Goal: Task Accomplishment & Management: Manage account settings

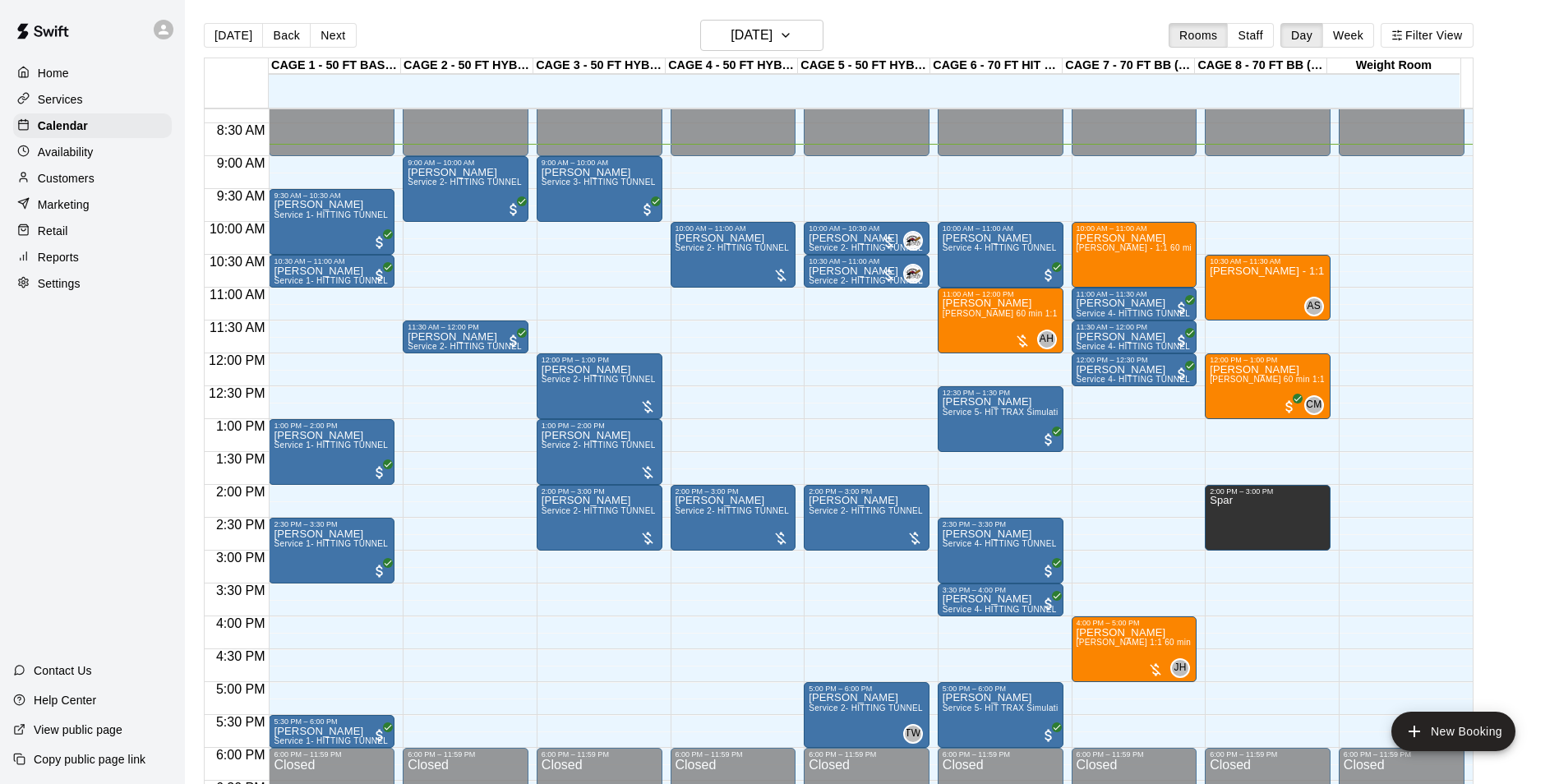
scroll to position [546, 0]
click at [907, 272] on img "Jason Pridie" at bounding box center [913, 273] width 17 height 17
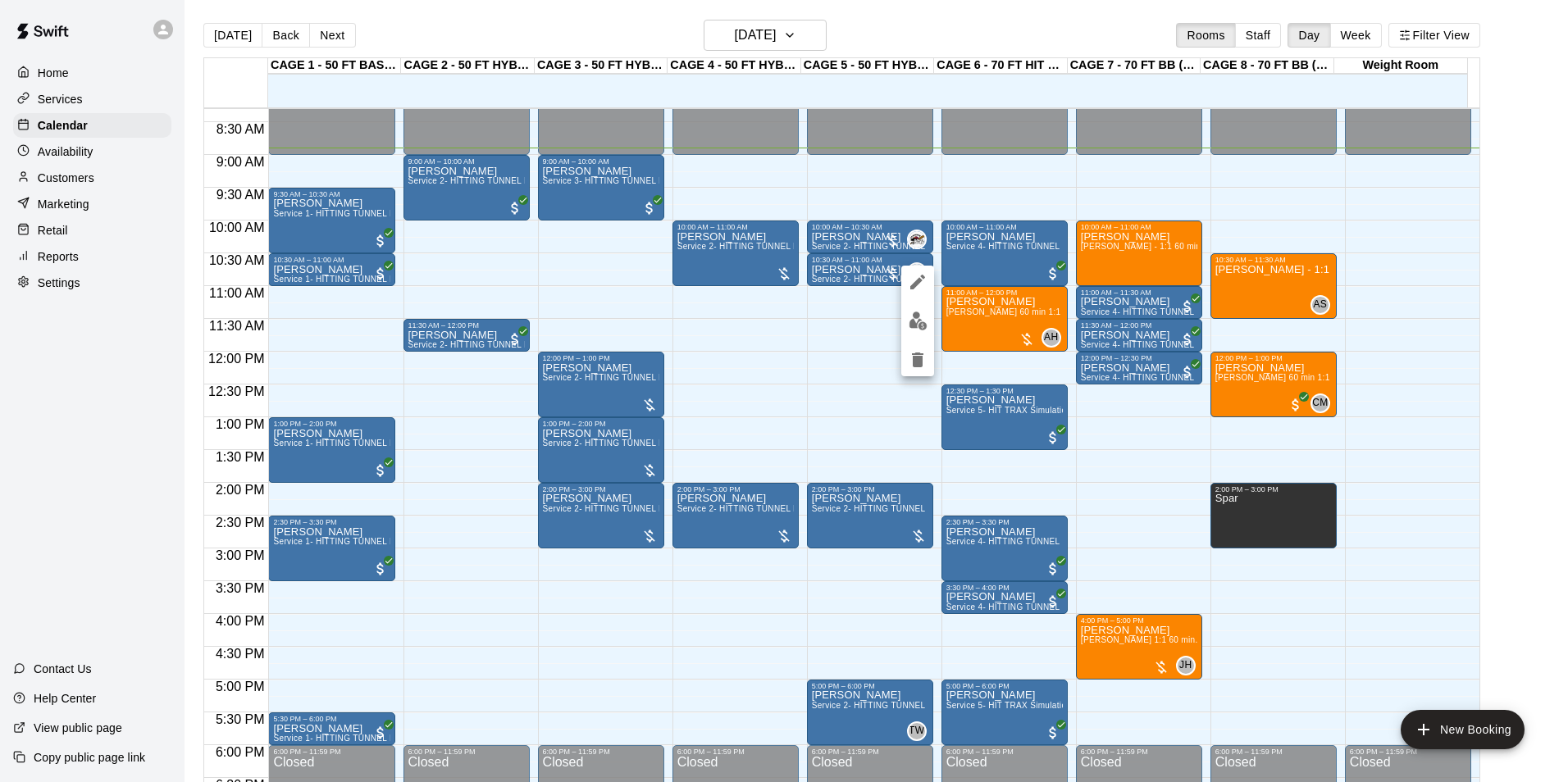
click at [1144, 201] on div at bounding box center [784, 391] width 1568 height 782
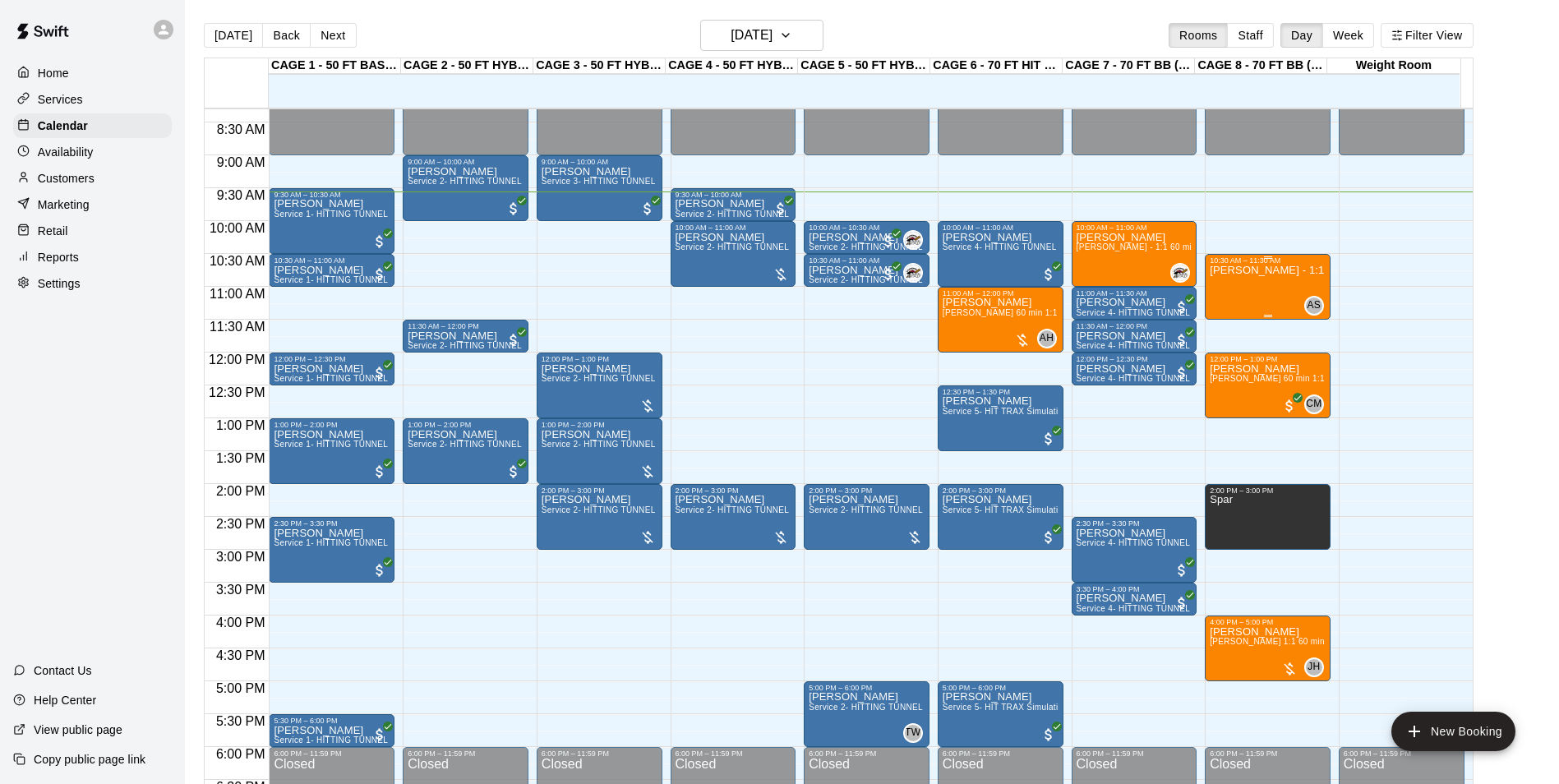
drag, startPoint x: 1211, startPoint y: 191, endPoint x: 1225, endPoint y: 257, distance: 67.5
click at [1225, 257] on div "12:00 AM – 9:00 AM Closed 10:30 AM – 11:30 AM Anthony Slama - 1:1 60 min Pitchi…" at bounding box center [1268, 353] width 126 height 1578
drag, startPoint x: 1325, startPoint y: 193, endPoint x: 1320, endPoint y: 210, distance: 17.7
click at [1339, 240] on div "12:00 AM 12:30 AM 1:00 AM 1:30 AM 2:00 AM 2:30 AM 3:00 AM 3:30 AM 4:00 AM 4:30 …" at bounding box center [839, 454] width 1269 height 695
drag, startPoint x: 1315, startPoint y: 197, endPoint x: 1323, endPoint y: 246, distance: 49.6
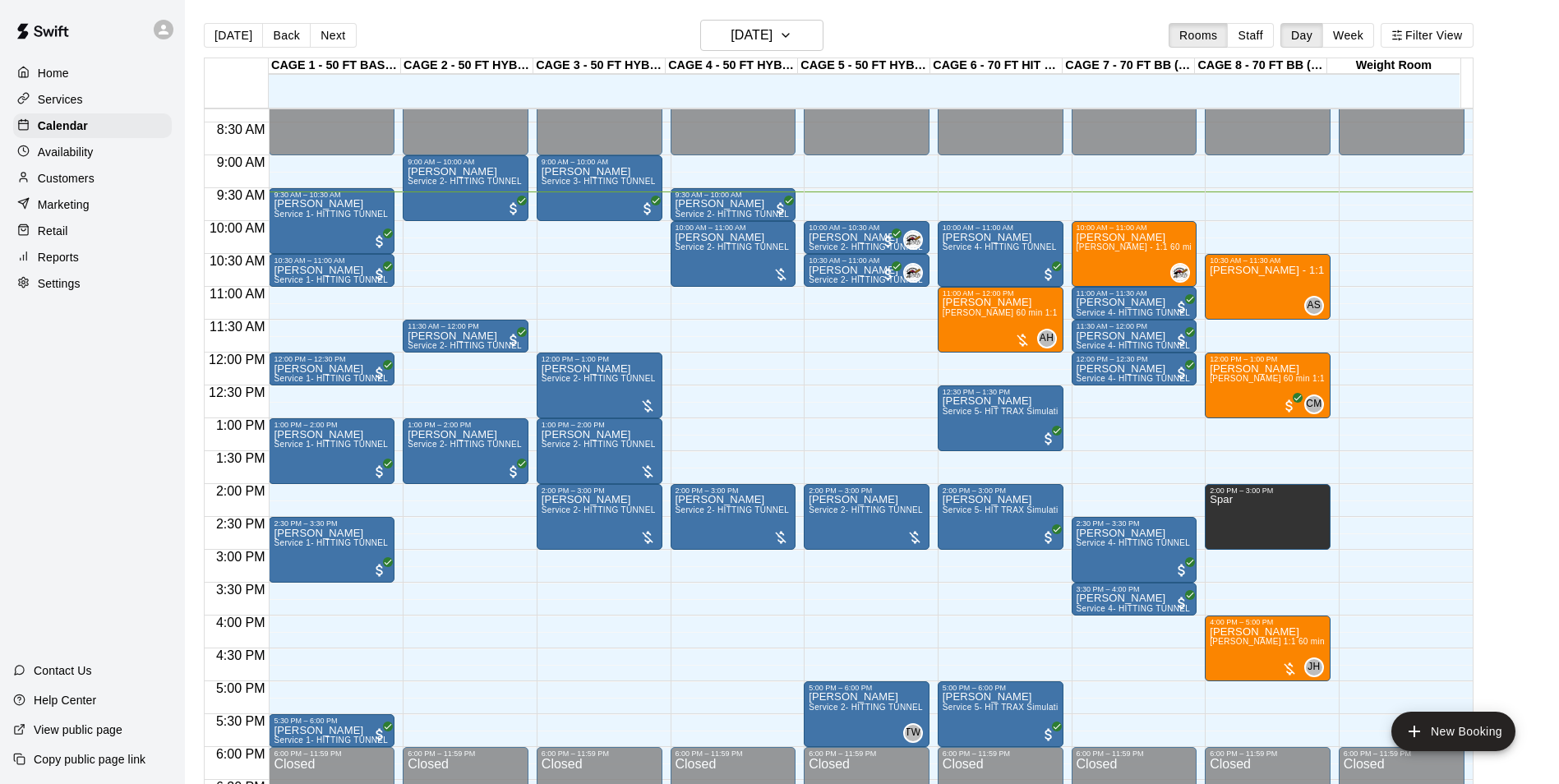
click at [1323, 246] on div "12:00 AM – 9:00 AM Closed 10:30 AM – 11:30 AM Anthony Slama - 1:1 60 min Pitchi…" at bounding box center [1268, 353] width 126 height 1578
drag, startPoint x: 1323, startPoint y: 205, endPoint x: 1325, endPoint y: 247, distance: 42.0
click at [1325, 247] on div "12:00 AM – 9:00 AM Closed 10:30 AM – 11:30 AM Anthony Slama - 1:1 60 min Pitchi…" at bounding box center [1268, 353] width 126 height 1578
drag, startPoint x: 1329, startPoint y: 254, endPoint x: 1335, endPoint y: 197, distance: 57.3
click at [1335, 197] on div "12:00 AM – 9:00 AM Closed 10:30 AM – 11:30 AM Anthony Slama - 1:1 60 min Pitchi…" at bounding box center [1272, 353] width 134 height 1578
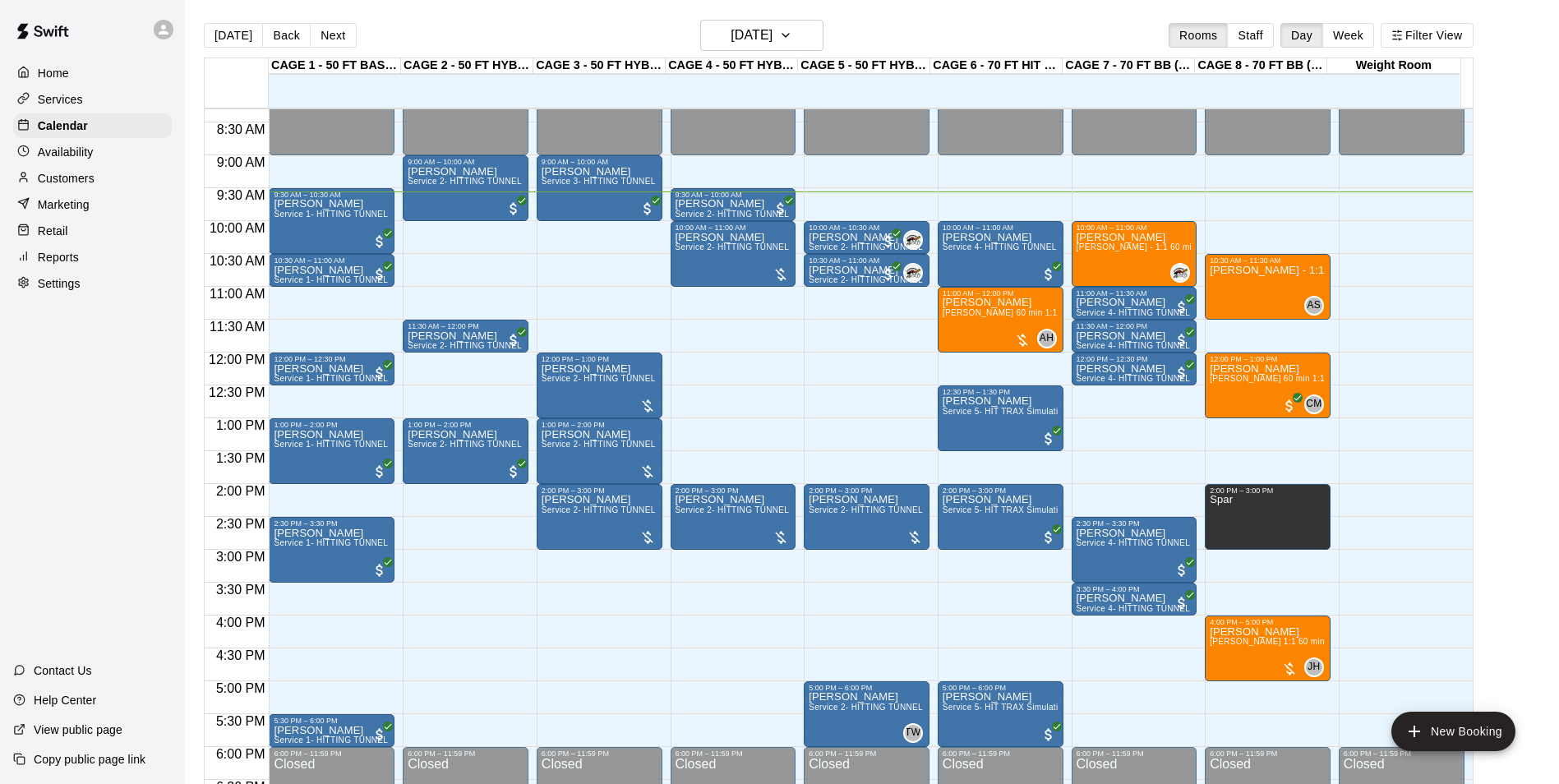
drag, startPoint x: 1396, startPoint y: 285, endPoint x: 1392, endPoint y: 707, distance: 422.0
click at [1411, 723] on div "Today Back Next Sunday Aug 10 Rooms Staff Day Week Filter View CAGE 1 - 50 FT B…" at bounding box center [839, 412] width 1270 height 784
drag, startPoint x: 704, startPoint y: 298, endPoint x: 356, endPoint y: 10, distance: 451.7
click at [674, 370] on div "12:00 AM – 9:00 AM Closed 9:30 AM – 10:00 AM Dan Shearer Service 2- HITTING TUN…" at bounding box center [733, 353] width 126 height 1578
click at [447, 201] on div "TG BLES Service 2- HITTING TUNNEL RENTAL - 50ft Baseball" at bounding box center [465, 558] width 116 height 784
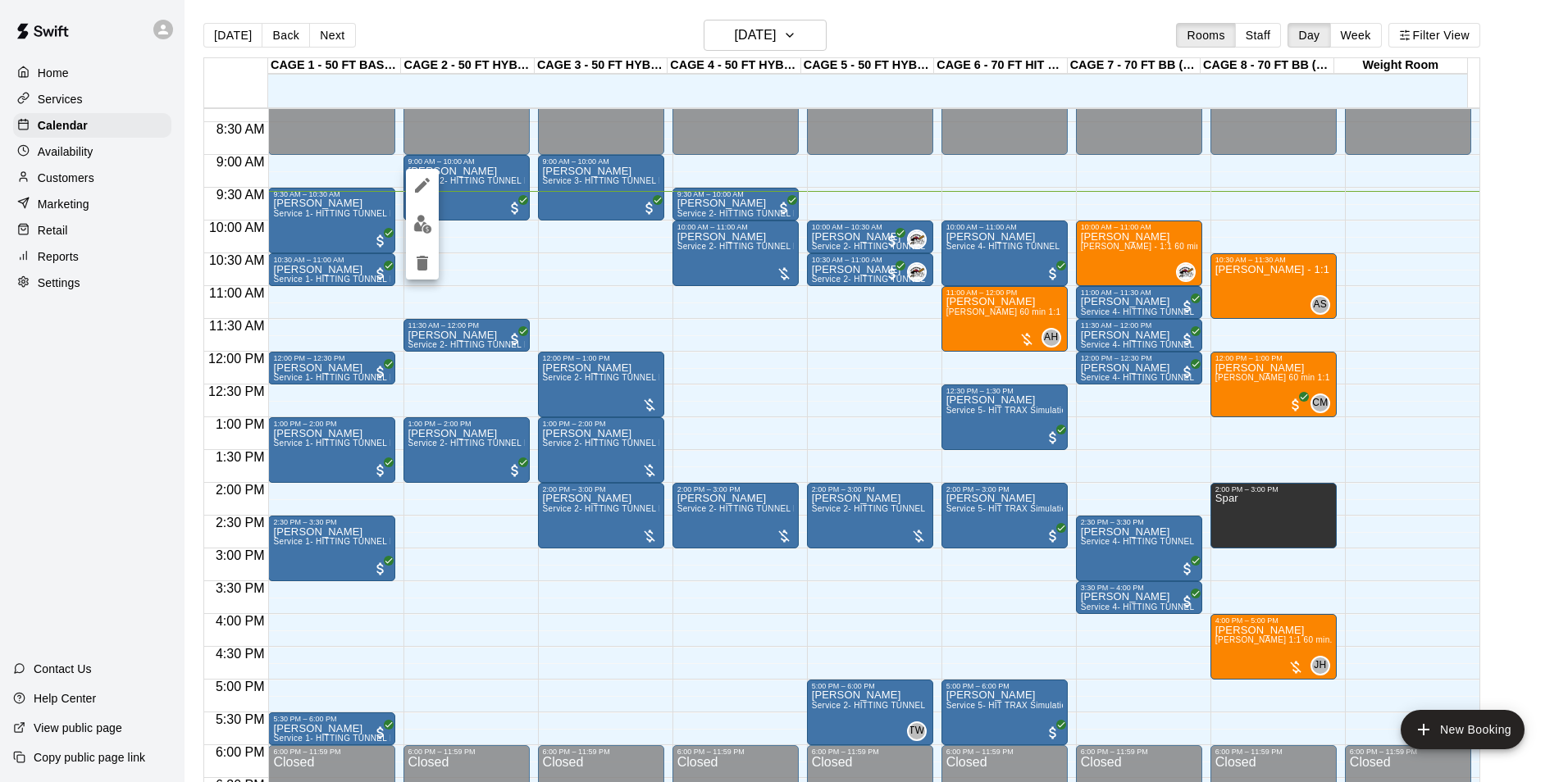
click at [543, 259] on div at bounding box center [784, 391] width 1568 height 782
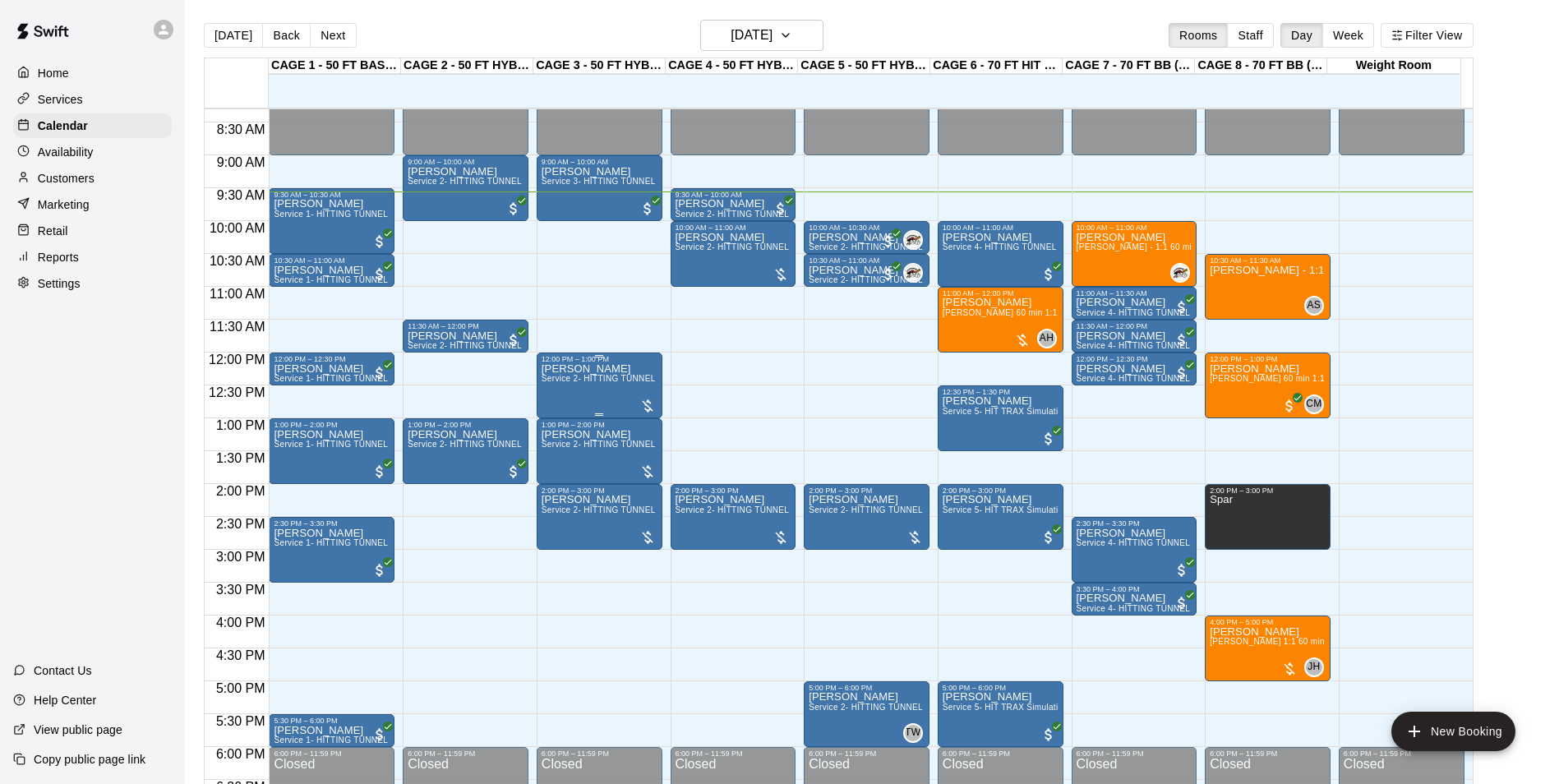
drag, startPoint x: 559, startPoint y: 246, endPoint x: 588, endPoint y: 364, distance: 121.5
click at [588, 364] on div "12:00 AM – 9:00 AM Closed 9:00 AM – 10:00 AM Bailey Nielsen Service 3- HITTING …" at bounding box center [599, 353] width 126 height 1578
drag, startPoint x: 1364, startPoint y: 233, endPoint x: 1442, endPoint y: 666, distance: 440.0
click at [1442, 666] on div "12:00 AM – 9:00 AM Closed 6:00 PM – 11:59 PM Closed" at bounding box center [1402, 353] width 126 height 1578
drag, startPoint x: 1131, startPoint y: 530, endPoint x: 1110, endPoint y: 398, distance: 133.7
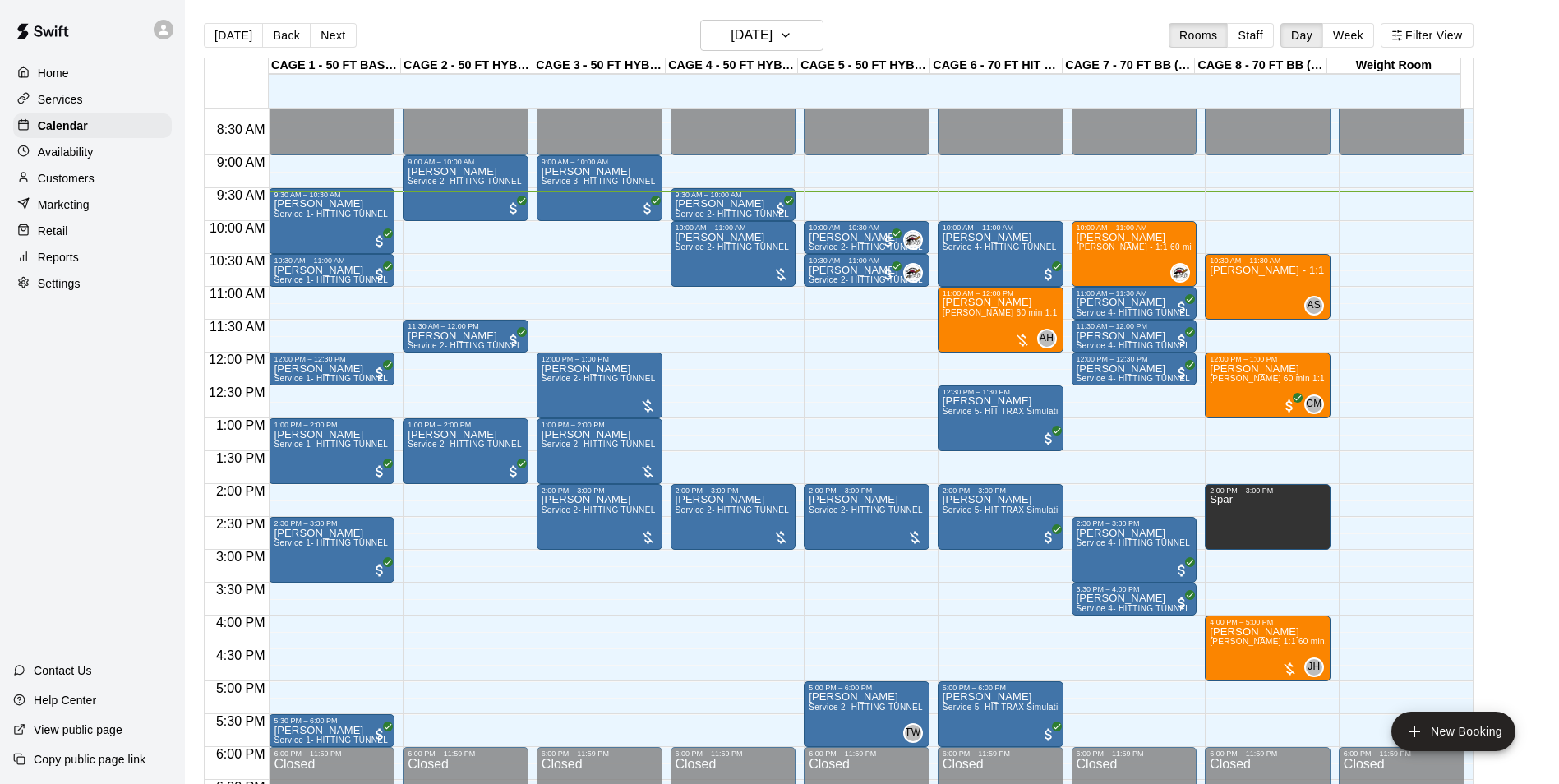
click at [1110, 398] on div "12:00 AM – 9:00 AM Closed 10:00 AM – 11:00 AM Ethan Jason Pridie - 1:1 60 min H…" at bounding box center [1134, 353] width 126 height 1578
drag, startPoint x: 1133, startPoint y: 521, endPoint x: 1130, endPoint y: 428, distance: 93.0
click at [1130, 428] on div "12:00 AM – 9:00 AM Closed 10:00 AM – 11:00 AM Ethan Jason Pridie - 1:1 60 min H…" at bounding box center [1134, 353] width 126 height 1578
click at [1129, 261] on div "Ethan Jason Pridie - 1:1 60 min Hitting lesson" at bounding box center [1134, 623] width 116 height 784
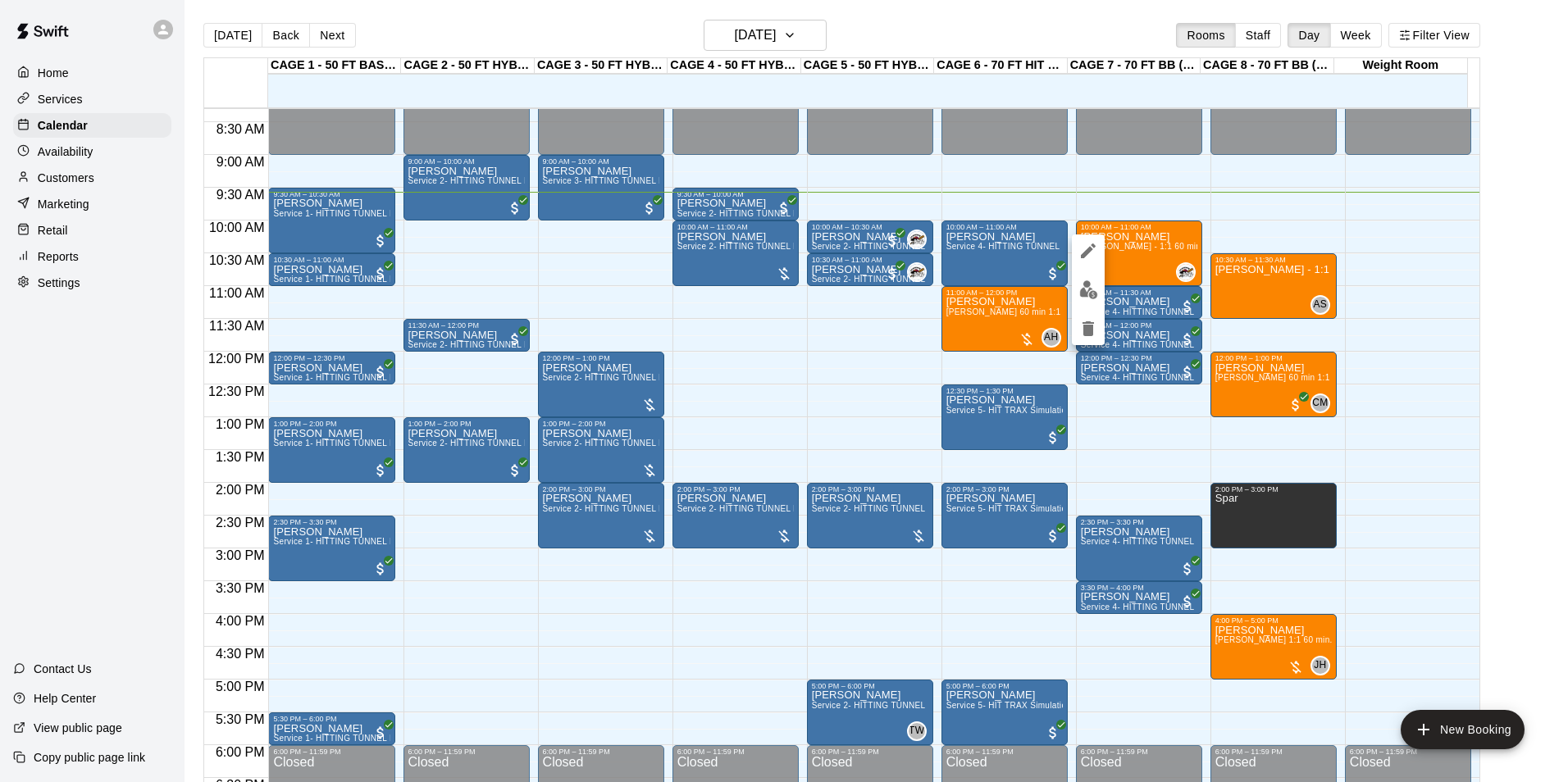
click at [1091, 288] on img "edit" at bounding box center [1088, 290] width 19 height 19
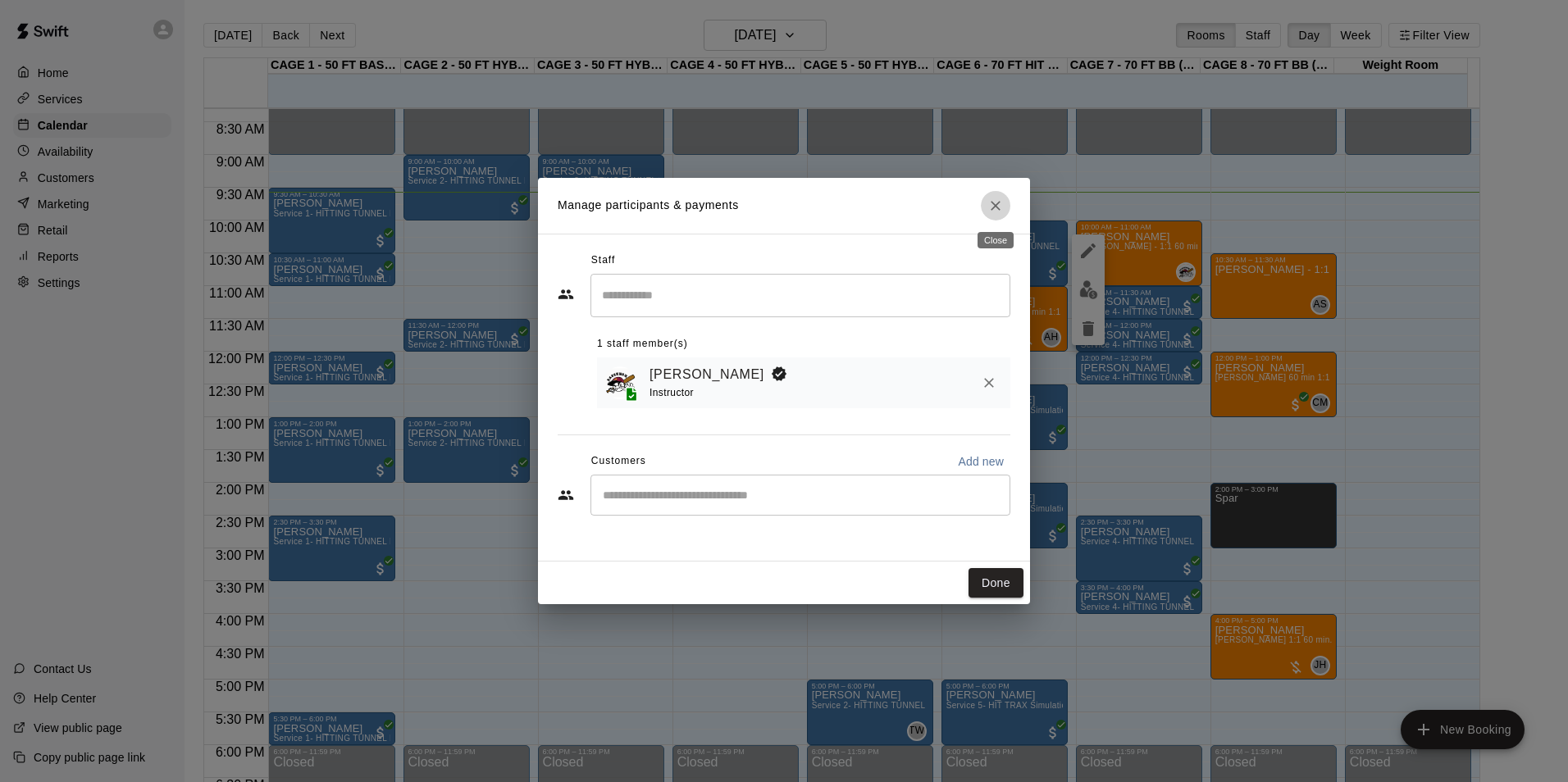
click at [997, 208] on icon "Close" at bounding box center [996, 206] width 17 height 17
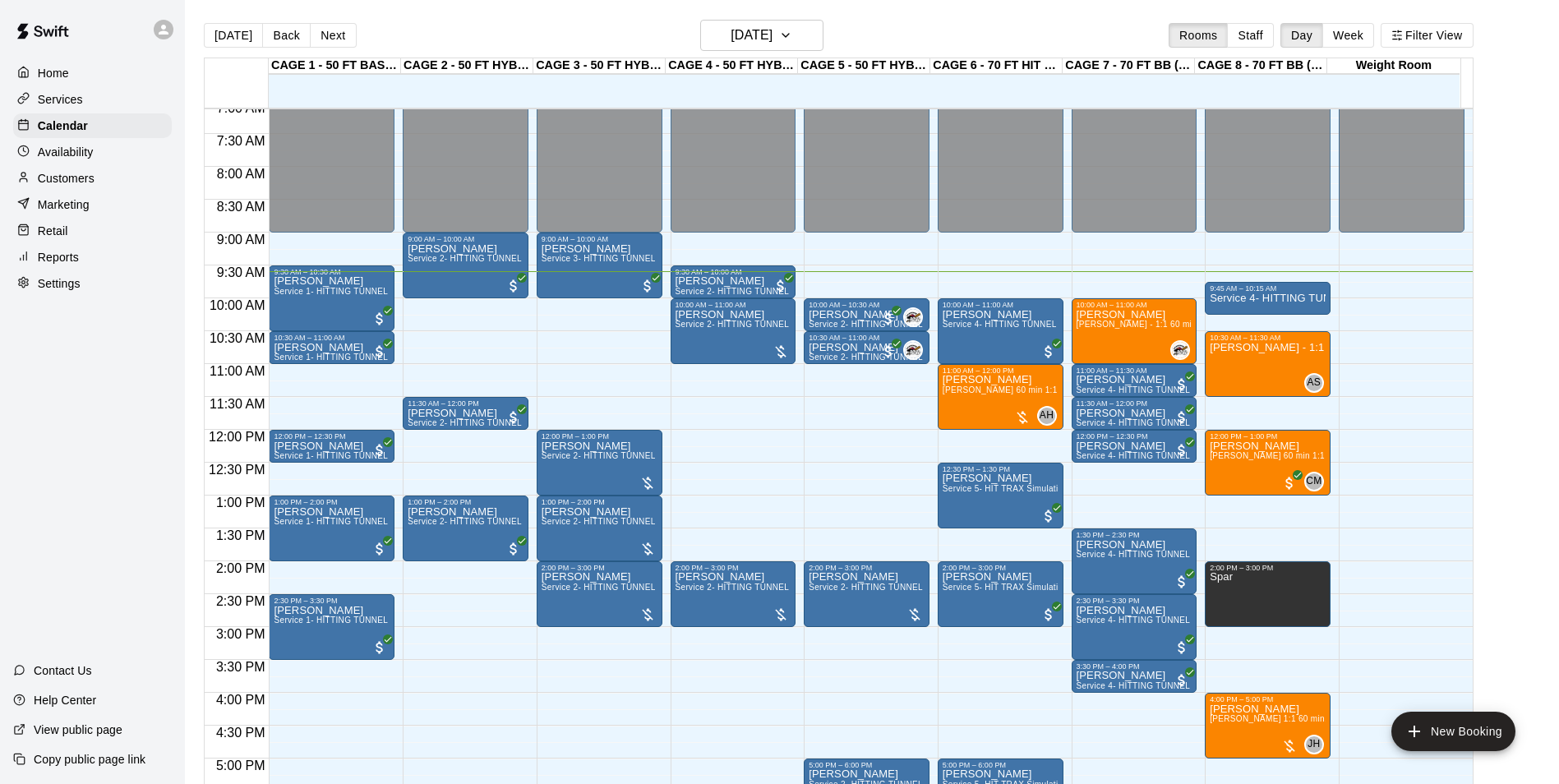
scroll to position [467, 0]
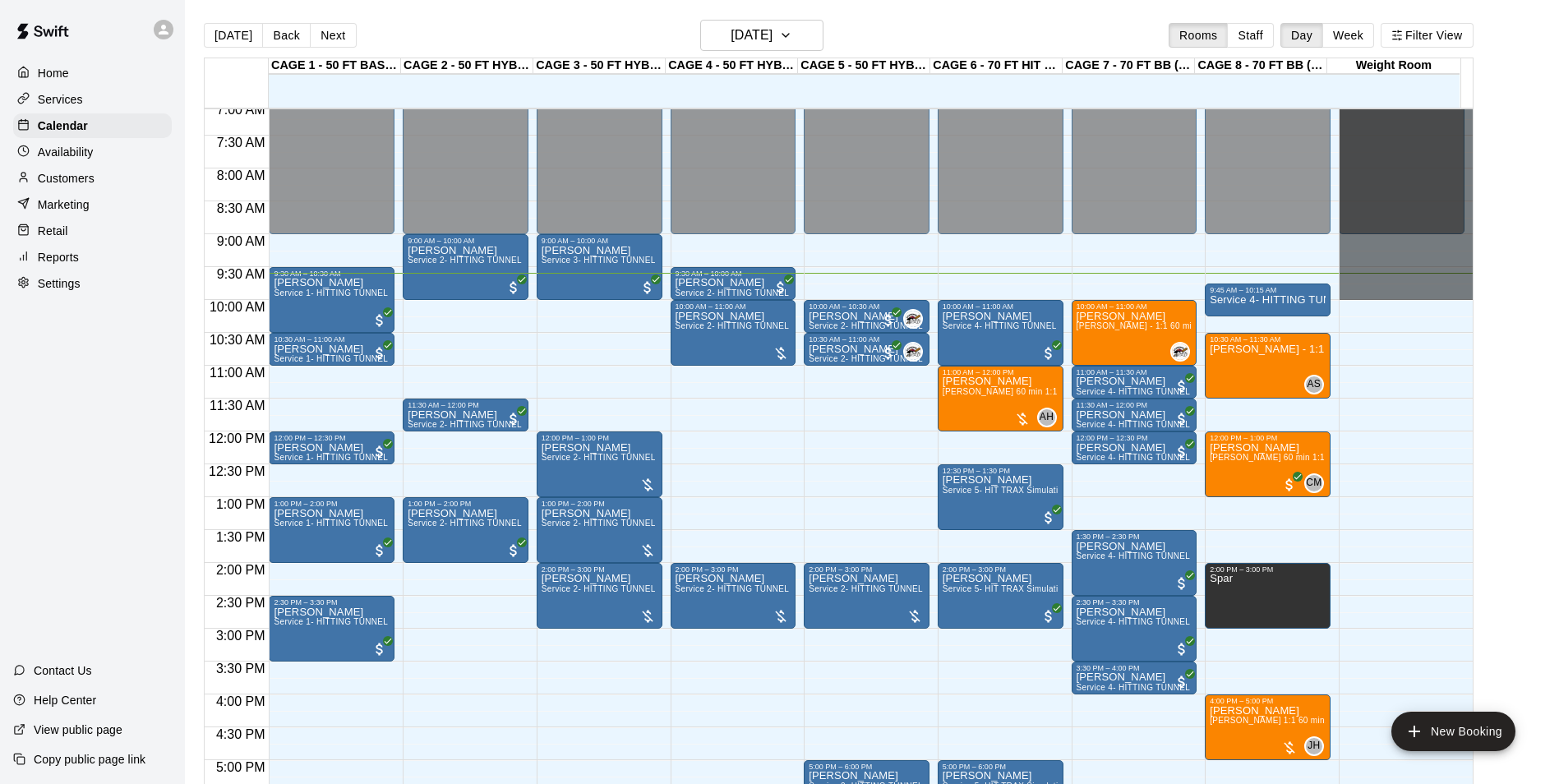
drag, startPoint x: 1373, startPoint y: 297, endPoint x: 1422, endPoint y: 48, distance: 253.8
click at [1422, 48] on div "Today Back Next Sunday Aug 10 Rooms Staff Day Week Filter View CAGE 1 - 50 FT B…" at bounding box center [839, 412] width 1270 height 784
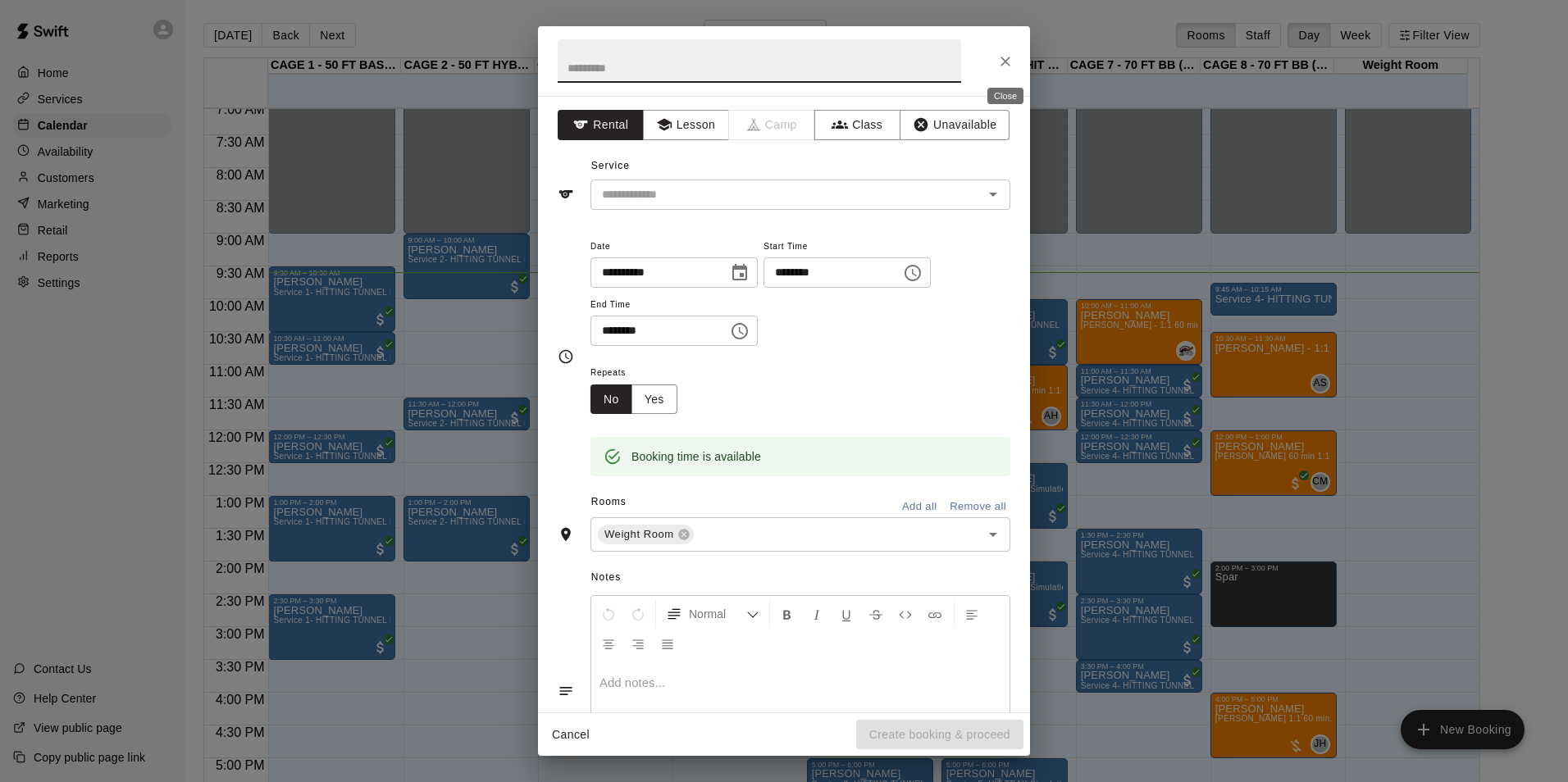
click at [1001, 63] on icon "Close" at bounding box center [1006, 61] width 17 height 17
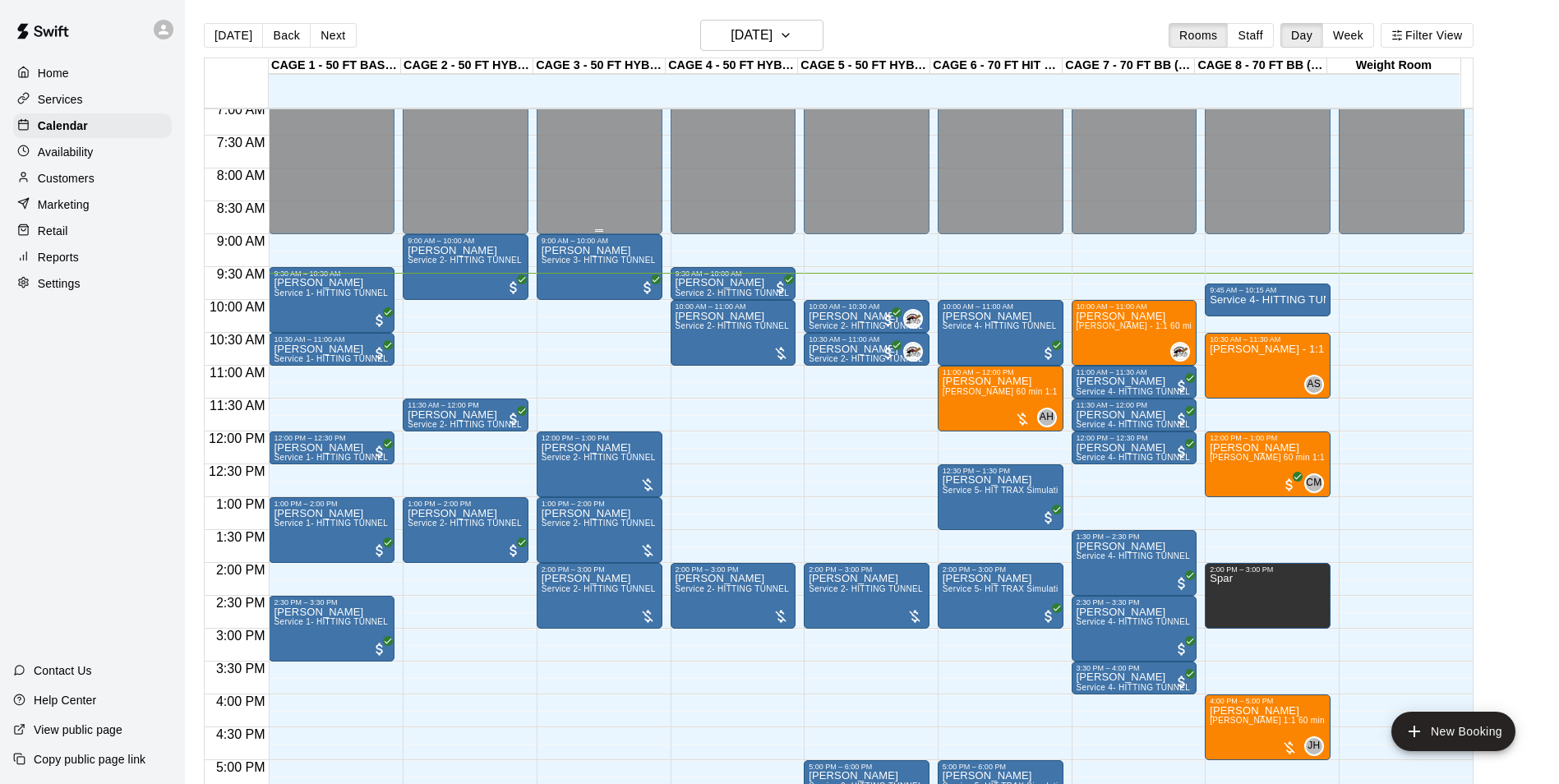
scroll to position [0, 0]
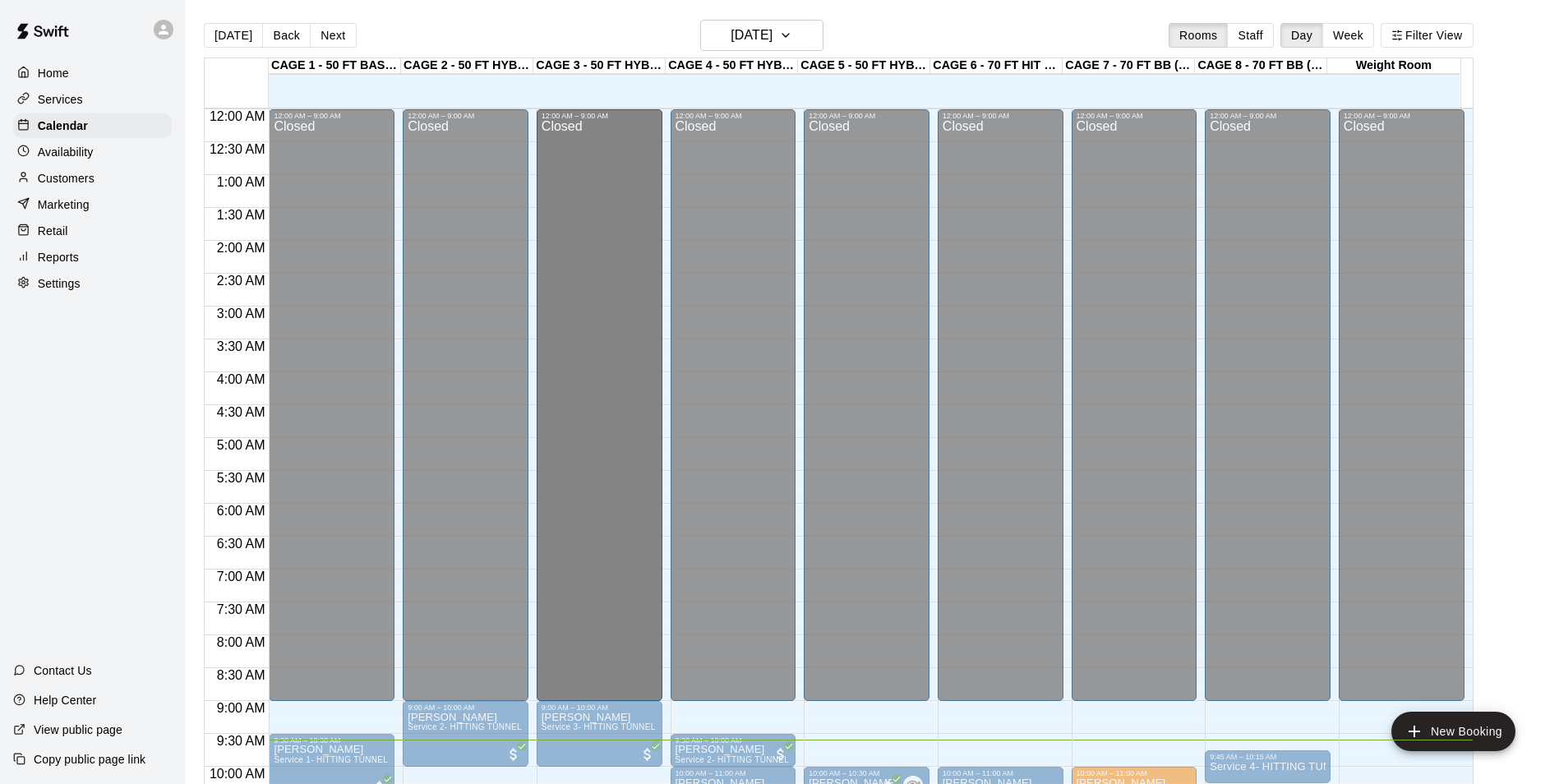
drag, startPoint x: 583, startPoint y: 147, endPoint x: 586, endPoint y: 186, distance: 39.1
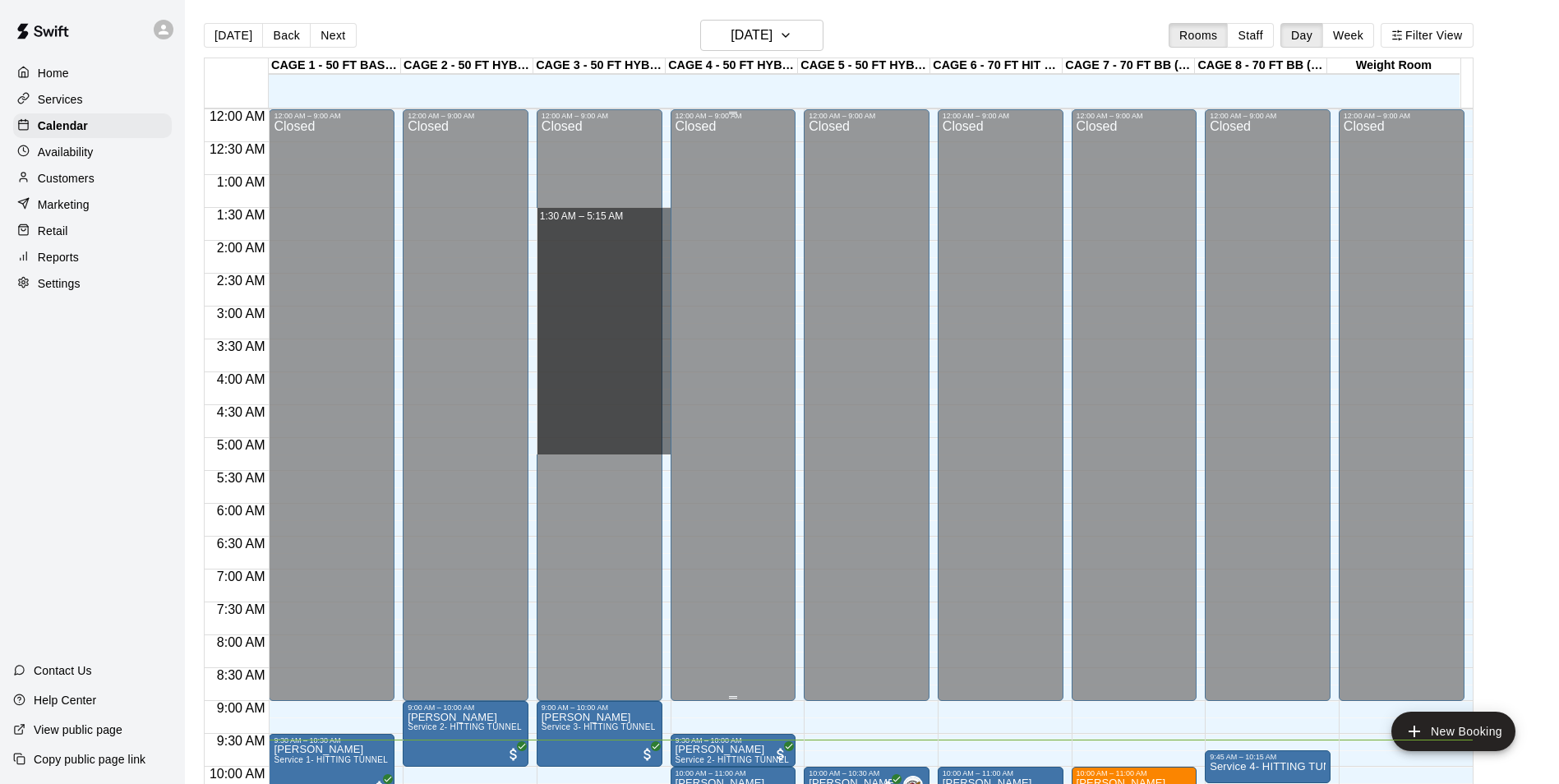
drag, startPoint x: 661, startPoint y: 208, endPoint x: 682, endPoint y: 454, distance: 246.9
click at [682, 454] on div "12:00 AM 12:30 AM 1:00 AM 1:30 AM 2:00 AM 2:30 AM 3:00 AM 3:30 AM 4:00 AM 4:30 …" at bounding box center [839, 454] width 1269 height 695
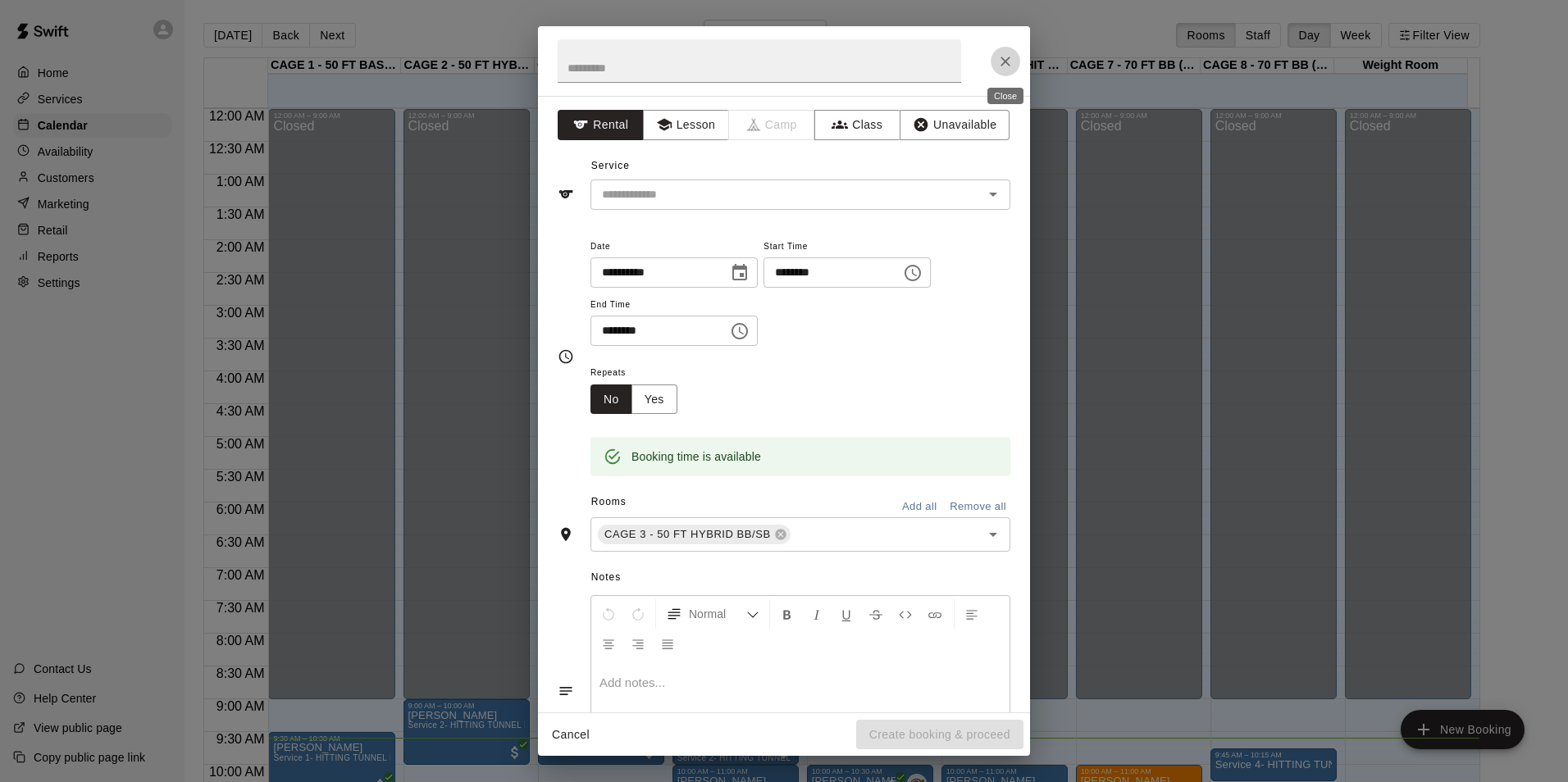
click at [1013, 57] on icon "Close" at bounding box center [1006, 61] width 17 height 17
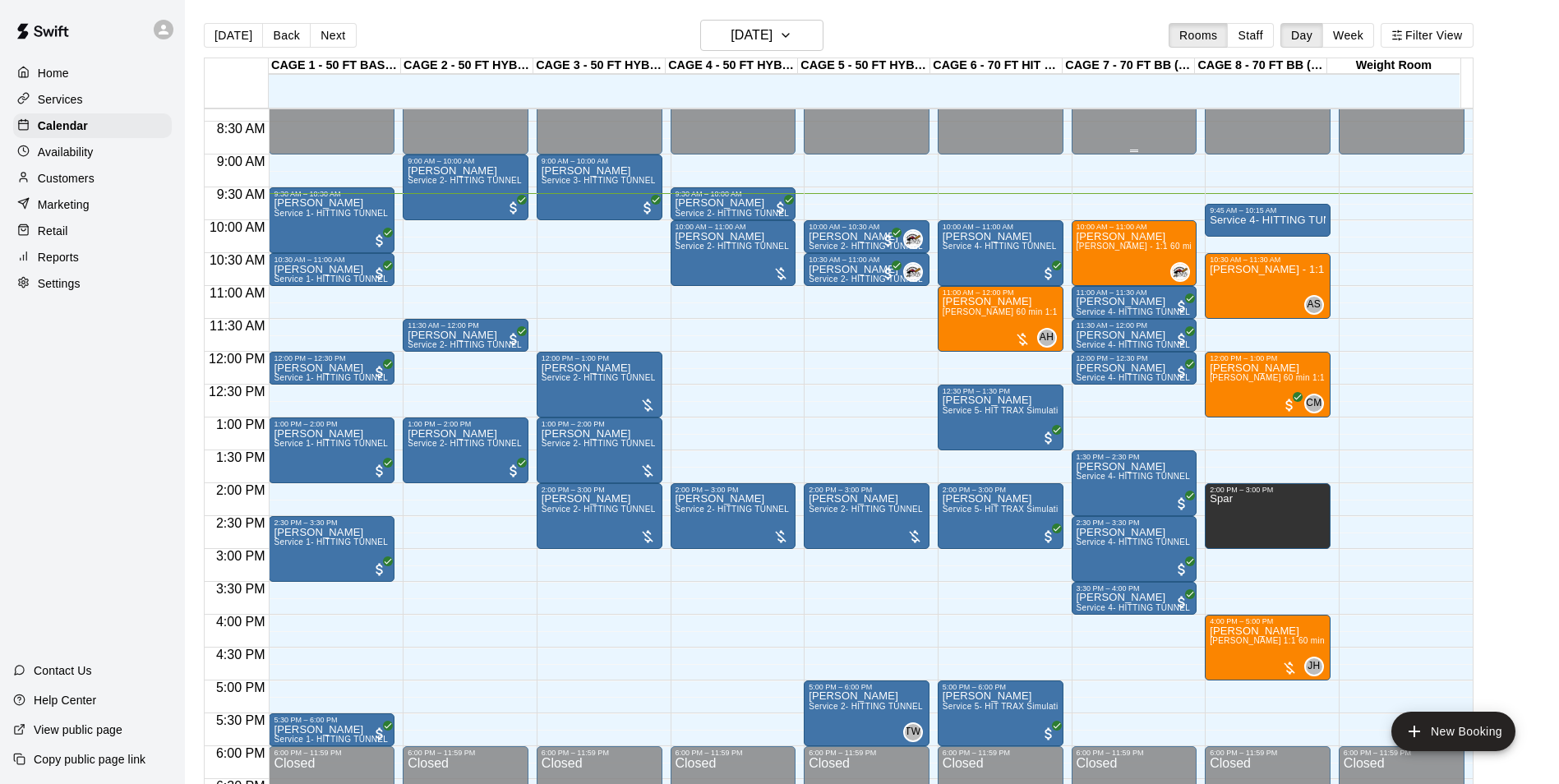
scroll to position [575, 0]
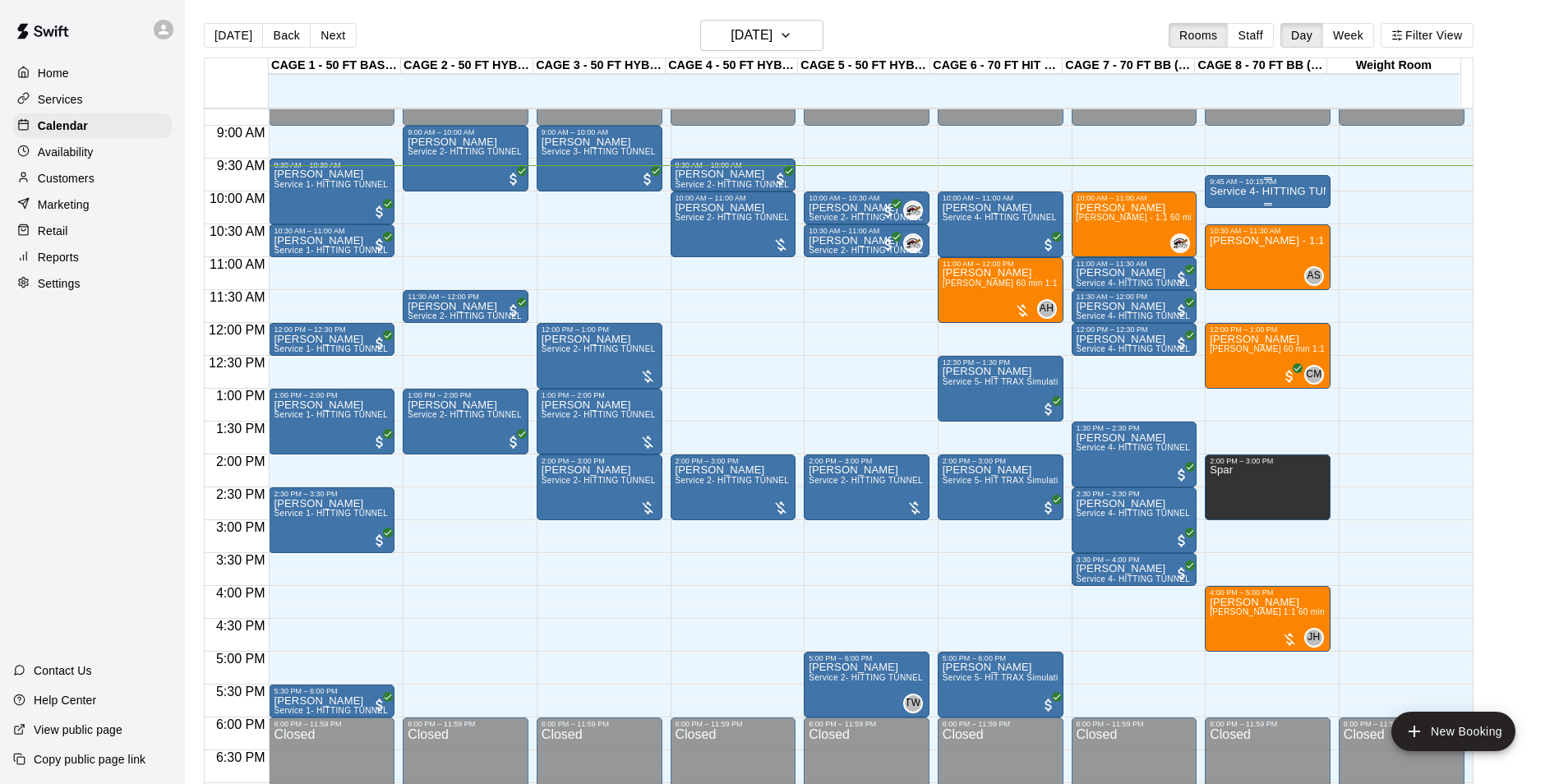
click at [1271, 191] on p "Service 4- HITTING TUNNEL RENTAL - 70ft Baseball" at bounding box center [1268, 191] width 116 height 0
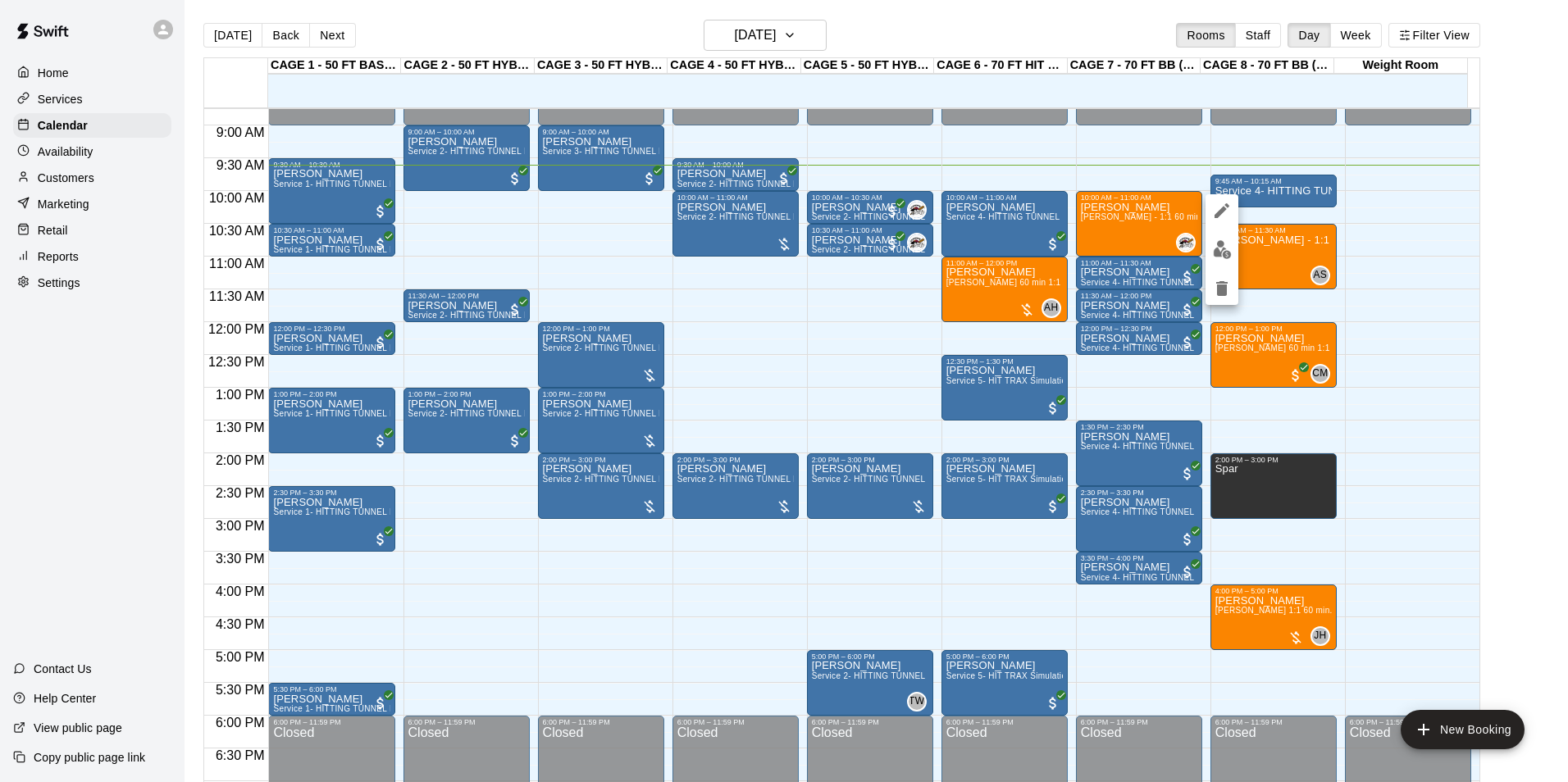
click at [1229, 256] on img "edit" at bounding box center [1222, 249] width 19 height 19
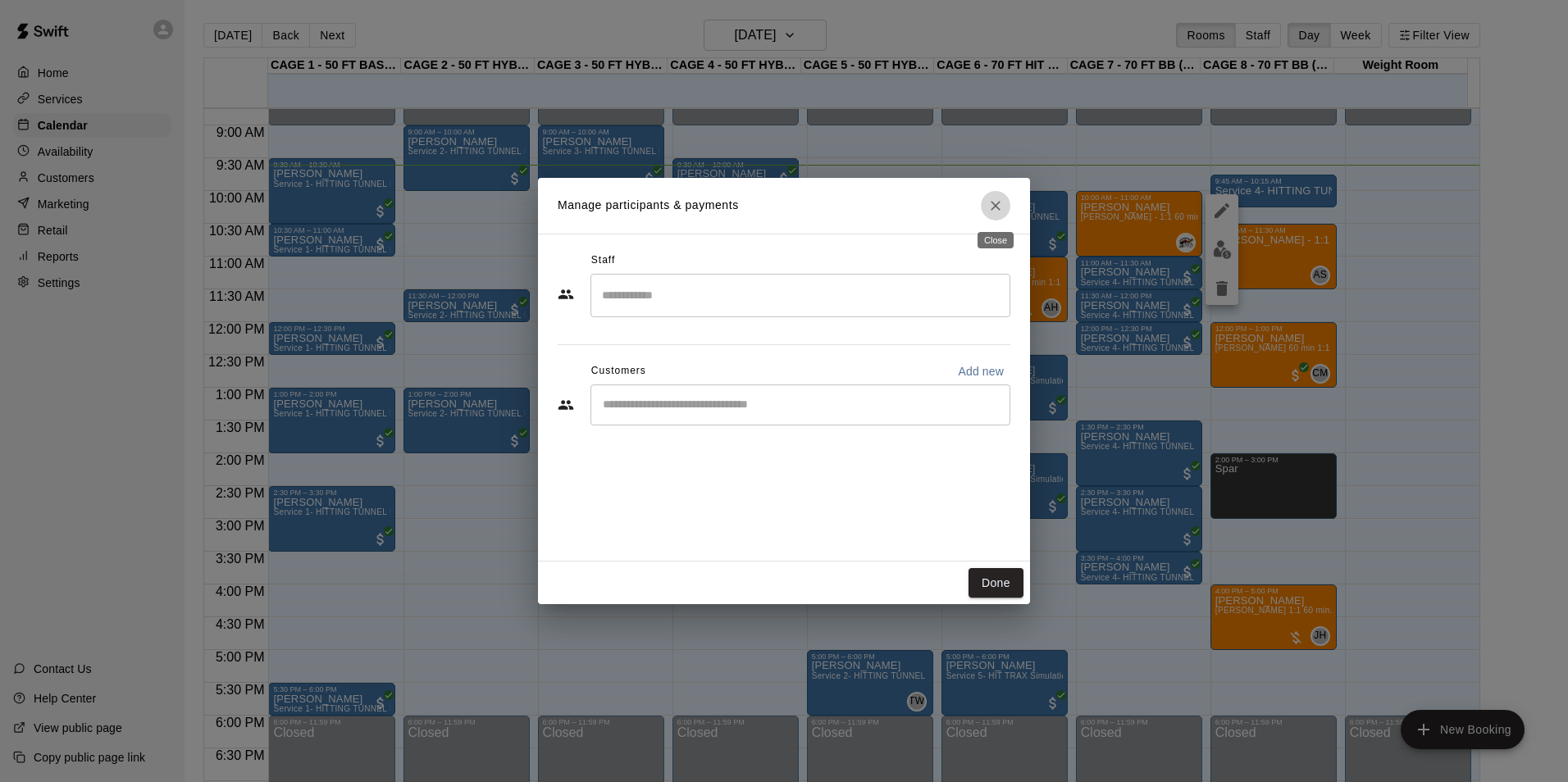
click at [997, 208] on icon "Close" at bounding box center [996, 206] width 17 height 17
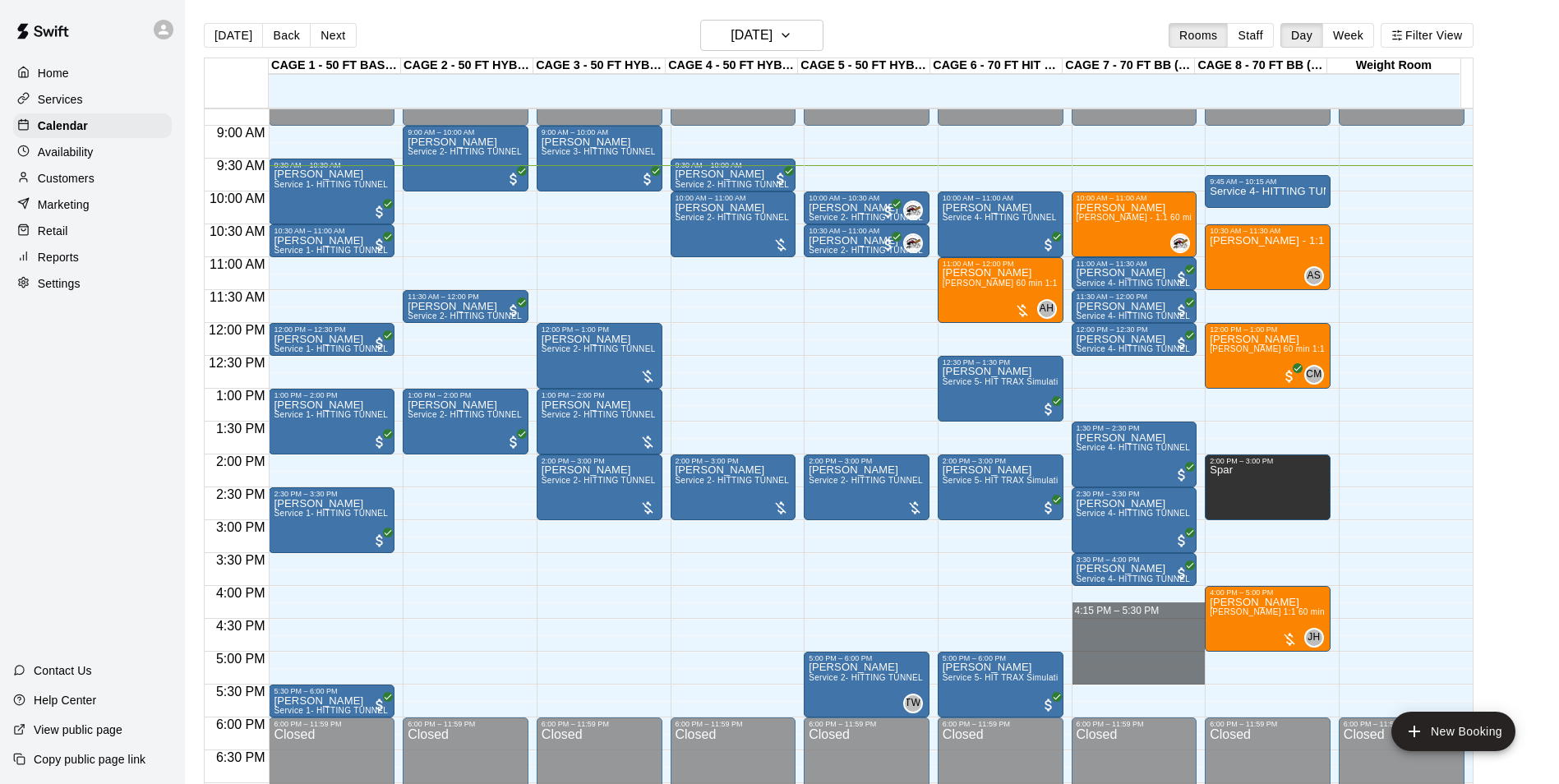
drag, startPoint x: 1070, startPoint y: 611, endPoint x: 1080, endPoint y: 675, distance: 64.8
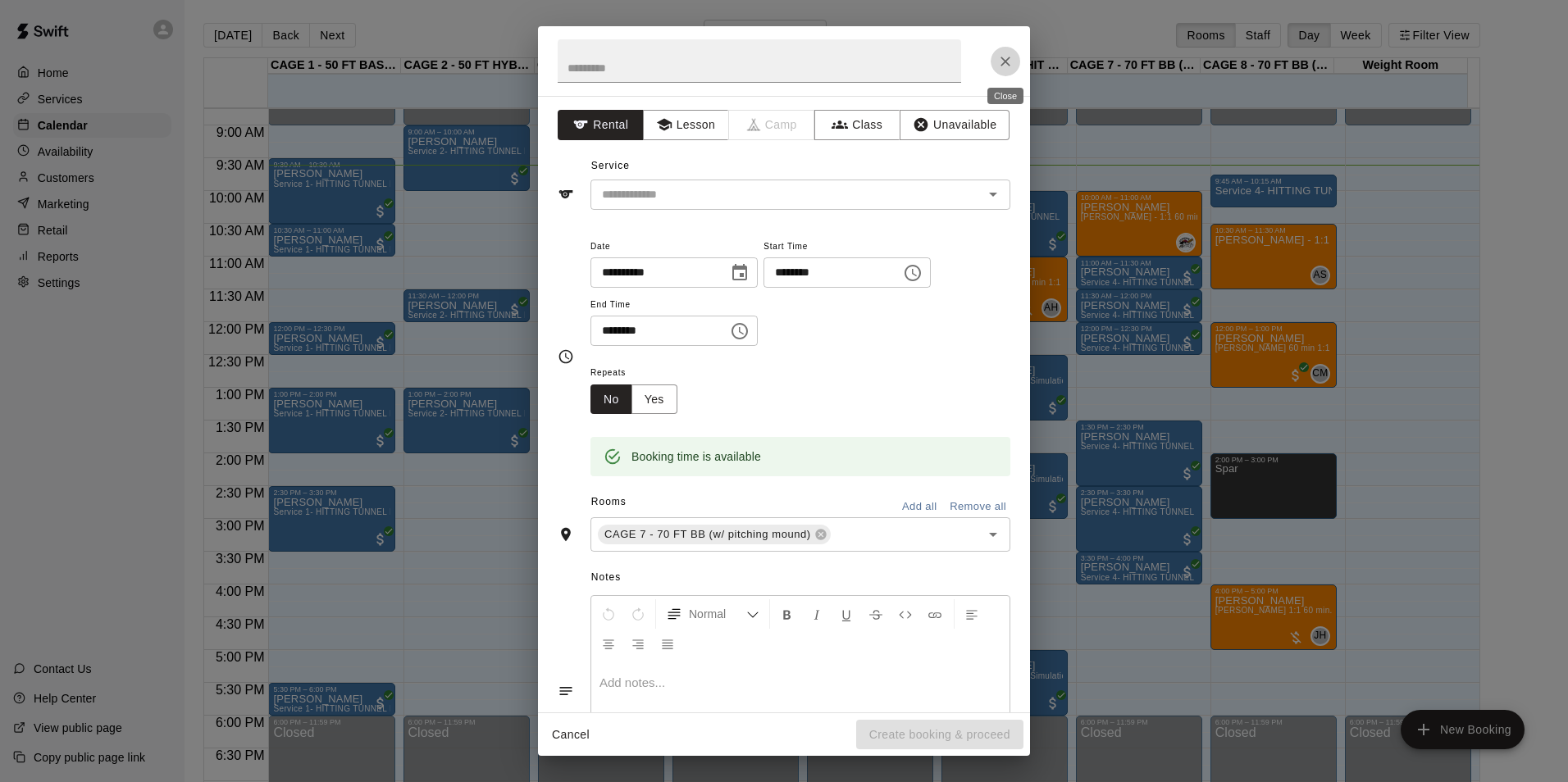
click at [1013, 69] on icon "Close" at bounding box center [1006, 61] width 17 height 17
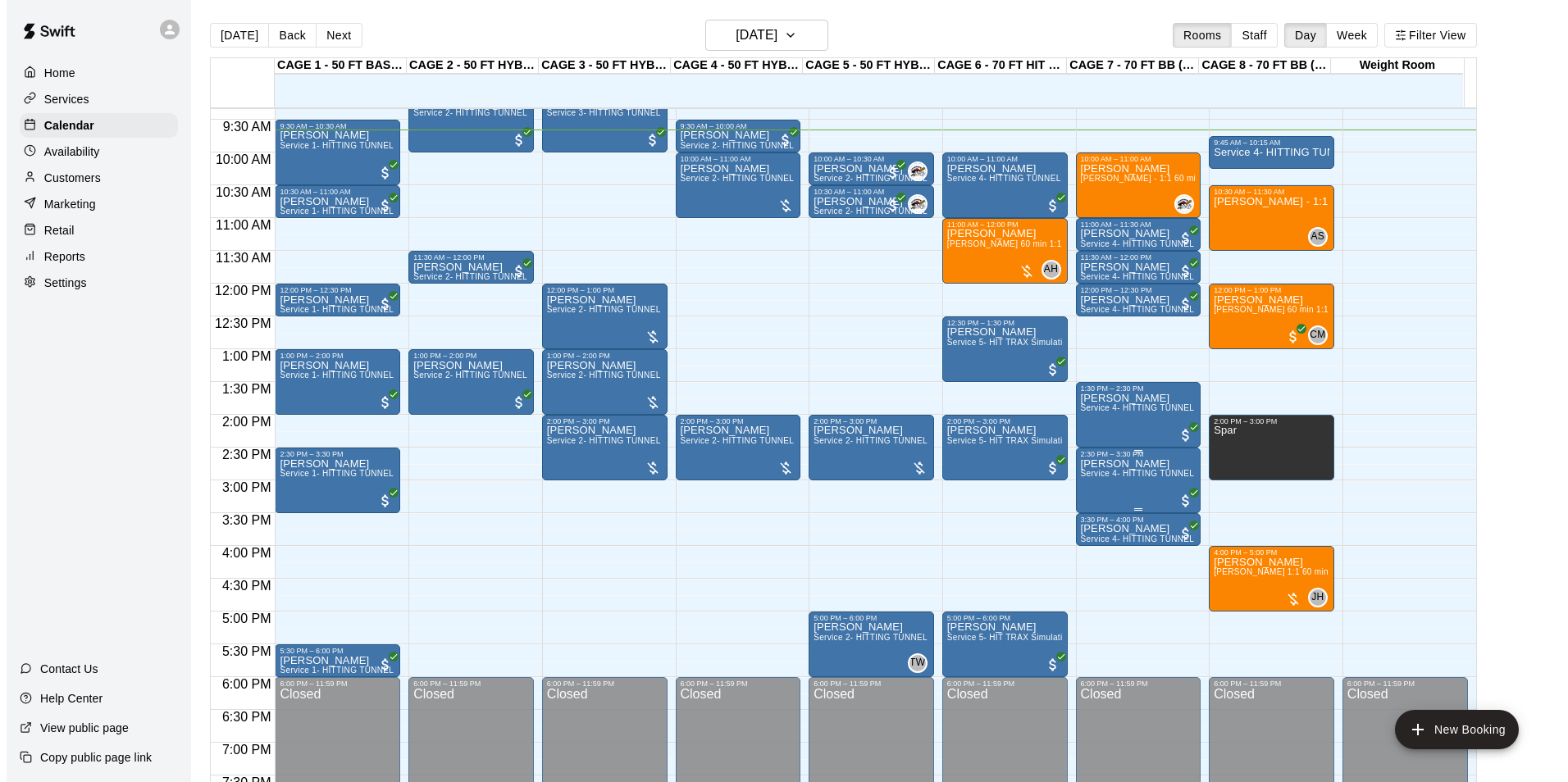
scroll to position [552, 0]
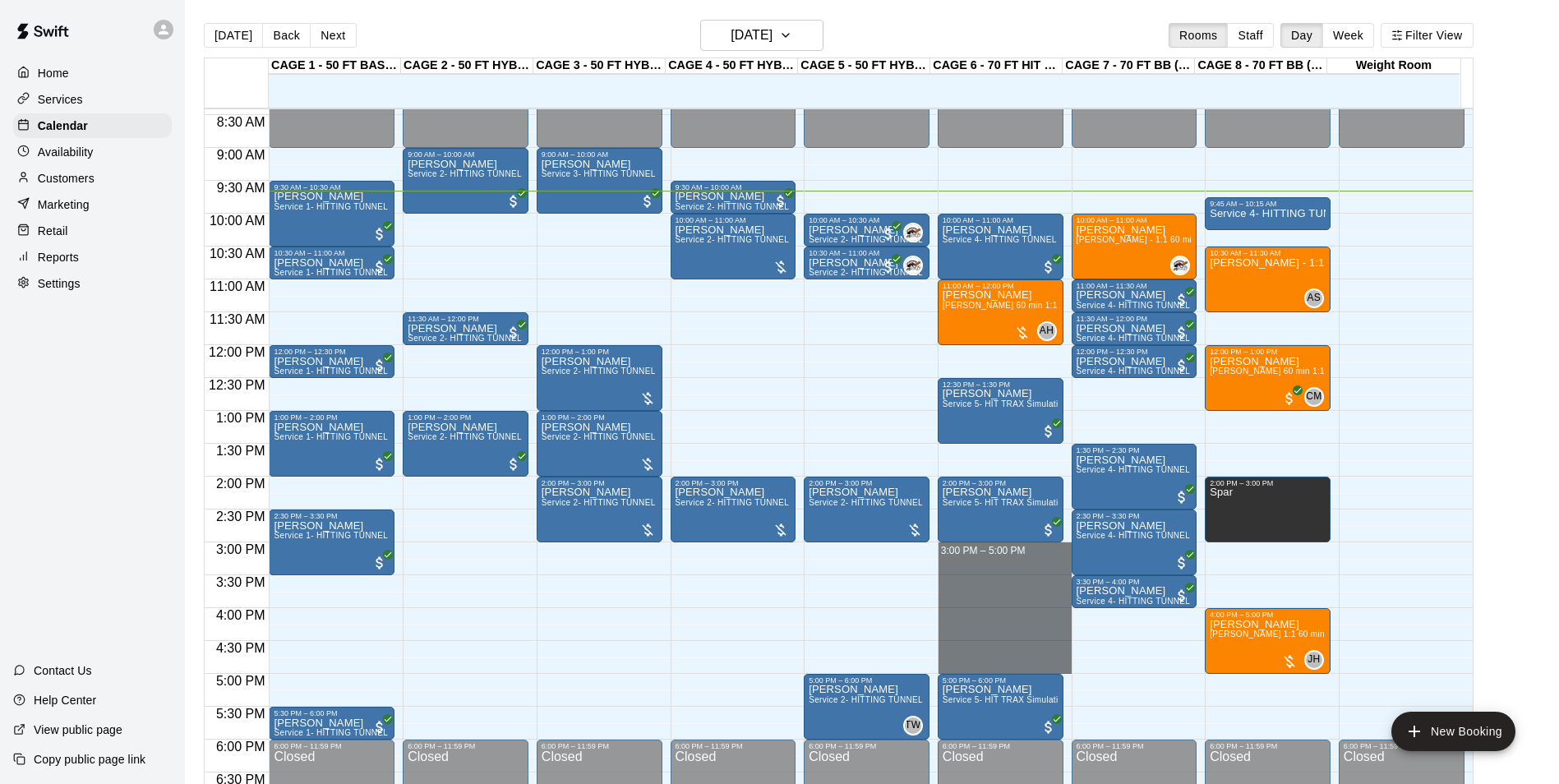
drag, startPoint x: 973, startPoint y: 547, endPoint x: 985, endPoint y: 665, distance: 118.6
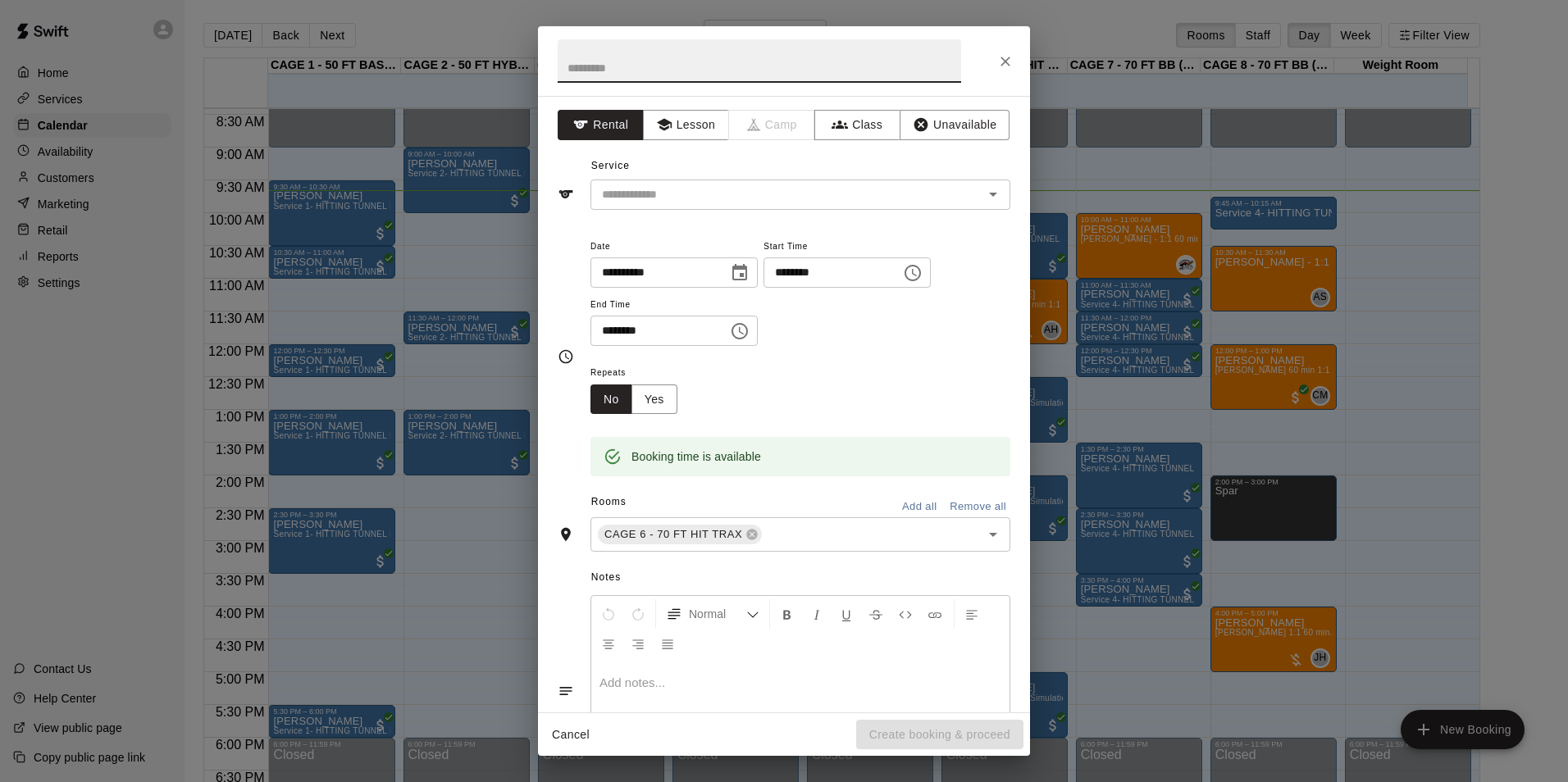
click at [996, 57] on button "Close" at bounding box center [1006, 61] width 30 height 30
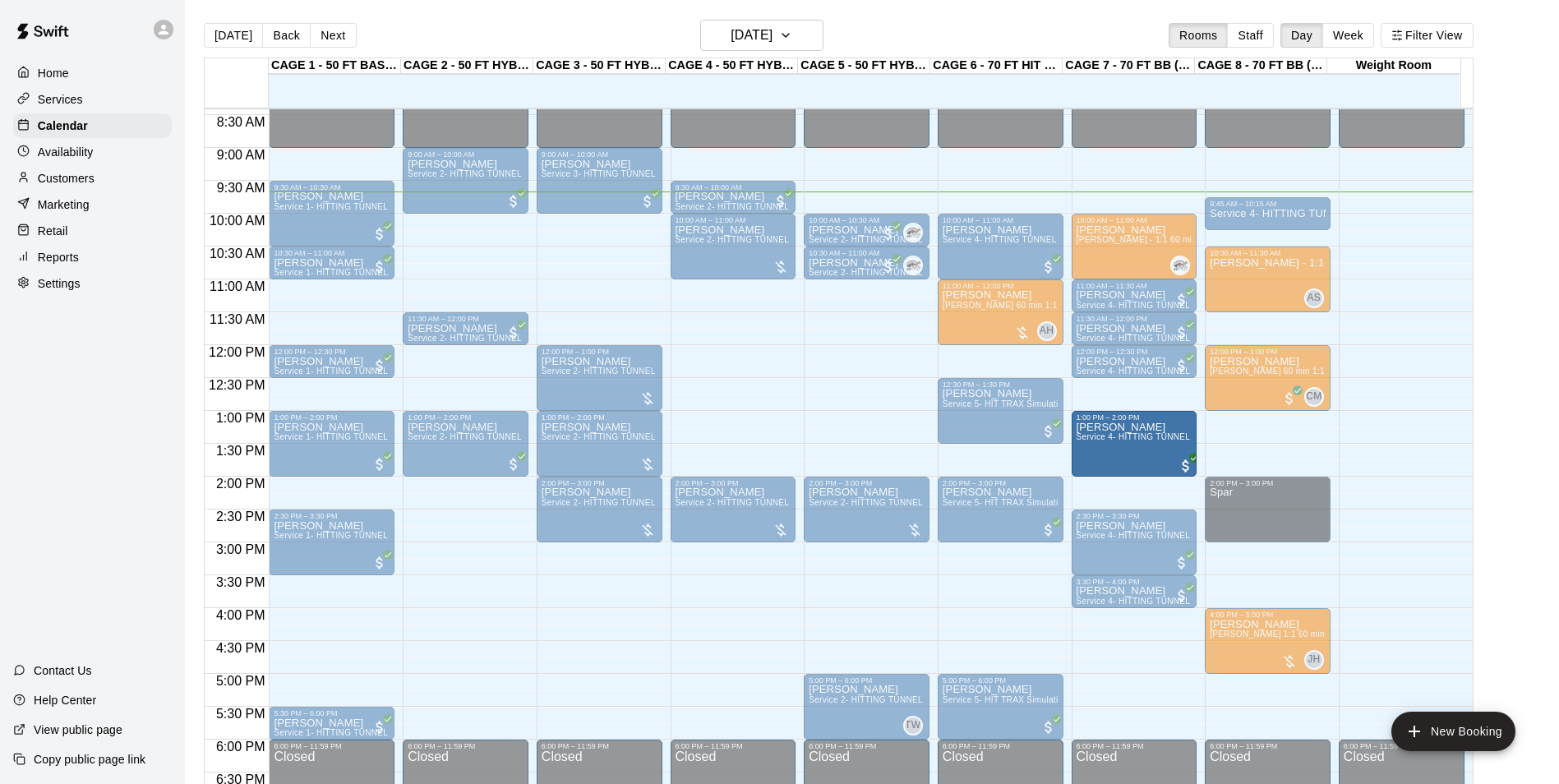
drag, startPoint x: 1123, startPoint y: 468, endPoint x: 1118, endPoint y: 437, distance: 31.4
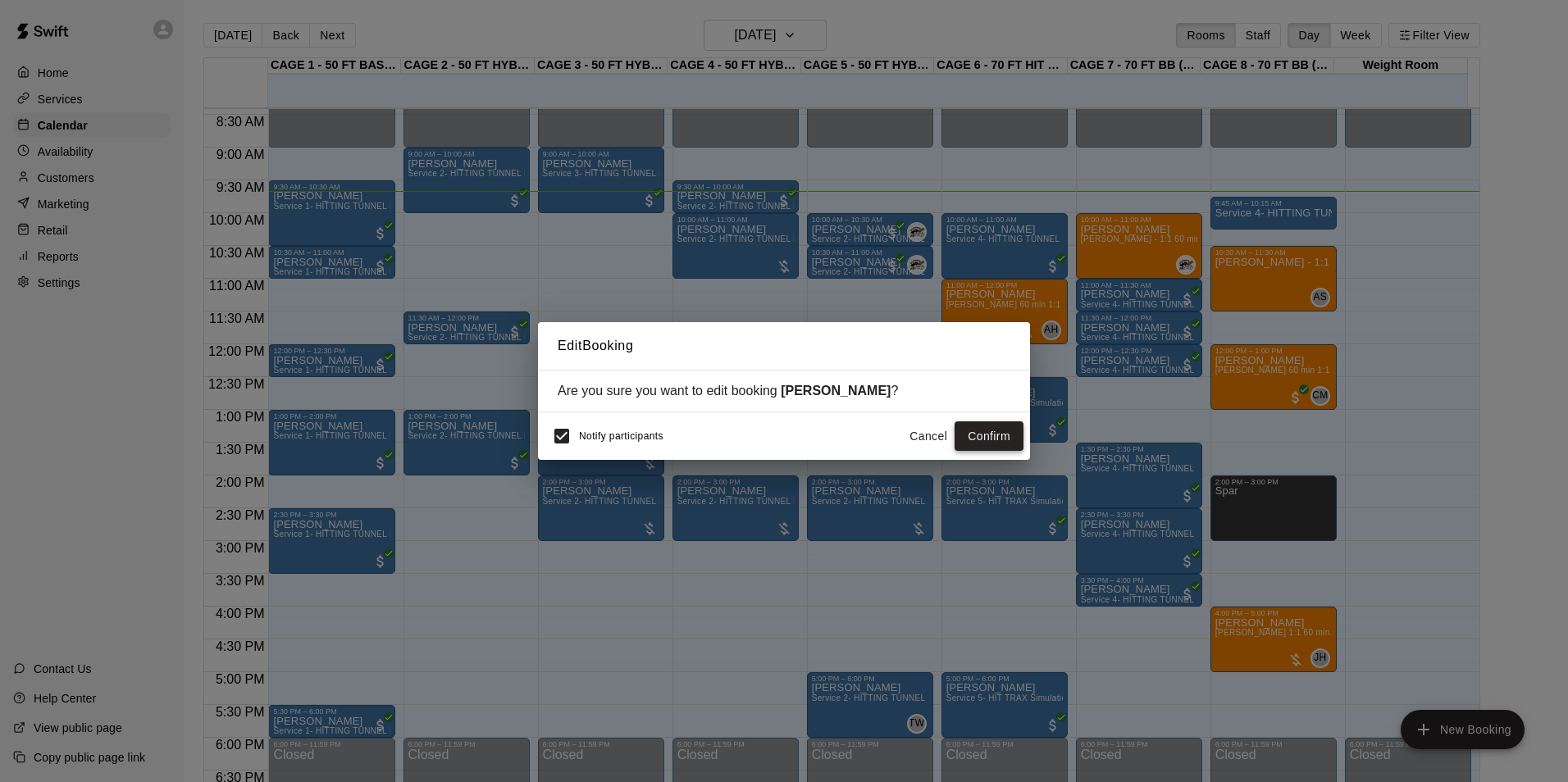
click at [980, 435] on button "Confirm" at bounding box center [988, 437] width 69 height 31
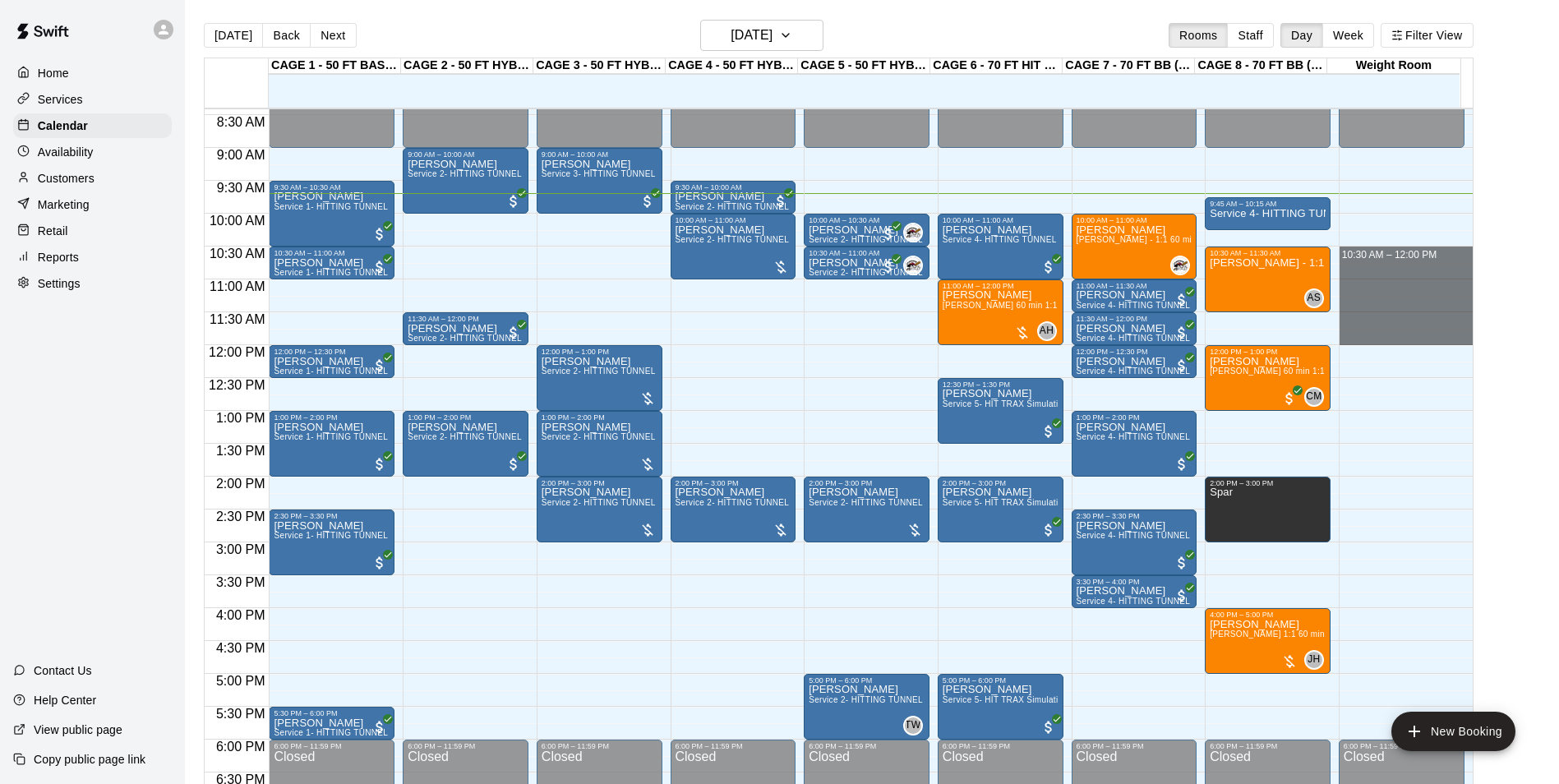
drag, startPoint x: 1389, startPoint y: 253, endPoint x: 1382, endPoint y: 345, distance: 92.3
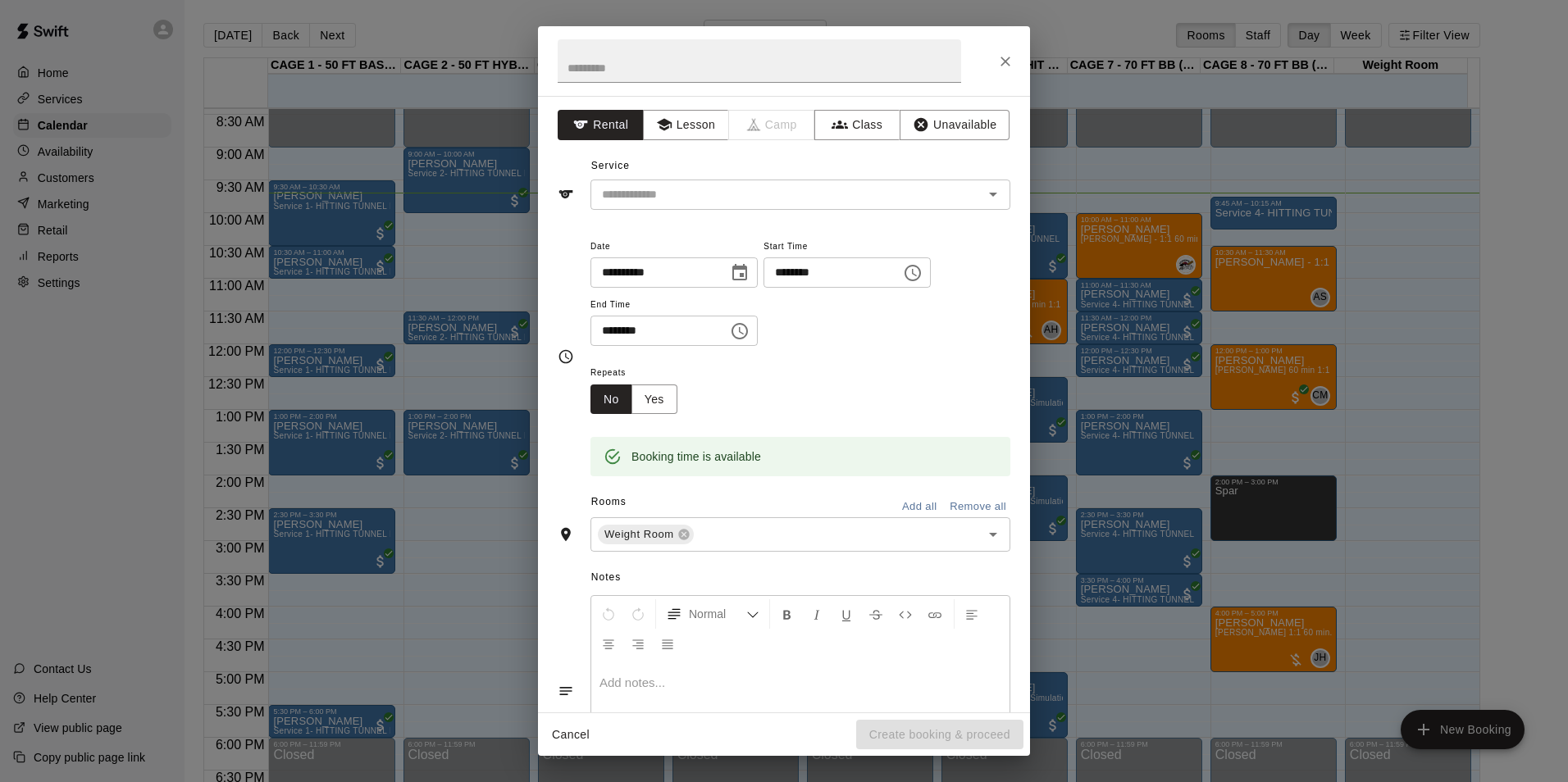
click at [988, 58] on div at bounding box center [784, 61] width 492 height 70
click at [1007, 58] on icon "Close" at bounding box center [1006, 61] width 17 height 17
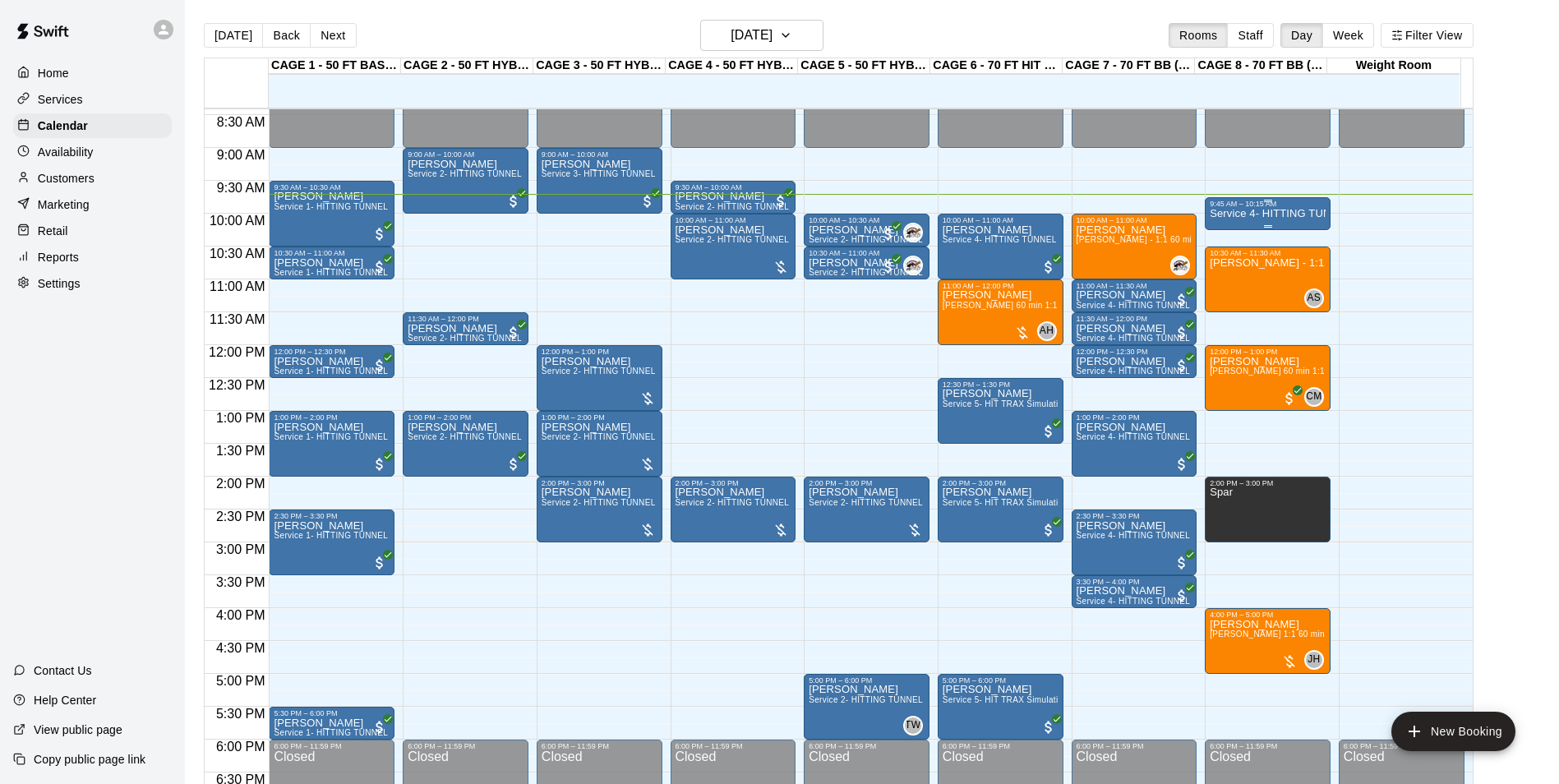
click at [1288, 214] on p "Service 4- HITTING TUNNEL RENTAL - 70ft Baseball" at bounding box center [1268, 214] width 116 height 0
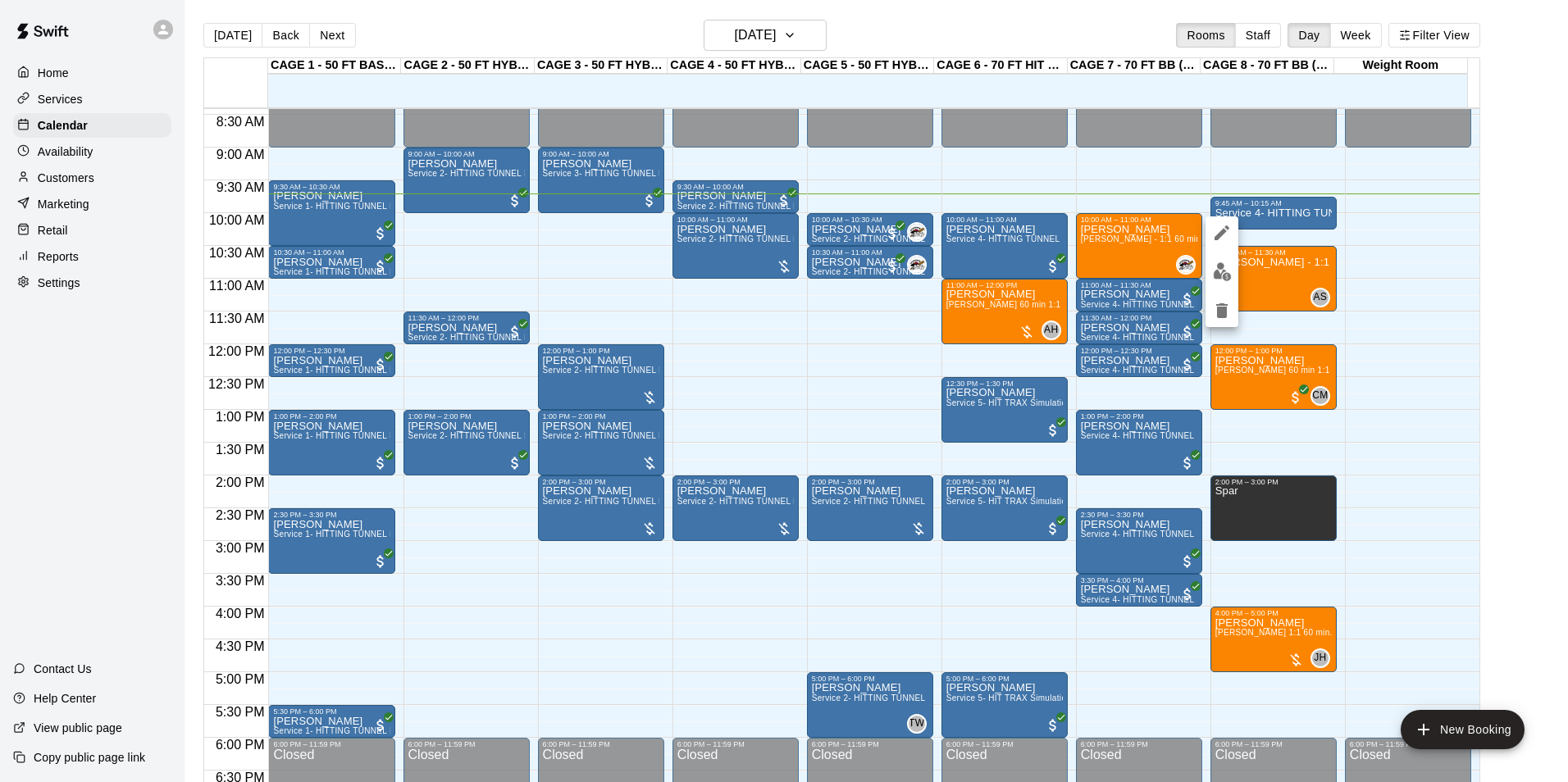
click at [1229, 257] on div at bounding box center [1222, 271] width 32 height 110
click at [1227, 267] on img "edit" at bounding box center [1222, 271] width 19 height 19
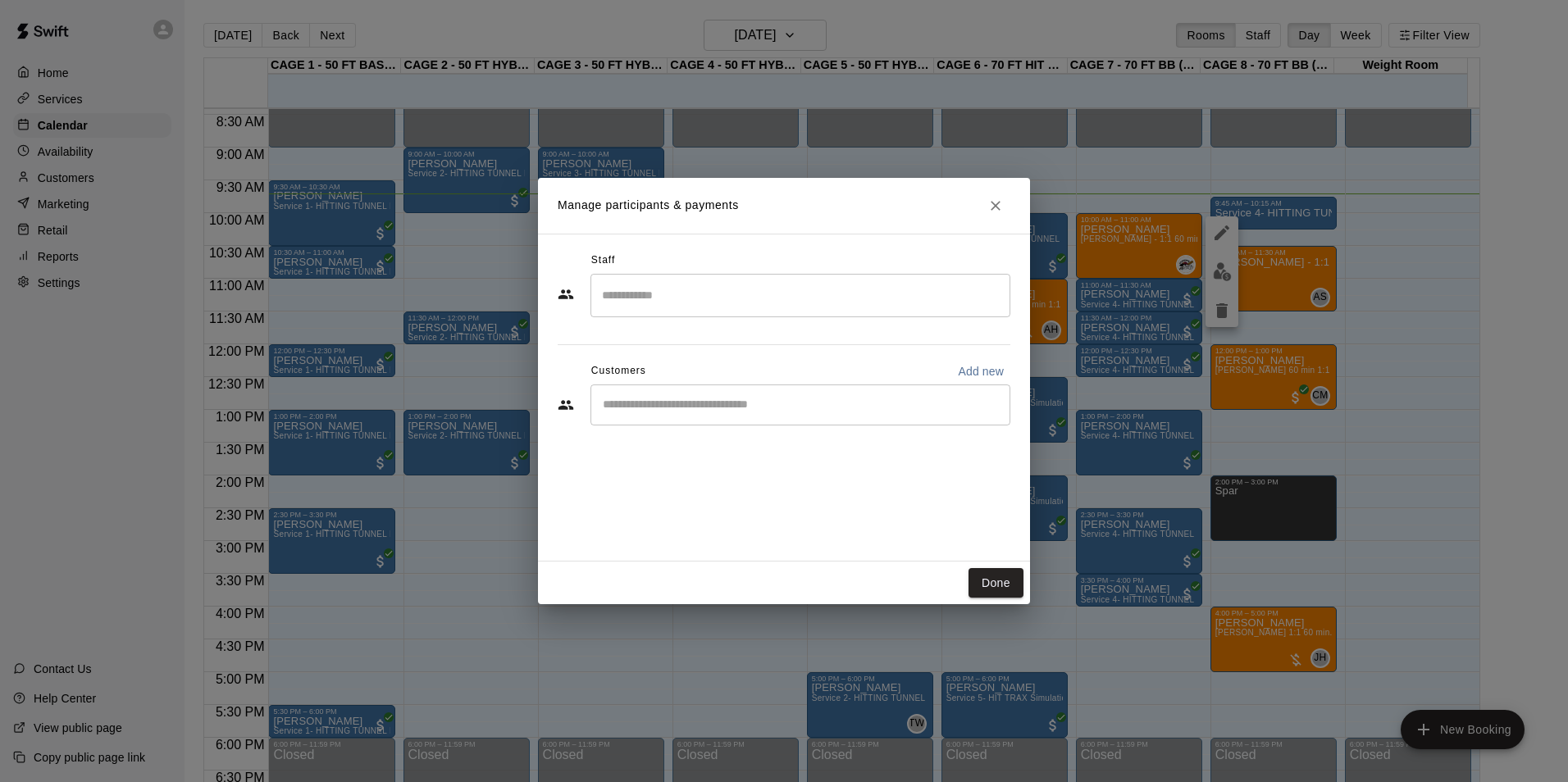
click at [764, 290] on input "Search staff" at bounding box center [801, 296] width 405 height 29
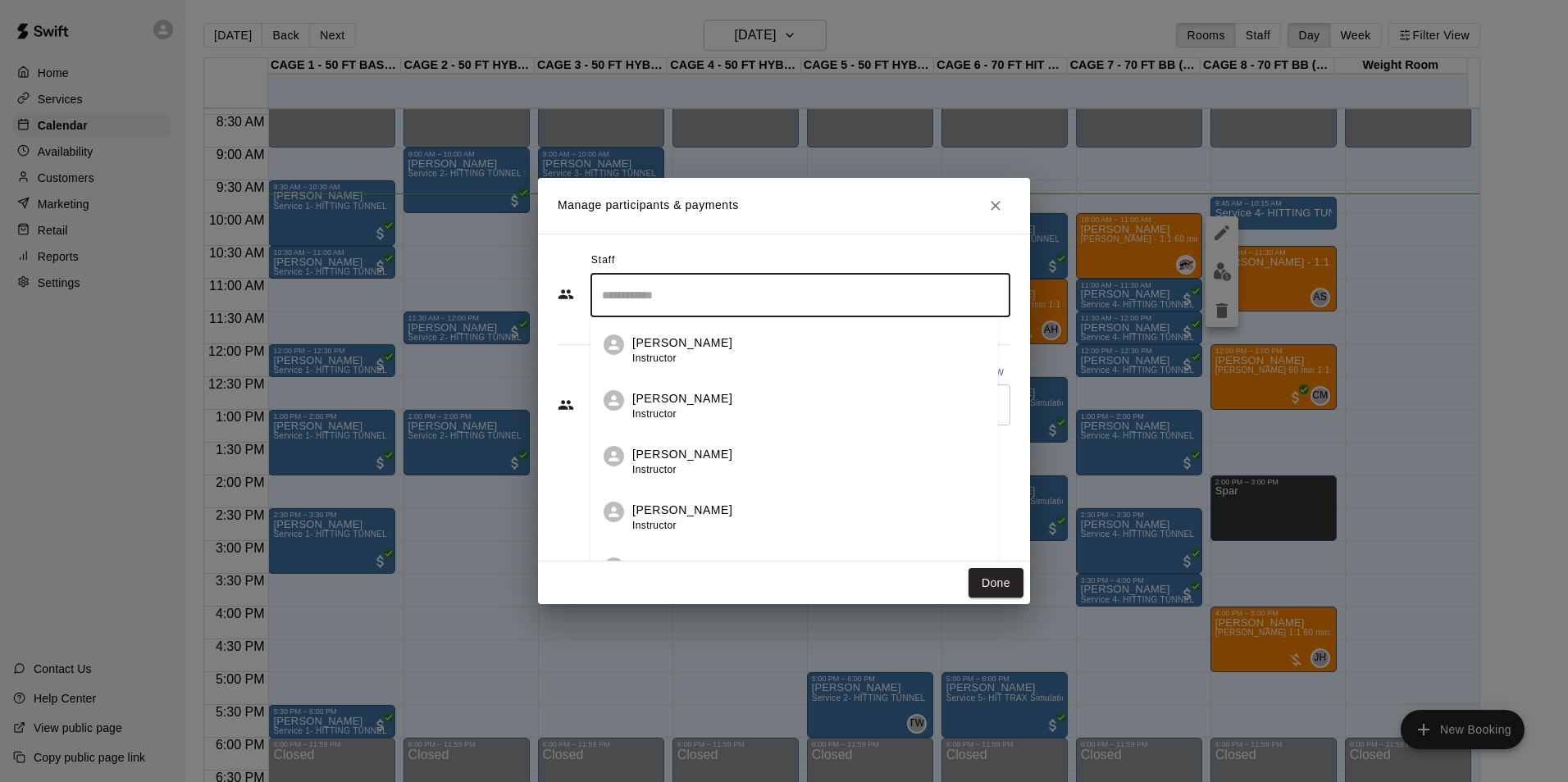
click at [699, 258] on div "Staff" at bounding box center [783, 261] width 453 height 27
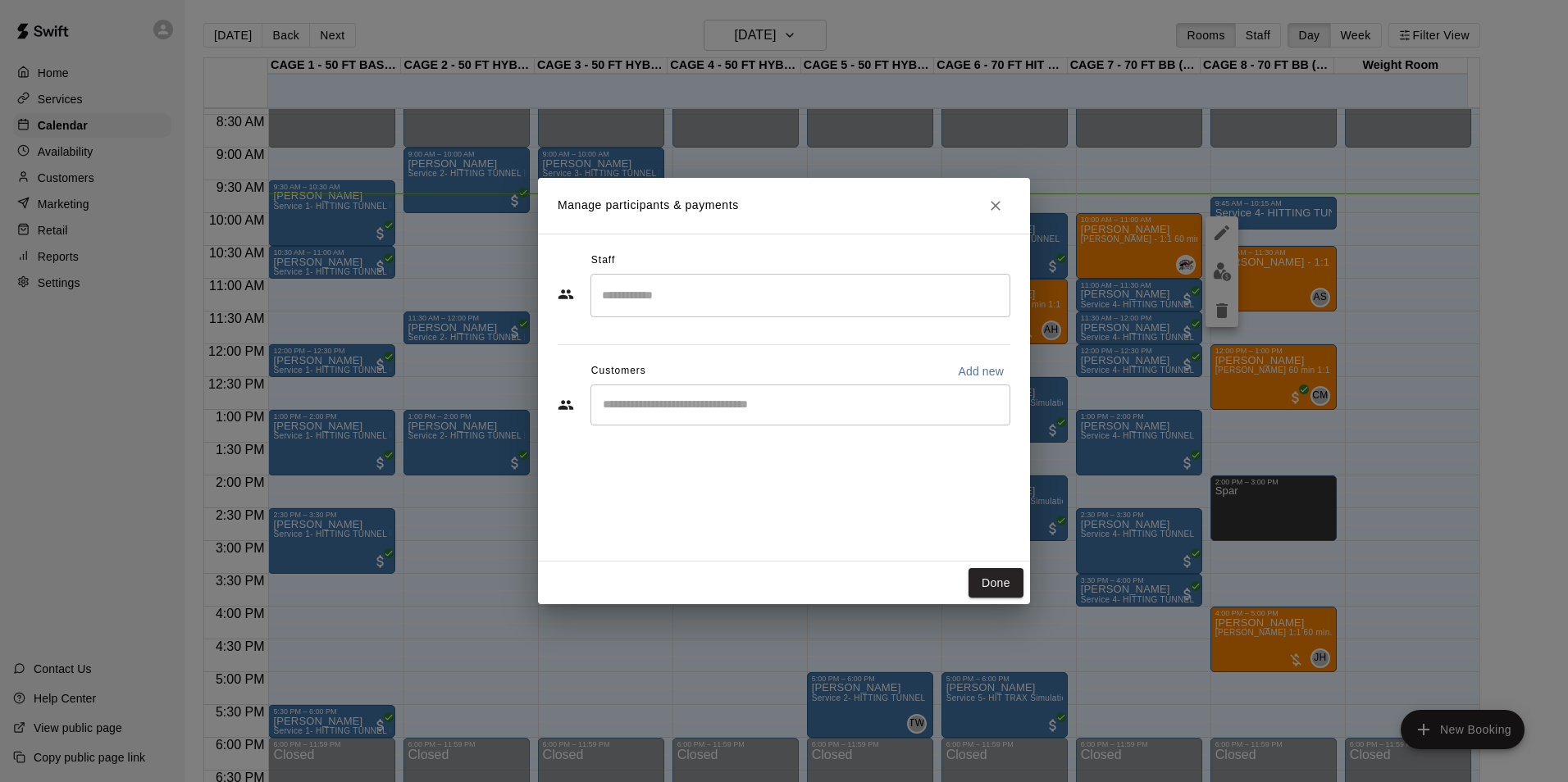
click at [650, 390] on div "​" at bounding box center [801, 404] width 420 height 41
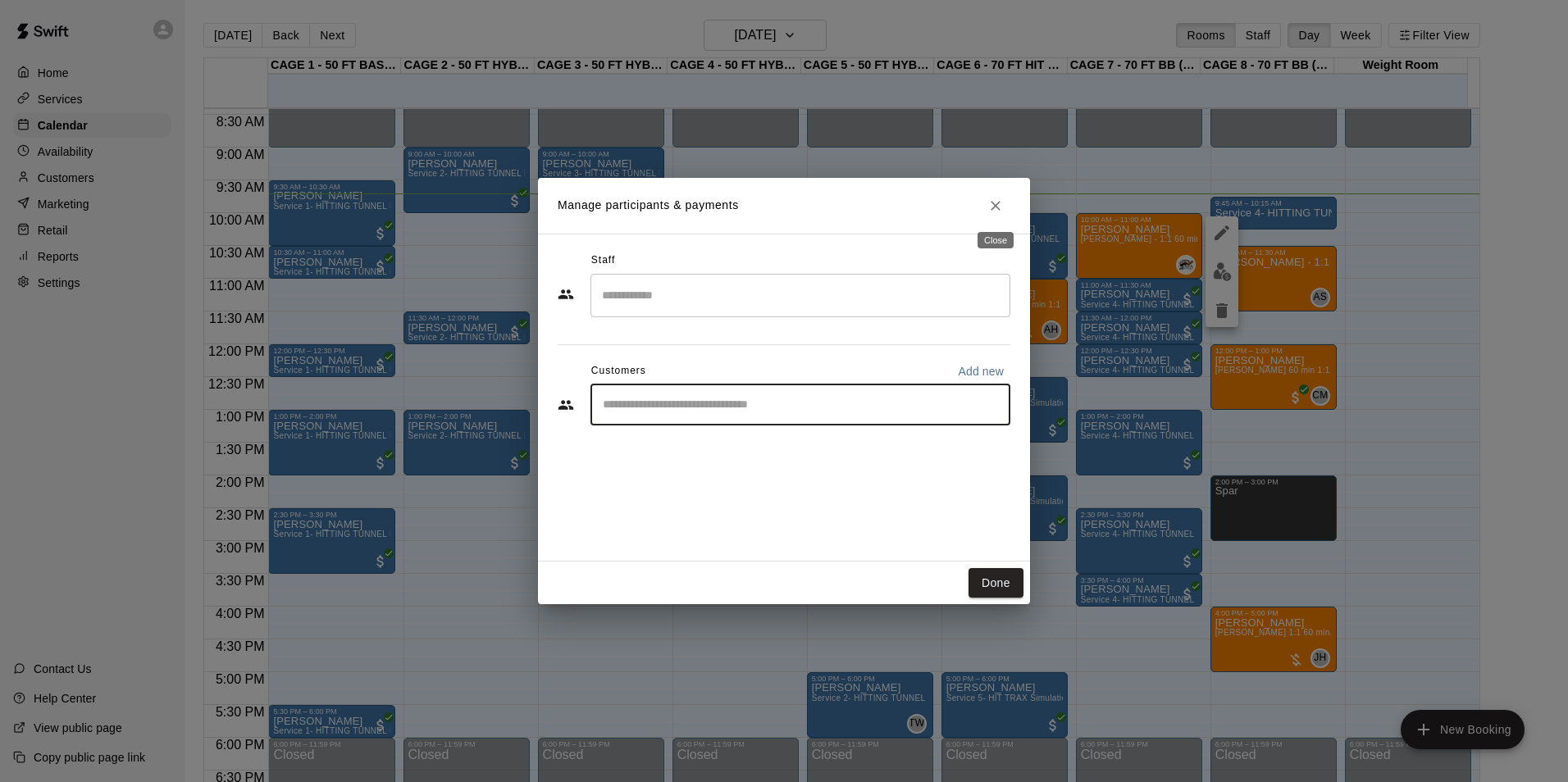
click at [987, 202] on icon "Close" at bounding box center [996, 206] width 17 height 17
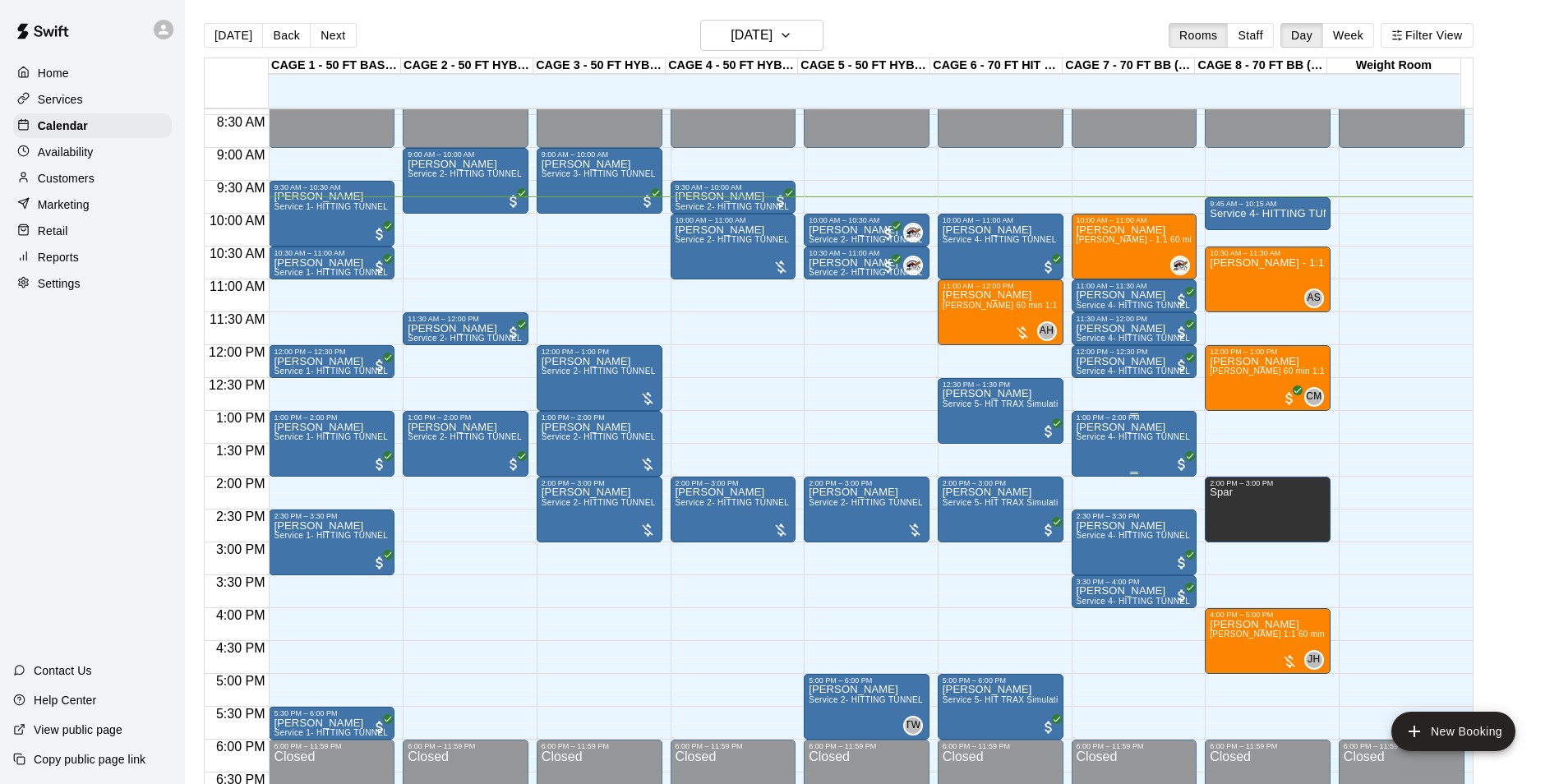
click at [1114, 437] on span "Service 4- HITTING TUNNEL RENTAL - 70ft Baseball" at bounding box center [1181, 436] width 209 height 9
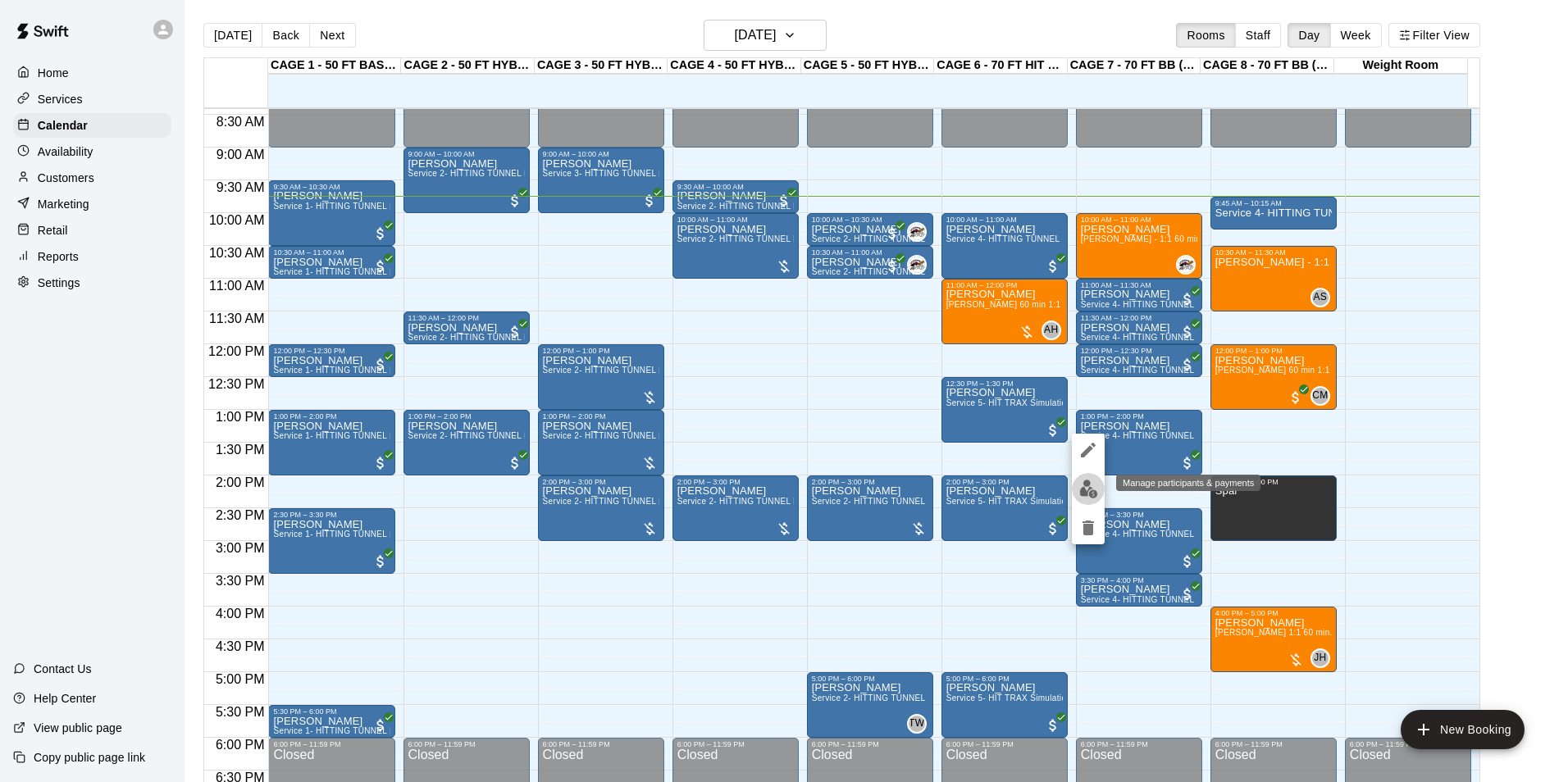
click at [1083, 493] on img "edit" at bounding box center [1088, 489] width 19 height 19
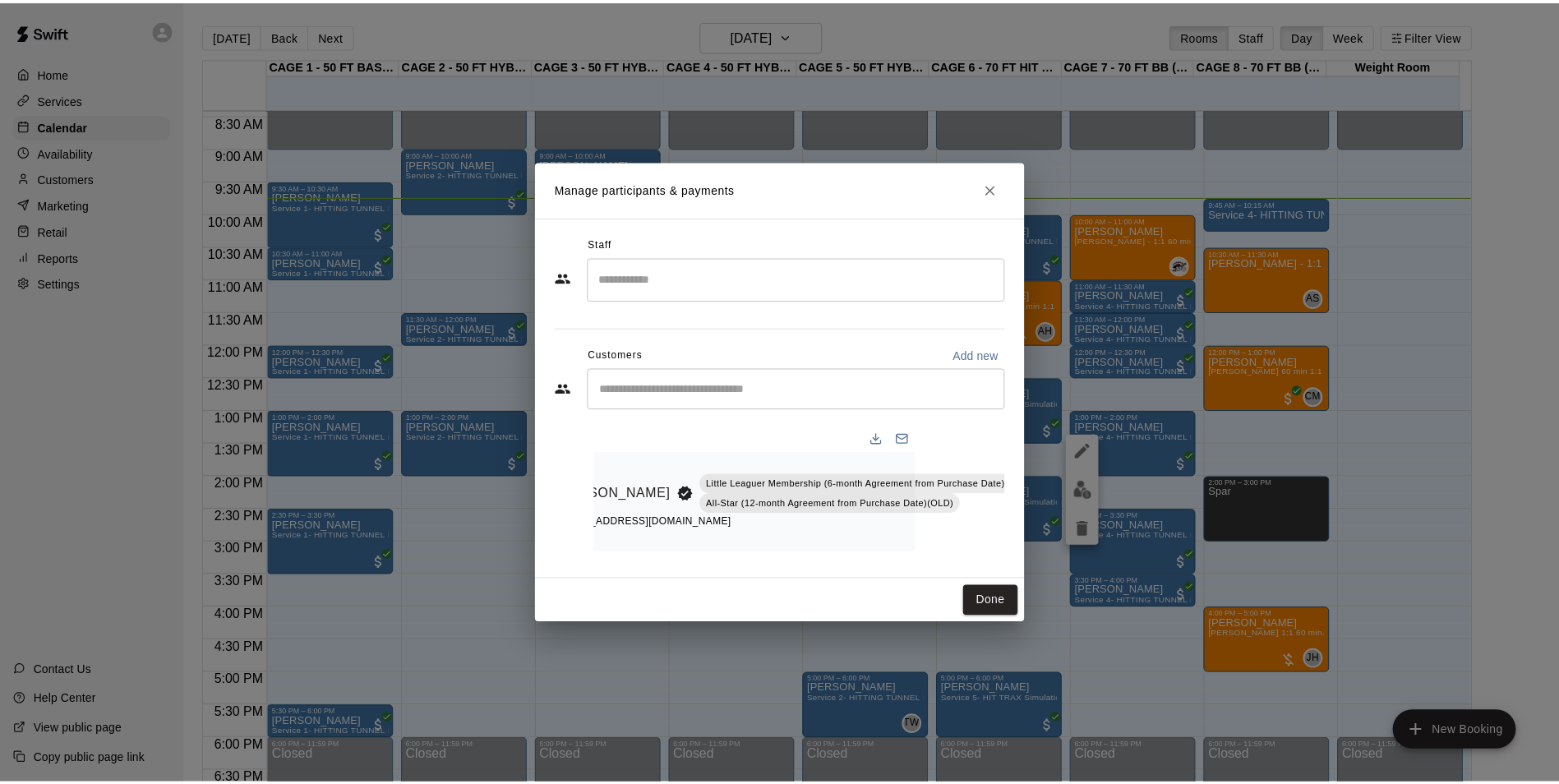
scroll to position [0, 0]
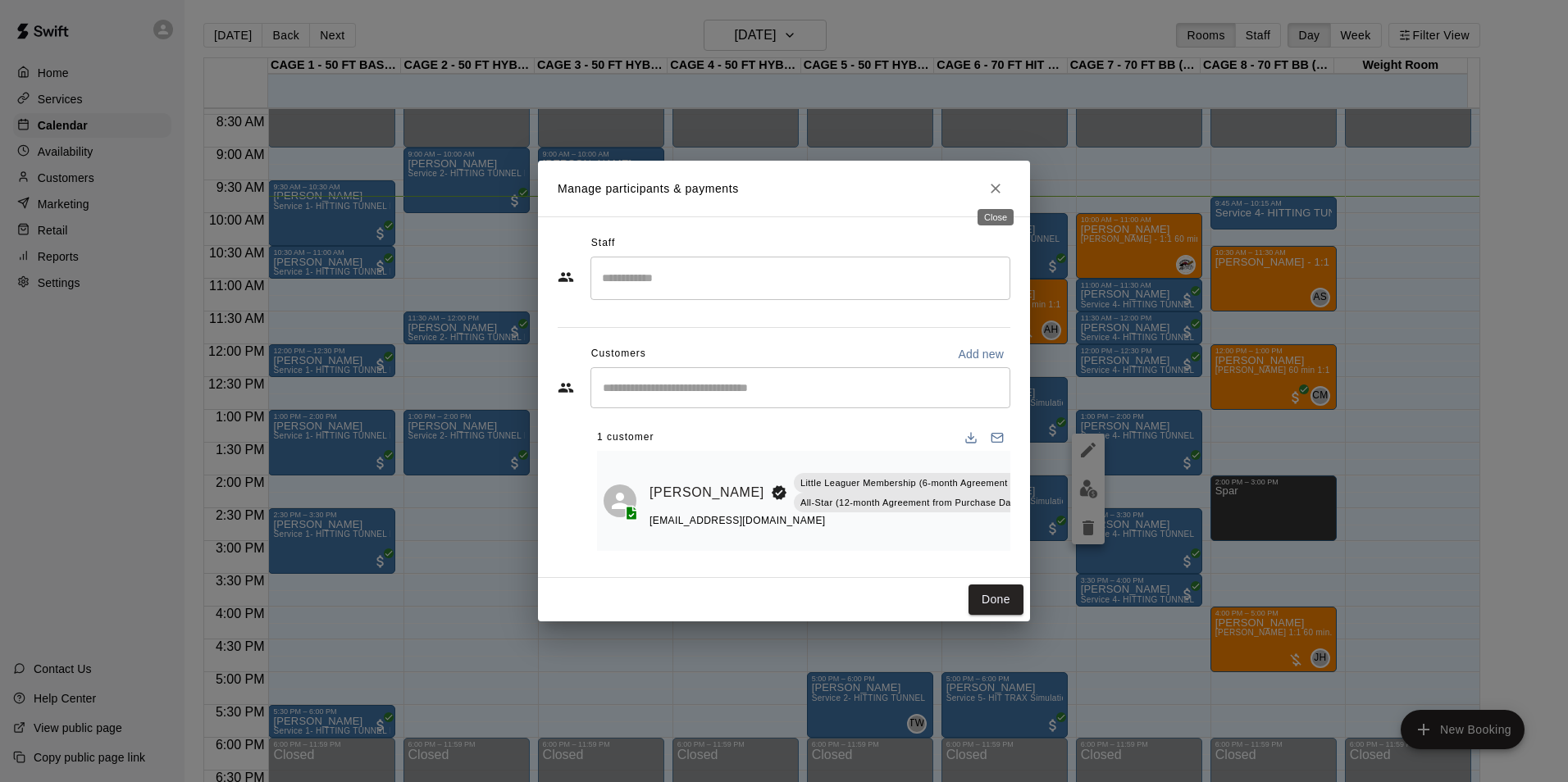
click at [996, 183] on icon "Close" at bounding box center [996, 188] width 17 height 17
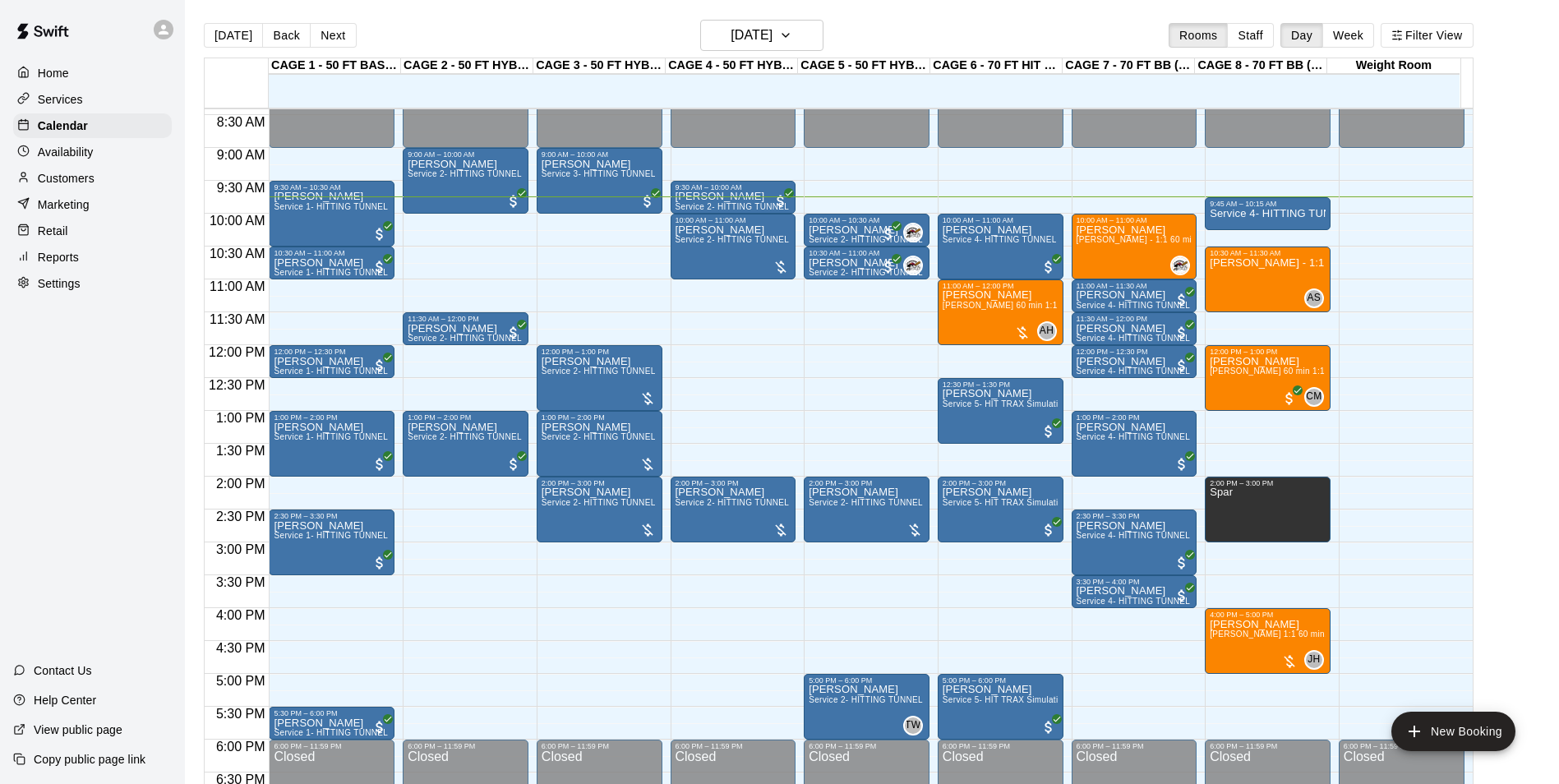
click at [57, 179] on p "Customers" at bounding box center [66, 178] width 57 height 17
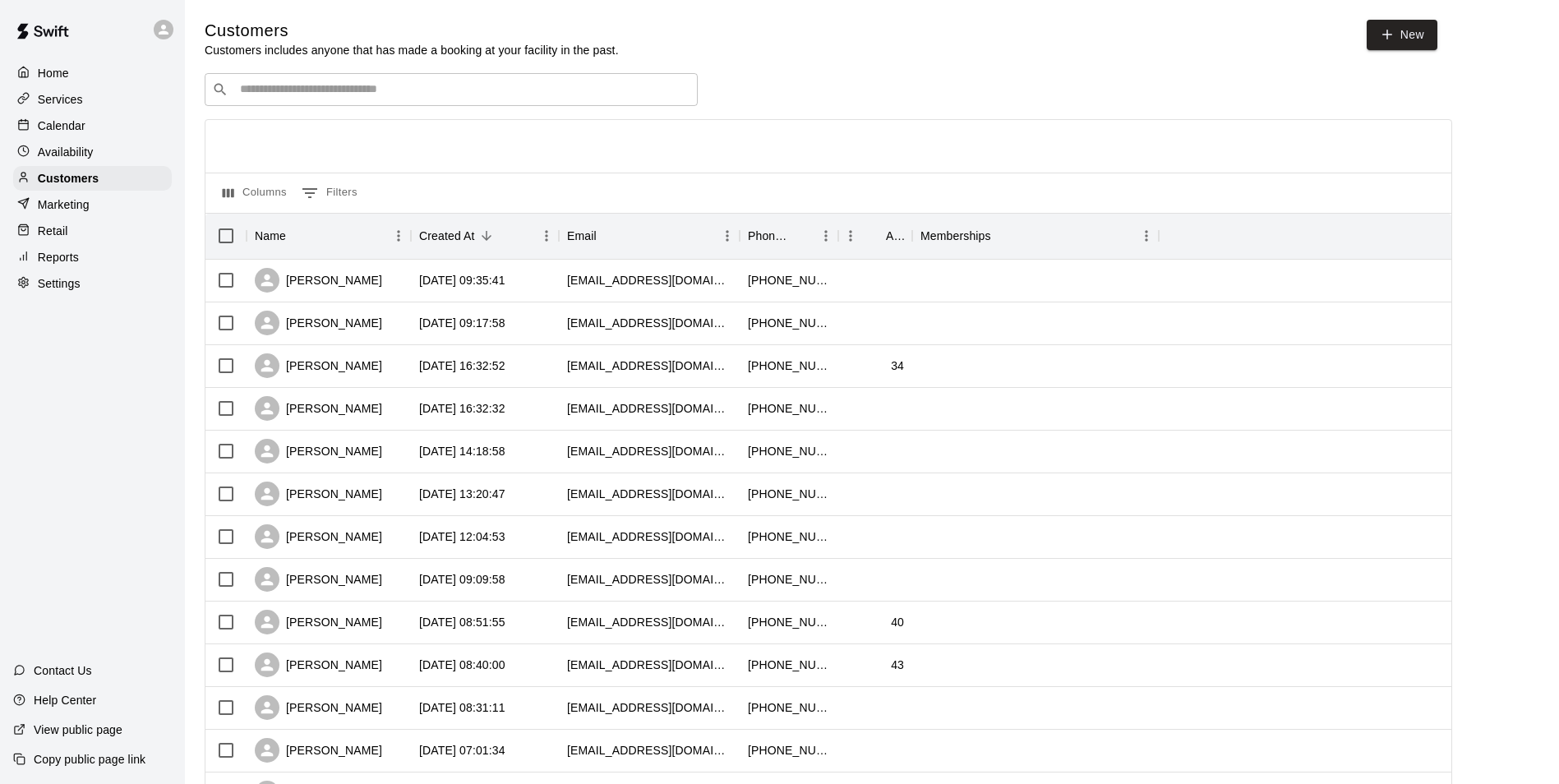
click at [477, 88] on input "Search customers by name or email" at bounding box center [462, 90] width 455 height 17
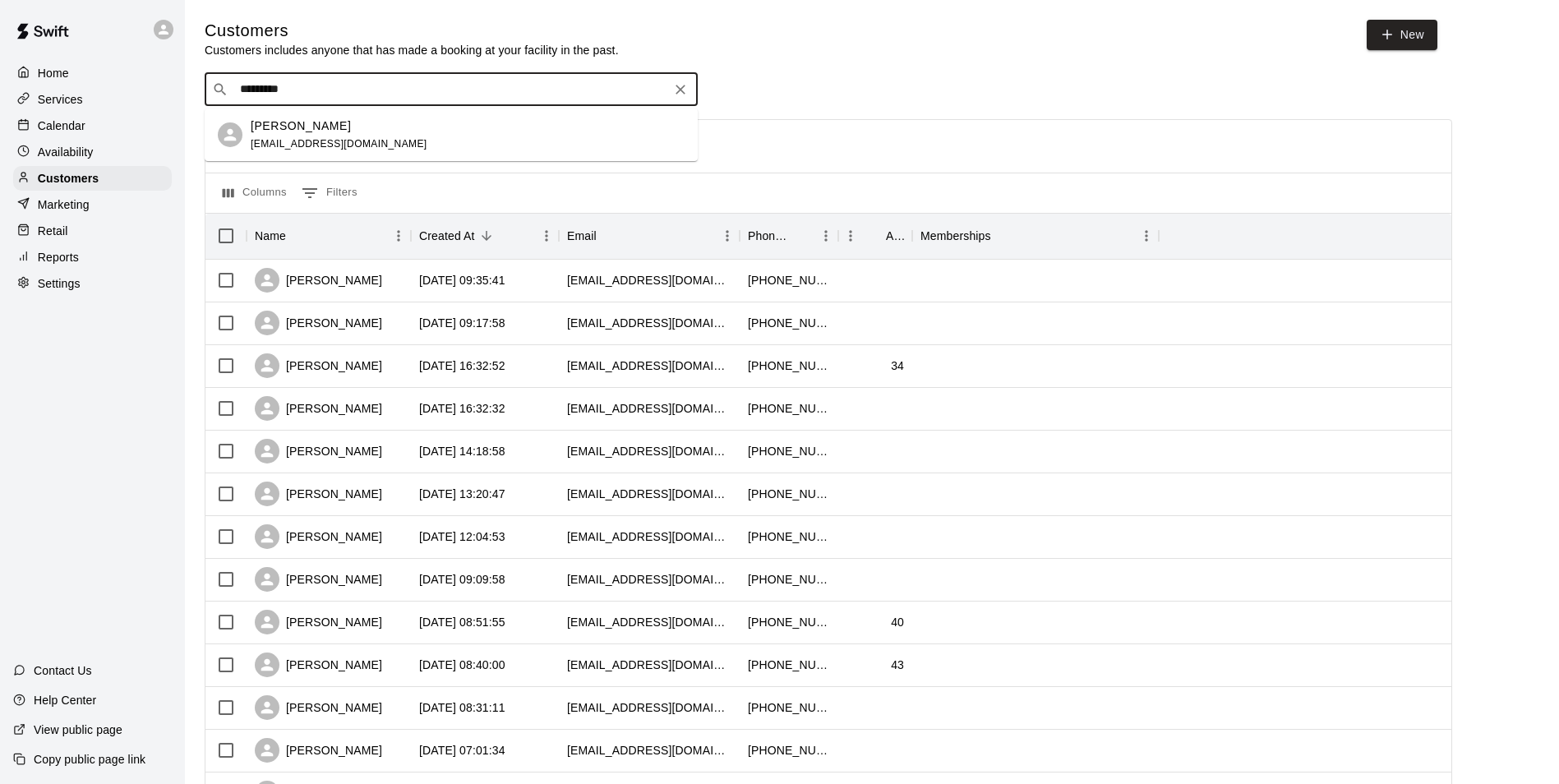
type input "**********"
click at [410, 131] on div "Kyle Gallo kylekgallo@gmail.com" at bounding box center [467, 135] width 434 height 35
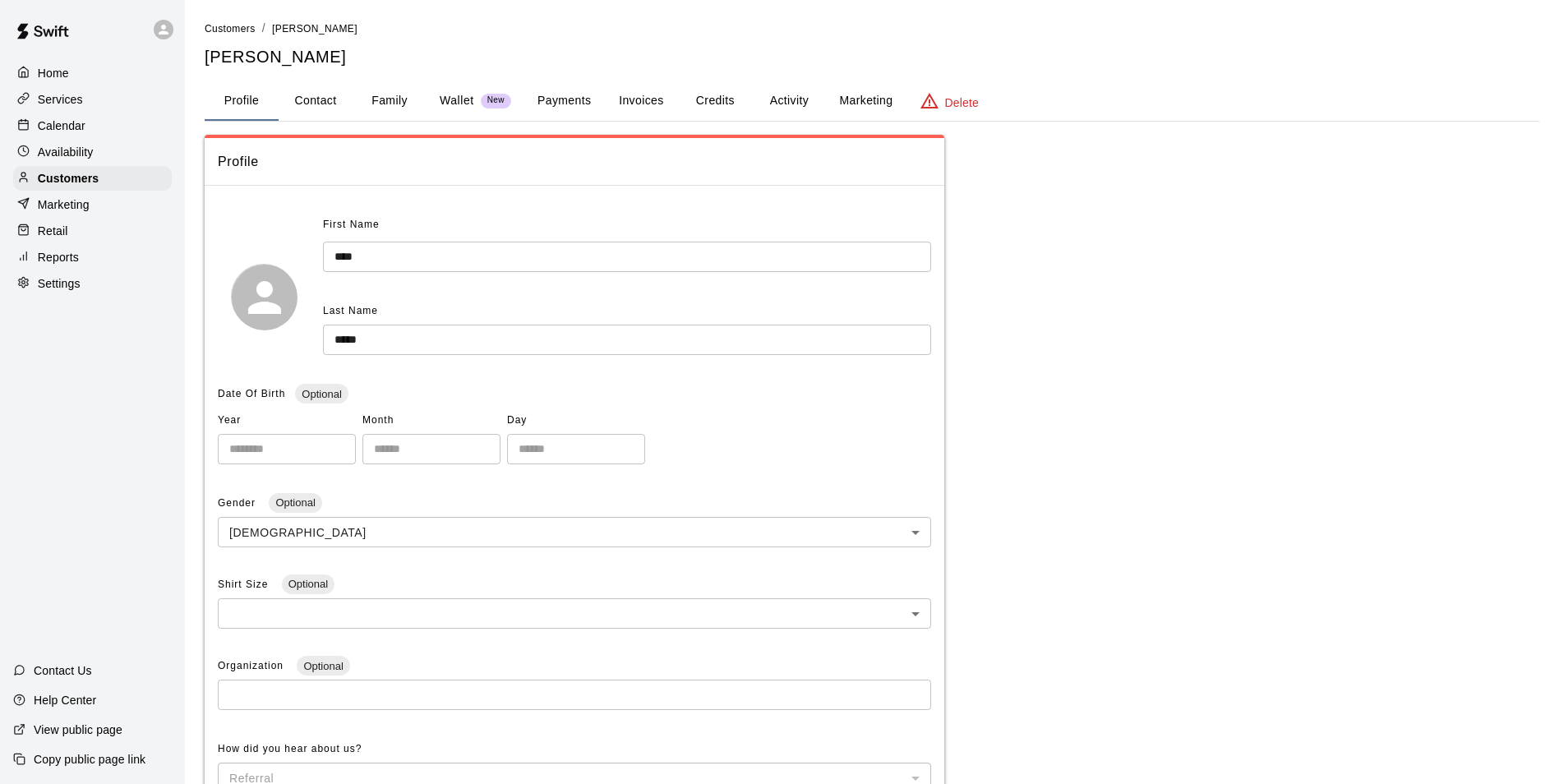
click at [573, 101] on button "Payments" at bounding box center [564, 101] width 80 height 39
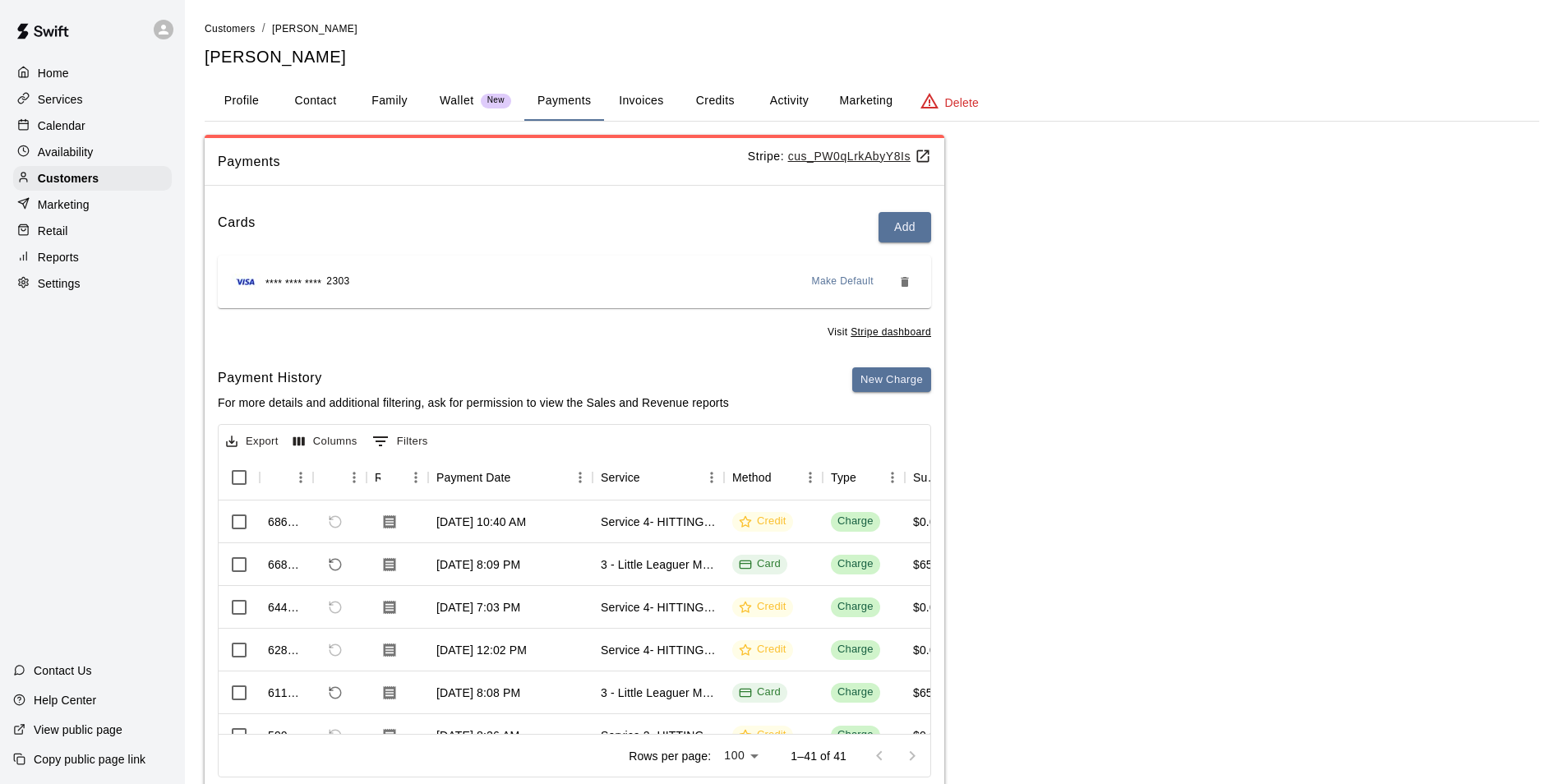
click at [641, 99] on button "Invoices" at bounding box center [641, 101] width 74 height 39
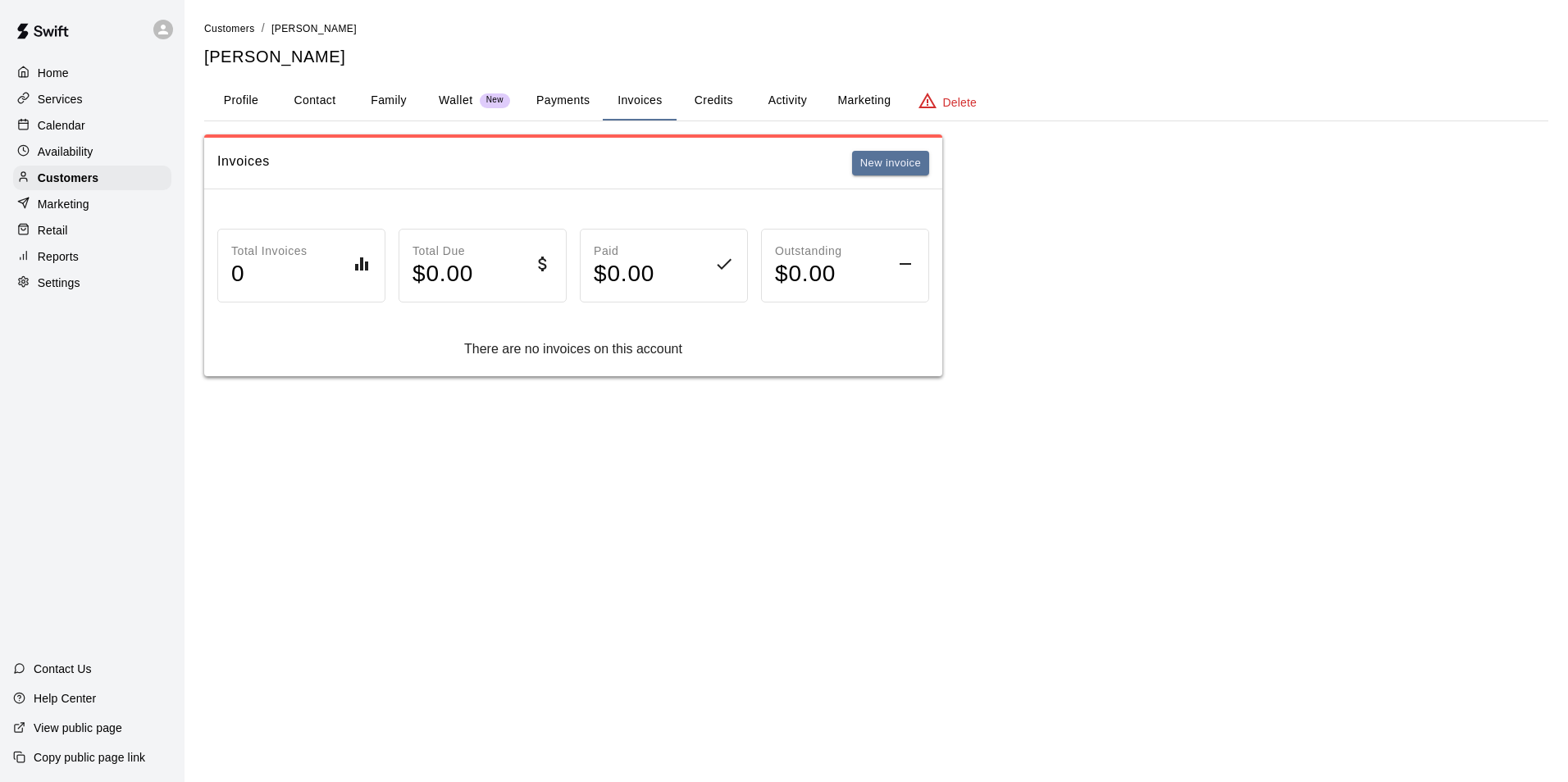
click at [731, 94] on button "Credits" at bounding box center [713, 100] width 74 height 39
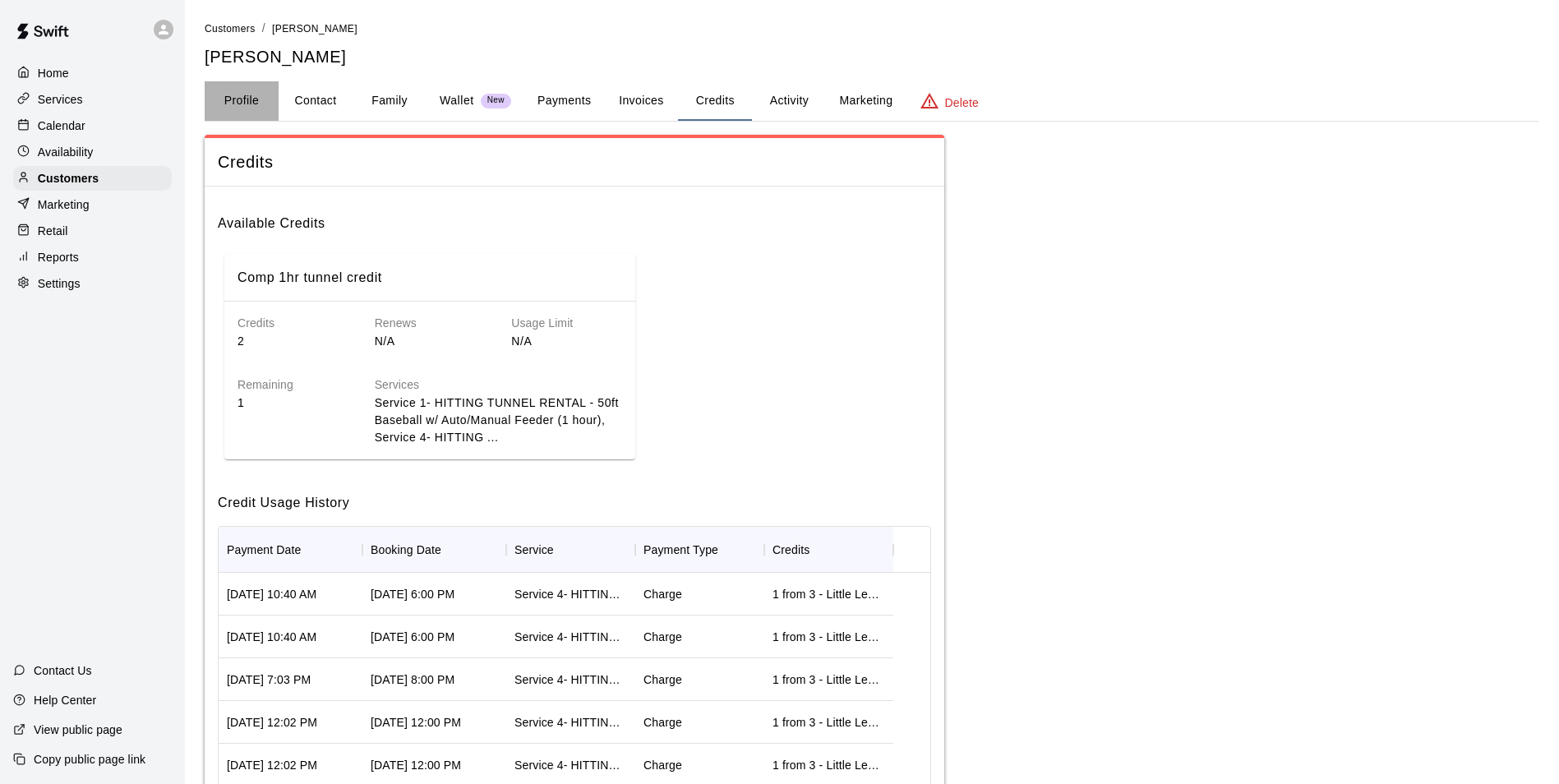
click at [269, 100] on button "Profile" at bounding box center [241, 101] width 74 height 39
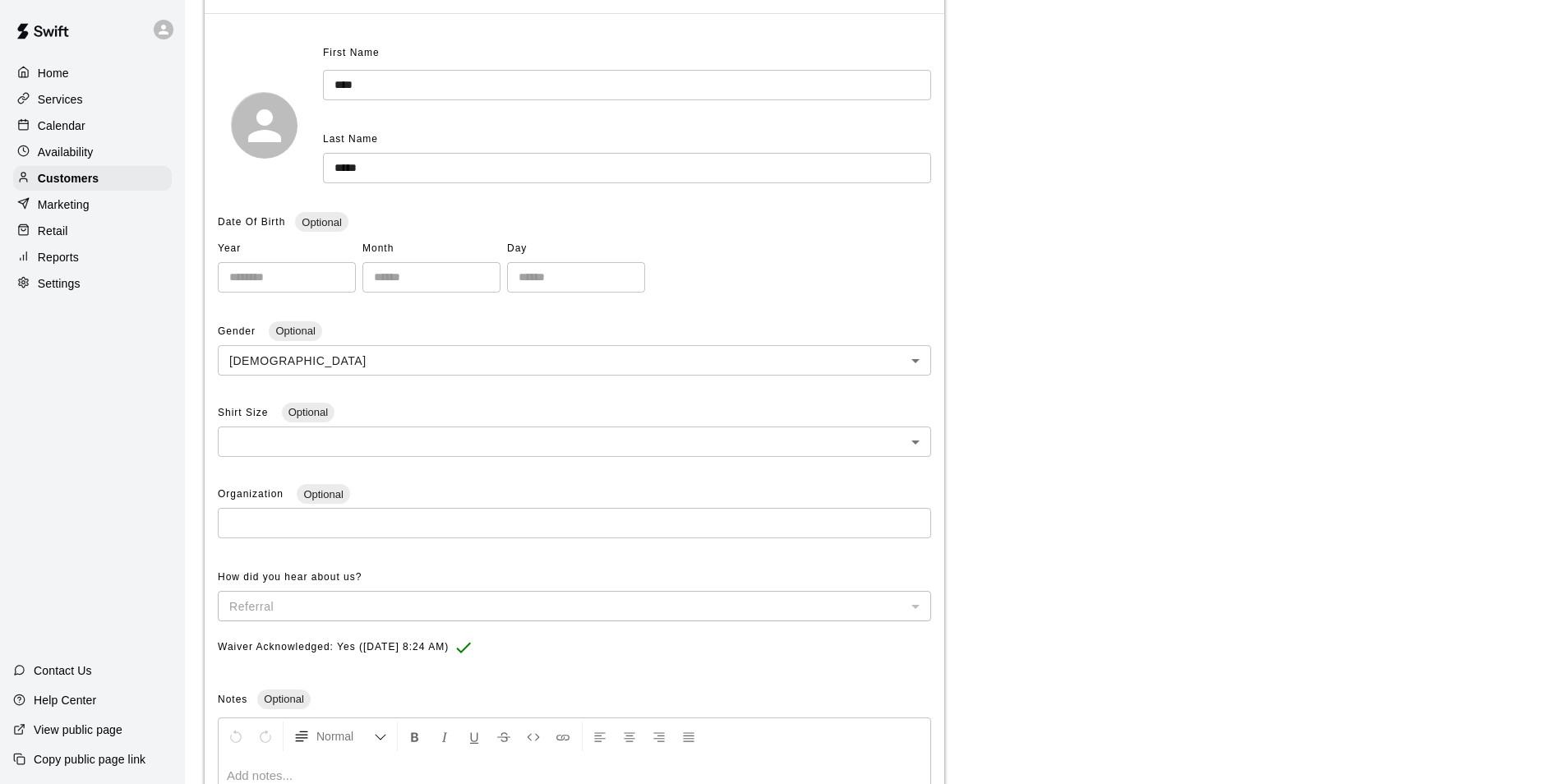
click at [52, 65] on p "Home" at bounding box center [53, 73] width 32 height 17
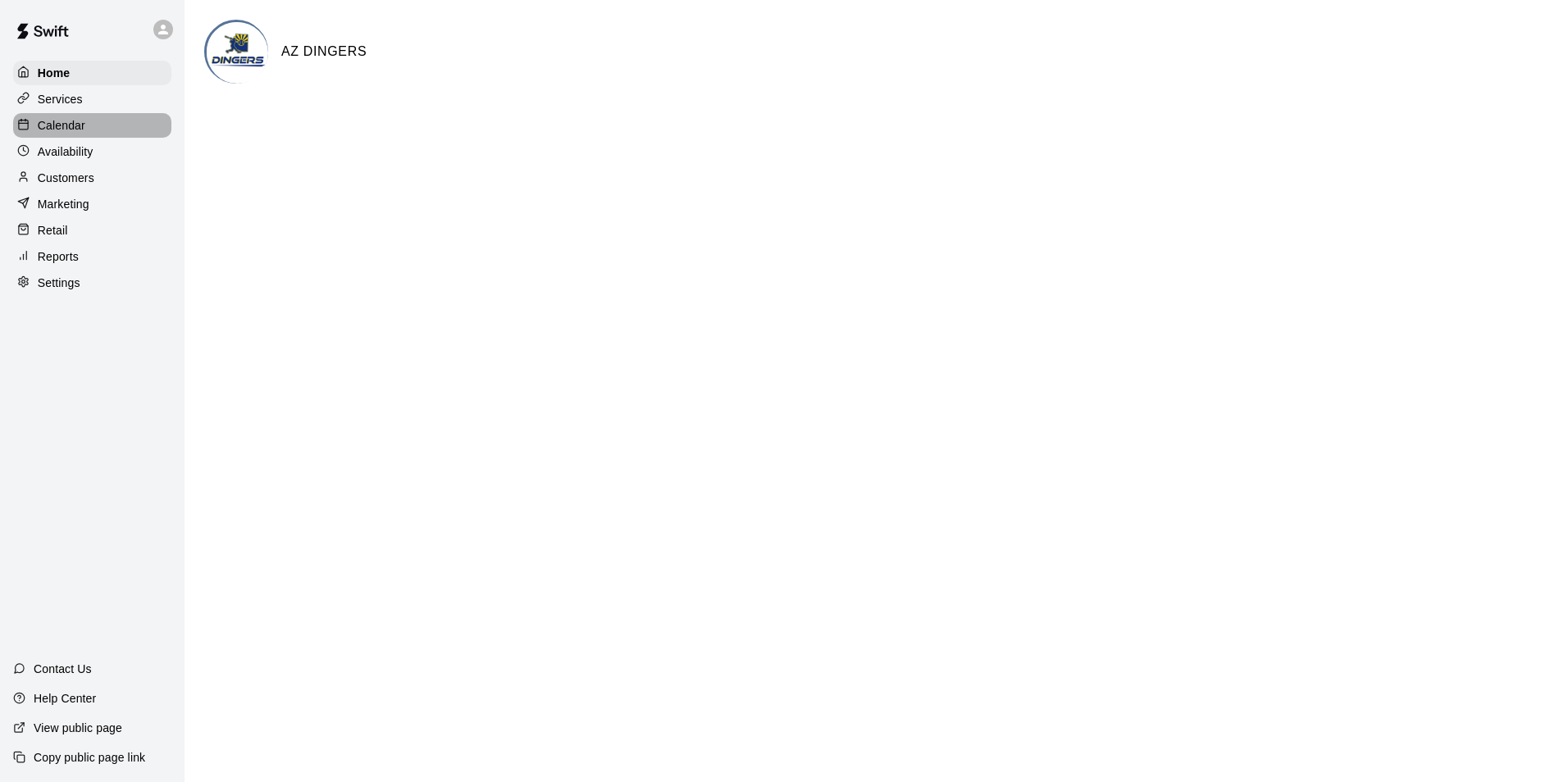
click at [73, 120] on p "Calendar" at bounding box center [61, 125] width 47 height 17
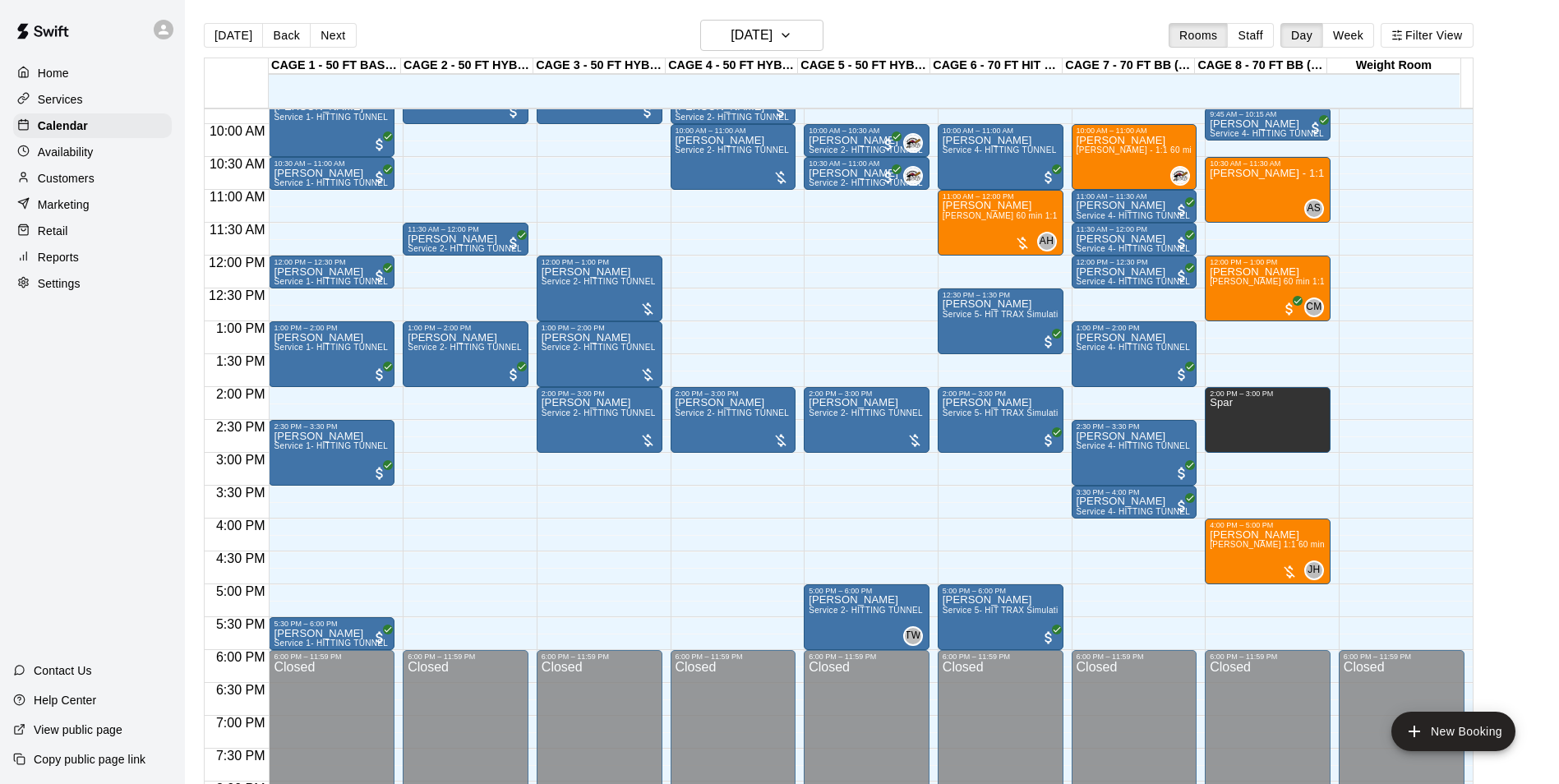
scroll to position [560, 0]
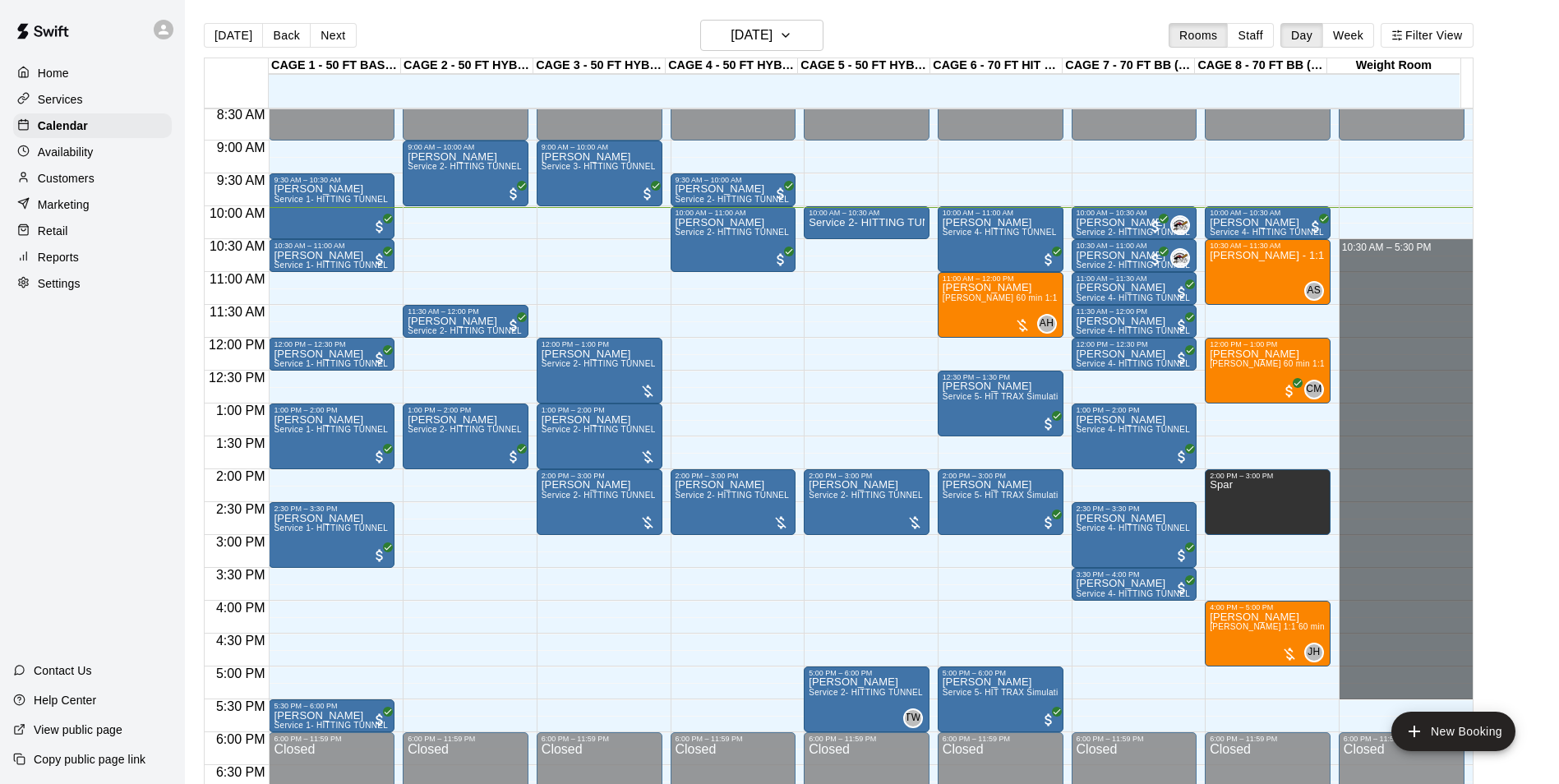
drag, startPoint x: 1398, startPoint y: 243, endPoint x: 1447, endPoint y: 691, distance: 450.7
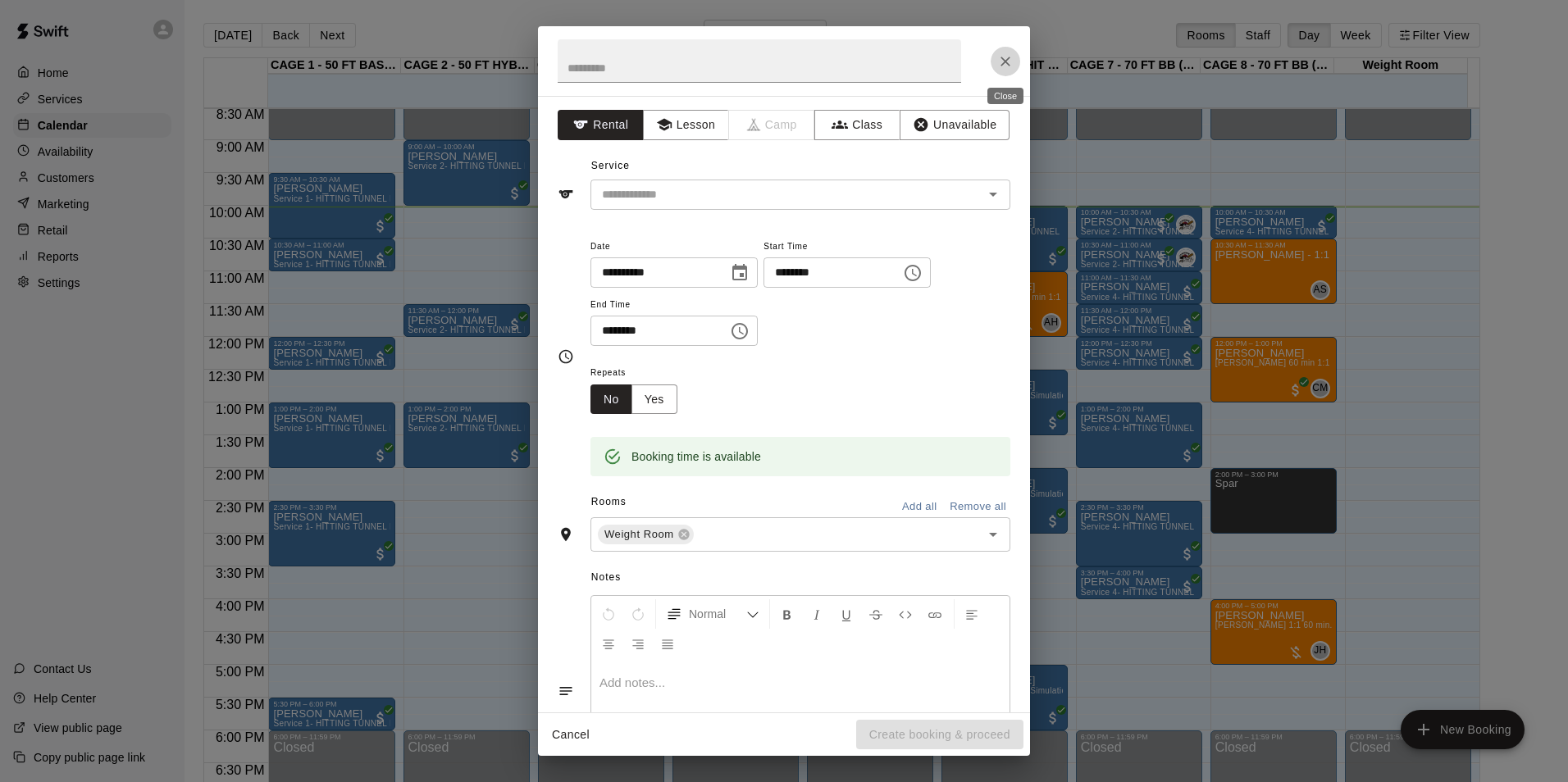
click at [996, 56] on button "Close" at bounding box center [1006, 61] width 30 height 30
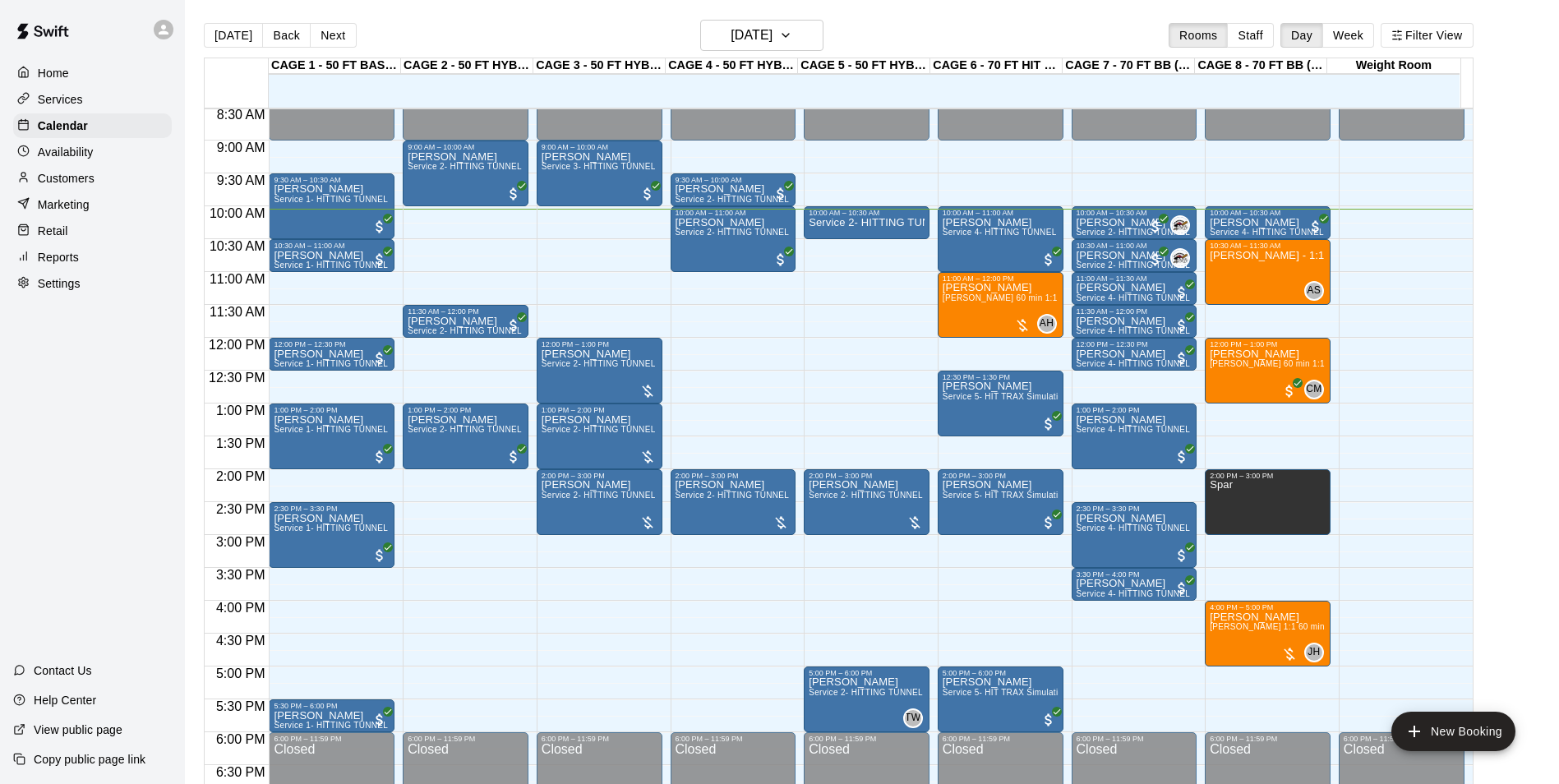
click at [58, 171] on div "Customers" at bounding box center [92, 178] width 159 height 25
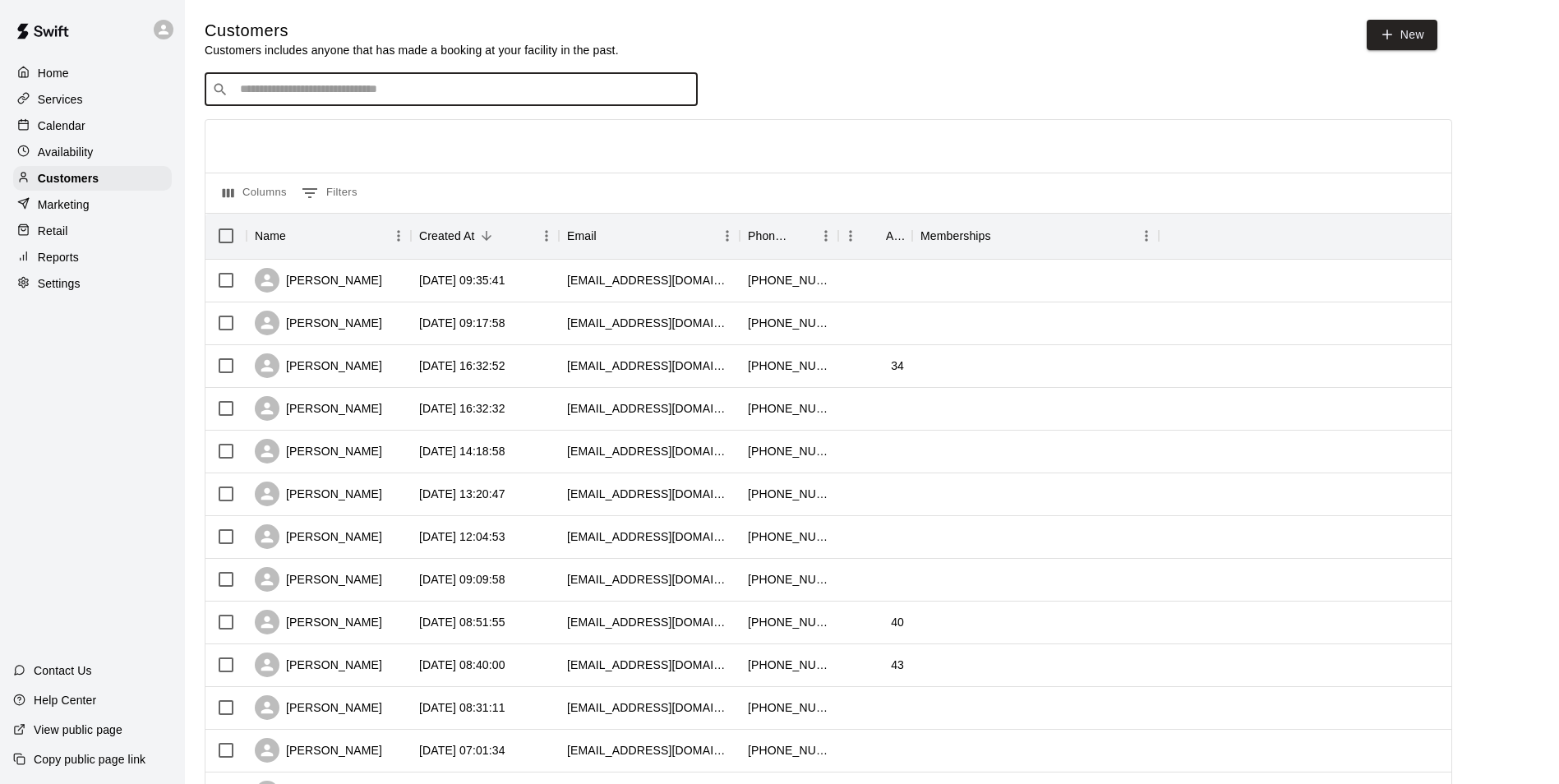
click at [504, 92] on input "Search customers by name or email" at bounding box center [462, 90] width 455 height 17
type input "**********"
click at [686, 95] on icon "Clear" at bounding box center [681, 90] width 17 height 17
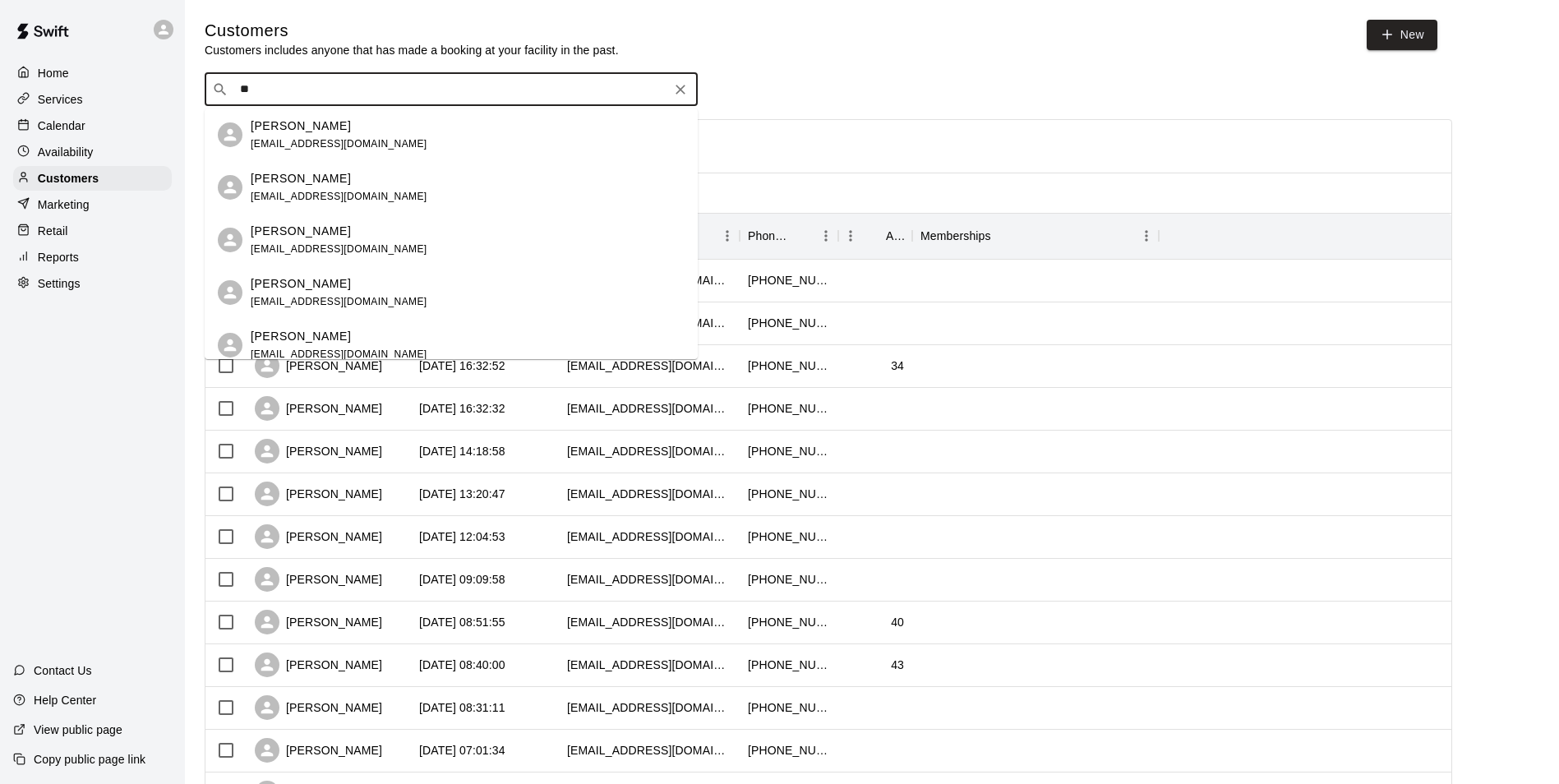
type input "*"
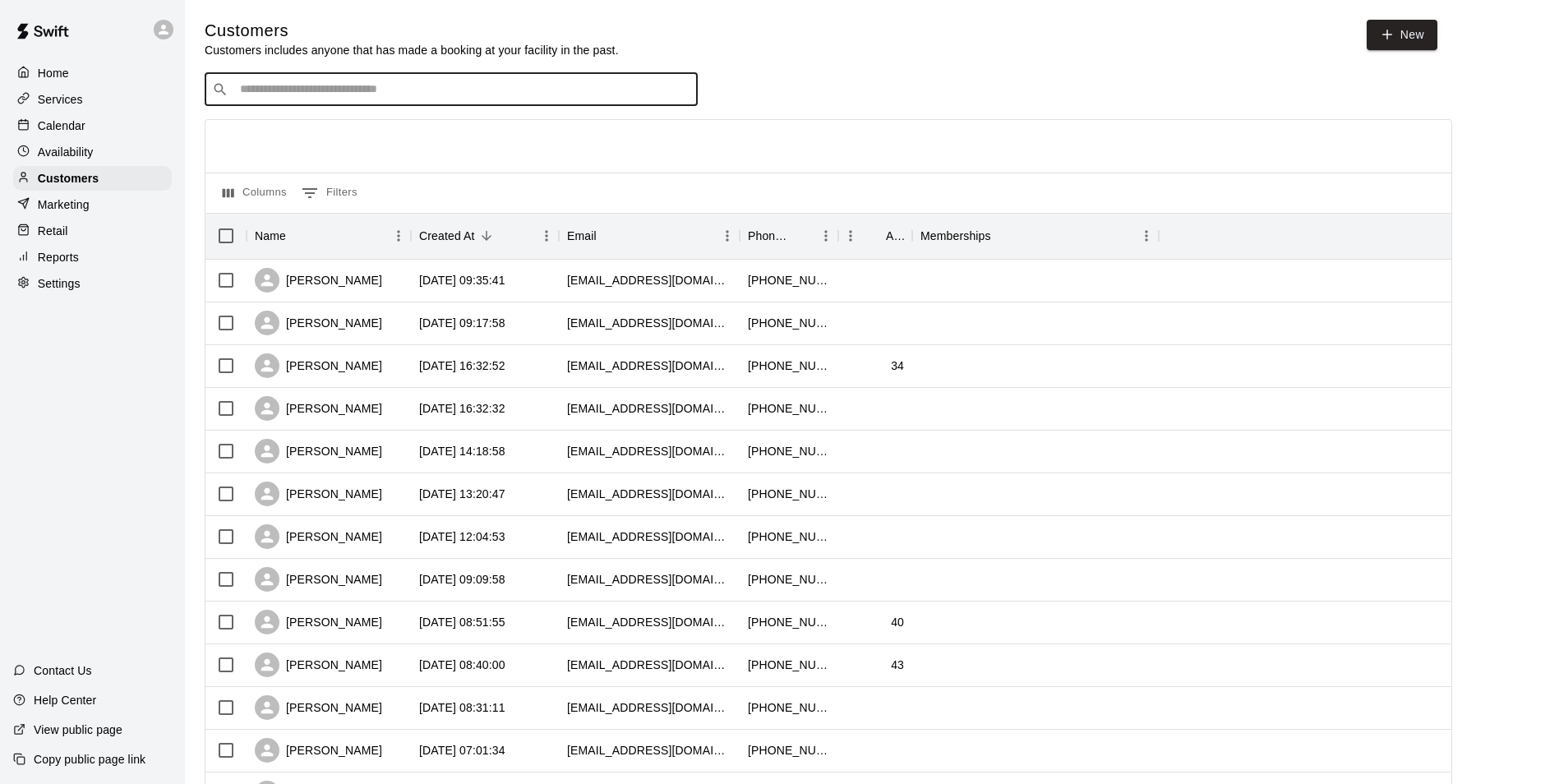
click at [96, 131] on div "Calendar" at bounding box center [92, 126] width 159 height 25
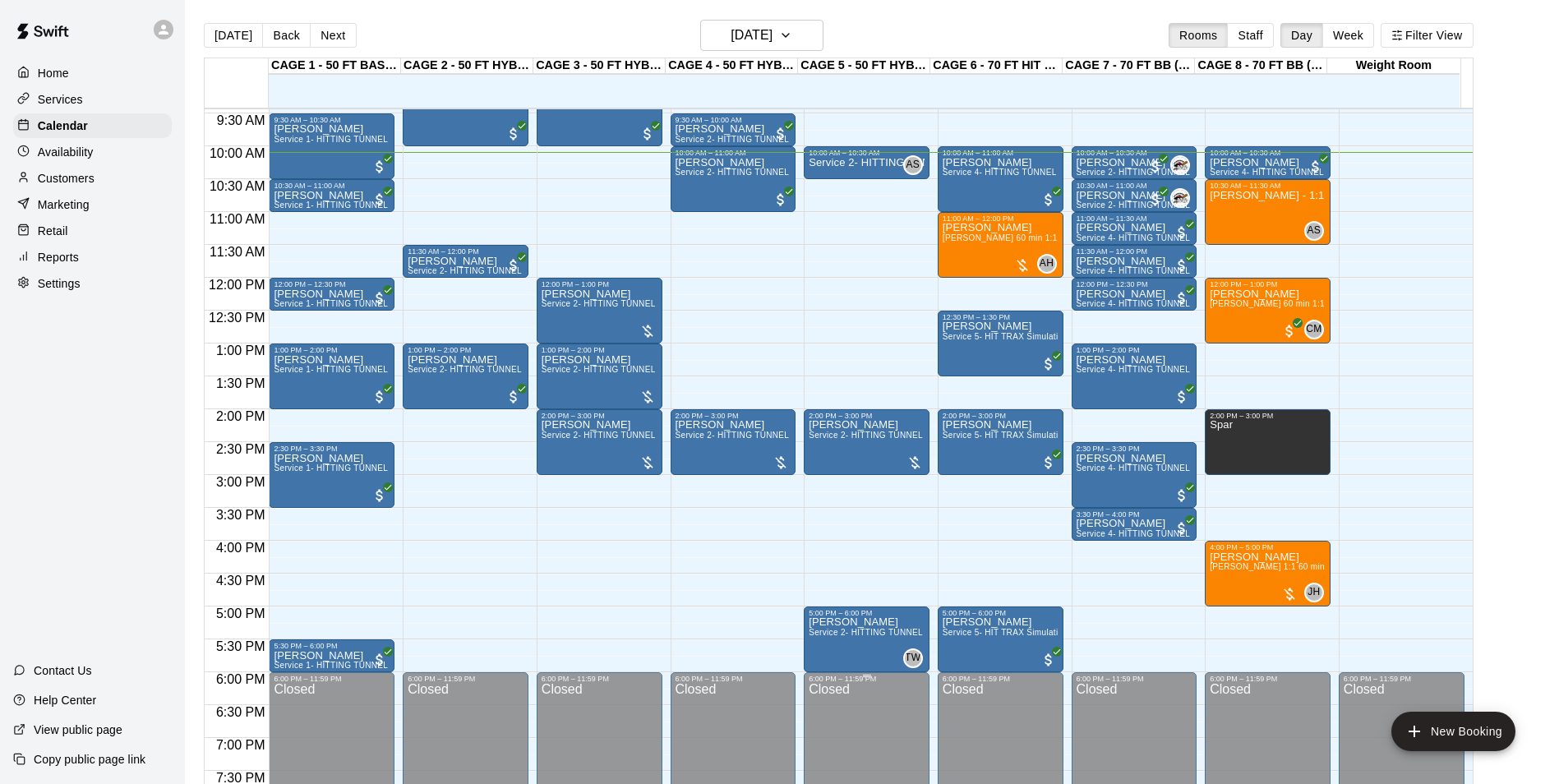
scroll to position [579, 0]
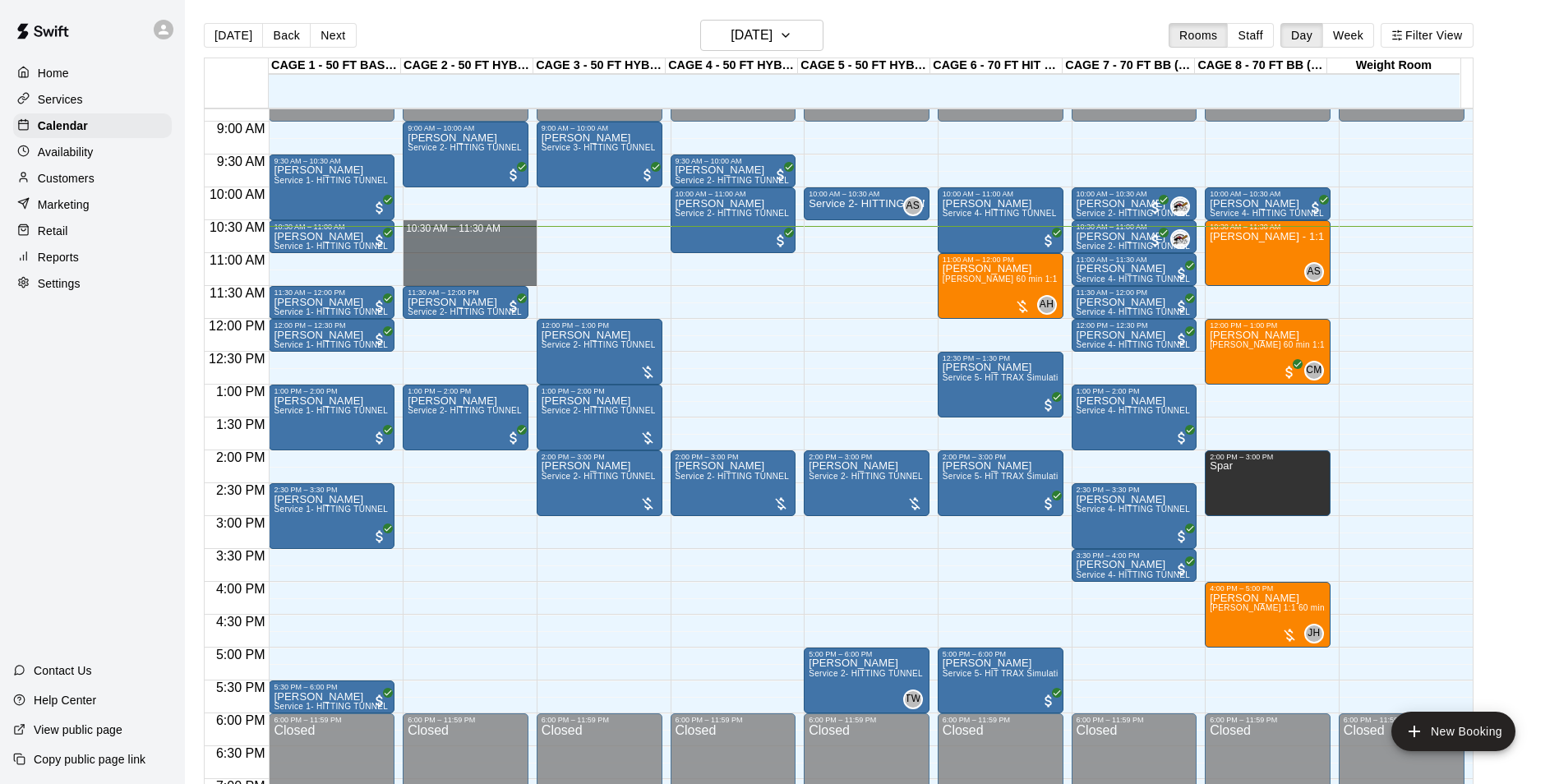
drag, startPoint x: 504, startPoint y: 231, endPoint x: 505, endPoint y: 271, distance: 40.0
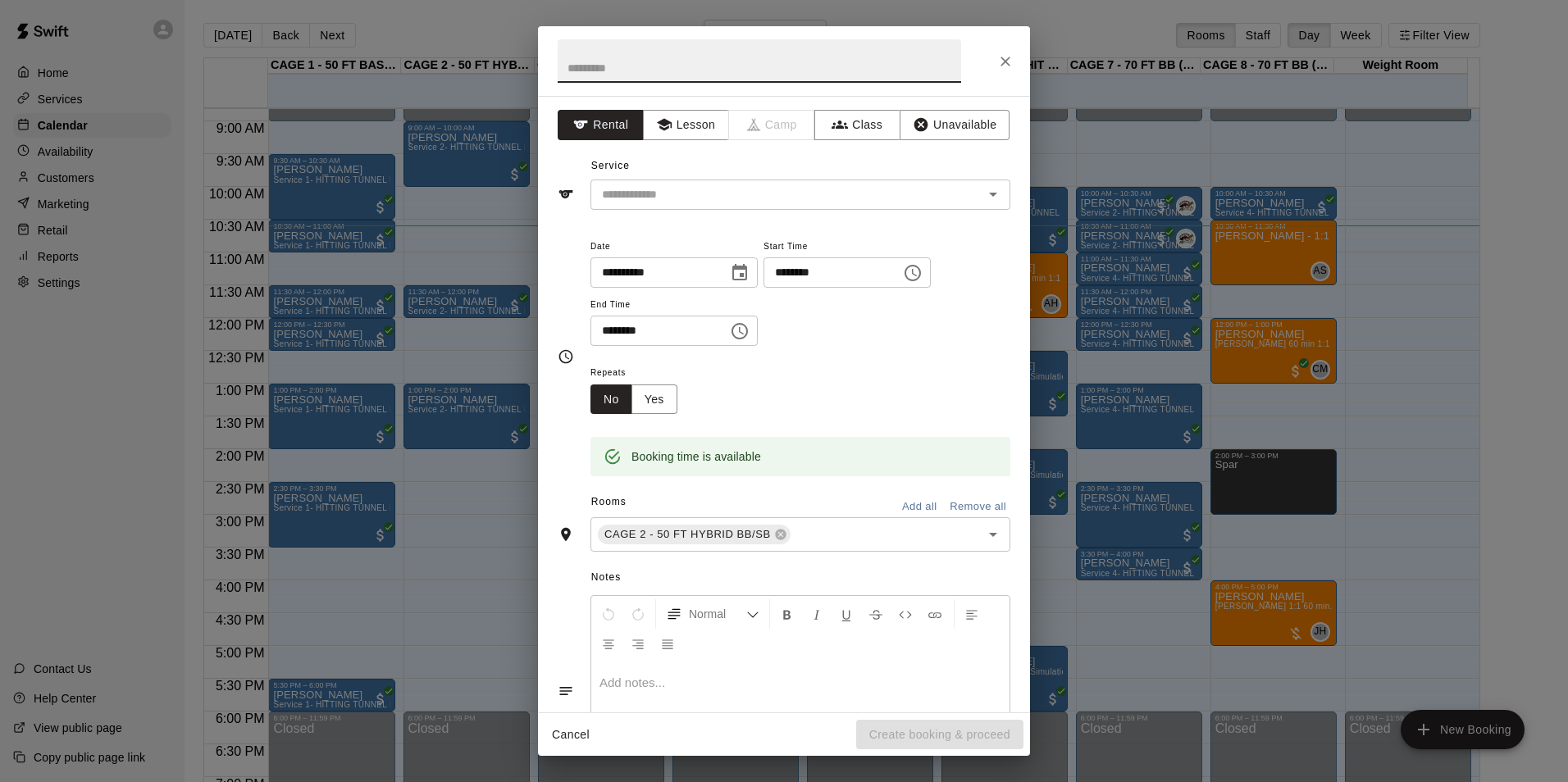
click at [1003, 56] on icon "Close" at bounding box center [1006, 61] width 17 height 17
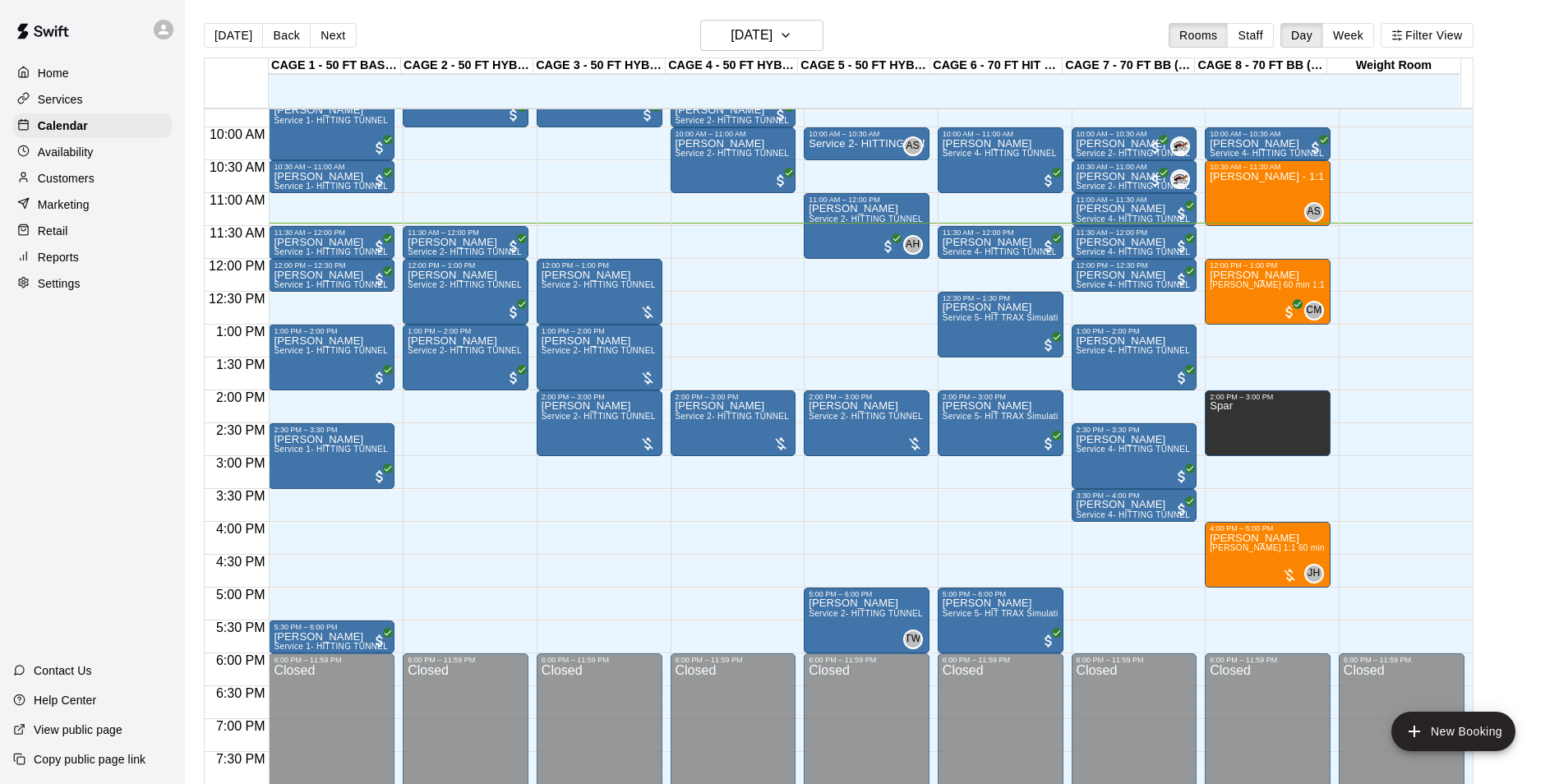
scroll to position [557, 0]
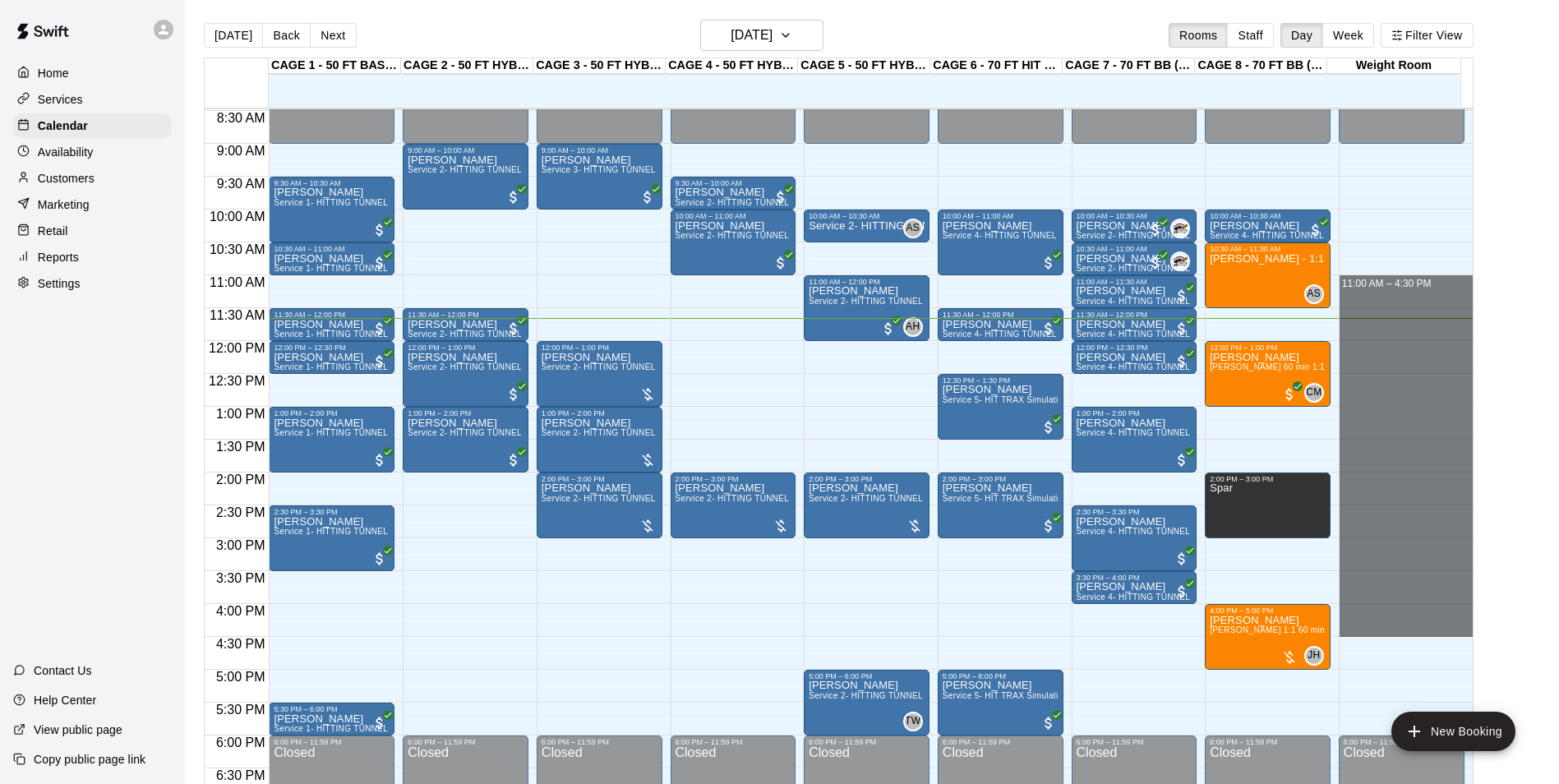
drag, startPoint x: 1355, startPoint y: 286, endPoint x: 1481, endPoint y: 626, distance: 362.6
click at [1473, 626] on div "12:00 AM 12:30 AM 1:00 AM 1:30 AM 2:00 AM 2:30 AM 3:00 AM 3:30 AM 4:00 AM 4:30 …" at bounding box center [839, 454] width 1269 height 695
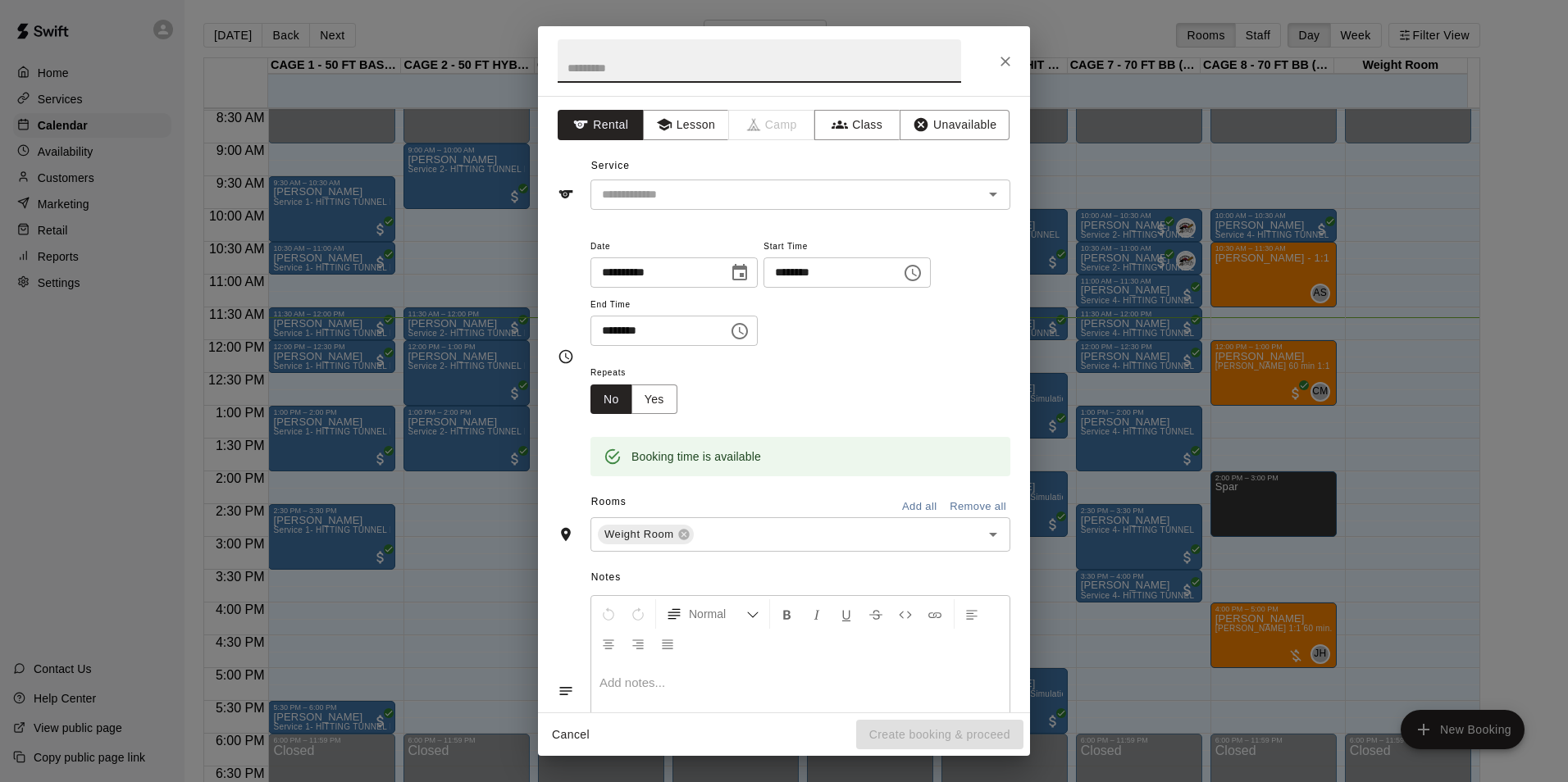
click at [1007, 56] on icon "Close" at bounding box center [1006, 61] width 17 height 17
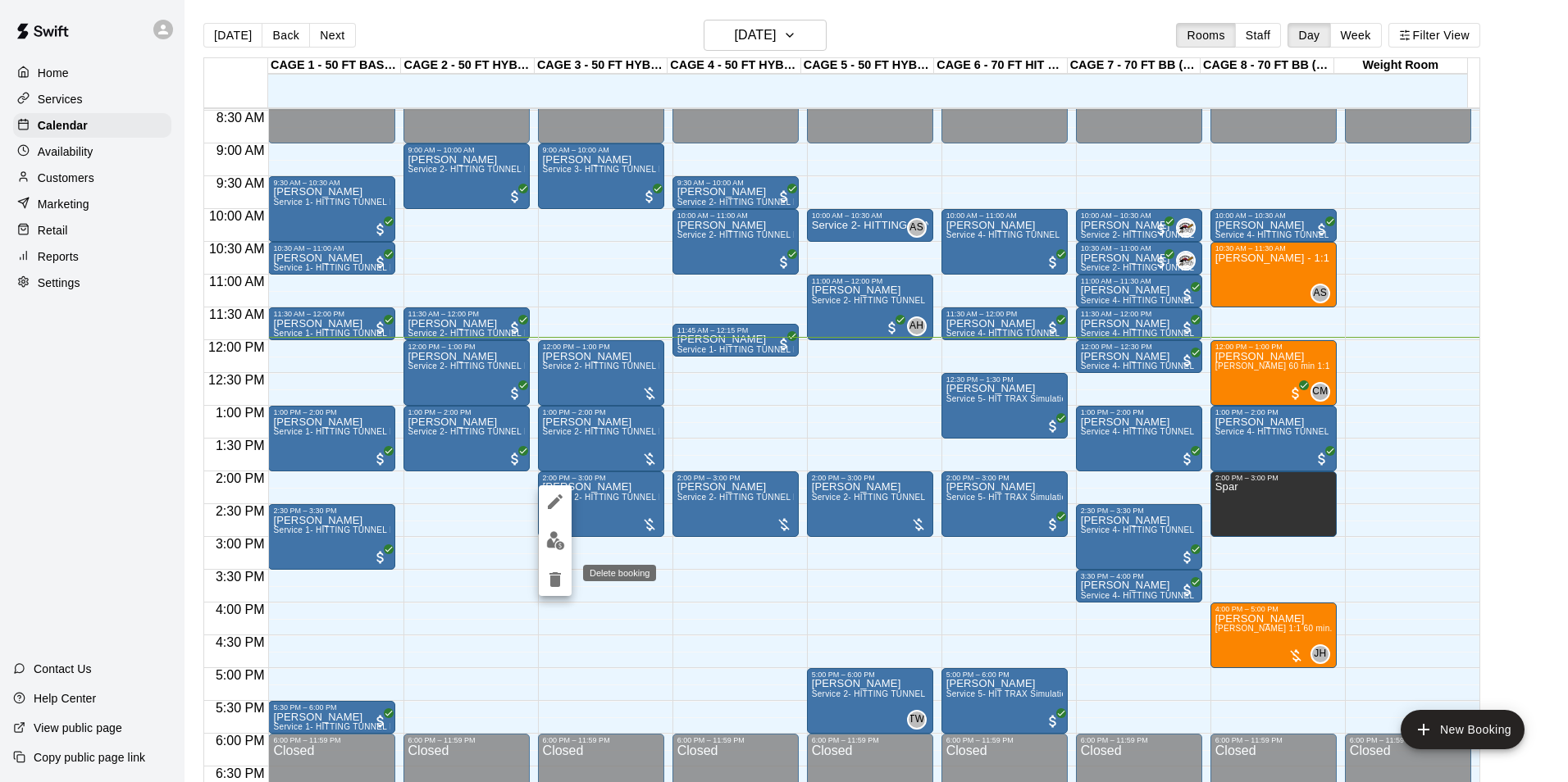
click at [551, 581] on icon "delete" at bounding box center [556, 579] width 12 height 15
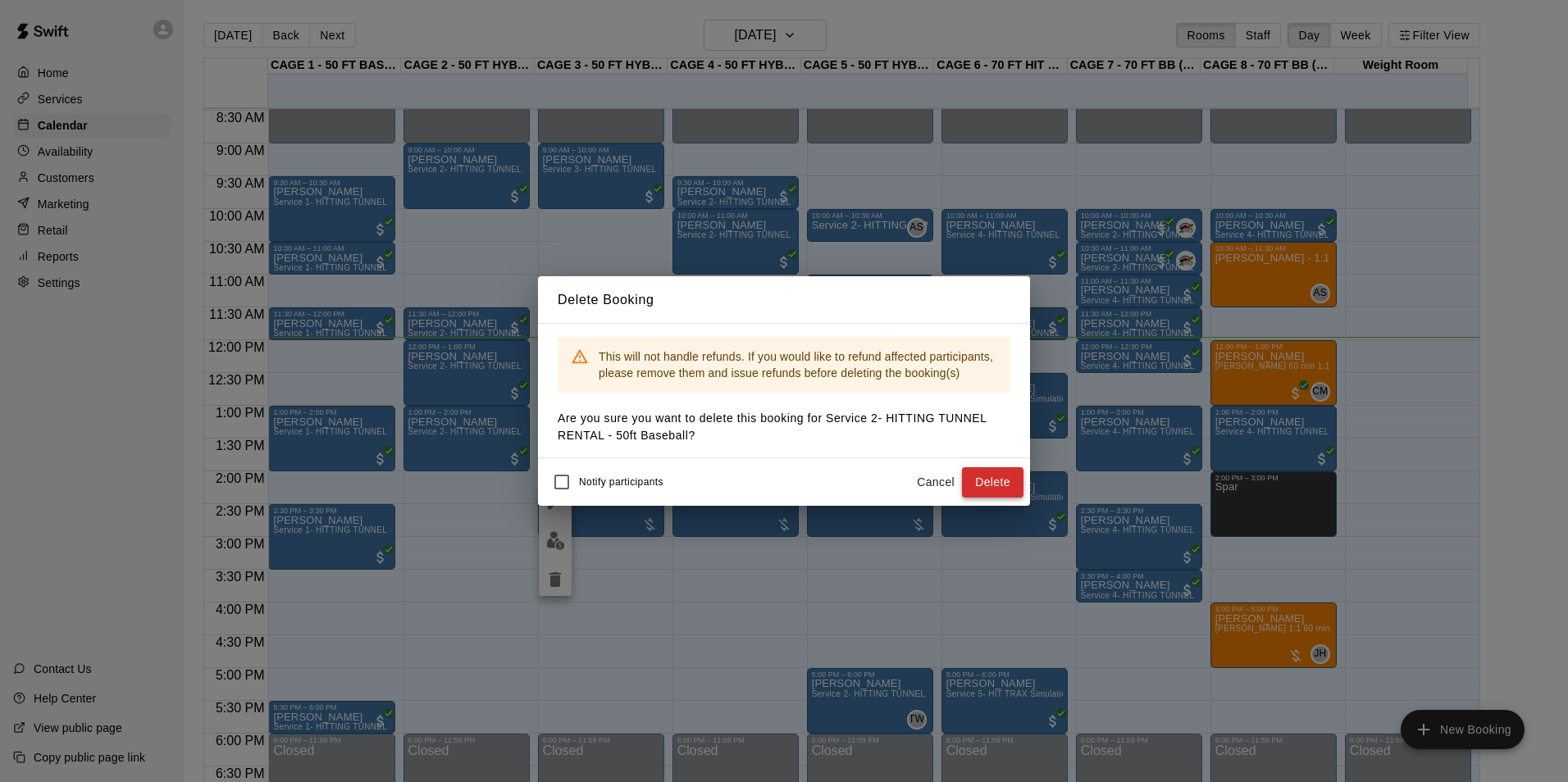
click at [997, 486] on button "Delete" at bounding box center [992, 482] width 61 height 31
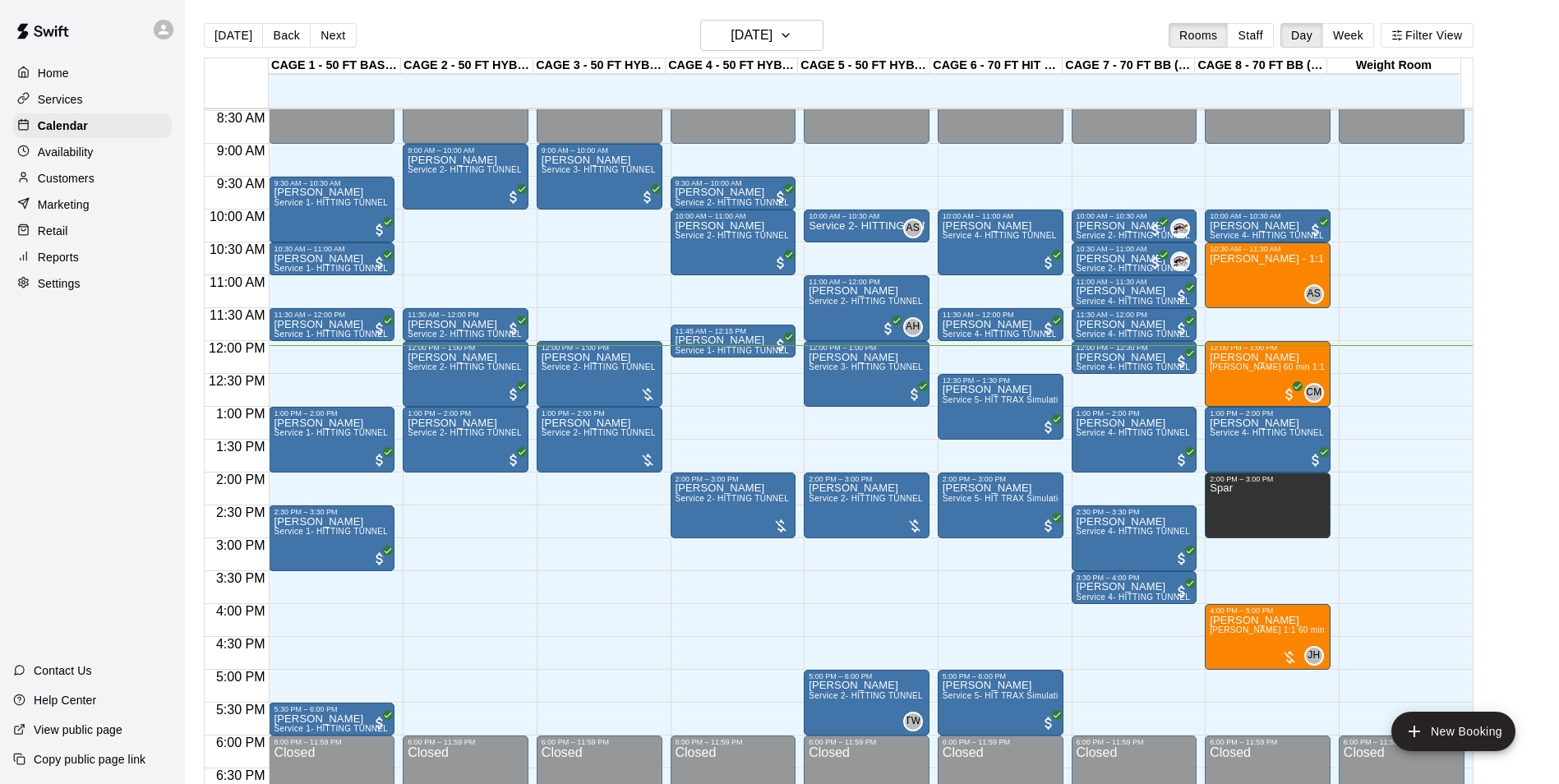
click at [52, 183] on p "Customers" at bounding box center [66, 178] width 57 height 17
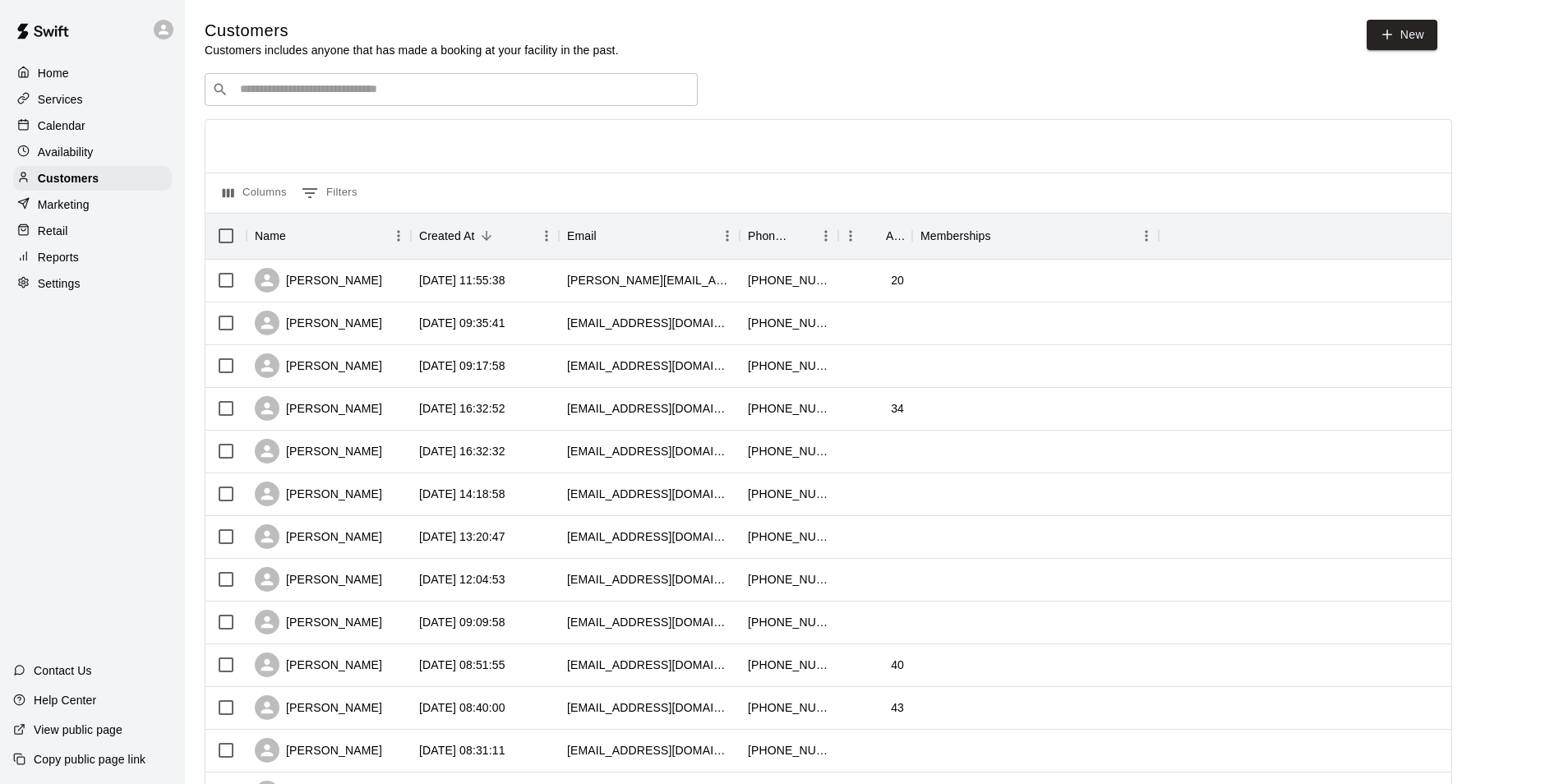
click at [330, 104] on div "​ ​" at bounding box center [451, 89] width 493 height 32
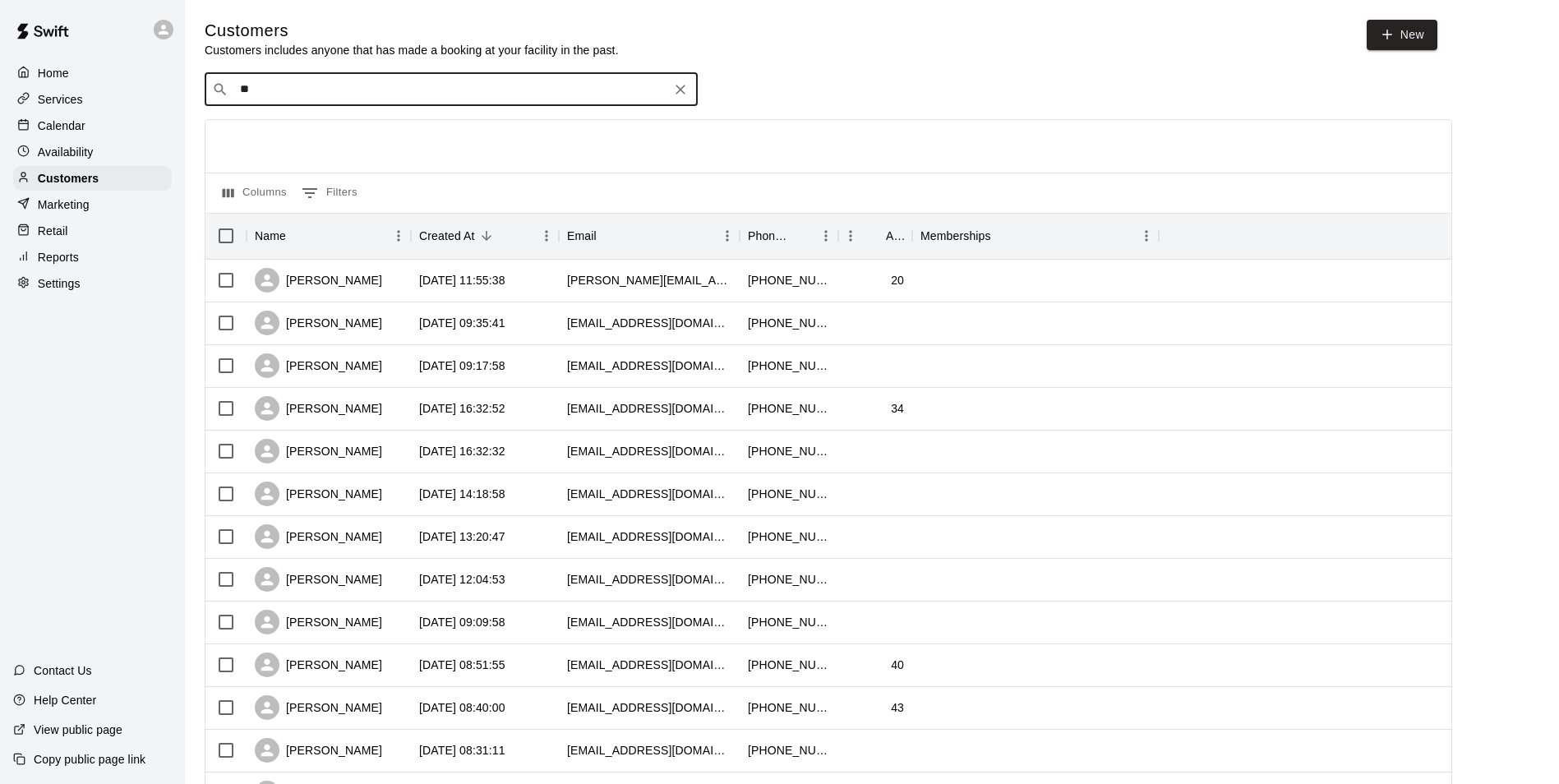
type input "*"
click at [47, 133] on p "Calendar" at bounding box center [61, 126] width 47 height 17
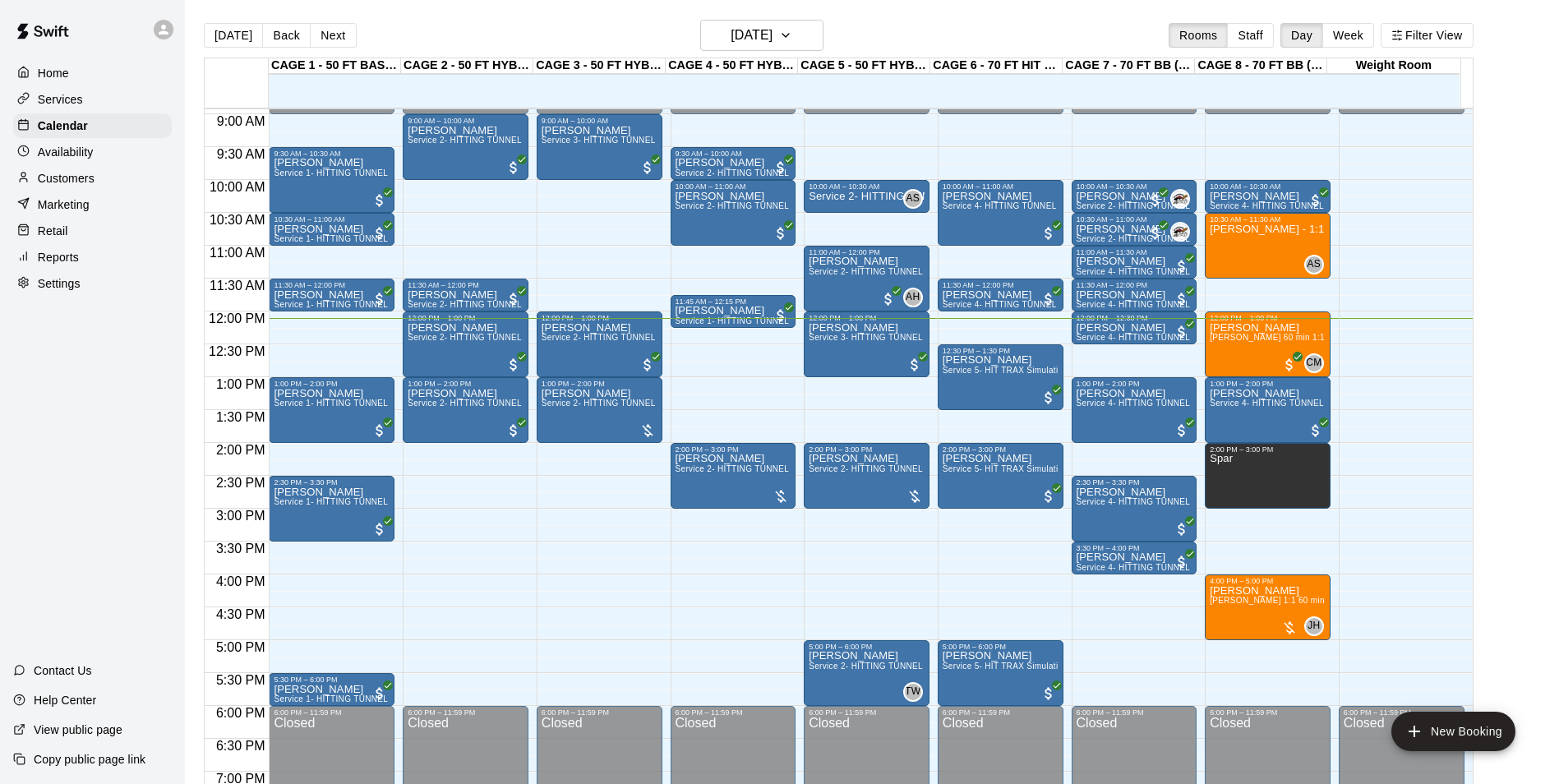
scroll to position [550, 0]
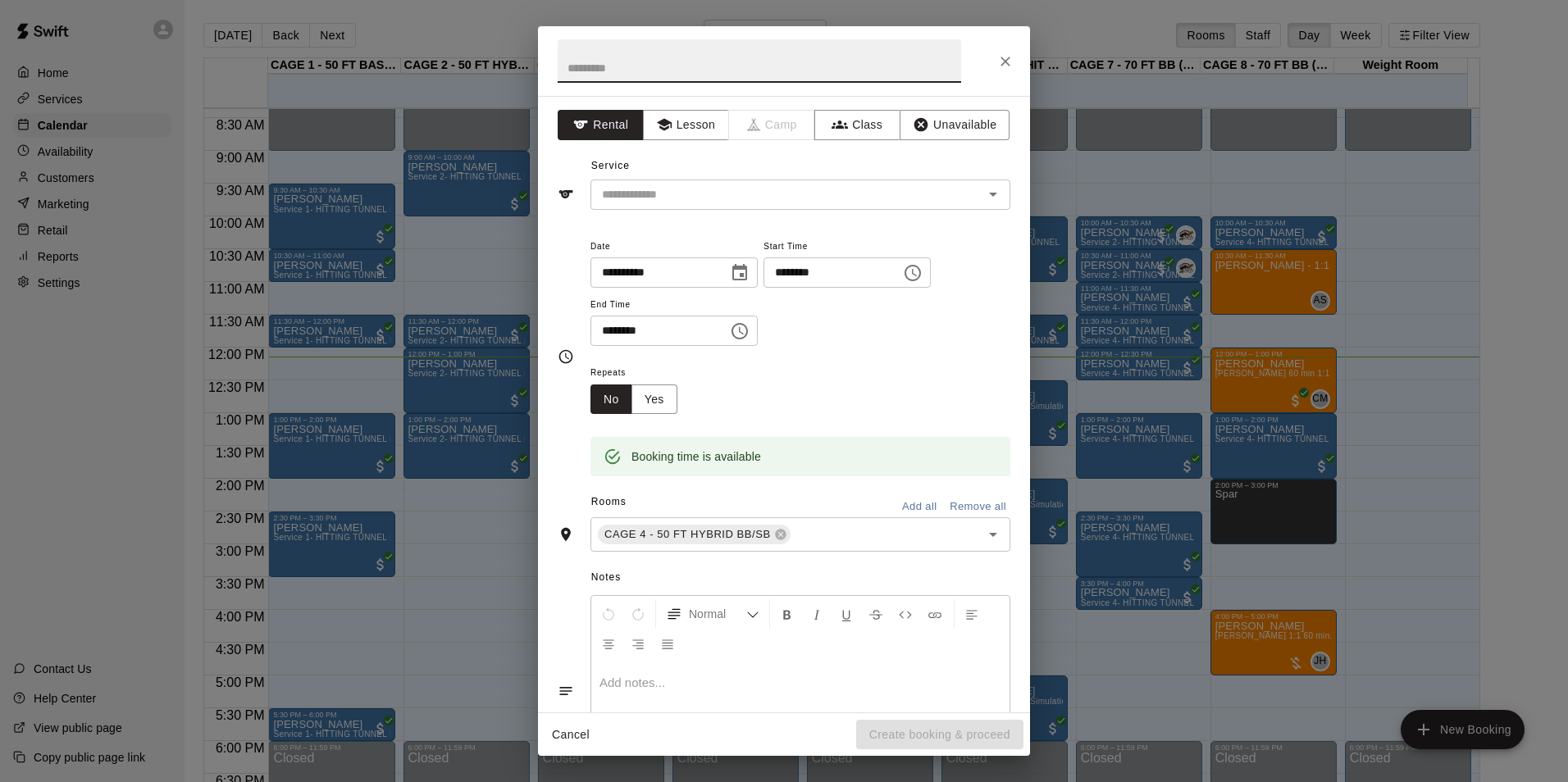
click at [1012, 65] on icon "Close" at bounding box center [1006, 61] width 17 height 17
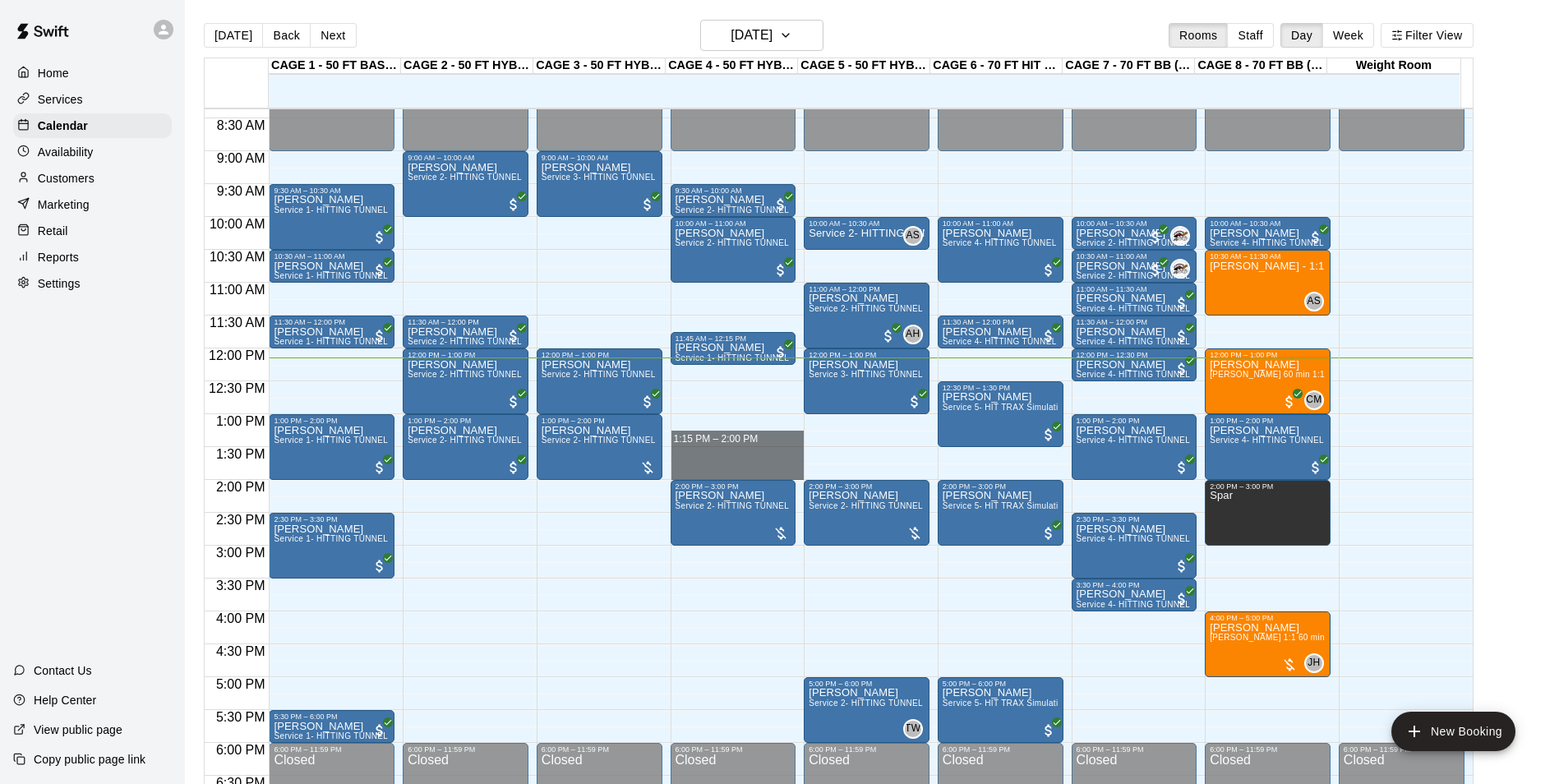
drag, startPoint x: 678, startPoint y: 417, endPoint x: 678, endPoint y: 469, distance: 52.0
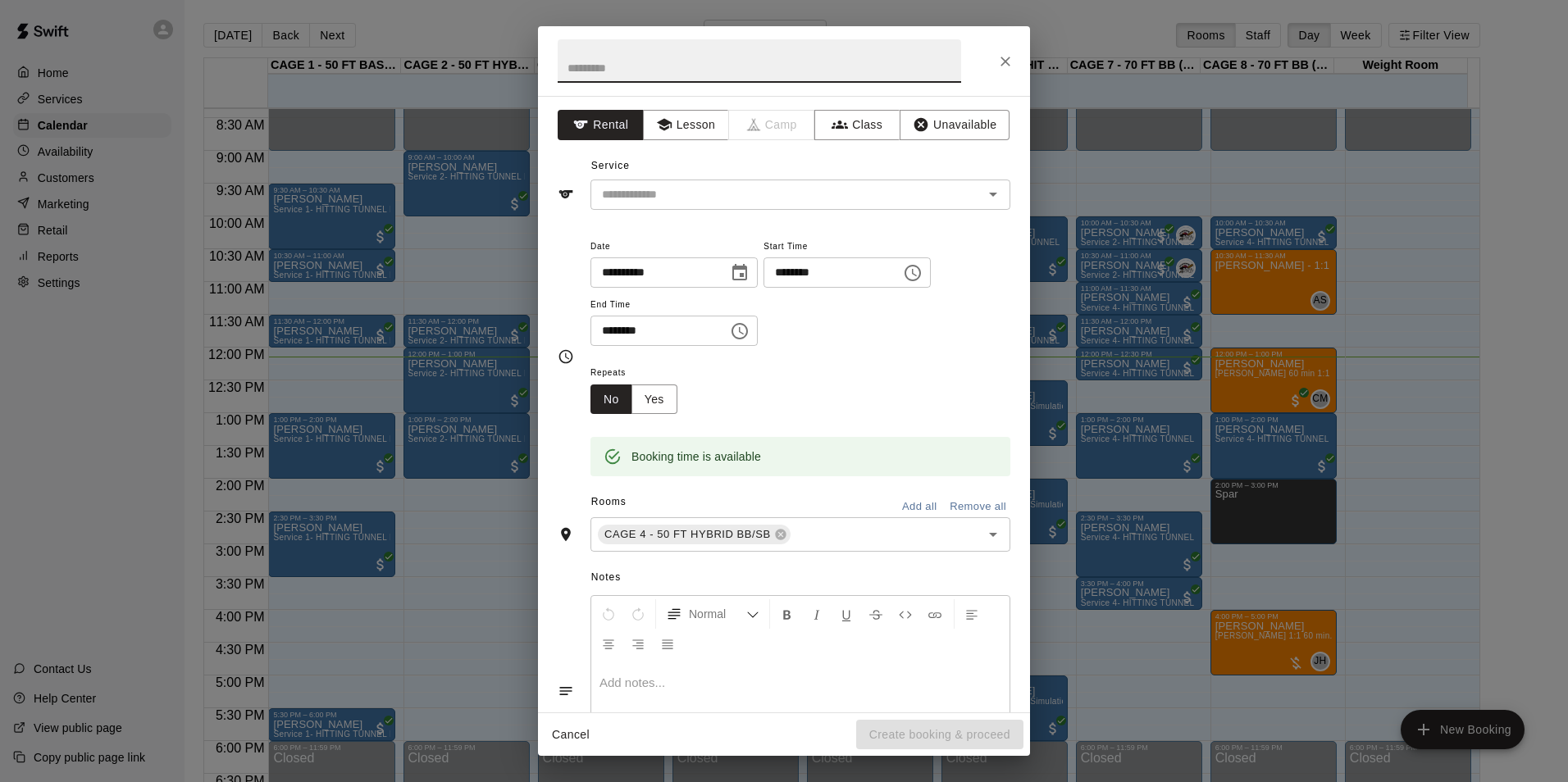
click at [1010, 56] on icon "Close" at bounding box center [1006, 61] width 17 height 17
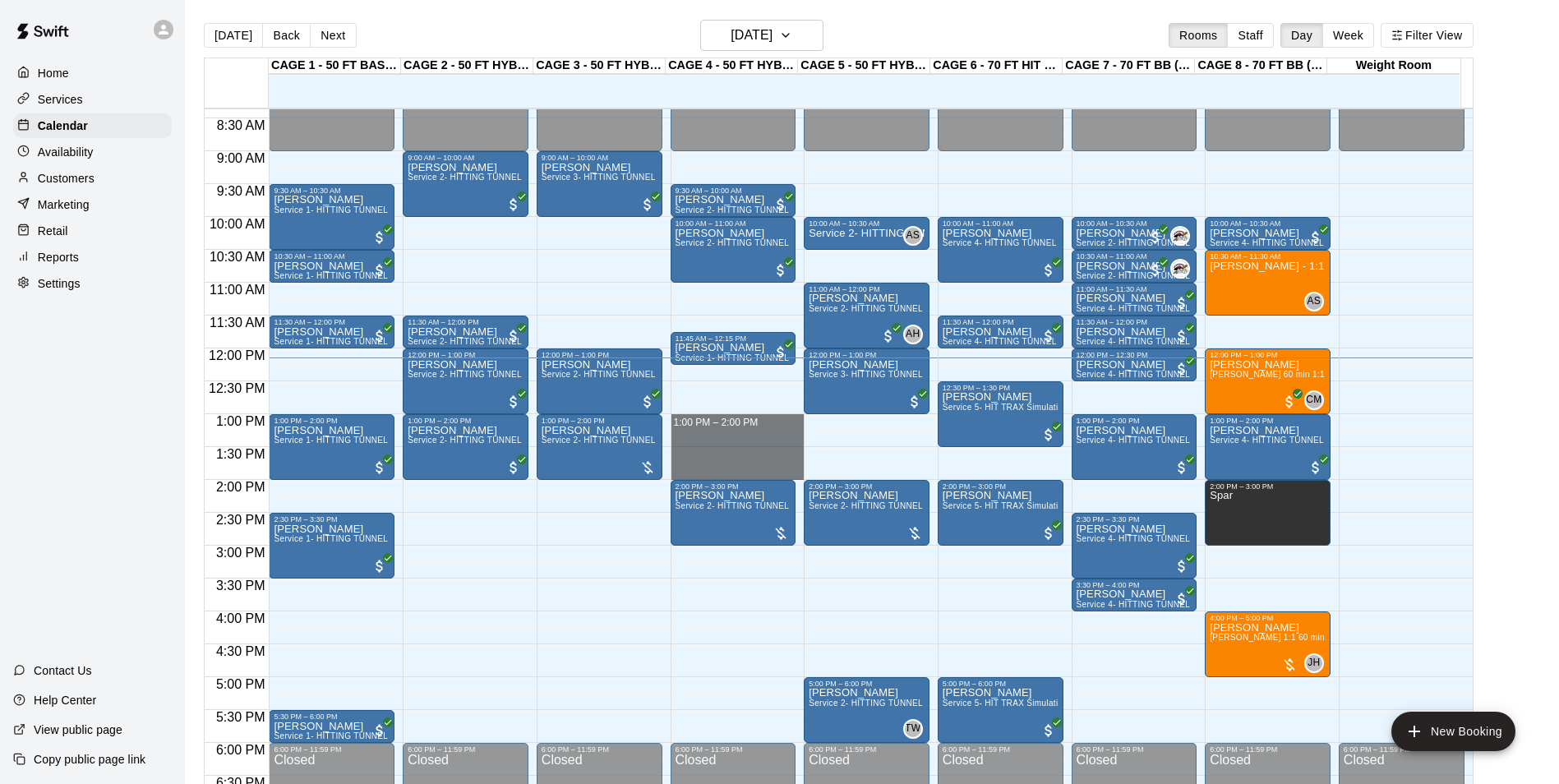
drag, startPoint x: 688, startPoint y: 419, endPoint x: 694, endPoint y: 479, distance: 60.3
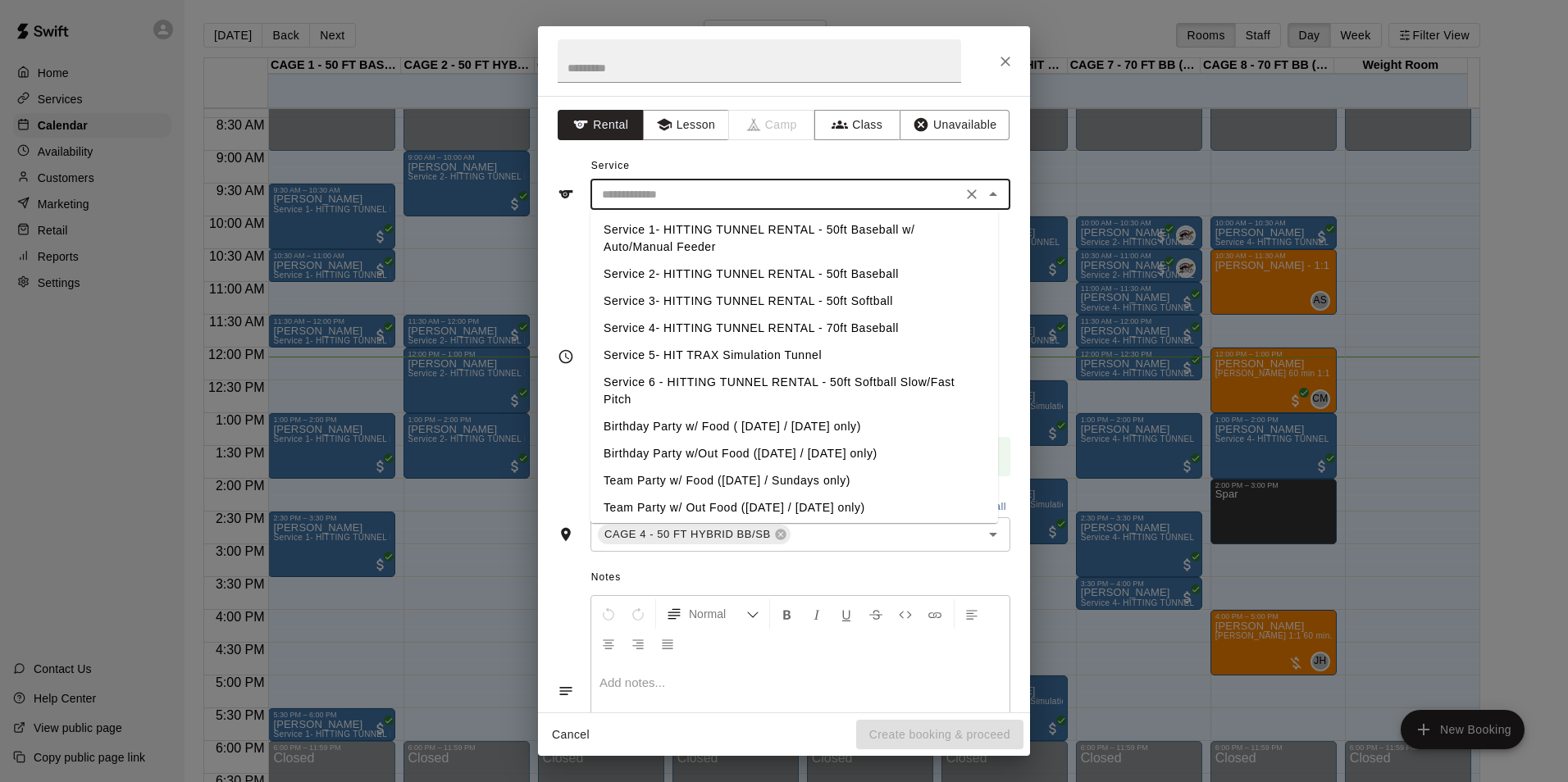
click at [620, 188] on input "text" at bounding box center [776, 194] width 361 height 21
click at [706, 277] on li "Service 2- HITTING TUNNEL RENTAL - 50ft Baseball" at bounding box center [794, 274] width 408 height 27
type input "**********"
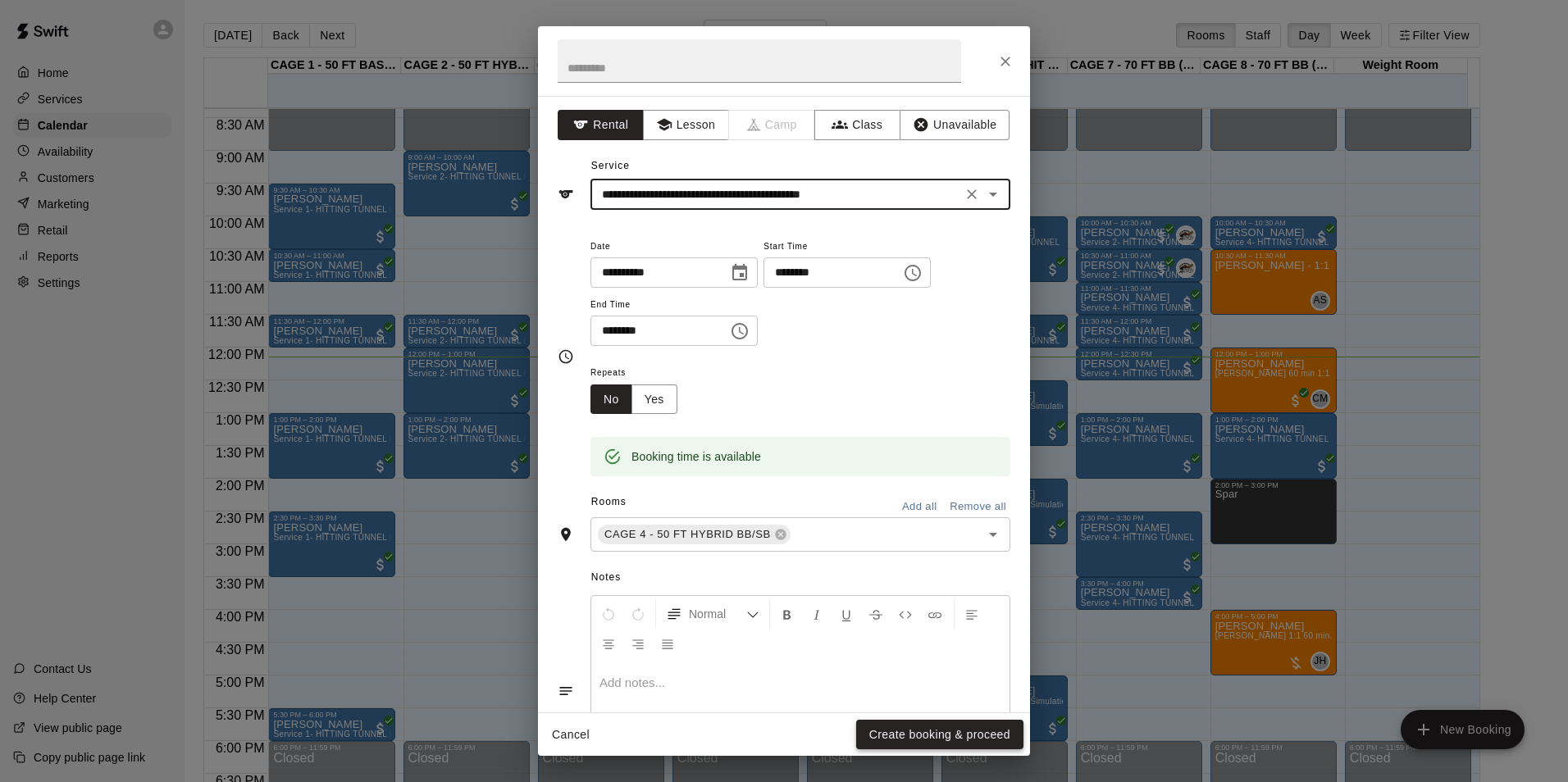
click at [924, 729] on button "Create booking & proceed" at bounding box center [939, 735] width 167 height 31
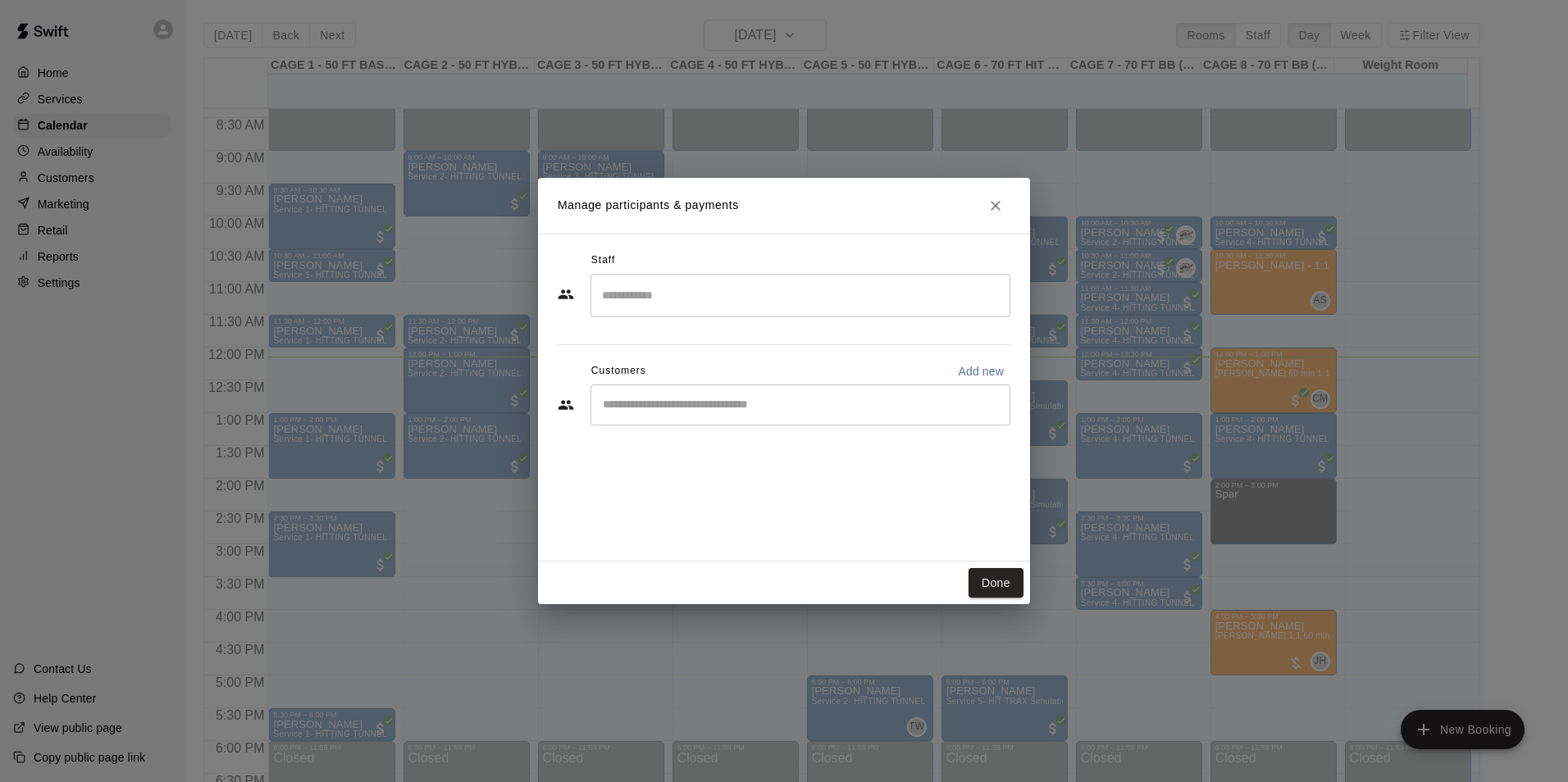
click at [696, 398] on input "Start typing to search customers..." at bounding box center [801, 405] width 405 height 17
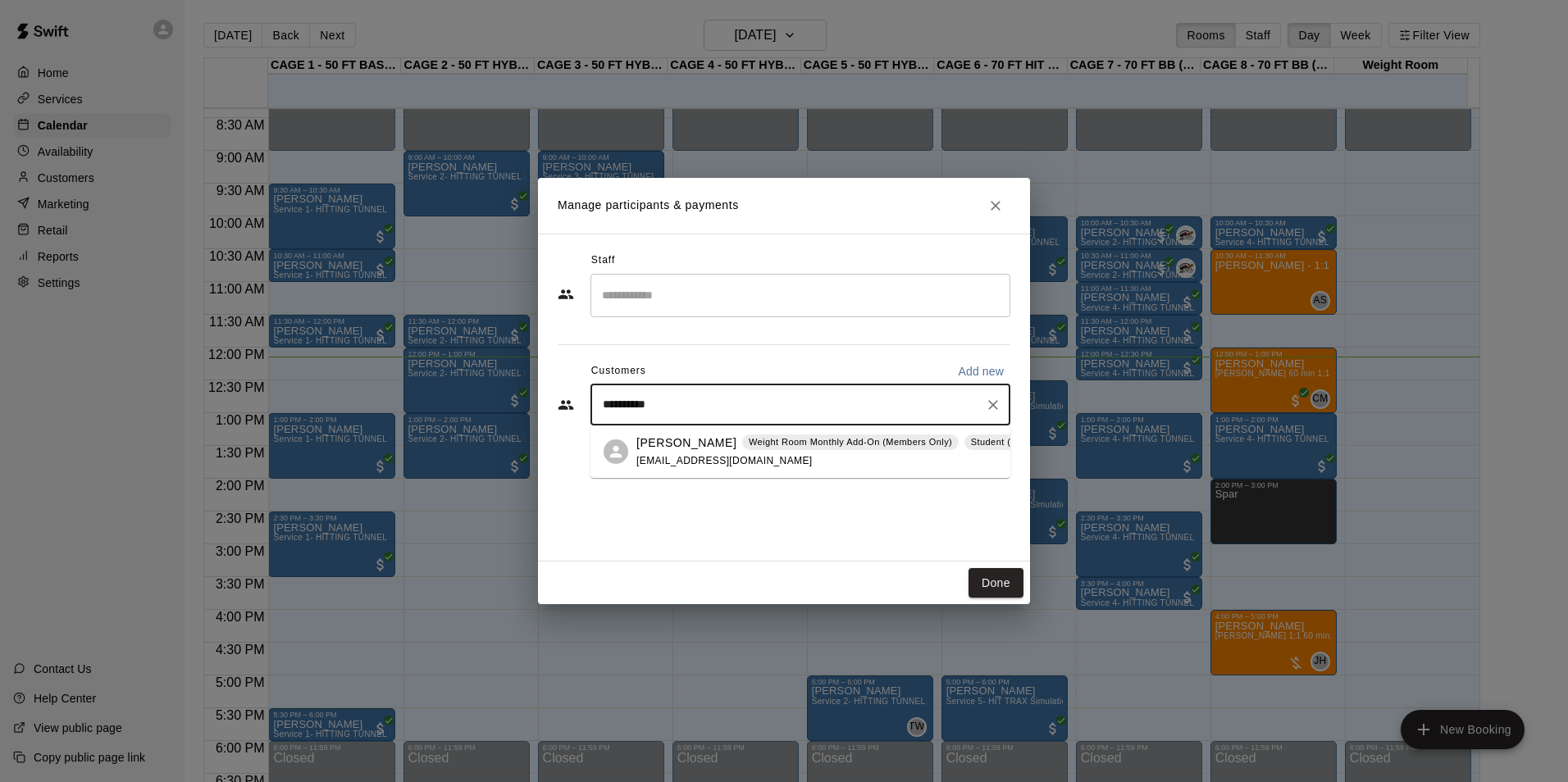
type input "**********"
click at [728, 463] on span "architecture1@hotmail.com" at bounding box center [724, 461] width 176 height 12
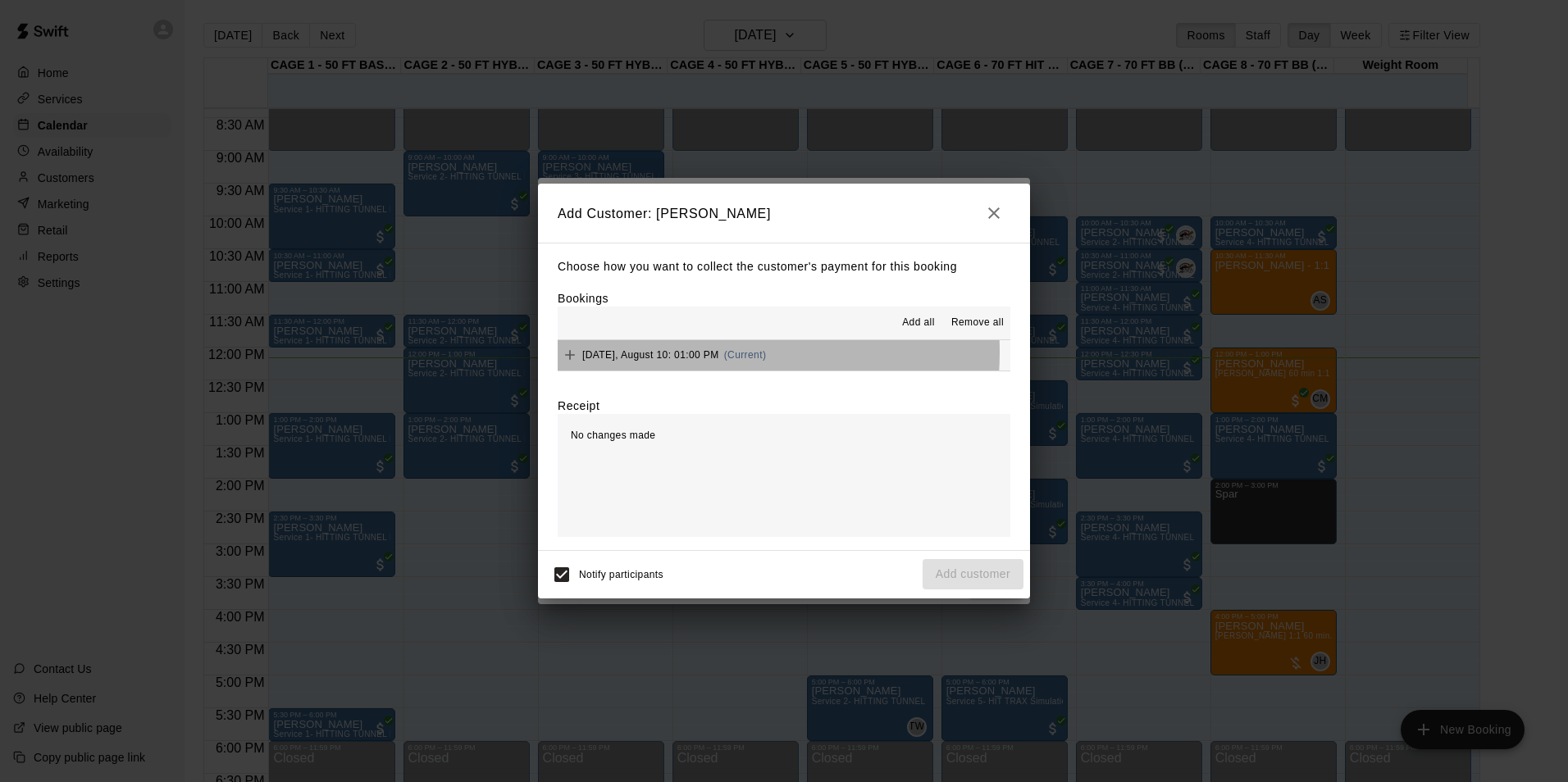
click at [666, 353] on span "Sunday, August 10: 01:00 PM" at bounding box center [650, 355] width 137 height 12
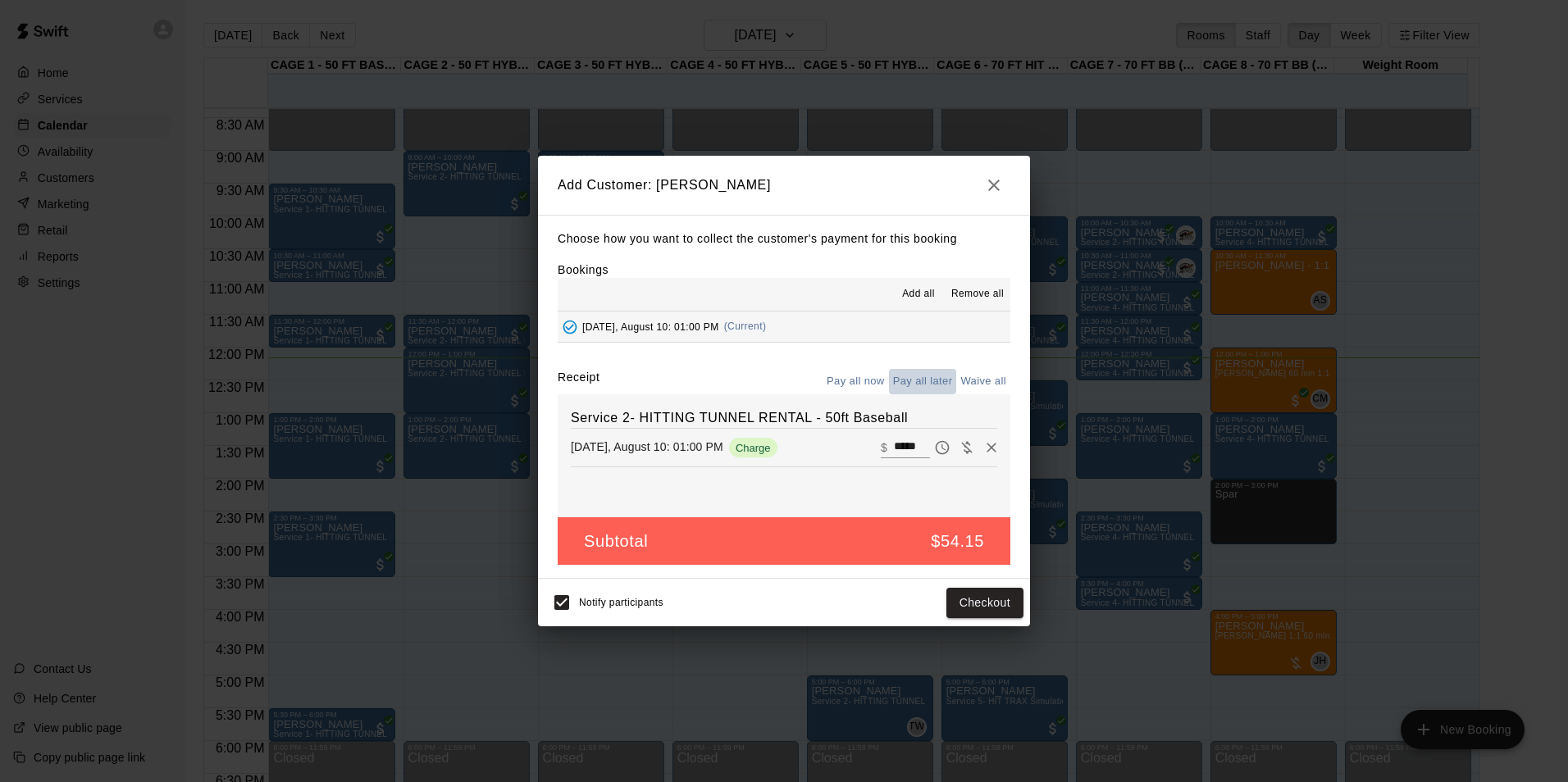
click at [922, 382] on button "Pay all later" at bounding box center [923, 381] width 68 height 26
click at [962, 604] on button "Add customer" at bounding box center [973, 603] width 100 height 31
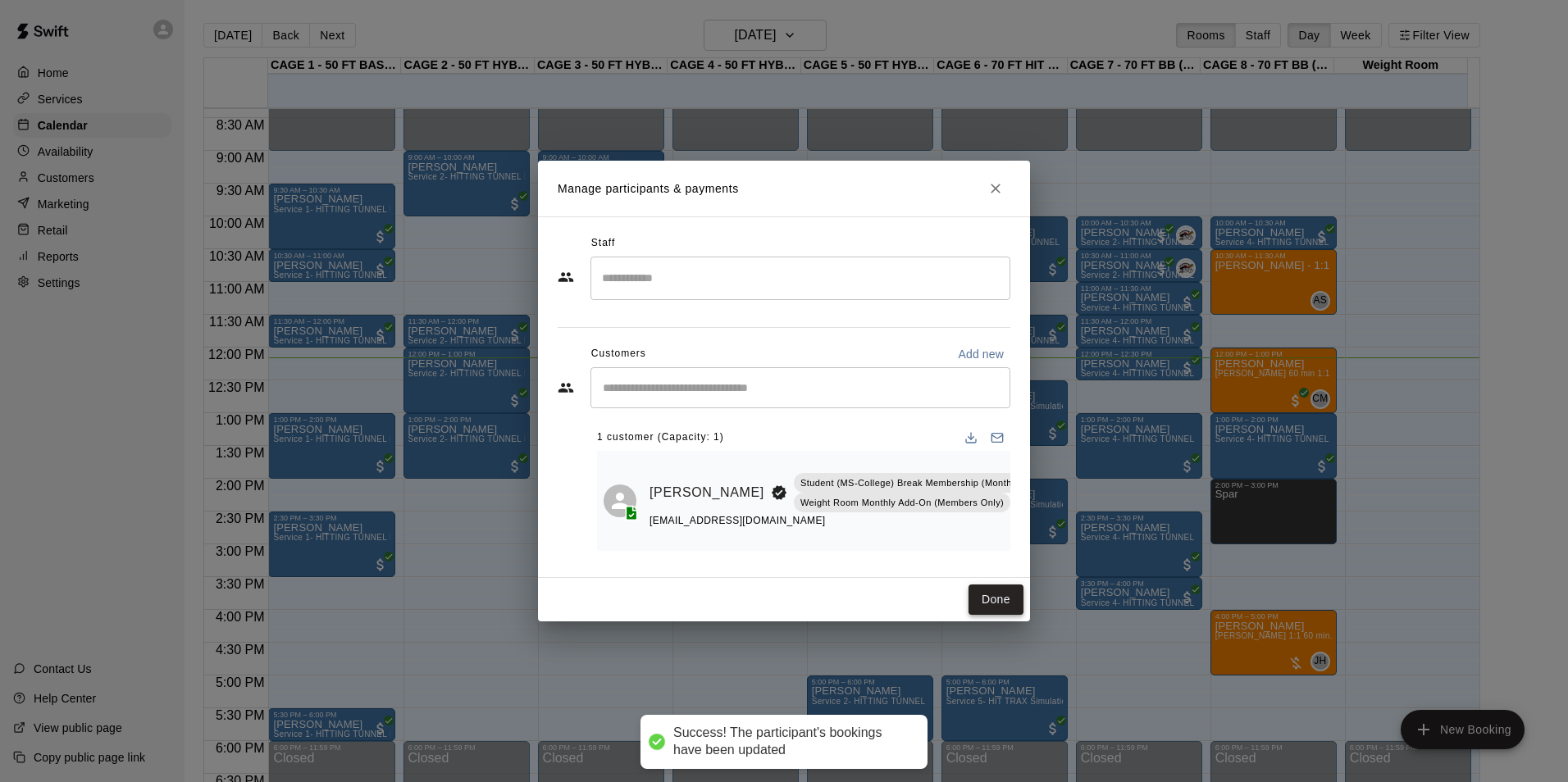
click at [989, 599] on button "Done" at bounding box center [996, 599] width 55 height 31
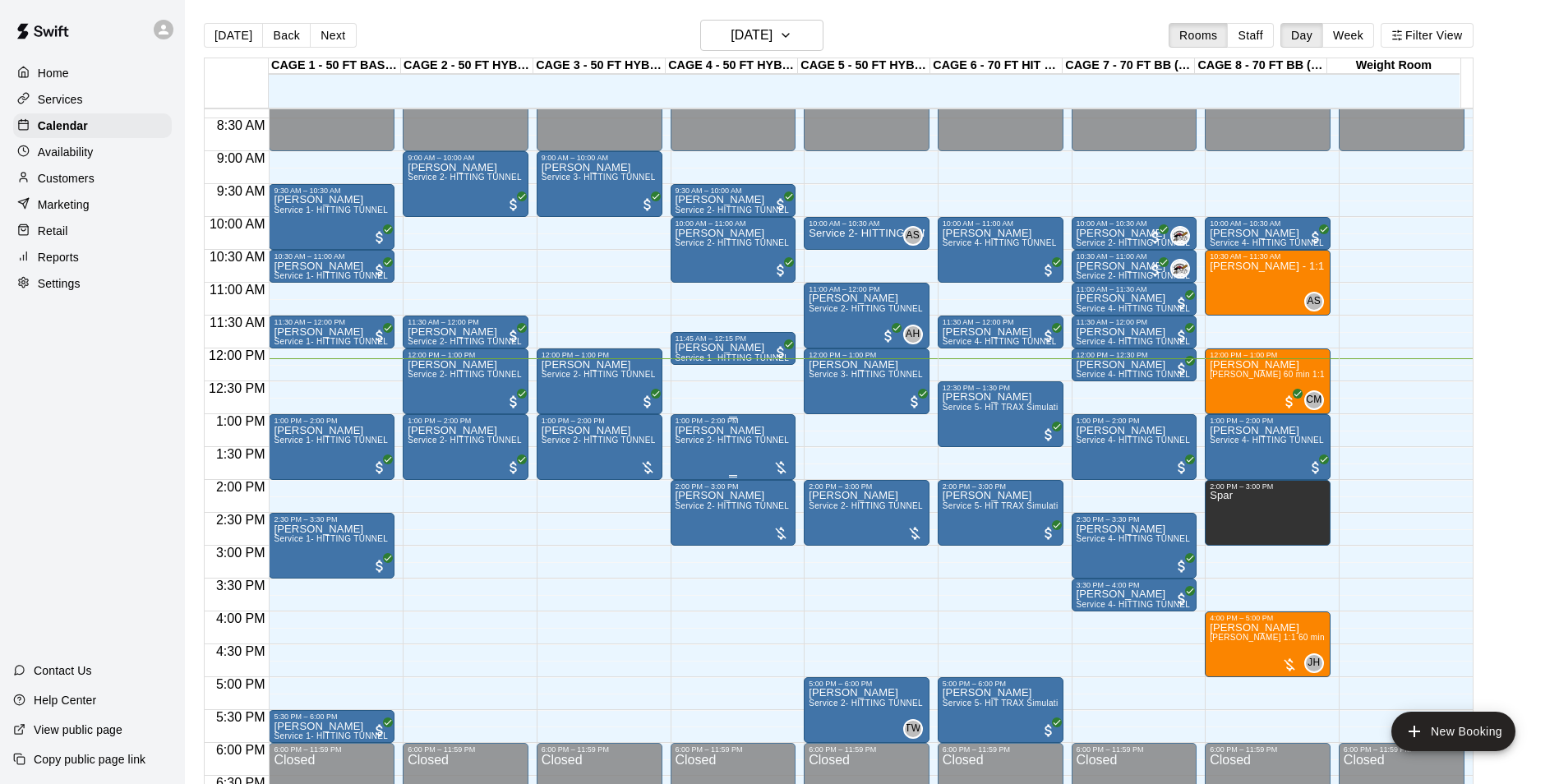
click at [741, 441] on span "Service 2- HITTING TUNNEL RENTAL - 50ft Baseball" at bounding box center [780, 439] width 209 height 9
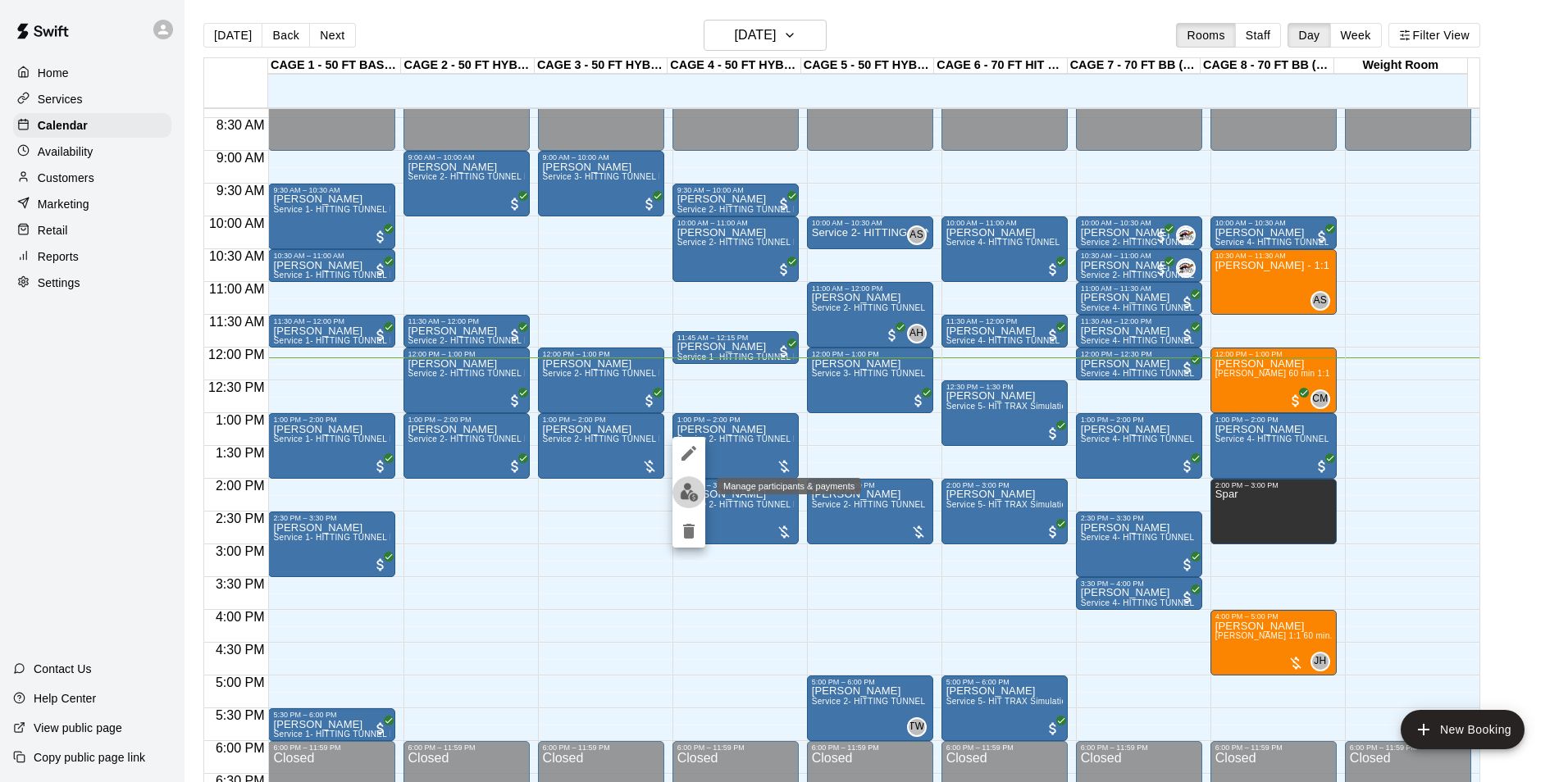
click at [692, 490] on img "edit" at bounding box center [689, 492] width 19 height 19
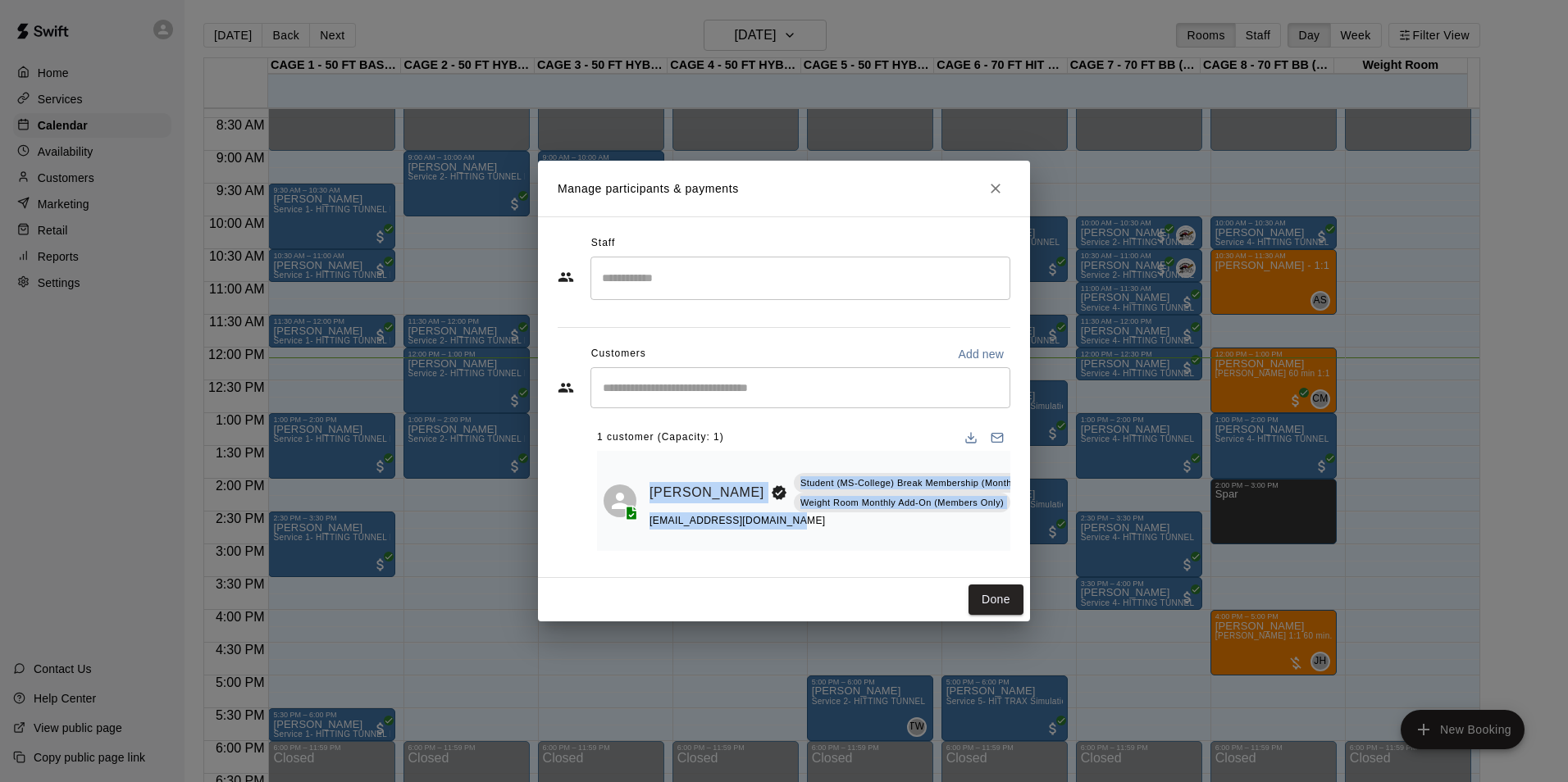
drag, startPoint x: 882, startPoint y: 521, endPoint x: 617, endPoint y: 523, distance: 265.0
click at [617, 523] on div "David Logan Student (MS-College) Break Membership (Month-to-Month Agreement) We…" at bounding box center [804, 501] width 400 height 87
click at [998, 180] on icon "Close" at bounding box center [996, 188] width 17 height 17
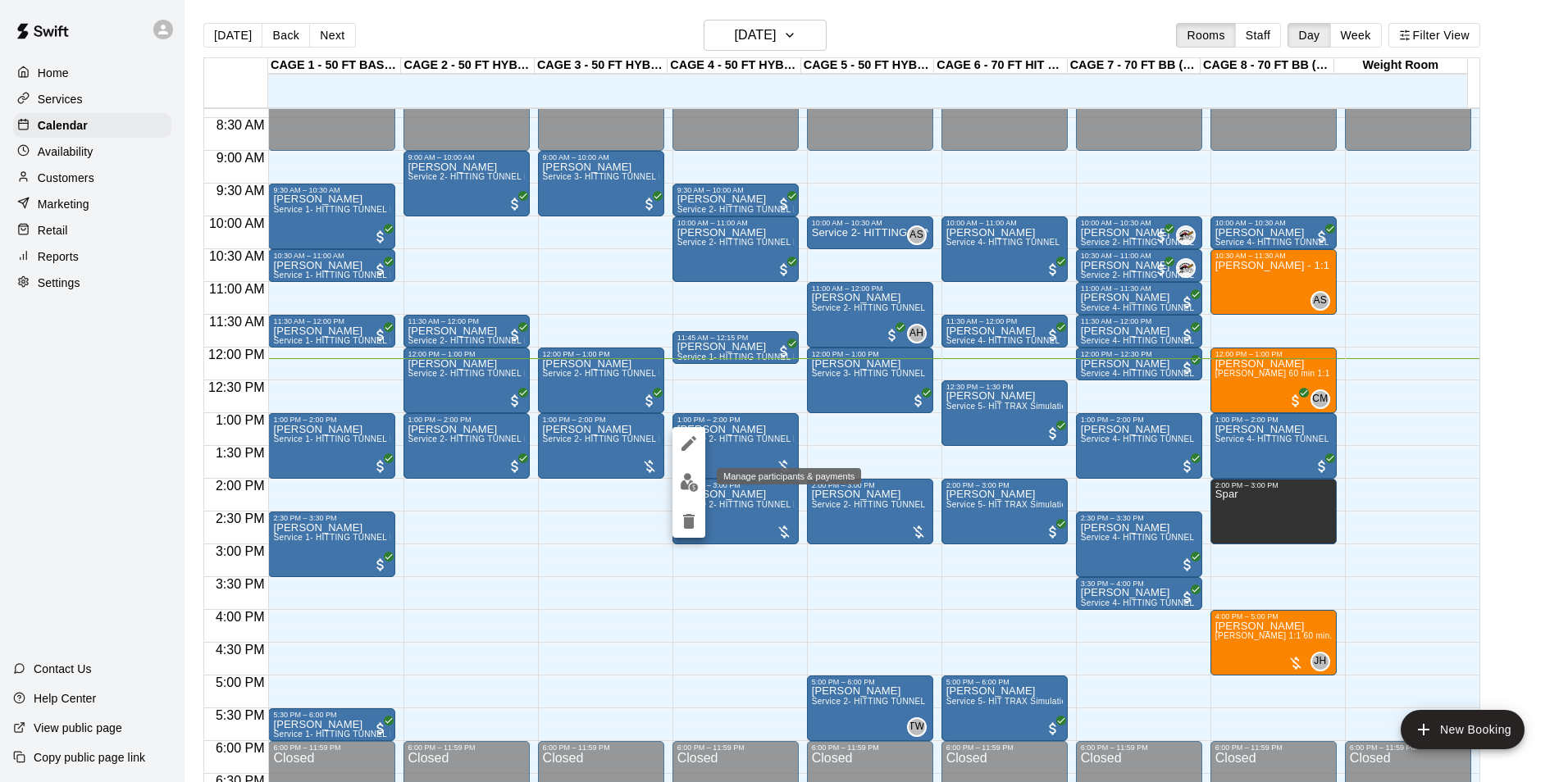
click at [686, 472] on button "edit" at bounding box center [688, 482] width 32 height 32
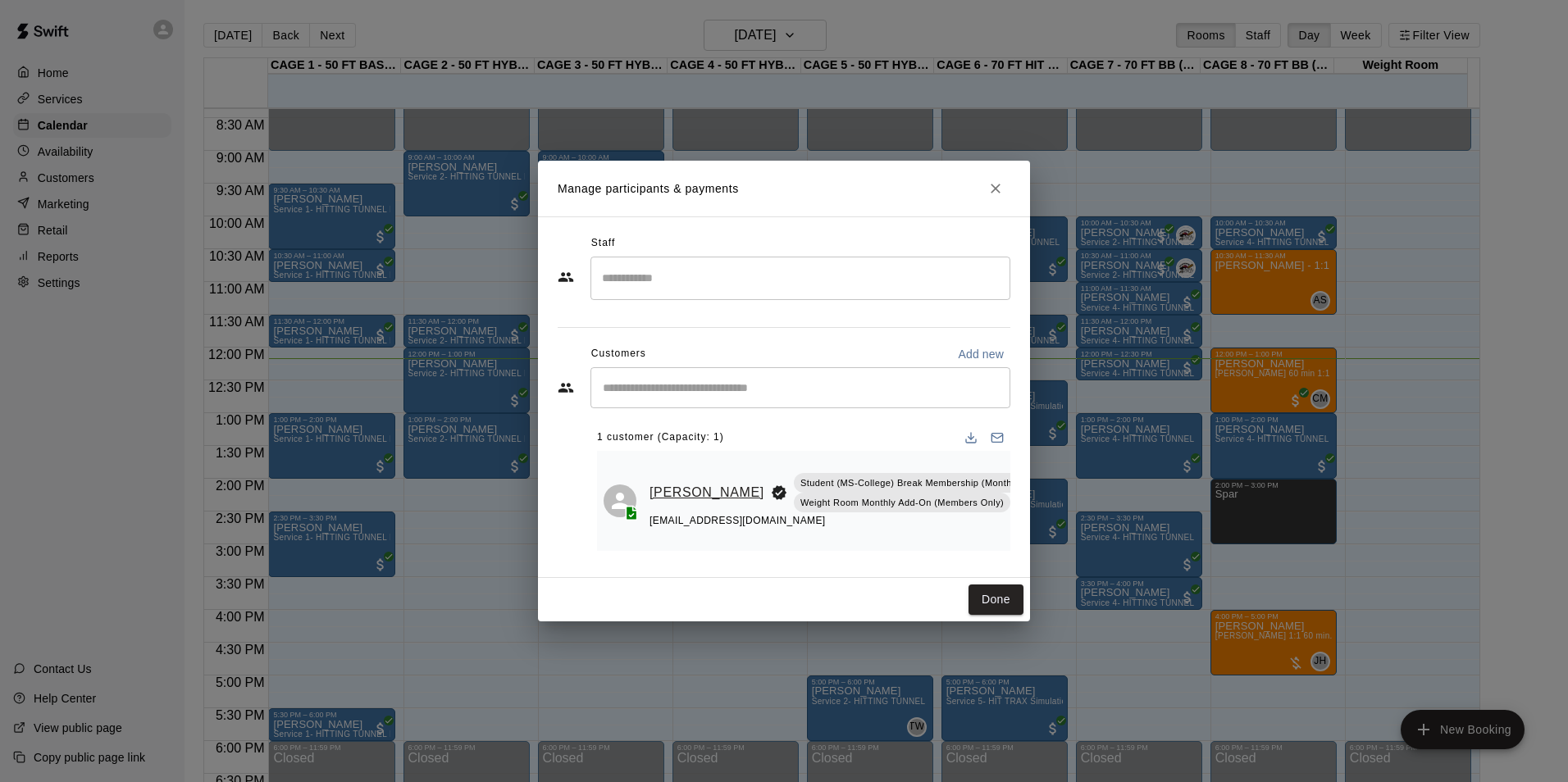
click at [668, 498] on link "David Logan" at bounding box center [707, 493] width 115 height 22
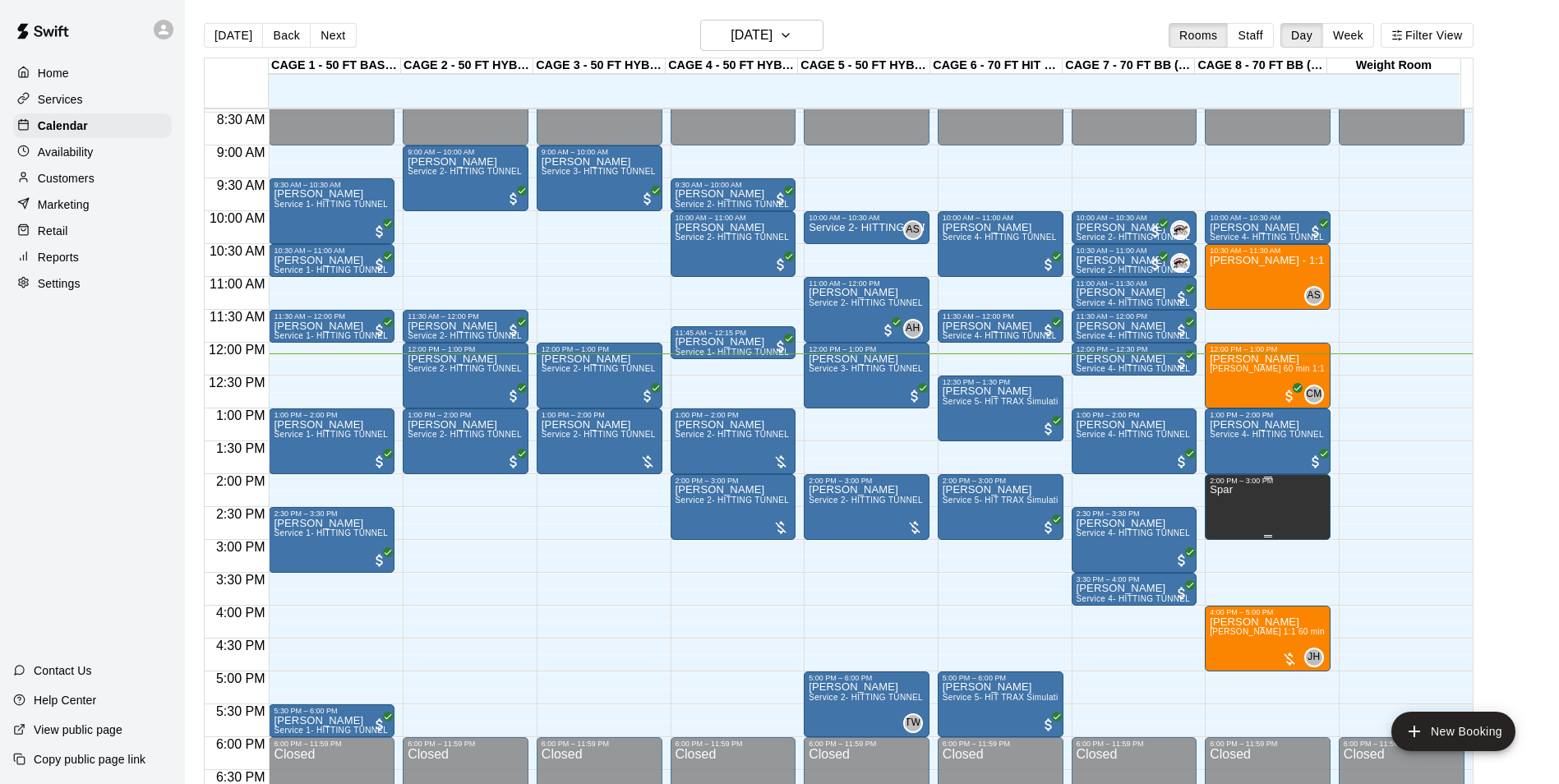
scroll to position [555, 0]
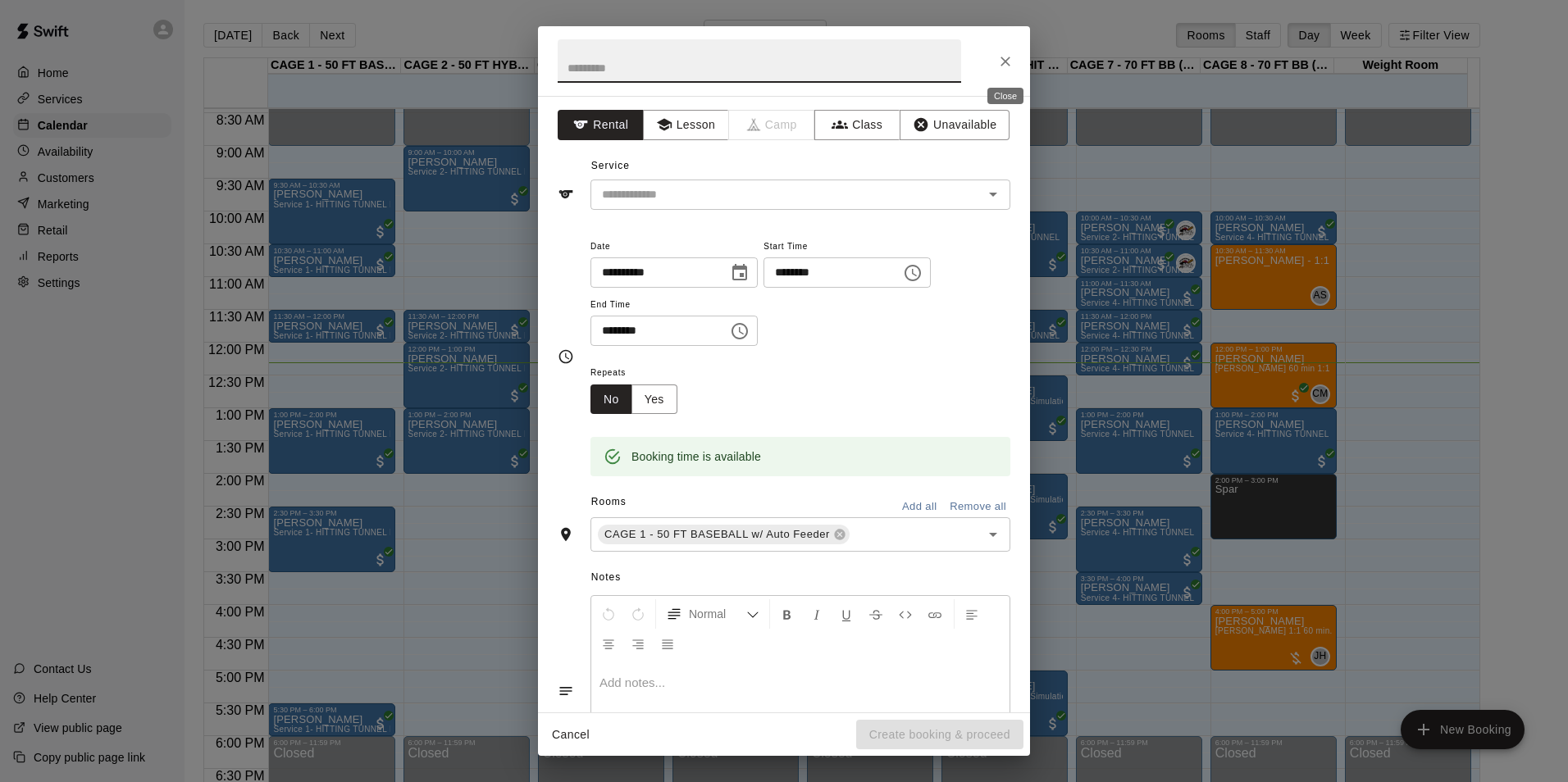
click at [999, 63] on icon "Close" at bounding box center [1006, 61] width 17 height 17
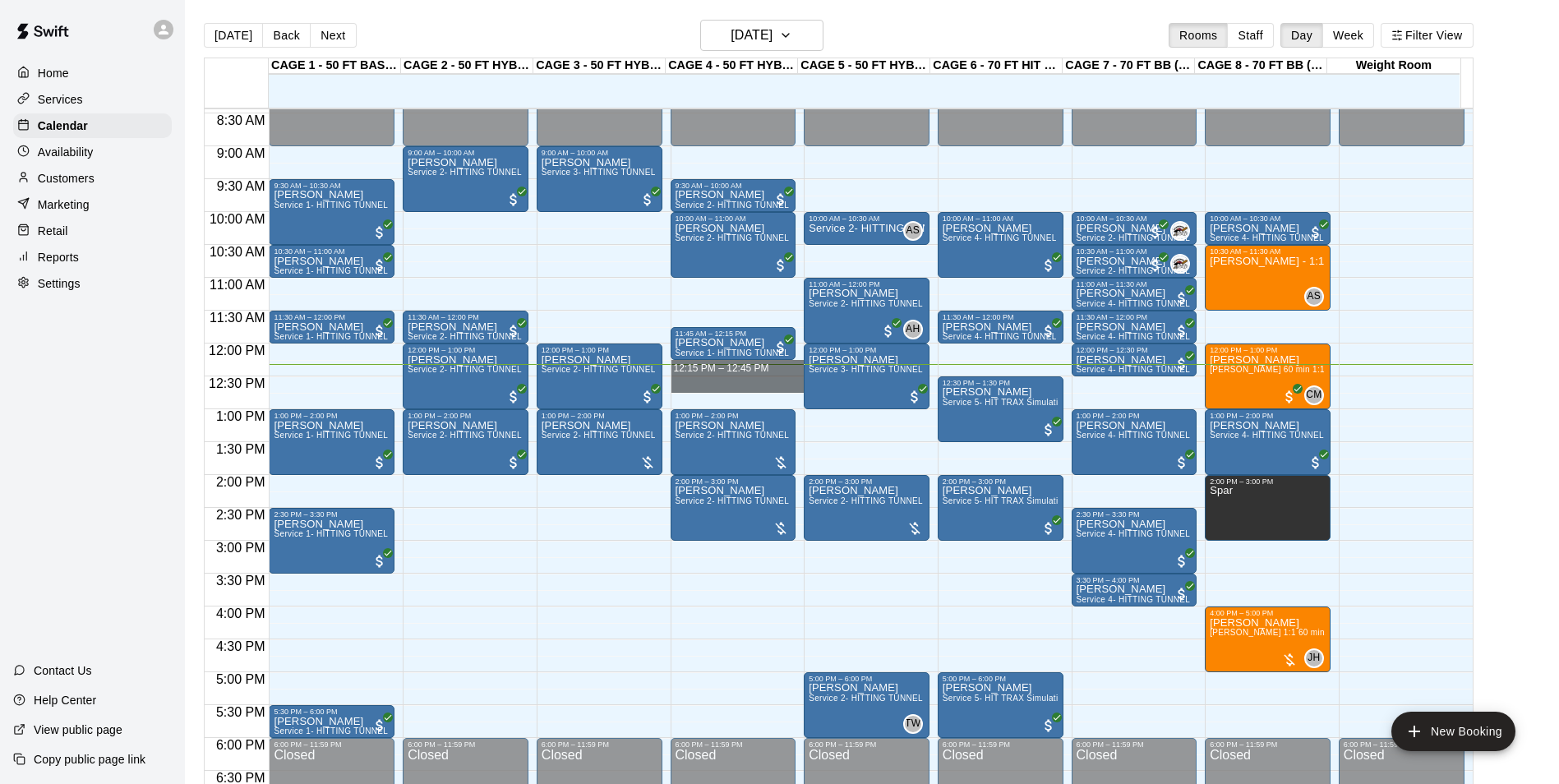
drag, startPoint x: 712, startPoint y: 367, endPoint x: 721, endPoint y: 387, distance: 21.9
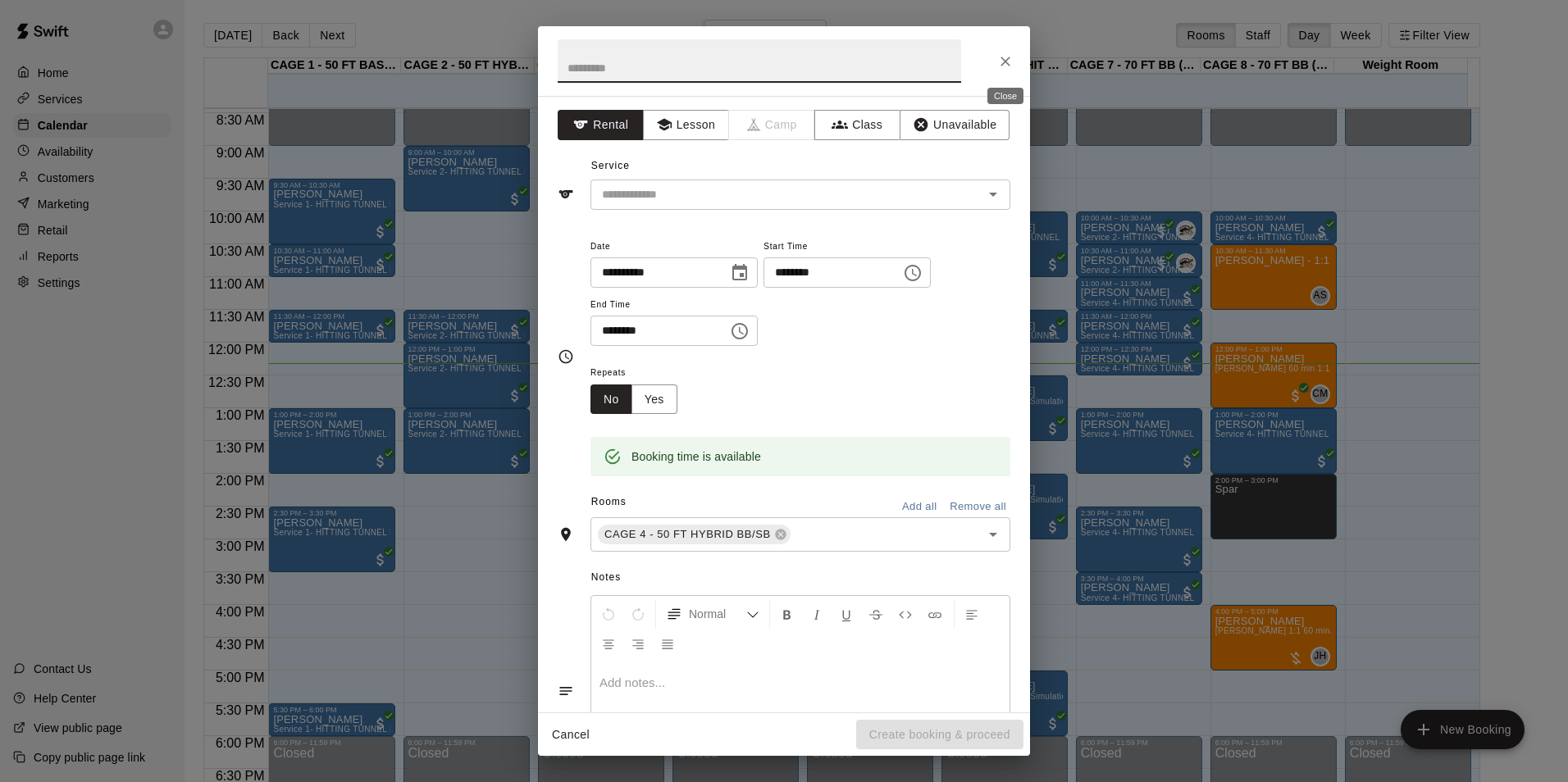
click at [1012, 55] on icon "Close" at bounding box center [1006, 61] width 17 height 17
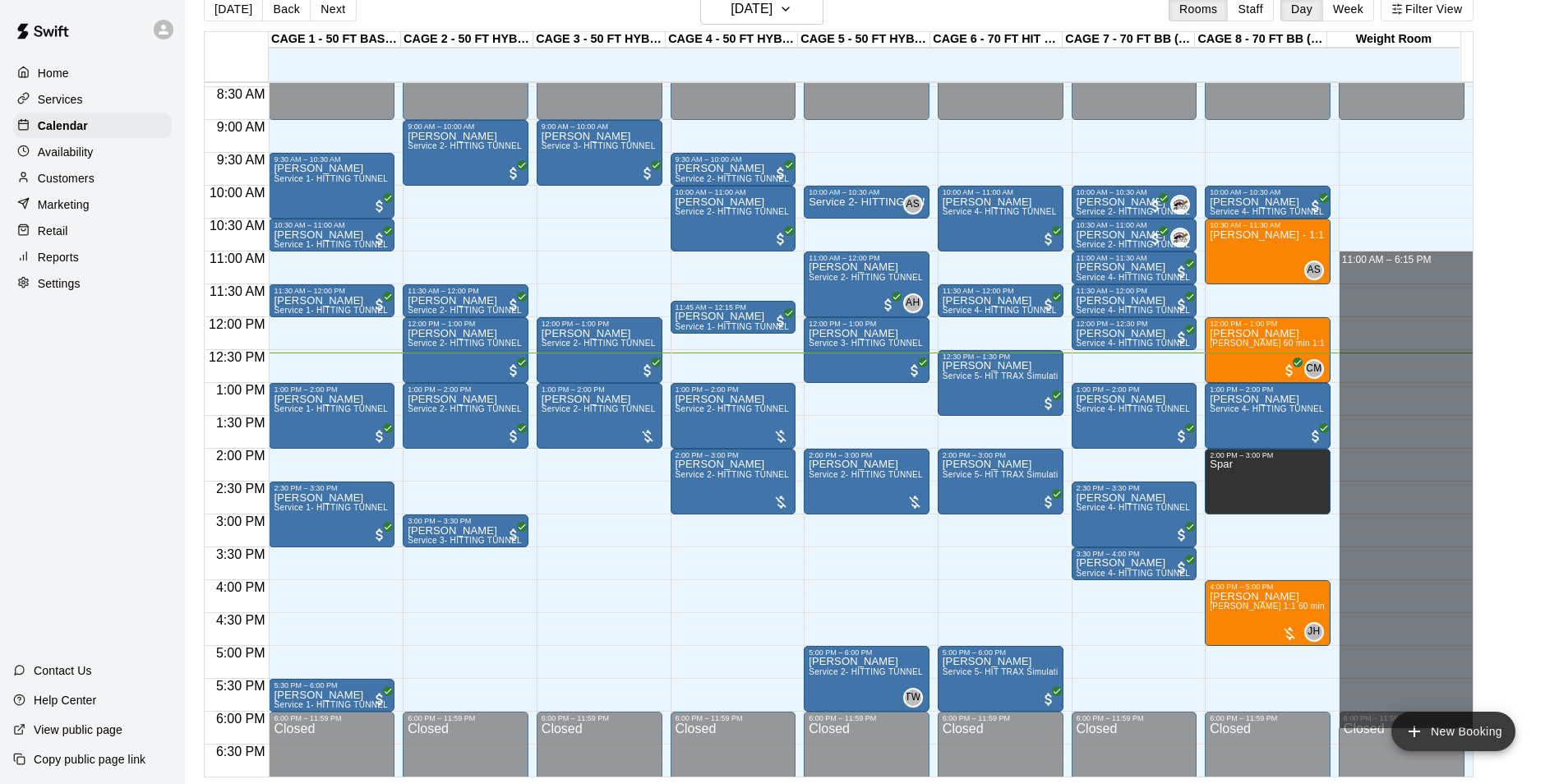
drag, startPoint x: 1357, startPoint y: 269, endPoint x: 1487, endPoint y: 717, distance: 466.5
click at [1474, 717] on div "Today Back Next Sunday Aug 10 Rooms Staff Day Week Filter View CAGE 1 - 50 FT B…" at bounding box center [839, 385] width 1270 height 784
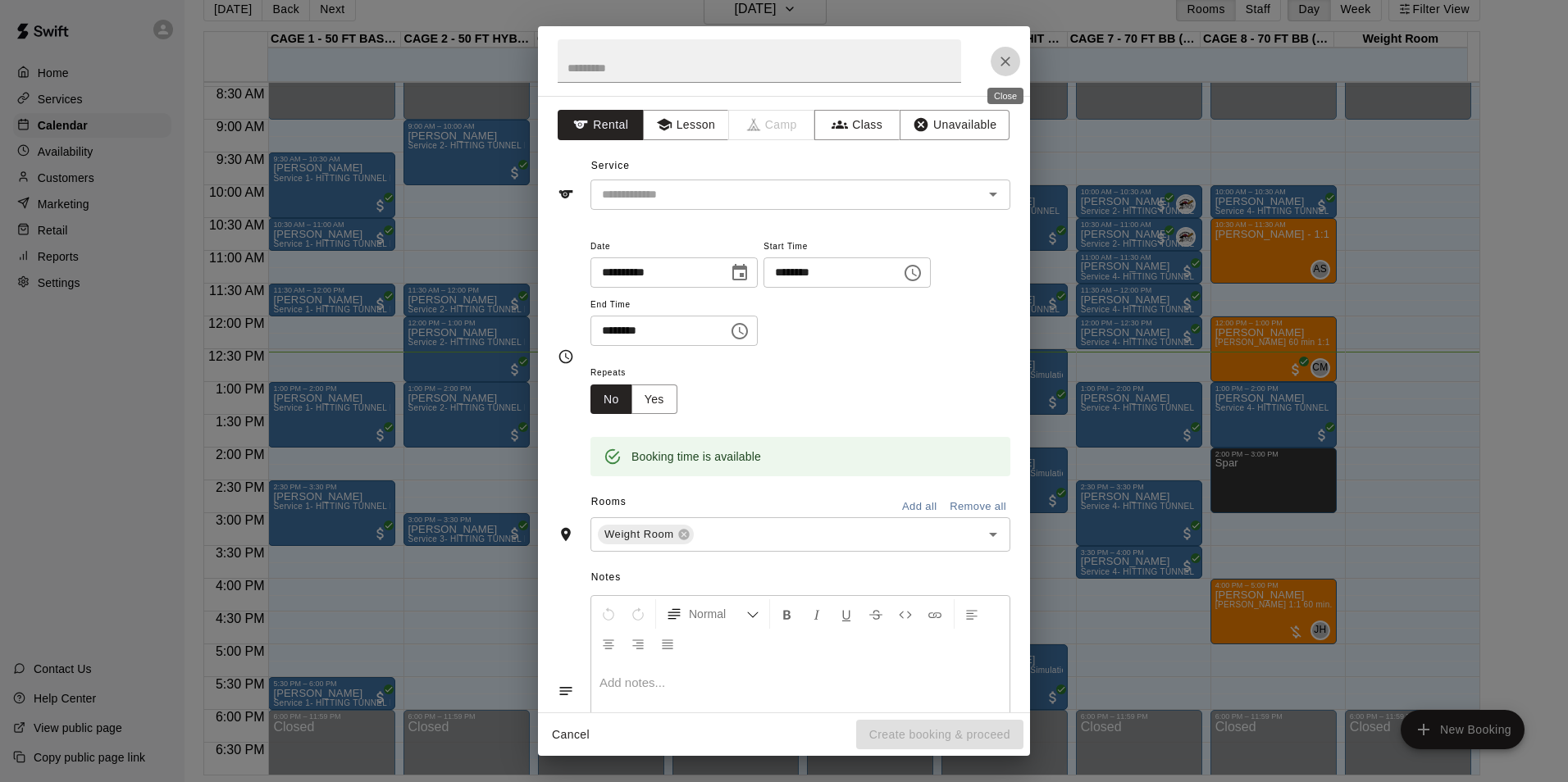
click at [1011, 47] on button "Close" at bounding box center [1006, 61] width 30 height 30
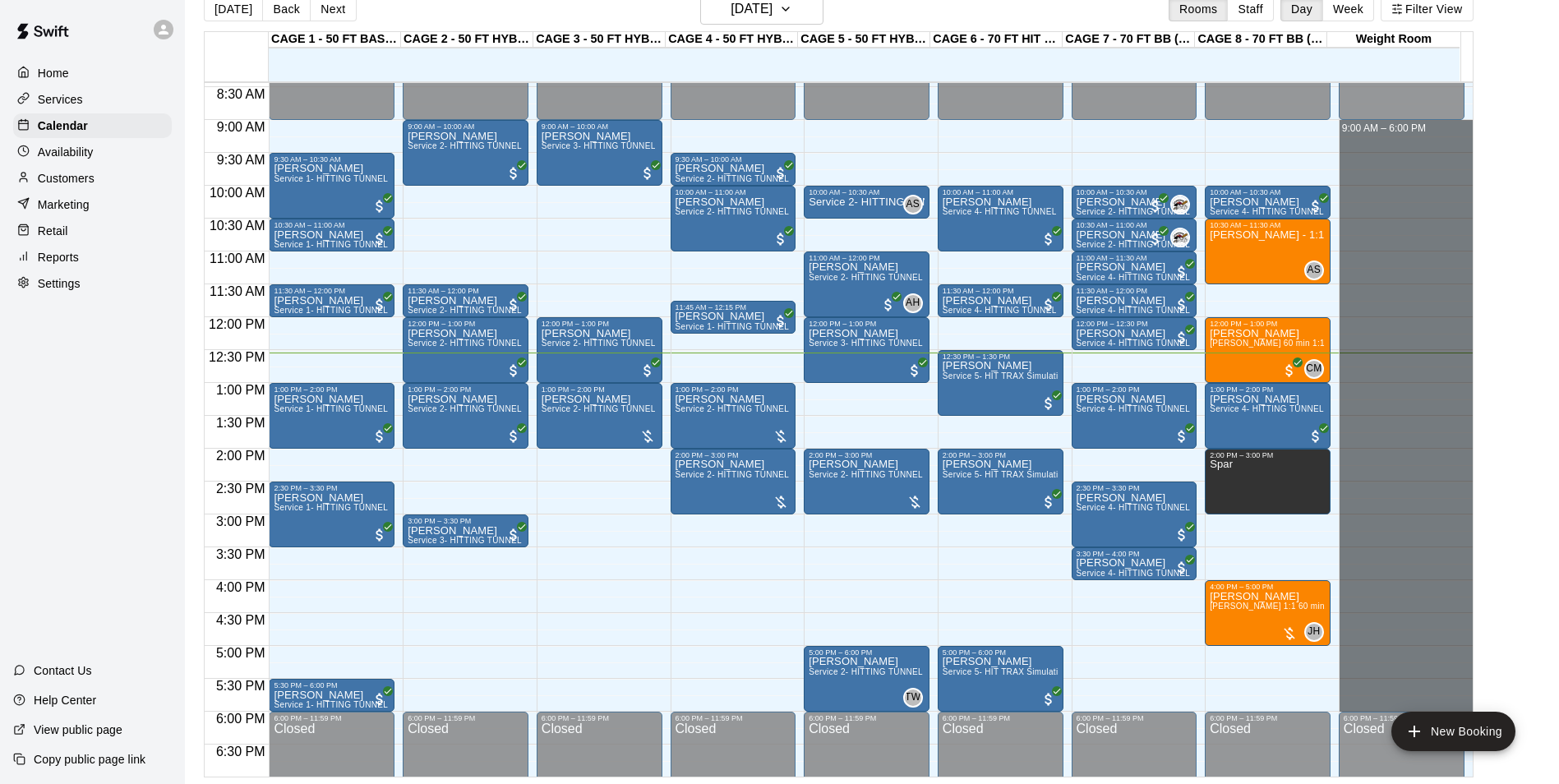
drag, startPoint x: 1341, startPoint y: 122, endPoint x: 1374, endPoint y: 711, distance: 589.9
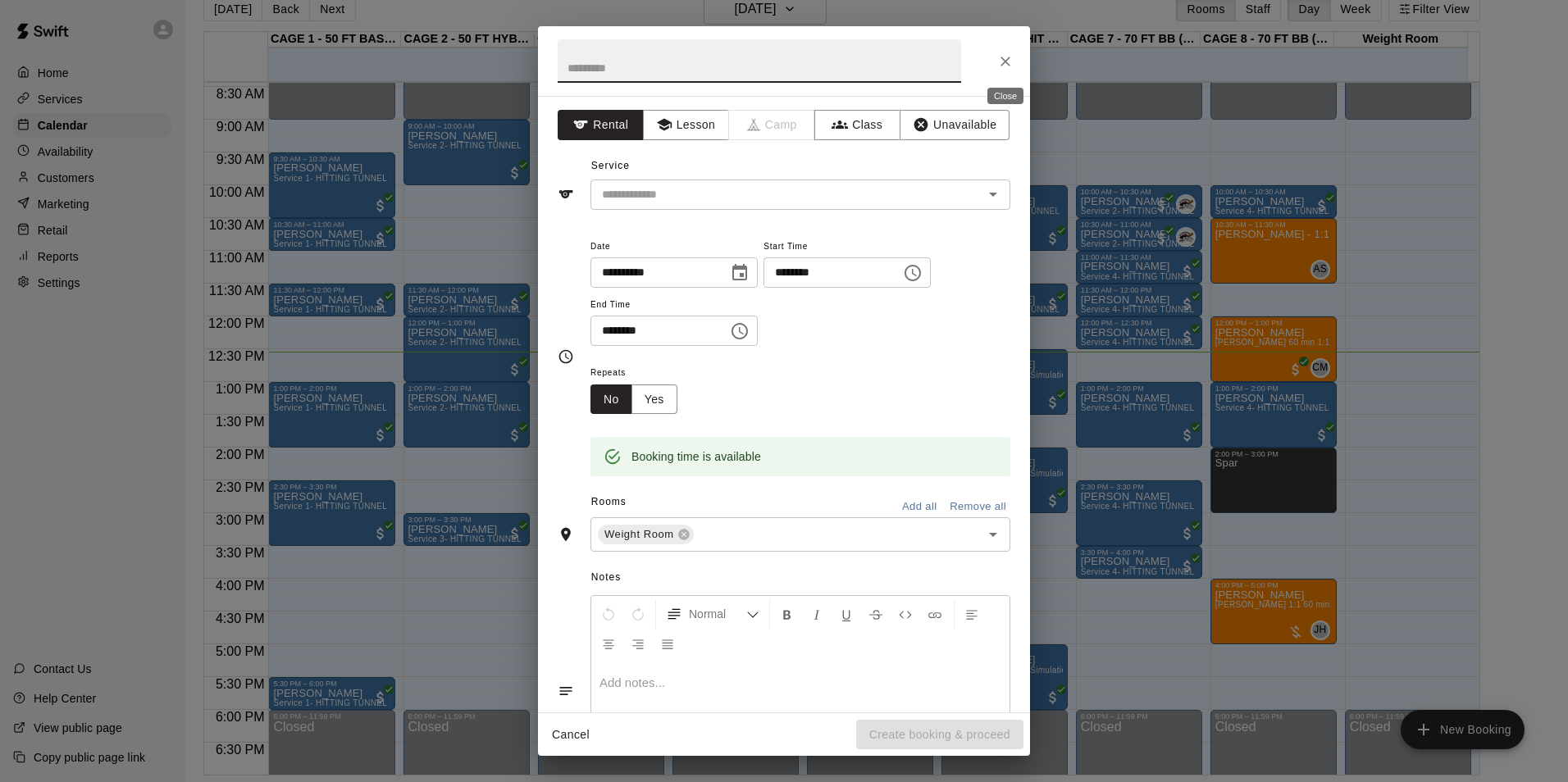
click at [993, 51] on button "Close" at bounding box center [1006, 61] width 30 height 30
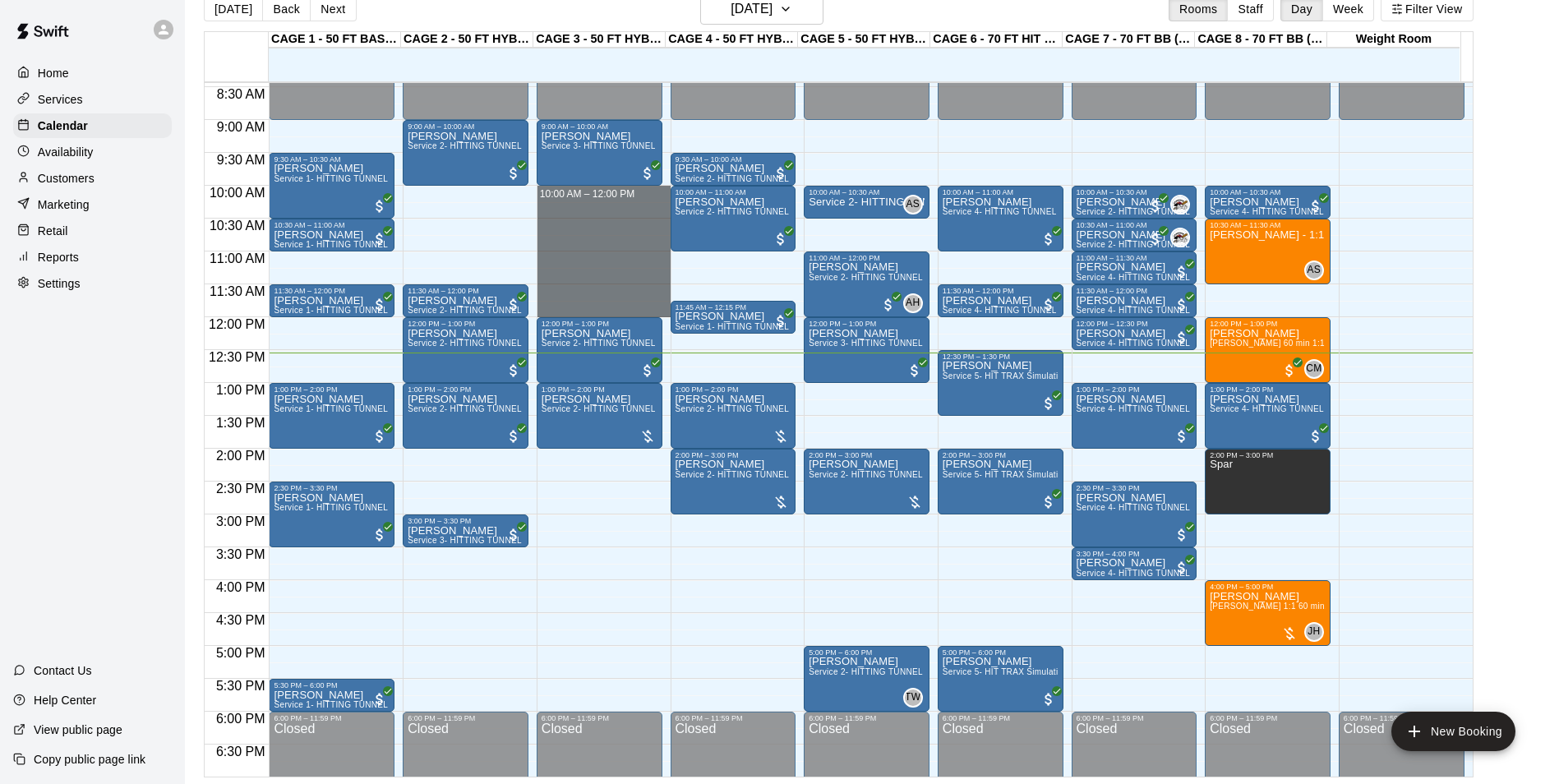
drag, startPoint x: 554, startPoint y: 188, endPoint x: 553, endPoint y: 317, distance: 129.0
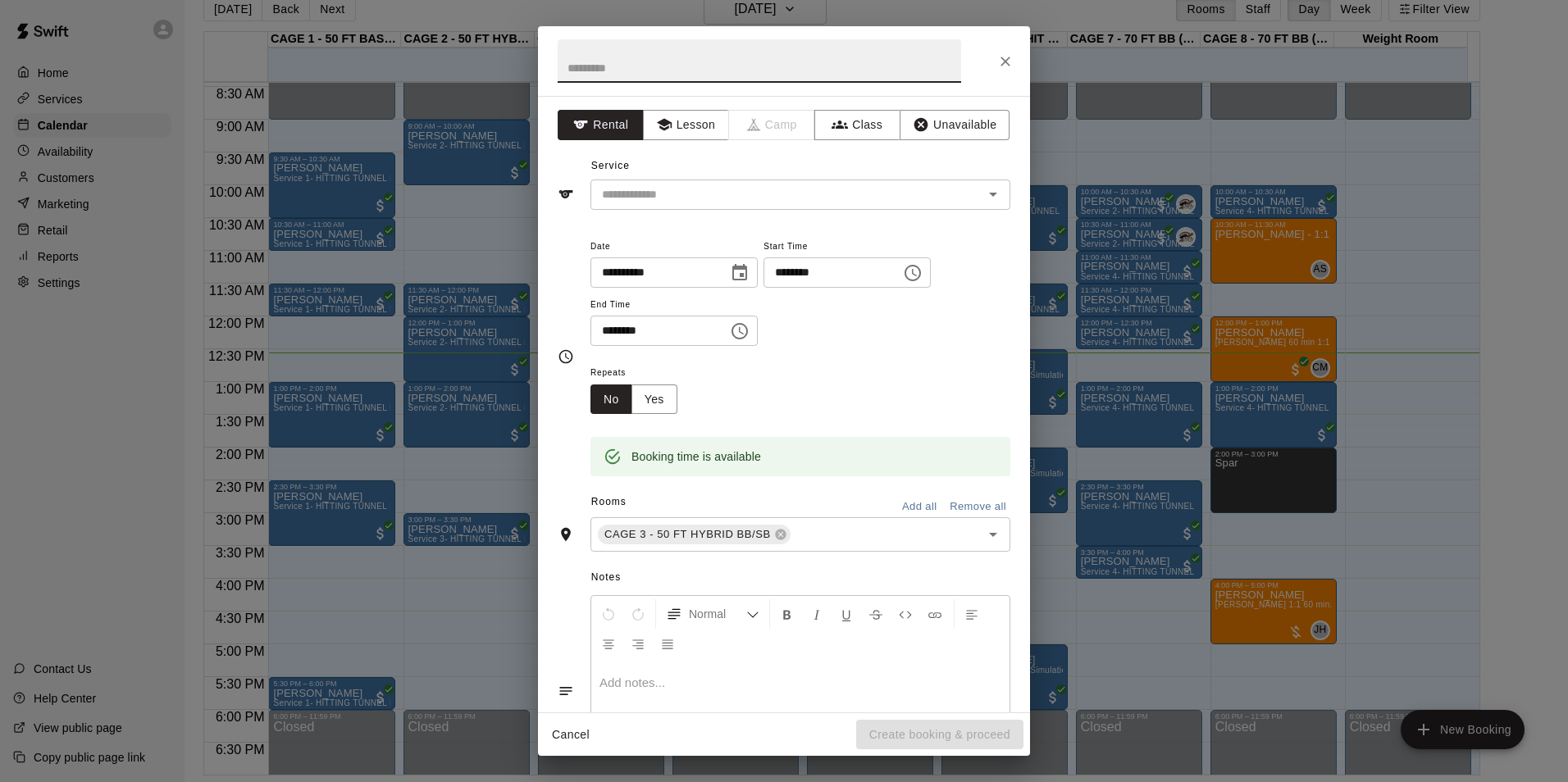
click at [1006, 46] on button "Close" at bounding box center [1006, 61] width 30 height 30
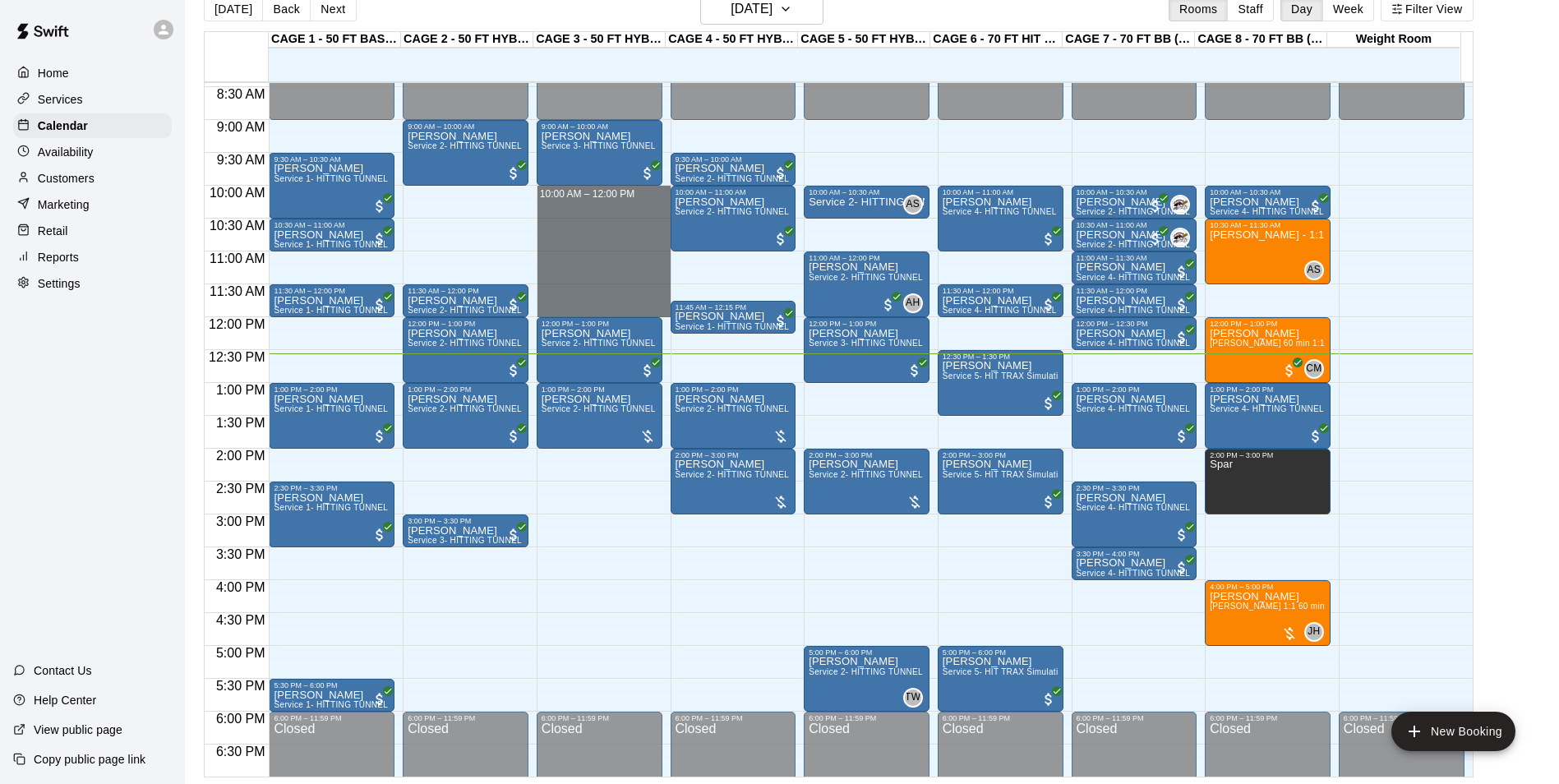
drag, startPoint x: 580, startPoint y: 188, endPoint x: 594, endPoint y: 309, distance: 121.8
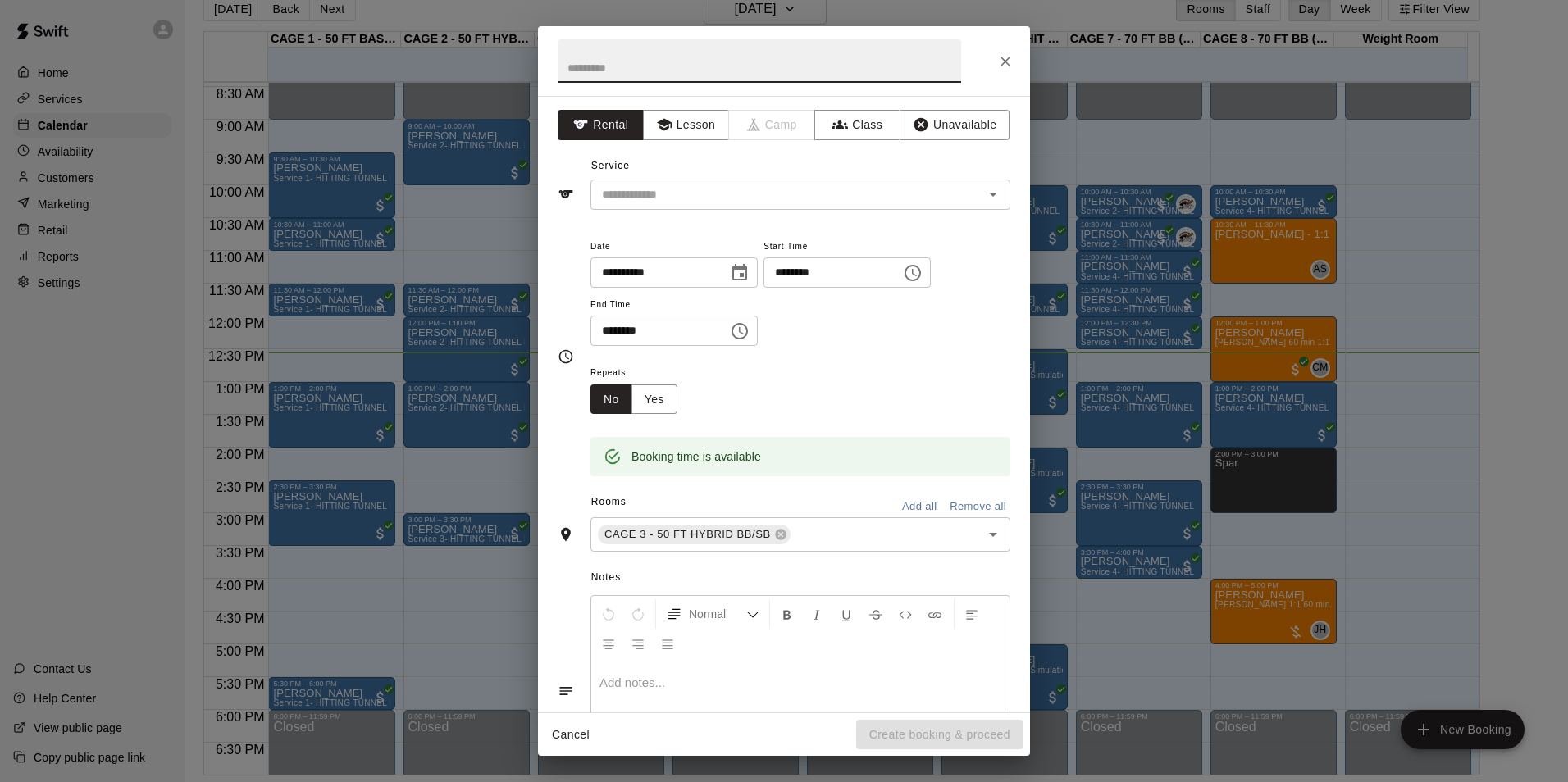
click at [1005, 57] on icon "Close" at bounding box center [1006, 61] width 17 height 17
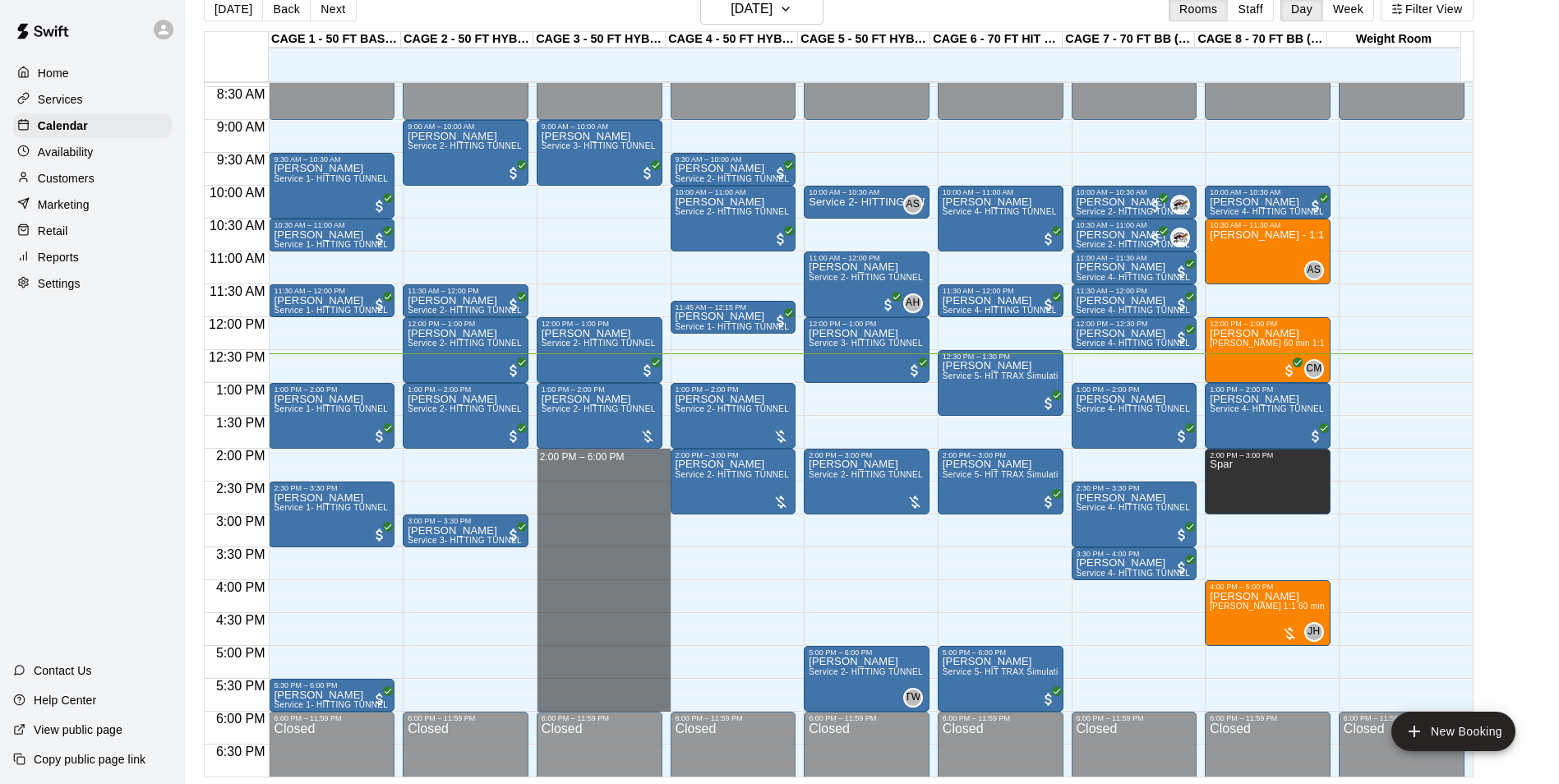
drag, startPoint x: 571, startPoint y: 455, endPoint x: 611, endPoint y: 701, distance: 249.2
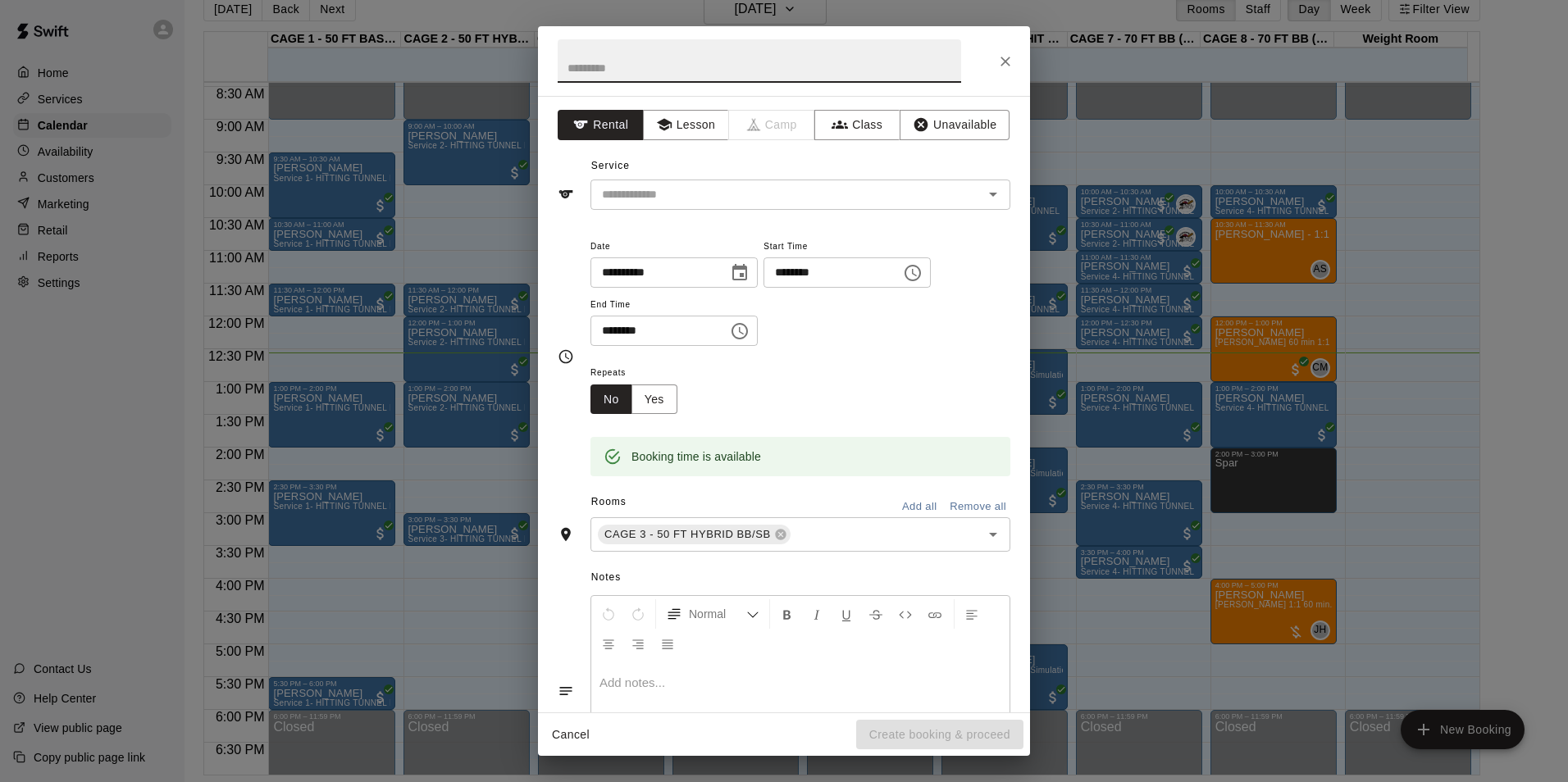
click at [1041, 58] on div "**********" at bounding box center [784, 391] width 1568 height 782
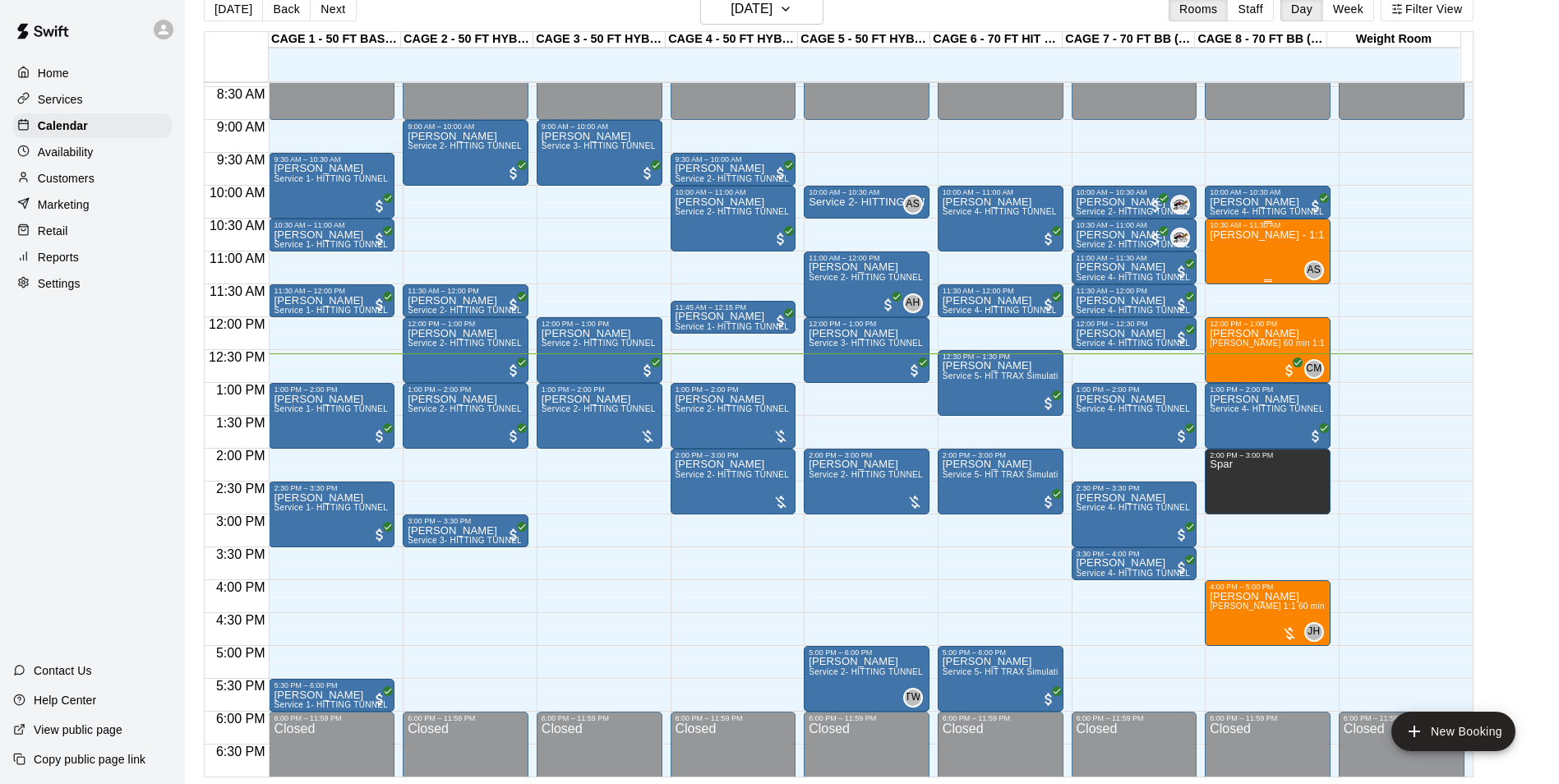
click at [1256, 252] on div "Anthony Slama - 1:1 60 min Pitching Lesson" at bounding box center [1268, 621] width 116 height 784
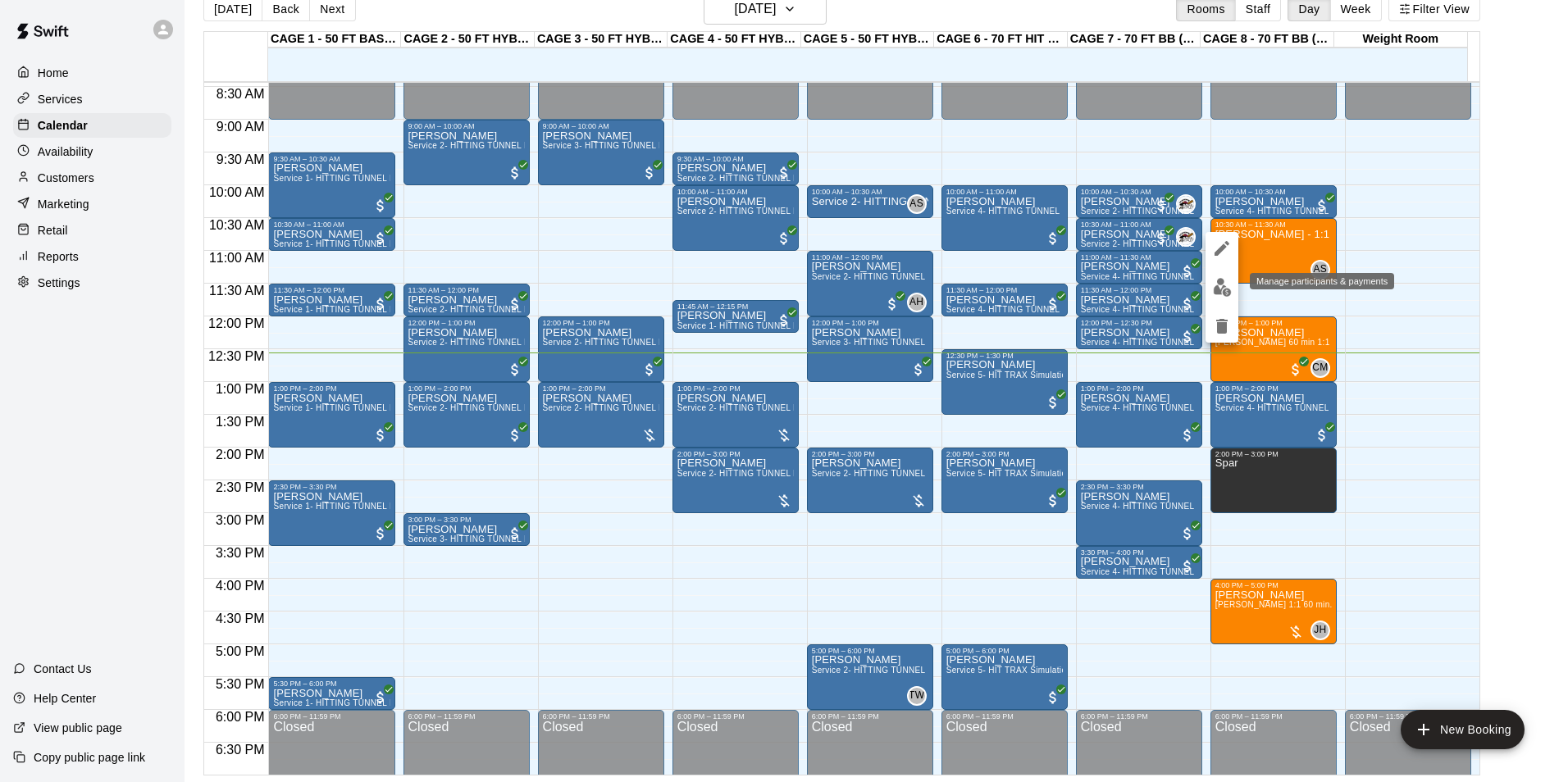
click at [1229, 294] on img "edit" at bounding box center [1222, 287] width 19 height 19
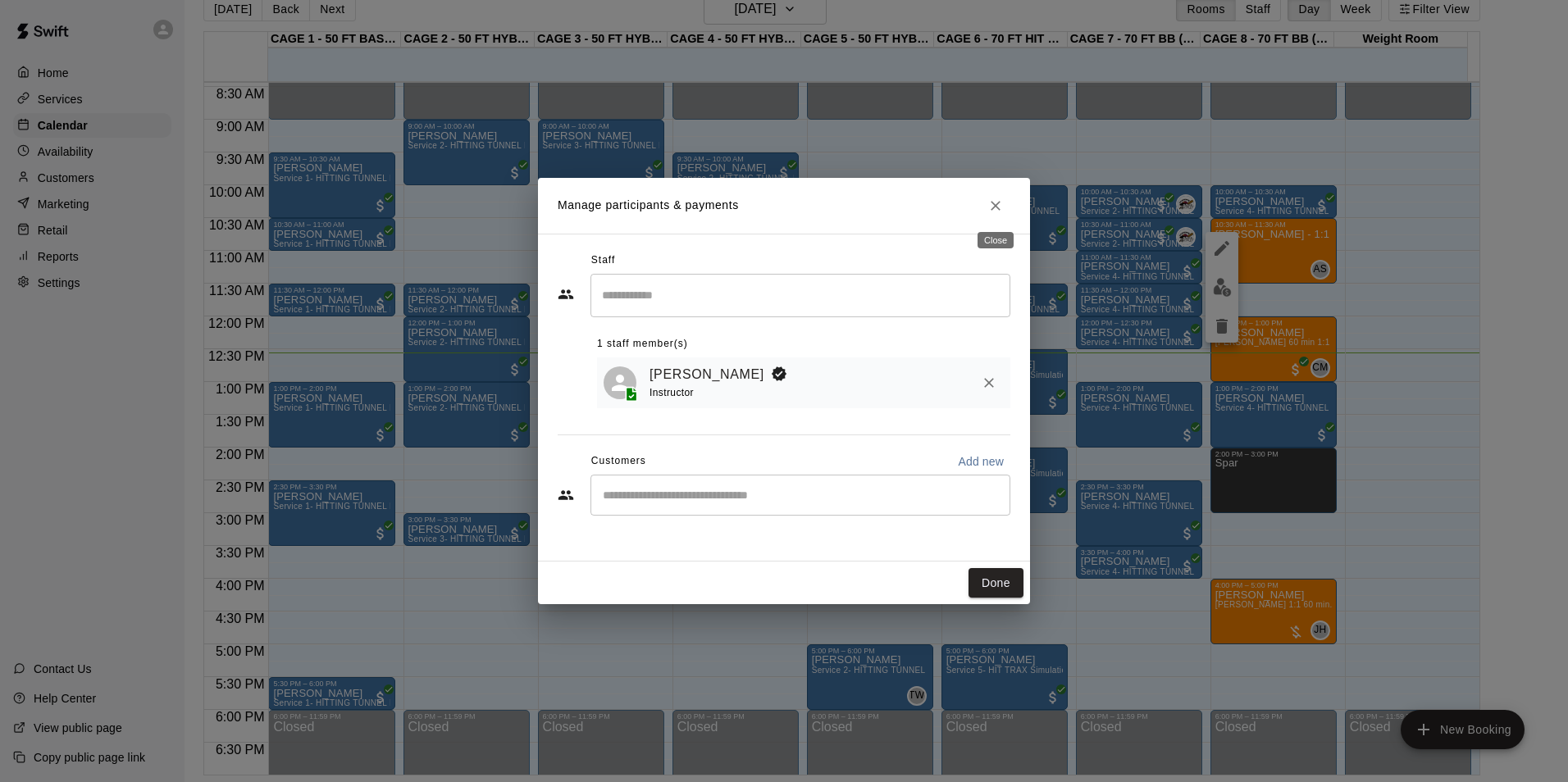
click at [1003, 208] on icon "Close" at bounding box center [996, 206] width 17 height 17
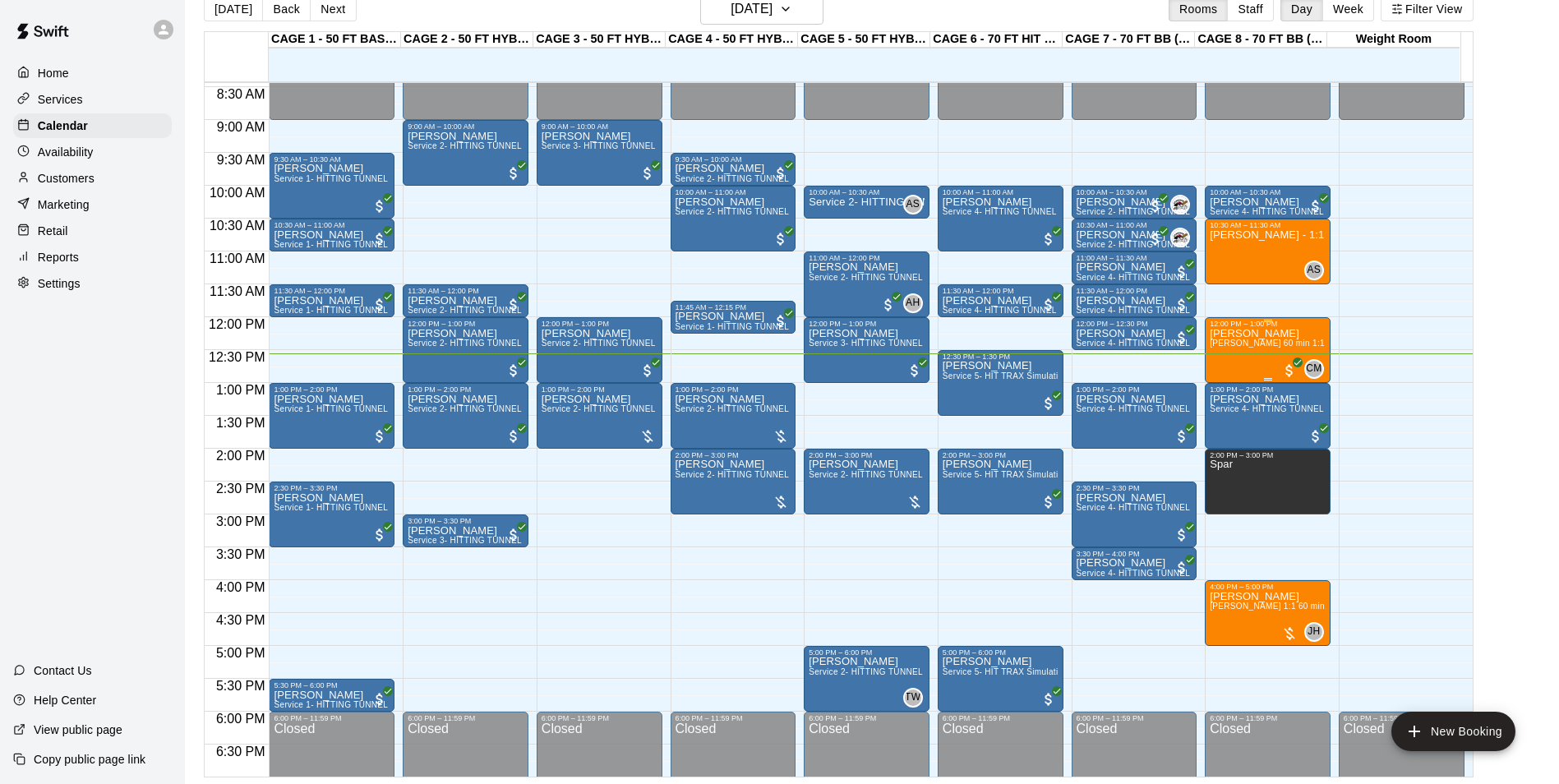
click at [1237, 328] on div "12:00 PM – 1:00 PM" at bounding box center [1268, 324] width 116 height 8
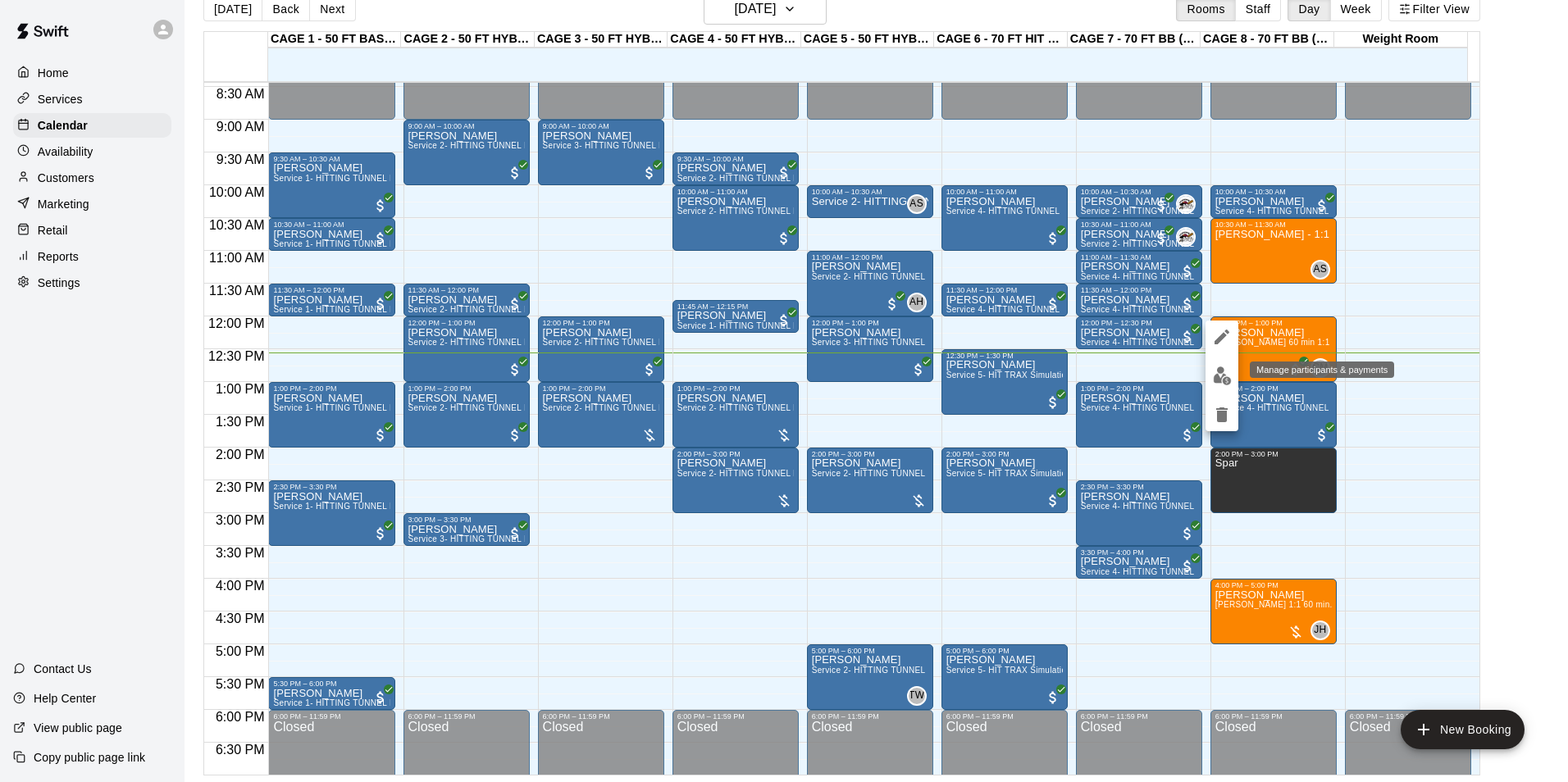
click at [1228, 372] on img "edit" at bounding box center [1222, 375] width 19 height 19
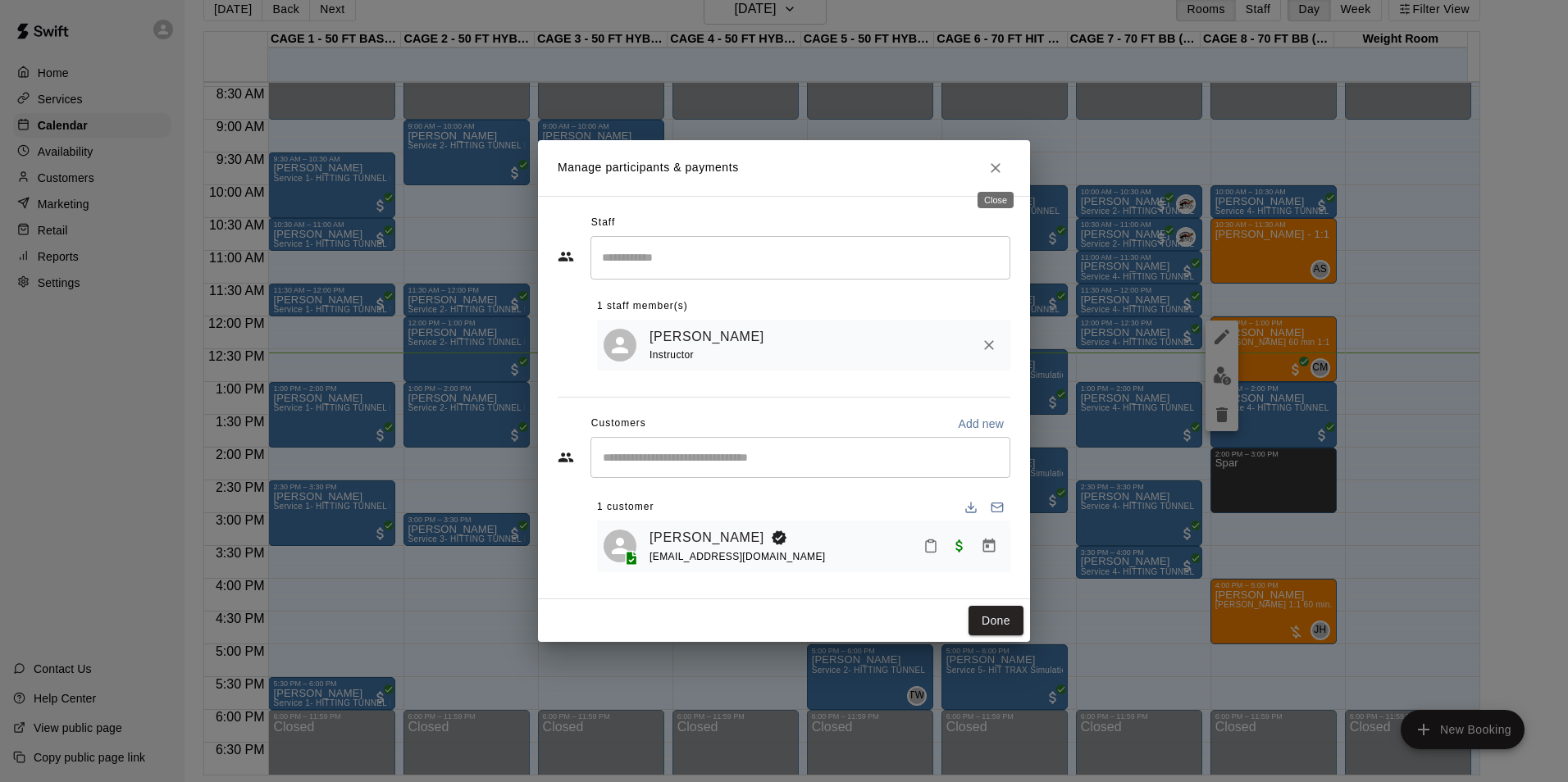
click at [987, 175] on button "Close" at bounding box center [996, 169] width 30 height 30
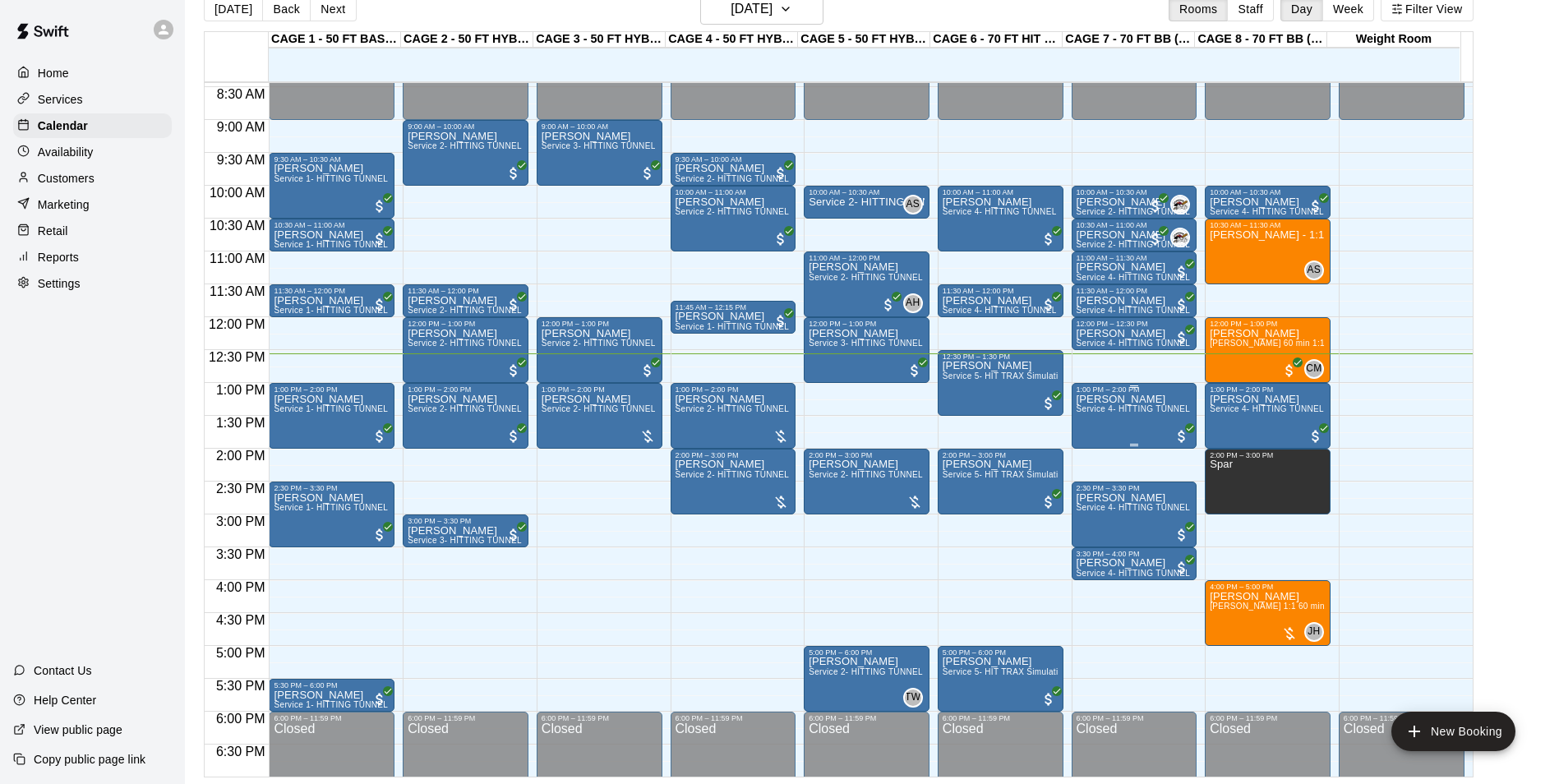
click at [1104, 414] on span "Service 4- HITTING TUNNEL RENTAL - 70ft Baseball" at bounding box center [1181, 409] width 209 height 9
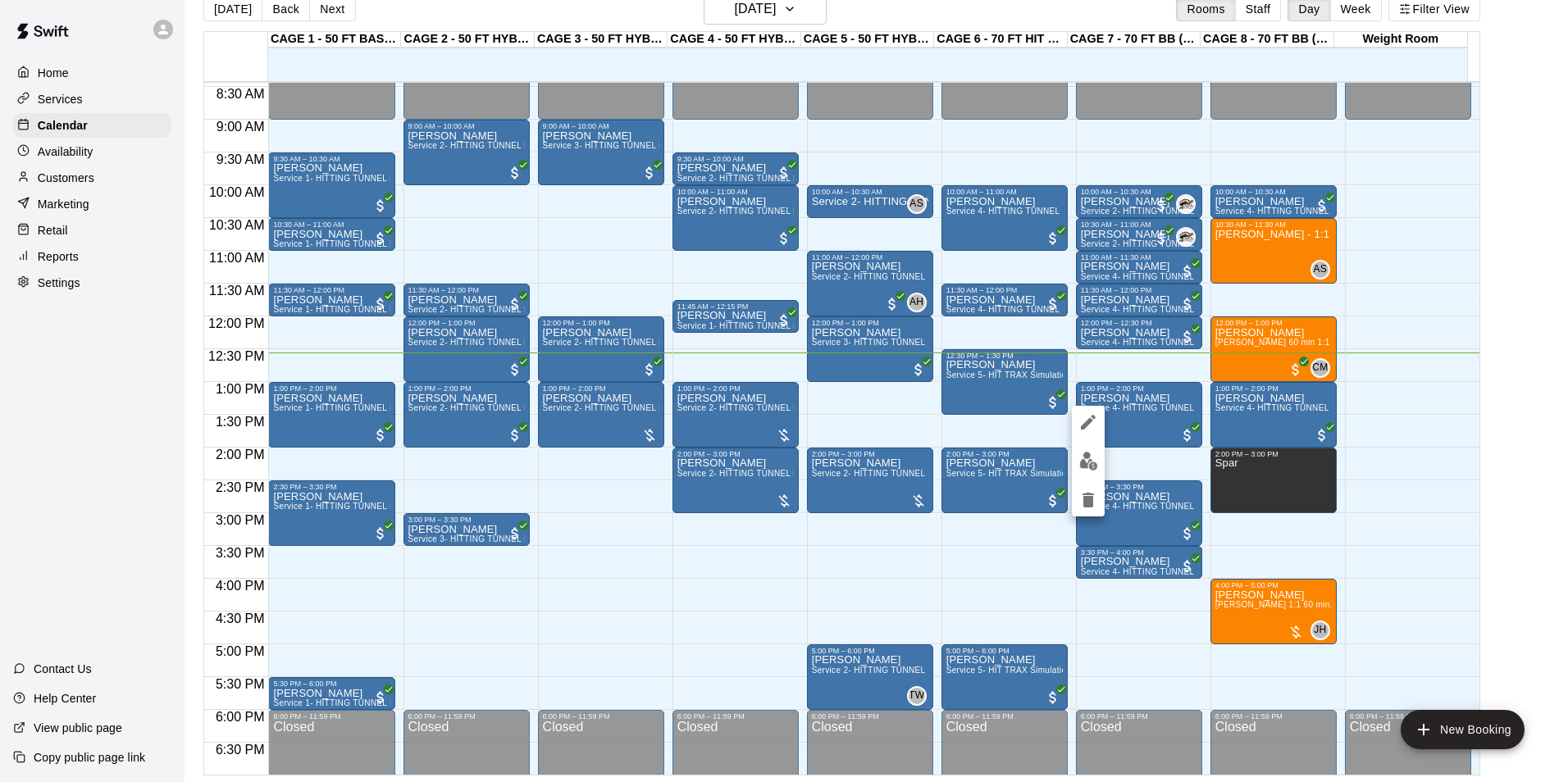
click at [1084, 311] on div at bounding box center [784, 391] width 1568 height 782
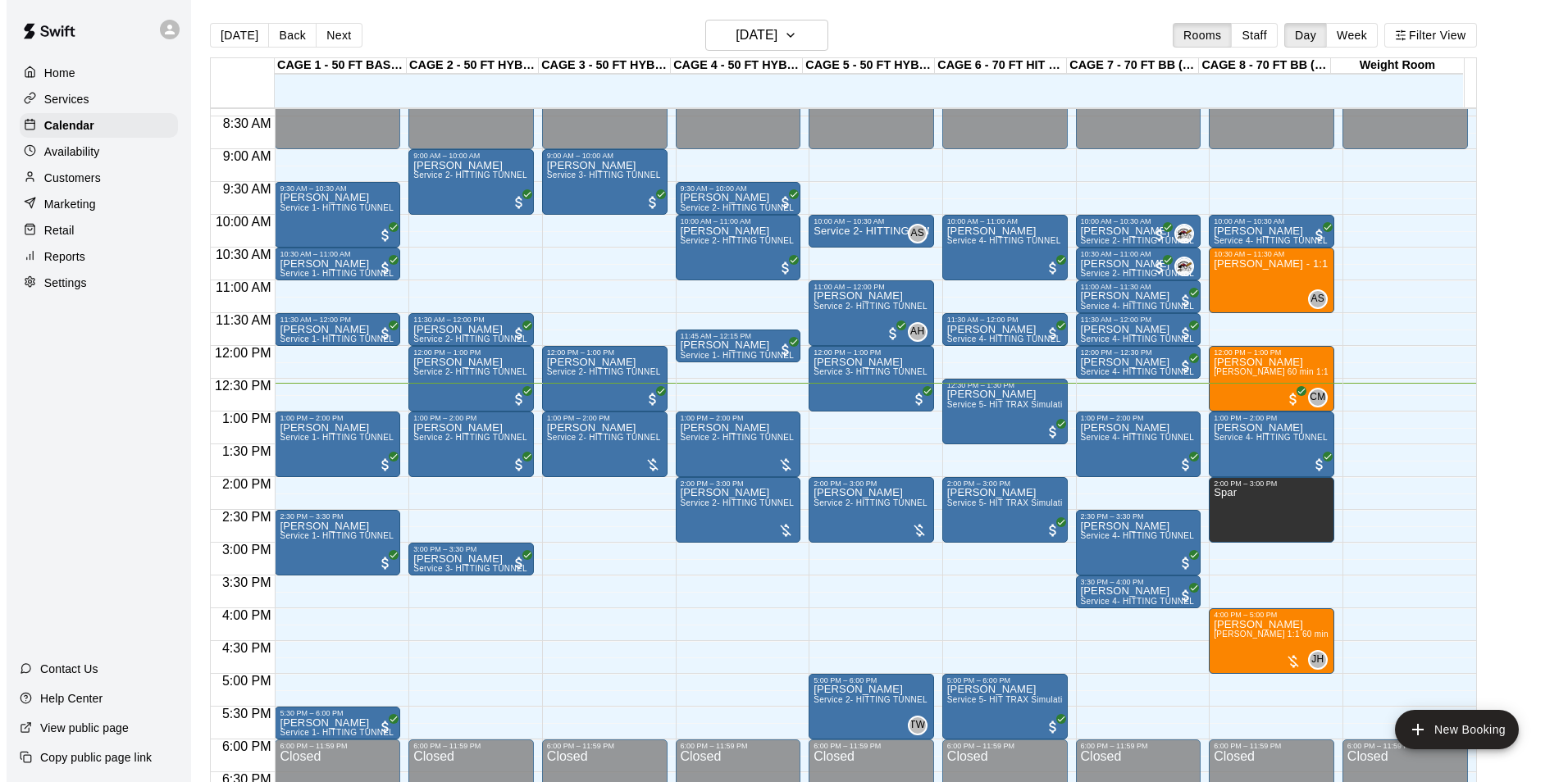
scroll to position [579, 0]
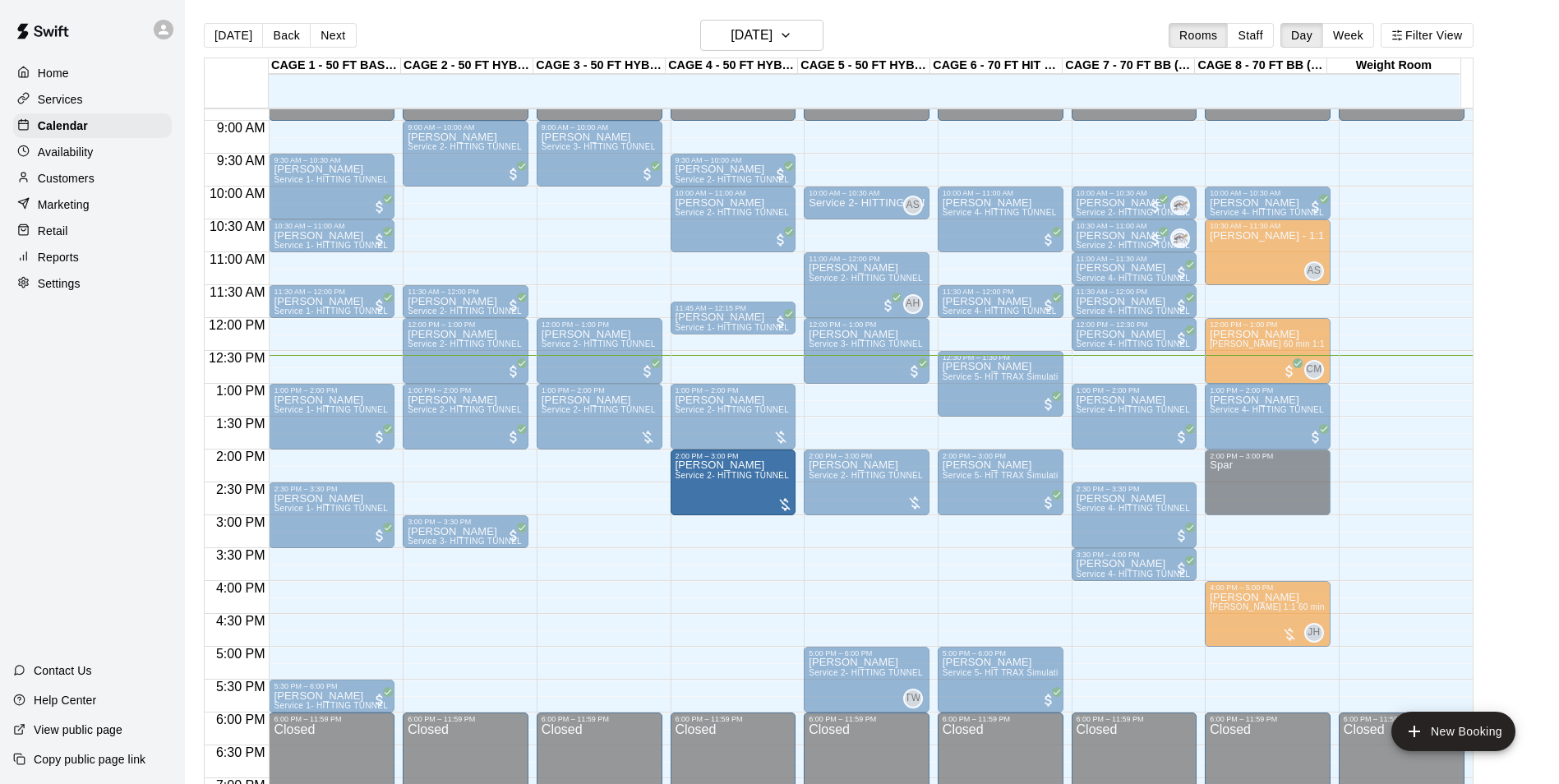
drag, startPoint x: 670, startPoint y: 515, endPoint x: 727, endPoint y: 528, distance: 58.5
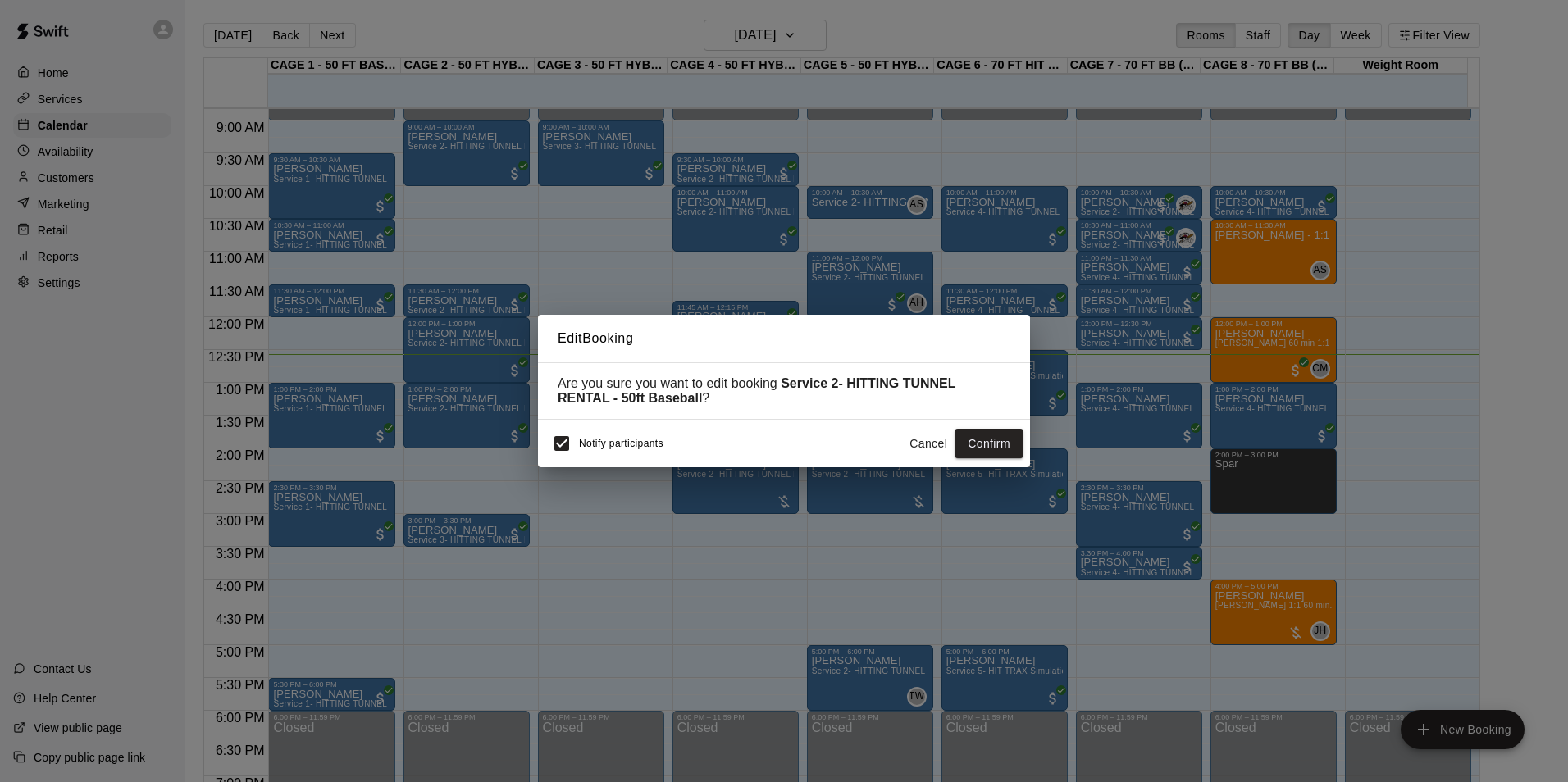
click at [929, 447] on button "Cancel" at bounding box center [928, 443] width 52 height 31
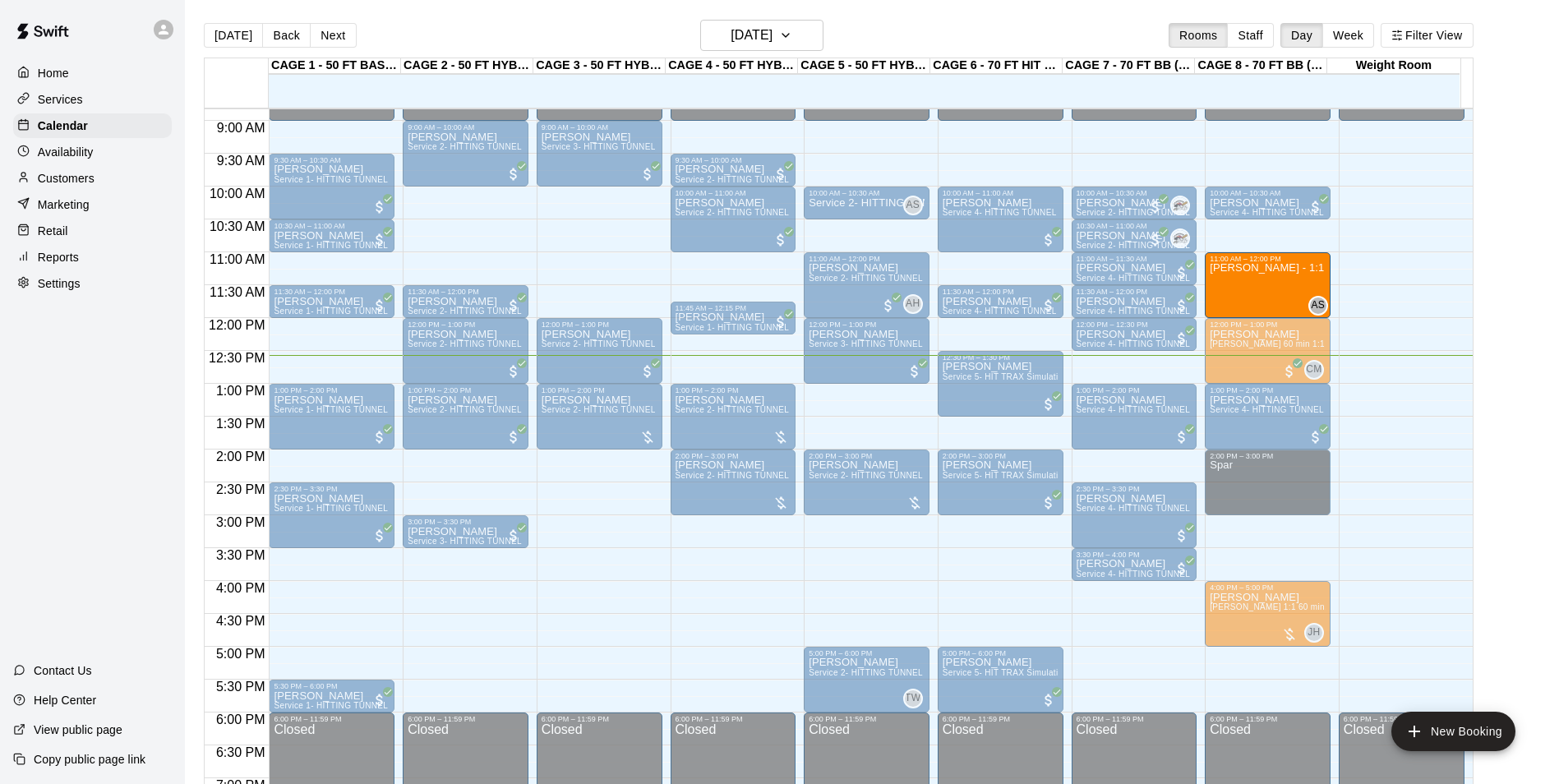
drag, startPoint x: 1283, startPoint y: 236, endPoint x: 1283, endPoint y: 277, distance: 41.0
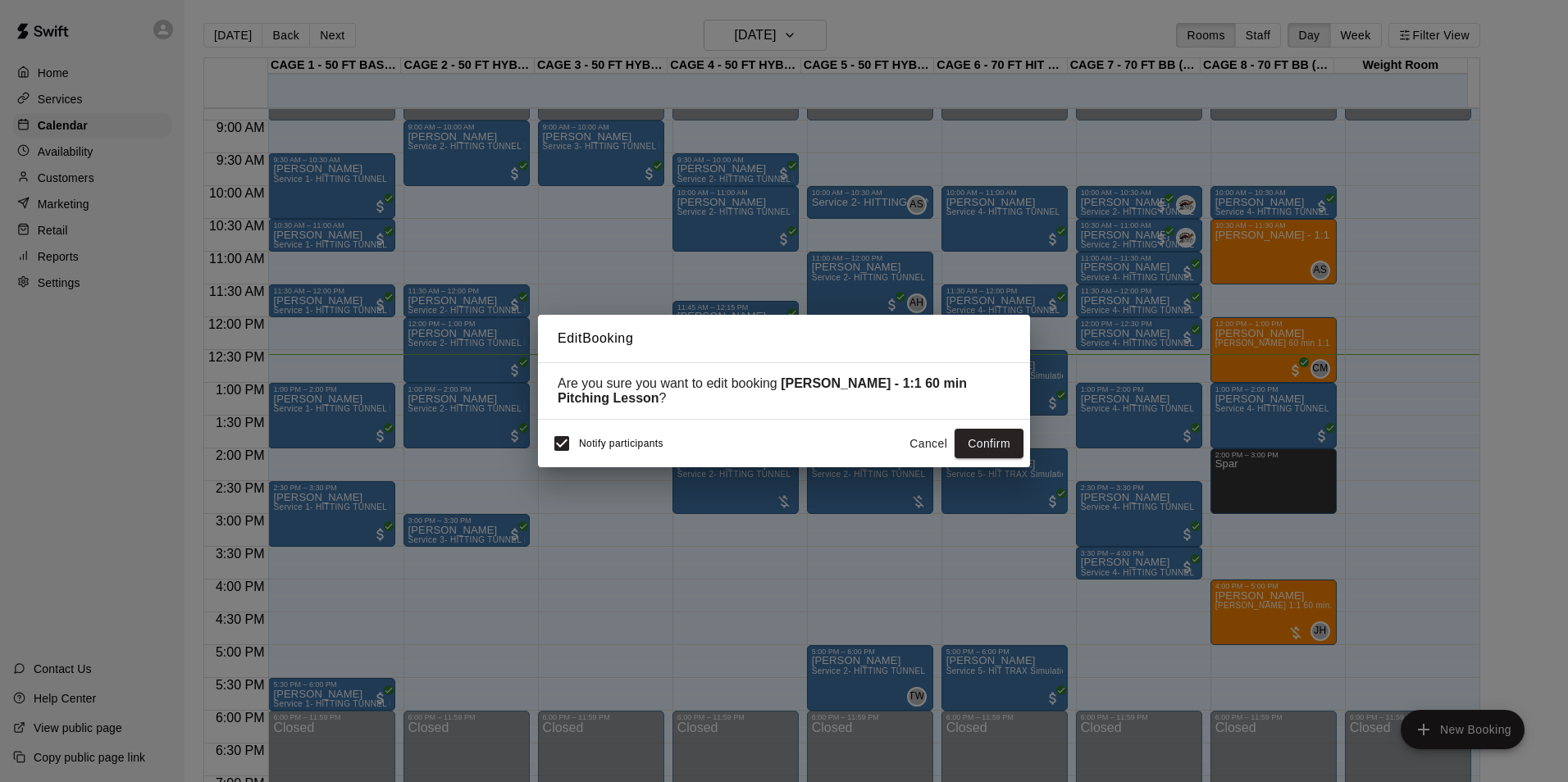
click at [904, 439] on button "Cancel" at bounding box center [928, 443] width 52 height 31
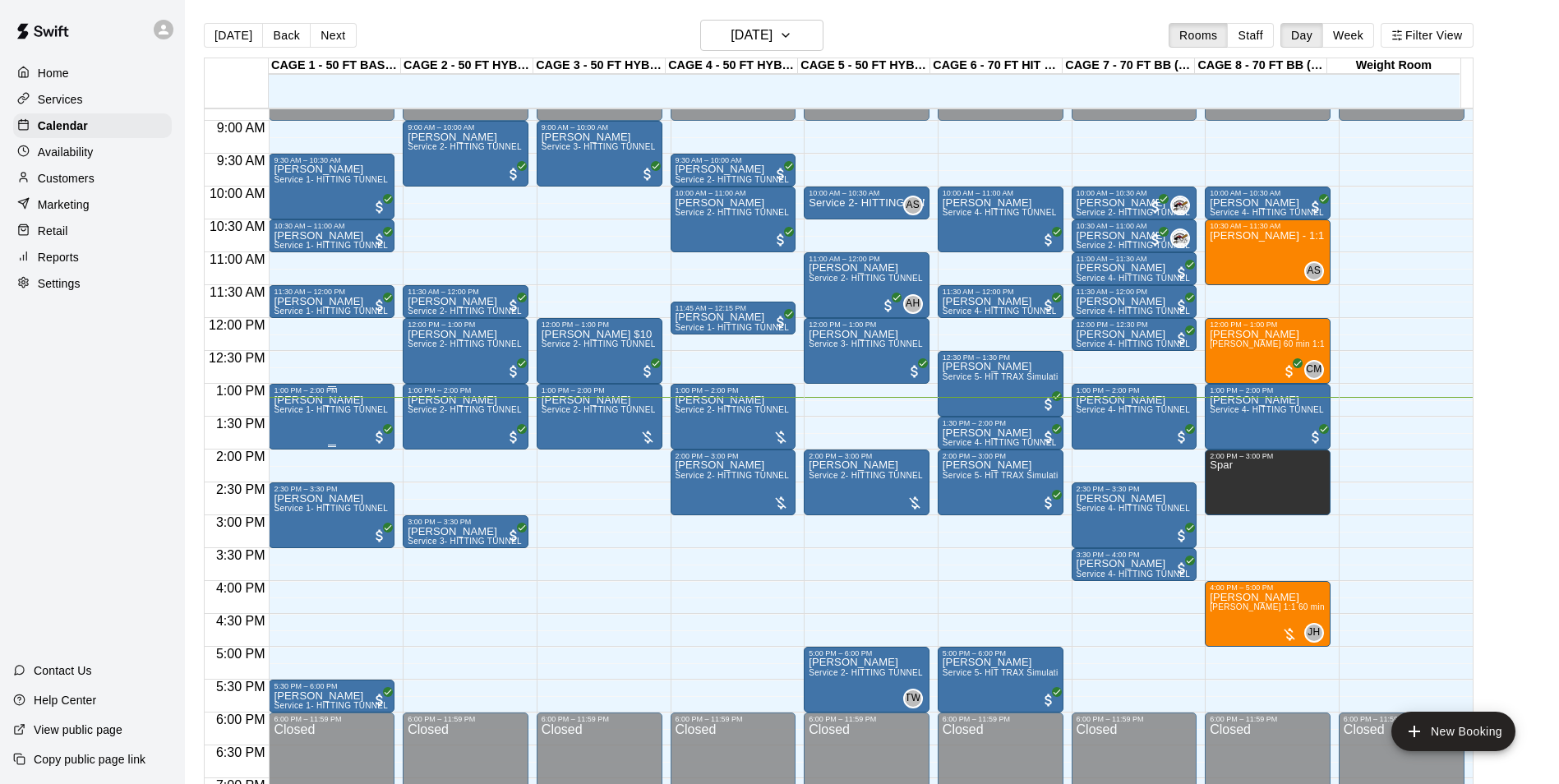
click at [332, 429] on div "[PERSON_NAME] Service 1- HITTING TUNNEL RENTAL - 50ft Baseball w/ Auto/Manual F…" at bounding box center [331, 786] width 116 height 784
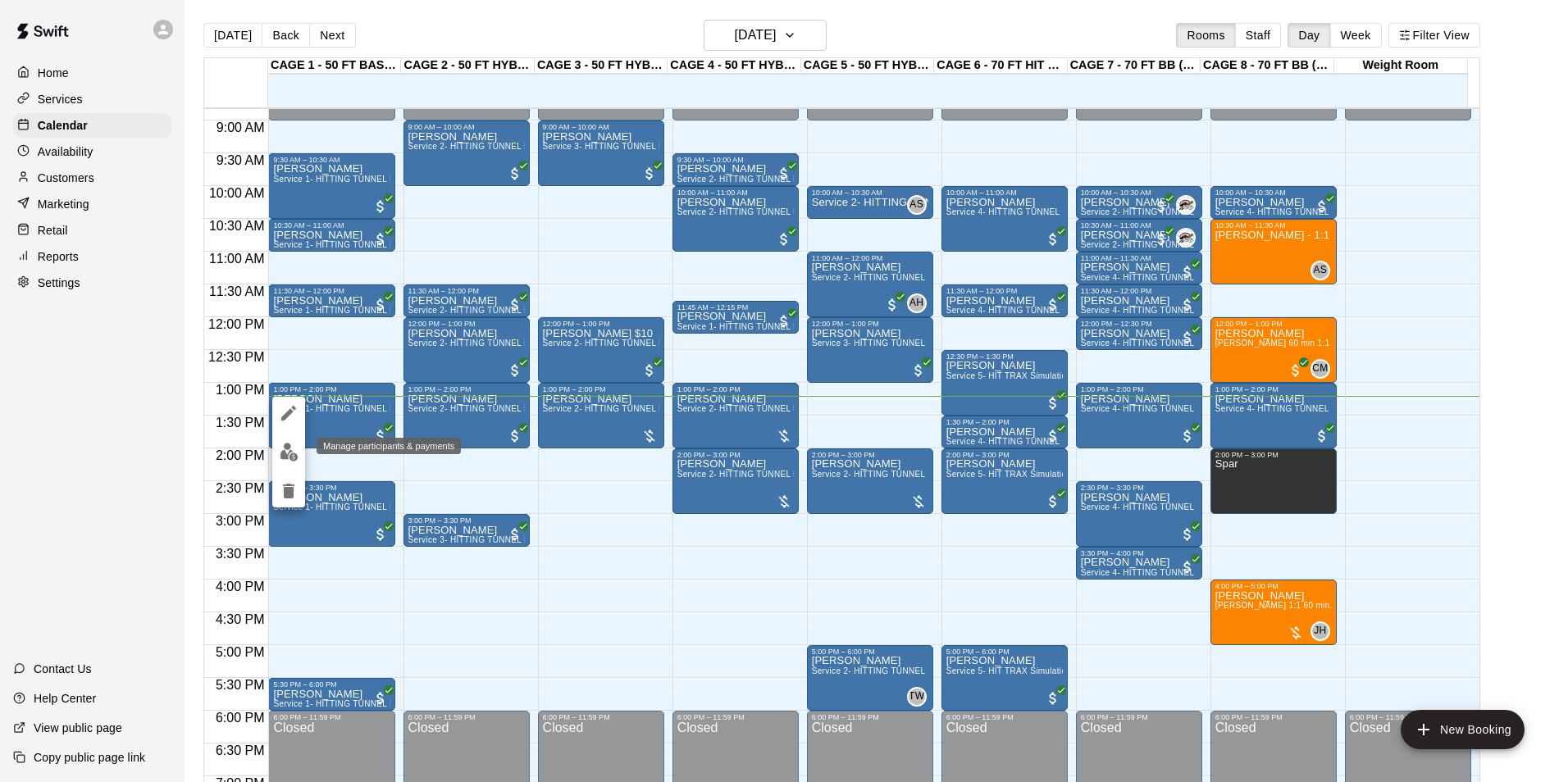
click at [289, 457] on img "edit" at bounding box center [289, 452] width 19 height 19
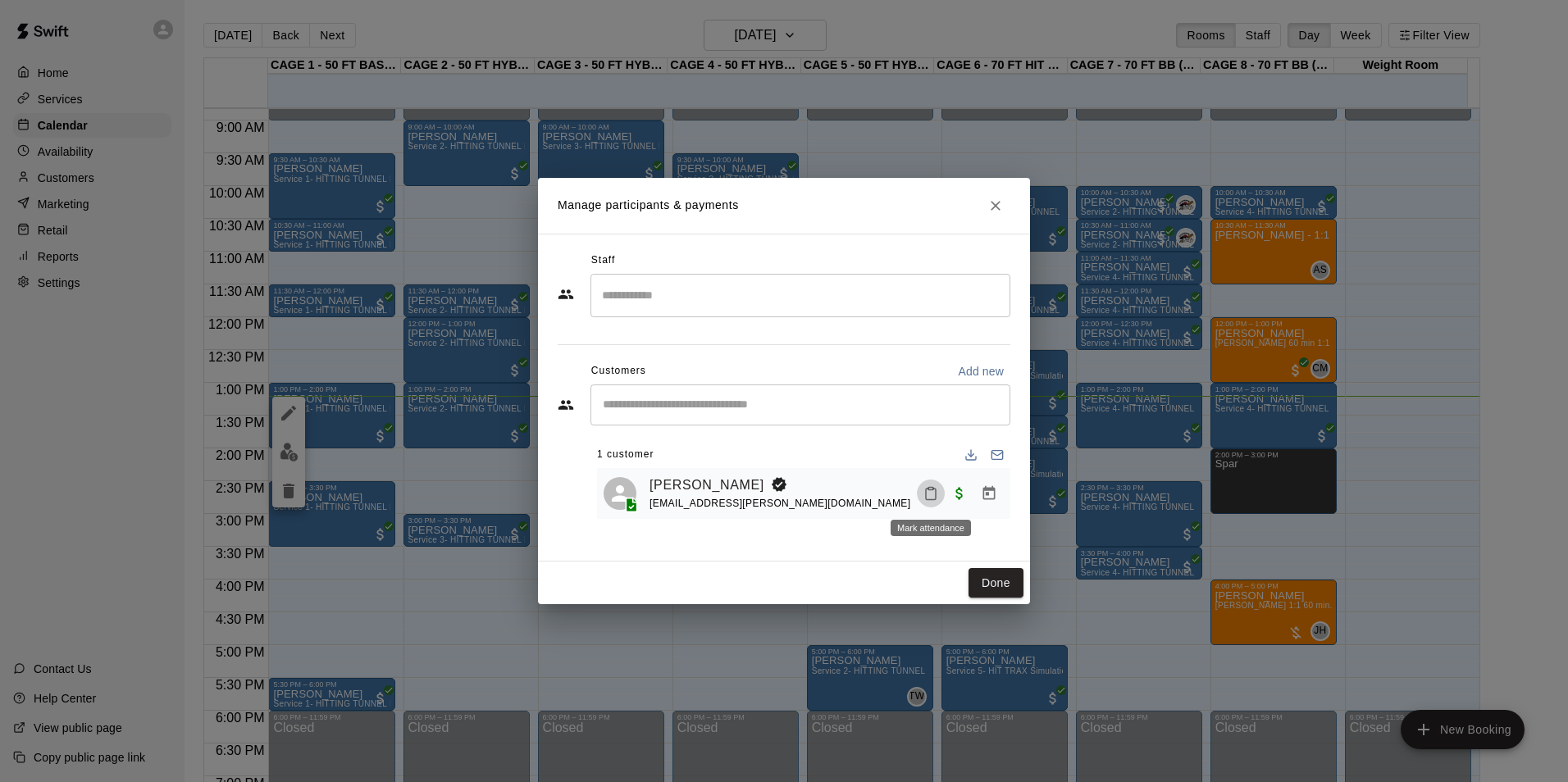
click at [928, 495] on icon "Mark attendance" at bounding box center [931, 494] width 15 height 15
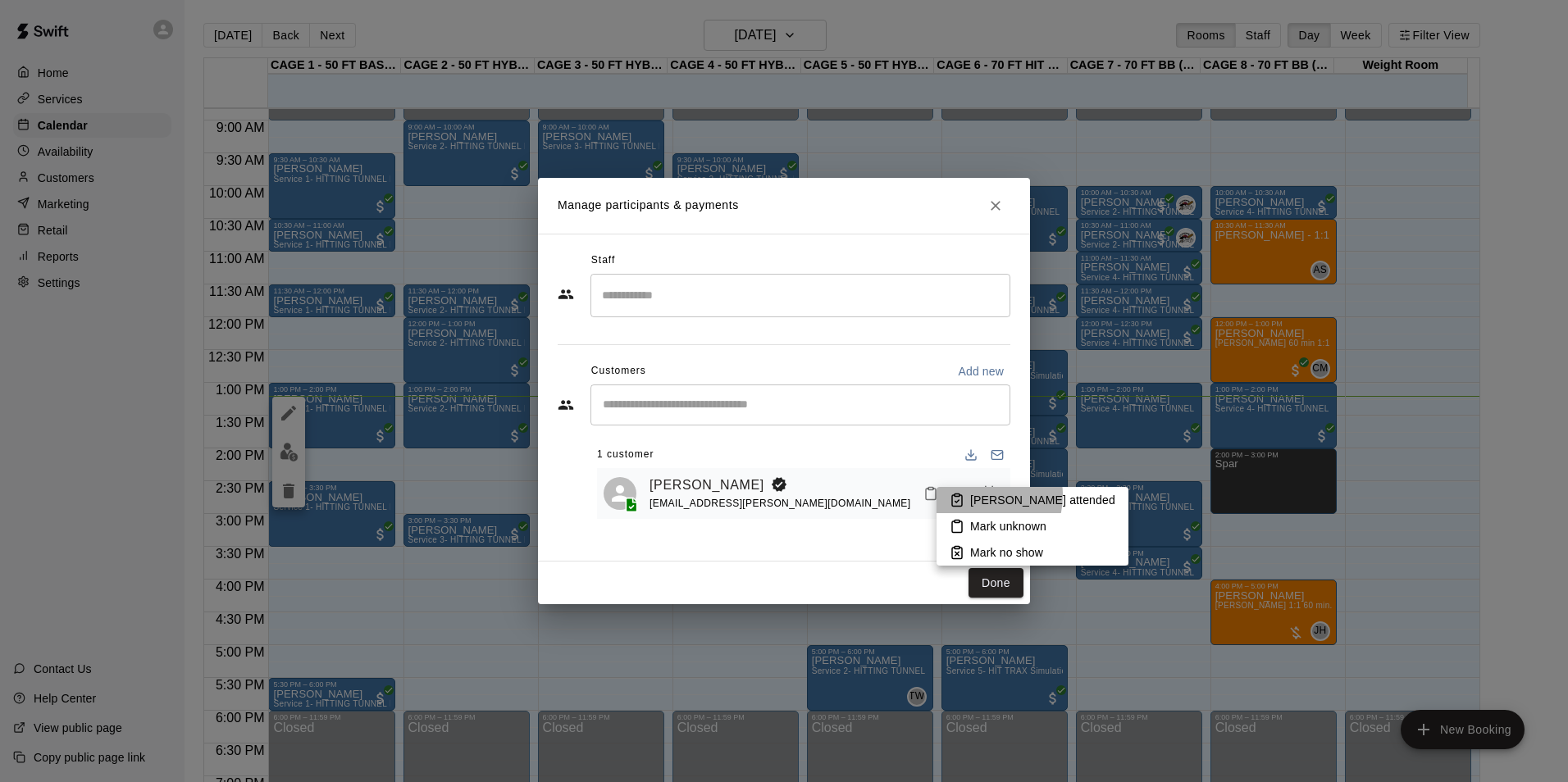
click at [978, 495] on p "[PERSON_NAME] attended" at bounding box center [1042, 500] width 145 height 17
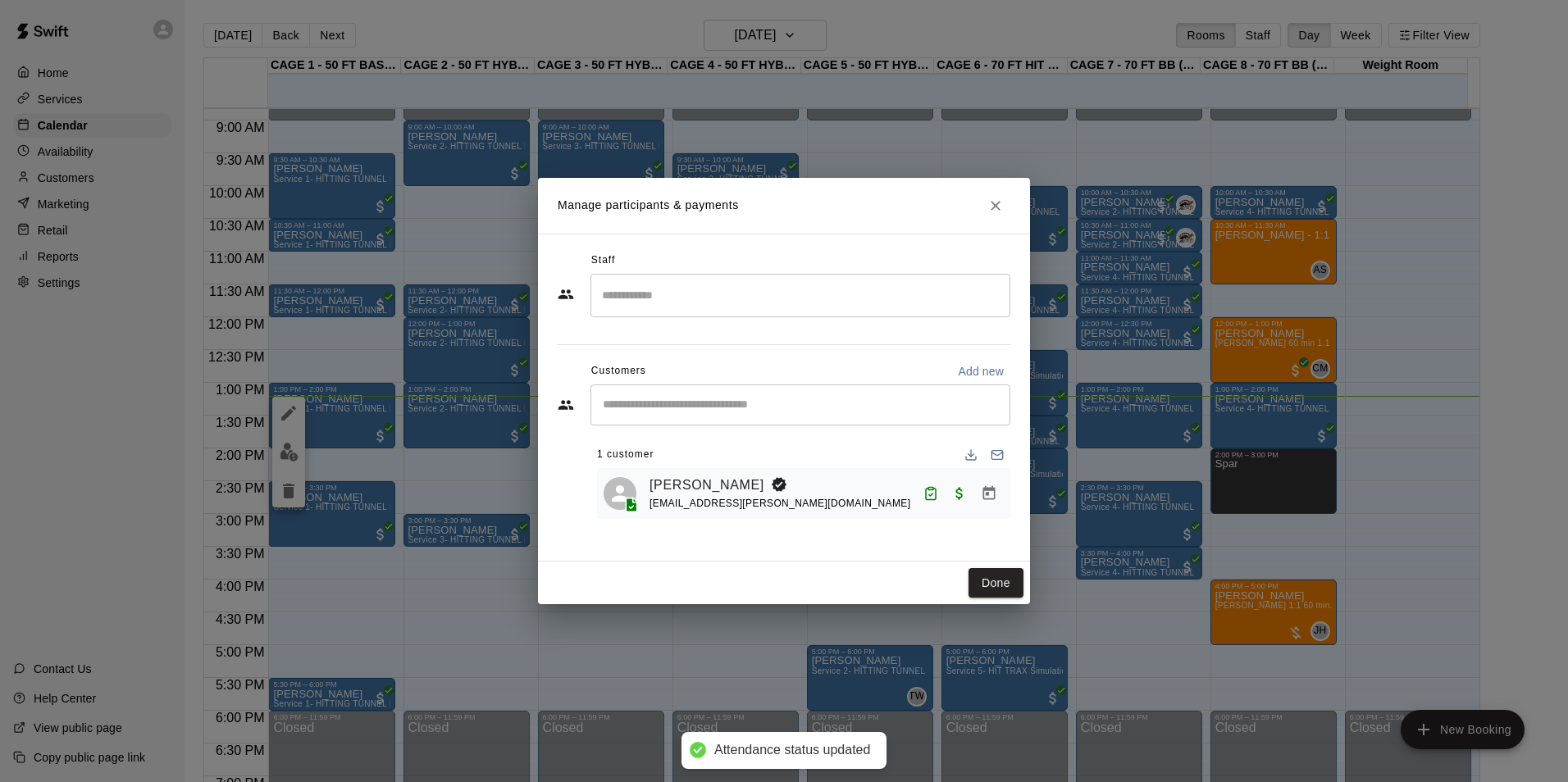
click at [996, 597] on button "Done" at bounding box center [996, 583] width 55 height 31
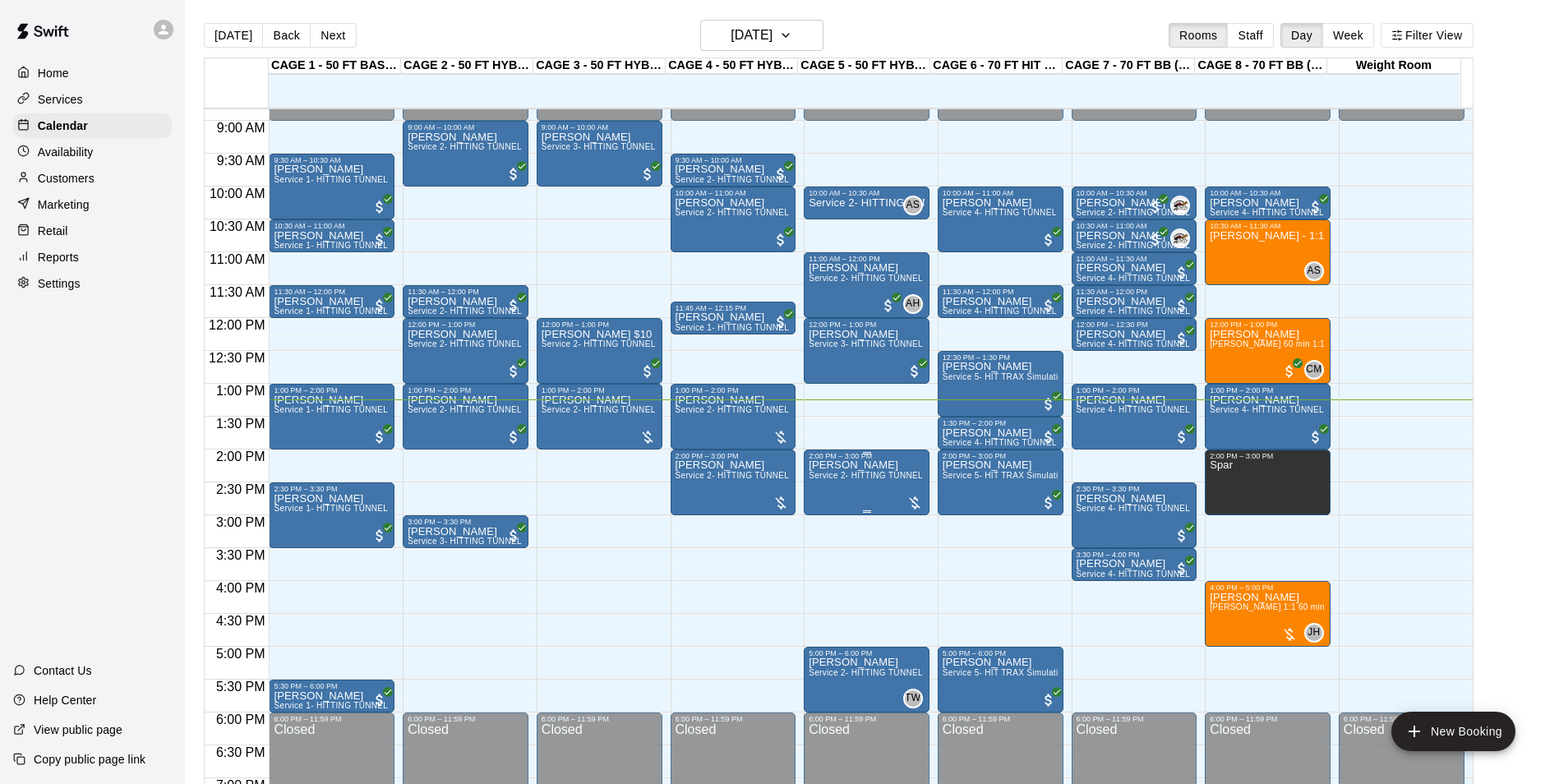
click at [886, 480] on span "Service 2- HITTING TUNNEL RENTAL - 50ft Baseball" at bounding box center [913, 475] width 209 height 9
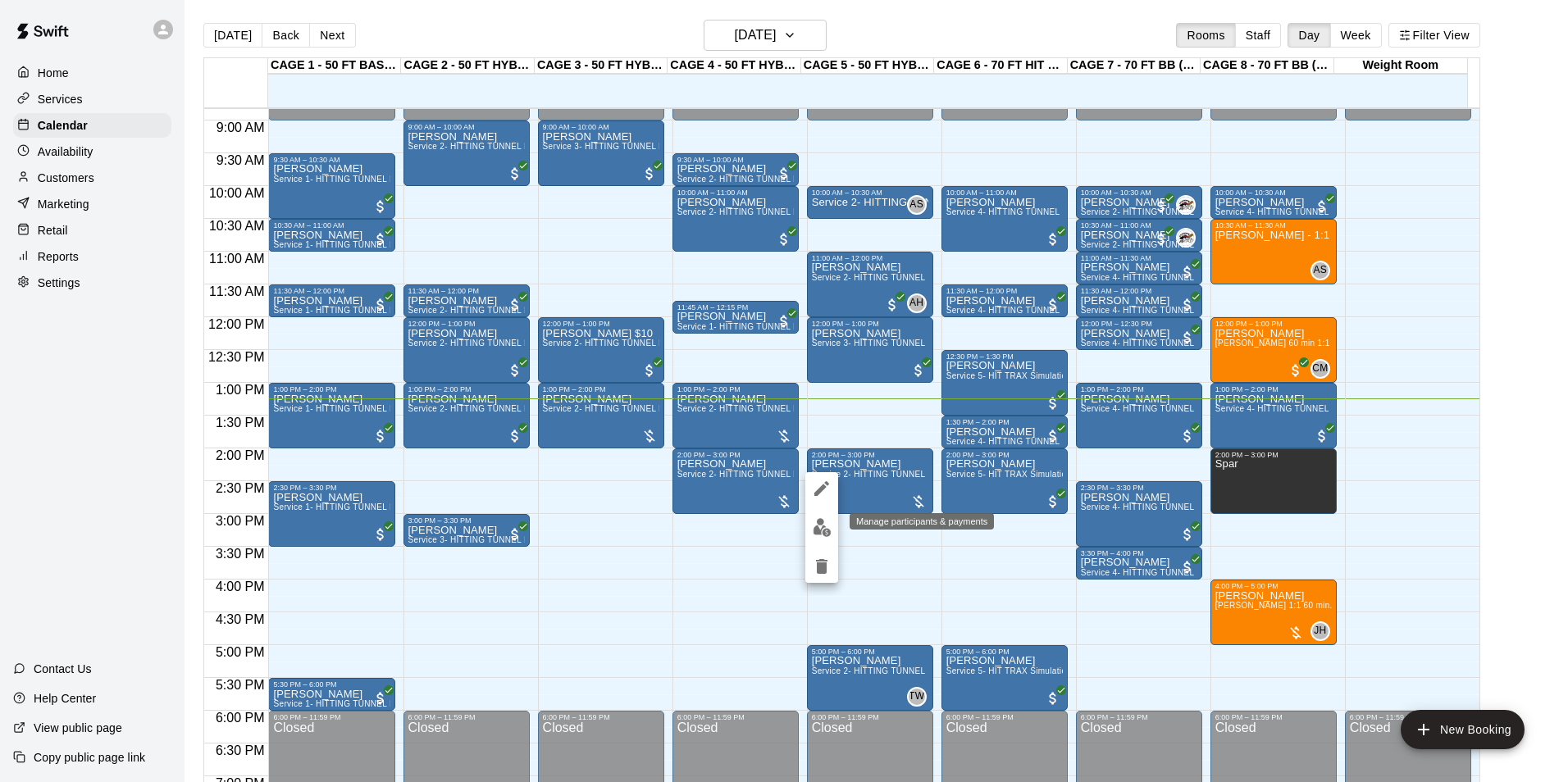
click at [810, 530] on button "edit" at bounding box center [821, 527] width 32 height 32
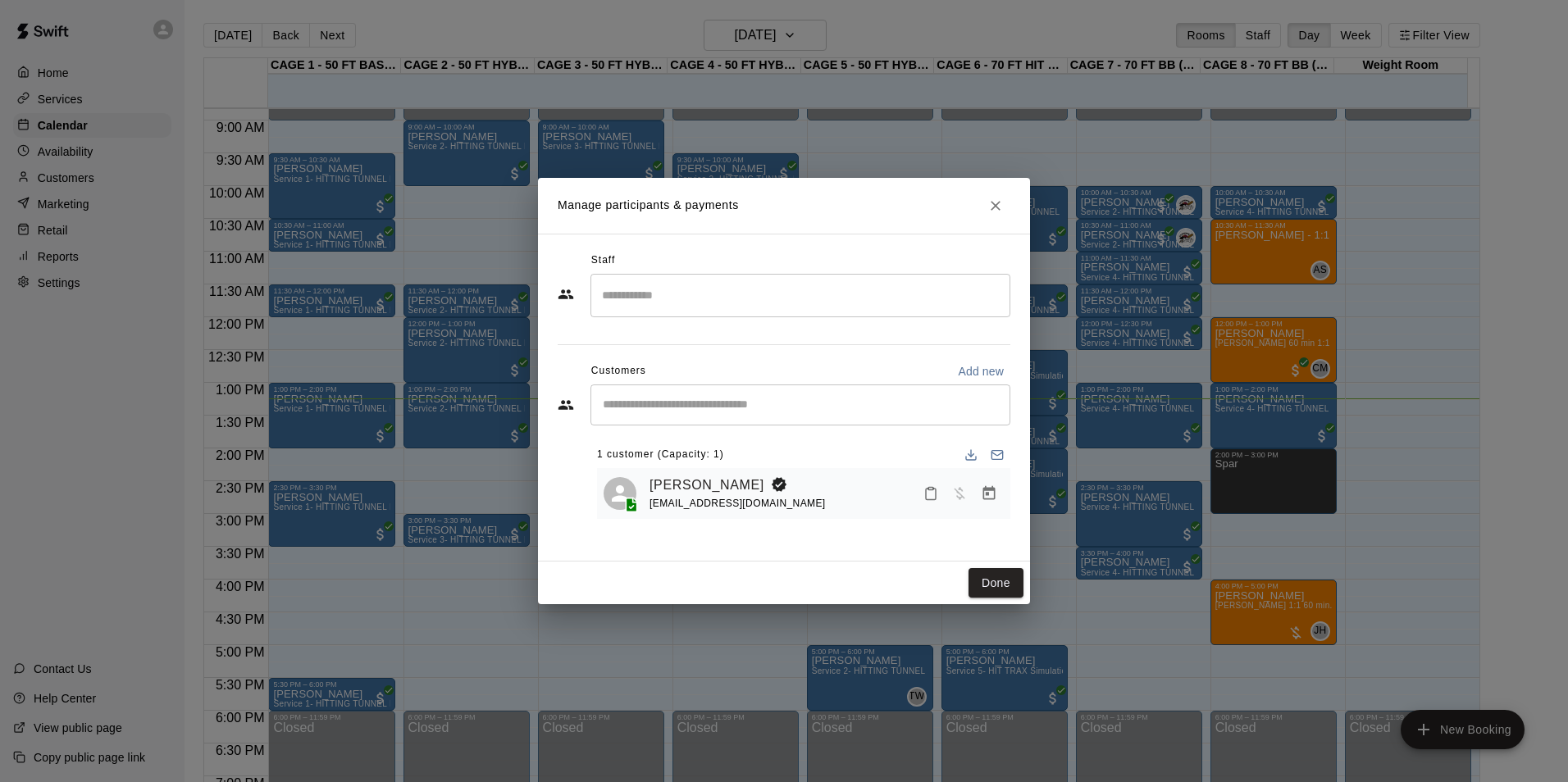
click at [985, 488] on icon "Manage bookings & payment" at bounding box center [989, 493] width 12 height 14
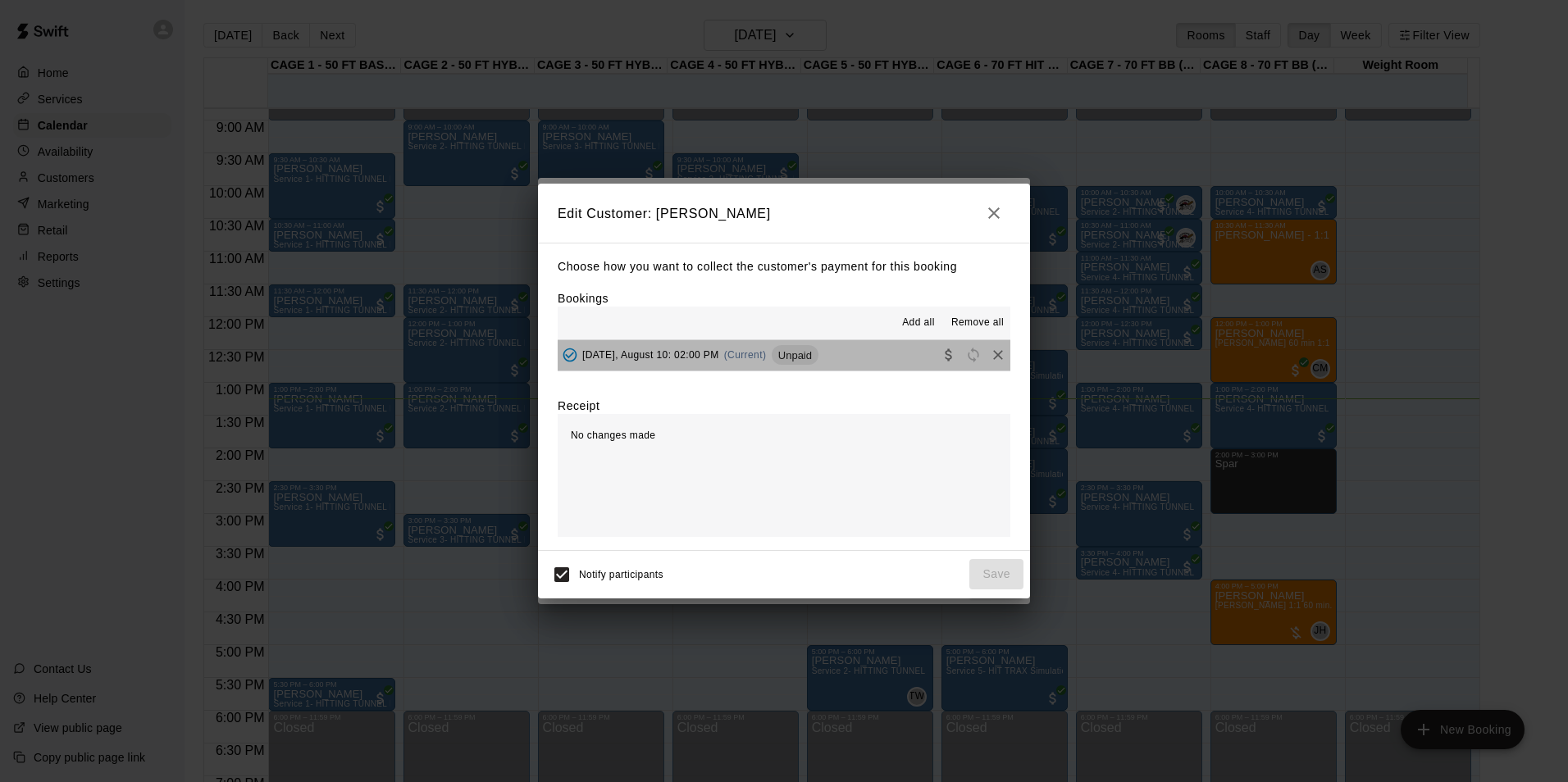
click at [827, 354] on button "[DATE], August 10: 02:00 PM (Current) Unpaid" at bounding box center [783, 355] width 453 height 31
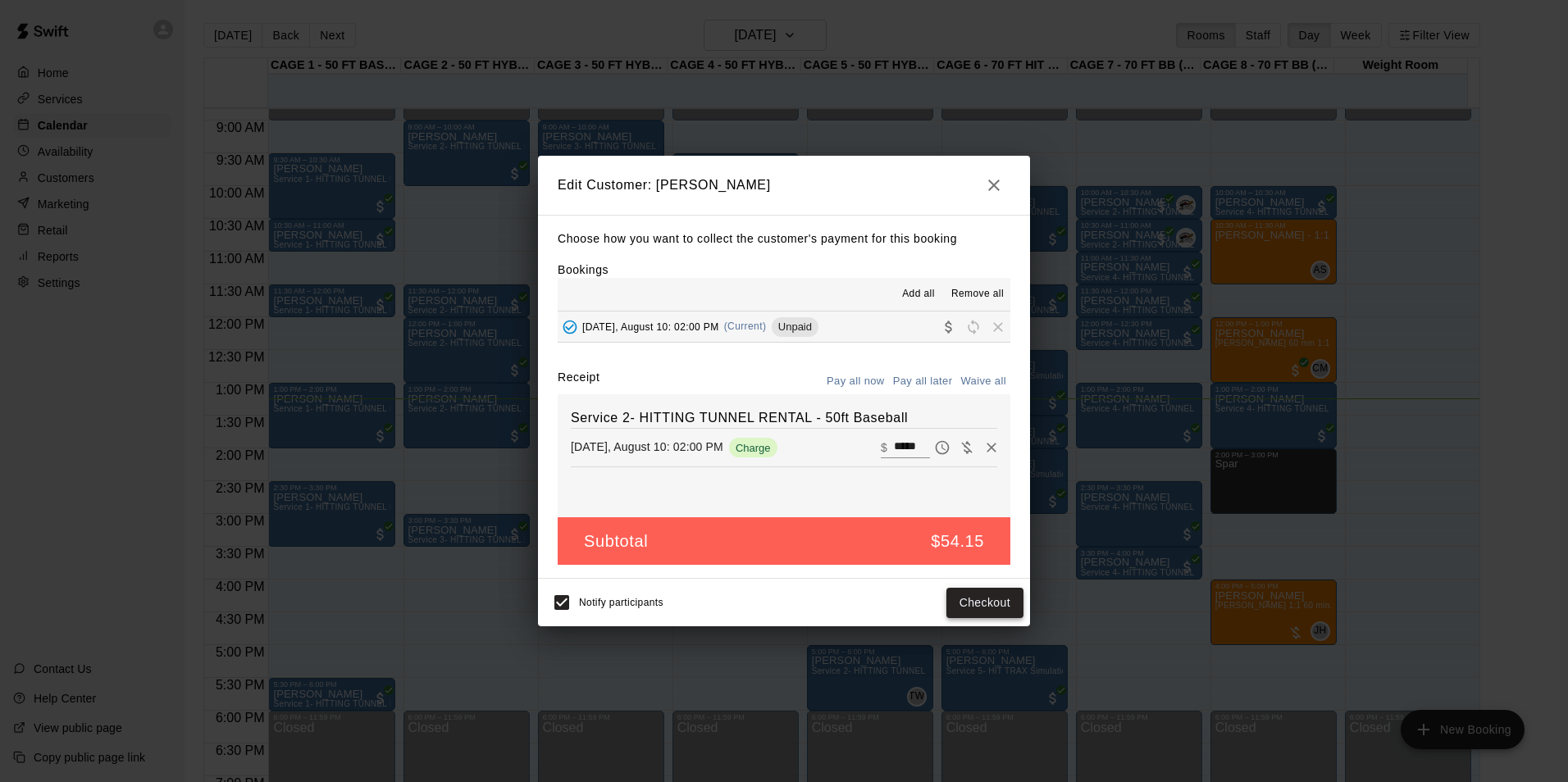
click at [977, 598] on button "Checkout" at bounding box center [985, 603] width 77 height 31
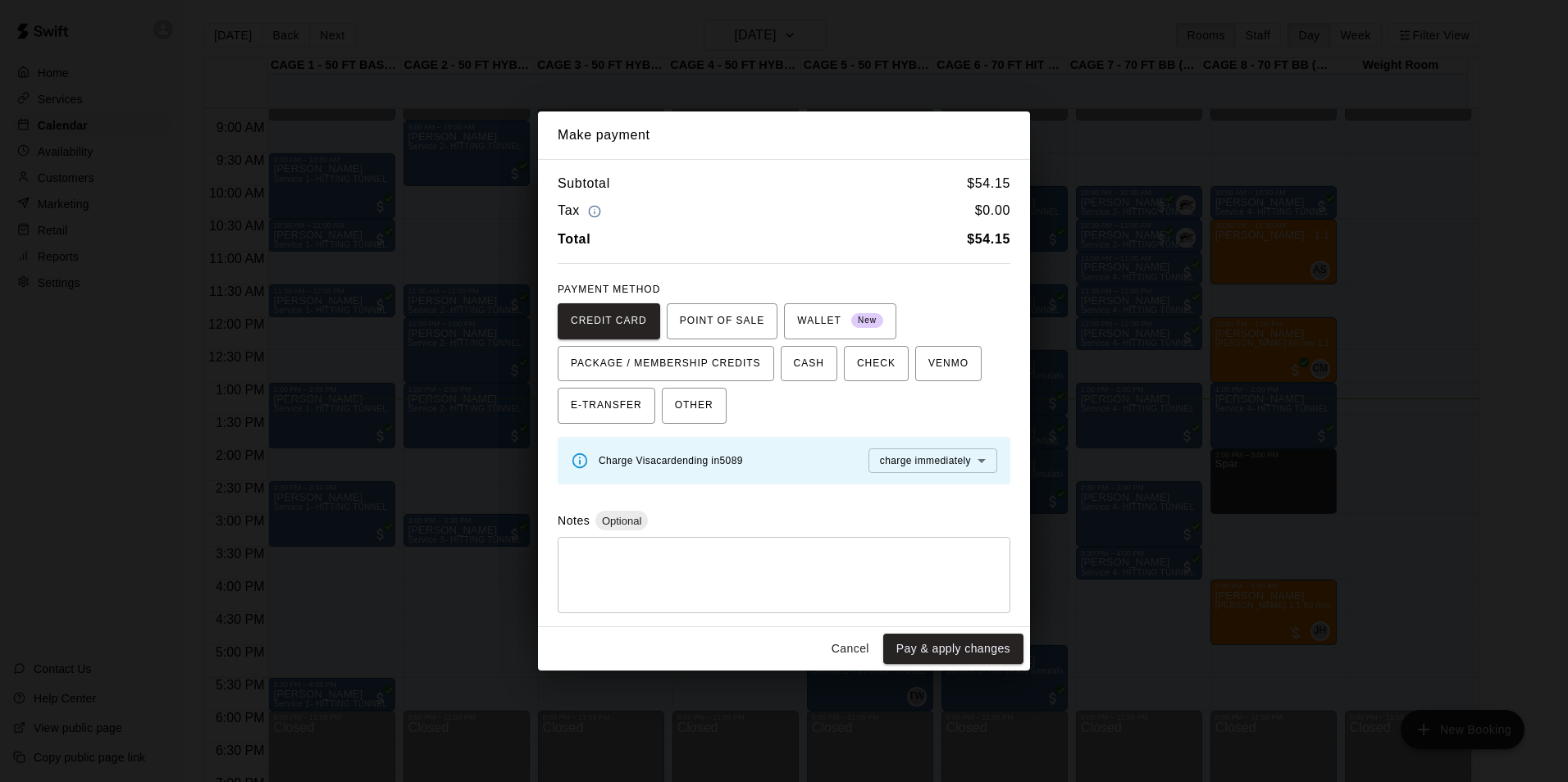
click at [1276, 397] on div "Make payment Subtotal $ 54.15 Tax $ 0.00 Total $ 54.15 PAYMENT METHOD CREDIT CA…" at bounding box center [784, 391] width 1568 height 782
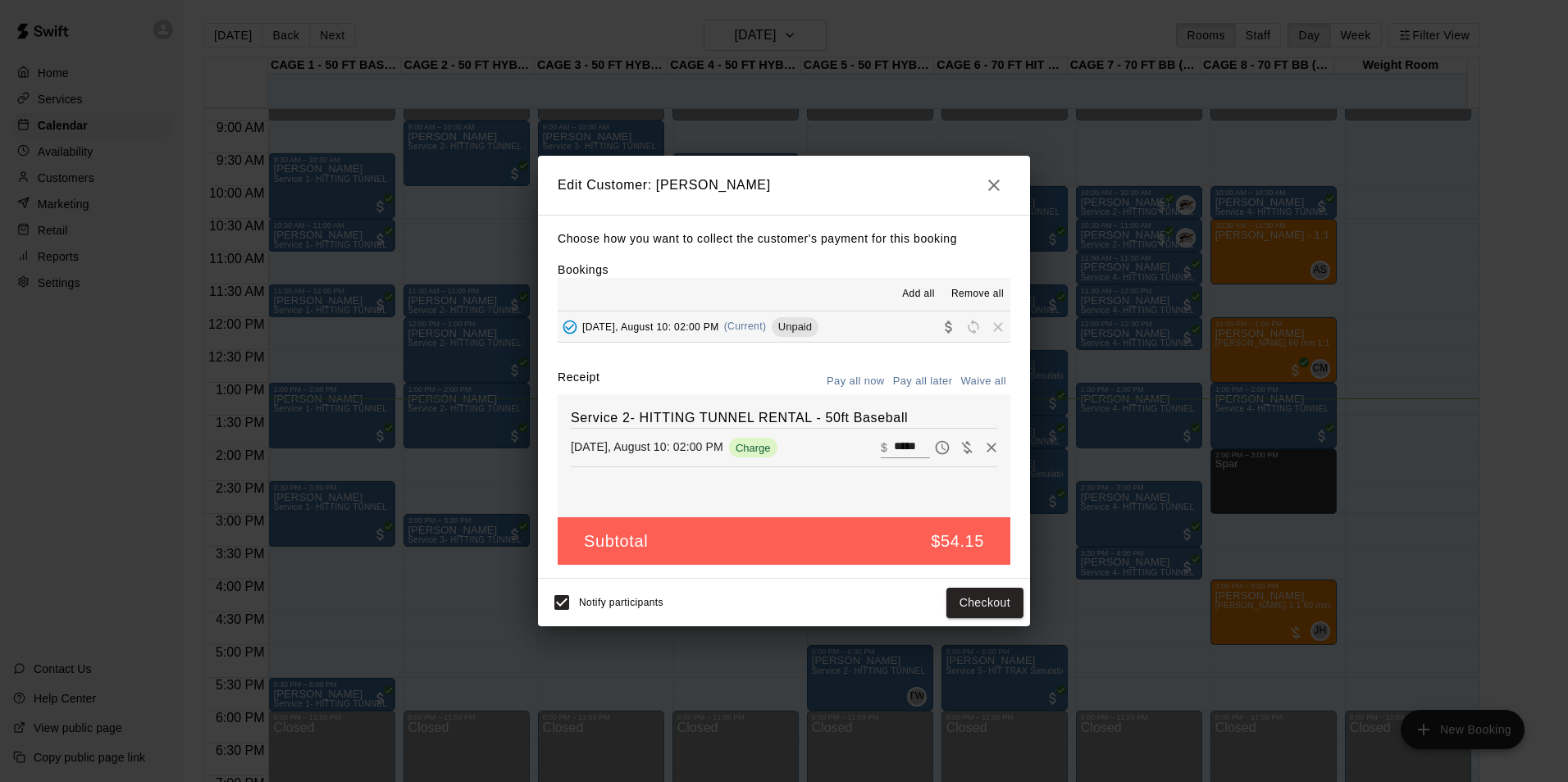
click at [1276, 397] on div "Edit Customer: [PERSON_NAME] Choose how you want to collect the customer's paym…" at bounding box center [784, 391] width 1568 height 782
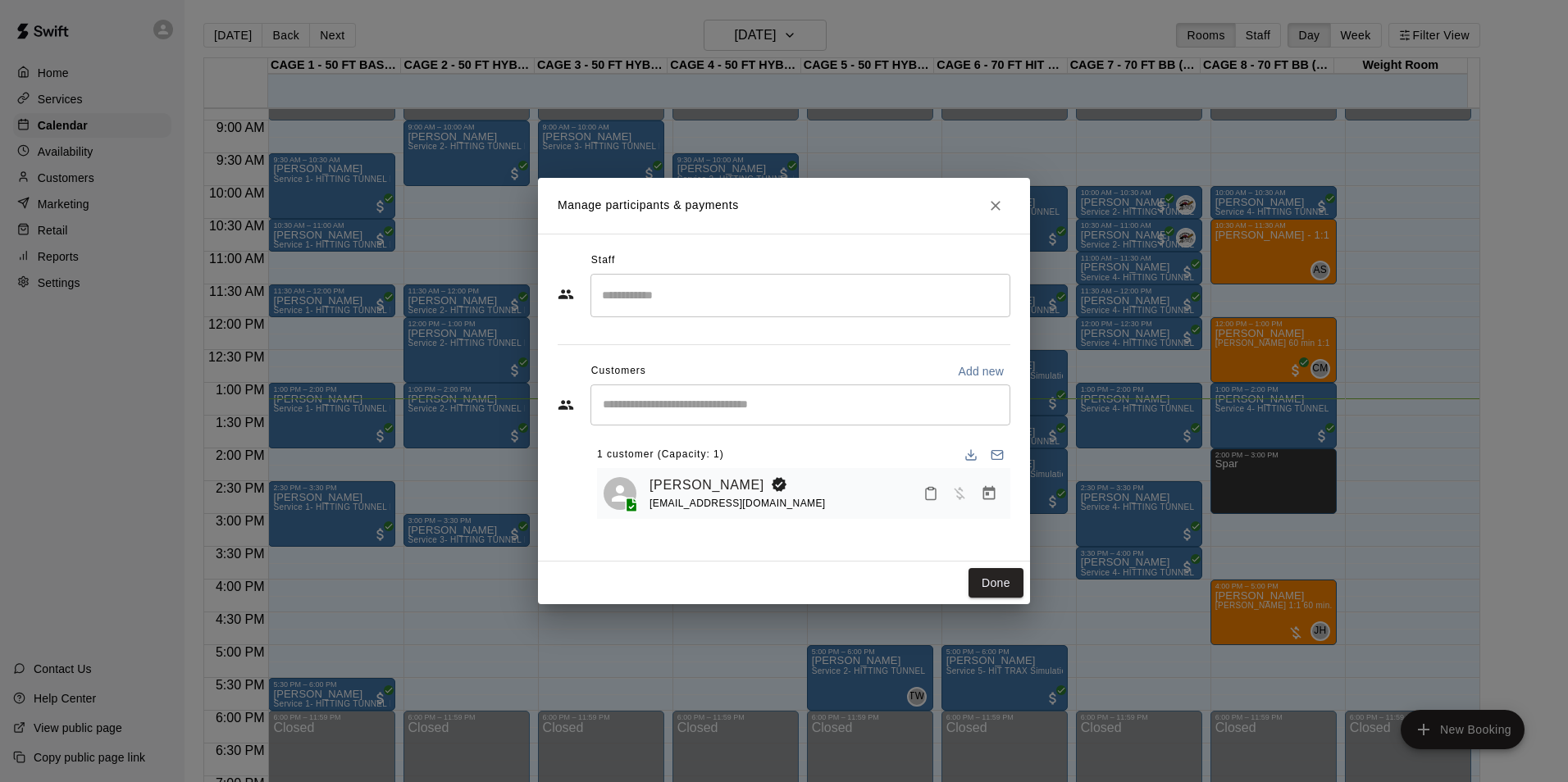
click at [1276, 397] on div "Manage participants & payments Staff ​ Customers Add new ​ 1 customer (Capacity…" at bounding box center [784, 391] width 1568 height 782
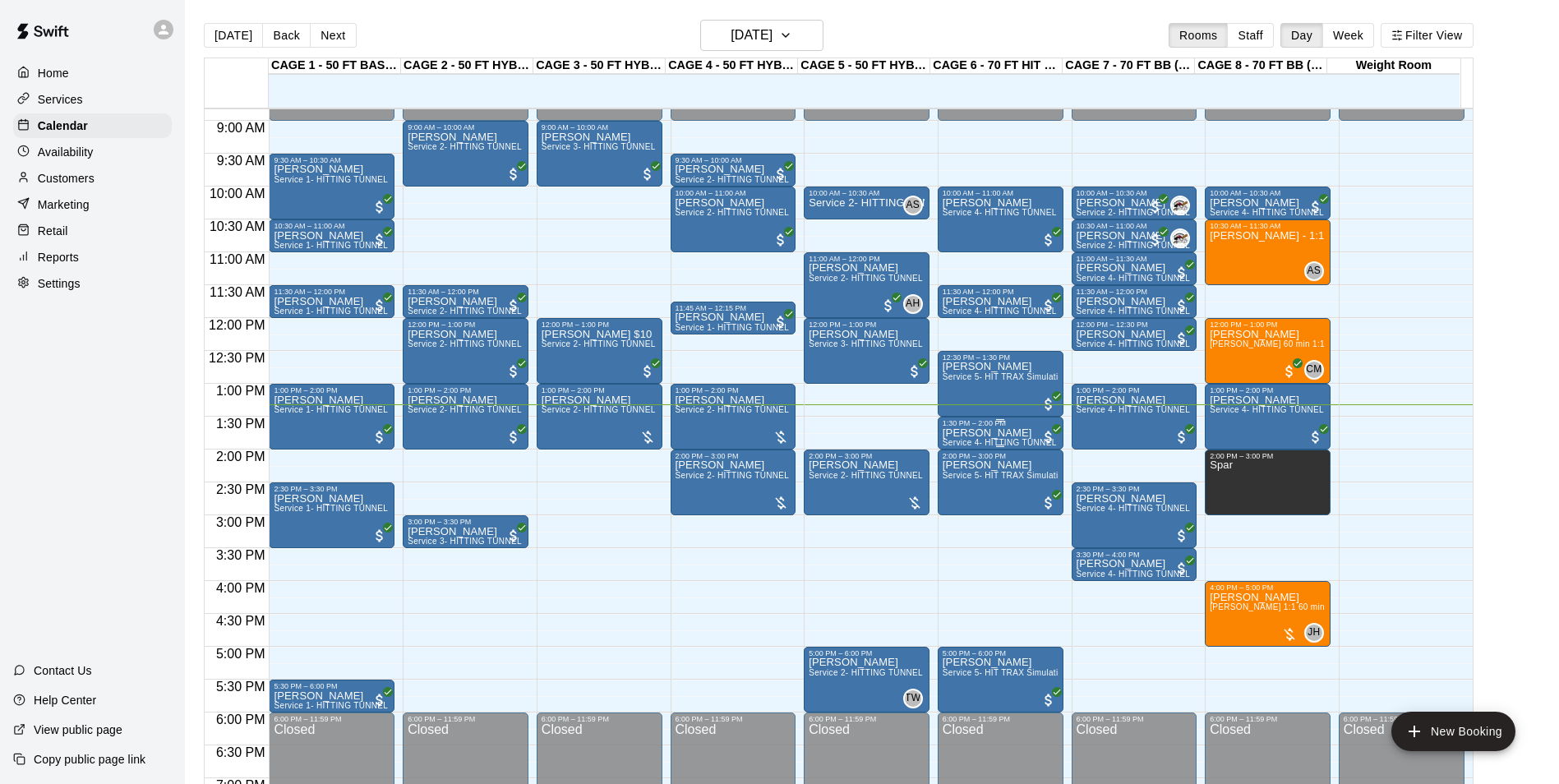
click at [973, 433] on p "[PERSON_NAME]" at bounding box center [1000, 433] width 116 height 0
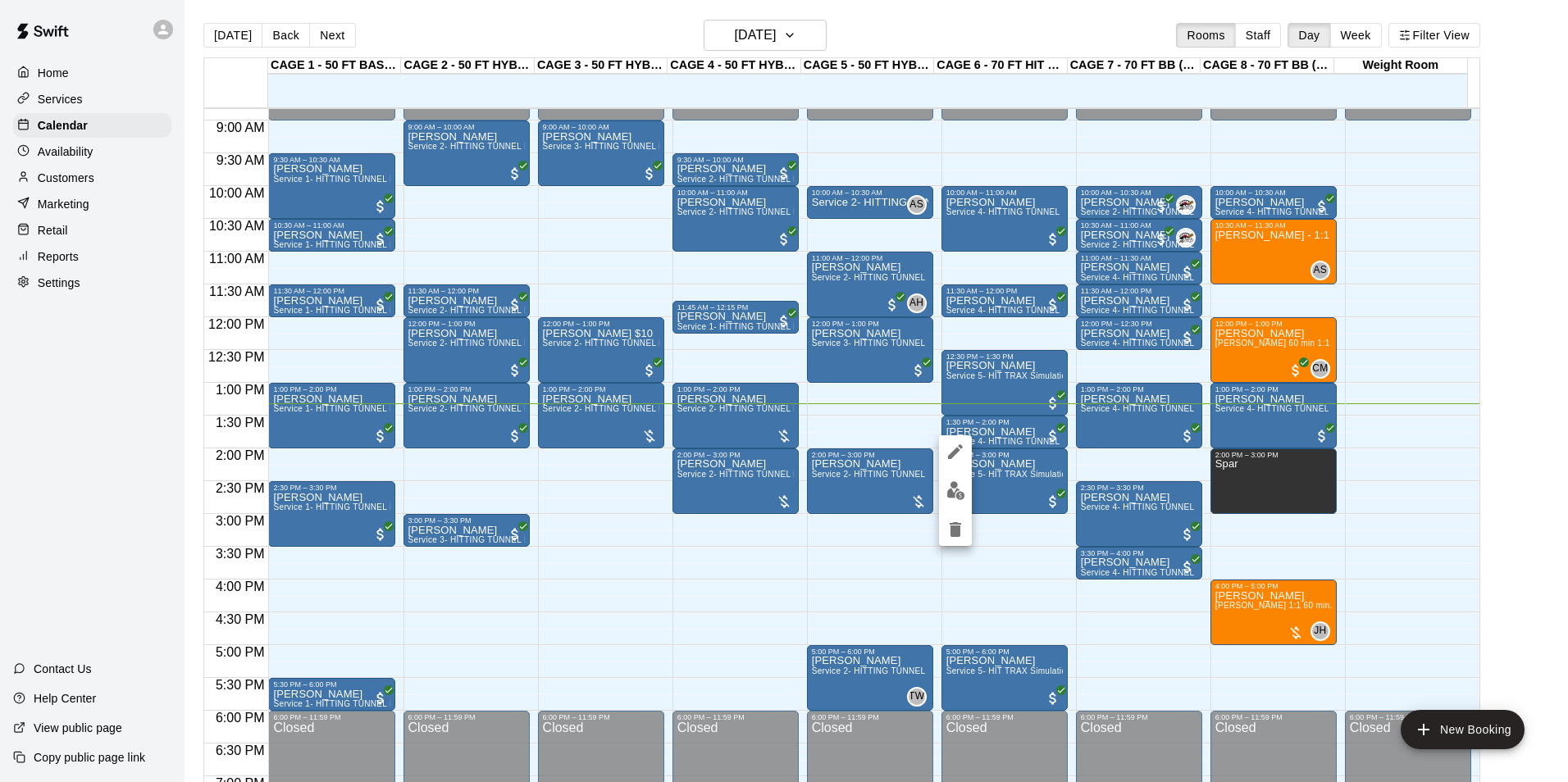
click at [953, 487] on img "edit" at bounding box center [956, 491] width 19 height 19
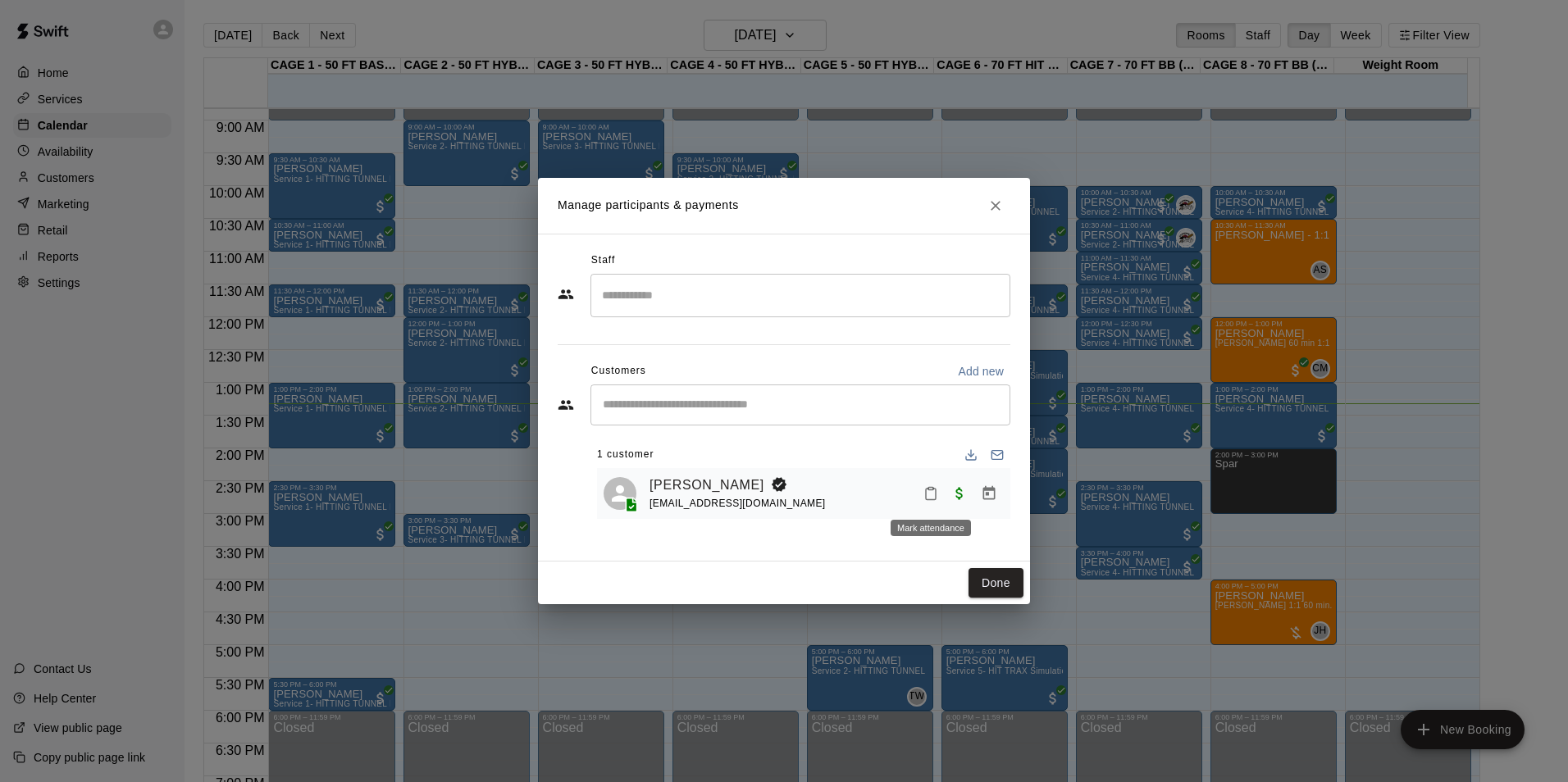
click at [931, 493] on icon "Mark attendance" at bounding box center [931, 494] width 15 height 15
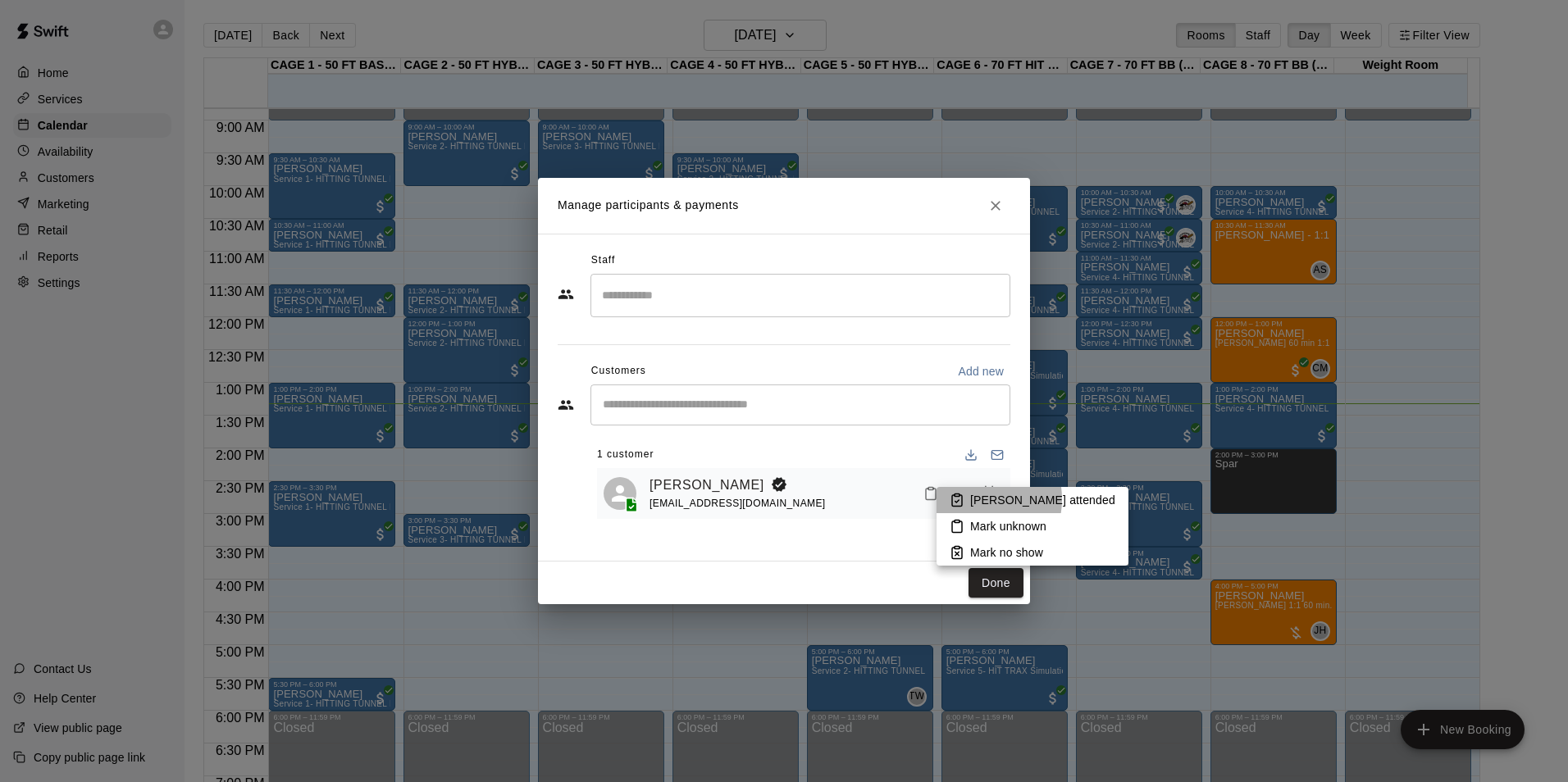
click at [975, 499] on p "[PERSON_NAME] attended" at bounding box center [1042, 500] width 145 height 17
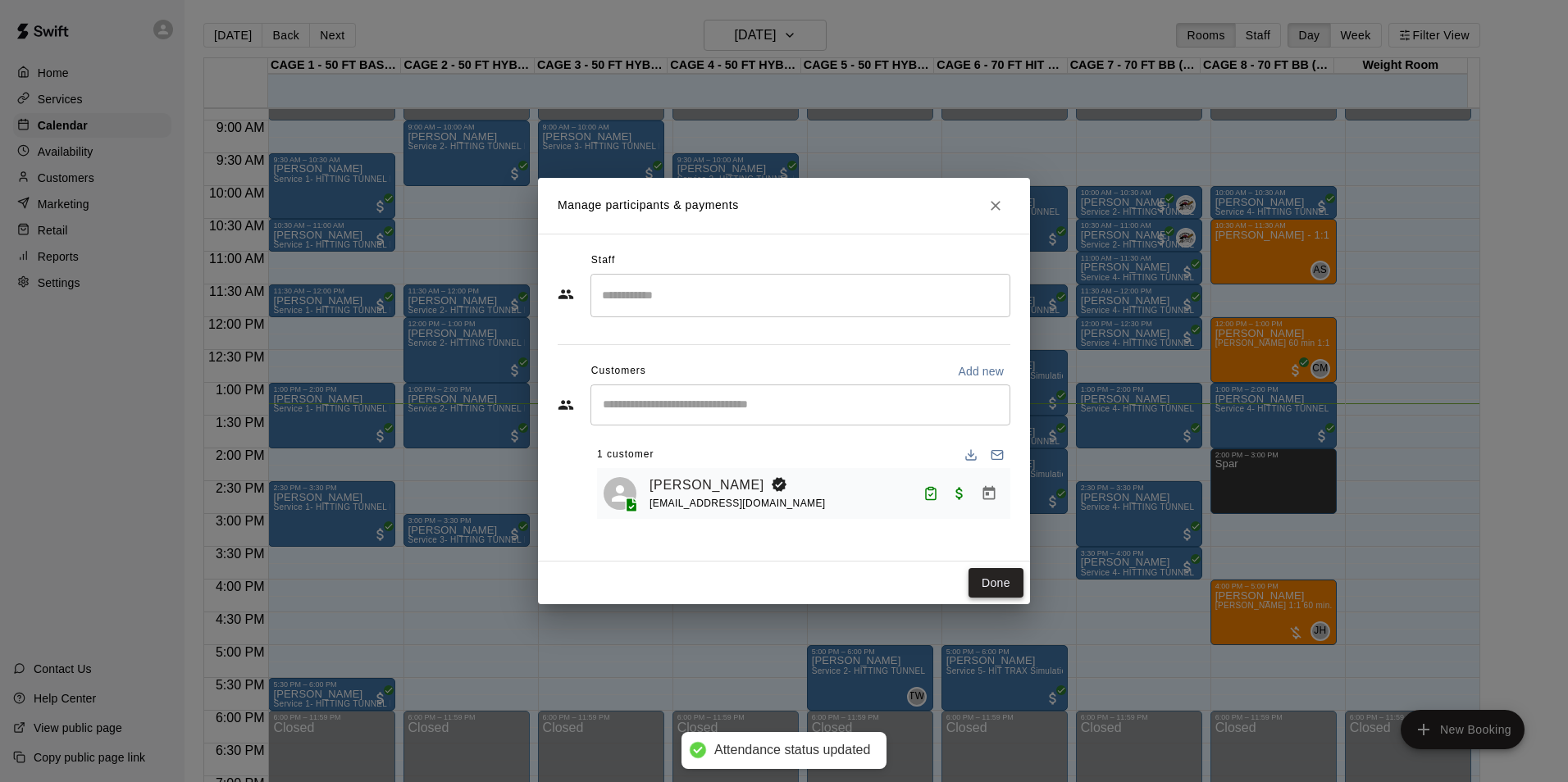
click at [1002, 578] on button "Done" at bounding box center [996, 583] width 55 height 31
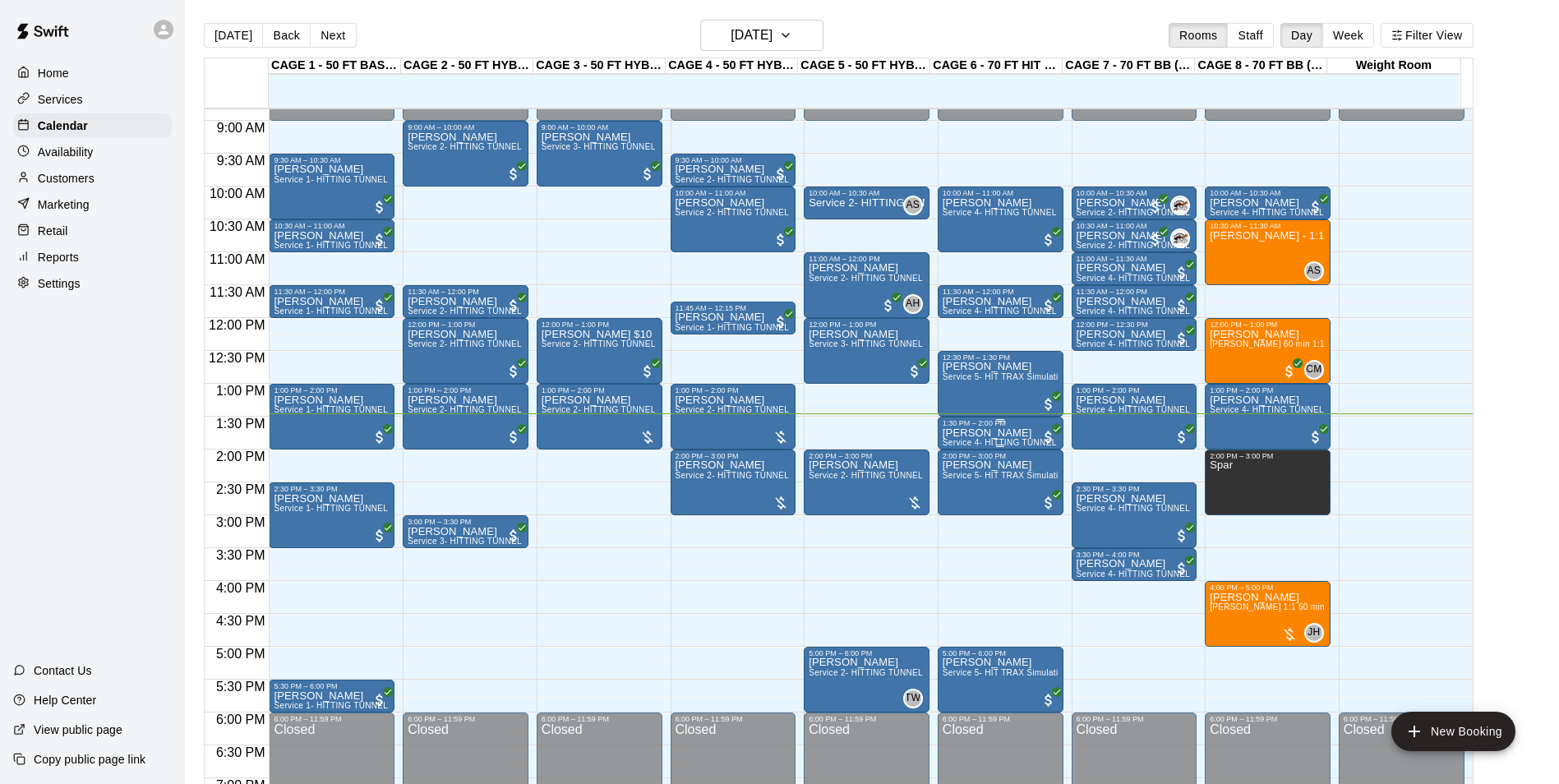
click at [991, 444] on span "Service 4- HITTING TUNNEL RENTAL - 70ft Baseball" at bounding box center [1047, 442] width 209 height 9
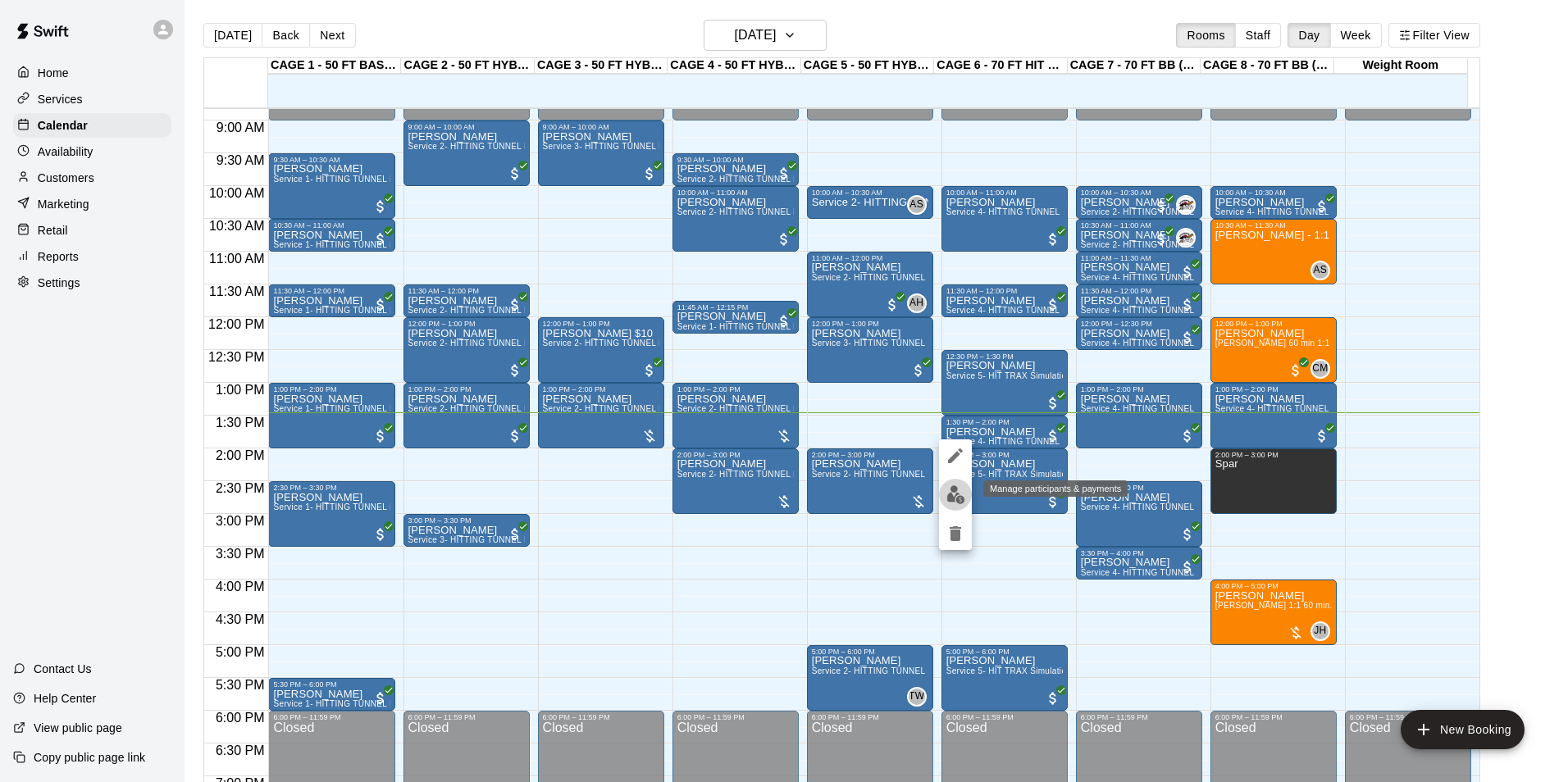
click at [966, 498] on button "edit" at bounding box center [955, 495] width 32 height 32
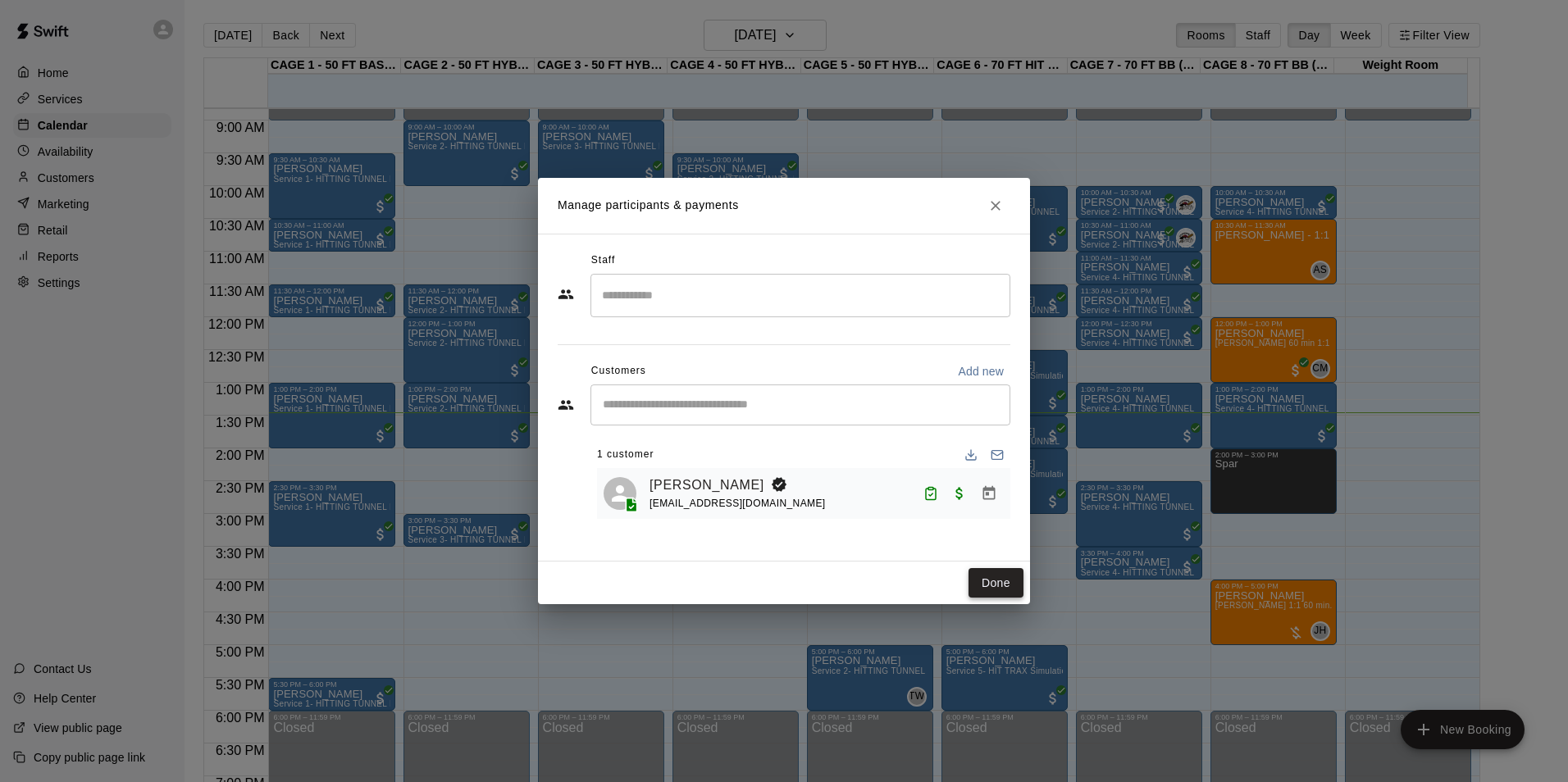
click at [999, 593] on button "Done" at bounding box center [996, 583] width 55 height 31
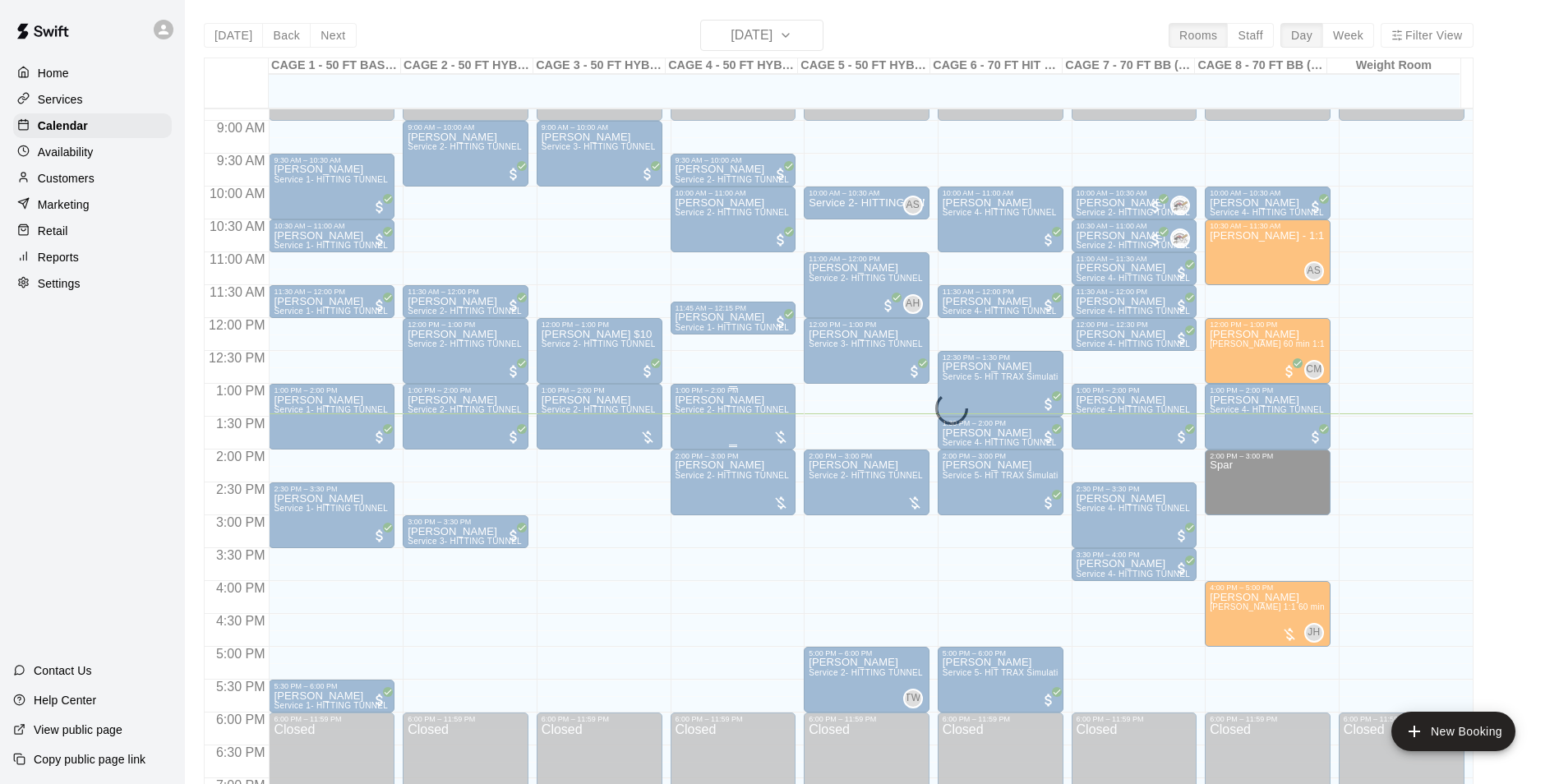
click at [714, 435] on div "[PERSON_NAME] Service 2- HITTING TUNNEL RENTAL - 50ft Baseball" at bounding box center [733, 786] width 116 height 784
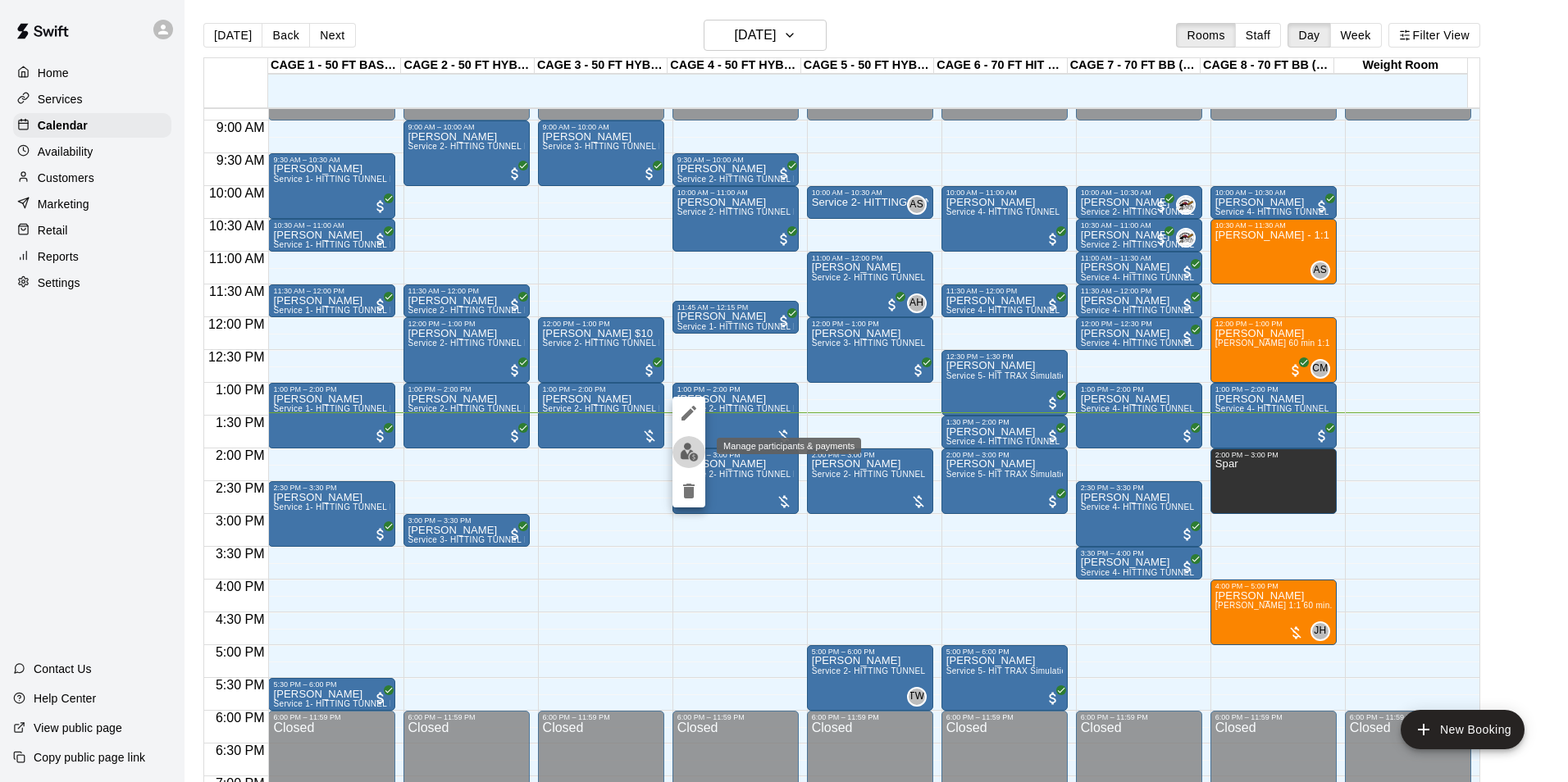
click at [681, 456] on img "edit" at bounding box center [689, 452] width 19 height 19
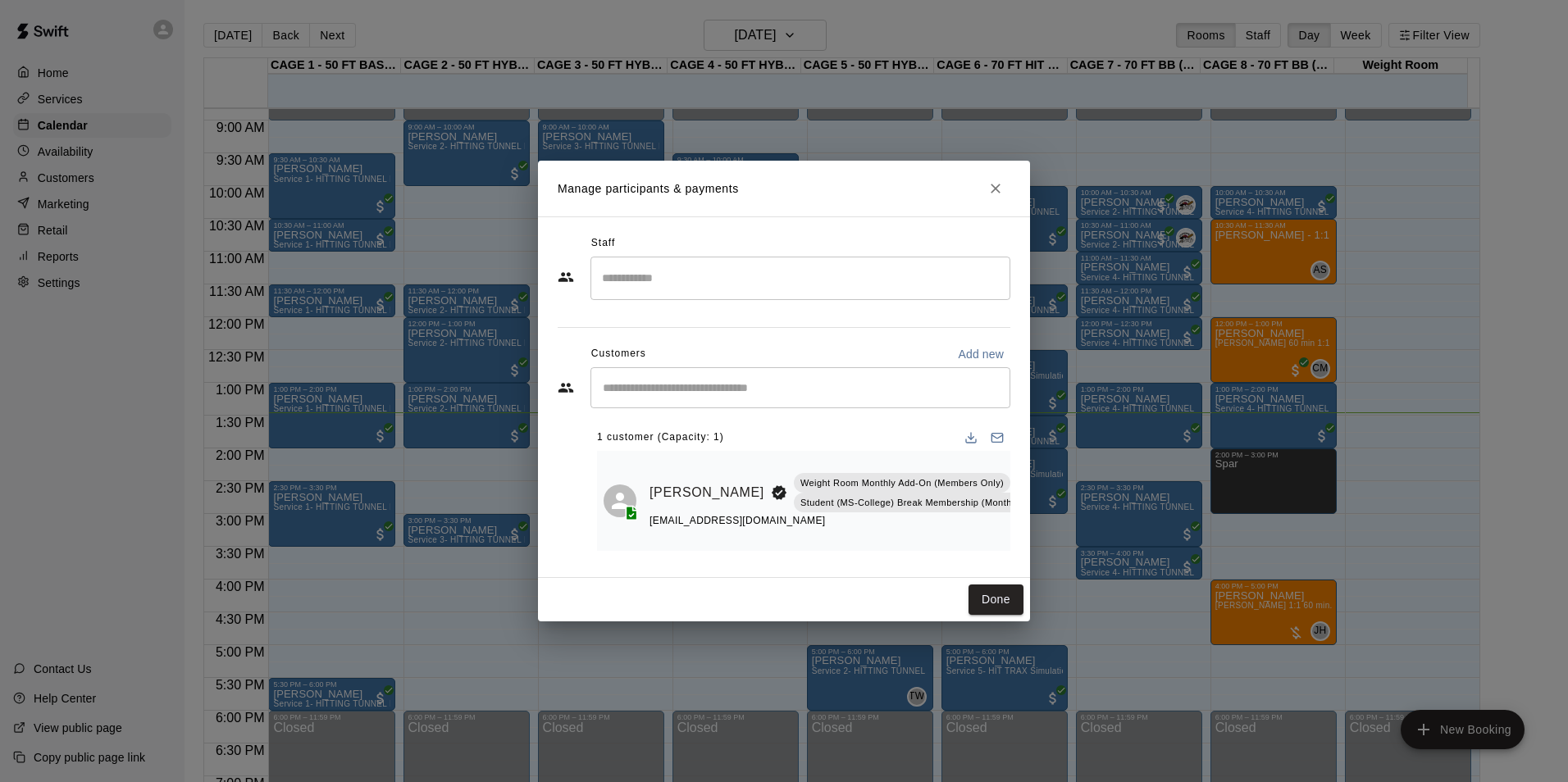
scroll to position [0, 56]
click at [1066, 522] on icon "Manage bookings & payment" at bounding box center [1072, 529] width 12 height 14
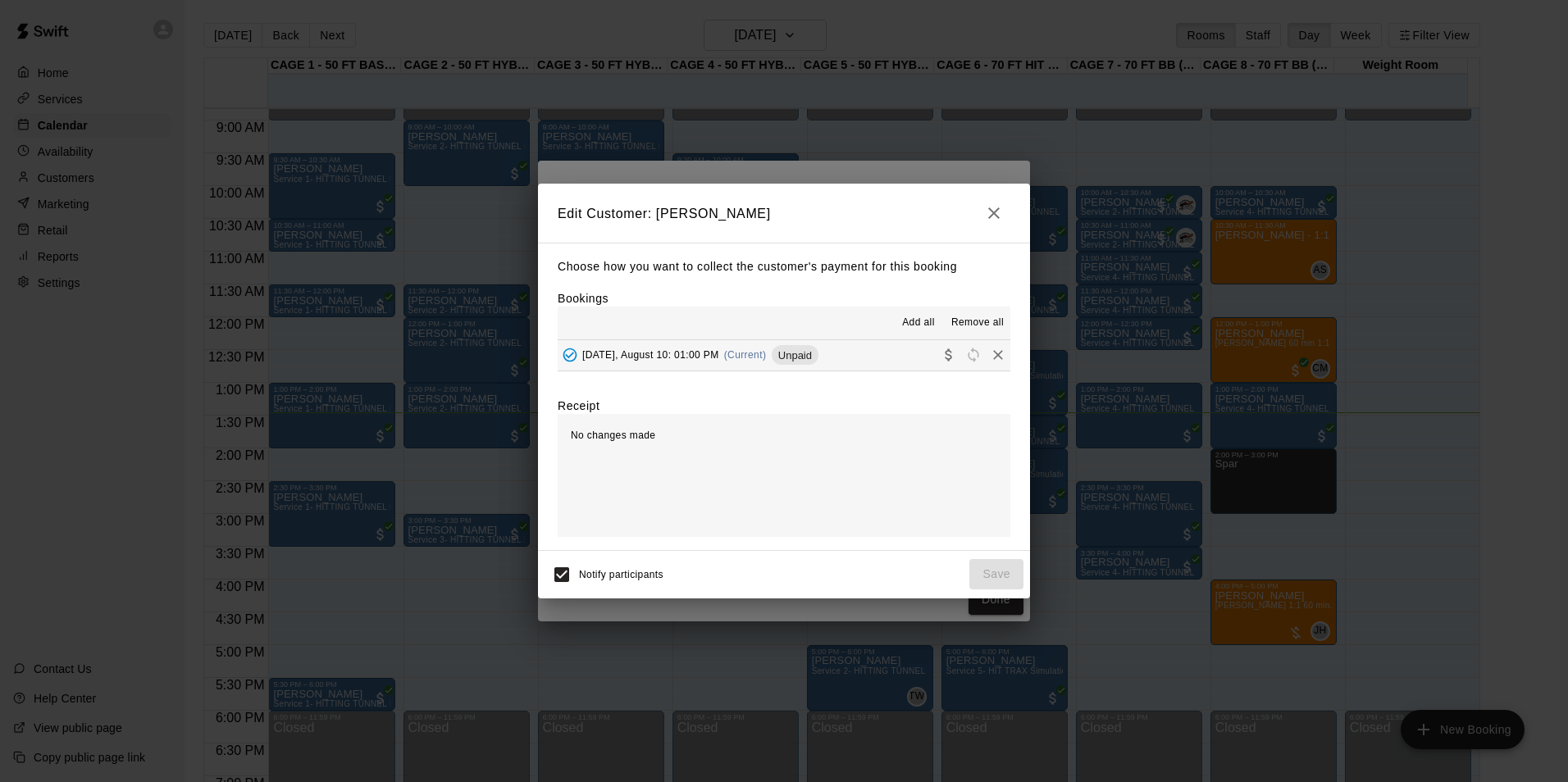
click at [852, 368] on button "Sunday, August 10: 01:00 PM (Current) Unpaid" at bounding box center [783, 355] width 453 height 31
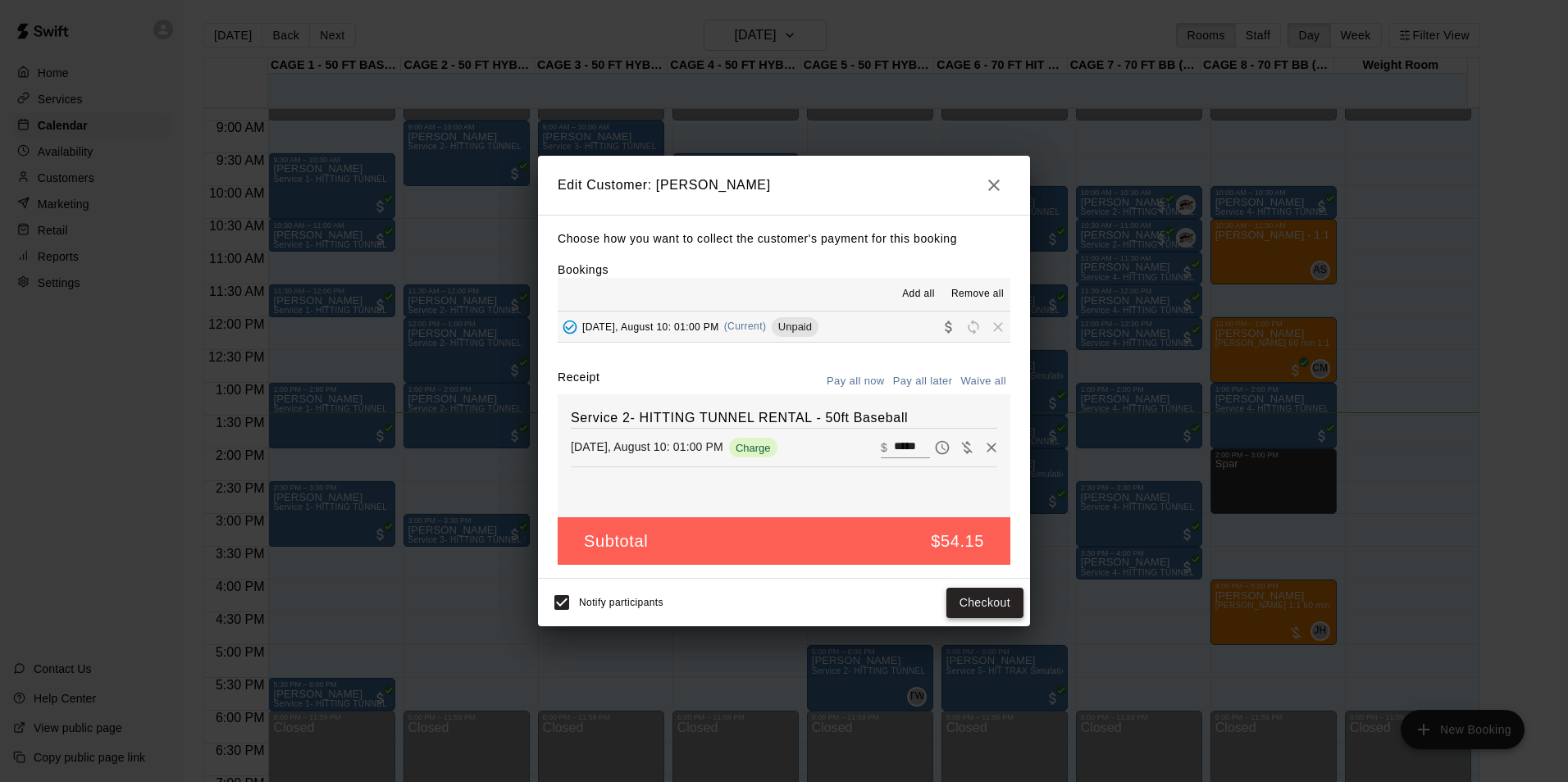
click at [1008, 599] on button "Checkout" at bounding box center [985, 603] width 77 height 31
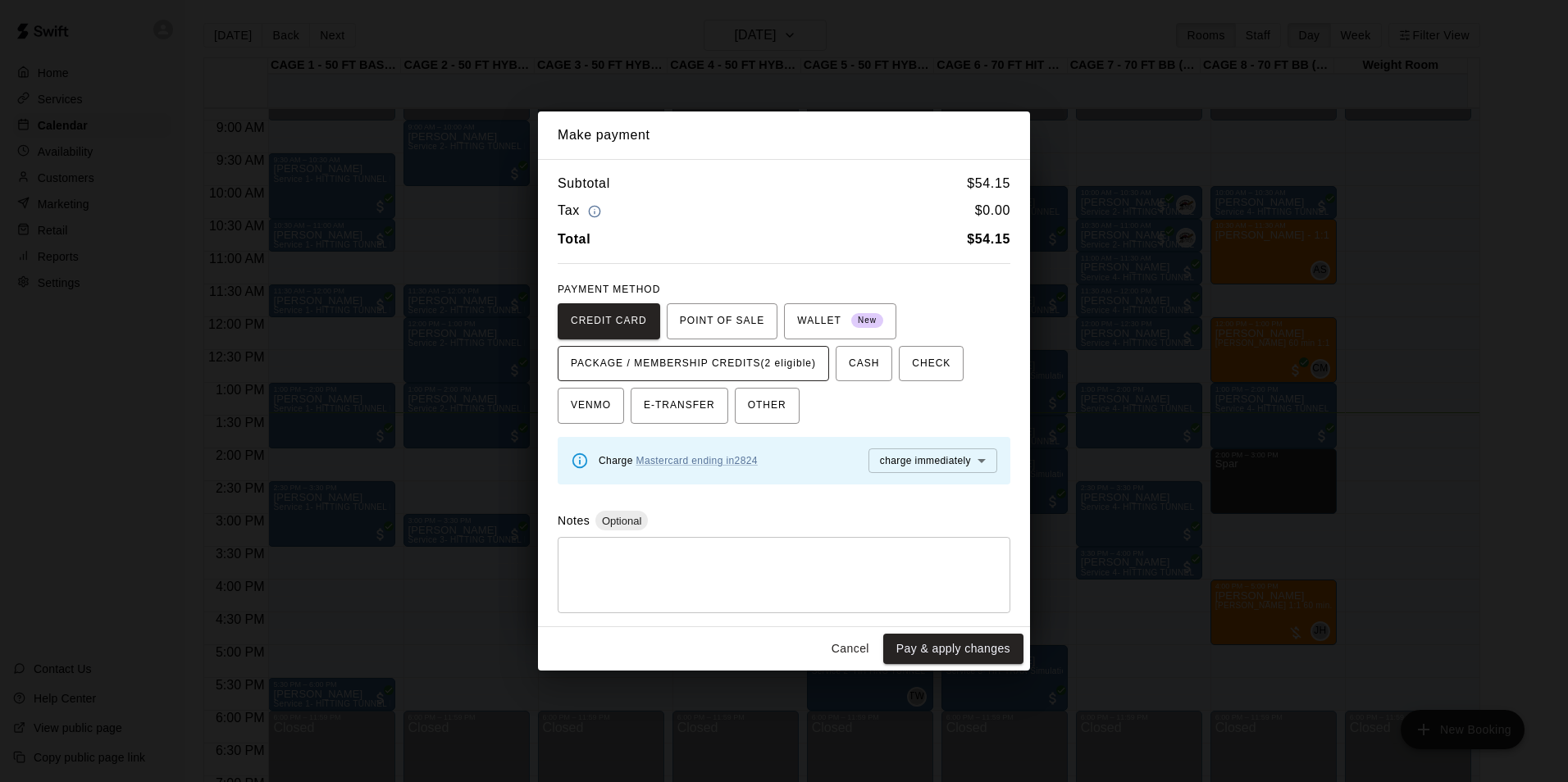
click at [772, 354] on span "PACKAGE / MEMBERSHIP CREDITS (2 eligible)" at bounding box center [693, 364] width 245 height 27
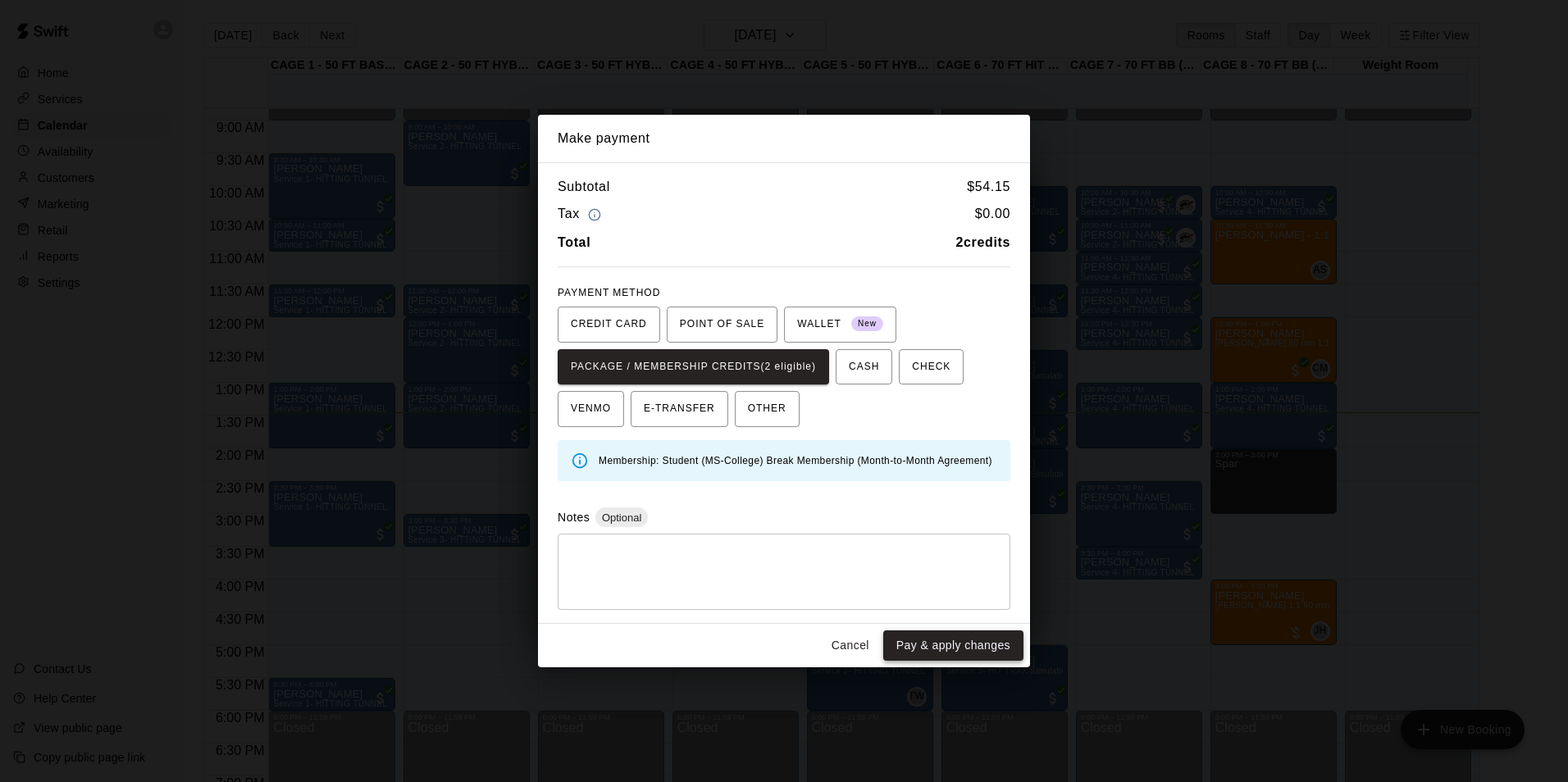
click at [938, 650] on button "Pay & apply changes" at bounding box center [953, 645] width 140 height 31
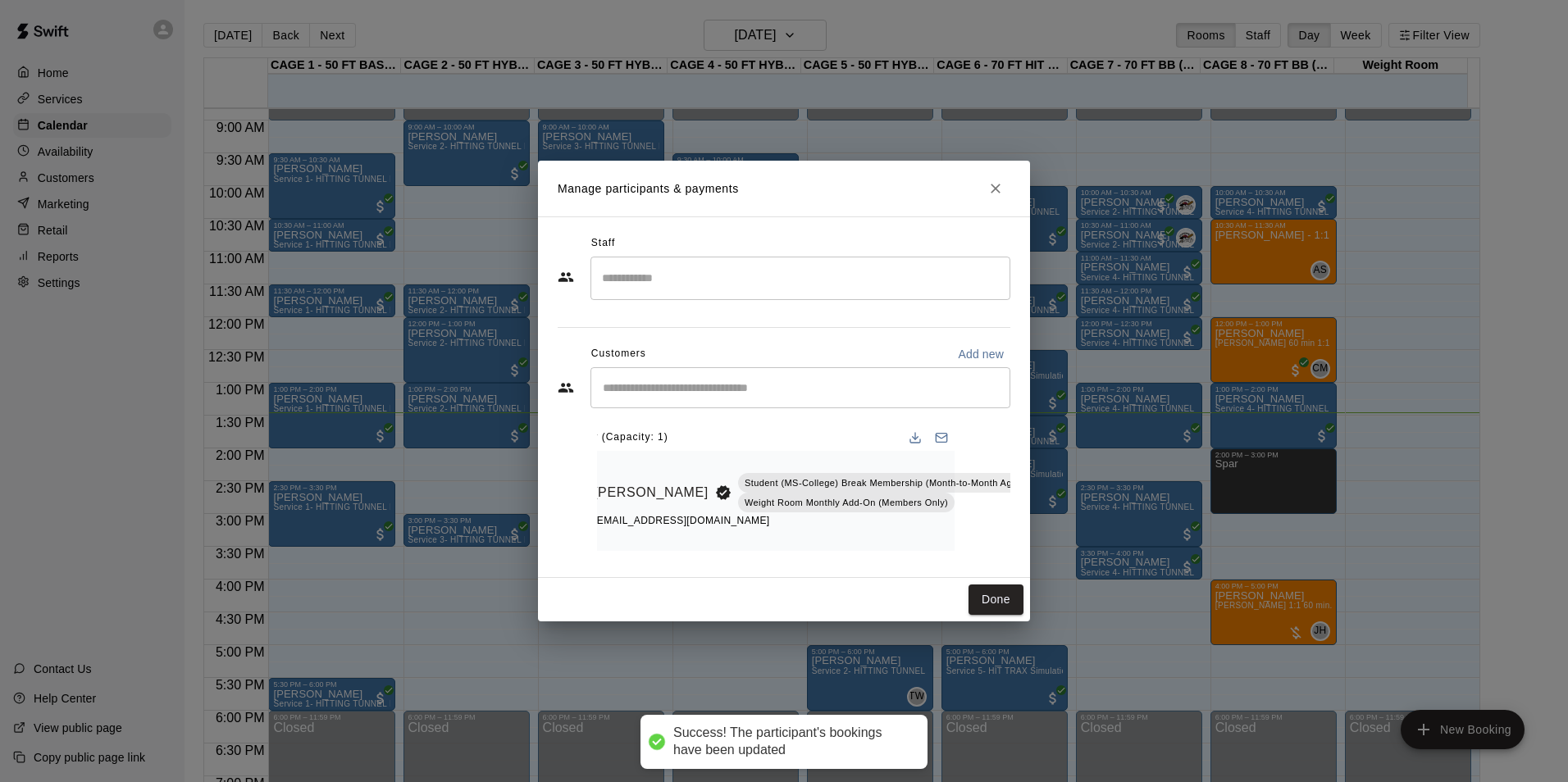
click at [1065, 464] on icon "Mark attendance" at bounding box center [1072, 472] width 15 height 15
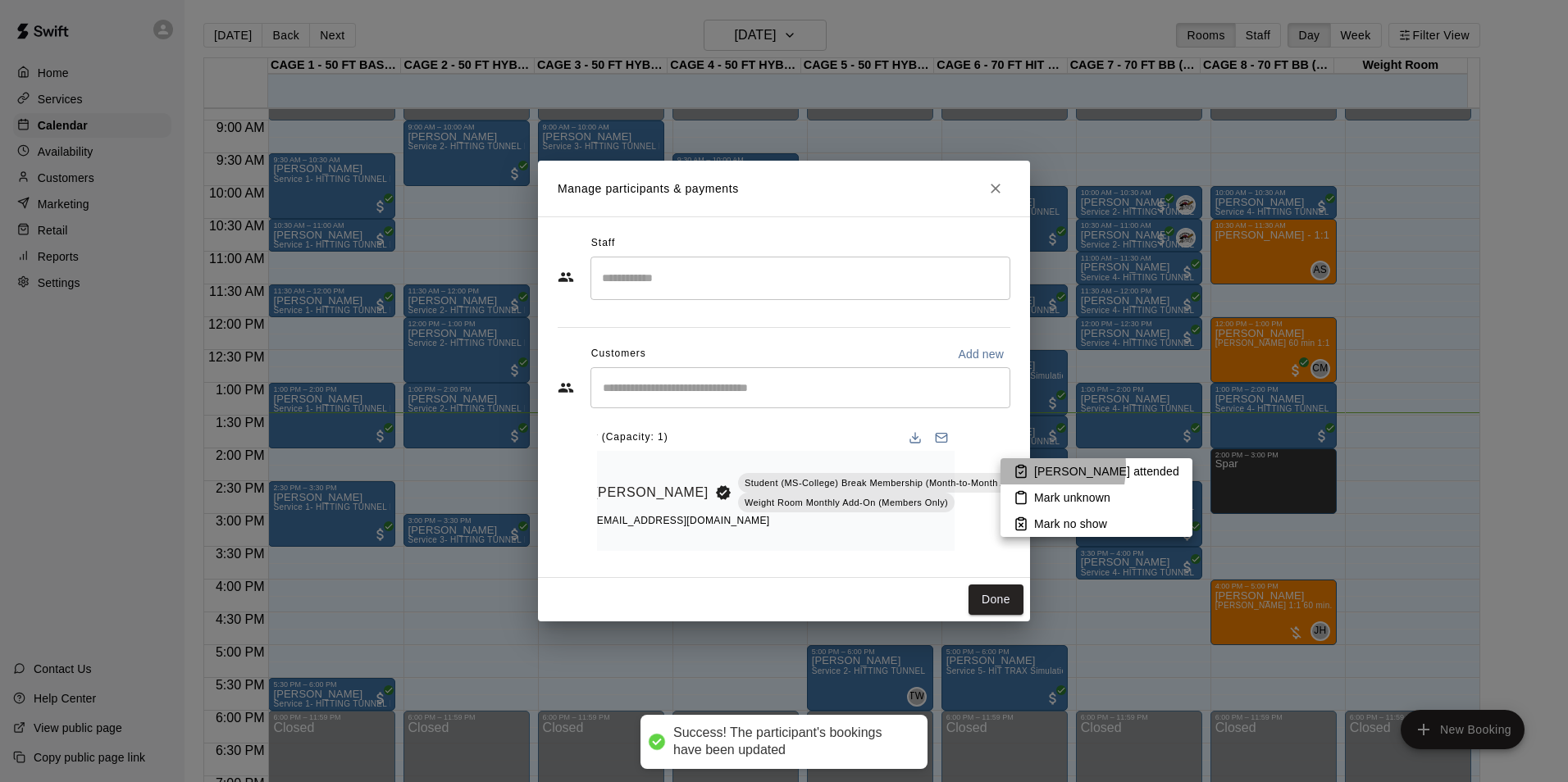
click at [1018, 467] on icon at bounding box center [1021, 472] width 10 height 12
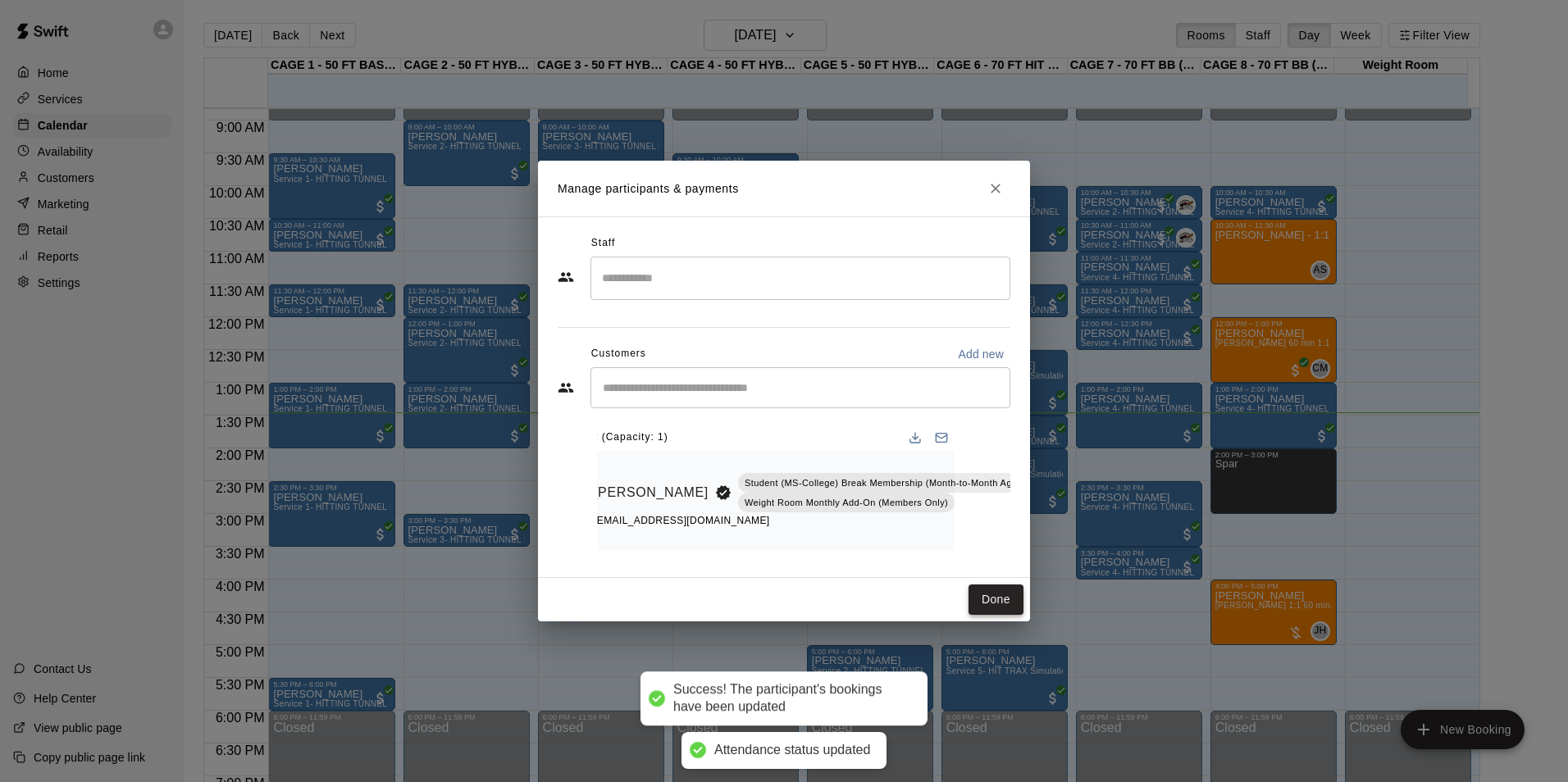
click at [987, 592] on button "Done" at bounding box center [996, 599] width 55 height 31
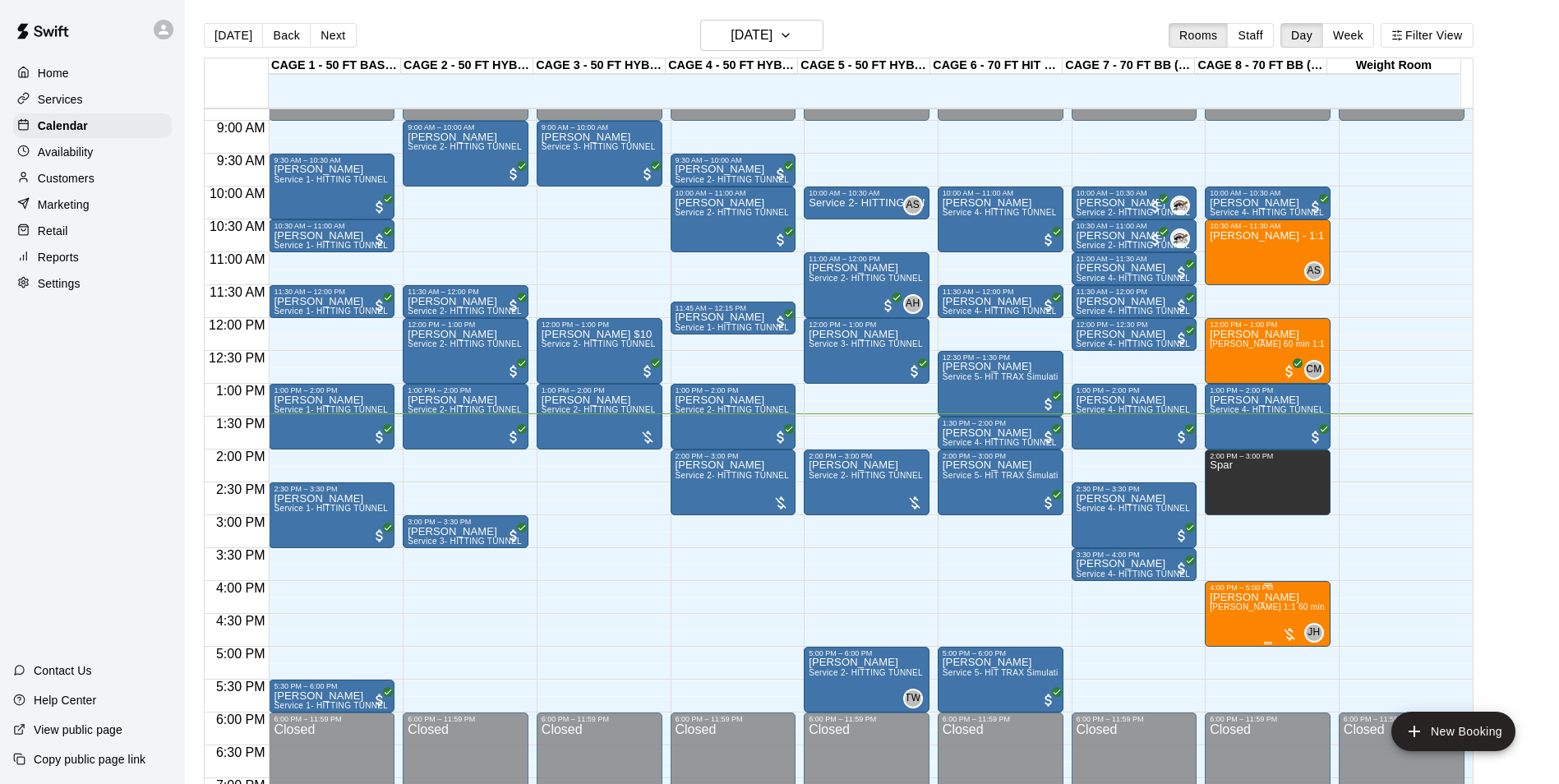
click at [1244, 612] on span "[PERSON_NAME] 1:1 60 min. pitching Lesson" at bounding box center [1300, 607] width 181 height 9
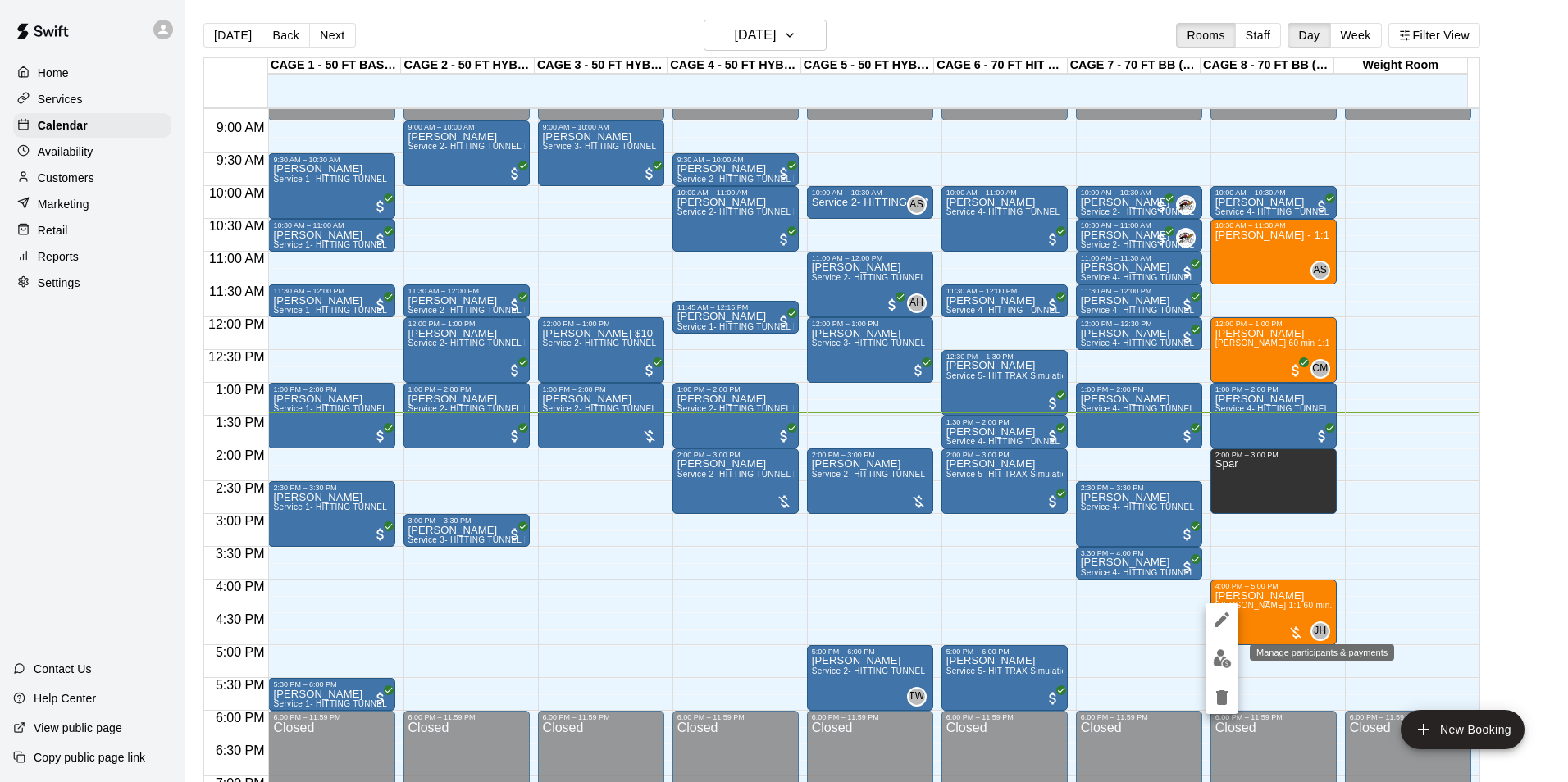
click at [1223, 665] on img "edit" at bounding box center [1222, 658] width 19 height 19
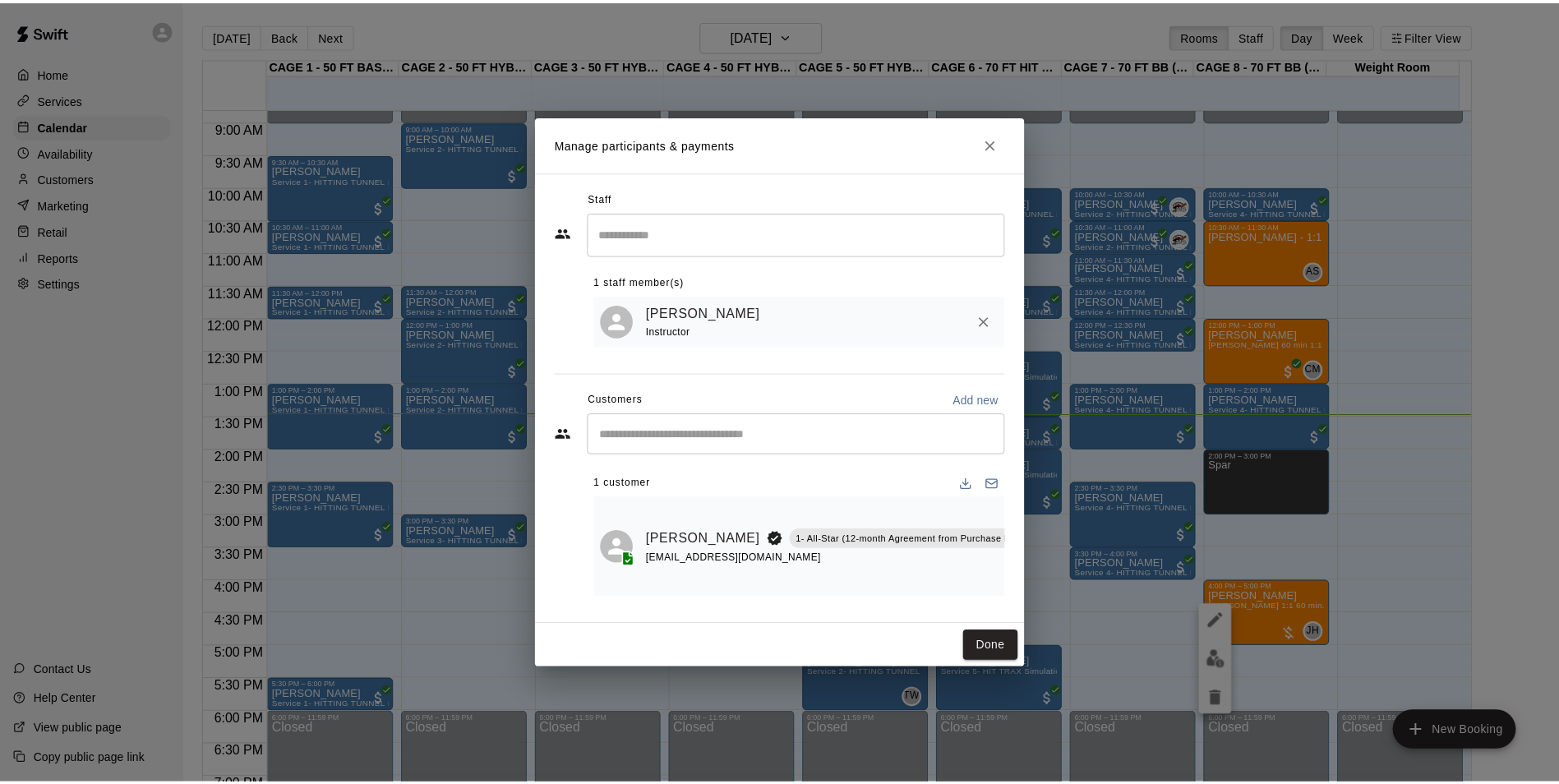
scroll to position [0, 8]
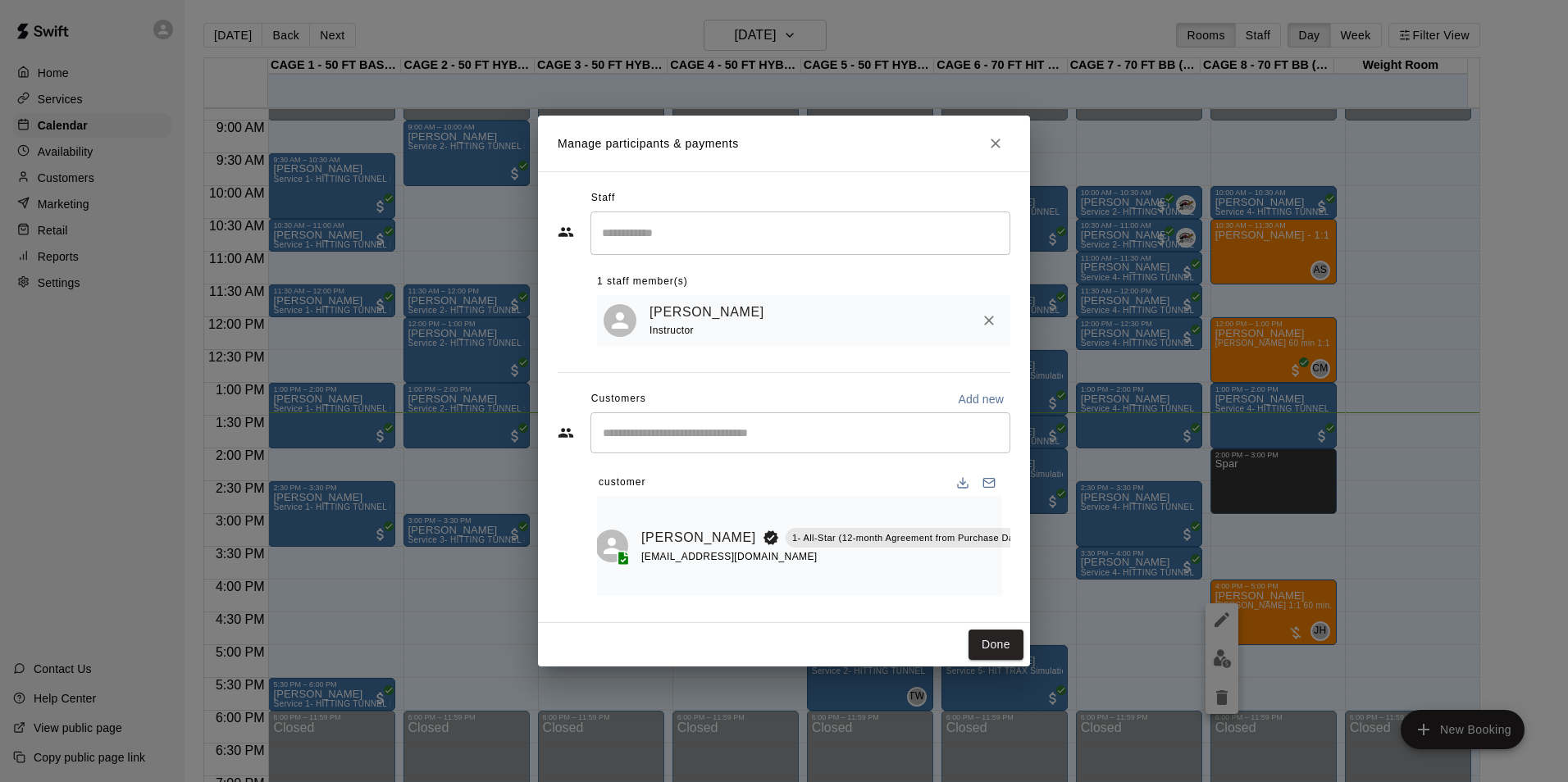
click at [1041, 572] on icon "Manage bookings & payment" at bounding box center [1046, 574] width 12 height 14
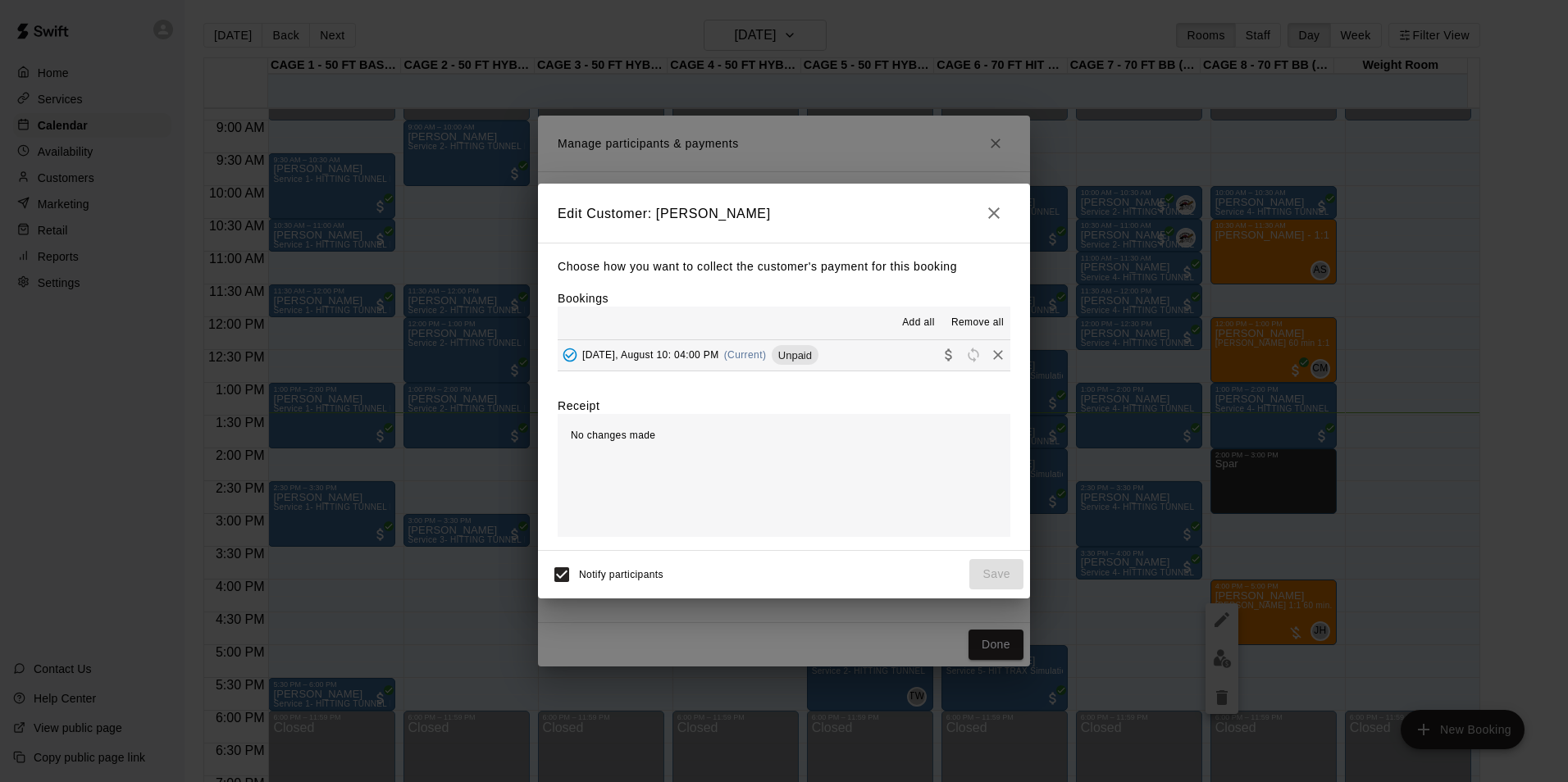
click at [693, 348] on div "Sunday, August 10: 04:00 PM (Current) Unpaid" at bounding box center [688, 355] width 261 height 25
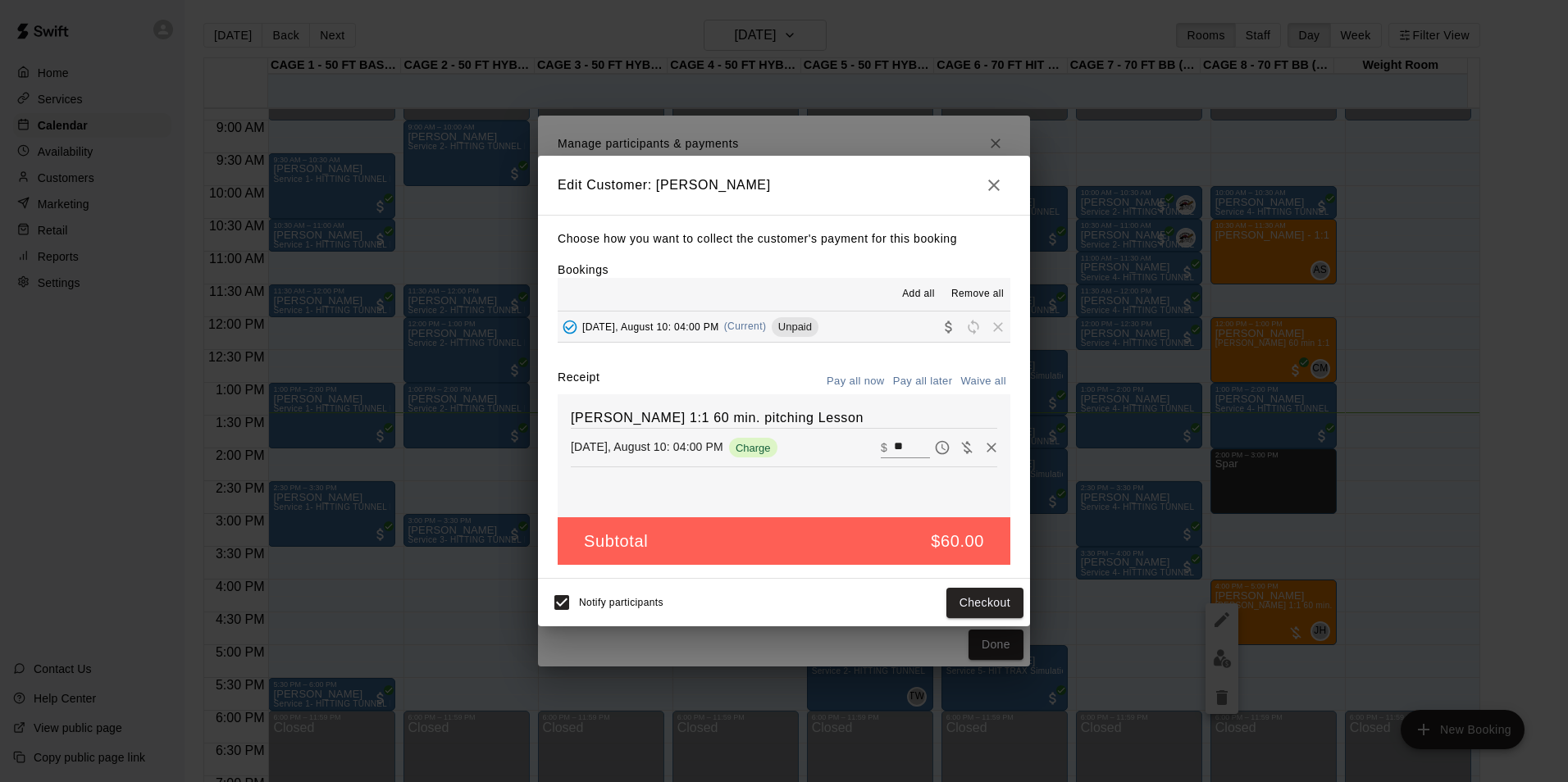
click at [974, 580] on div "Notify participants Checkout" at bounding box center [784, 602] width 492 height 47
click at [989, 622] on div "Notify participants Checkout" at bounding box center [784, 602] width 492 height 47
click at [990, 613] on button "Checkout" at bounding box center [985, 603] width 77 height 31
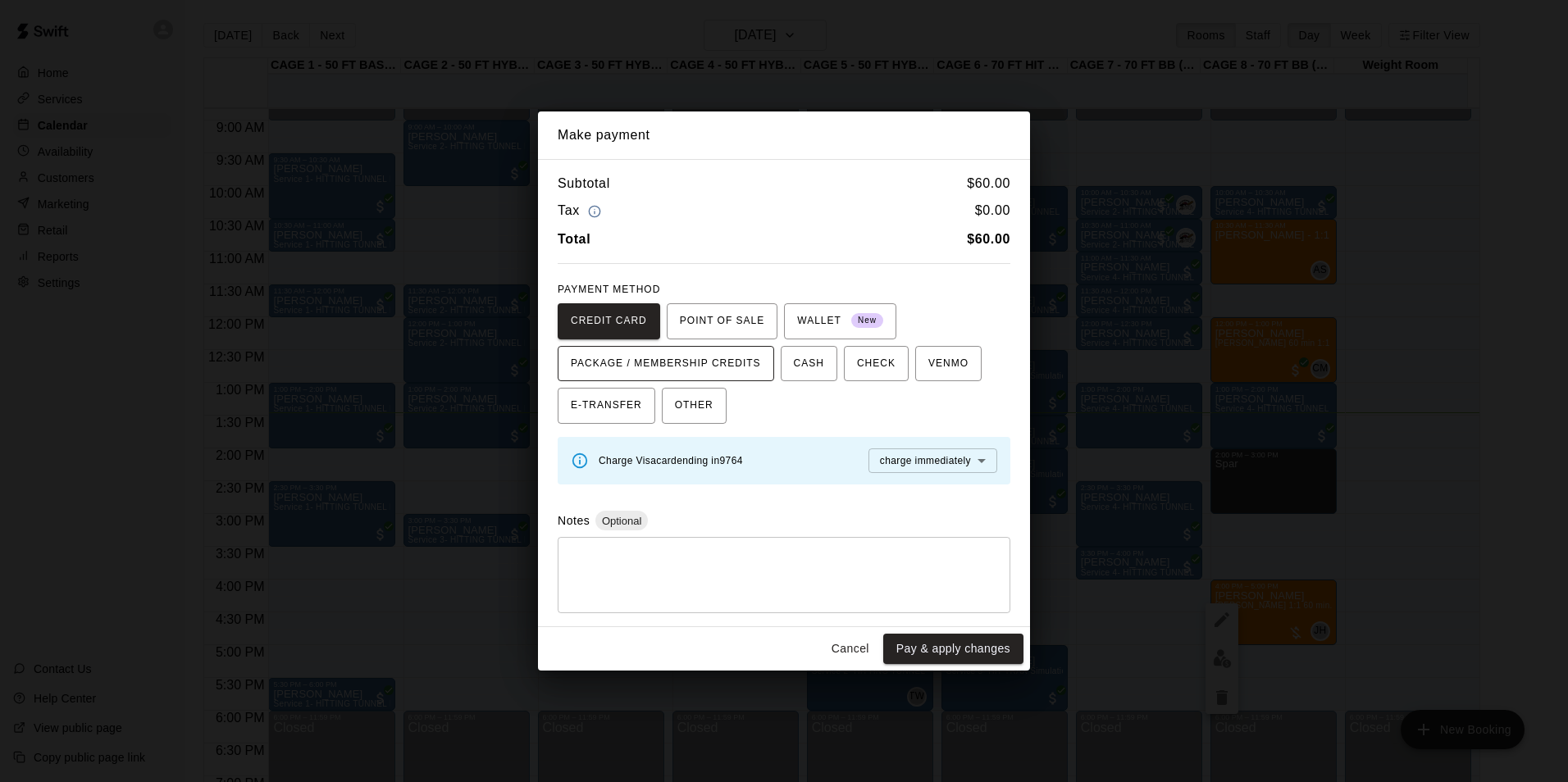
click at [713, 358] on span "PACKAGE / MEMBERSHIP CREDITS" at bounding box center [665, 364] width 190 height 27
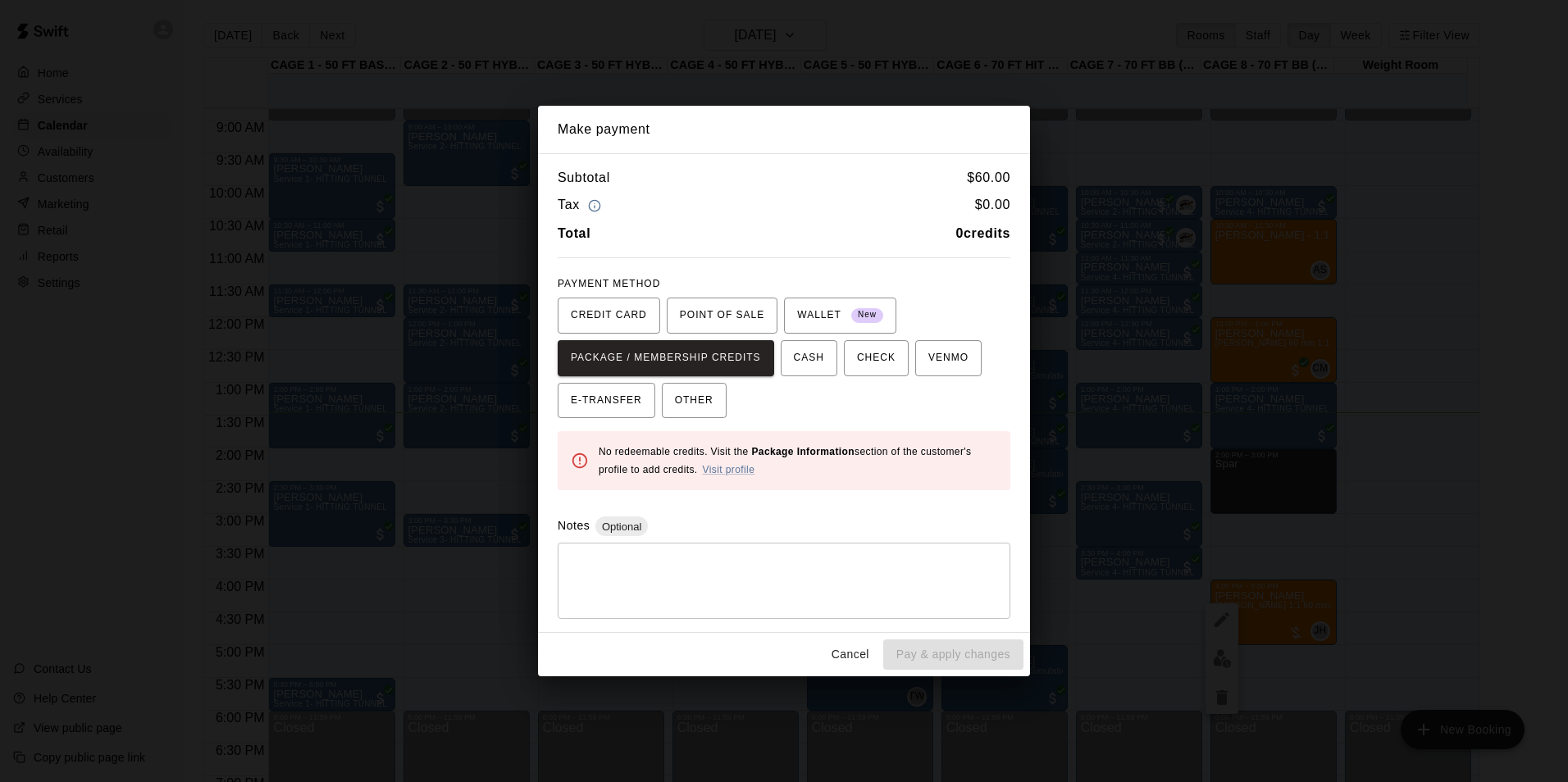
click at [1291, 433] on div "Make payment Subtotal $ 60.00 Tax $ 0.00 Total 0 credits PAYMENT METHOD CREDIT …" at bounding box center [784, 391] width 1568 height 782
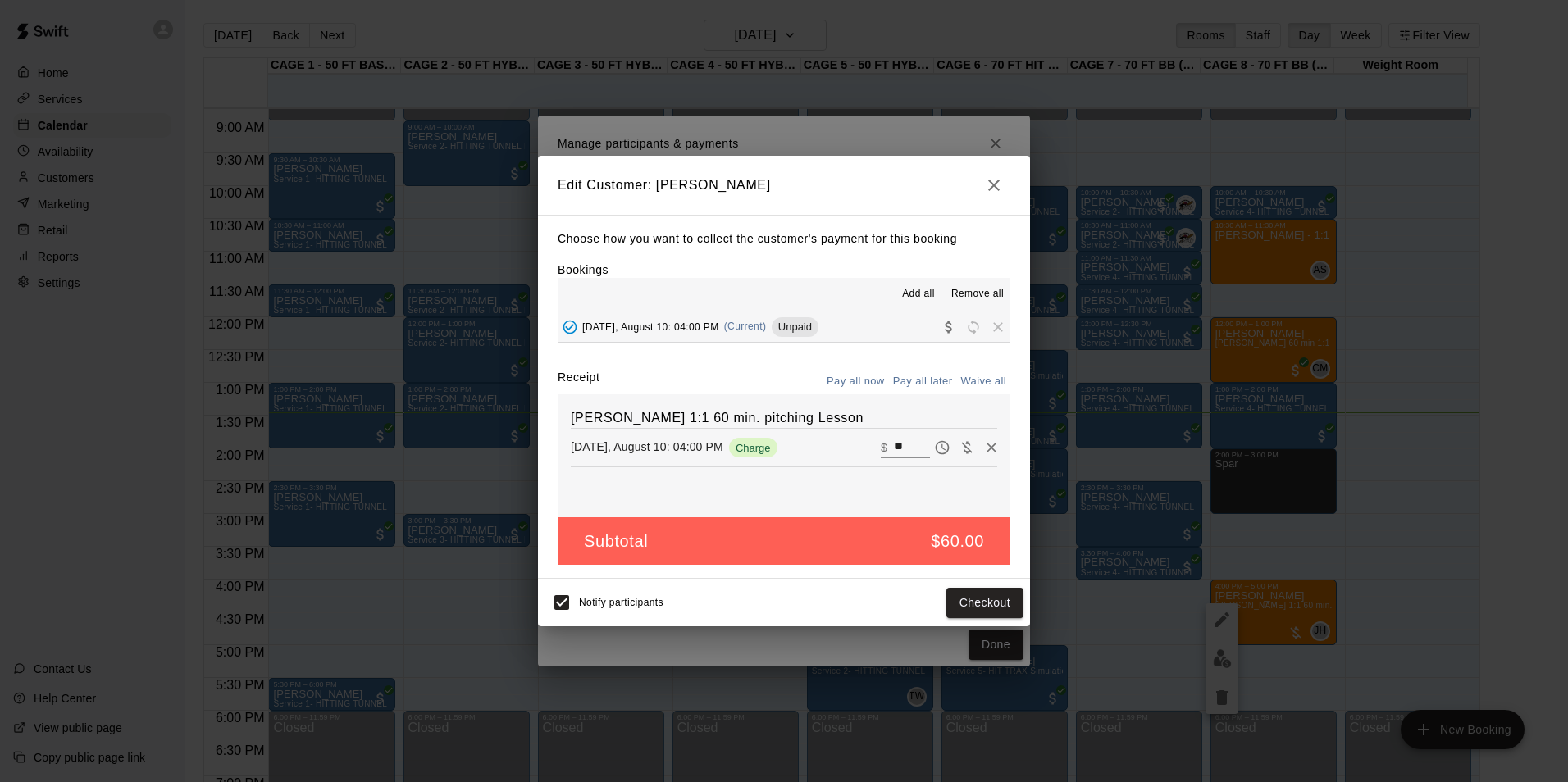
click at [1271, 435] on div "Edit Customer: Dan Hutchings Choose how you want to collect the customer's paym…" at bounding box center [784, 391] width 1568 height 782
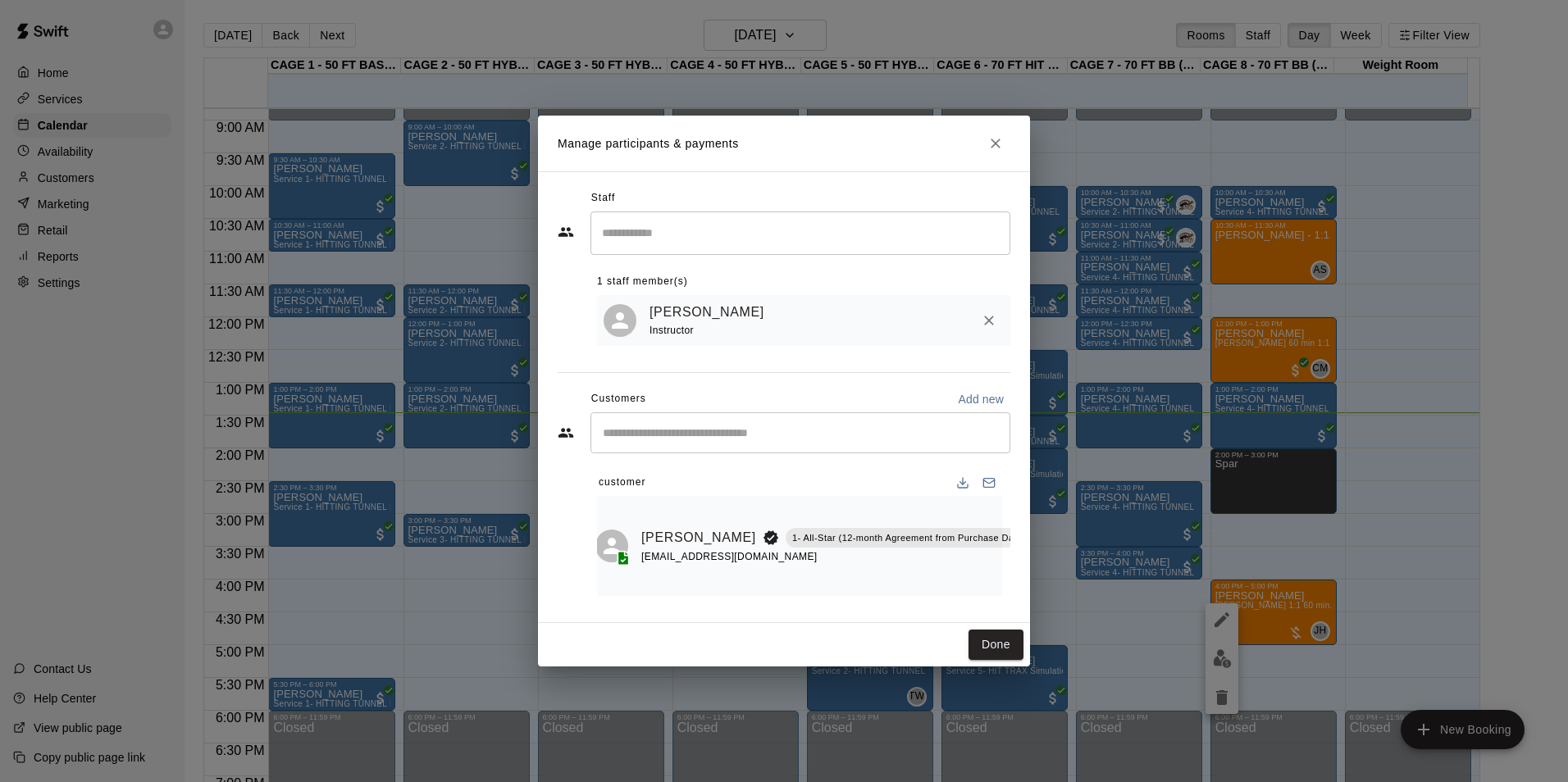
click at [1185, 451] on div "Manage participants & payments Staff ​ 1 staff member(s) John Havird Instructor…" at bounding box center [784, 391] width 1568 height 782
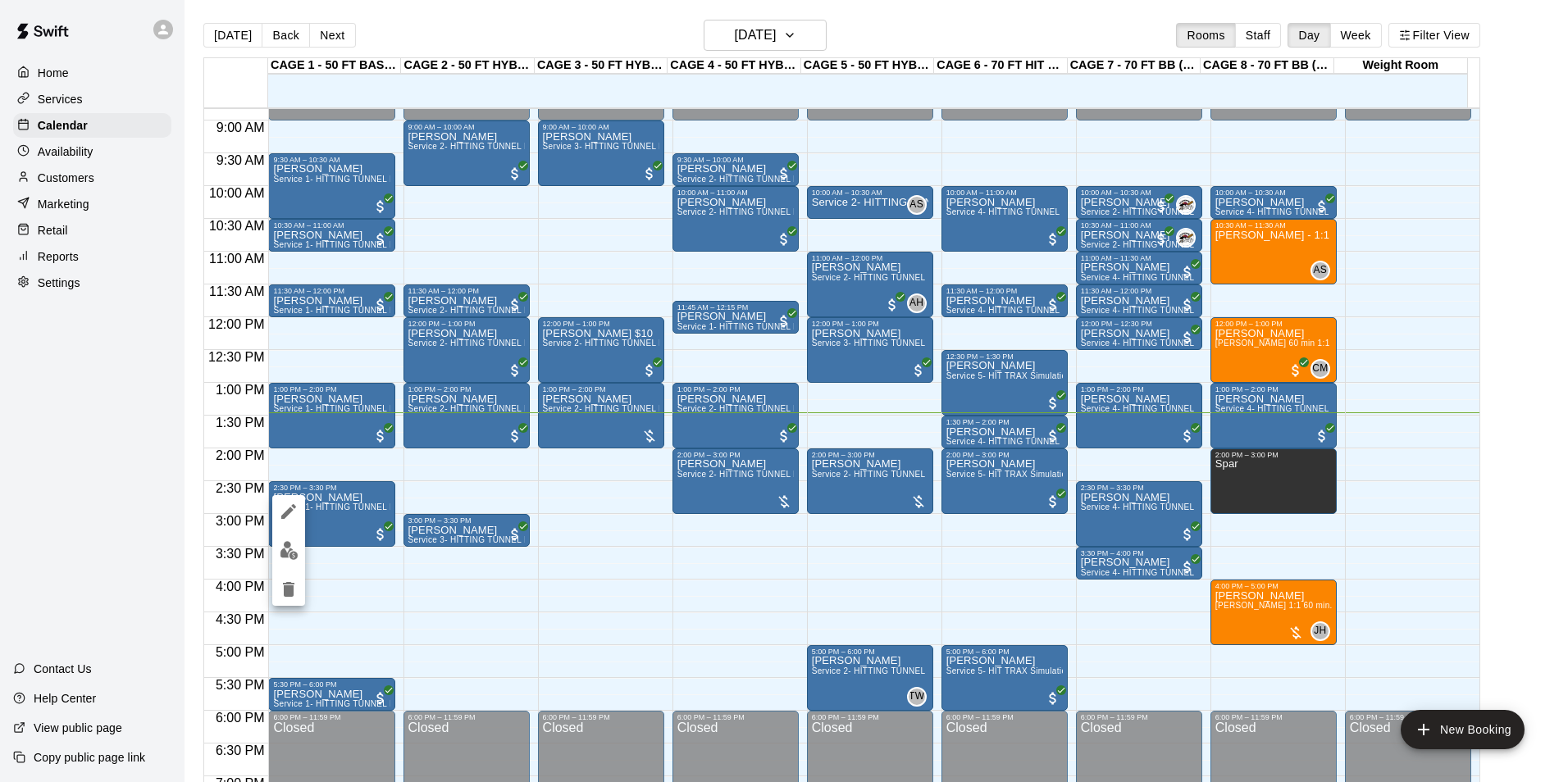
click at [269, 546] on div at bounding box center [784, 391] width 1568 height 782
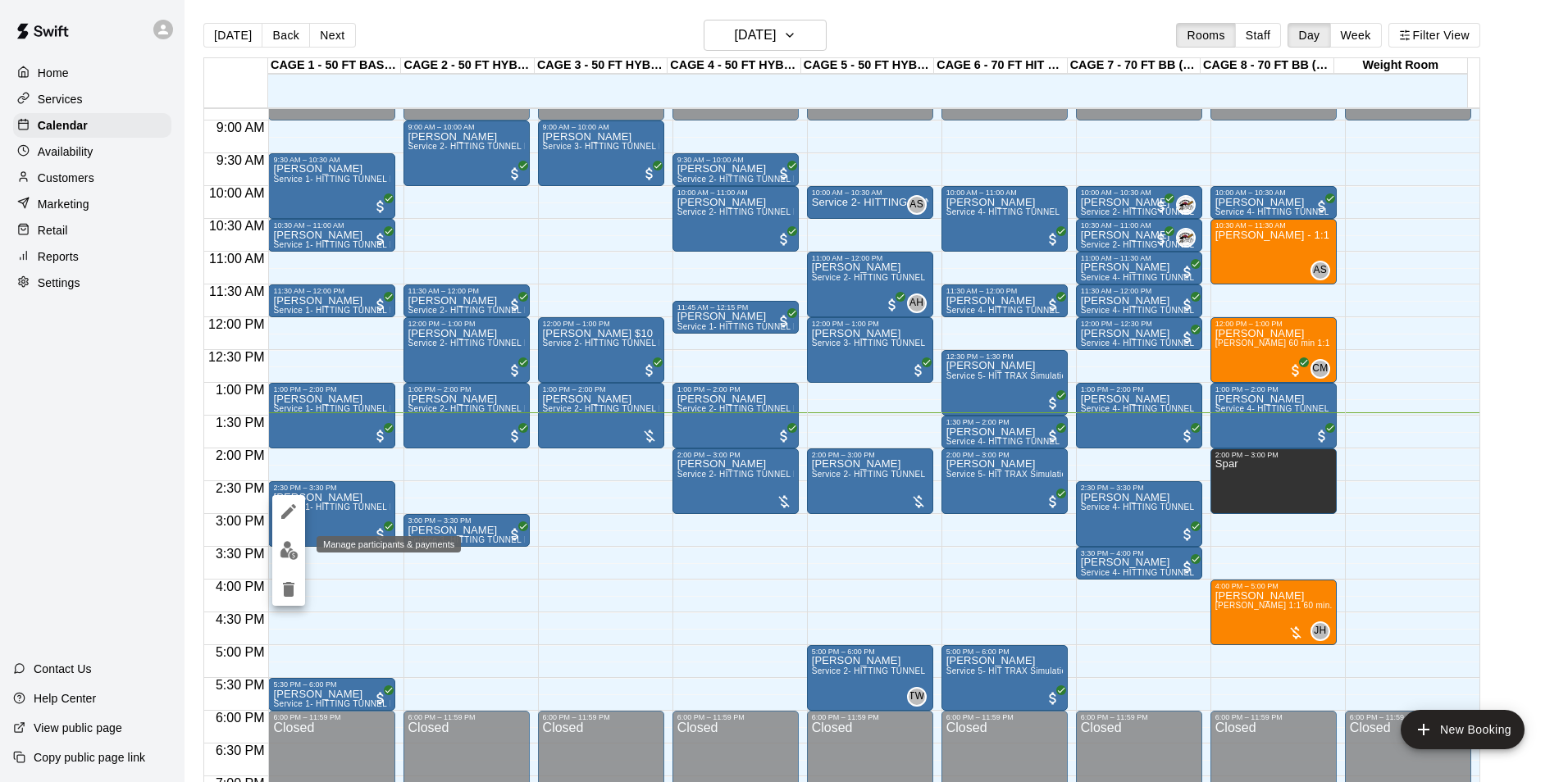
click at [287, 546] on img "edit" at bounding box center [289, 550] width 19 height 19
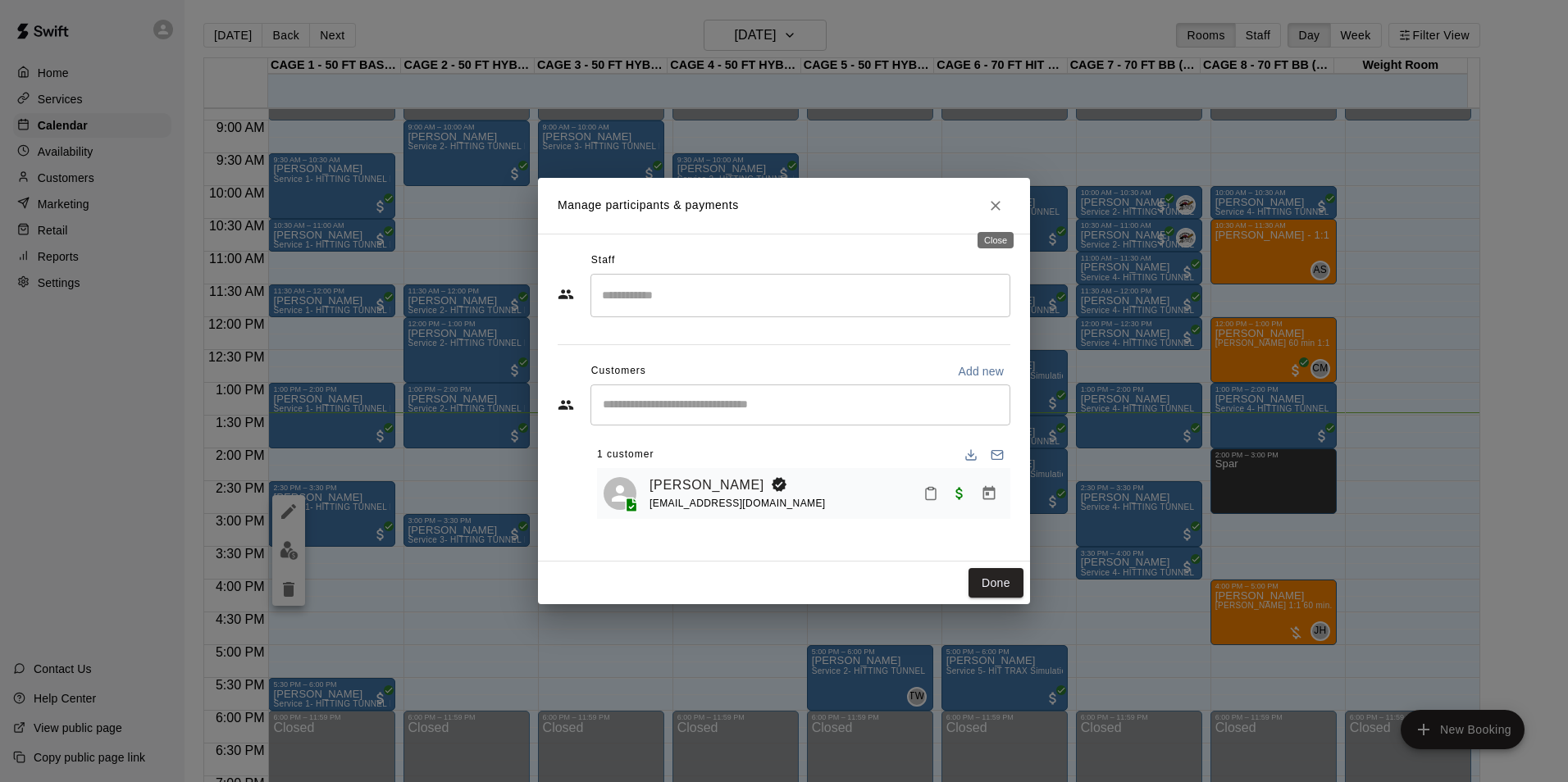
click at [1008, 203] on button "Close" at bounding box center [996, 206] width 30 height 30
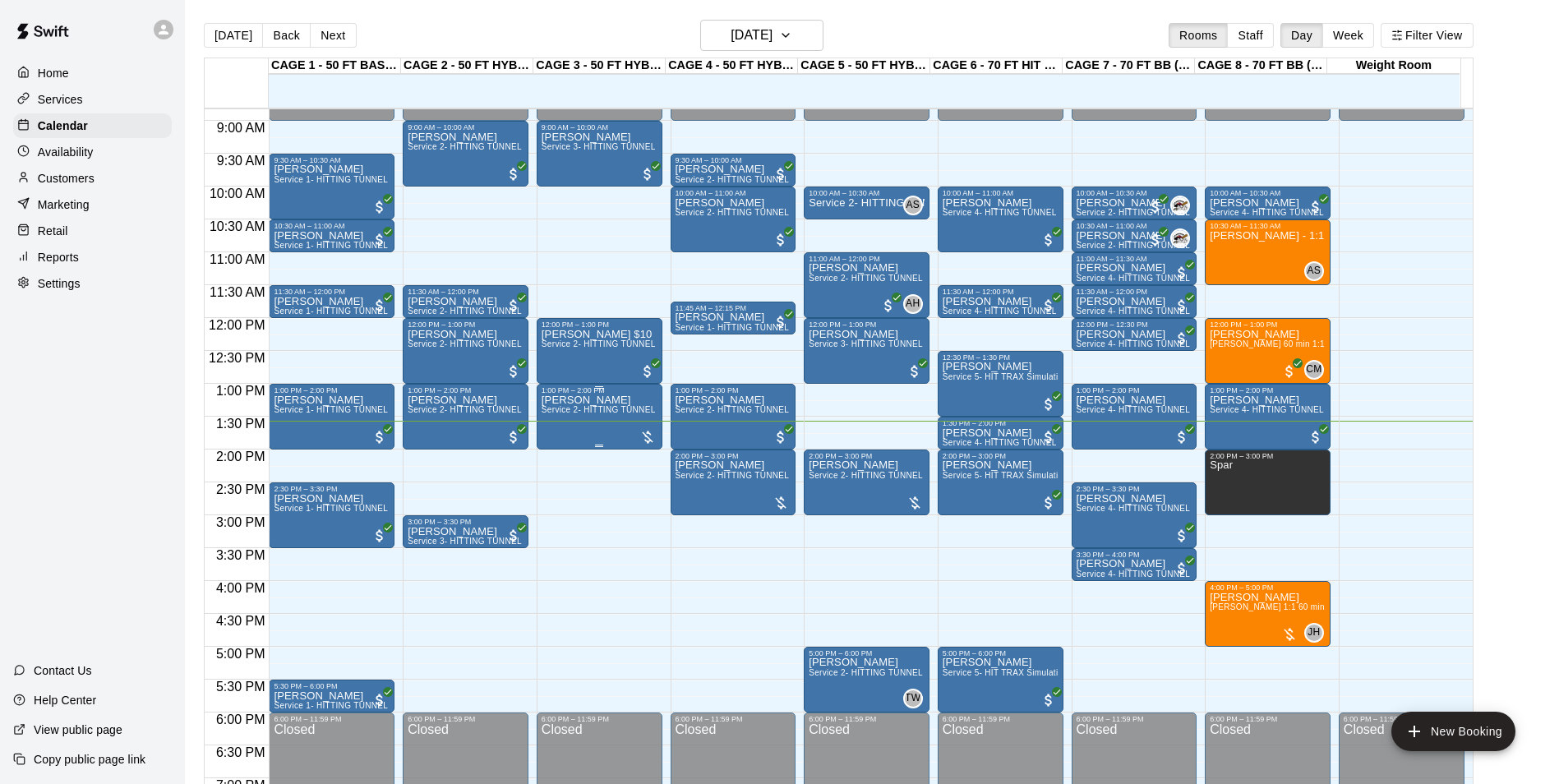
click at [565, 407] on div "Tom Siebert Service 2- HITTING TUNNEL RENTAL - 50ft Baseball" at bounding box center [599, 786] width 116 height 784
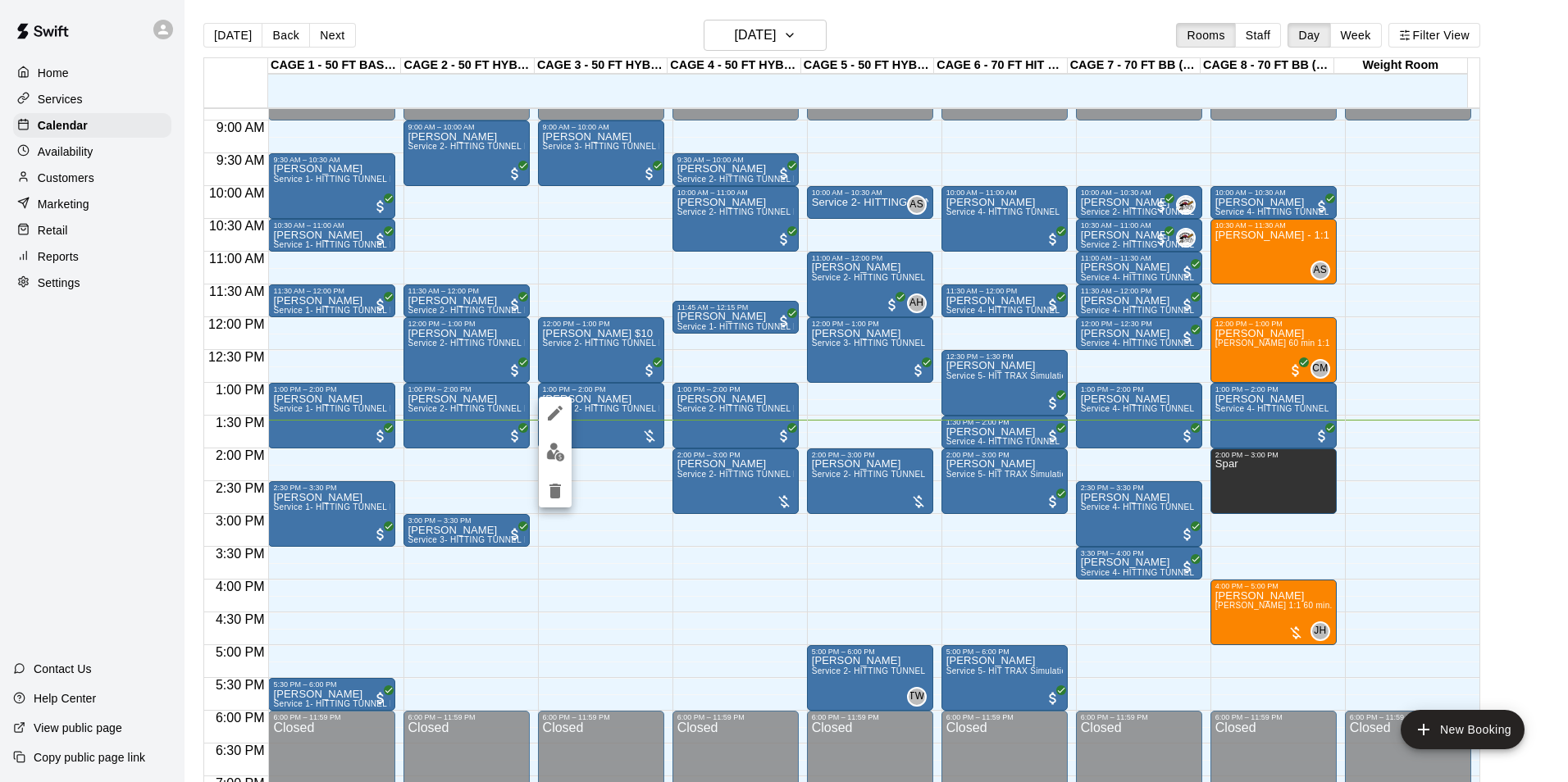
click at [806, 25] on div at bounding box center [784, 391] width 1568 height 782
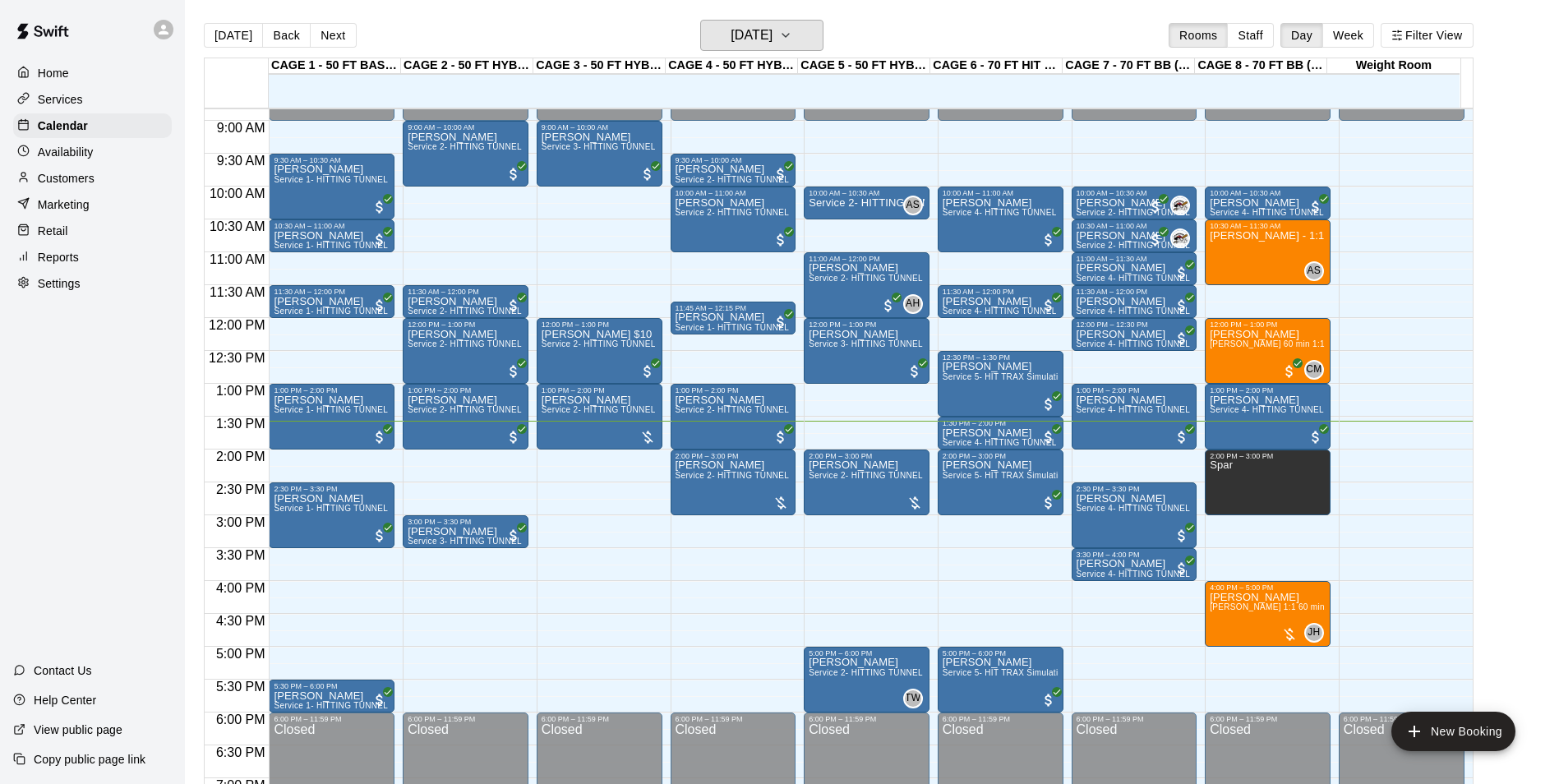
click at [792, 36] on icon "button" at bounding box center [786, 36] width 13 height 20
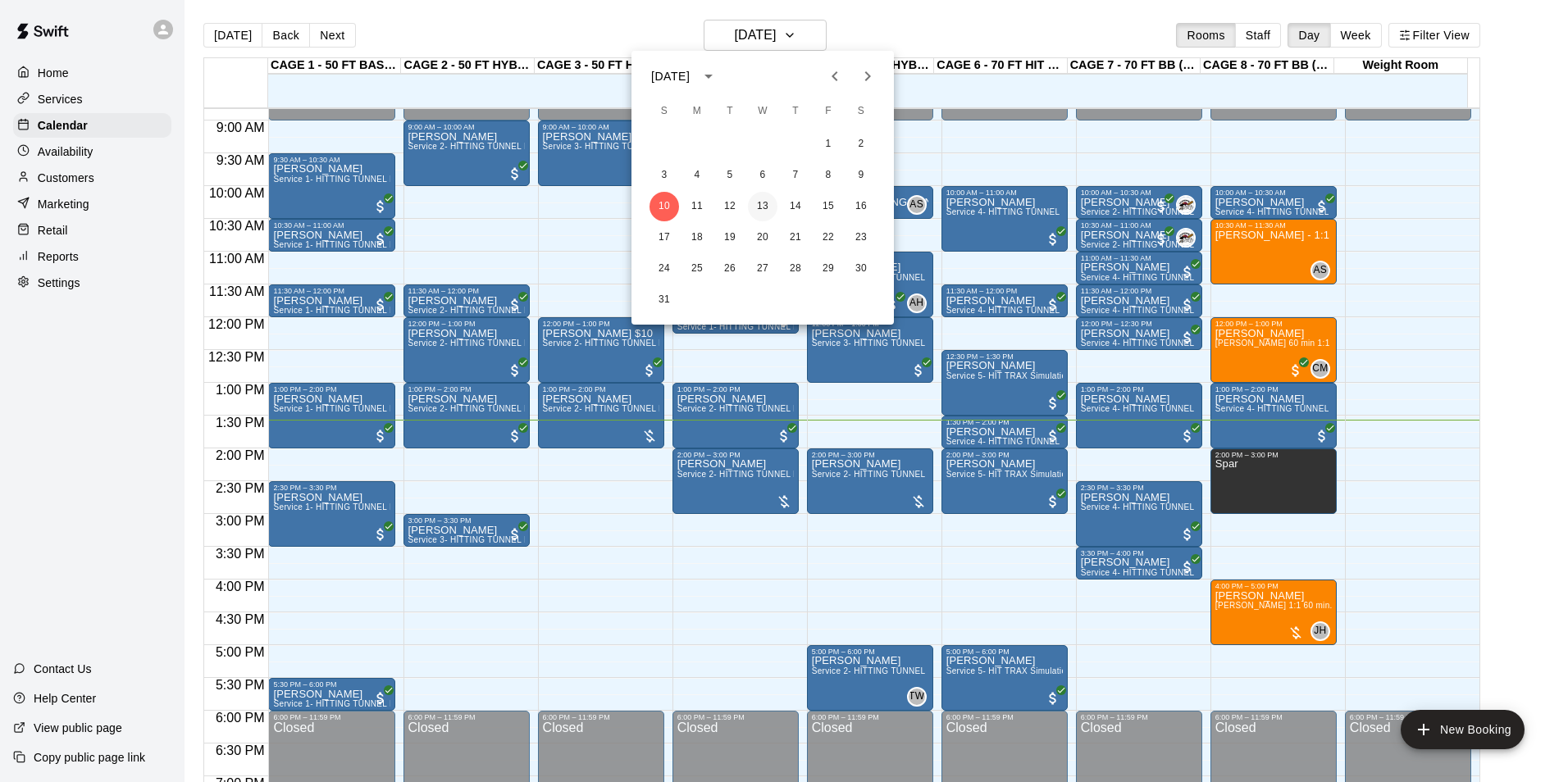
click at [756, 209] on button "13" at bounding box center [763, 207] width 30 height 30
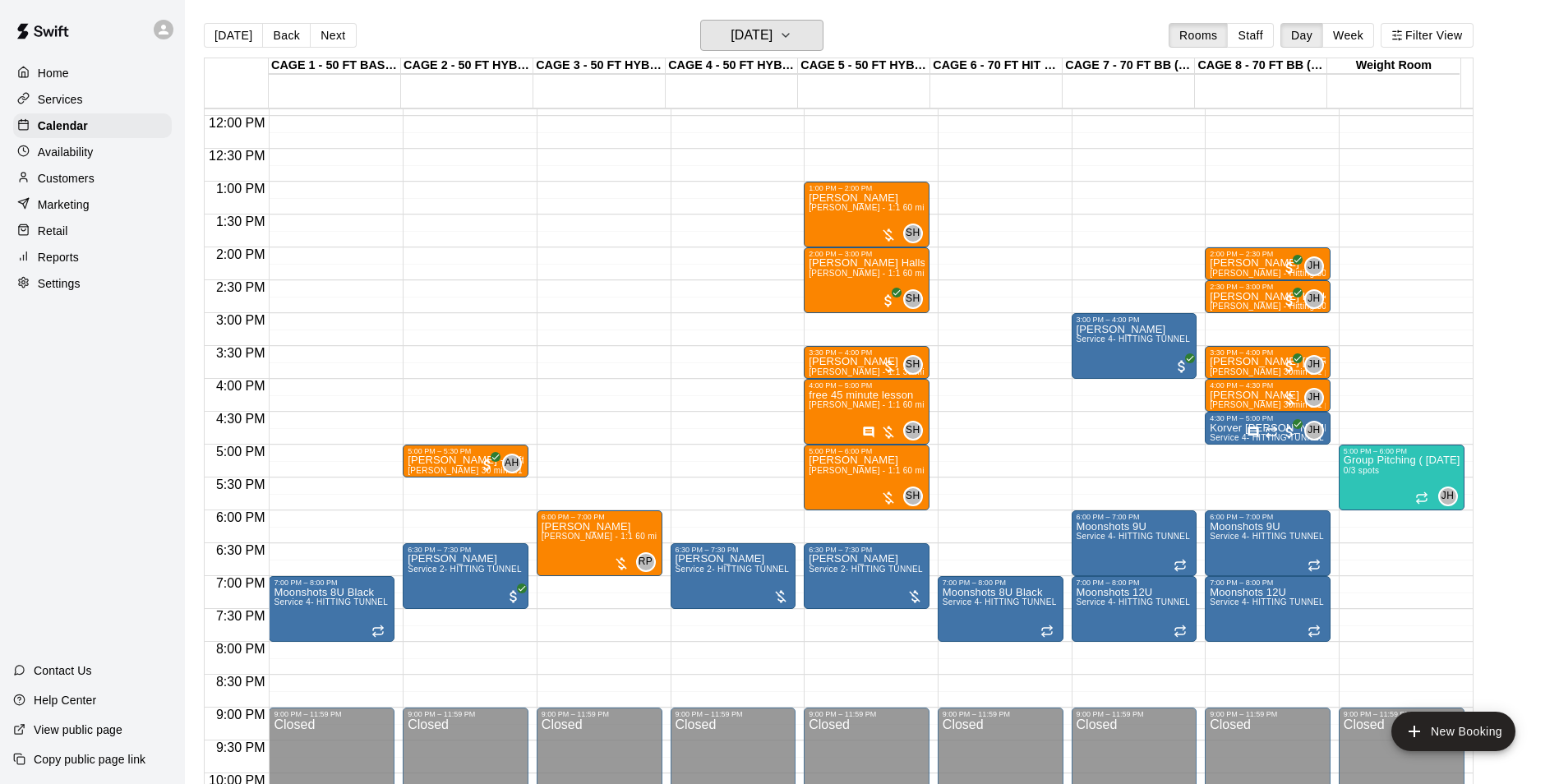
scroll to position [745, 0]
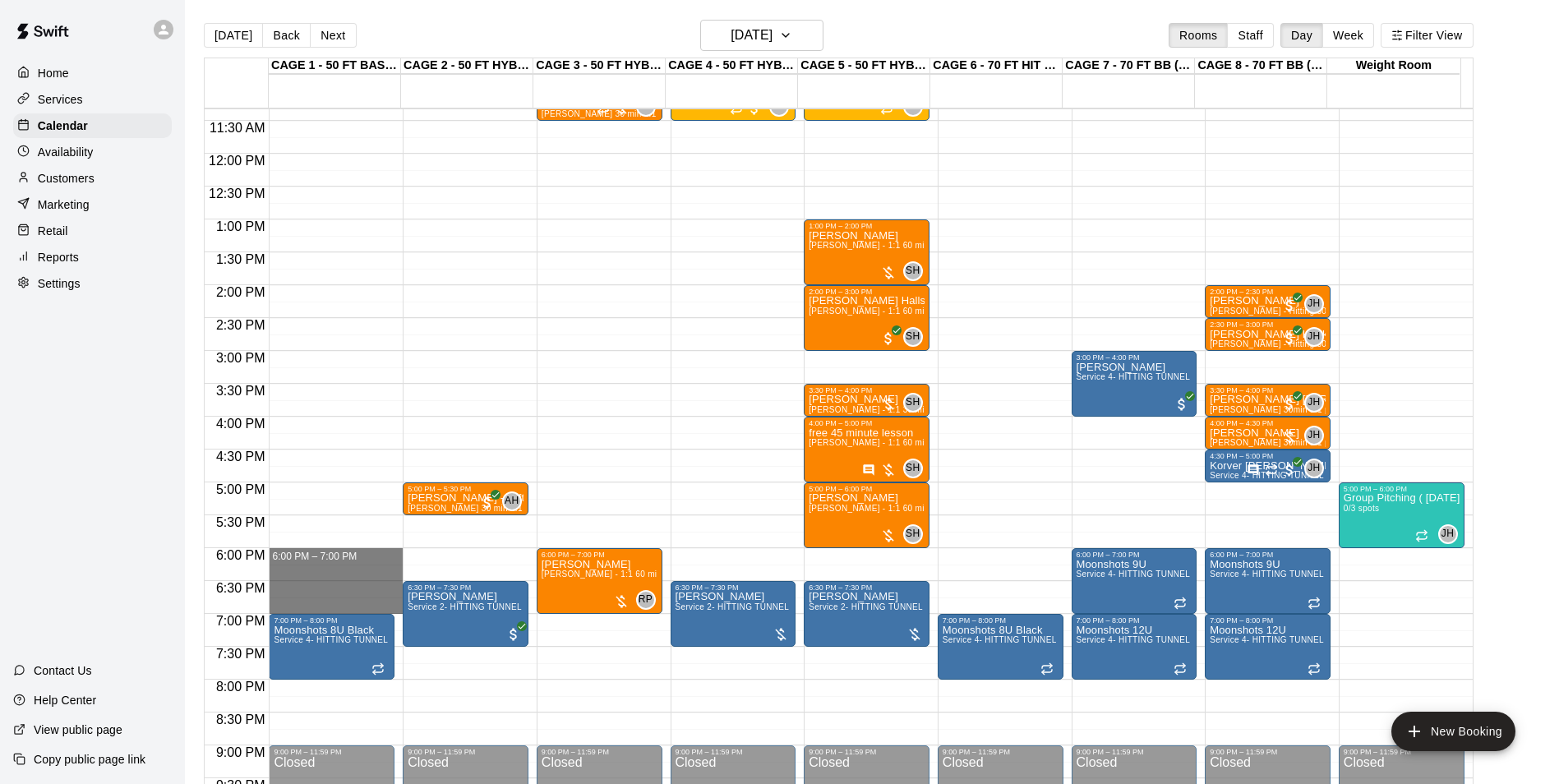
drag, startPoint x: 312, startPoint y: 560, endPoint x: 305, endPoint y: 603, distance: 43.6
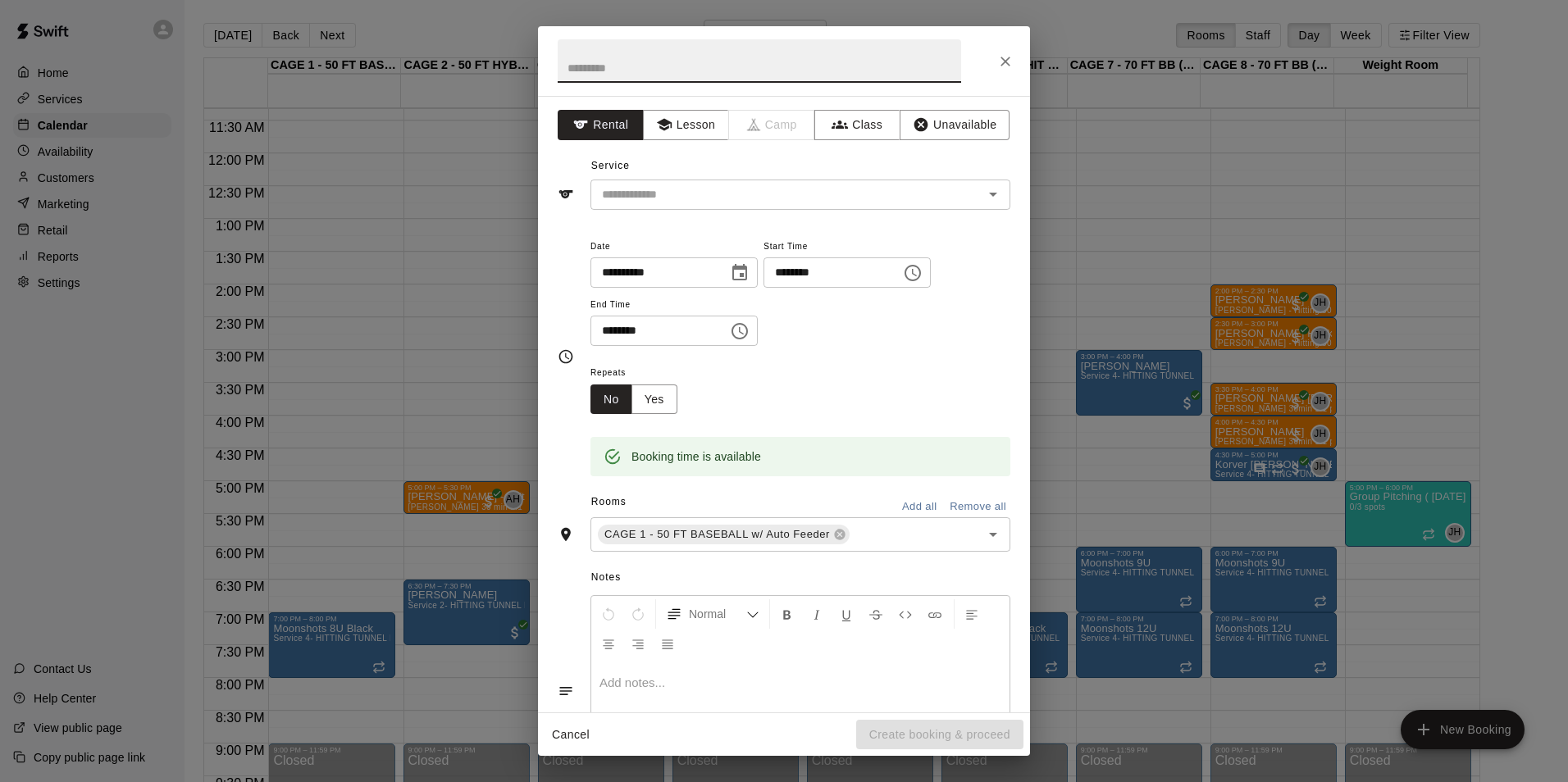
click at [1005, 61] on icon "Close" at bounding box center [1006, 61] width 10 height 10
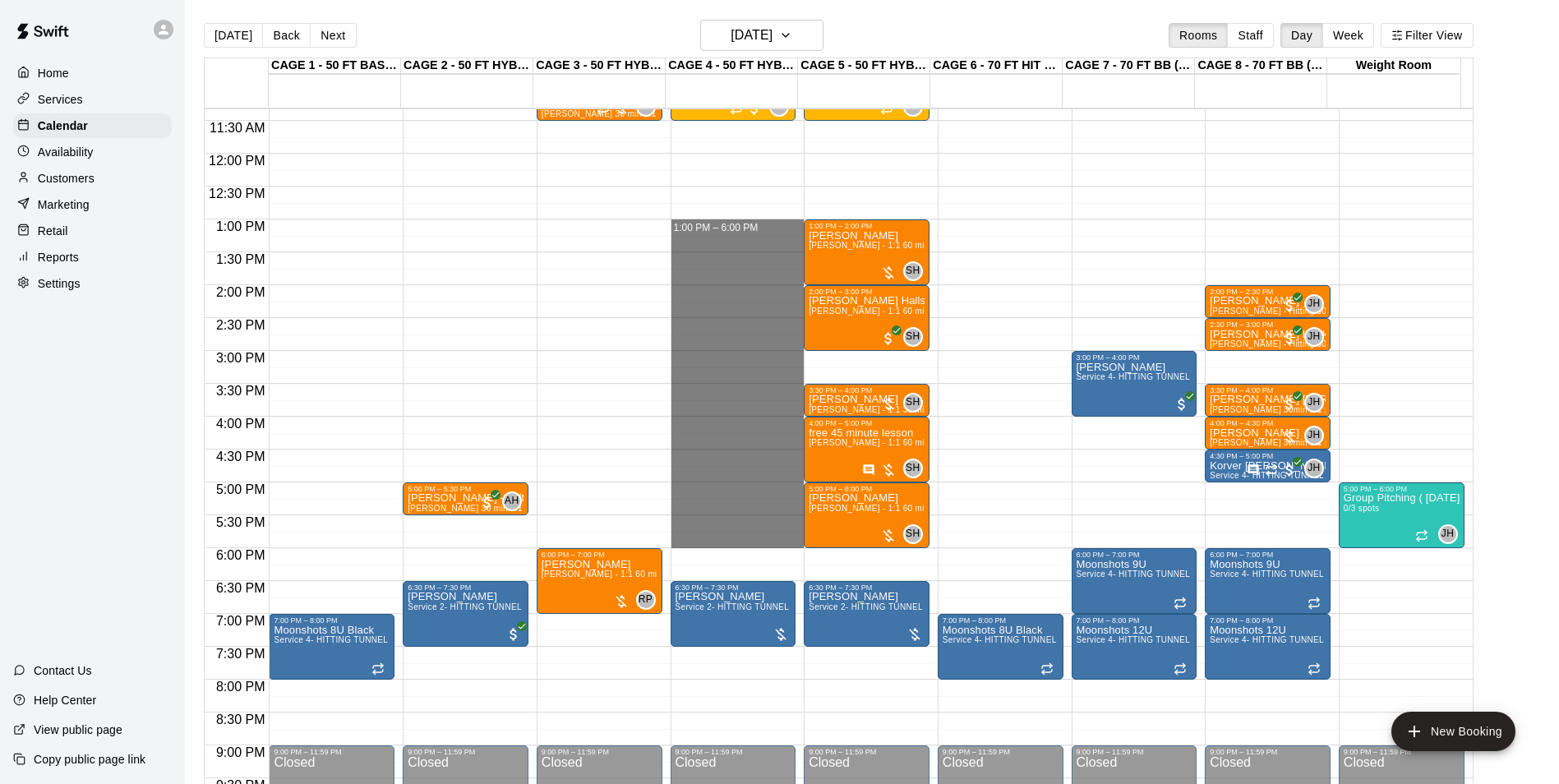
drag, startPoint x: 706, startPoint y: 226, endPoint x: 715, endPoint y: 538, distance: 312.1
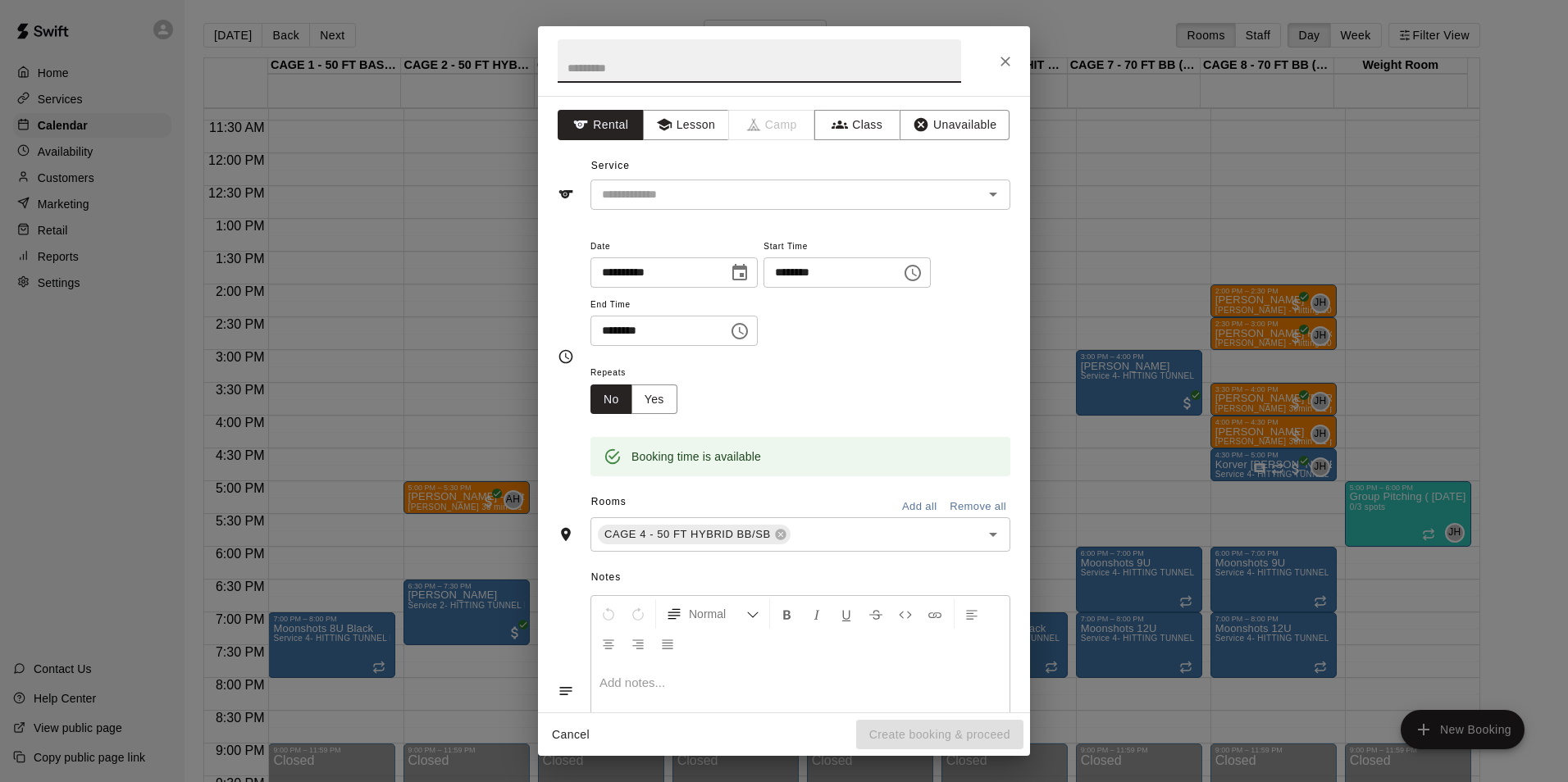
click at [651, 73] on input "text" at bounding box center [759, 61] width 404 height 43
type input "***"
click at [726, 167] on div "Service ​" at bounding box center [783, 182] width 453 height 56
click at [728, 197] on input "text" at bounding box center [776, 194] width 361 height 21
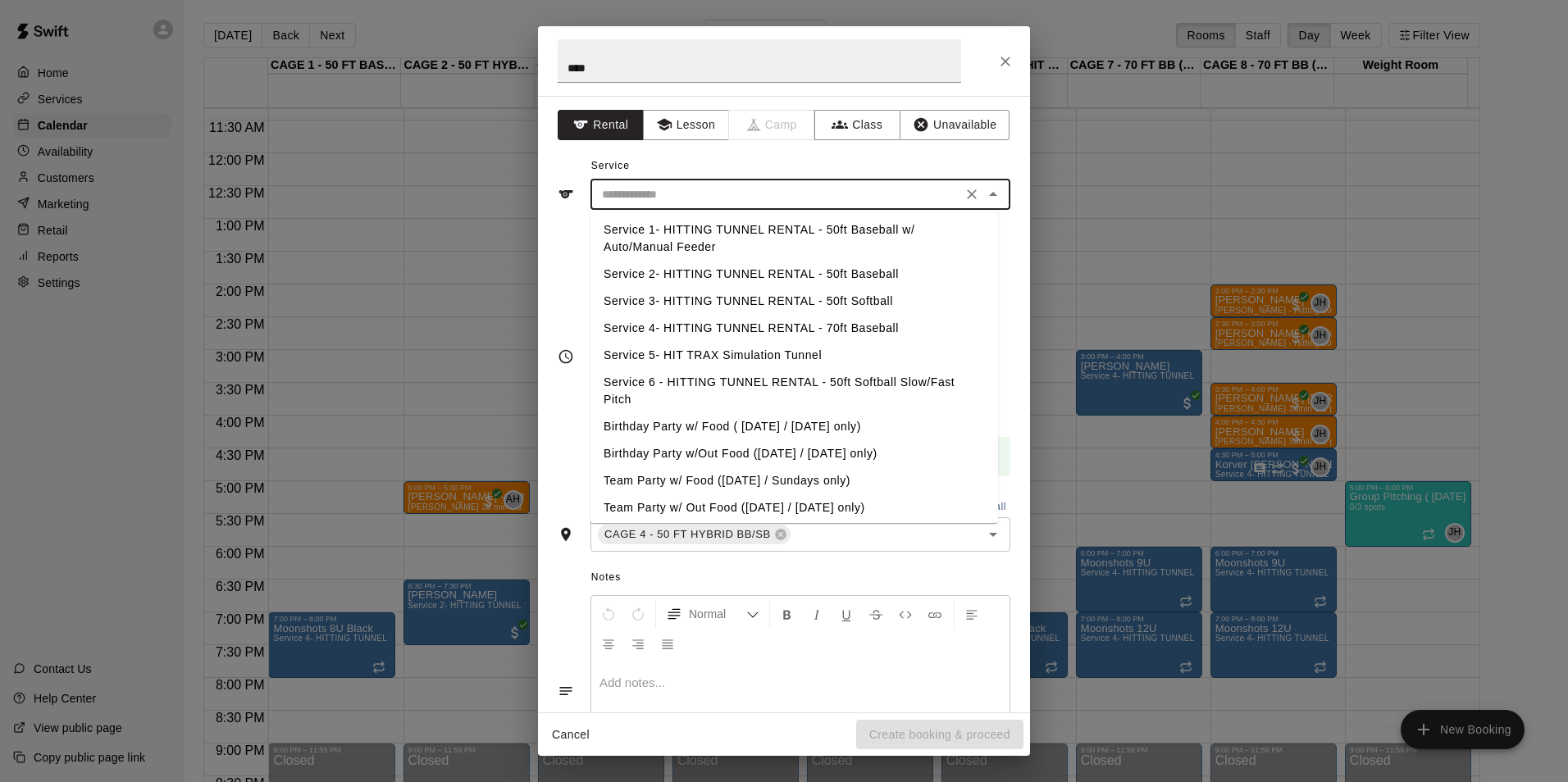
click at [841, 276] on li "Service 2- HITTING TUNNEL RENTAL - 50ft Baseball" at bounding box center [794, 274] width 408 height 27
type input "**********"
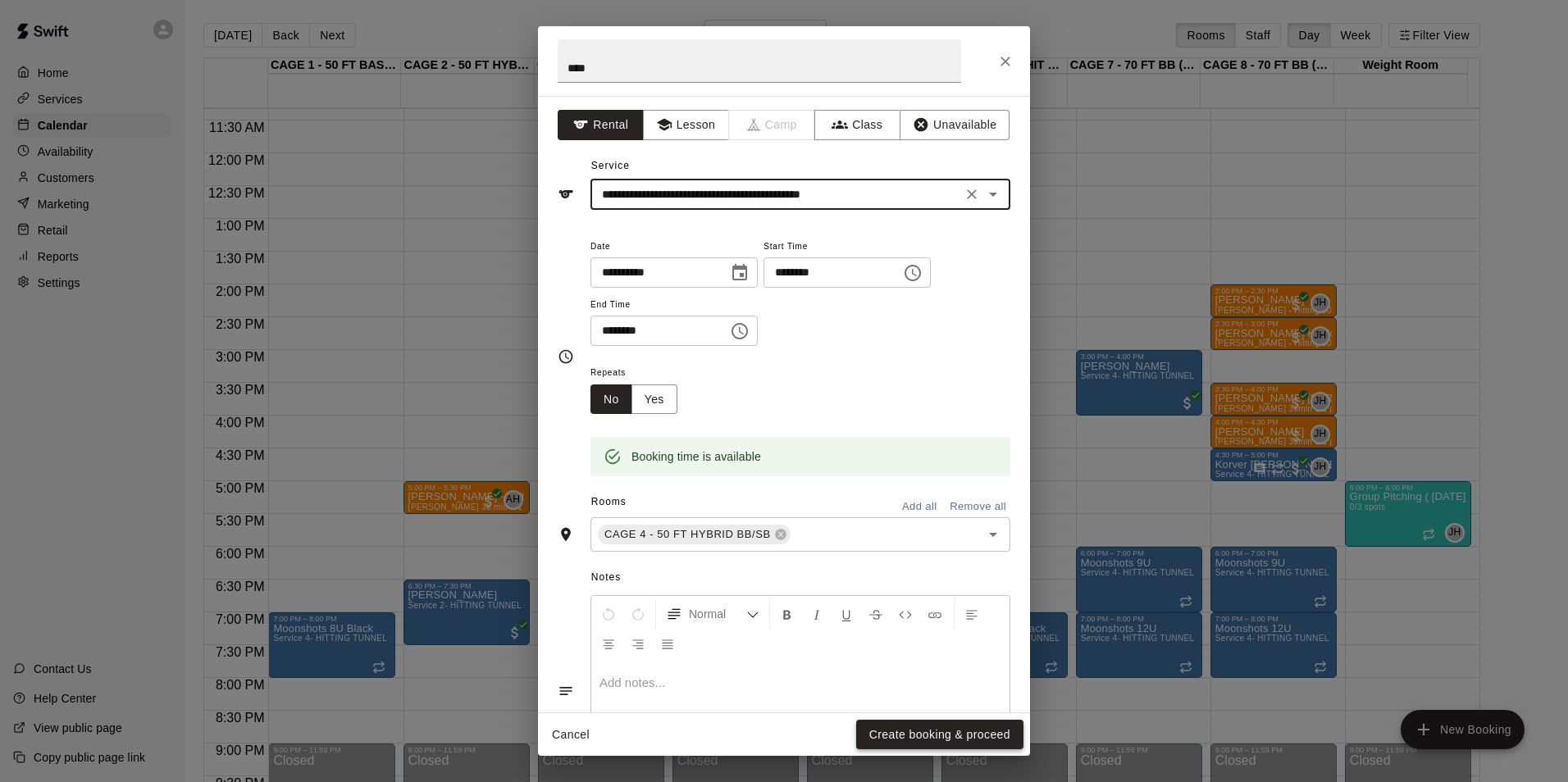
click at [917, 726] on button "Create booking & proceed" at bounding box center [939, 735] width 167 height 31
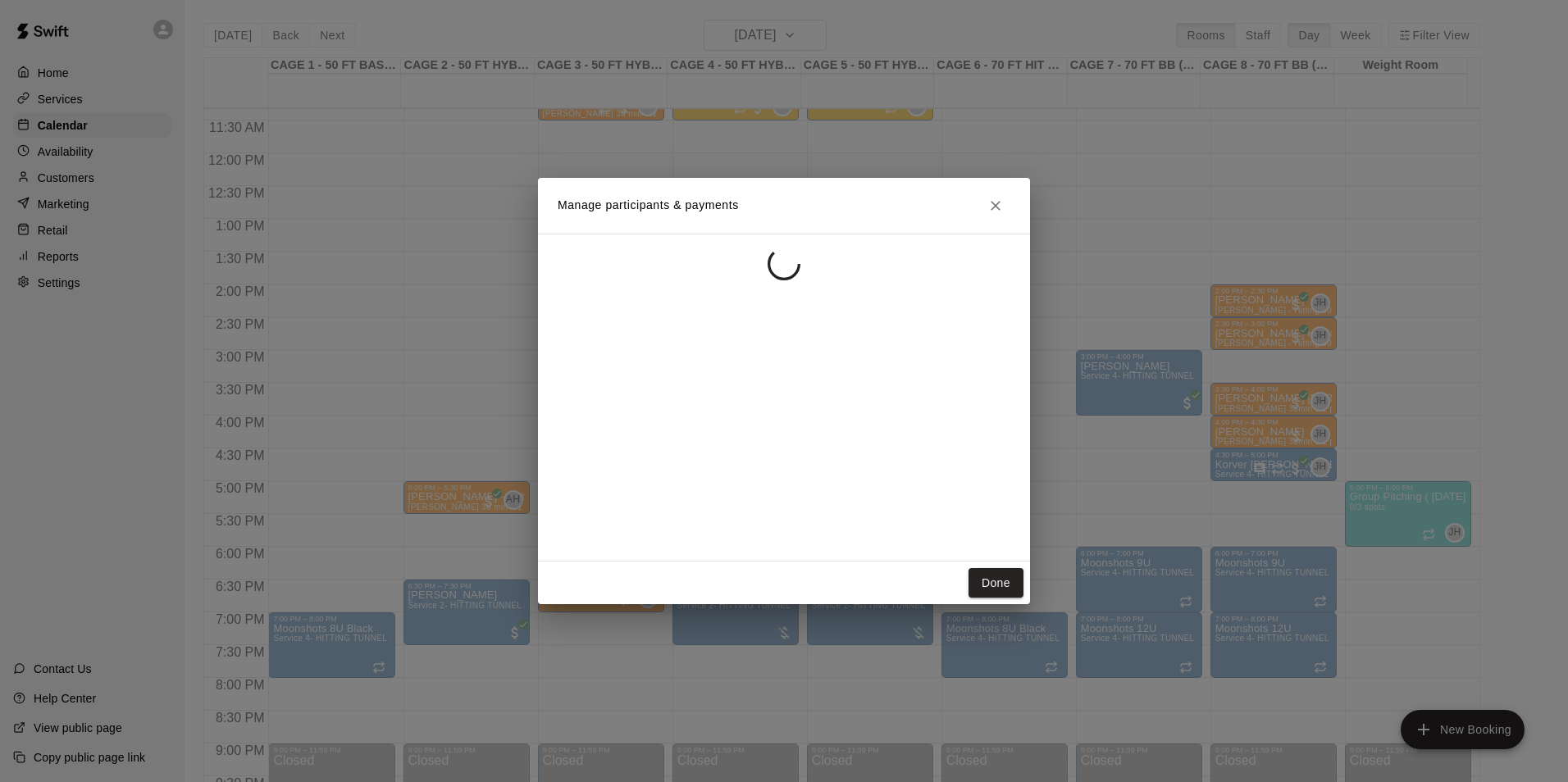
click at [401, 490] on div "Manage participants & payments Done" at bounding box center [784, 391] width 1568 height 782
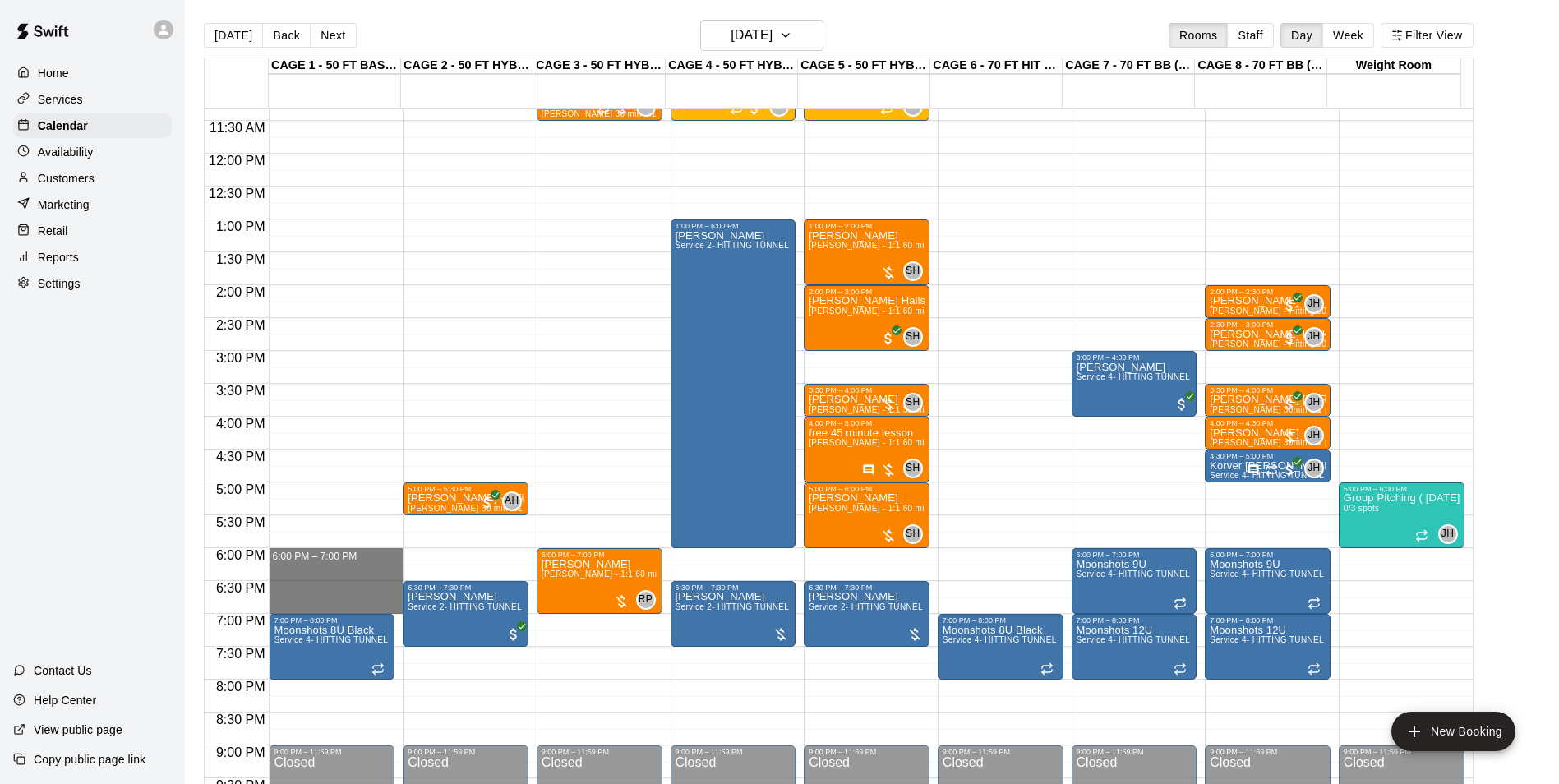
drag, startPoint x: 314, startPoint y: 557, endPoint x: 322, endPoint y: 607, distance: 50.6
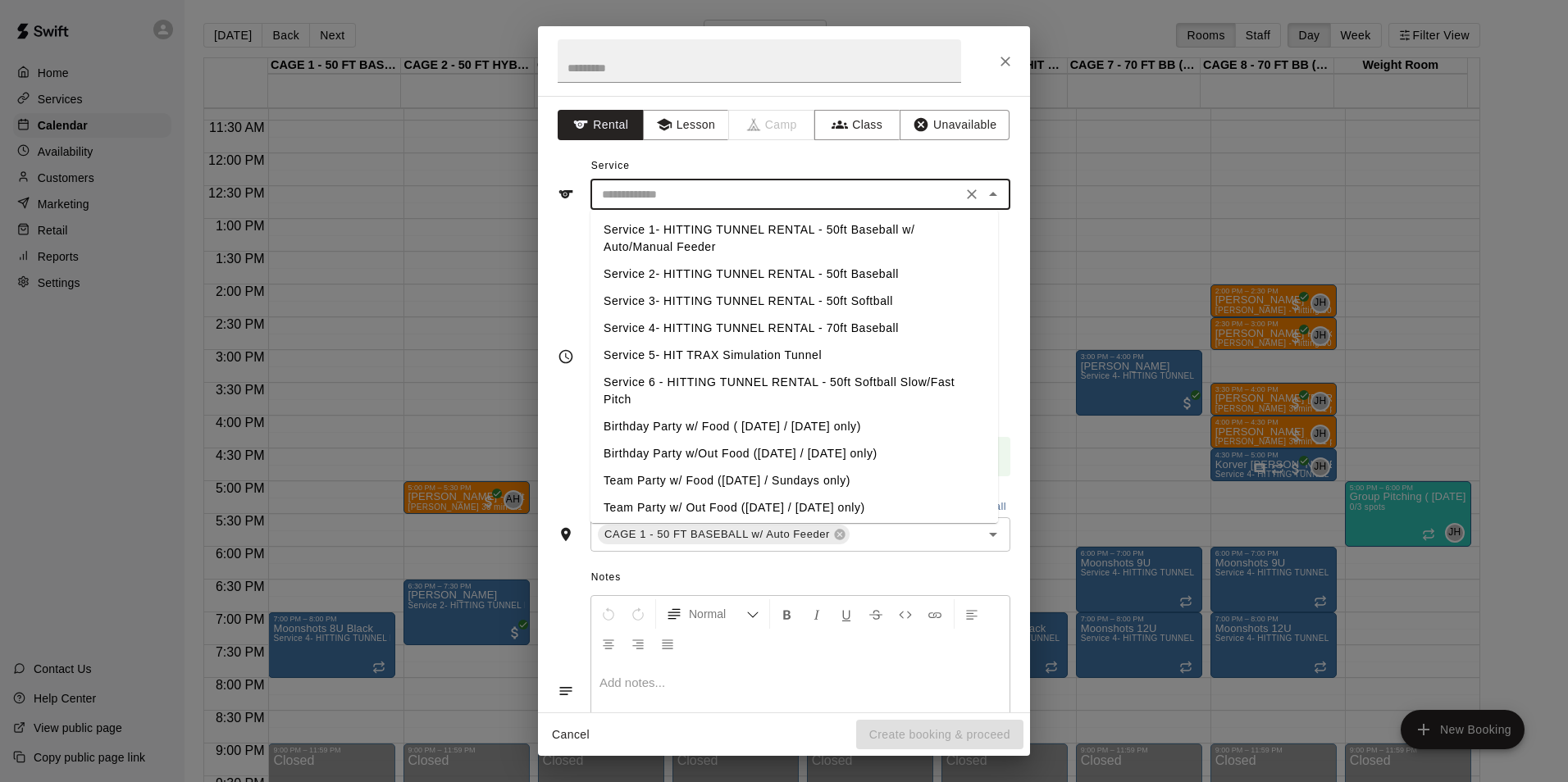
click at [652, 190] on input "text" at bounding box center [776, 194] width 361 height 21
click at [854, 266] on li "Service 2- HITTING TUNNEL RENTAL - 50ft Baseball" at bounding box center [794, 274] width 408 height 27
type input "**********"
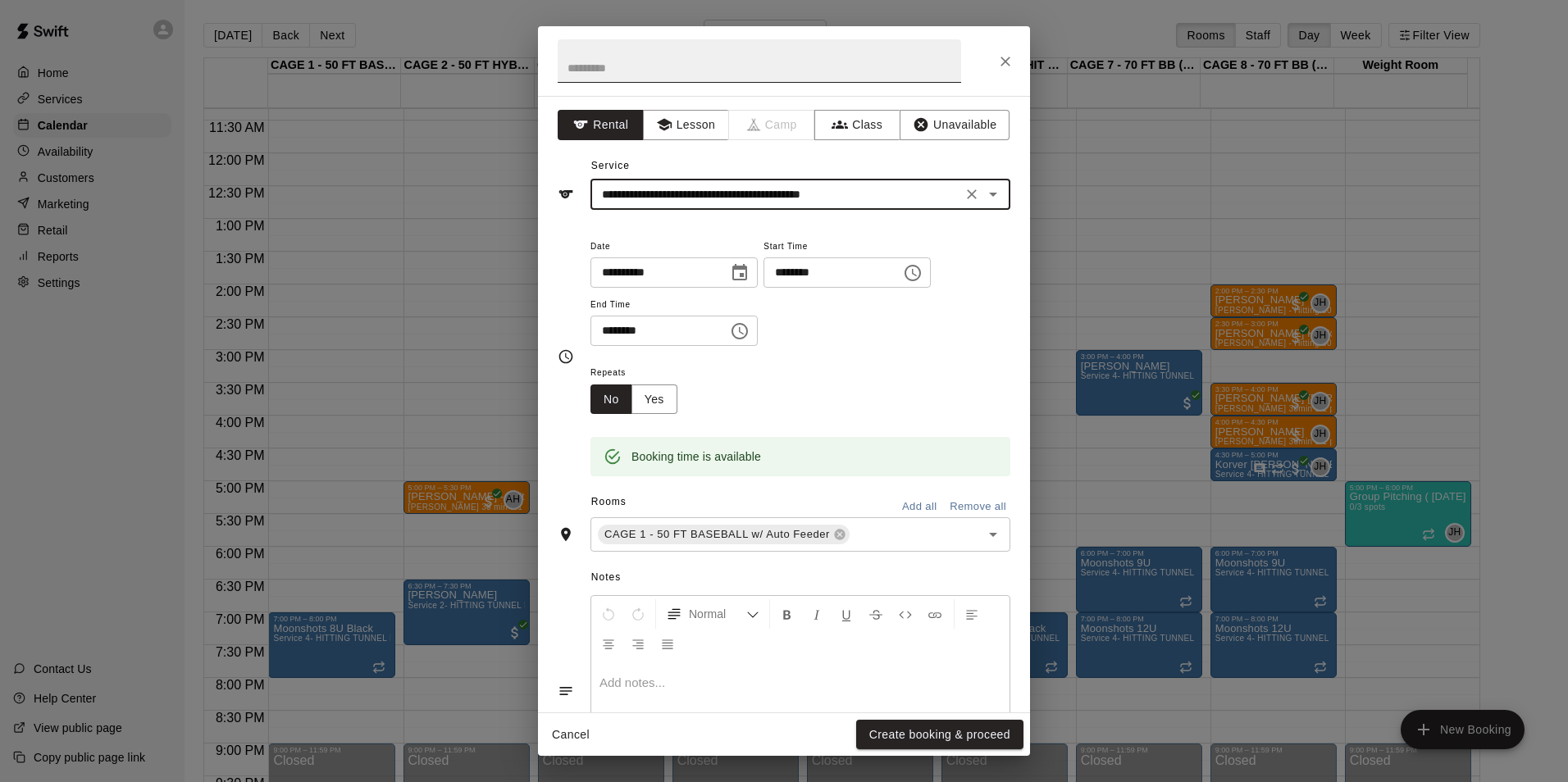
click at [678, 74] on input "text" at bounding box center [759, 61] width 404 height 43
type input "***"
click at [882, 736] on button "Create booking & proceed" at bounding box center [939, 735] width 167 height 31
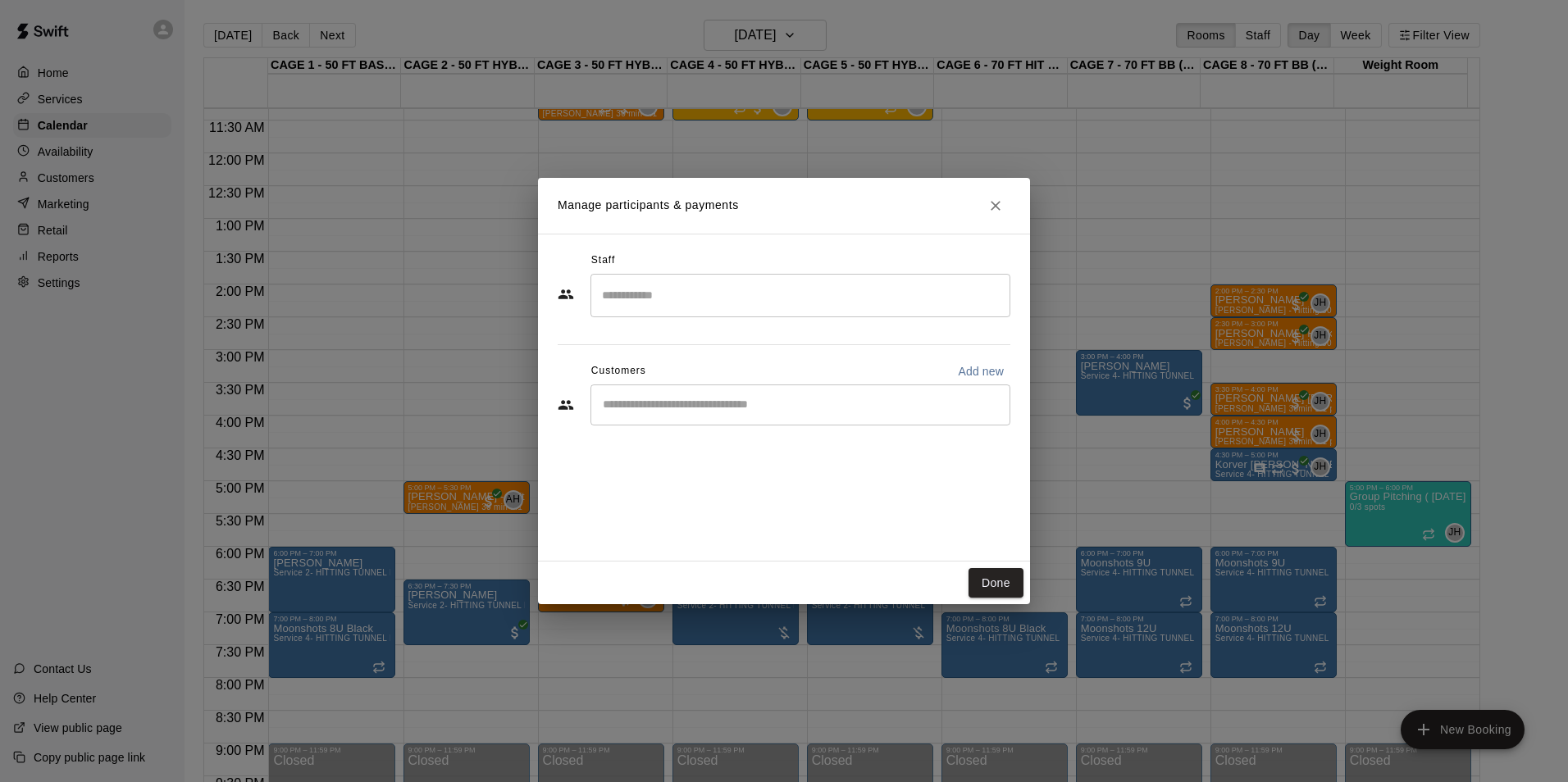
click at [984, 563] on div "Done" at bounding box center [784, 583] width 492 height 43
click at [993, 580] on button "Done" at bounding box center [996, 583] width 55 height 31
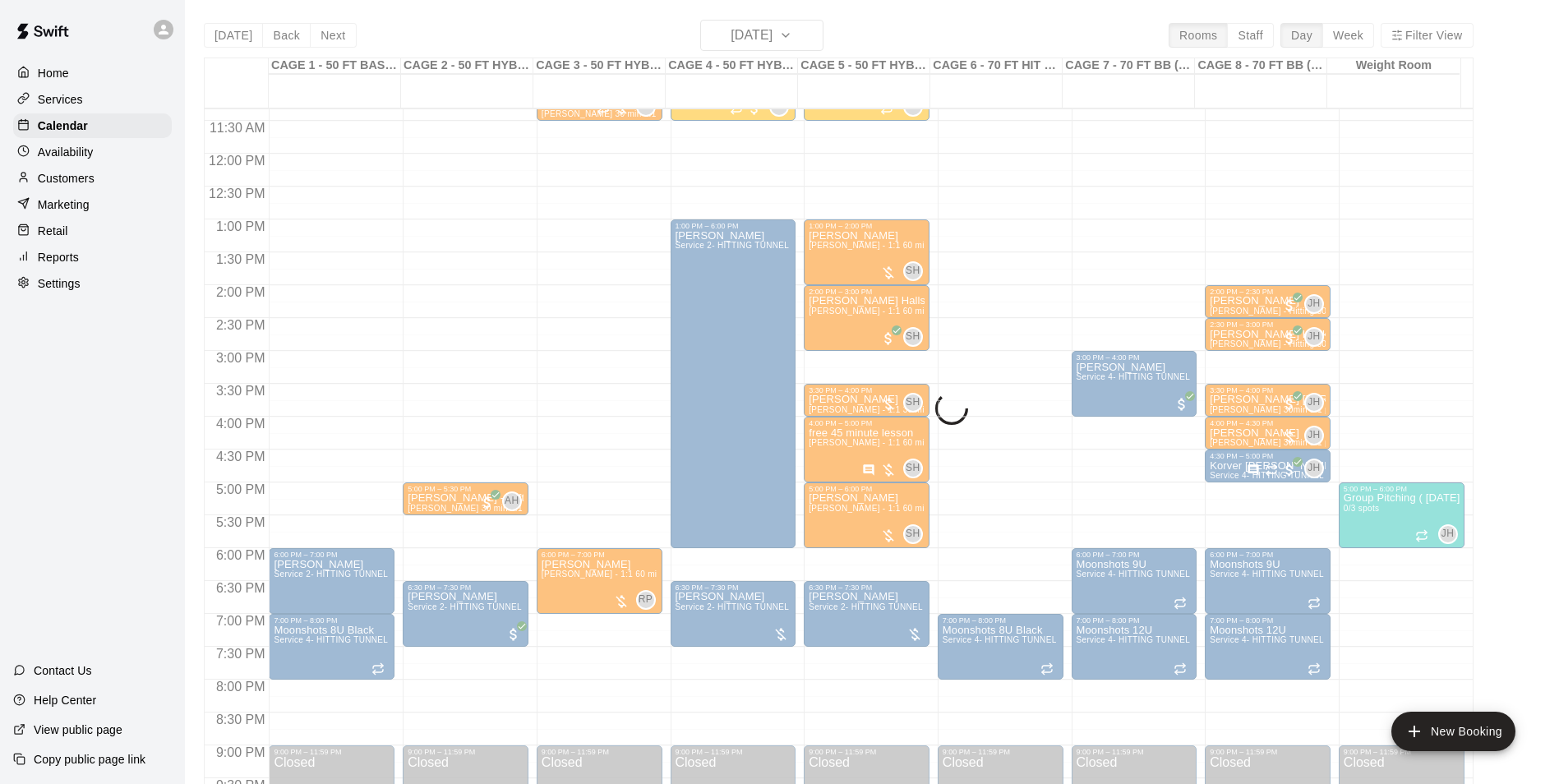
click at [792, 52] on div "Today Back Next Wednesday Aug 13 Rooms Staff Day Week Filter View CAGE 1 - 50 F…" at bounding box center [839, 412] width 1270 height 784
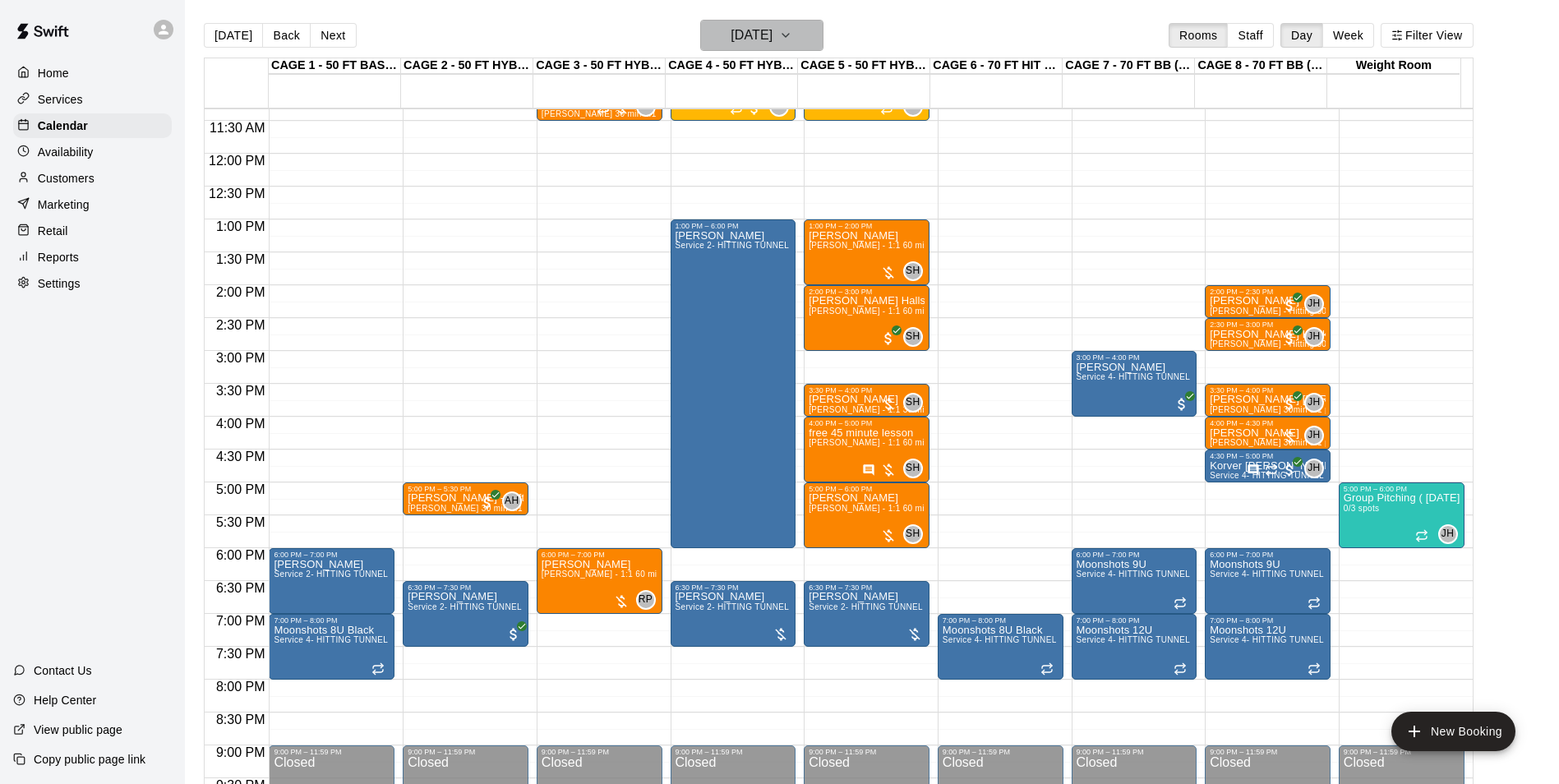
click at [771, 37] on h6 "Wednesday Aug 13" at bounding box center [752, 36] width 42 height 23
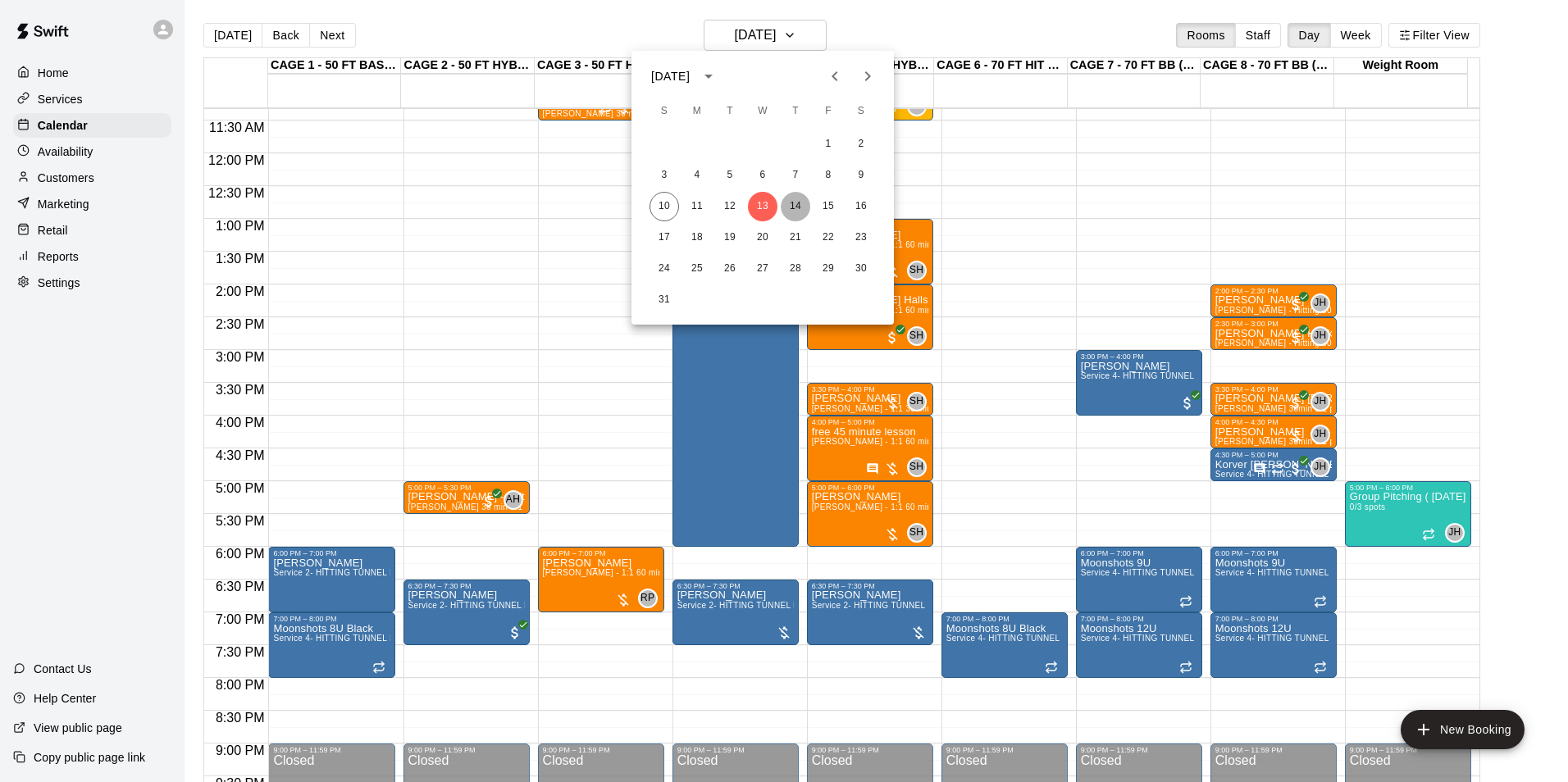
click at [791, 203] on button "14" at bounding box center [796, 207] width 30 height 30
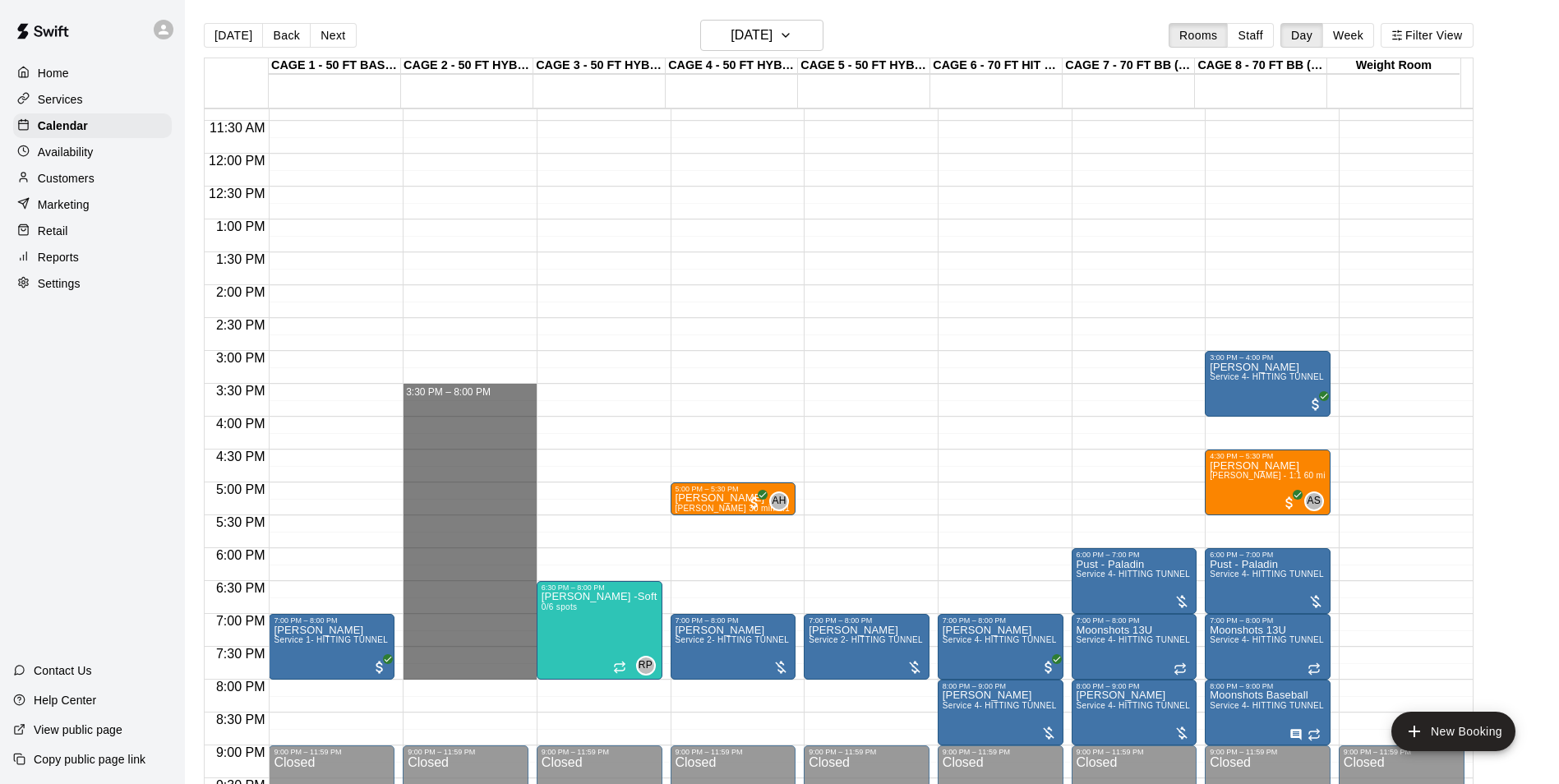
drag, startPoint x: 444, startPoint y: 392, endPoint x: 463, endPoint y: 679, distance: 287.6
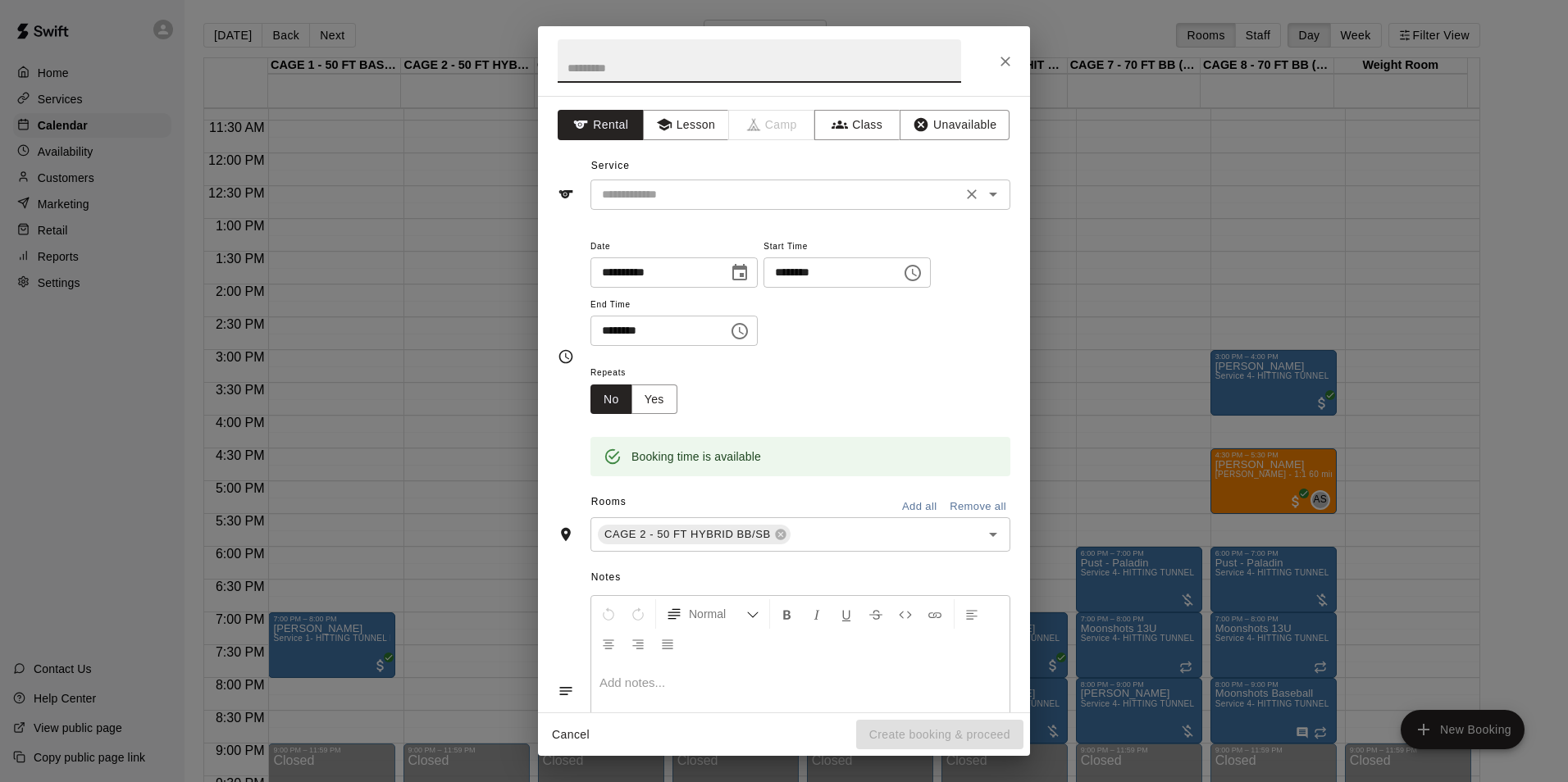
click at [794, 184] on input "text" at bounding box center [776, 194] width 361 height 21
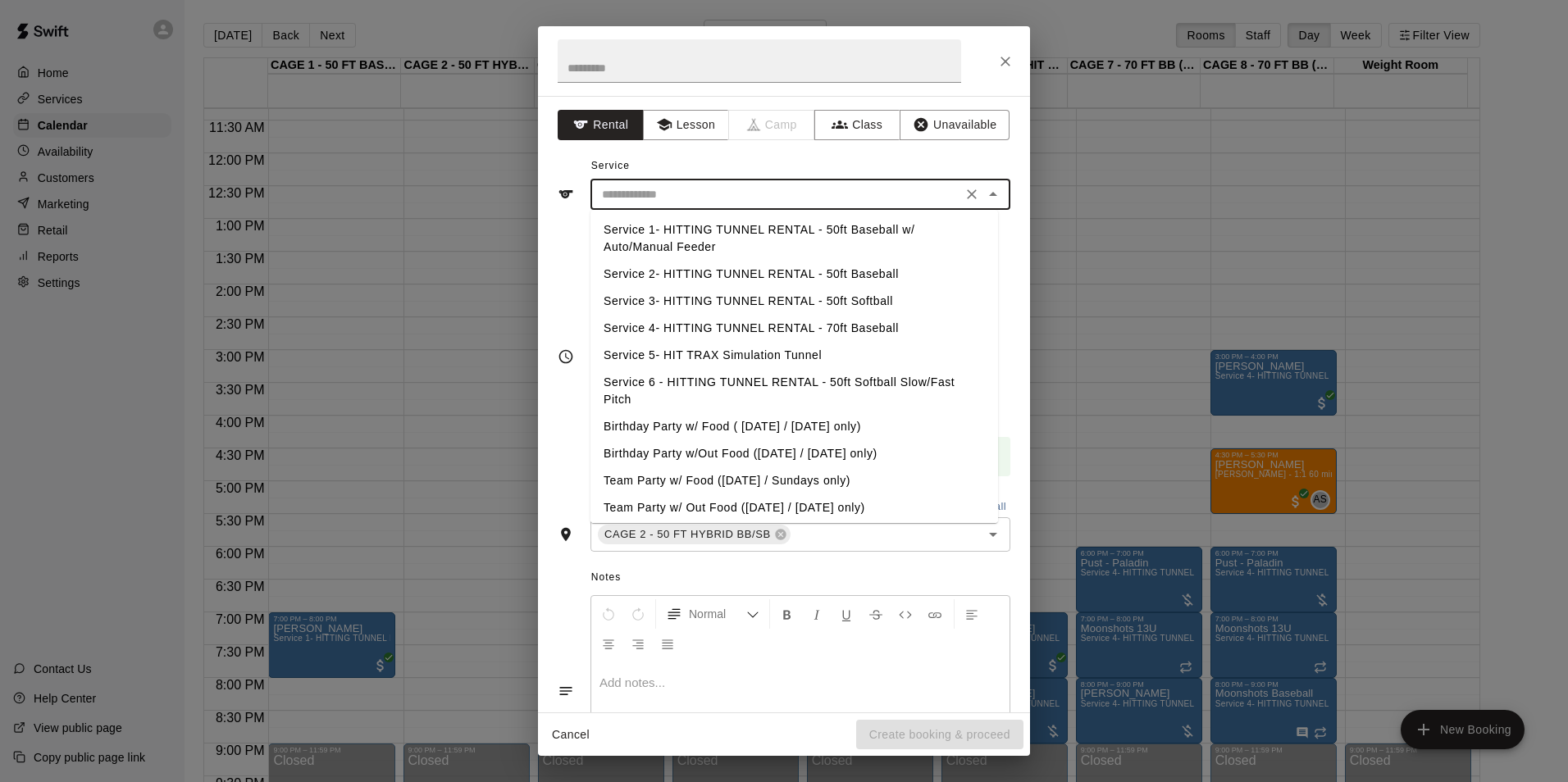
click at [848, 270] on li "Service 2- HITTING TUNNEL RENTAL - 50ft Baseball" at bounding box center [794, 274] width 408 height 27
type input "**********"
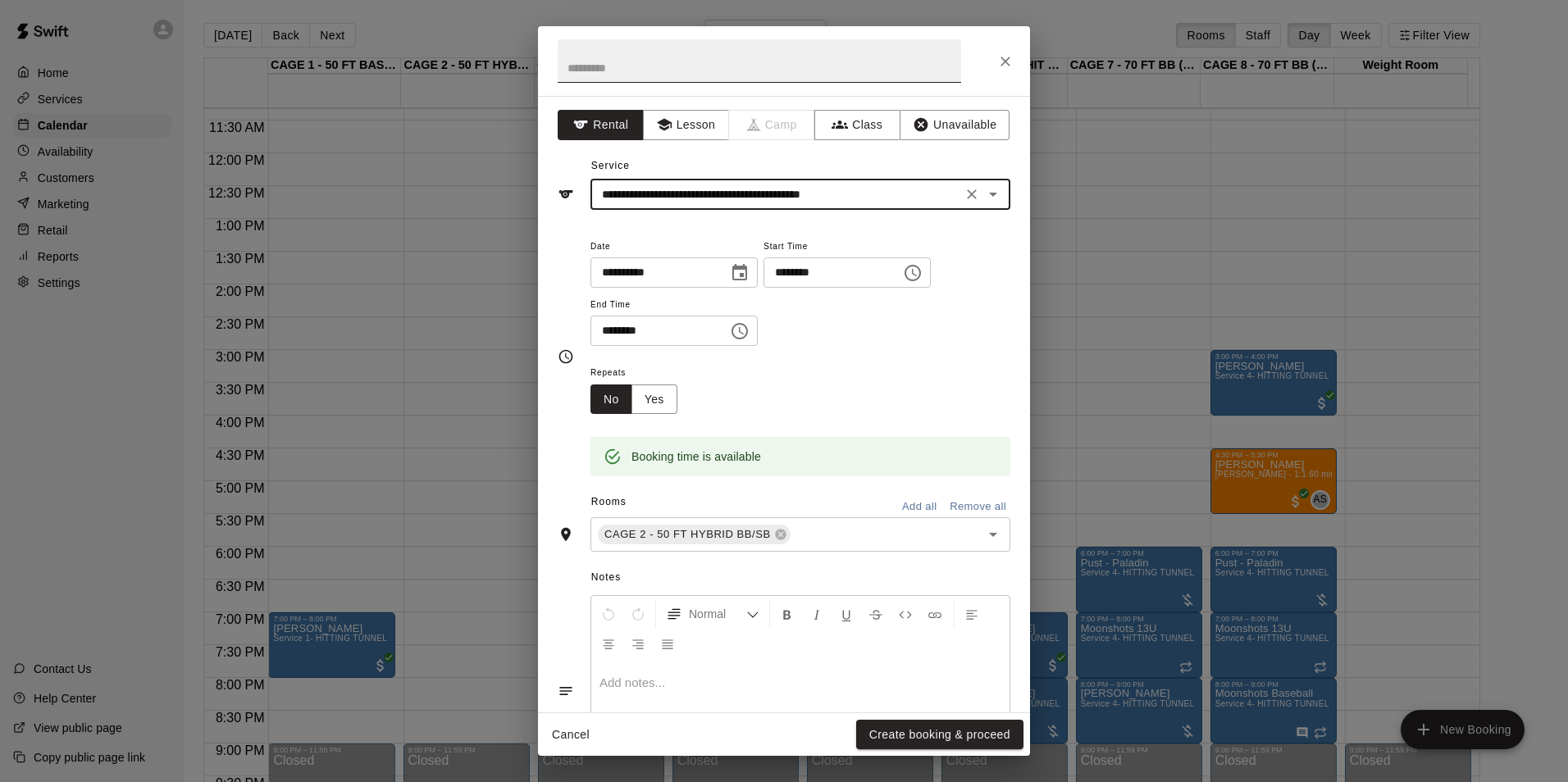
click at [706, 59] on input "text" at bounding box center [759, 61] width 404 height 43
type input "**********"
click at [904, 728] on button "Create booking & proceed" at bounding box center [939, 735] width 167 height 31
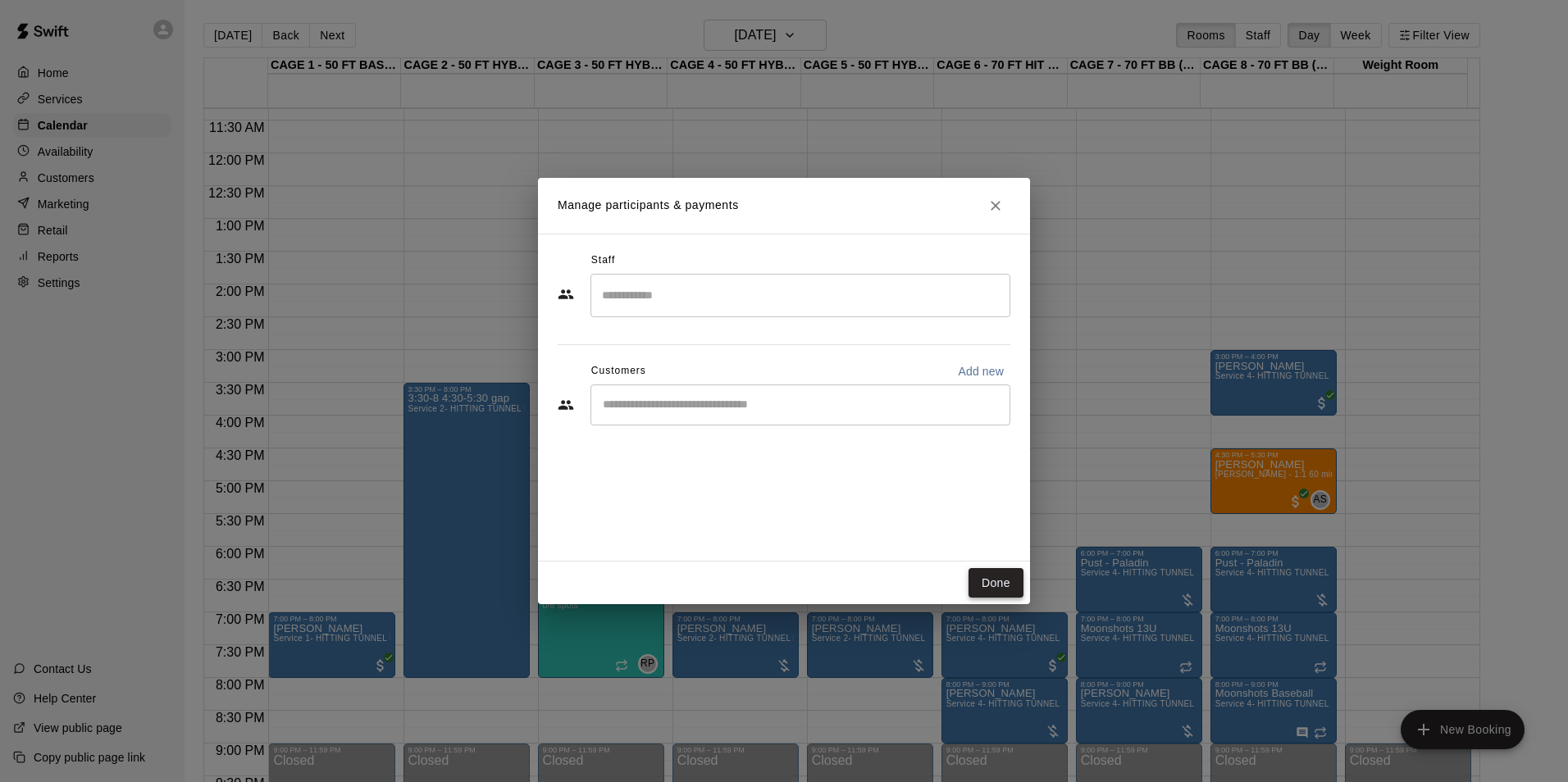
click at [1007, 581] on button "Done" at bounding box center [996, 583] width 55 height 31
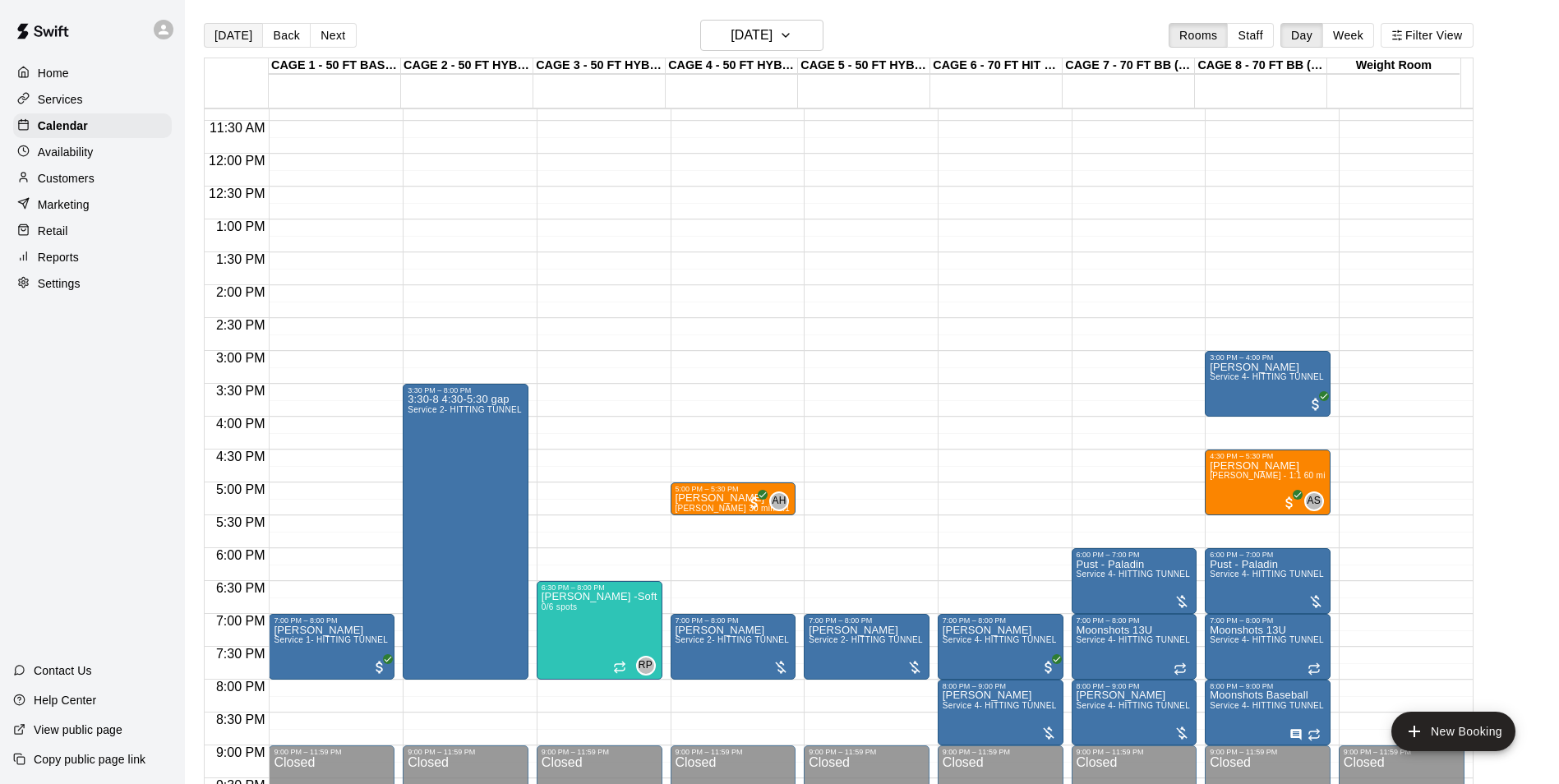
click at [230, 34] on button "Today" at bounding box center [233, 36] width 59 height 25
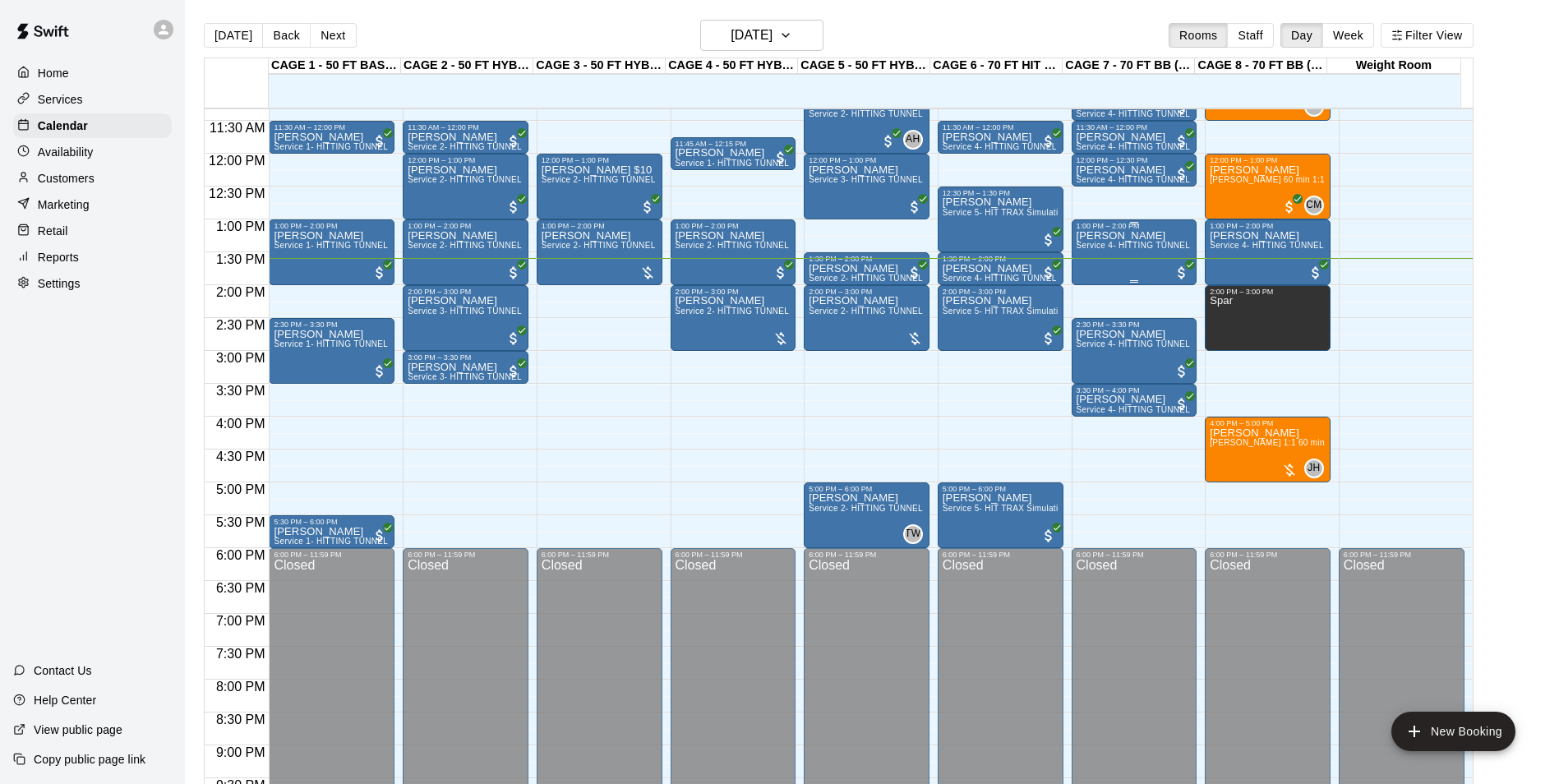
click at [1130, 250] on span "Service 4- HITTING TUNNEL RENTAL - 70ft Baseball" at bounding box center [1181, 245] width 209 height 9
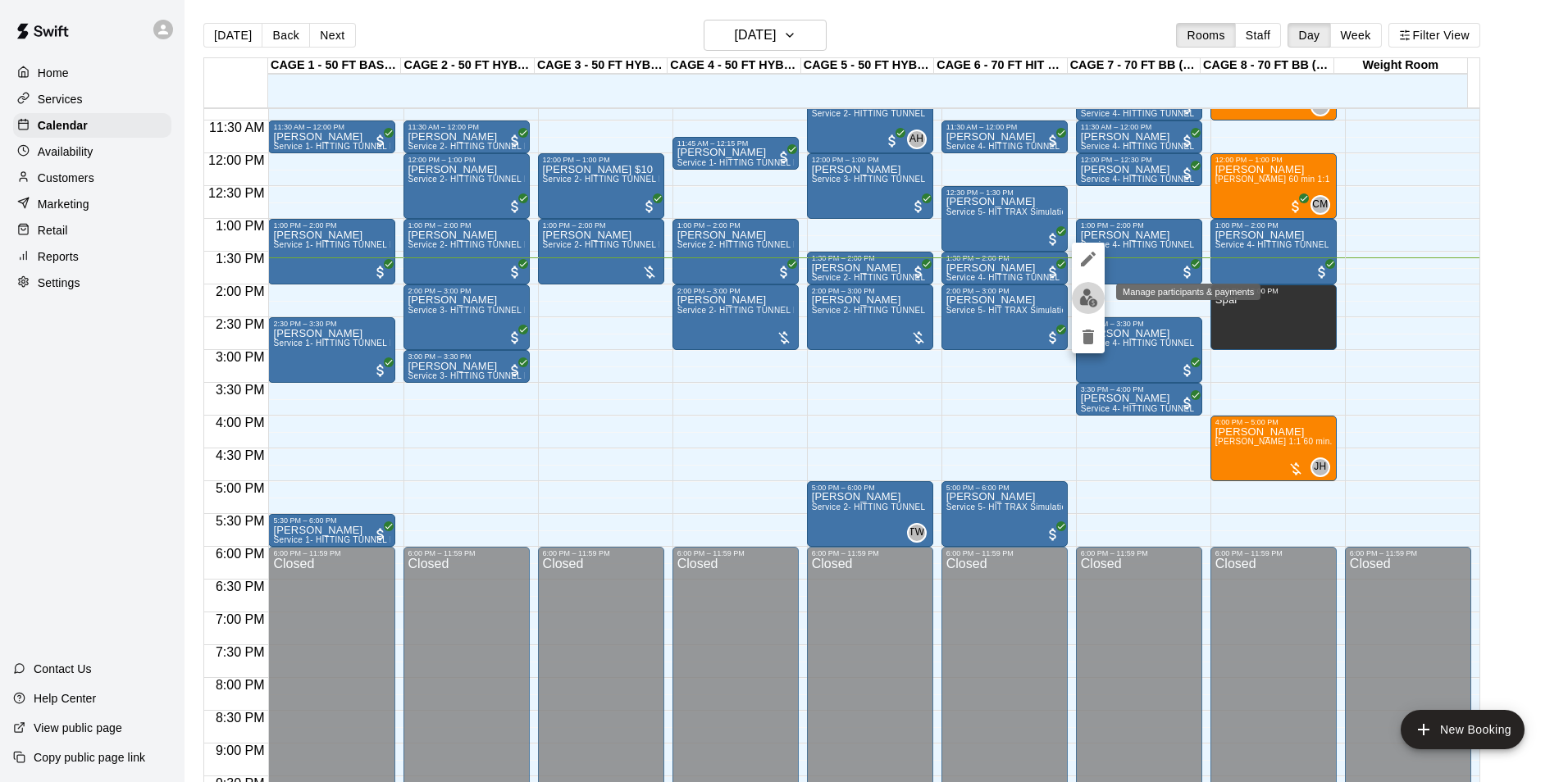
click at [1091, 305] on img "edit" at bounding box center [1088, 298] width 19 height 19
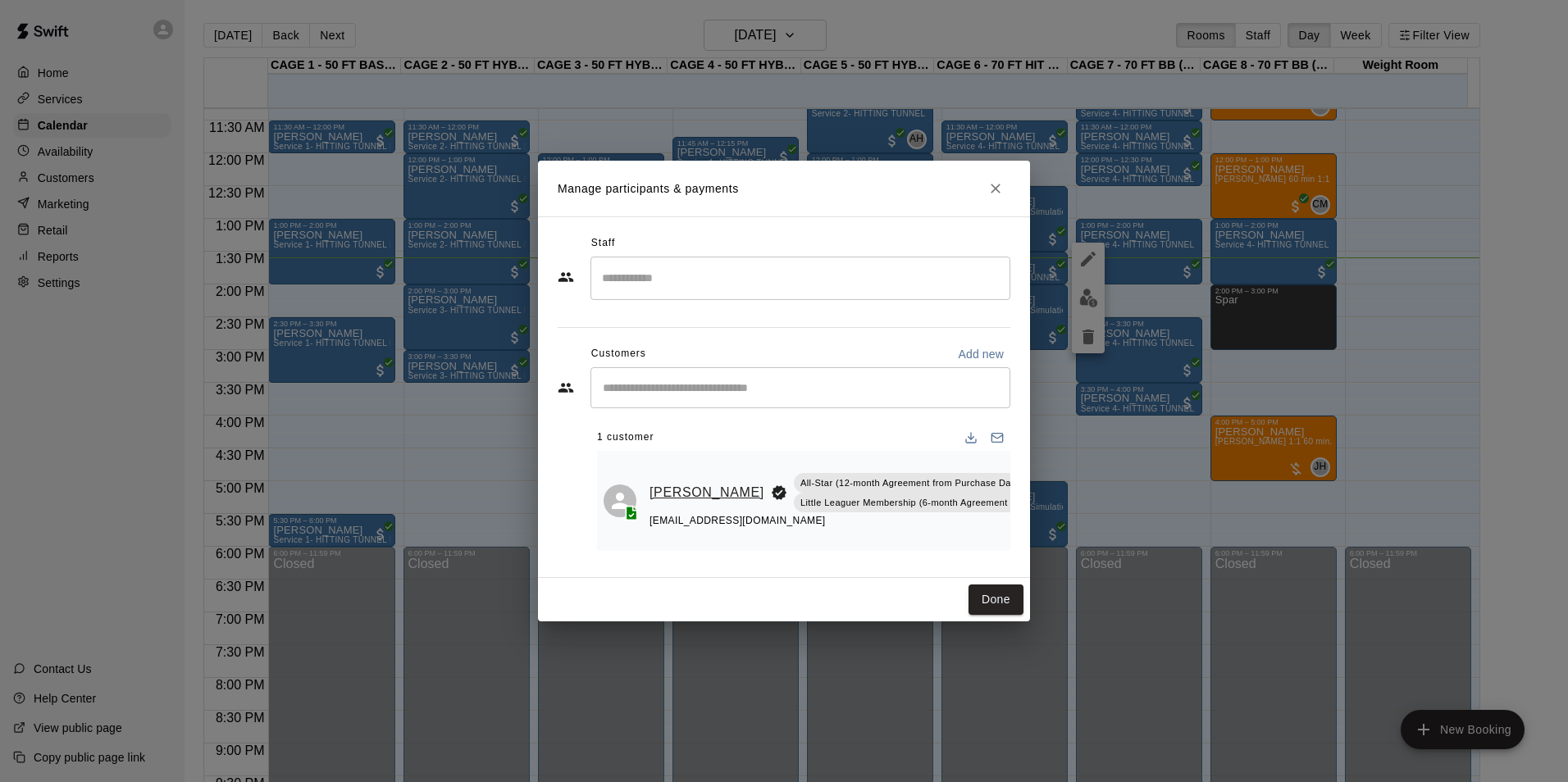
click at [688, 492] on link "Liam Delviken" at bounding box center [707, 493] width 115 height 22
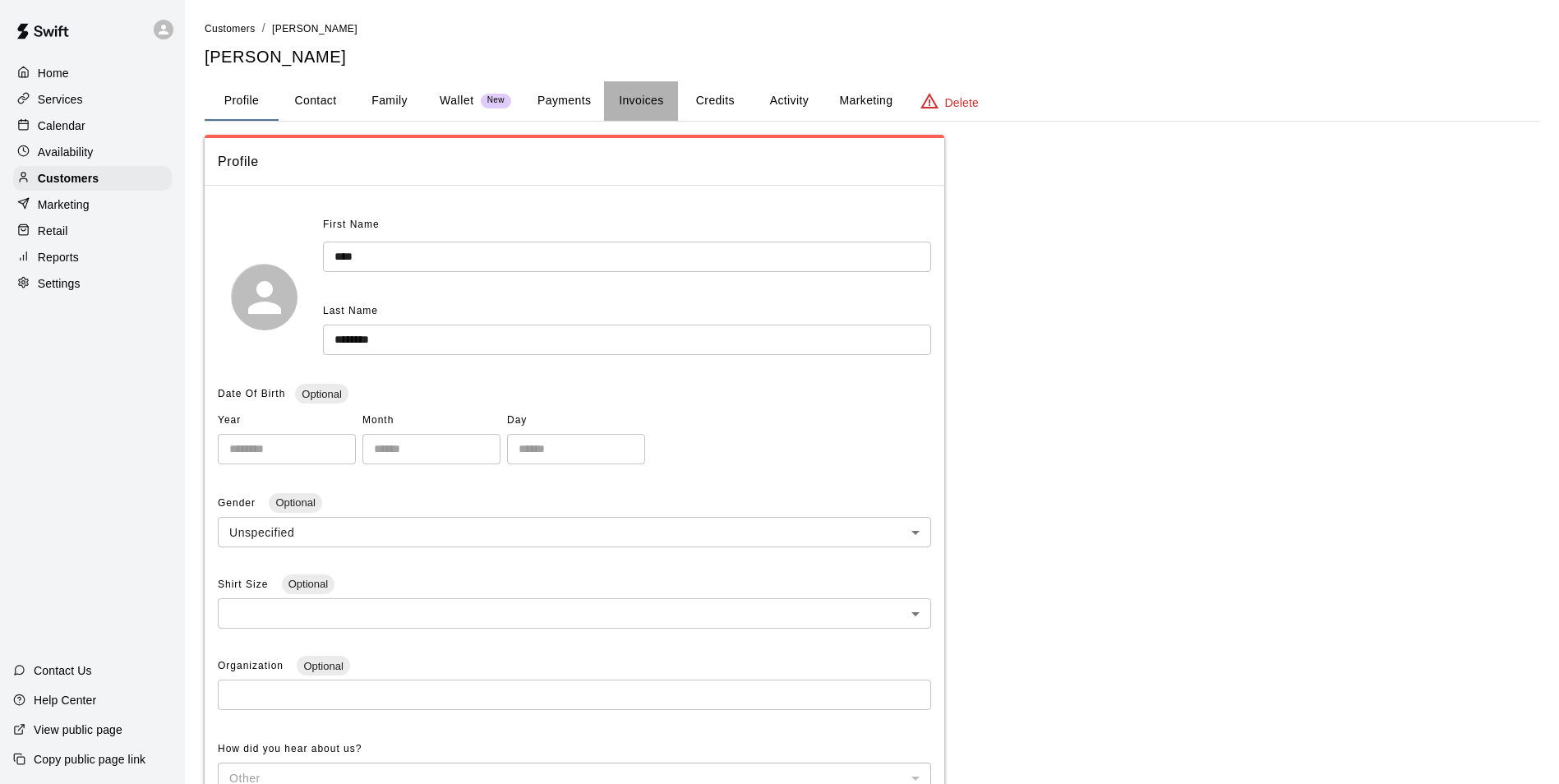
click at [634, 88] on button "Invoices" at bounding box center [641, 101] width 74 height 39
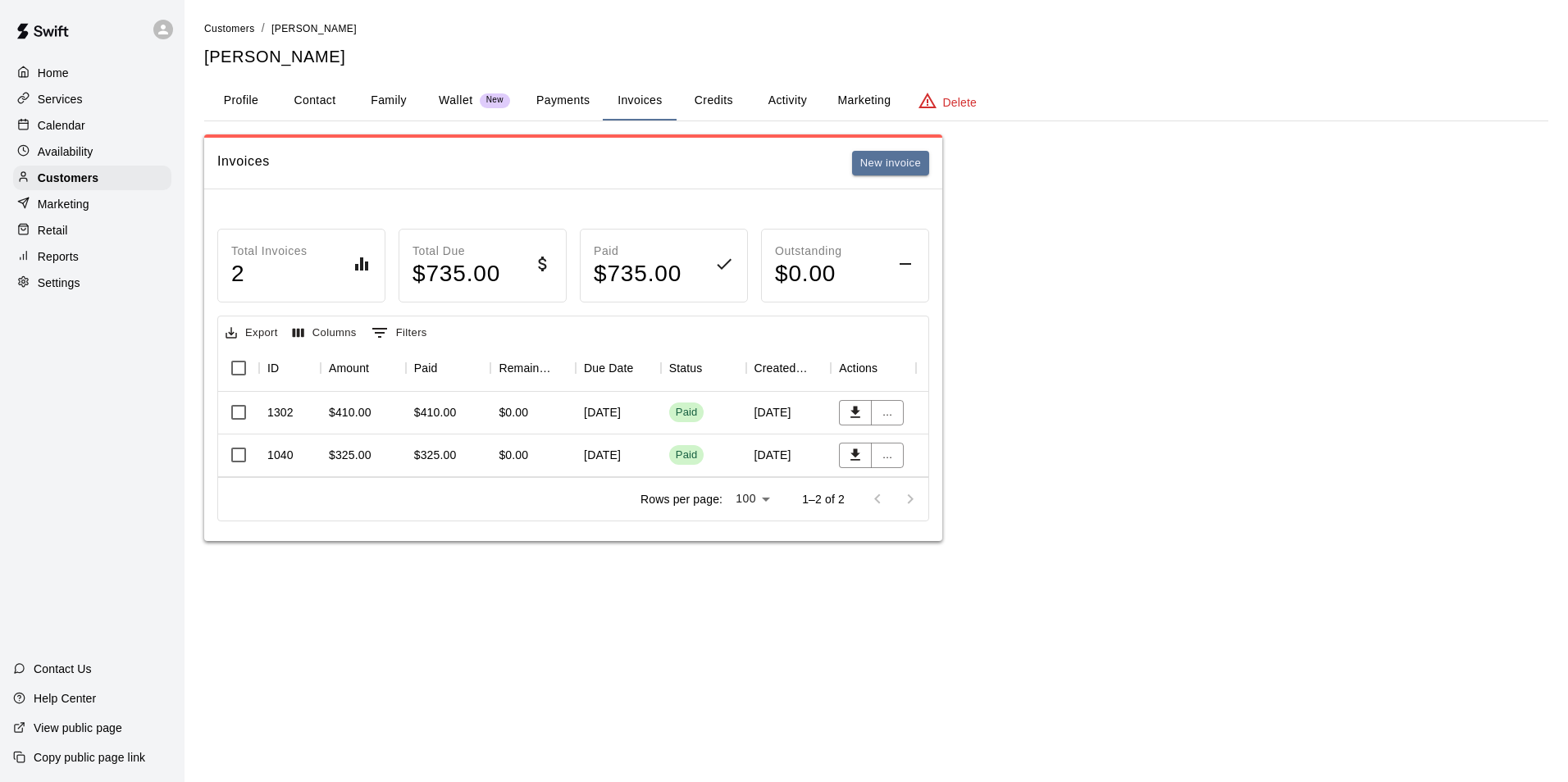
click at [723, 92] on button "Credits" at bounding box center [713, 100] width 74 height 39
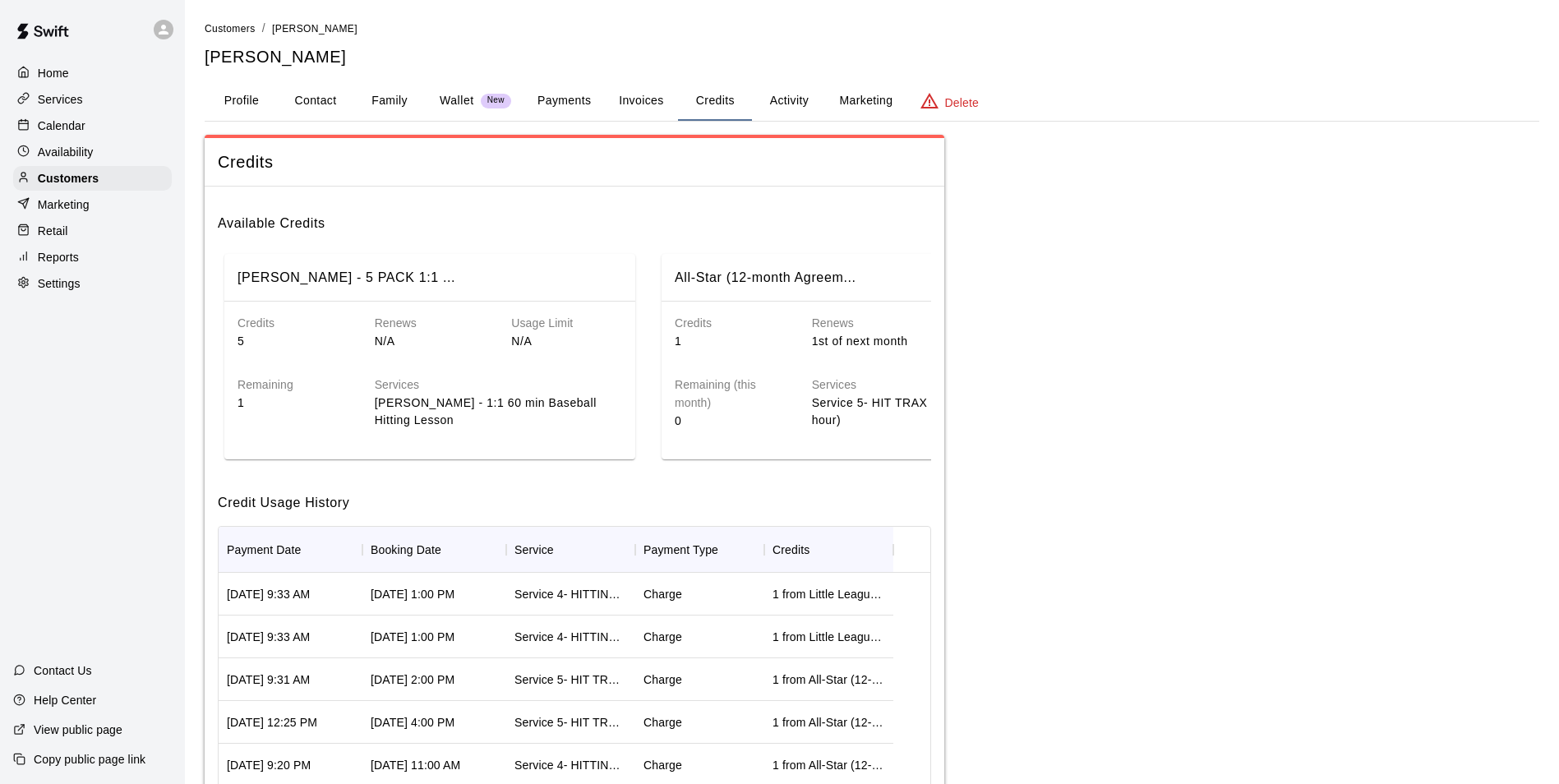
click at [776, 97] on button "Activity" at bounding box center [789, 101] width 74 height 39
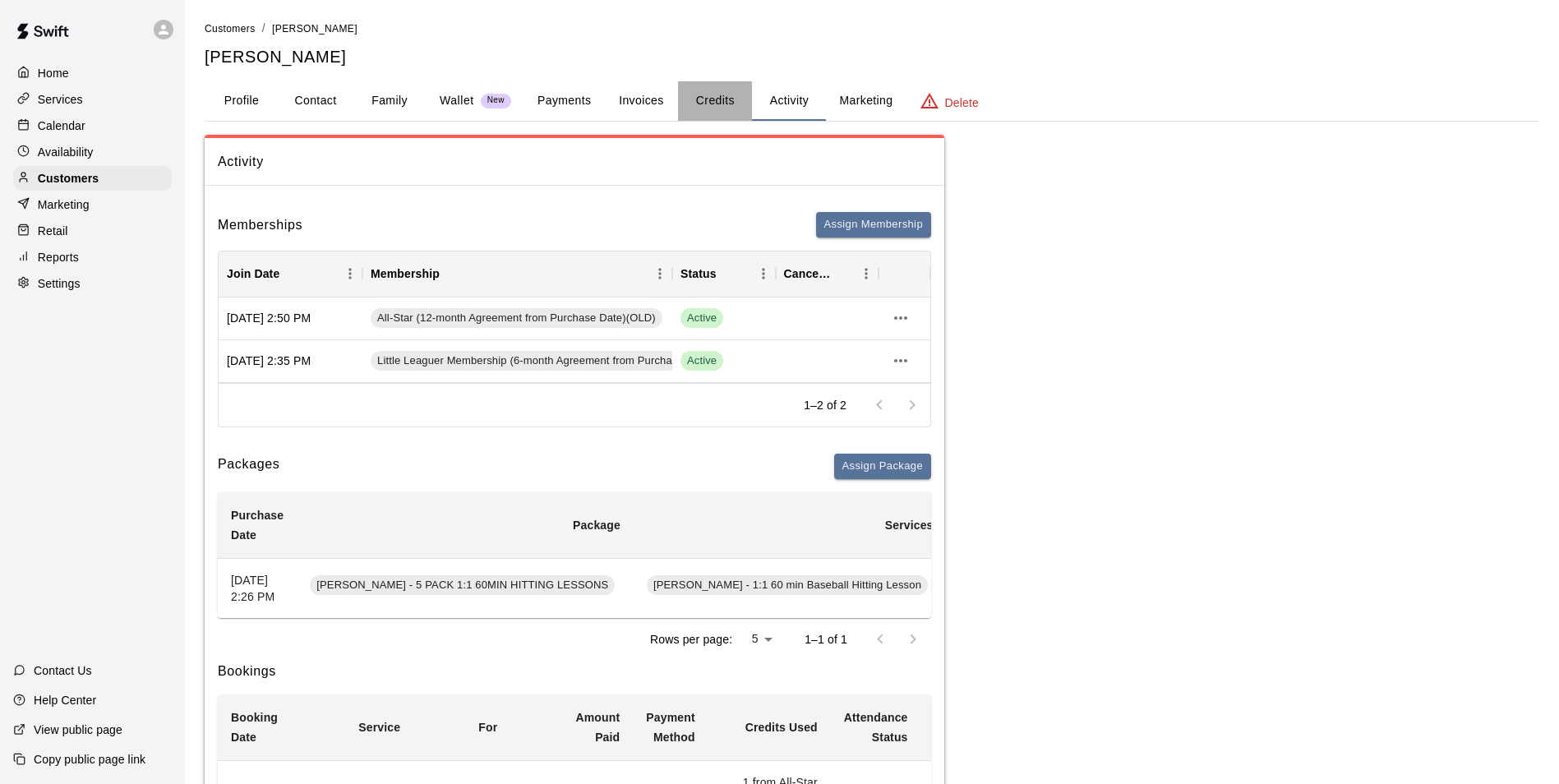
click at [720, 99] on button "Credits" at bounding box center [715, 101] width 74 height 39
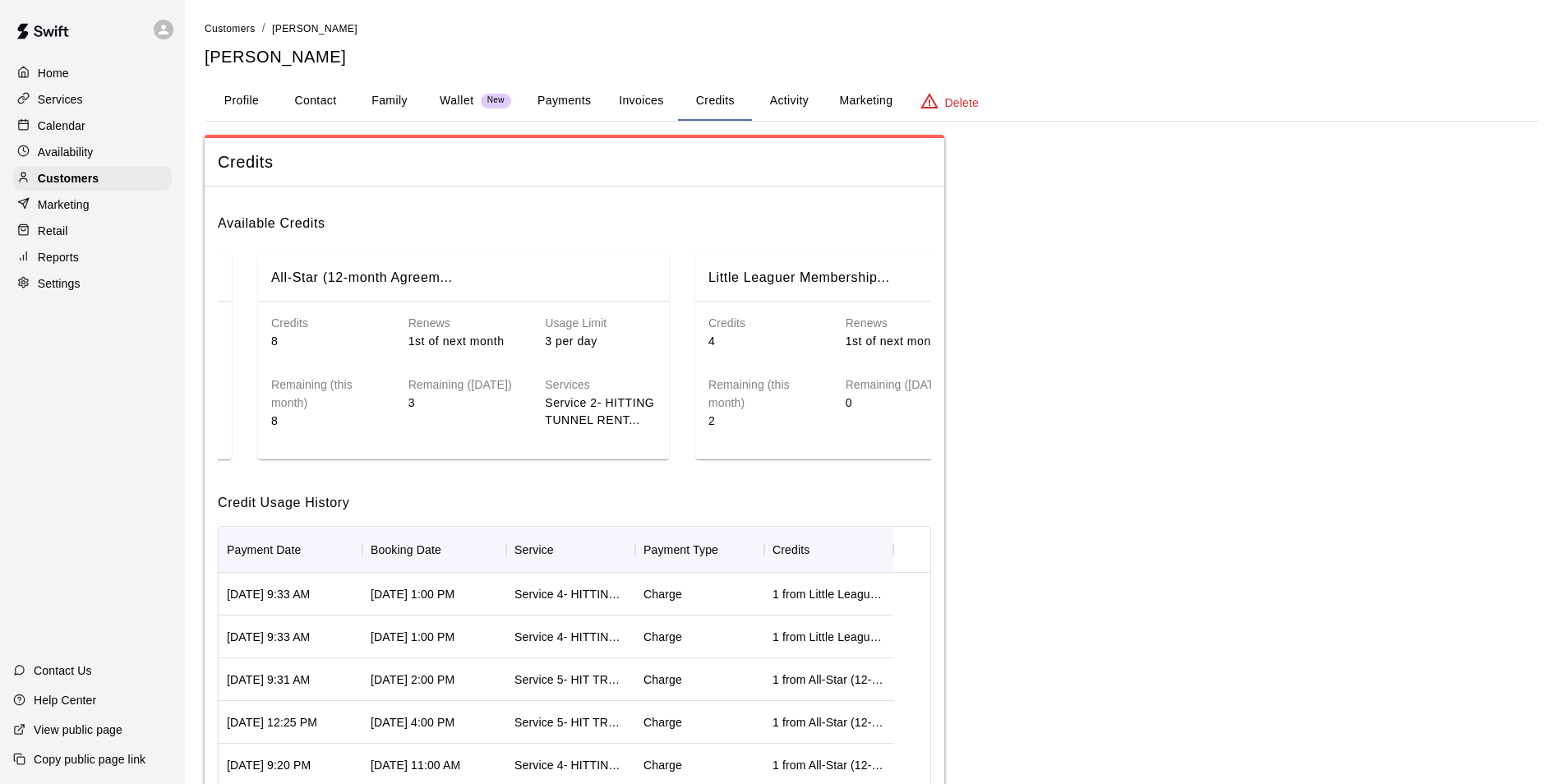
scroll to position [0, 823]
click at [51, 136] on div "Calendar" at bounding box center [92, 126] width 159 height 25
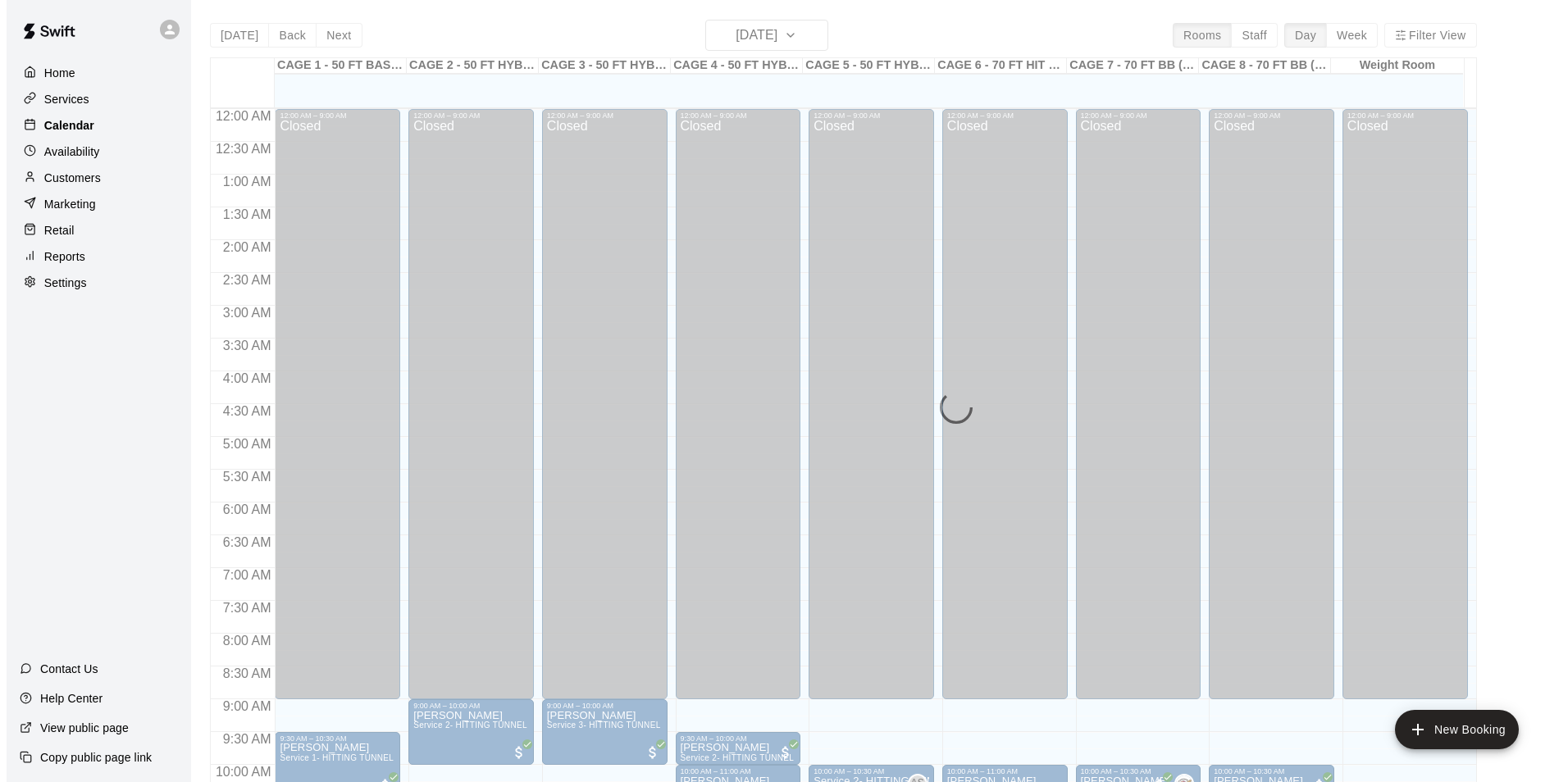
scroll to position [833, 0]
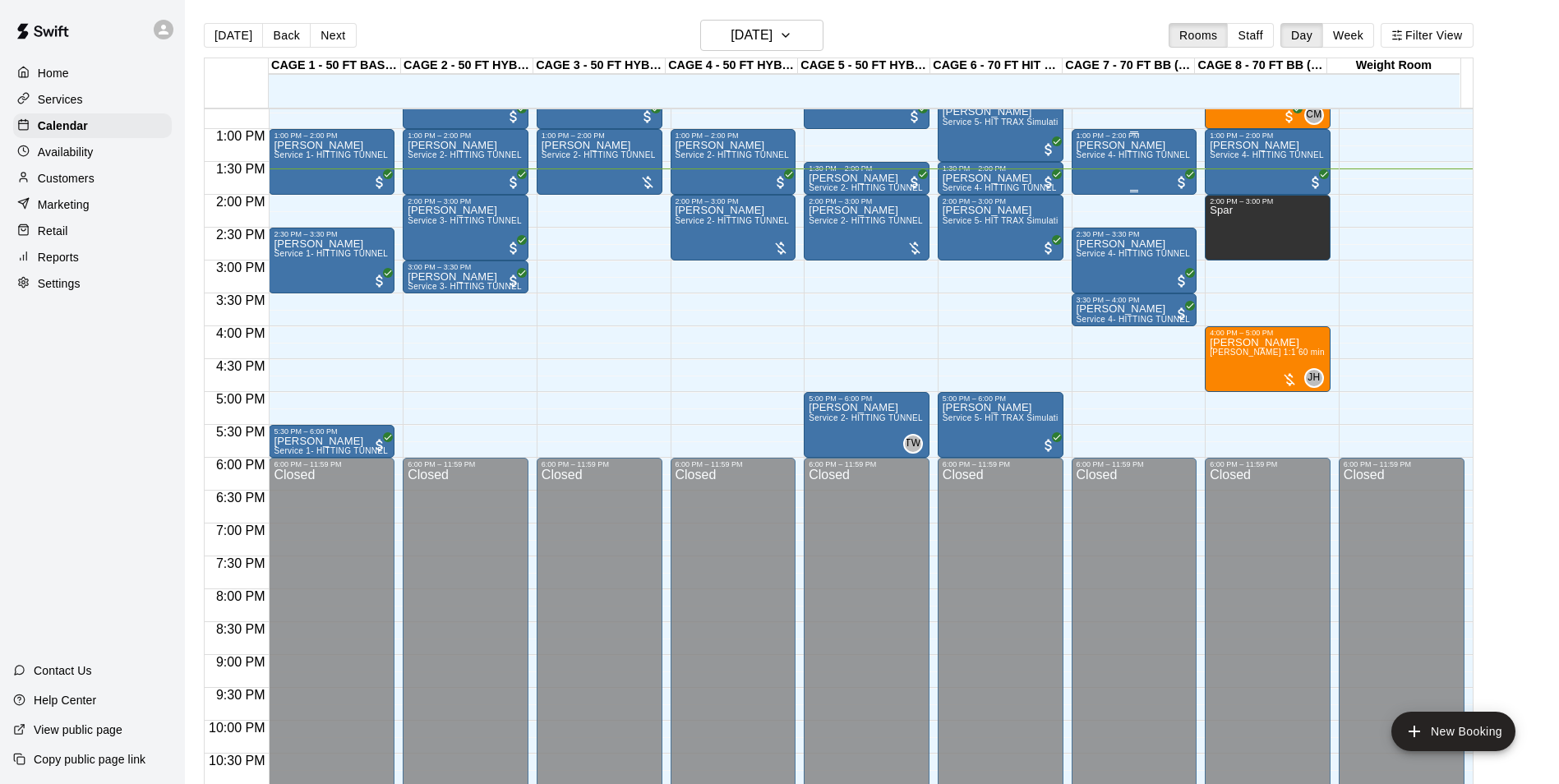
click at [1073, 166] on div "1:00 PM – 2:00 PM Liam Delviken Service 4- HITTING TUNNEL RENTAL - 70ft Baseball" at bounding box center [1134, 161] width 126 height 66
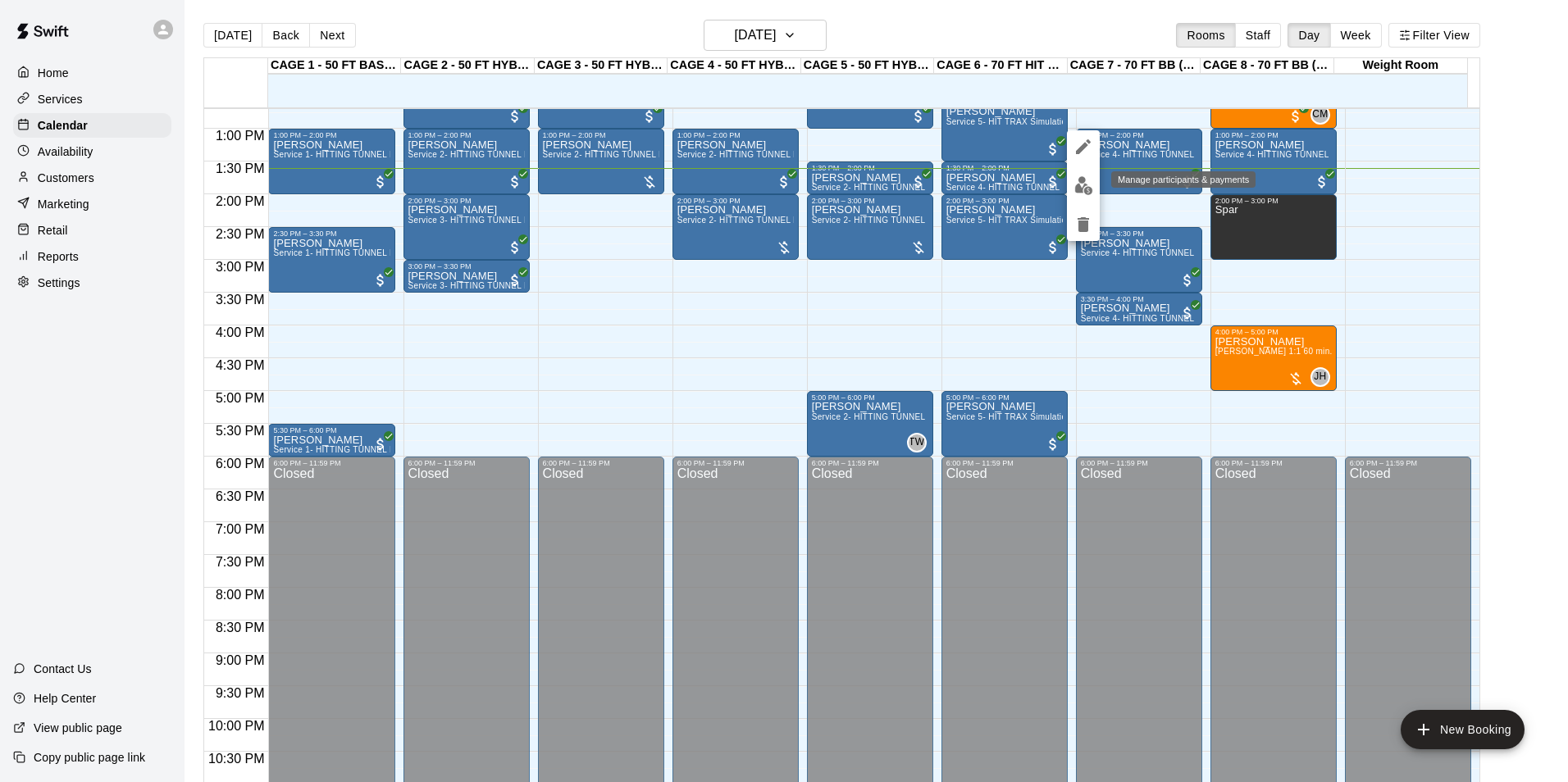
click at [1089, 187] on img "edit" at bounding box center [1084, 185] width 19 height 19
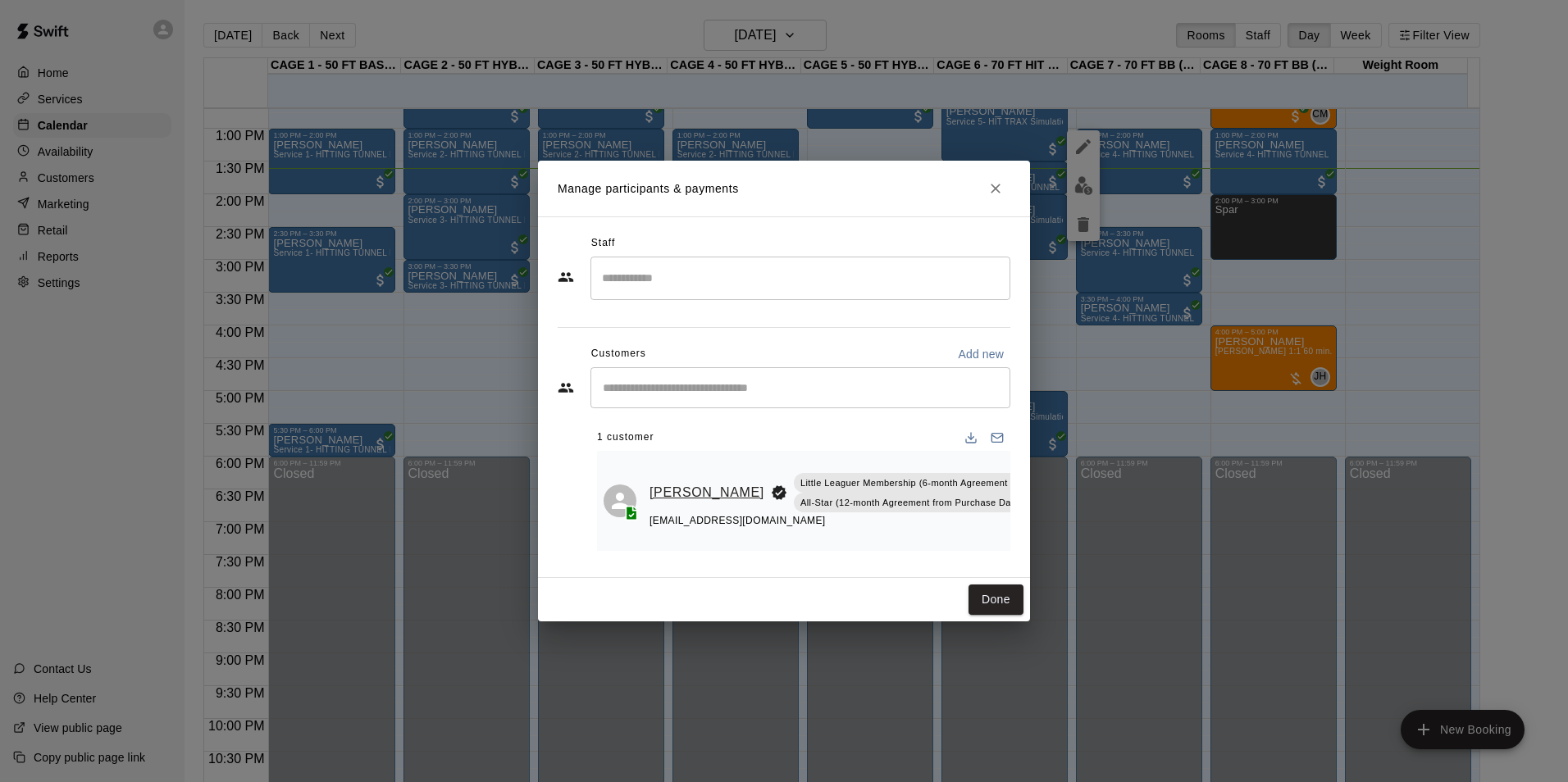
click at [674, 490] on link "Liam Delviken" at bounding box center [707, 493] width 115 height 22
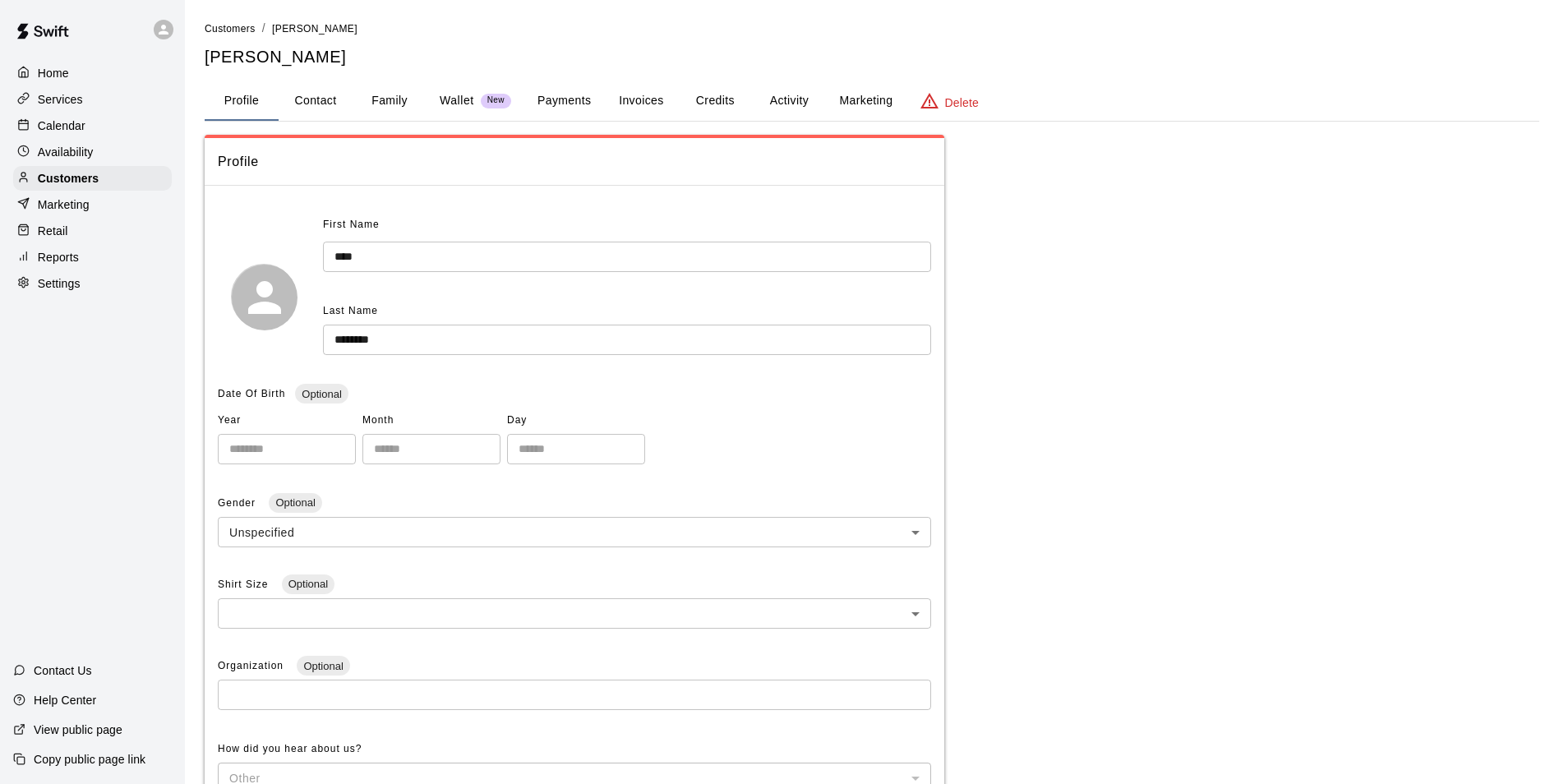
click at [717, 97] on button "Credits" at bounding box center [715, 101] width 74 height 39
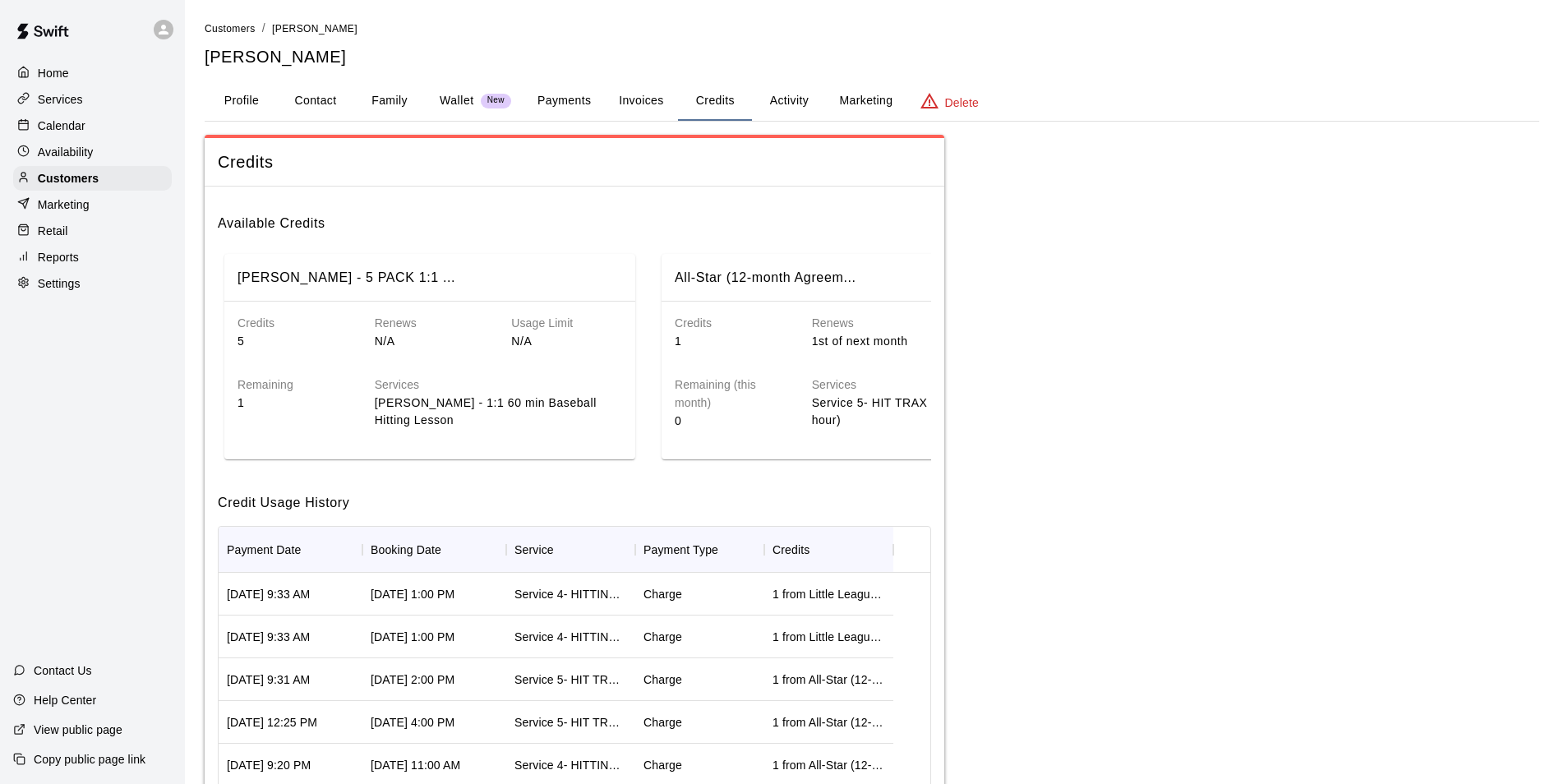
click at [782, 94] on button "Activity" at bounding box center [789, 101] width 74 height 39
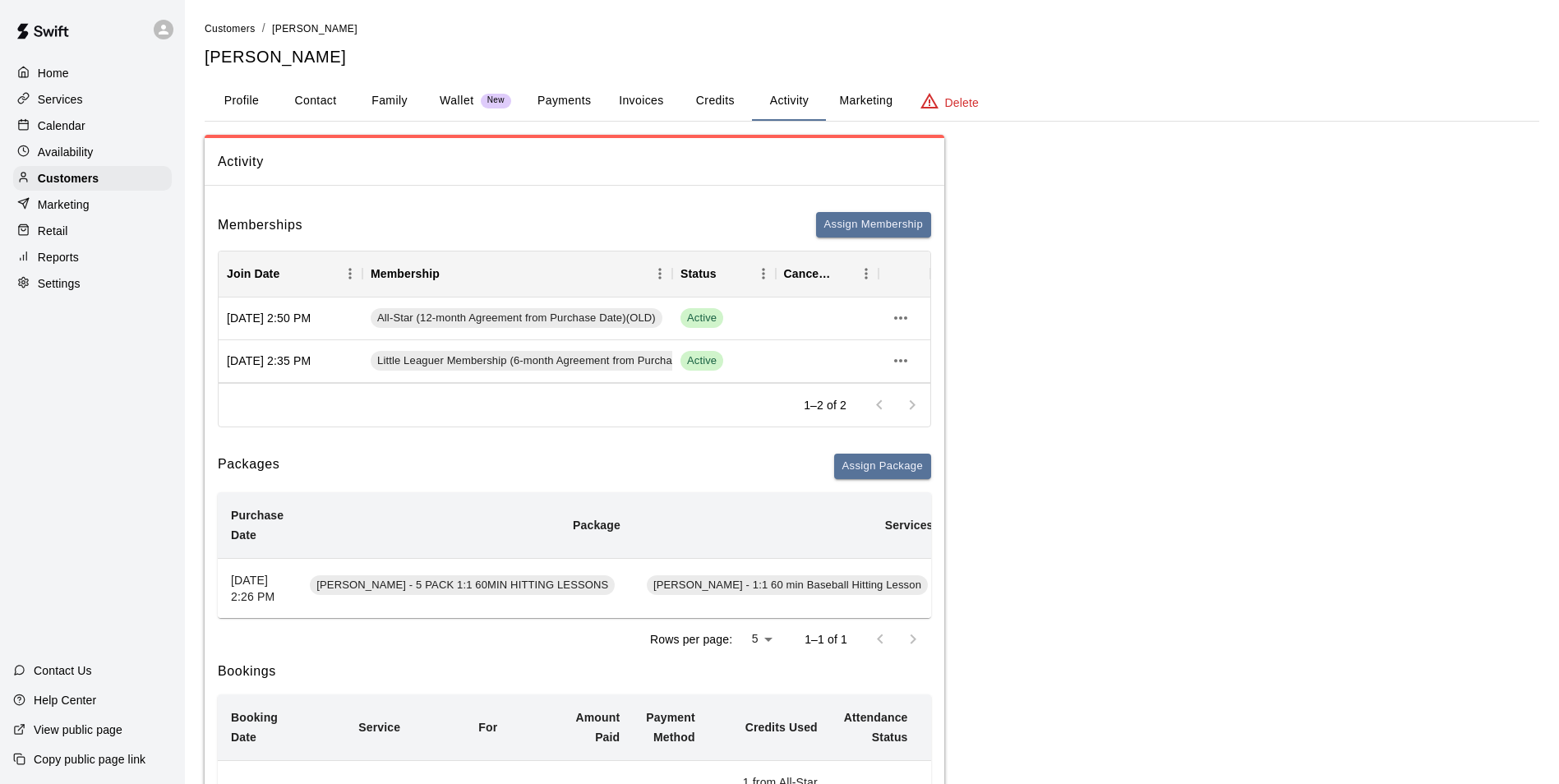
click at [245, 91] on button "Profile" at bounding box center [241, 101] width 74 height 39
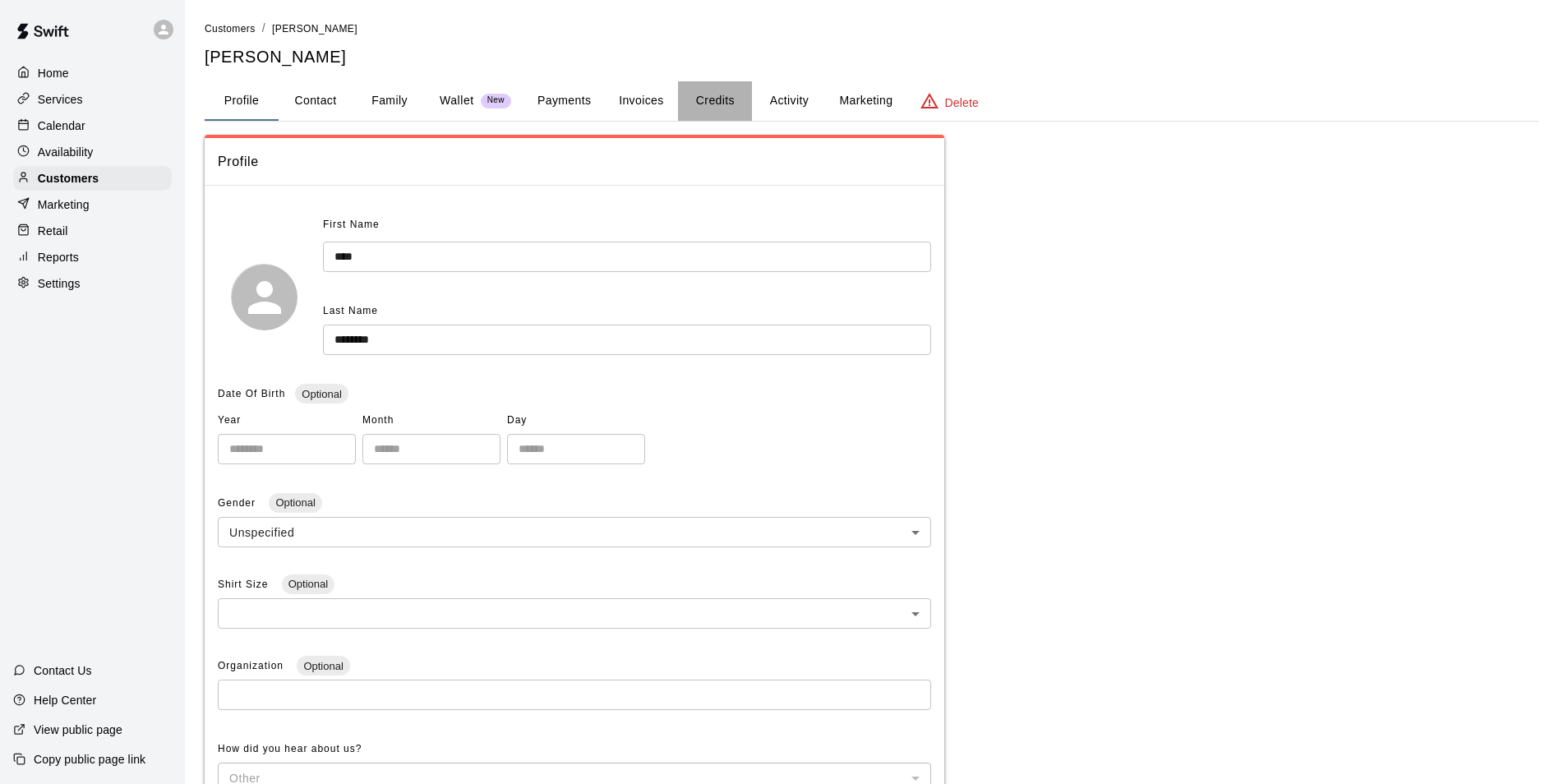
click at [720, 98] on button "Credits" at bounding box center [715, 101] width 74 height 39
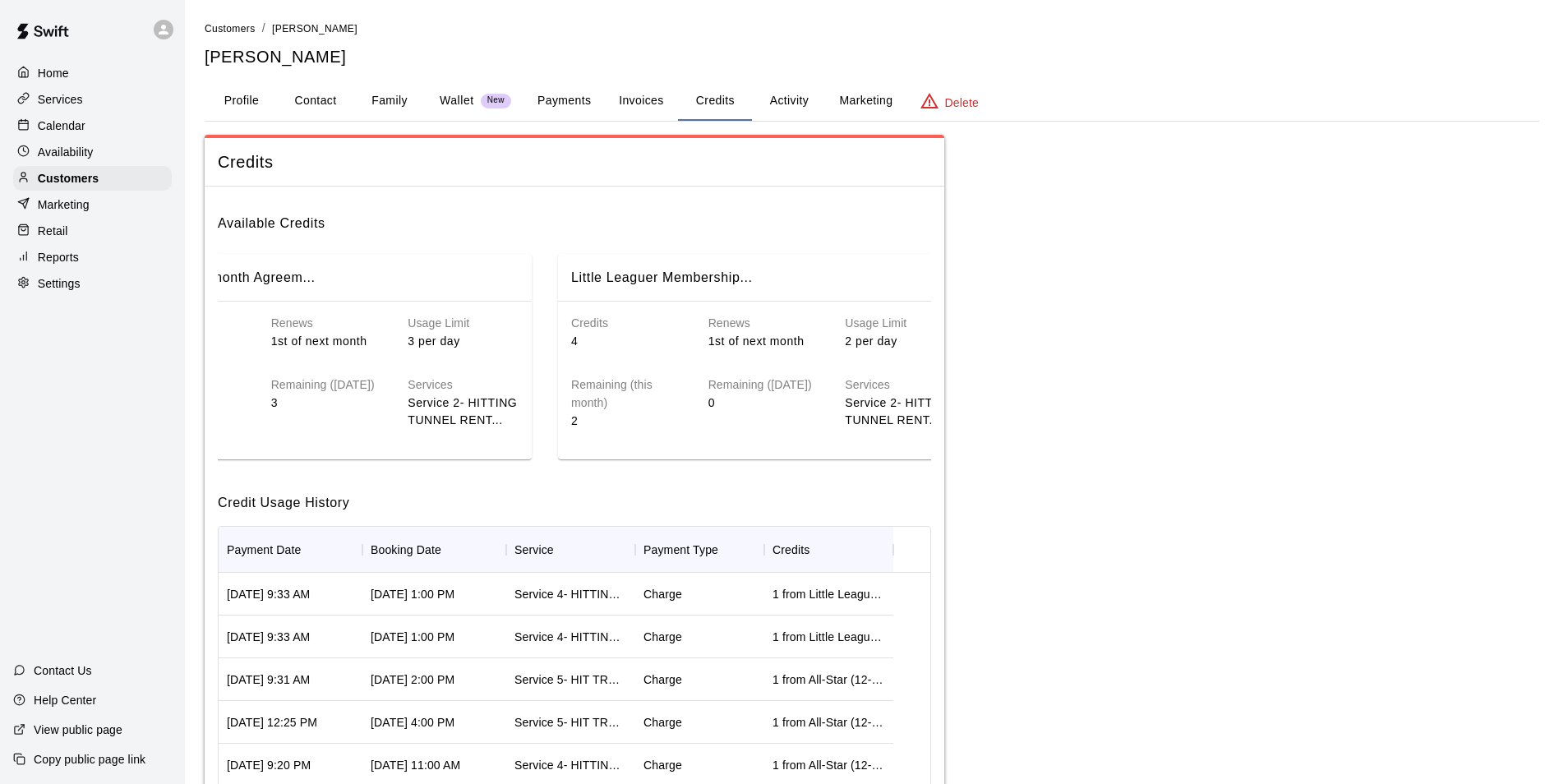
scroll to position [0, 1022]
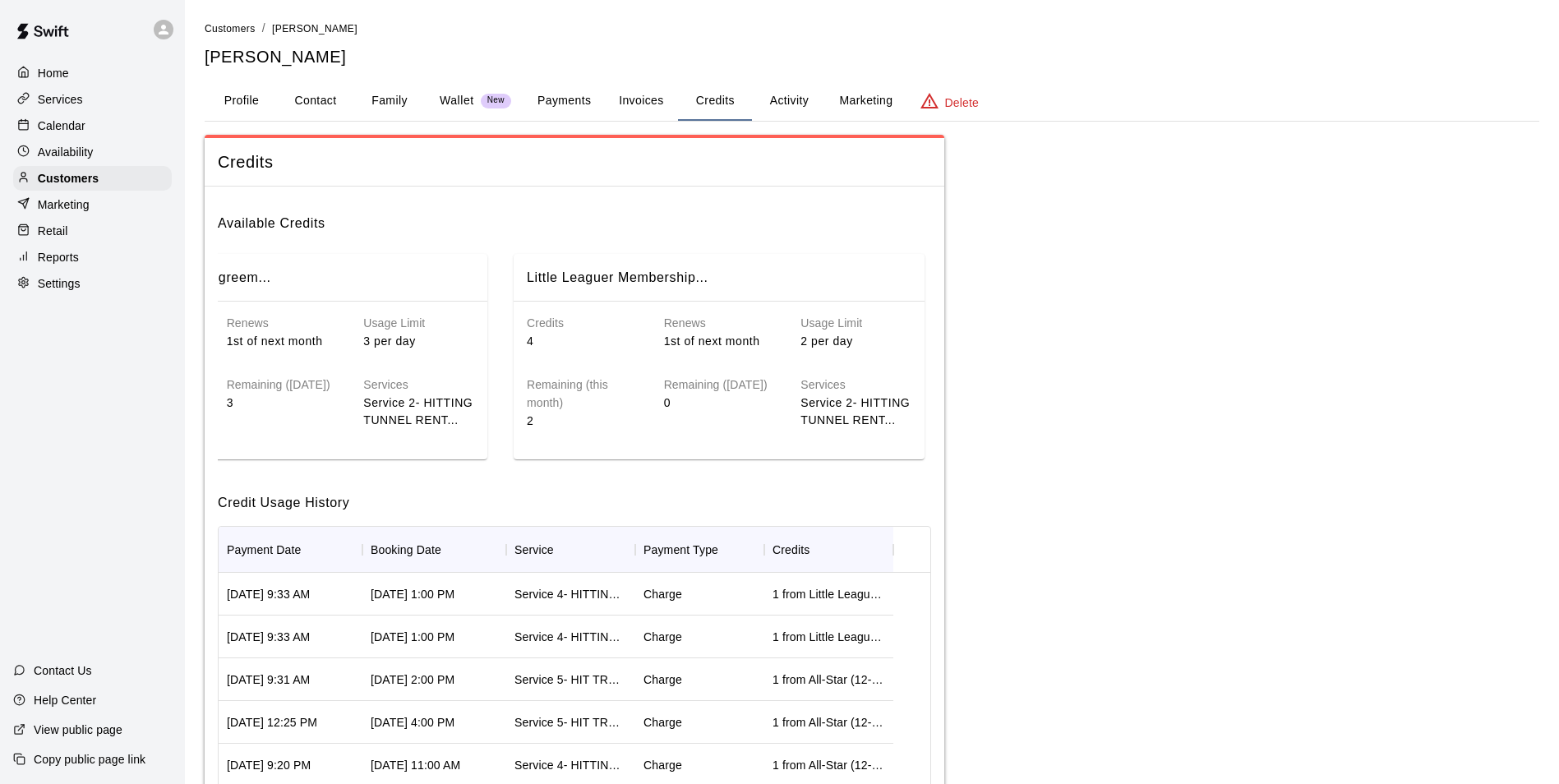
click at [401, 101] on button "Family" at bounding box center [390, 101] width 74 height 39
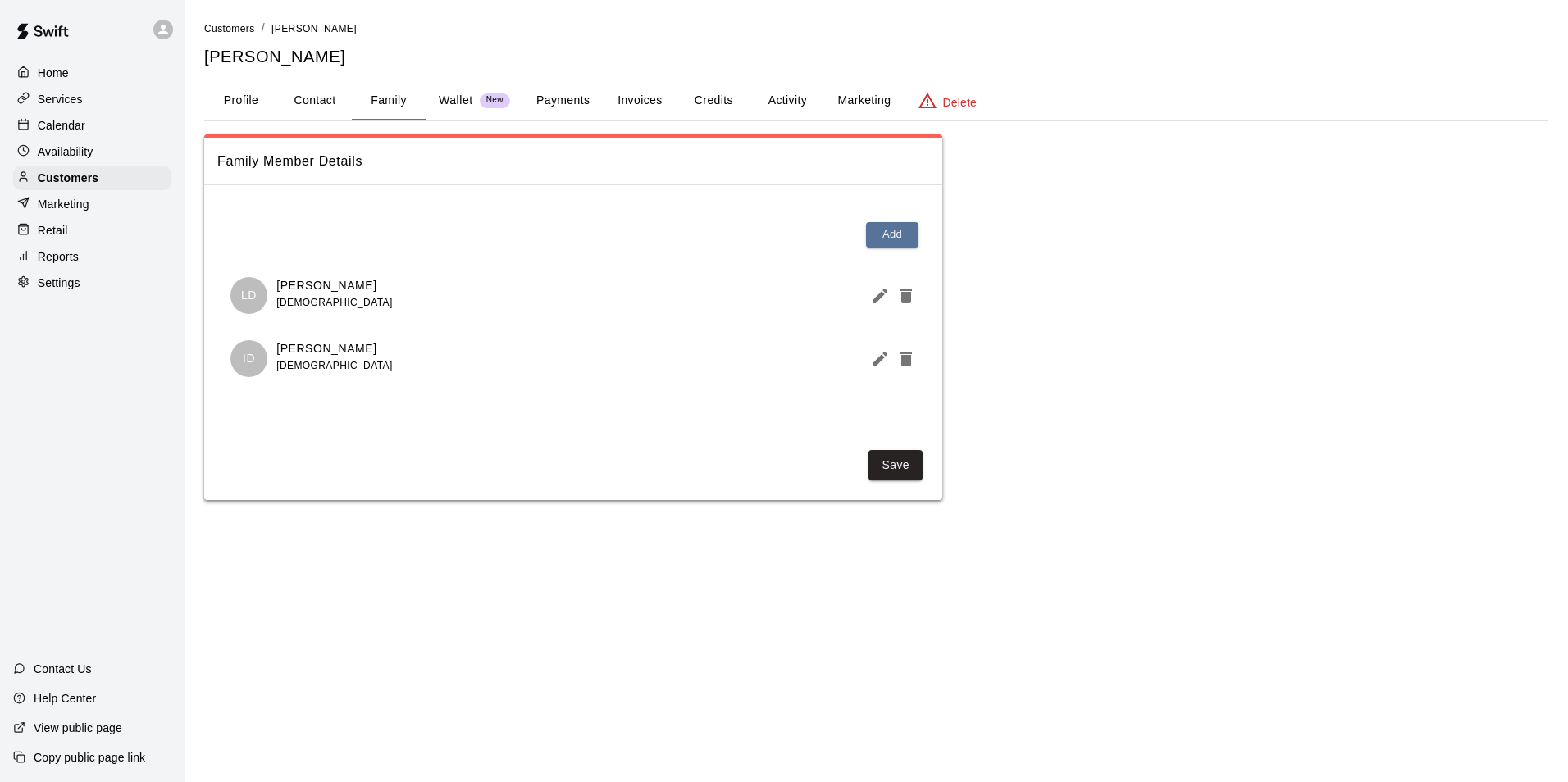
drag, startPoint x: 694, startPoint y: 96, endPoint x: 698, endPoint y: 106, distance: 10.8
click at [694, 96] on button "Credits" at bounding box center [713, 100] width 74 height 39
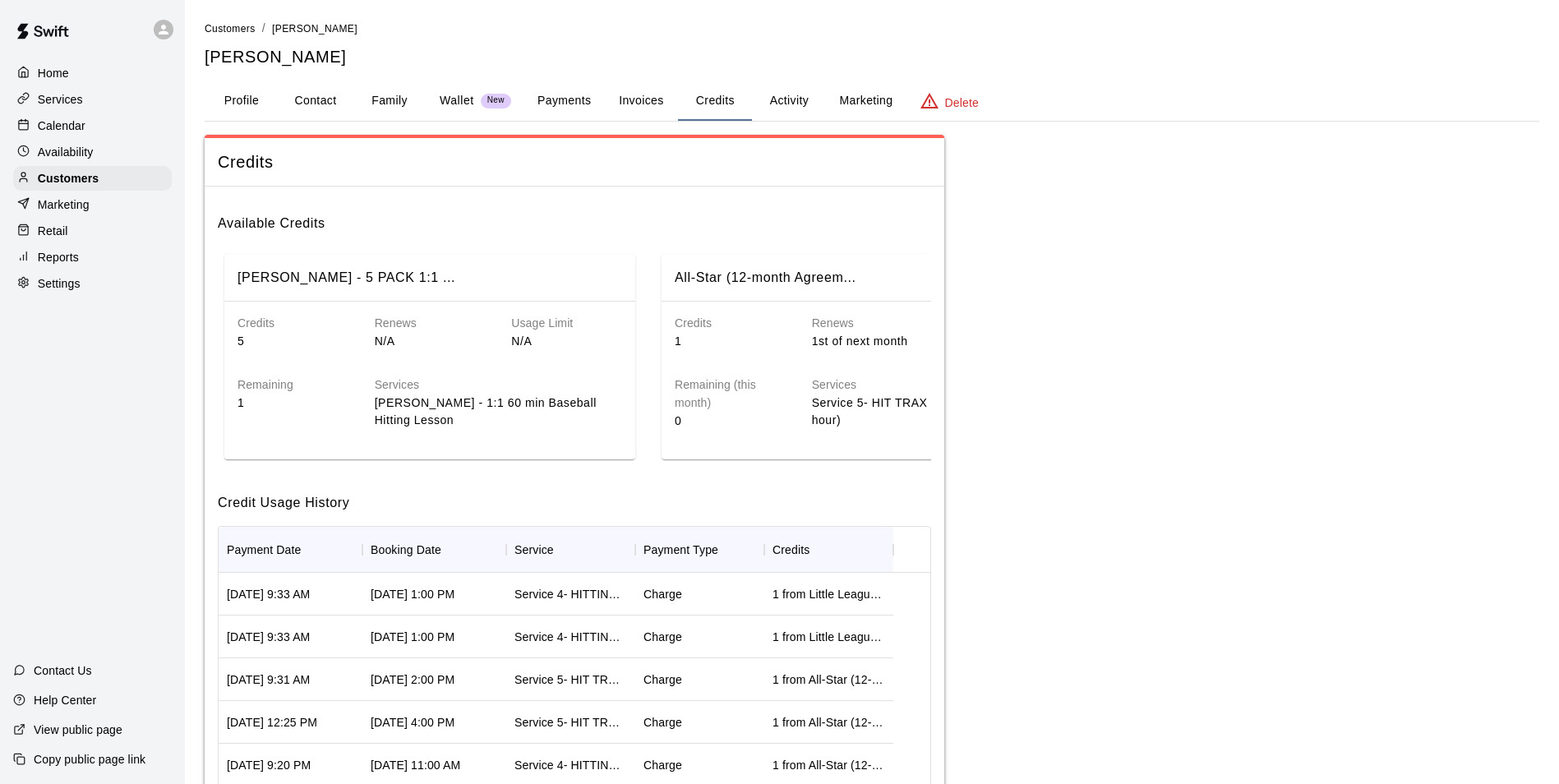
click at [243, 118] on button "Profile" at bounding box center [241, 101] width 74 height 39
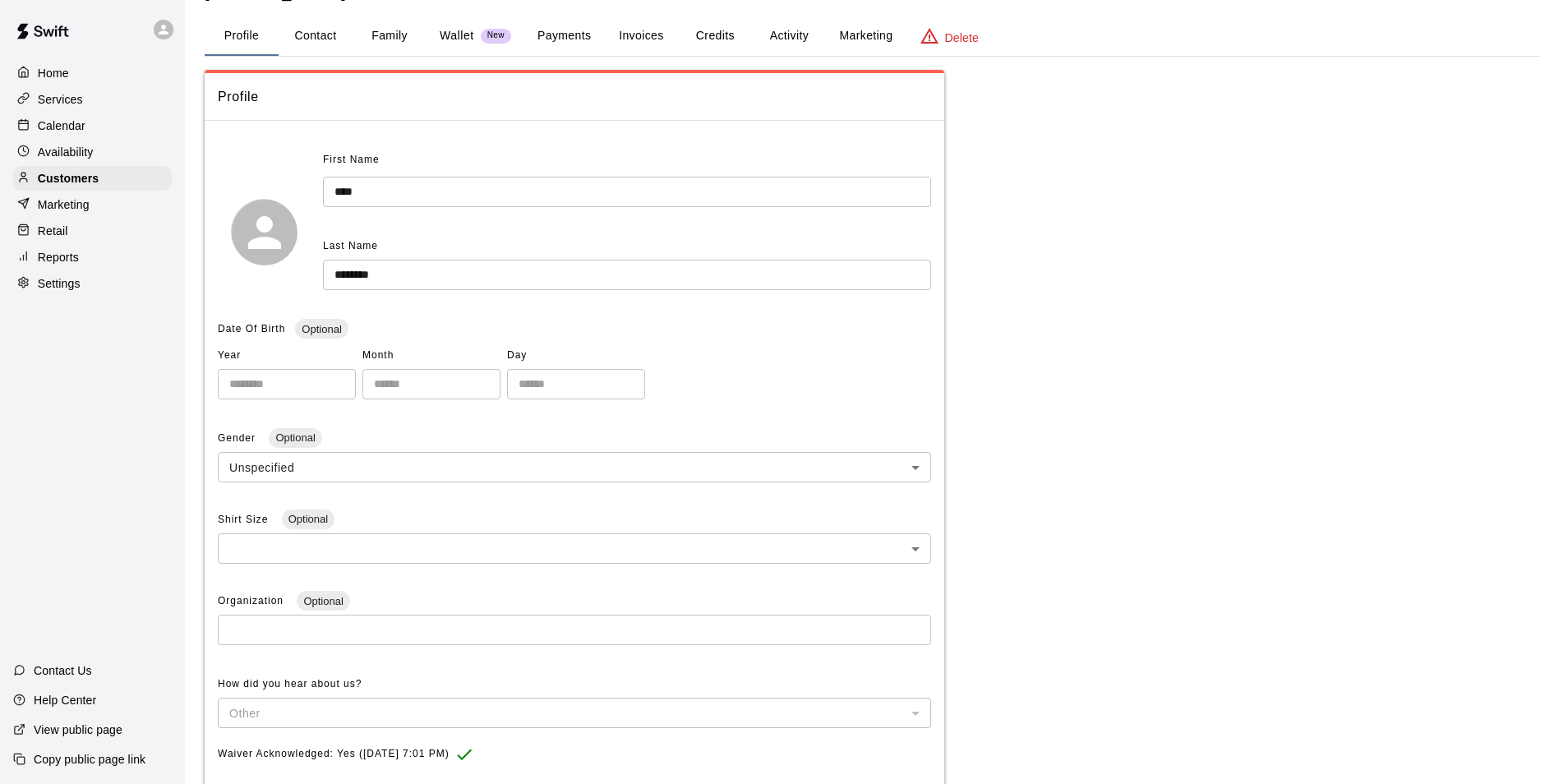
scroll to position [52, 0]
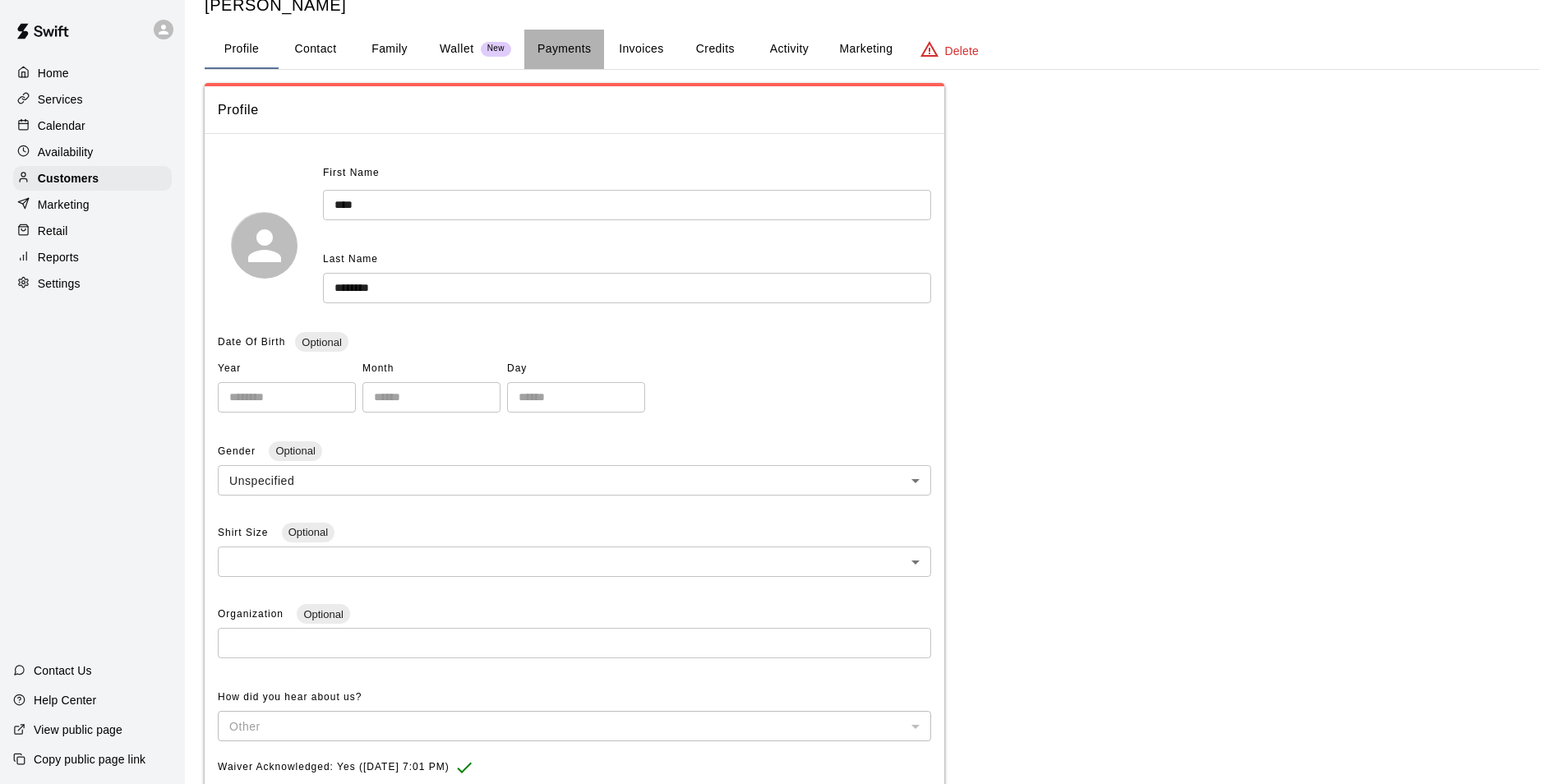
click at [547, 50] on button "Payments" at bounding box center [564, 49] width 80 height 39
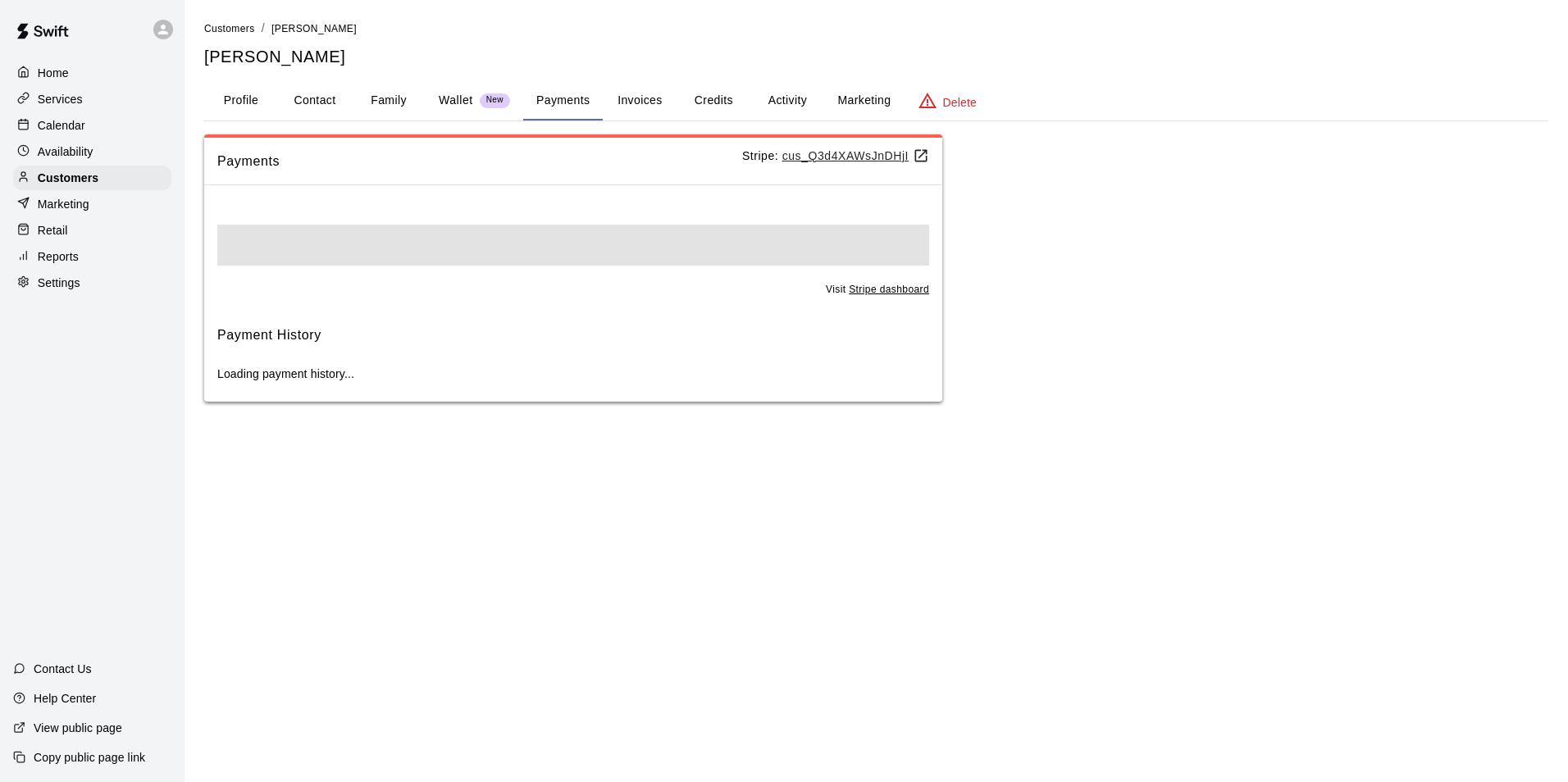
click at [659, 105] on button "Invoices" at bounding box center [639, 100] width 74 height 39
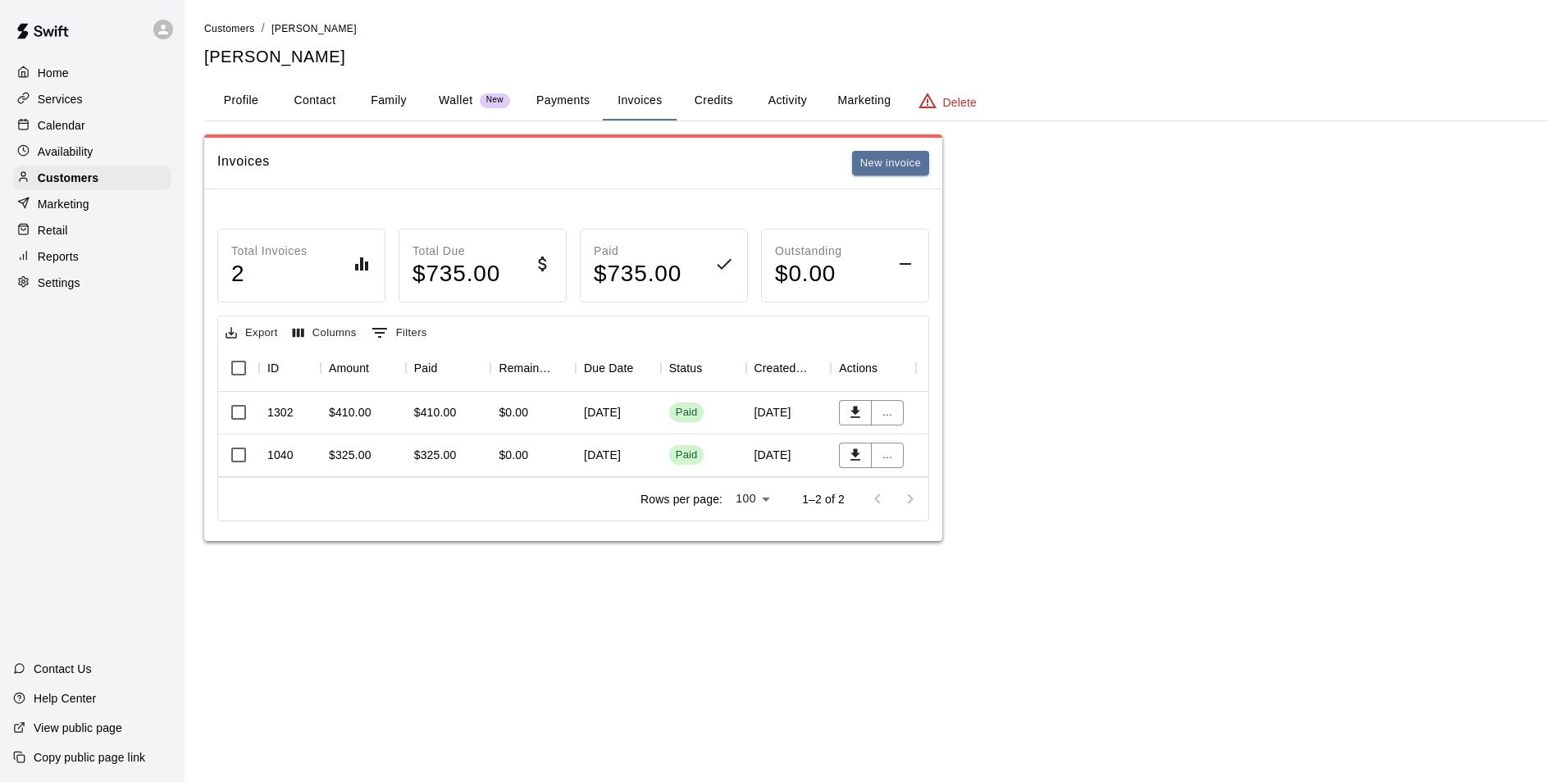
click at [731, 99] on button "Credits" at bounding box center [713, 100] width 74 height 39
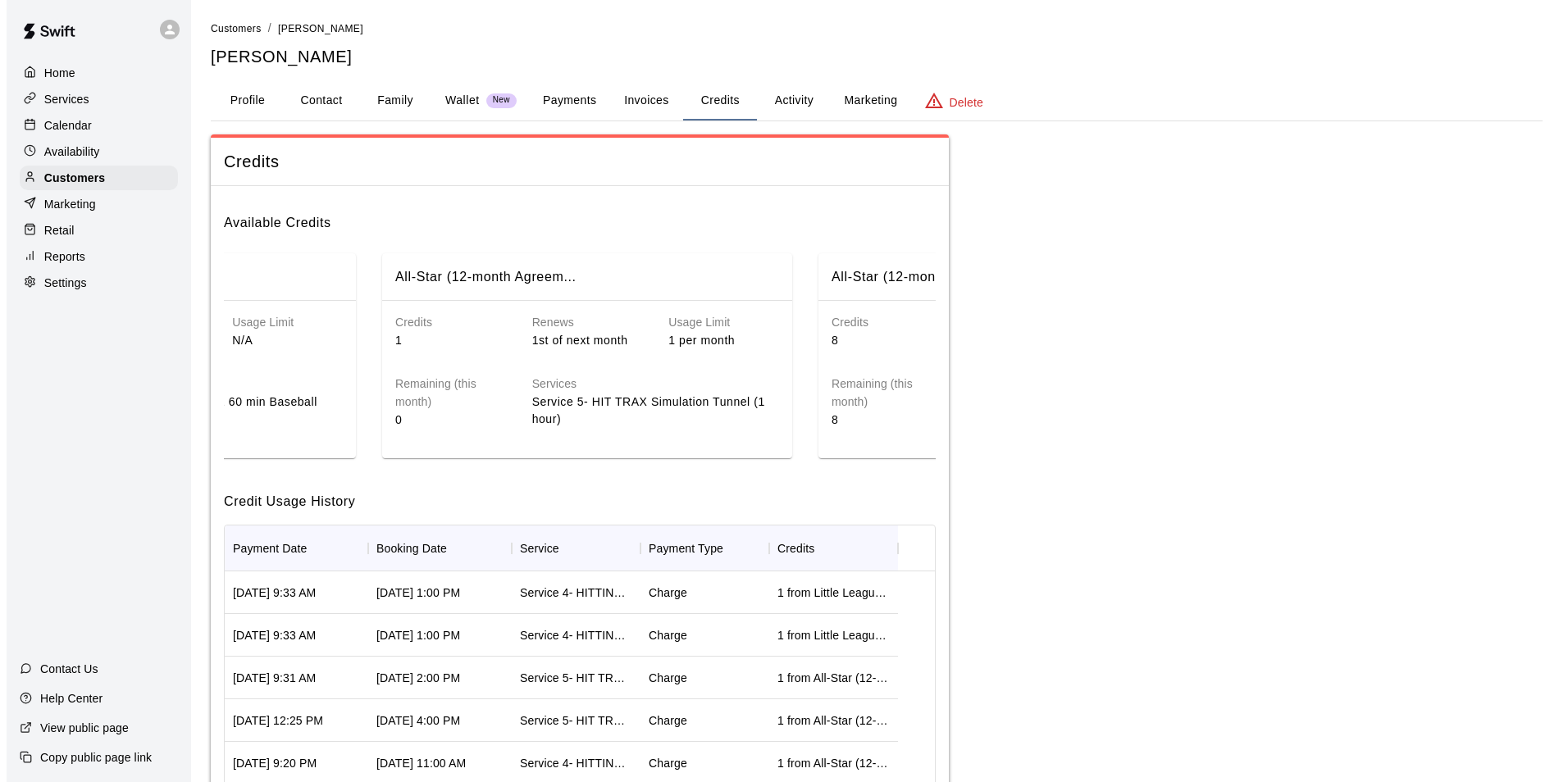
scroll to position [0, 634]
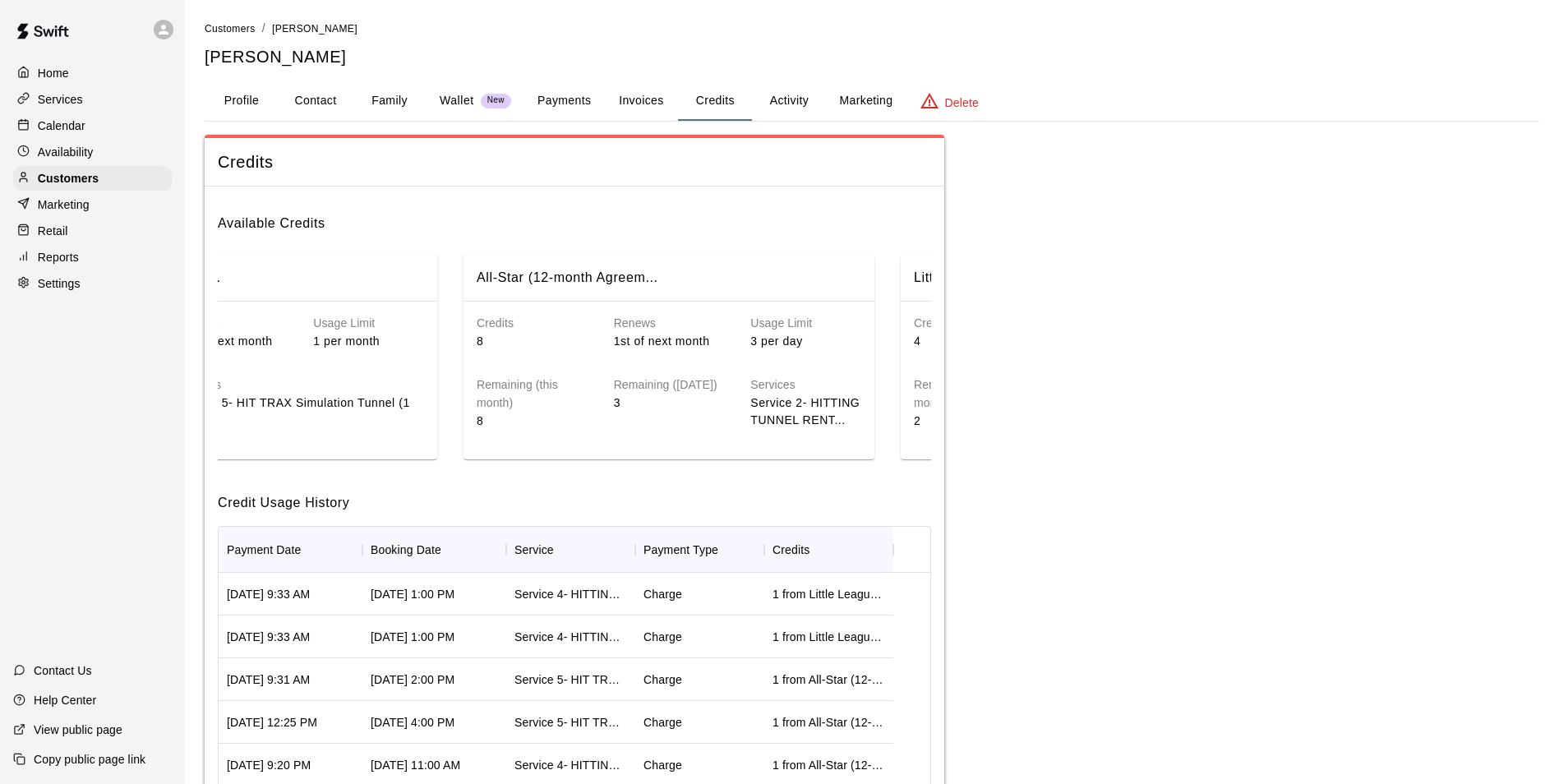
click at [786, 100] on button "Activity" at bounding box center [789, 101] width 74 height 39
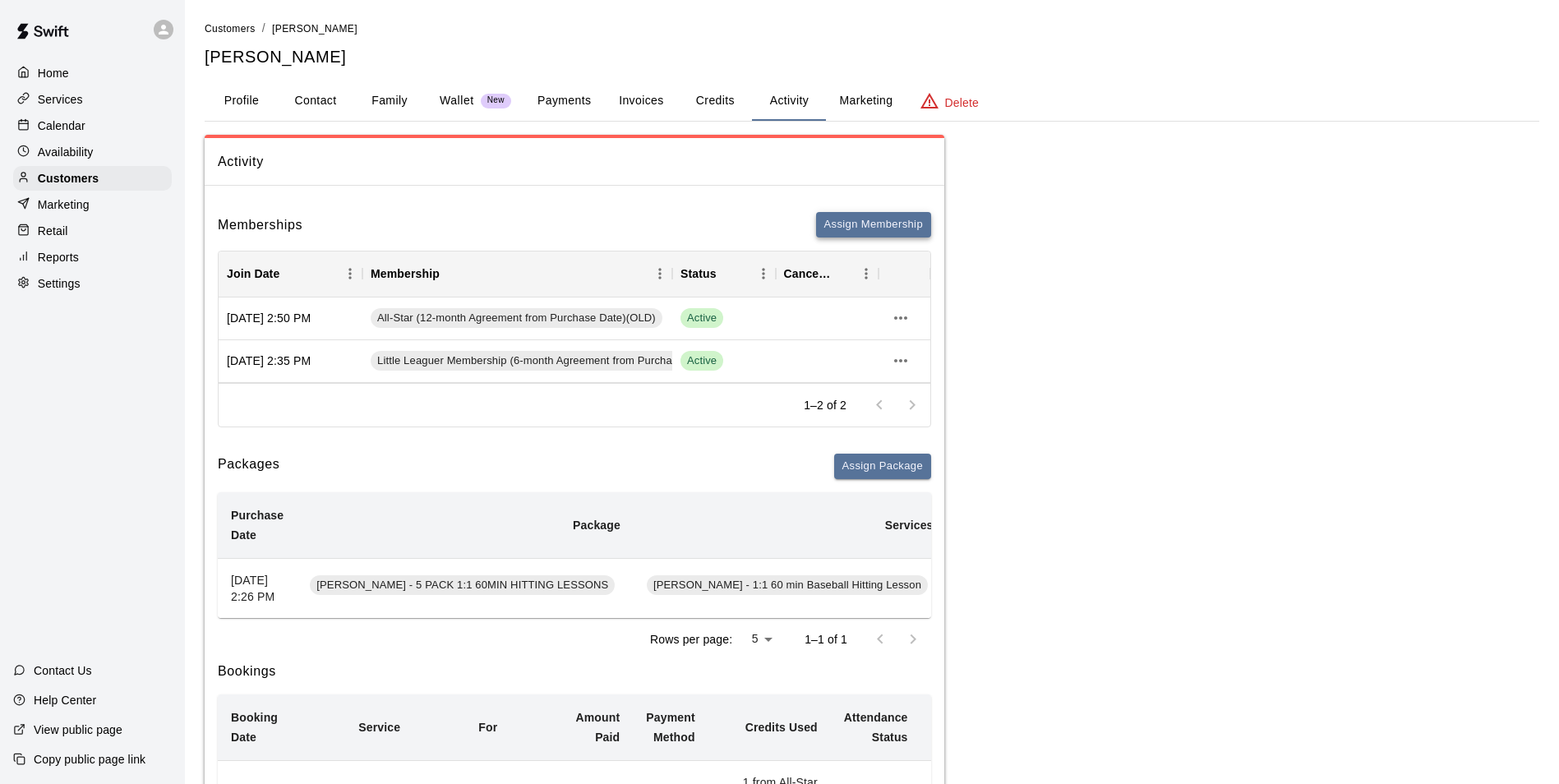
click at [859, 222] on button "Assign Membership" at bounding box center [874, 225] width 115 height 26
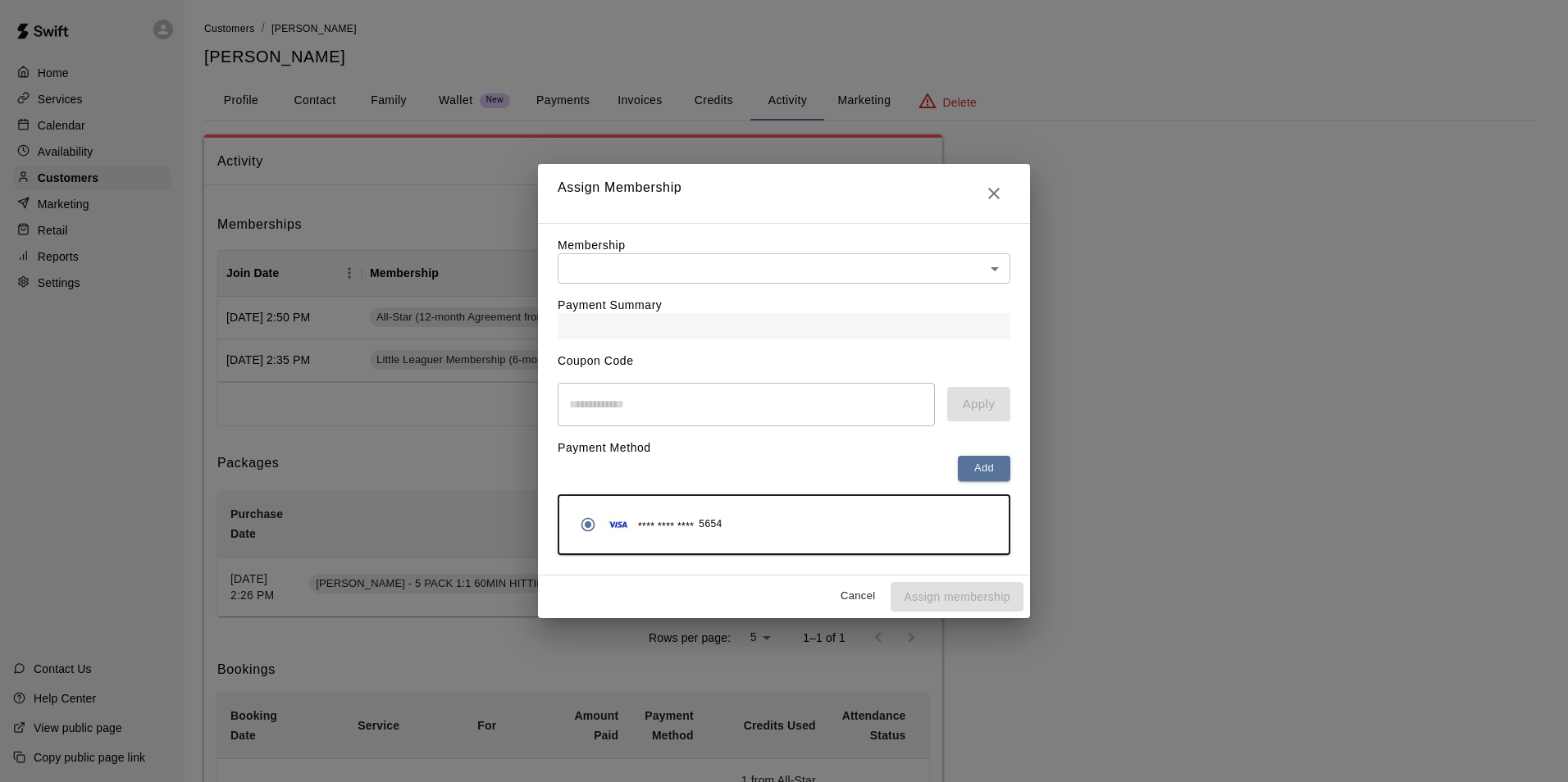
click at [985, 193] on icon "Close" at bounding box center [994, 193] width 20 height 20
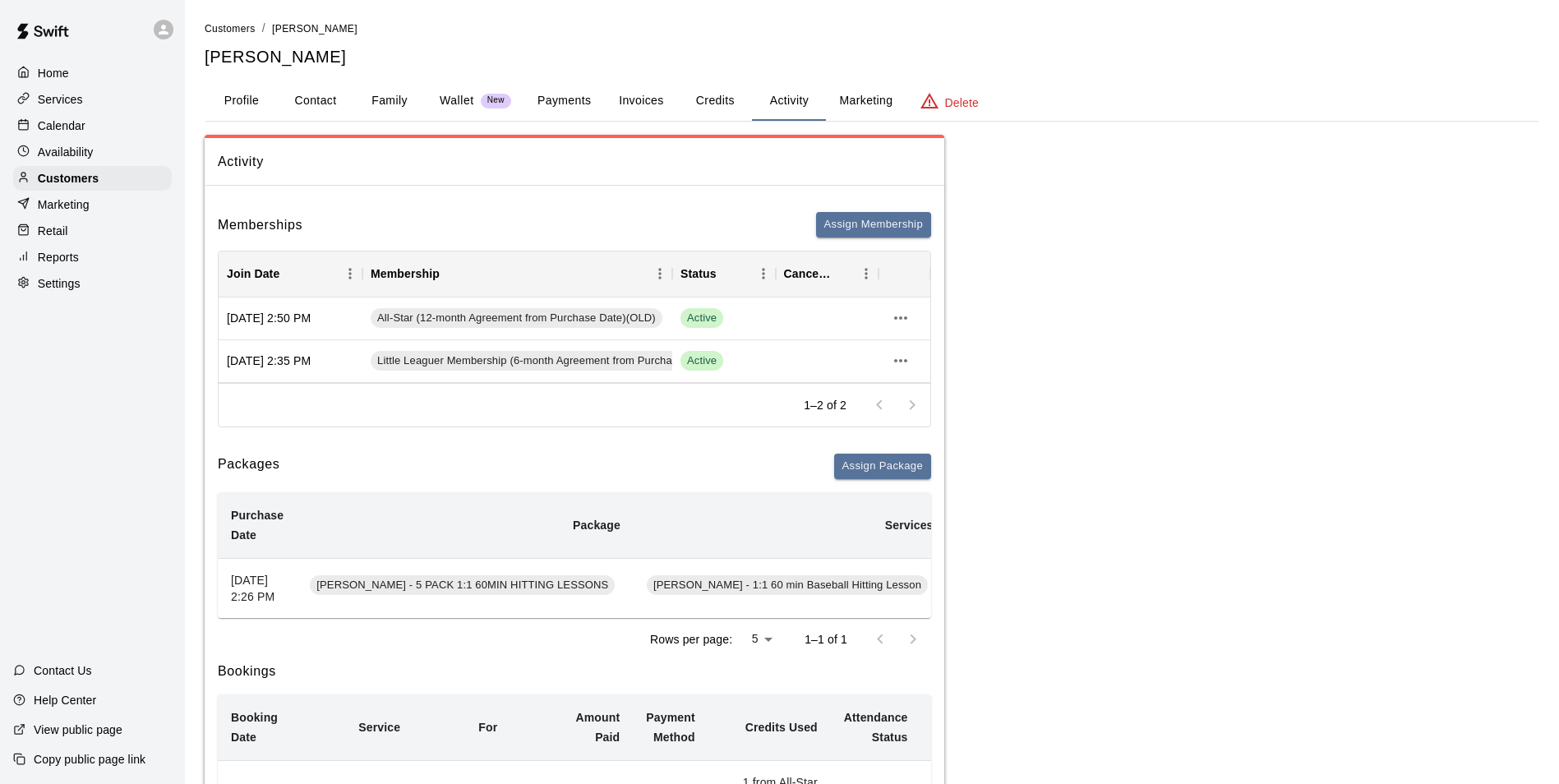
click at [640, 97] on button "Invoices" at bounding box center [641, 101] width 74 height 39
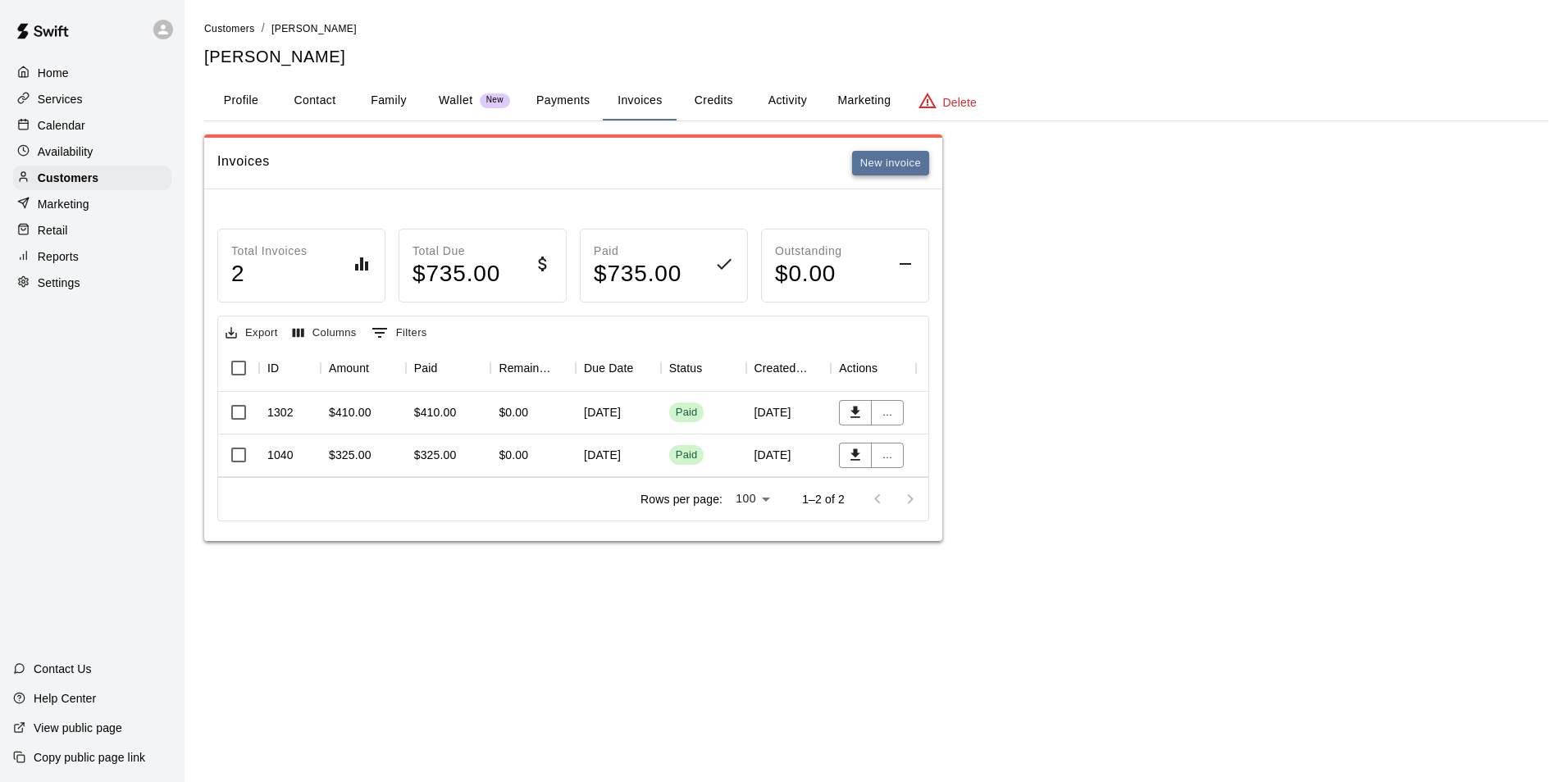
click at [881, 169] on button "New invoice" at bounding box center [890, 164] width 77 height 26
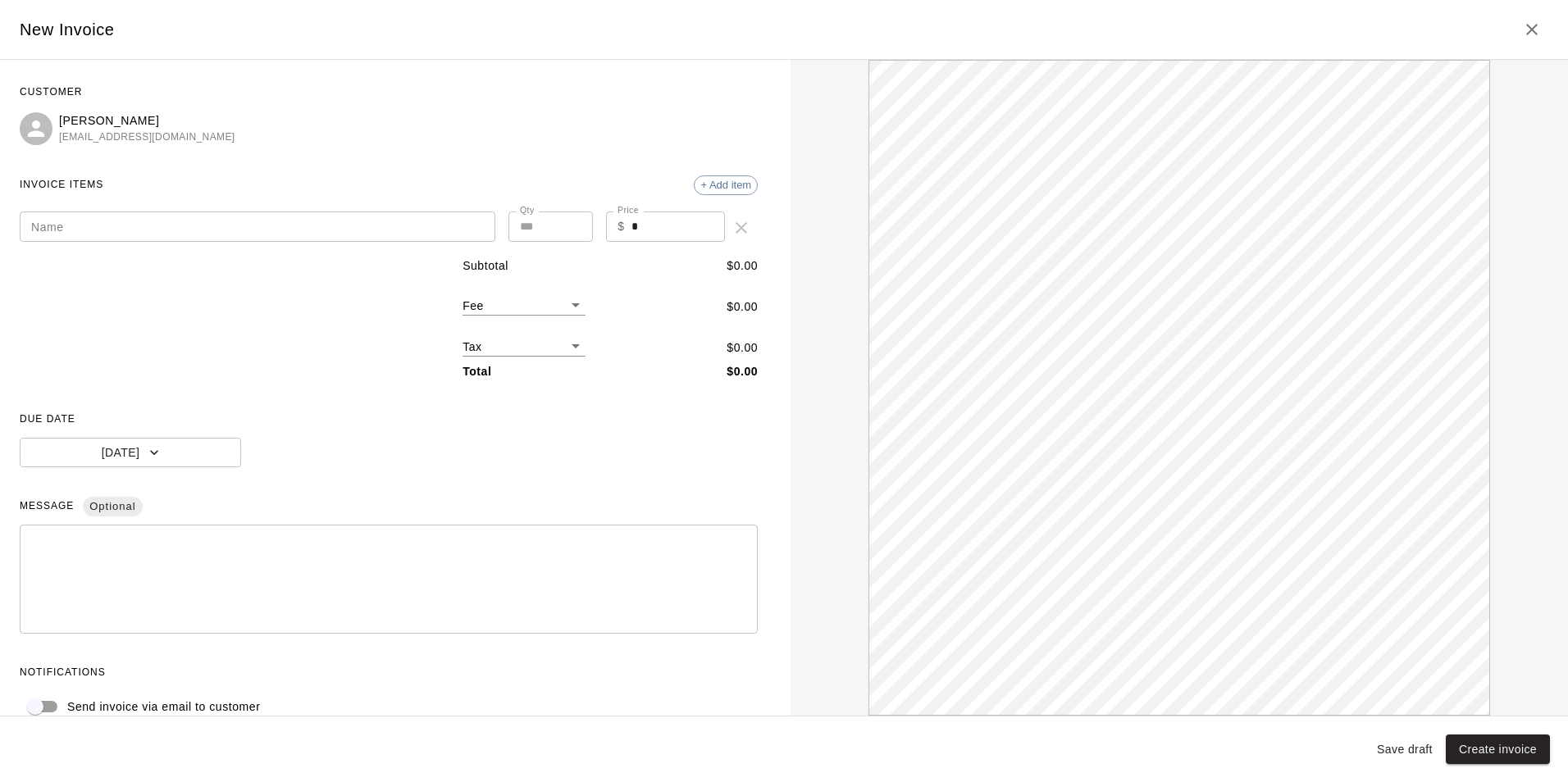
scroll to position [0, 0]
click at [278, 250] on div "CUSTOMER Liam Delviken pdelviken@gmail.com INVOICE ITEMS + Add item Name Name Q…" at bounding box center [389, 401] width 738 height 643
click at [257, 229] on input "Name" at bounding box center [257, 227] width 476 height 31
paste input "**********"
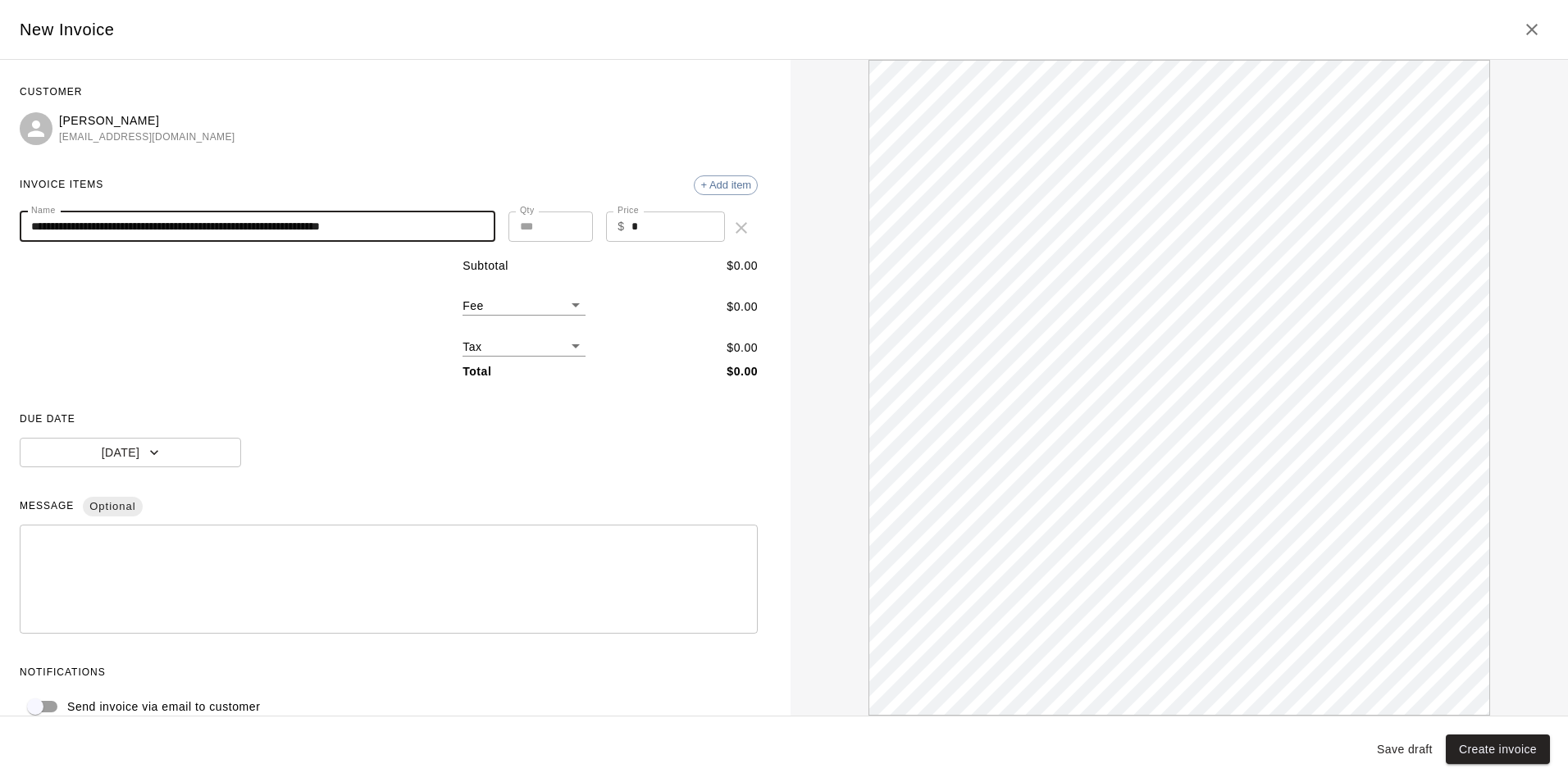
click at [277, 222] on input "**********" at bounding box center [253, 227] width 467 height 31
click at [436, 220] on input "**********" at bounding box center [253, 227] width 467 height 31
click at [307, 229] on input "**********" at bounding box center [253, 227] width 467 height 31
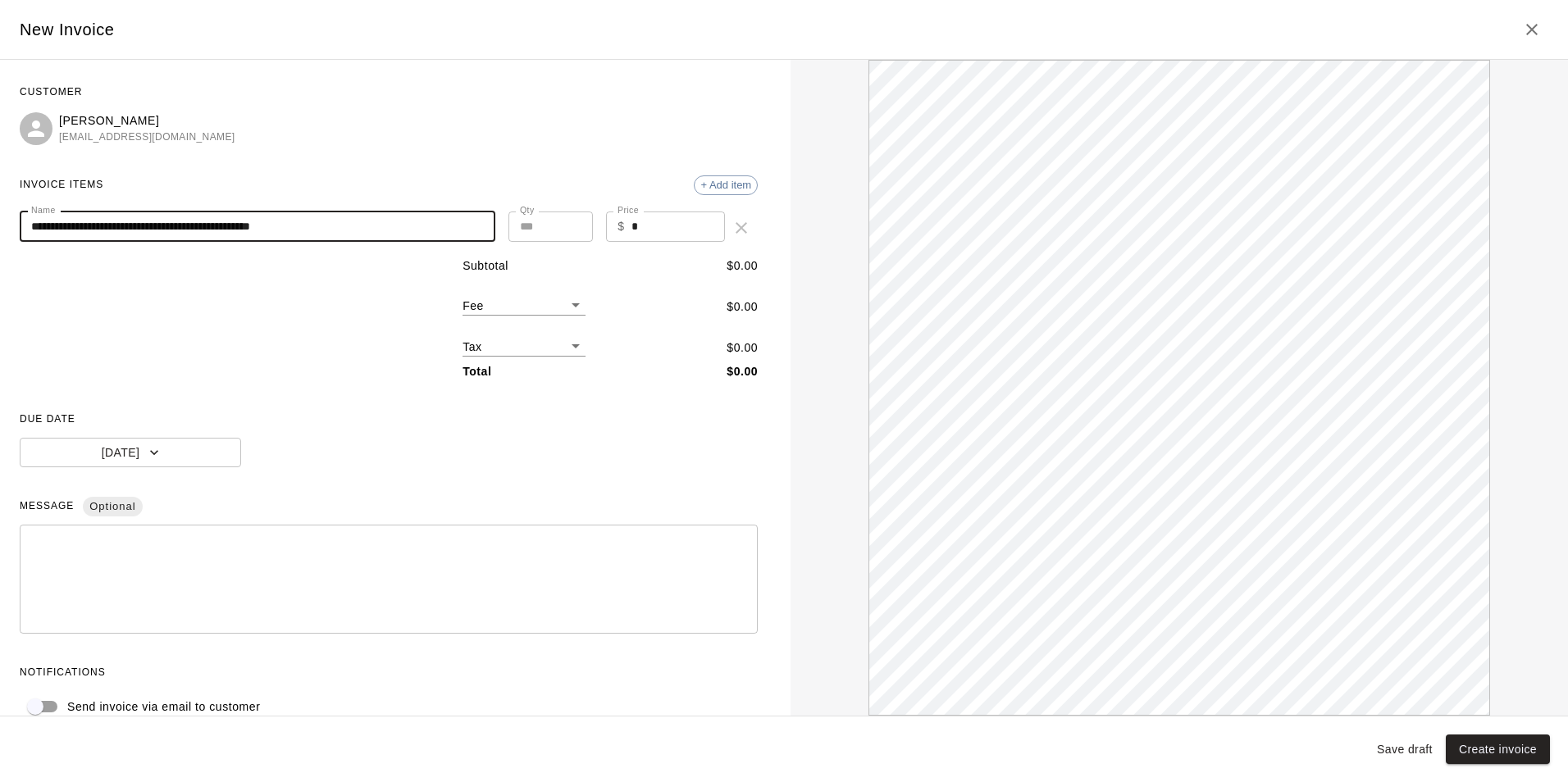
click at [307, 229] on input "**********" at bounding box center [253, 227] width 467 height 31
type input "**********"
click at [627, 215] on label "Price" at bounding box center [629, 210] width 22 height 12
click at [631, 215] on input "*" at bounding box center [679, 227] width 95 height 31
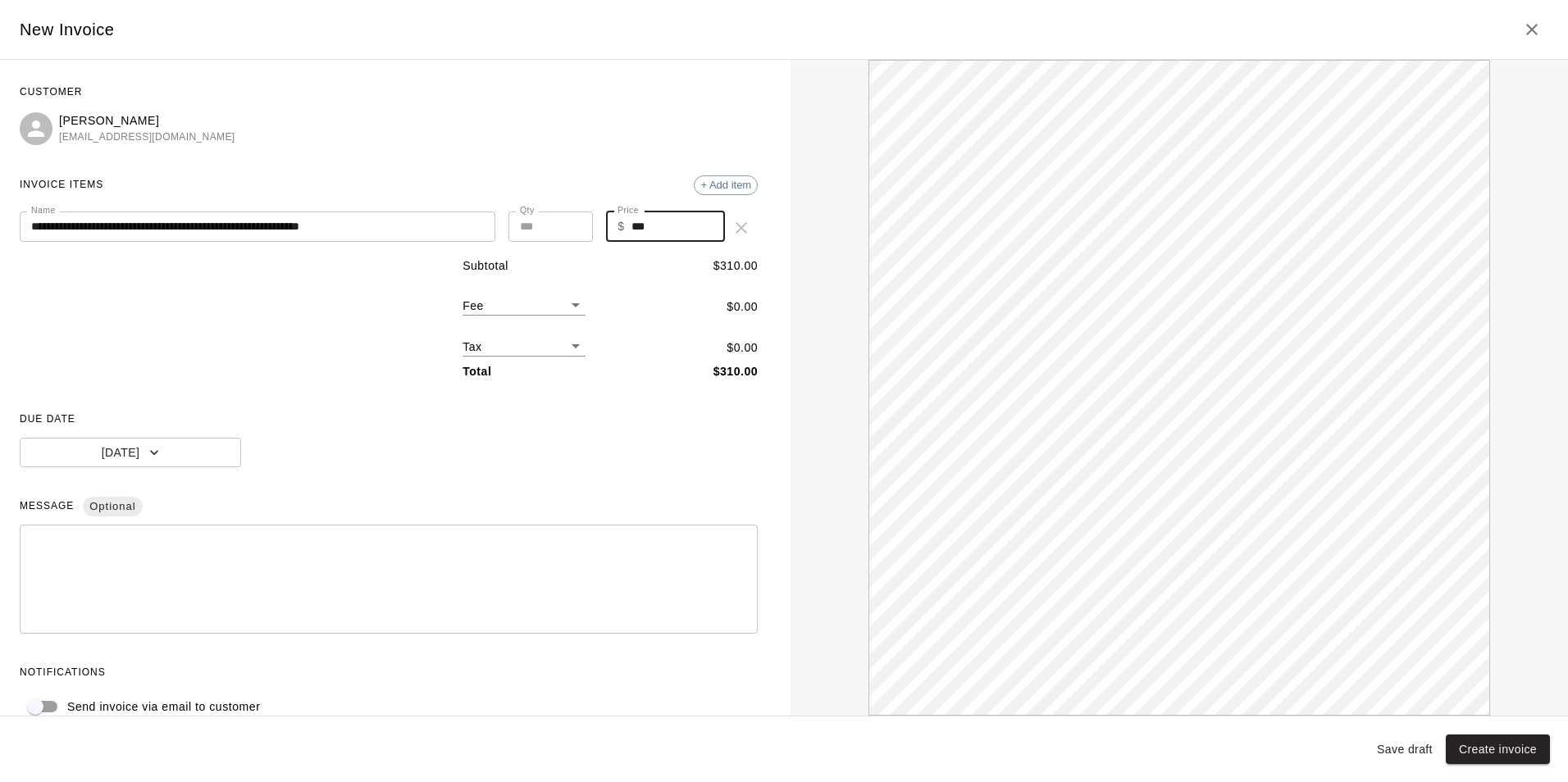
type input "***"
click at [399, 470] on div "**********" at bounding box center [389, 401] width 738 height 643
click at [181, 463] on button "Today" at bounding box center [130, 452] width 222 height 31
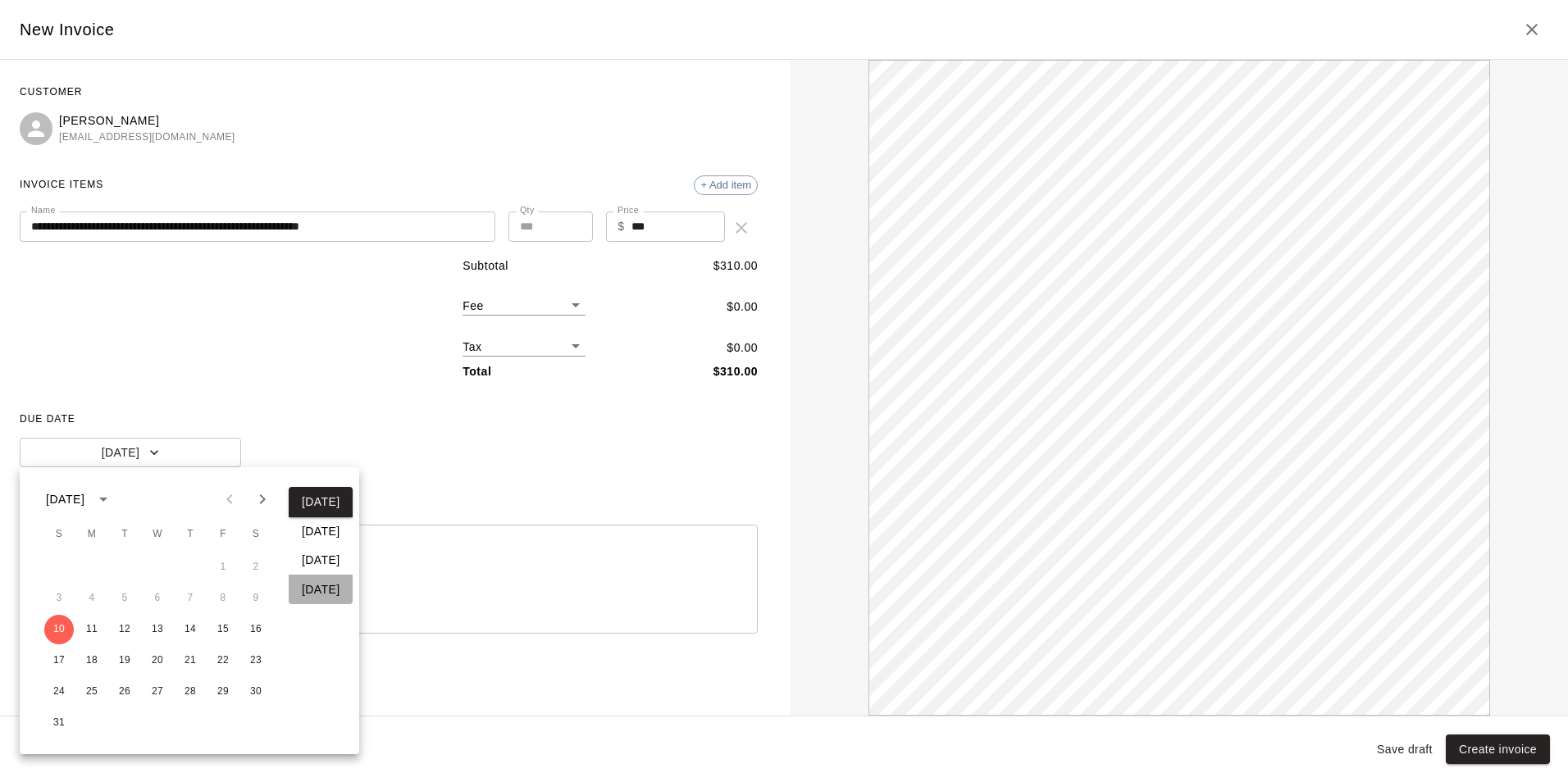
click at [317, 583] on button "In 30 days" at bounding box center [321, 589] width 64 height 31
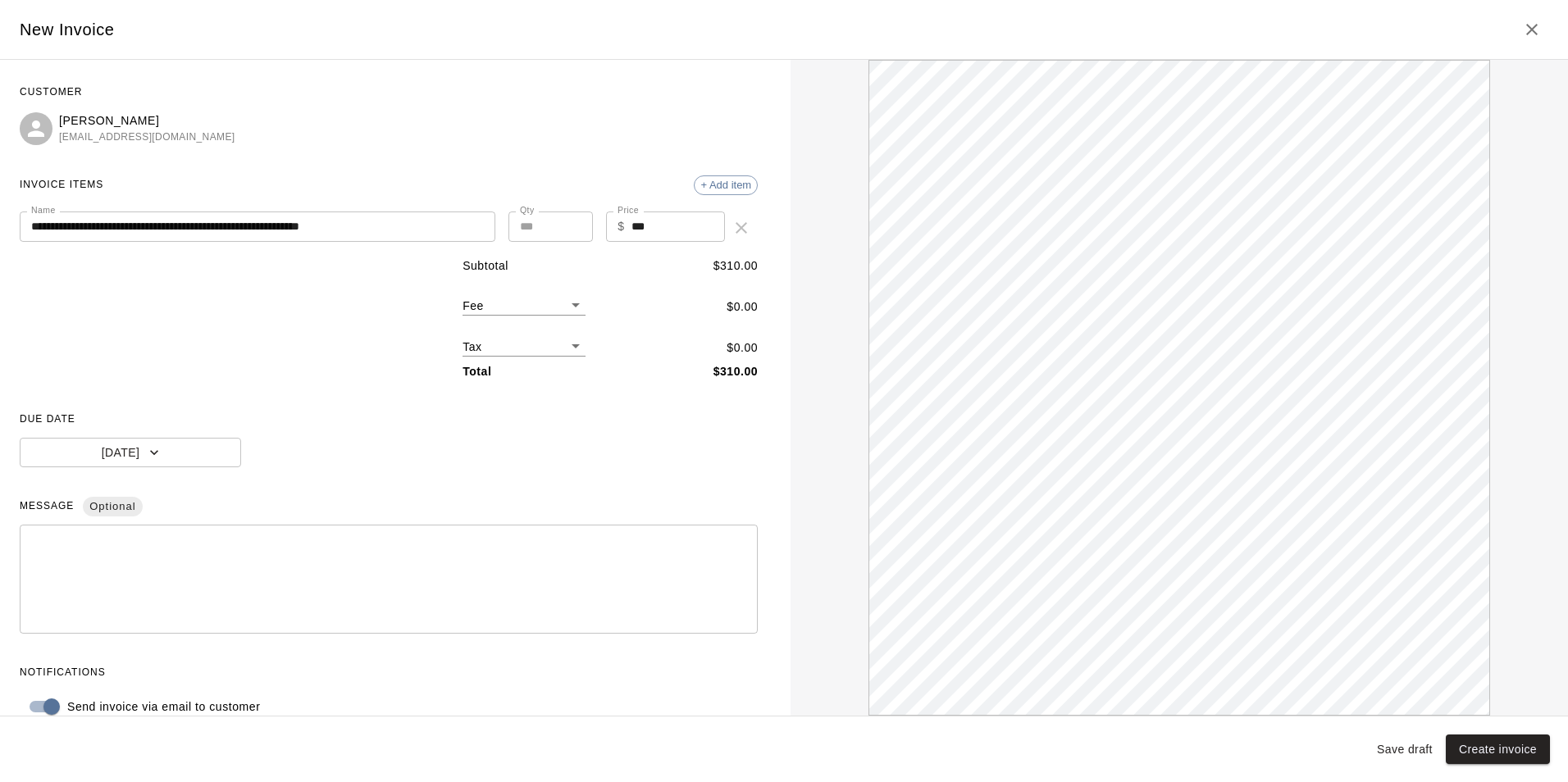
click at [35, 229] on input "**********" at bounding box center [253, 227] width 467 height 31
click at [32, 229] on input "**********" at bounding box center [253, 227] width 467 height 31
click at [38, 228] on input "**********" at bounding box center [253, 227] width 467 height 31
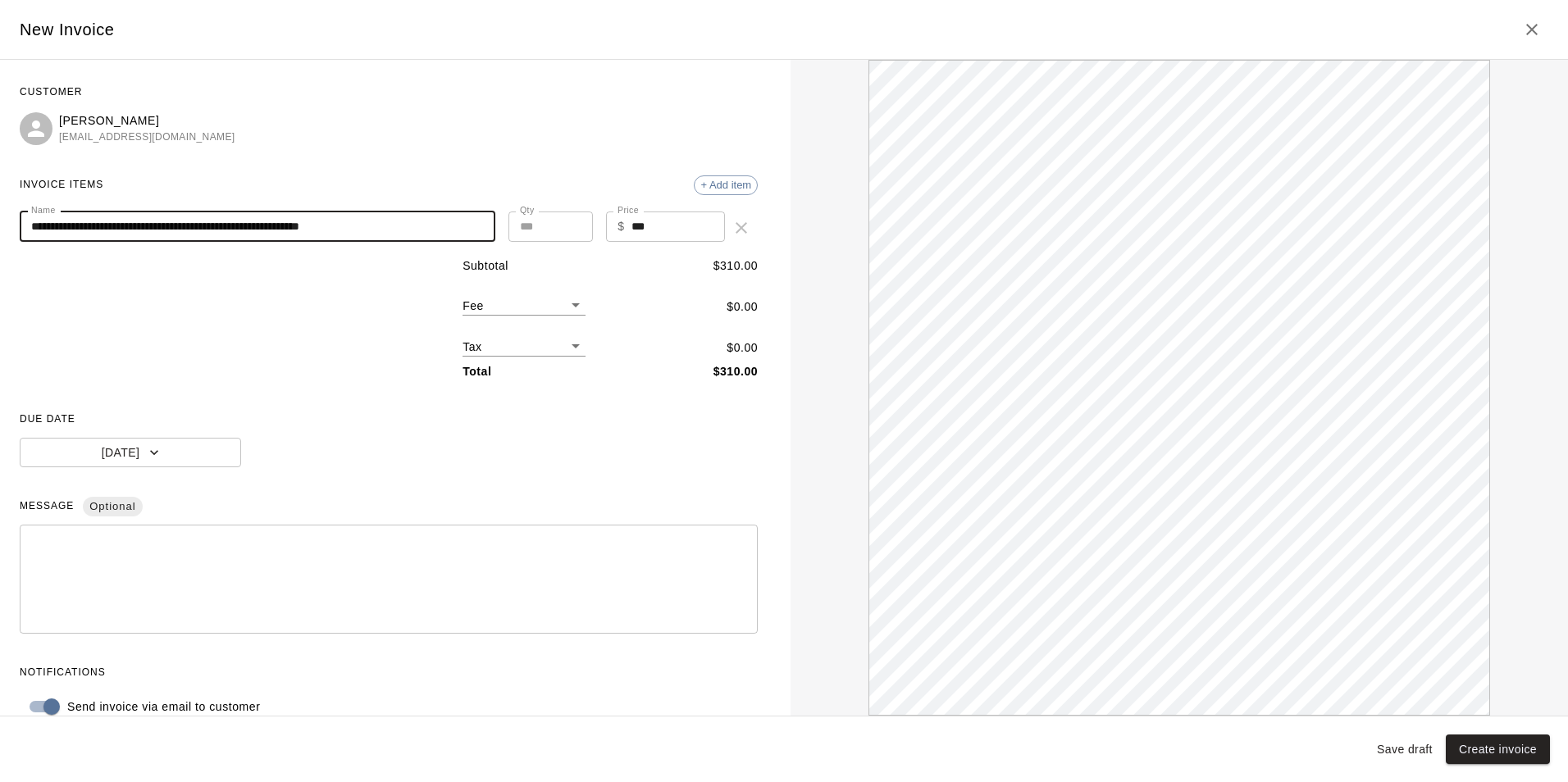
type input "**********"
click at [356, 371] on div "Subtotal $ 310.00 Fee ​ $ 0.00 Tax ​ $ 0.00 Total $ 310.00" at bounding box center [389, 319] width 738 height 123
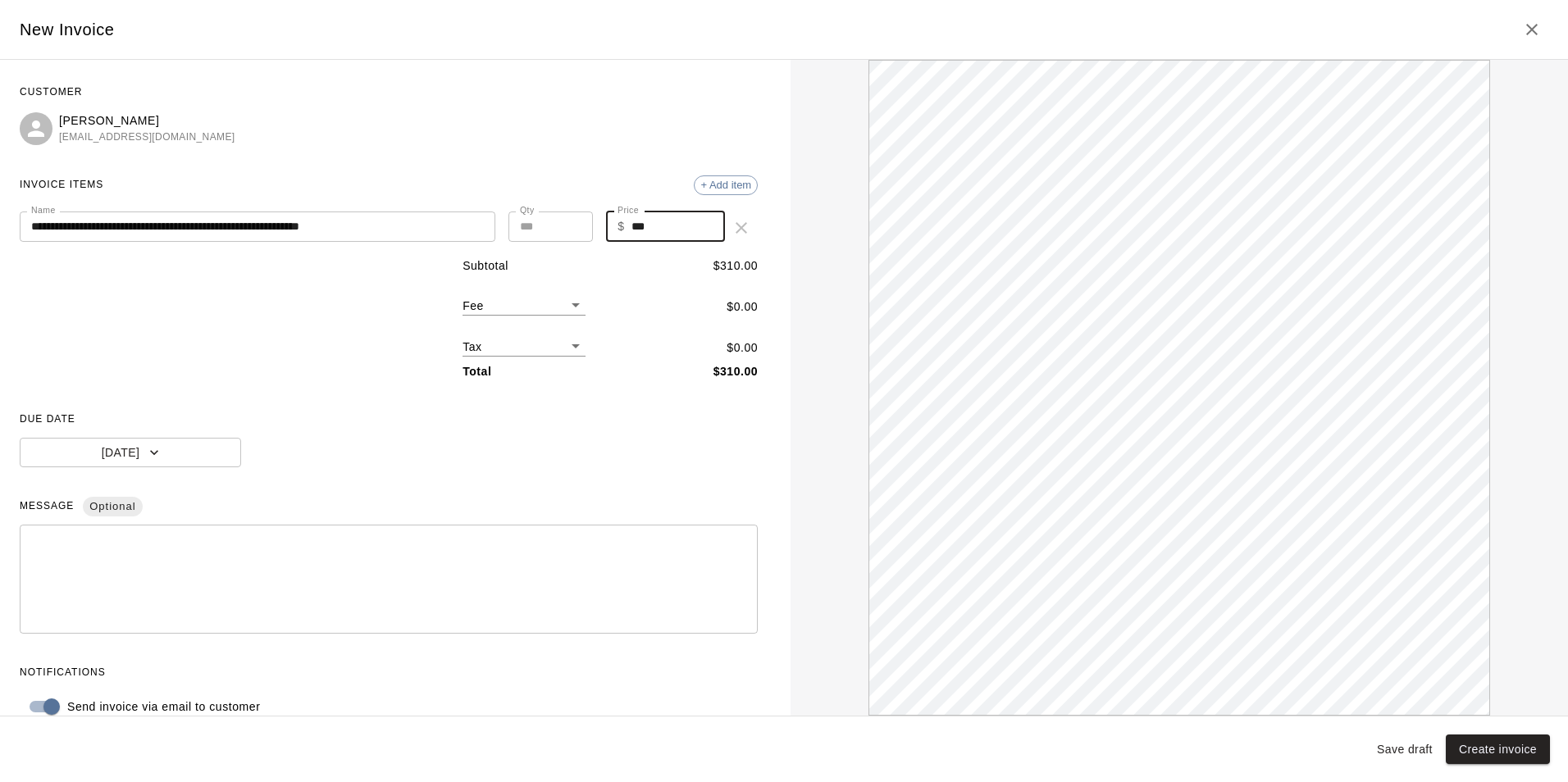
click at [581, 234] on div "**********" at bounding box center [389, 227] width 738 height 32
type input "***"
click at [586, 473] on div "**********" at bounding box center [389, 401] width 738 height 643
click at [541, 511] on span "MESSAGE Optional" at bounding box center [389, 506] width 738 height 27
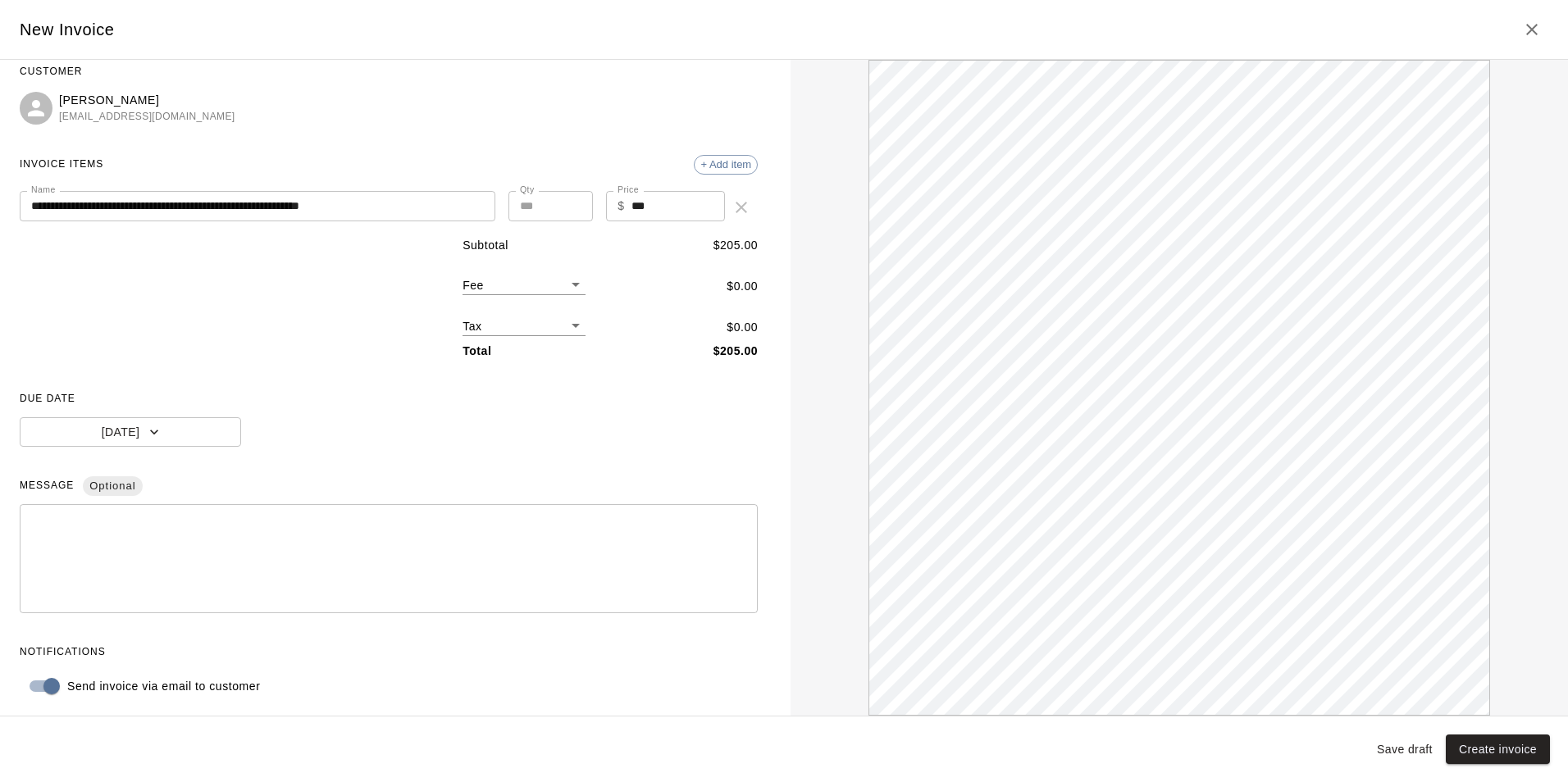
scroll to position [27, 0]
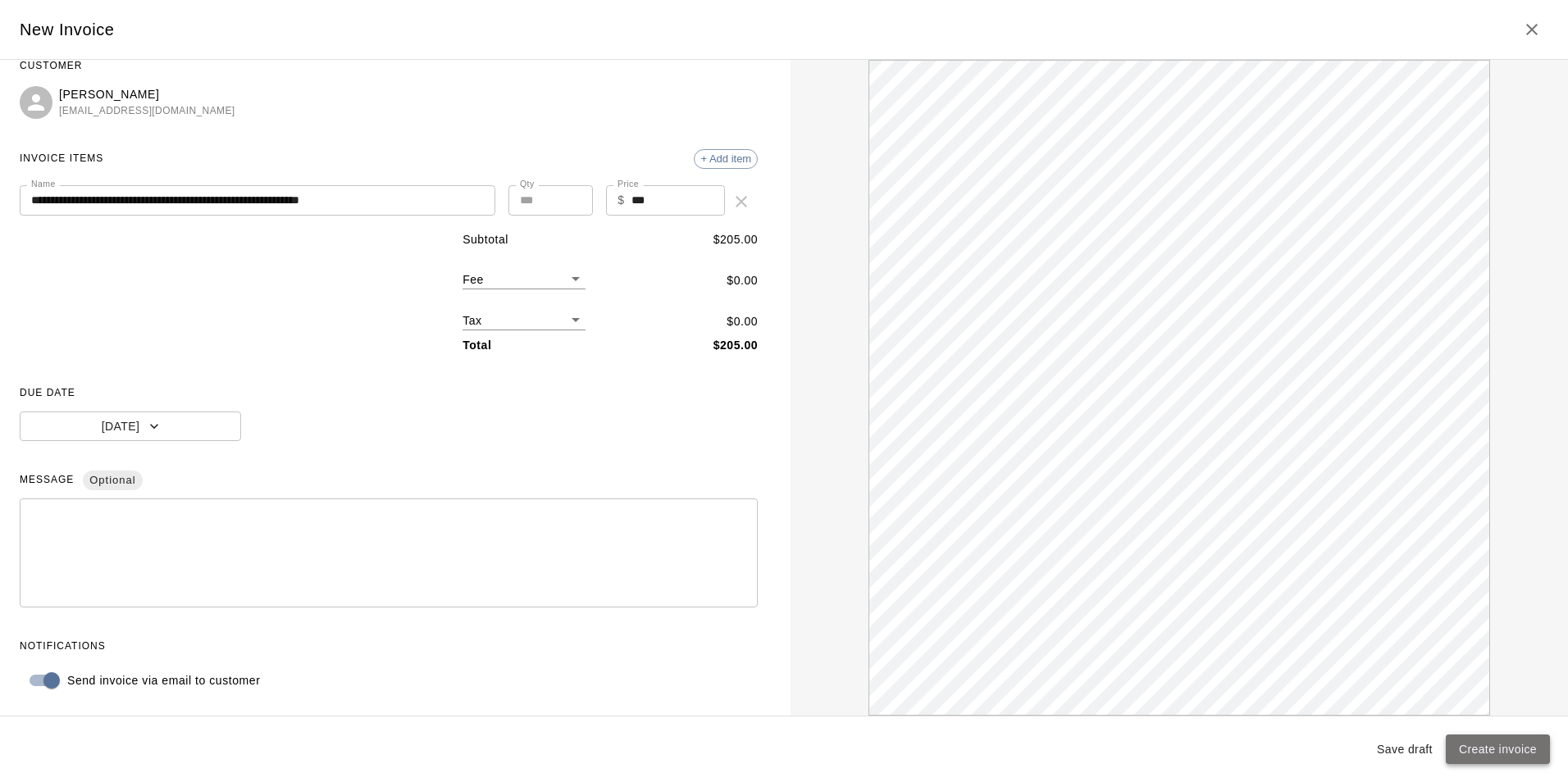
click at [1512, 749] on button "Create invoice" at bounding box center [1497, 750] width 104 height 31
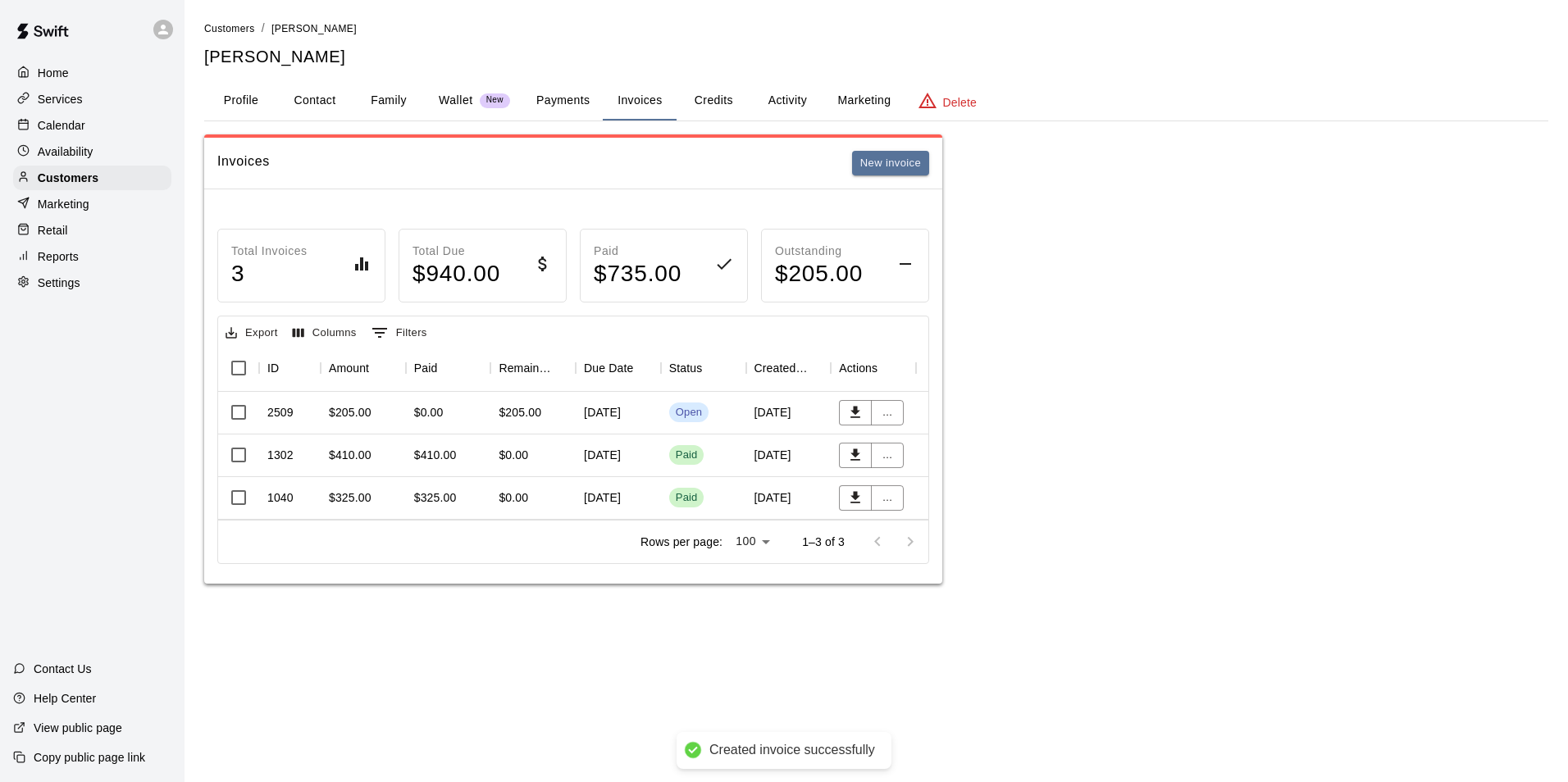
click at [228, 100] on button "Profile" at bounding box center [241, 100] width 74 height 39
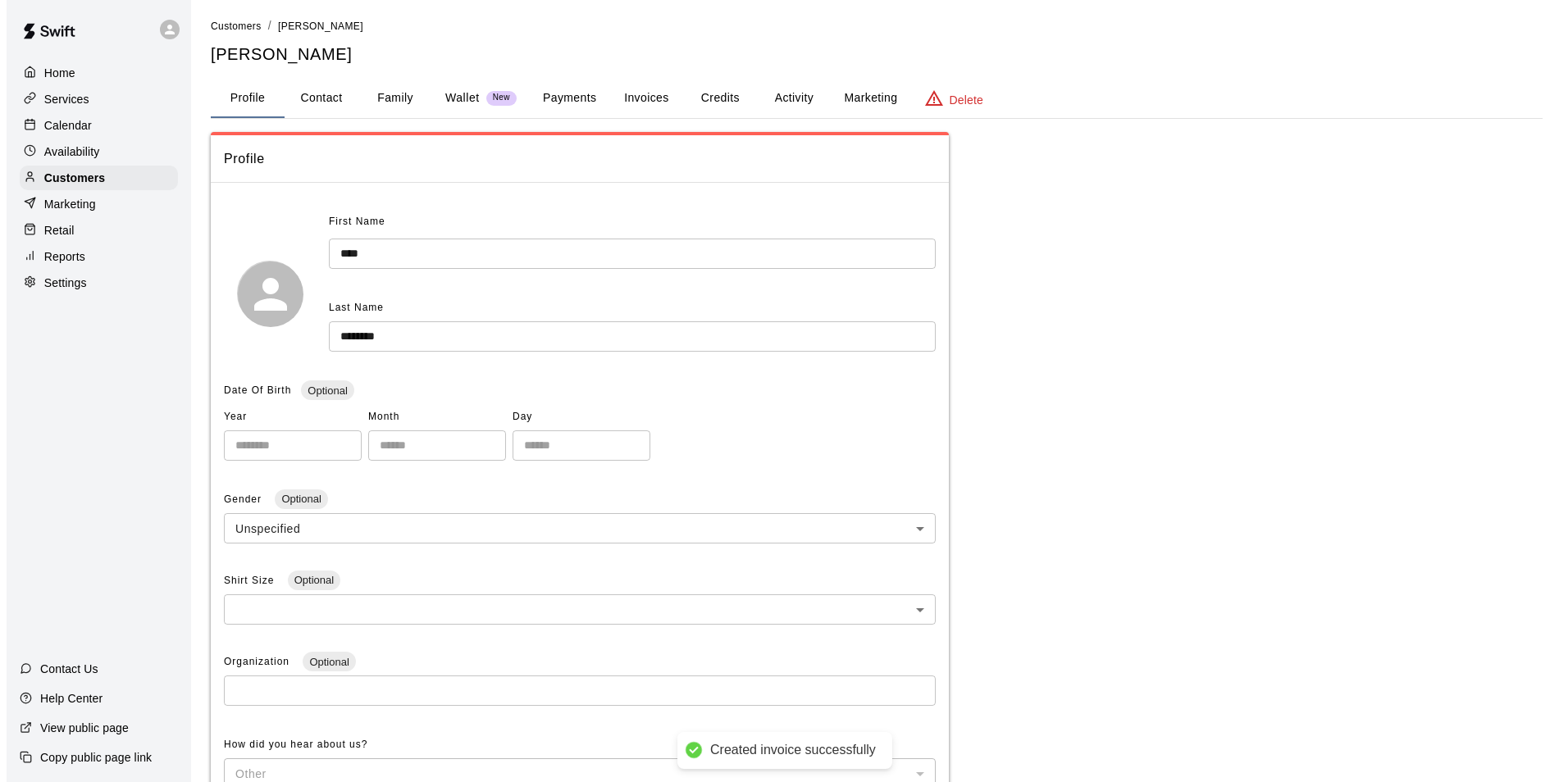
scroll to position [0, 0]
click at [396, 102] on button "Family" at bounding box center [389, 100] width 74 height 39
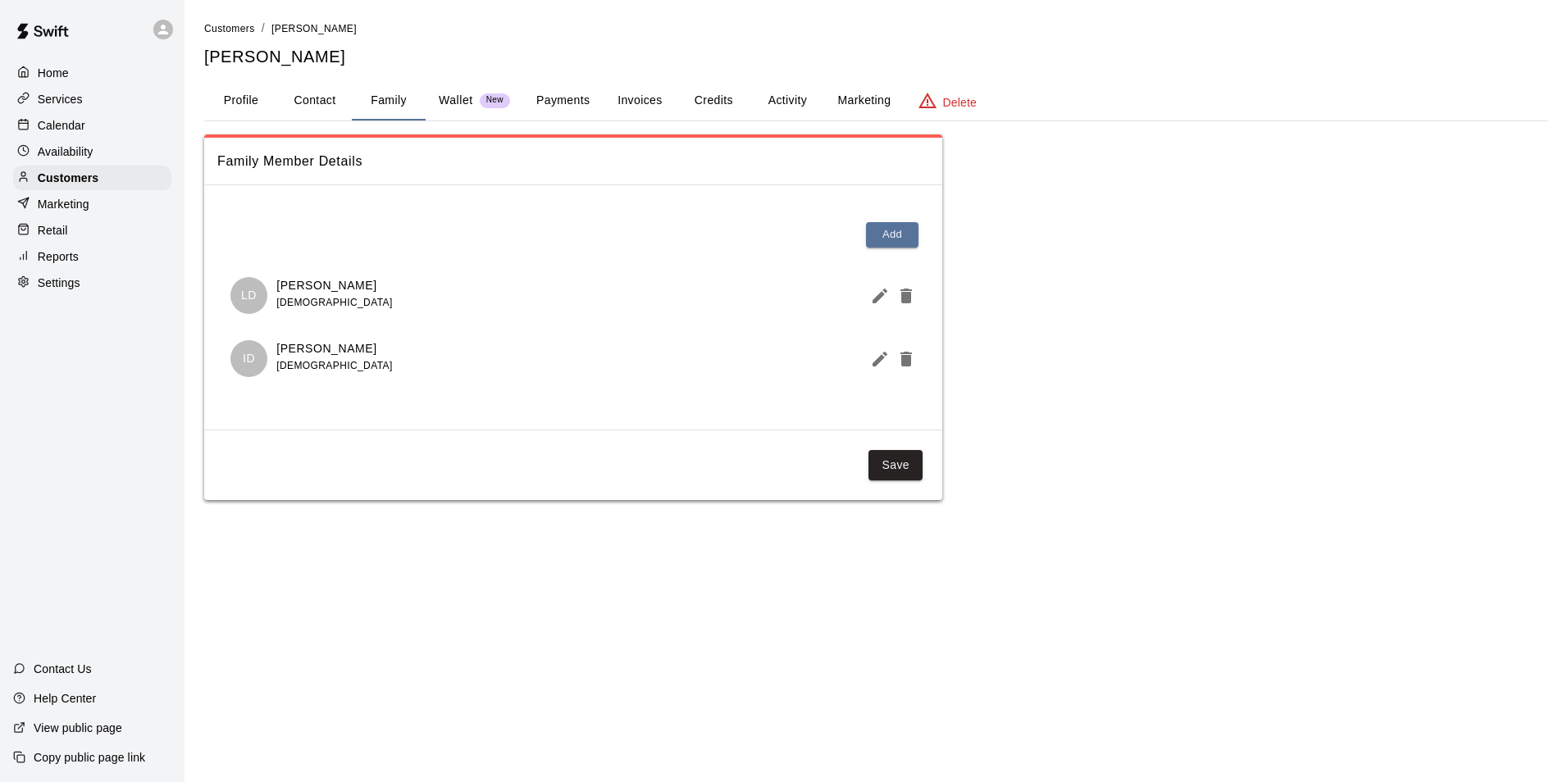
click at [292, 352] on p "Isaiah Delviken" at bounding box center [334, 349] width 115 height 17
copy p "Isaiah"
click at [252, 105] on button "Profile" at bounding box center [241, 100] width 74 height 39
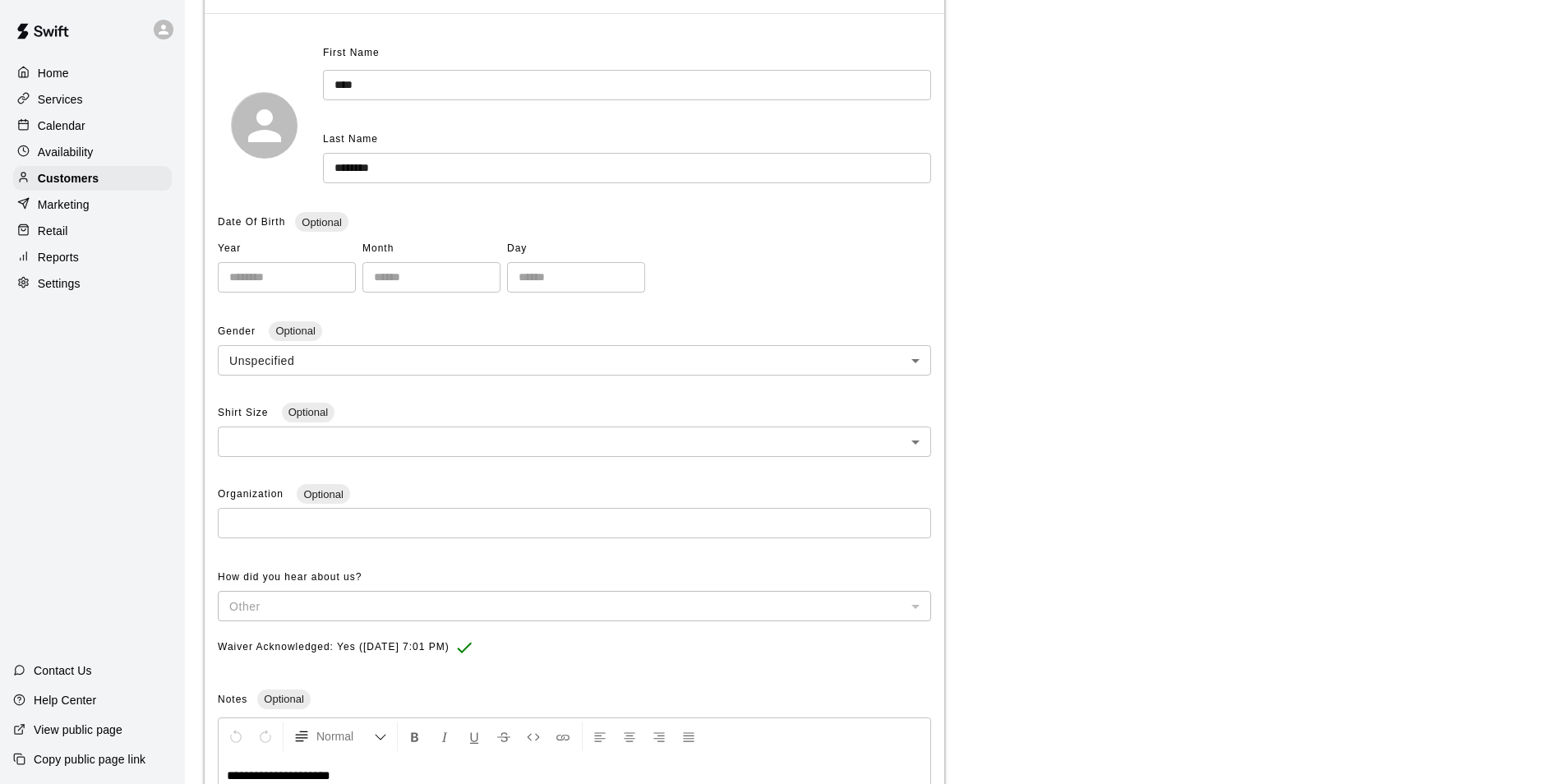
click at [346, 88] on input "****" at bounding box center [627, 85] width 608 height 31
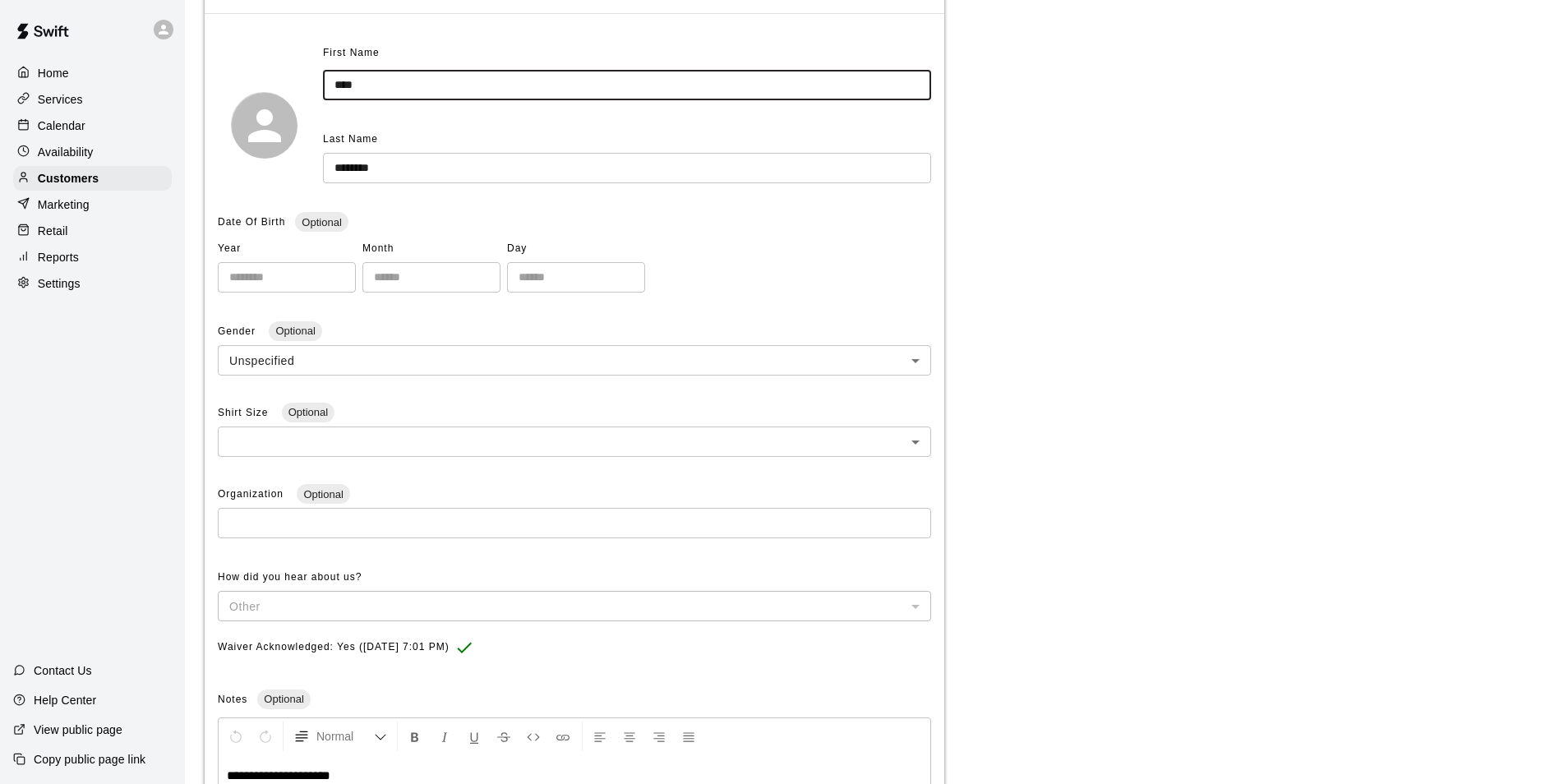
click at [346, 88] on input "****" at bounding box center [627, 85] width 608 height 31
paste input "**"
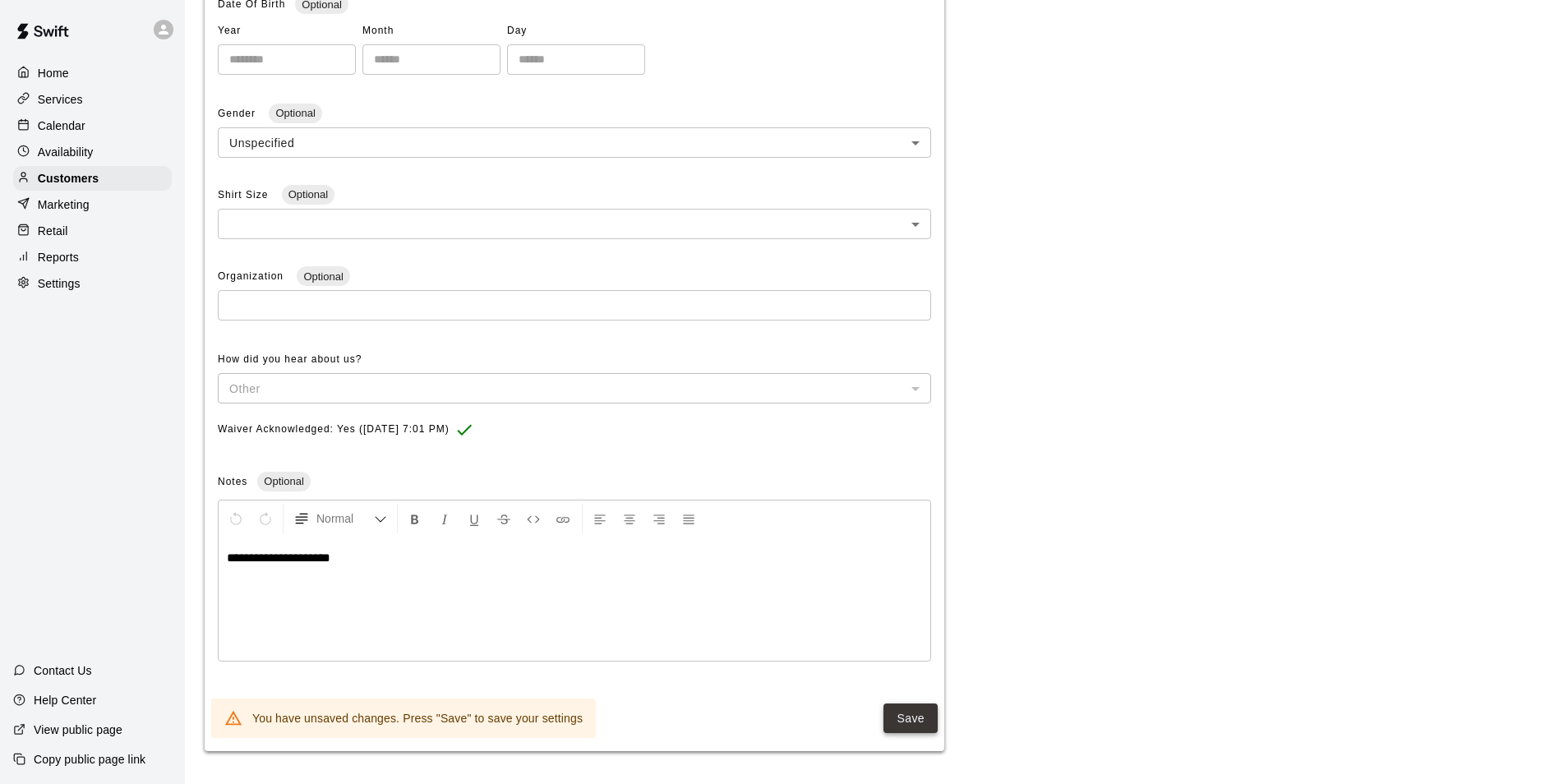
type input "******"
click at [908, 723] on button "Save" at bounding box center [911, 718] width 54 height 31
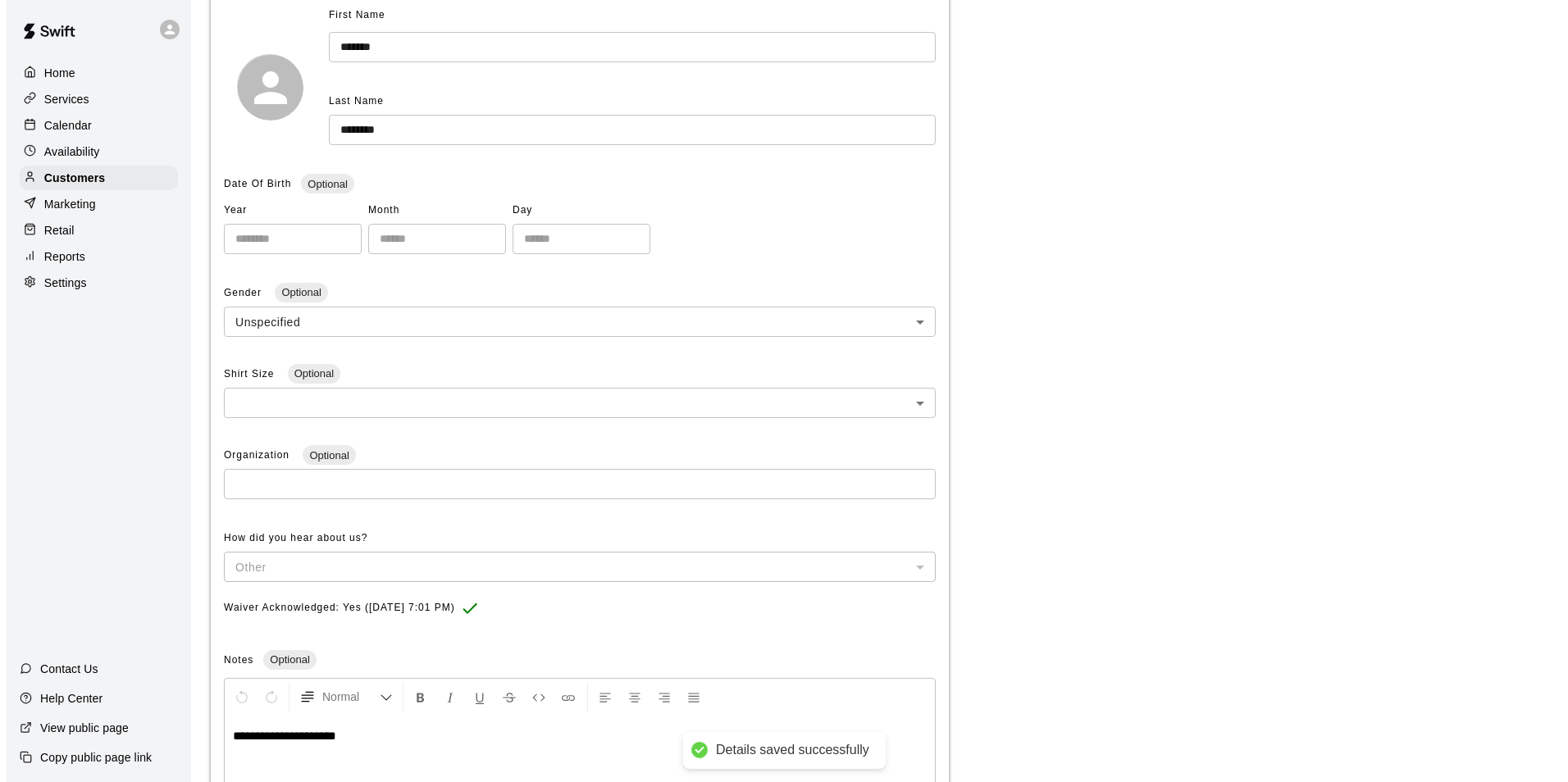
scroll to position [0, 0]
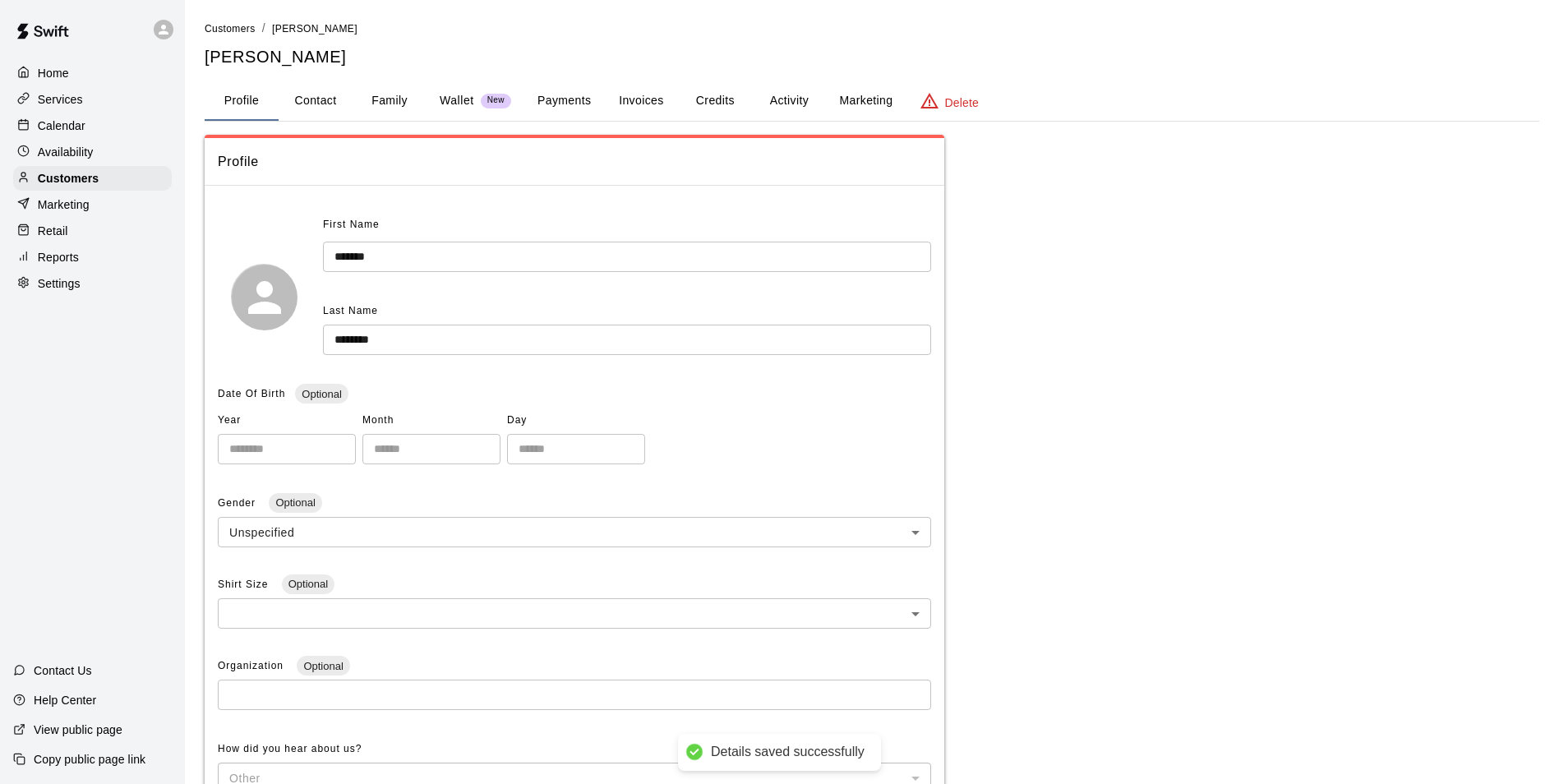
click at [656, 108] on button "Invoices" at bounding box center [641, 101] width 74 height 39
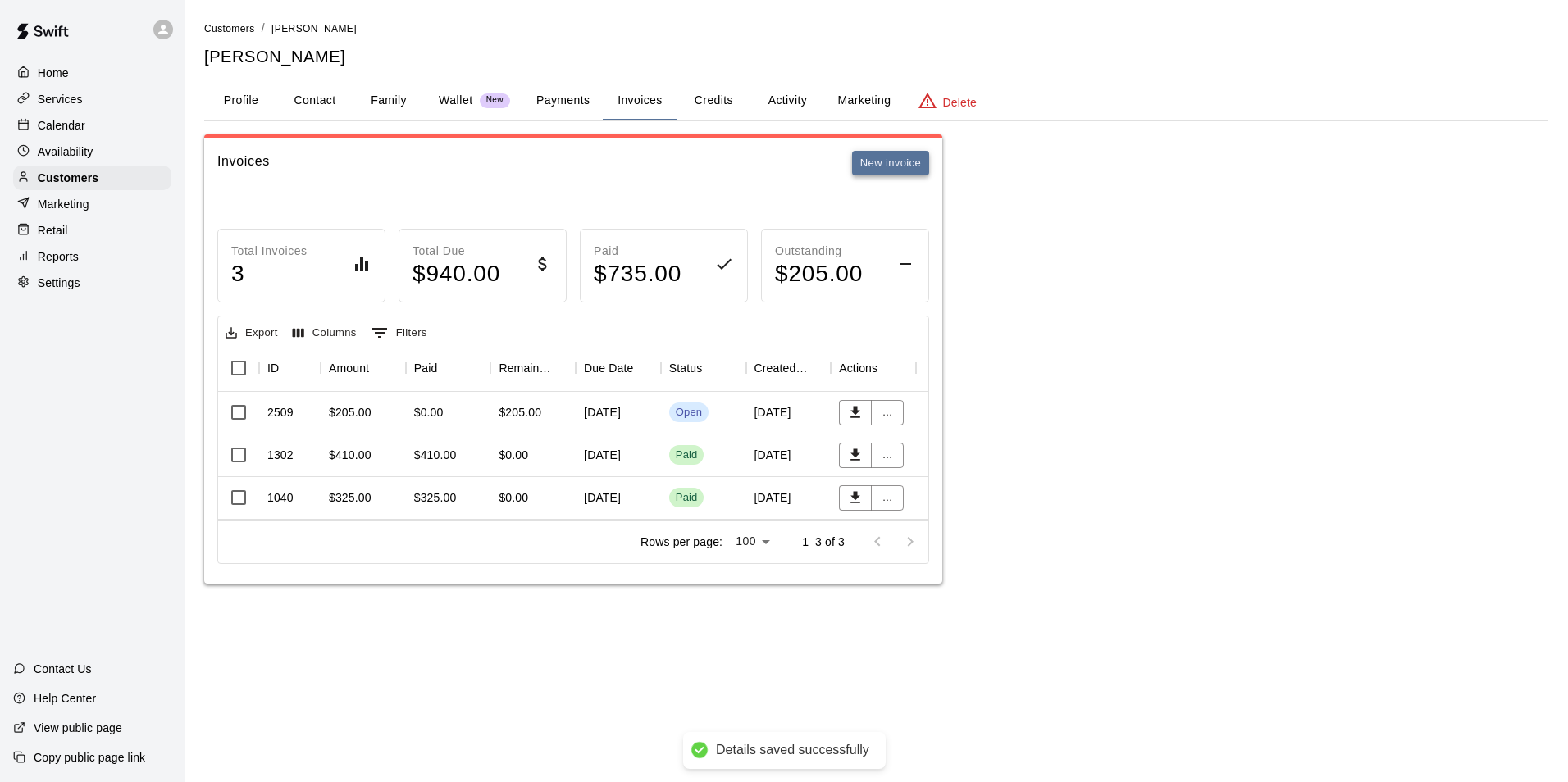
click at [862, 159] on button "New invoice" at bounding box center [890, 164] width 77 height 26
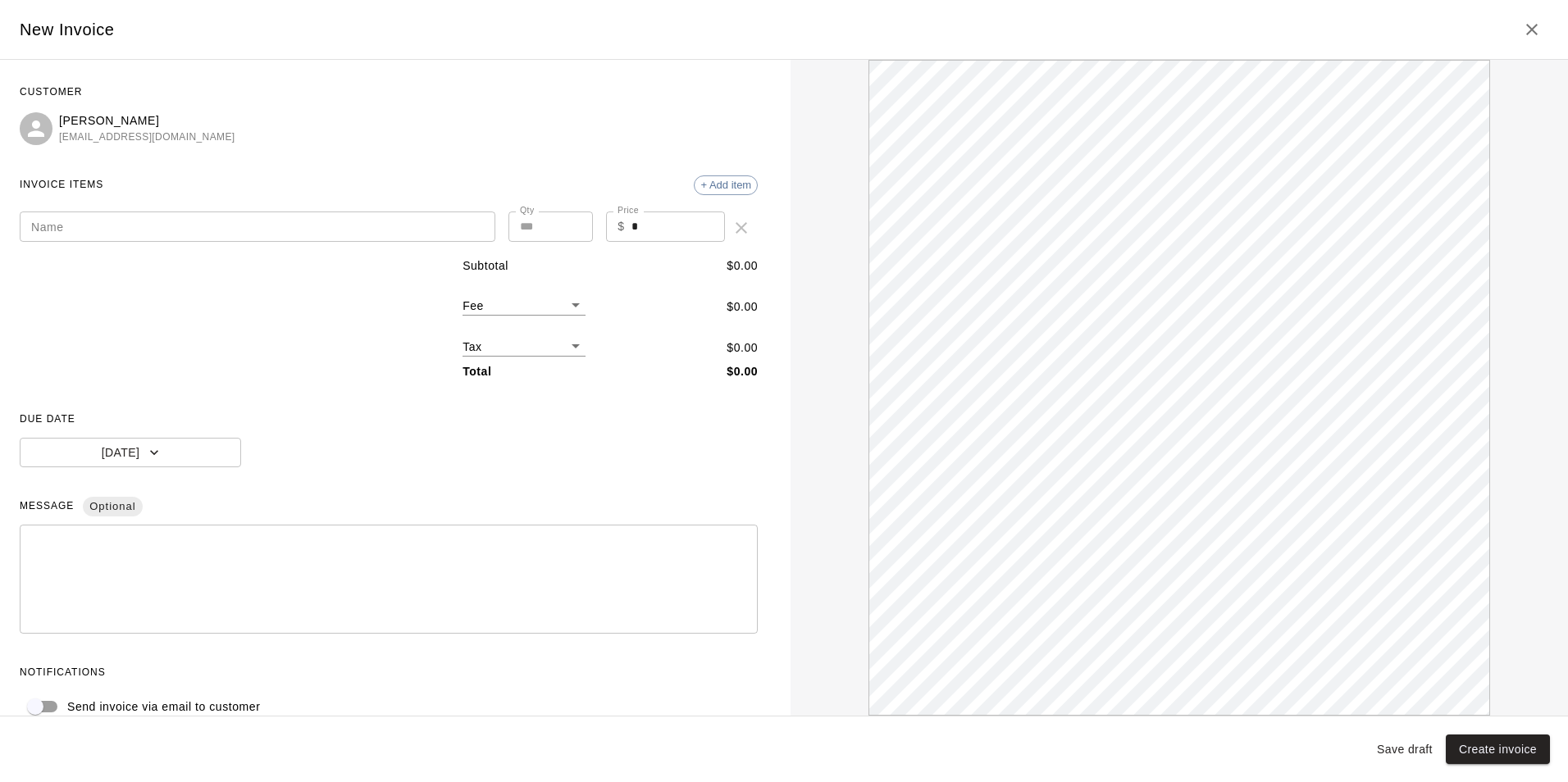
click at [293, 232] on input "Name" at bounding box center [257, 227] width 476 height 31
paste input "******"
click at [314, 241] on input "******" at bounding box center [257, 227] width 476 height 31
click at [55, 224] on input "******" at bounding box center [257, 227] width 476 height 31
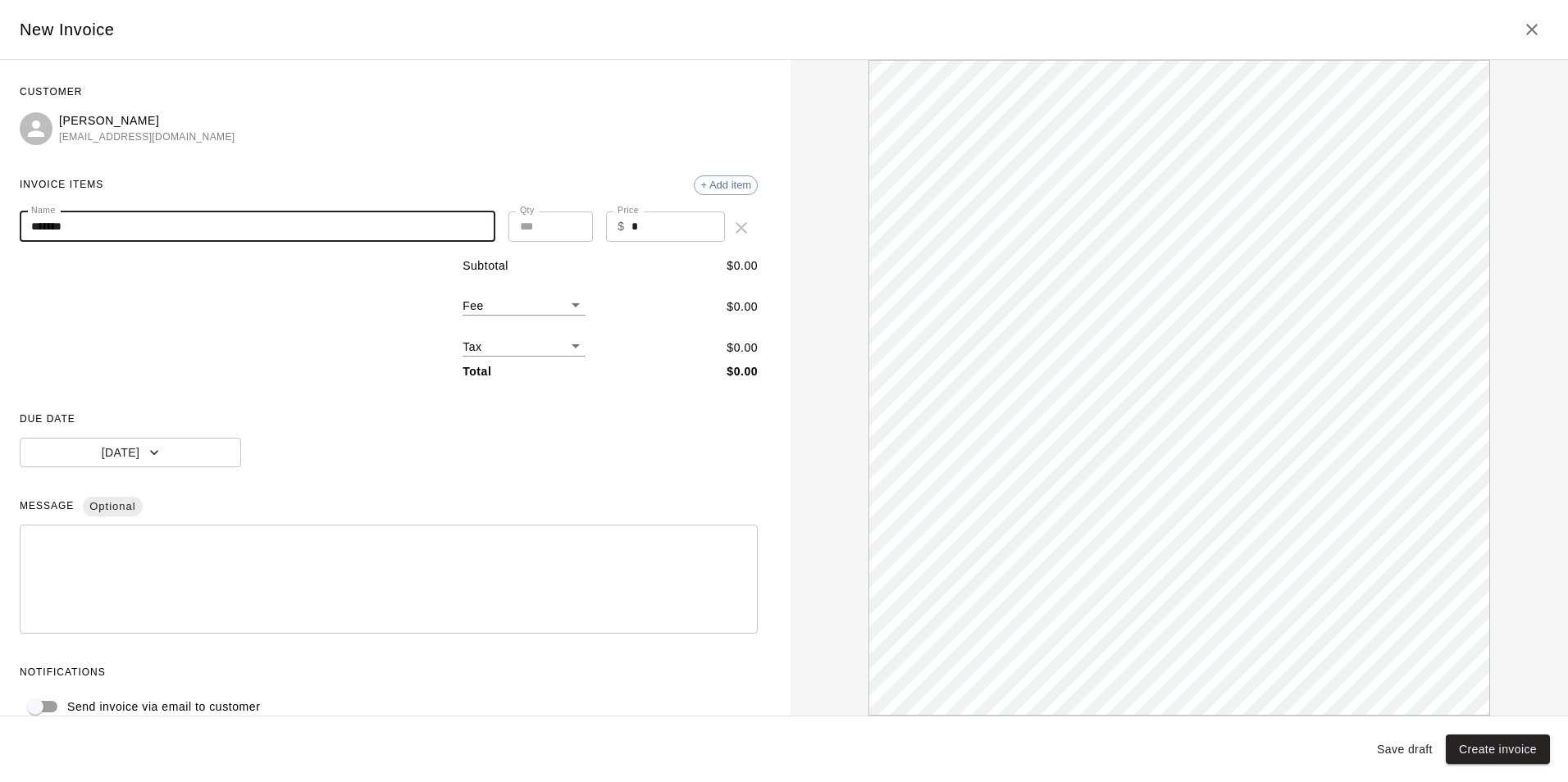
click at [55, 224] on input "******" at bounding box center [257, 227] width 476 height 31
paste input "**********"
drag, startPoint x: 255, startPoint y: 227, endPoint x: 329, endPoint y: 228, distance: 74.0
click at [329, 228] on input "**********" at bounding box center [253, 227] width 467 height 31
click at [377, 229] on input "**********" at bounding box center [253, 227] width 467 height 31
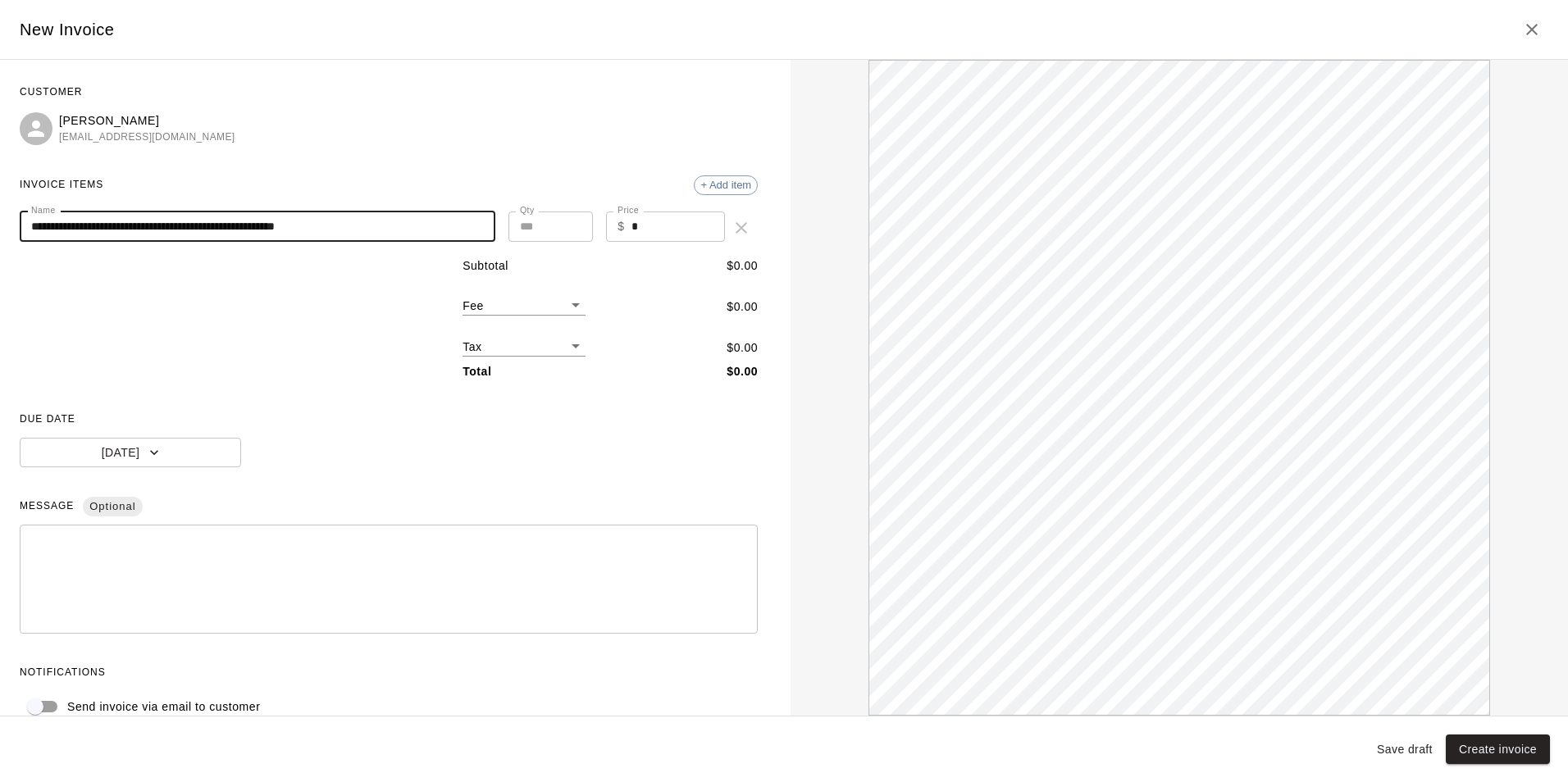
click at [374, 231] on input "**********" at bounding box center [253, 227] width 467 height 31
drag, startPoint x: 374, startPoint y: 231, endPoint x: 439, endPoint y: 231, distance: 65.0
click at [439, 231] on input "**********" at bounding box center [253, 227] width 467 height 31
type input "**********"
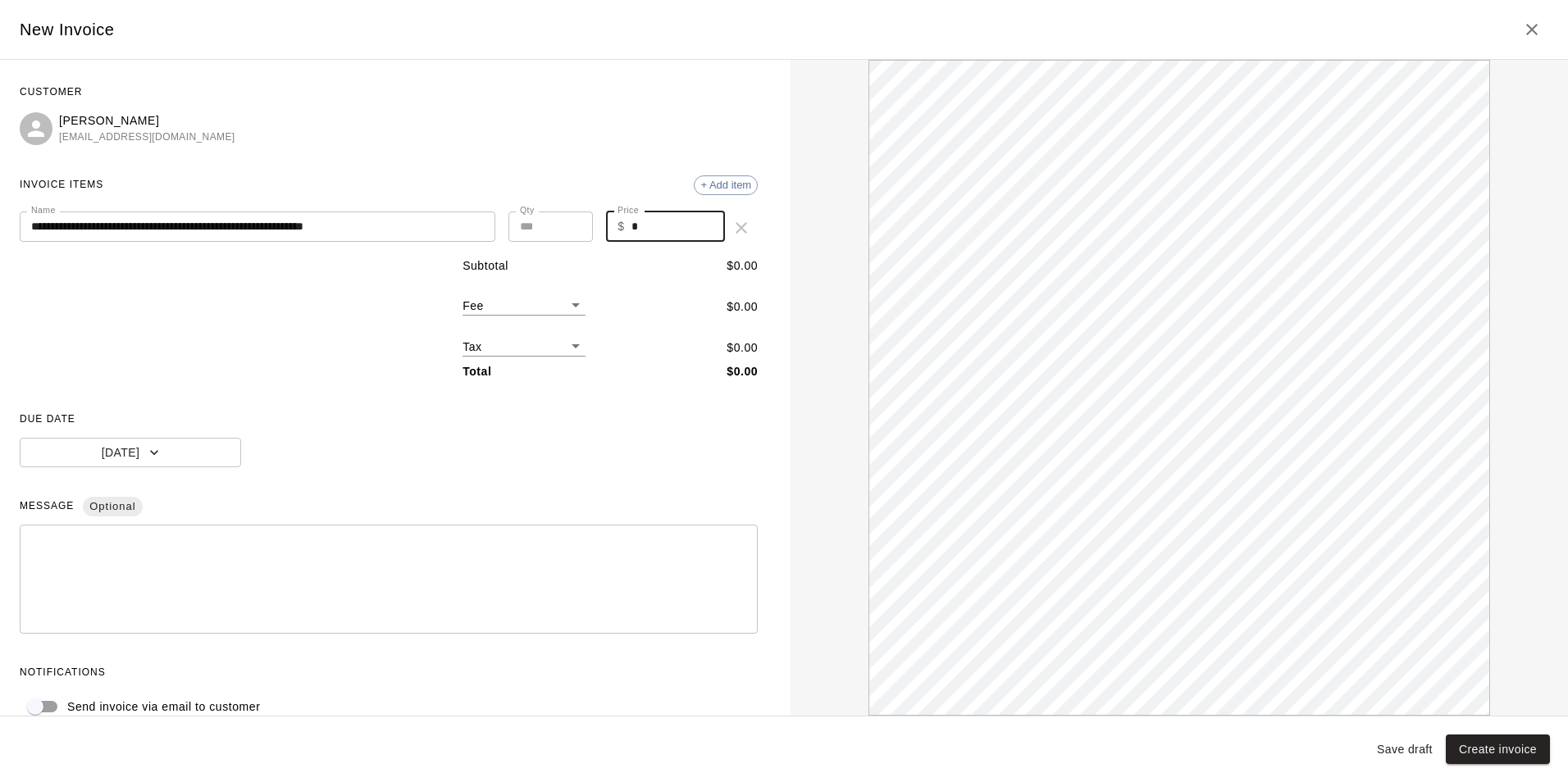
drag, startPoint x: 664, startPoint y: 224, endPoint x: 595, endPoint y: 232, distance: 69.5
click at [595, 232] on div "**********" at bounding box center [389, 227] width 738 height 32
type input "***"
click at [213, 372] on div "Subtotal $ 310.00 Fee ​ $ 0.00 Tax ​ $ 0.00 Total $ 310.00" at bounding box center [389, 319] width 738 height 123
click at [169, 447] on button "Today" at bounding box center [130, 452] width 222 height 31
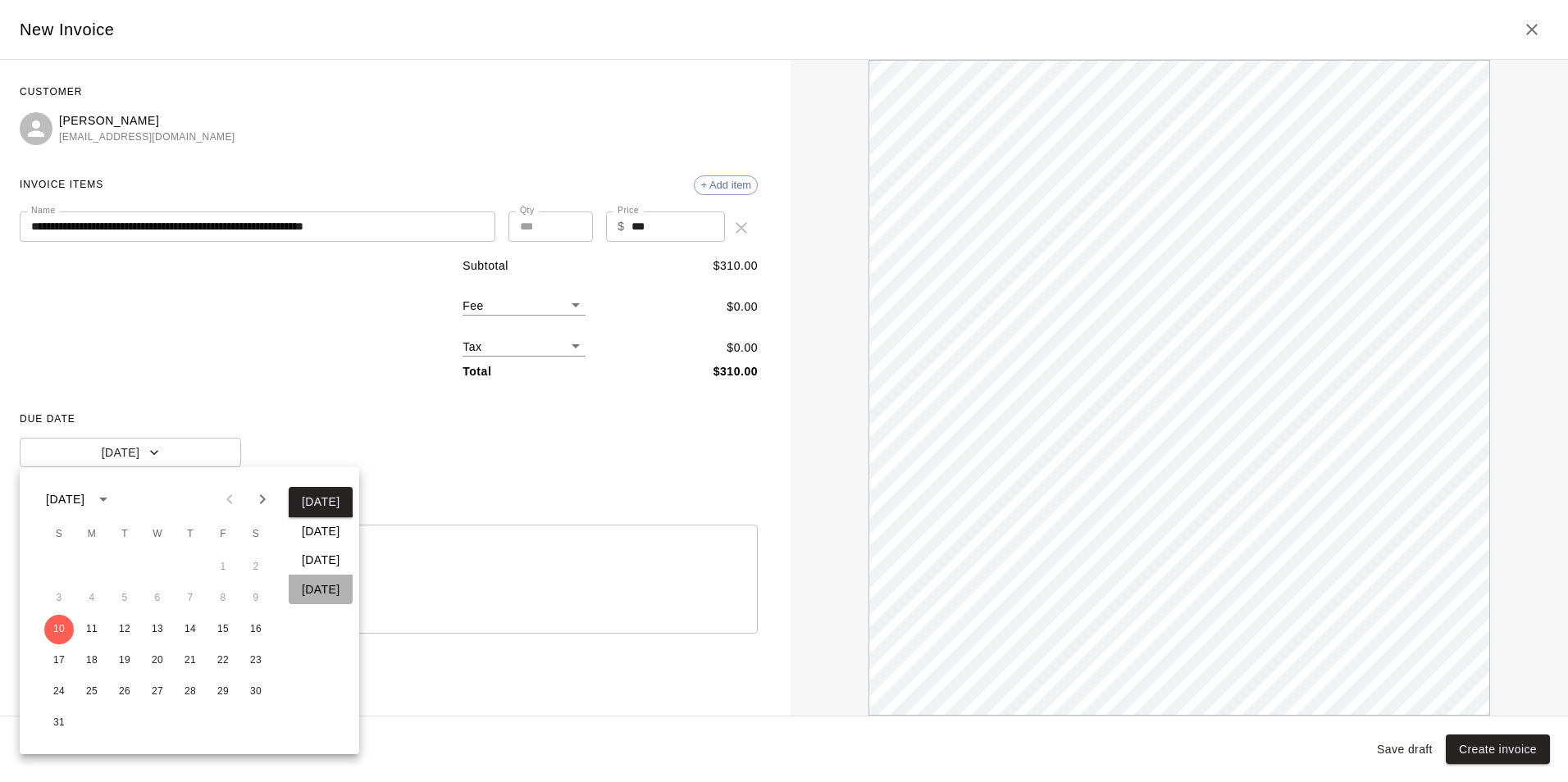
click at [317, 587] on button "In 30 days" at bounding box center [321, 589] width 64 height 31
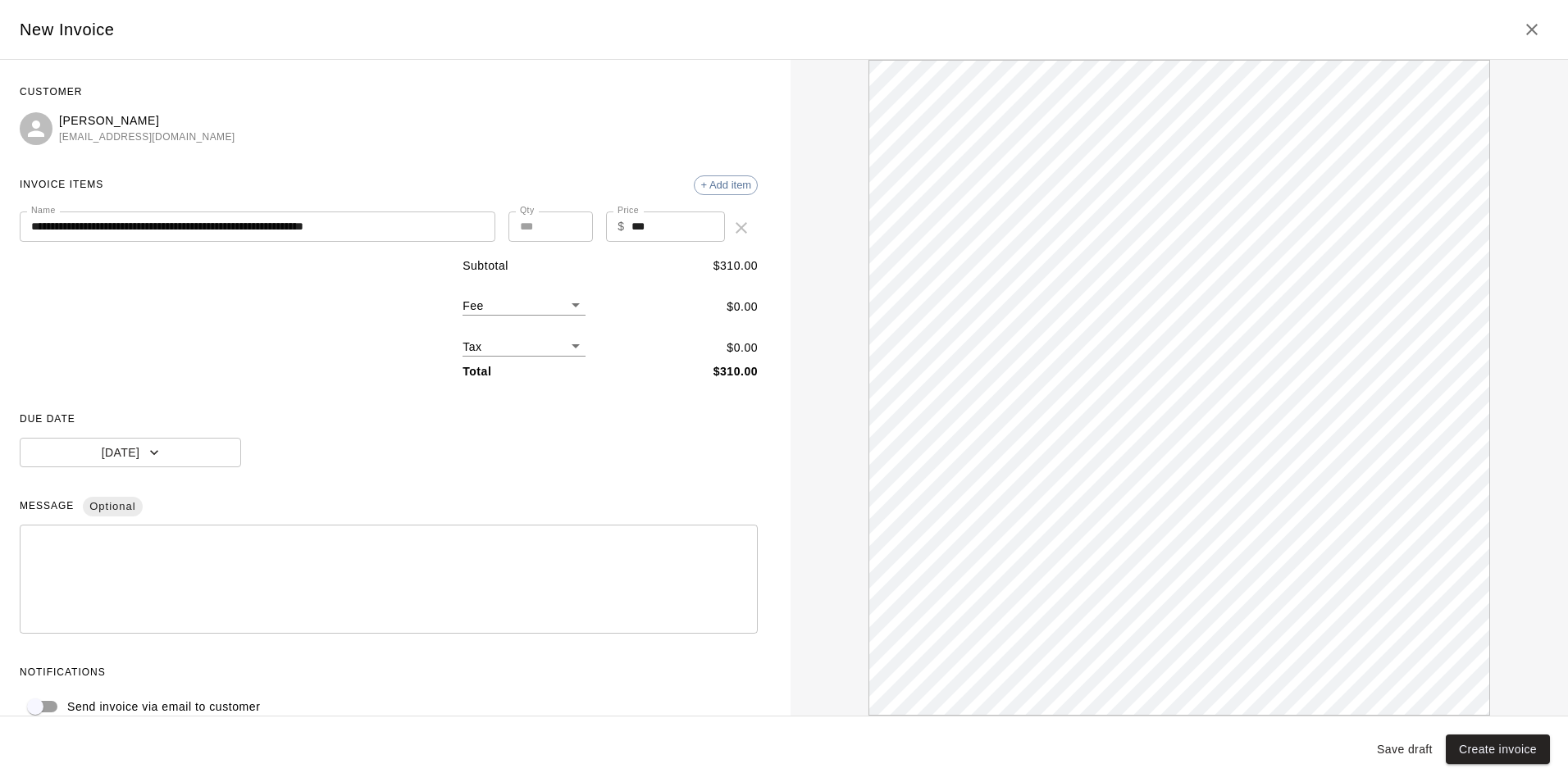
click at [384, 420] on div "September 2025 S M T W T F S 1 2 3 4 5 6 7 8 9 10 11 12 13 14 15 16 17 18 19 20…" at bounding box center [784, 391] width 1568 height 782
click at [1471, 738] on button "Create invoice" at bounding box center [1497, 750] width 104 height 31
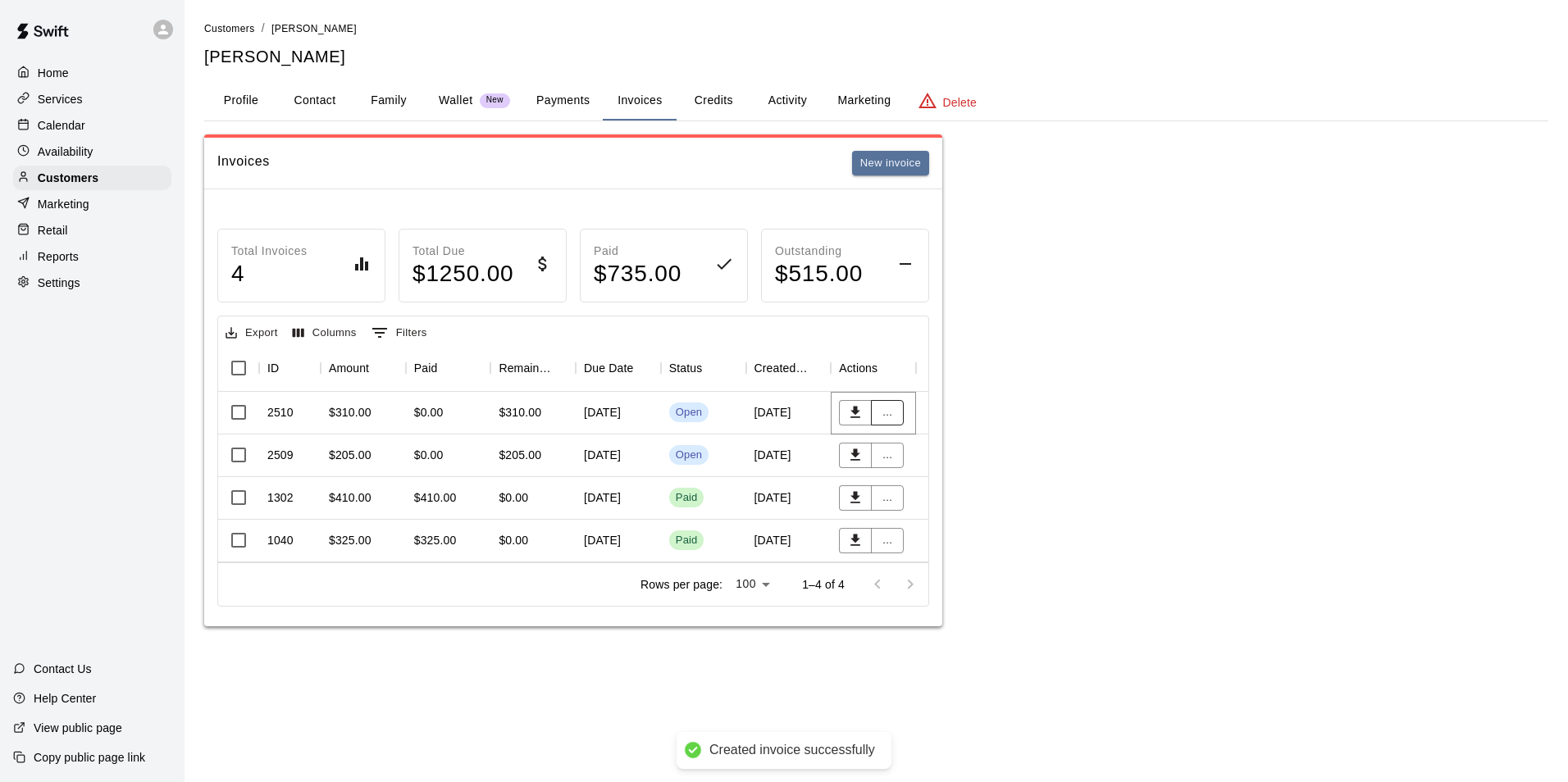
click at [889, 415] on button "..." at bounding box center [887, 413] width 32 height 26
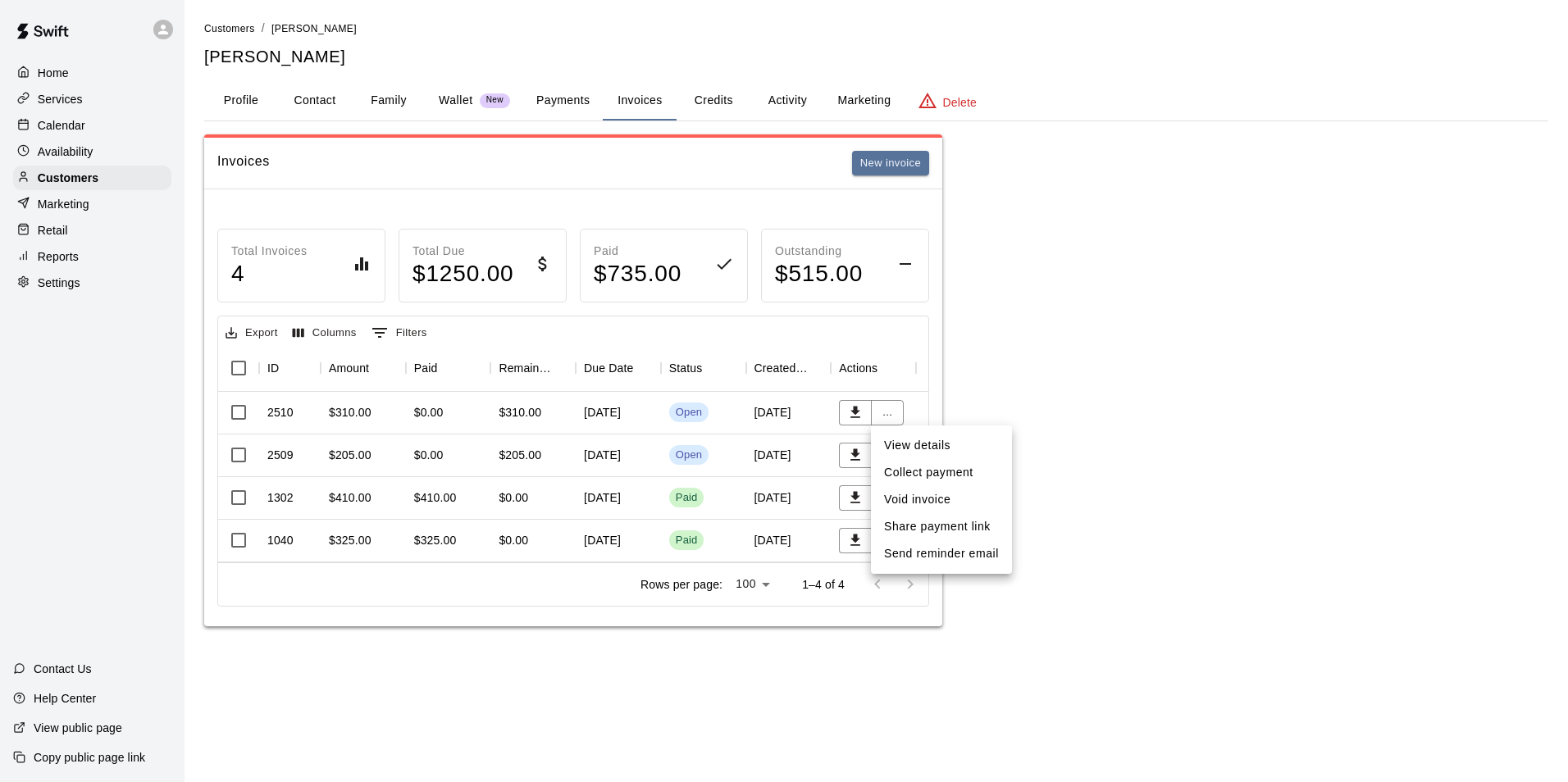
click at [960, 453] on li "View details" at bounding box center [942, 445] width 141 height 27
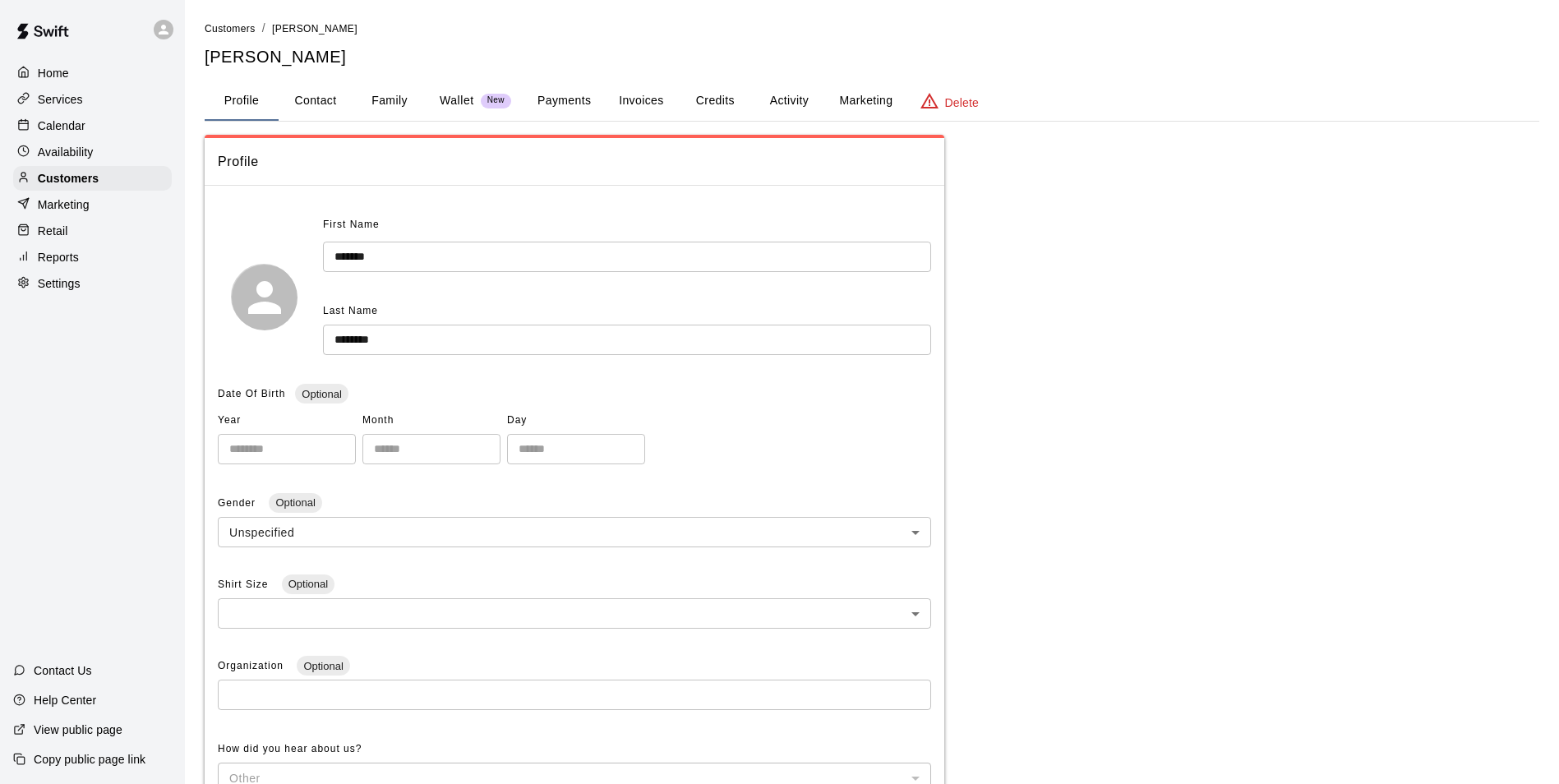
click at [626, 93] on button "Invoices" at bounding box center [641, 101] width 74 height 39
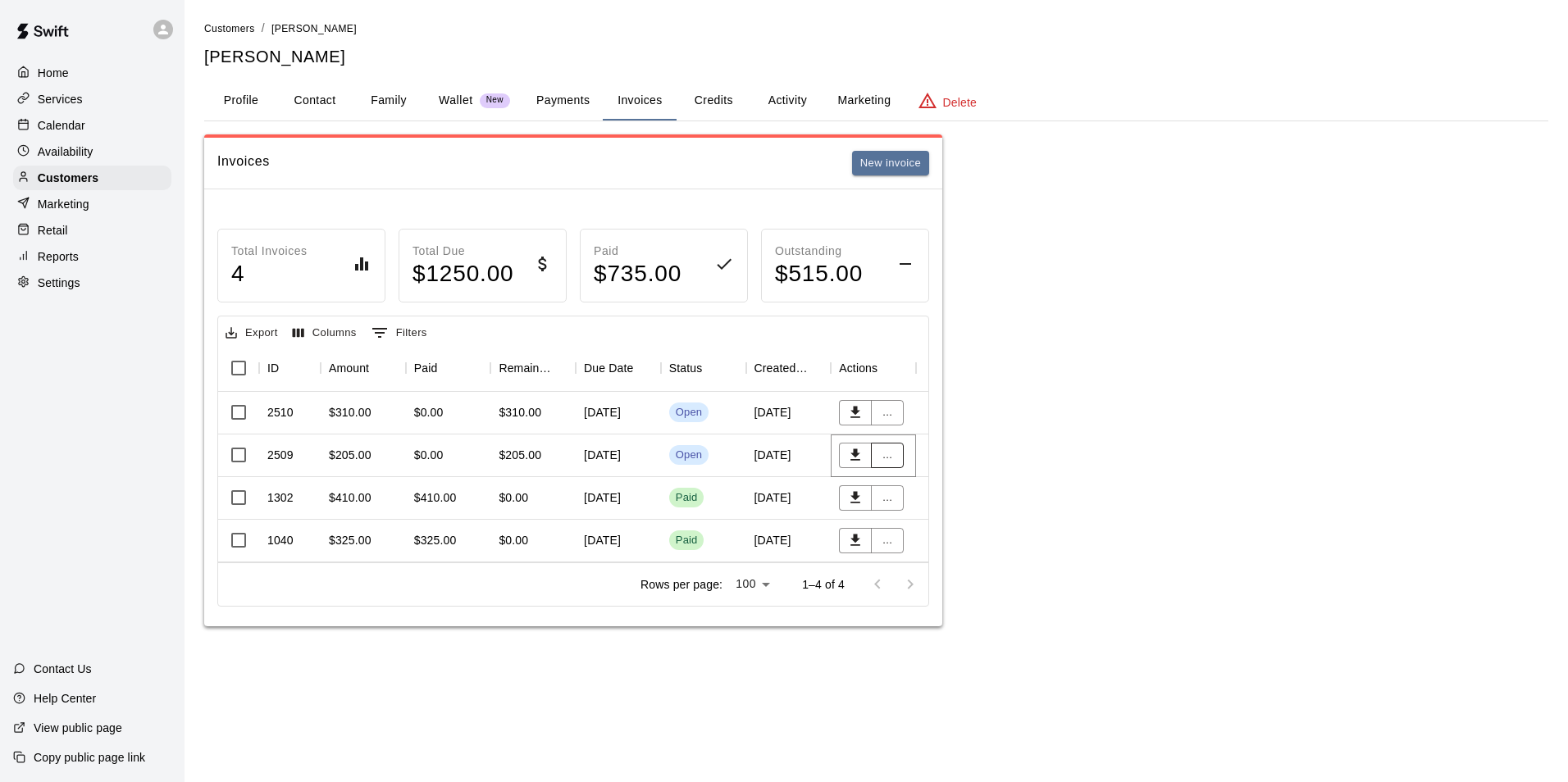
click at [886, 454] on button "..." at bounding box center [887, 455] width 32 height 26
click at [914, 491] on li "View details" at bounding box center [942, 488] width 141 height 27
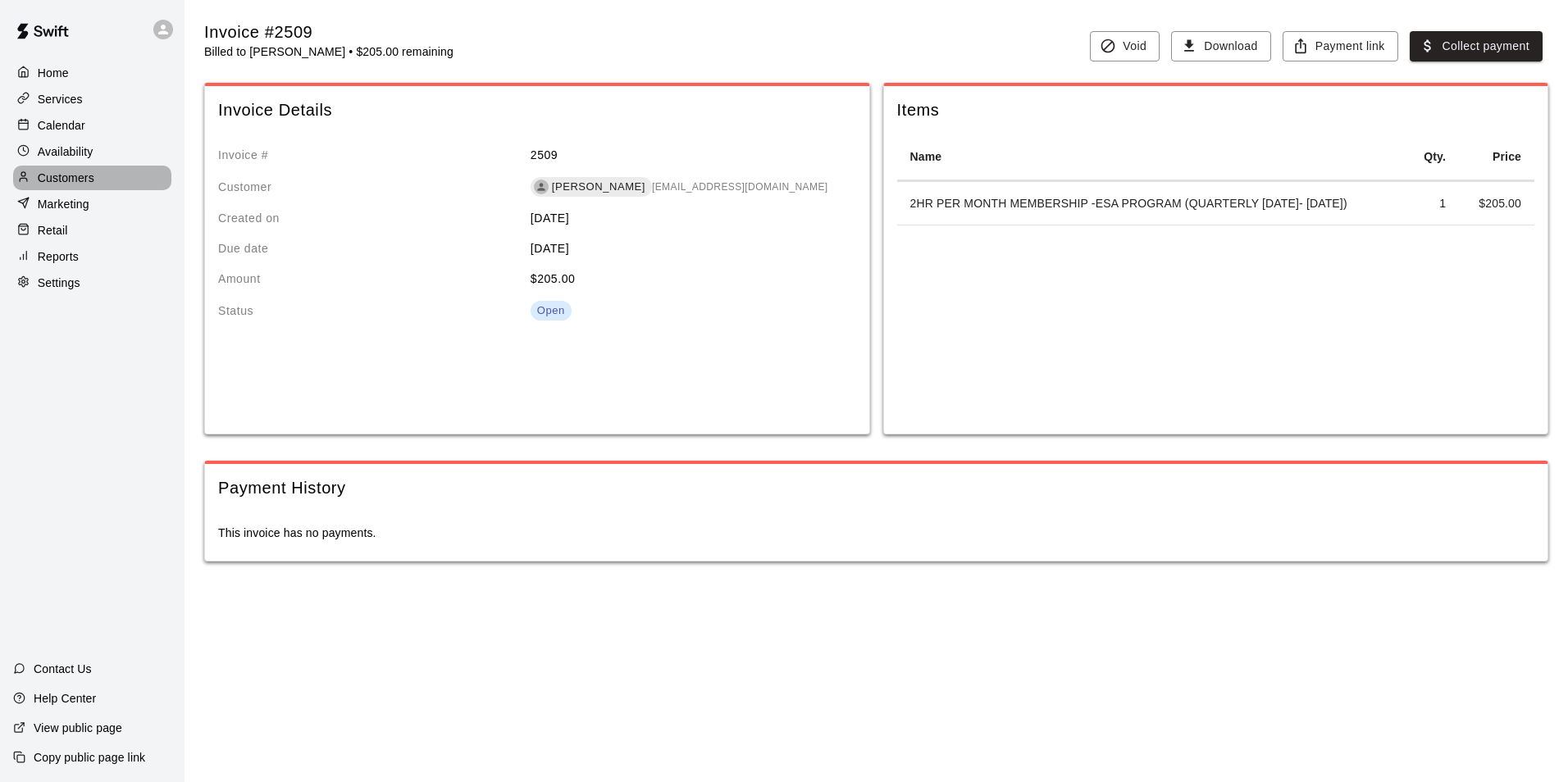
click at [66, 177] on p "Customers" at bounding box center [66, 178] width 56 height 17
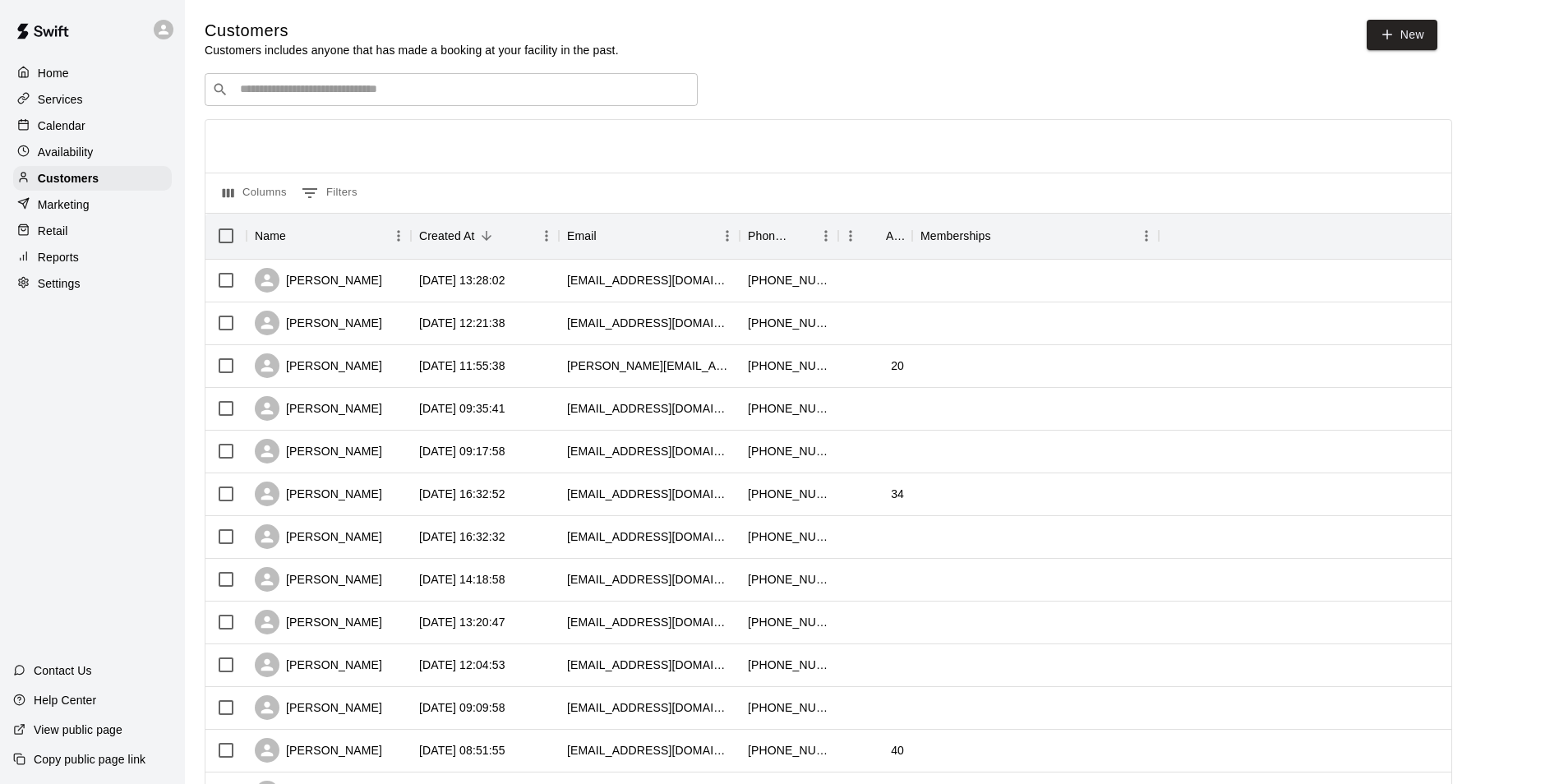
click at [304, 90] on input "Search customers by name or email" at bounding box center [462, 90] width 455 height 17
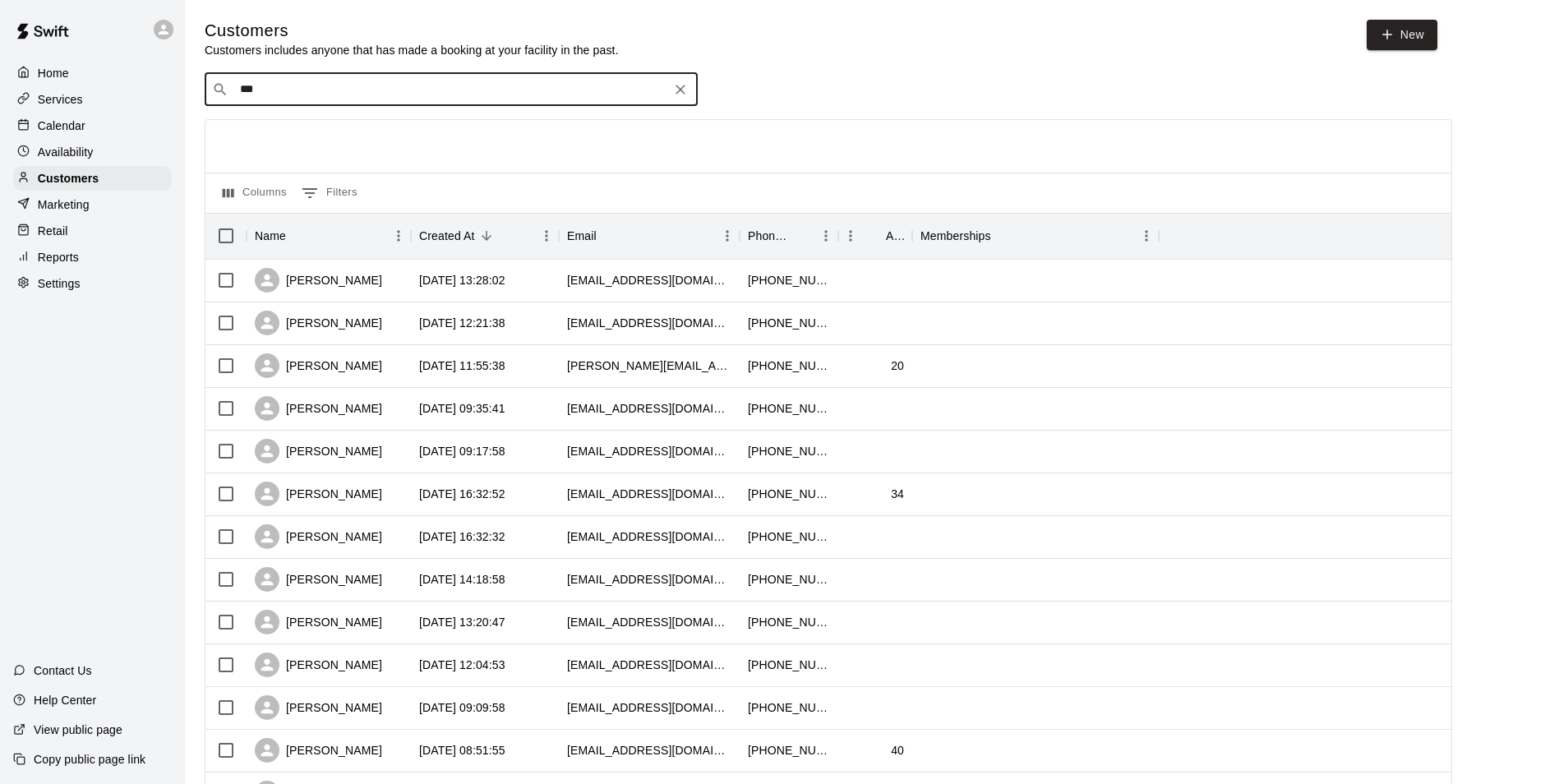
type input "****"
drag, startPoint x: 302, startPoint y: 90, endPoint x: 212, endPoint y: 93, distance: 90.0
click at [212, 93] on div "​ **** ​" at bounding box center [451, 89] width 493 height 32
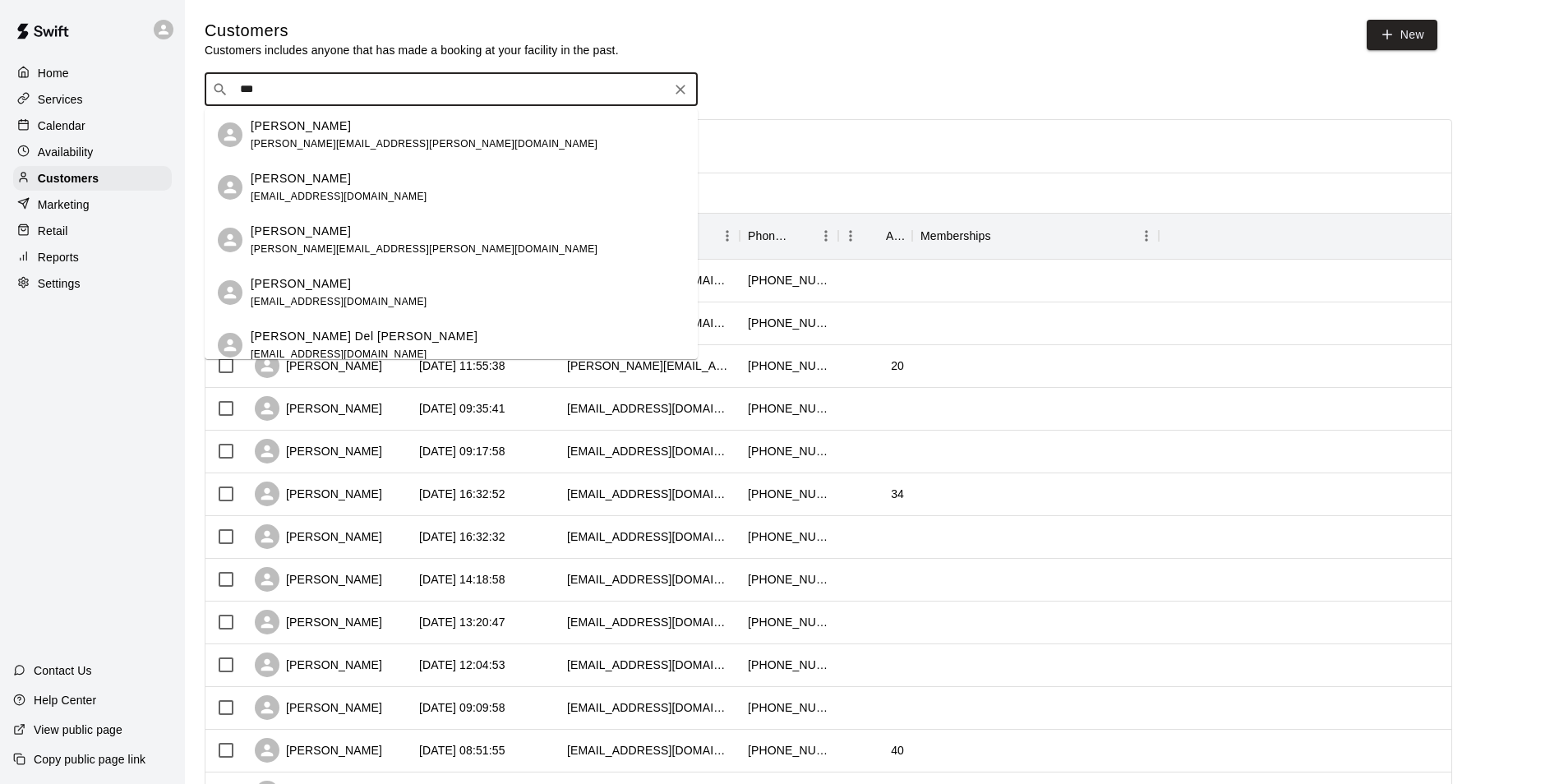
type input "***"
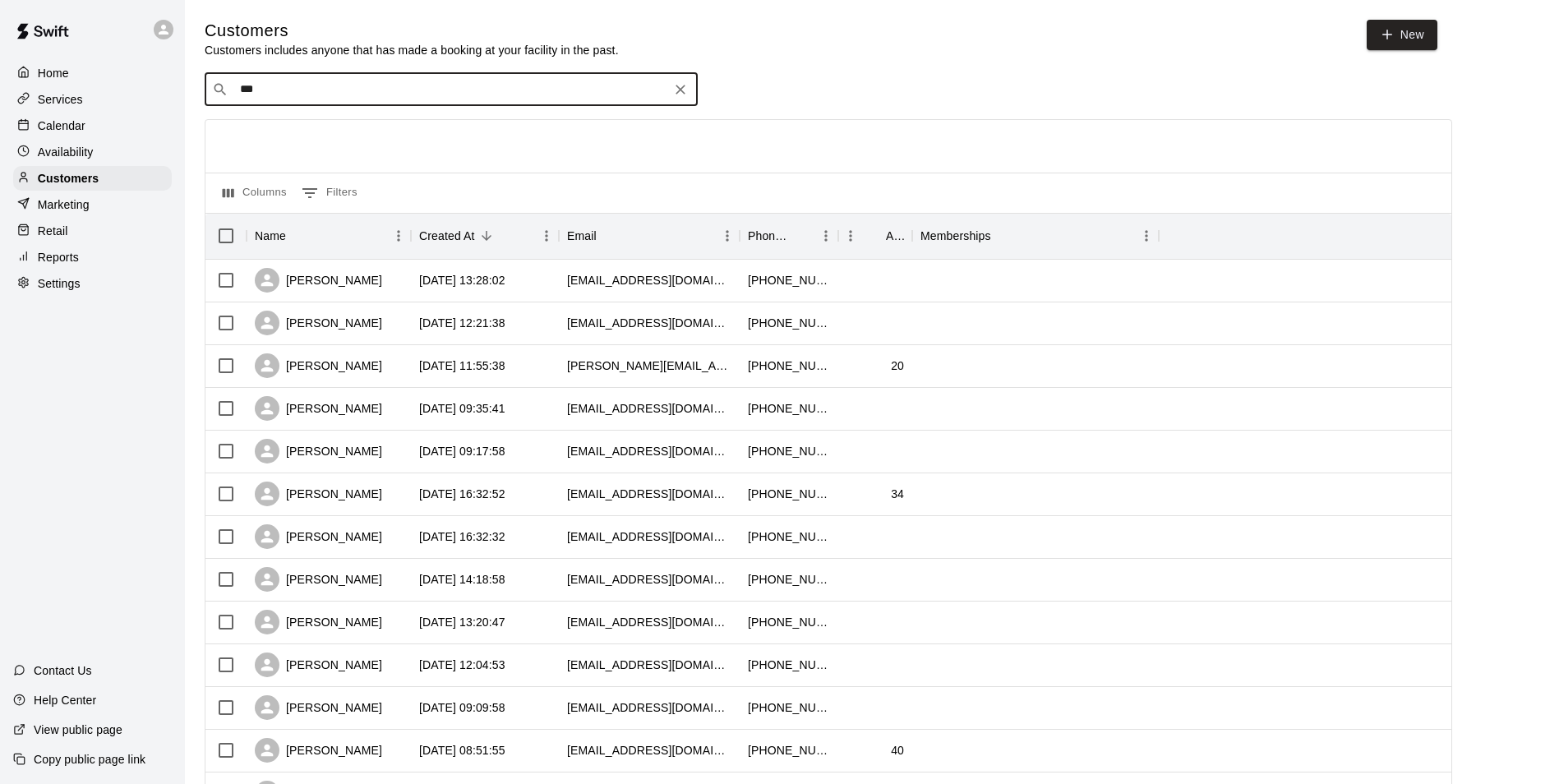
click at [71, 137] on div "Calendar" at bounding box center [92, 126] width 159 height 25
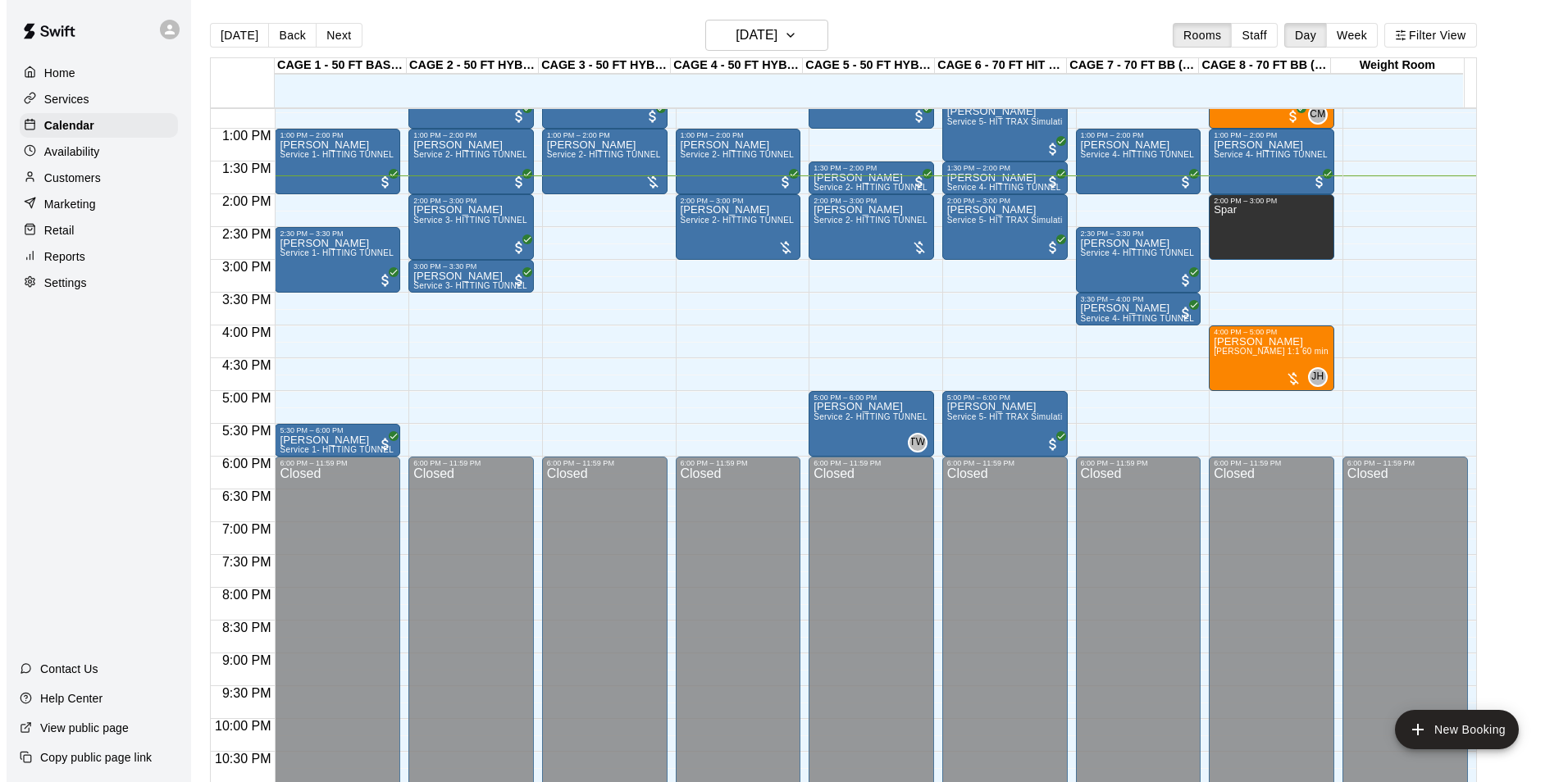
scroll to position [751, 0]
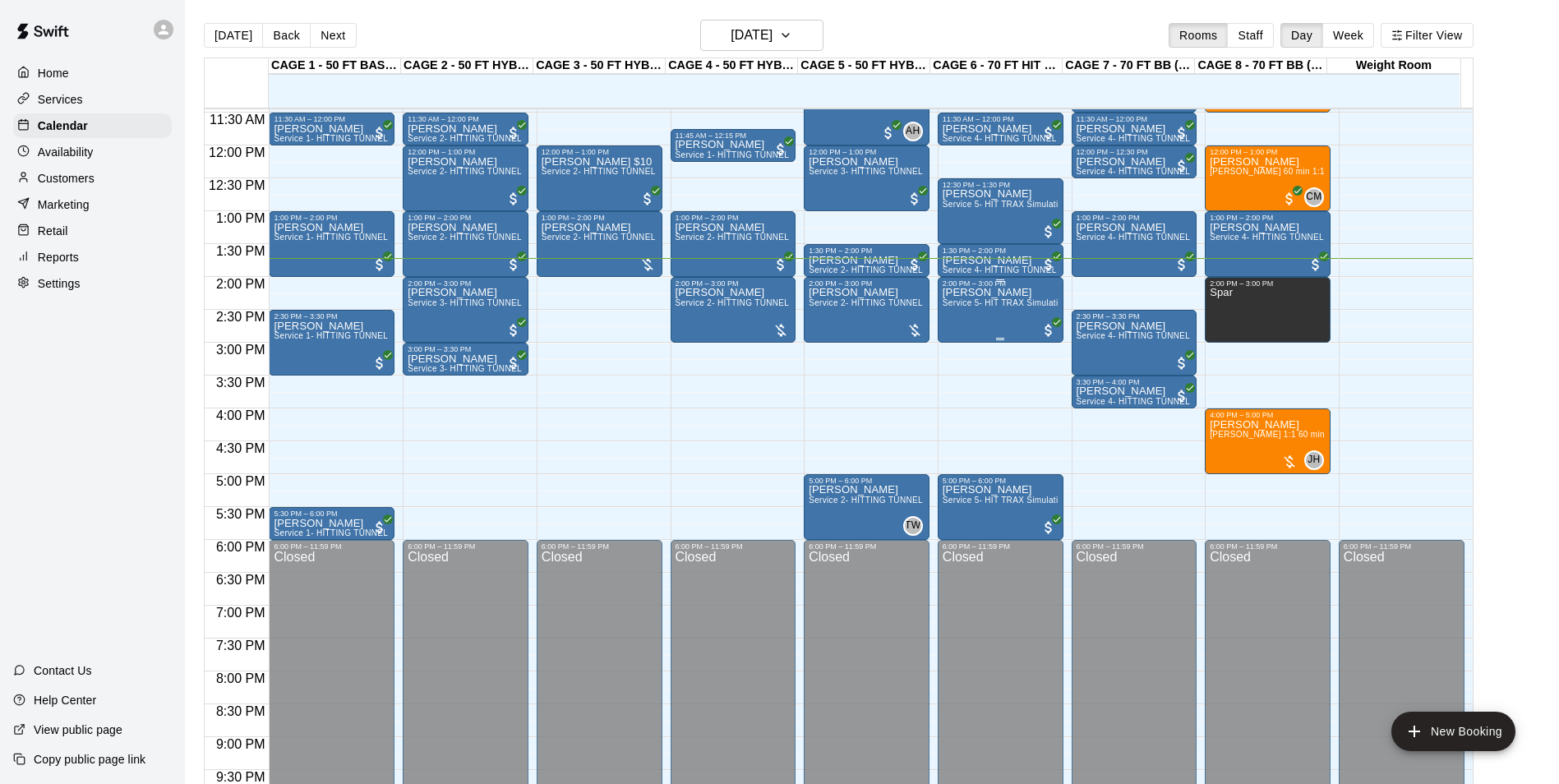
click at [994, 293] on p "Liam Delviken" at bounding box center [1000, 293] width 116 height 0
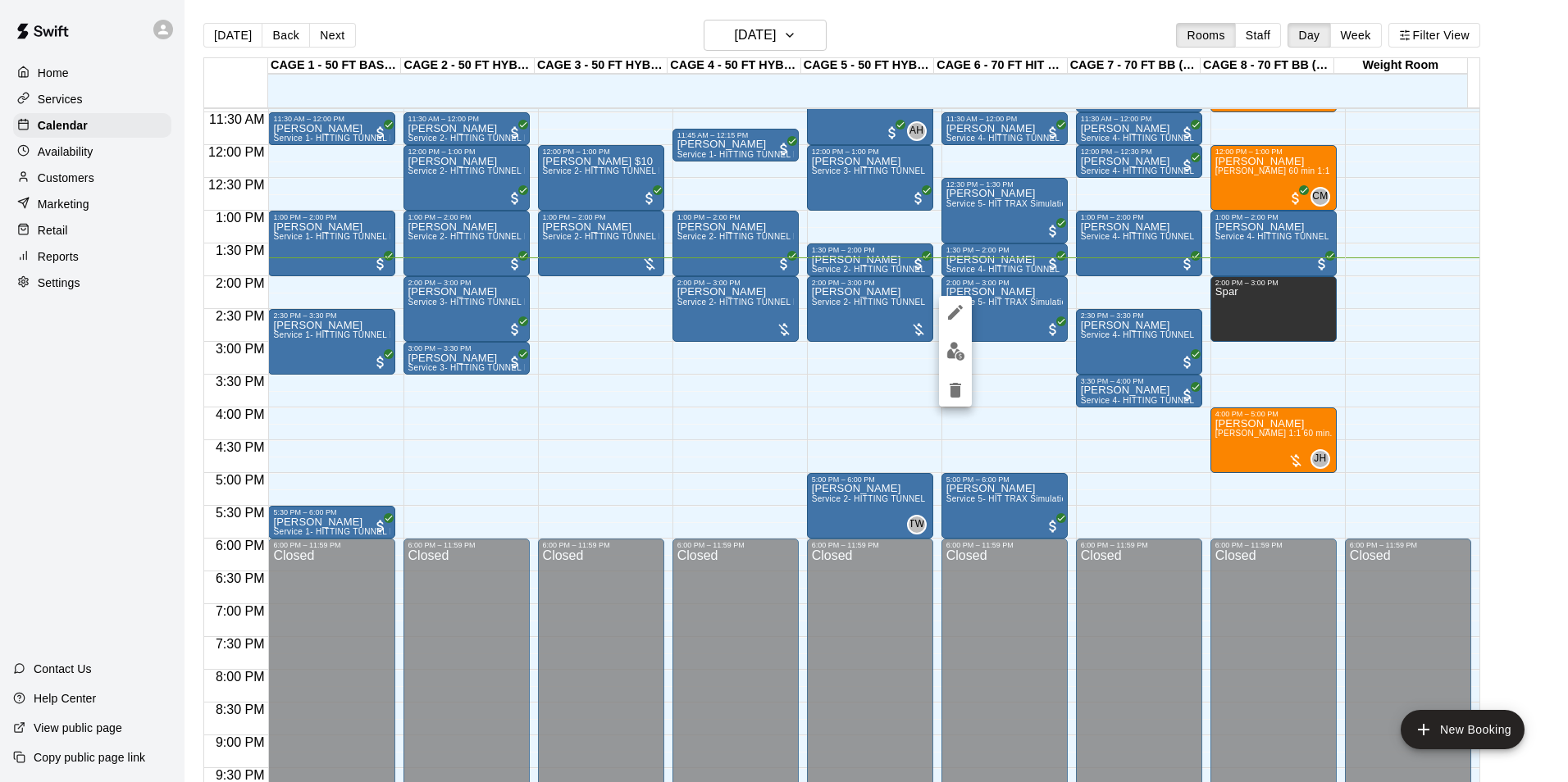
click at [960, 349] on img "edit" at bounding box center [956, 351] width 19 height 19
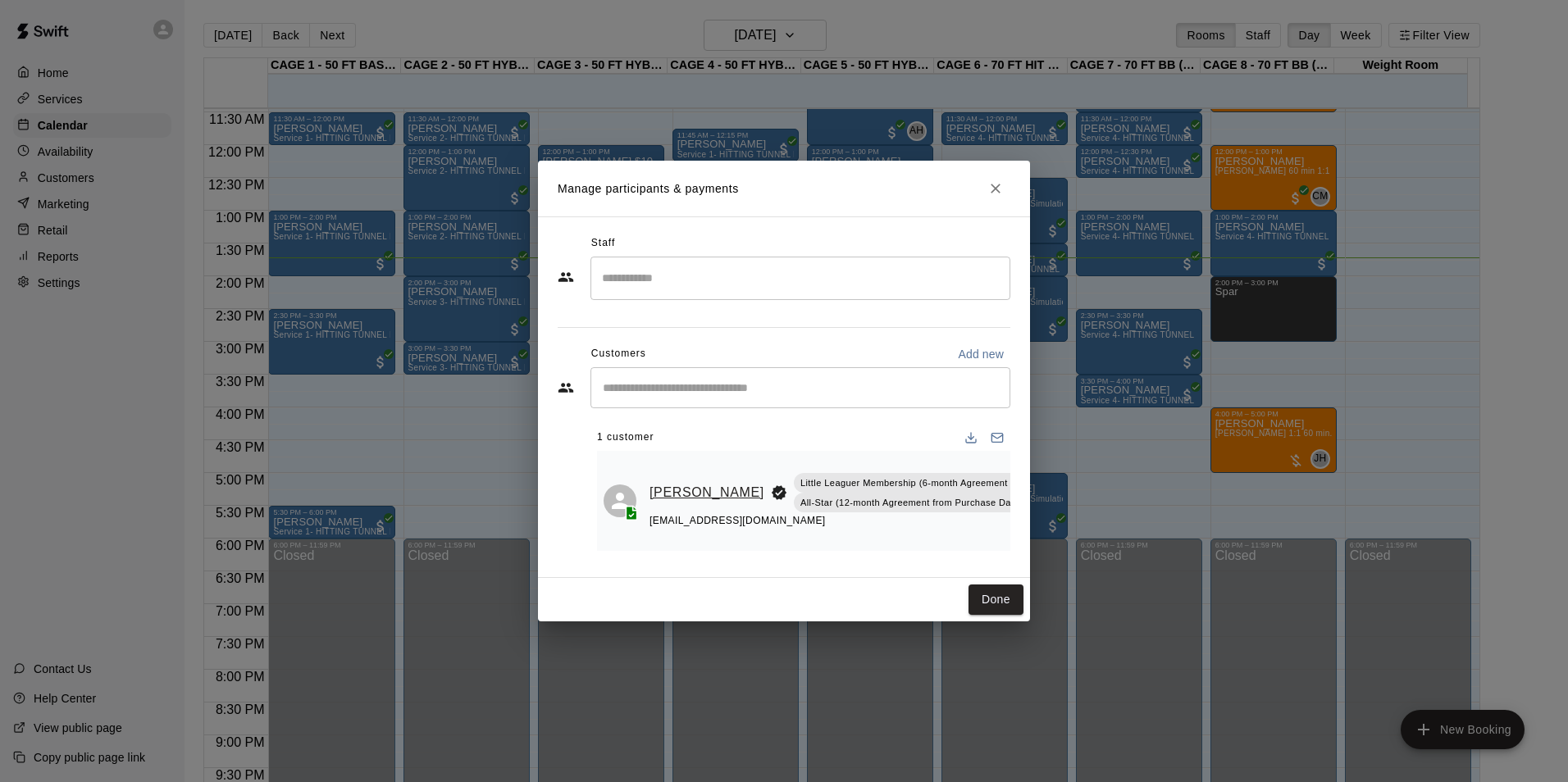
click at [668, 491] on link "Isaiah Delviken" at bounding box center [707, 493] width 115 height 22
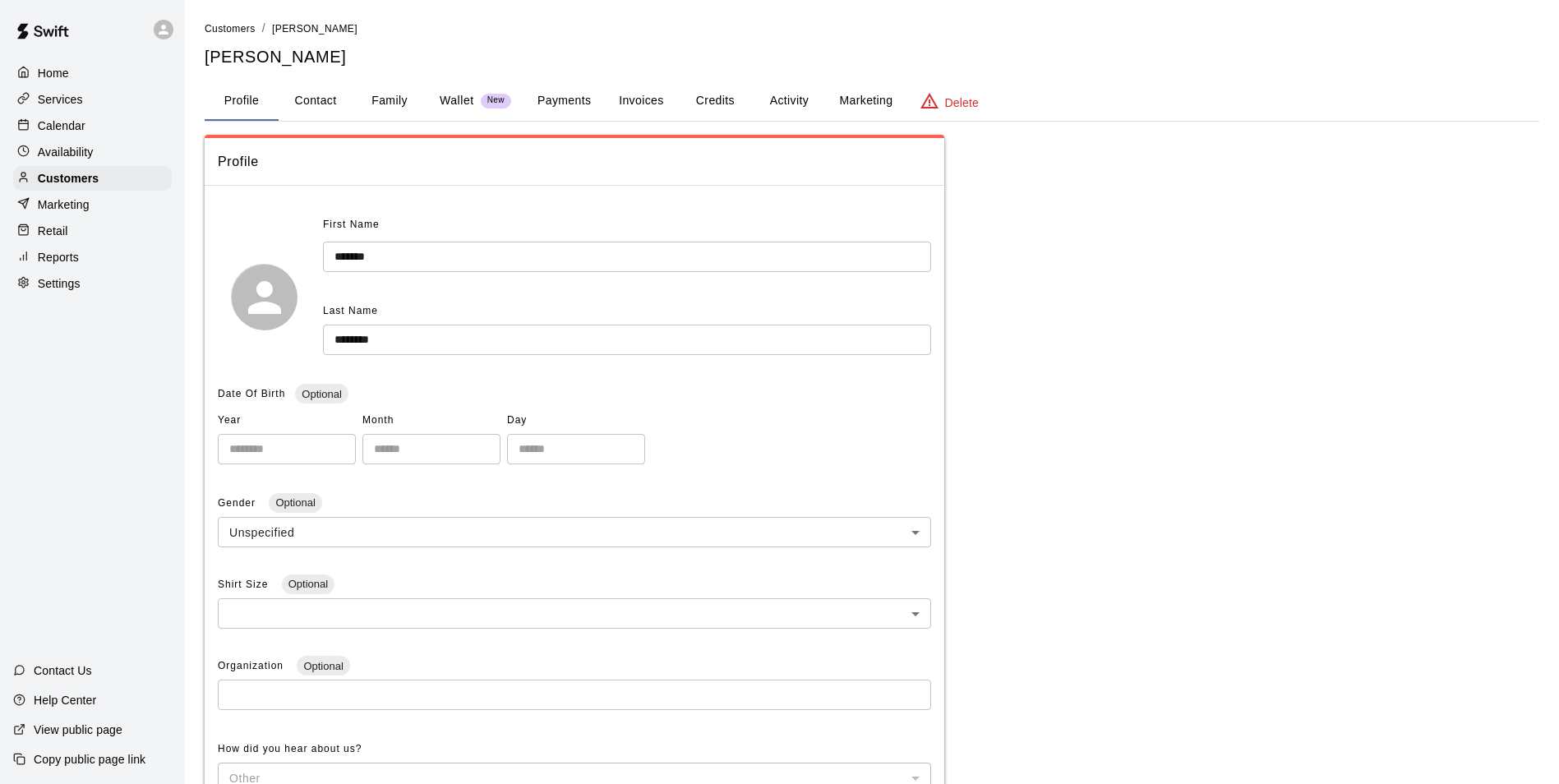
click at [555, 98] on button "Payments" at bounding box center [564, 101] width 80 height 39
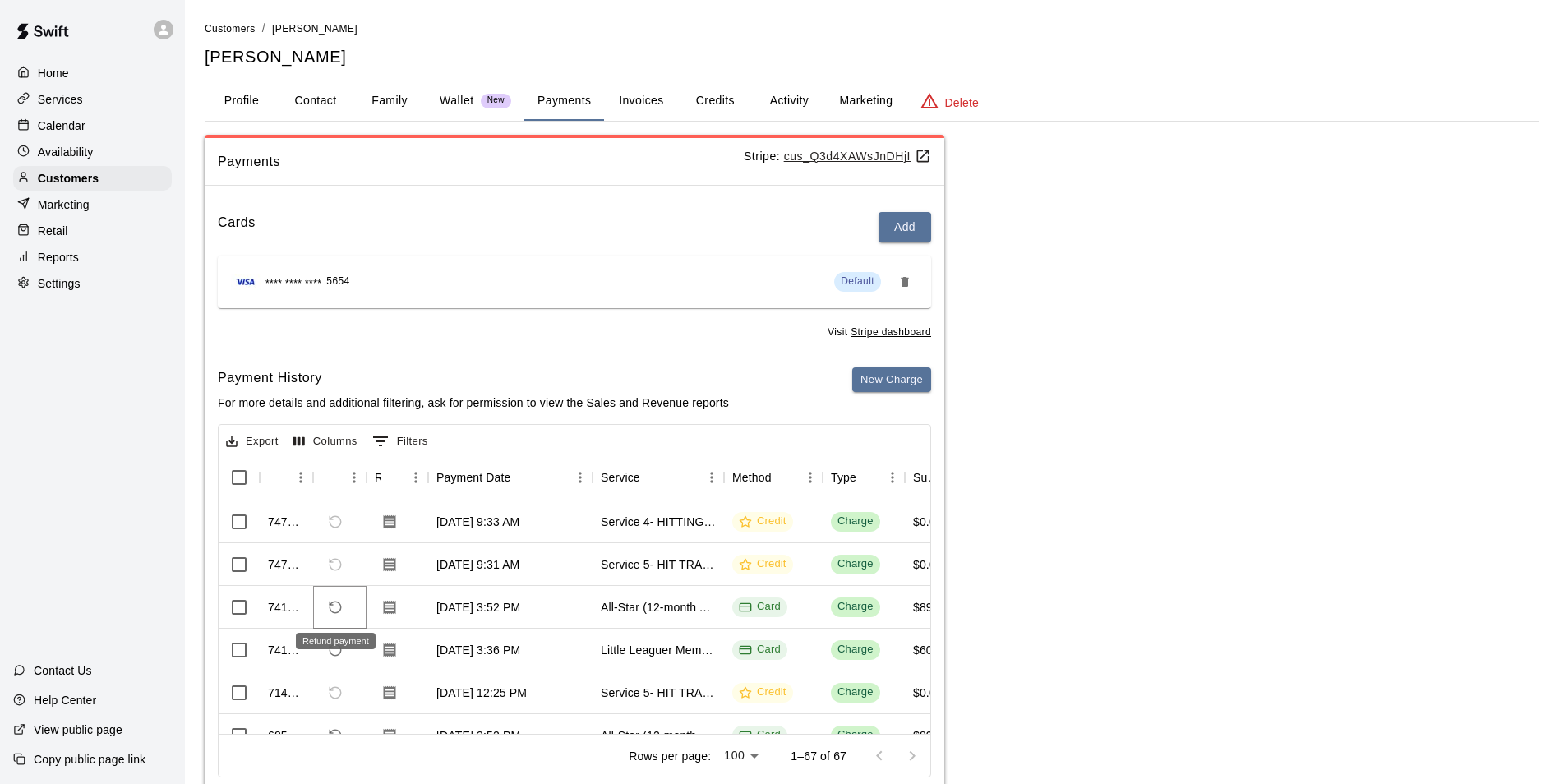
click at [327, 612] on button "Refund payment" at bounding box center [335, 608] width 28 height 28
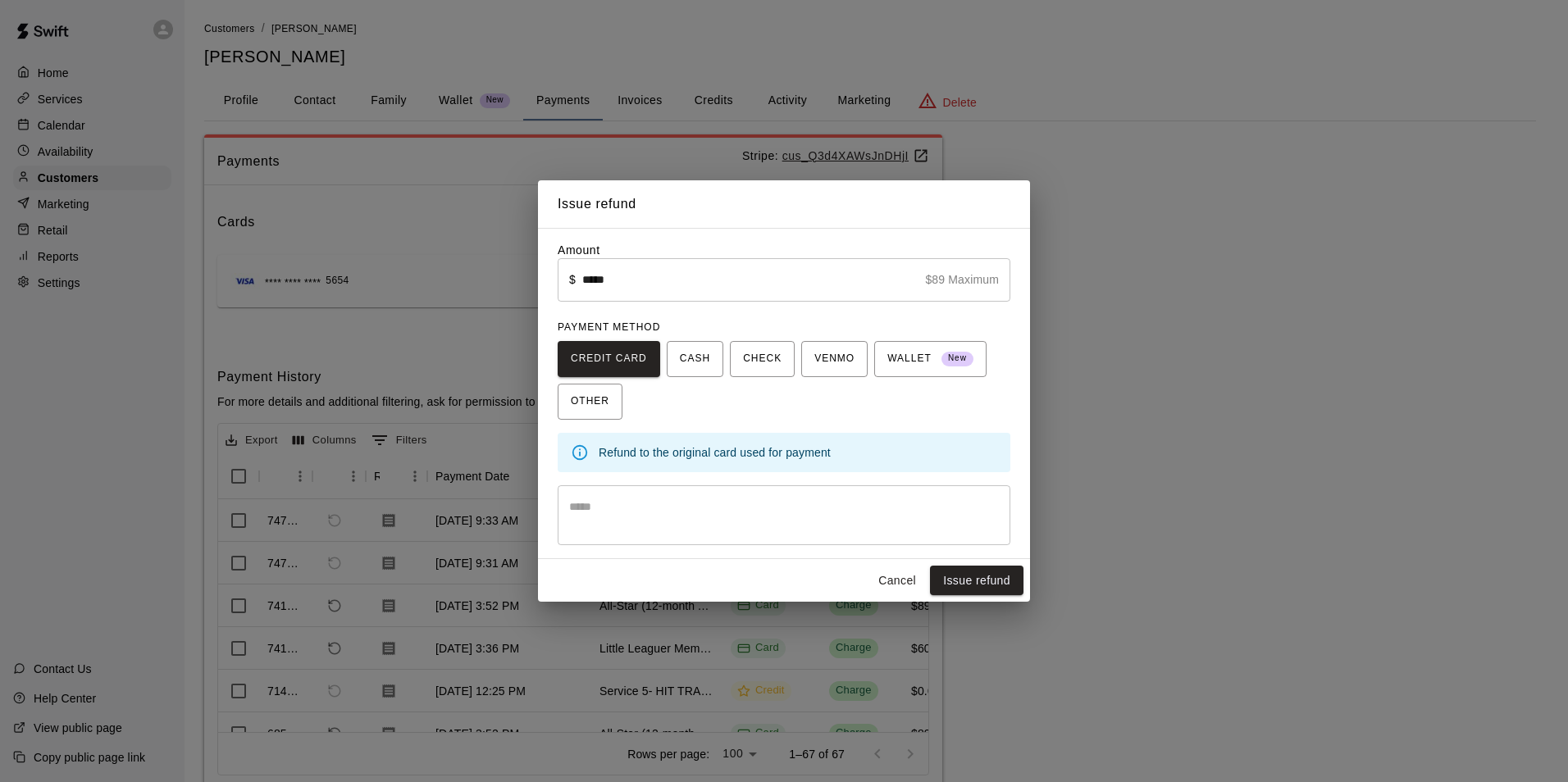
click at [995, 577] on button "Issue refund" at bounding box center [977, 580] width 94 height 31
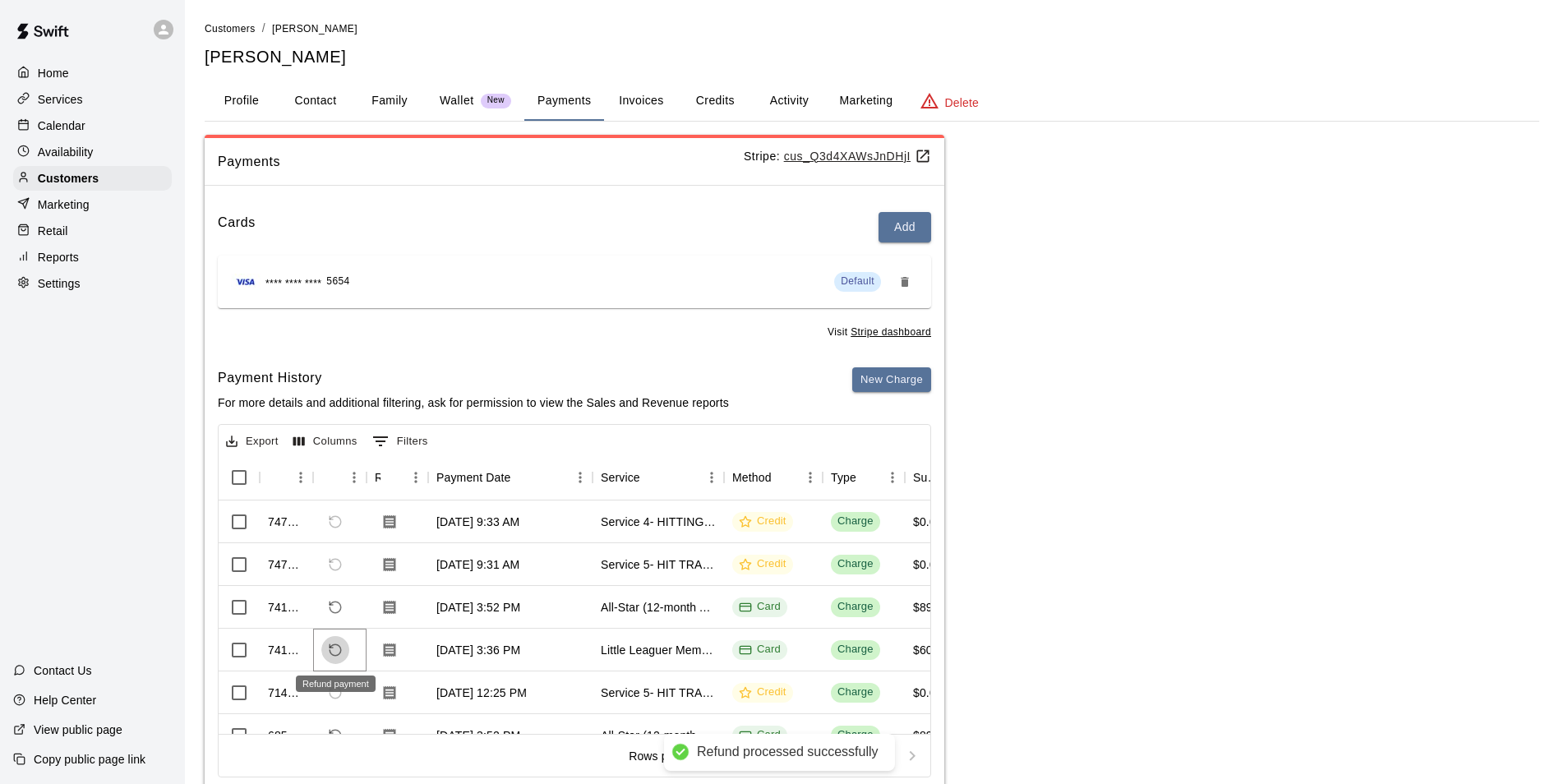
click at [337, 649] on icon "Refund payment" at bounding box center [335, 650] width 15 height 15
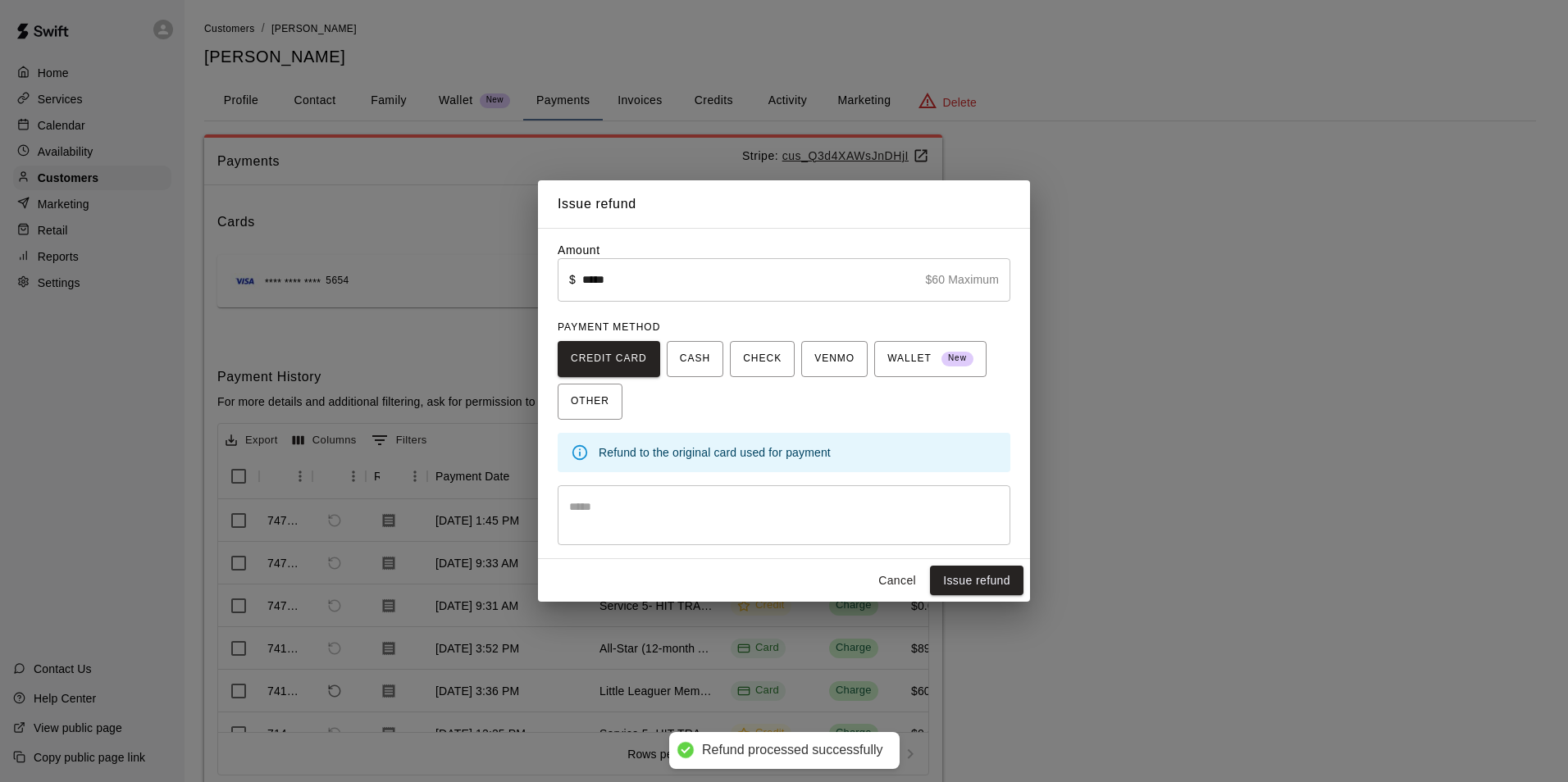
click at [1180, 476] on div "Issue refund Amount ​ $ ***** $60 Maximum ​ PAYMENT METHOD CREDIT CARD CASH CHE…" at bounding box center [784, 391] width 1568 height 782
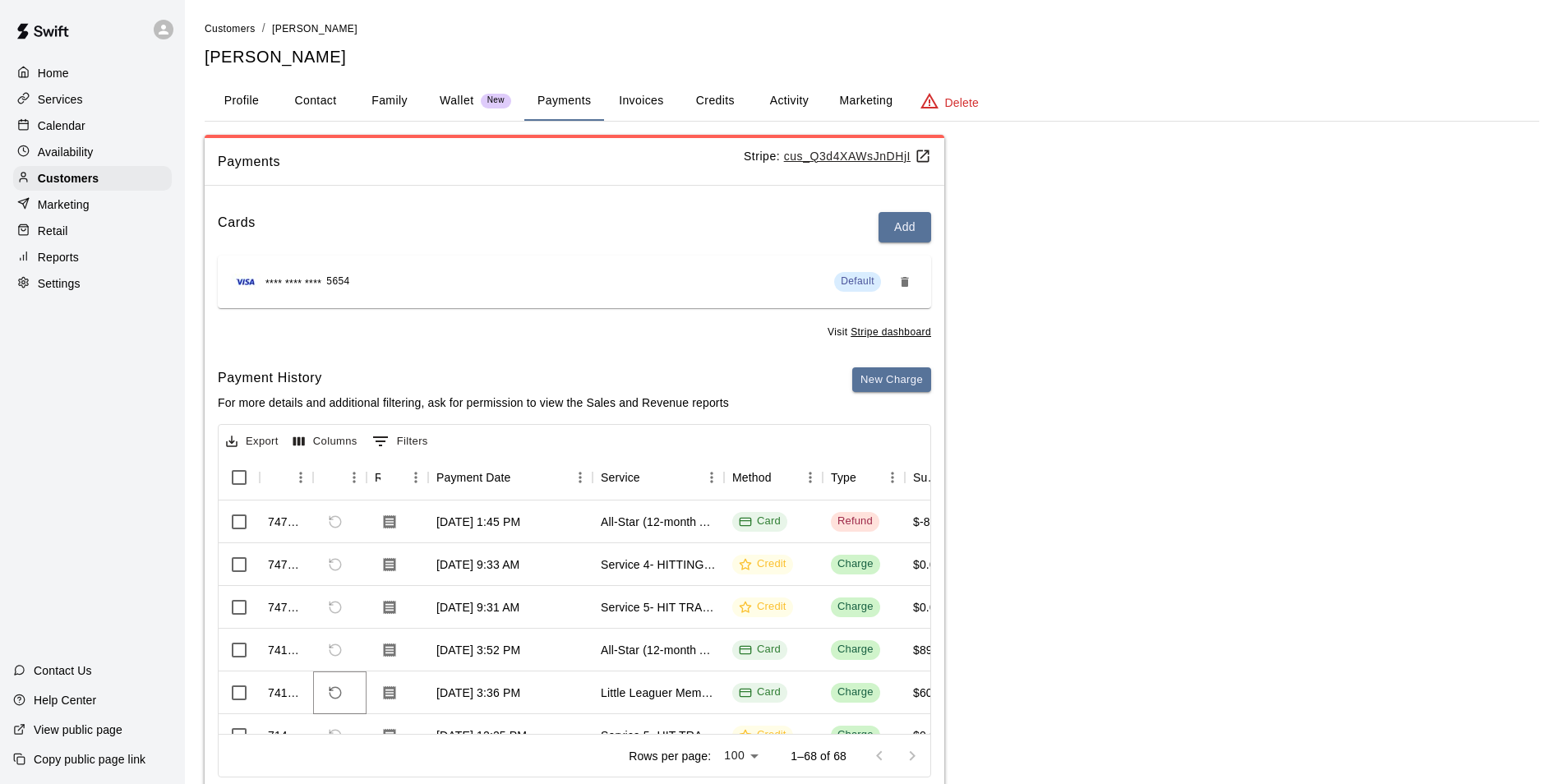
scroll to position [82, 0]
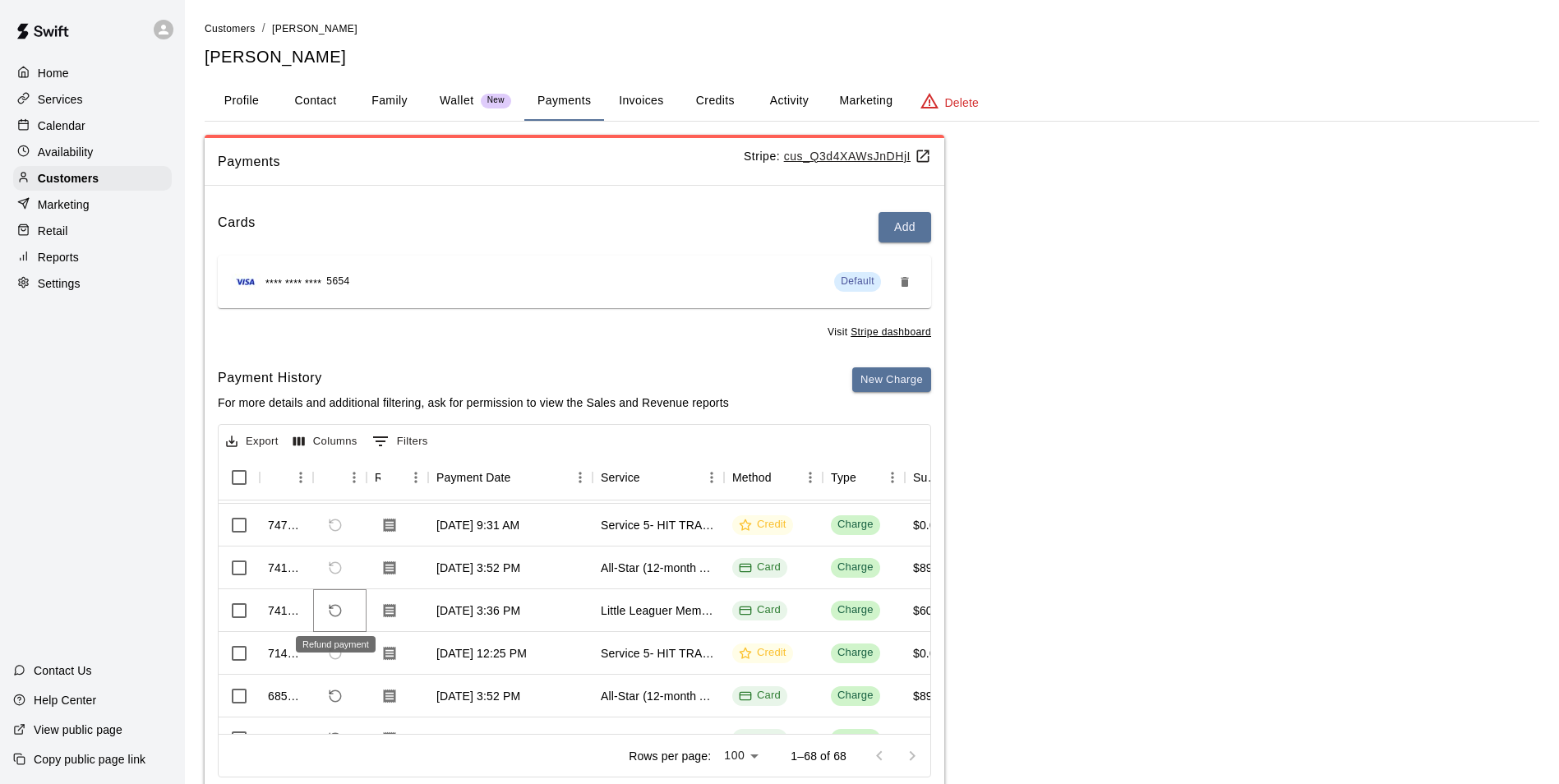
click at [340, 607] on icon "Refund payment" at bounding box center [335, 611] width 15 height 15
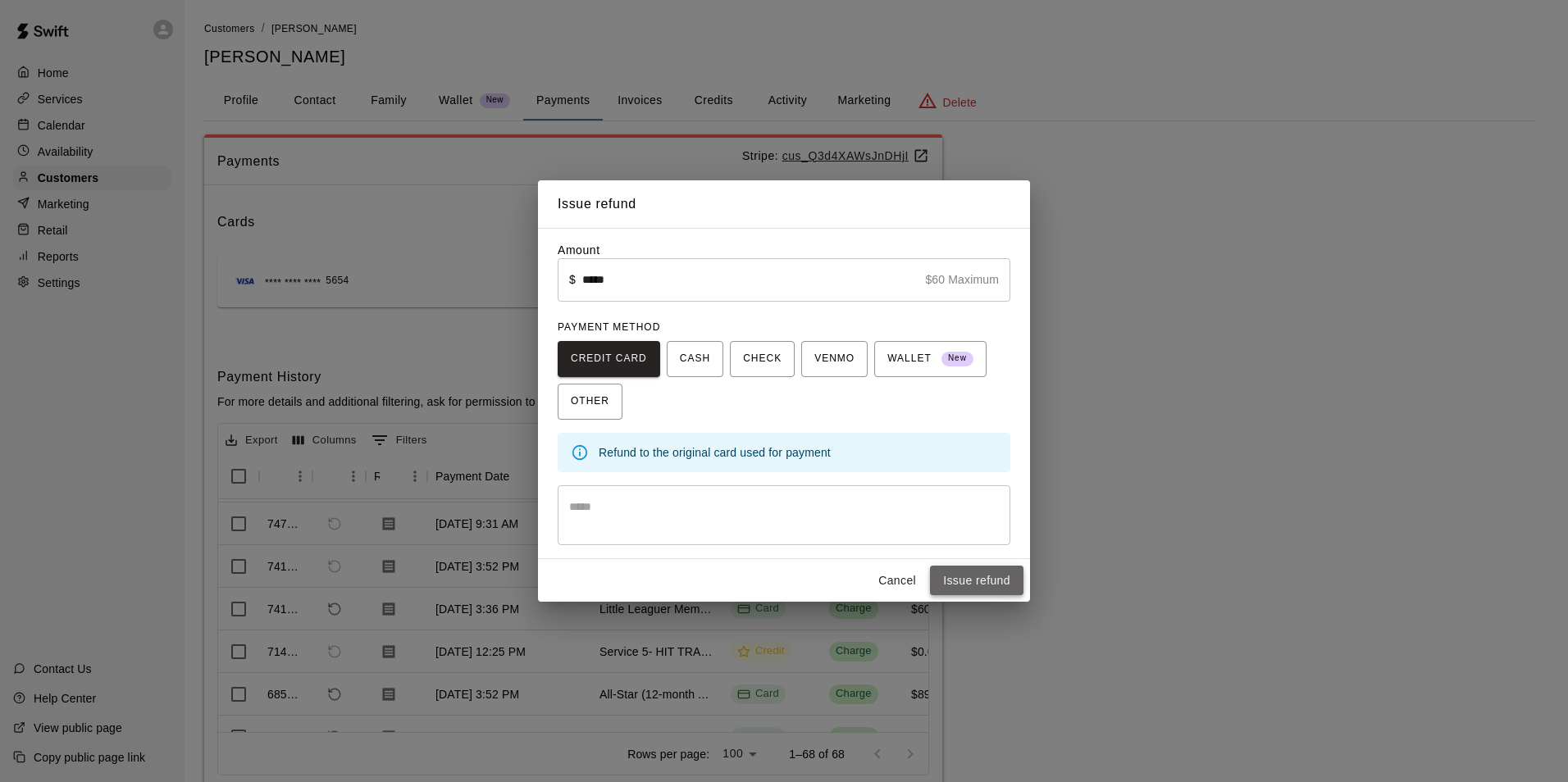
click at [997, 584] on button "Issue refund" at bounding box center [977, 580] width 94 height 31
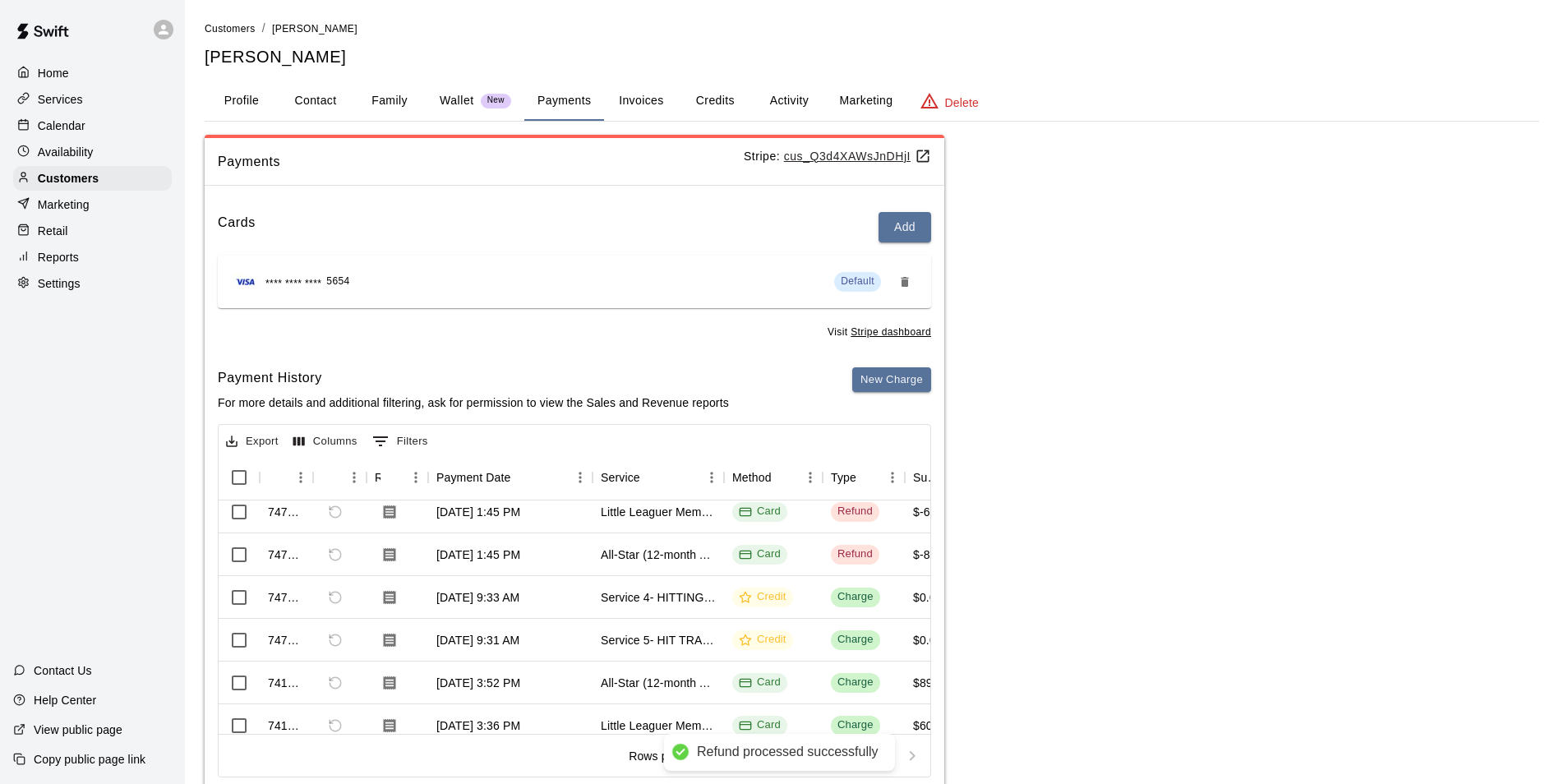
scroll to position [0, 0]
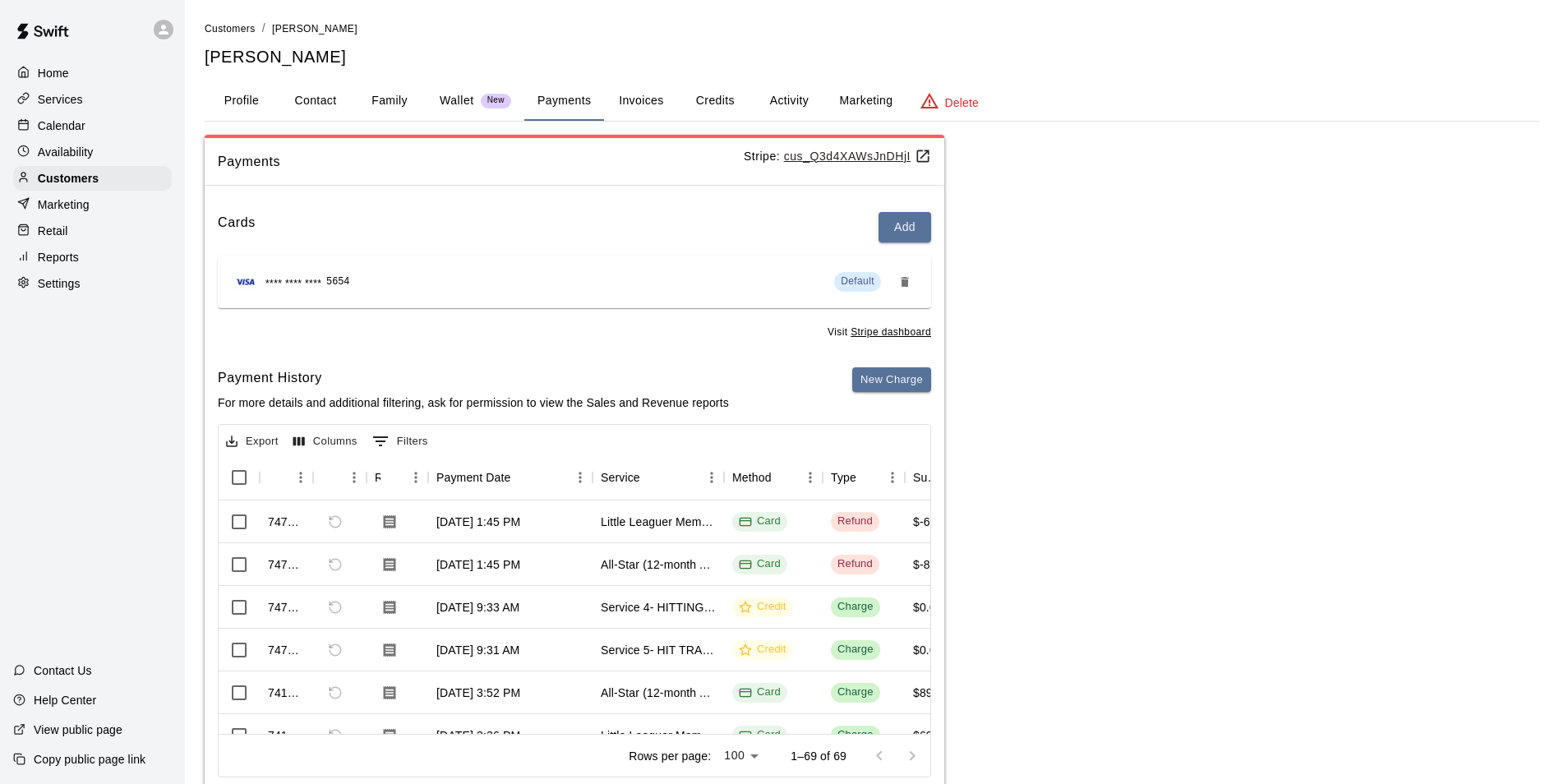
click at [703, 112] on button "Credits" at bounding box center [715, 101] width 74 height 39
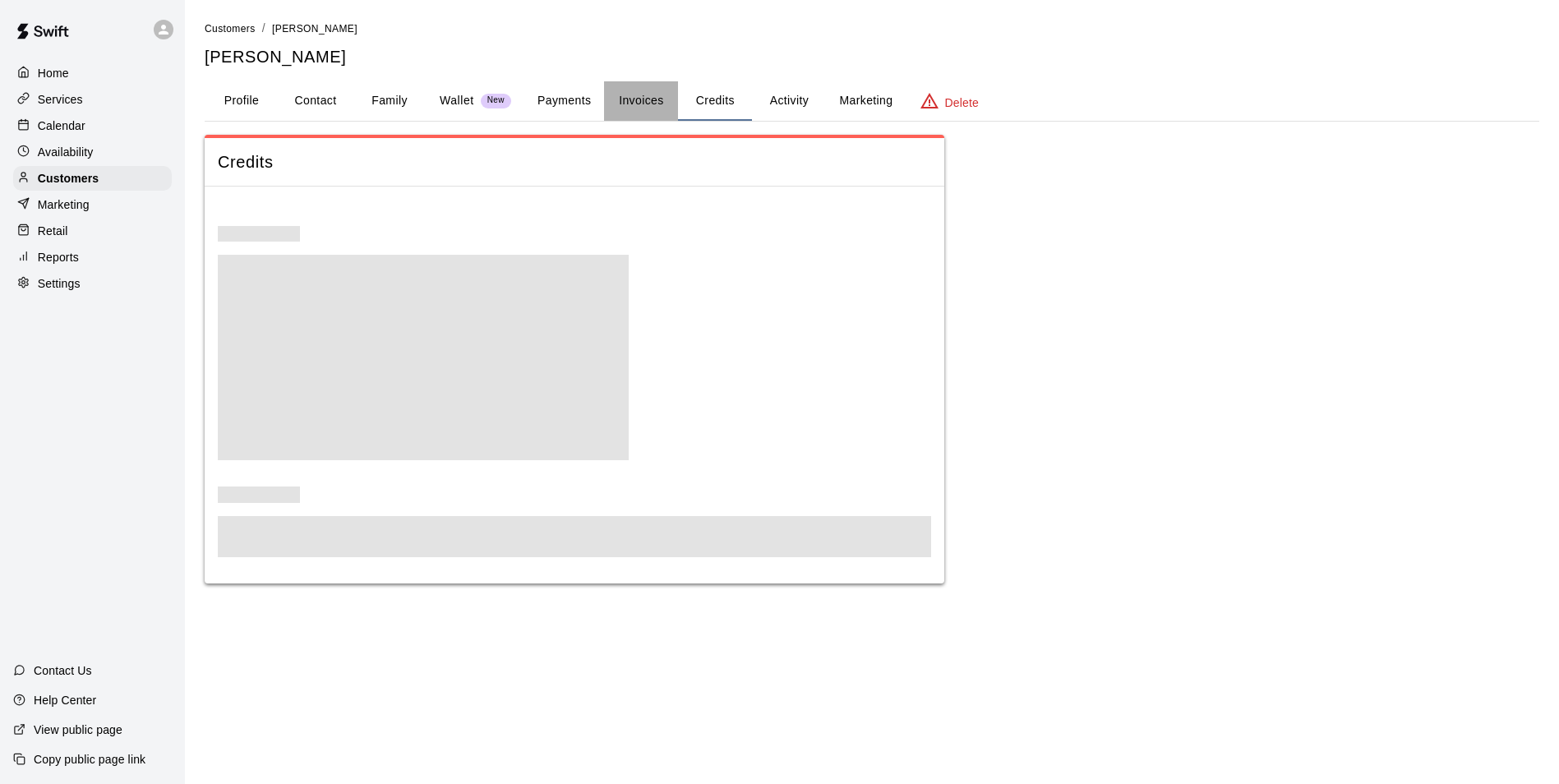
click at [668, 102] on button "Invoices" at bounding box center [641, 101] width 74 height 39
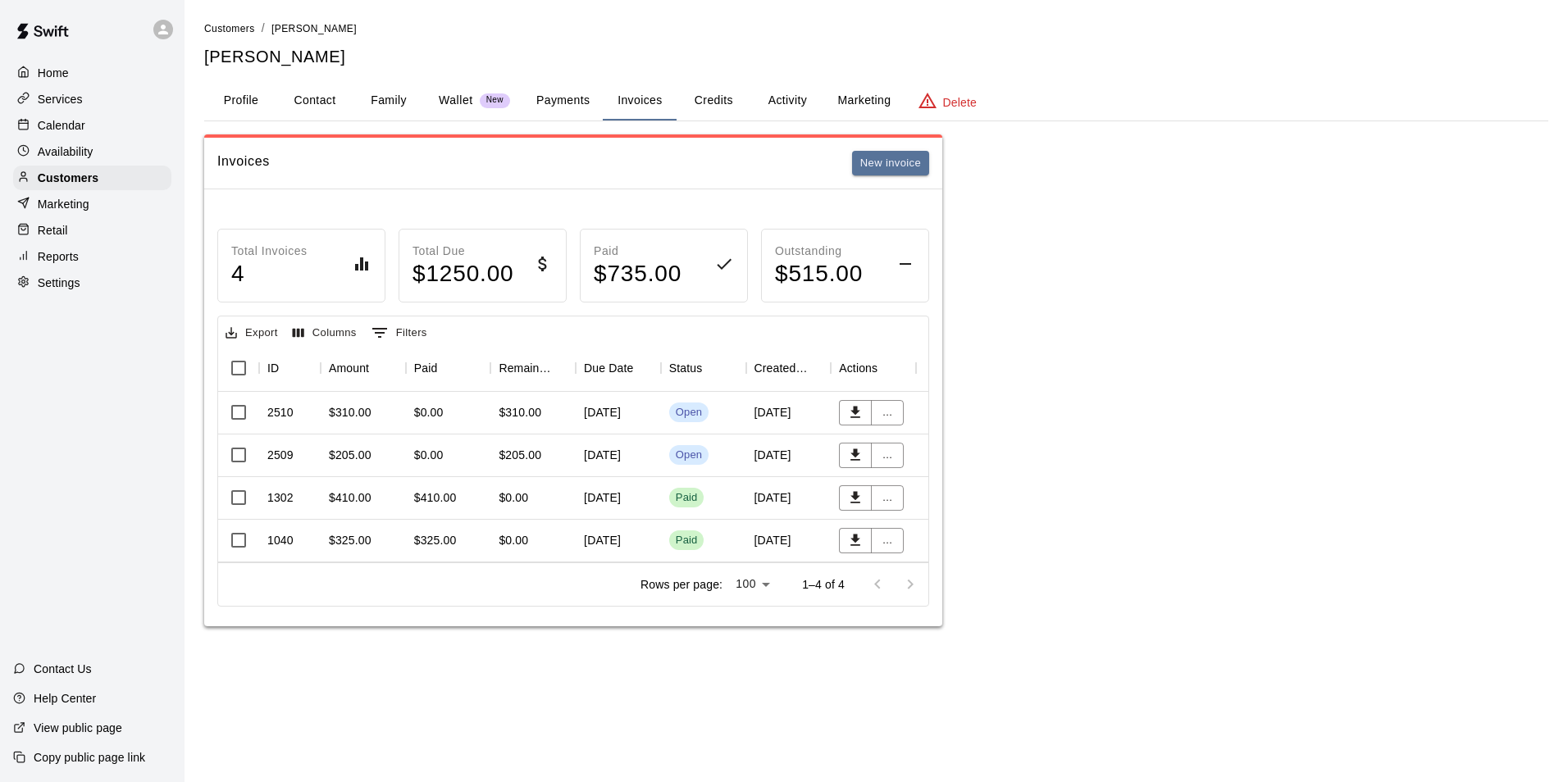
click at [987, 411] on div "Invoices New invoice Total Invoices 4 Total Due $ 1250.00 Paid $ 735.00 Outstan…" at bounding box center [876, 380] width 1344 height 491
click at [729, 105] on button "Credits" at bounding box center [713, 100] width 74 height 39
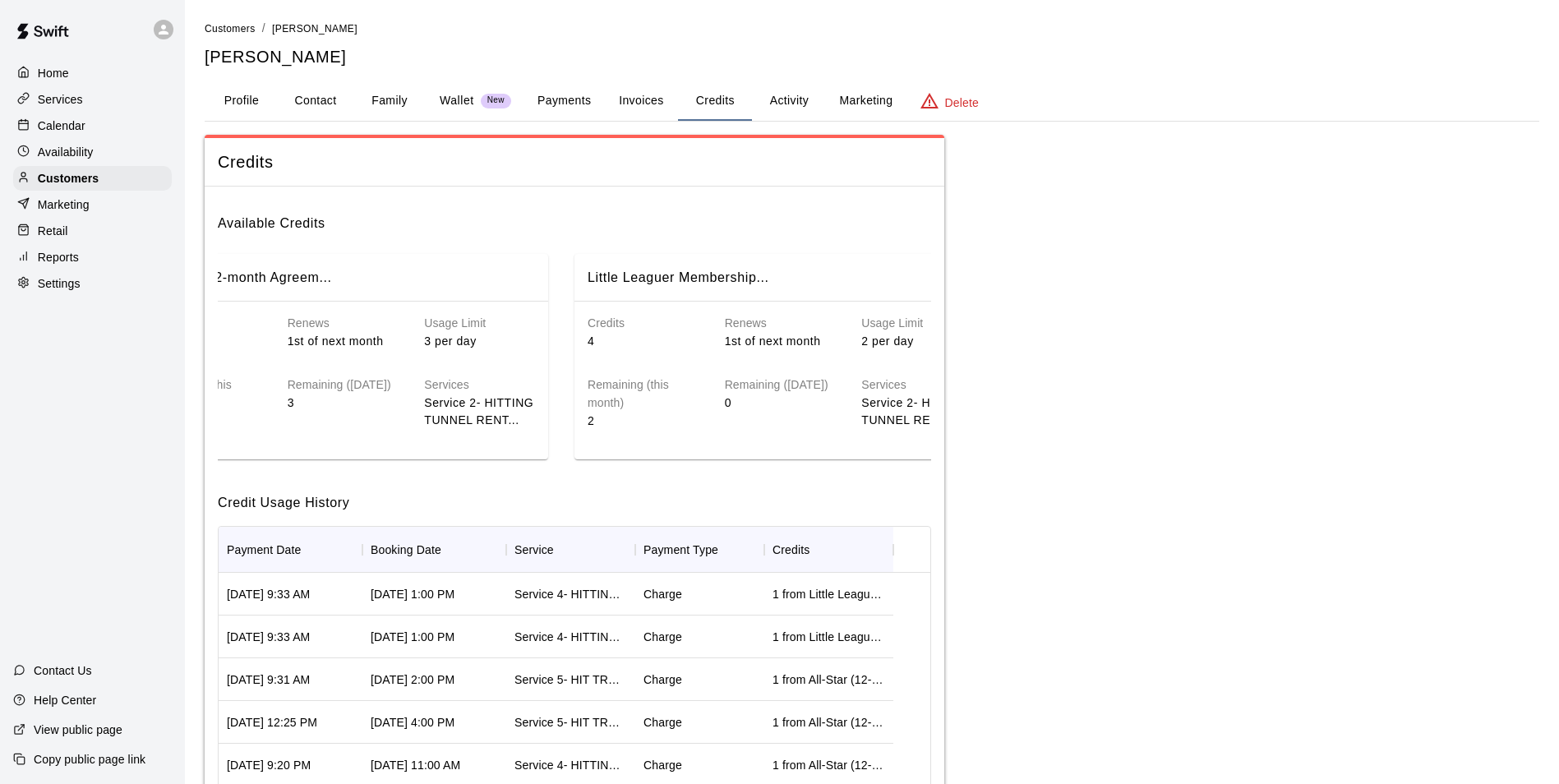
scroll to position [0, 967]
drag, startPoint x: 110, startPoint y: 125, endPoint x: 127, endPoint y: 130, distance: 17.7
click at [110, 125] on div "Calendar" at bounding box center [92, 126] width 159 height 25
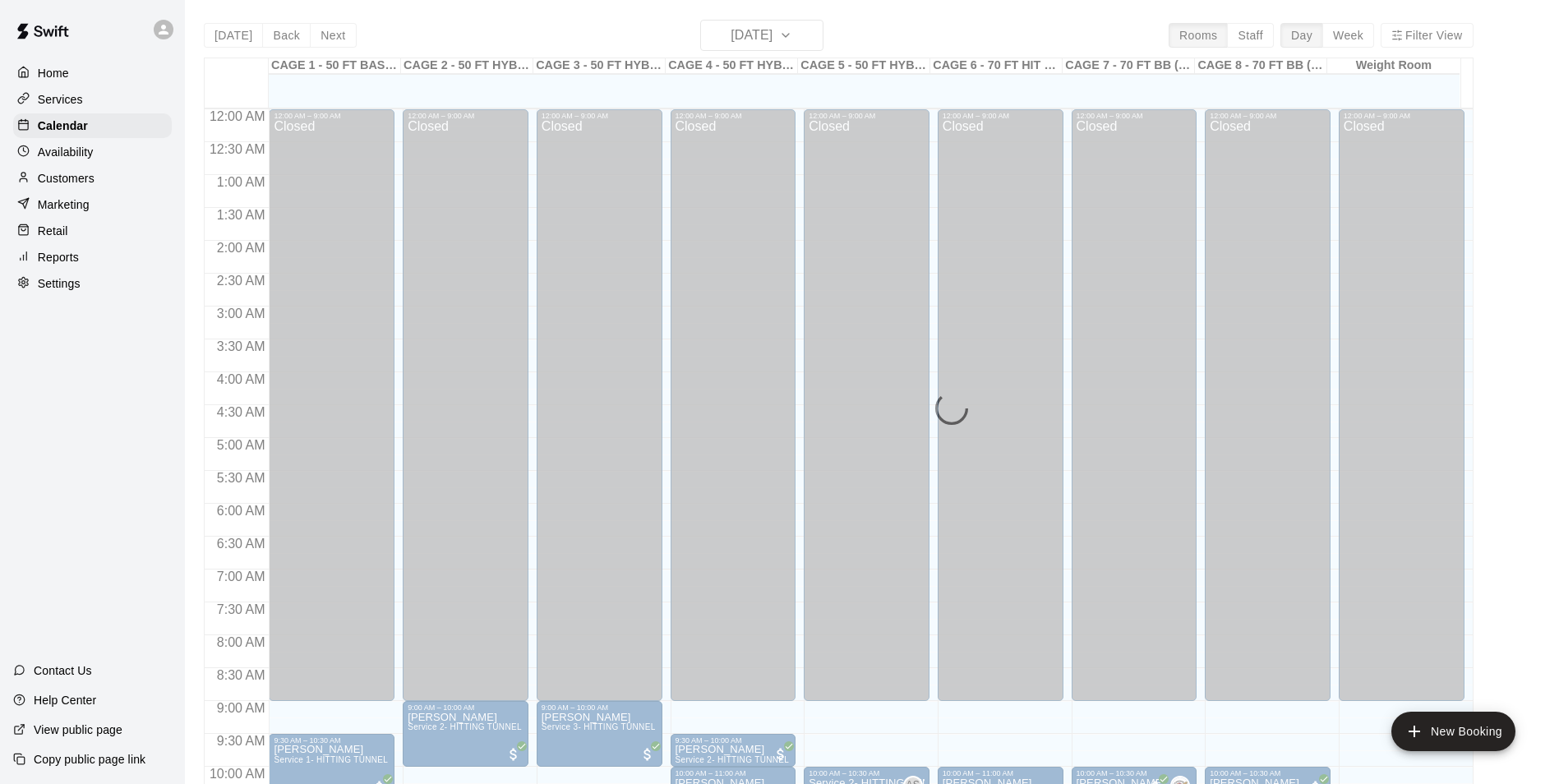
scroll to position [835, 0]
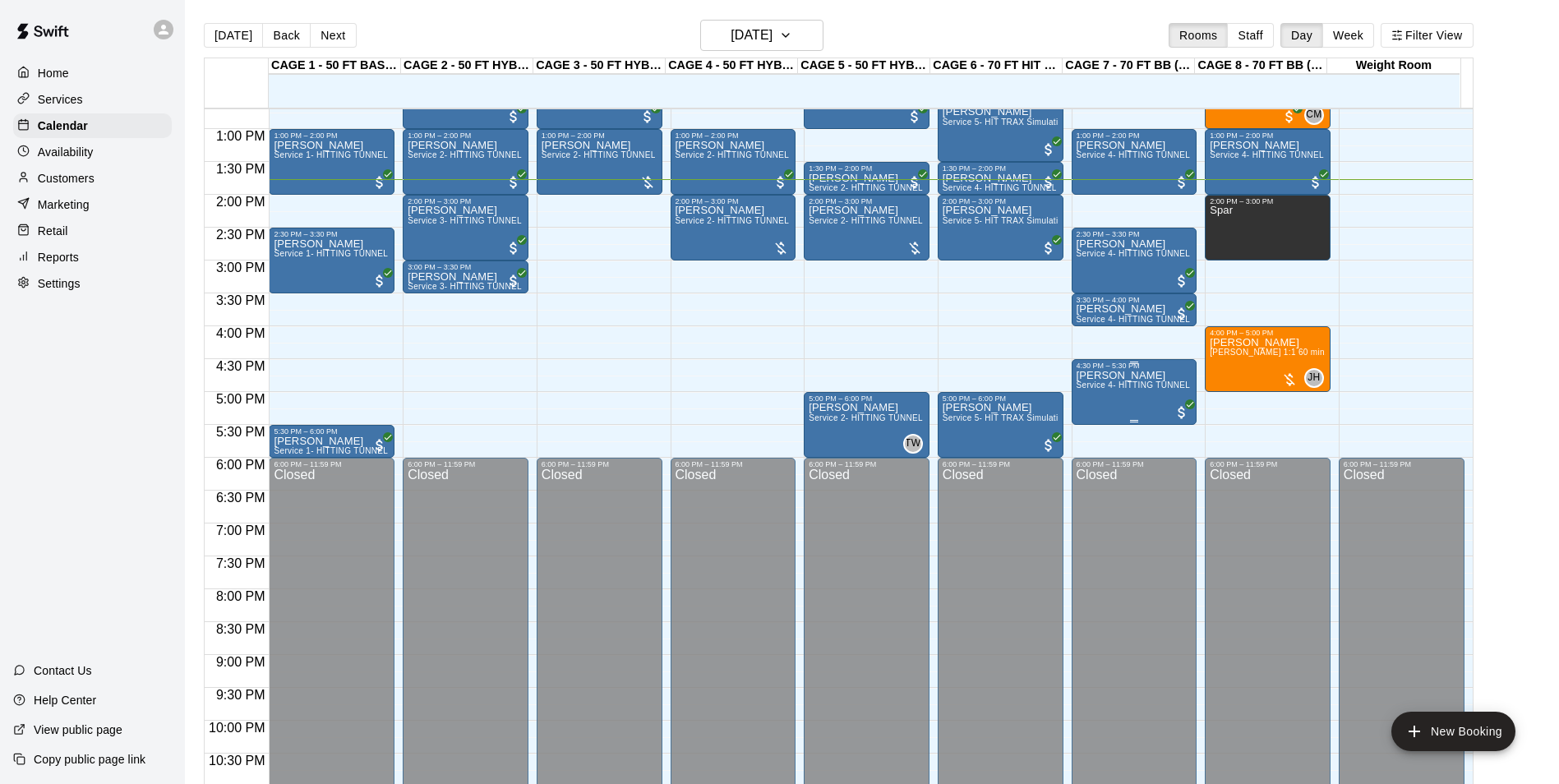
click at [1105, 387] on span "Service 4- HITTING TUNNEL RENTAL - 70ft Baseball" at bounding box center [1181, 385] width 209 height 9
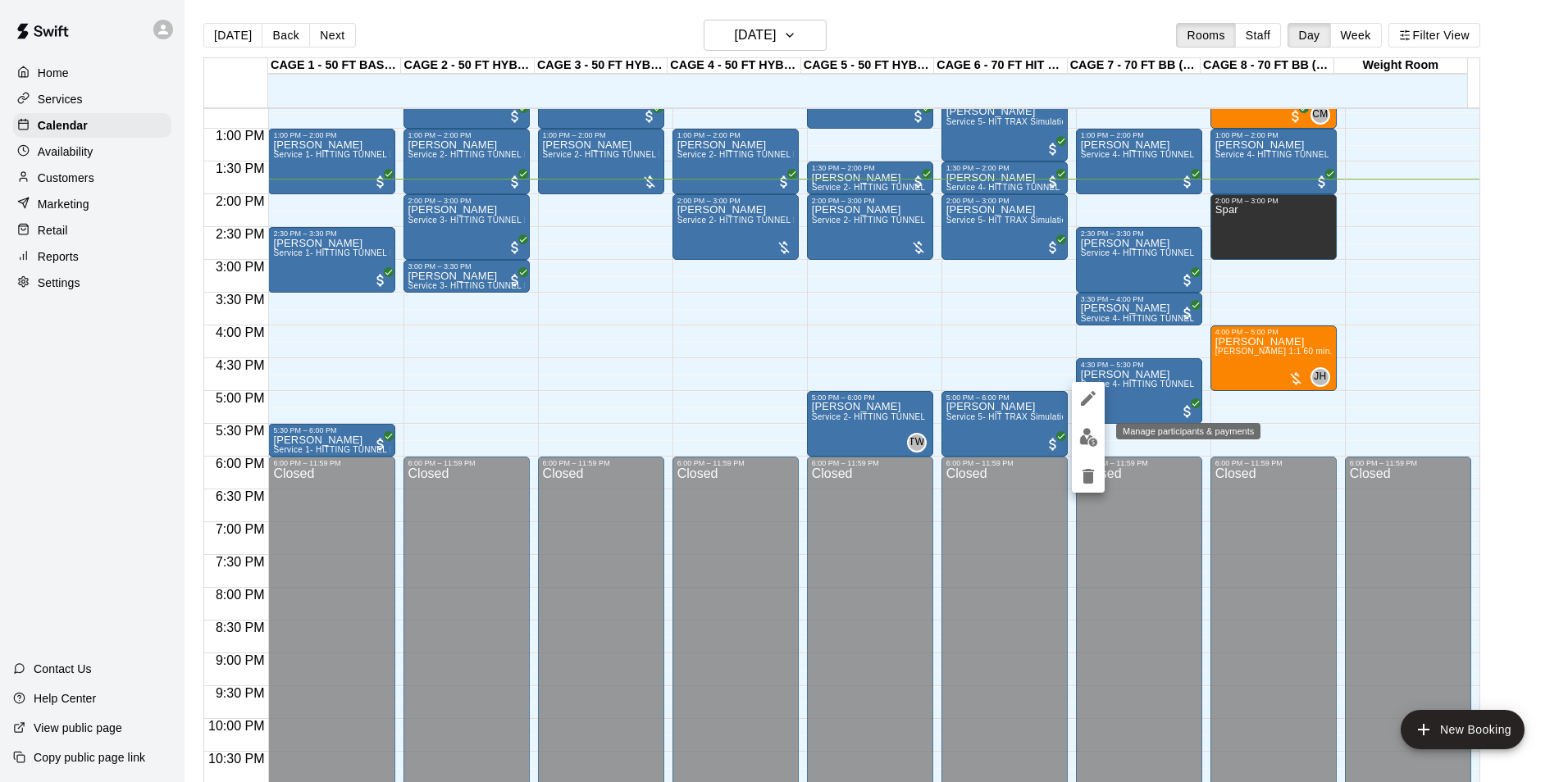
click at [1094, 434] on img "edit" at bounding box center [1088, 437] width 19 height 19
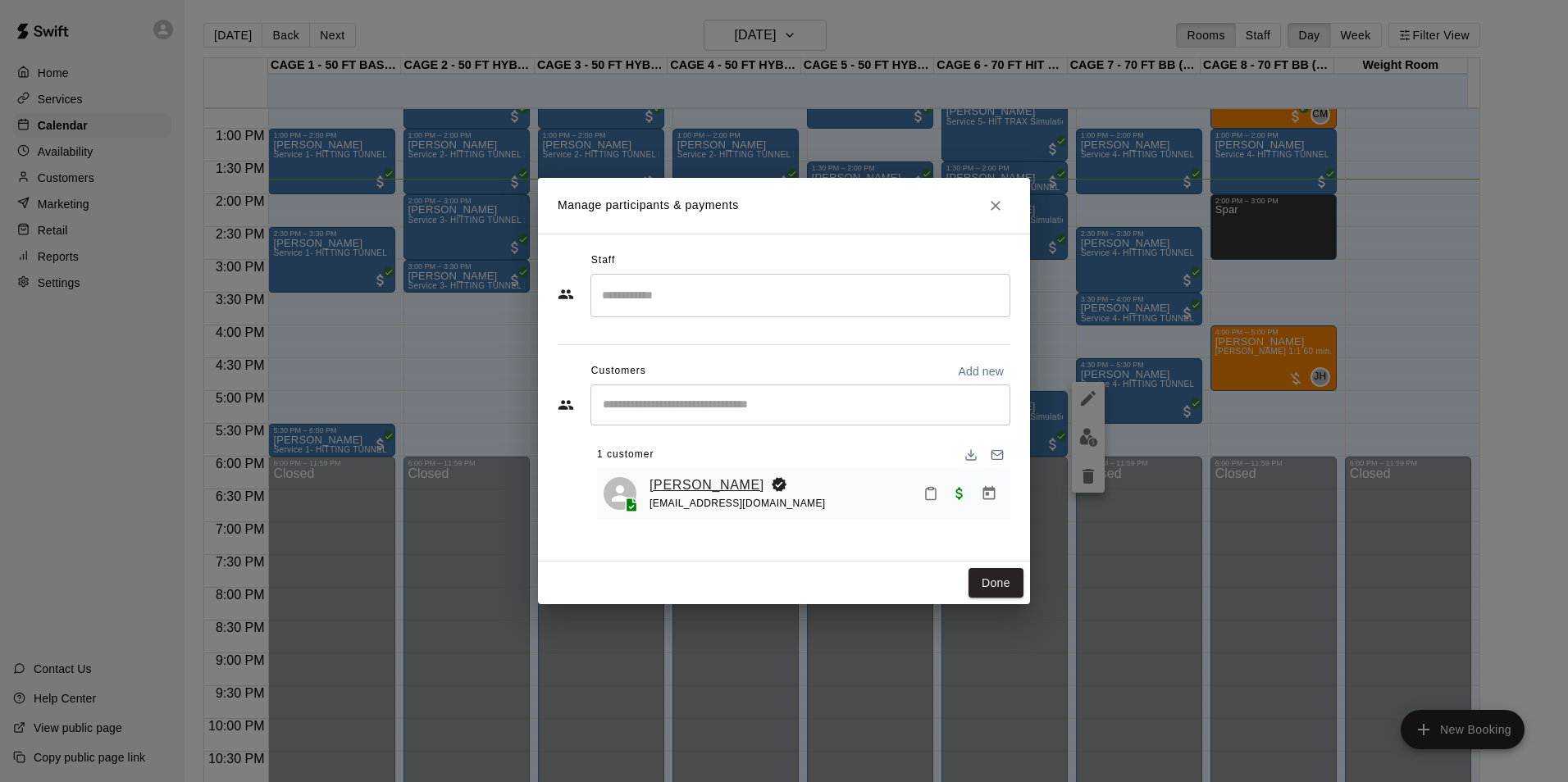
click at [683, 490] on link "Jayden Griffith" at bounding box center [707, 486] width 115 height 22
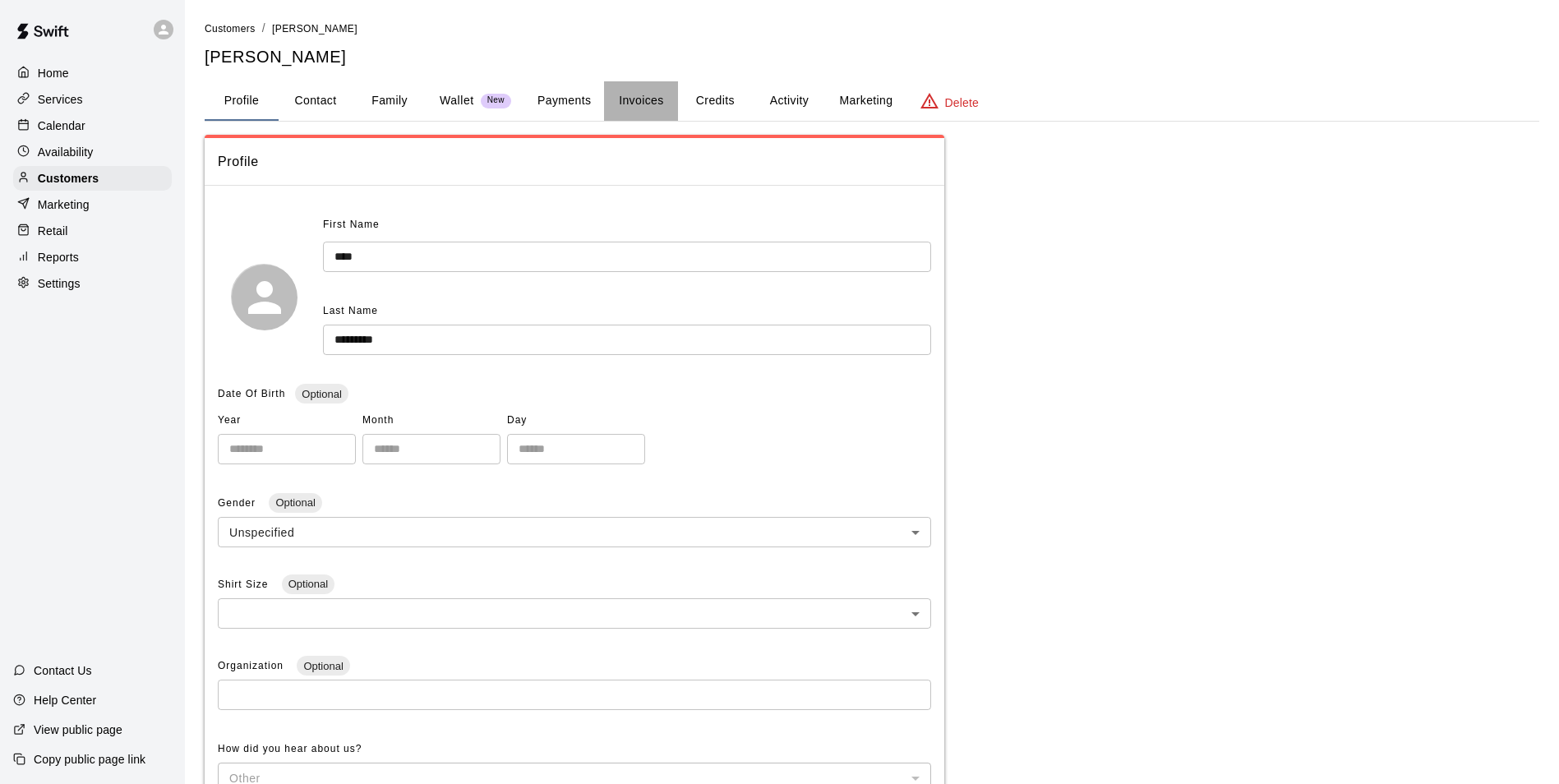
click at [653, 99] on button "Invoices" at bounding box center [641, 101] width 74 height 39
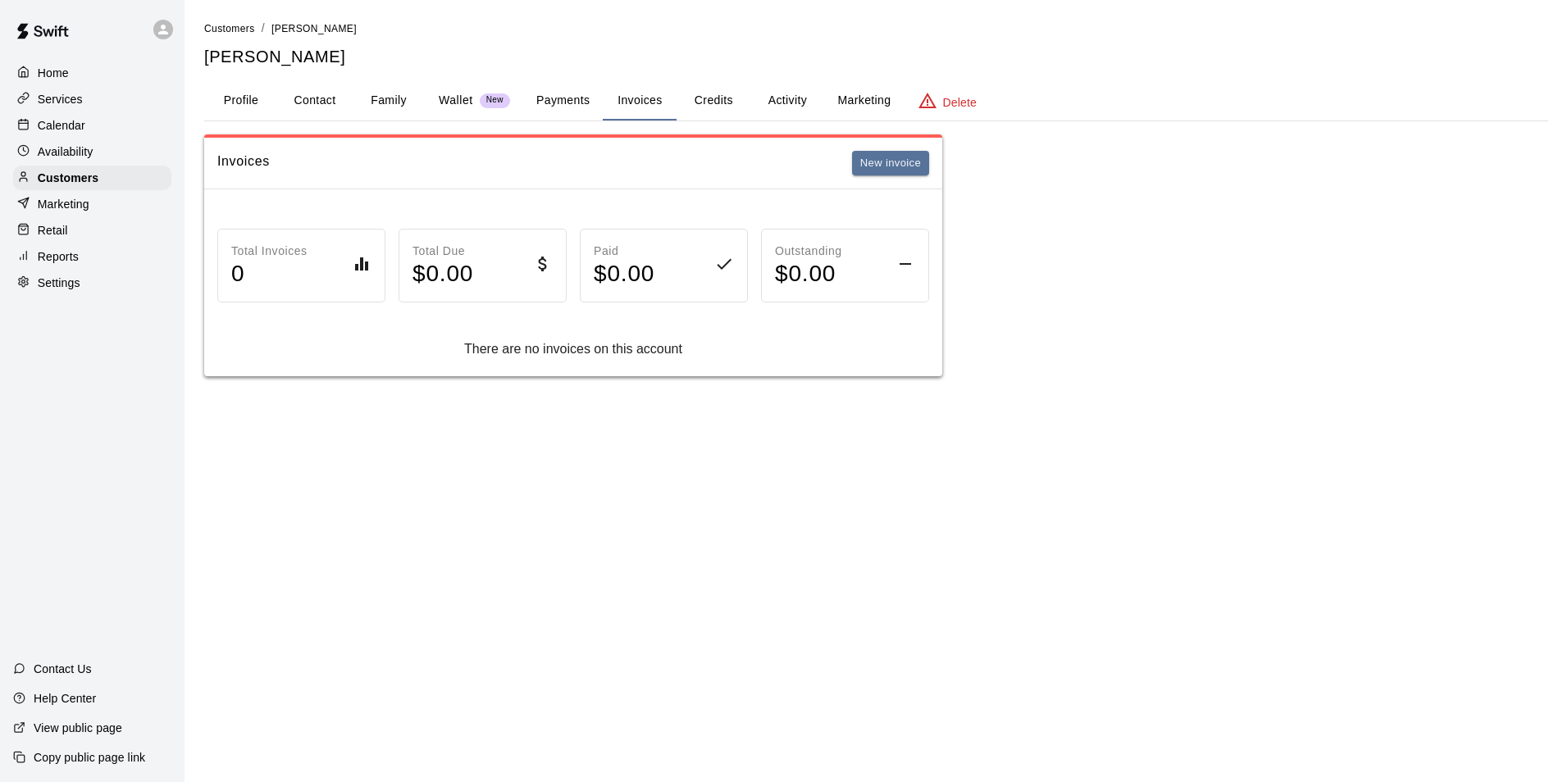
click at [248, 105] on button "Profile" at bounding box center [241, 100] width 74 height 39
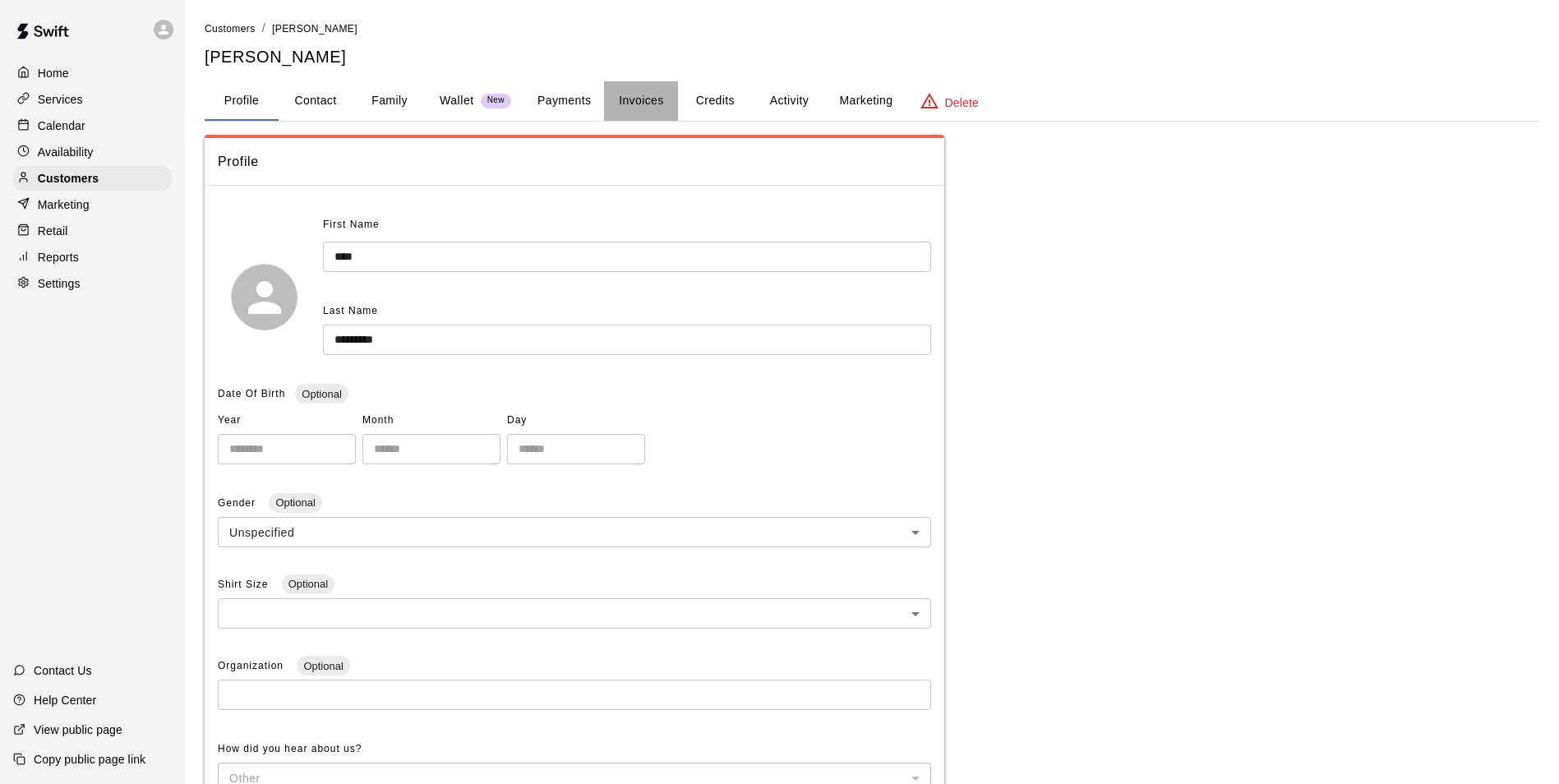
click at [669, 100] on button "Invoices" at bounding box center [641, 101] width 74 height 39
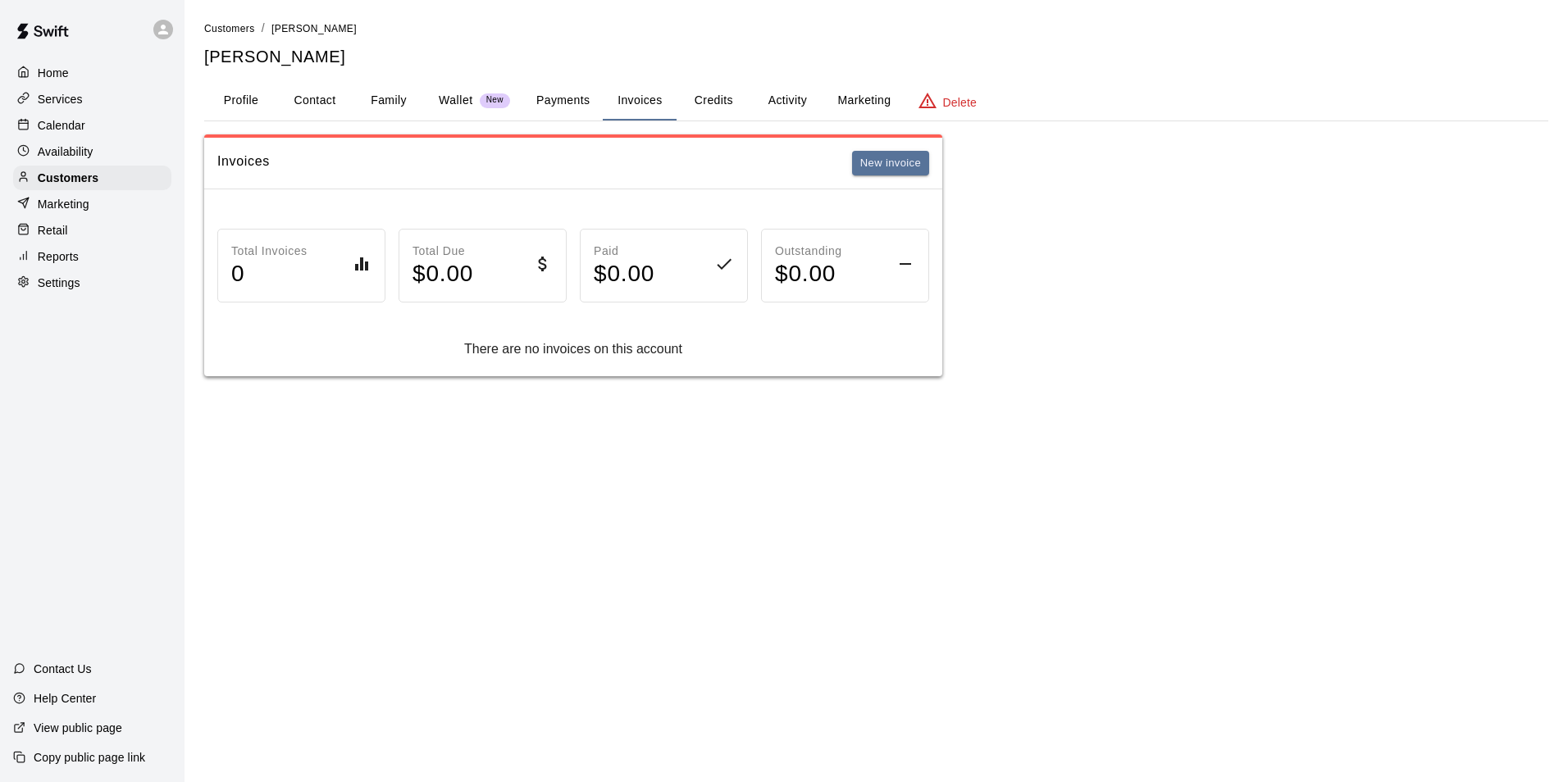
click at [706, 97] on button "Credits" at bounding box center [713, 100] width 74 height 39
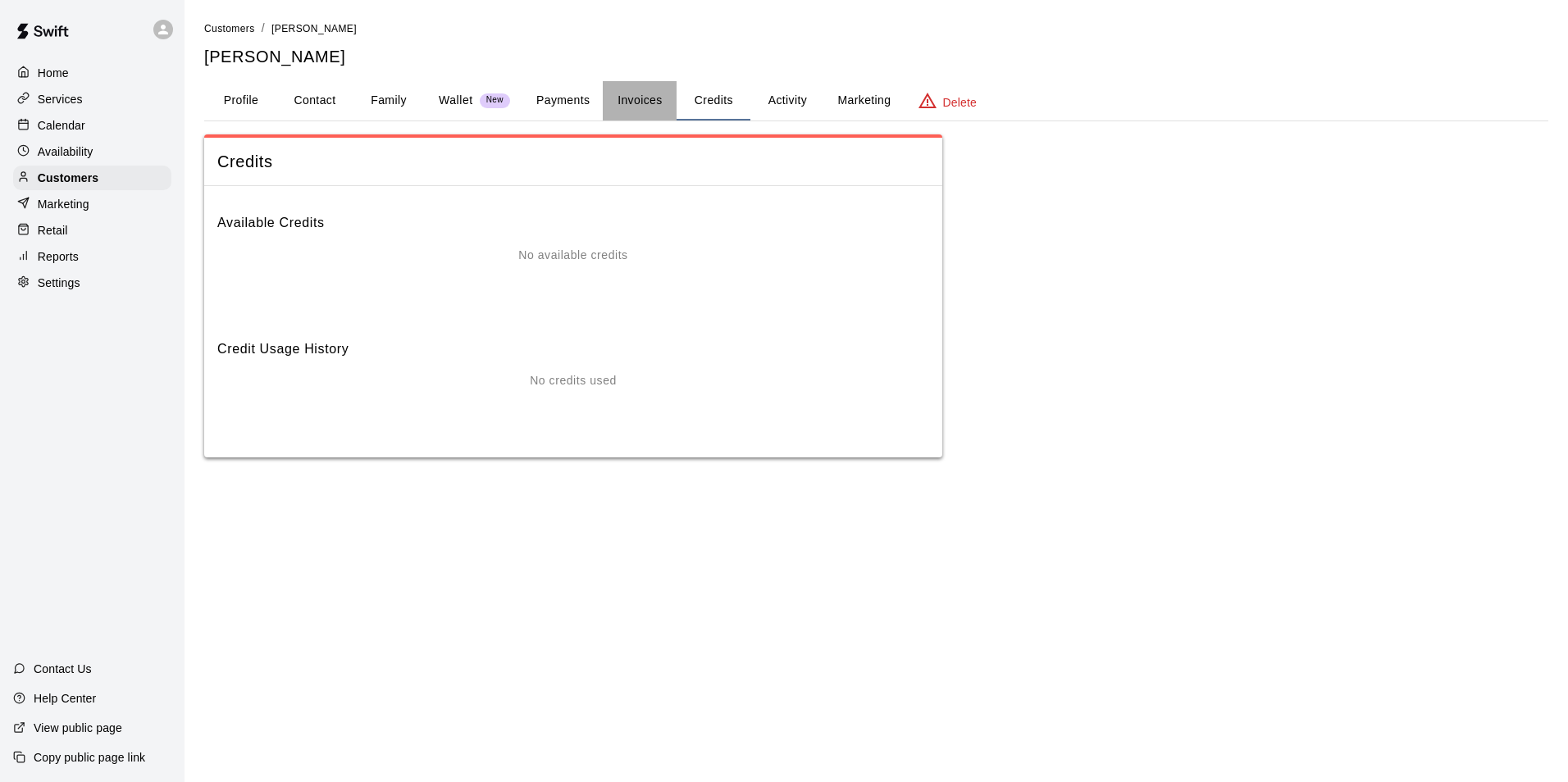
click at [629, 90] on button "Invoices" at bounding box center [639, 100] width 74 height 39
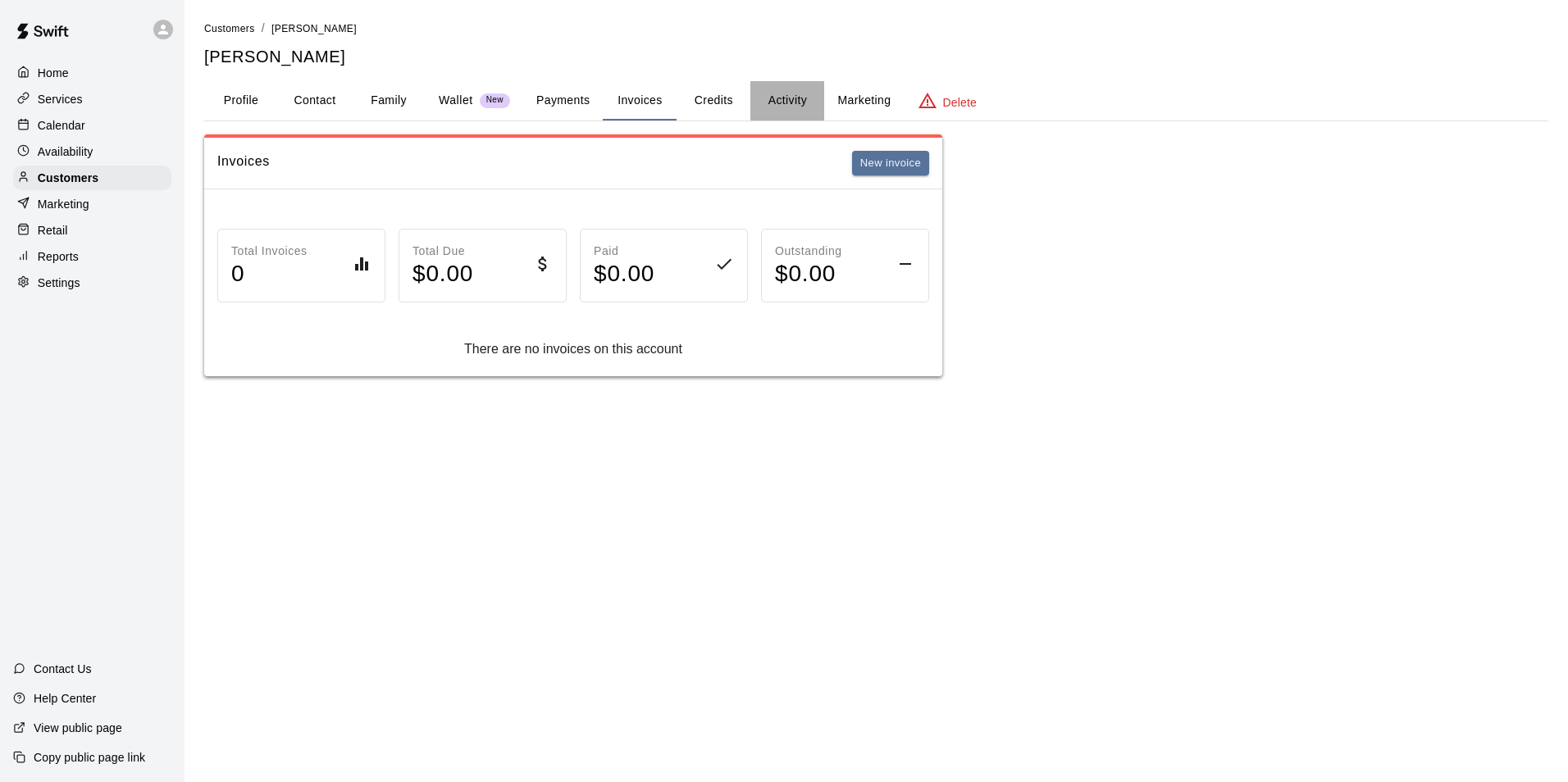
click at [774, 102] on button "Activity" at bounding box center [787, 100] width 74 height 39
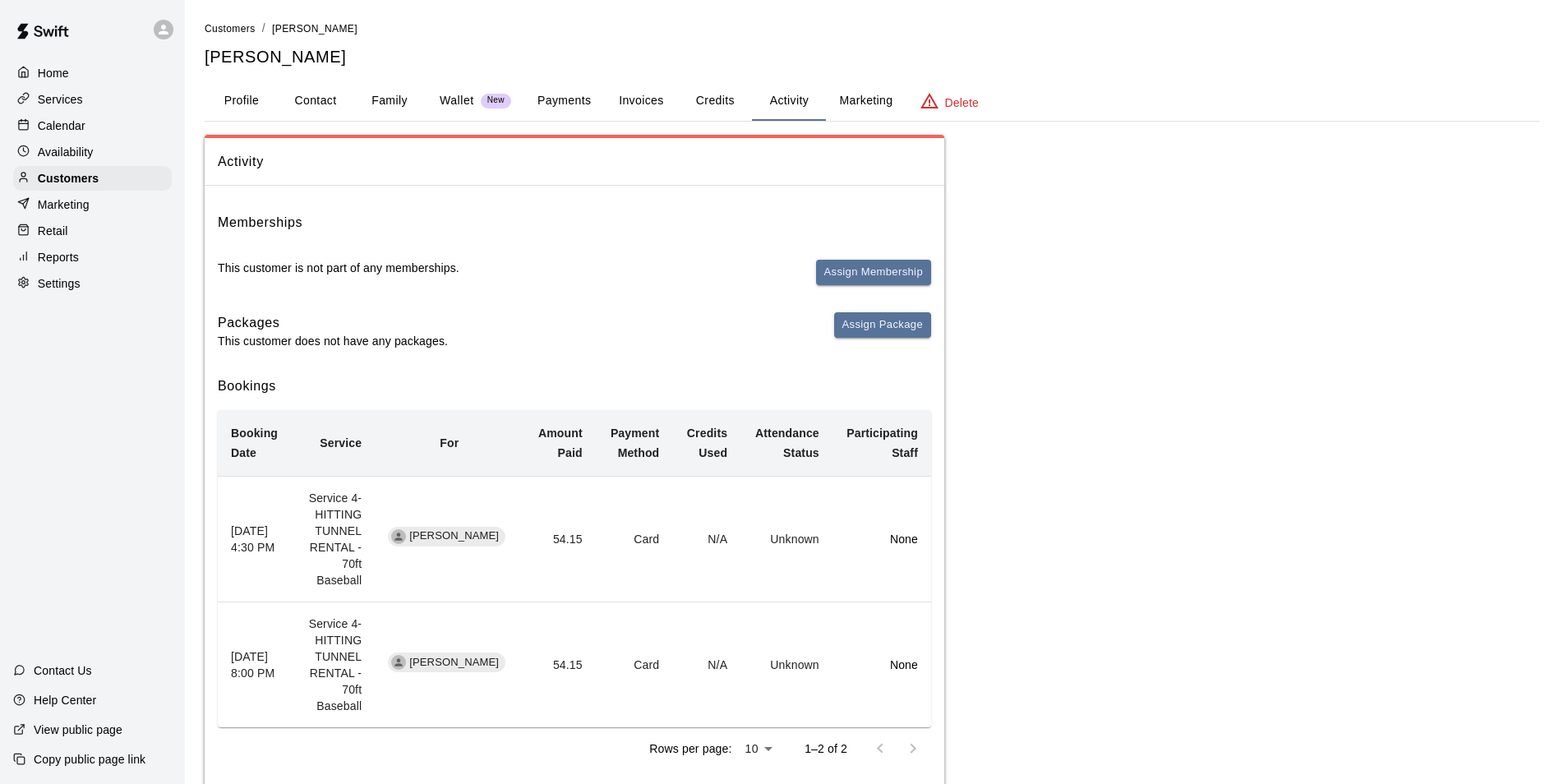
scroll to position [6, 0]
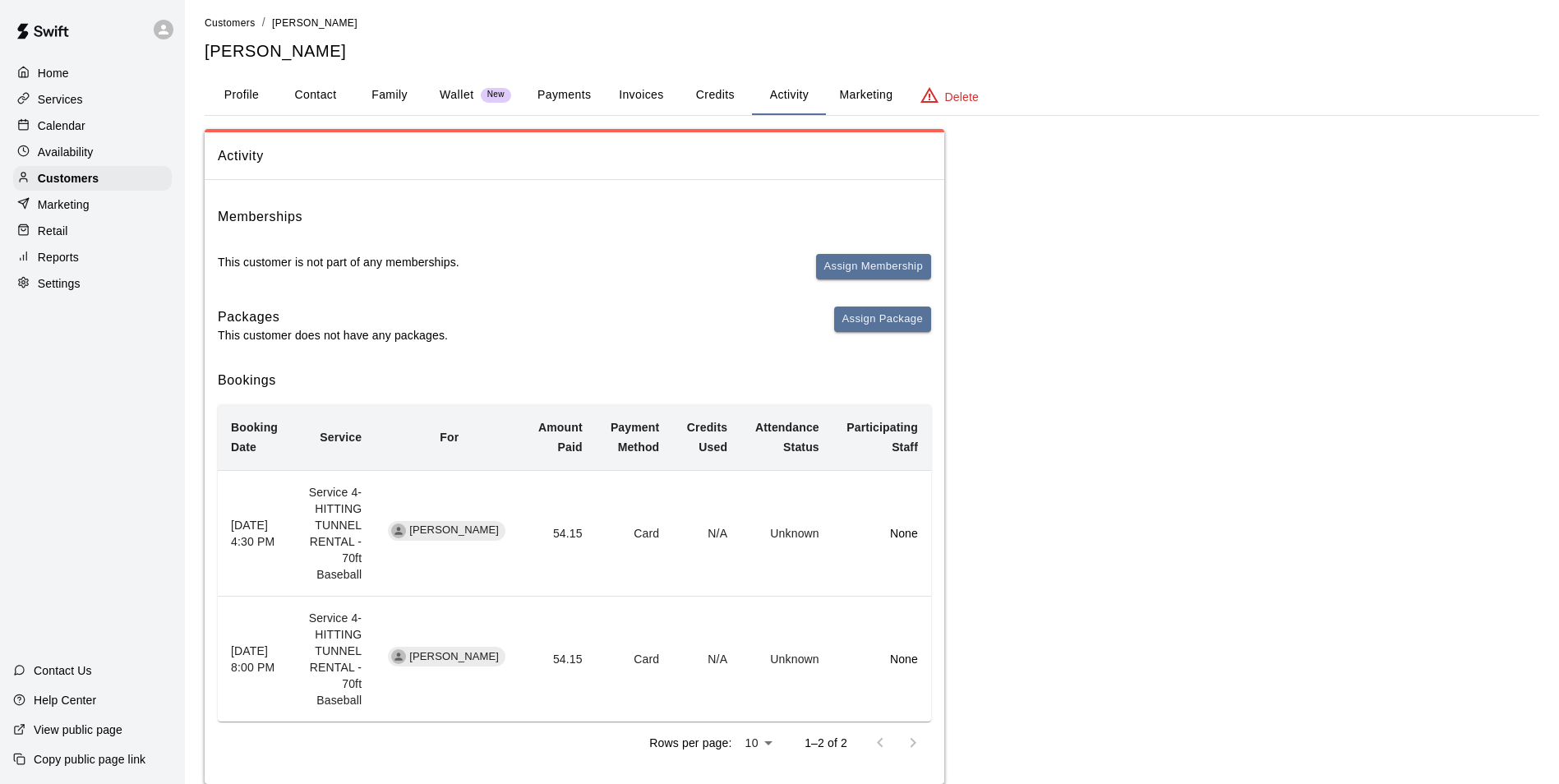
click at [571, 97] on button "Payments" at bounding box center [564, 95] width 80 height 39
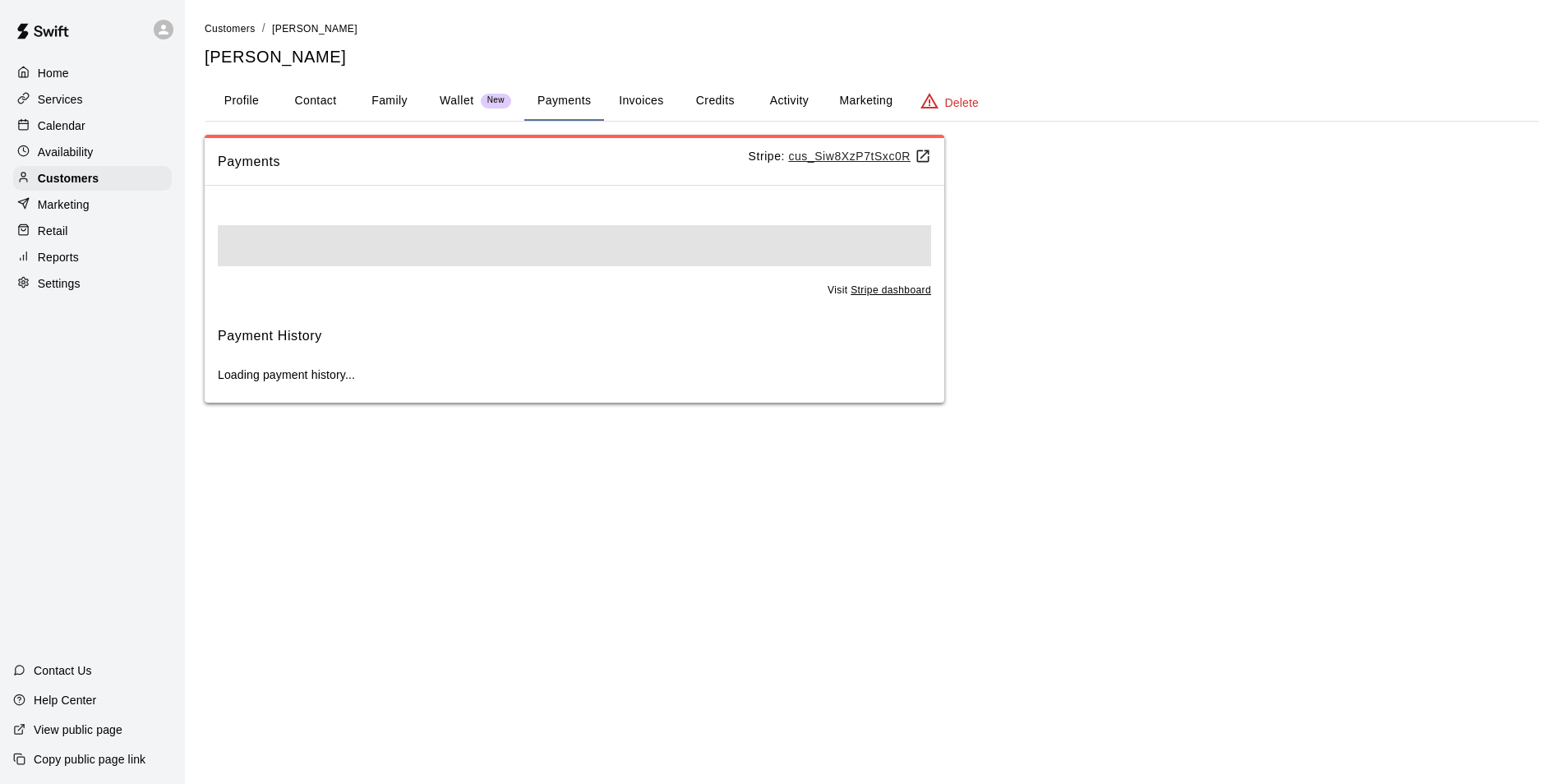
scroll to position [0, 0]
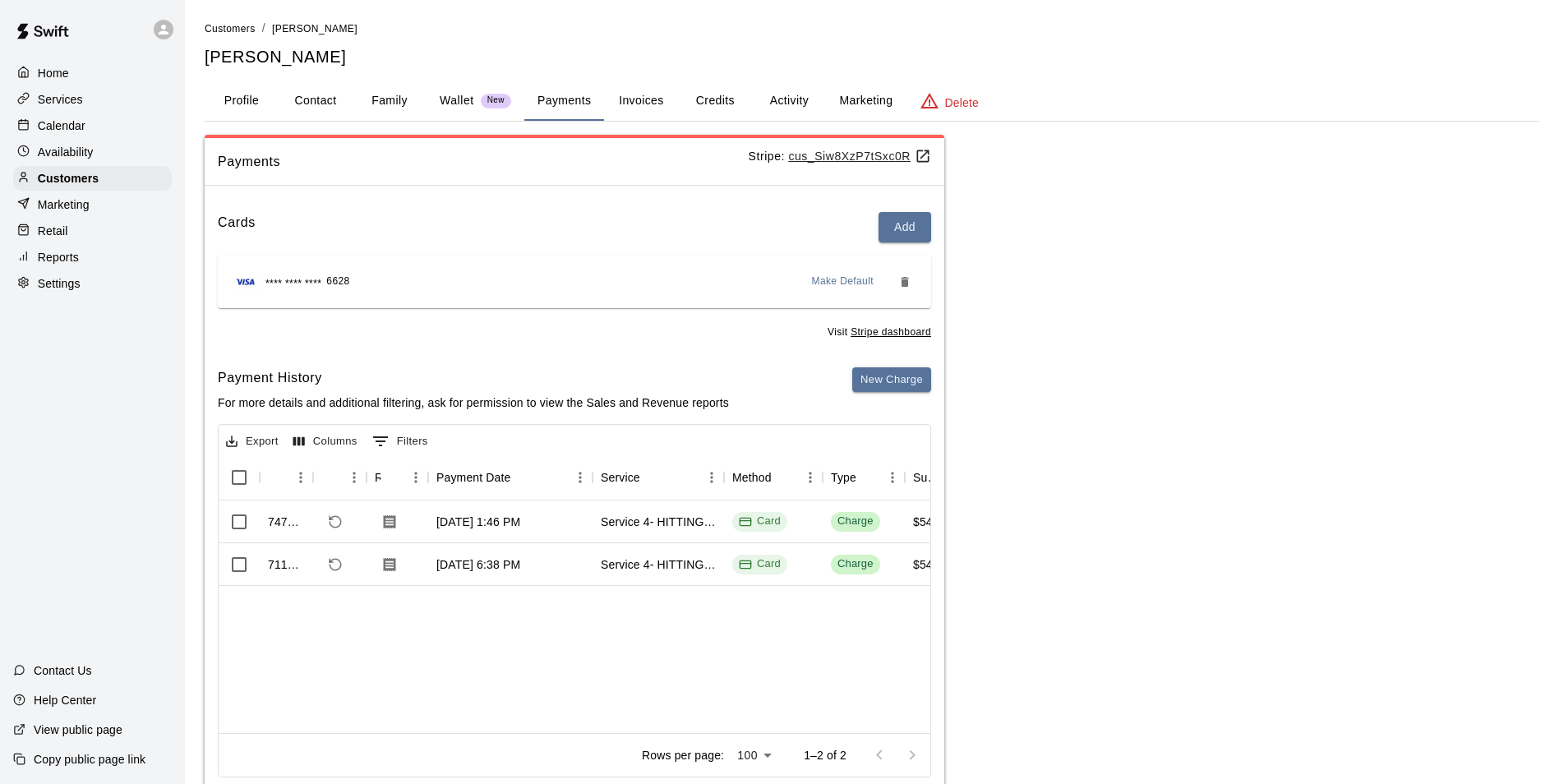
click at [395, 97] on button "Family" at bounding box center [390, 101] width 74 height 39
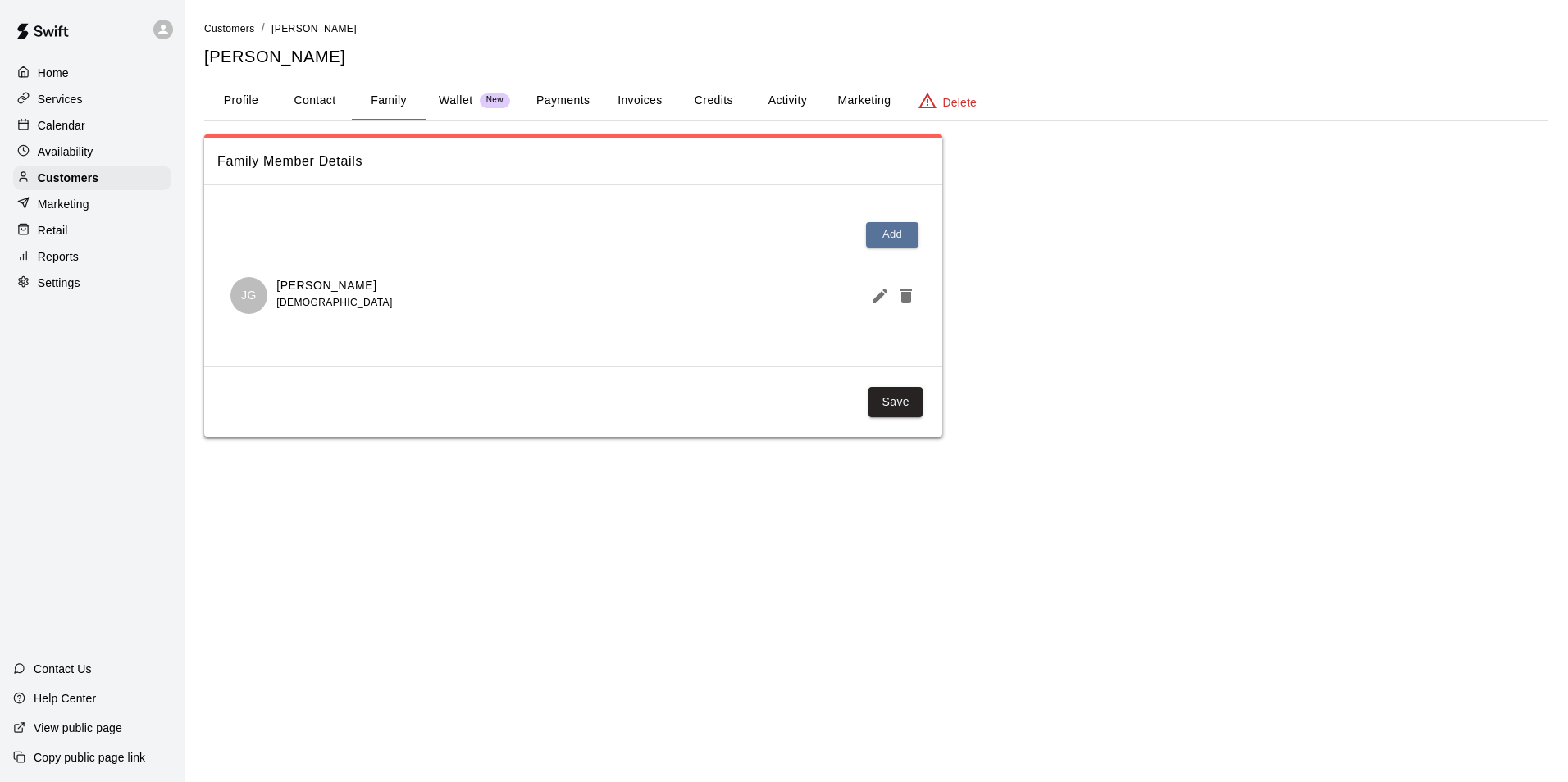
click at [312, 98] on button "Contact" at bounding box center [315, 100] width 74 height 39
select select "**"
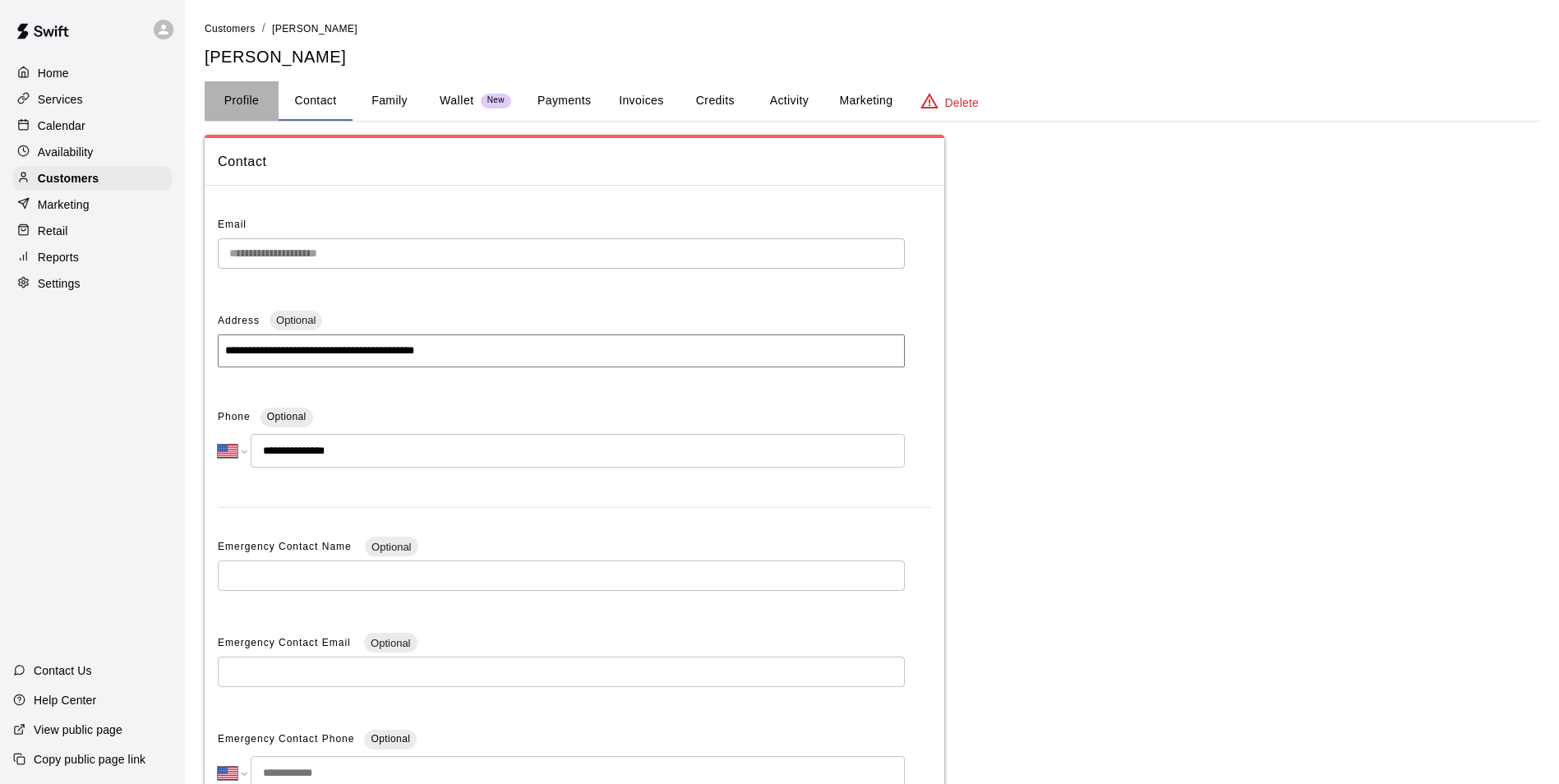
click at [222, 101] on button "Profile" at bounding box center [241, 101] width 74 height 39
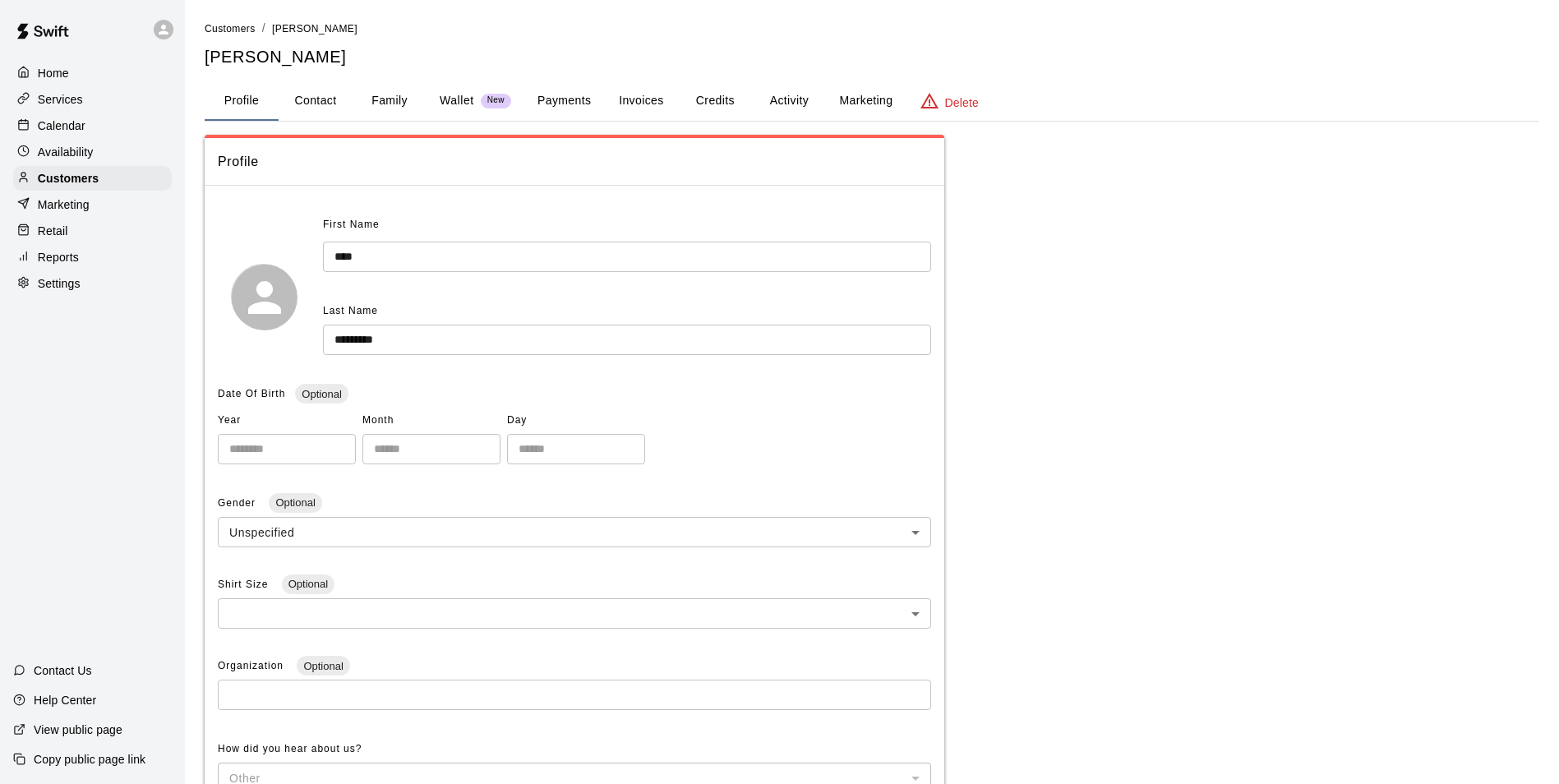
click at [728, 98] on button "Credits" at bounding box center [715, 101] width 74 height 39
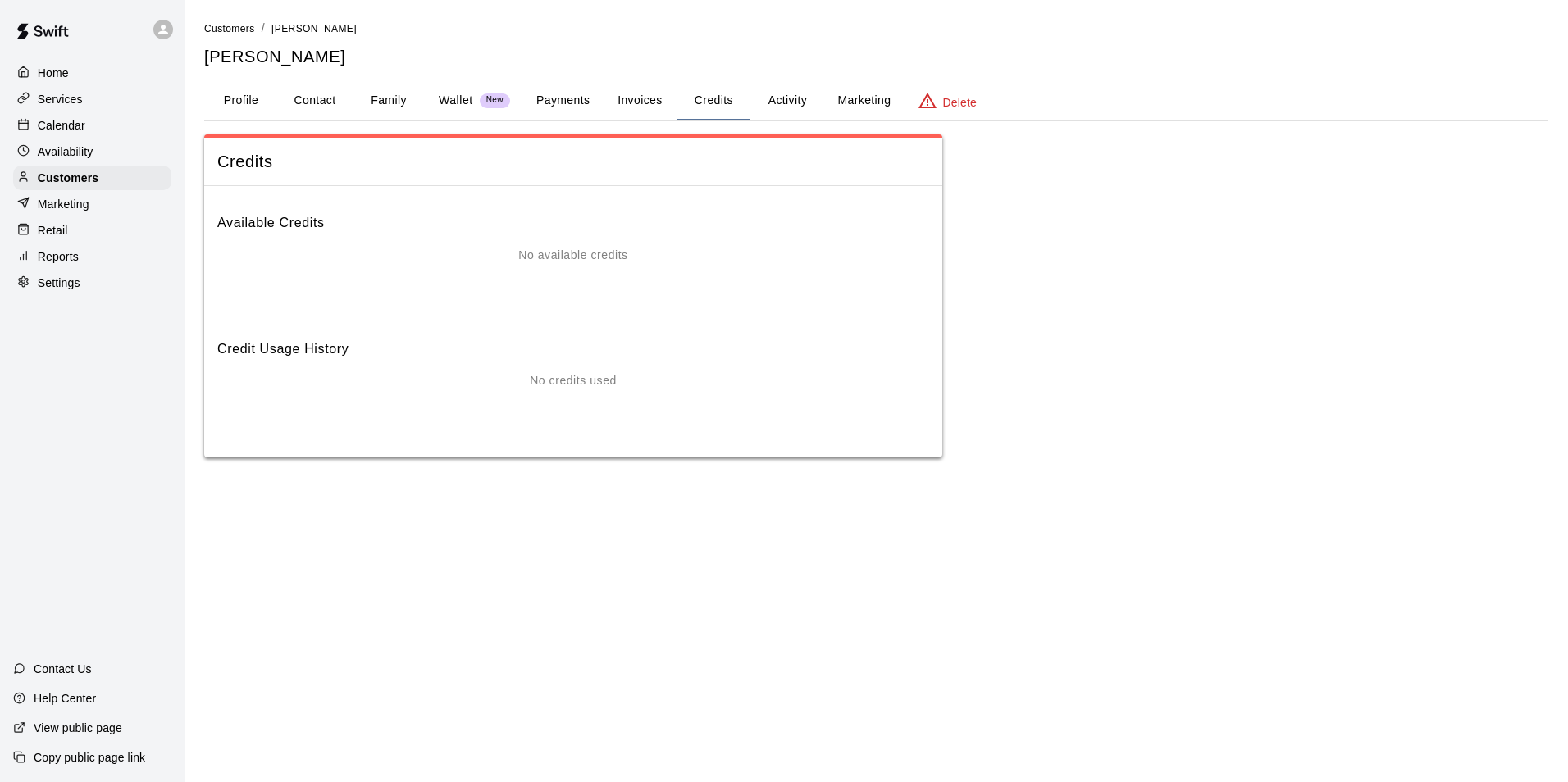
click at [796, 100] on button "Activity" at bounding box center [787, 100] width 74 height 39
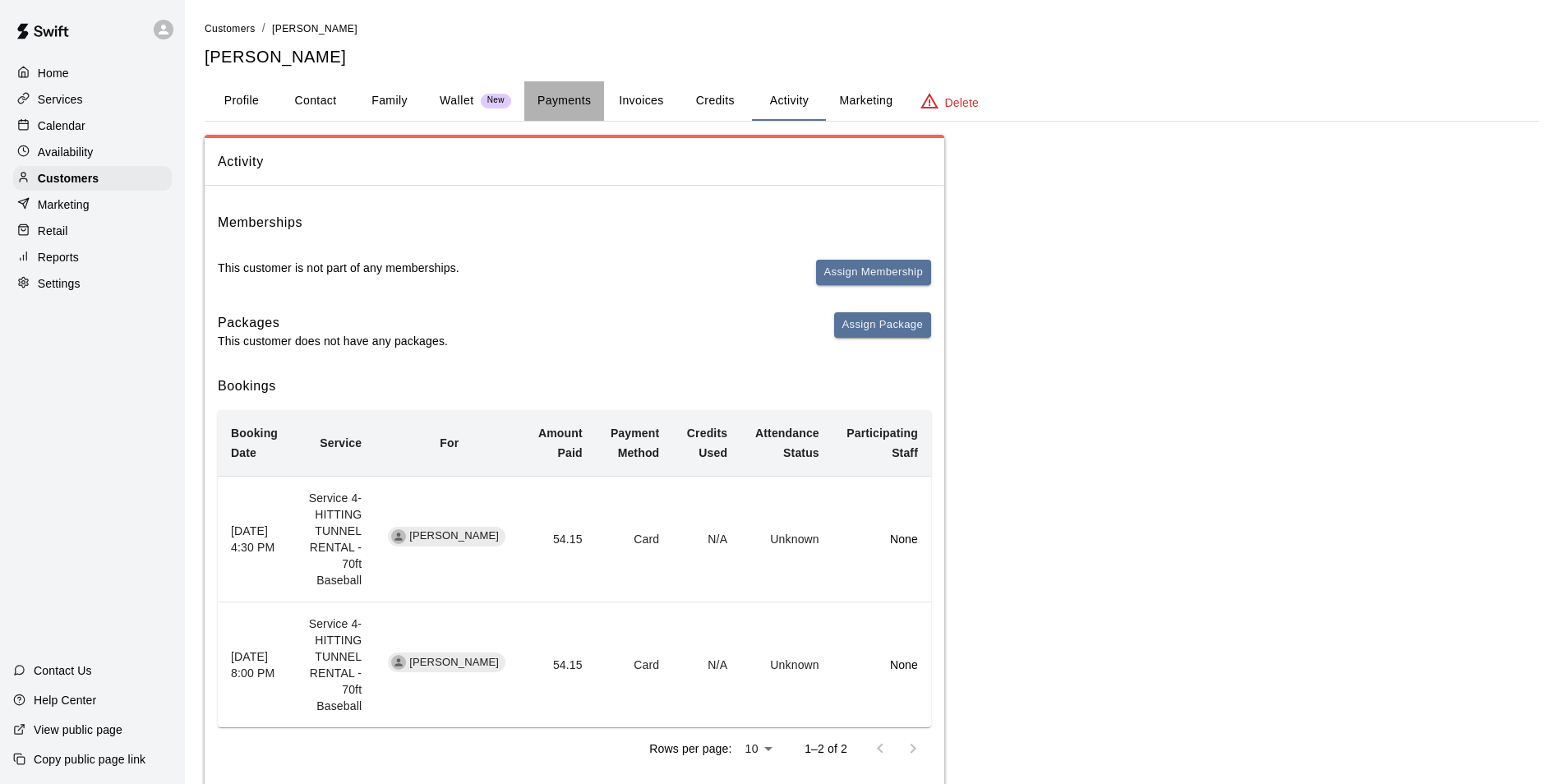
click at [579, 106] on button "Payments" at bounding box center [564, 101] width 80 height 39
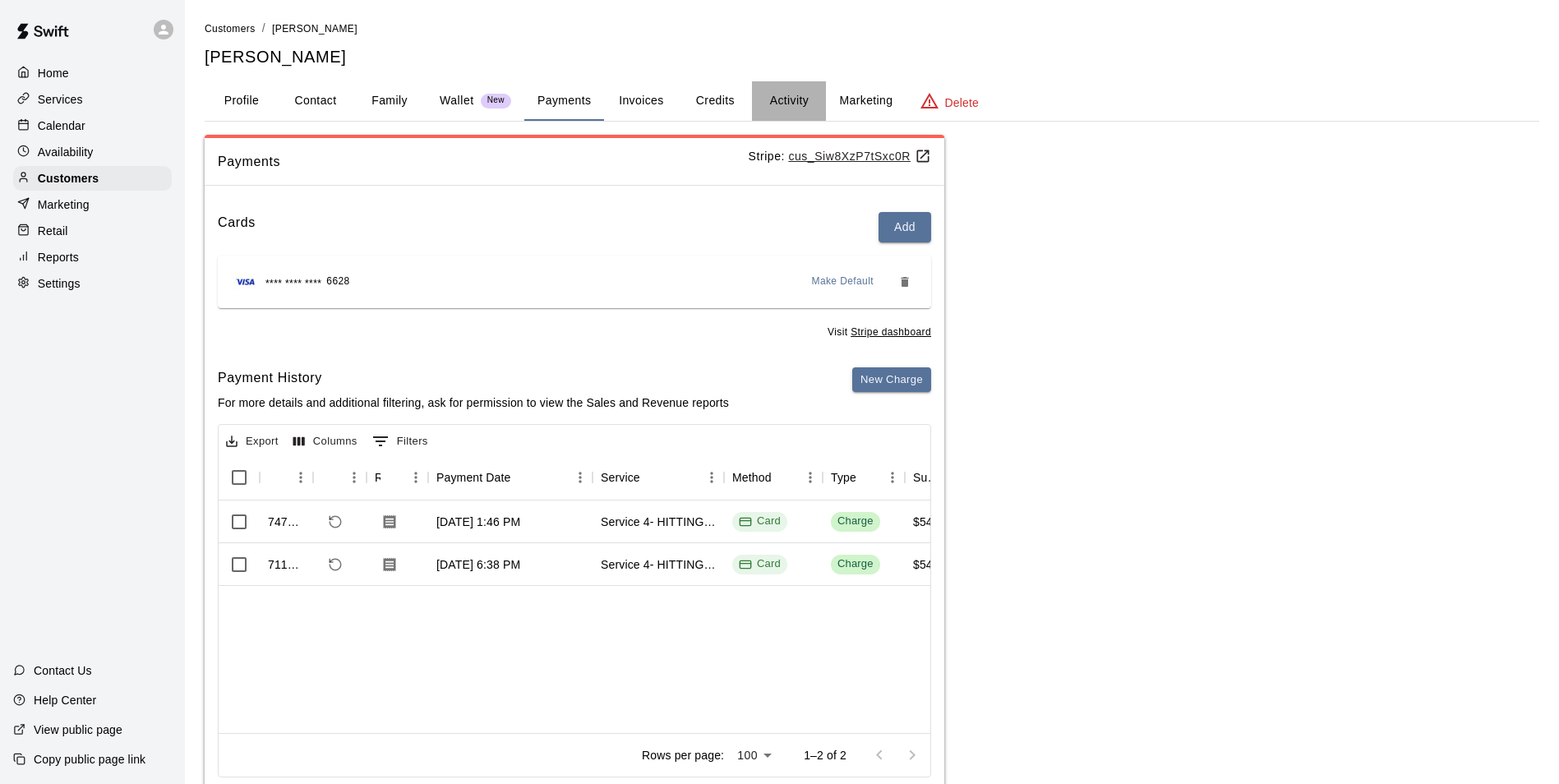
click at [779, 102] on button "Activity" at bounding box center [789, 101] width 74 height 39
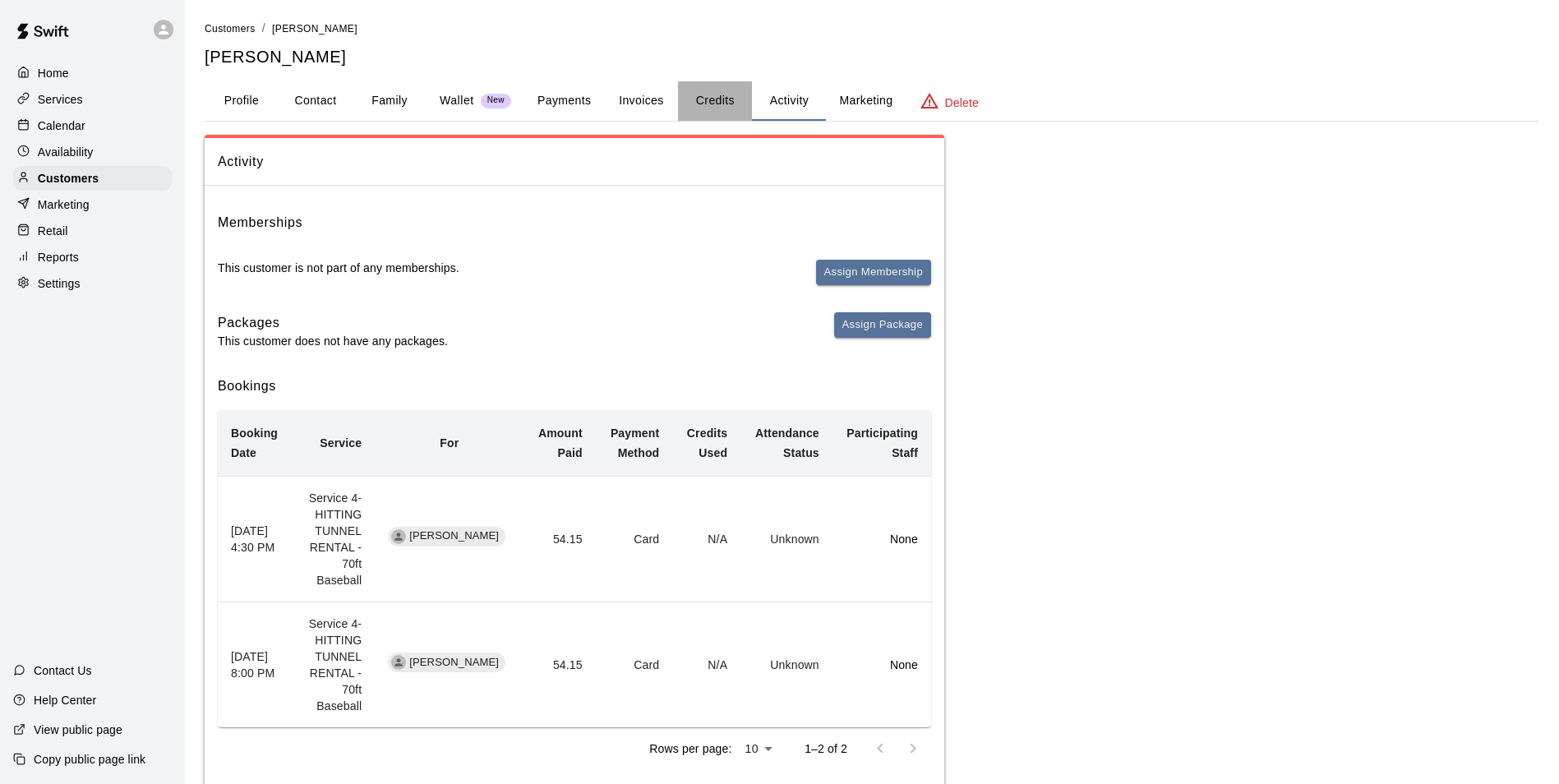
click at [709, 103] on button "Credits" at bounding box center [715, 101] width 74 height 39
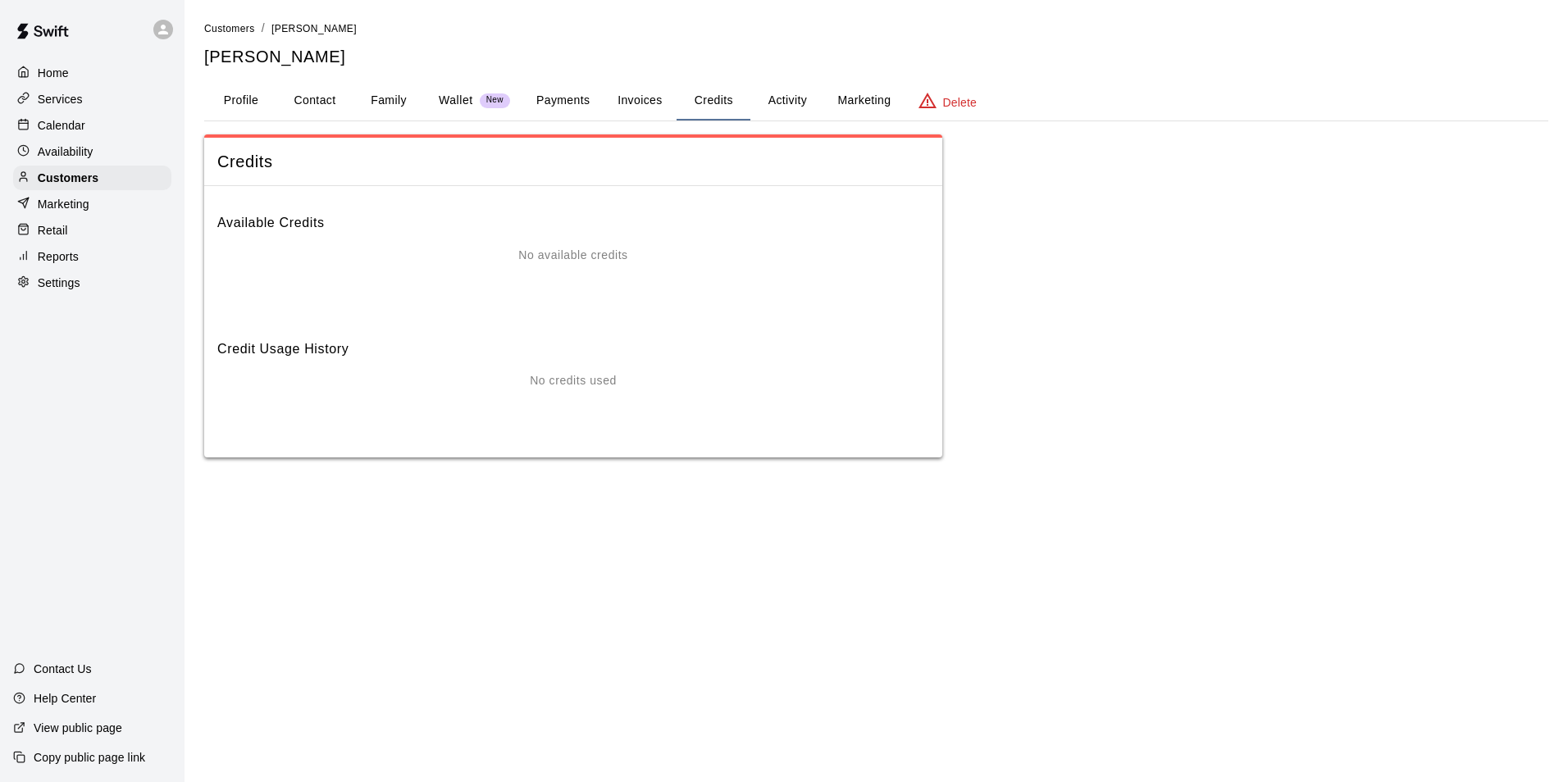
click at [659, 103] on button "Invoices" at bounding box center [639, 100] width 74 height 39
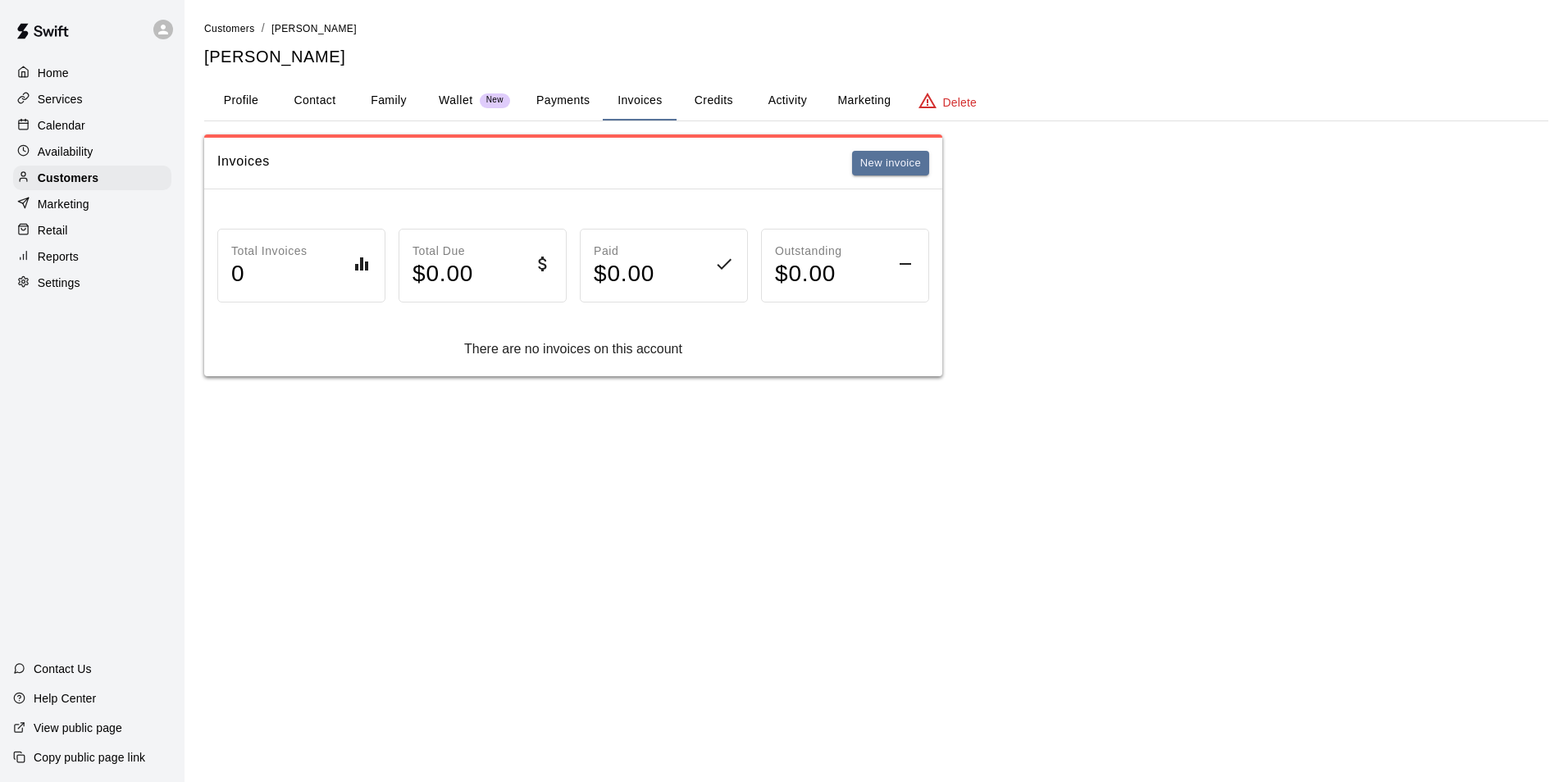
click at [572, 112] on button "Payments" at bounding box center [563, 100] width 80 height 39
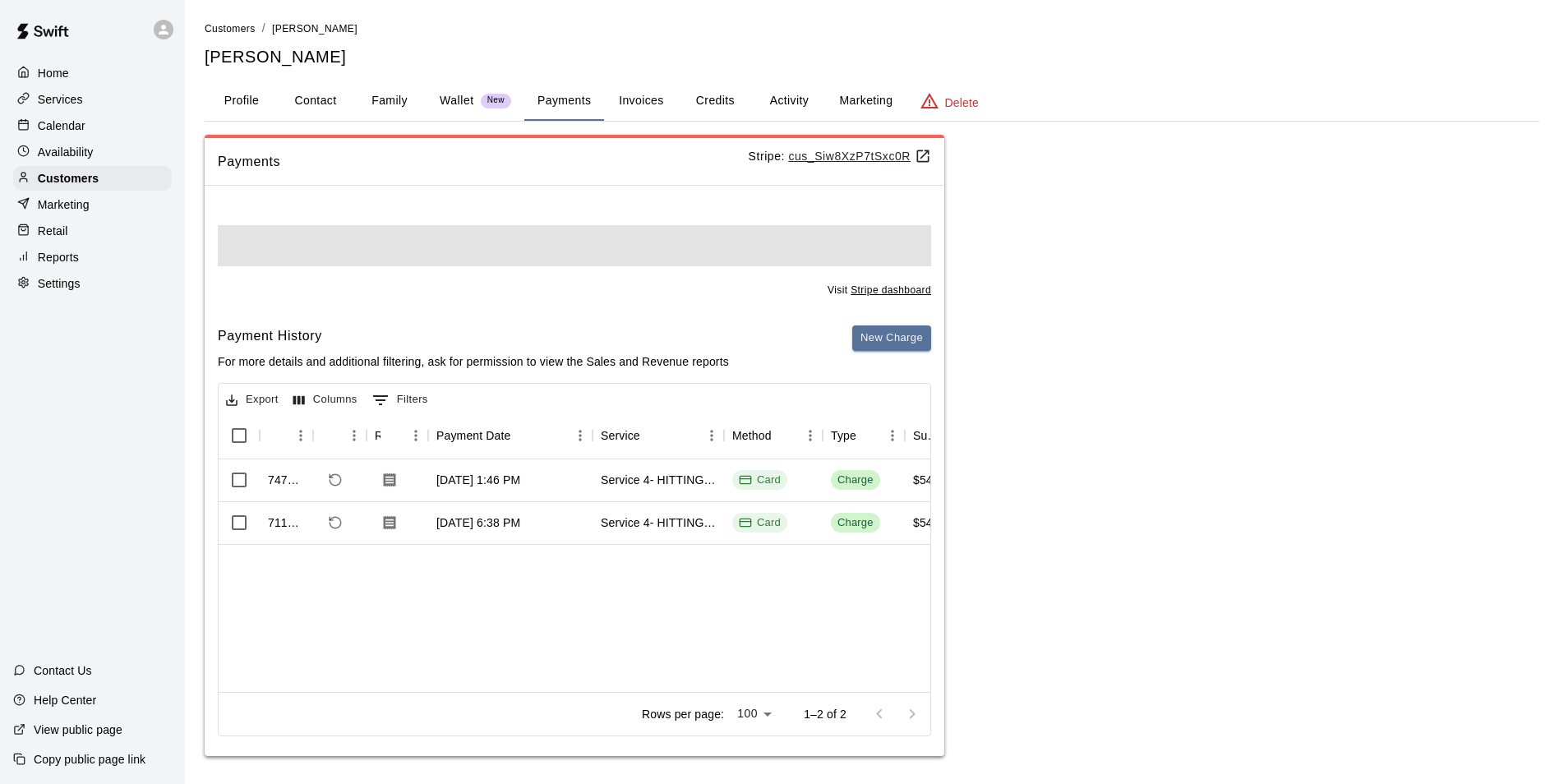
click at [251, 109] on button "Profile" at bounding box center [241, 101] width 74 height 39
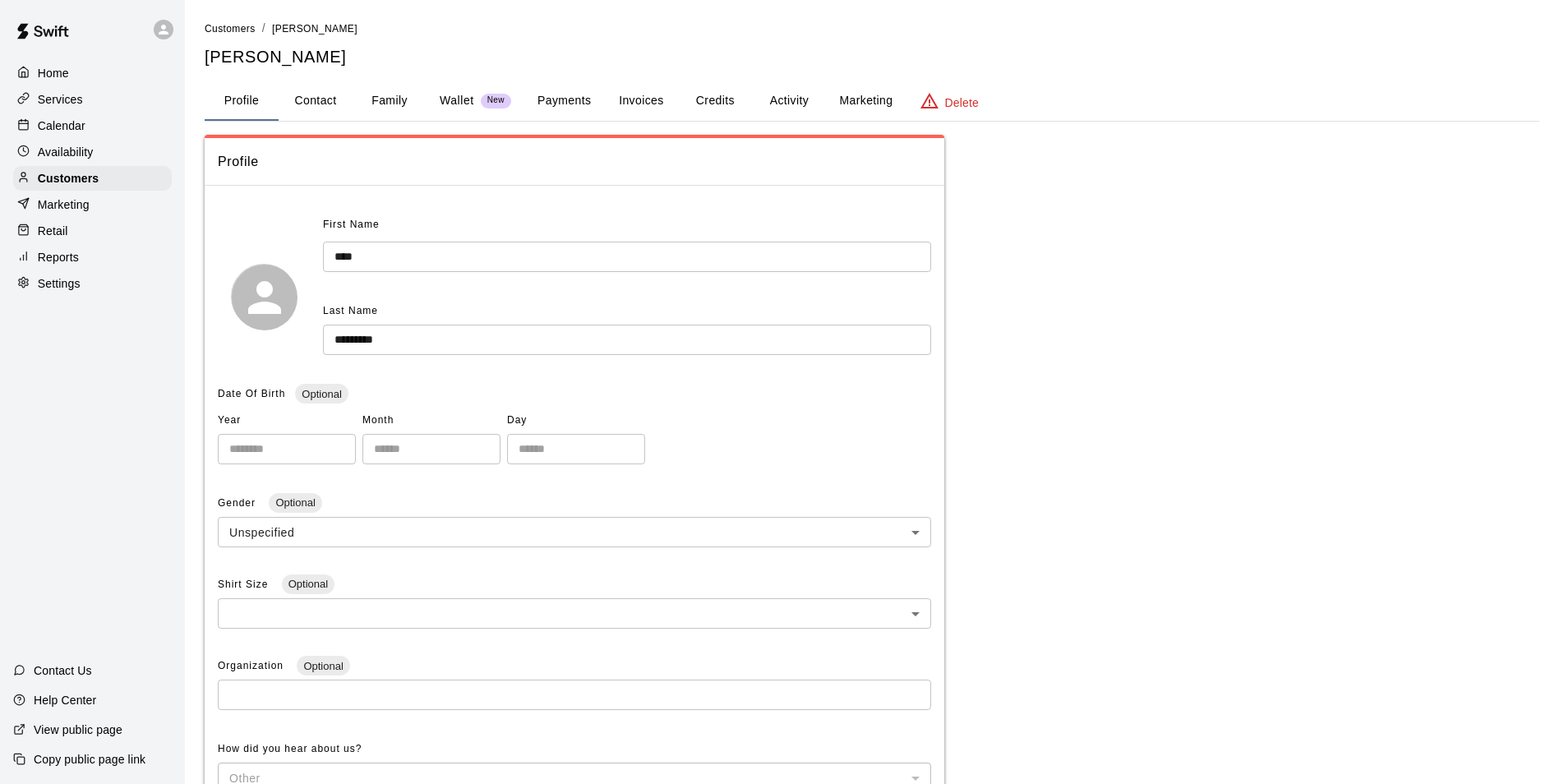
click at [44, 119] on p "Calendar" at bounding box center [61, 126] width 47 height 17
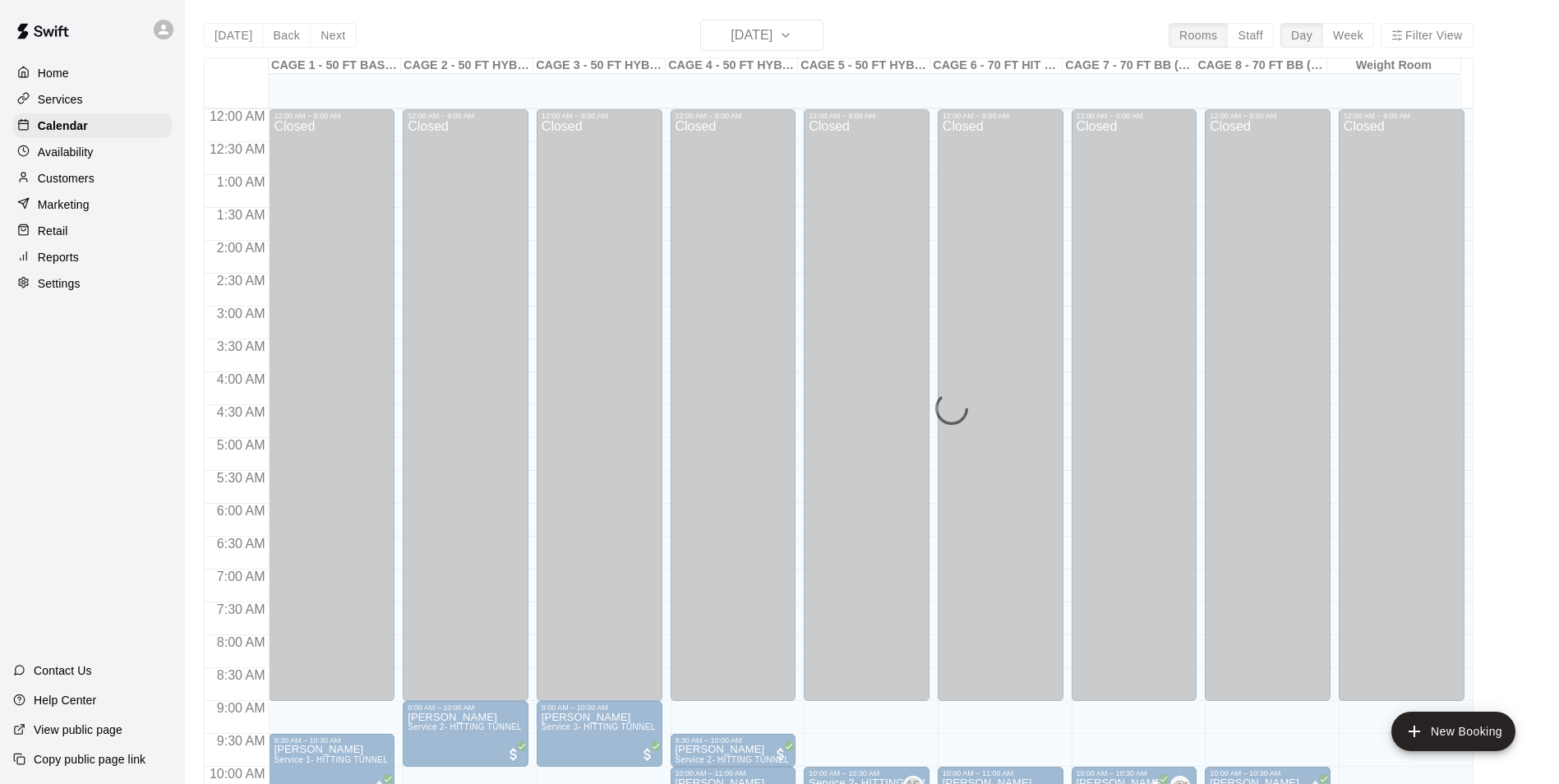
scroll to position [835, 0]
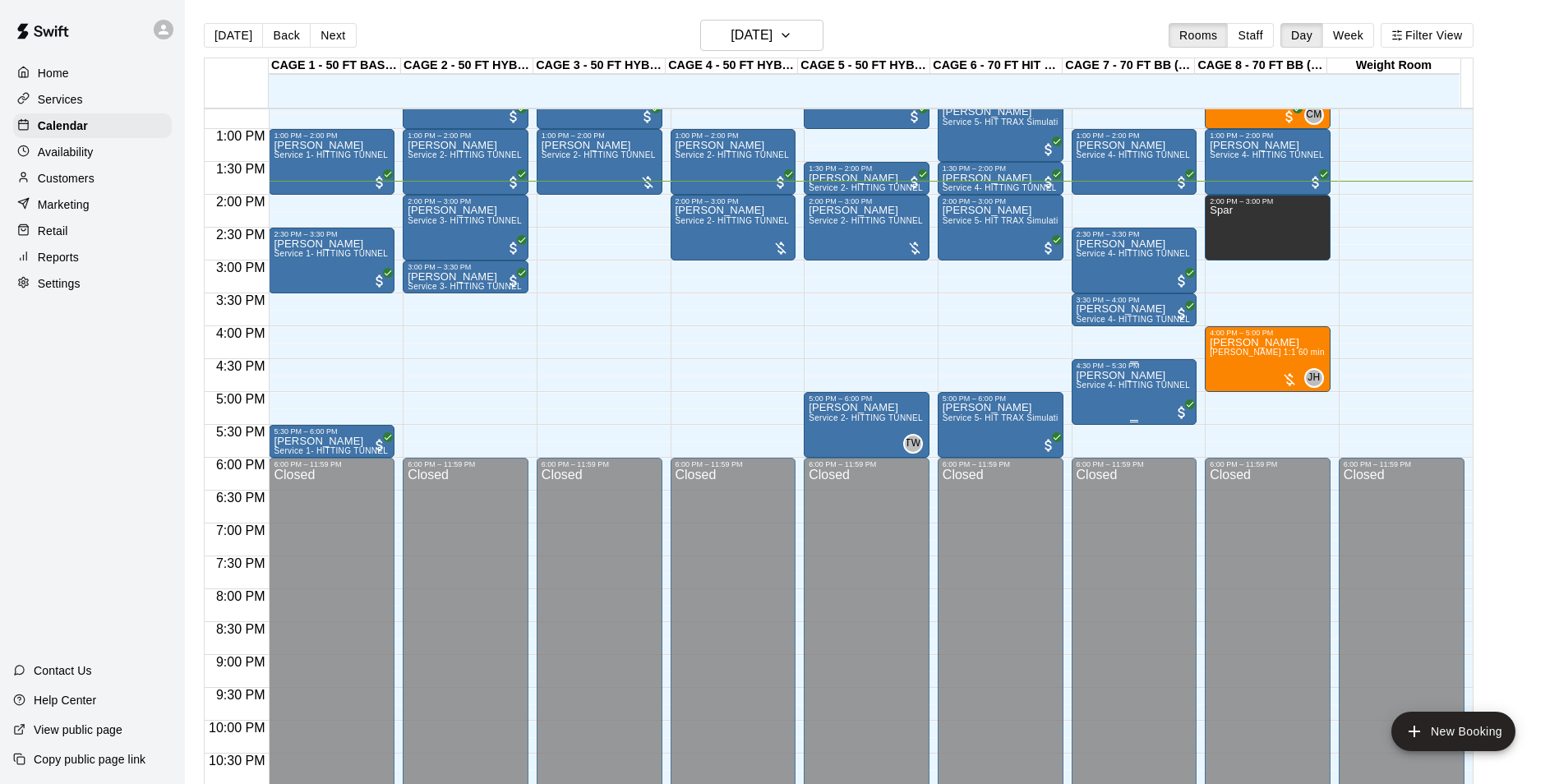
click at [1143, 400] on div "Jayden Griffith Service 4- HITTING TUNNEL RENTAL - 70ft Baseball" at bounding box center [1134, 762] width 116 height 784
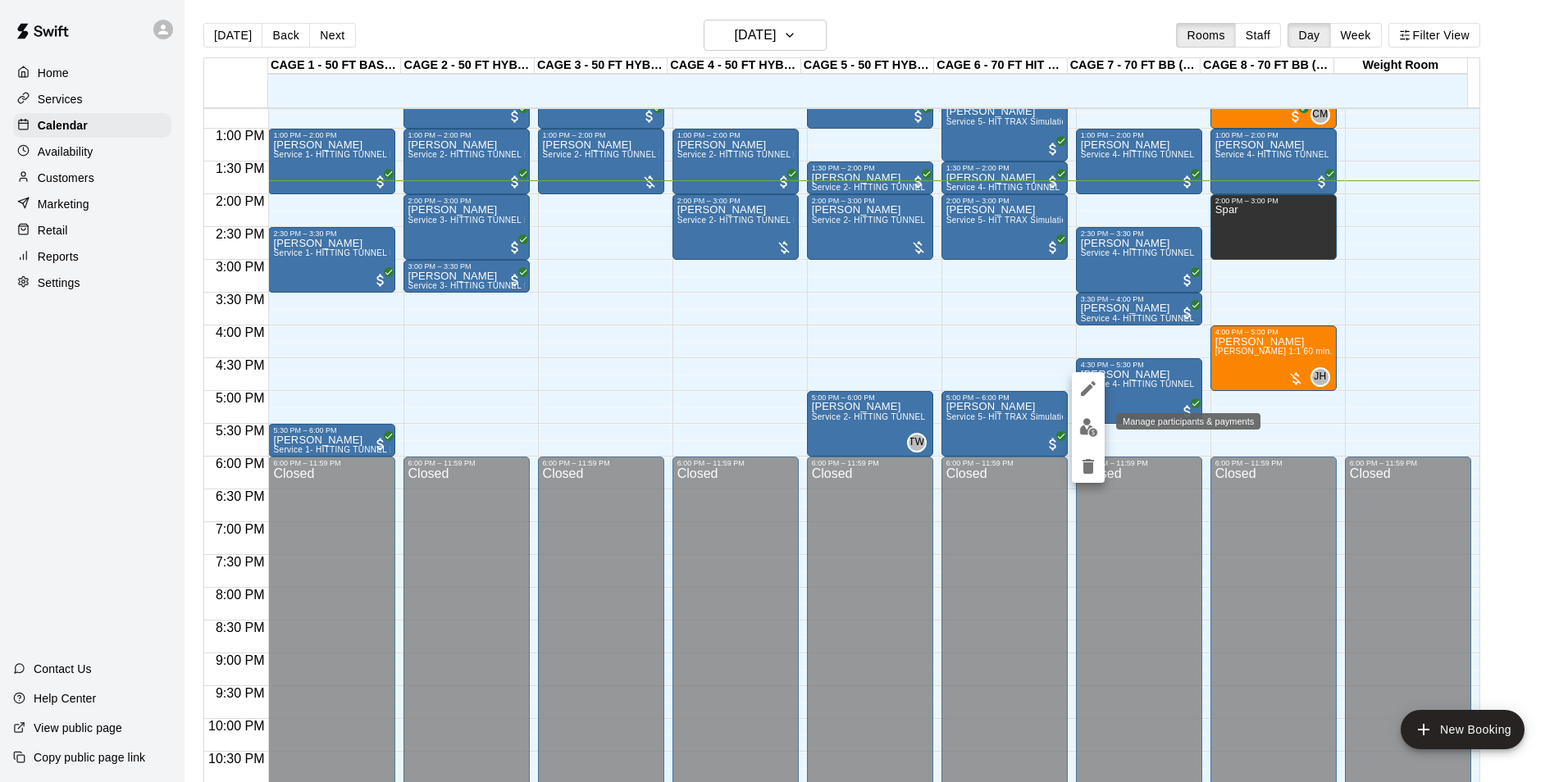
click at [1085, 433] on img "edit" at bounding box center [1088, 428] width 19 height 19
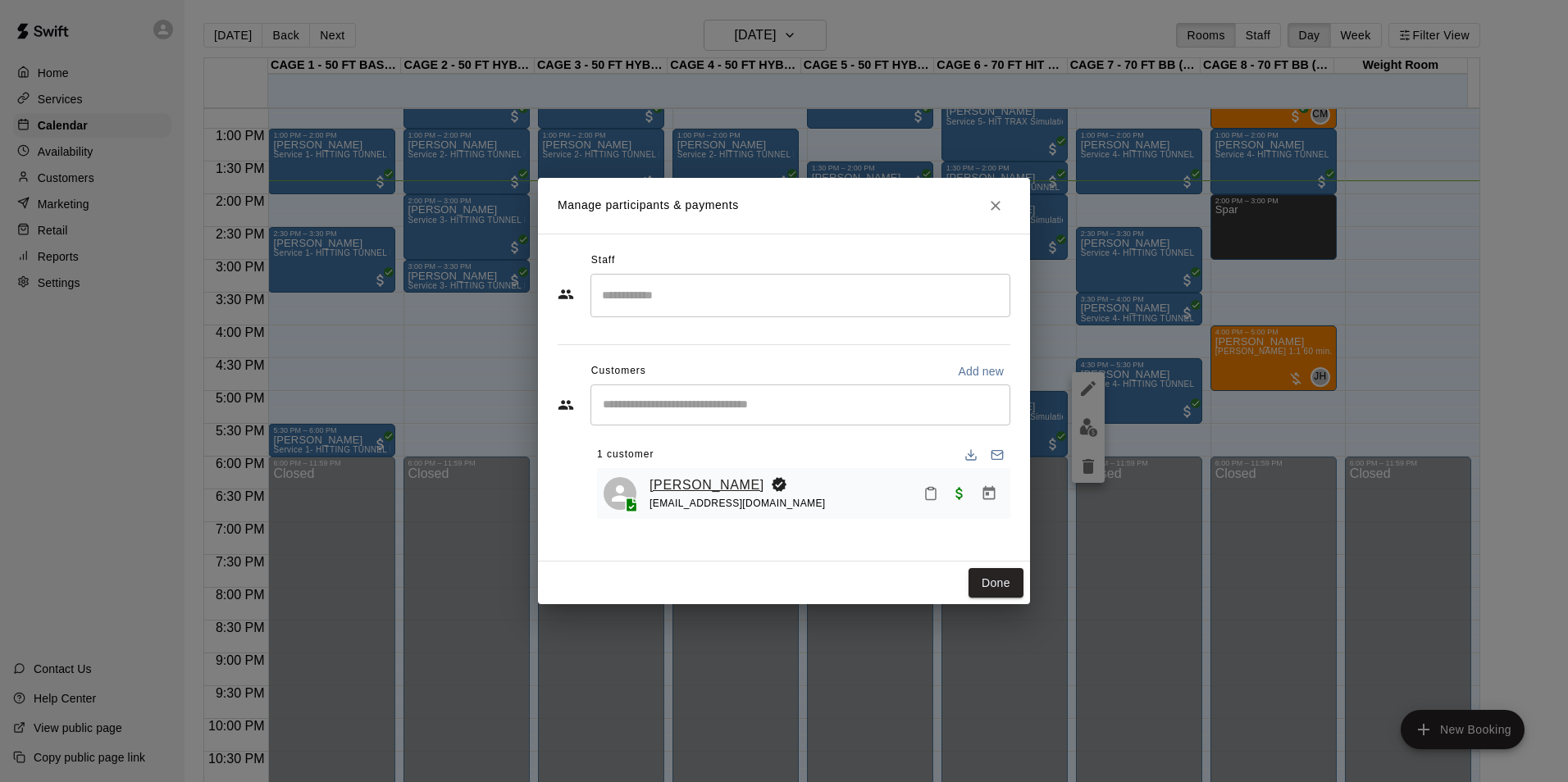
click at [684, 485] on link "Jayden Griffith" at bounding box center [707, 486] width 115 height 22
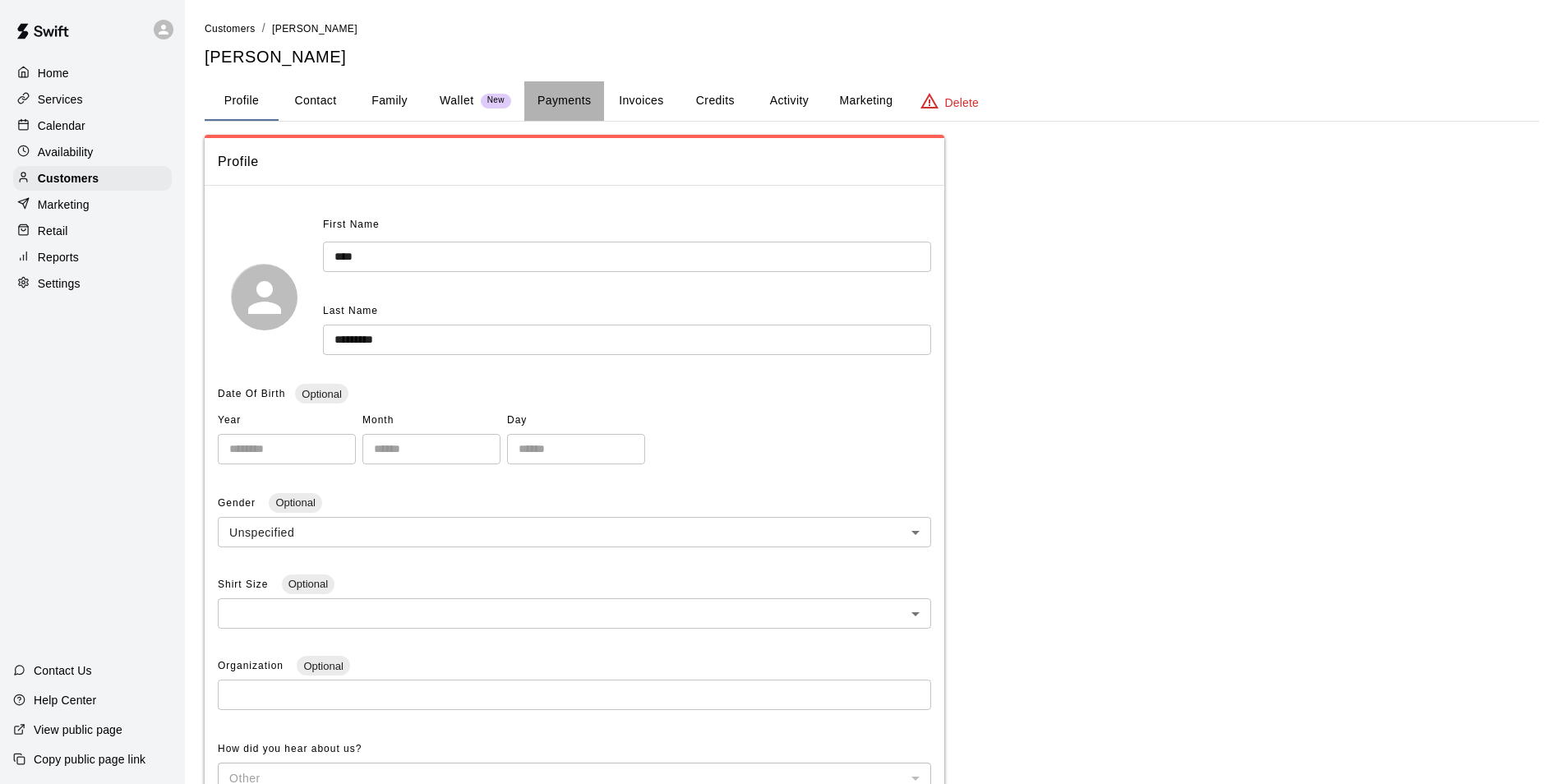
click at [562, 87] on button "Payments" at bounding box center [564, 101] width 80 height 39
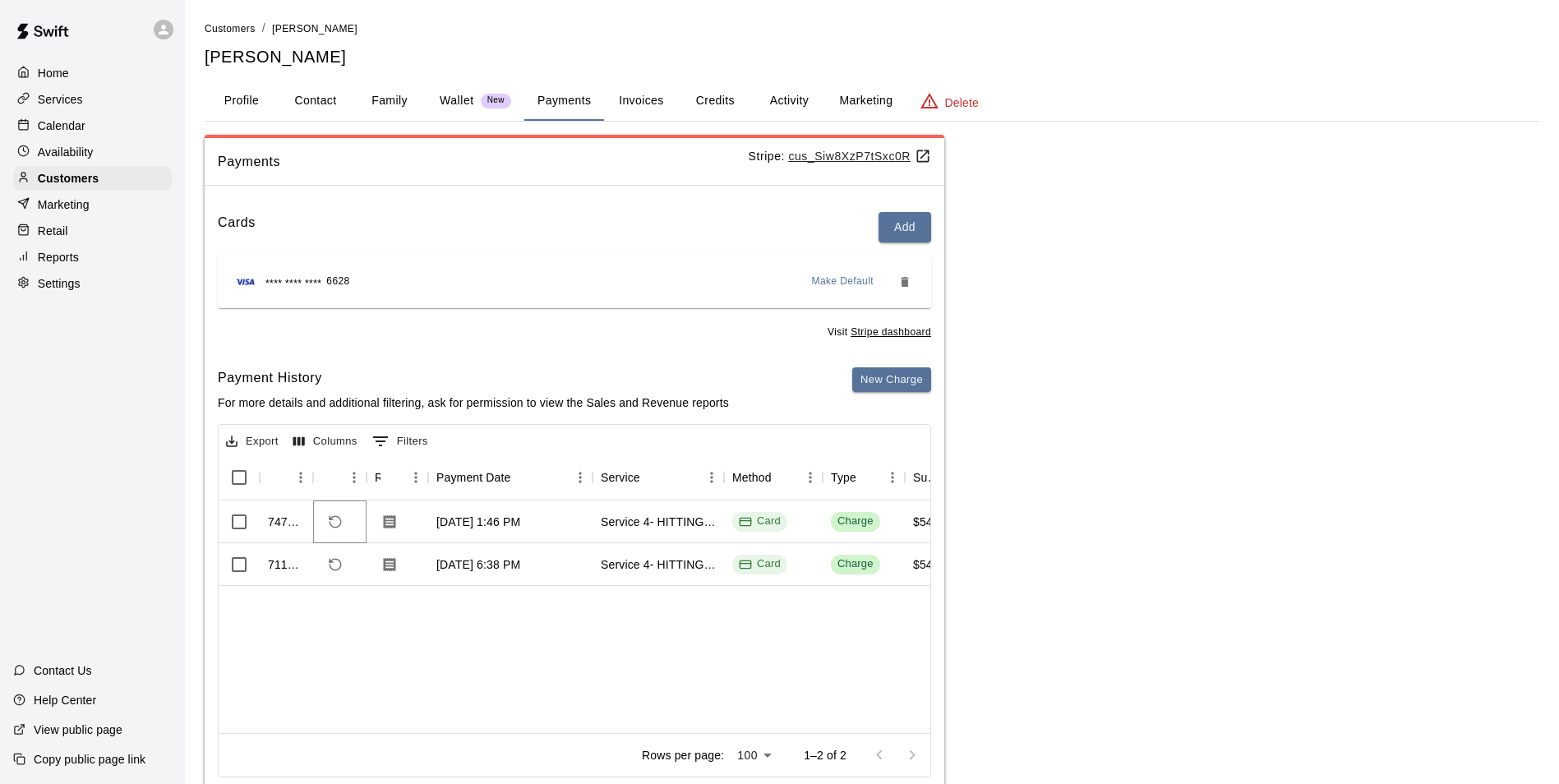
click at [322, 525] on button "Refund payment" at bounding box center [335, 522] width 28 height 28
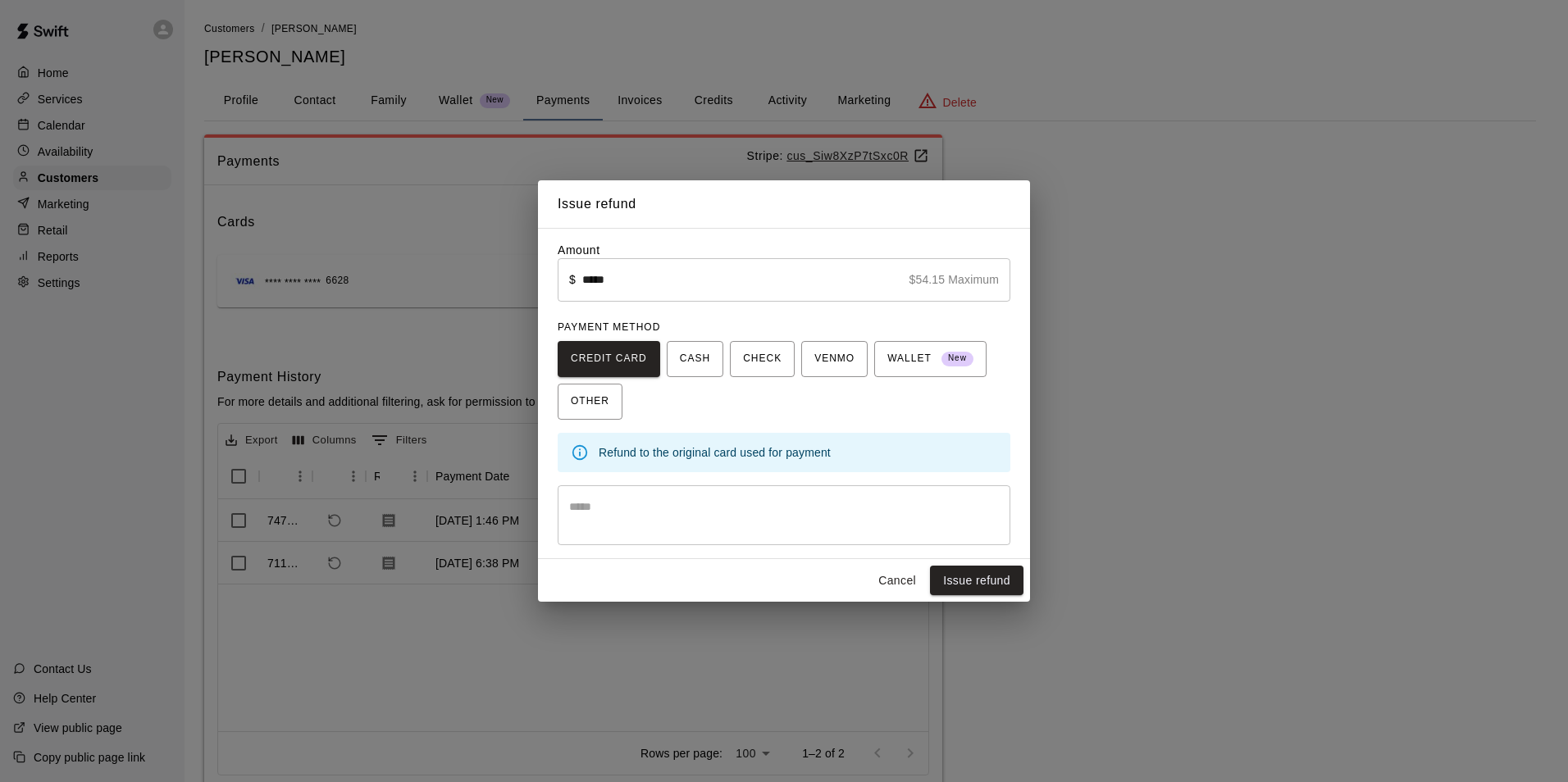
click at [606, 287] on input "*****" at bounding box center [742, 280] width 321 height 43
type input "*****"
click at [684, 404] on div "CREDIT CARD CASH CHECK VENMO WALLET New OTHER" at bounding box center [783, 380] width 453 height 79
click at [649, 285] on input "*****" at bounding box center [742, 280] width 321 height 43
click at [812, 409] on div "CREDIT CARD CASH CHECK VENMO WALLET New OTHER" at bounding box center [783, 380] width 453 height 79
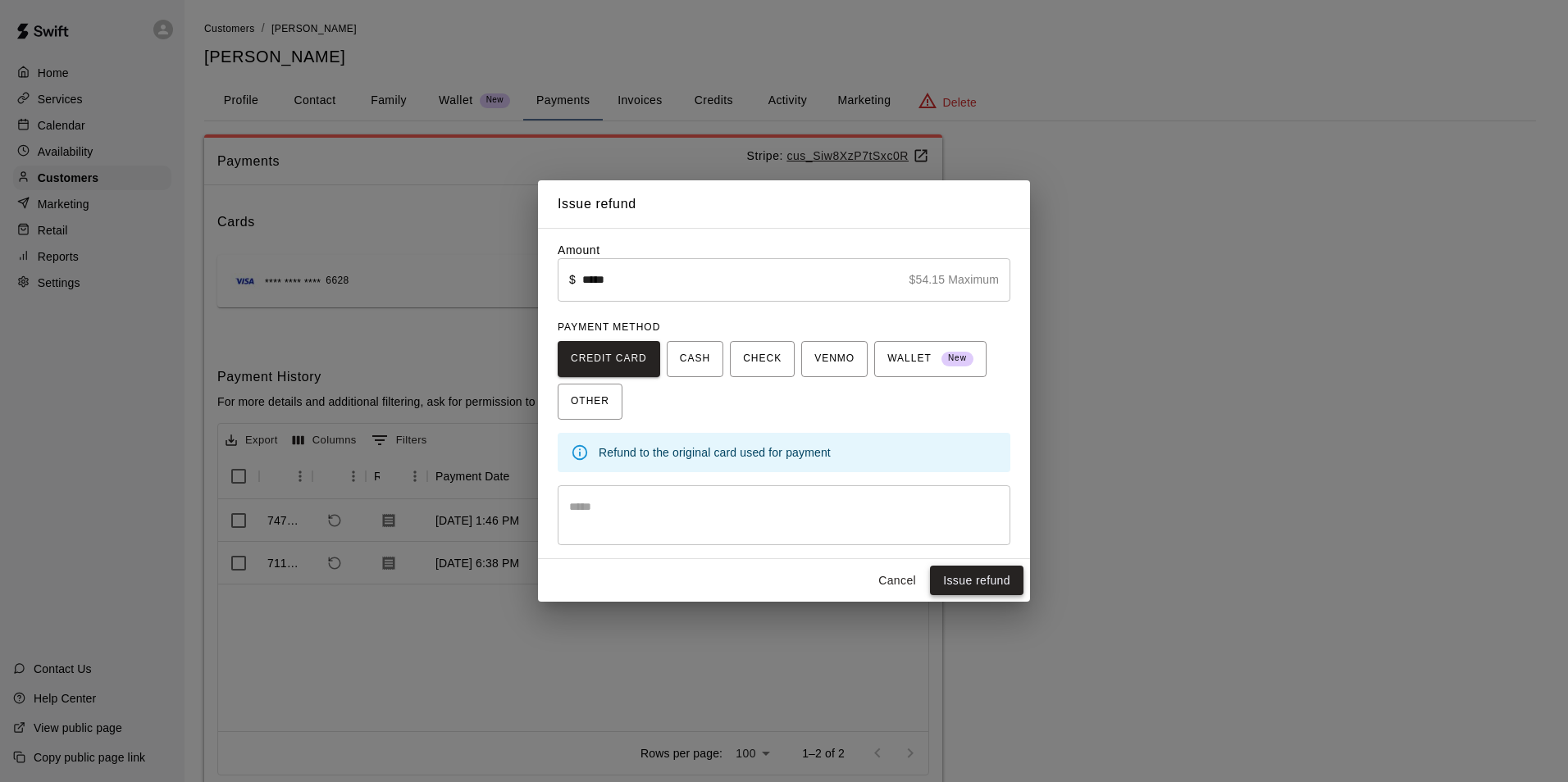
click at [998, 584] on button "Issue refund" at bounding box center [977, 580] width 94 height 31
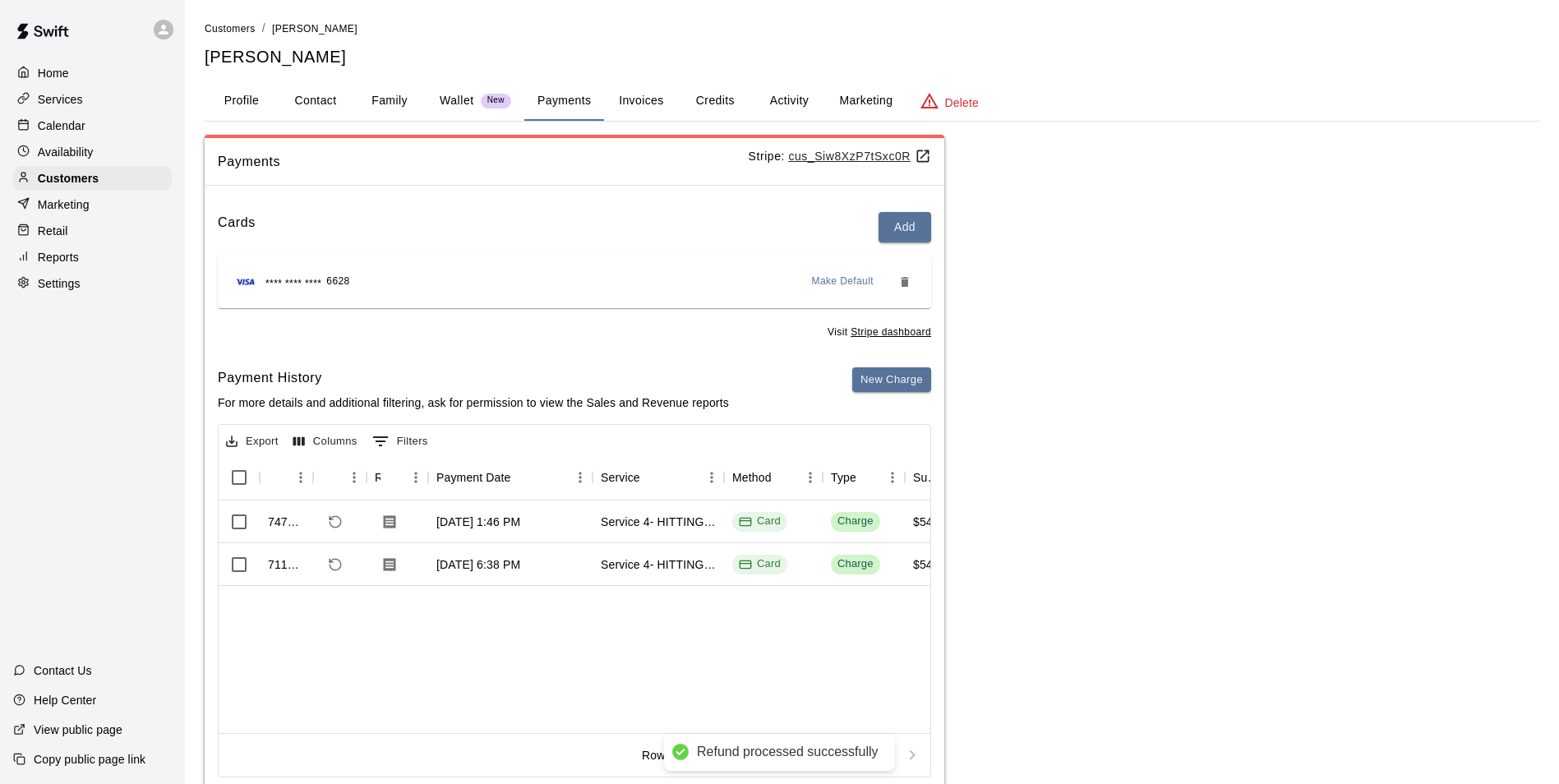
click at [70, 124] on p "Calendar" at bounding box center [61, 126] width 47 height 17
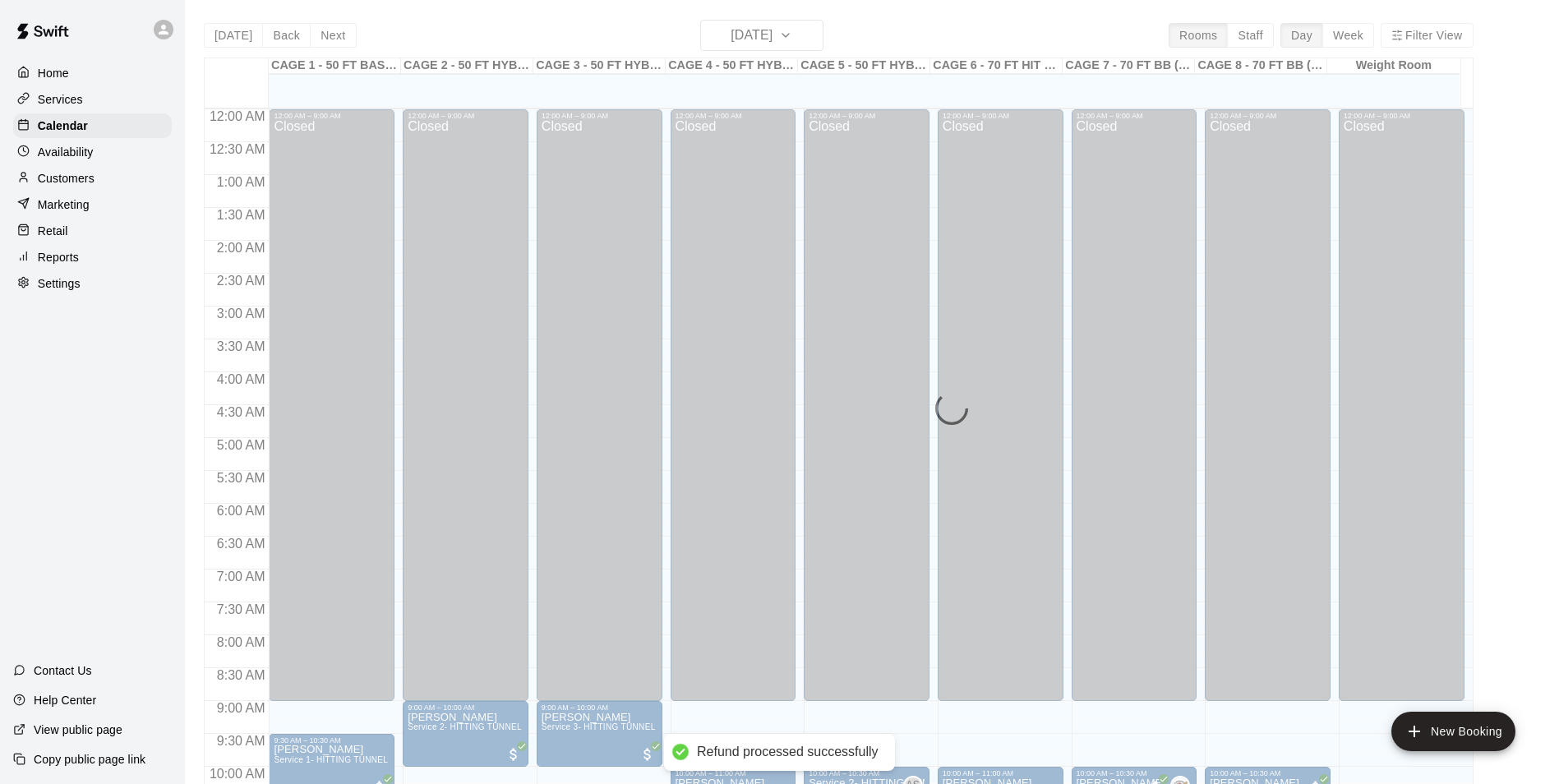
scroll to position [835, 0]
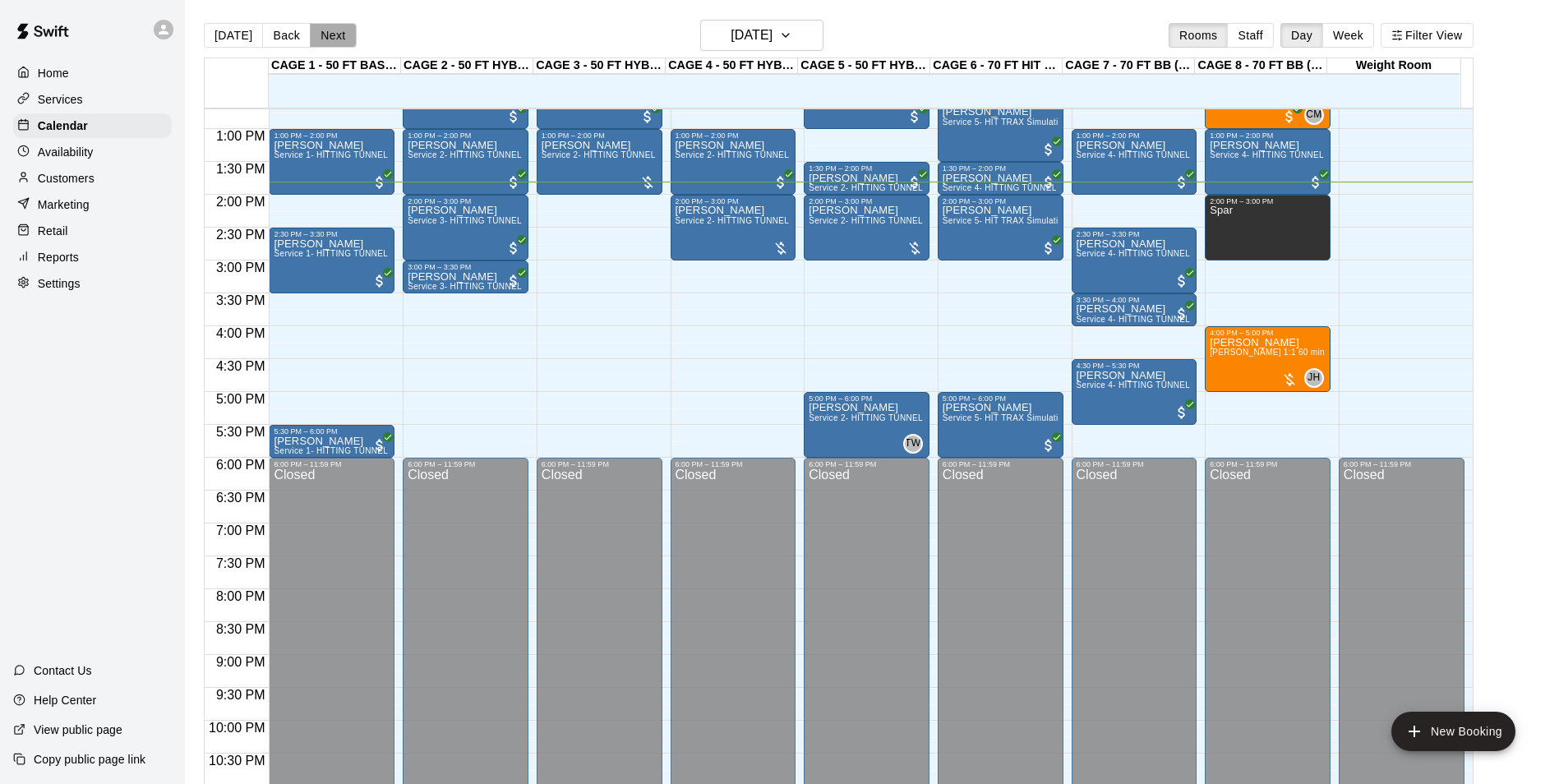
click at [324, 35] on button "Next" at bounding box center [332, 36] width 46 height 25
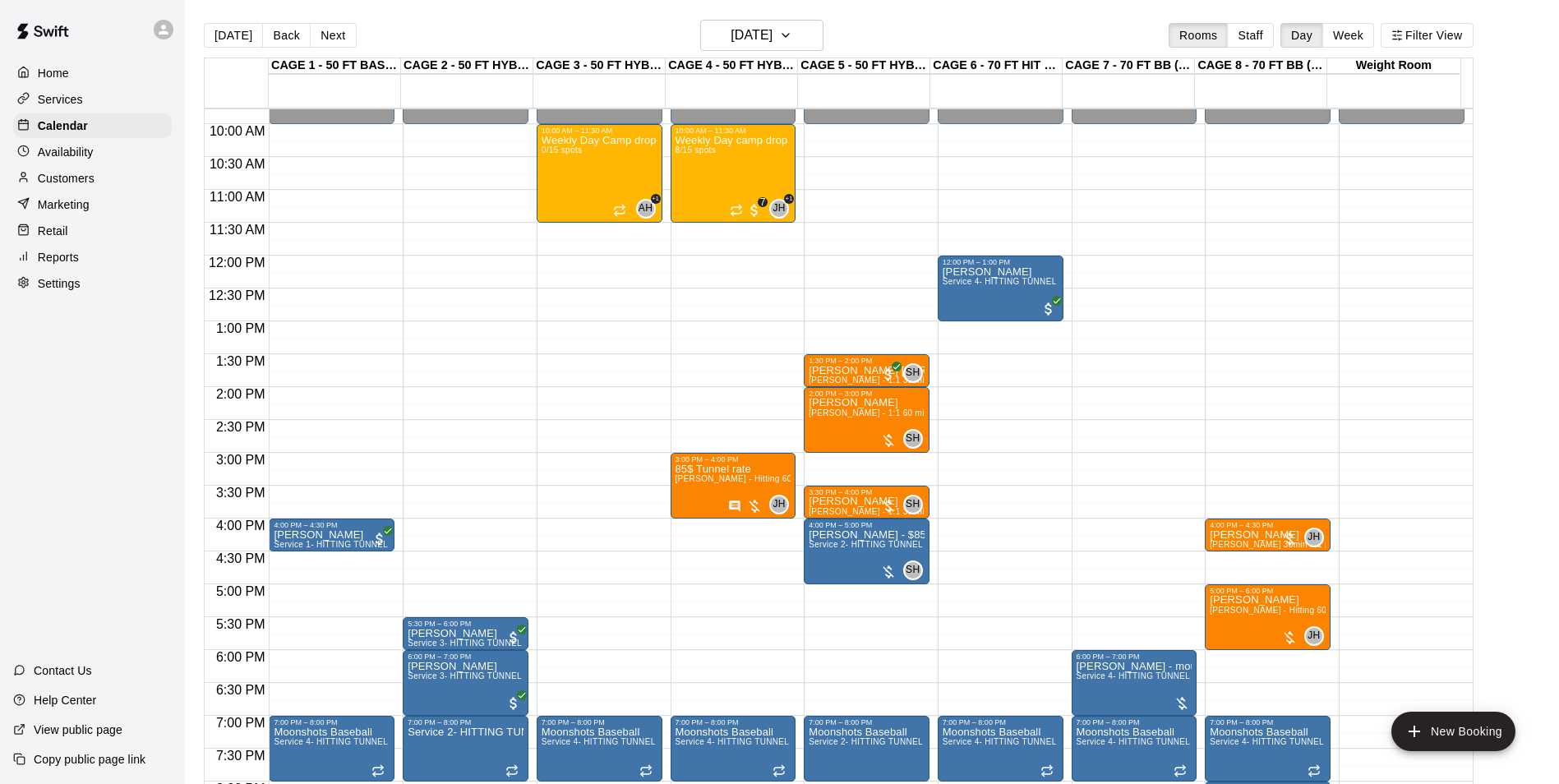
scroll to position [671, 0]
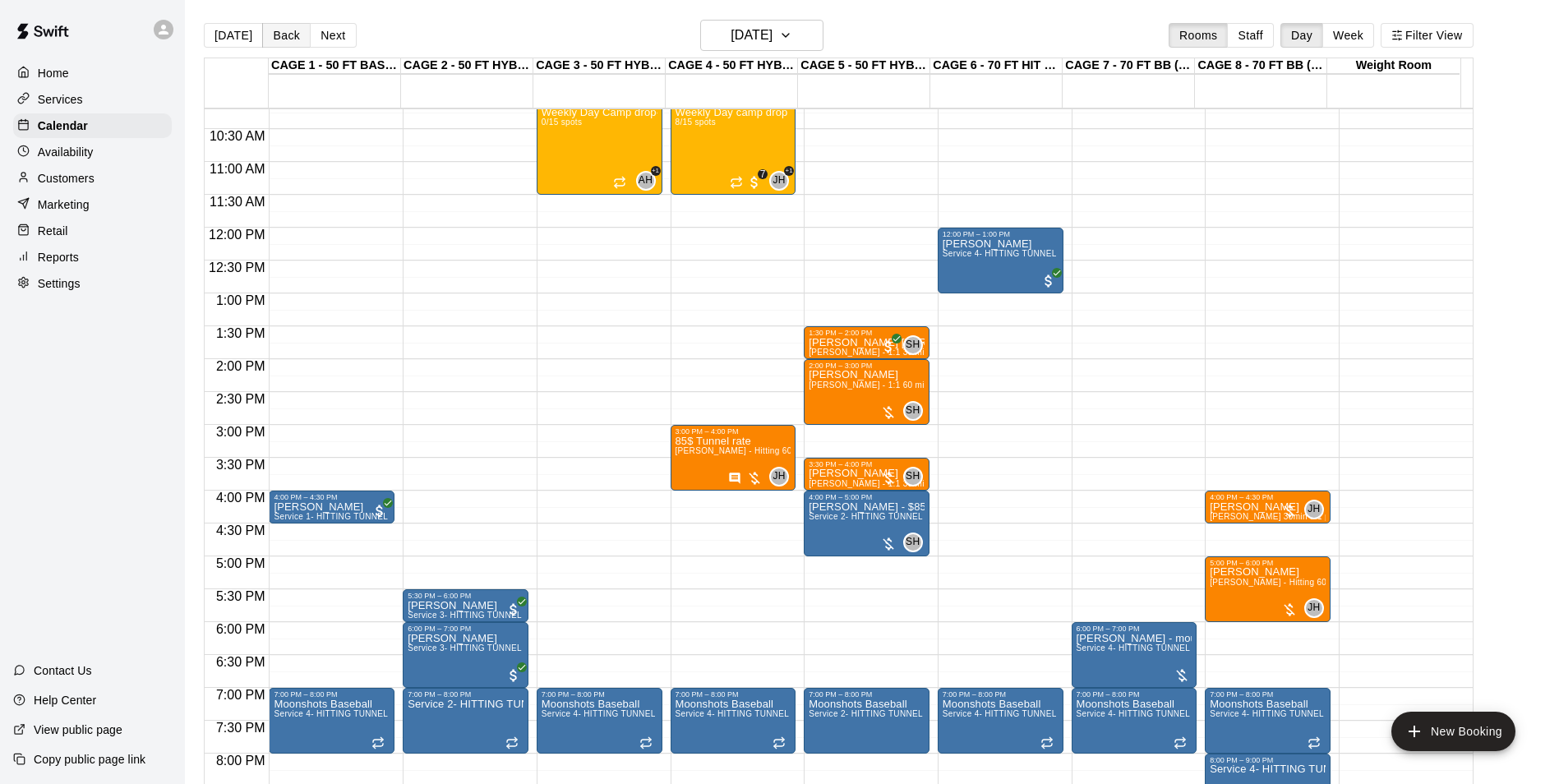
click at [271, 33] on button "Back" at bounding box center [286, 36] width 48 height 25
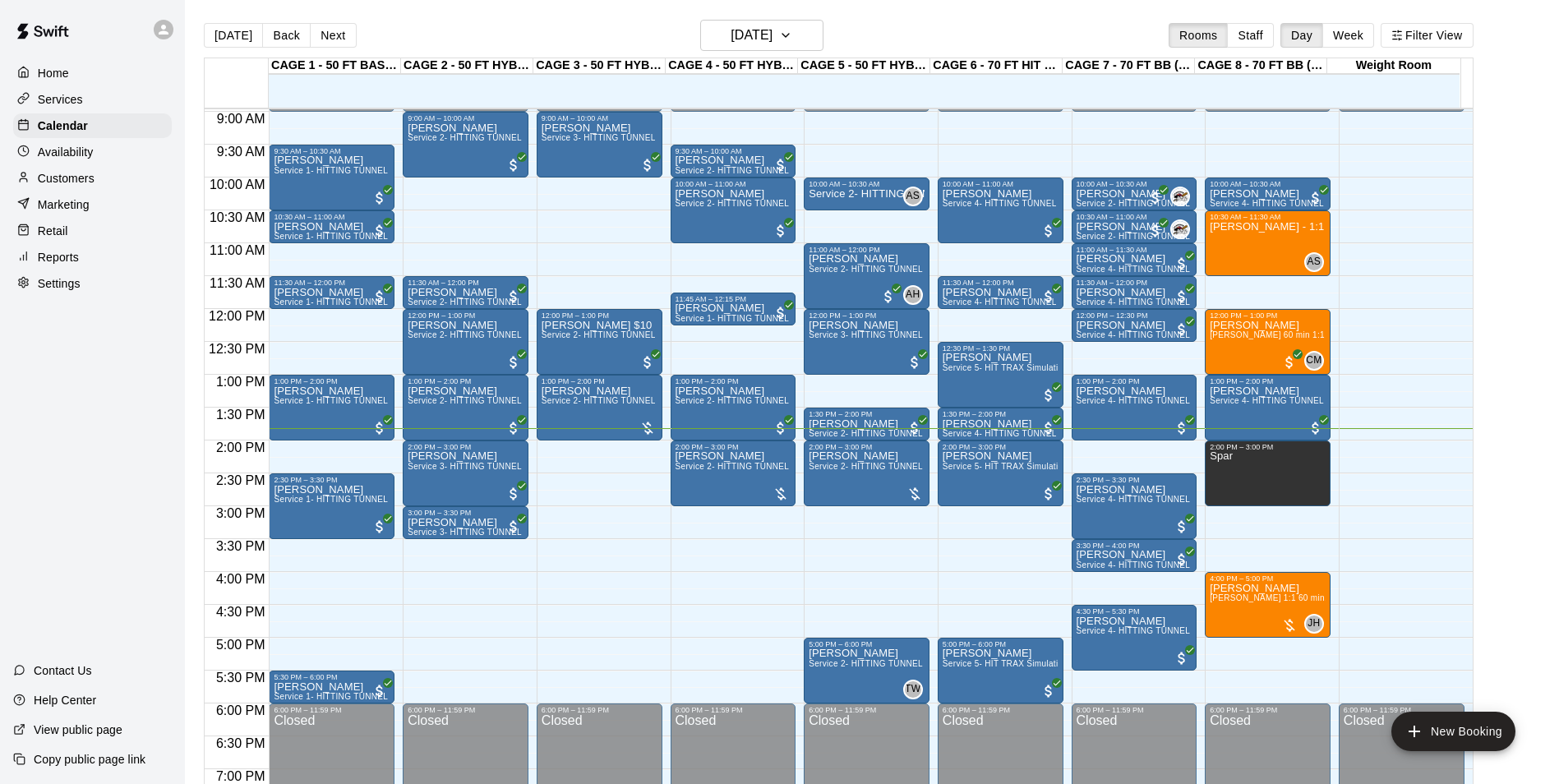
scroll to position [588, 0]
click at [848, 340] on span "Service 3- HITTING TUNNEL RENTAL - 50ft Softball" at bounding box center [911, 335] width 205 height 9
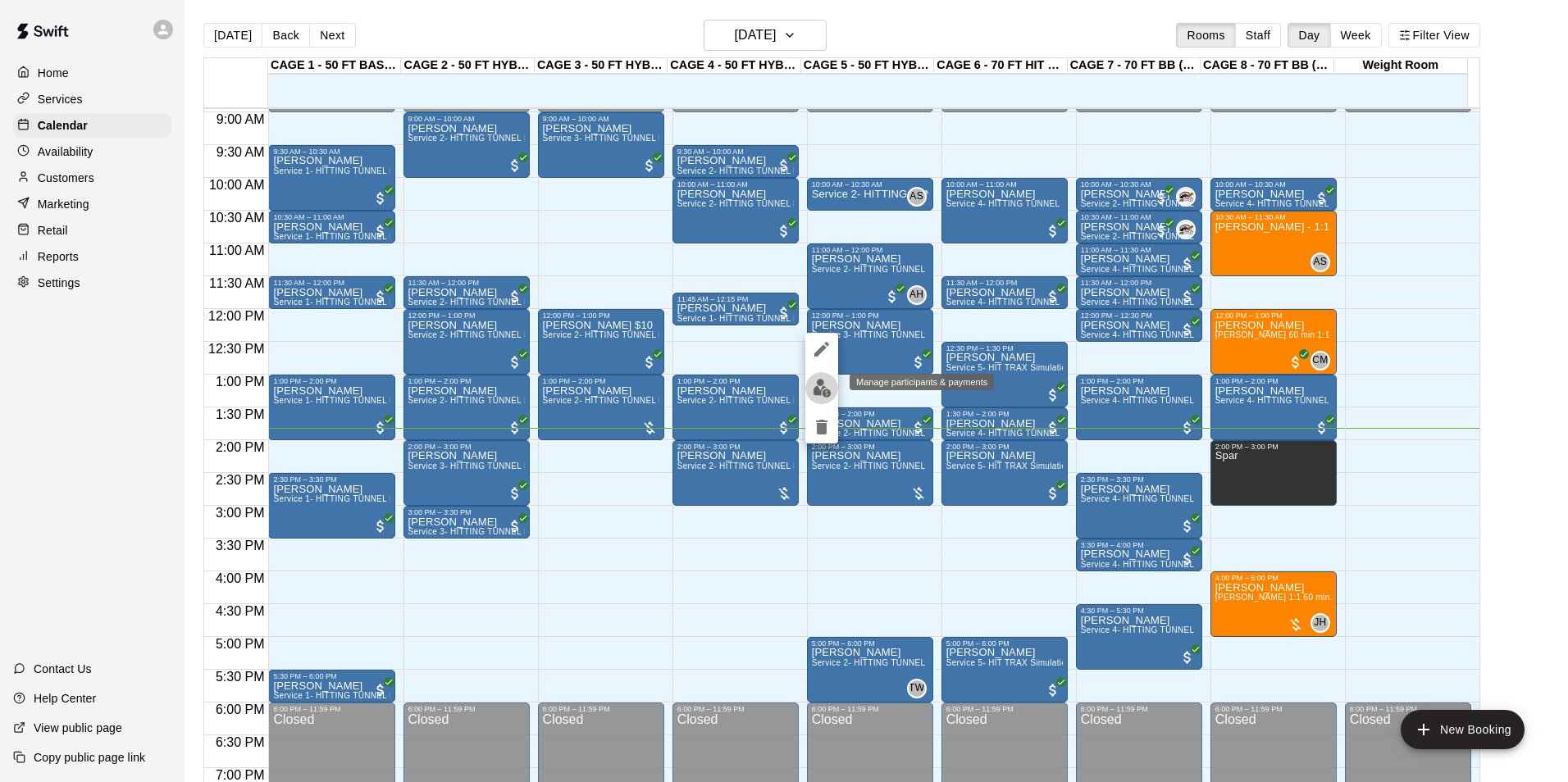
click at [831, 391] on button "edit" at bounding box center [821, 388] width 32 height 32
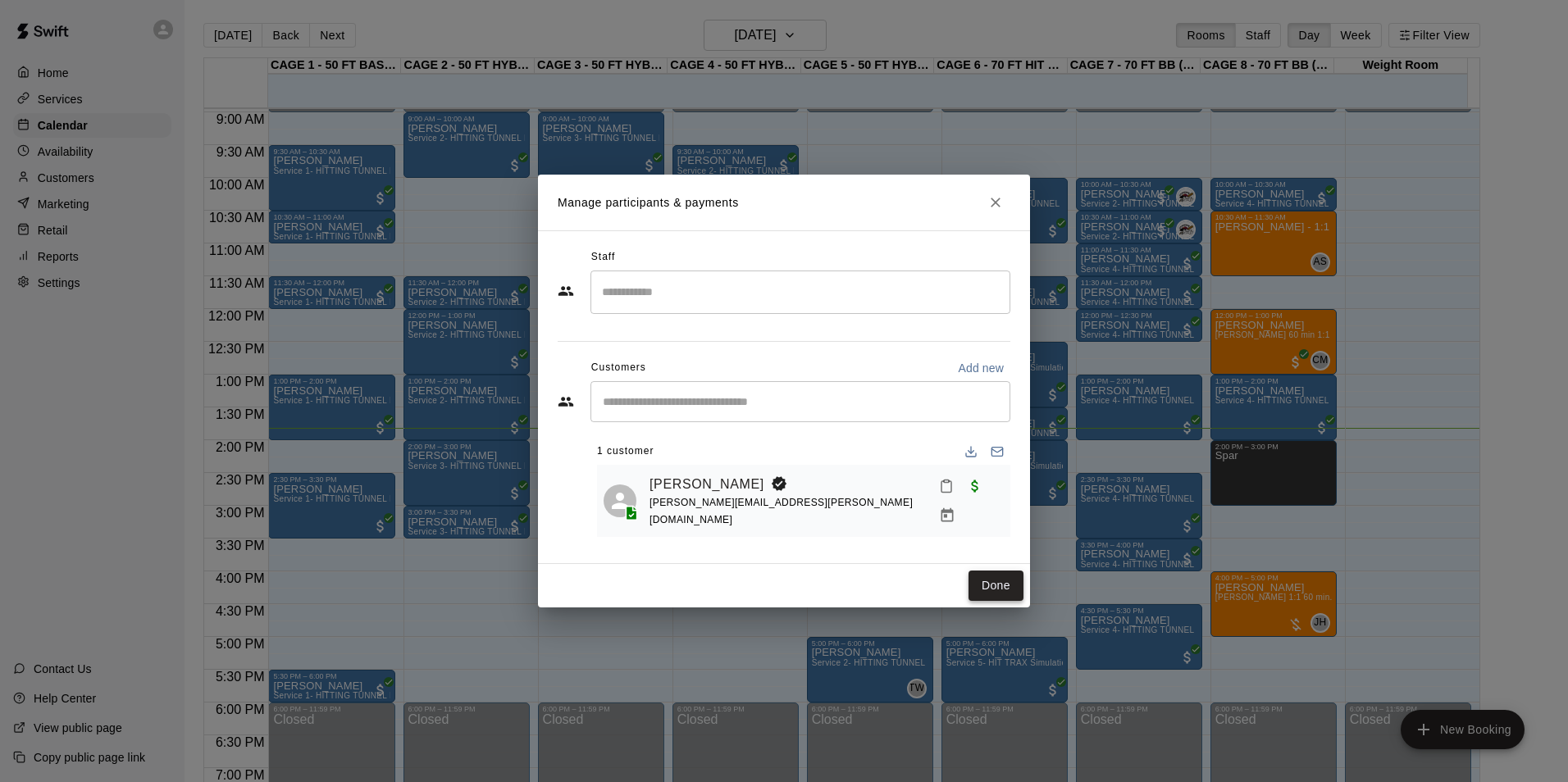
click at [1002, 576] on button "Done" at bounding box center [996, 585] width 55 height 31
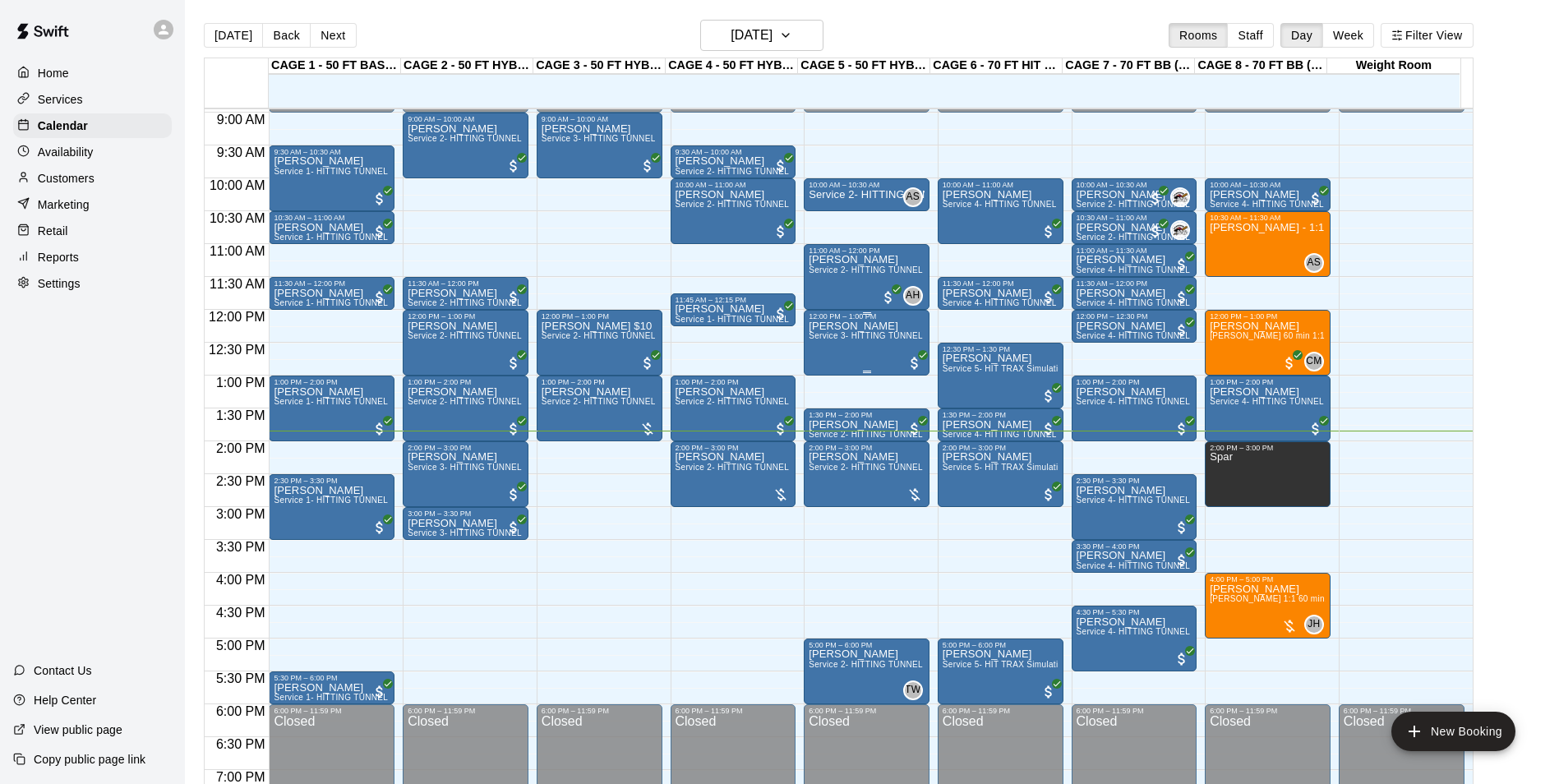
click at [842, 326] on p "Alexis Dellamonica" at bounding box center [866, 326] width 116 height 0
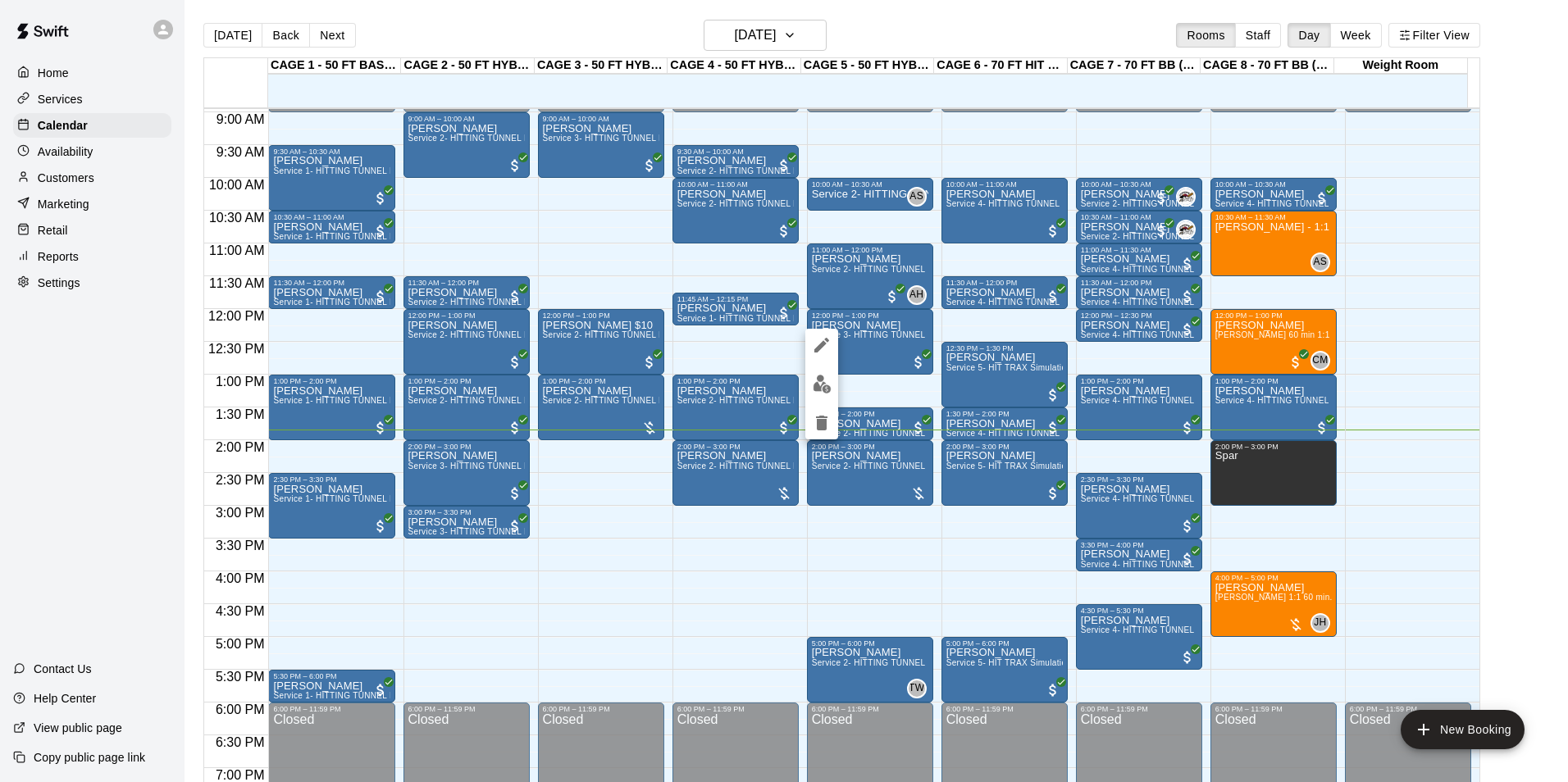
click at [823, 384] on img "edit" at bounding box center [822, 384] width 19 height 19
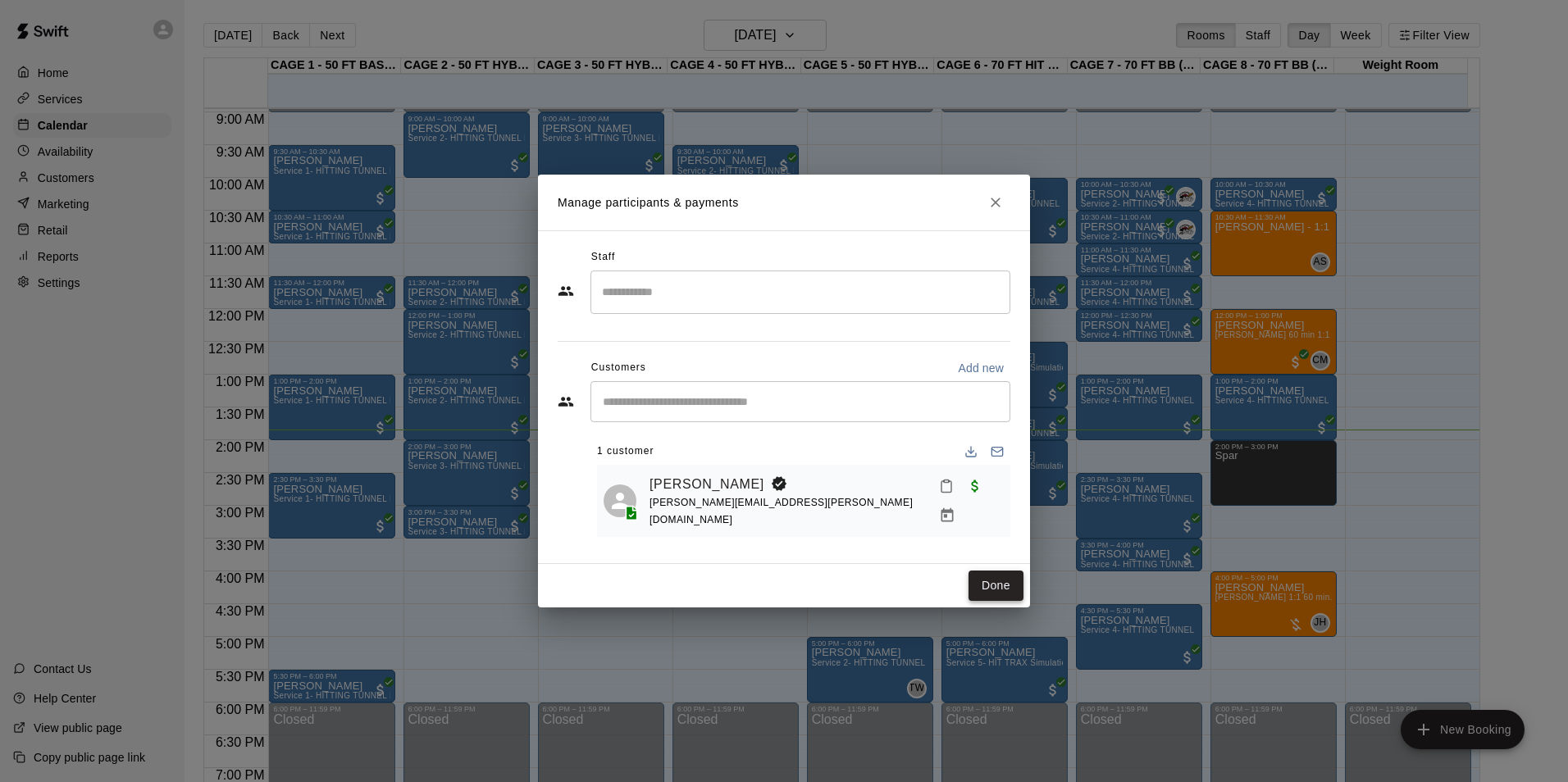
click at [1009, 584] on button "Done" at bounding box center [996, 585] width 55 height 31
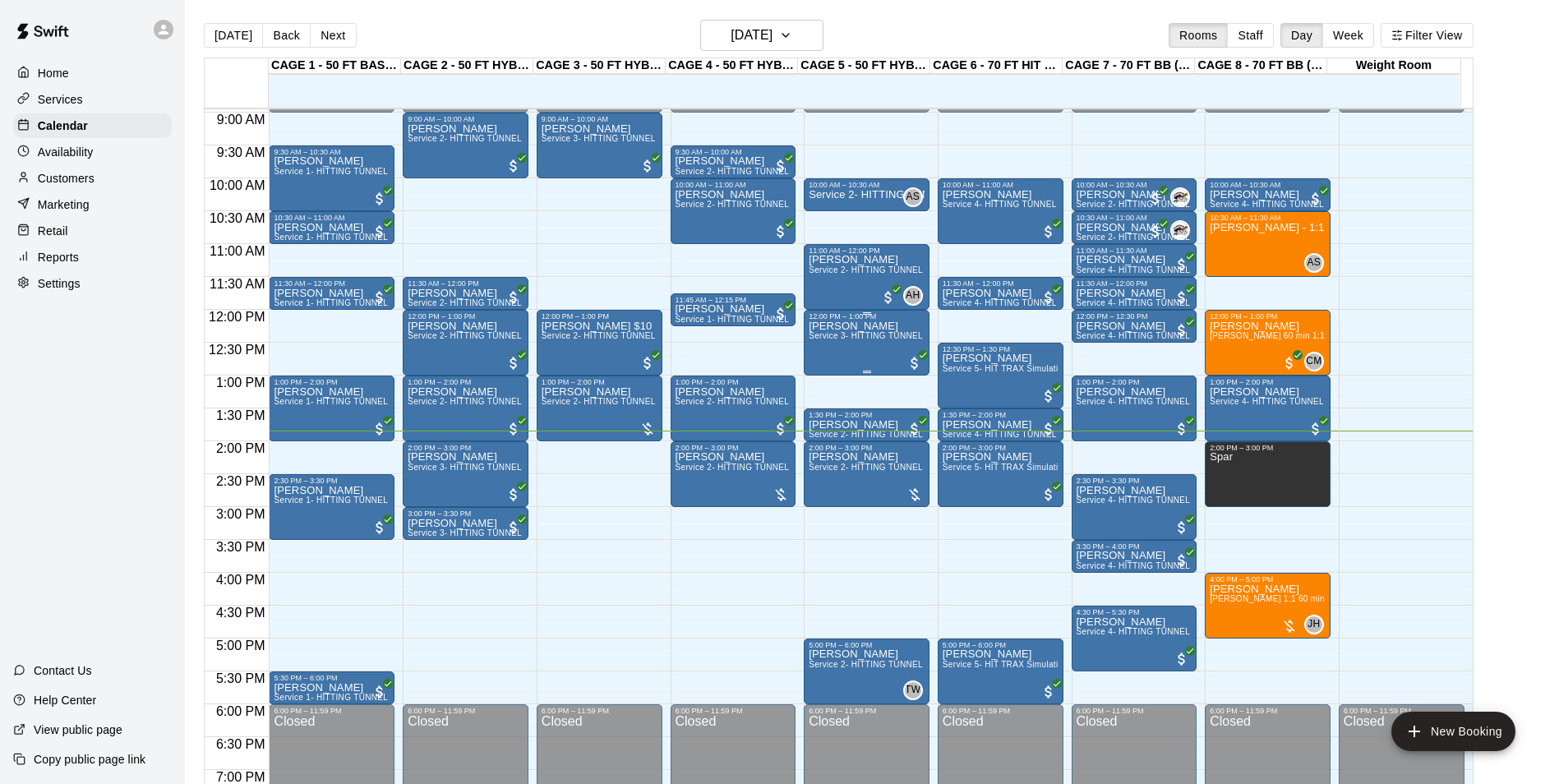
click at [842, 357] on div "Alexis Dellamonica Service 3- HITTING TUNNEL RENTAL - 50ft Softball" at bounding box center [866, 712] width 116 height 784
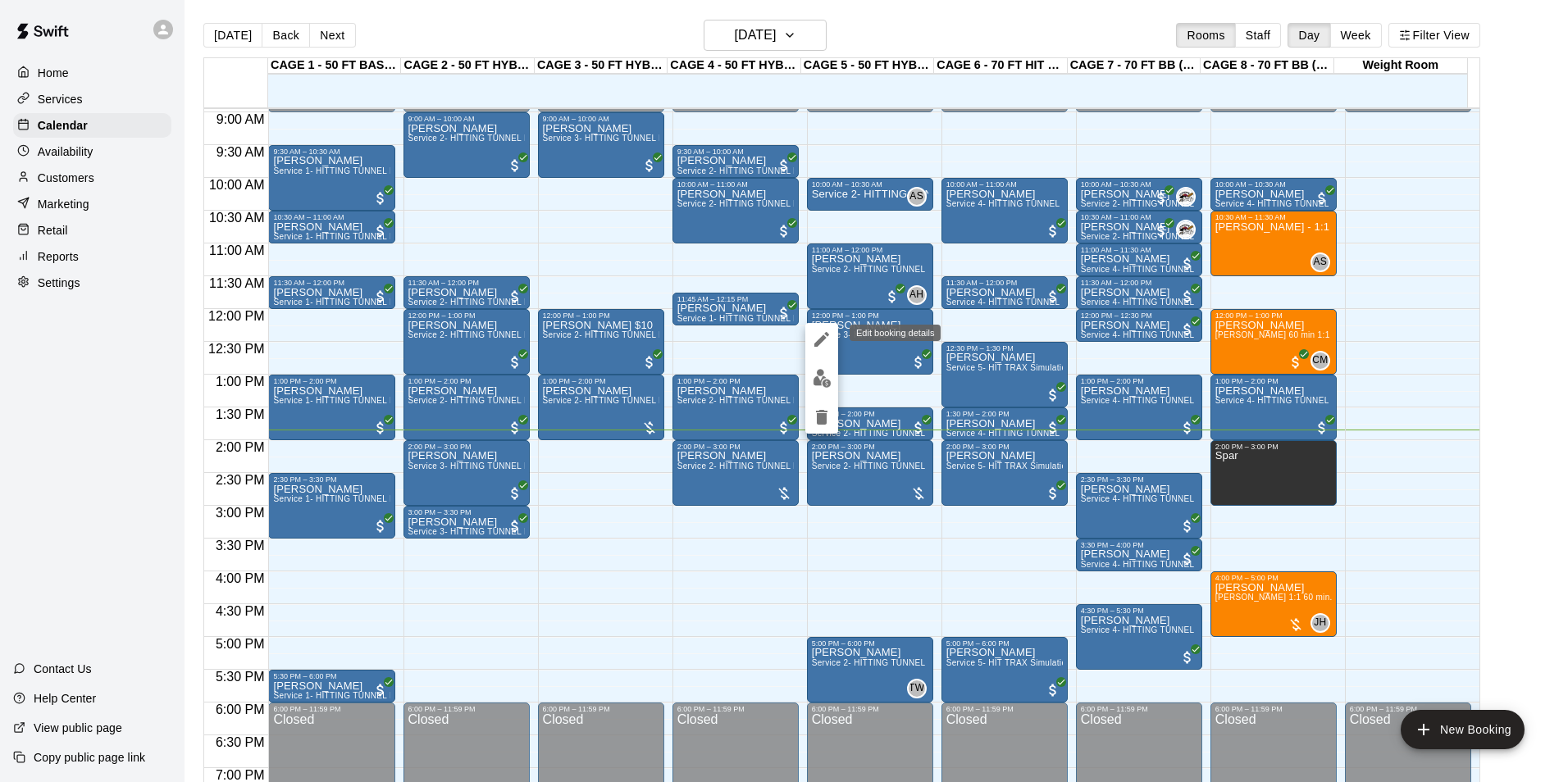
click at [821, 340] on icon "edit" at bounding box center [822, 340] width 15 height 15
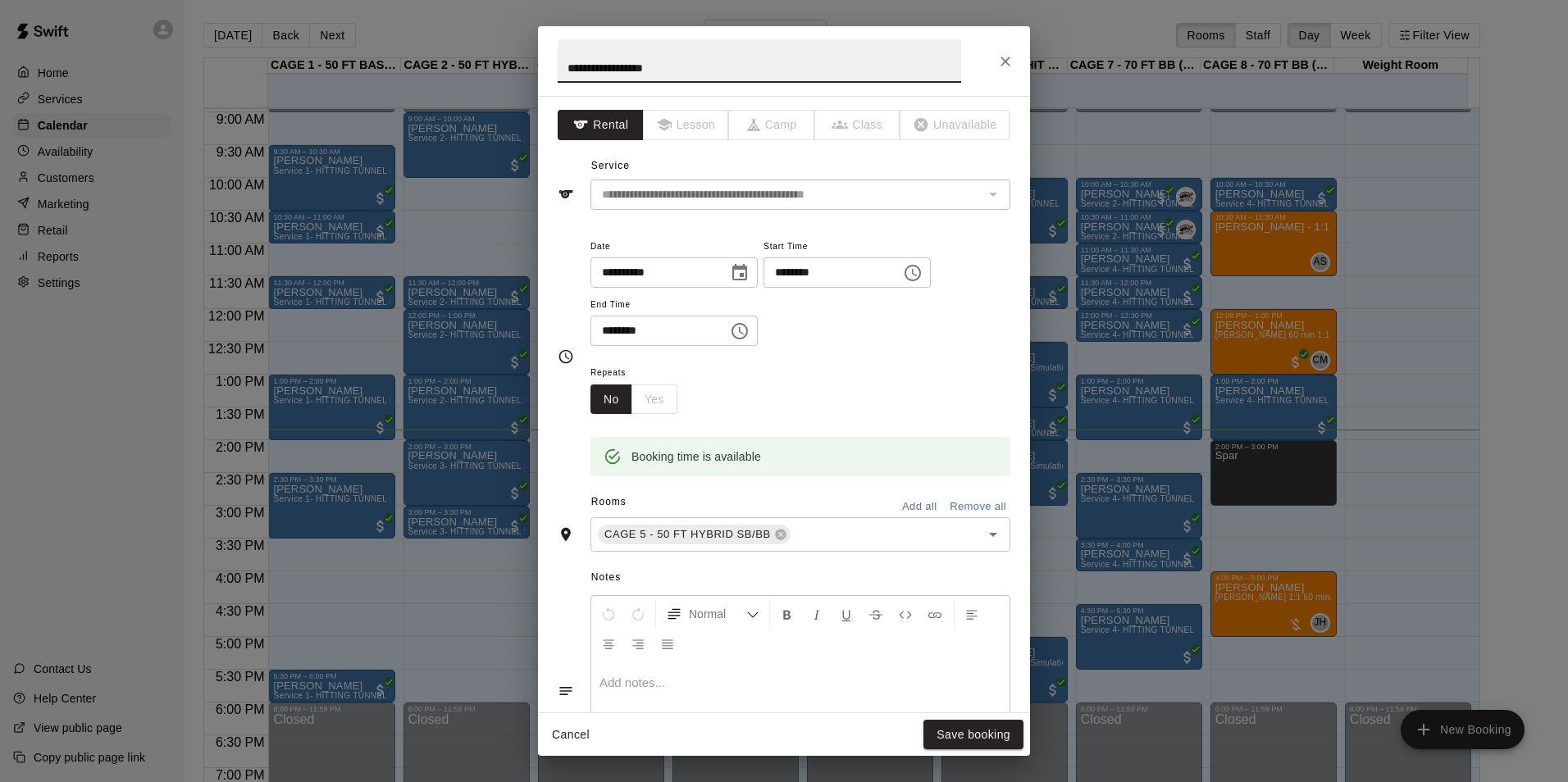
click at [628, 275] on input "**********" at bounding box center [654, 272] width 126 height 31
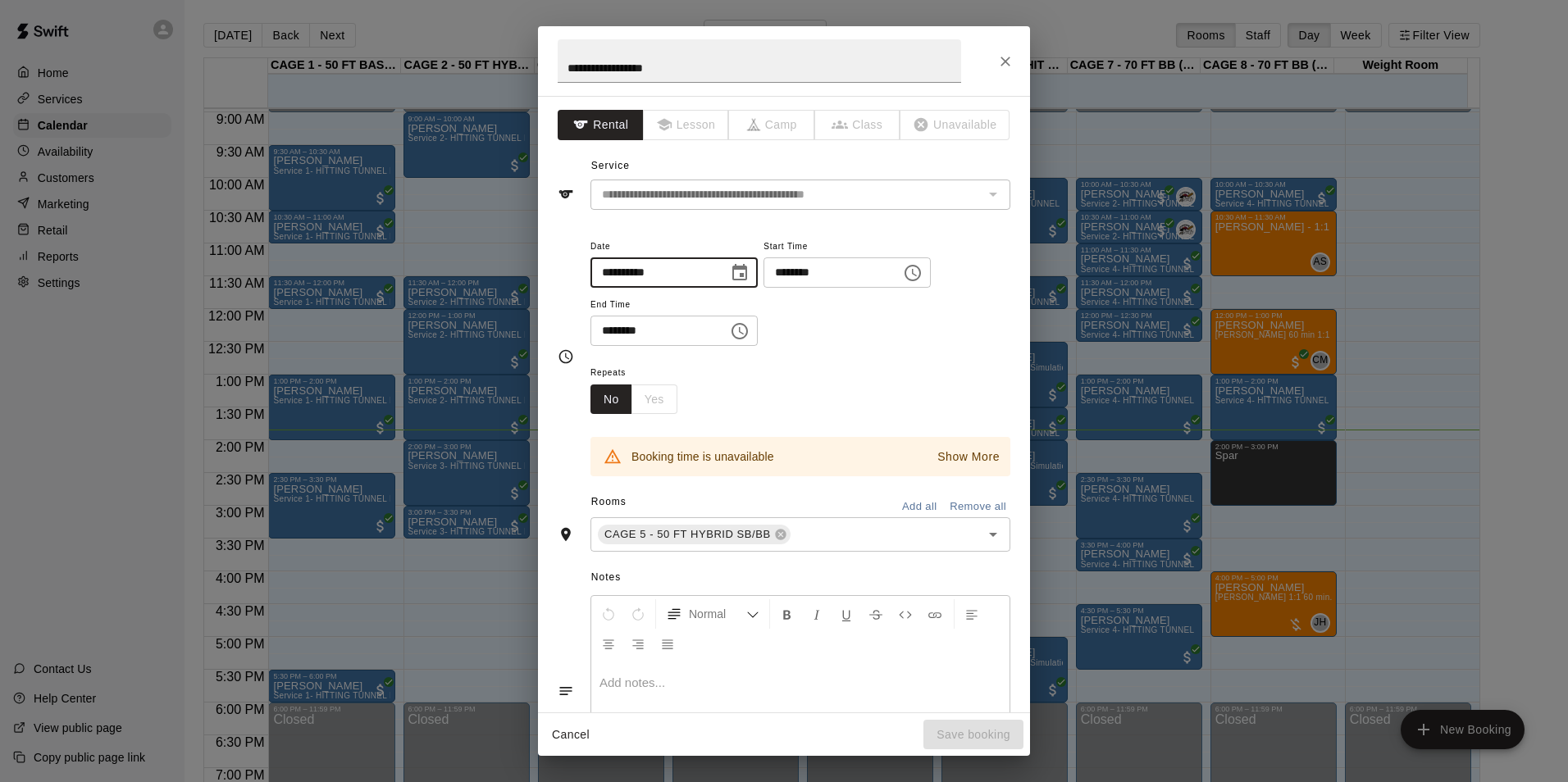
type input "**********"
click at [874, 349] on div "**********" at bounding box center [801, 299] width 420 height 127
click at [1010, 61] on icon "Close" at bounding box center [1006, 61] width 17 height 17
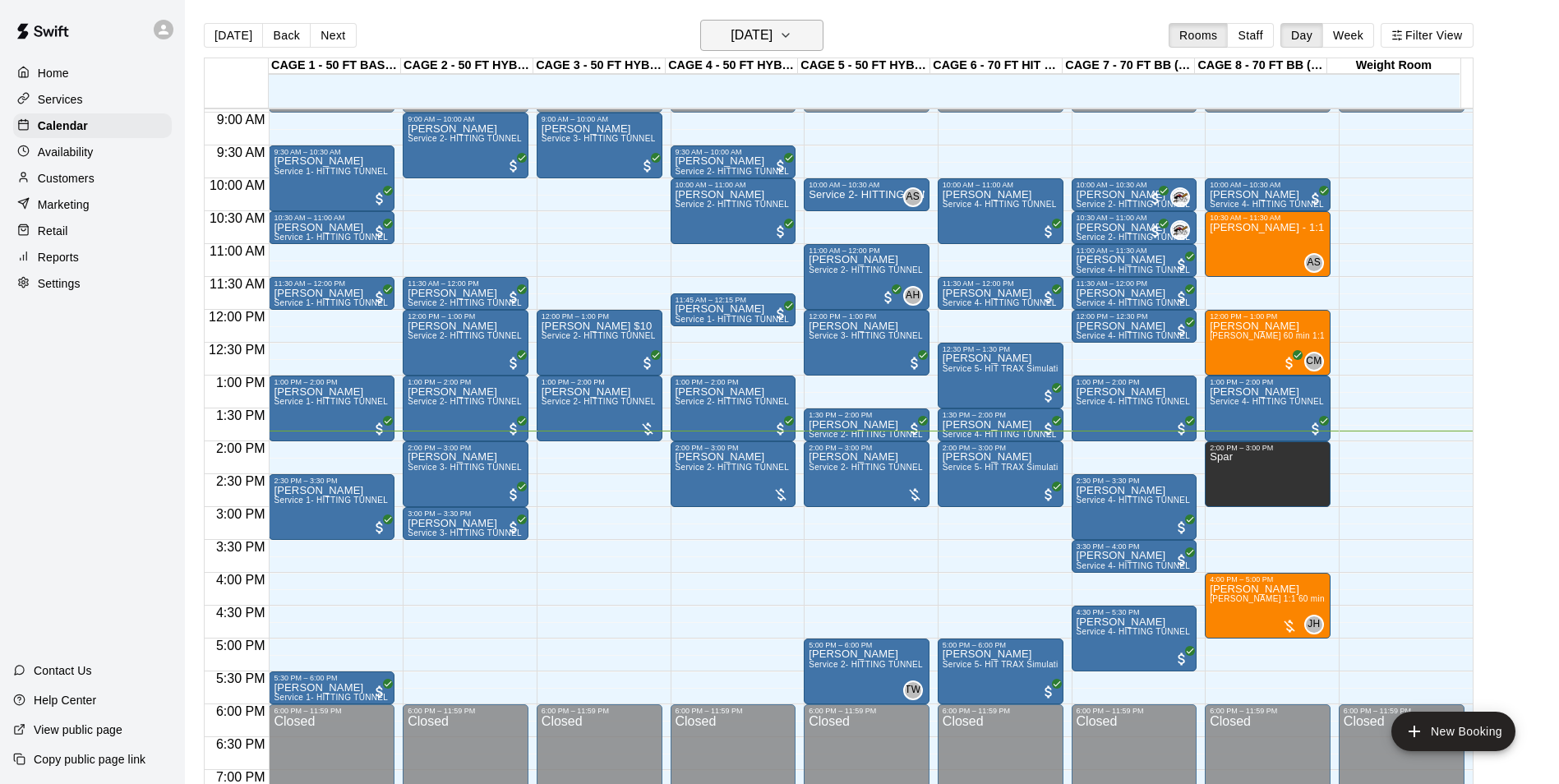
click at [748, 33] on h6 "Sunday Aug 10" at bounding box center [752, 36] width 42 height 23
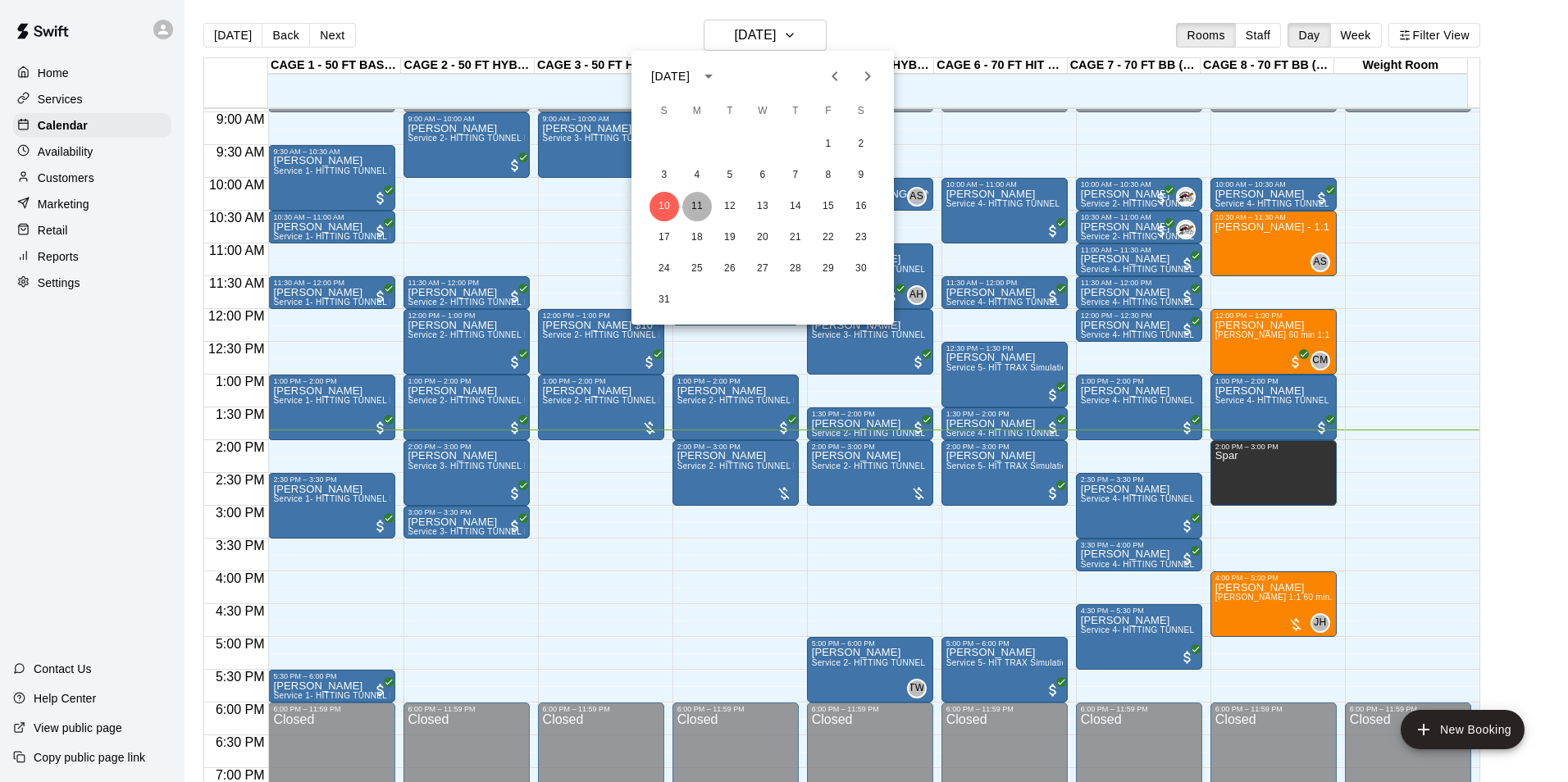
click at [698, 208] on button "11" at bounding box center [698, 207] width 30 height 30
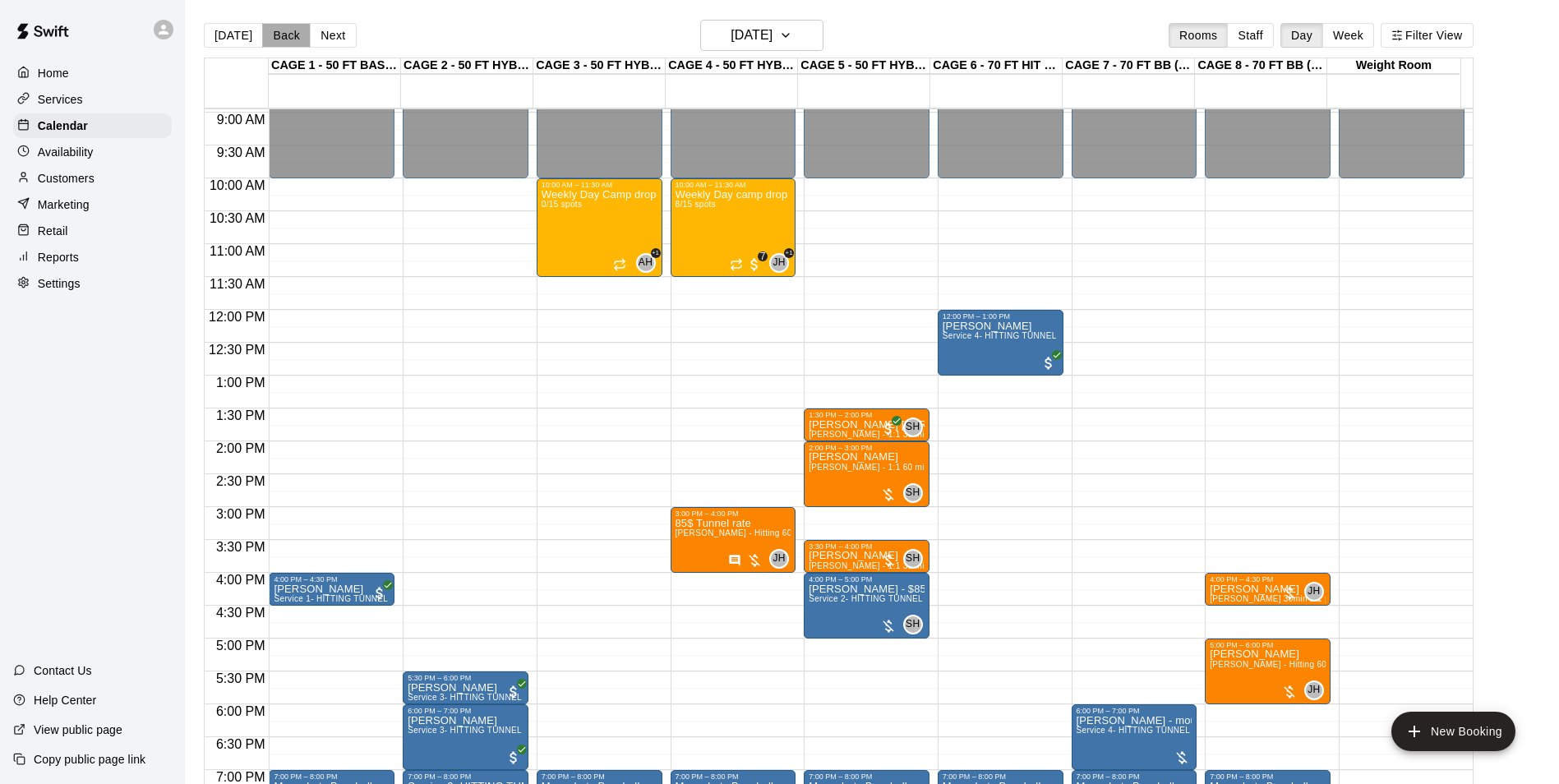
click at [280, 38] on button "Back" at bounding box center [286, 36] width 48 height 25
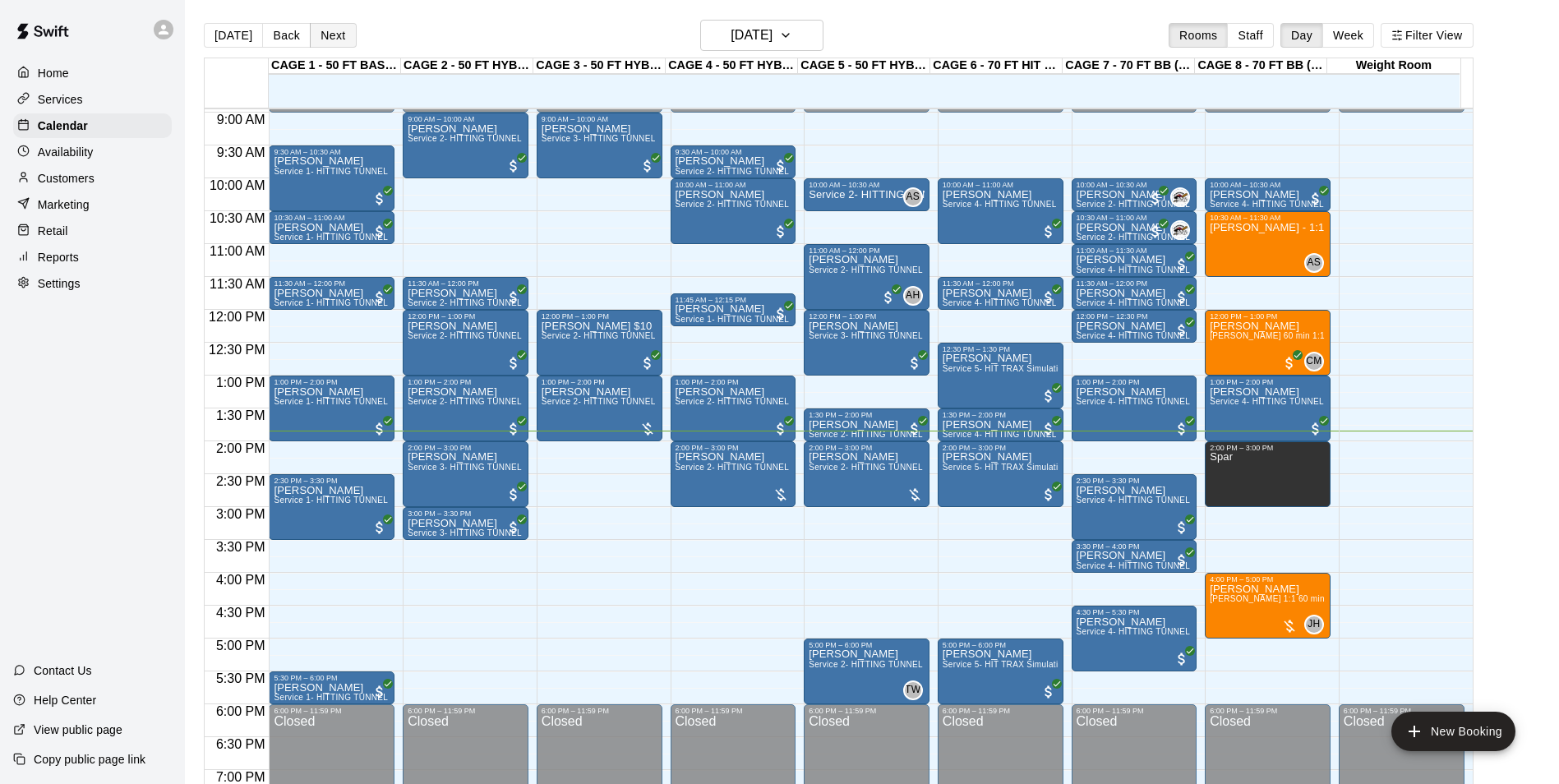
click at [330, 32] on button "Next" at bounding box center [332, 36] width 46 height 25
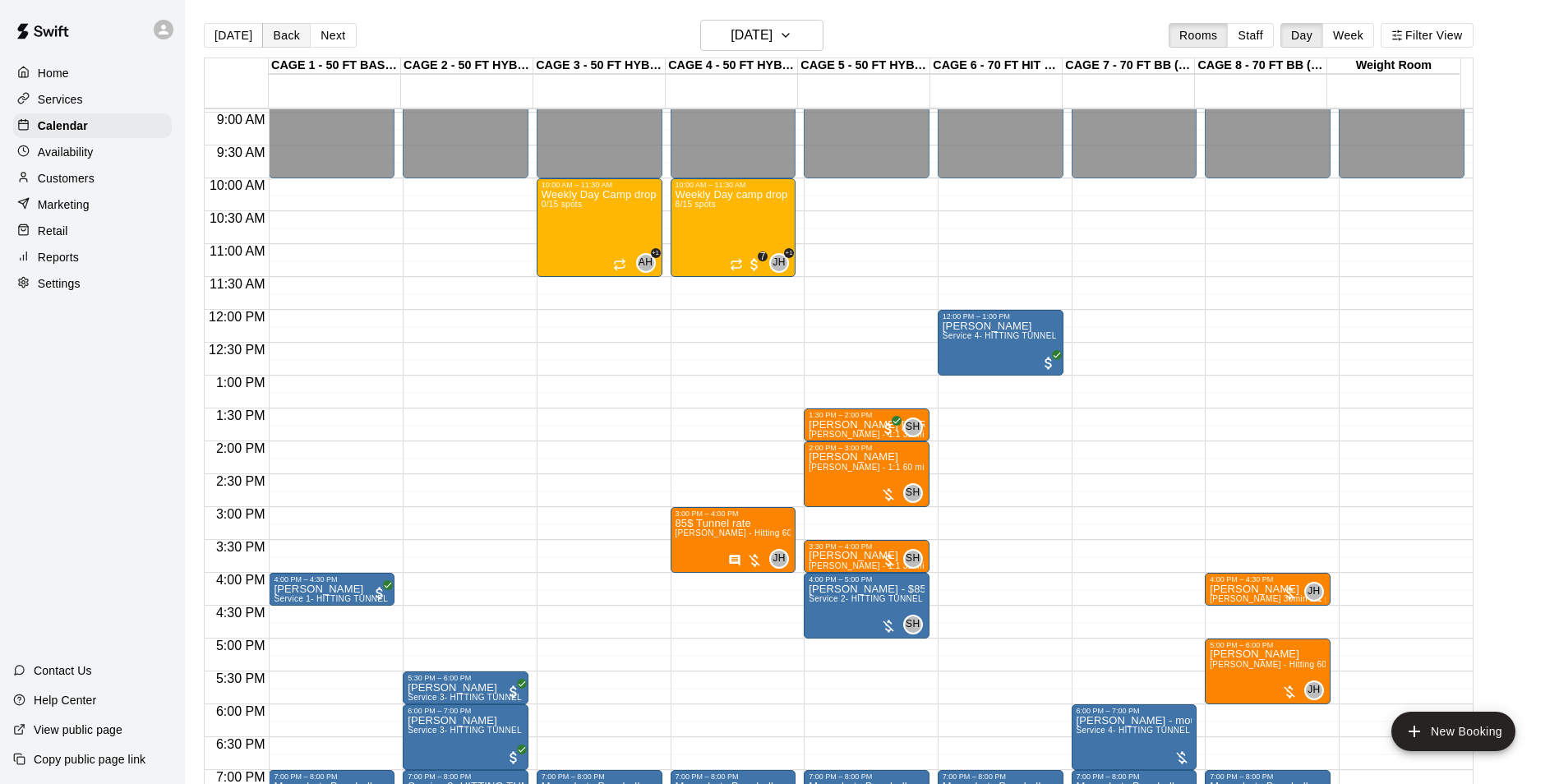
click at [280, 33] on button "Back" at bounding box center [286, 36] width 48 height 25
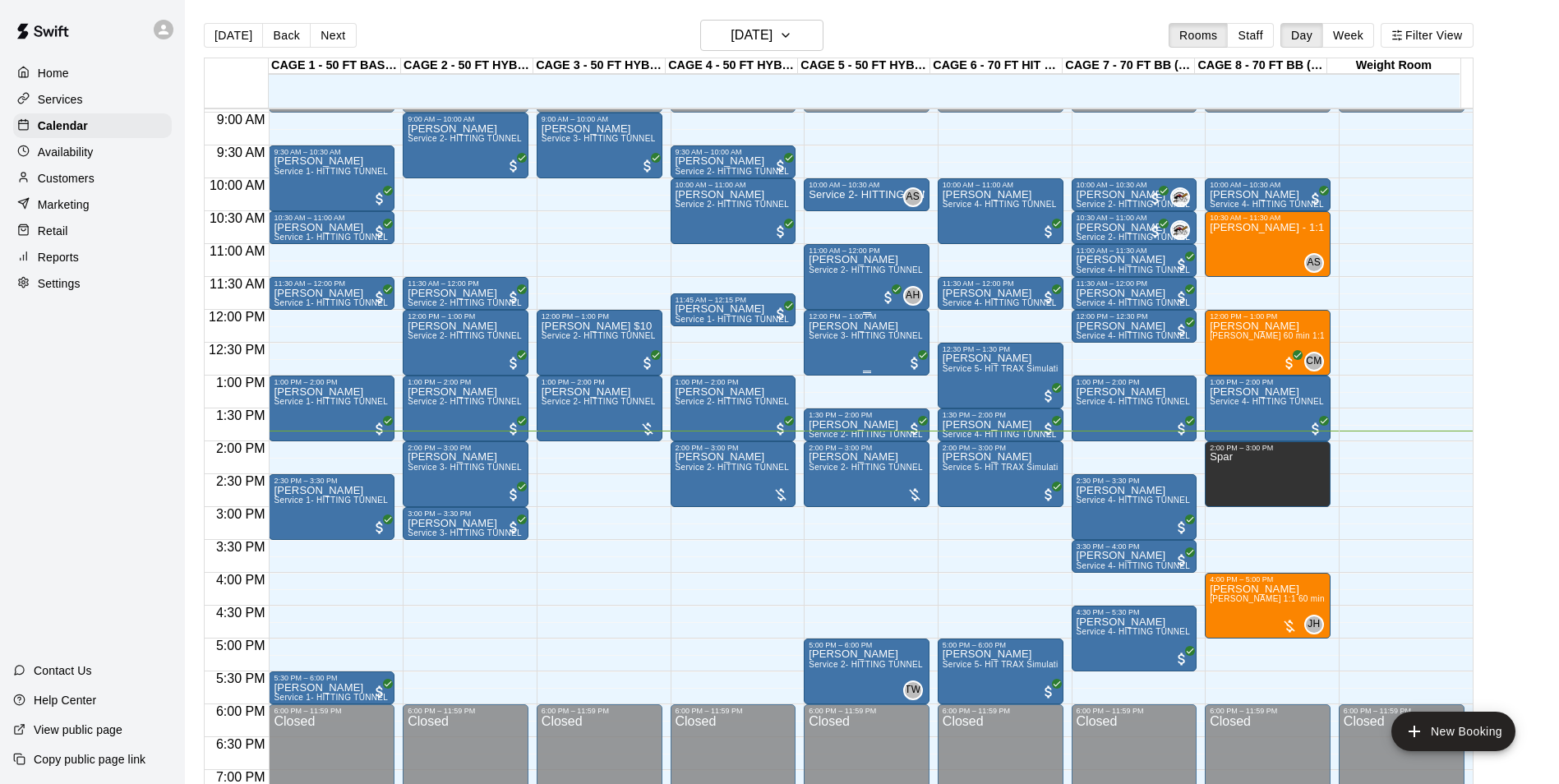
click at [837, 347] on div "Alexis Dellamonica Service 3- HITTING TUNNEL RENTAL - 50ft Softball" at bounding box center [866, 712] width 116 height 784
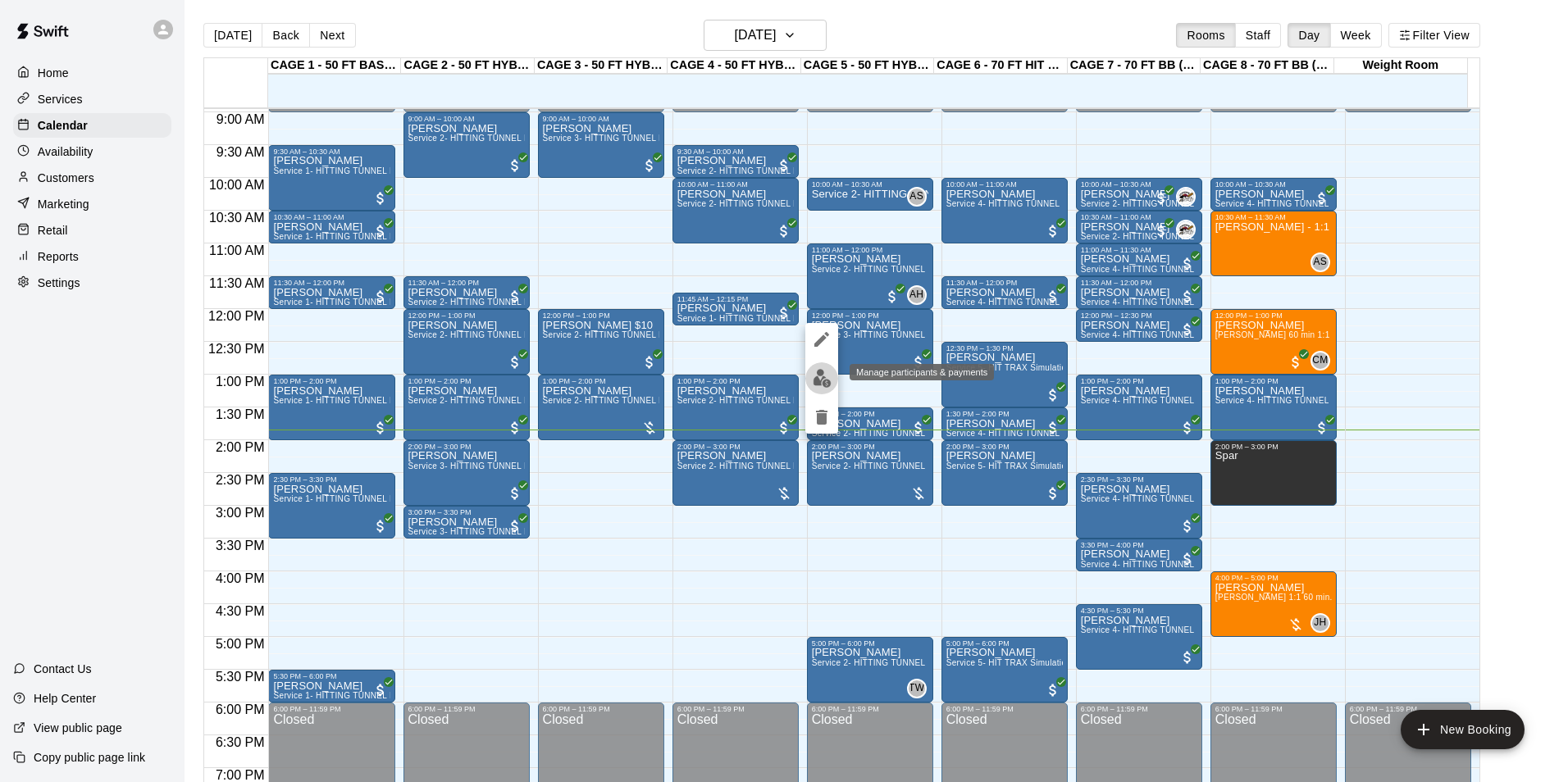
click at [822, 382] on img "edit" at bounding box center [822, 378] width 19 height 19
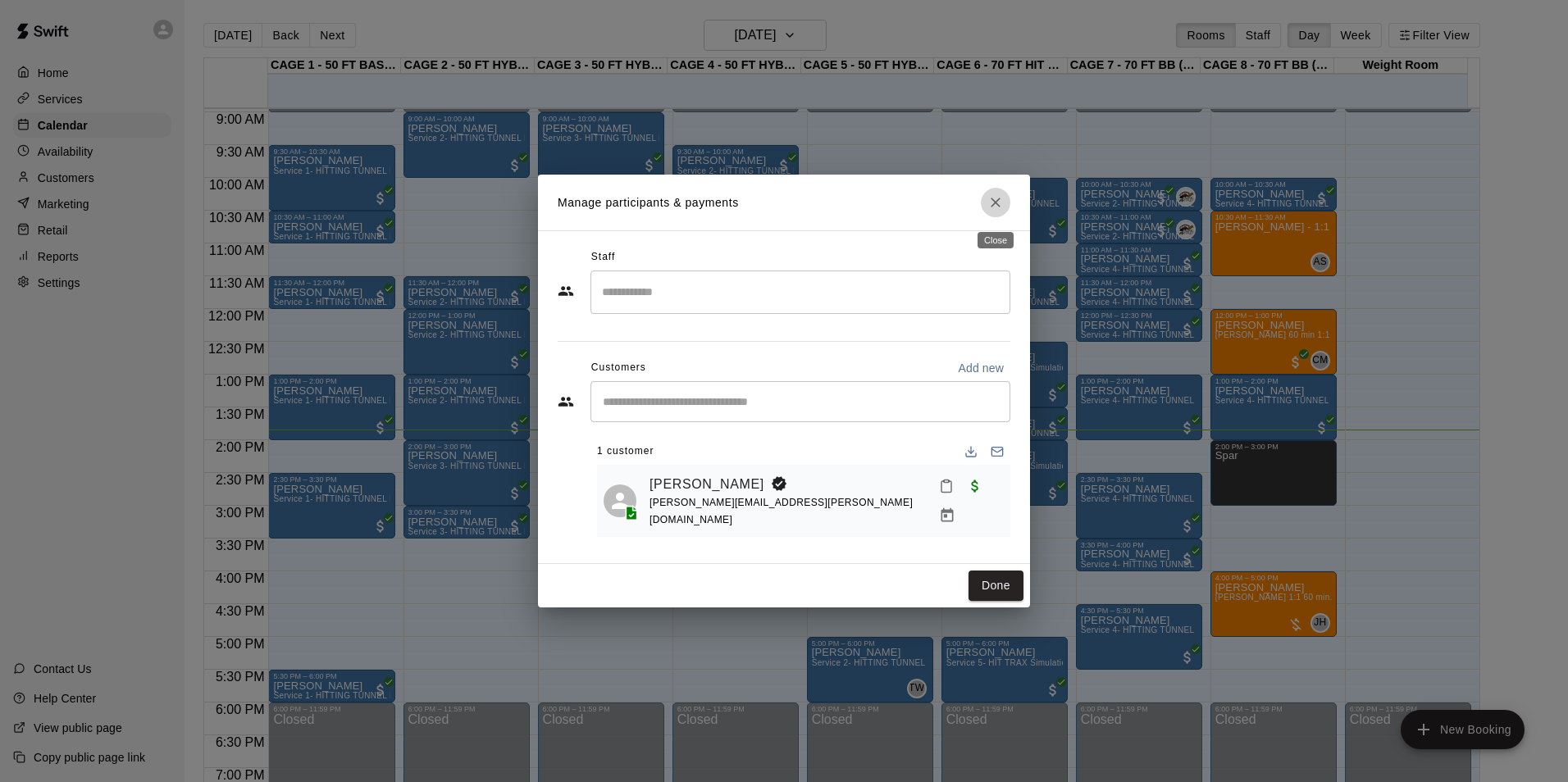
click at [1003, 202] on icon "Close" at bounding box center [996, 203] width 17 height 17
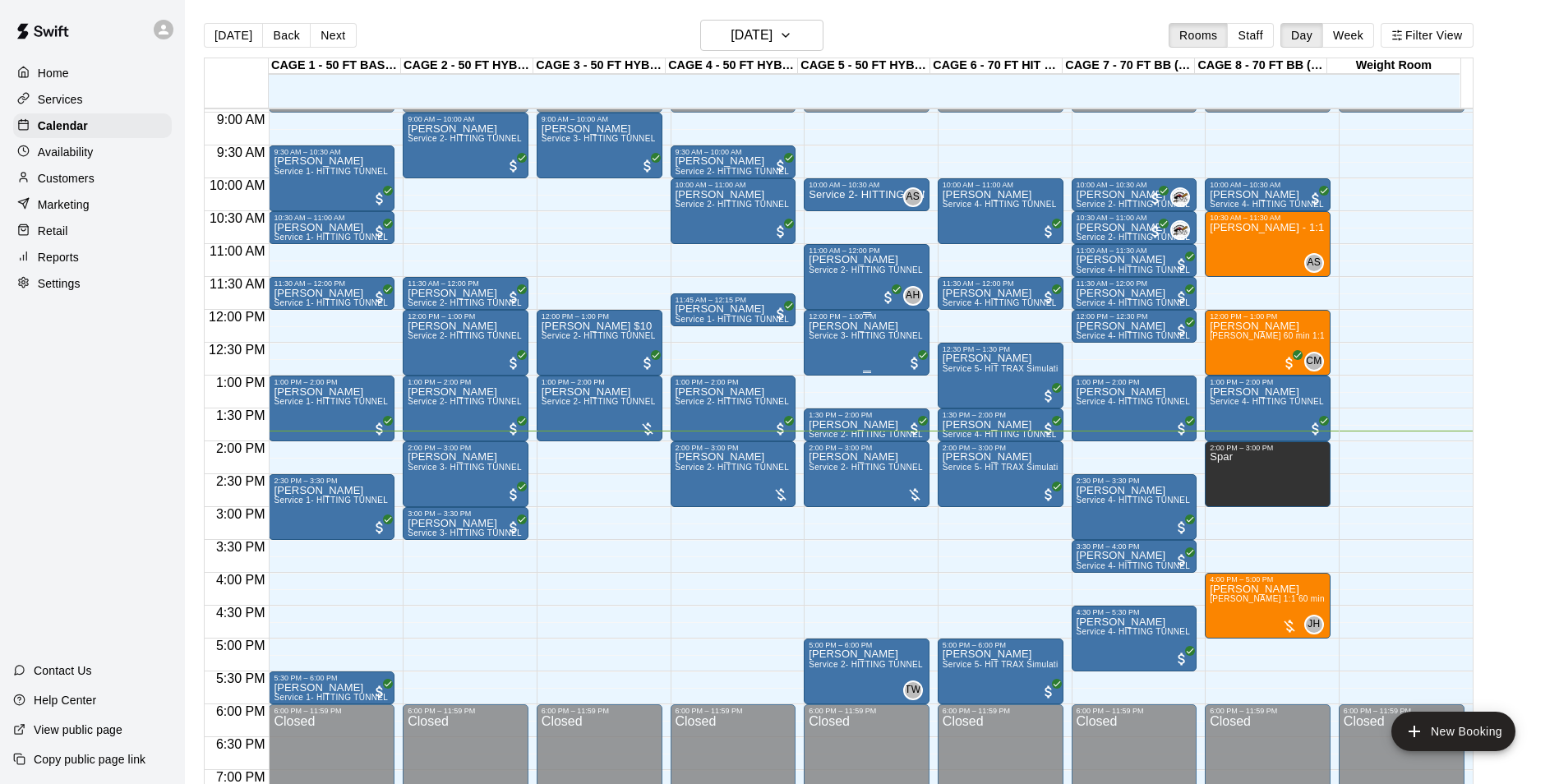
click at [812, 349] on div "Alexis Dellamonica Service 3- HITTING TUNNEL RENTAL - 50ft Softball" at bounding box center [866, 712] width 116 height 784
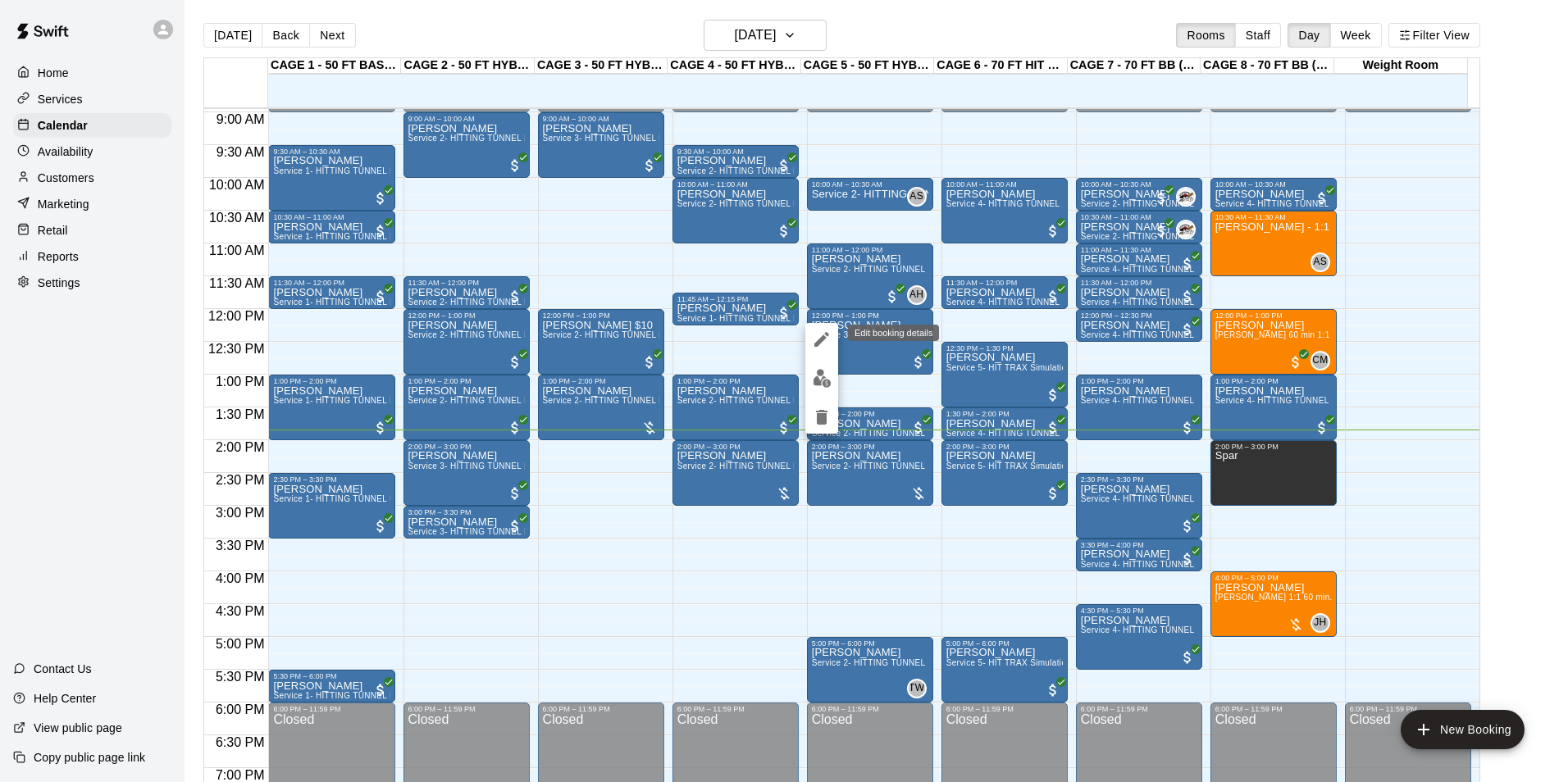
click at [817, 344] on icon "edit" at bounding box center [822, 340] width 15 height 15
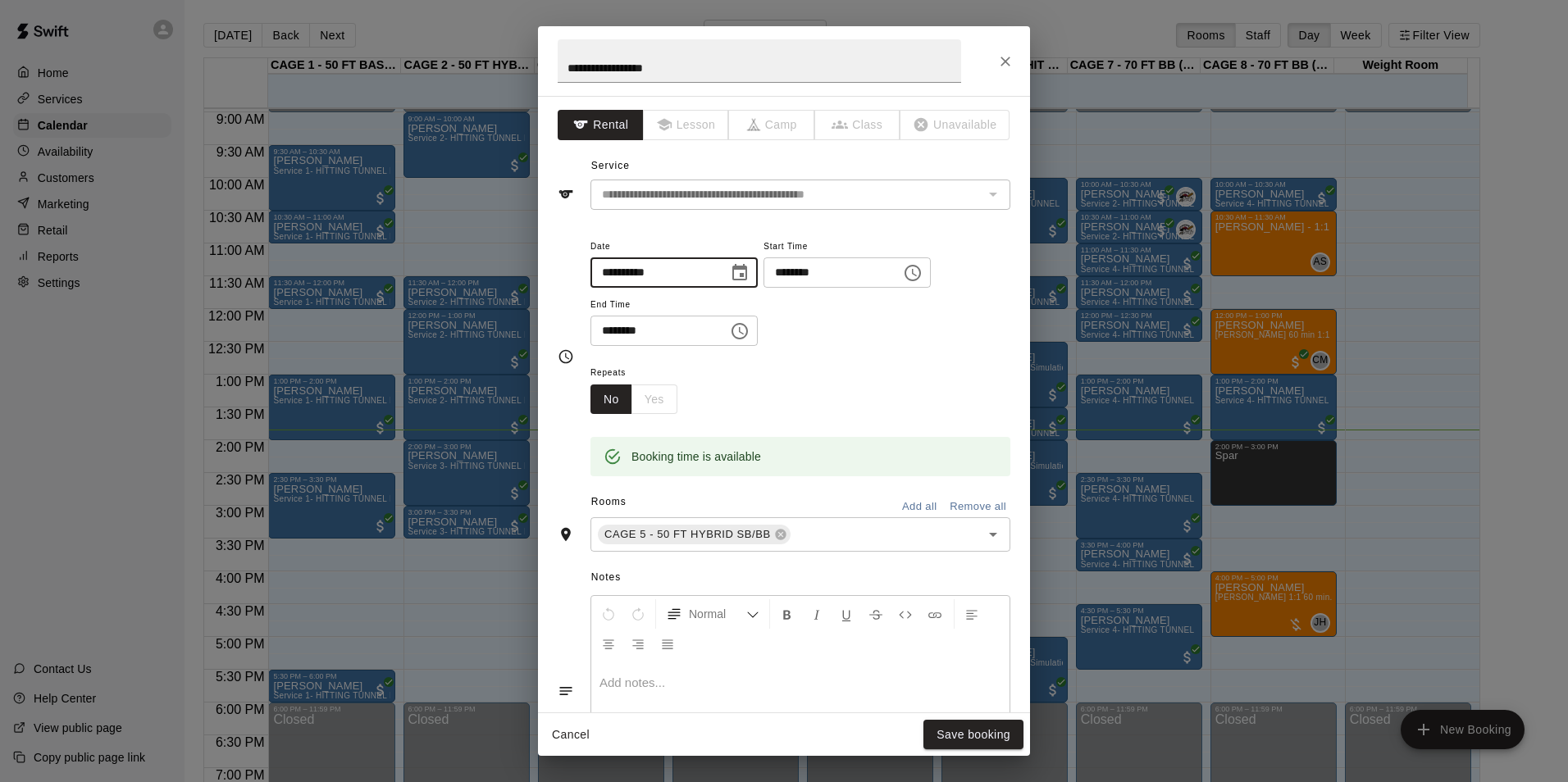
click at [632, 267] on input "**********" at bounding box center [654, 272] width 126 height 31
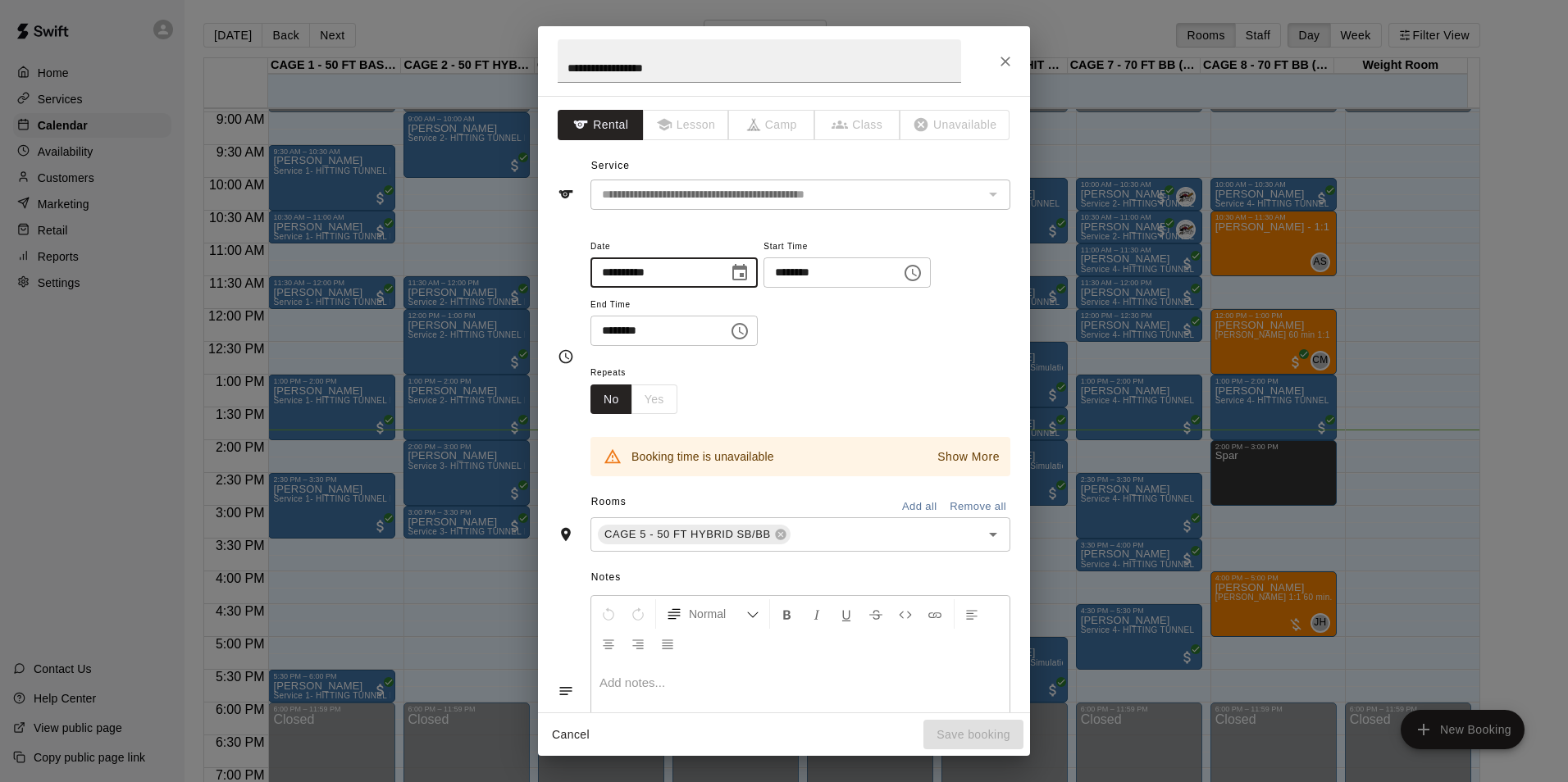
type input "**********"
click at [852, 359] on div "**********" at bounding box center [801, 299] width 420 height 127
click at [961, 452] on p "Show More" at bounding box center [968, 457] width 62 height 17
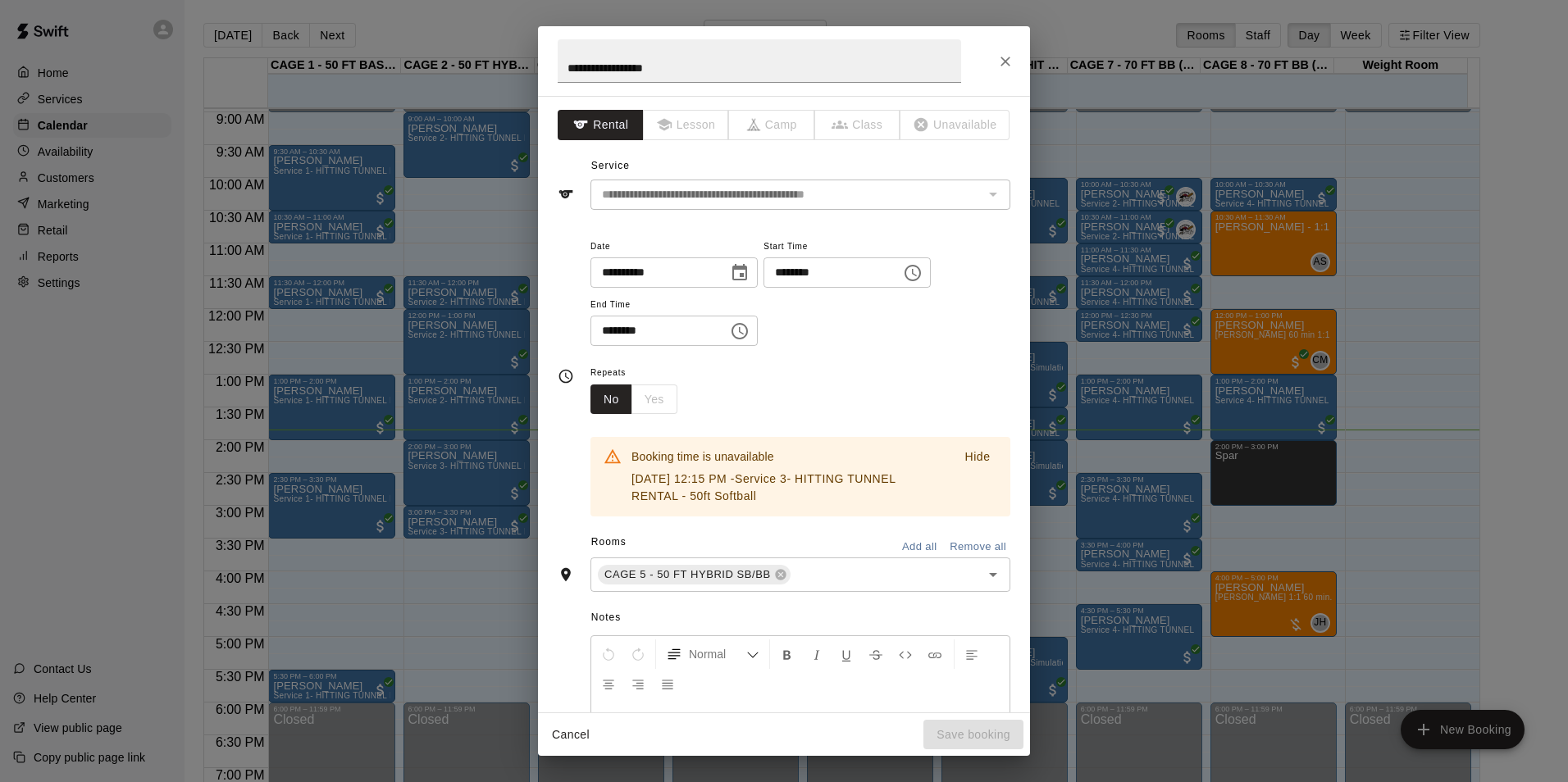
click at [1016, 57] on button "Close" at bounding box center [1006, 61] width 30 height 30
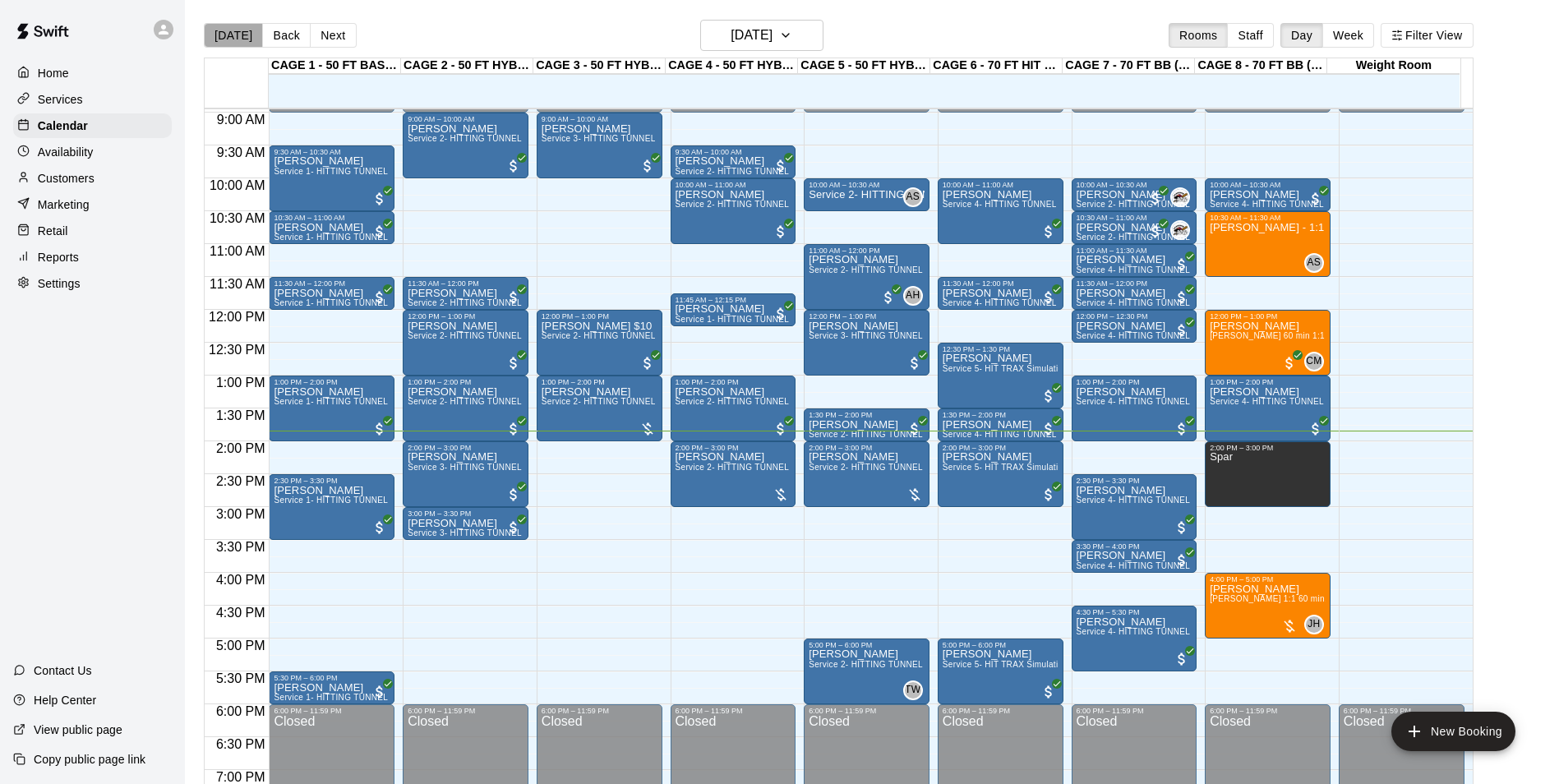
drag, startPoint x: 240, startPoint y: 23, endPoint x: 249, endPoint y: 26, distance: 9.5
click at [240, 23] on button "Today" at bounding box center [233, 36] width 59 height 25
click at [839, 340] on span "Service 3- HITTING TUNNEL RENTAL - 50ft Softball" at bounding box center [911, 335] width 205 height 9
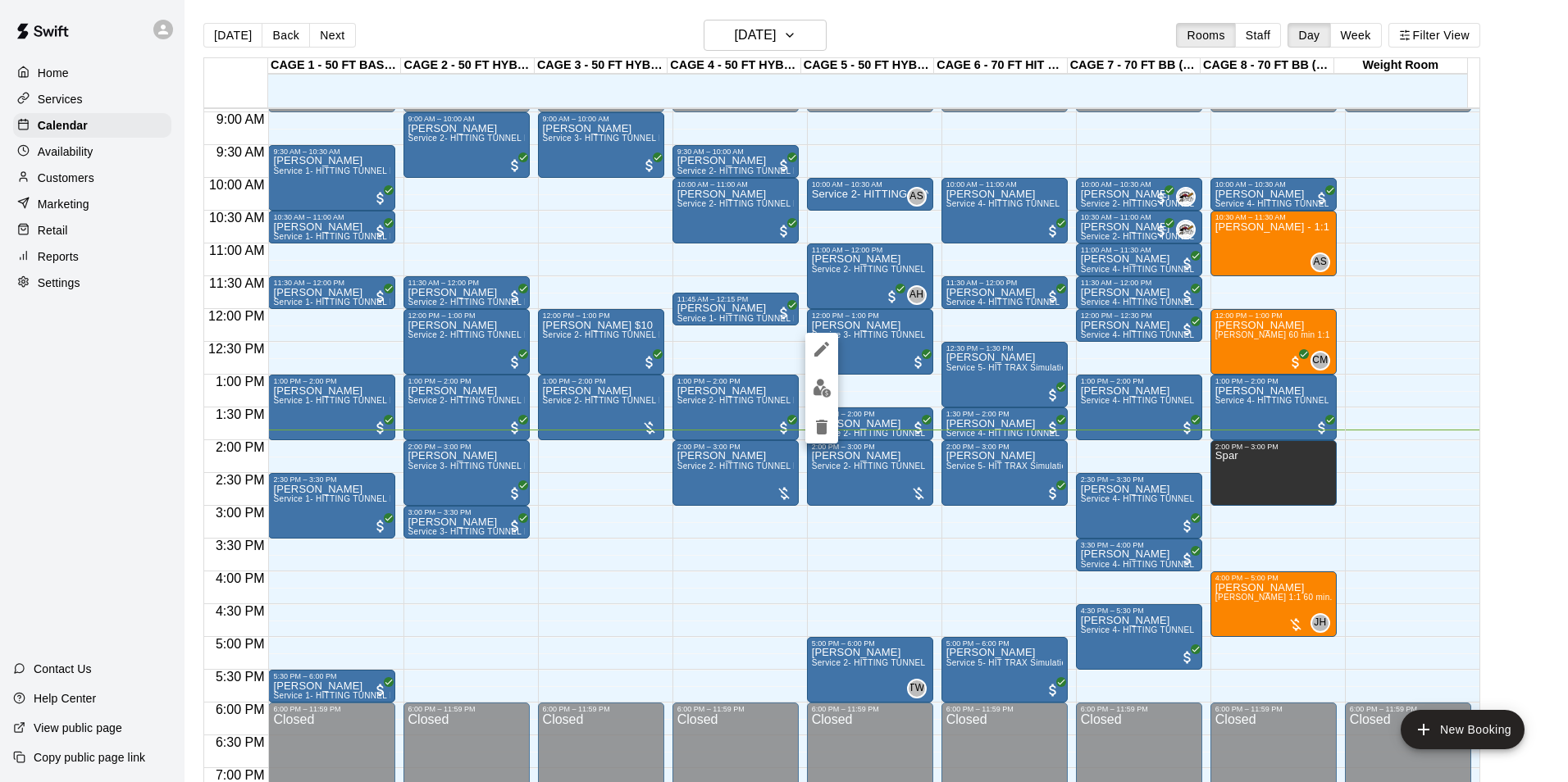
click at [817, 340] on icon "edit" at bounding box center [822, 349] width 20 height 20
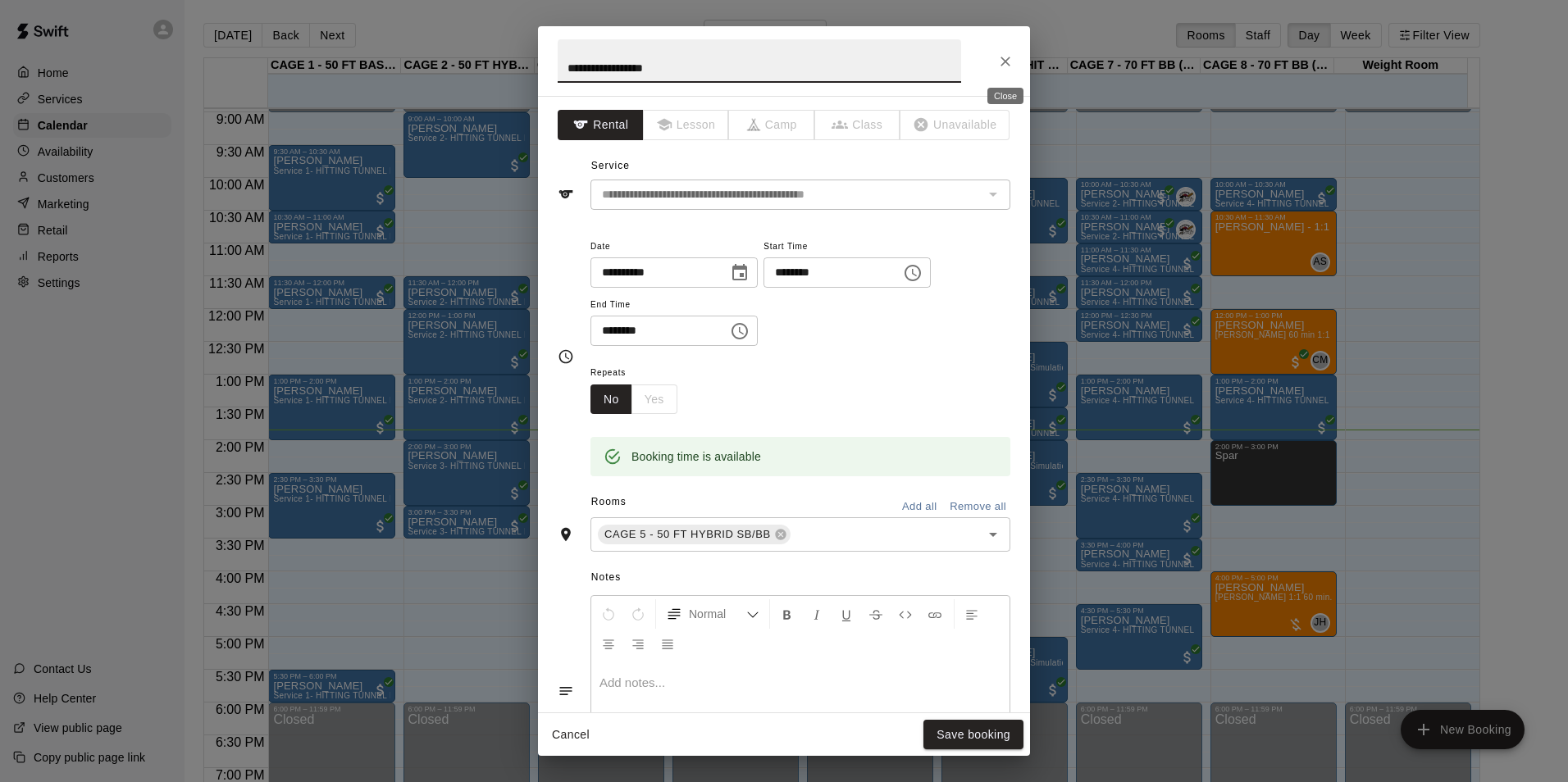
click at [1005, 66] on icon "Close" at bounding box center [1006, 61] width 17 height 17
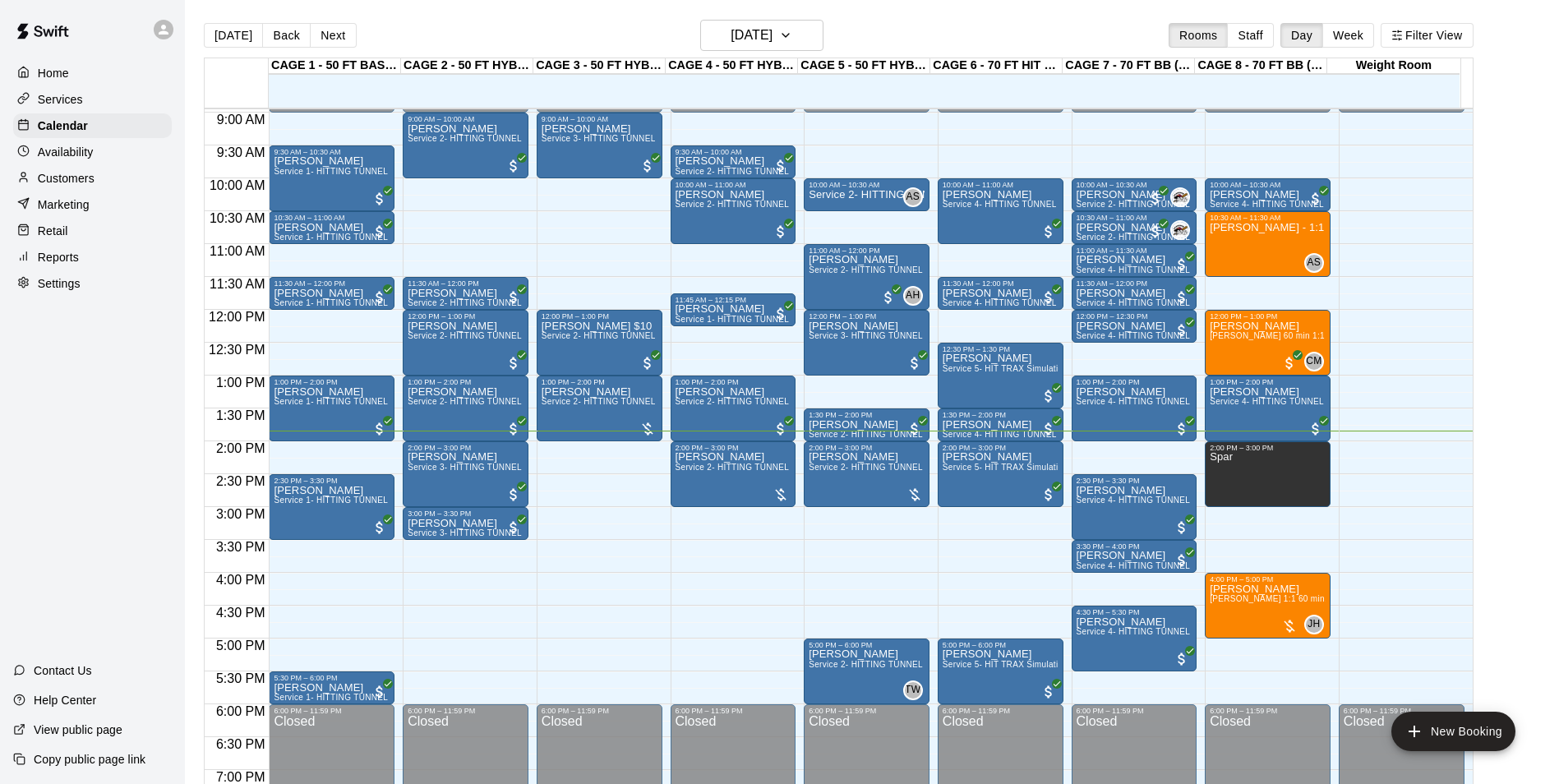
click at [332, 35] on button "Next" at bounding box center [332, 36] width 46 height 25
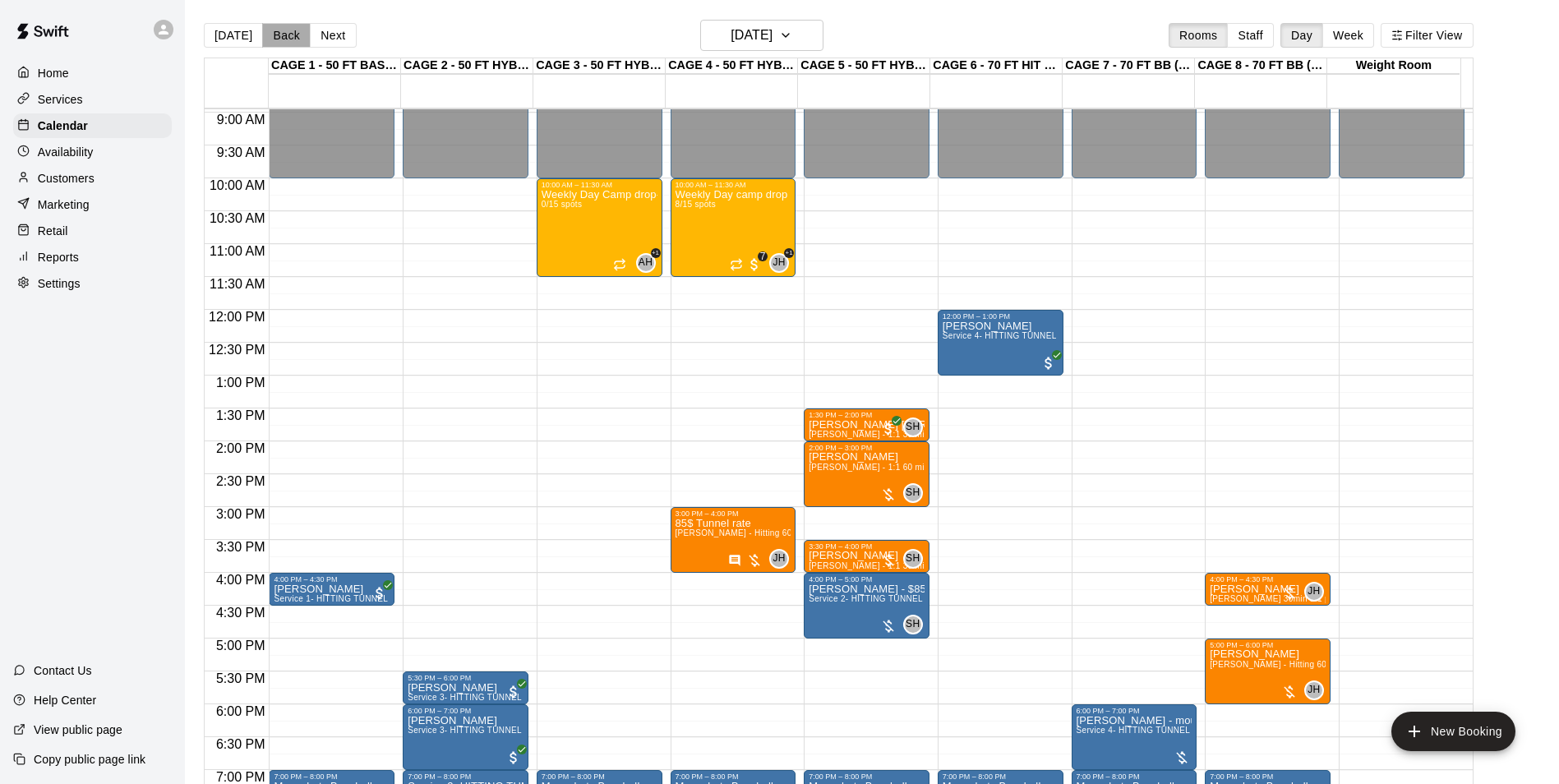
click at [296, 32] on button "Back" at bounding box center [286, 36] width 48 height 25
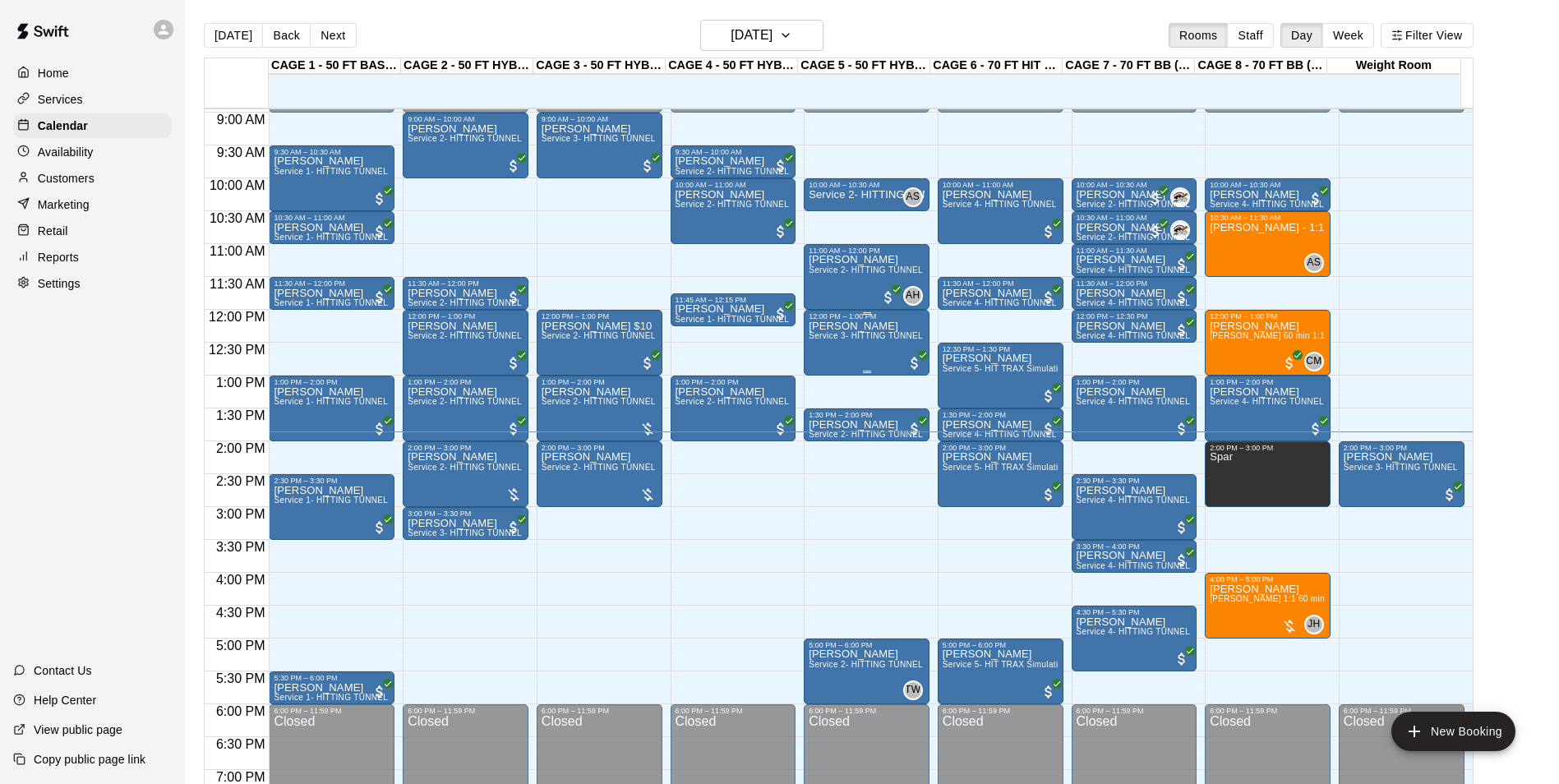
click at [852, 340] on span "Service 3- HITTING TUNNEL RENTAL - 50ft Softball" at bounding box center [911, 335] width 205 height 9
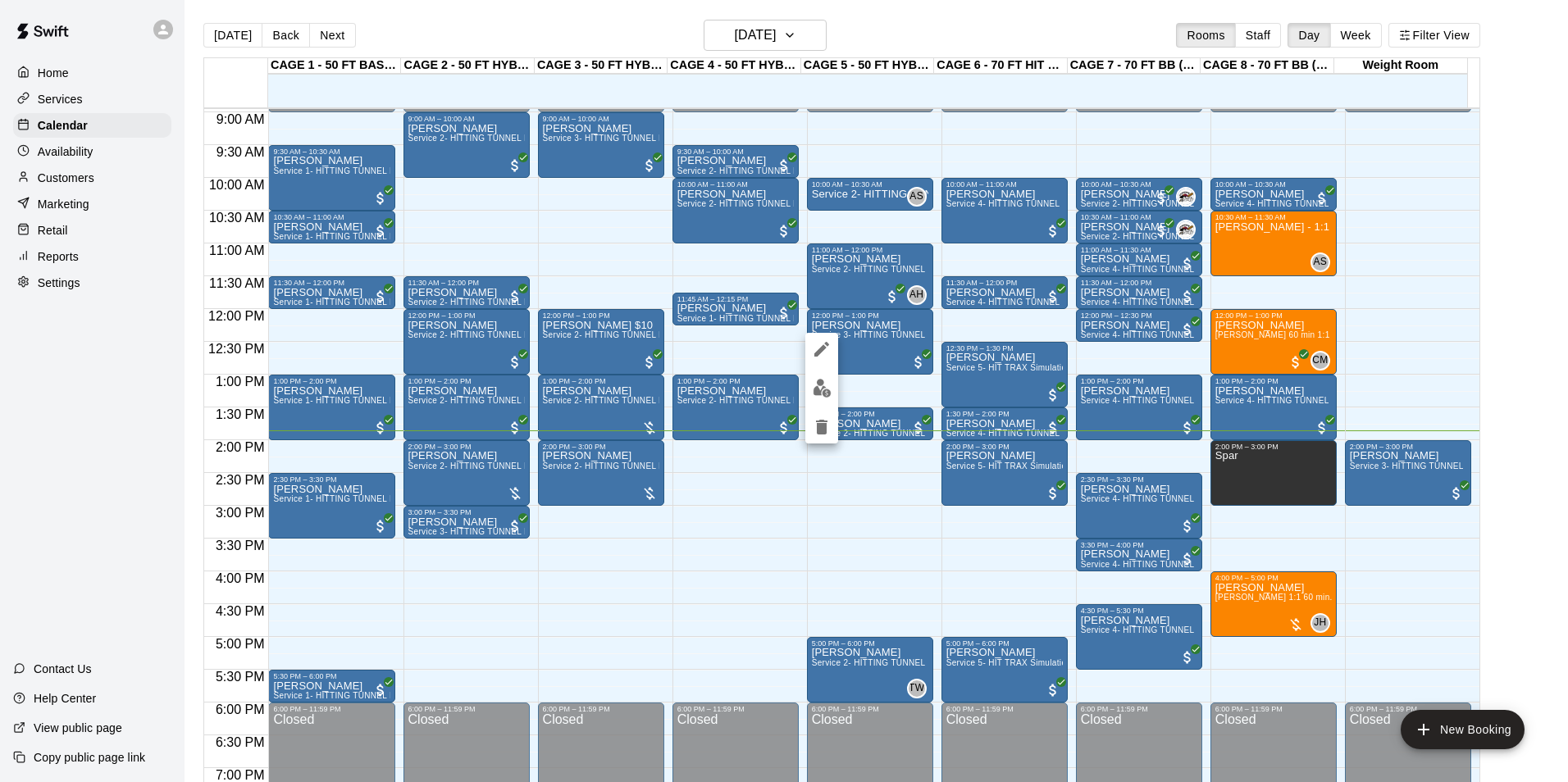
click at [831, 334] on div at bounding box center [821, 388] width 32 height 110
click at [828, 348] on icon "edit" at bounding box center [822, 349] width 20 height 20
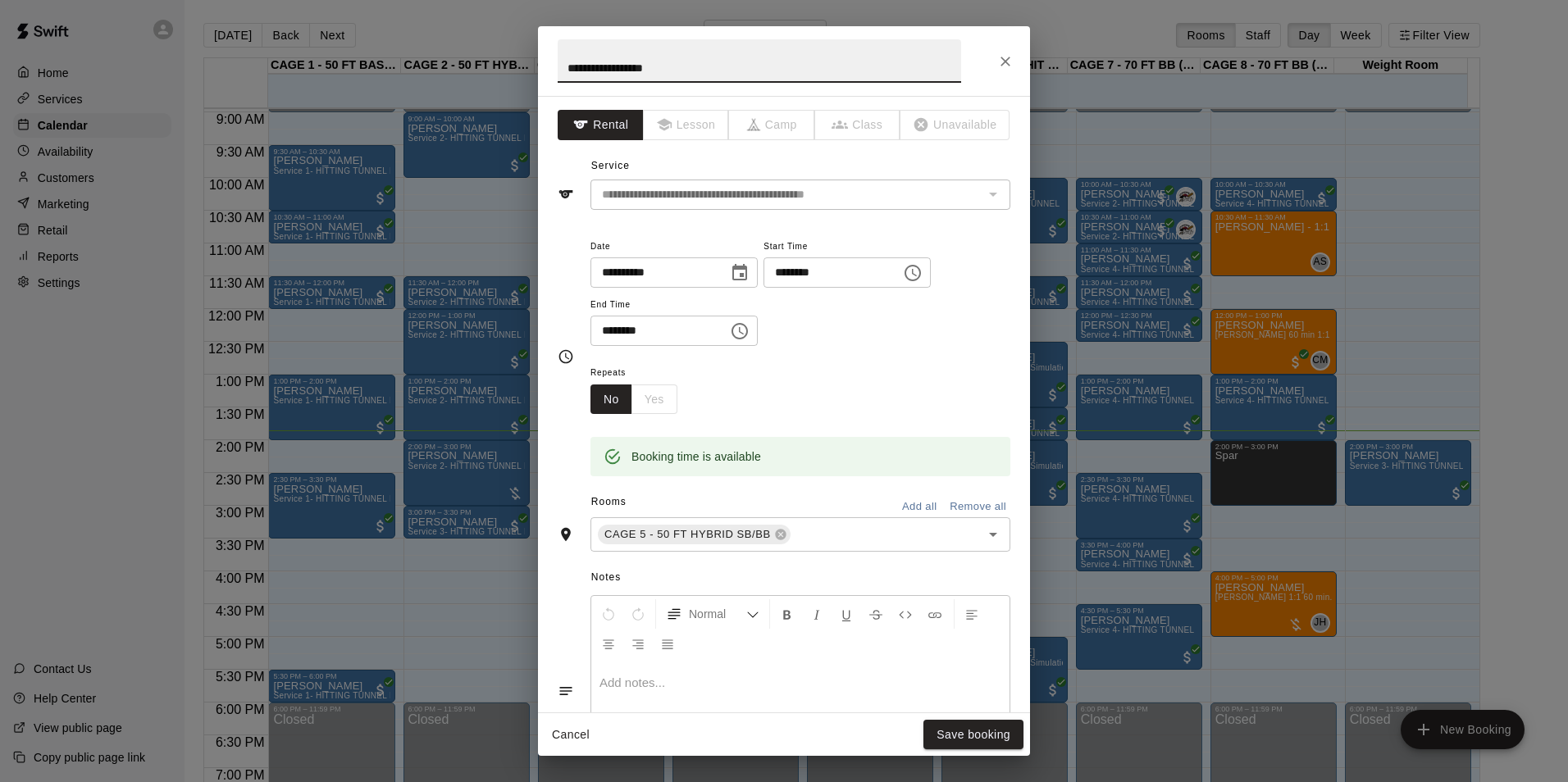
click at [630, 271] on input "**********" at bounding box center [654, 272] width 126 height 31
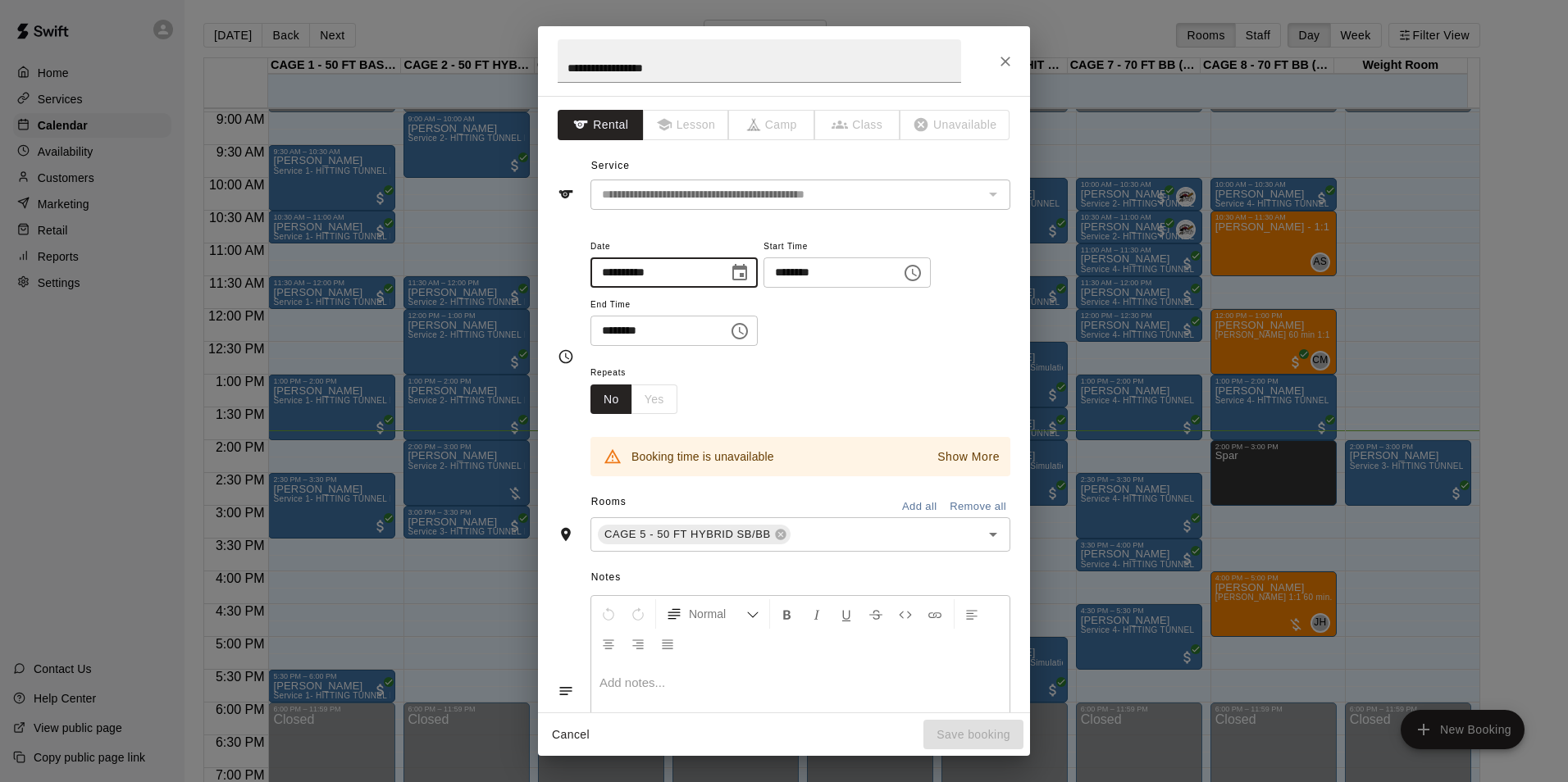
type input "**********"
click at [831, 387] on div "Repeats No Yes" at bounding box center [801, 388] width 420 height 51
click at [965, 458] on p "Show More" at bounding box center [968, 457] width 62 height 17
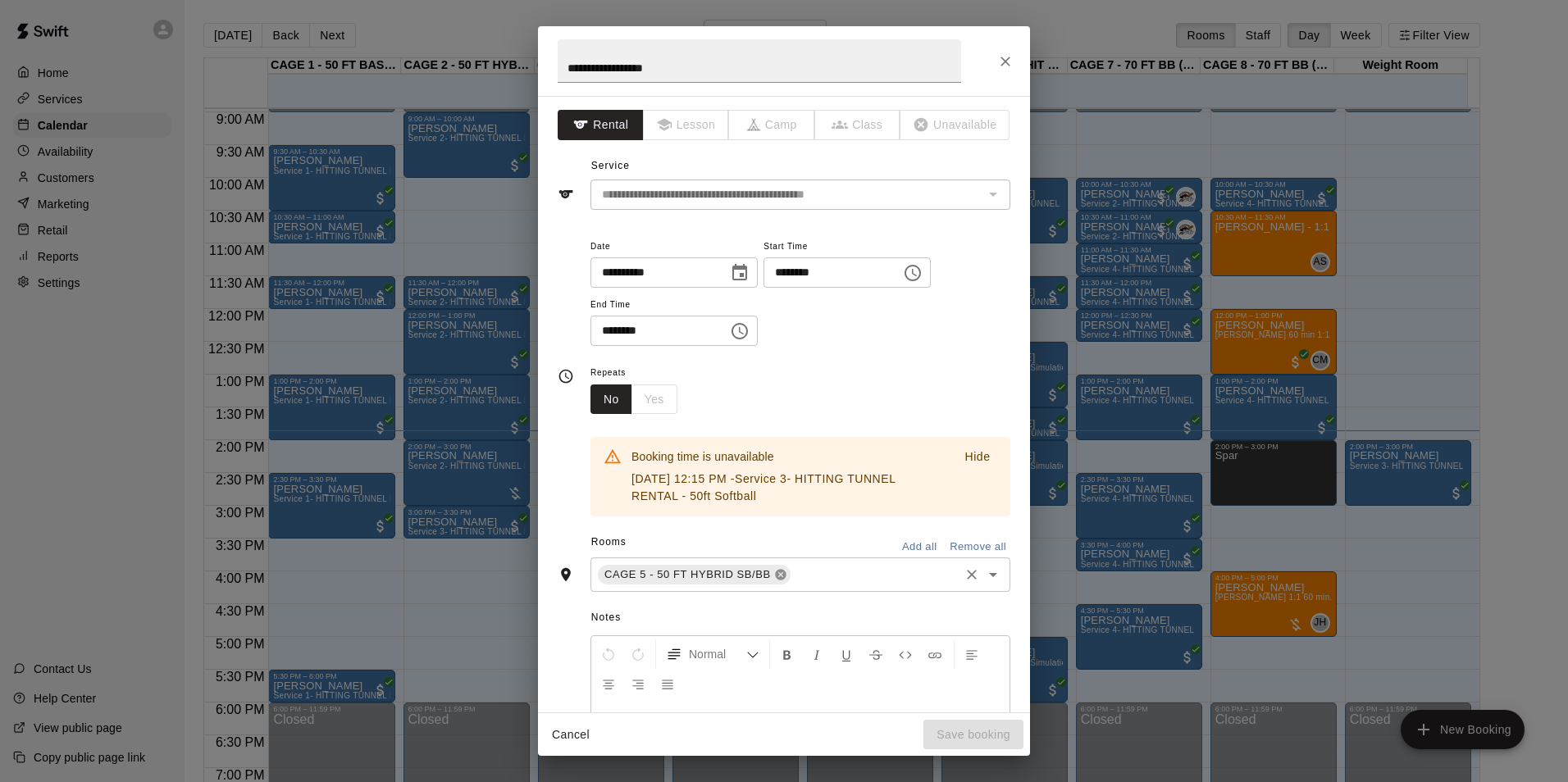
click at [775, 577] on icon at bounding box center [780, 574] width 11 height 11
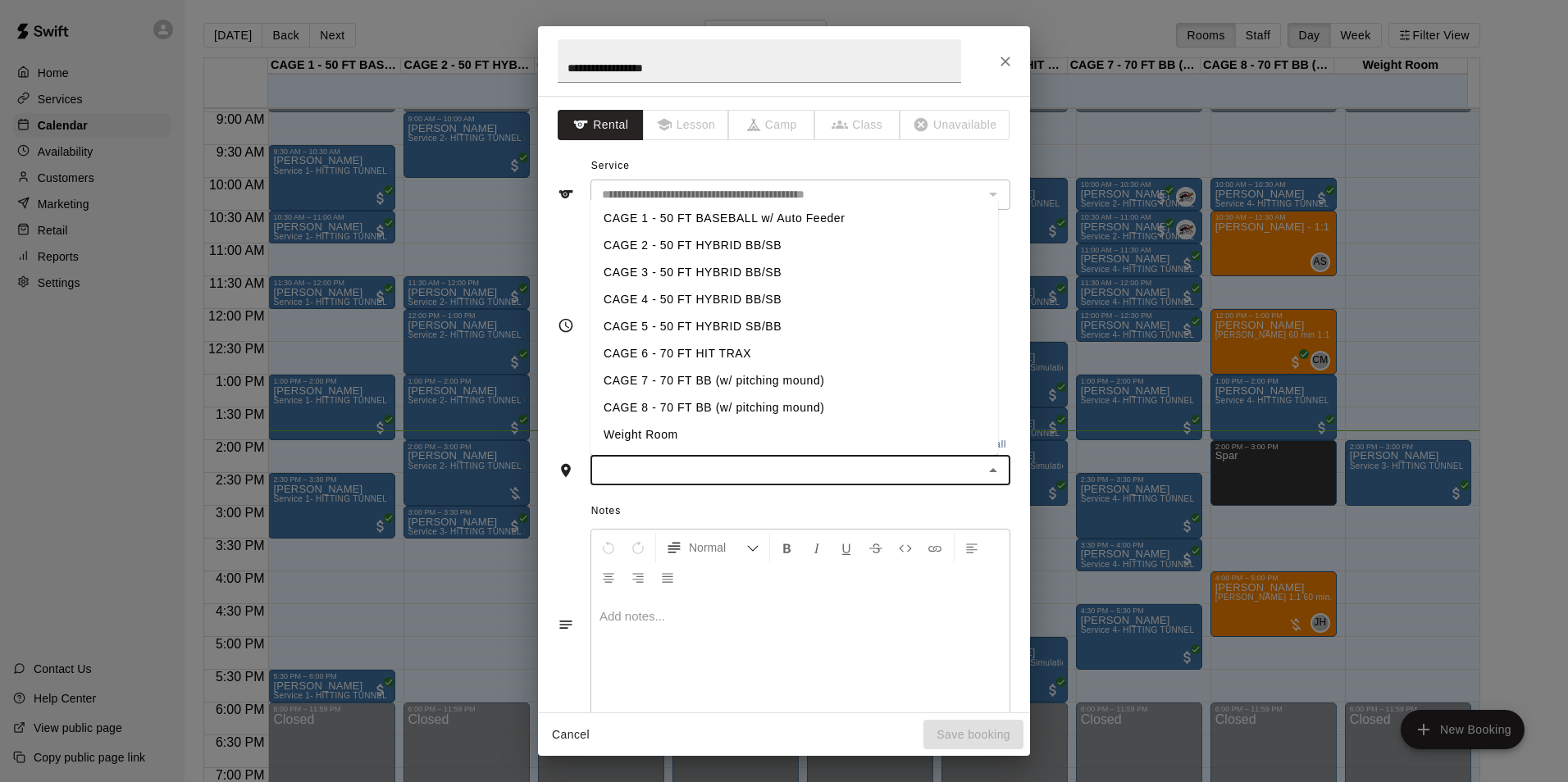
click at [669, 480] on input "text" at bounding box center [786, 470] width 383 height 21
type input "*"
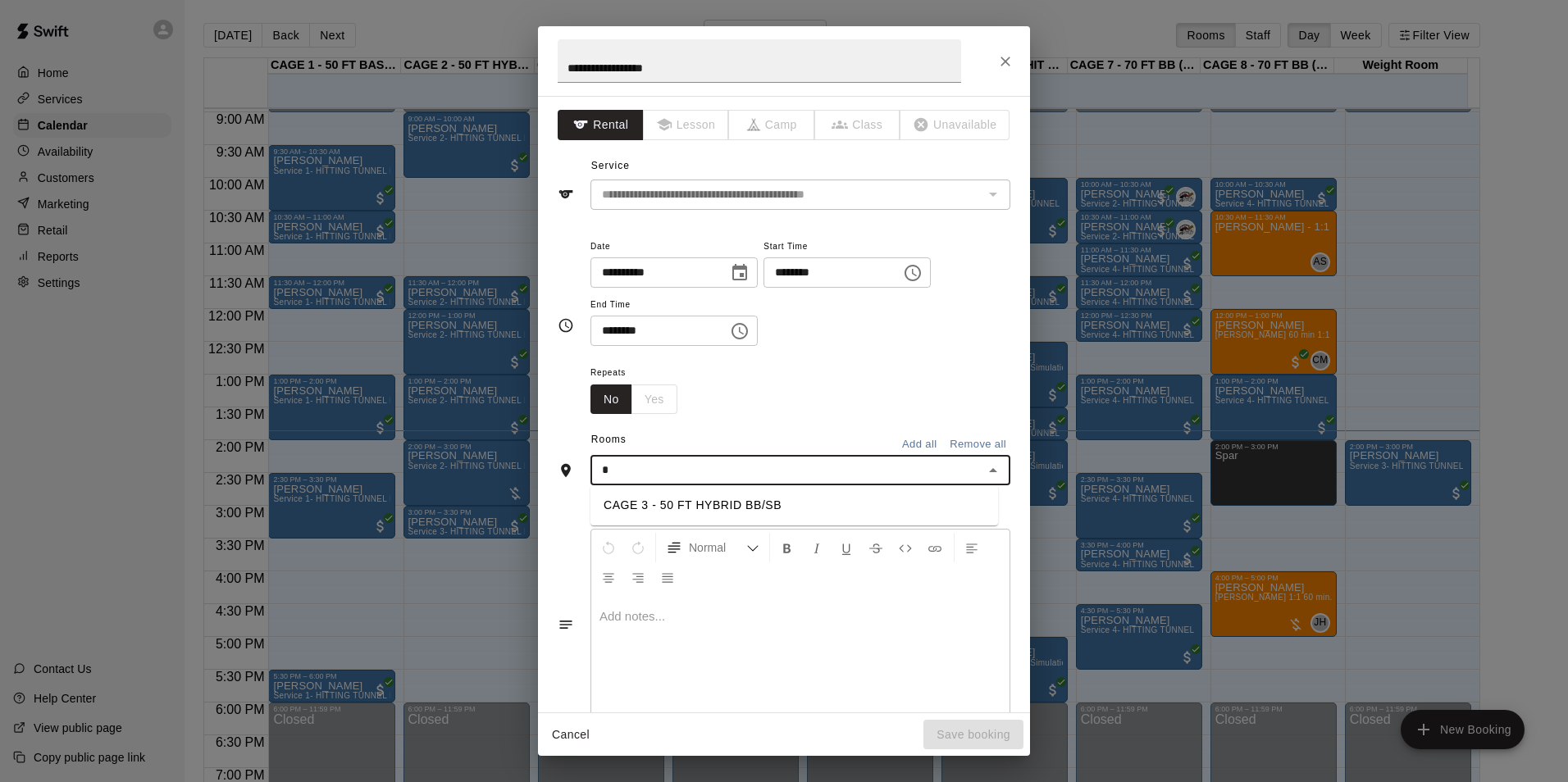
click at [669, 499] on li "CAGE 3 - 50 FT HYBRID BB/SB" at bounding box center [794, 505] width 408 height 27
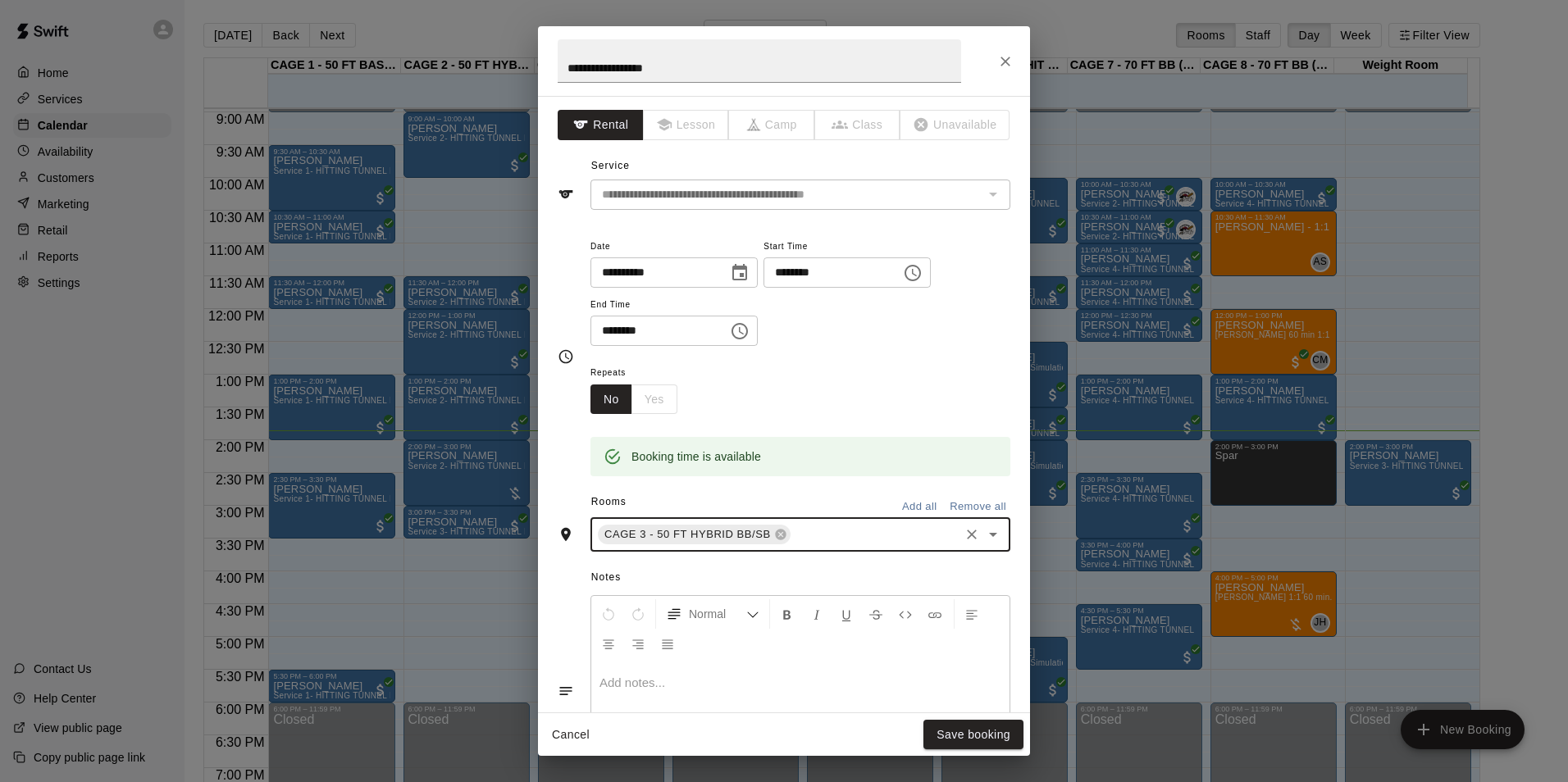
click at [871, 366] on div "Repeats No Yes" at bounding box center [801, 388] width 420 height 51
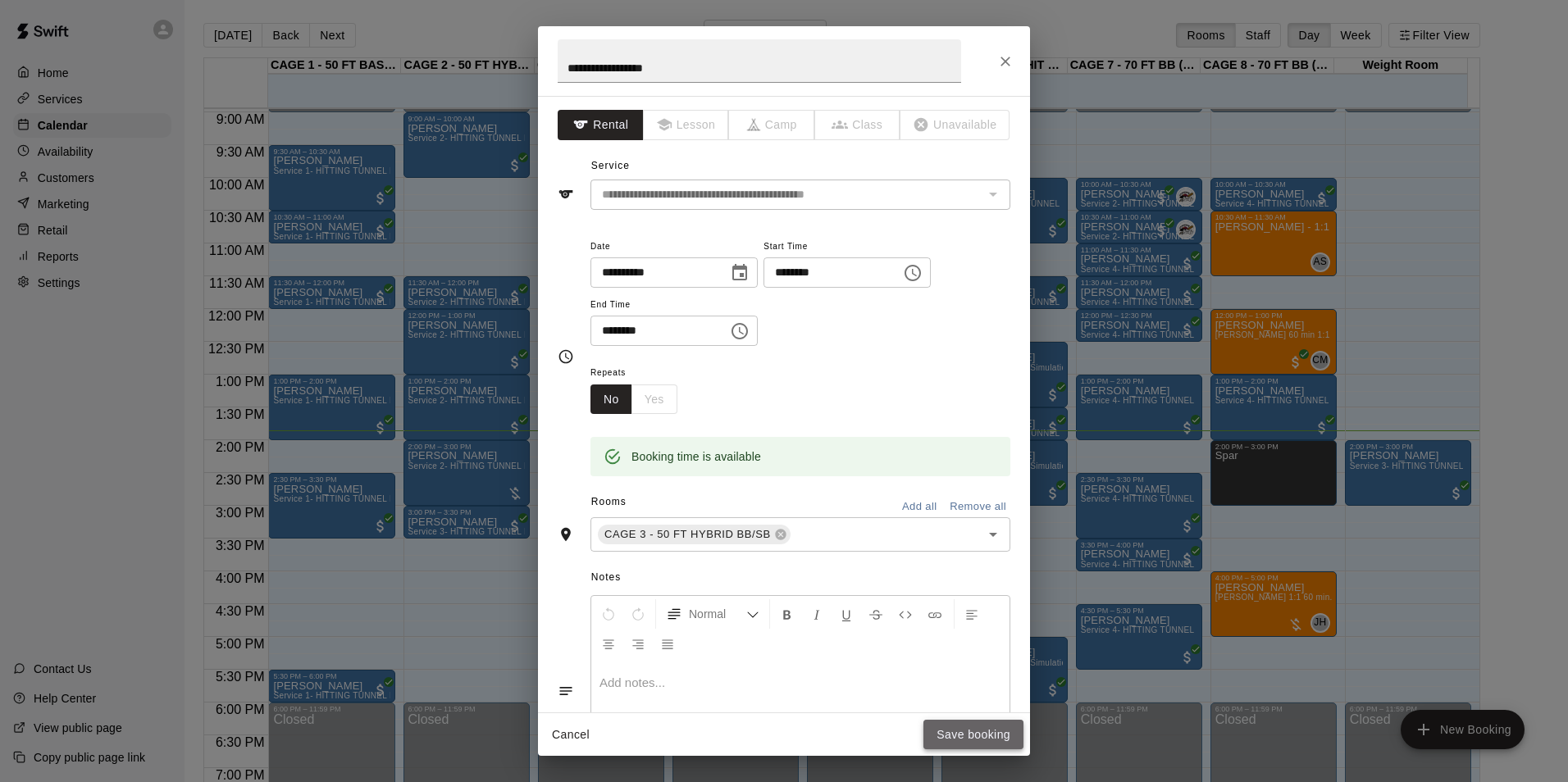
click at [968, 730] on button "Save booking" at bounding box center [973, 735] width 100 height 31
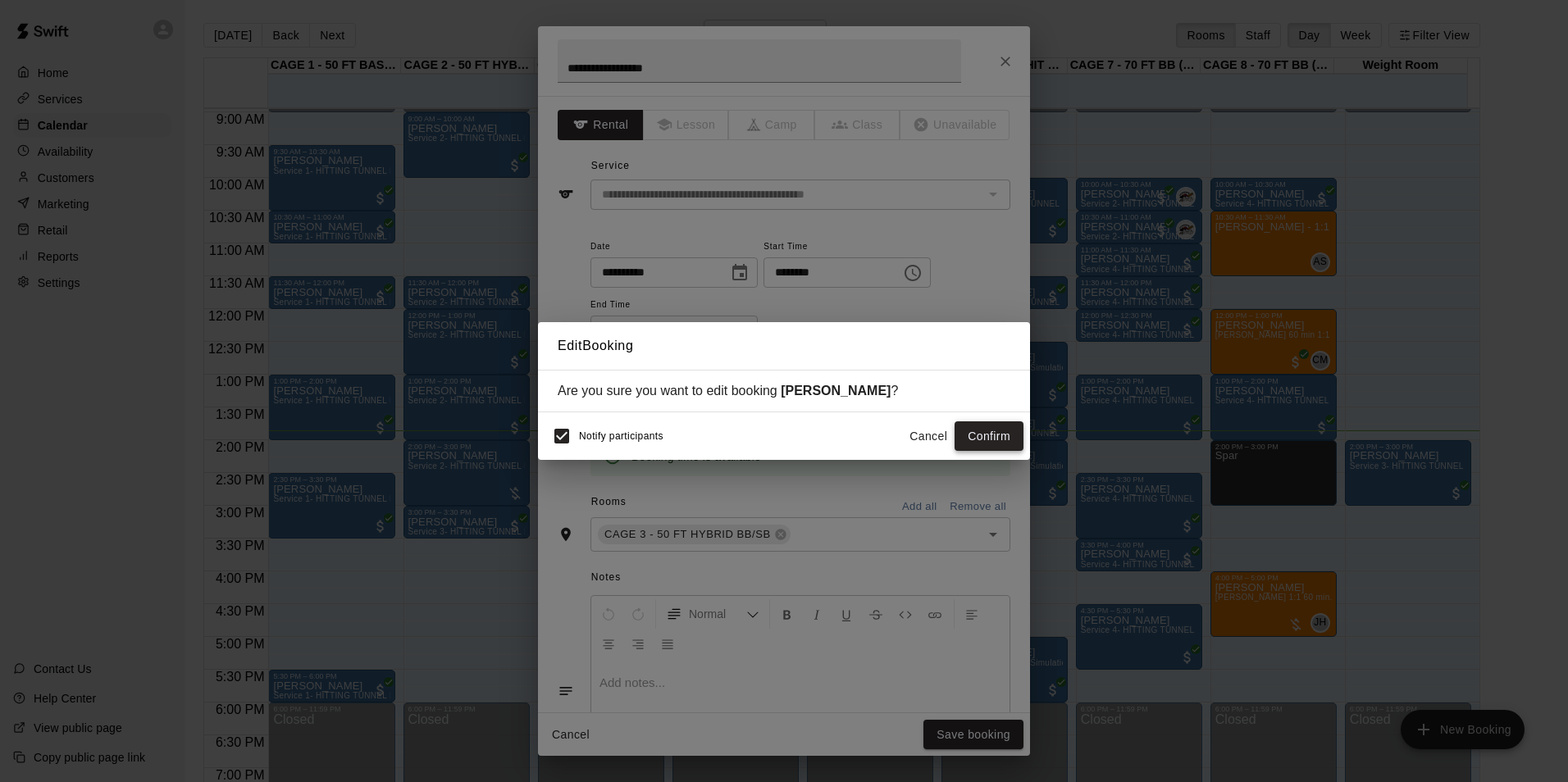
click at [1002, 434] on button "Confirm" at bounding box center [988, 437] width 69 height 31
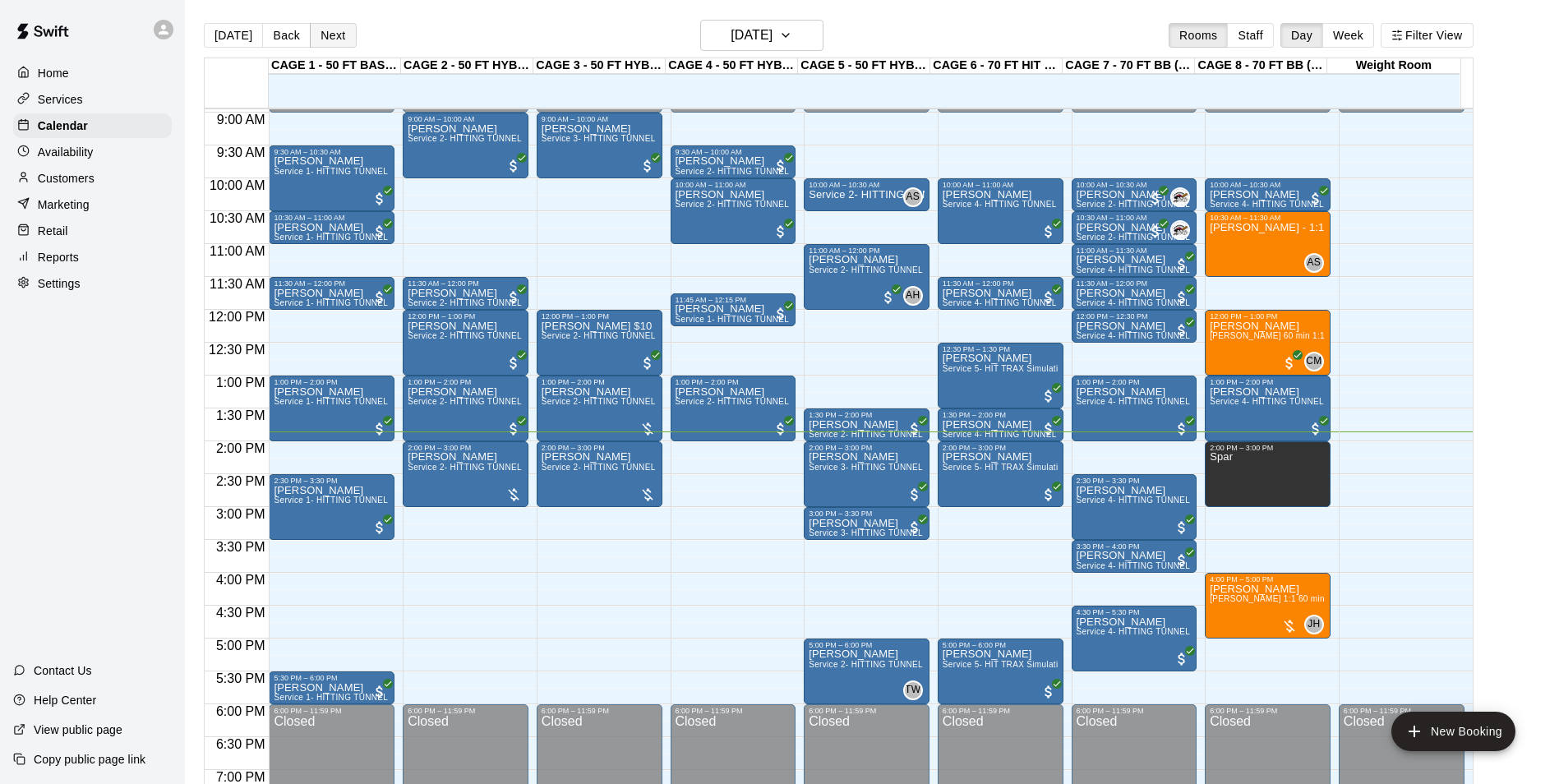
click at [341, 39] on button "Next" at bounding box center [332, 36] width 46 height 25
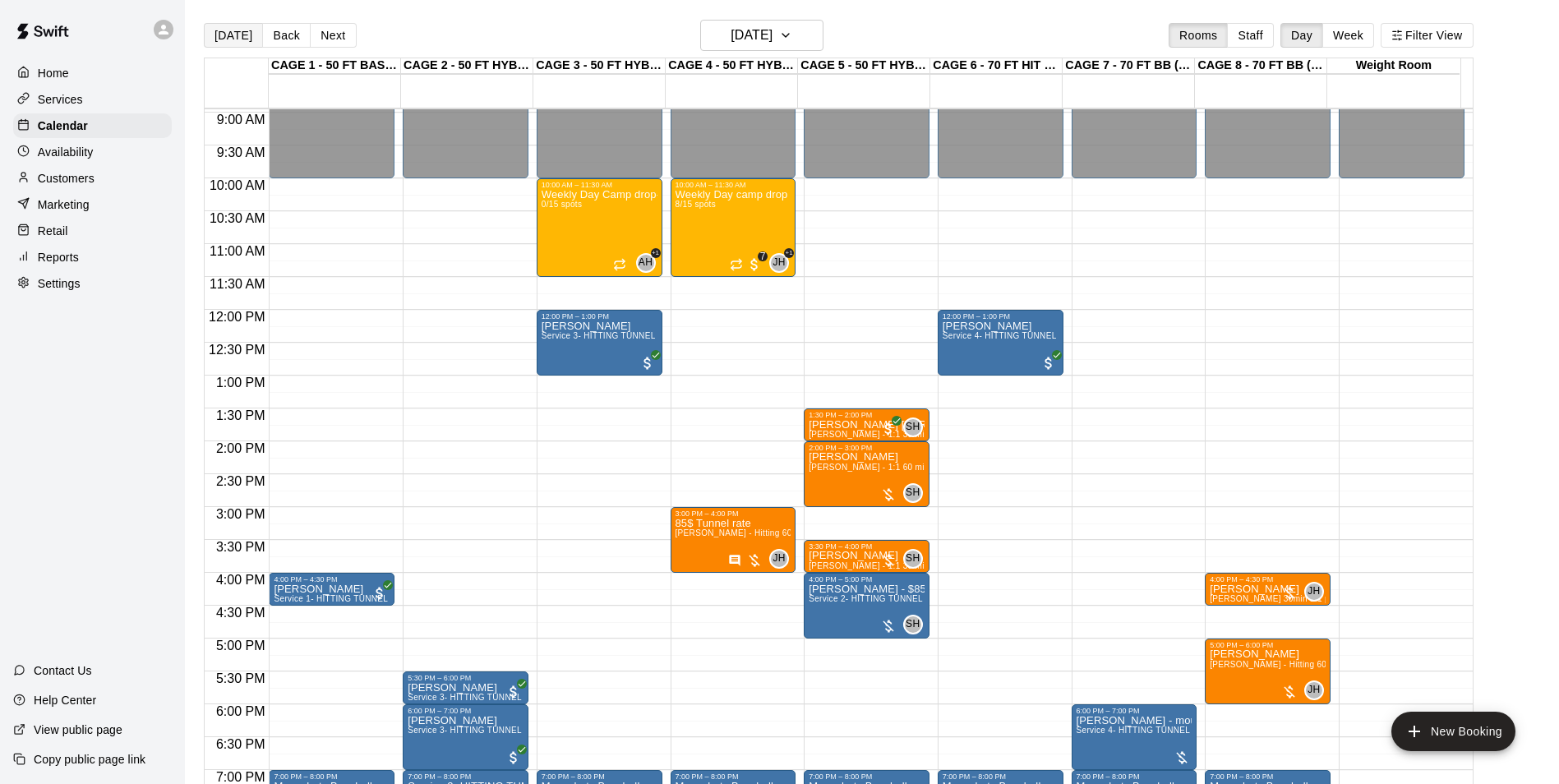
click at [221, 30] on button "Today" at bounding box center [233, 36] width 59 height 25
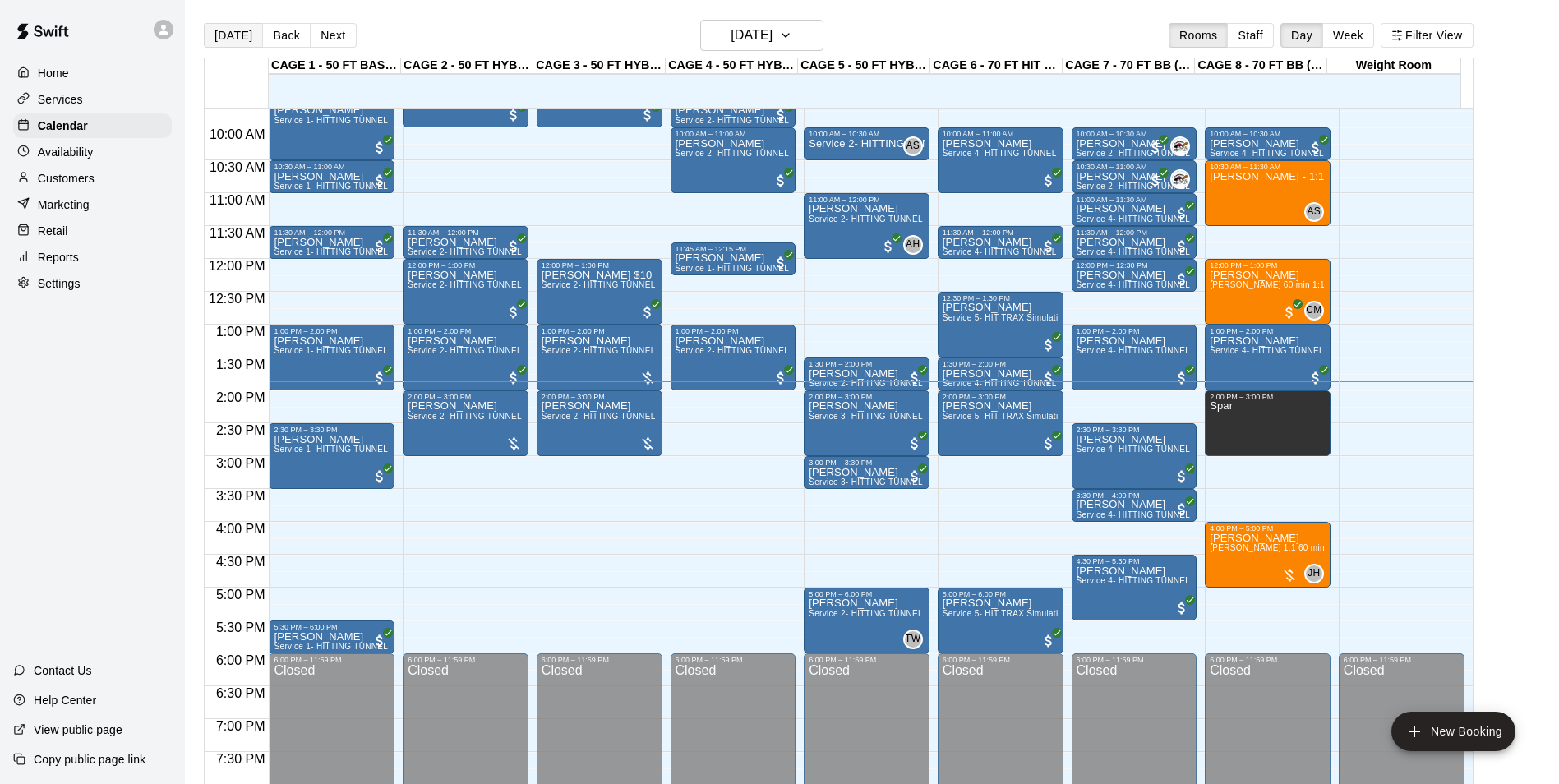
scroll to position [664, 0]
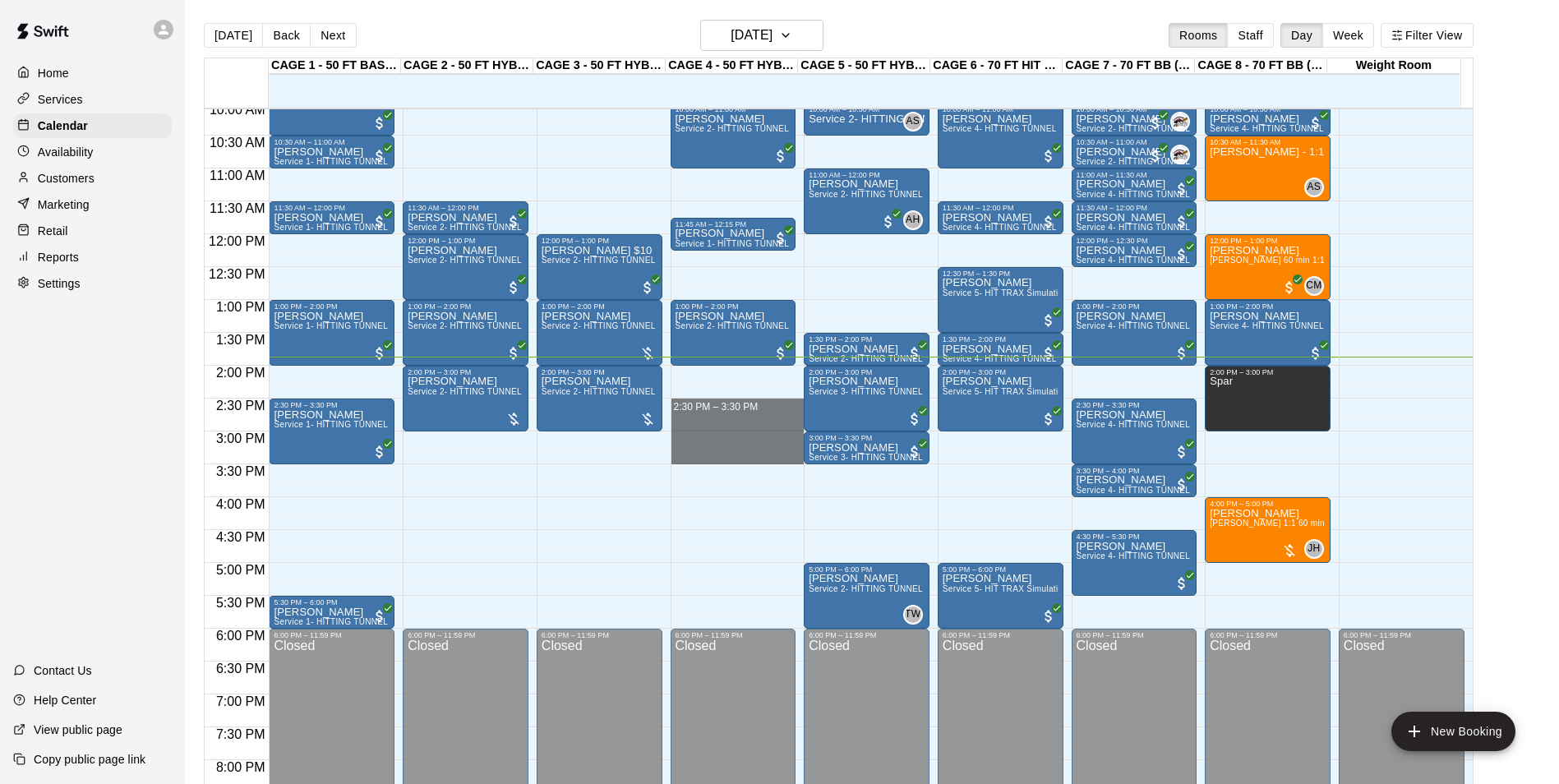
drag, startPoint x: 717, startPoint y: 409, endPoint x: 719, endPoint y: 458, distance: 49.0
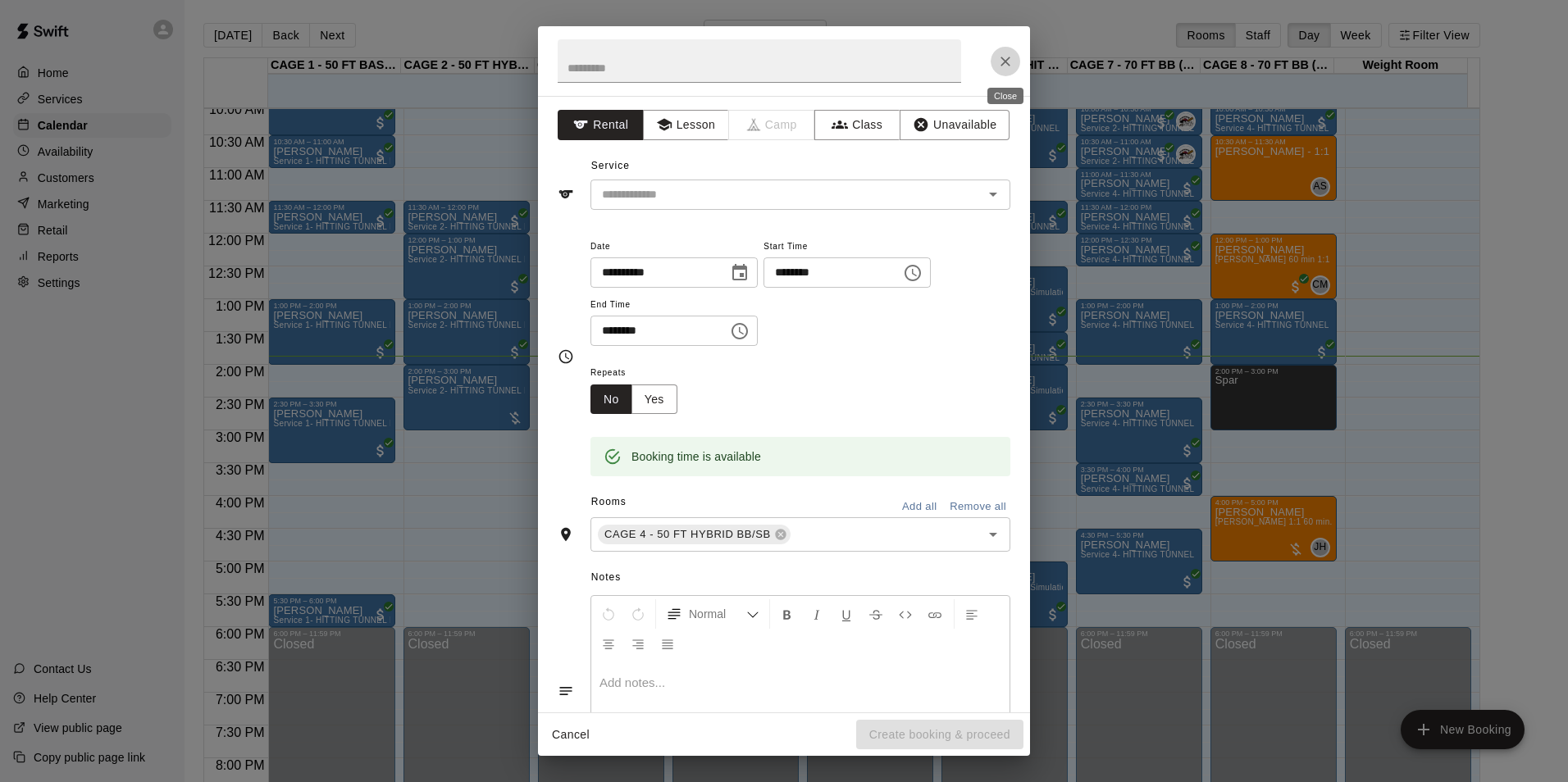
click at [997, 68] on icon "Close" at bounding box center [1006, 61] width 17 height 17
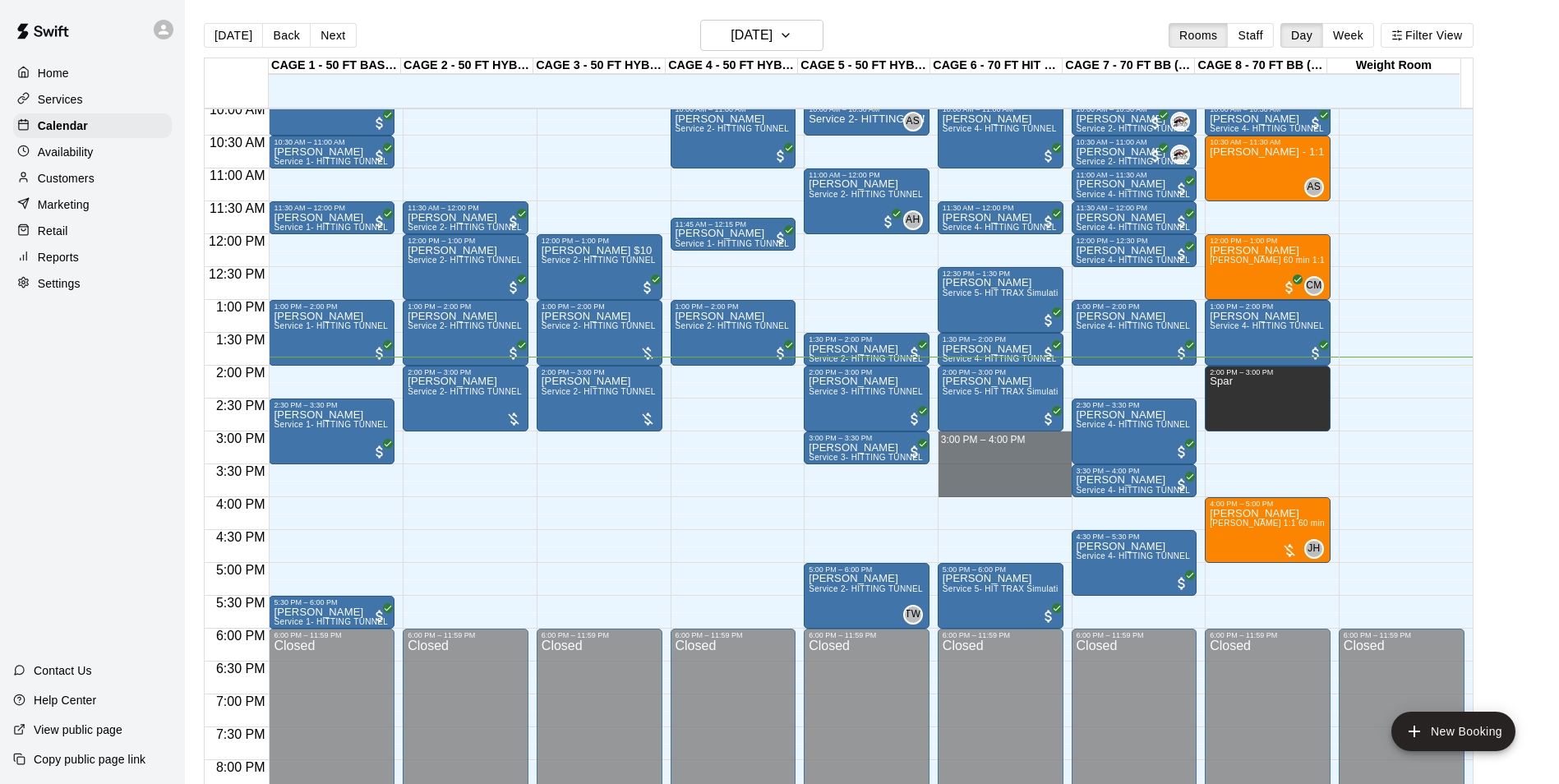
drag, startPoint x: 1005, startPoint y: 444, endPoint x: 1014, endPoint y: 491, distance: 47.9
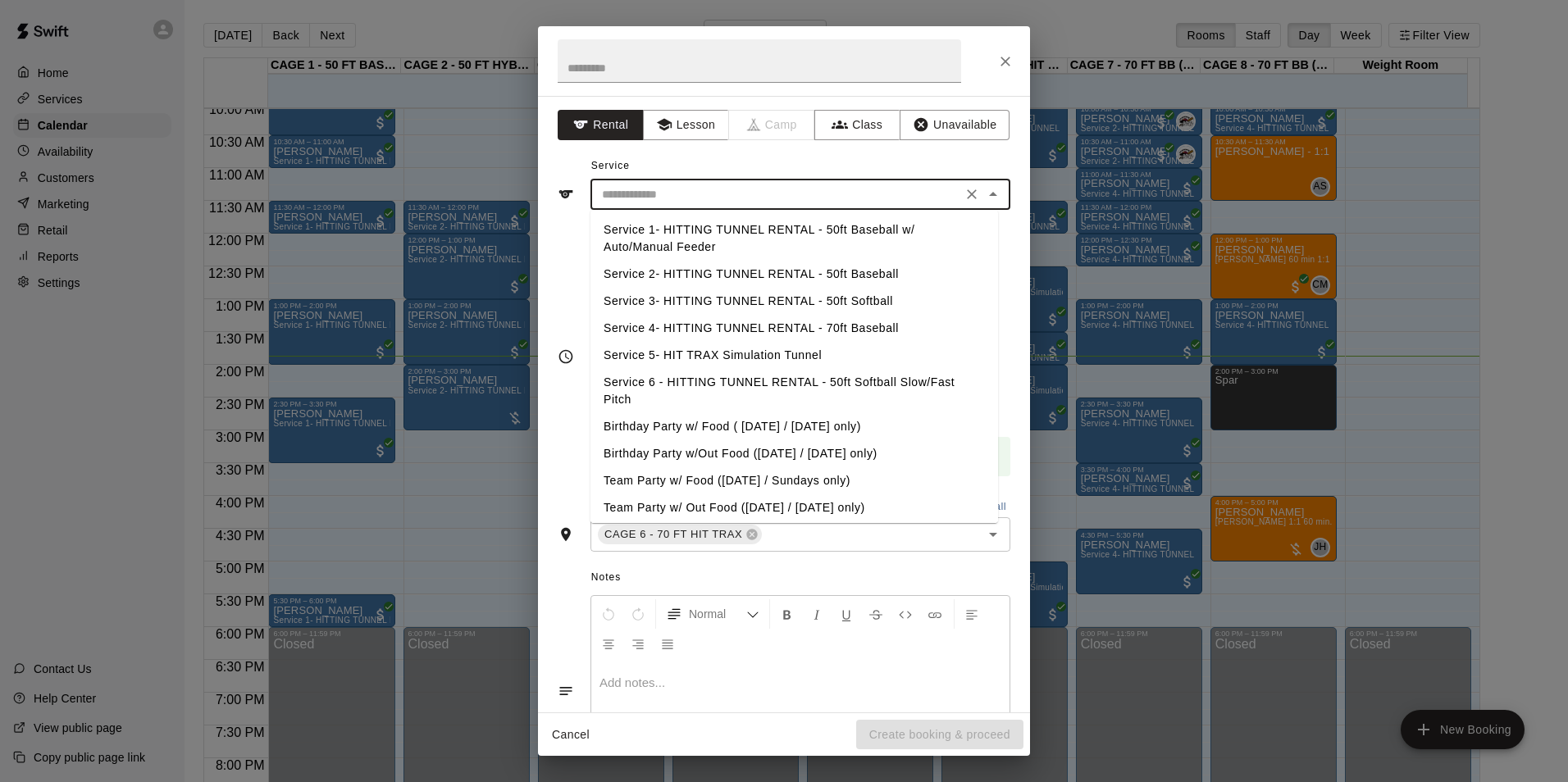
click at [715, 193] on input "text" at bounding box center [776, 194] width 361 height 21
click at [850, 326] on li "Service 4- HITTING TUNNEL RENTAL - 70ft Baseball" at bounding box center [794, 328] width 408 height 27
type input "**********"
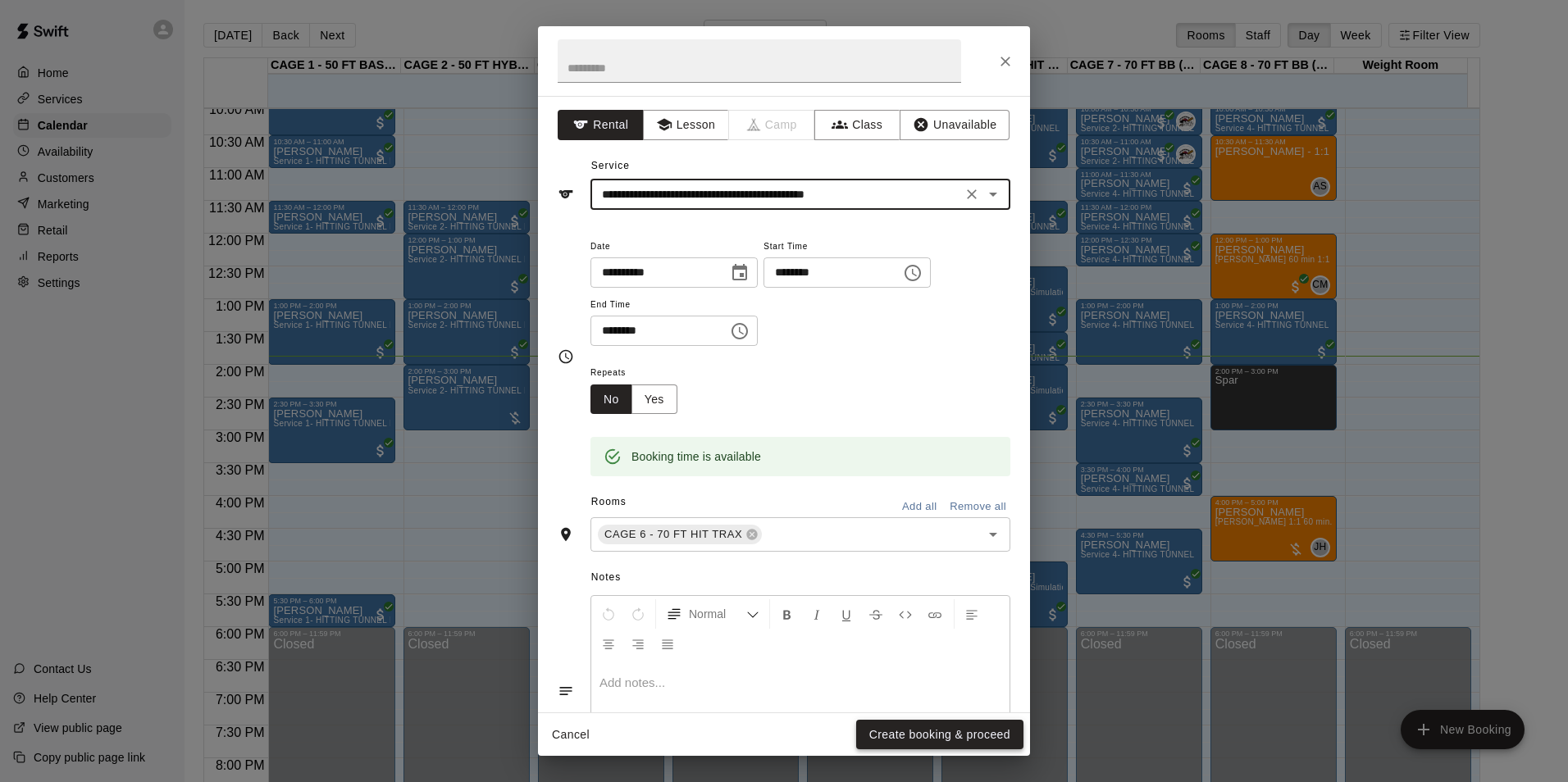
click at [919, 732] on button "Create booking & proceed" at bounding box center [939, 735] width 167 height 31
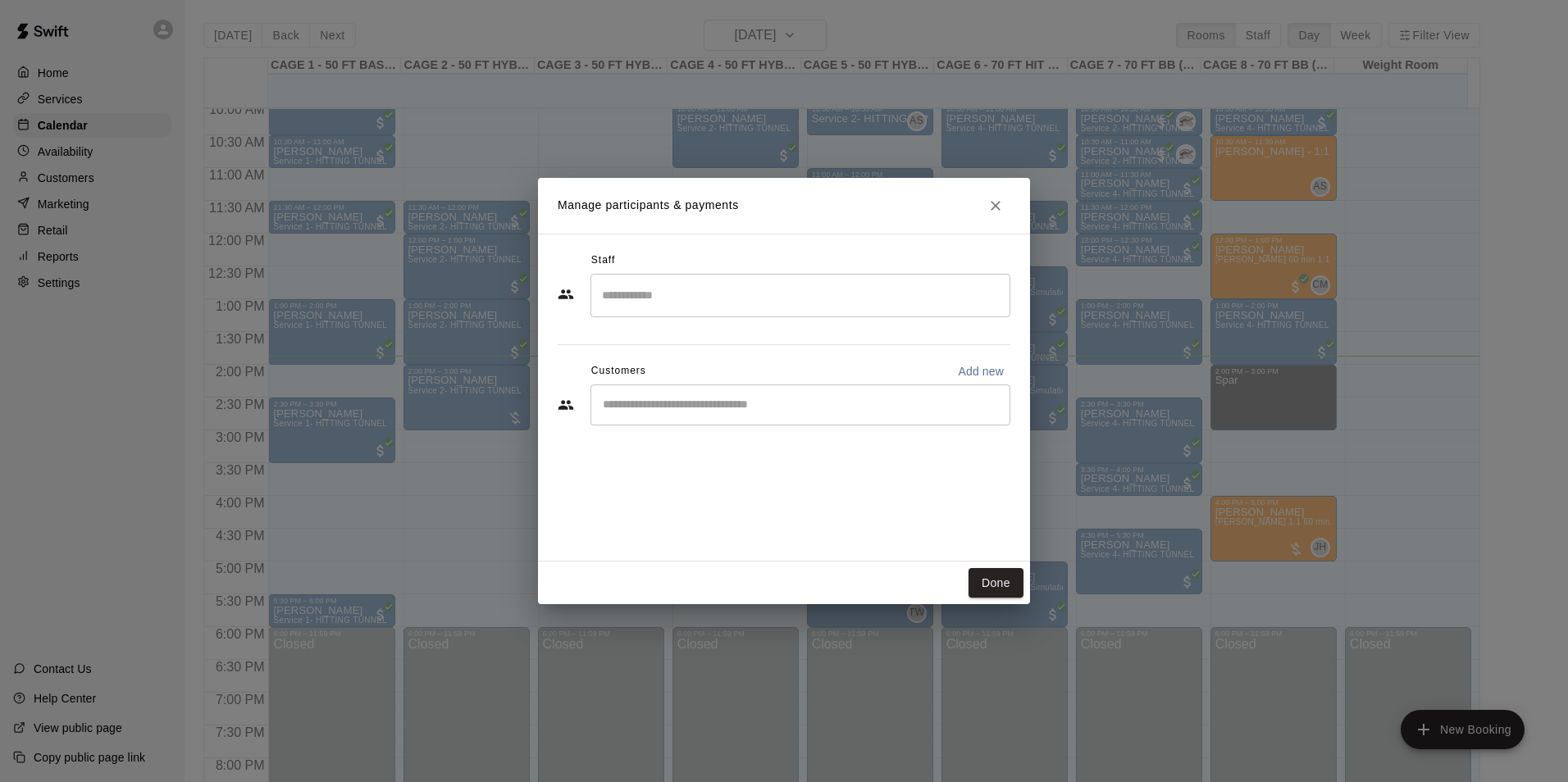
click at [682, 400] on input "Start typing to search customers..." at bounding box center [801, 405] width 405 height 17
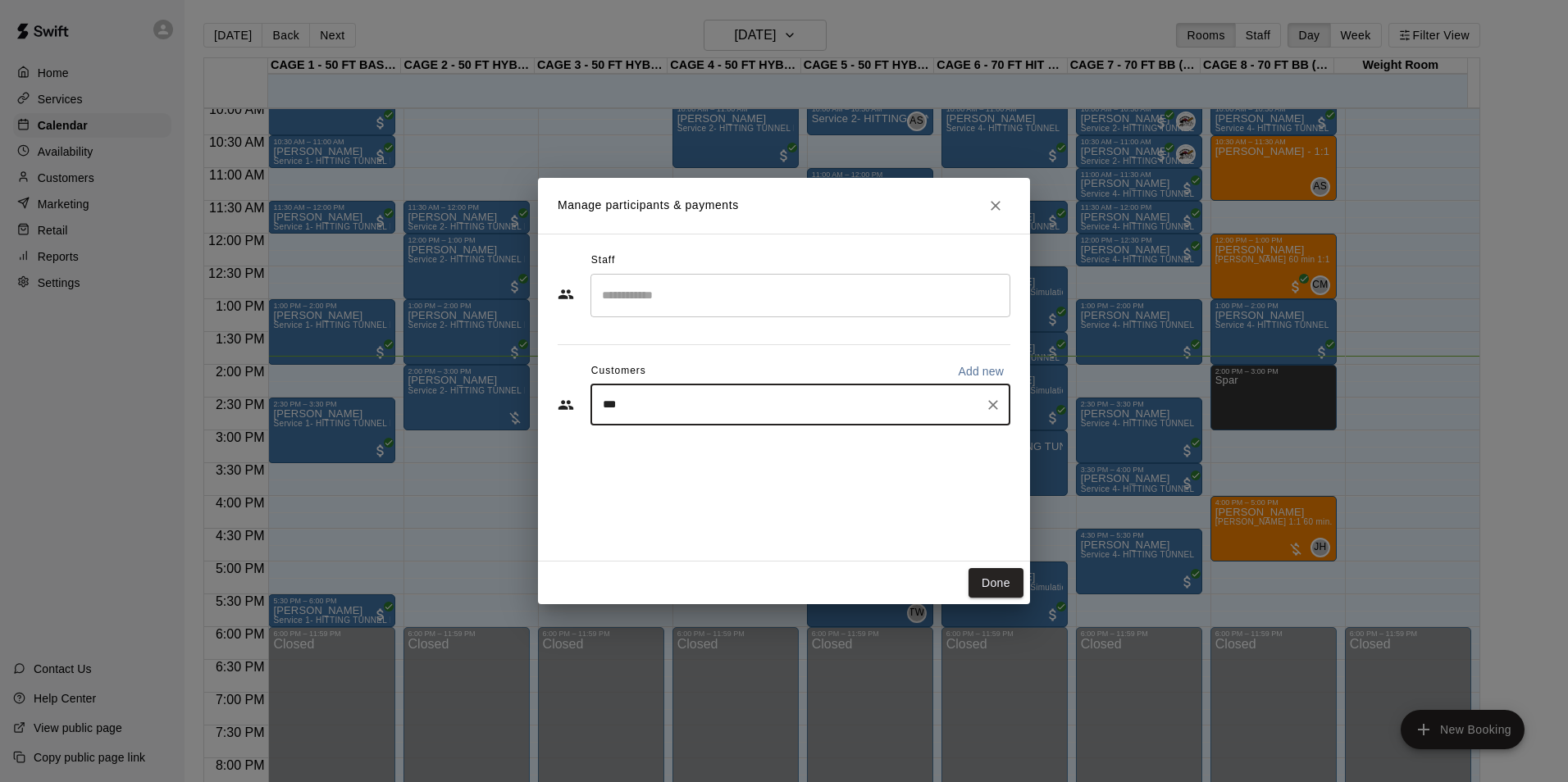
type input "****"
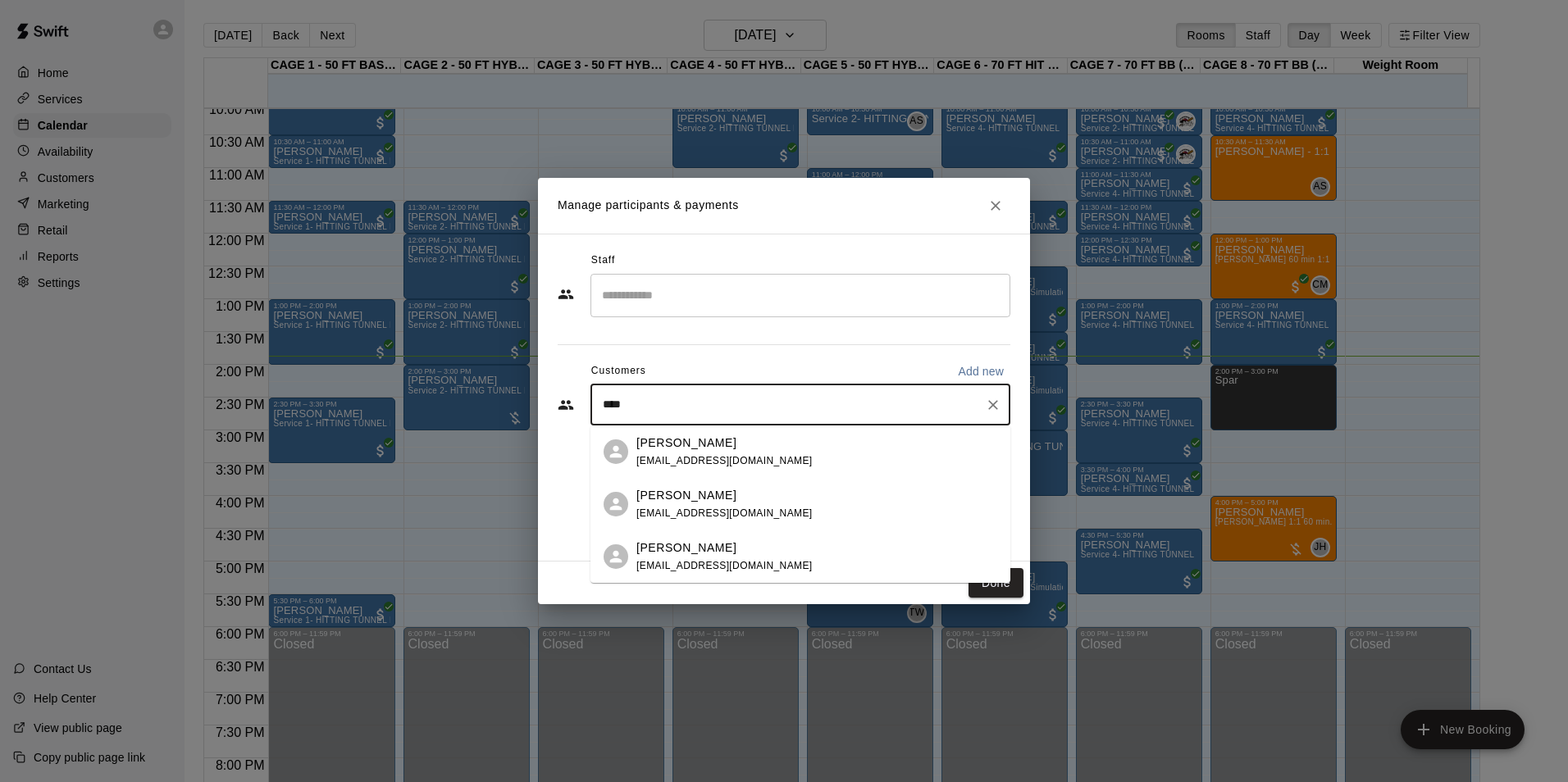
click at [686, 445] on p "Natasha Tarwater" at bounding box center [686, 442] width 100 height 17
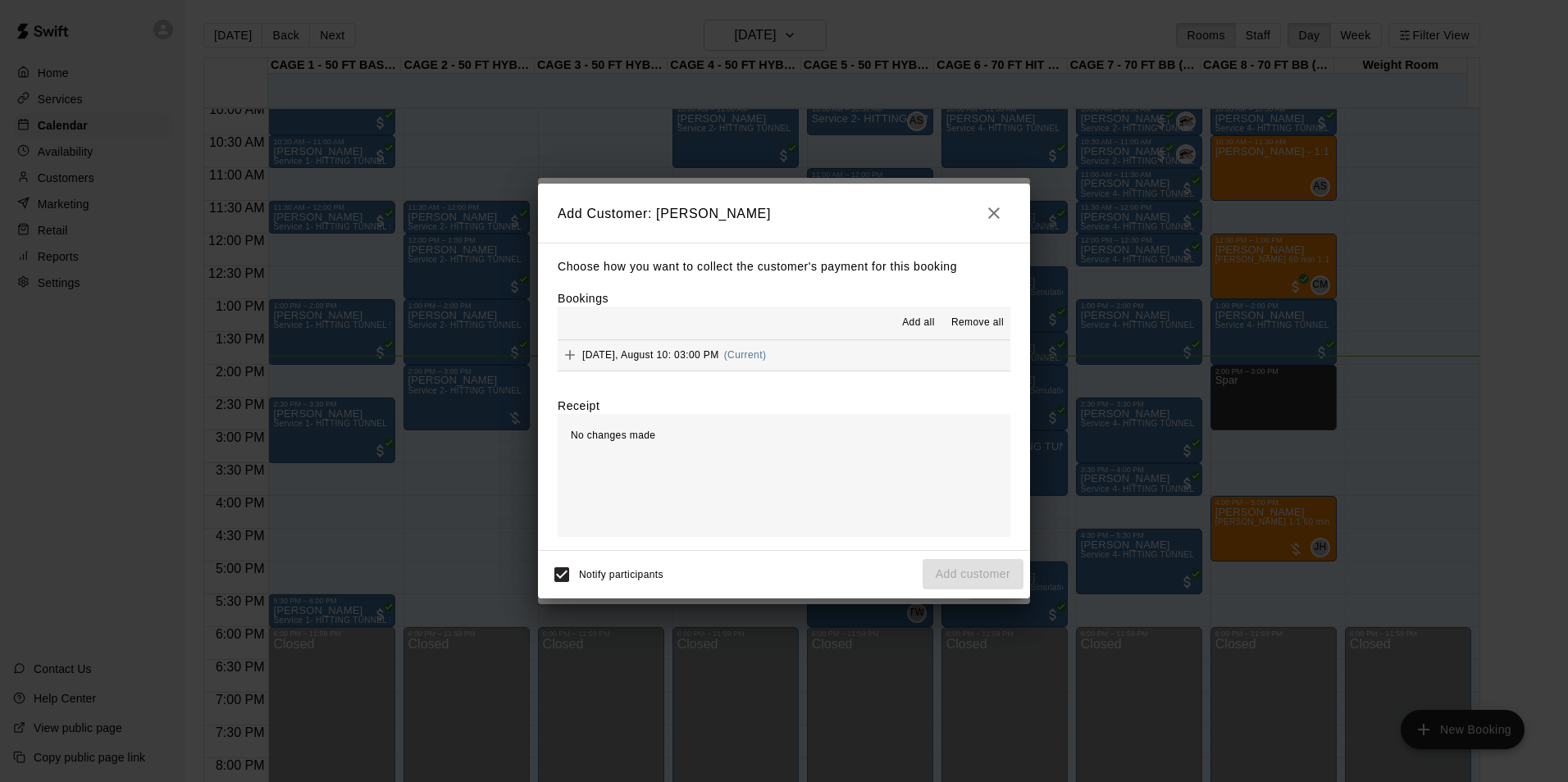
click at [804, 361] on button "Sunday, August 10: 03:00 PM (Current)" at bounding box center [783, 355] width 453 height 31
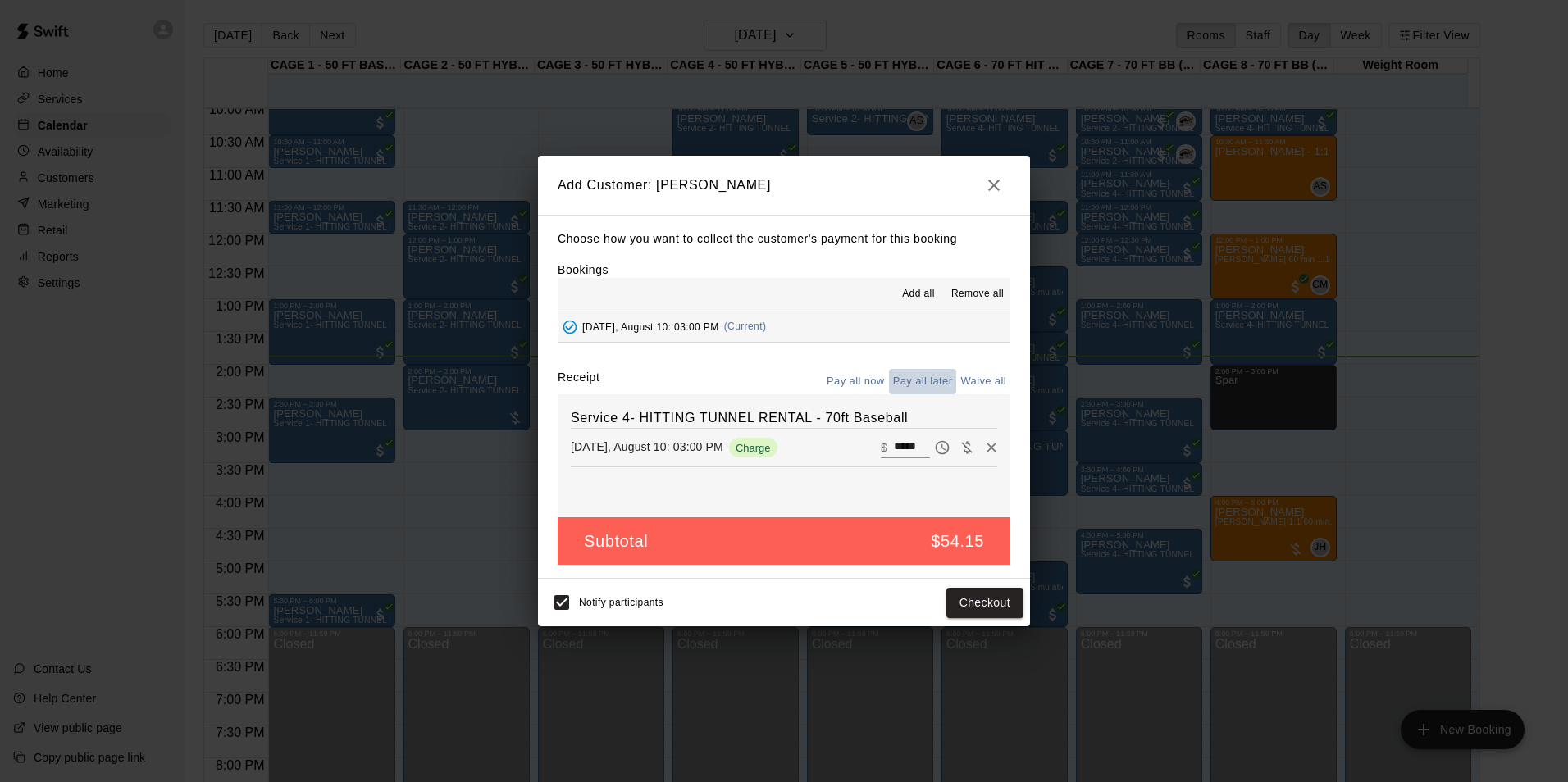
click at [909, 376] on button "Pay all later" at bounding box center [923, 381] width 68 height 26
click at [954, 607] on button "Add customer" at bounding box center [973, 603] width 100 height 31
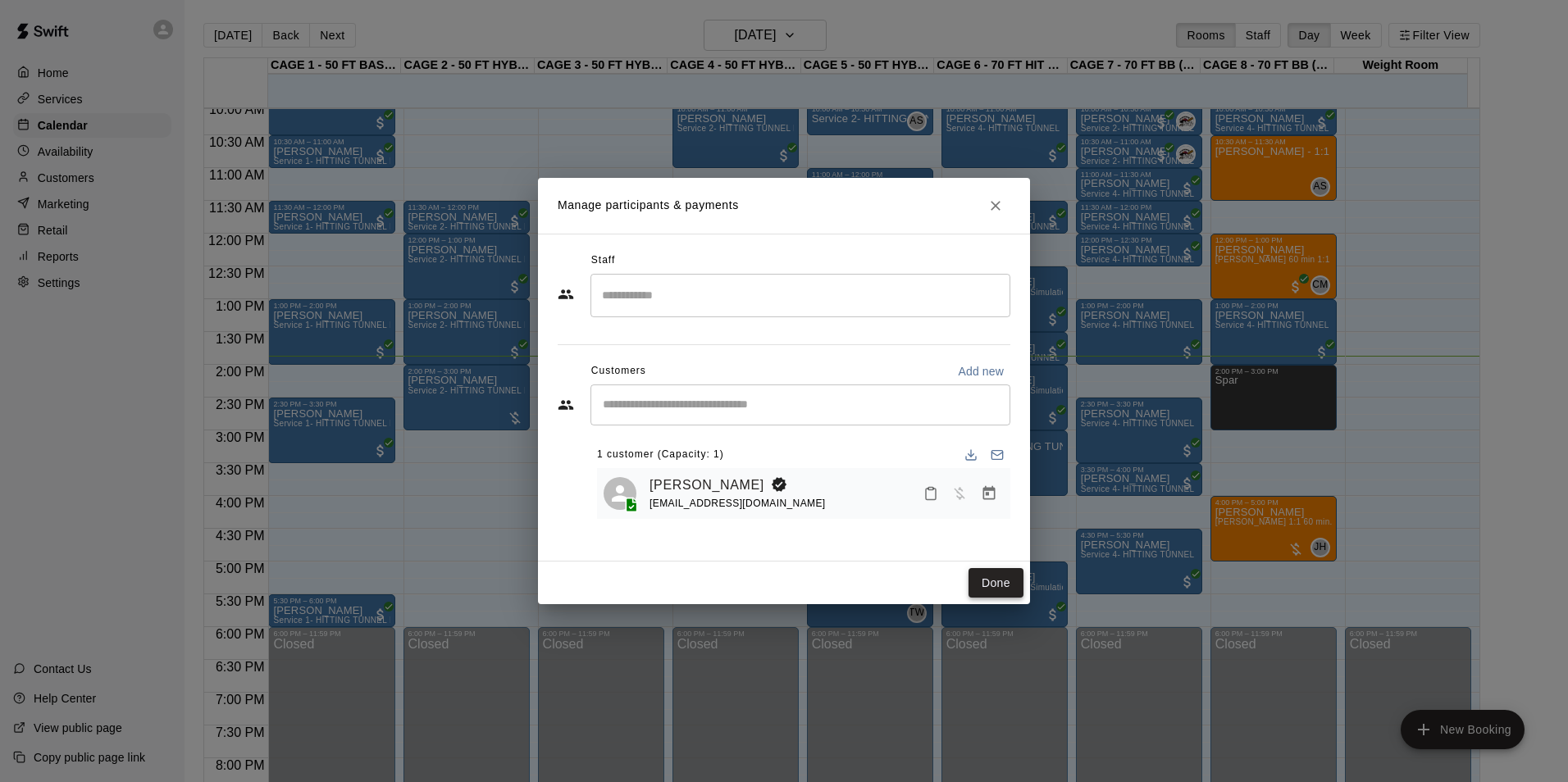
click at [980, 574] on button "Done" at bounding box center [996, 583] width 55 height 31
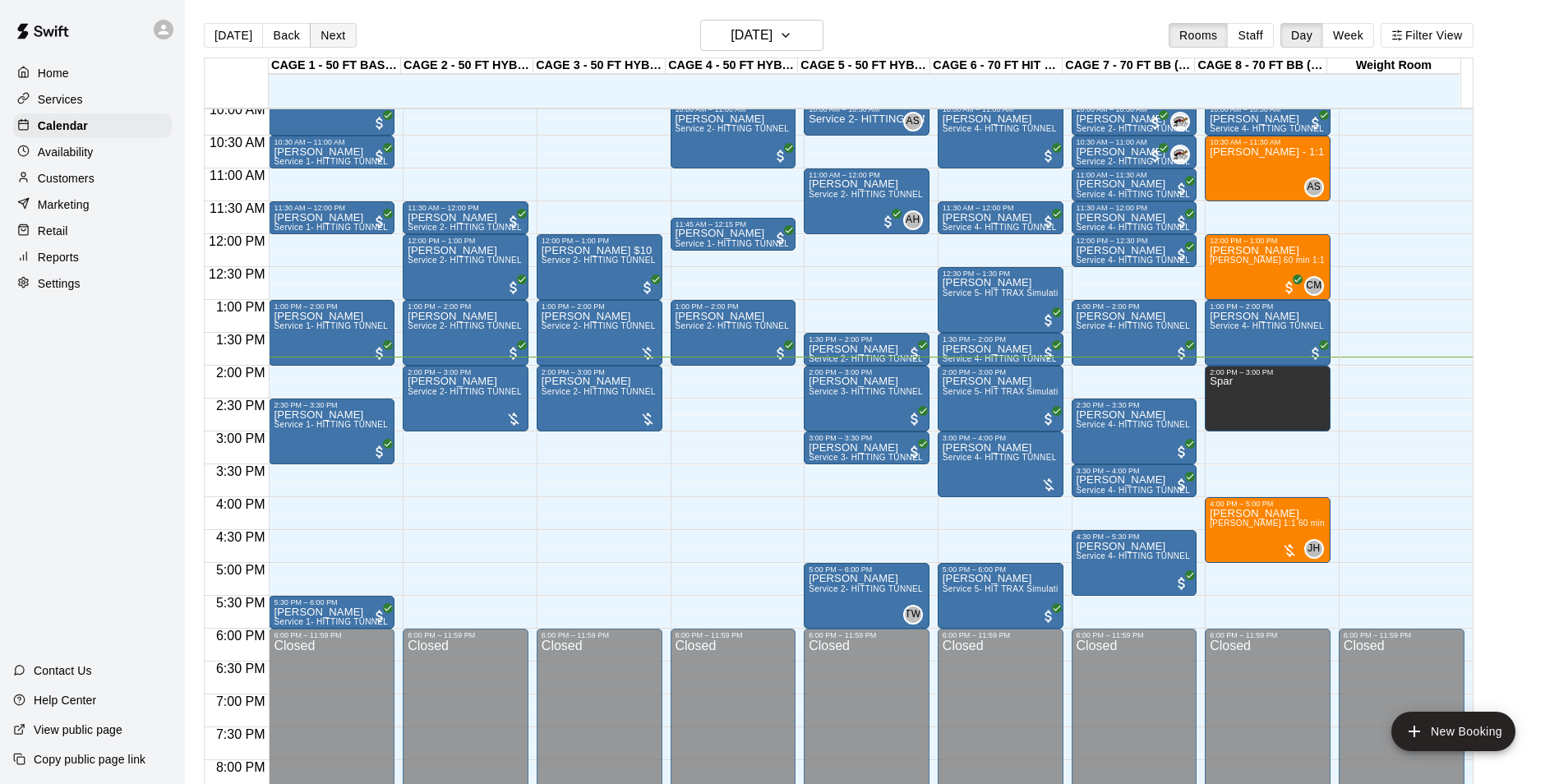
click at [334, 36] on button "Next" at bounding box center [332, 36] width 46 height 25
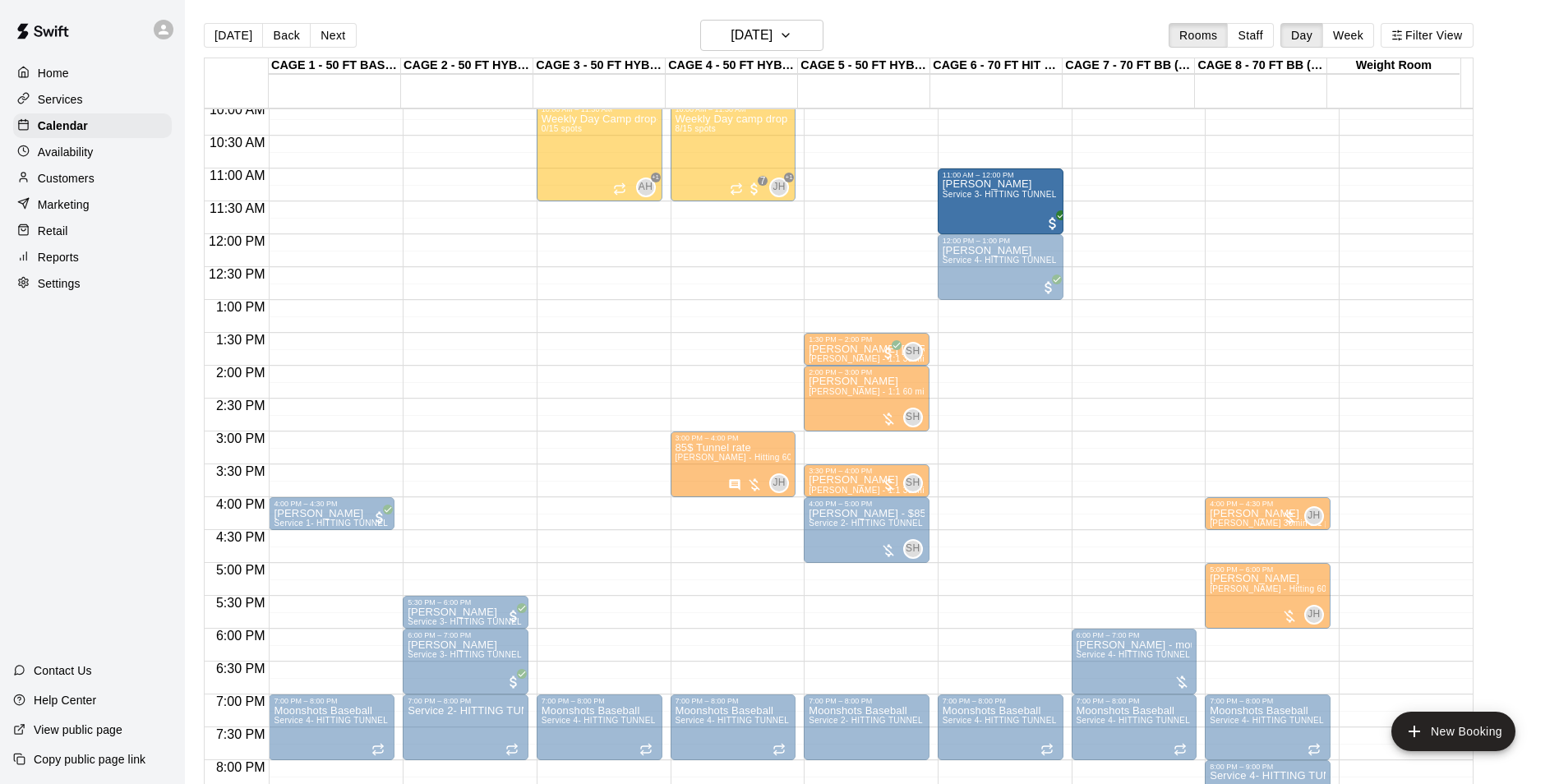
drag, startPoint x: 593, startPoint y: 272, endPoint x: 1051, endPoint y: 214, distance: 461.7
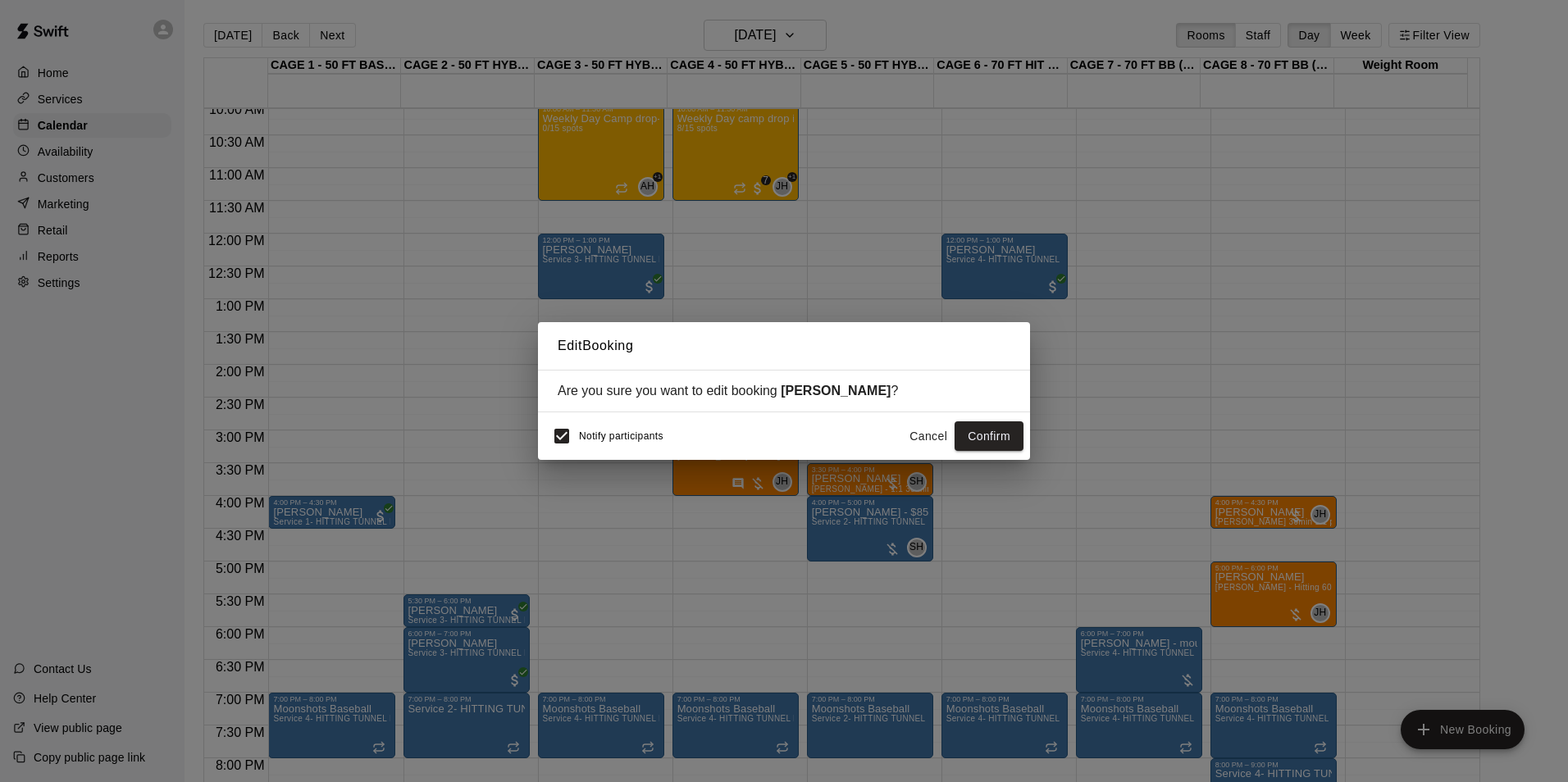
click at [924, 427] on button "Cancel" at bounding box center [928, 437] width 52 height 31
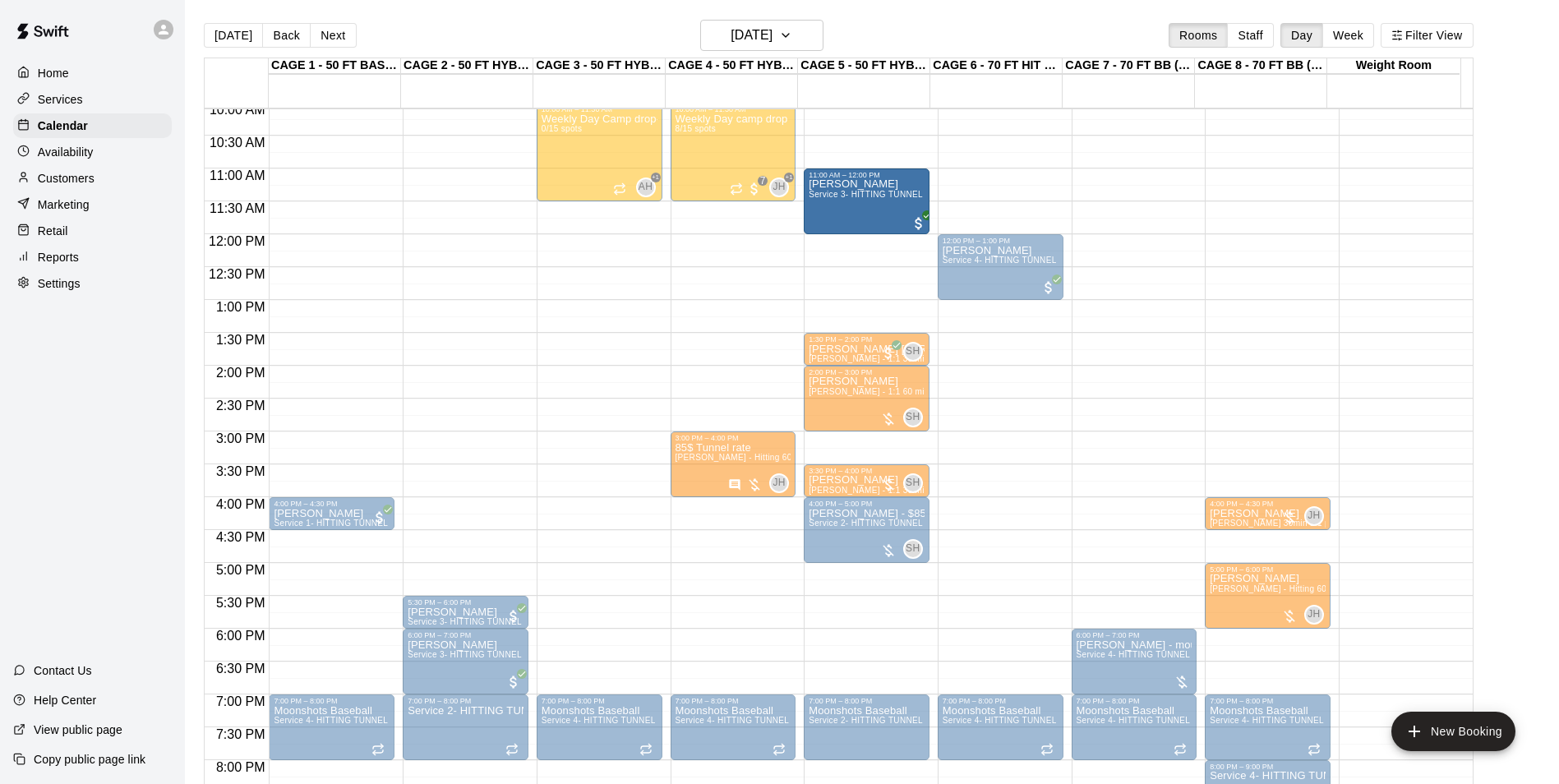
drag, startPoint x: 589, startPoint y: 279, endPoint x: 869, endPoint y: 221, distance: 285.9
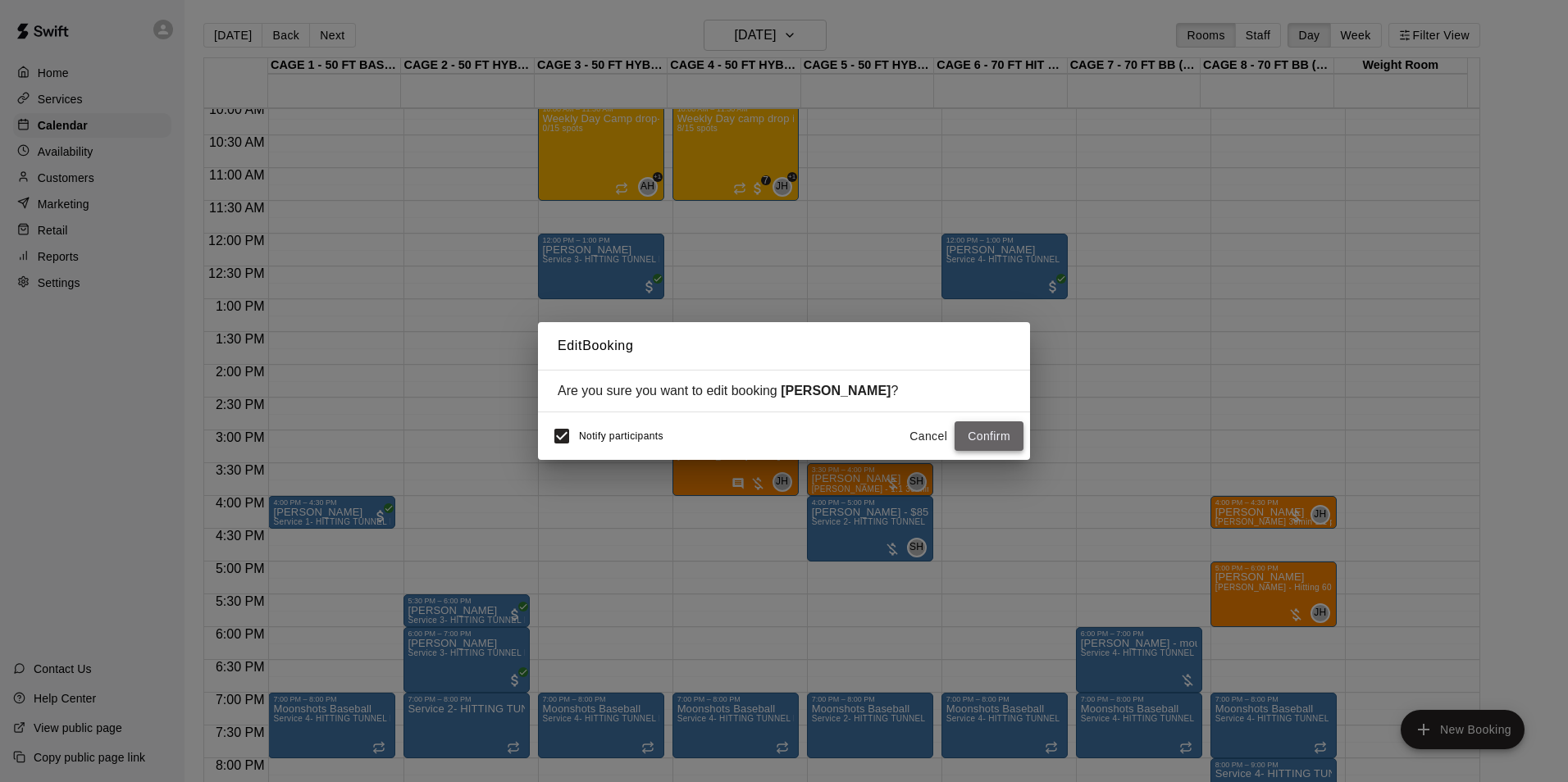
click at [1003, 450] on button "Confirm" at bounding box center [988, 437] width 69 height 31
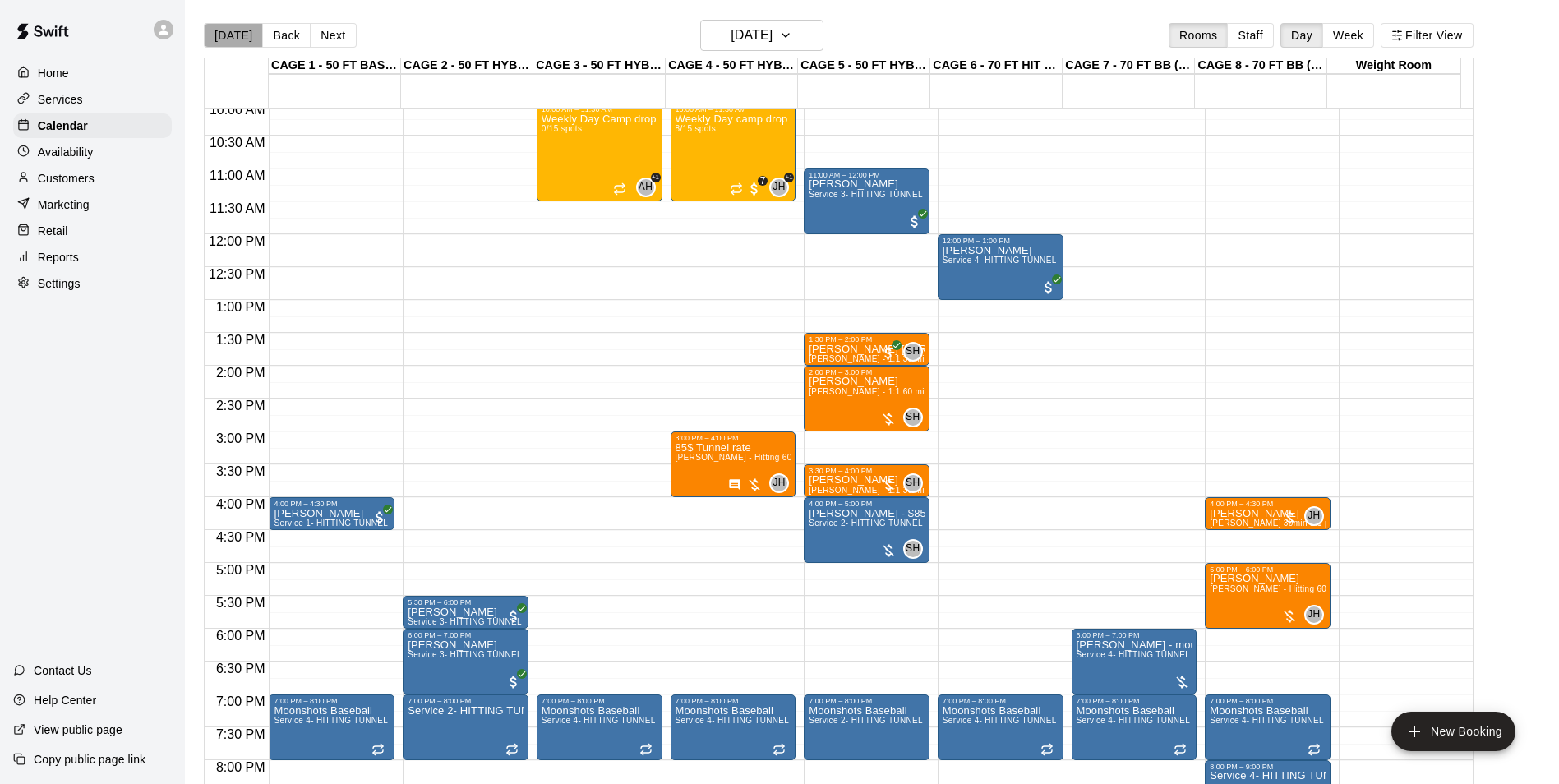
click at [233, 36] on button "Today" at bounding box center [233, 36] width 59 height 25
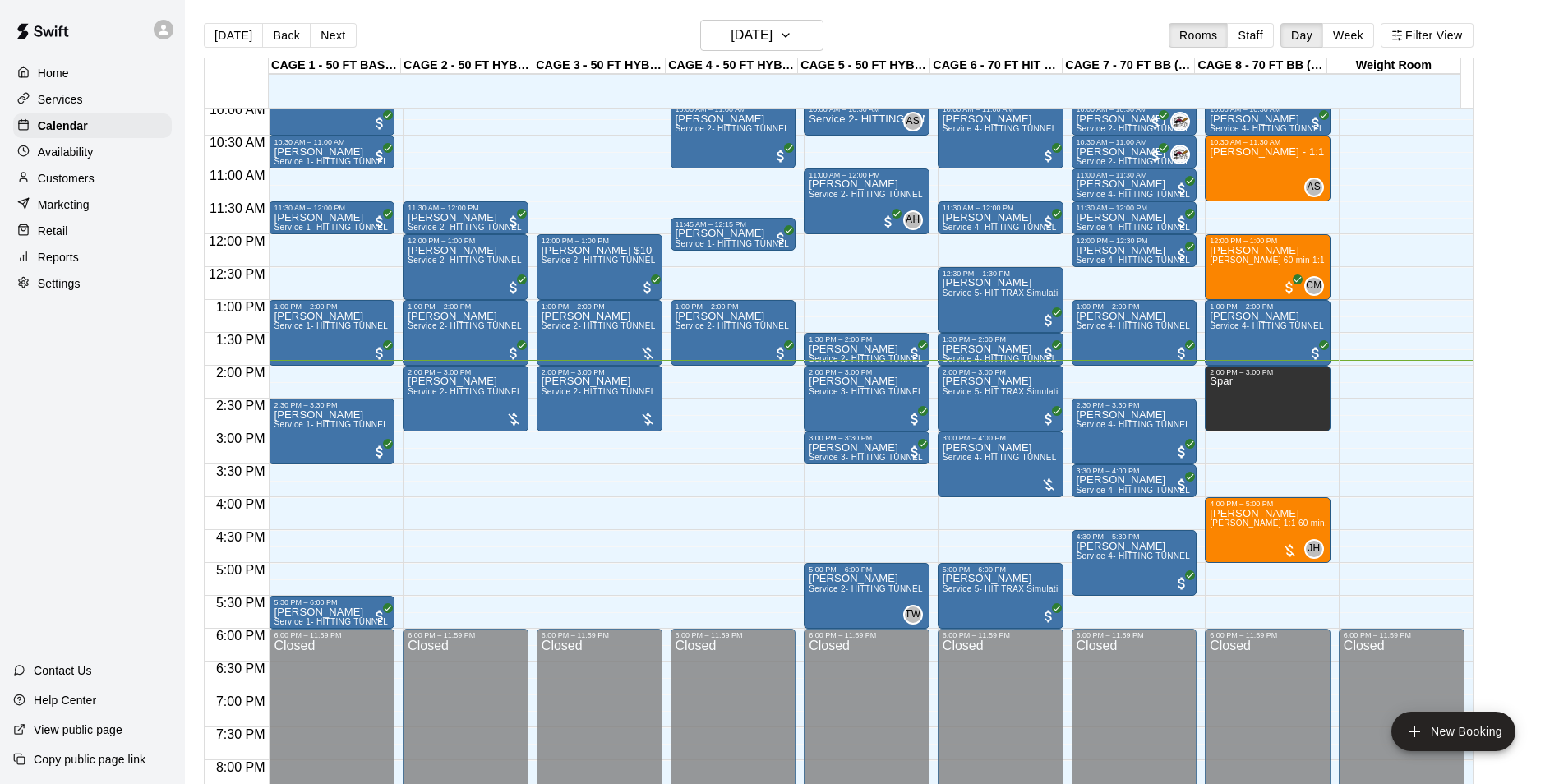
click at [832, 32] on div "Today Back Next Sunday Aug 10 Rooms Staff Day Week Filter View" at bounding box center [839, 38] width 1270 height 37
click at [772, 34] on h6 "Sunday Aug 10" at bounding box center [752, 36] width 42 height 23
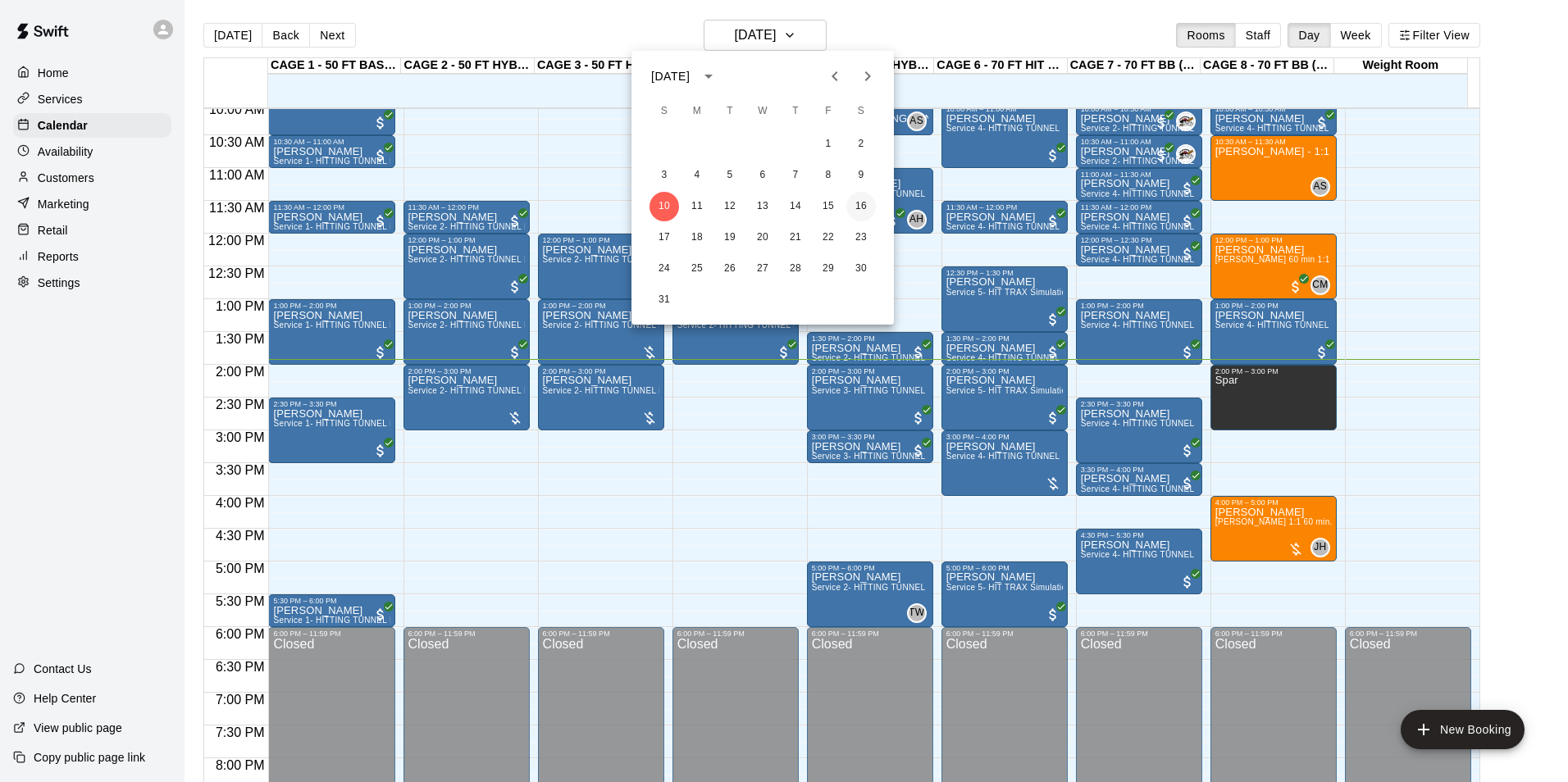
click at [871, 199] on button "16" at bounding box center [861, 207] width 30 height 30
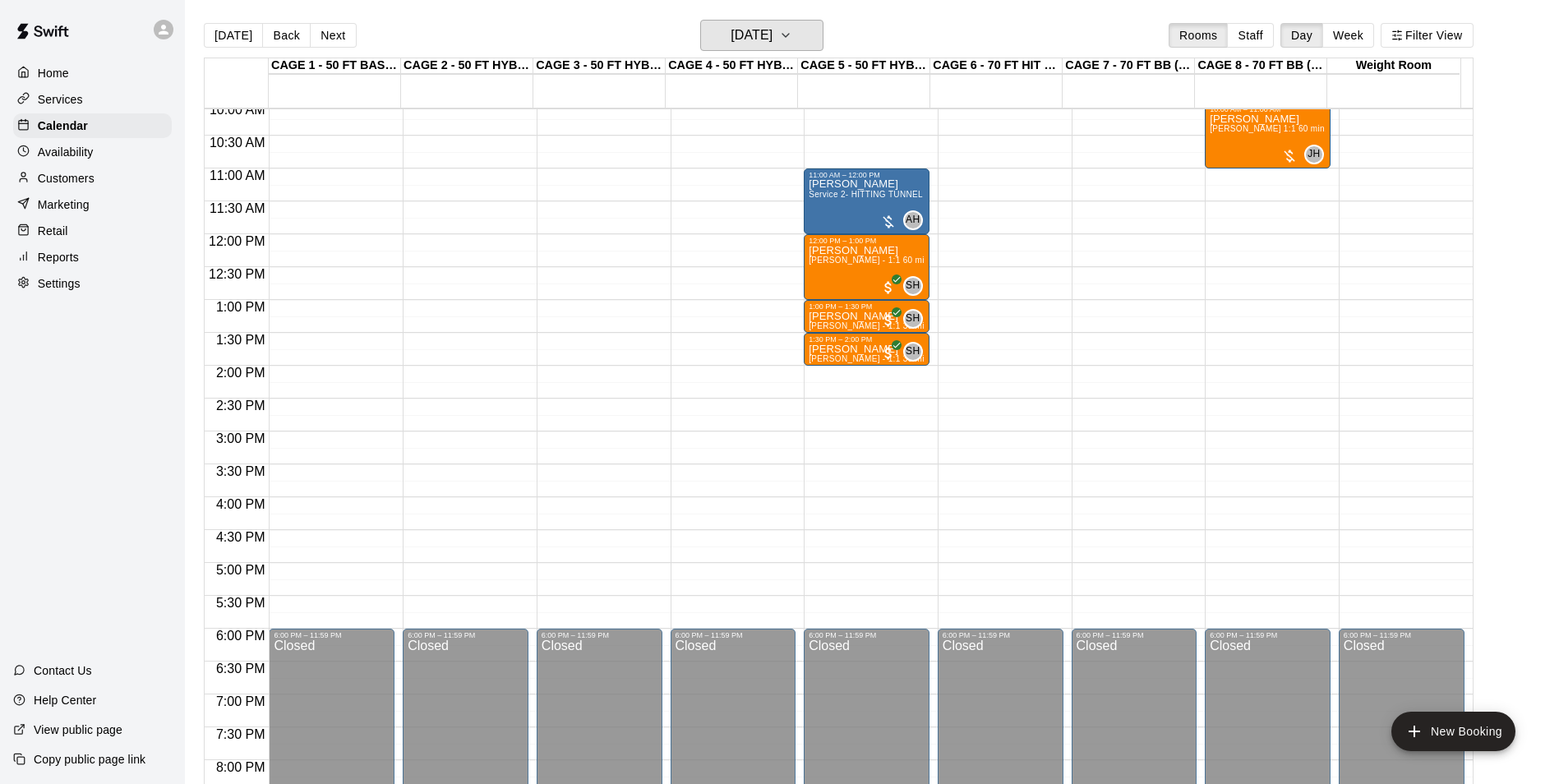
scroll to position [499, 0]
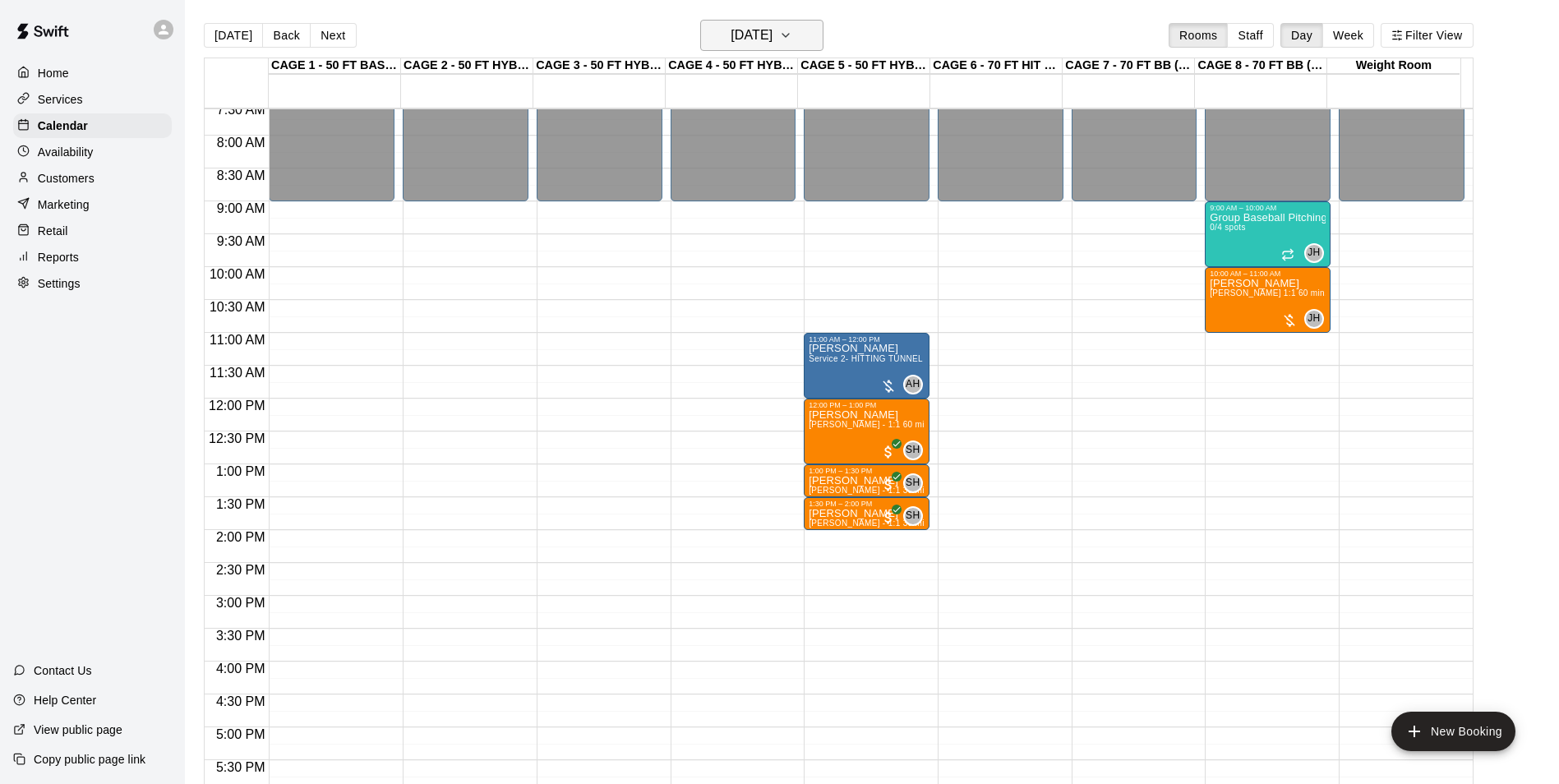
click at [804, 43] on button "Saturday Aug 16" at bounding box center [762, 36] width 123 height 32
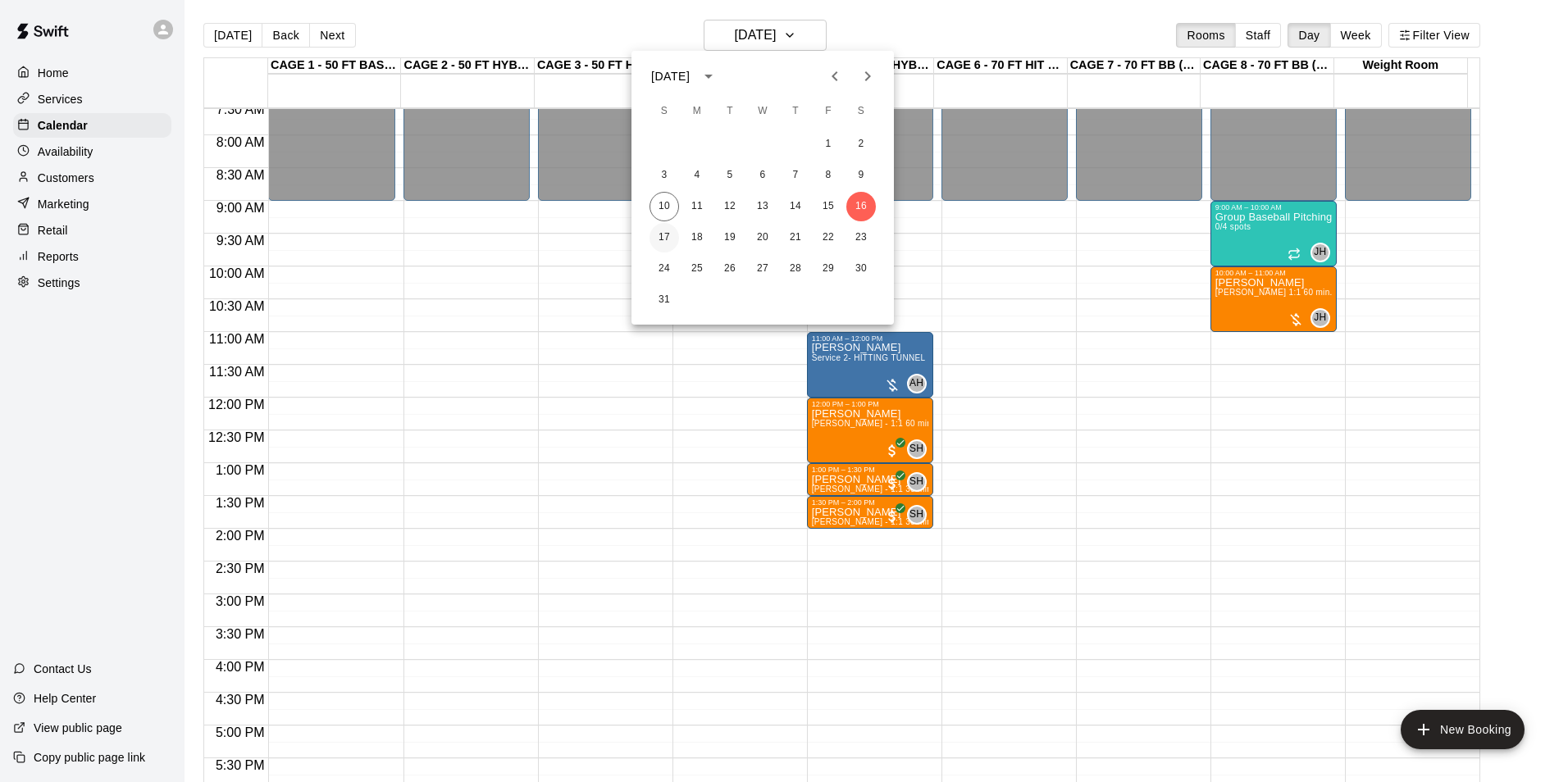
click at [661, 225] on button "17" at bounding box center [664, 238] width 30 height 30
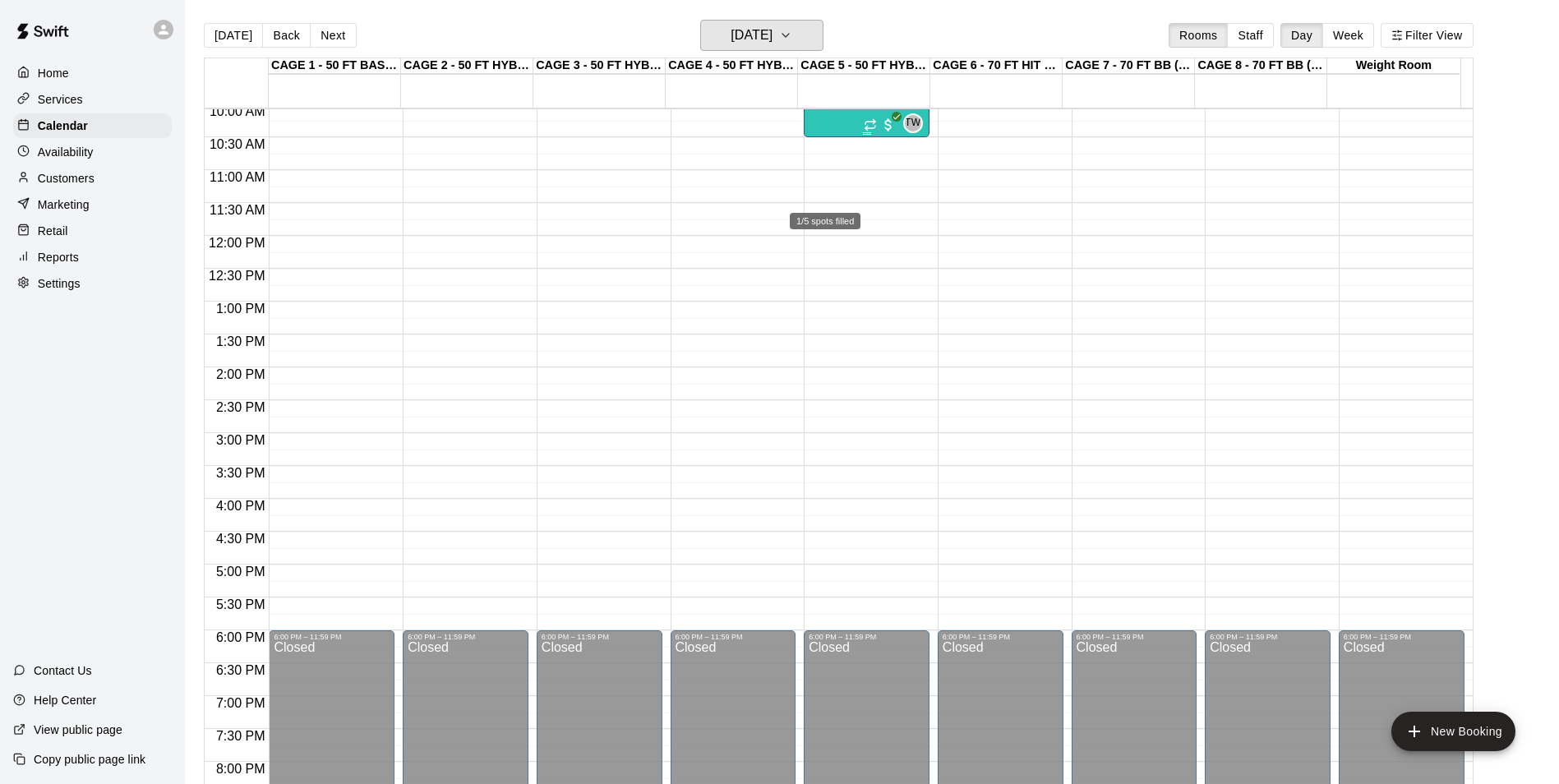
scroll to position [664, 0]
click at [772, 45] on h6 "Sunday Aug 17" at bounding box center [752, 36] width 42 height 23
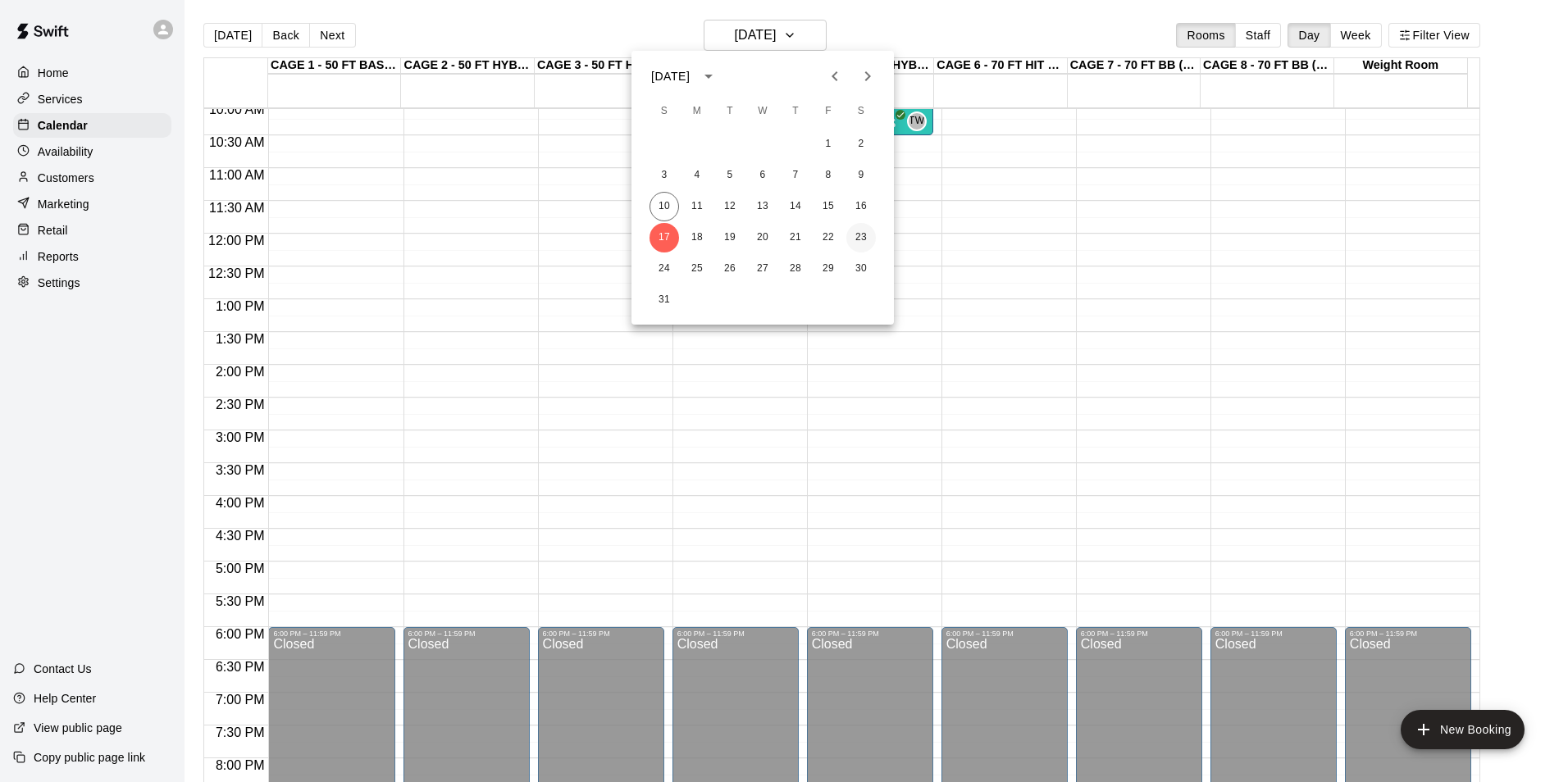
click at [854, 241] on button "23" at bounding box center [861, 238] width 30 height 30
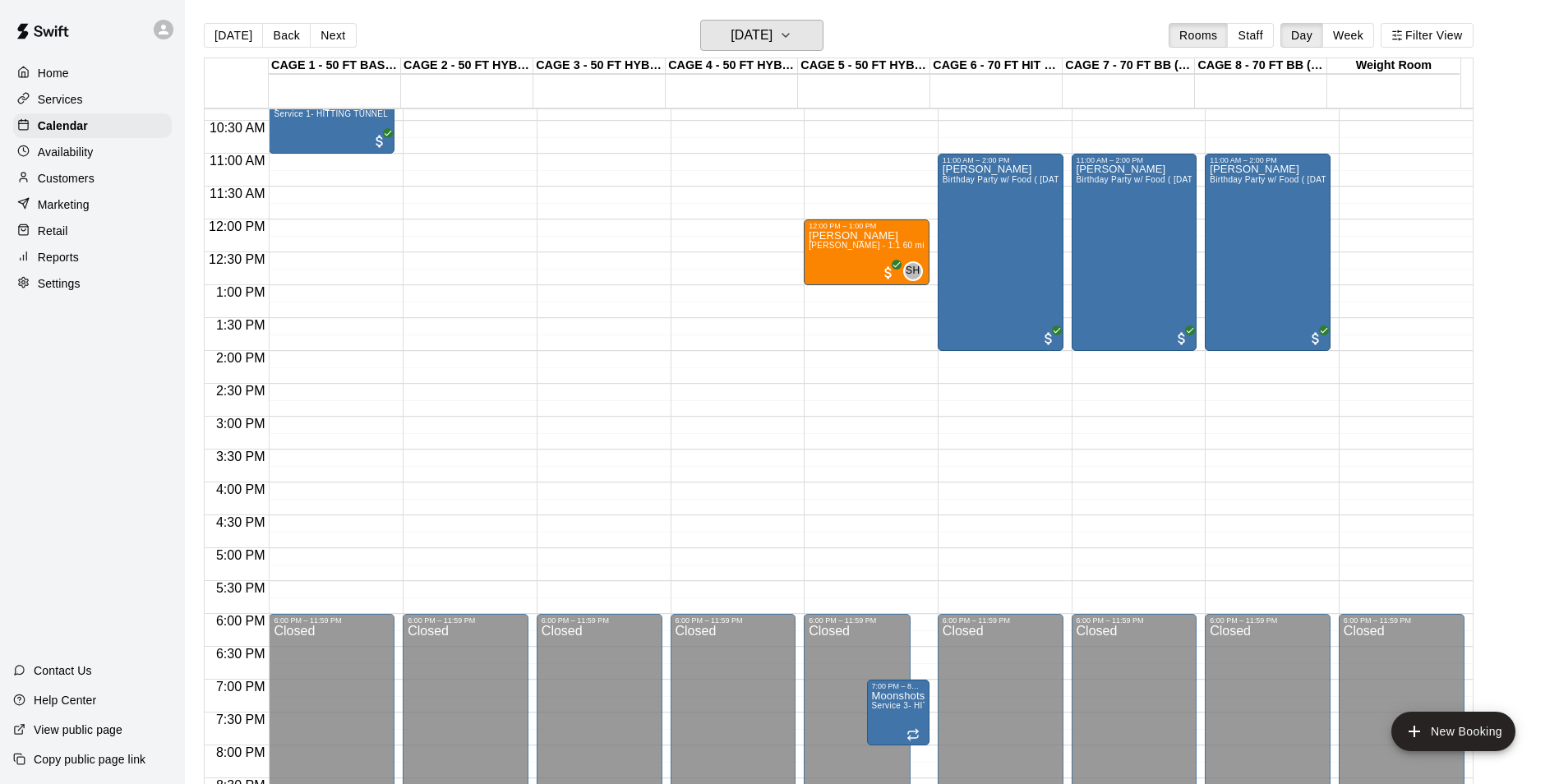
scroll to position [582, 0]
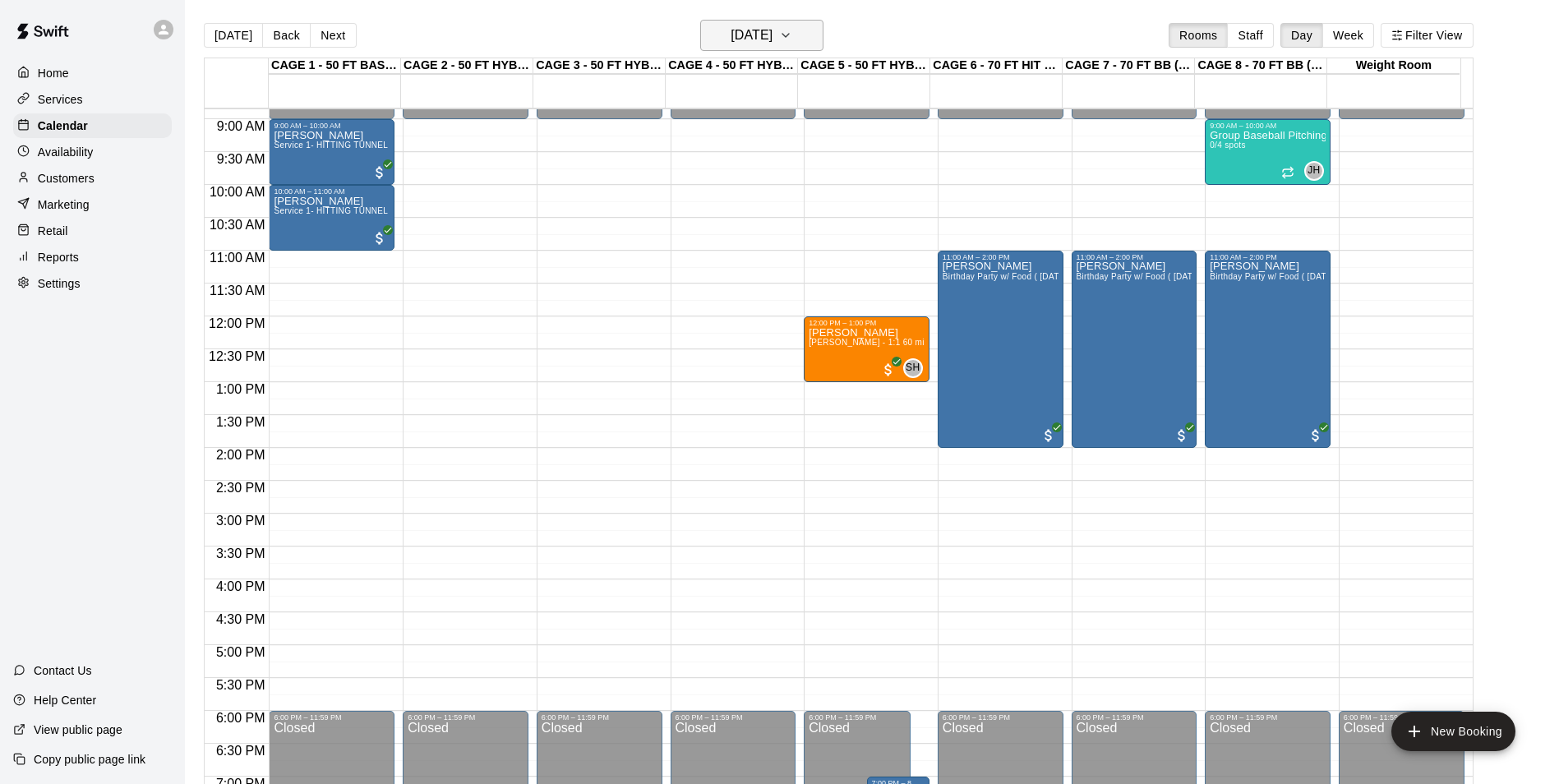
click at [772, 36] on h6 "Saturday Aug 23" at bounding box center [752, 36] width 42 height 23
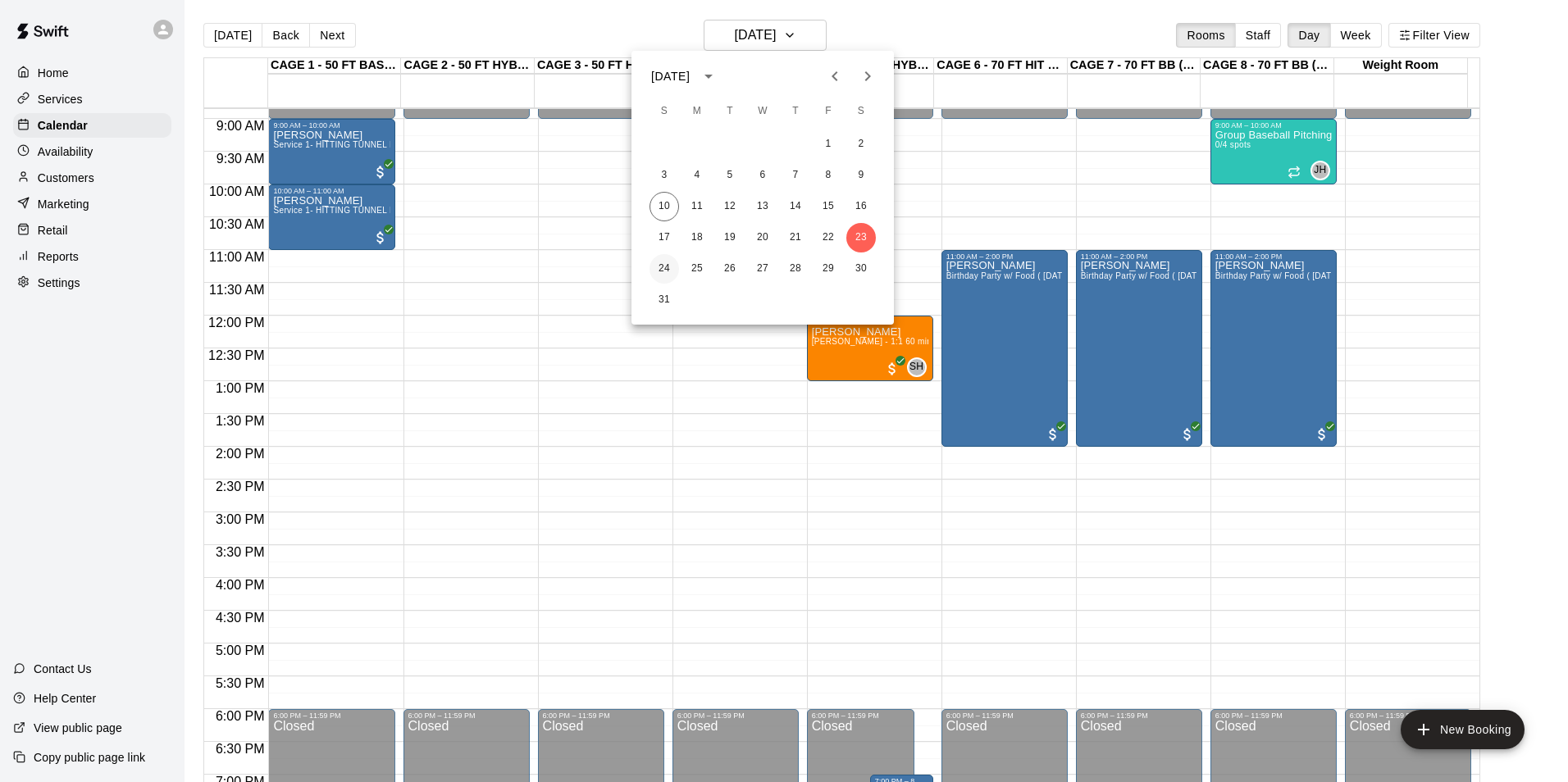
click at [654, 271] on button "24" at bounding box center [664, 269] width 30 height 30
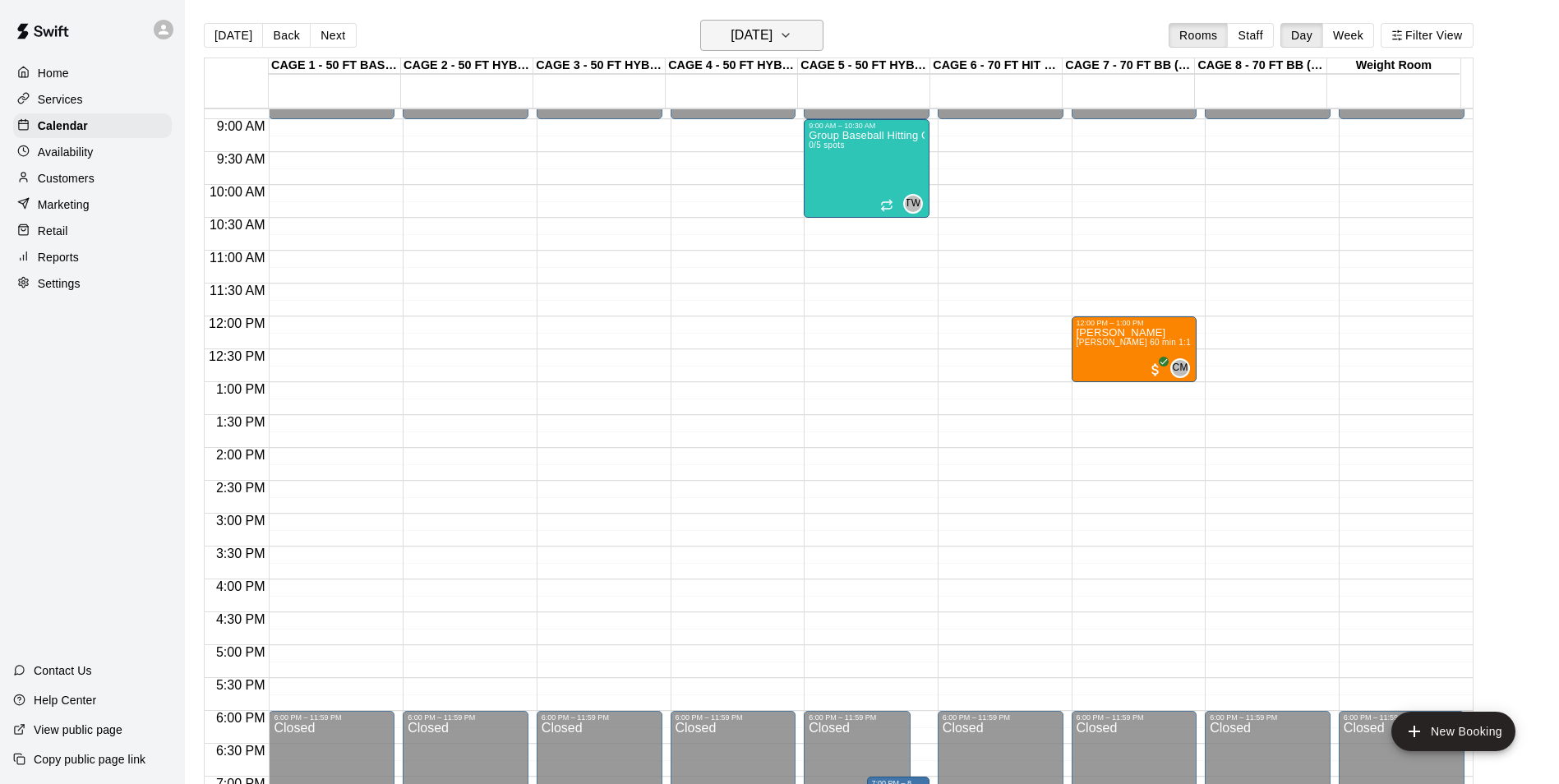
click at [732, 29] on h6 "Sunday Aug 24" at bounding box center [752, 36] width 42 height 23
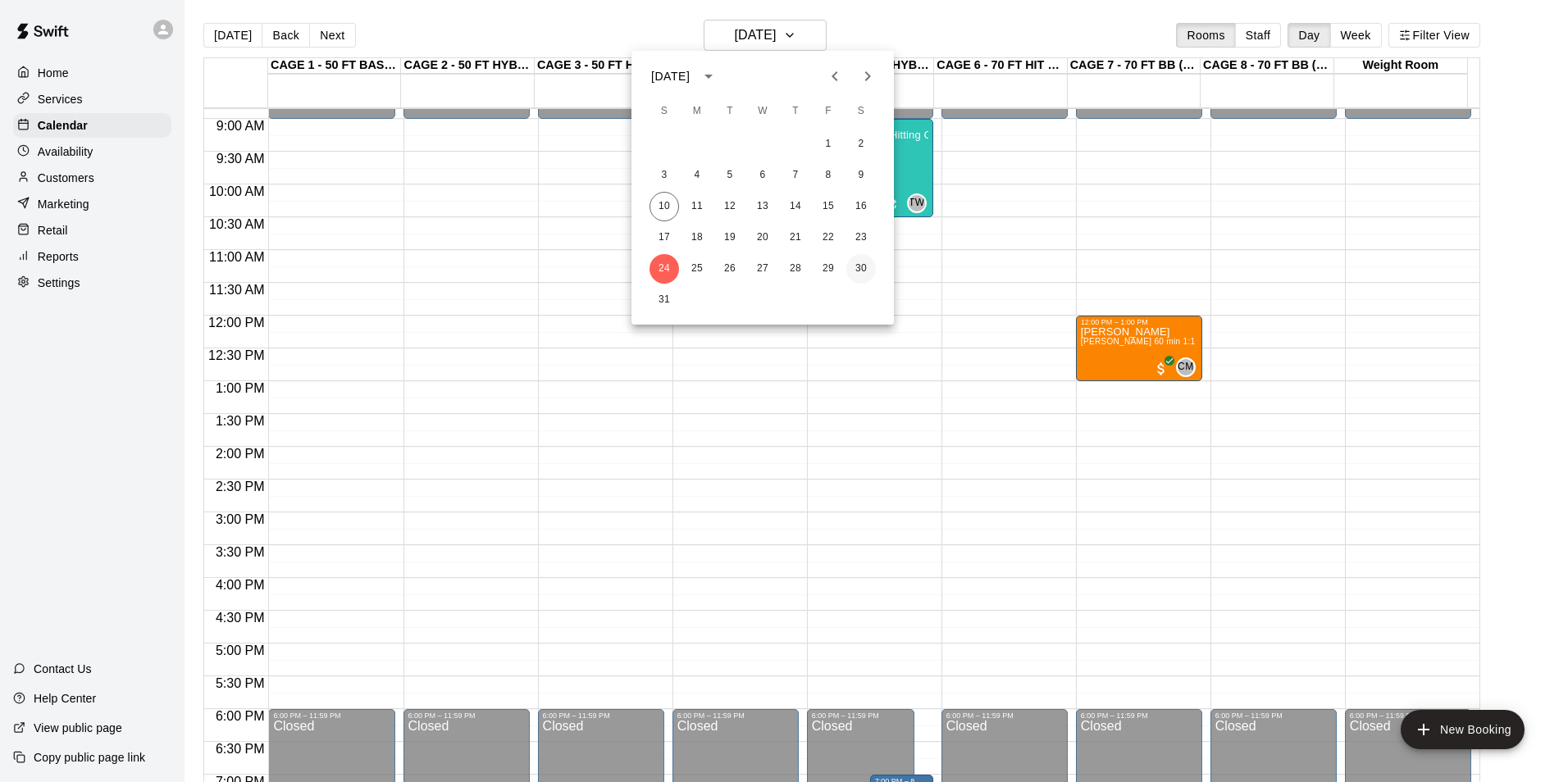
click at [846, 268] on button "30" at bounding box center [861, 269] width 30 height 30
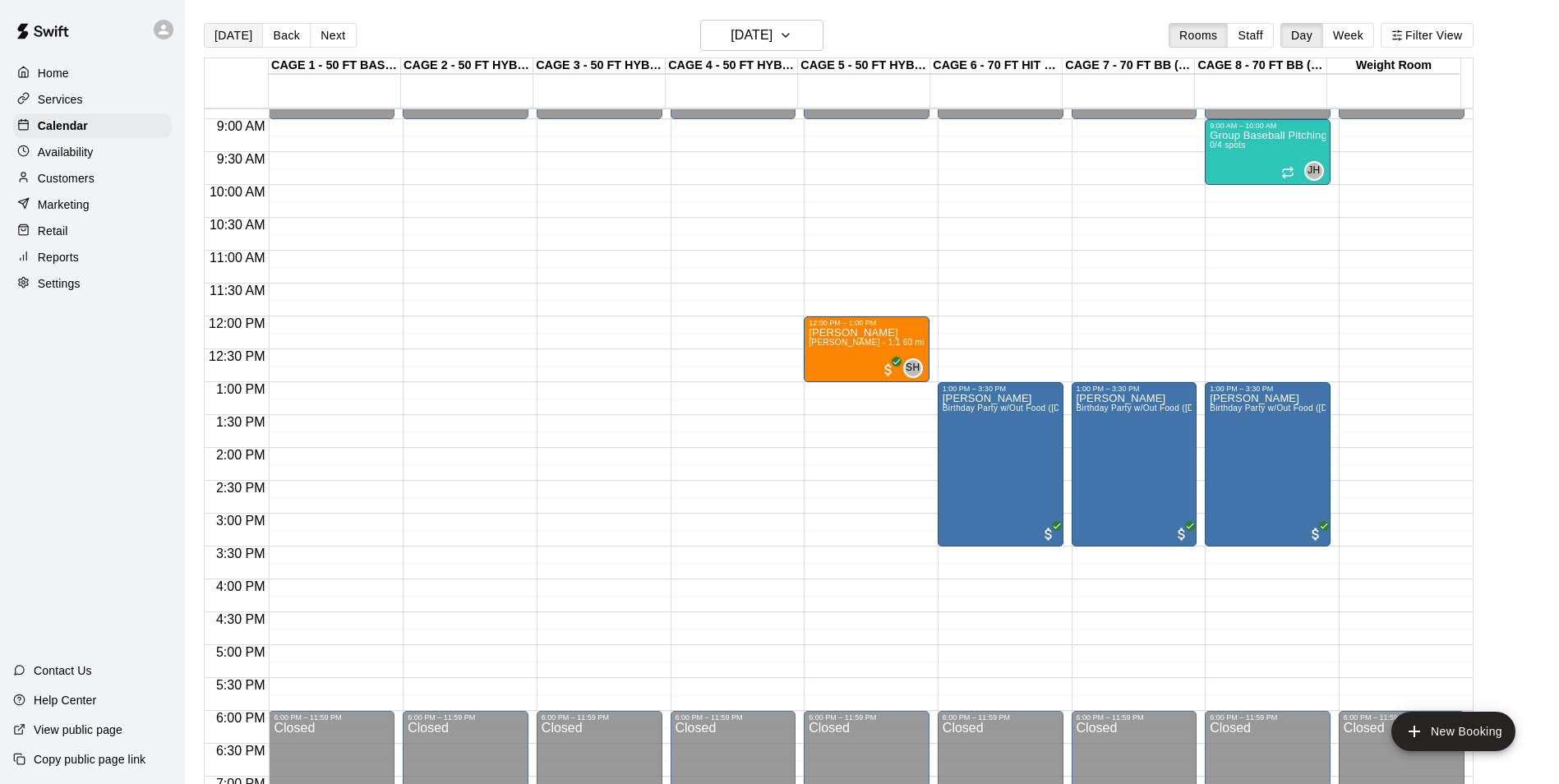
click at [224, 34] on button "Today" at bounding box center [233, 36] width 59 height 25
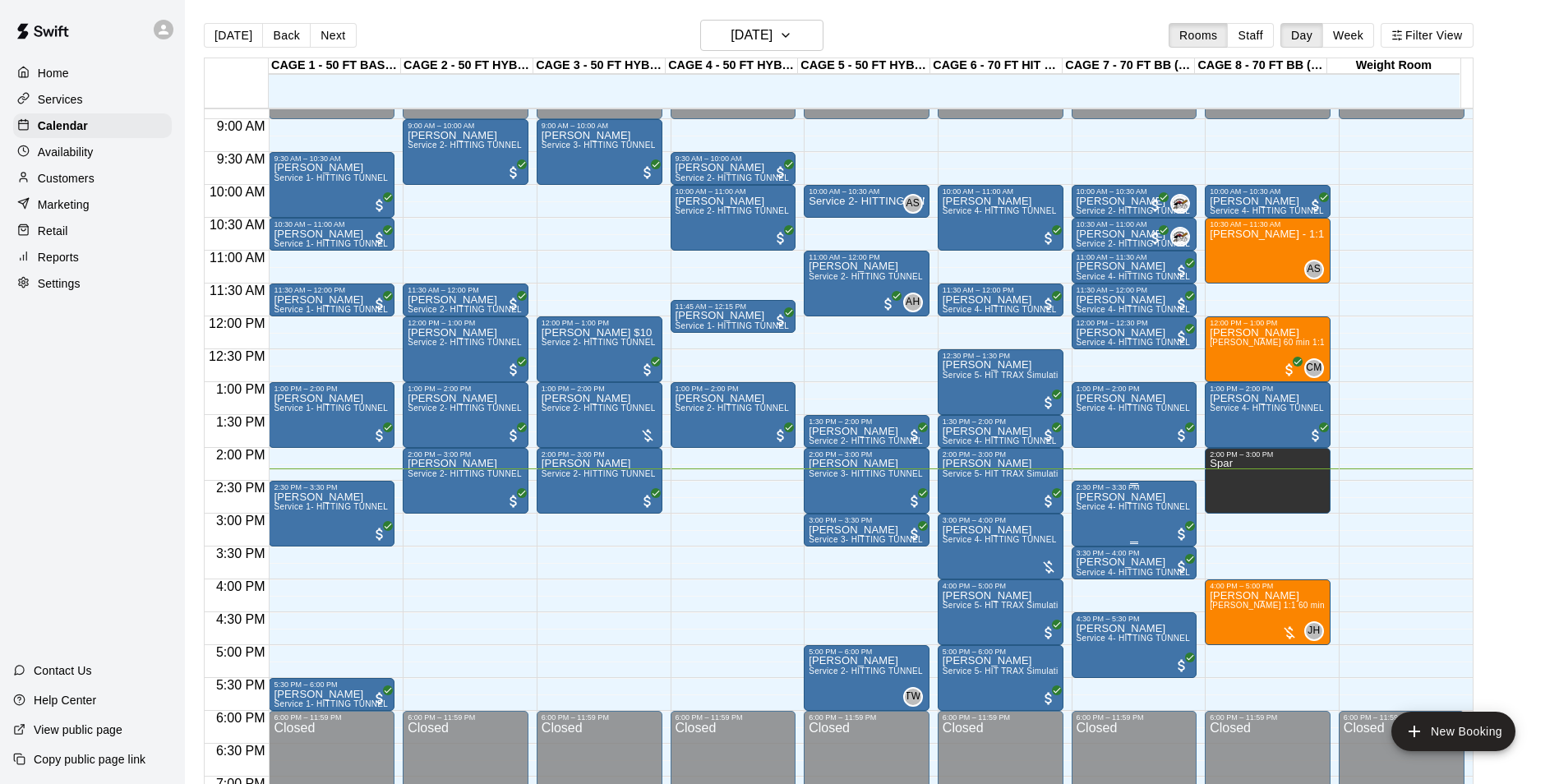
click at [1091, 511] on span "Service 4- HITTING TUNNEL RENTAL - 70ft Baseball" at bounding box center [1181, 506] width 209 height 9
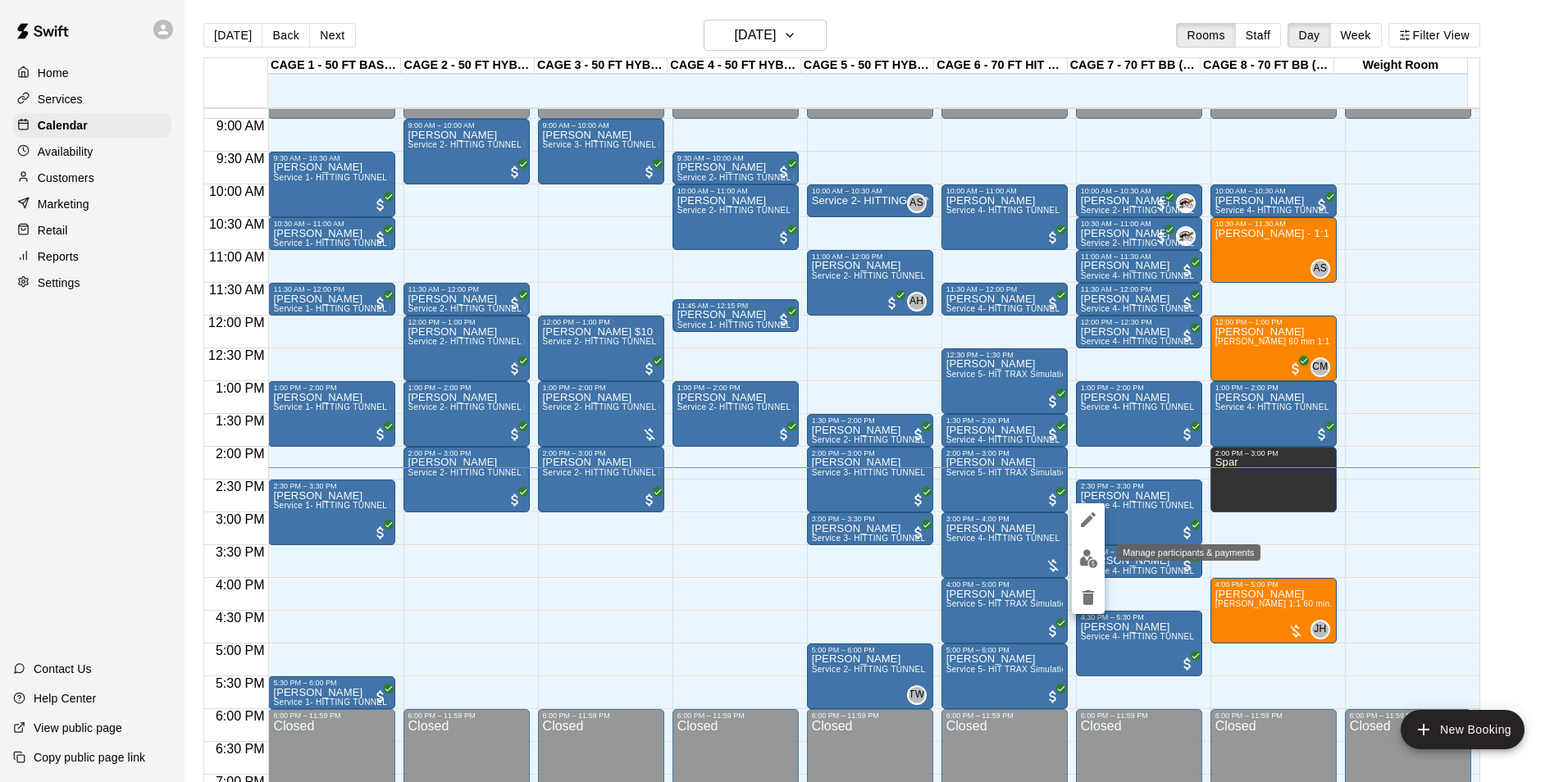
click at [1080, 550] on img "edit" at bounding box center [1088, 559] width 19 height 19
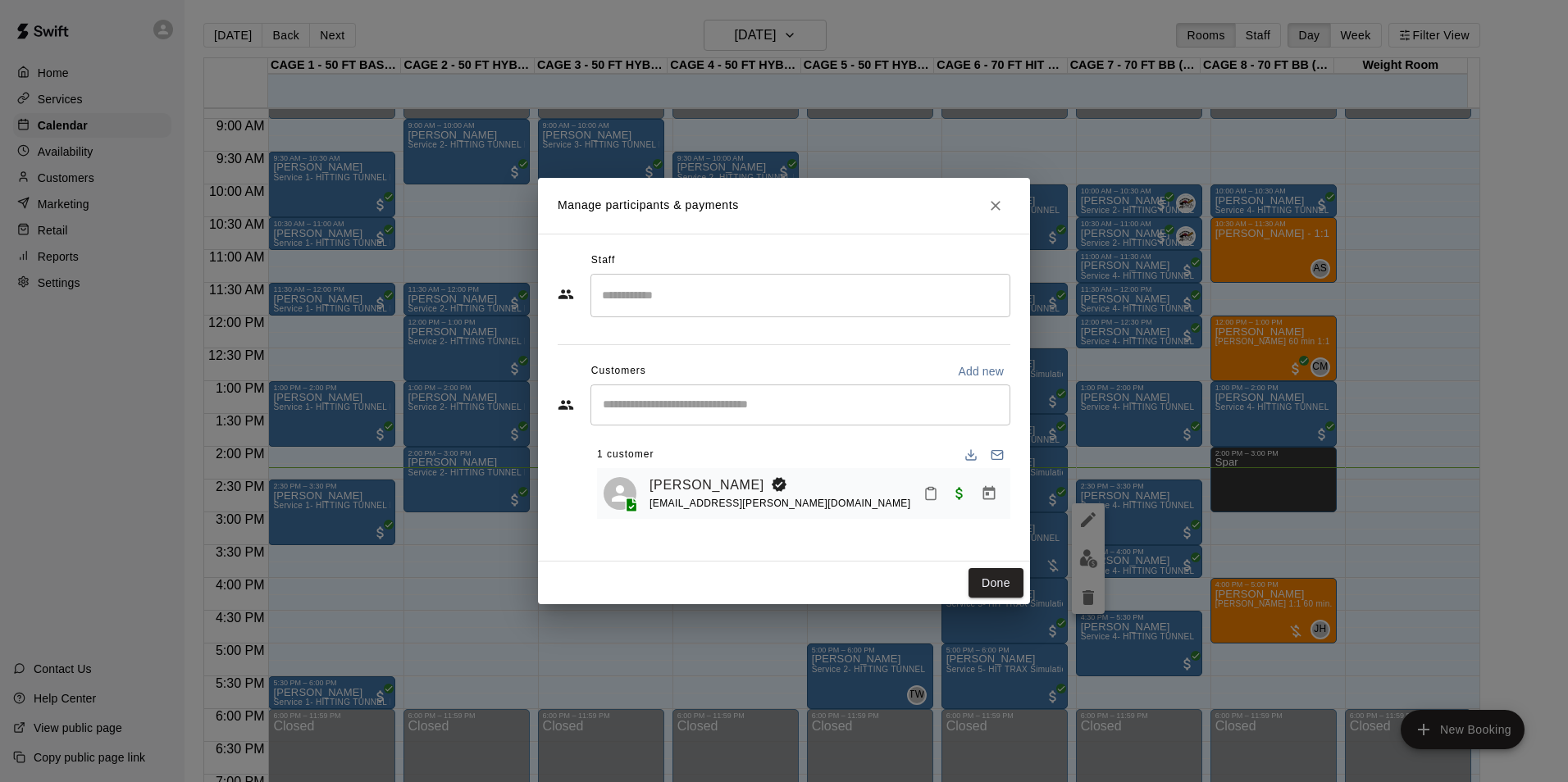
click at [929, 489] on rect "Mark attendance" at bounding box center [931, 488] width 5 height 2
click at [964, 489] on li "Mark attended" at bounding box center [1037, 502] width 192 height 27
click at [1007, 577] on button "Done" at bounding box center [996, 583] width 55 height 31
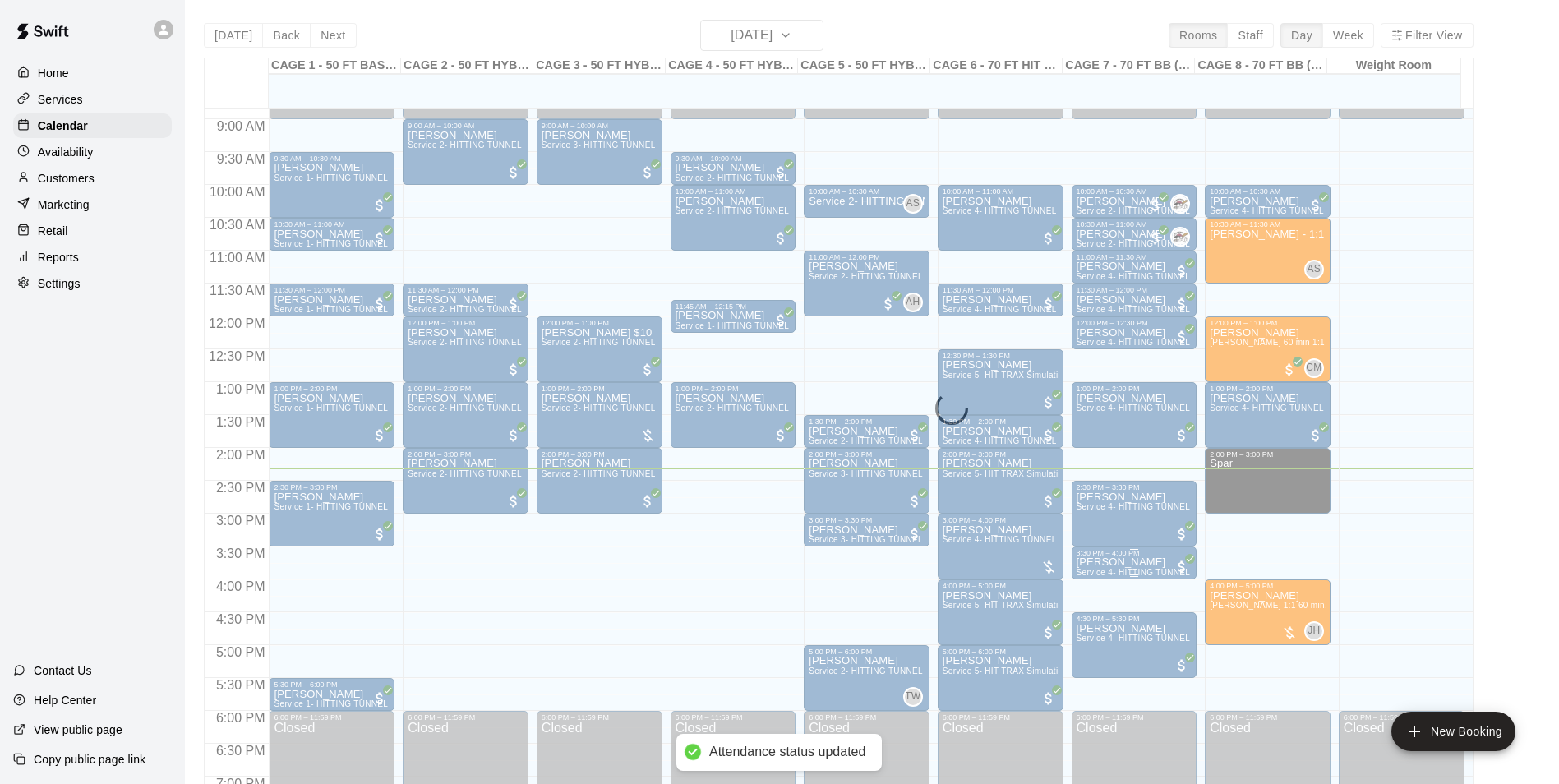
click at [1112, 562] on p "Zachariah Vankirk" at bounding box center [1134, 562] width 116 height 0
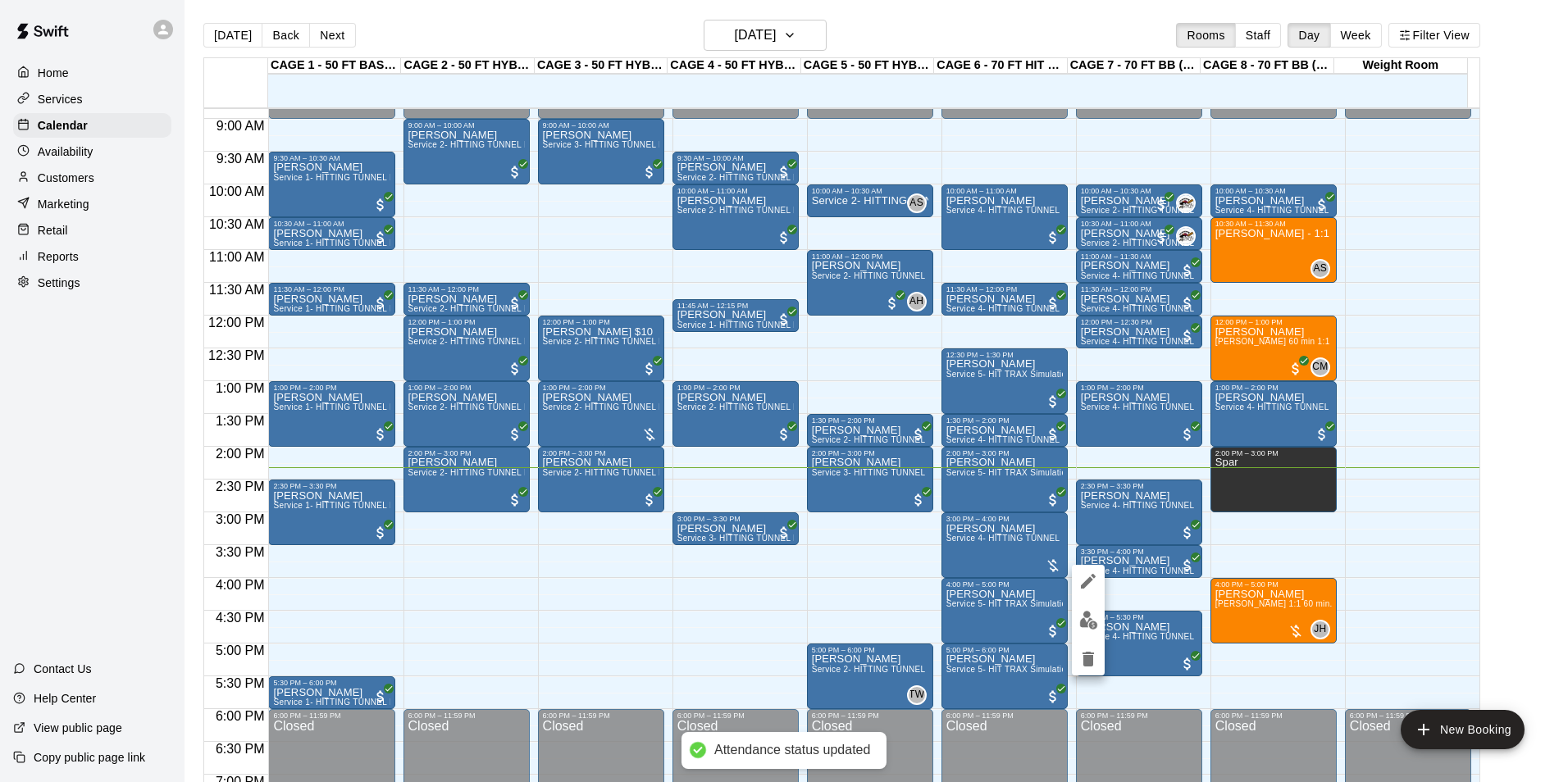
click at [1080, 610] on button "edit" at bounding box center [1088, 620] width 32 height 32
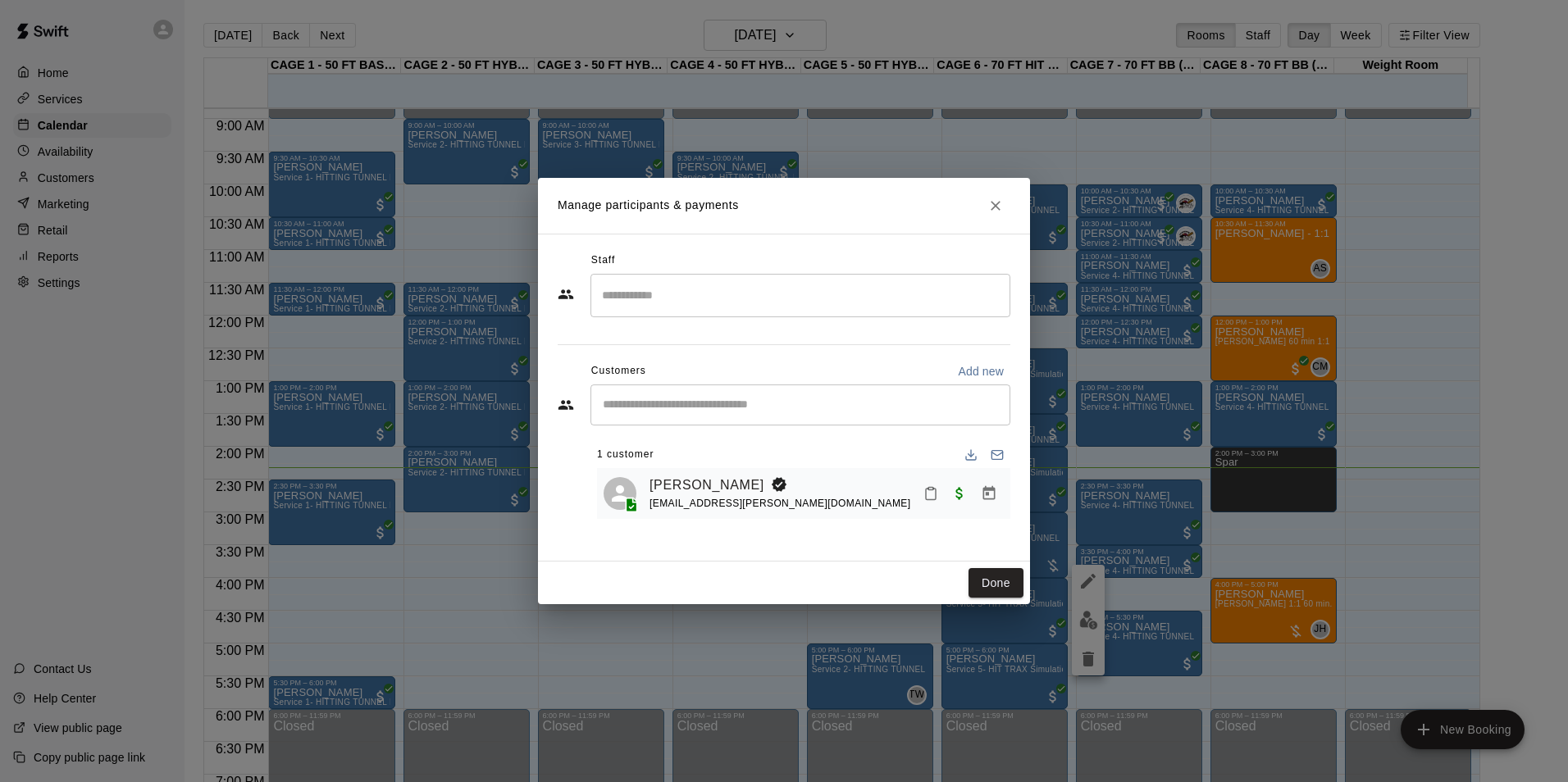
click at [927, 500] on icon "Mark attendance" at bounding box center [931, 495] width 10 height 12
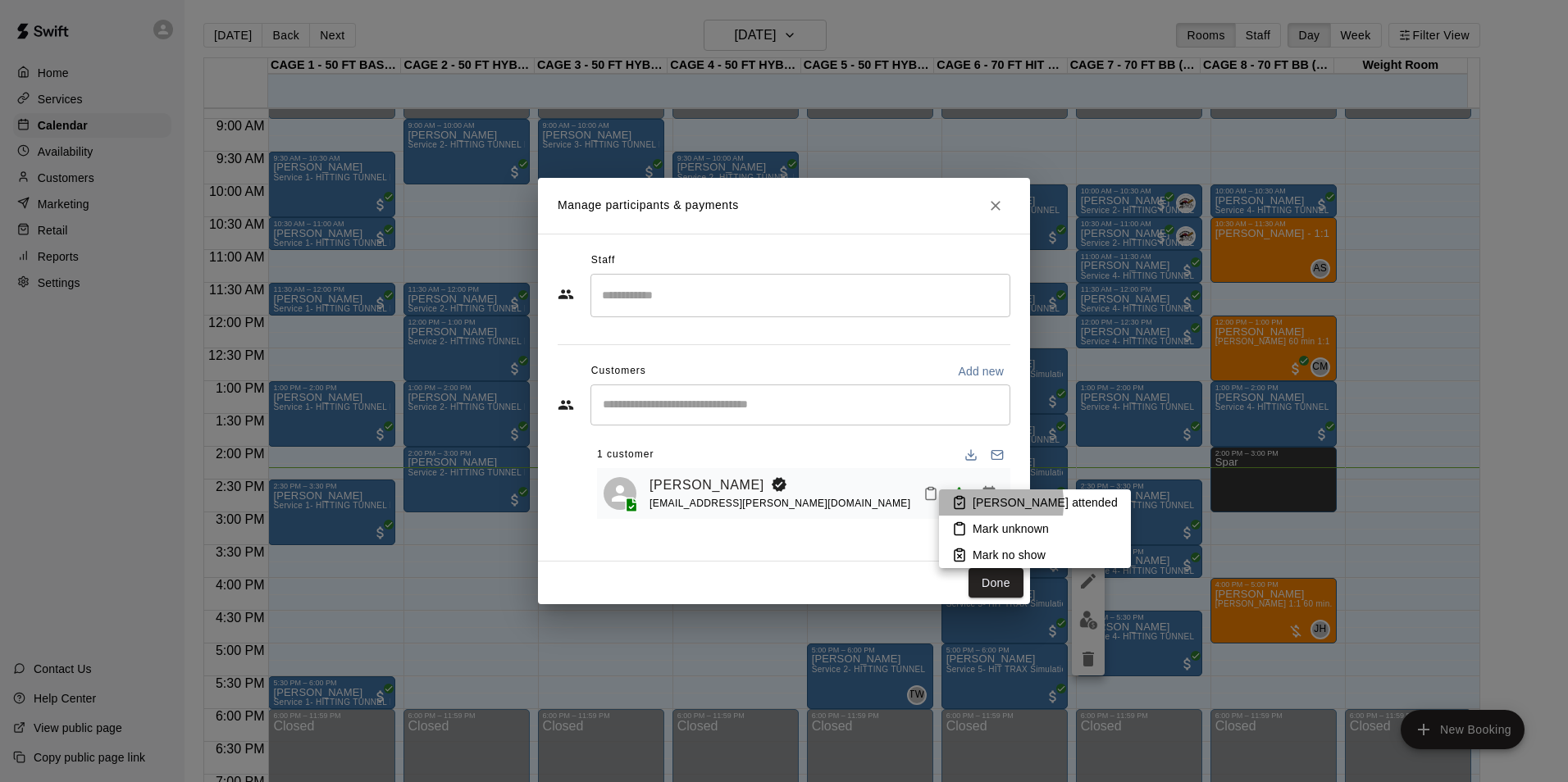
click at [960, 503] on icon at bounding box center [959, 503] width 4 height 2
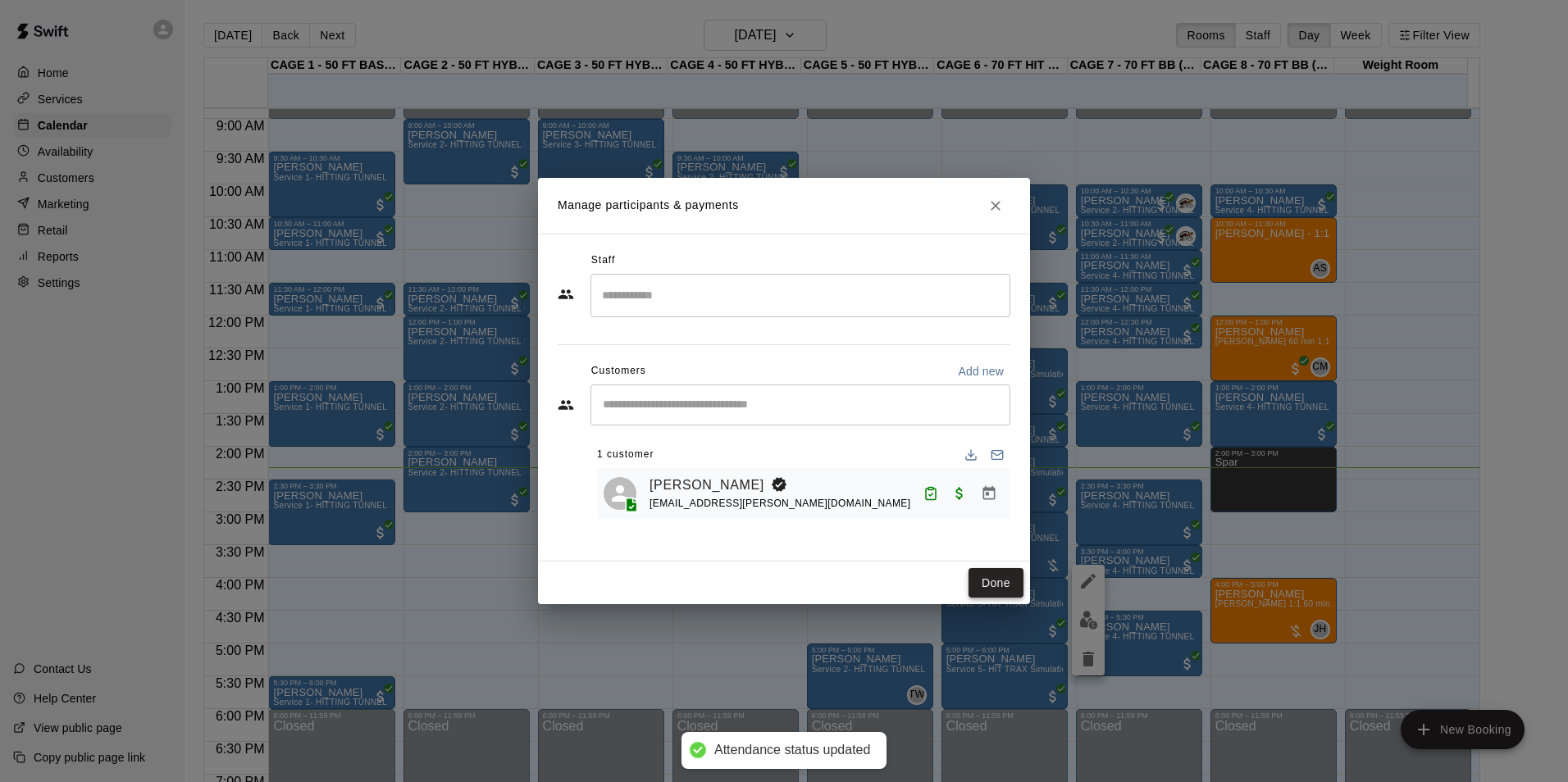
click at [997, 579] on button "Done" at bounding box center [996, 583] width 55 height 31
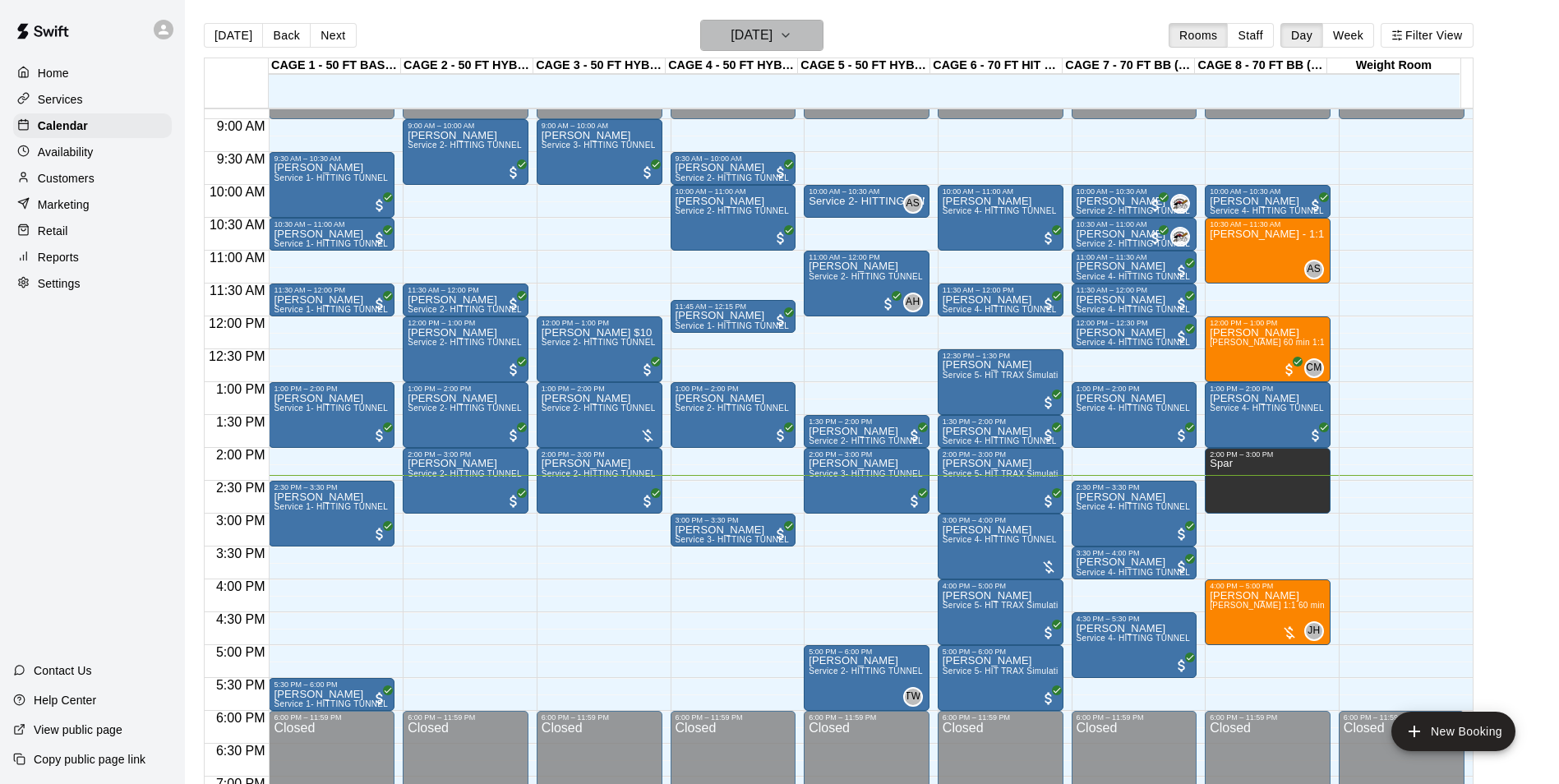
click at [747, 46] on h6 "Sunday Aug 10" at bounding box center [752, 36] width 42 height 23
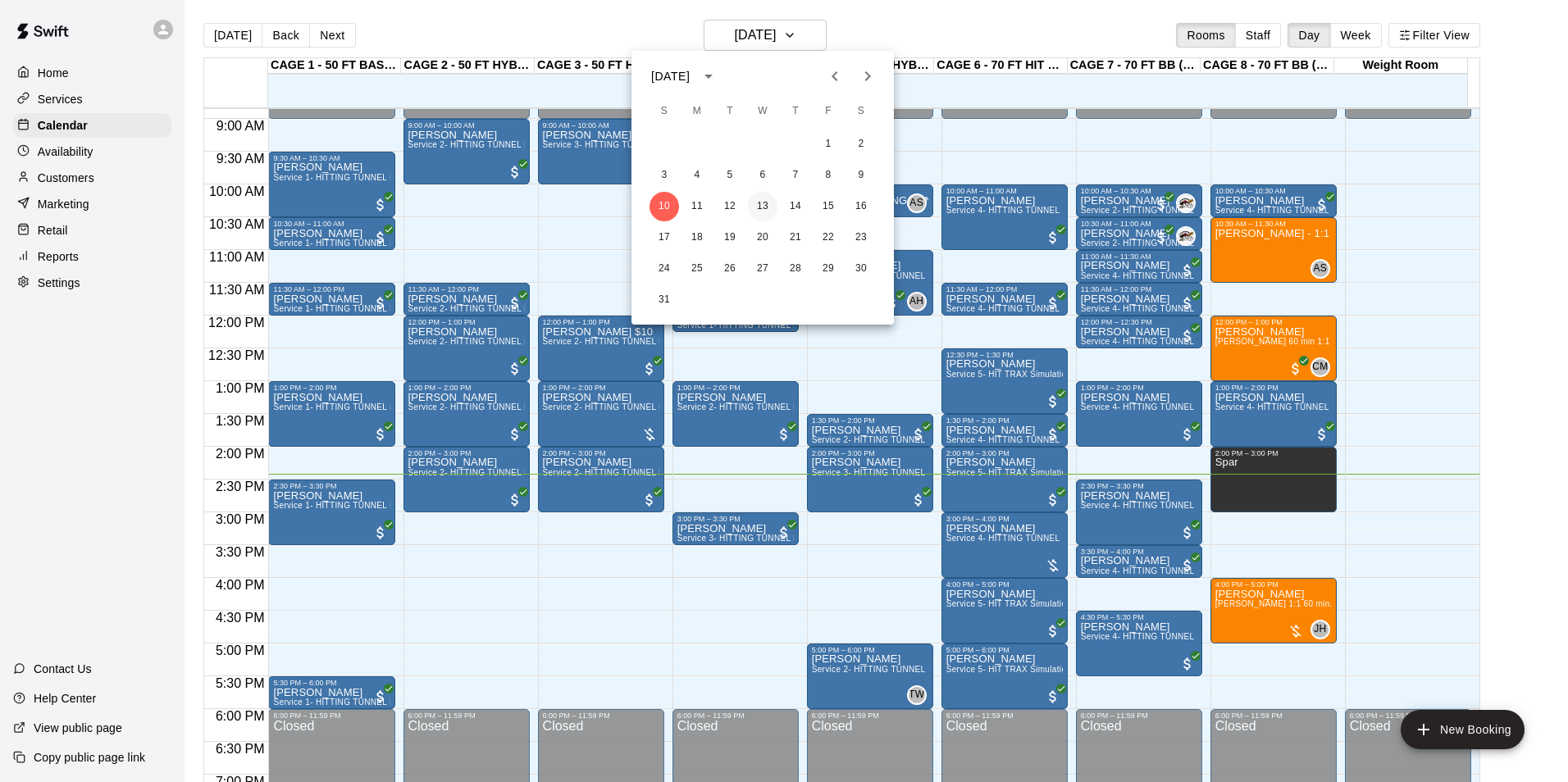
click at [763, 199] on button "13" at bounding box center [763, 207] width 30 height 30
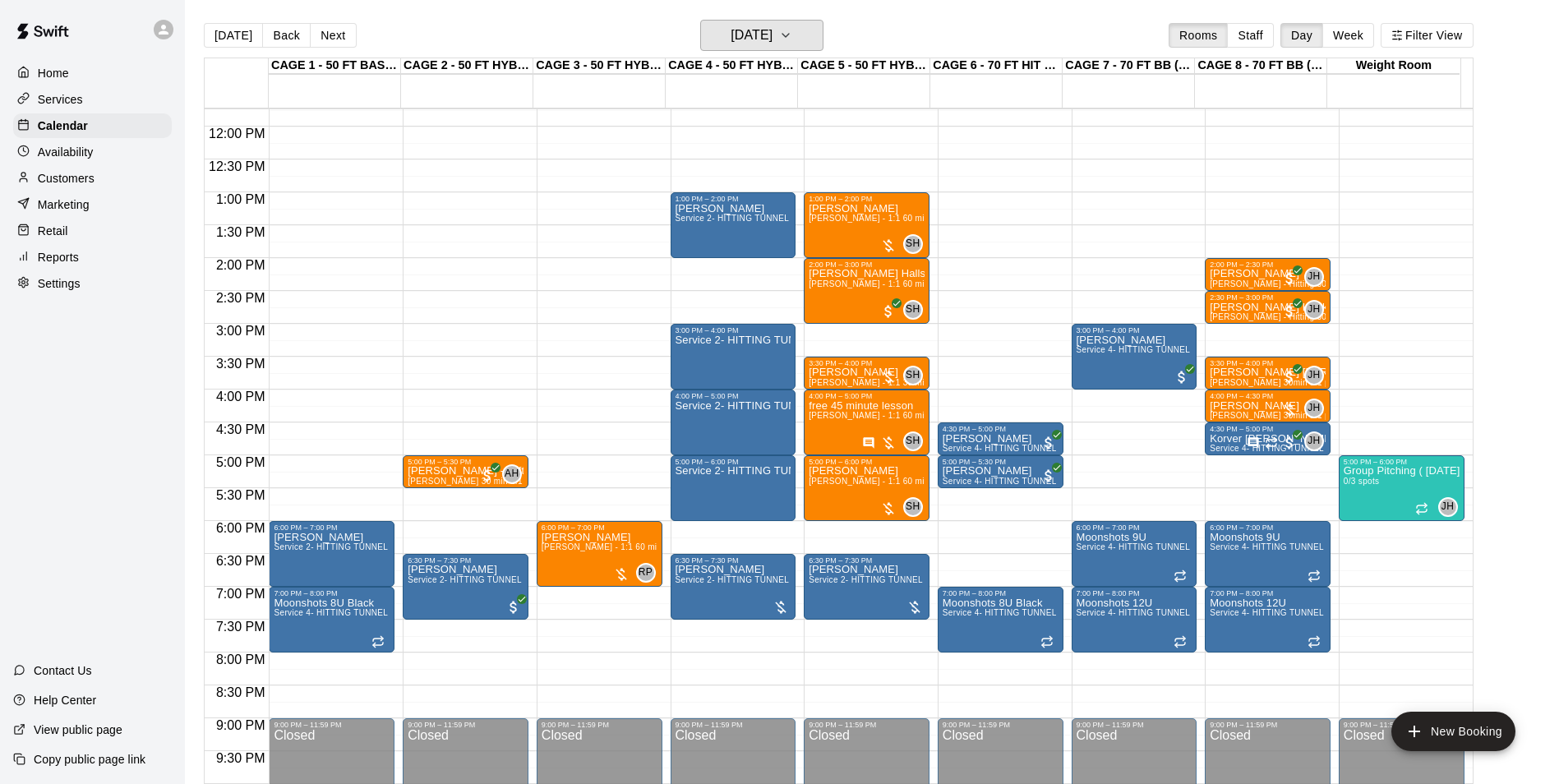
scroll to position [747, 0]
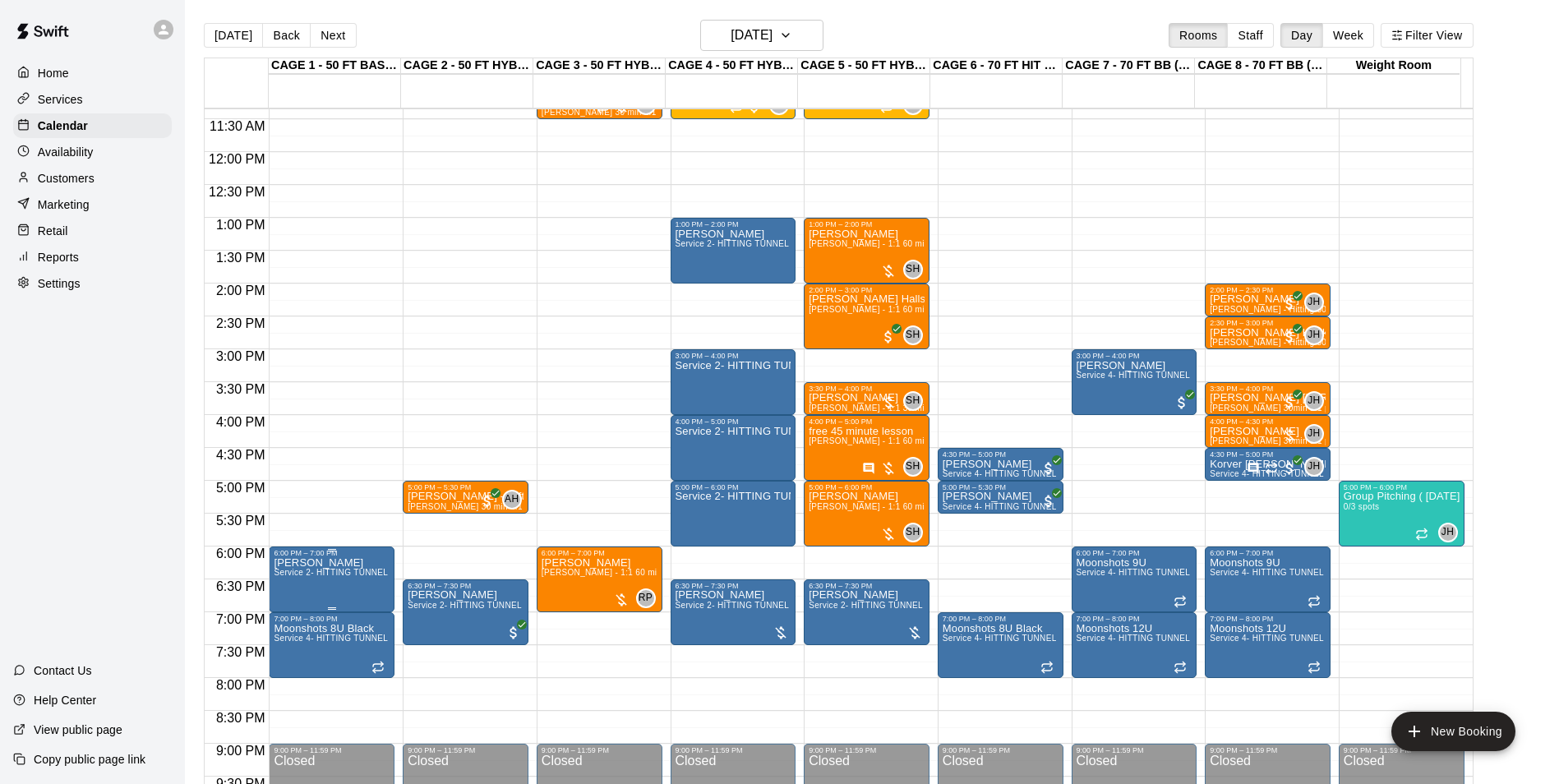
click at [294, 577] on span "Service 2- HITTING TUNNEL RENTAL - 50ft Baseball" at bounding box center [378, 572] width 209 height 9
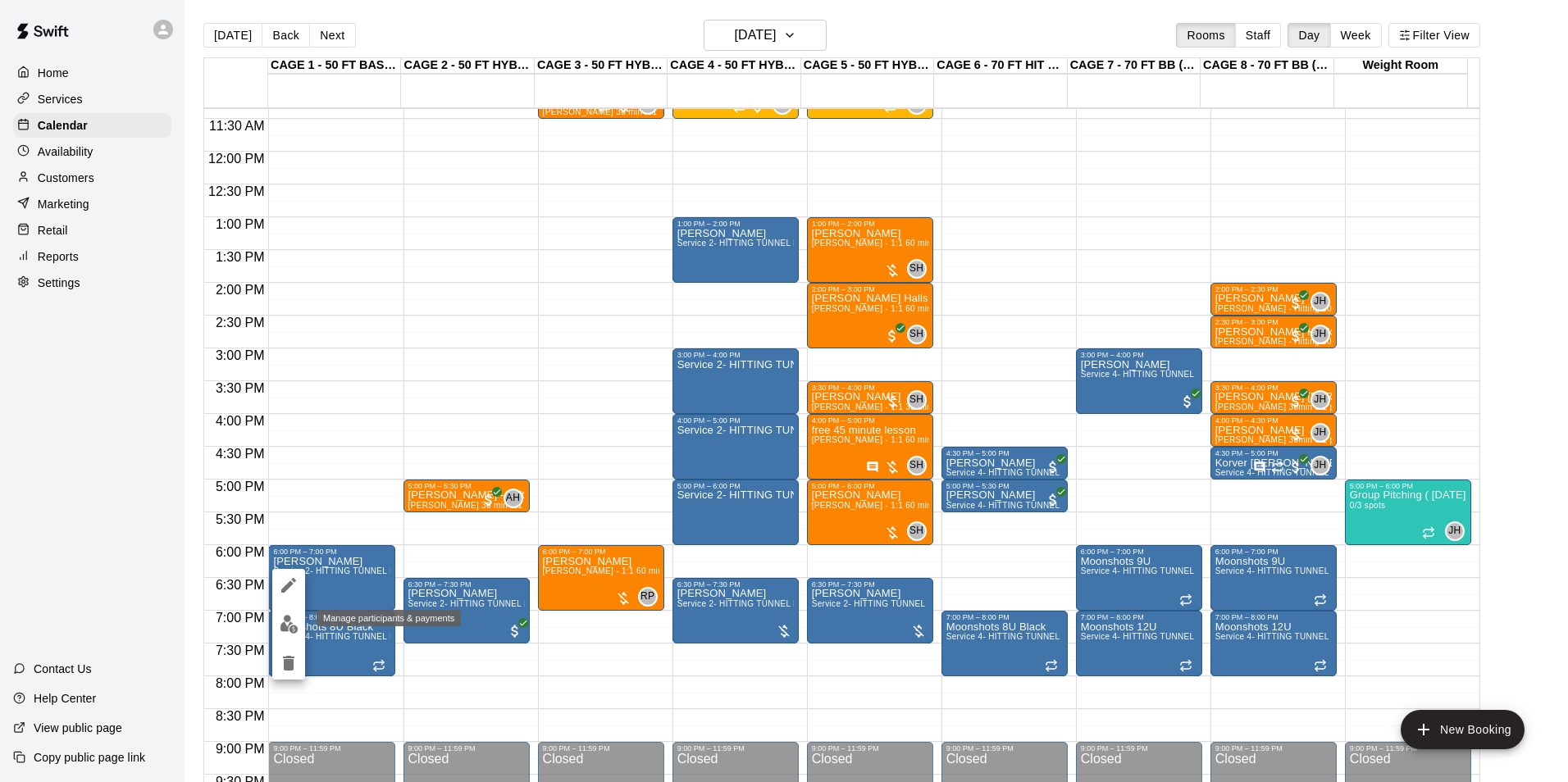
click at [290, 623] on img "edit" at bounding box center [289, 624] width 19 height 19
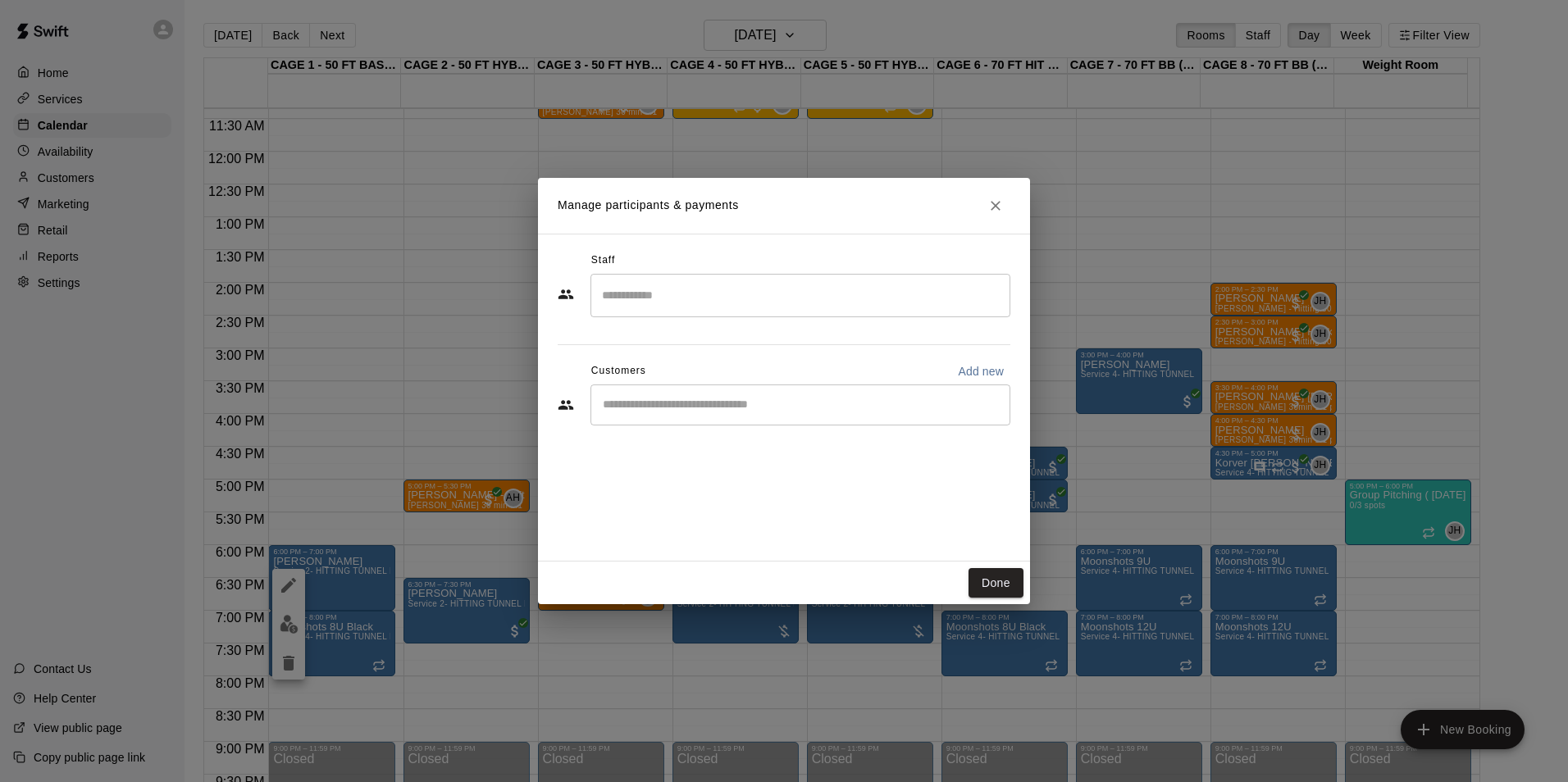
click at [683, 419] on div "​" at bounding box center [801, 404] width 420 height 41
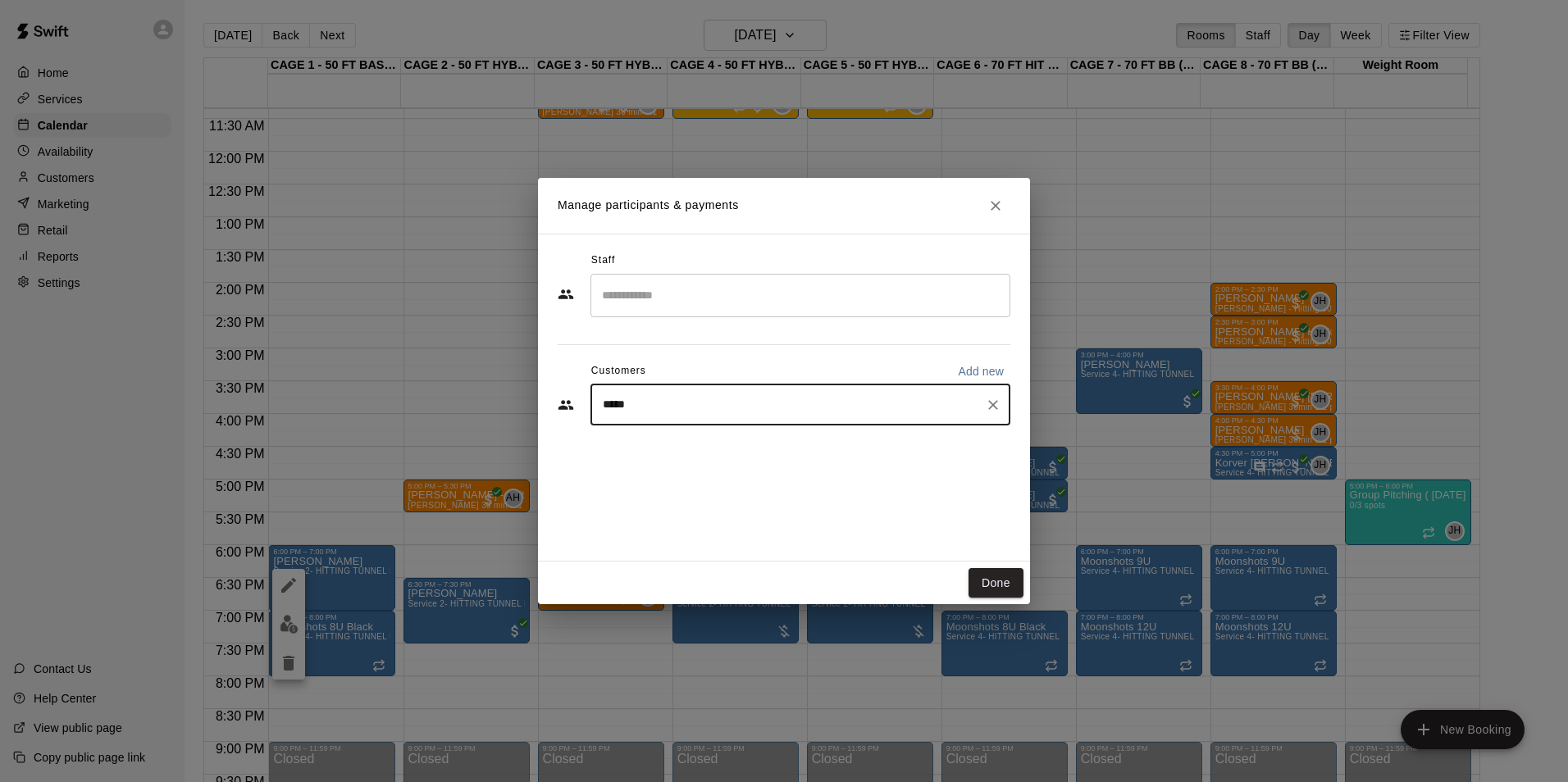
type input "******"
click at [686, 457] on span "coachtomsiebert@gmail.com" at bounding box center [724, 461] width 176 height 12
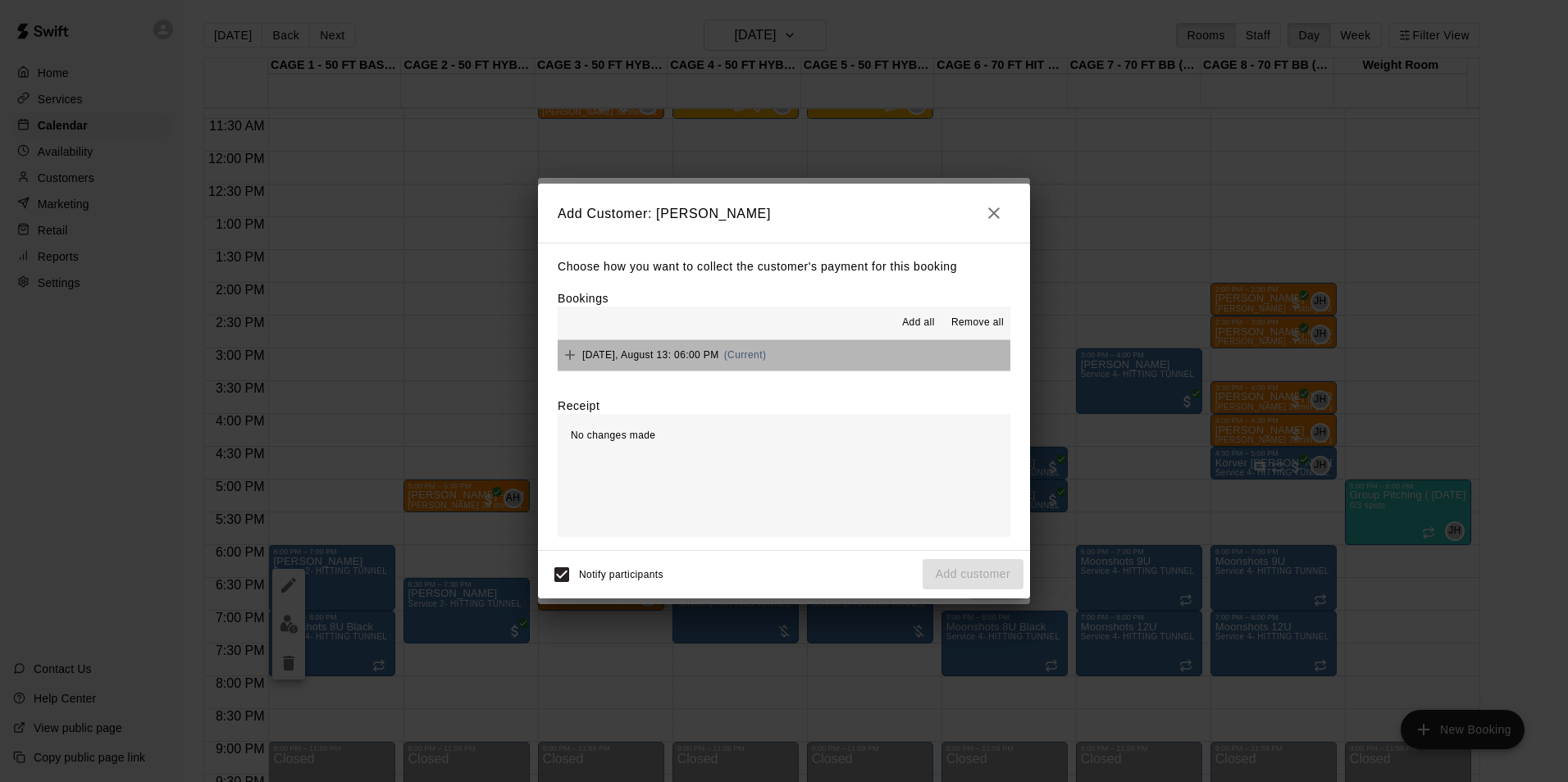
click at [876, 359] on button "Wednesday, August 13: 06:00 PM (Current)" at bounding box center [783, 355] width 453 height 31
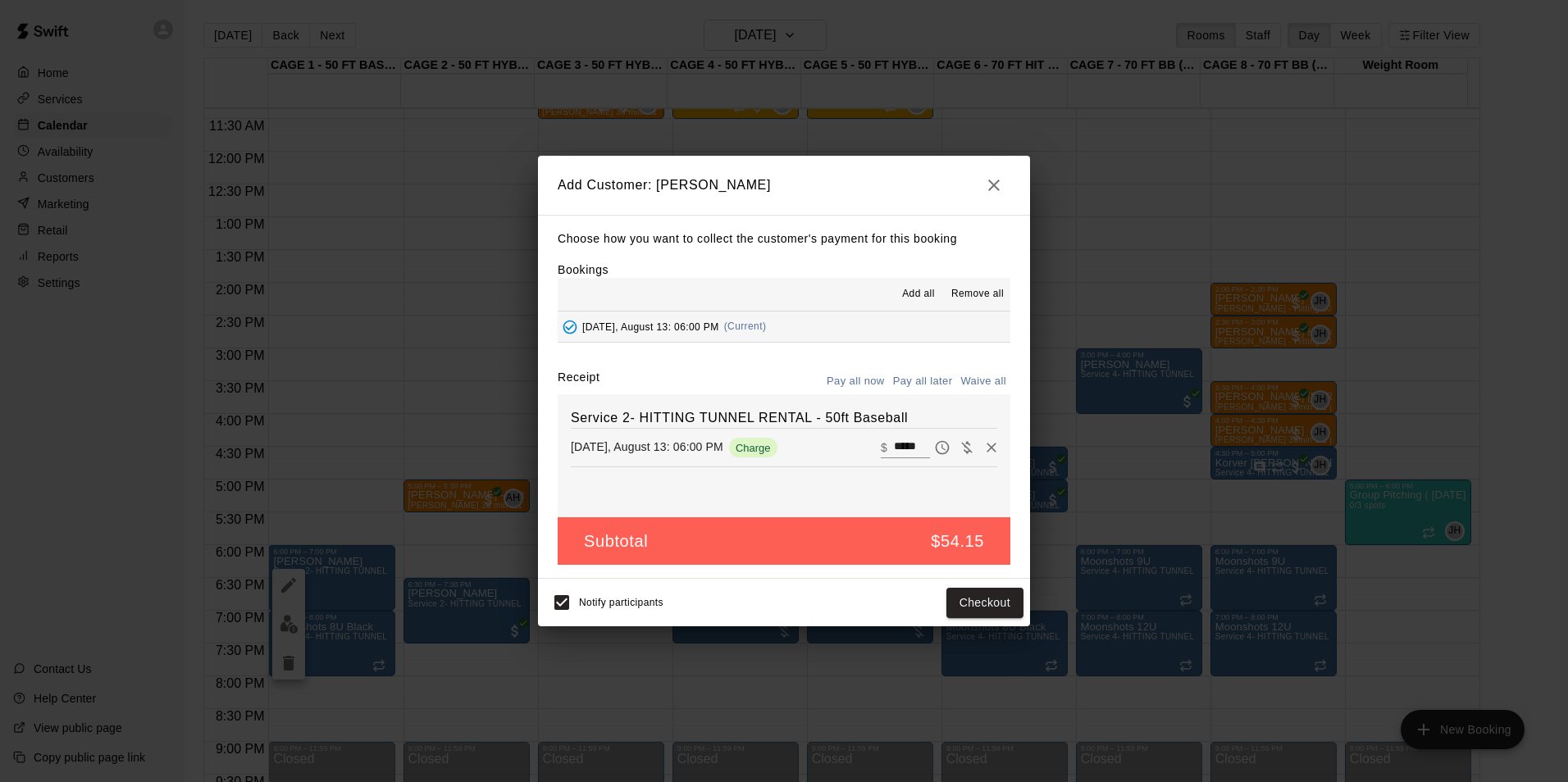
click at [914, 380] on button "Pay all later" at bounding box center [923, 381] width 68 height 26
click at [982, 601] on button "Add customer" at bounding box center [973, 603] width 100 height 31
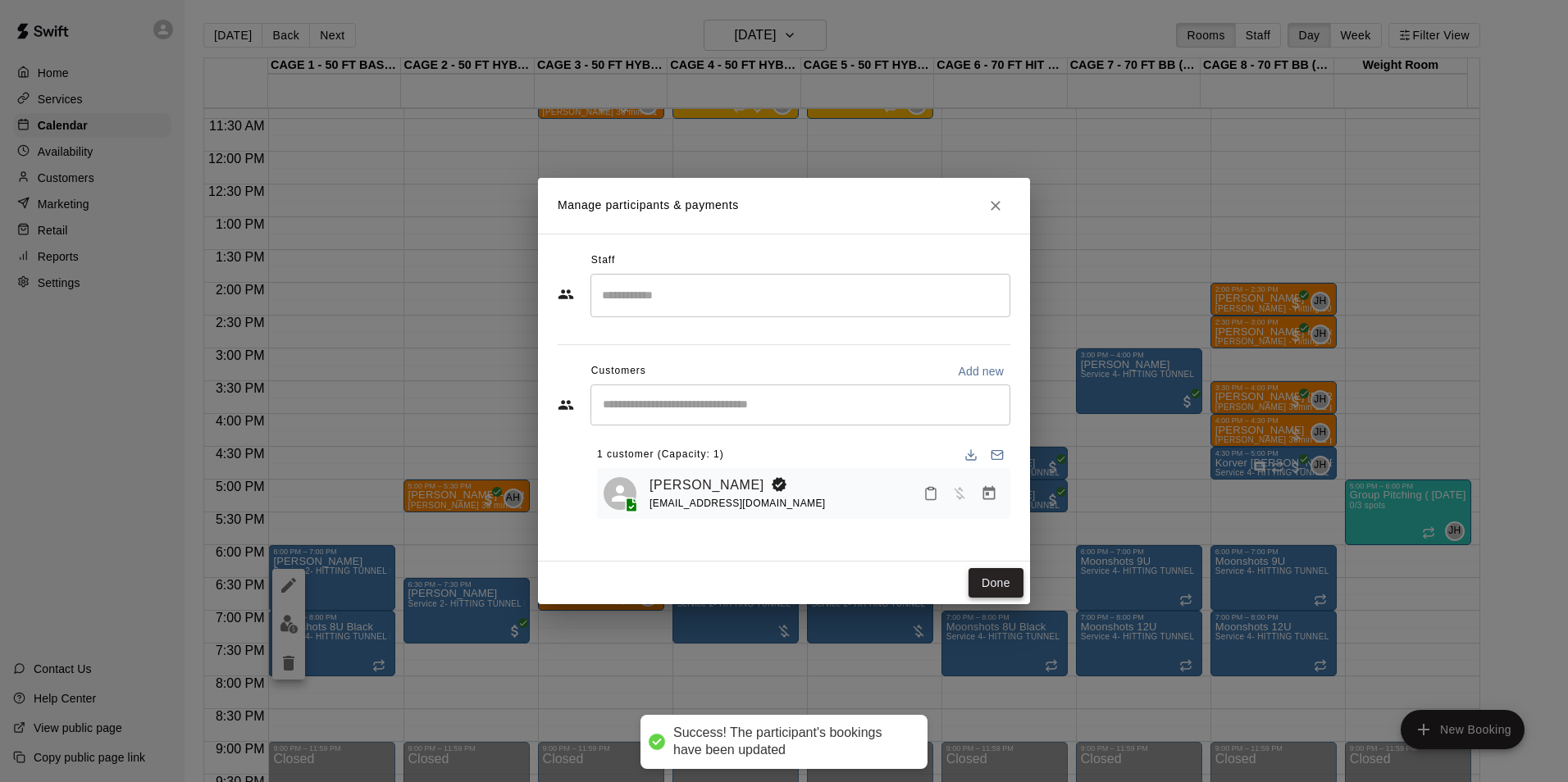
click at [995, 593] on button "Done" at bounding box center [996, 583] width 55 height 31
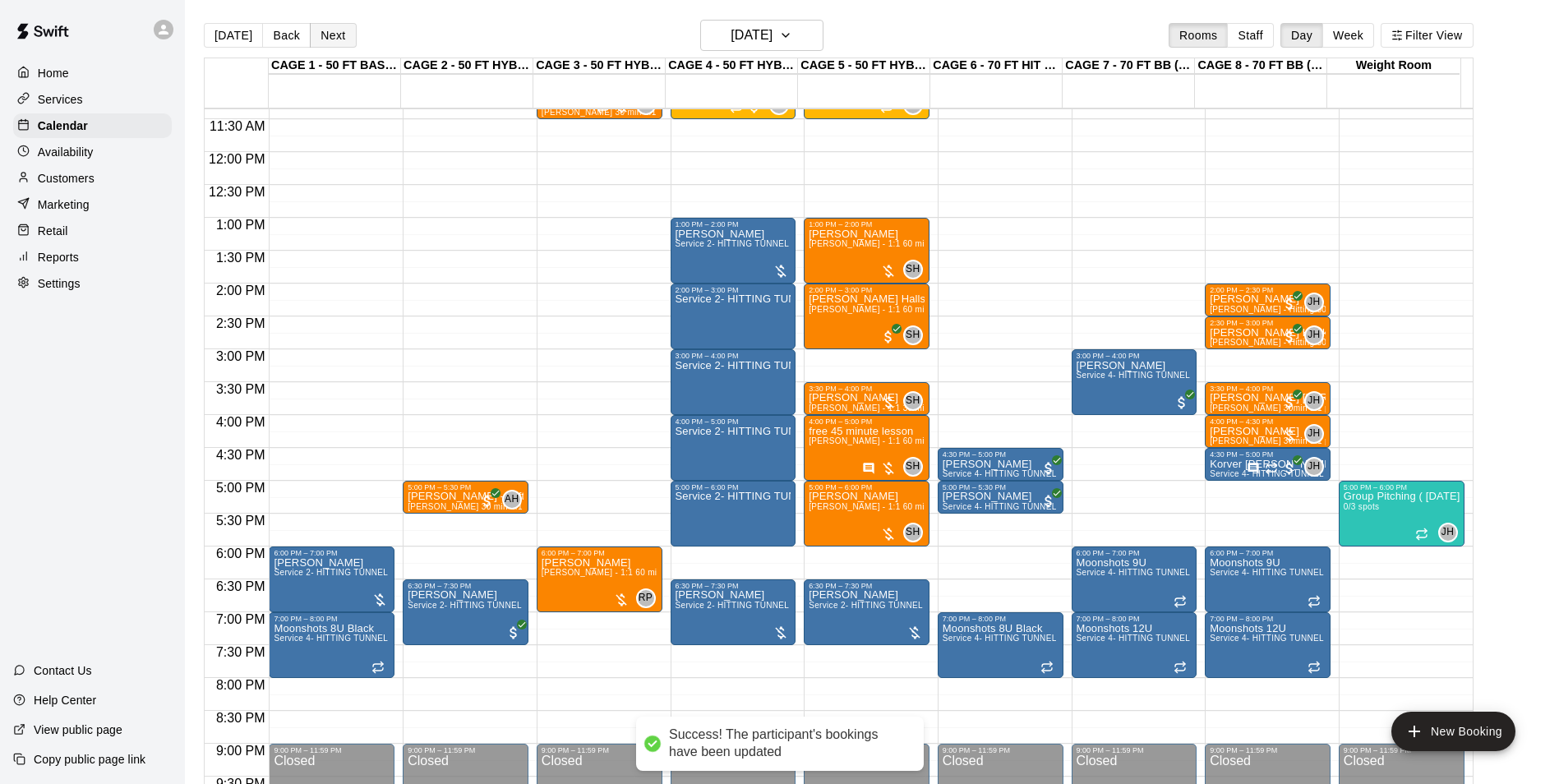
click at [332, 33] on button "Next" at bounding box center [332, 36] width 46 height 25
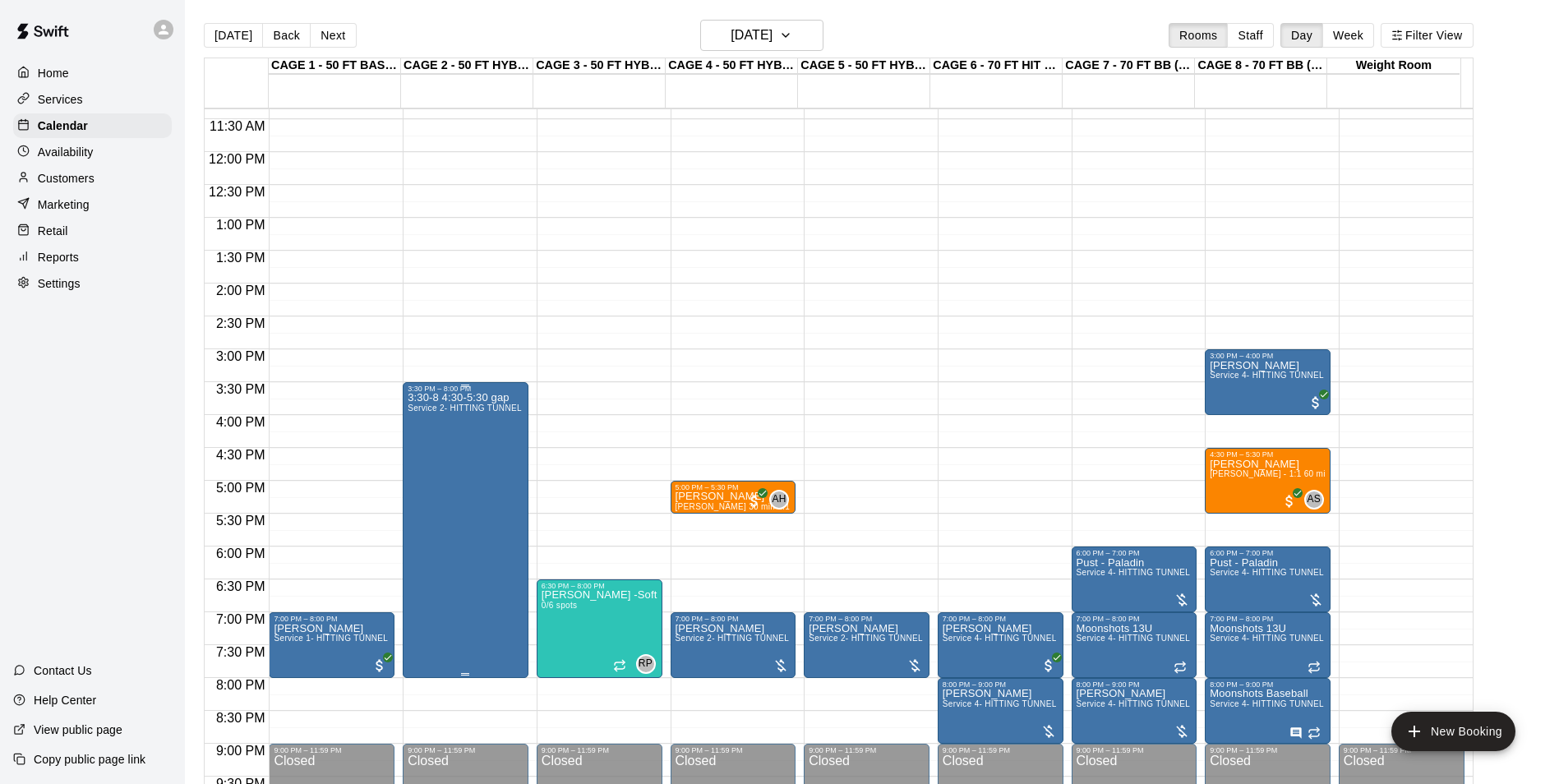
click at [483, 445] on div "3:30-8 4:30-5:30 gap Service 2- HITTING TUNNEL RENTAL - 50ft Baseball" at bounding box center [465, 785] width 116 height 784
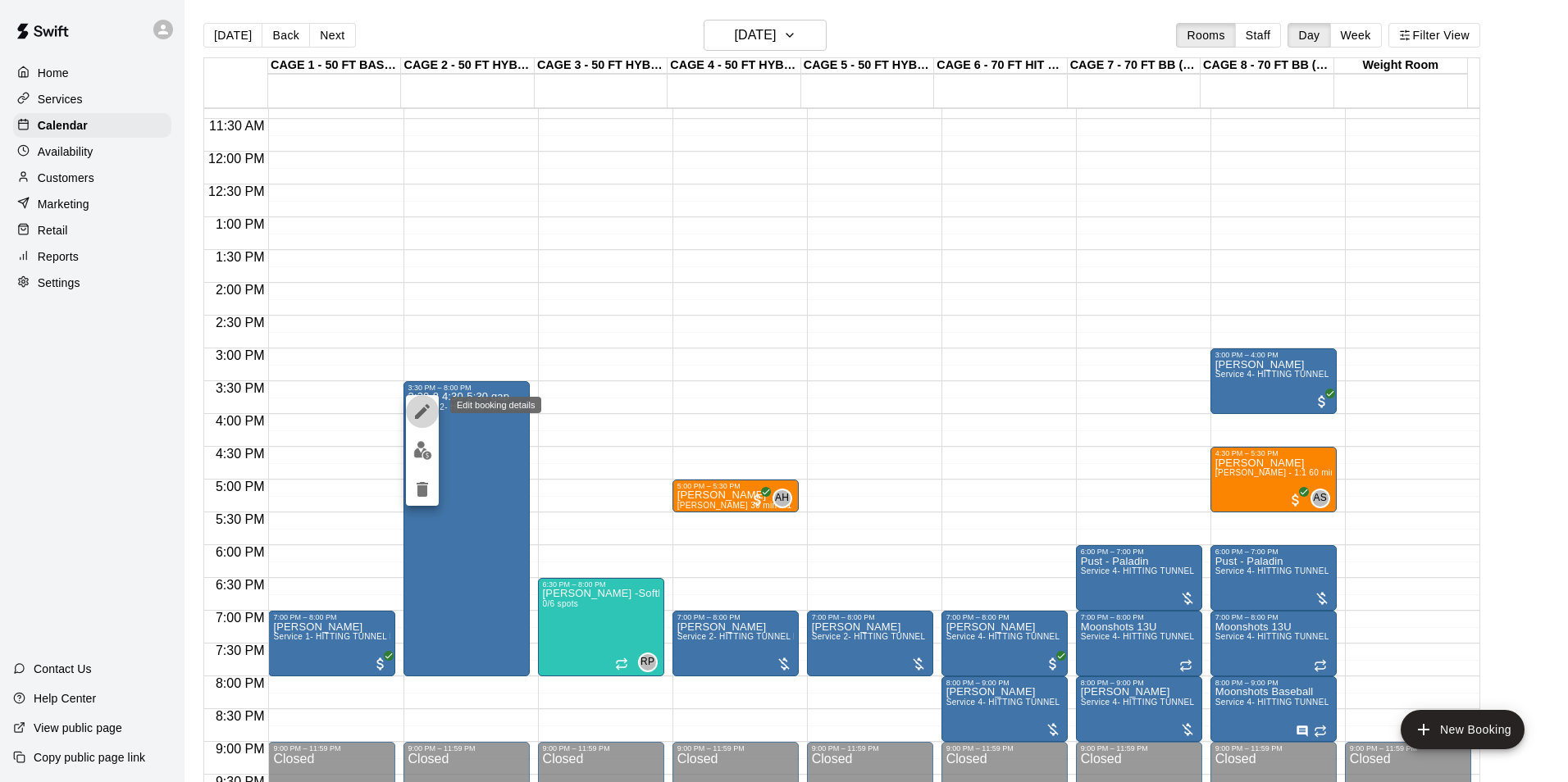
click at [420, 410] on icon "edit" at bounding box center [423, 412] width 20 height 20
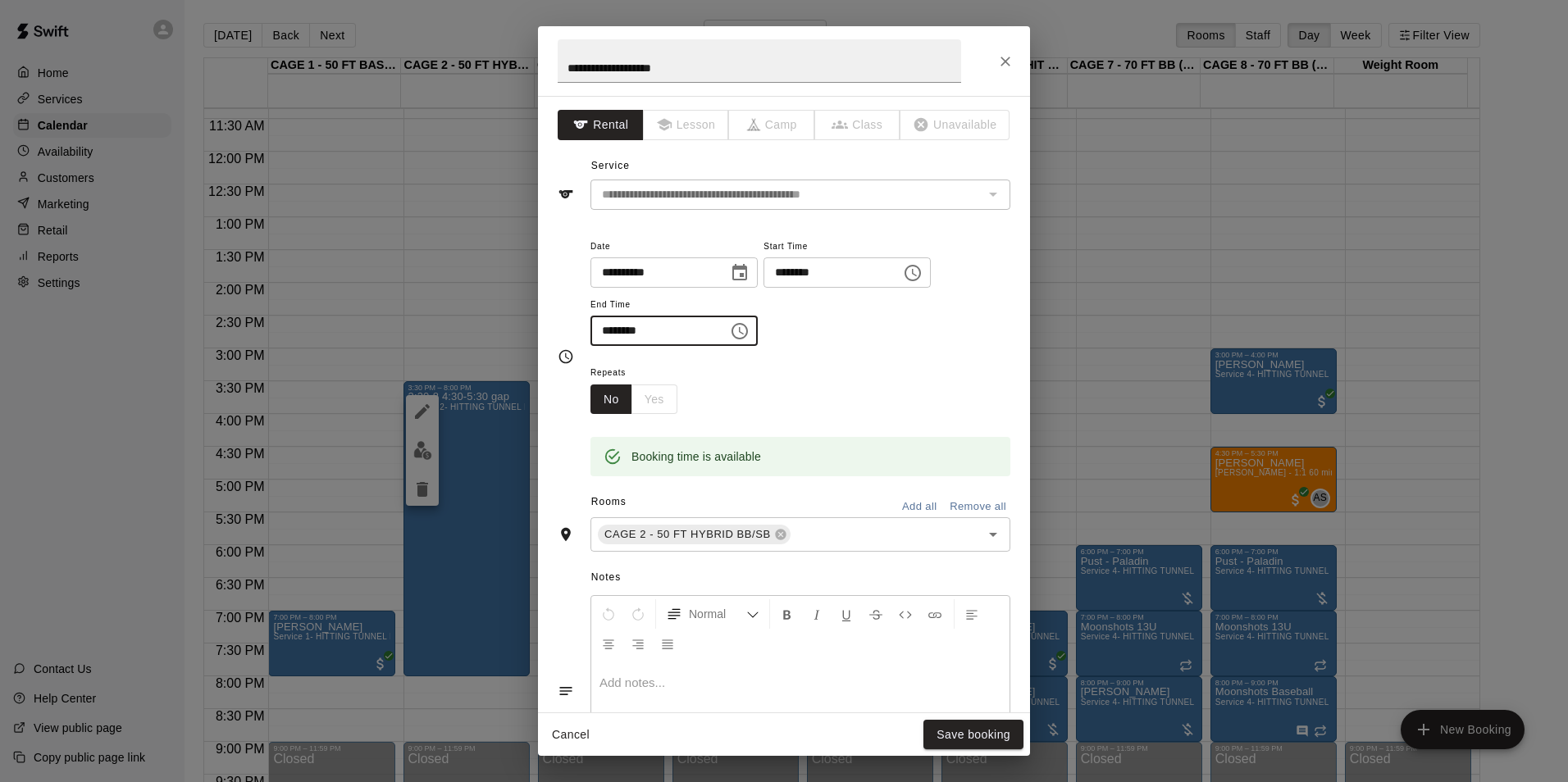
click at [597, 326] on input "********" at bounding box center [654, 330] width 126 height 31
type input "********"
click at [962, 726] on button "Save booking" at bounding box center [973, 735] width 100 height 31
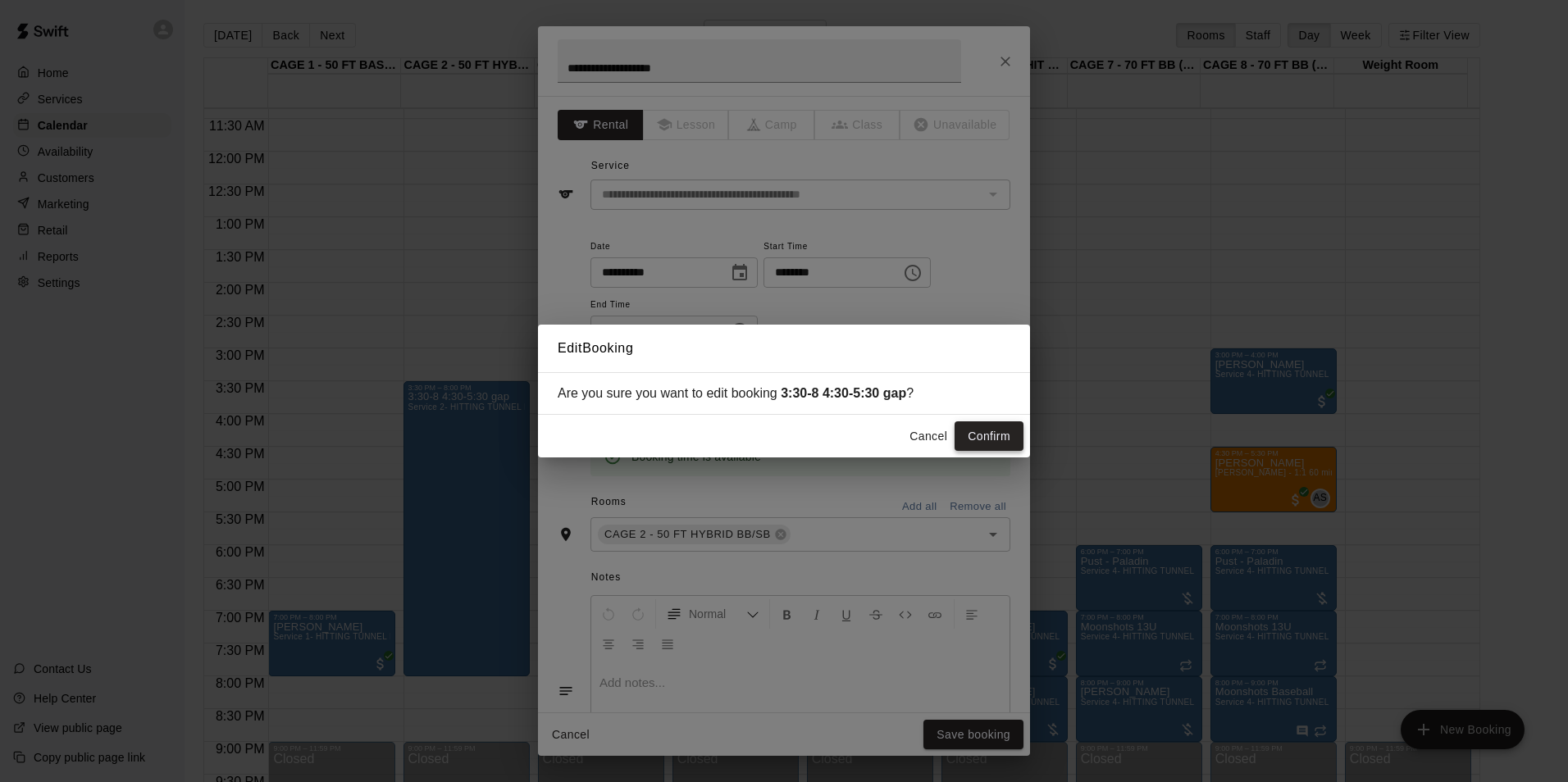
click at [975, 433] on button "Confirm" at bounding box center [988, 437] width 69 height 31
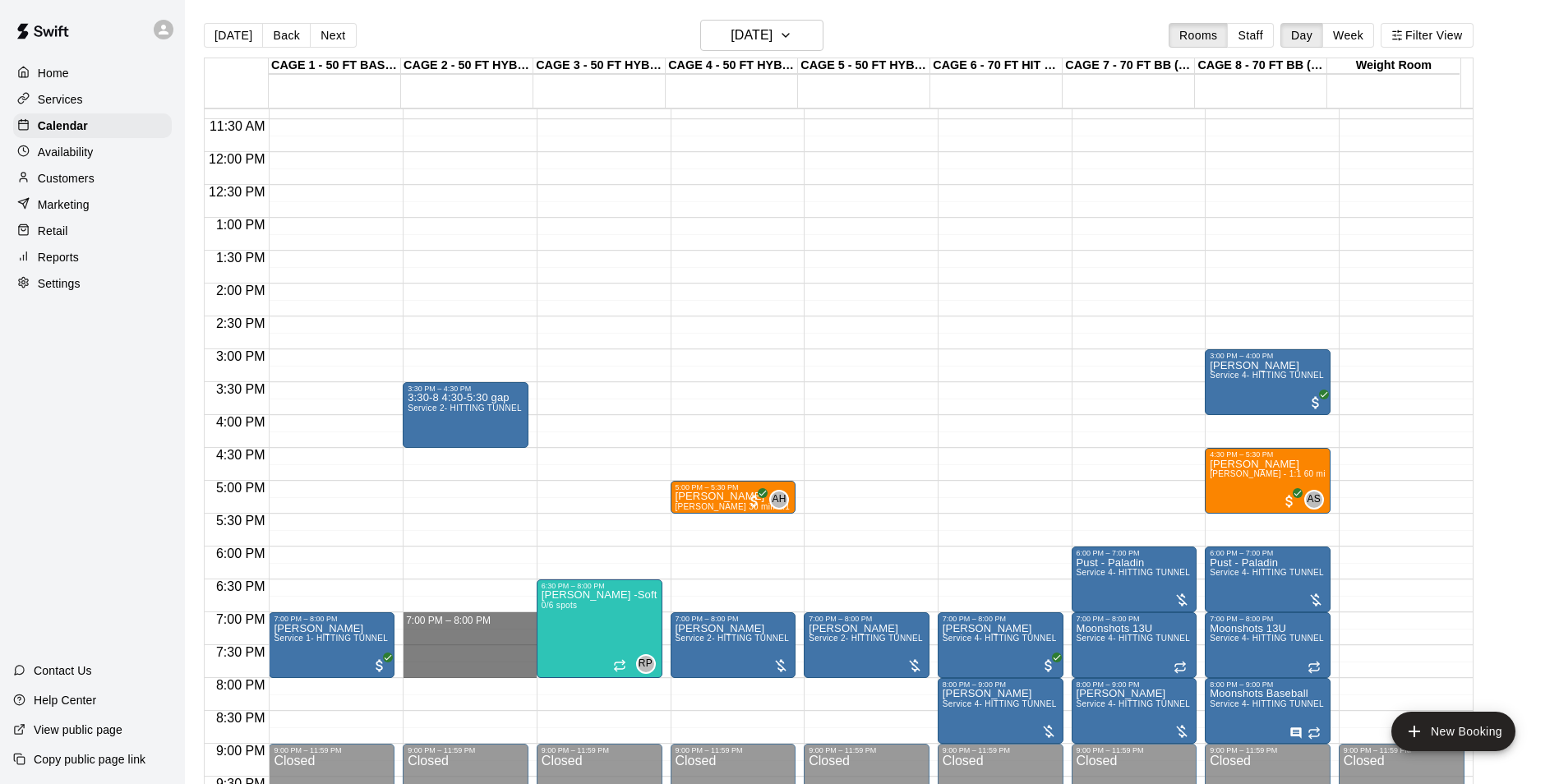
drag, startPoint x: 444, startPoint y: 618, endPoint x: 449, endPoint y: 663, distance: 45.3
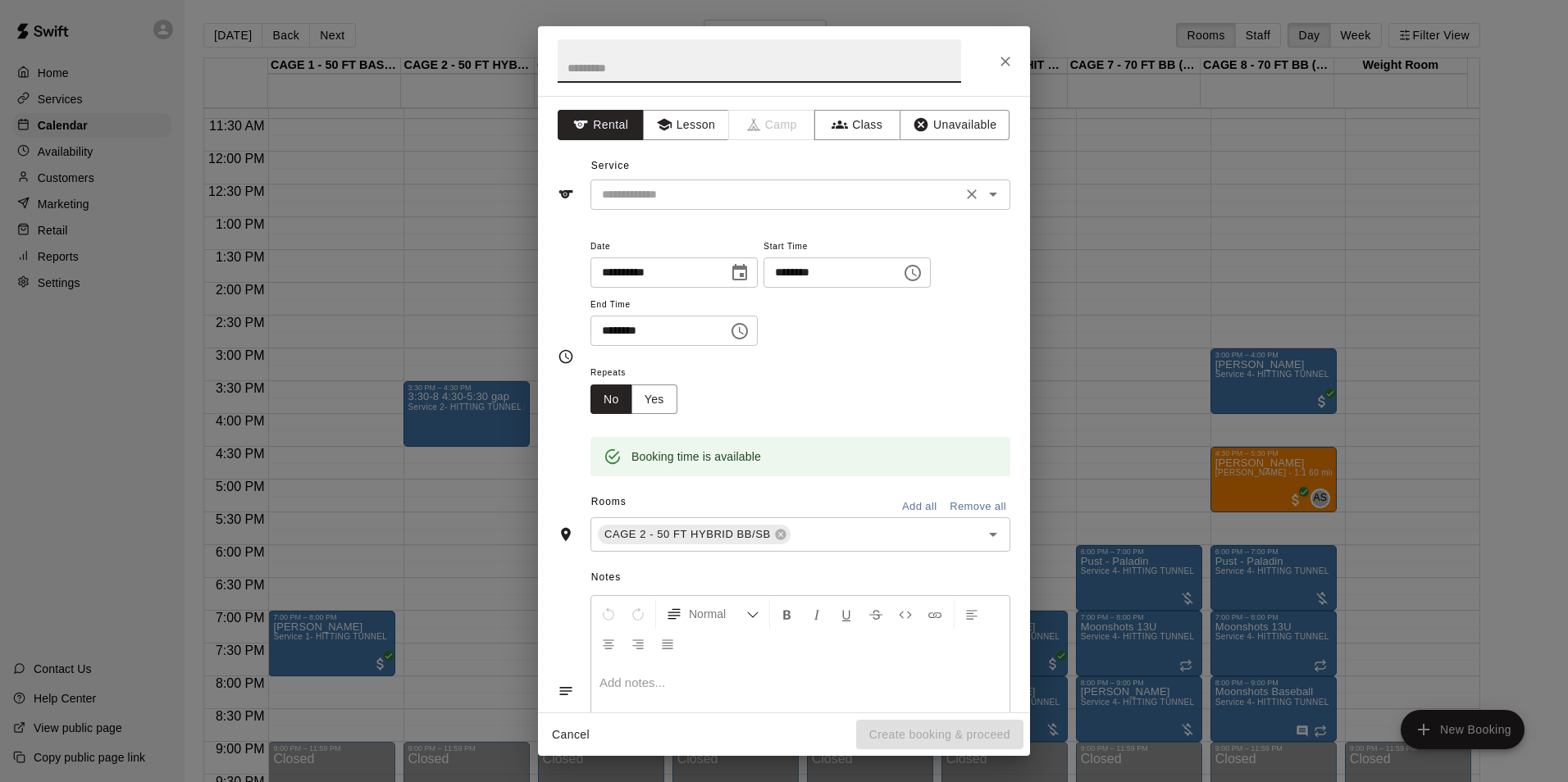
click at [768, 196] on input "text" at bounding box center [776, 194] width 361 height 21
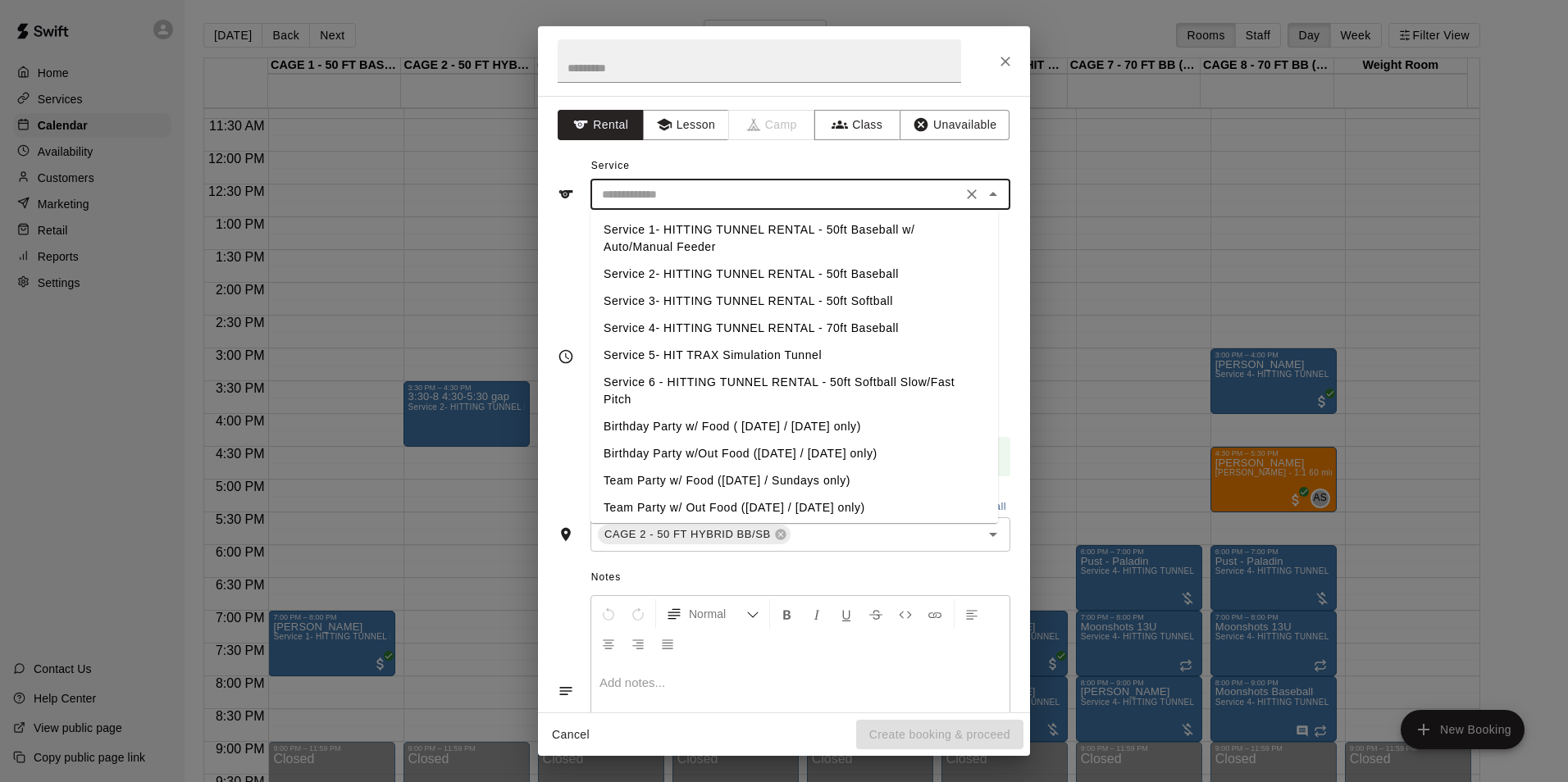
click at [851, 262] on li "Service 2- HITTING TUNNEL RENTAL - 50ft Baseball" at bounding box center [794, 274] width 408 height 27
type input "**********"
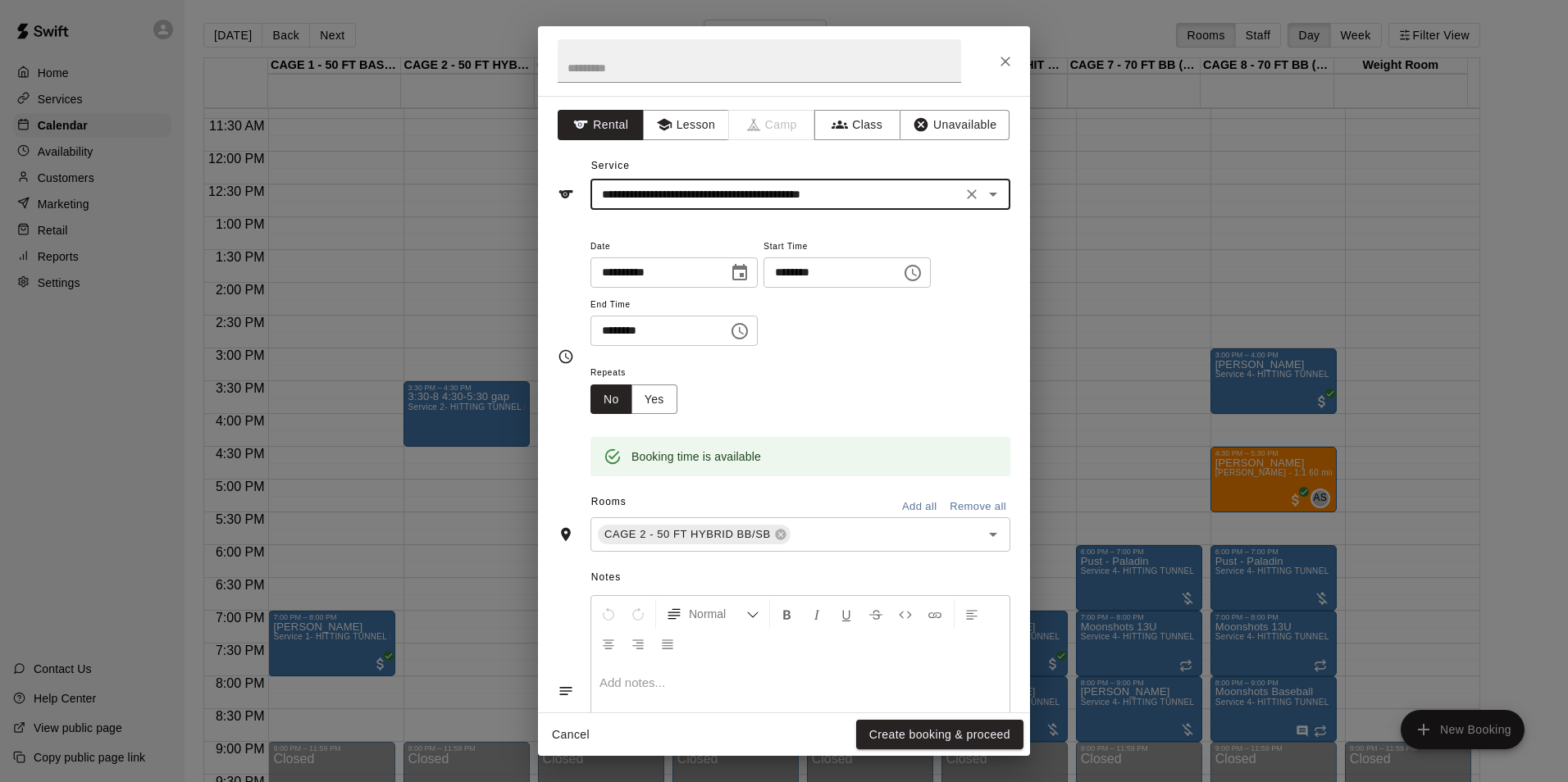
click at [909, 736] on button "Create booking & proceed" at bounding box center [939, 735] width 167 height 31
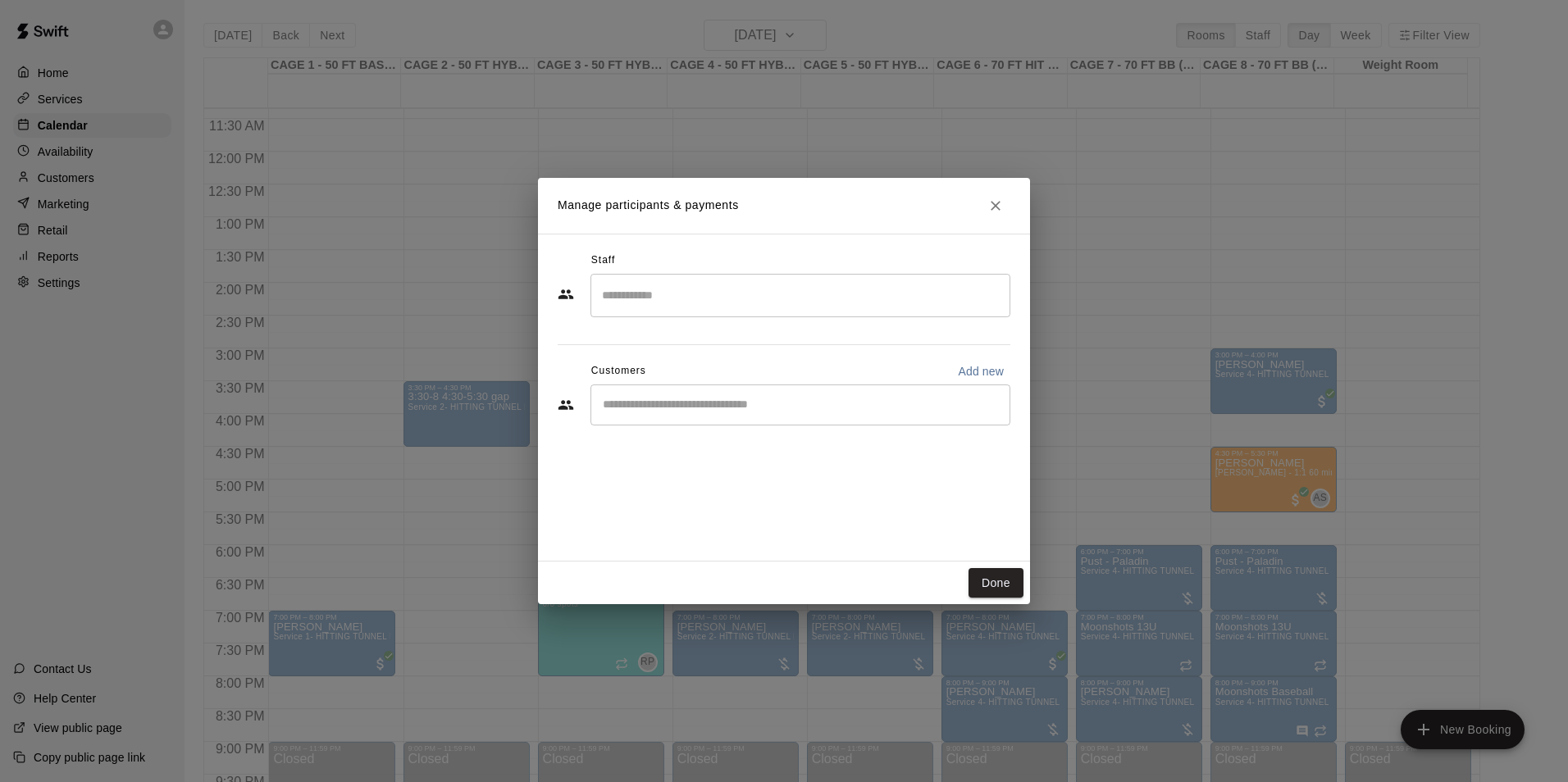
click at [650, 398] on input "Start typing to search customers..." at bounding box center [801, 405] width 405 height 17
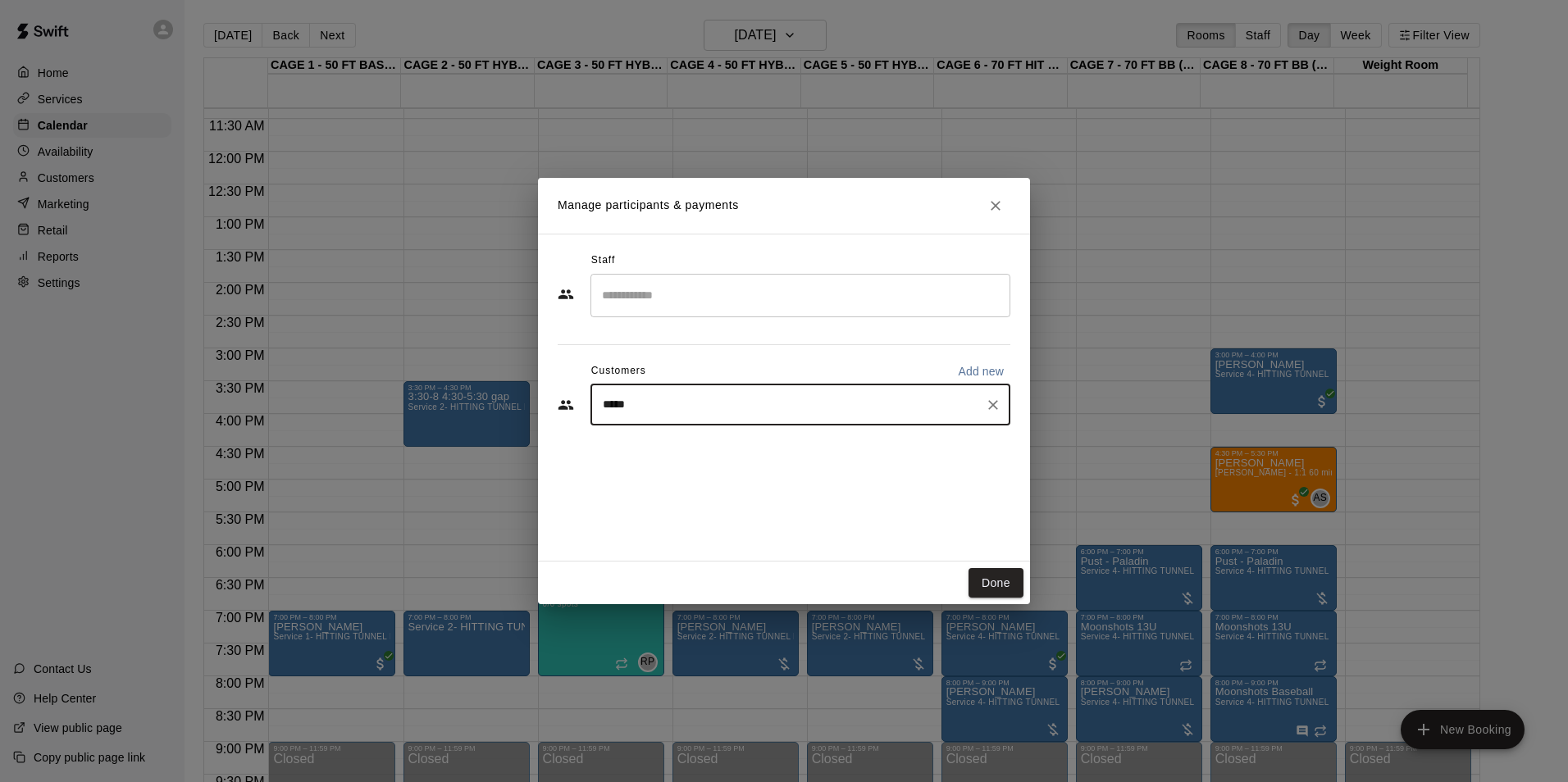
type input "******"
click at [647, 459] on span "coachtomsiebert@gmail.com" at bounding box center [724, 461] width 176 height 12
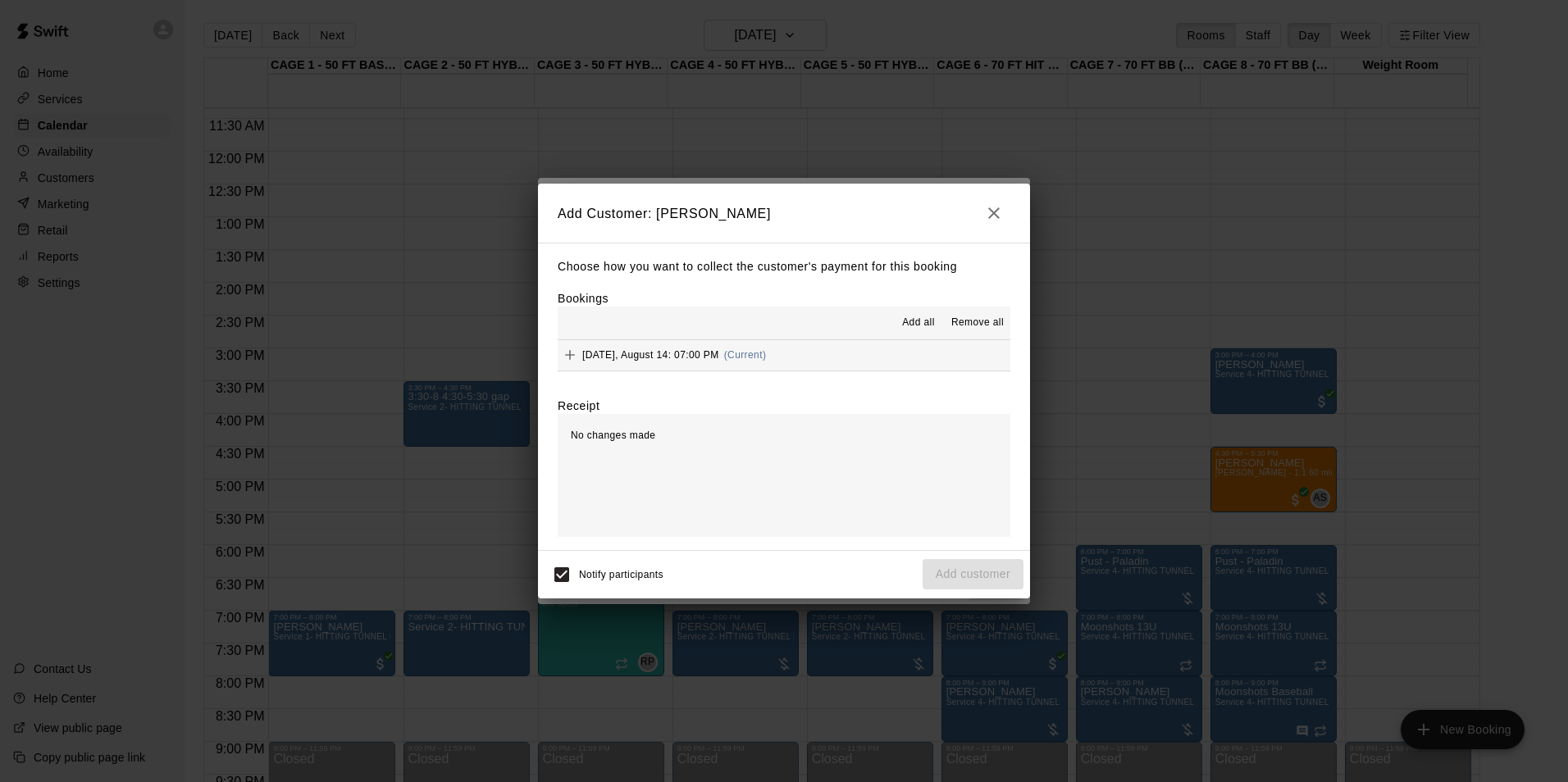
click at [859, 343] on button "Thursday, August 14: 07:00 PM (Current)" at bounding box center [783, 355] width 453 height 31
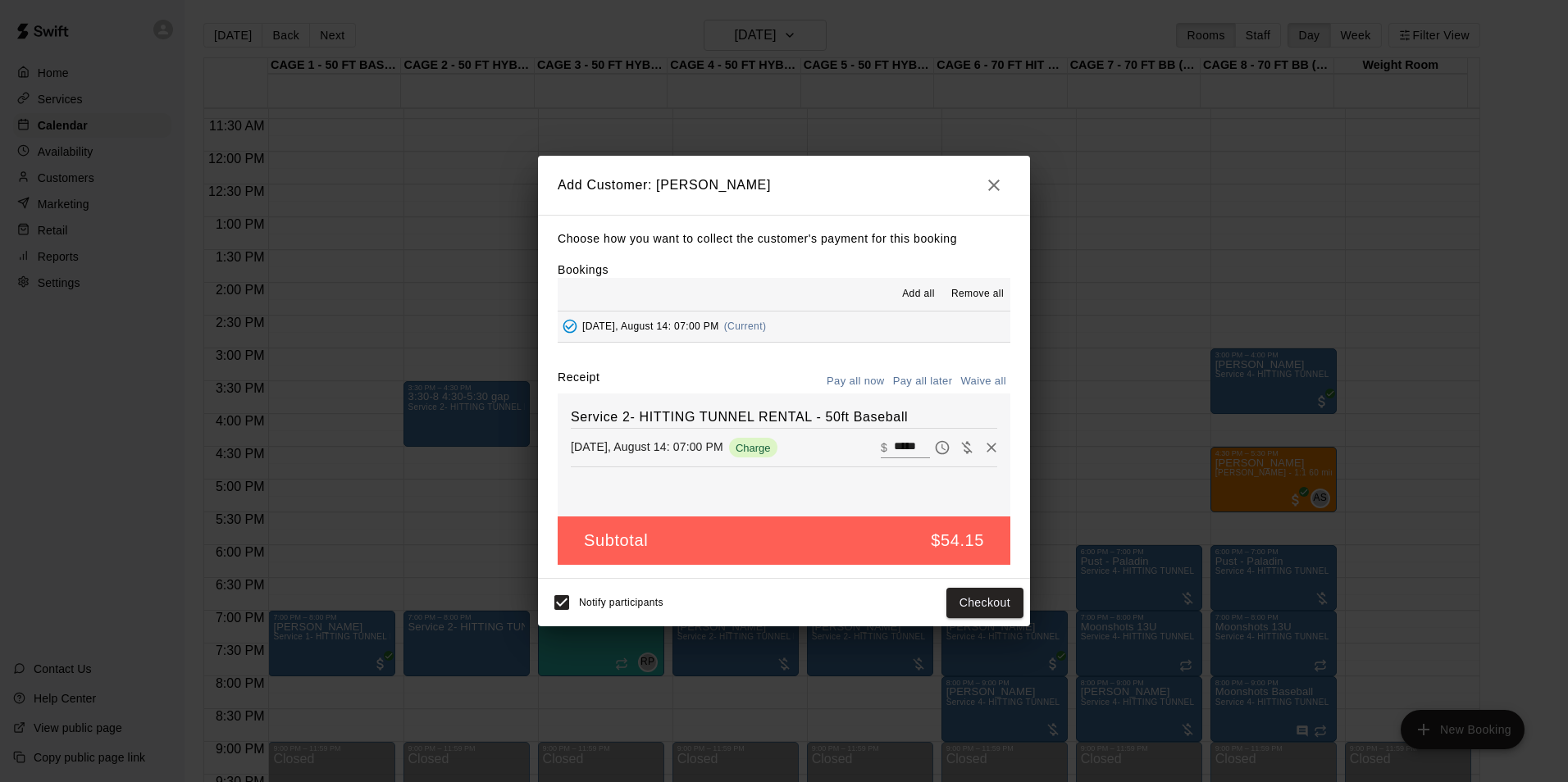
click at [917, 365] on div "Choose how you want to collect the customer's payment for this booking Bookings…" at bounding box center [784, 397] width 492 height 364
click at [918, 379] on button "Pay all later" at bounding box center [923, 381] width 68 height 26
click at [981, 601] on button "Add customer" at bounding box center [973, 603] width 100 height 31
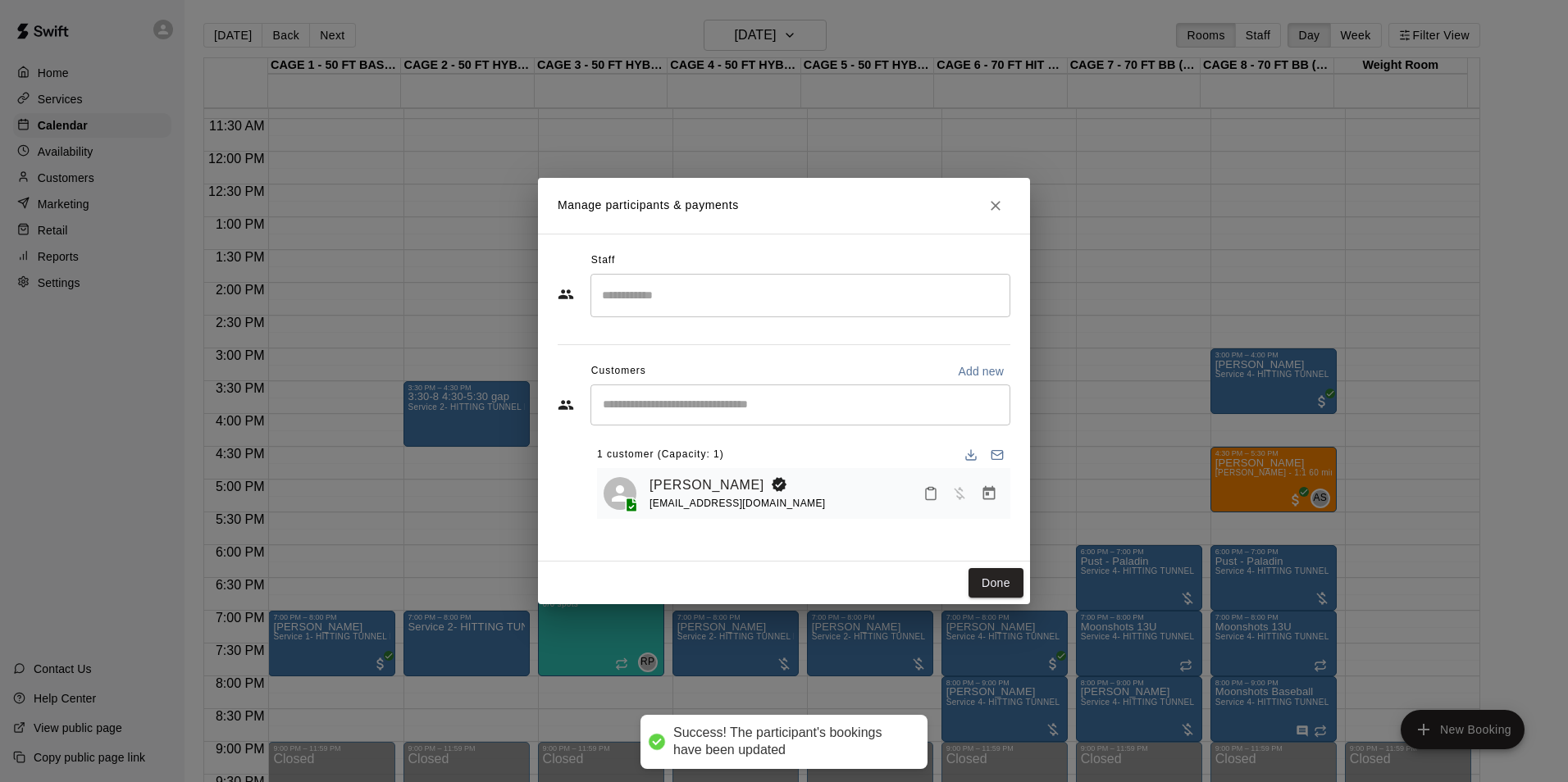
click at [449, 501] on div "Manage participants & payments Staff ​ Customers Add new ​ 1 customer (Capacity…" at bounding box center [784, 391] width 1568 height 782
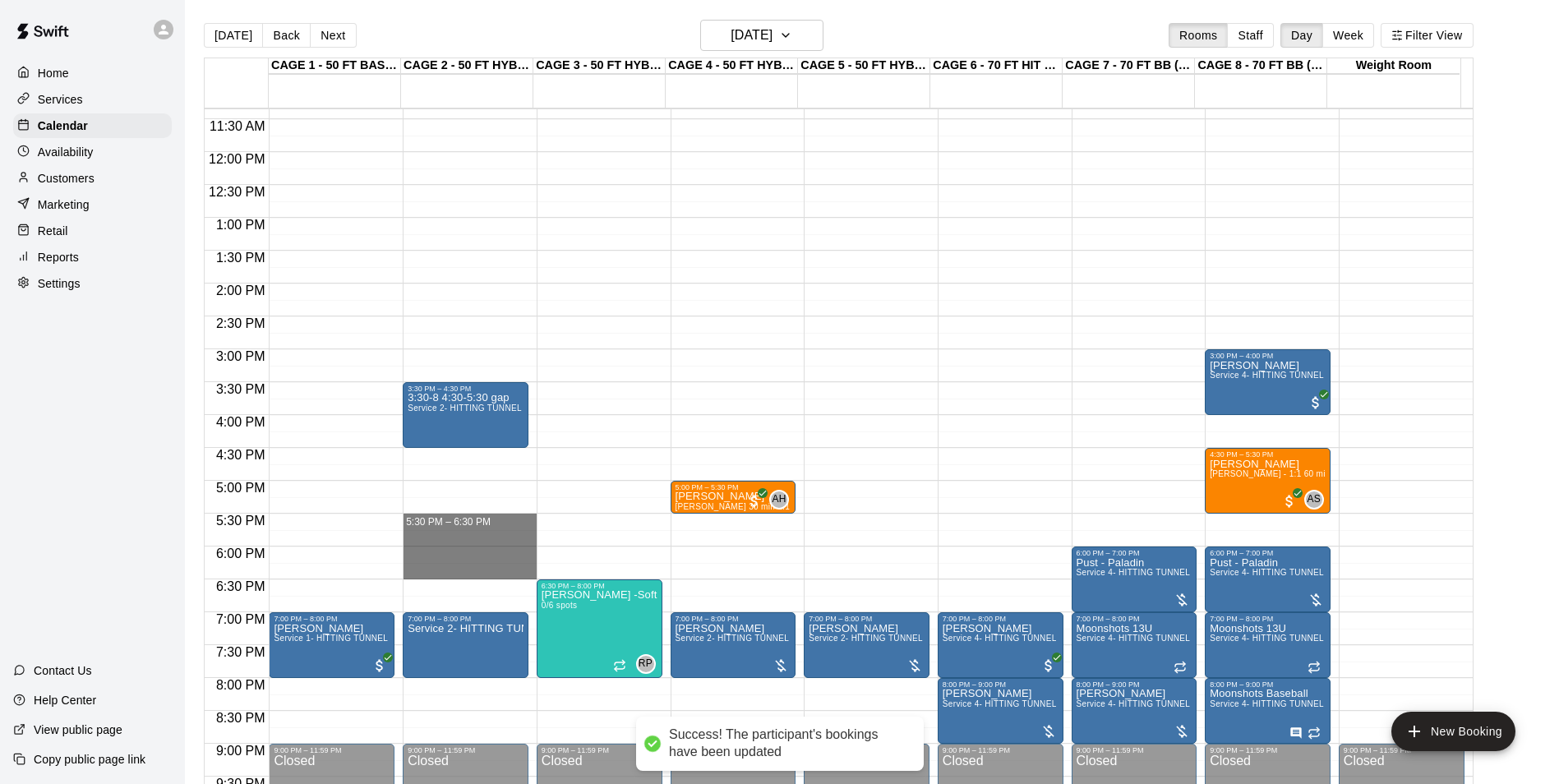
drag, startPoint x: 422, startPoint y: 523, endPoint x: 424, endPoint y: 569, distance: 46.0
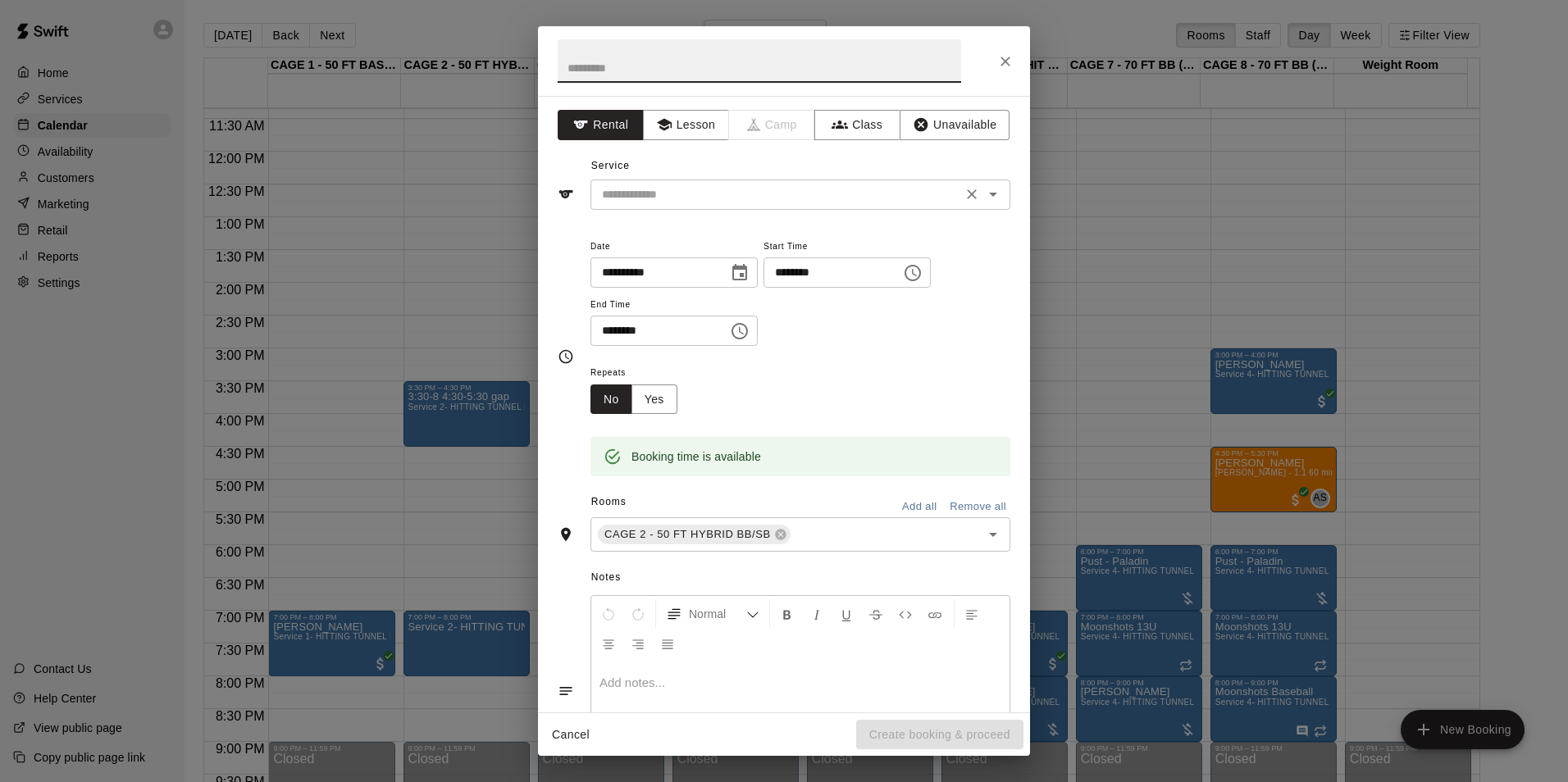
click at [742, 195] on input "text" at bounding box center [776, 194] width 361 height 21
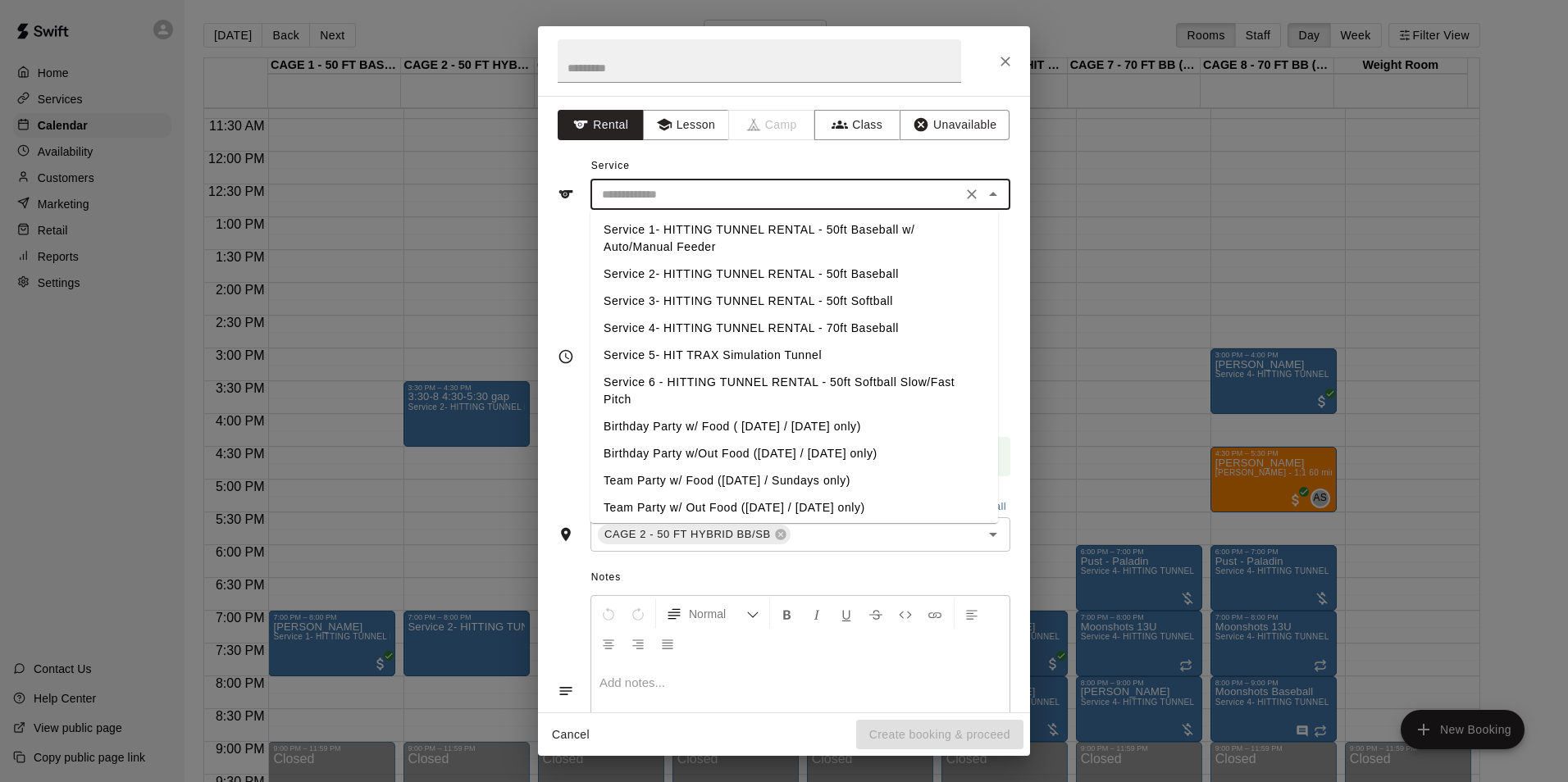
click at [876, 281] on li "Service 2- HITTING TUNNEL RENTAL - 50ft Baseball" at bounding box center [794, 274] width 408 height 27
type input "**********"
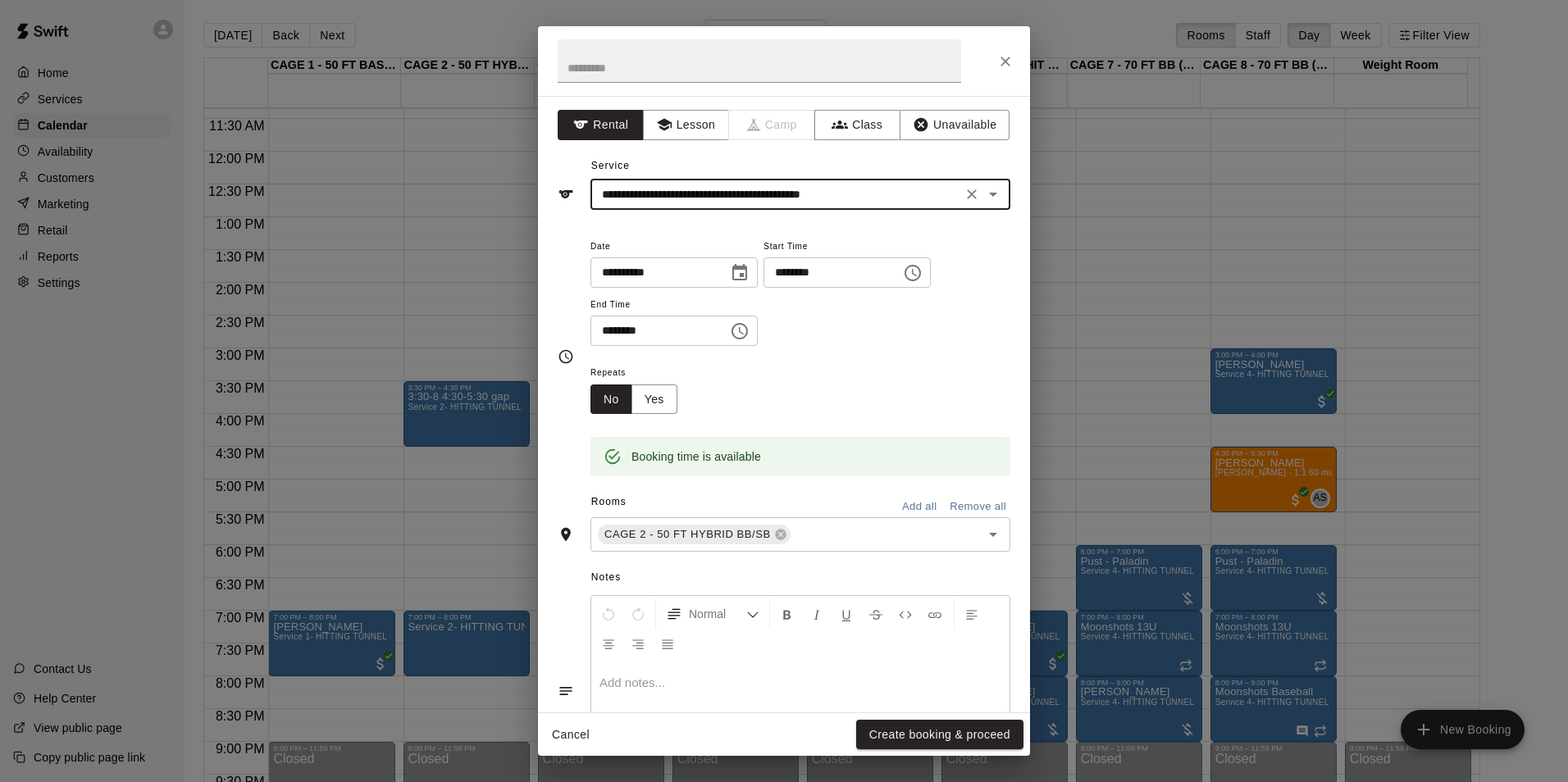
click at [895, 731] on button "Create booking & proceed" at bounding box center [939, 735] width 167 height 31
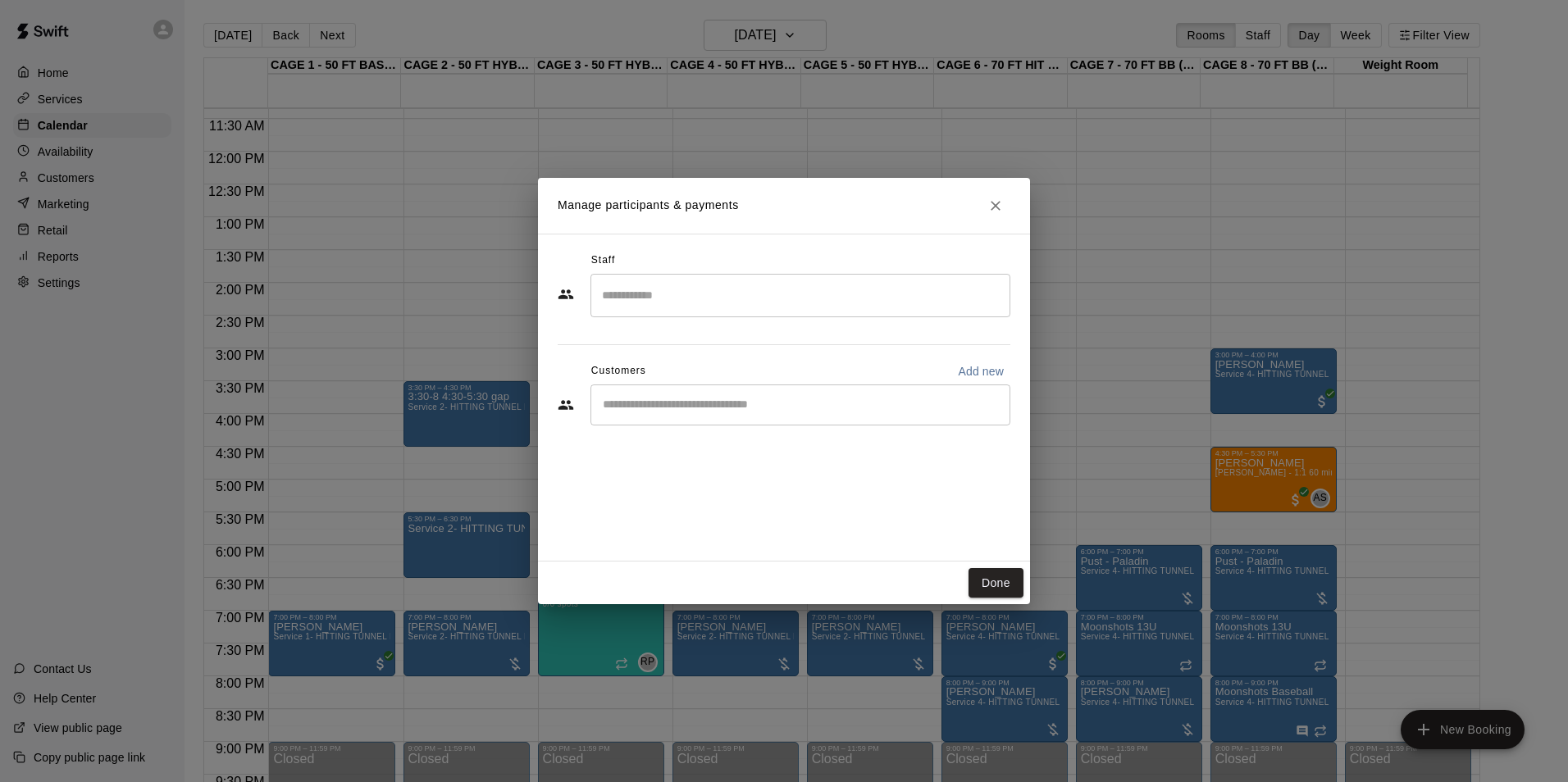
click at [670, 390] on div "​" at bounding box center [801, 404] width 420 height 41
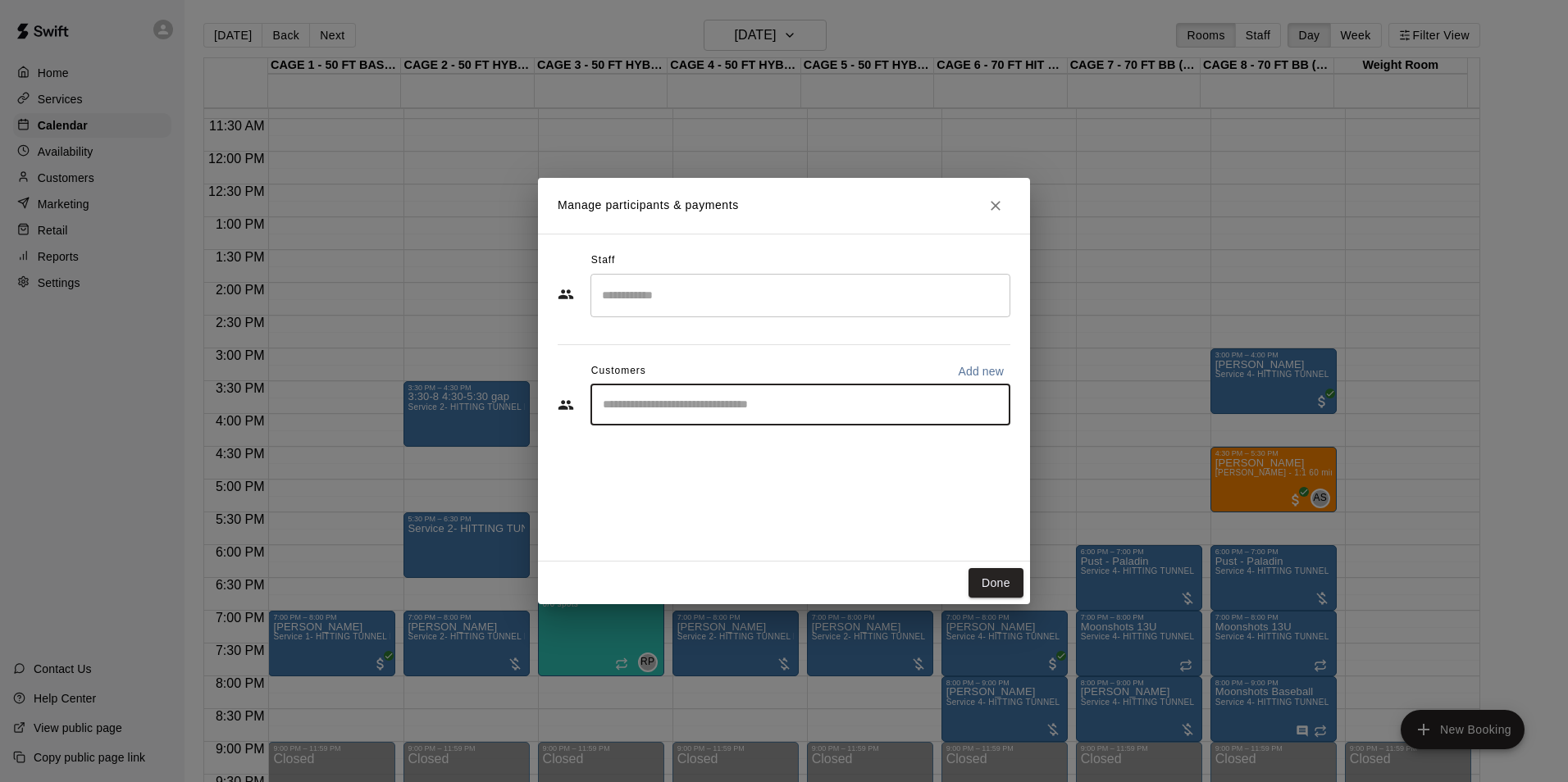
paste input "******"
type input "******"
click at [690, 438] on p "Tom Siebert" at bounding box center [686, 442] width 100 height 17
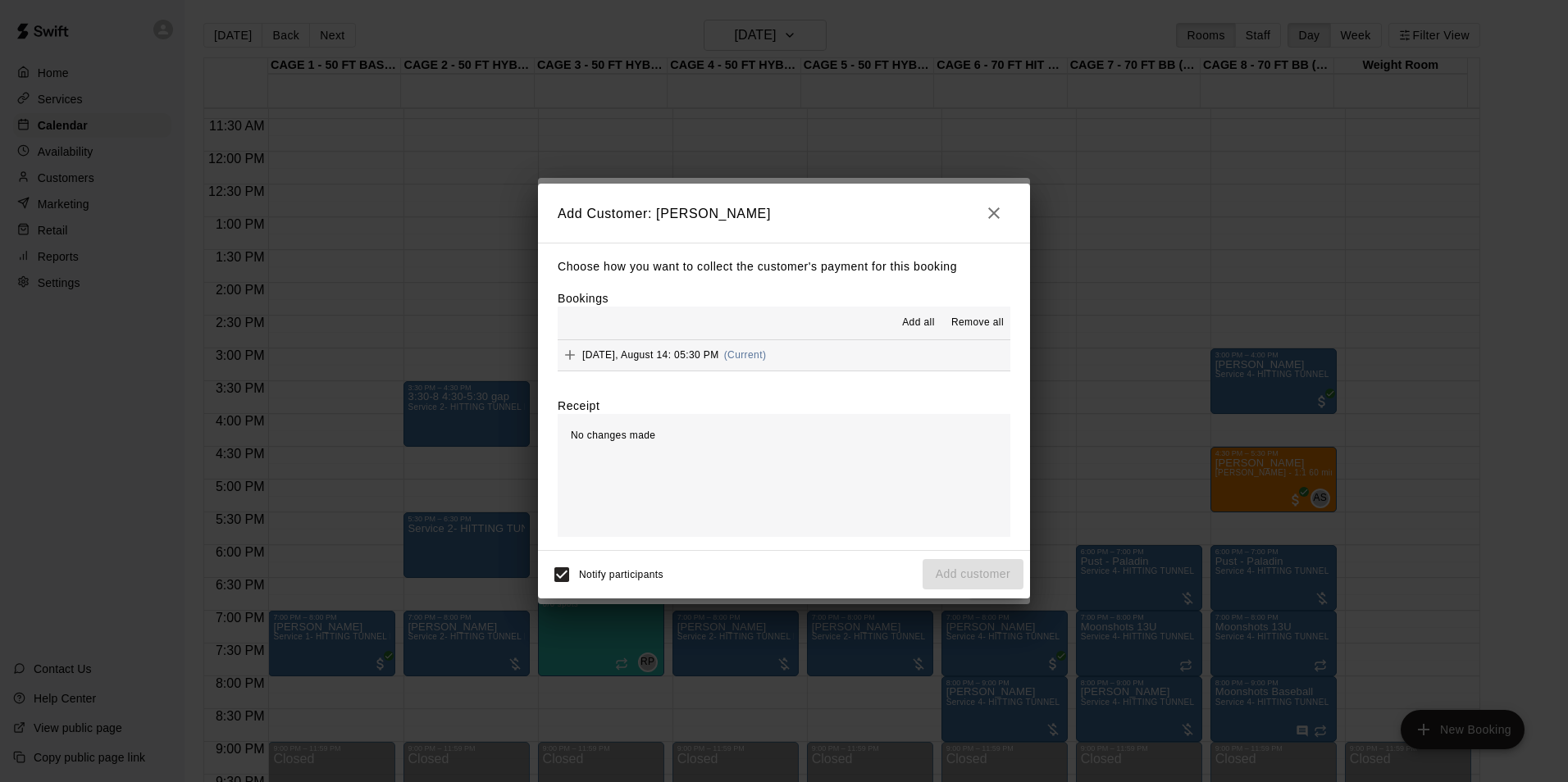
click at [879, 353] on button "Thursday, August 14: 05:30 PM (Current)" at bounding box center [783, 355] width 453 height 31
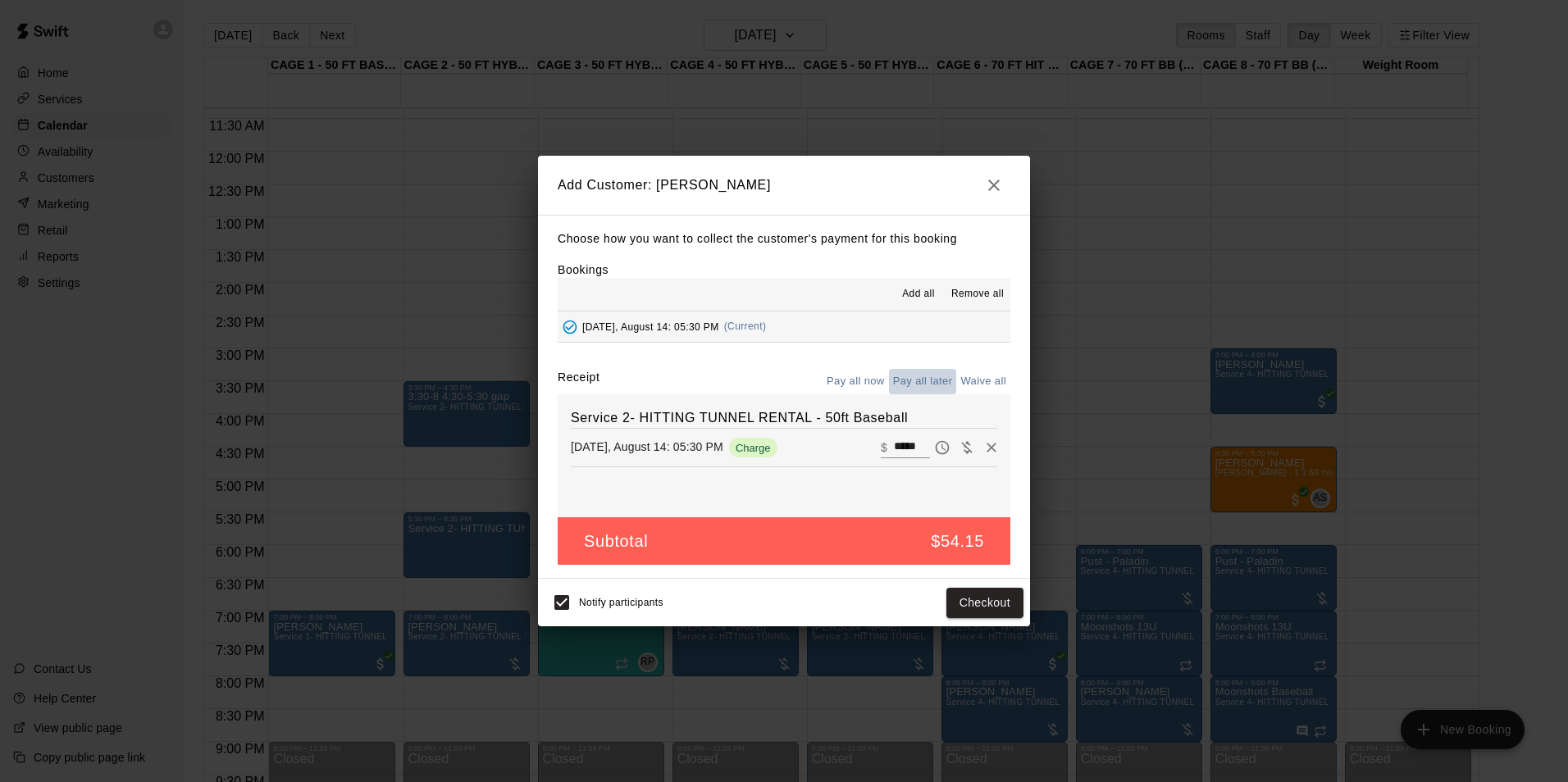
click at [941, 373] on button "Pay all later" at bounding box center [923, 381] width 68 height 26
click at [991, 595] on button "Add customer" at bounding box center [973, 603] width 100 height 31
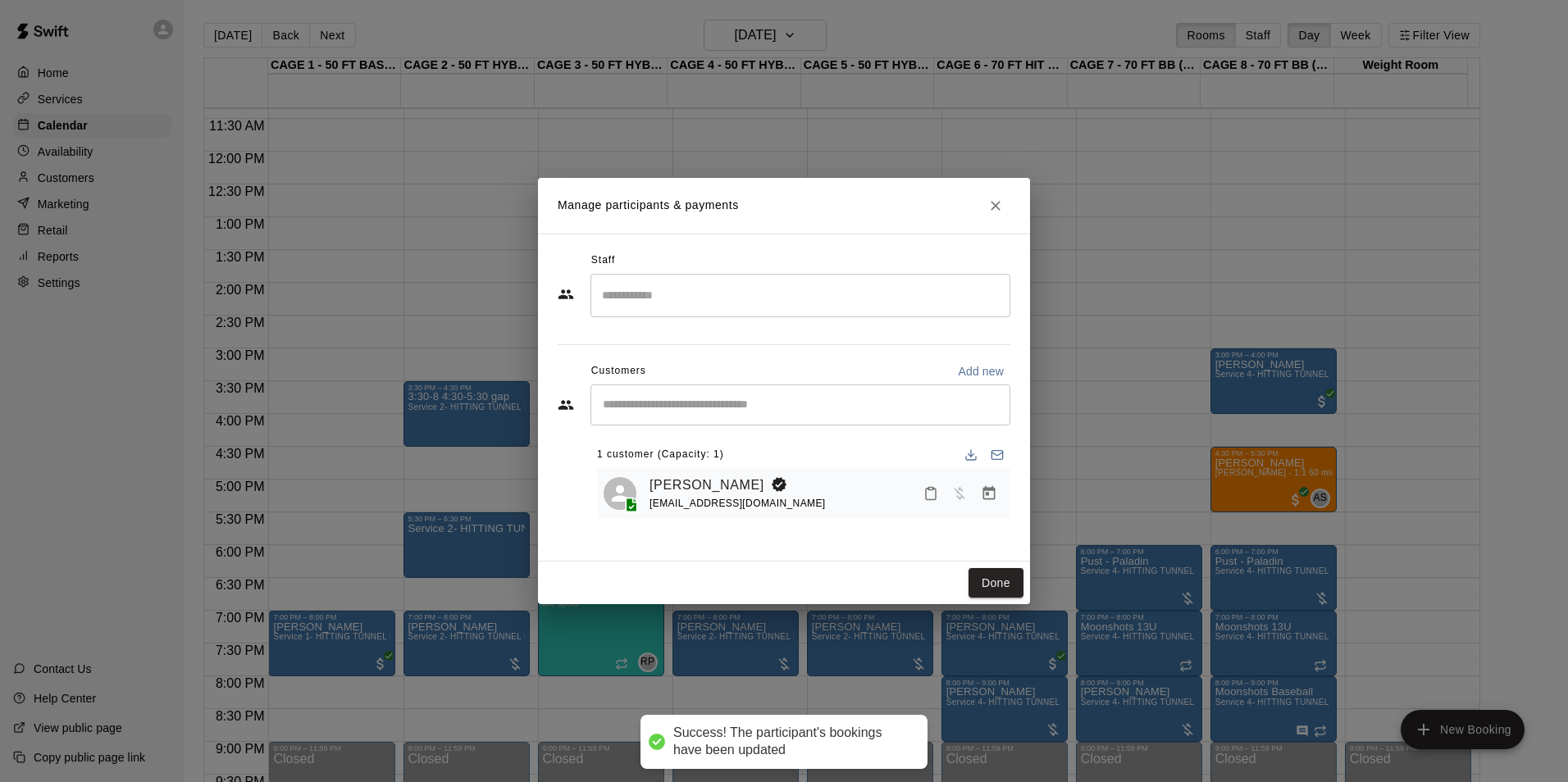
click at [384, 358] on div "Manage participants & payments Staff ​ Customers Add new ​ 1 customer (Capacity…" at bounding box center [784, 391] width 1568 height 782
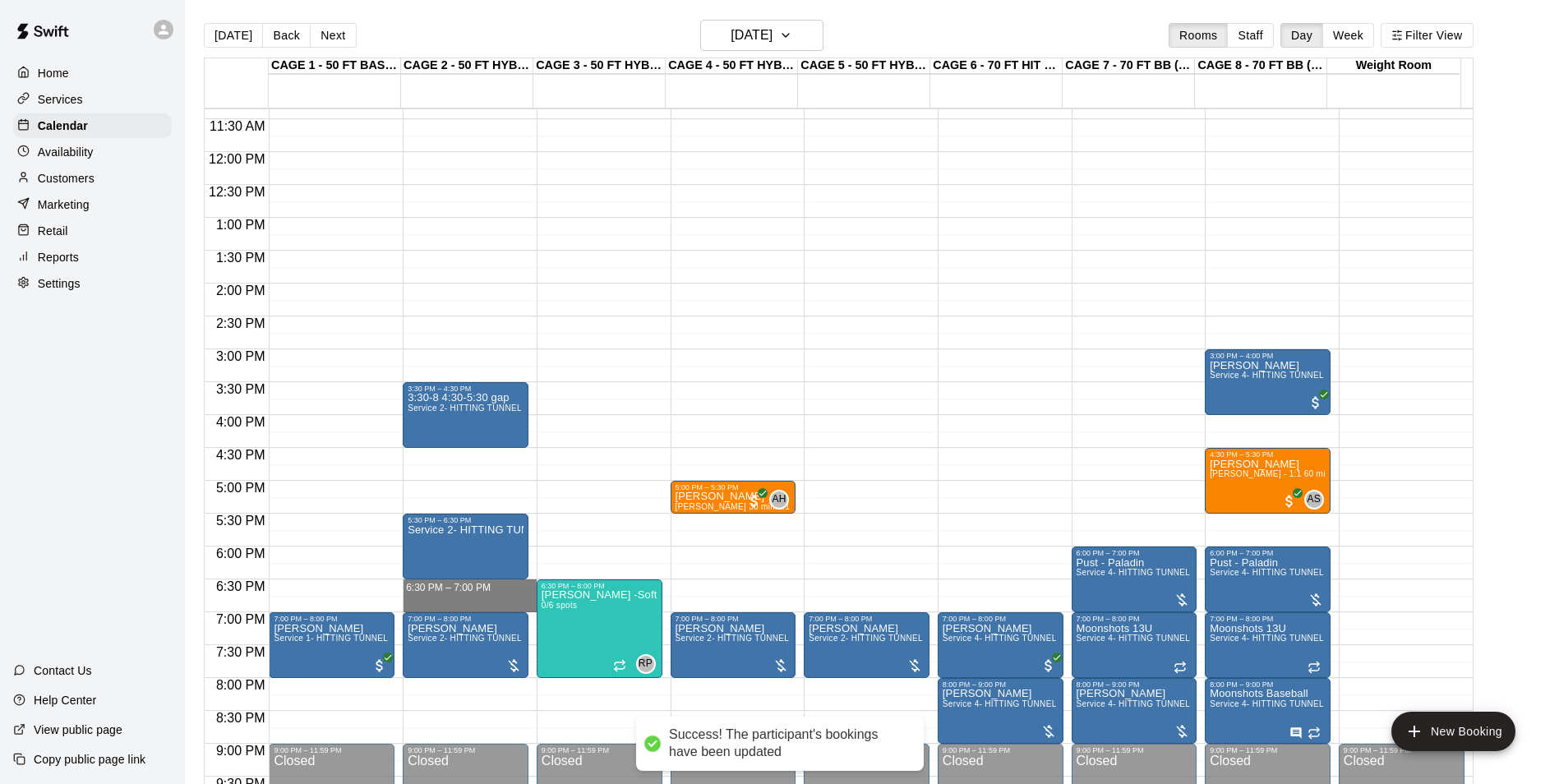
drag, startPoint x: 442, startPoint y: 582, endPoint x: 442, endPoint y: 613, distance: 31.0
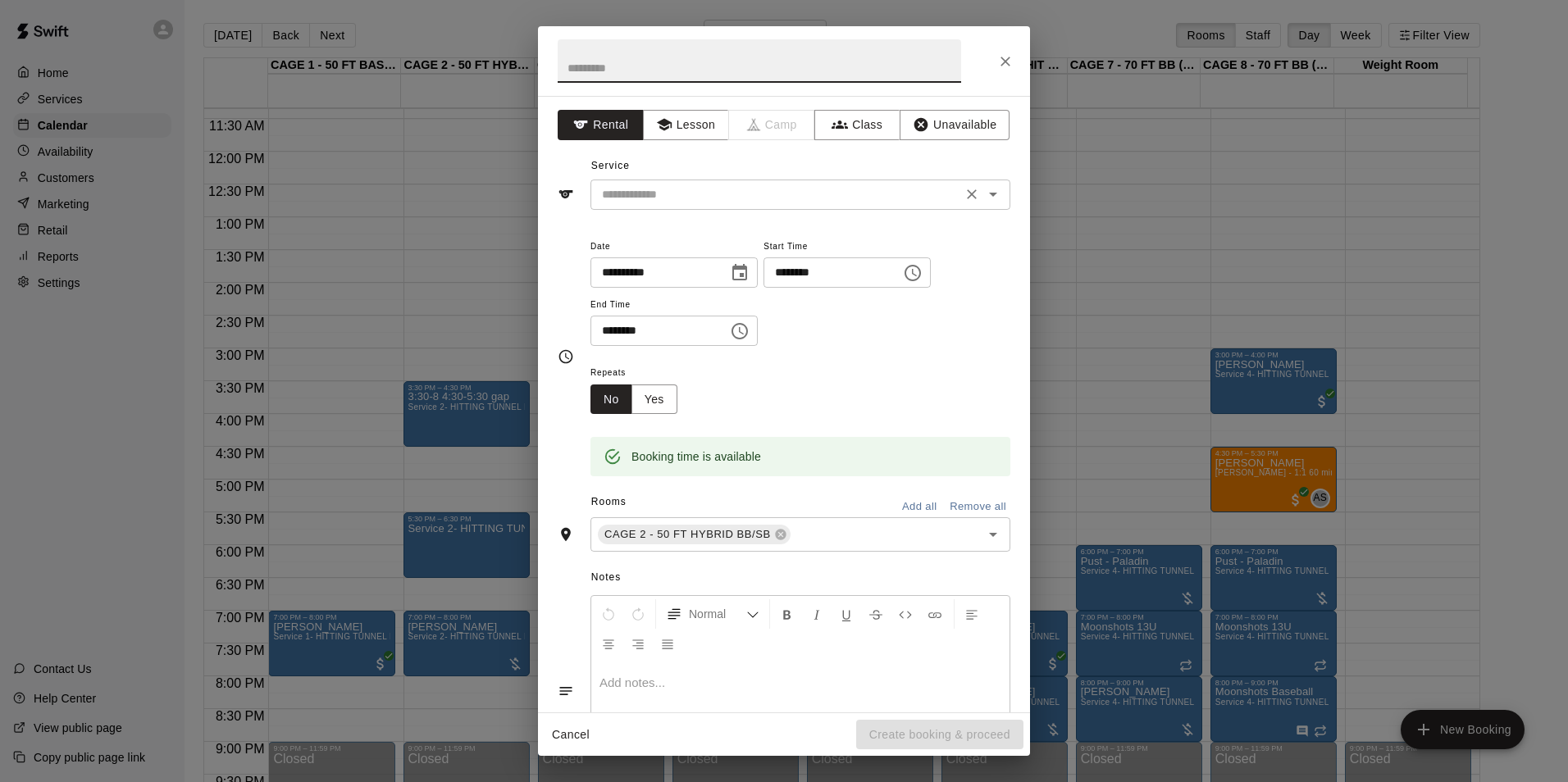
click at [635, 188] on input "text" at bounding box center [776, 194] width 361 height 21
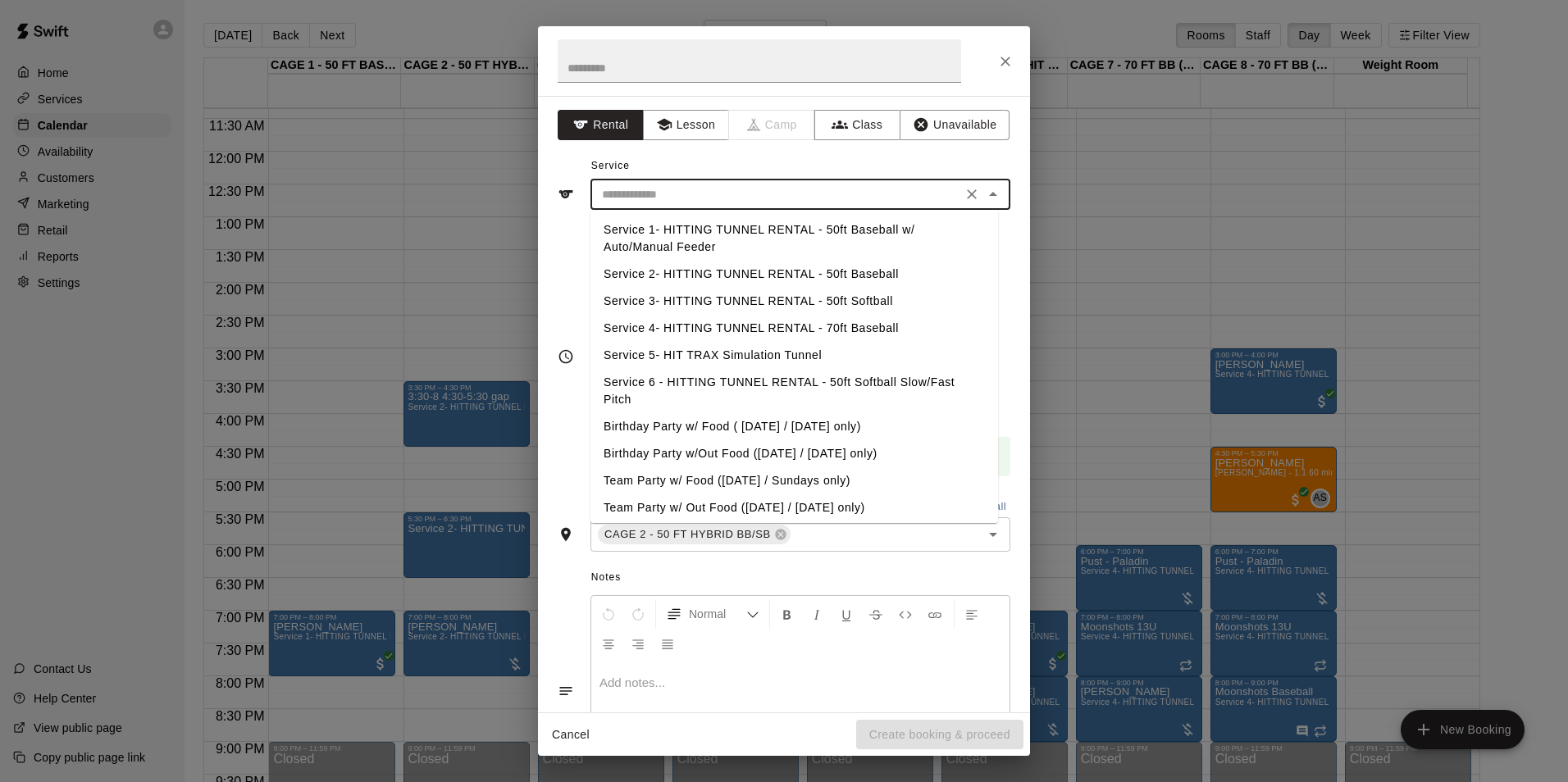
click at [895, 269] on li "Service 2- HITTING TUNNEL RENTAL - 50ft Baseball" at bounding box center [794, 274] width 408 height 27
type input "**********"
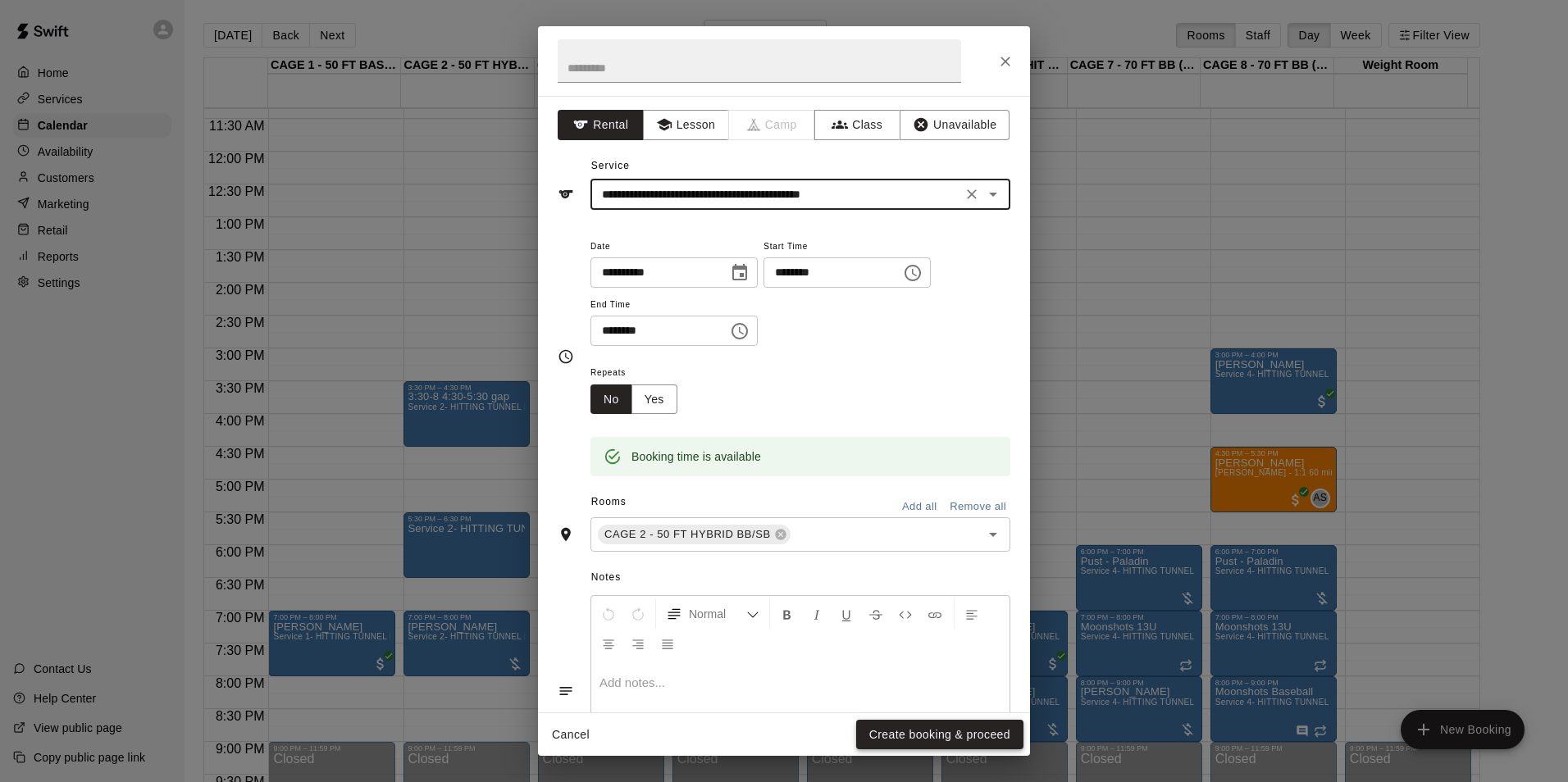
click at [983, 723] on button "Create booking & proceed" at bounding box center [939, 735] width 167 height 31
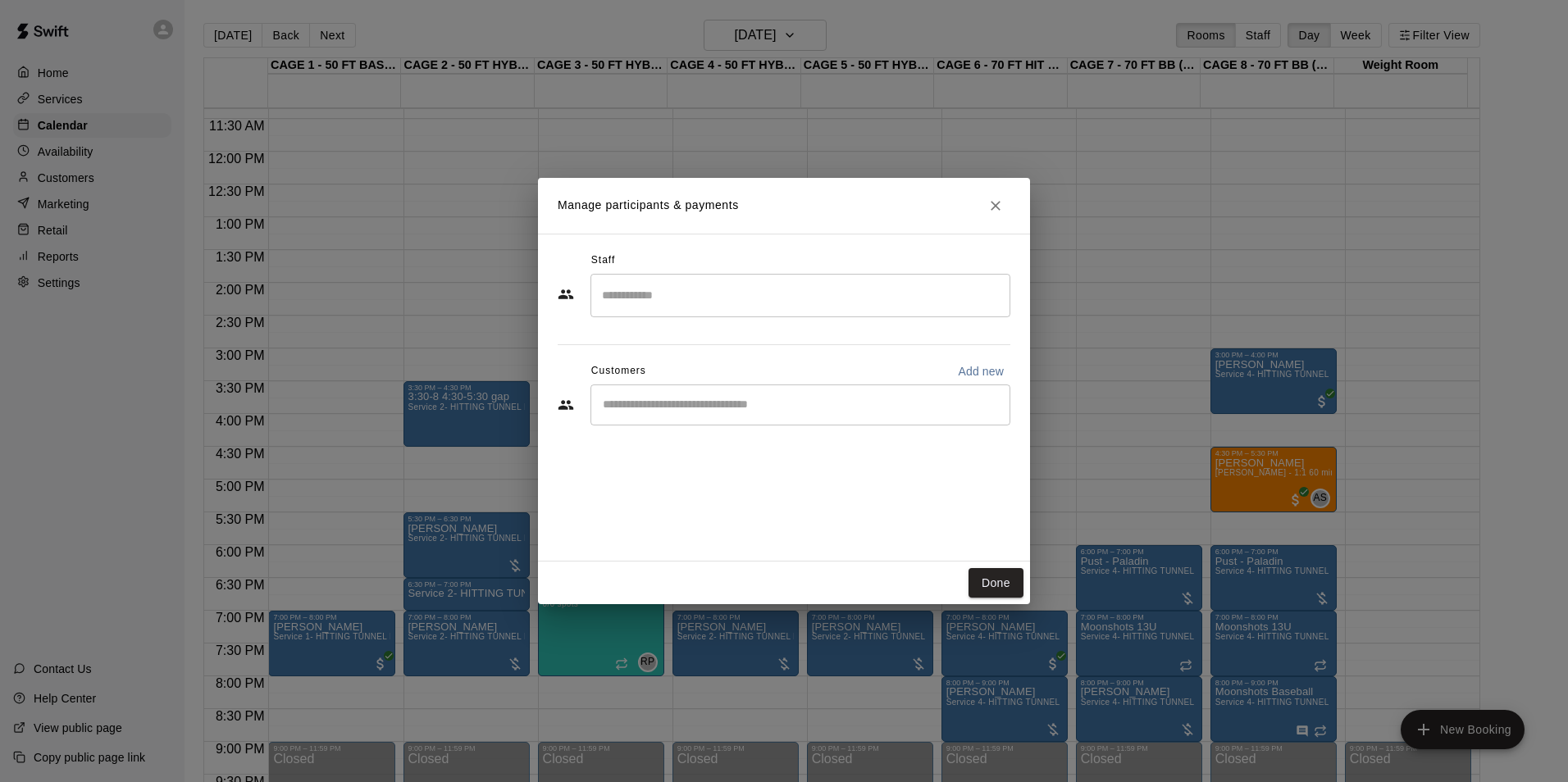
click at [673, 408] on input "Start typing to search customers..." at bounding box center [801, 405] width 405 height 17
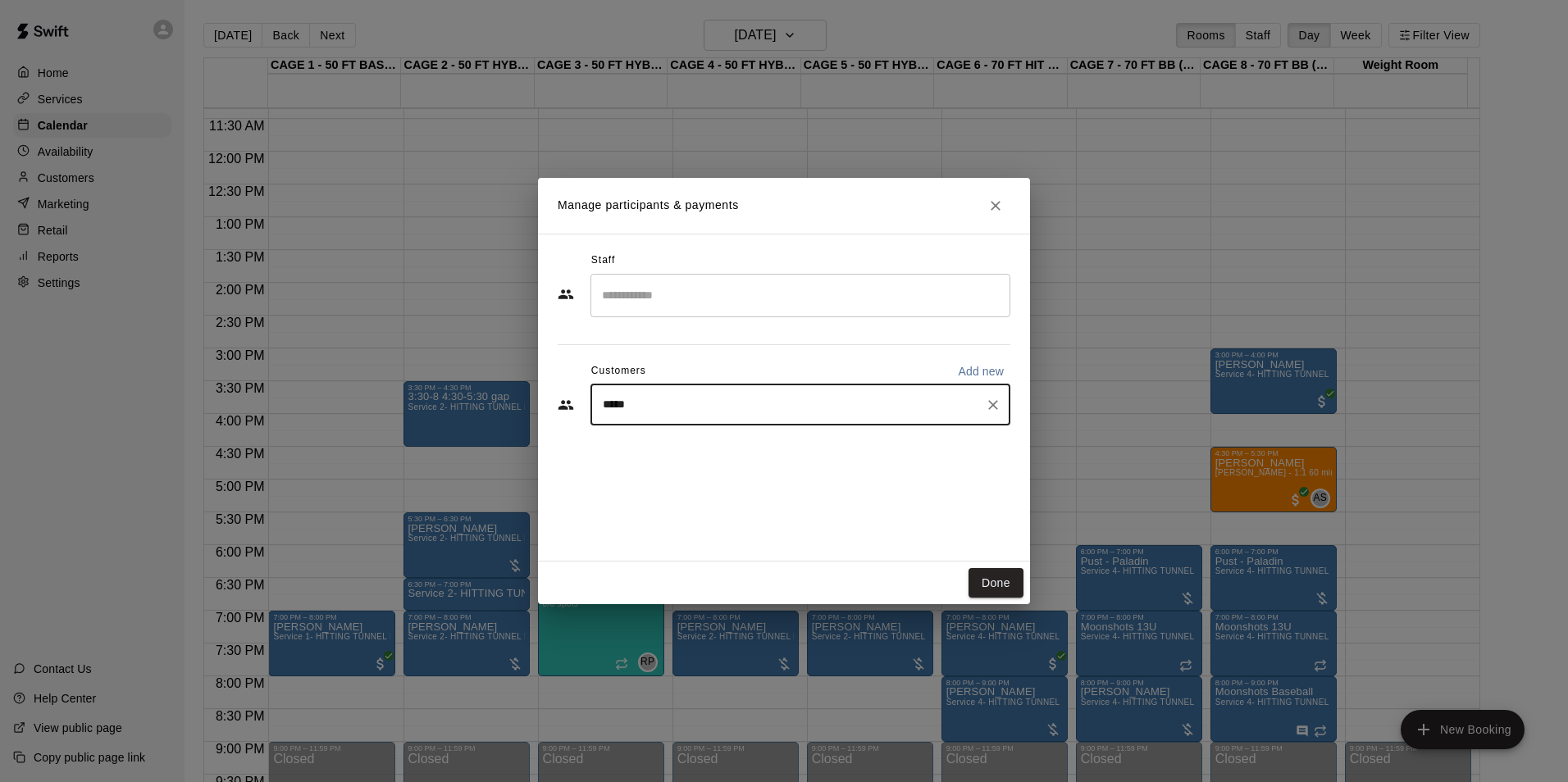
type input "******"
click at [707, 462] on span "coachtomsiebert@gmail.com" at bounding box center [724, 461] width 176 height 12
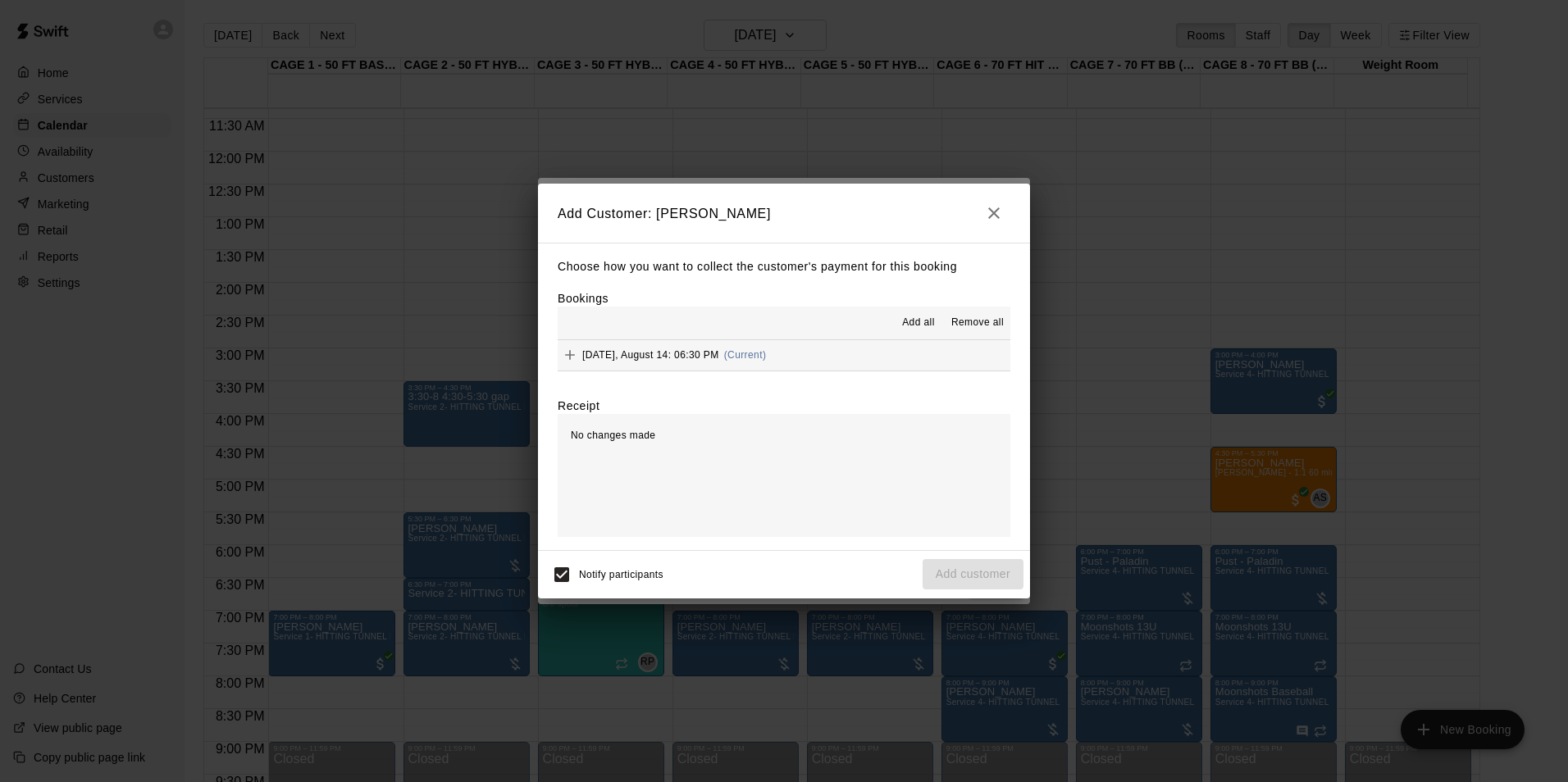
click at [853, 359] on button "Thursday, August 14: 06:30 PM (Current)" at bounding box center [783, 355] width 453 height 31
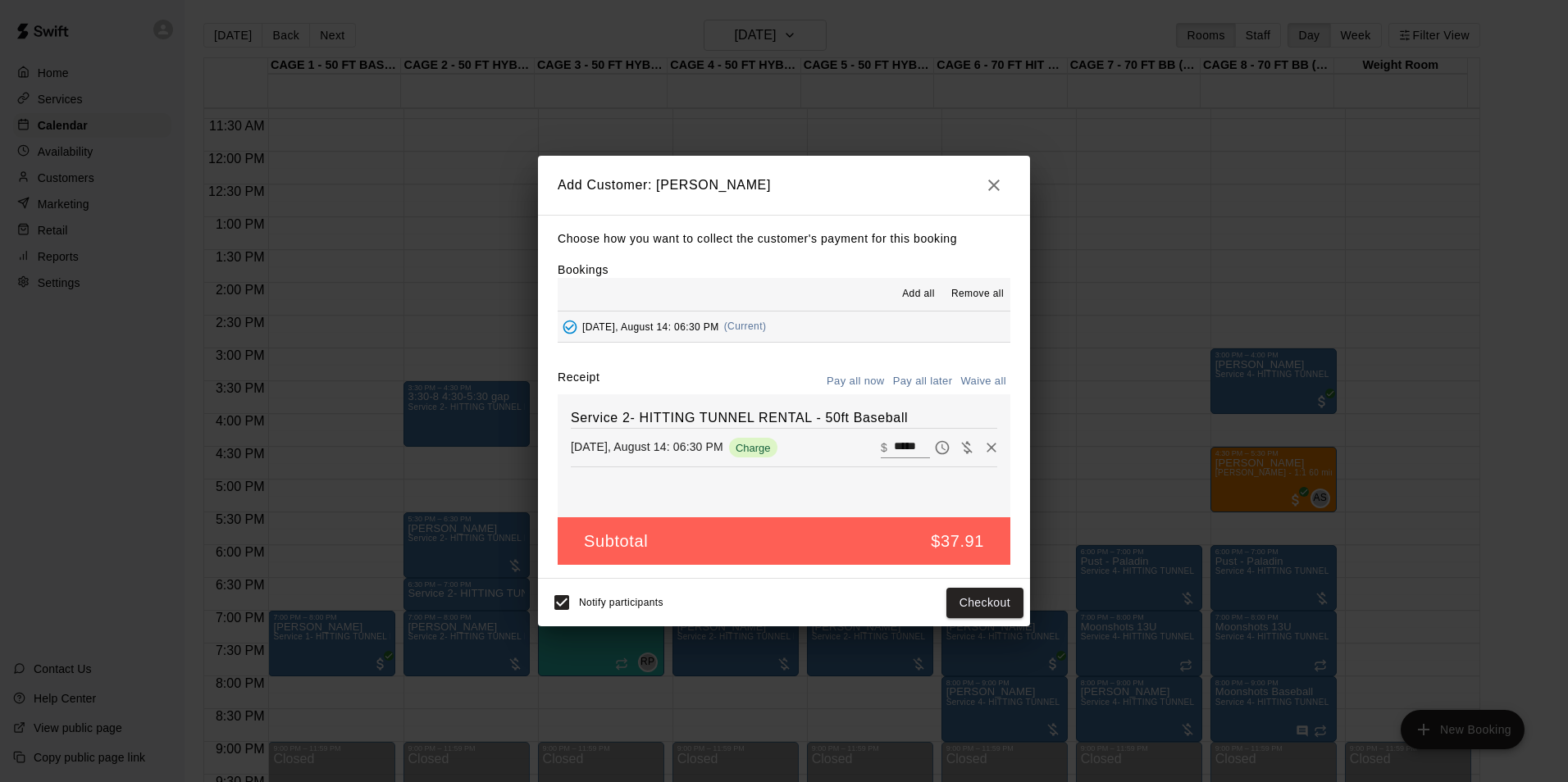
click at [920, 385] on button "Pay all later" at bounding box center [923, 381] width 68 height 26
click at [973, 601] on button "Add customer" at bounding box center [973, 603] width 100 height 31
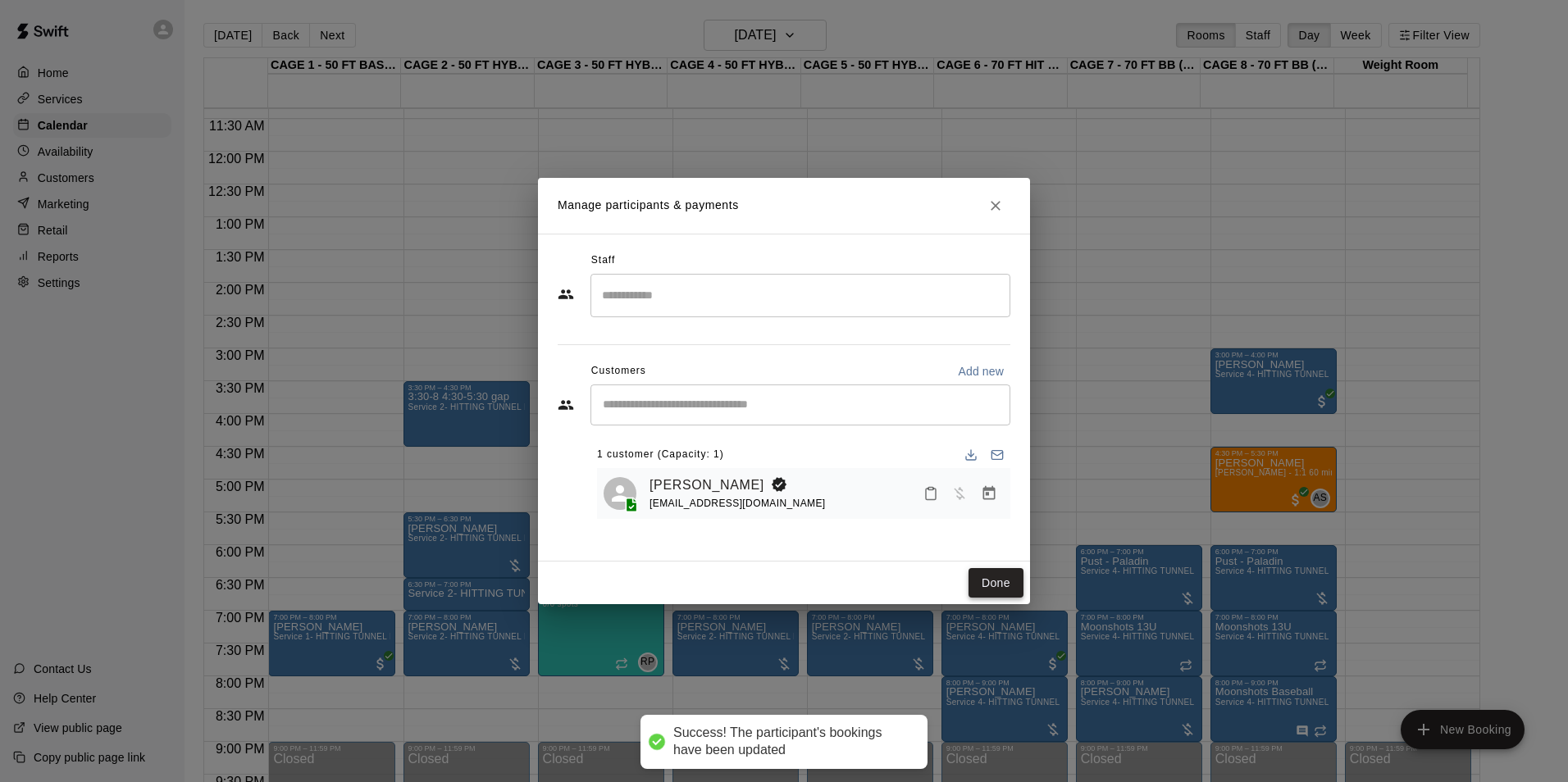
click at [997, 580] on button "Done" at bounding box center [996, 583] width 55 height 31
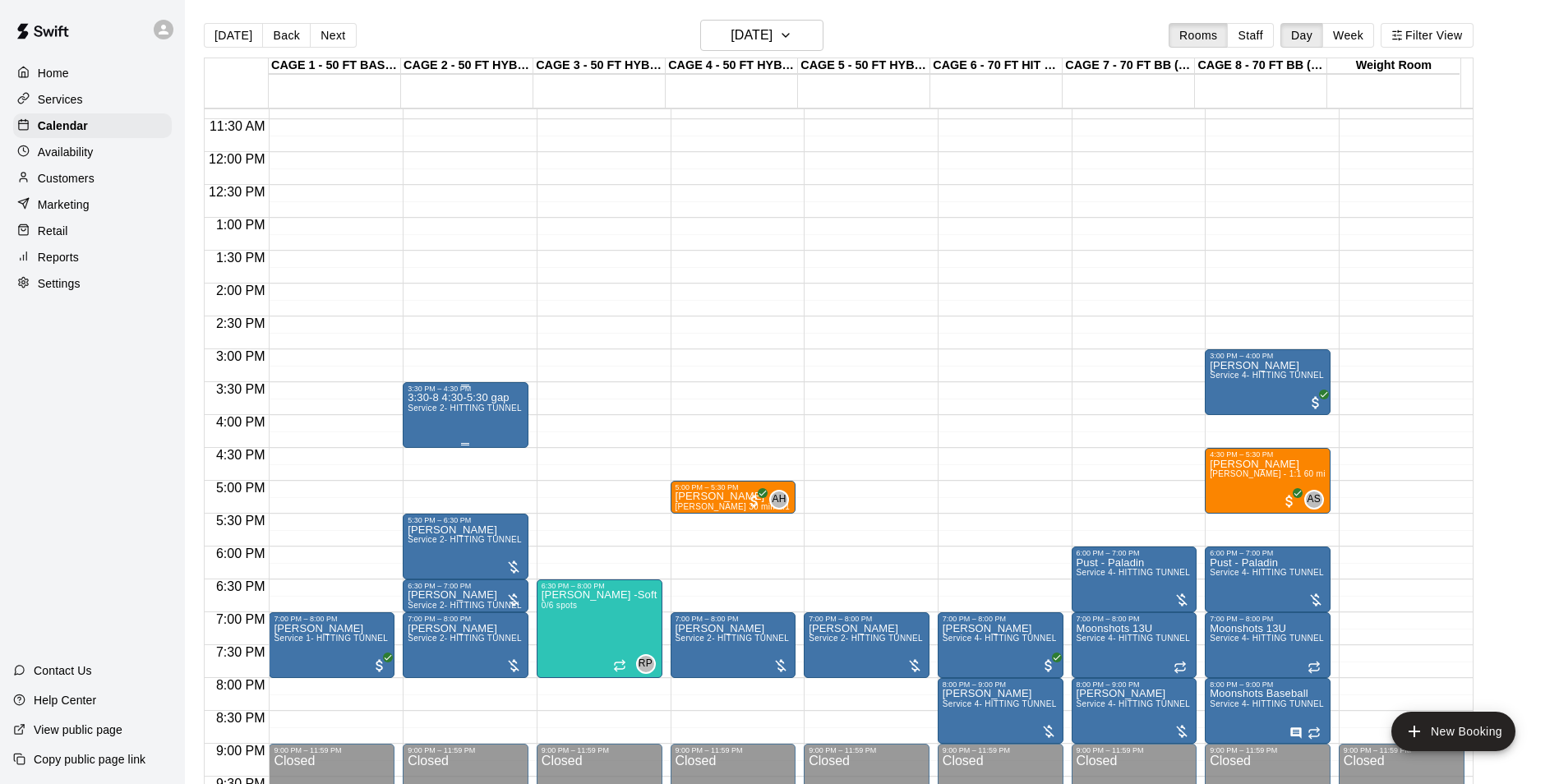
click at [469, 422] on div "3:30-8 4:30-5:30 gap Service 2- HITTING TUNNEL RENTAL - 50ft Baseball" at bounding box center [465, 785] width 116 height 784
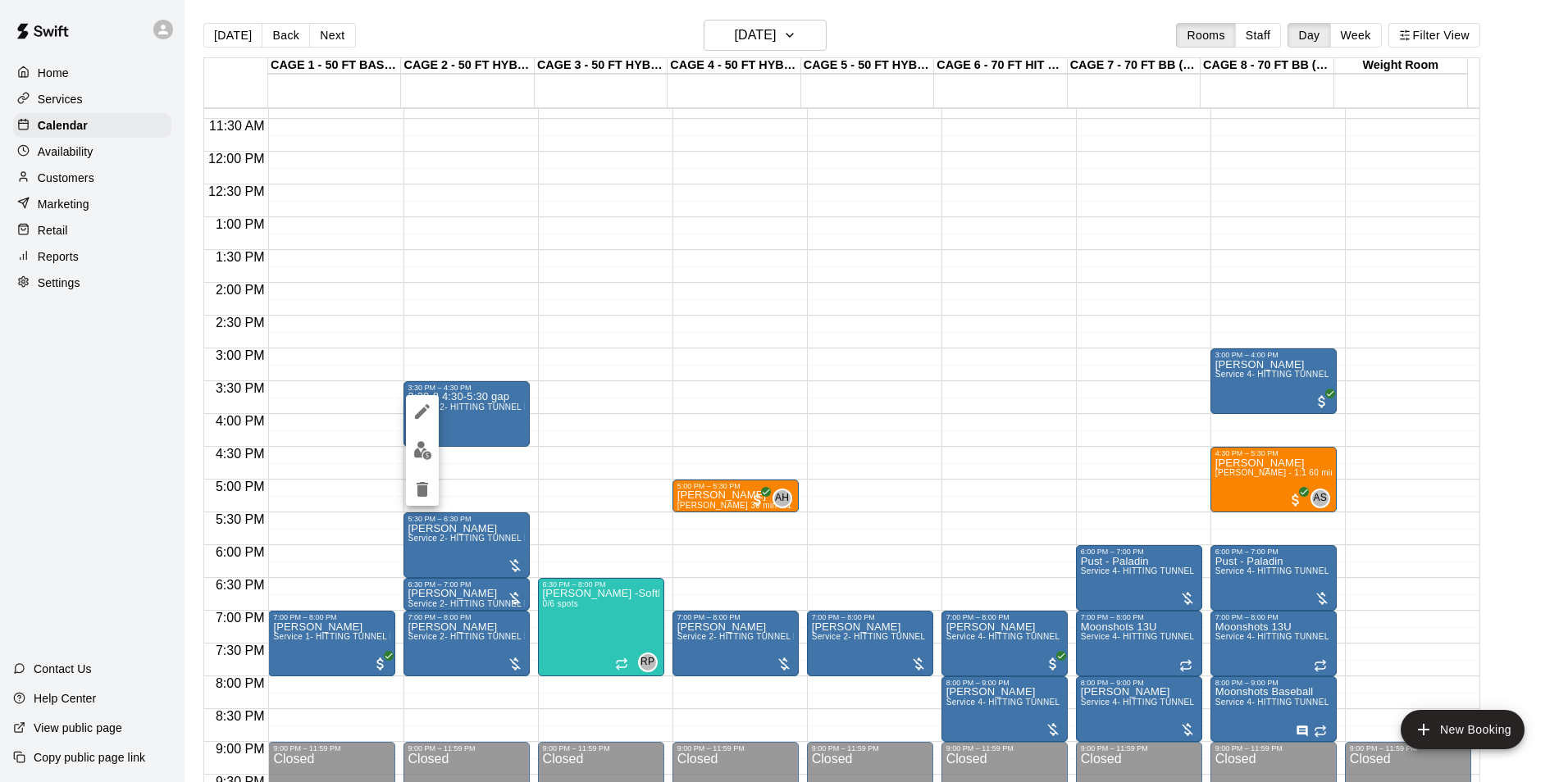
click at [428, 413] on icon "edit" at bounding box center [423, 412] width 20 height 20
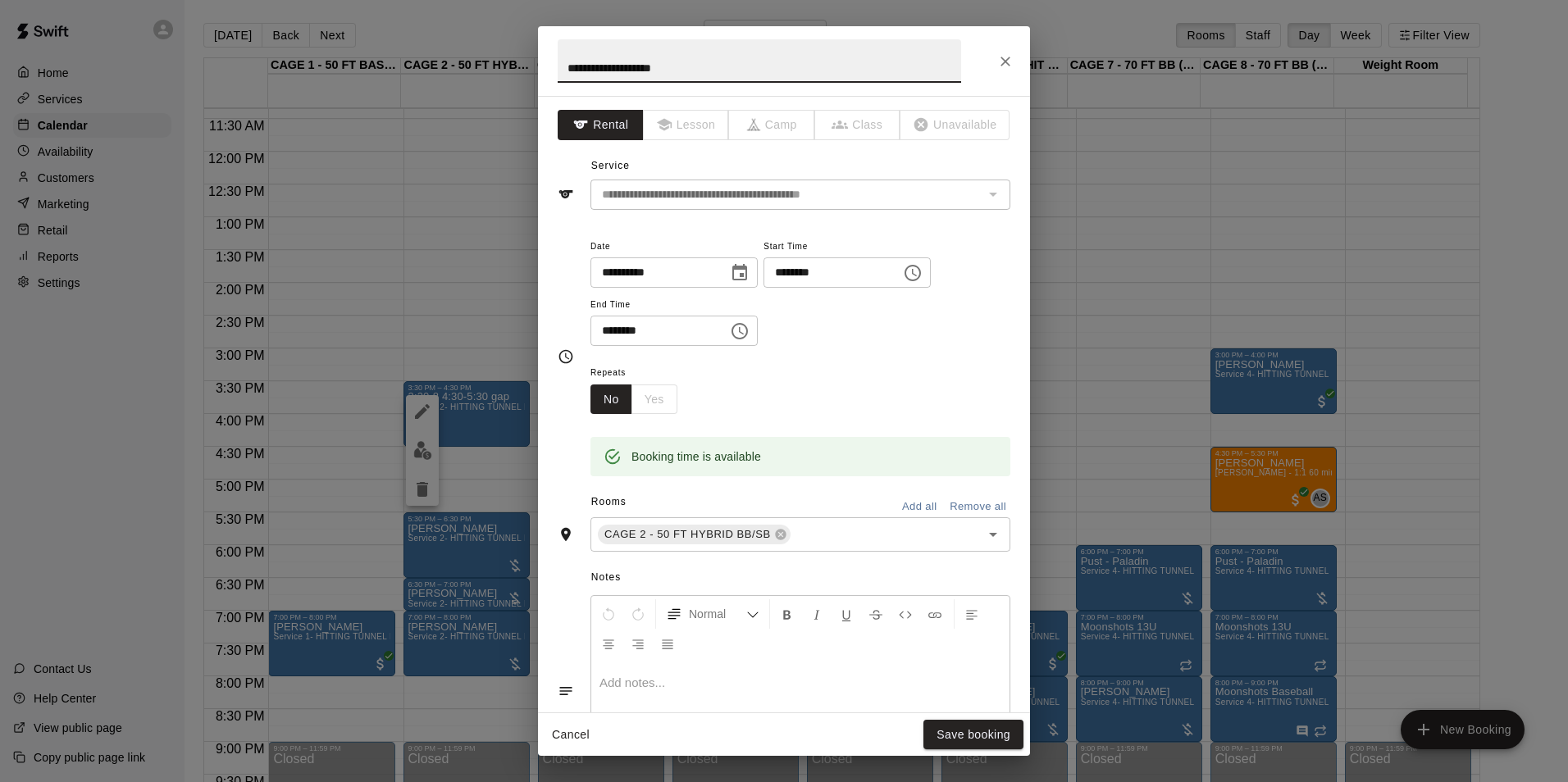
drag, startPoint x: 679, startPoint y: 77, endPoint x: 527, endPoint y: 92, distance: 152.7
click at [527, 92] on div "**********" at bounding box center [784, 391] width 1568 height 782
click at [962, 732] on button "Save booking" at bounding box center [973, 735] width 100 height 31
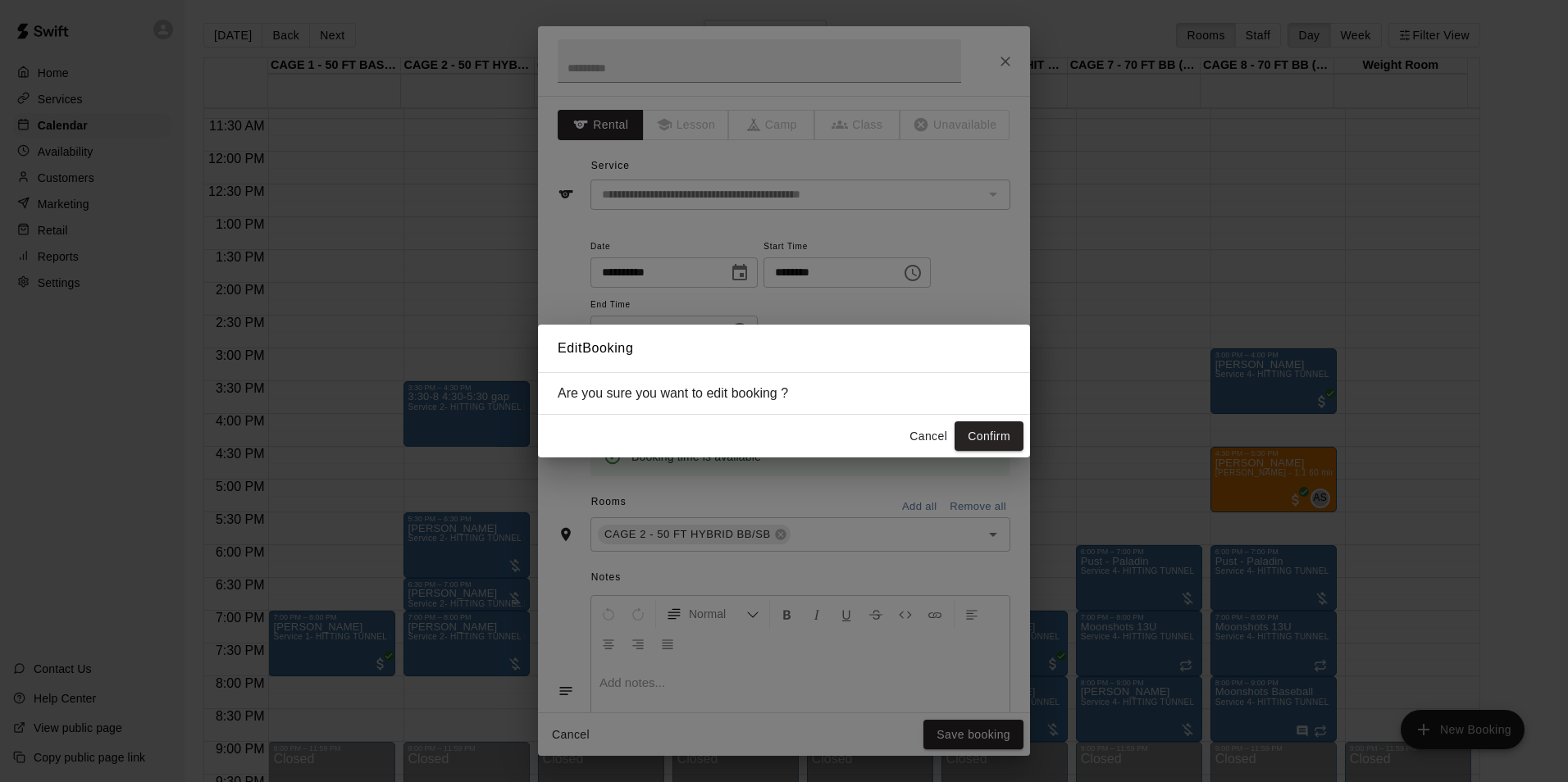
click at [990, 428] on button "Confirm" at bounding box center [988, 437] width 69 height 31
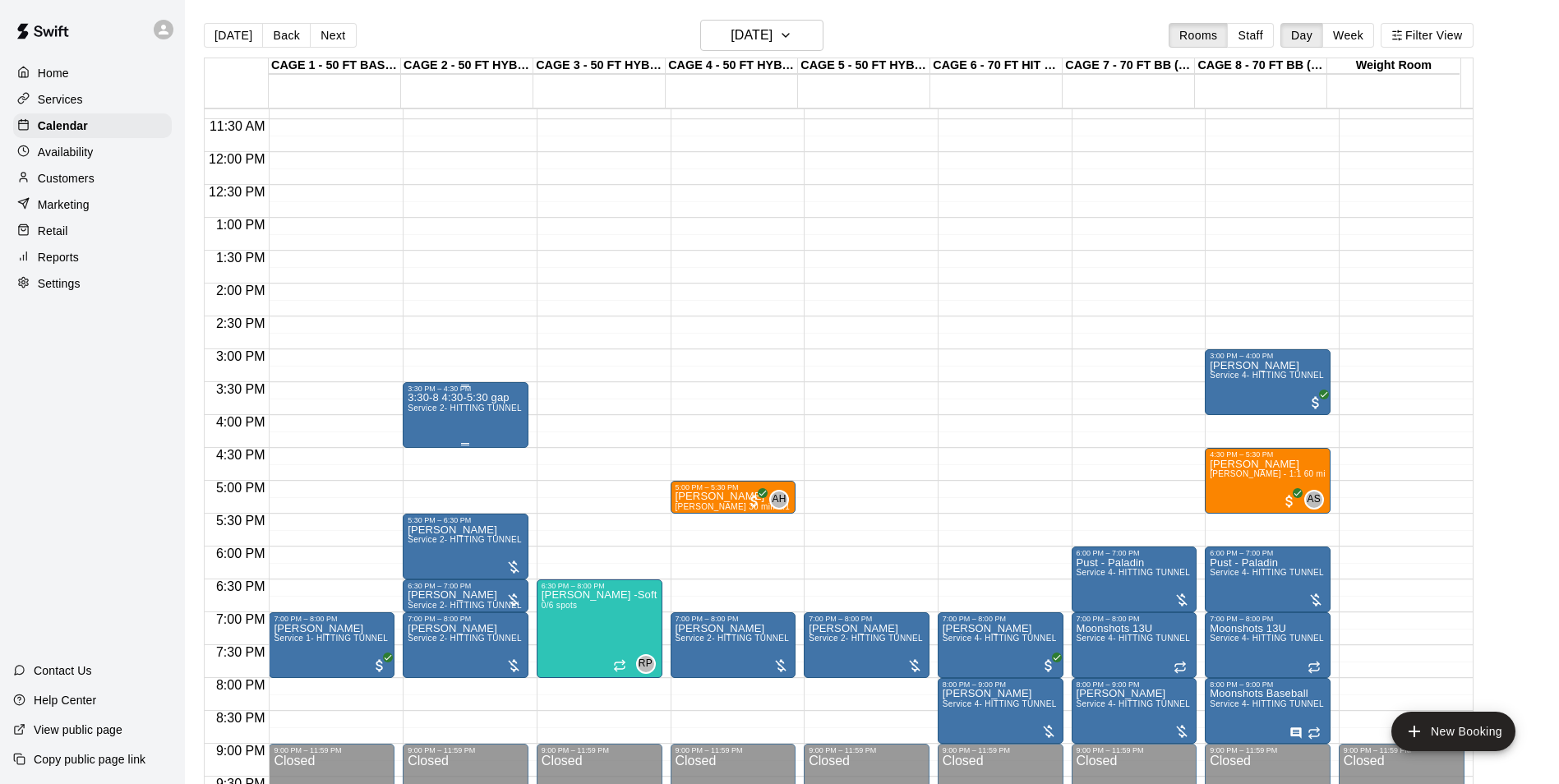
click at [431, 407] on span "Service 2- HITTING TUNNEL RENTAL - 50ft Baseball" at bounding box center [512, 408] width 209 height 9
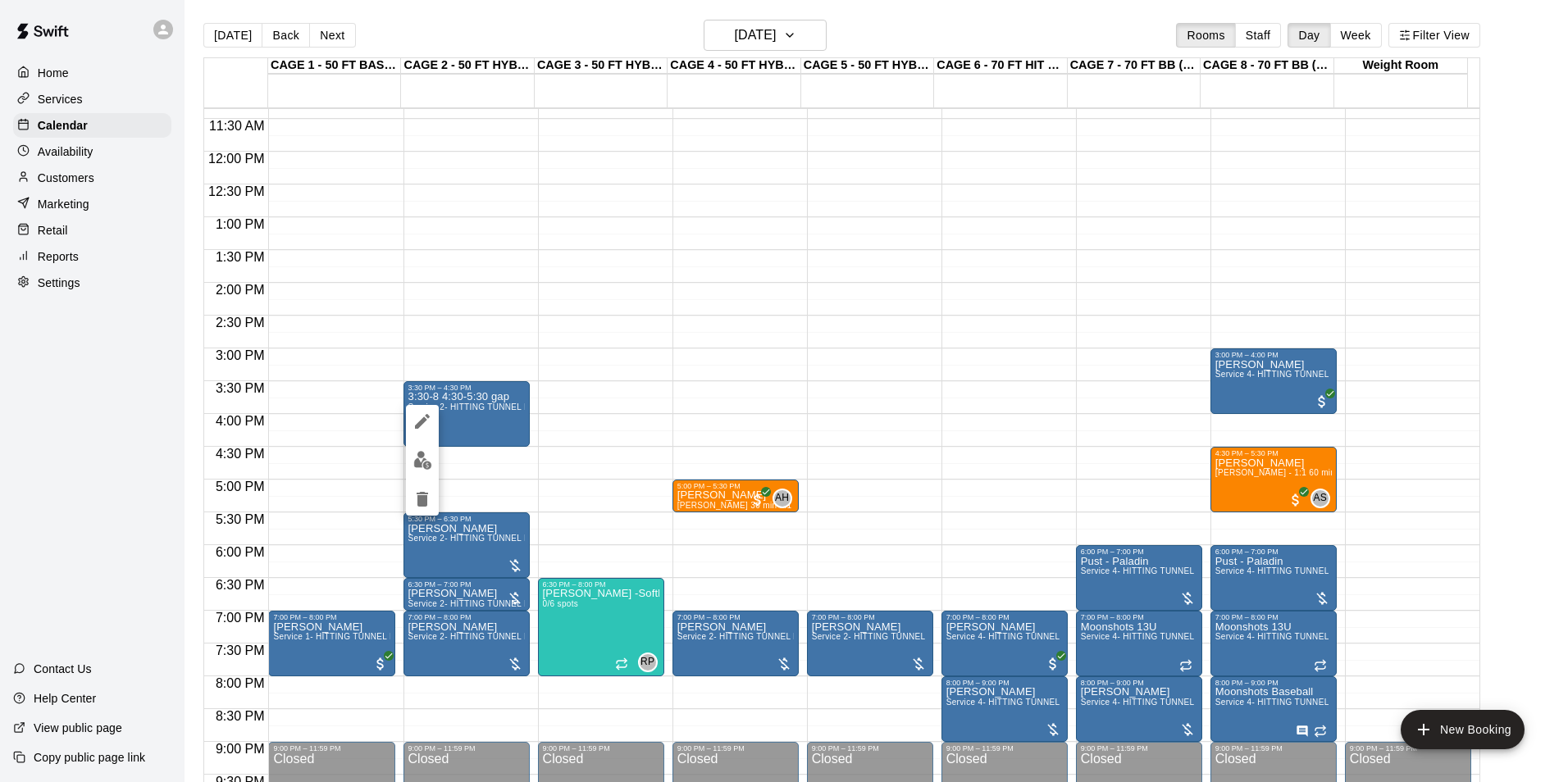
click at [425, 438] on div at bounding box center [422, 460] width 32 height 110
click at [425, 447] on button "edit" at bounding box center [422, 460] width 32 height 32
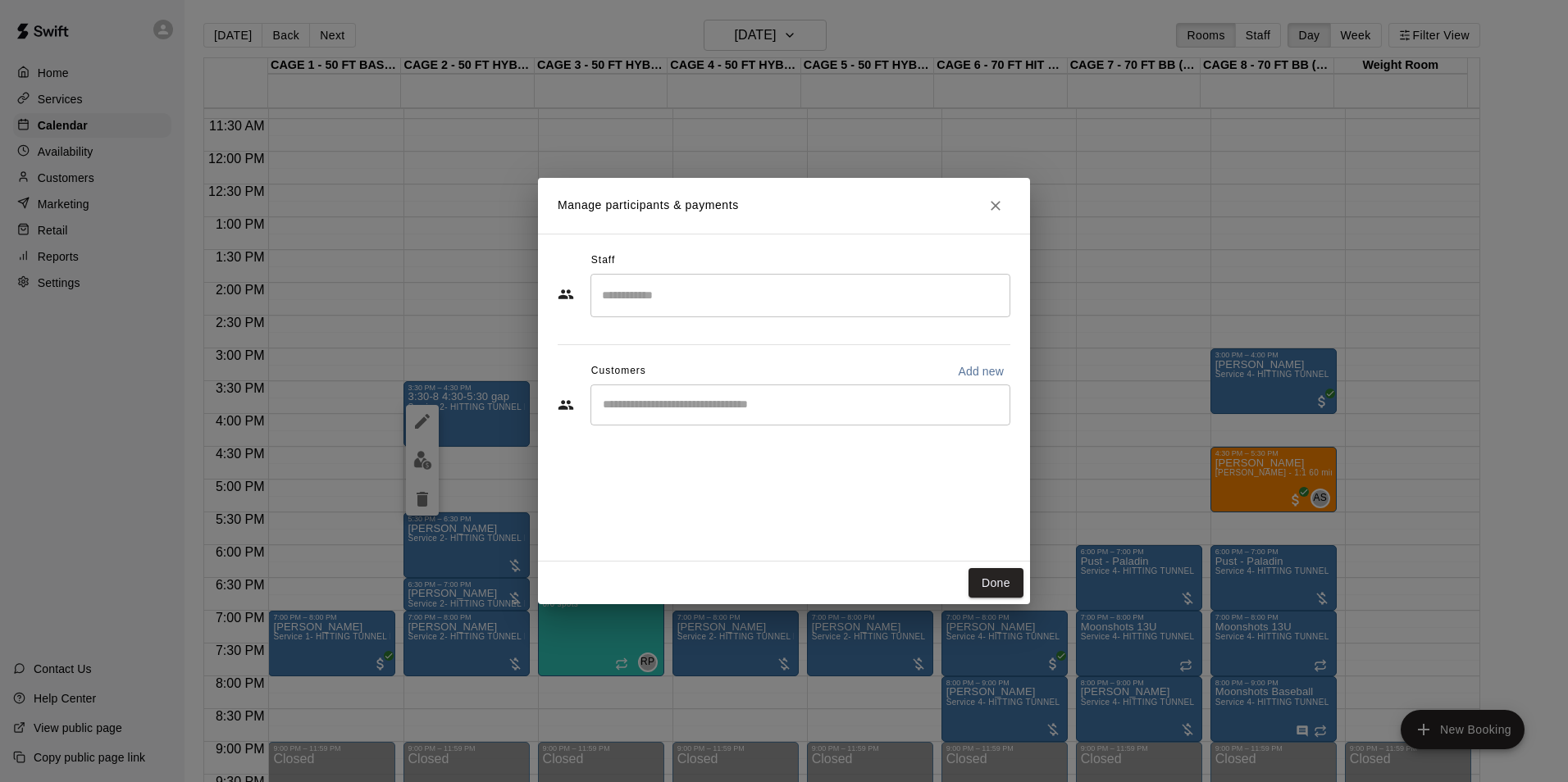
click at [734, 419] on div "​" at bounding box center [801, 404] width 420 height 41
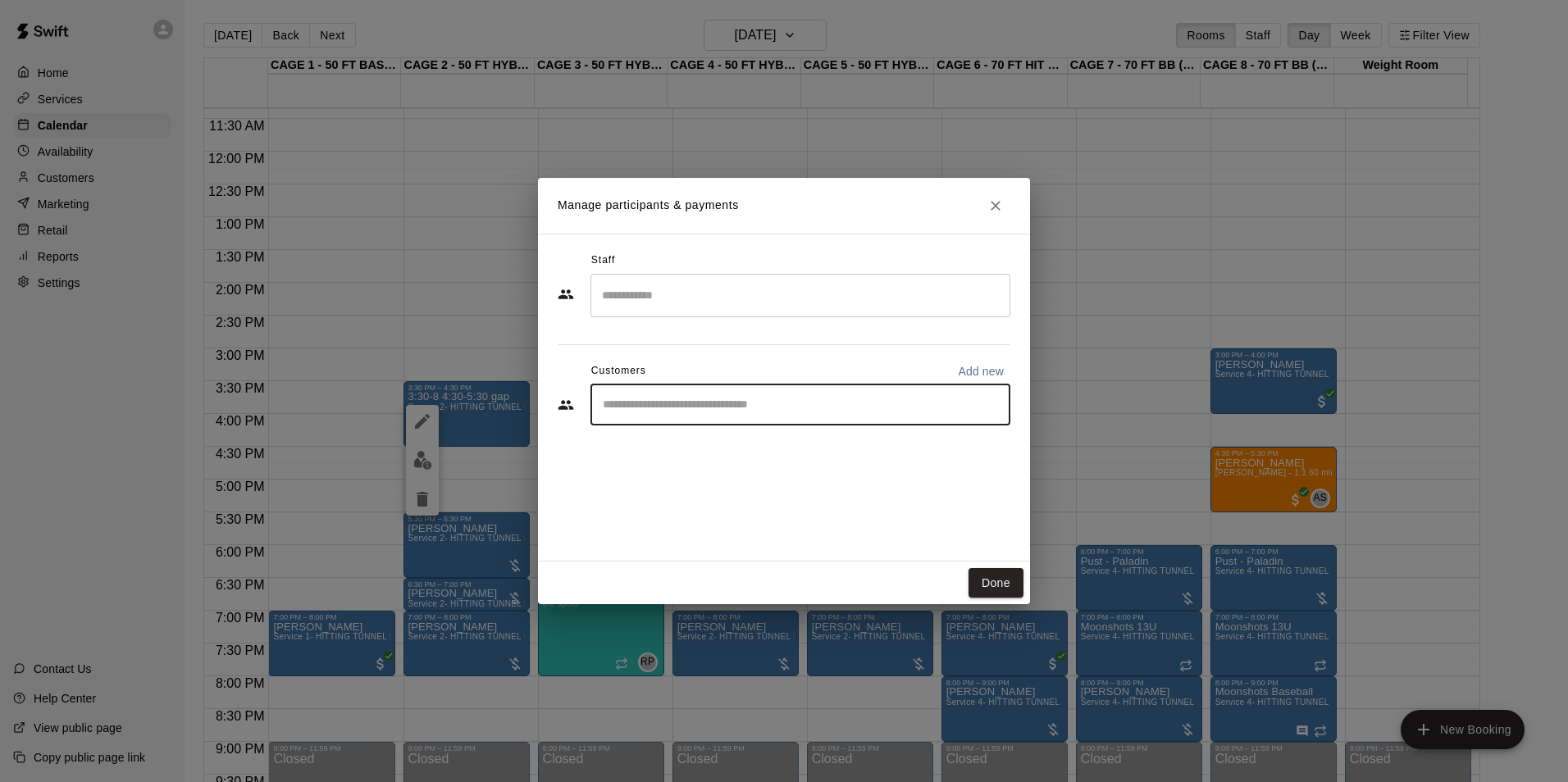
paste input "******"
type input "******"
click at [740, 460] on span "coachtomsiebert@gmail.com" at bounding box center [724, 461] width 176 height 12
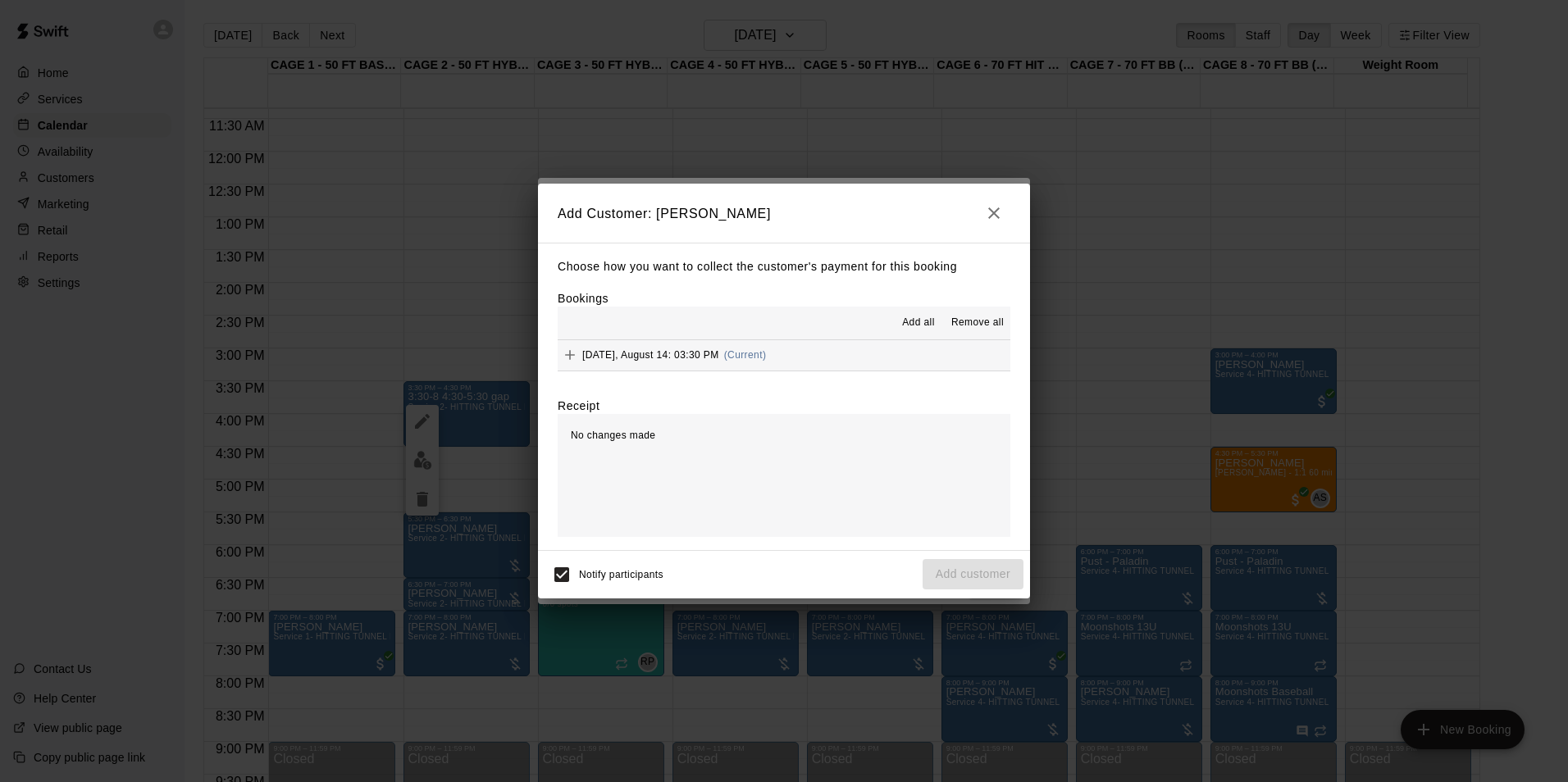
click at [782, 359] on button "Thursday, August 14: 03:30 PM (Current)" at bounding box center [783, 355] width 453 height 31
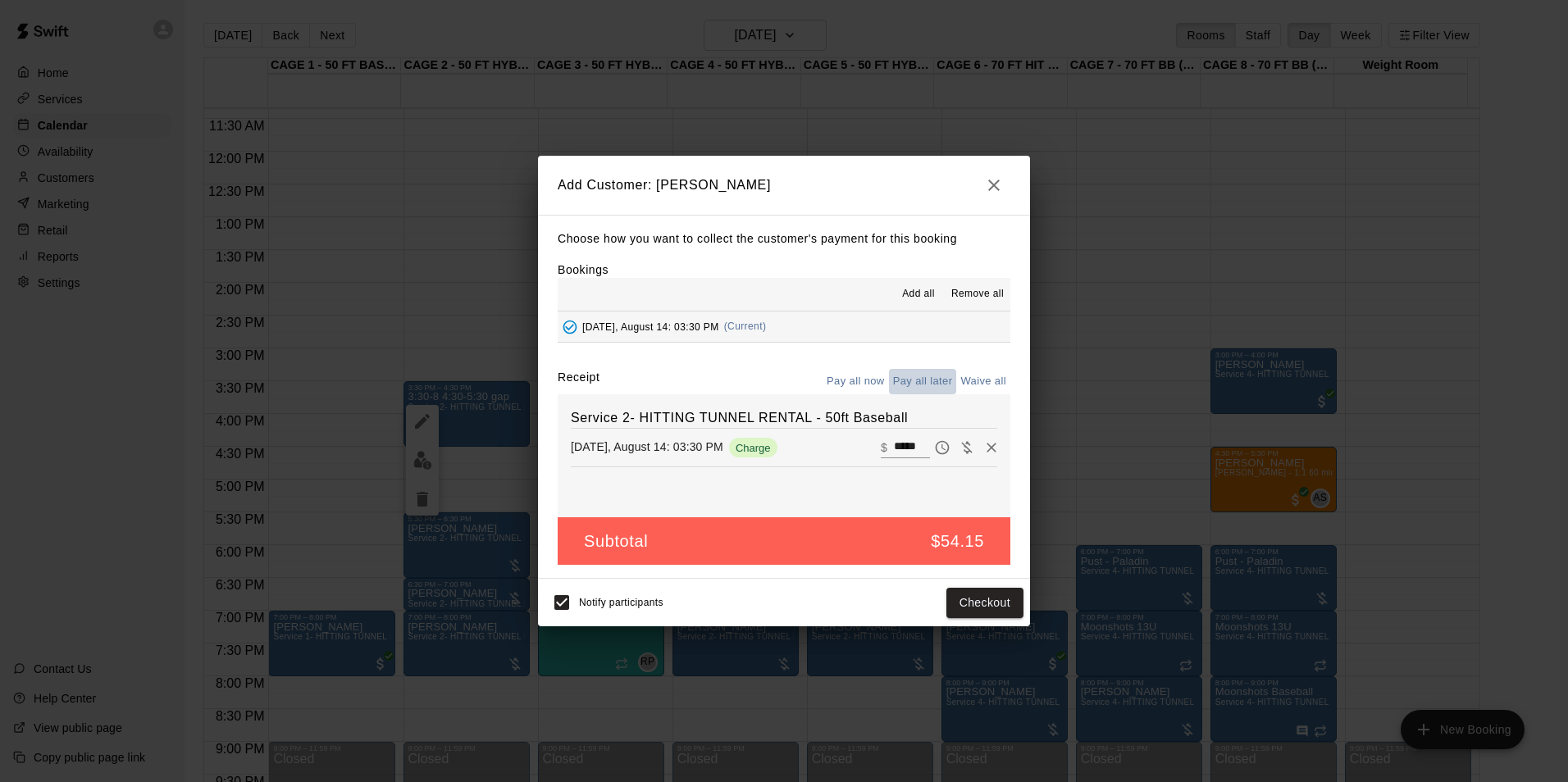
click at [928, 374] on button "Pay all later" at bounding box center [923, 381] width 68 height 26
click at [967, 602] on button "Add customer" at bounding box center [973, 603] width 100 height 31
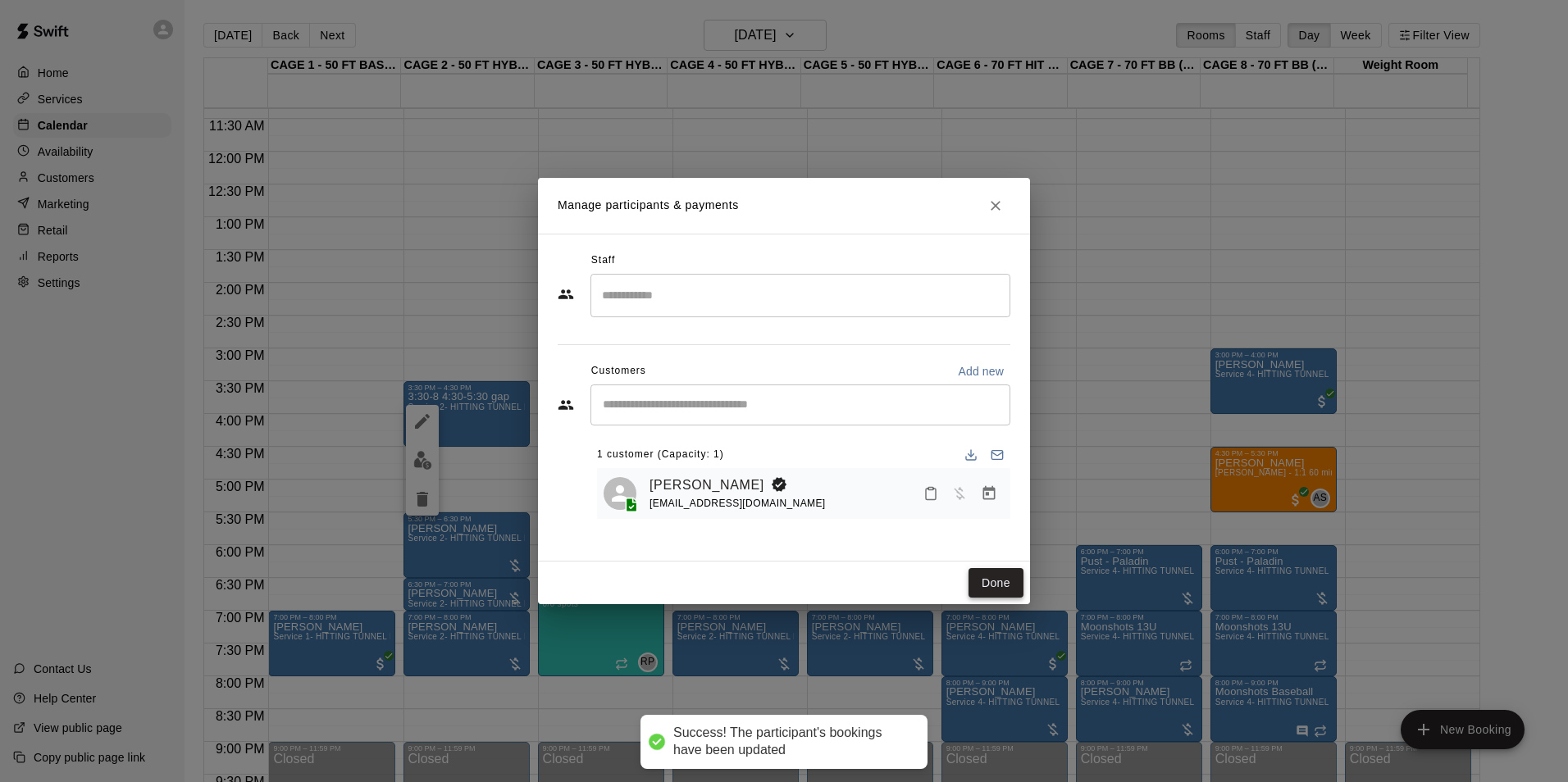
click at [994, 589] on button "Done" at bounding box center [996, 583] width 55 height 31
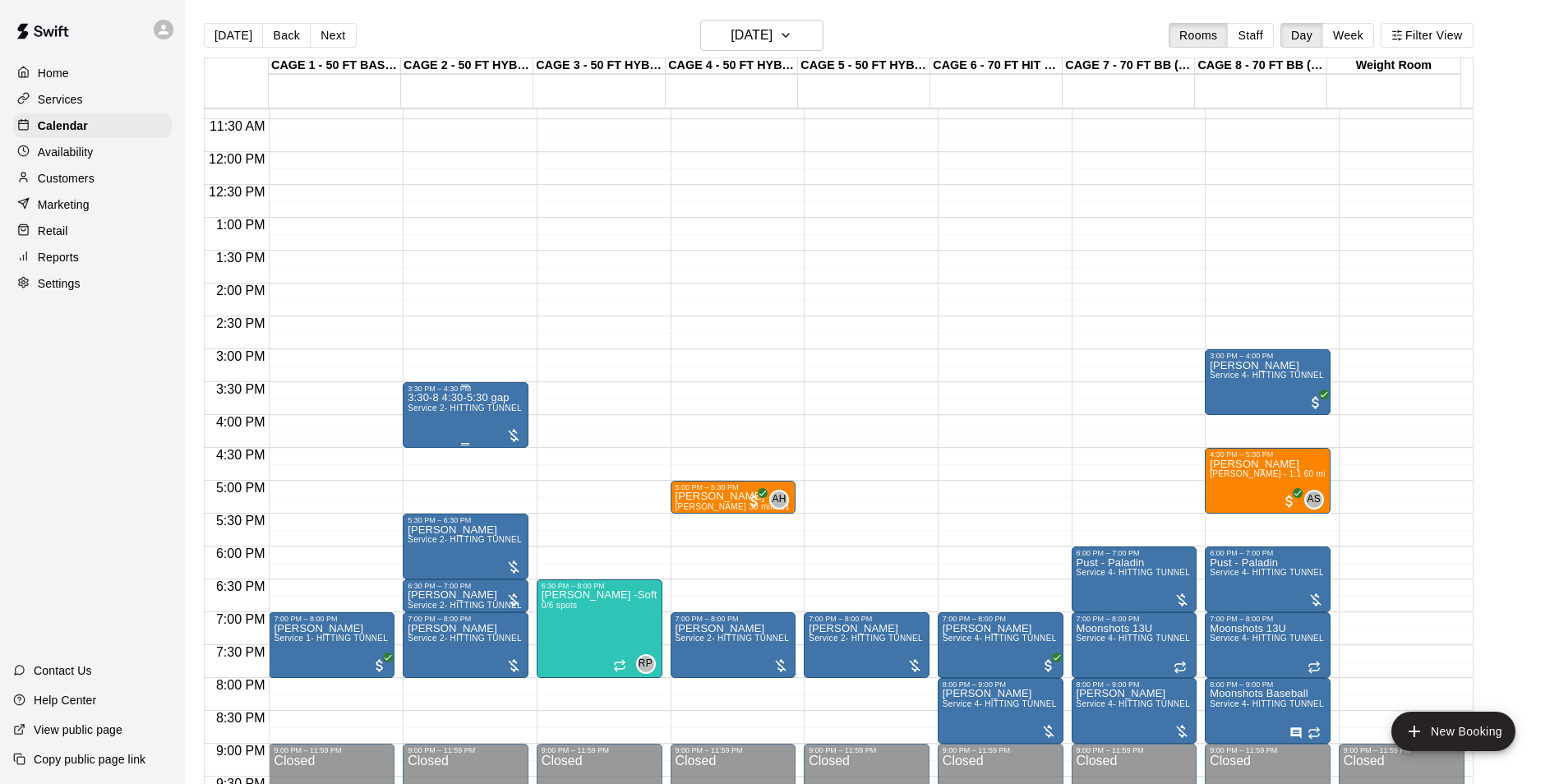
click at [429, 405] on div "3:30-8 4:30-5:30 gap Service 2- HITTING TUNNEL RENTAL - 50ft Baseball" at bounding box center [465, 785] width 116 height 784
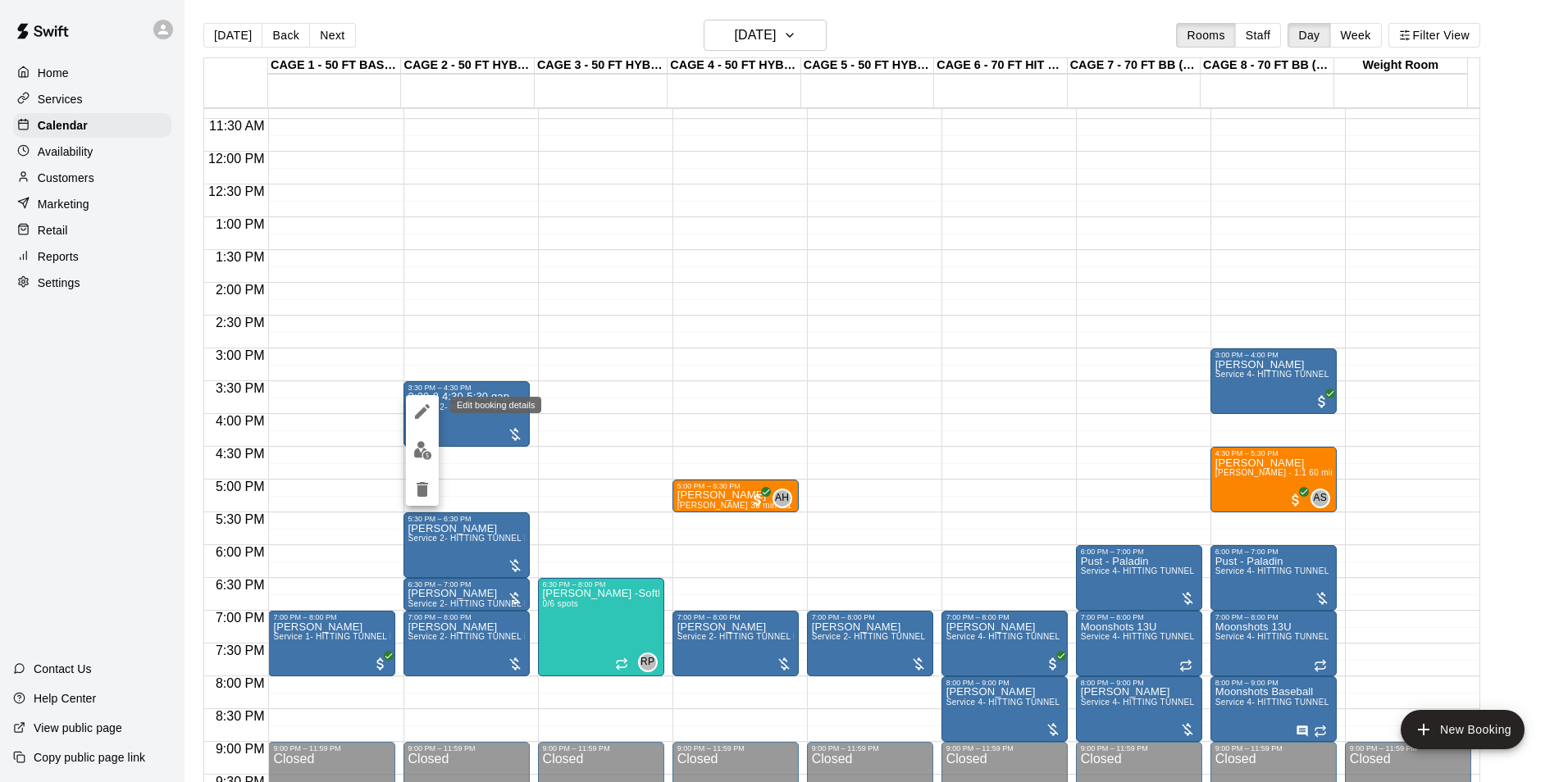
click at [414, 417] on icon "edit" at bounding box center [423, 412] width 20 height 20
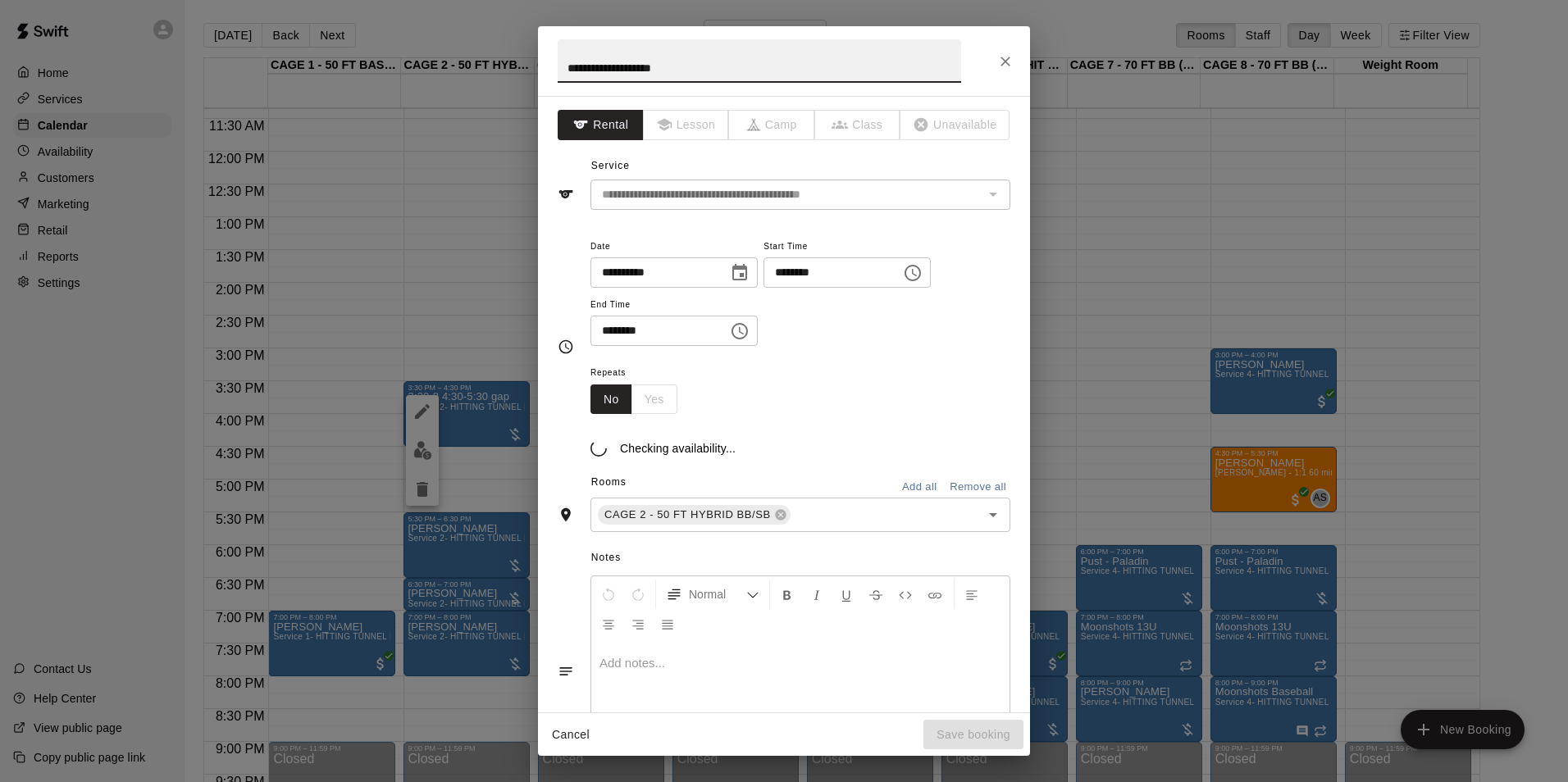
drag, startPoint x: 698, startPoint y: 65, endPoint x: 324, endPoint y: 58, distance: 374.1
click at [324, 58] on div "**********" at bounding box center [784, 391] width 1568 height 782
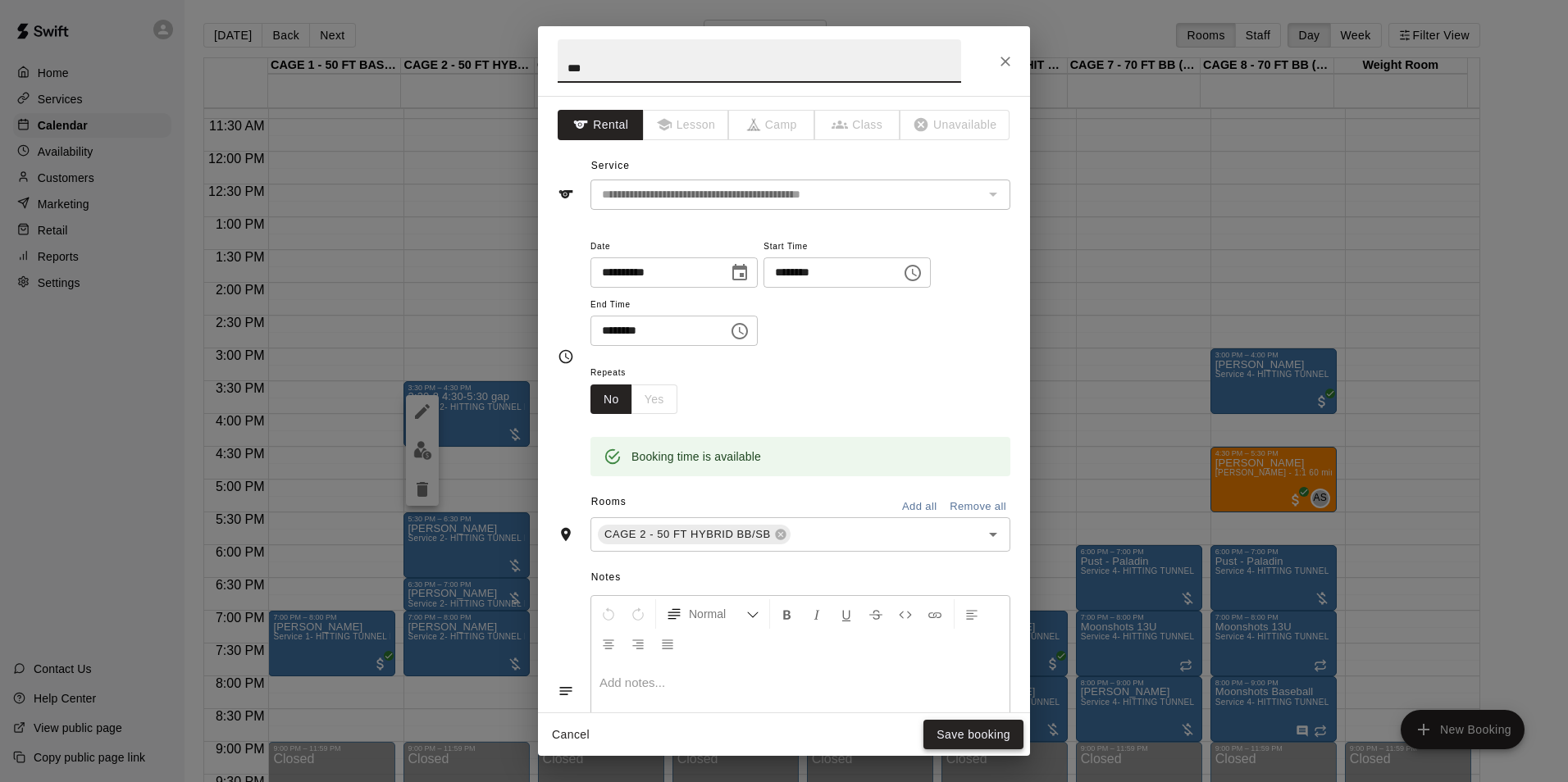
type input "***"
click at [930, 729] on button "Save booking" at bounding box center [973, 735] width 100 height 31
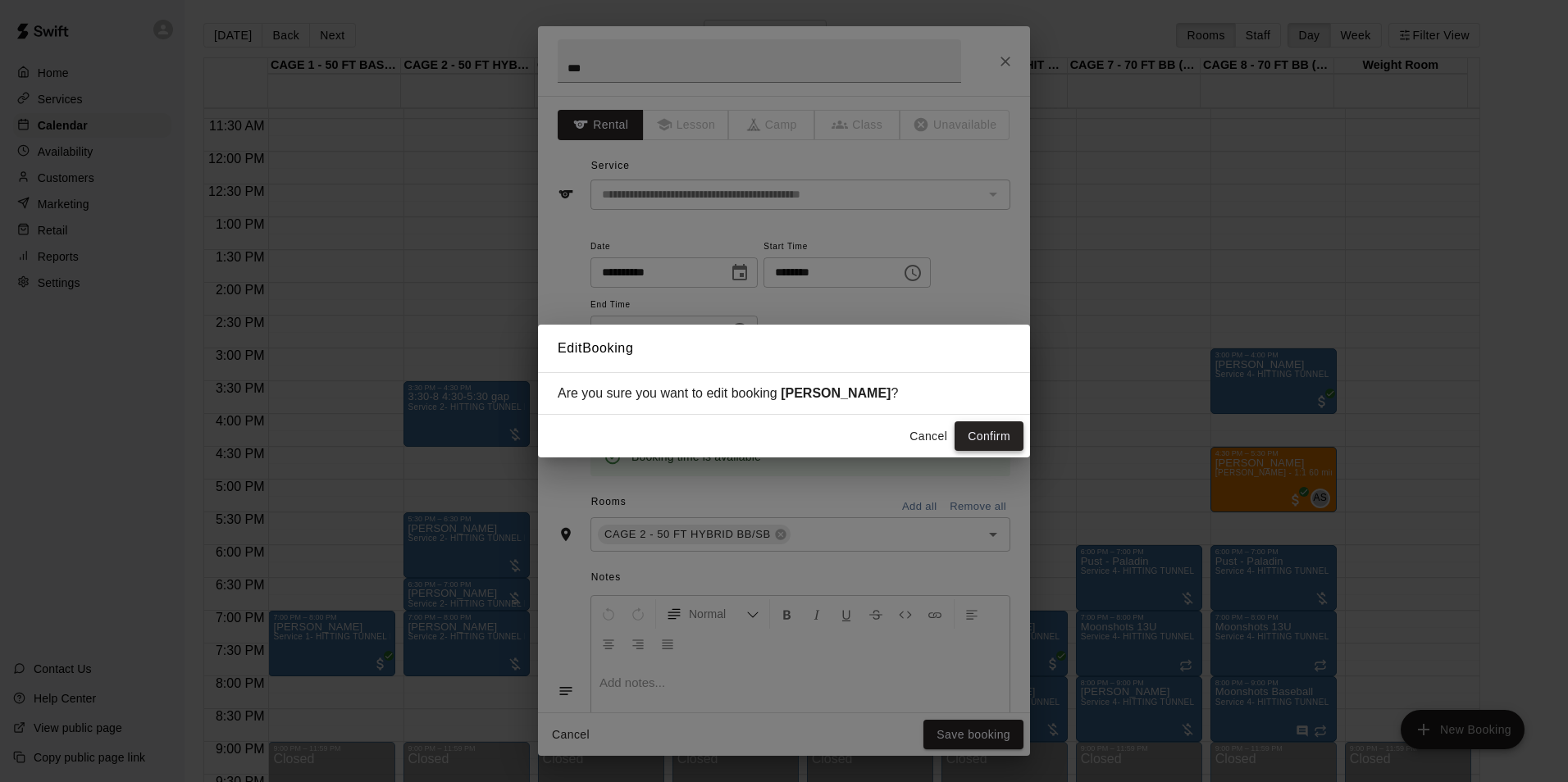
click at [978, 425] on button "Confirm" at bounding box center [988, 437] width 69 height 31
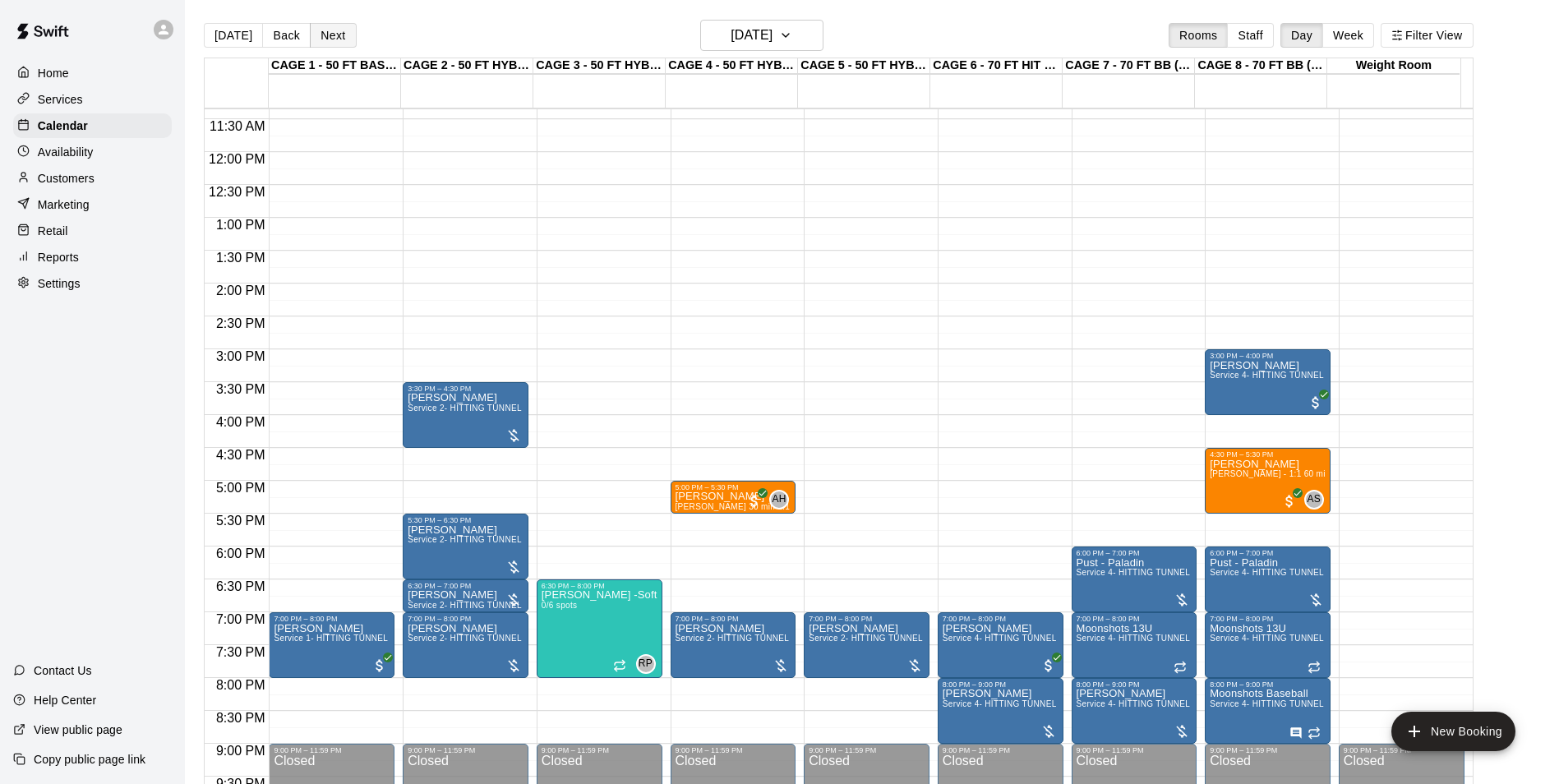
click at [320, 38] on button "Next" at bounding box center [332, 36] width 46 height 25
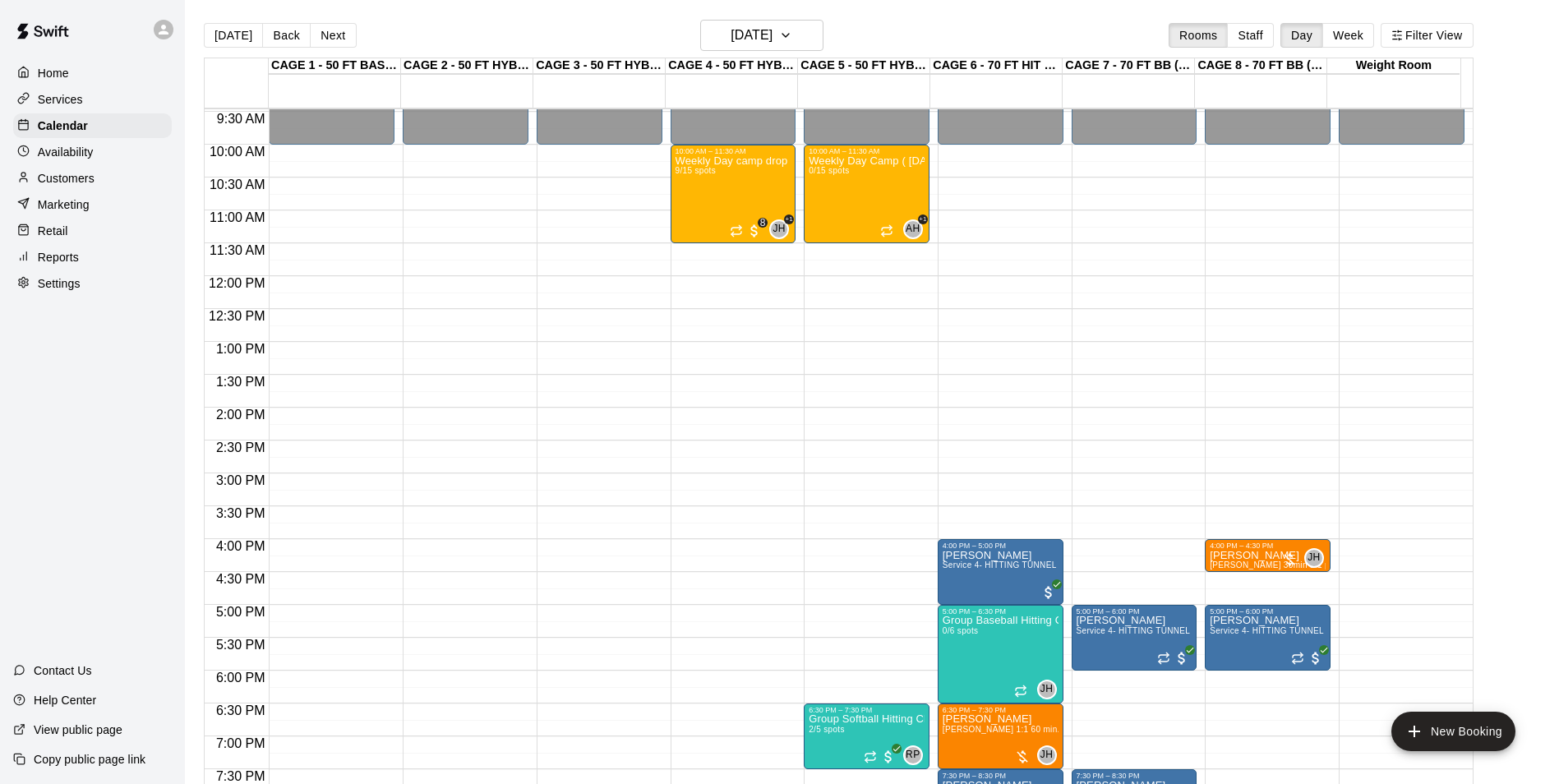
scroll to position [664, 0]
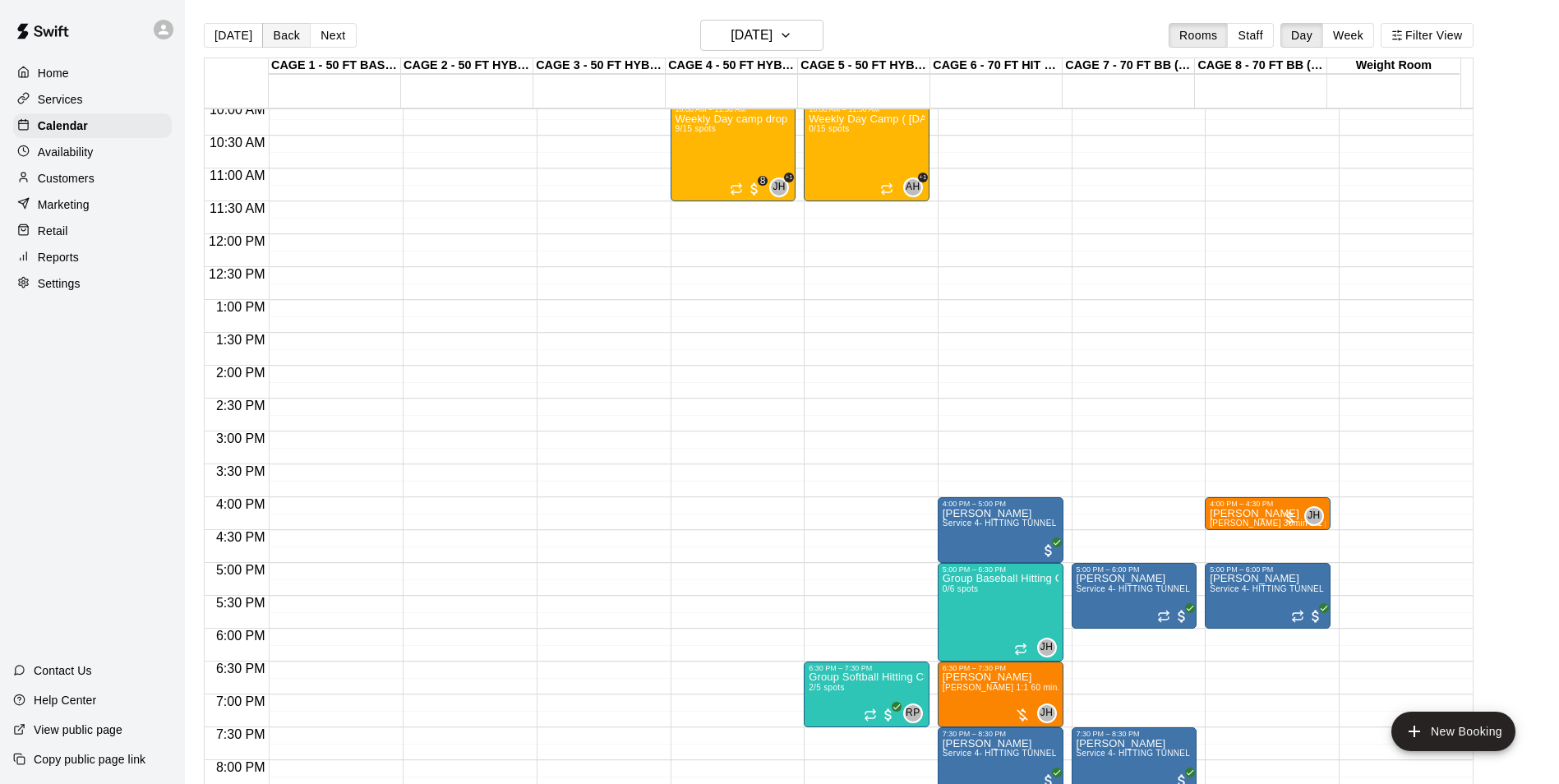
click at [285, 41] on button "Back" at bounding box center [286, 36] width 48 height 25
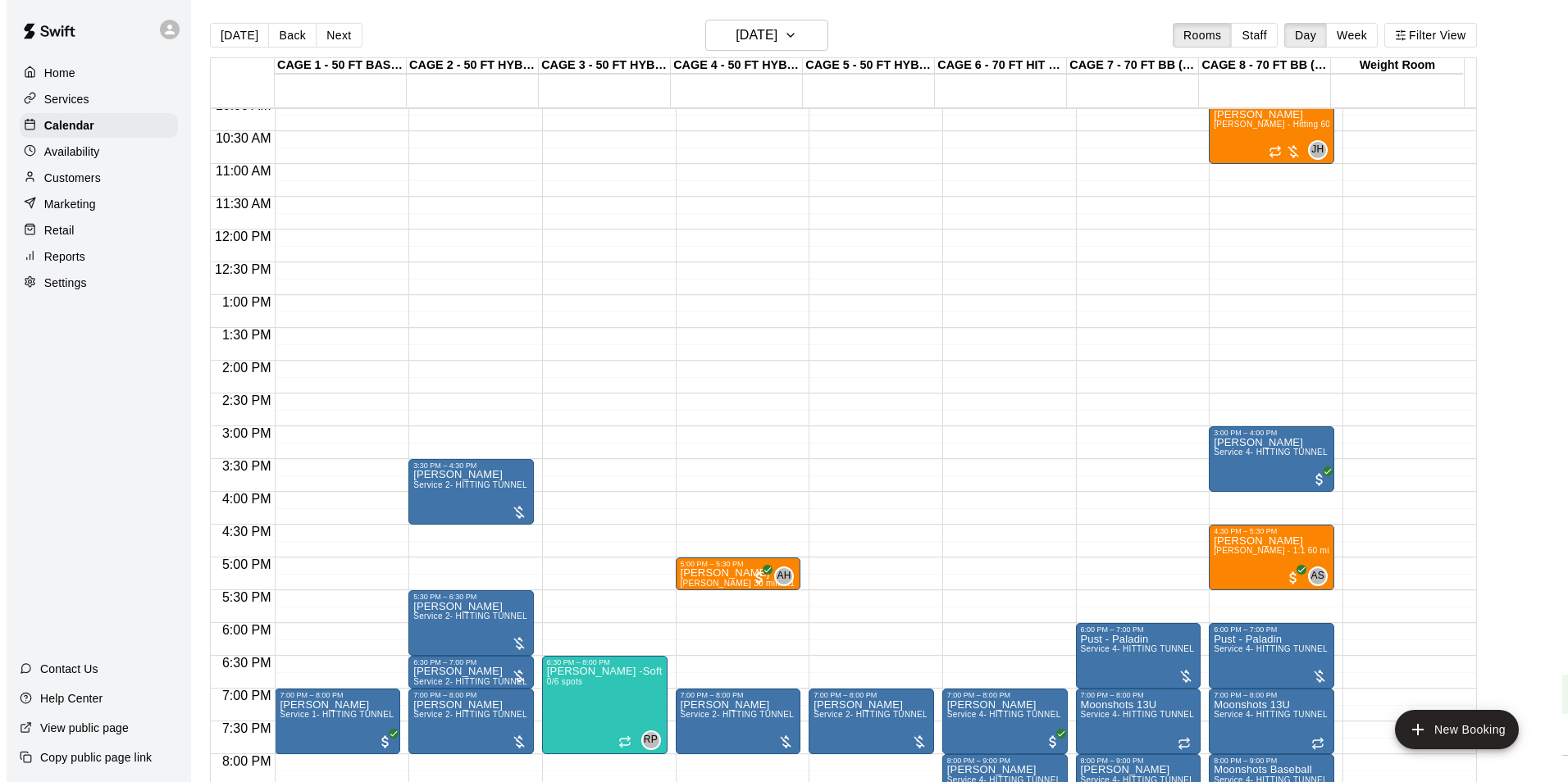
scroll to position [638, 0]
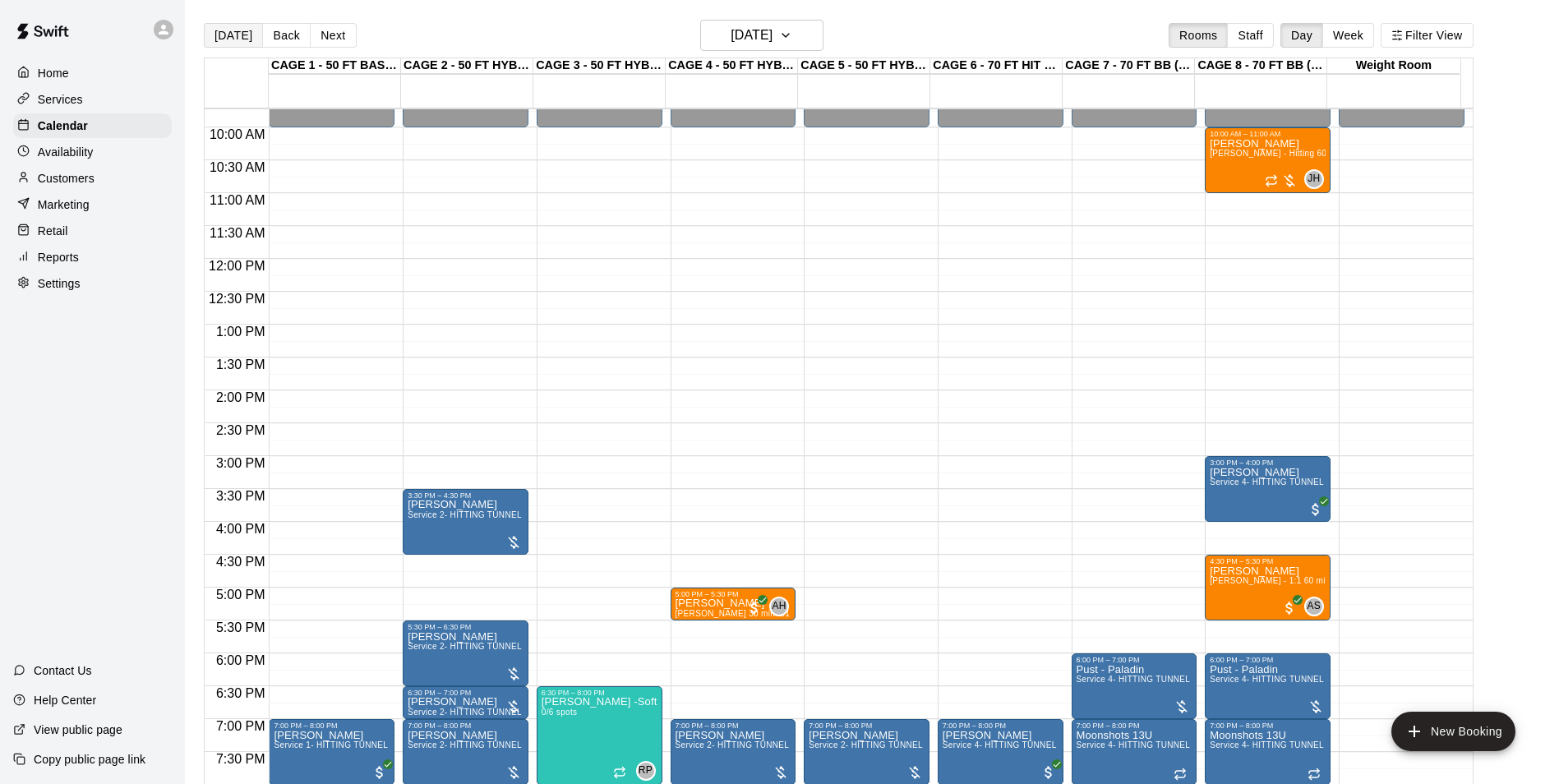
click at [245, 39] on button "Today" at bounding box center [233, 36] width 59 height 25
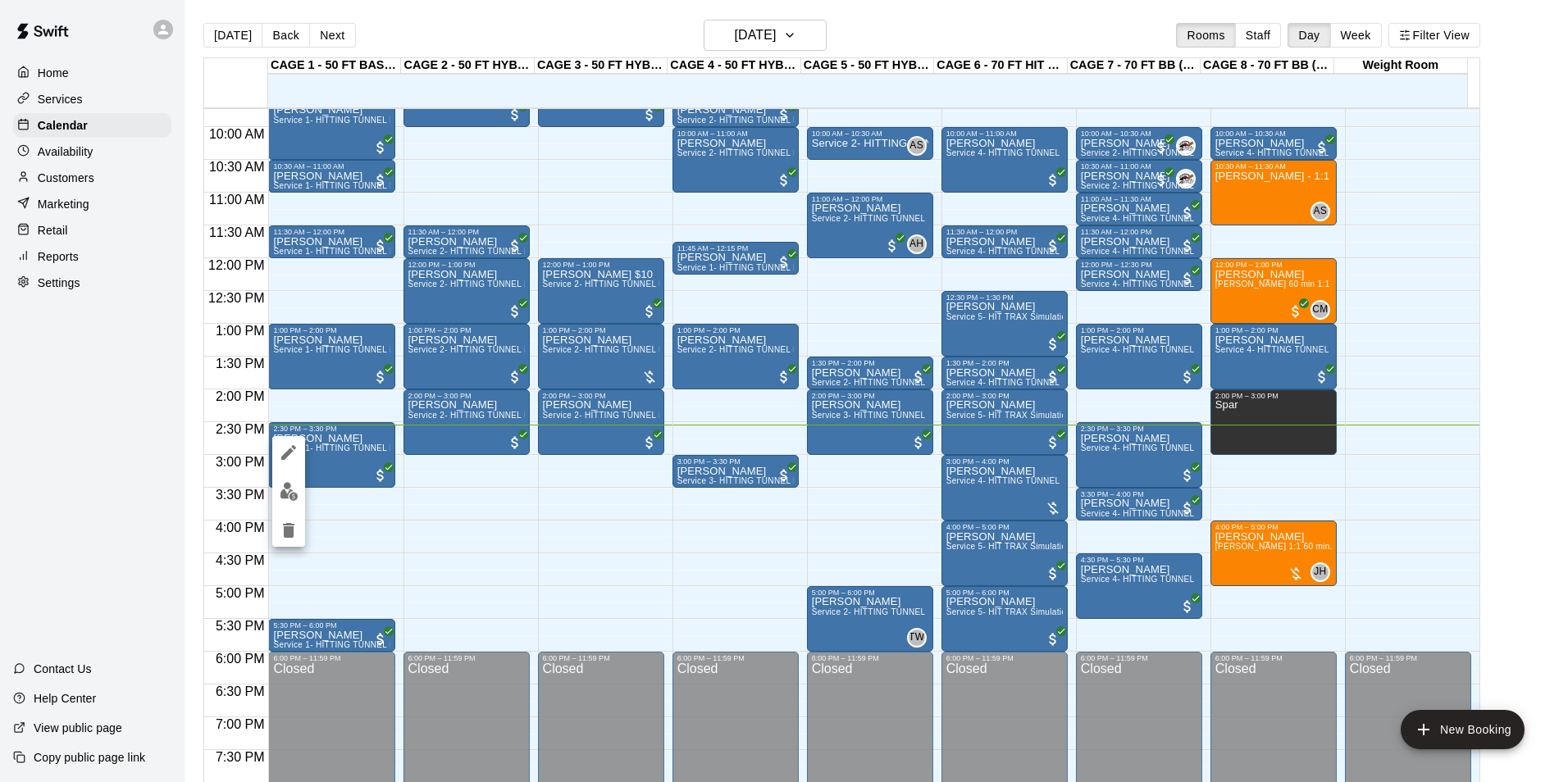
click at [283, 490] on img "edit" at bounding box center [289, 491] width 19 height 19
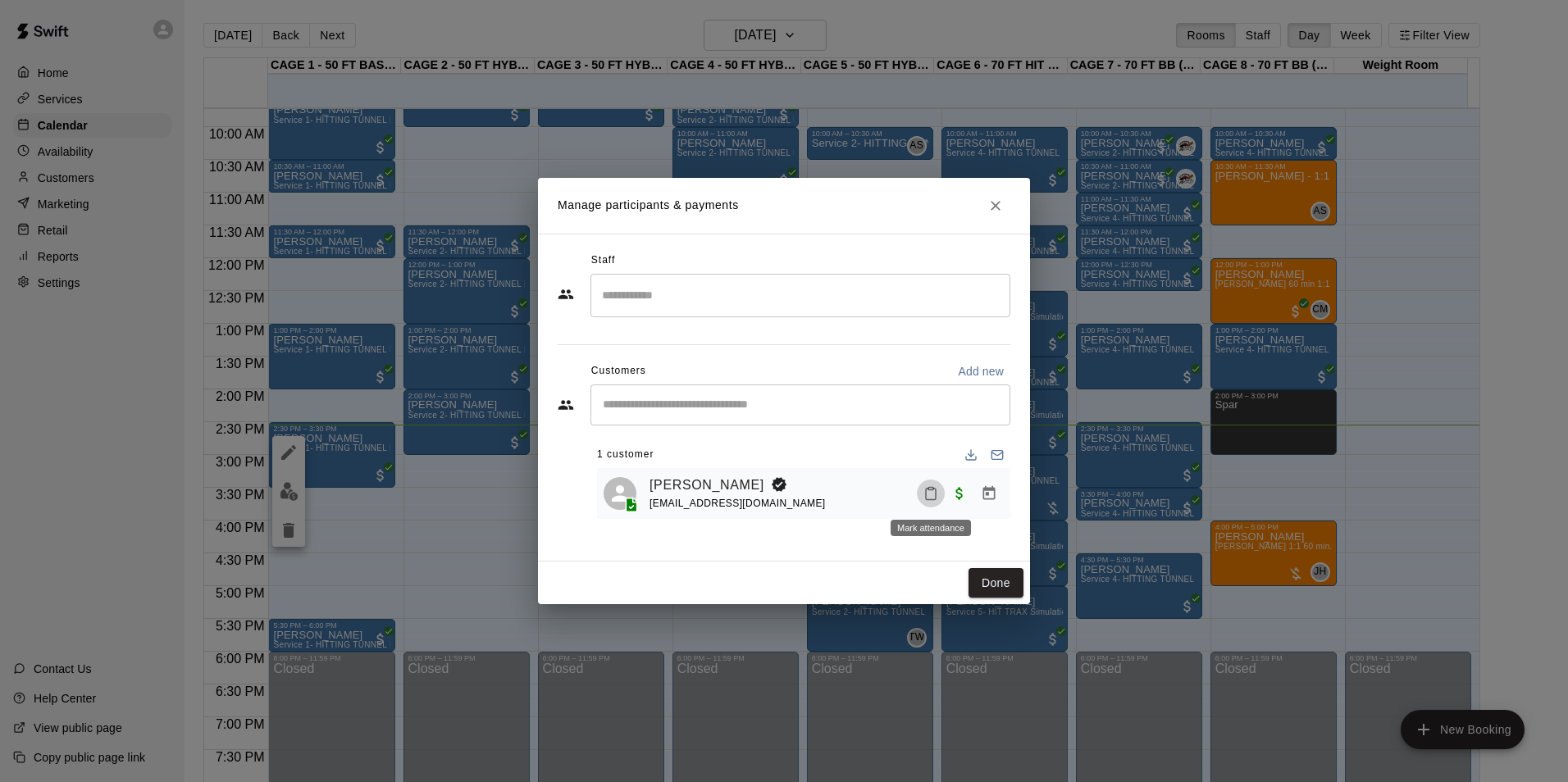
click at [933, 500] on icon "Mark attendance" at bounding box center [931, 495] width 10 height 12
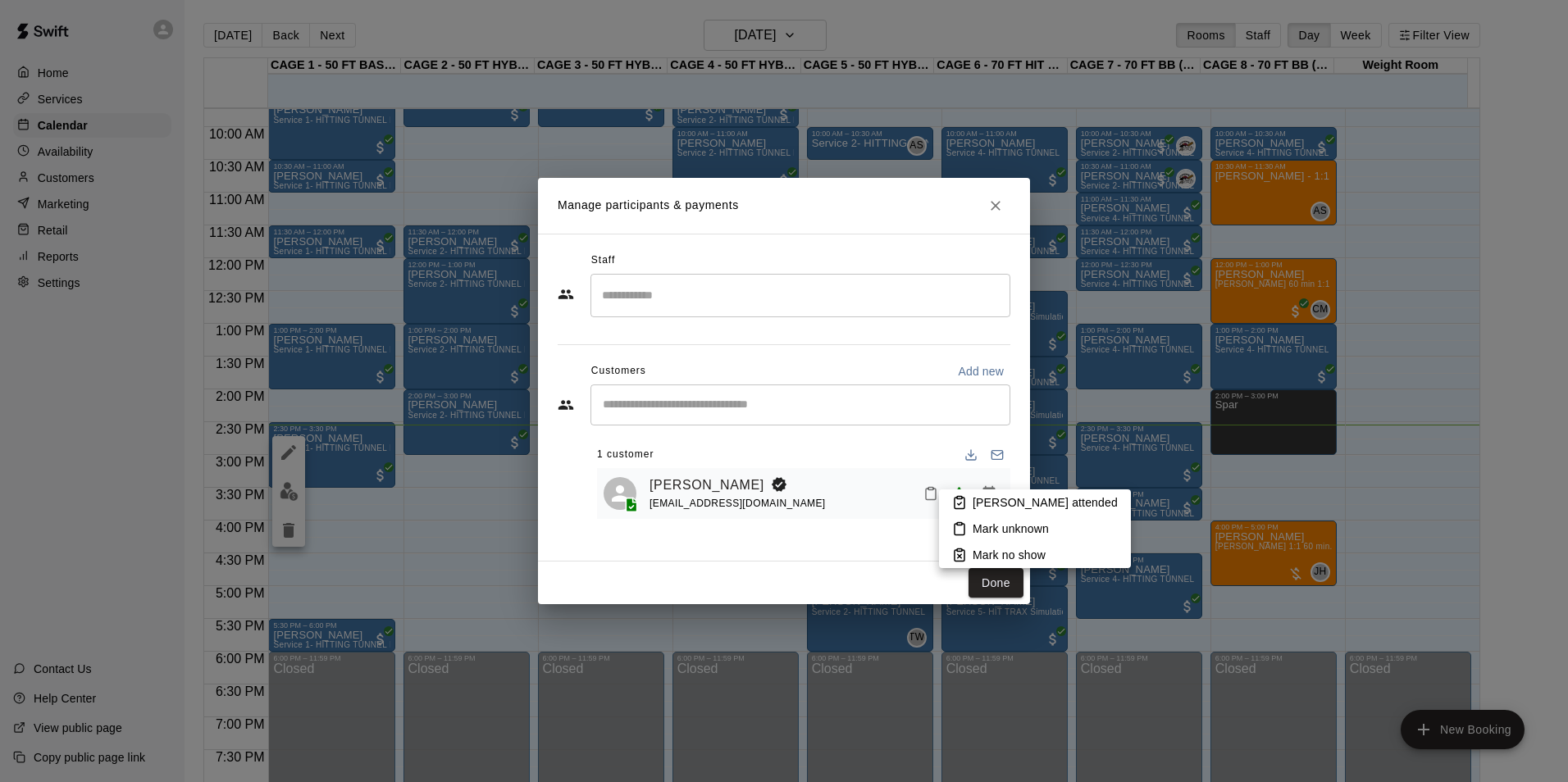
click at [1006, 502] on p "Mark attended" at bounding box center [1045, 502] width 145 height 17
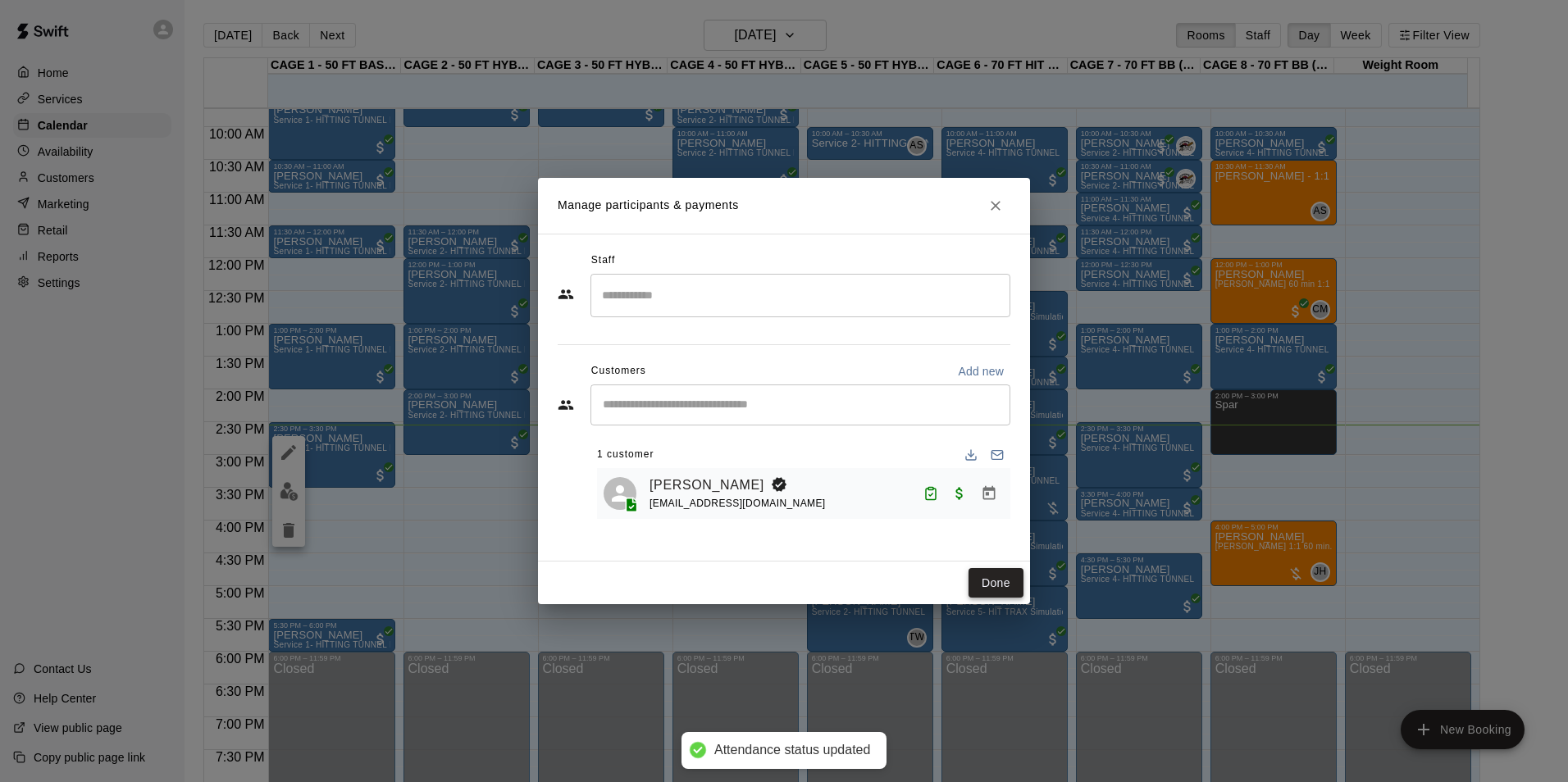
click at [1007, 588] on button "Done" at bounding box center [996, 583] width 55 height 31
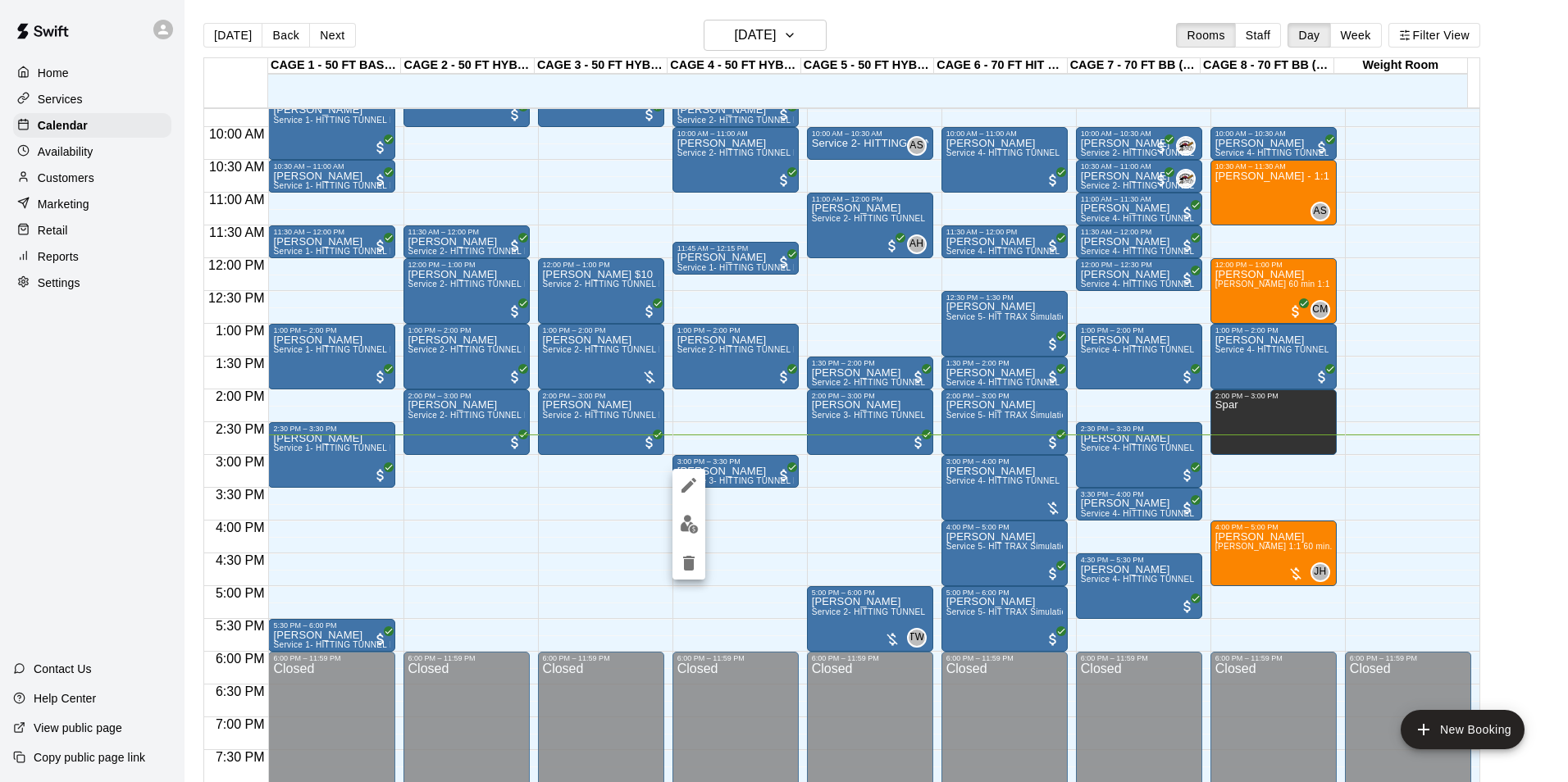
click at [683, 521] on img "edit" at bounding box center [689, 524] width 19 height 19
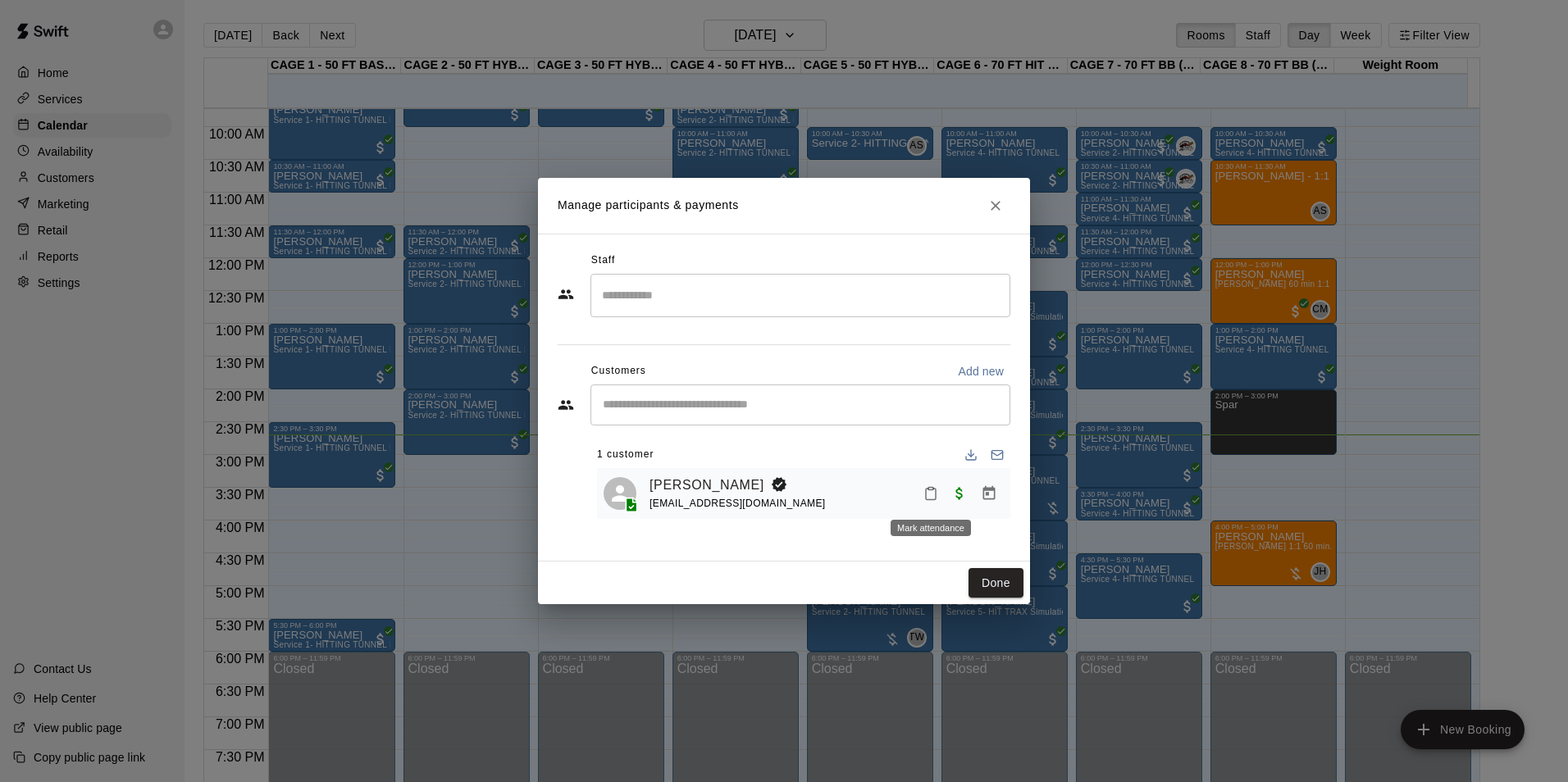
click at [936, 494] on icon "Mark attendance" at bounding box center [931, 495] width 10 height 12
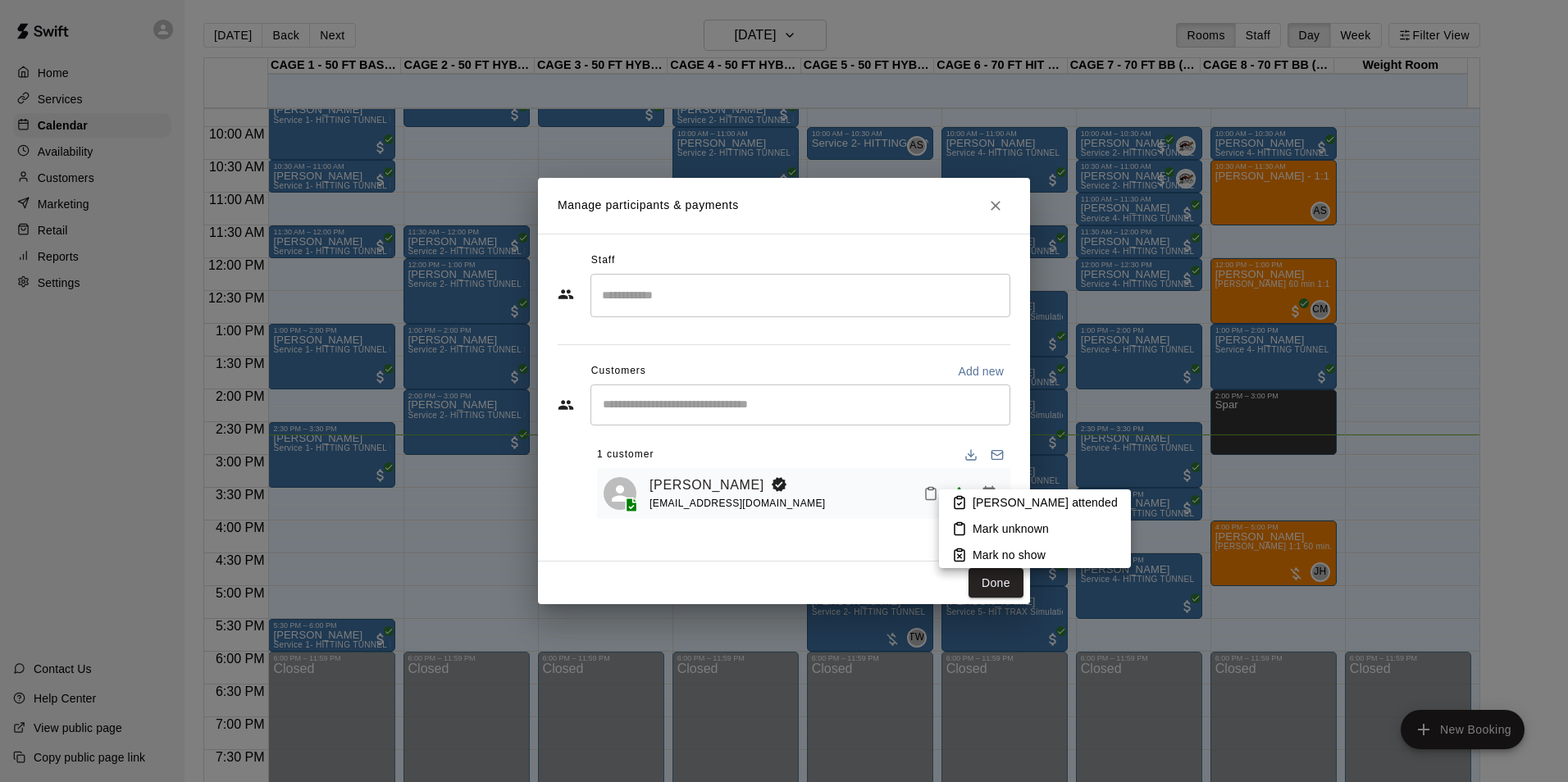
click at [976, 487] on div at bounding box center [784, 391] width 1568 height 782
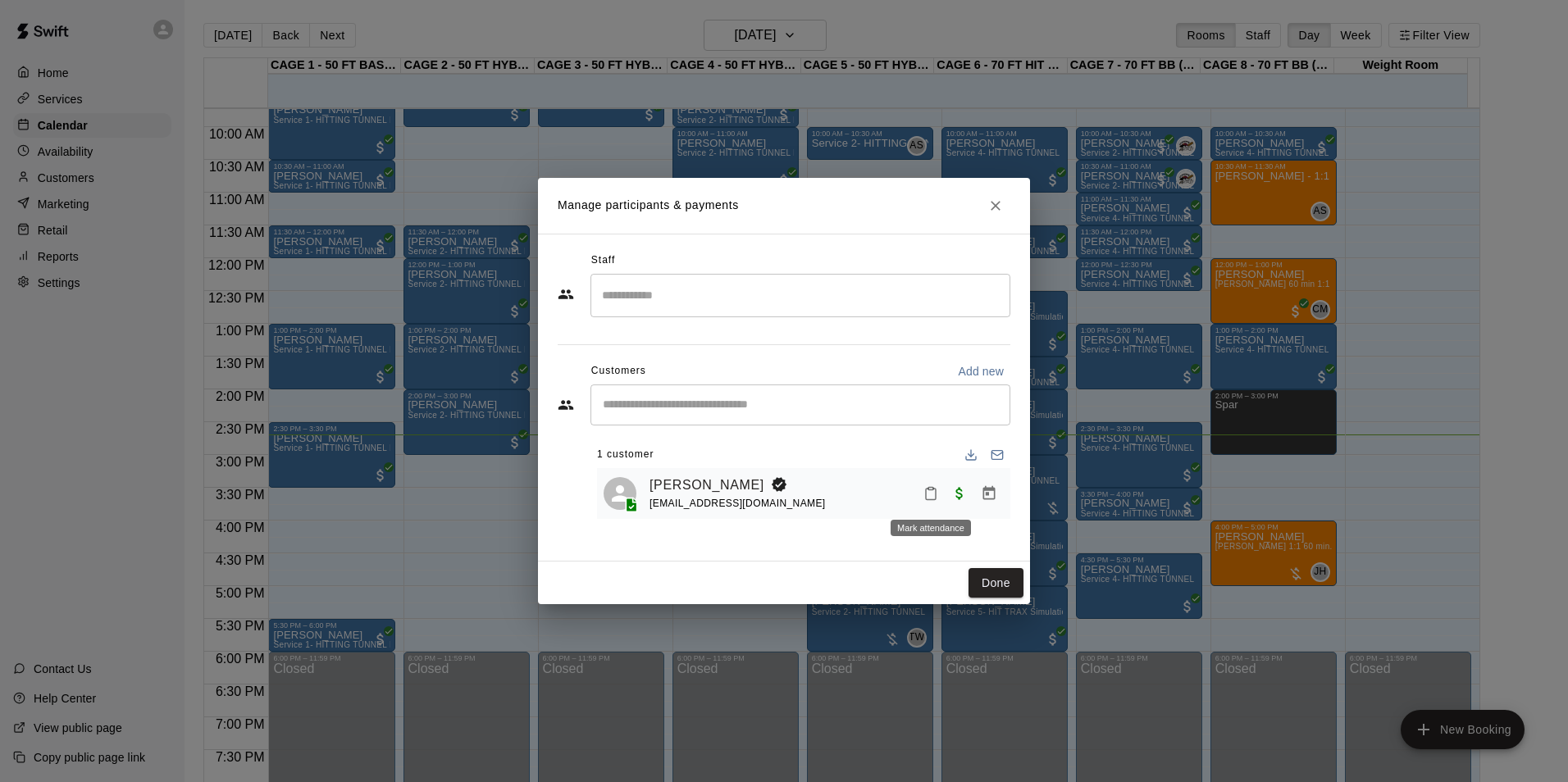
click at [927, 491] on icon "Mark attendance" at bounding box center [931, 494] width 15 height 15
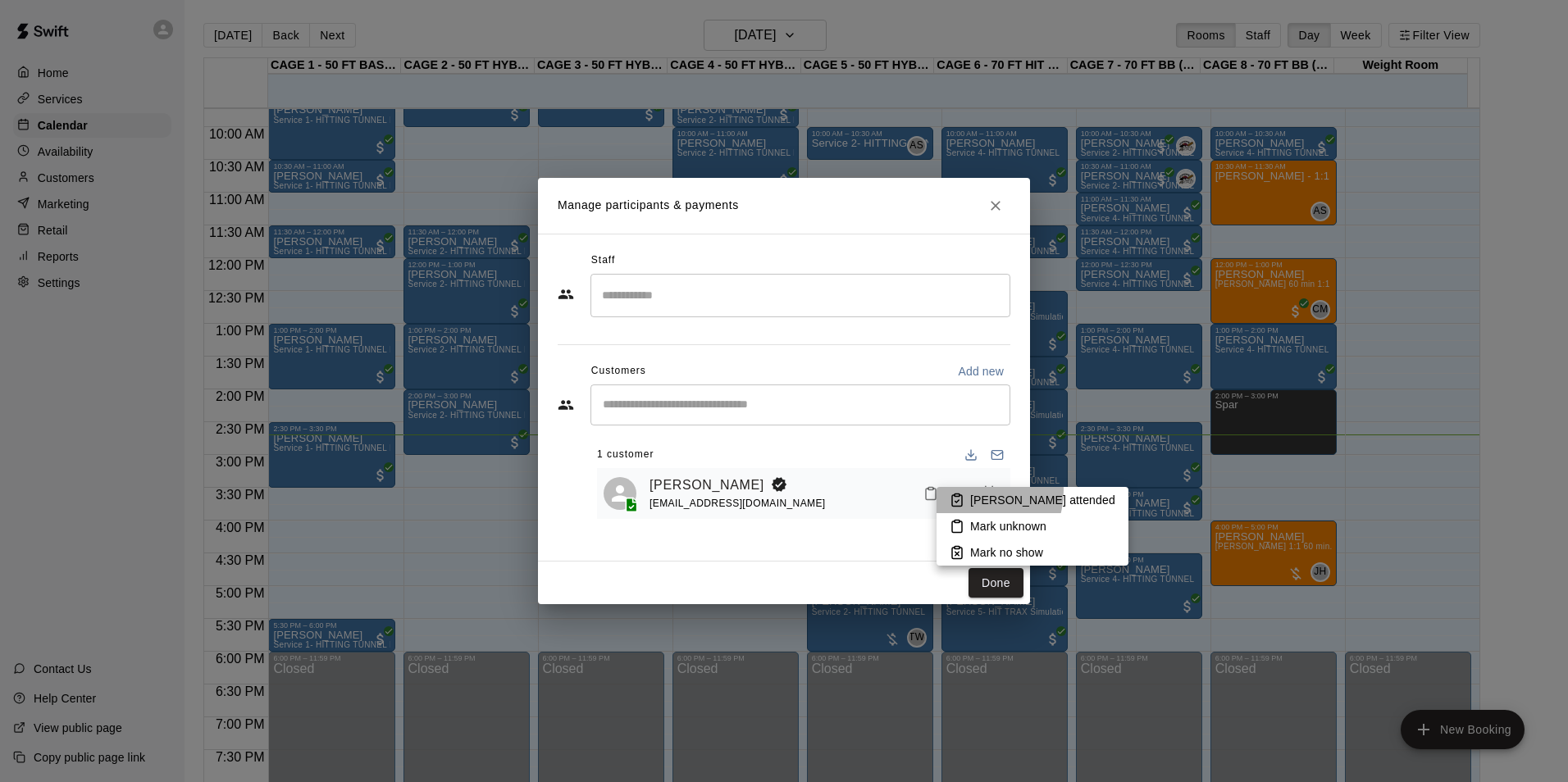
click at [968, 490] on li "Mark attended" at bounding box center [1032, 501] width 192 height 27
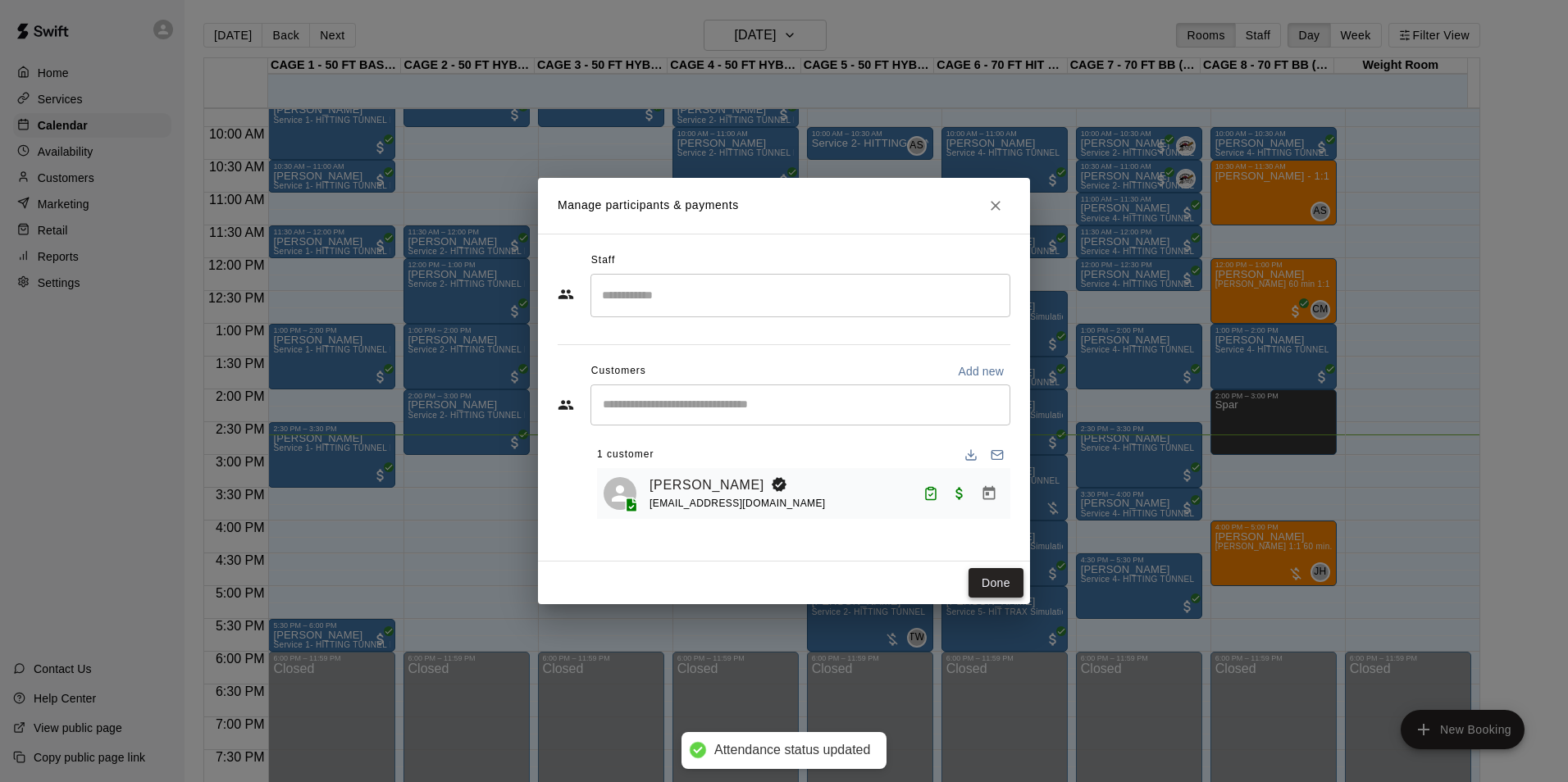
click at [1007, 588] on button "Done" at bounding box center [996, 583] width 55 height 31
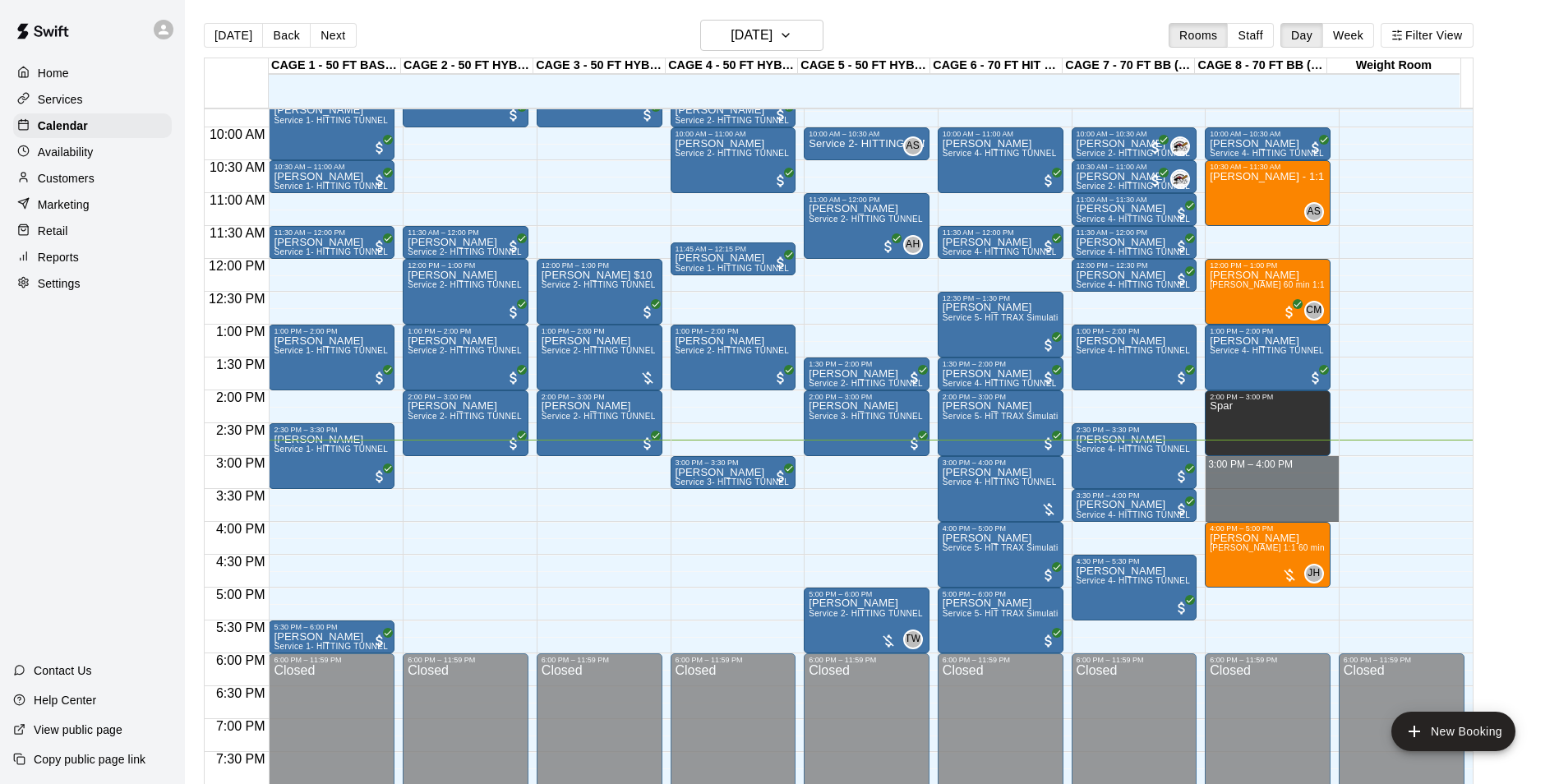
drag, startPoint x: 1215, startPoint y: 463, endPoint x: 1222, endPoint y: 521, distance: 58.4
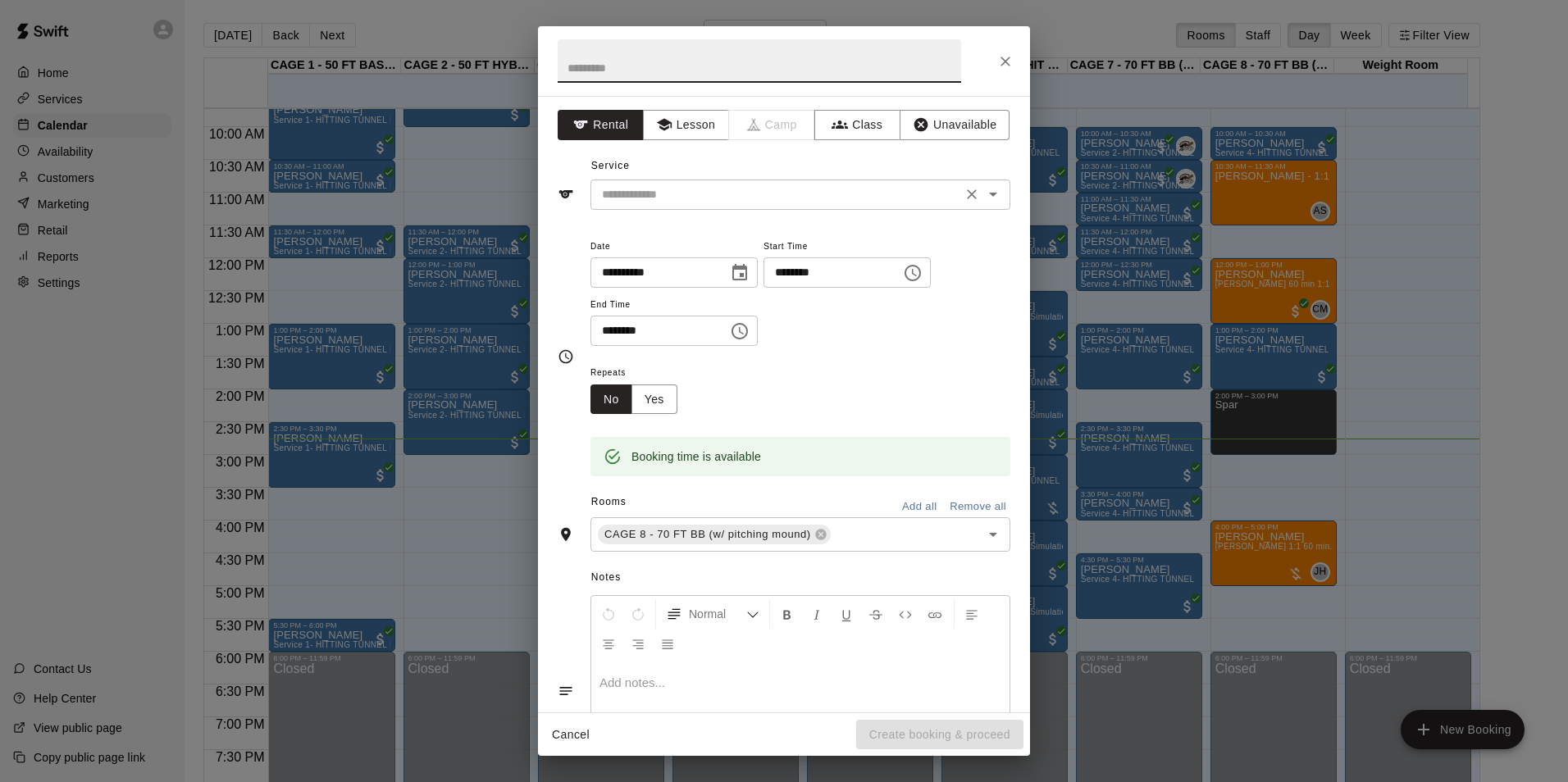
click at [772, 199] on input "text" at bounding box center [776, 194] width 361 height 21
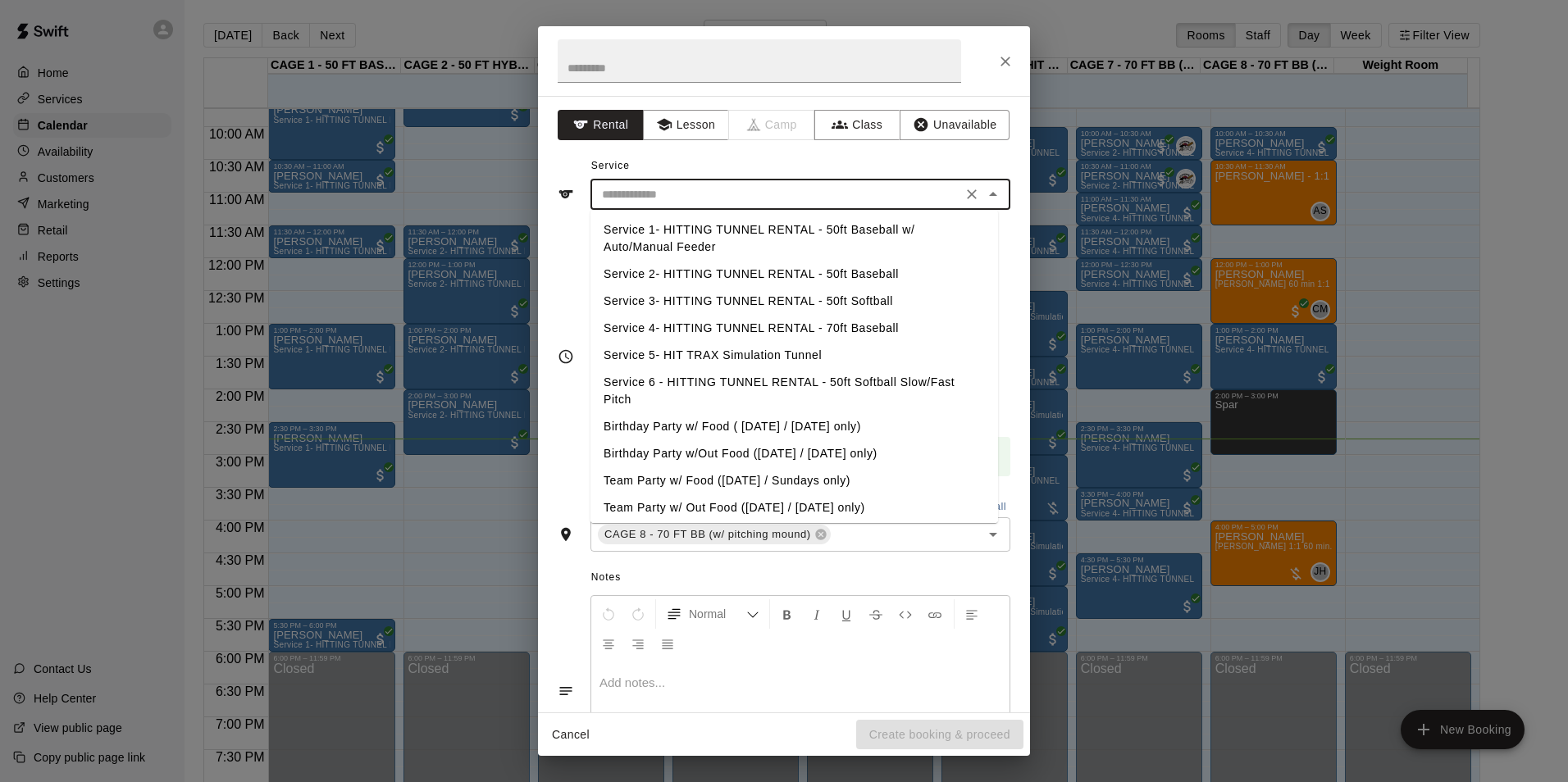
click at [853, 329] on li "Service 4- HITTING TUNNEL RENTAL - 70ft Baseball" at bounding box center [794, 328] width 408 height 27
type input "**********"
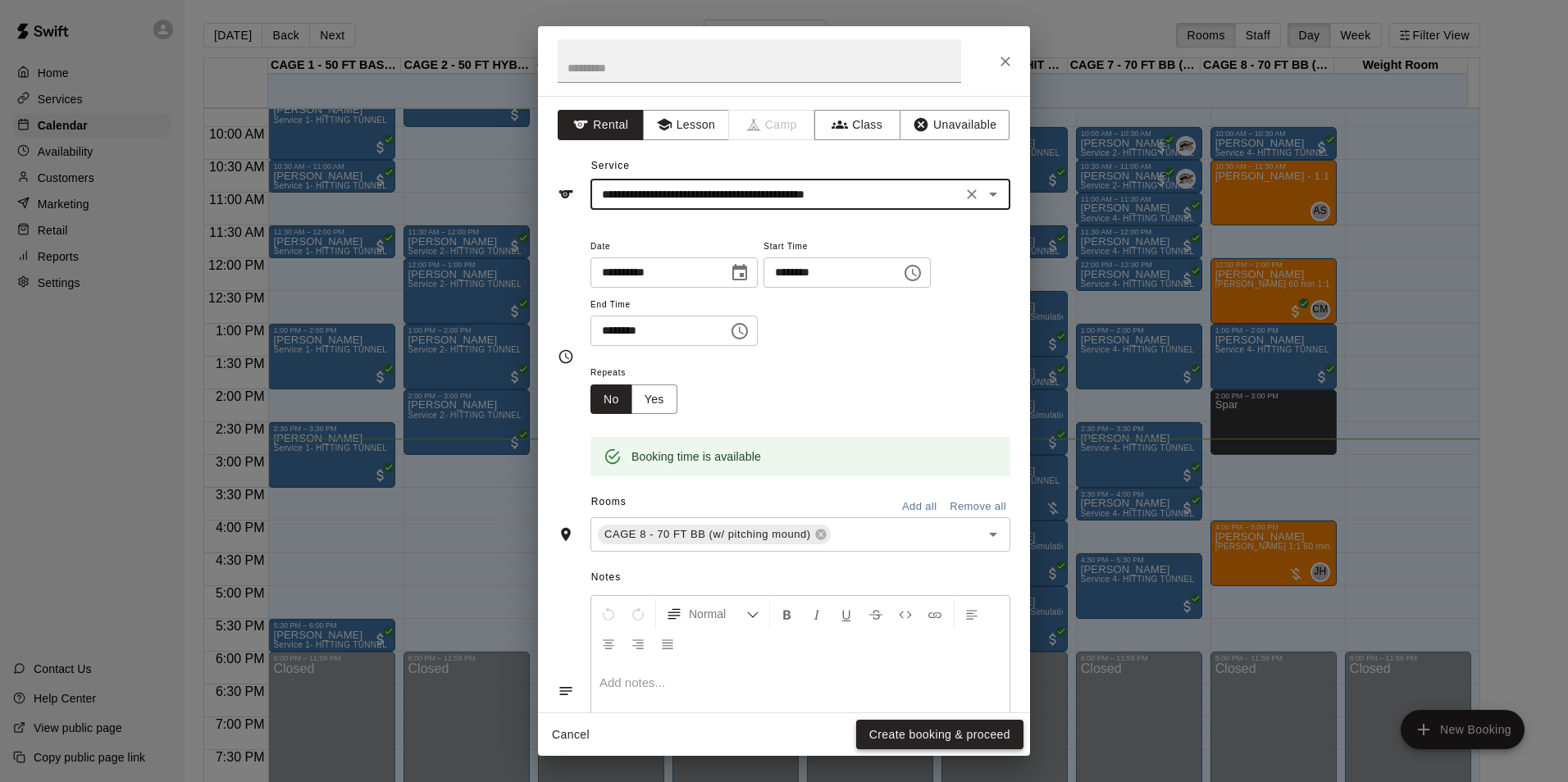
click at [919, 740] on button "Create booking & proceed" at bounding box center [939, 735] width 167 height 31
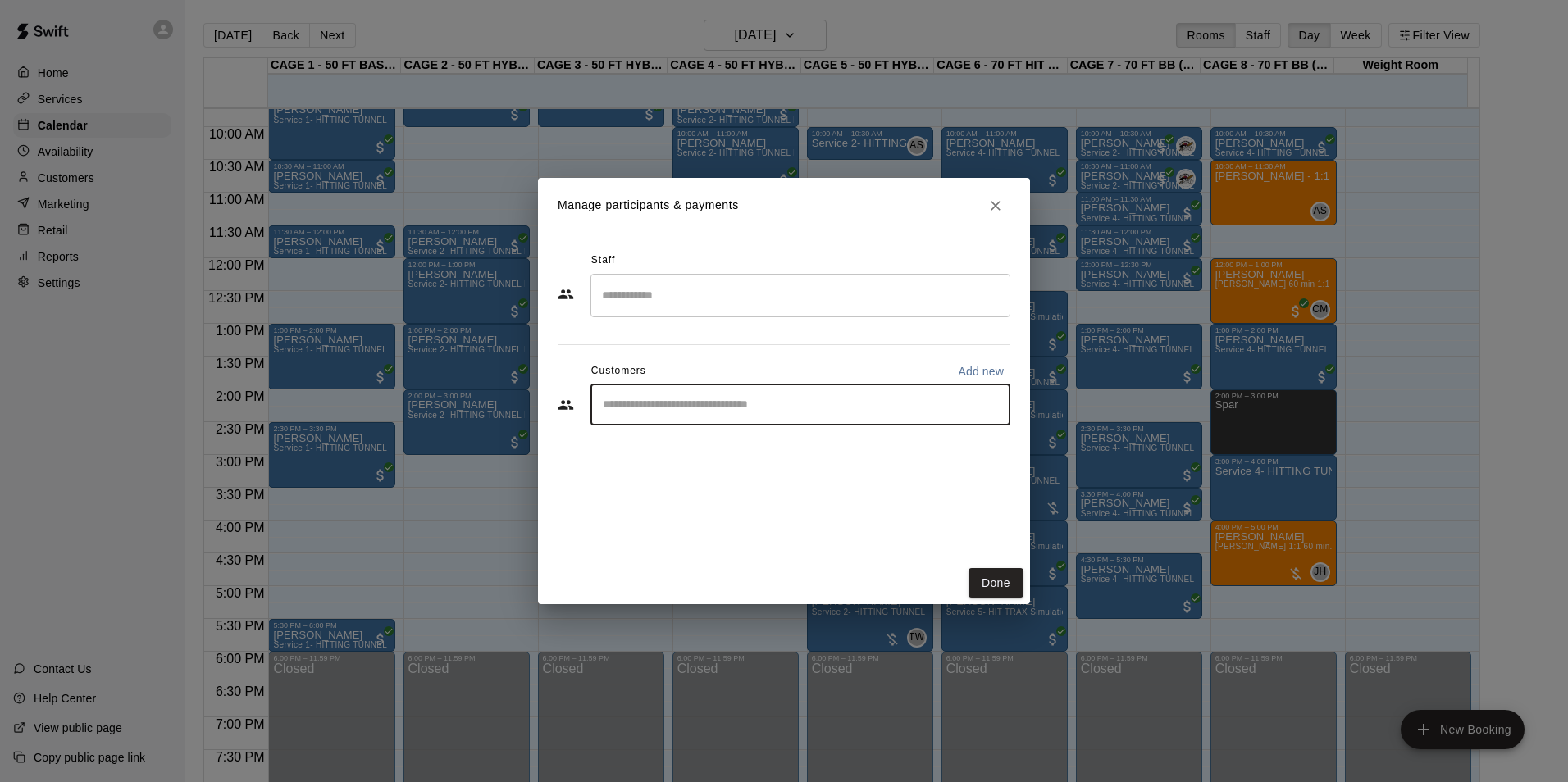
click at [682, 398] on input "Start typing to search customers..." at bounding box center [801, 405] width 405 height 17
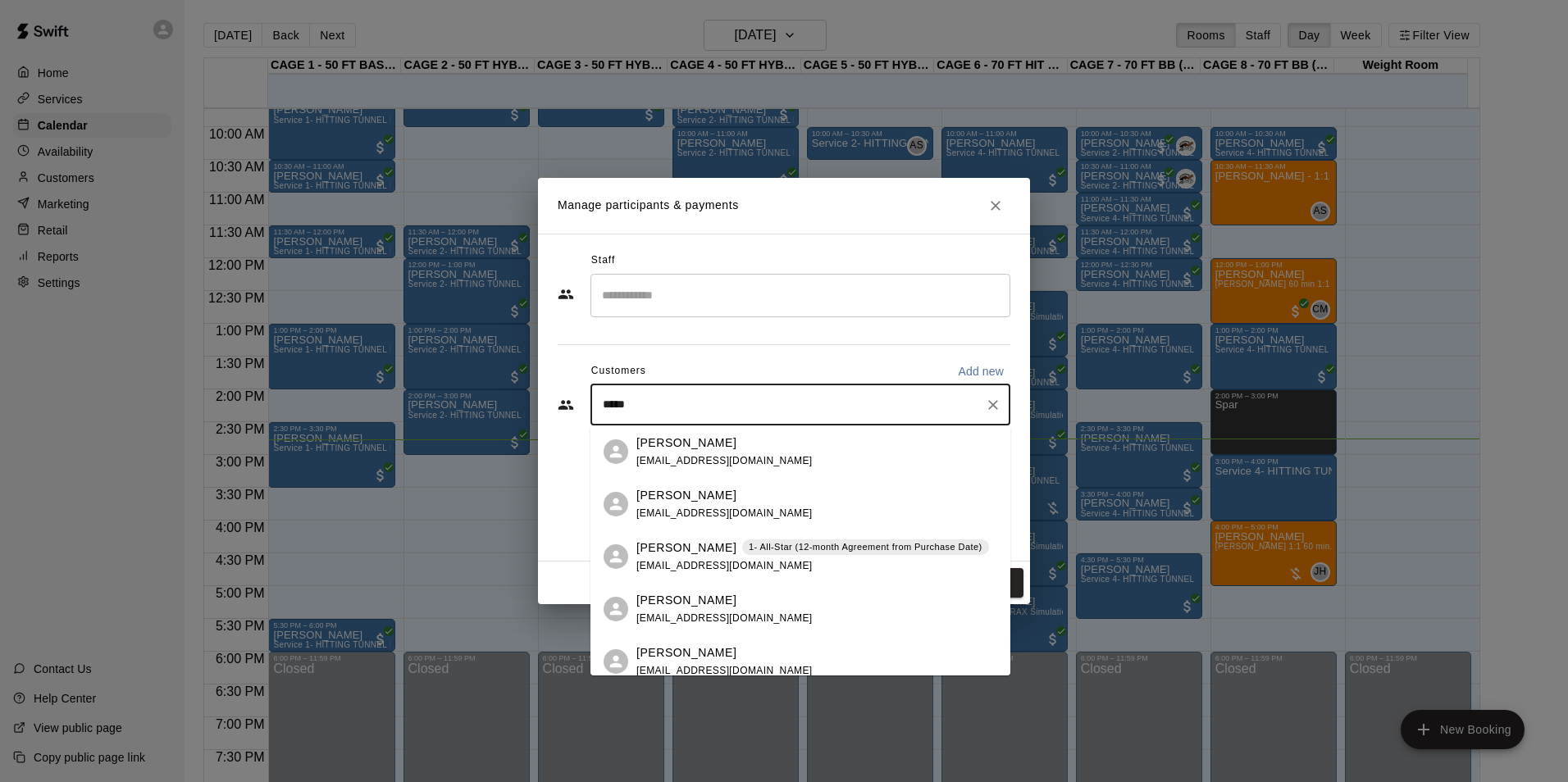
type input "*****"
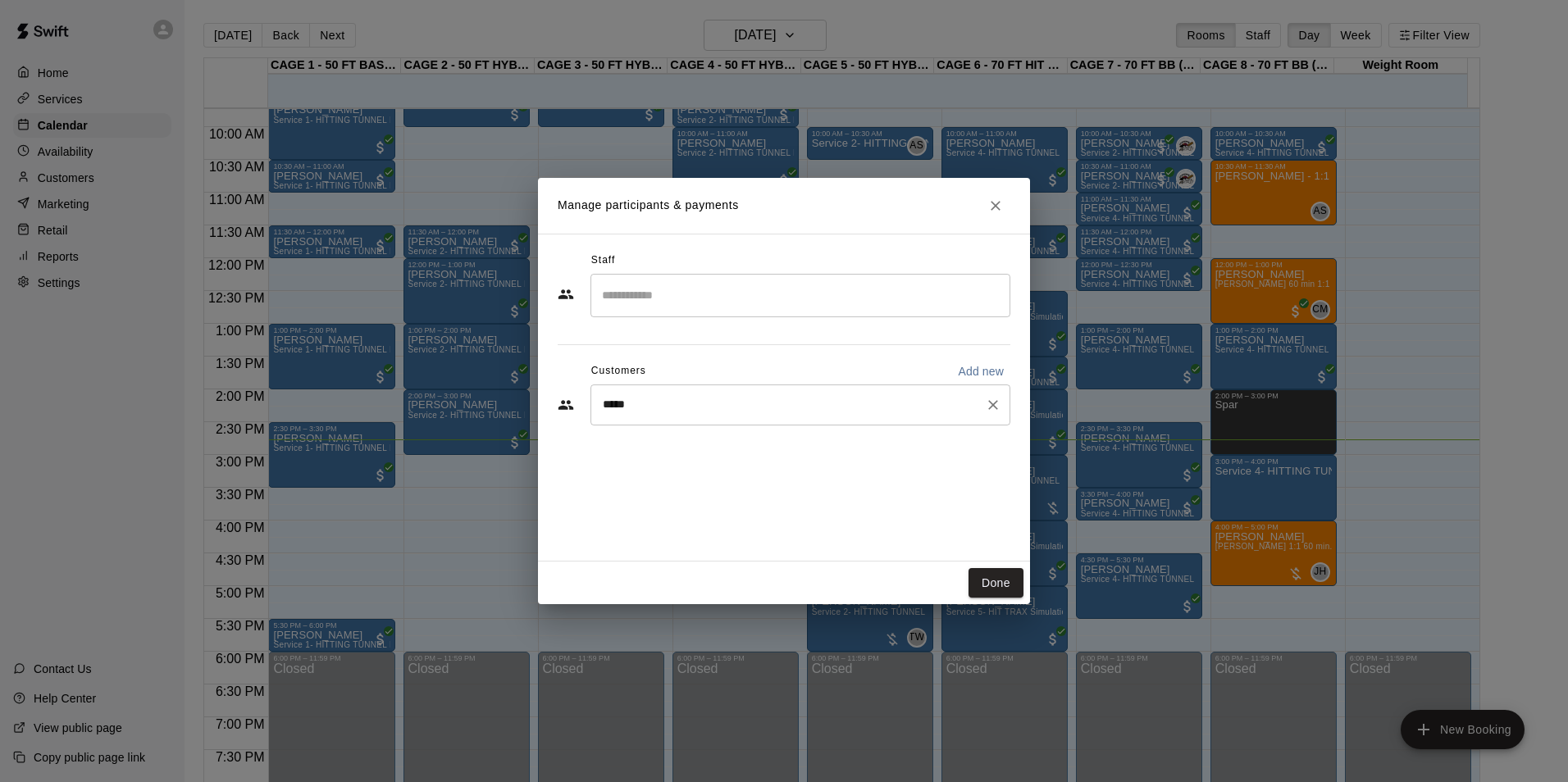
click at [817, 403] on input "*****" at bounding box center [788, 405] width 380 height 17
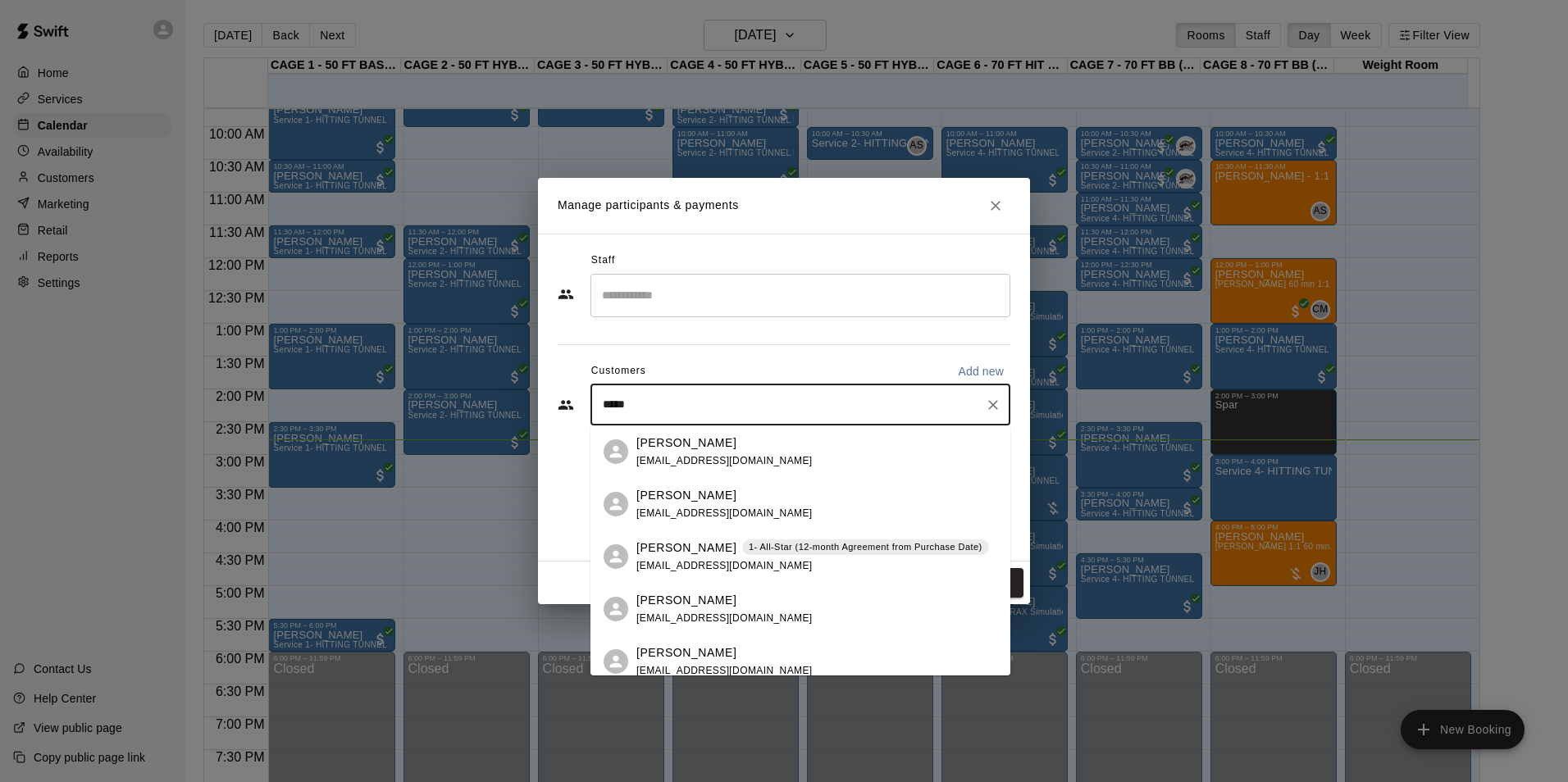
click at [749, 547] on p "1- All-Star (12-month Agreement from Purchase Date)" at bounding box center [865, 547] width 233 height 14
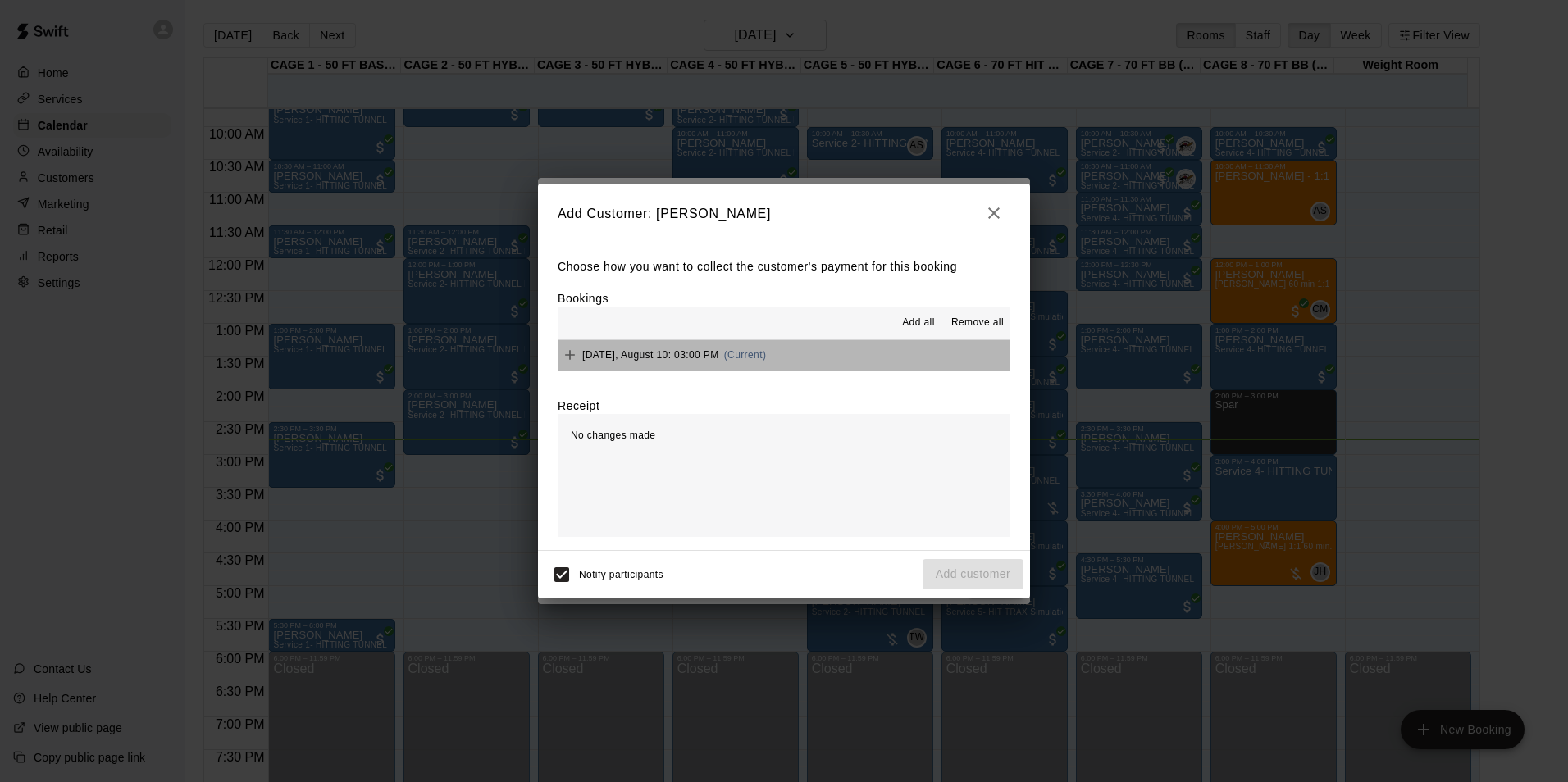
click at [792, 366] on button "Sunday, August 10: 03:00 PM (Current)" at bounding box center [783, 355] width 453 height 31
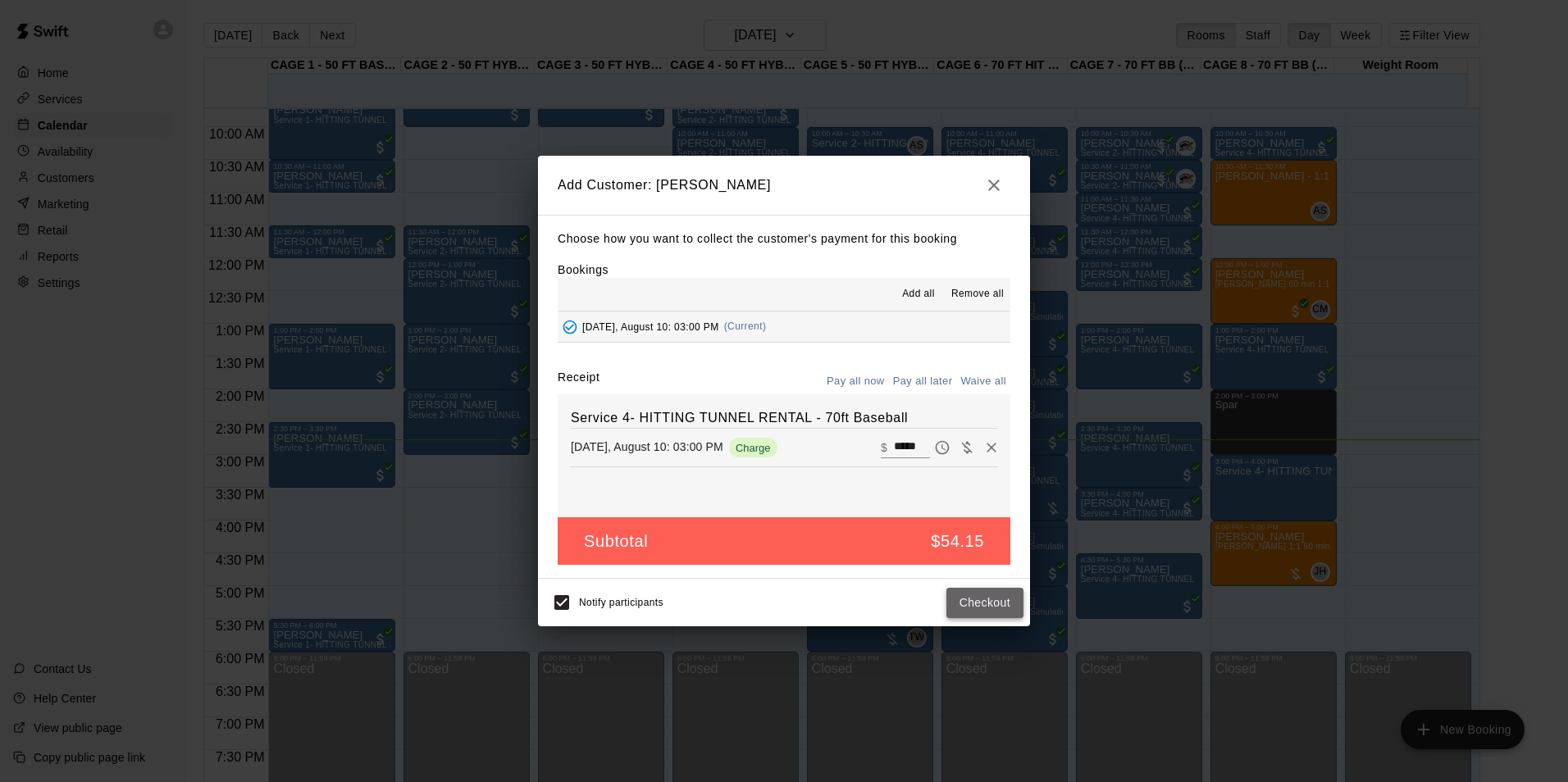
click at [980, 595] on button "Checkout" at bounding box center [985, 603] width 77 height 31
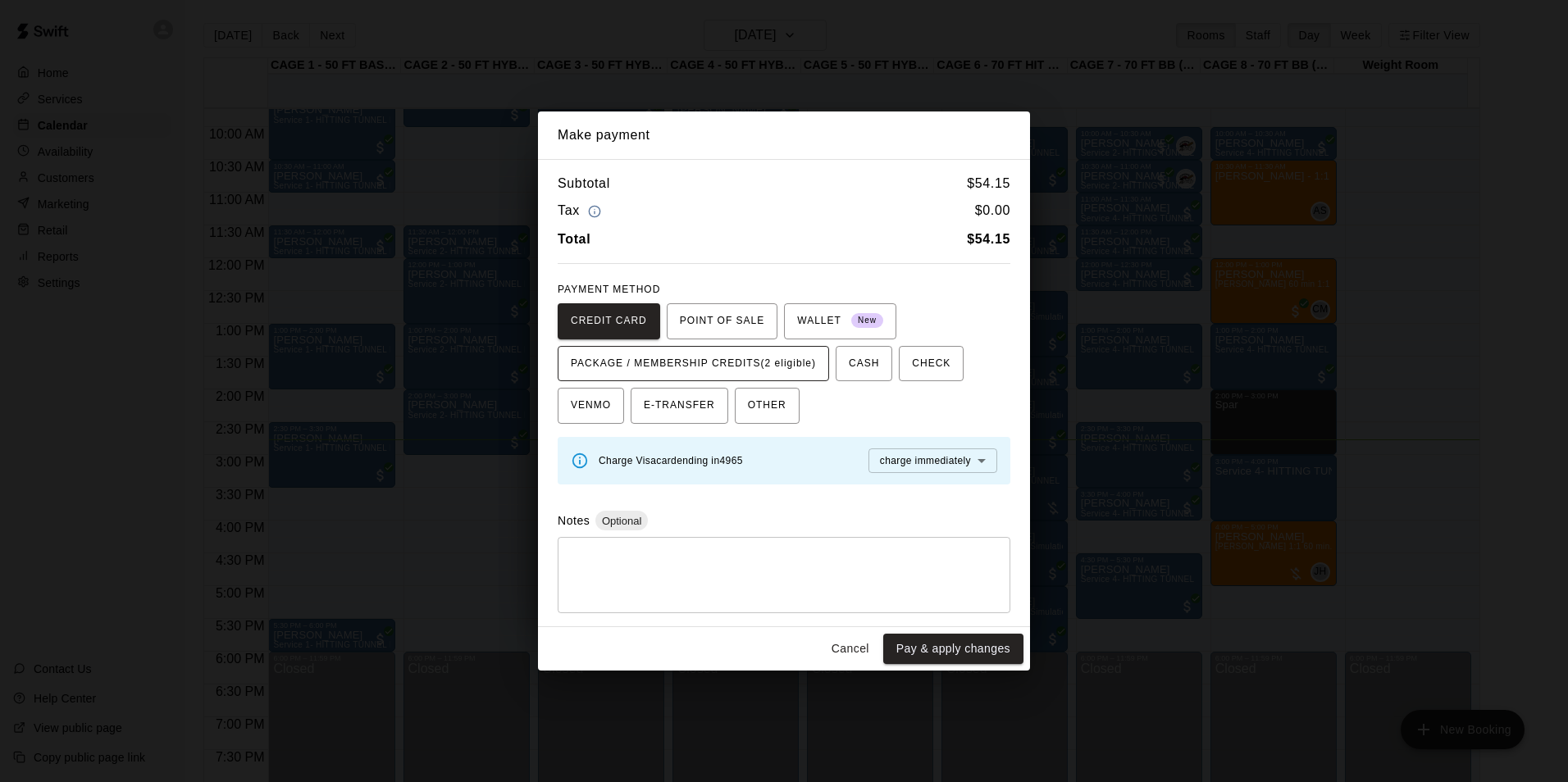
click at [791, 360] on span "PACKAGE / MEMBERSHIP CREDITS (2 eligible)" at bounding box center [693, 364] width 245 height 27
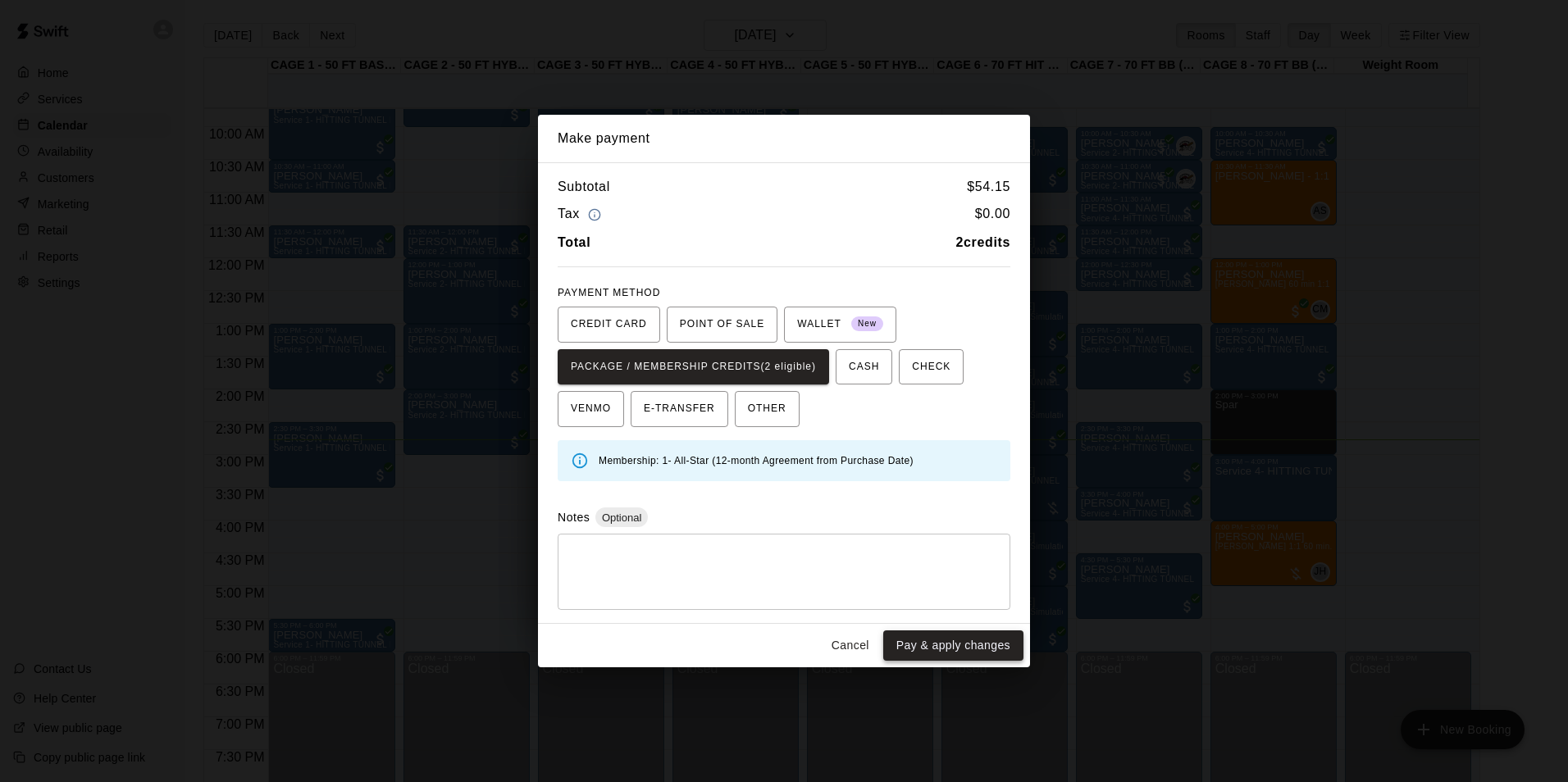
click at [933, 640] on button "Pay & apply changes" at bounding box center [953, 645] width 140 height 31
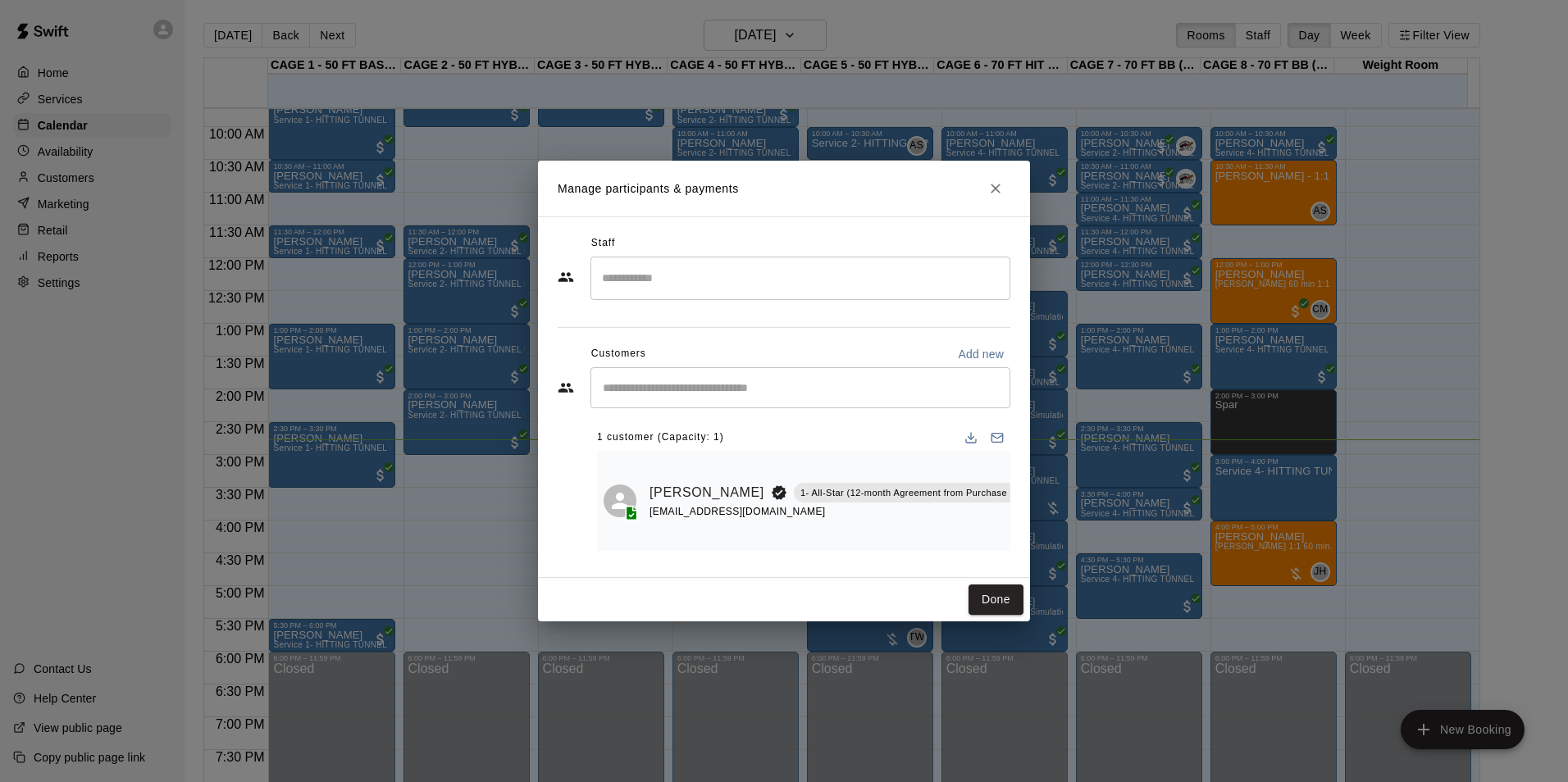
click at [866, 560] on div "Staff ​ Customers Add new ​ 1 customer (Capacity: 1) Lisa Maldonado 1- All-Star…" at bounding box center [783, 397] width 453 height 334
click at [1032, 464] on icon "Mark attendance" at bounding box center [1040, 472] width 15 height 15
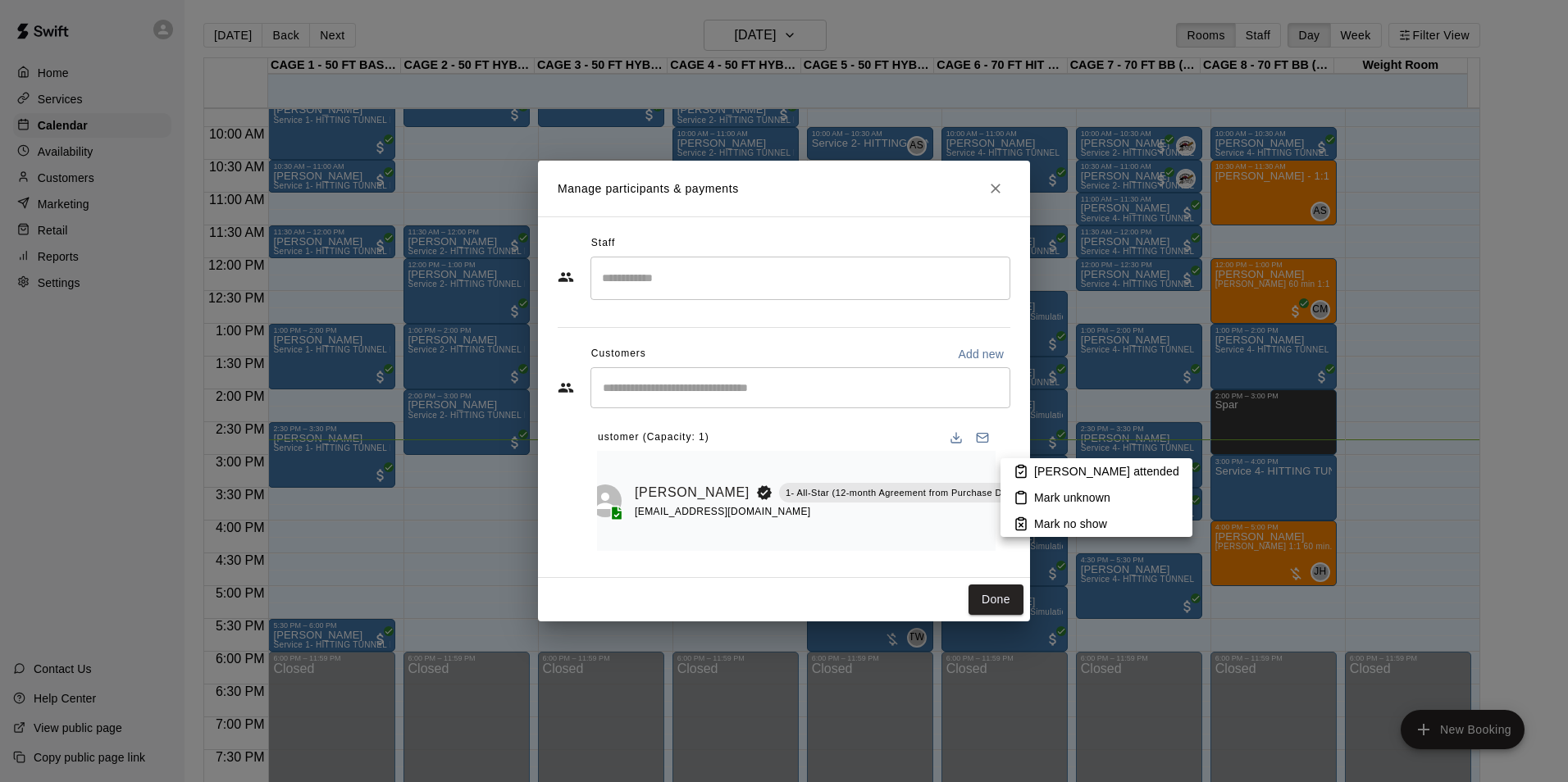
click at [909, 587] on div at bounding box center [784, 391] width 1568 height 782
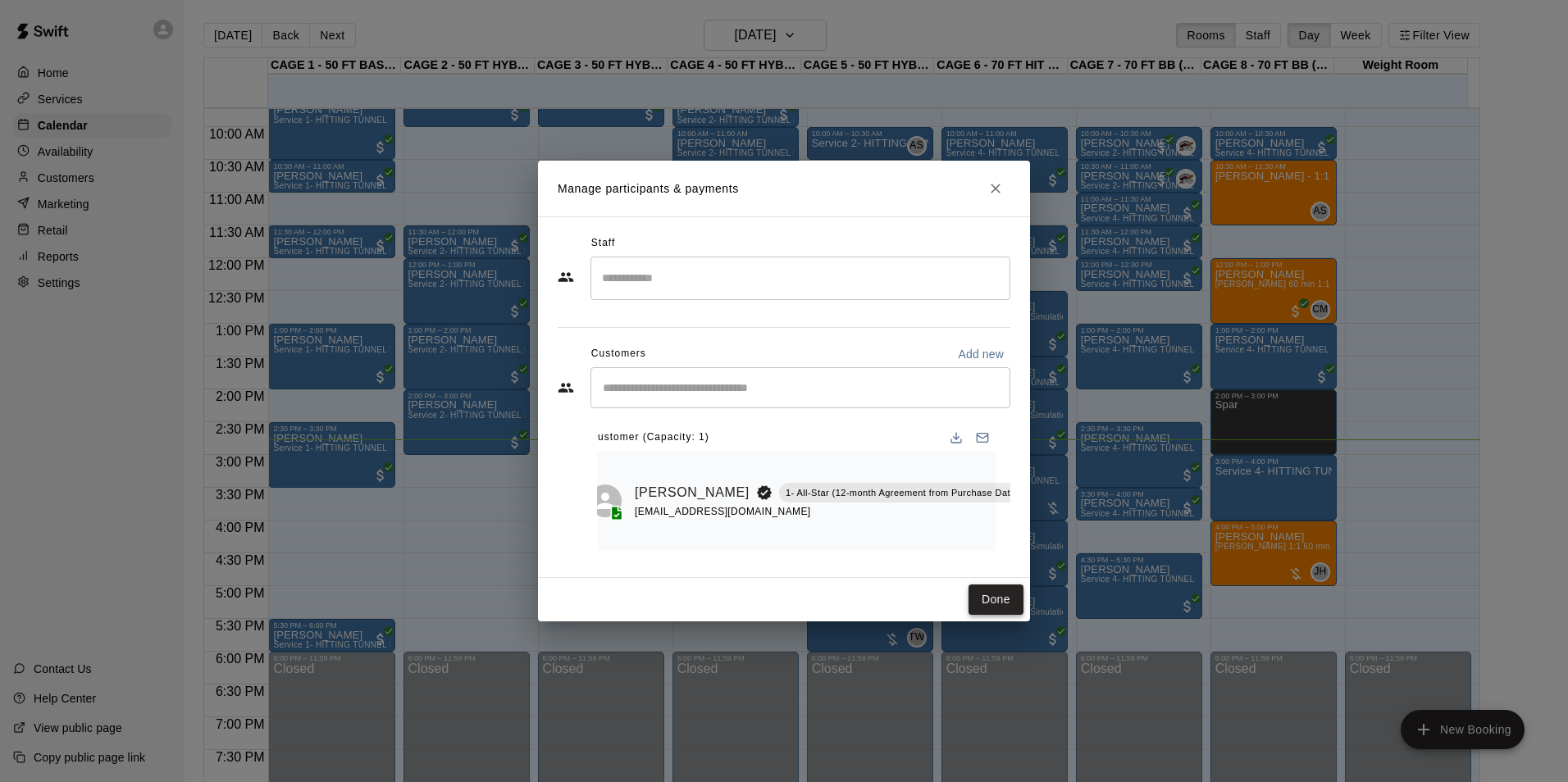
click at [996, 606] on button "Done" at bounding box center [996, 599] width 55 height 31
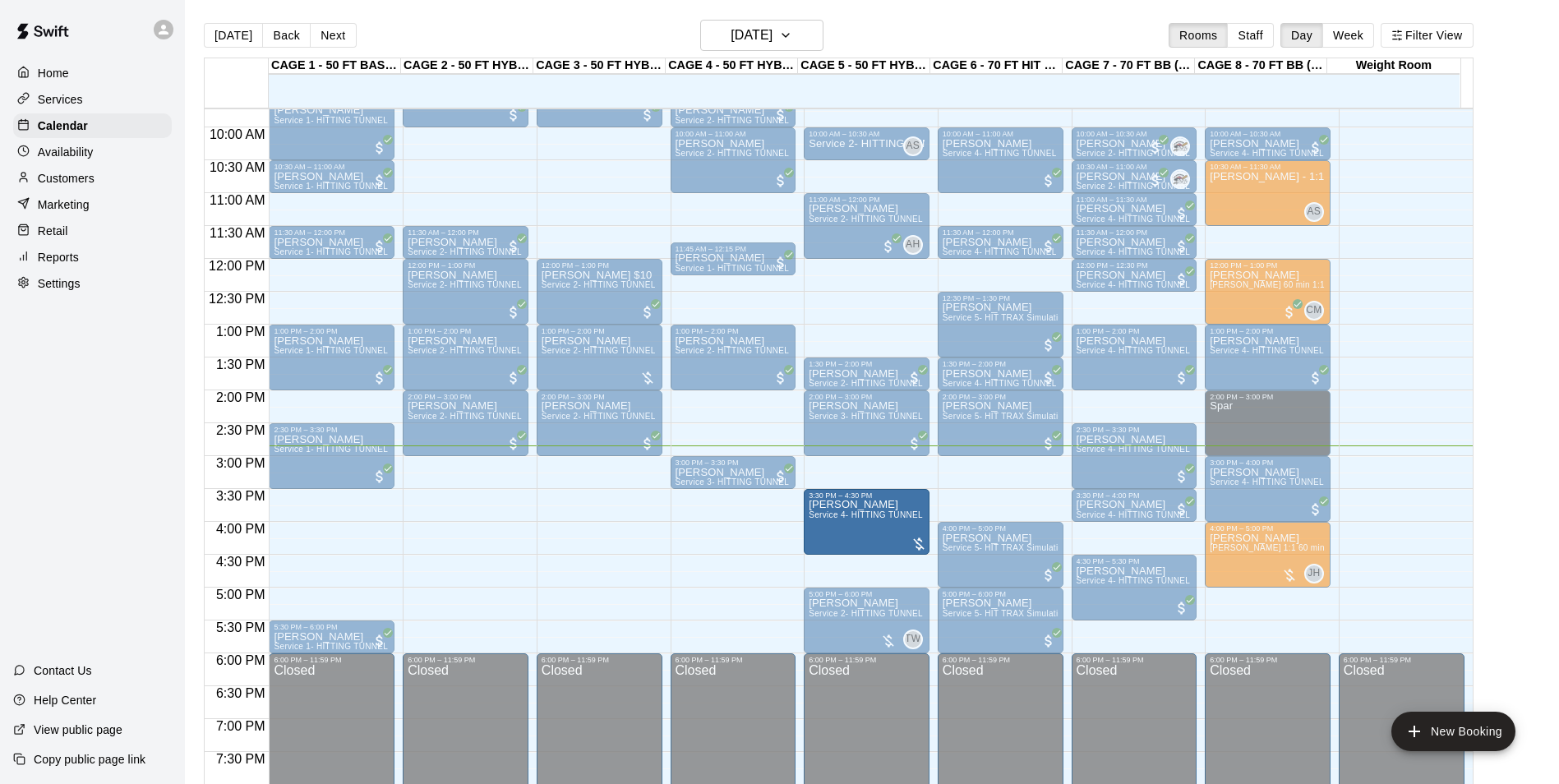
drag, startPoint x: 981, startPoint y: 495, endPoint x: 892, endPoint y: 538, distance: 98.8
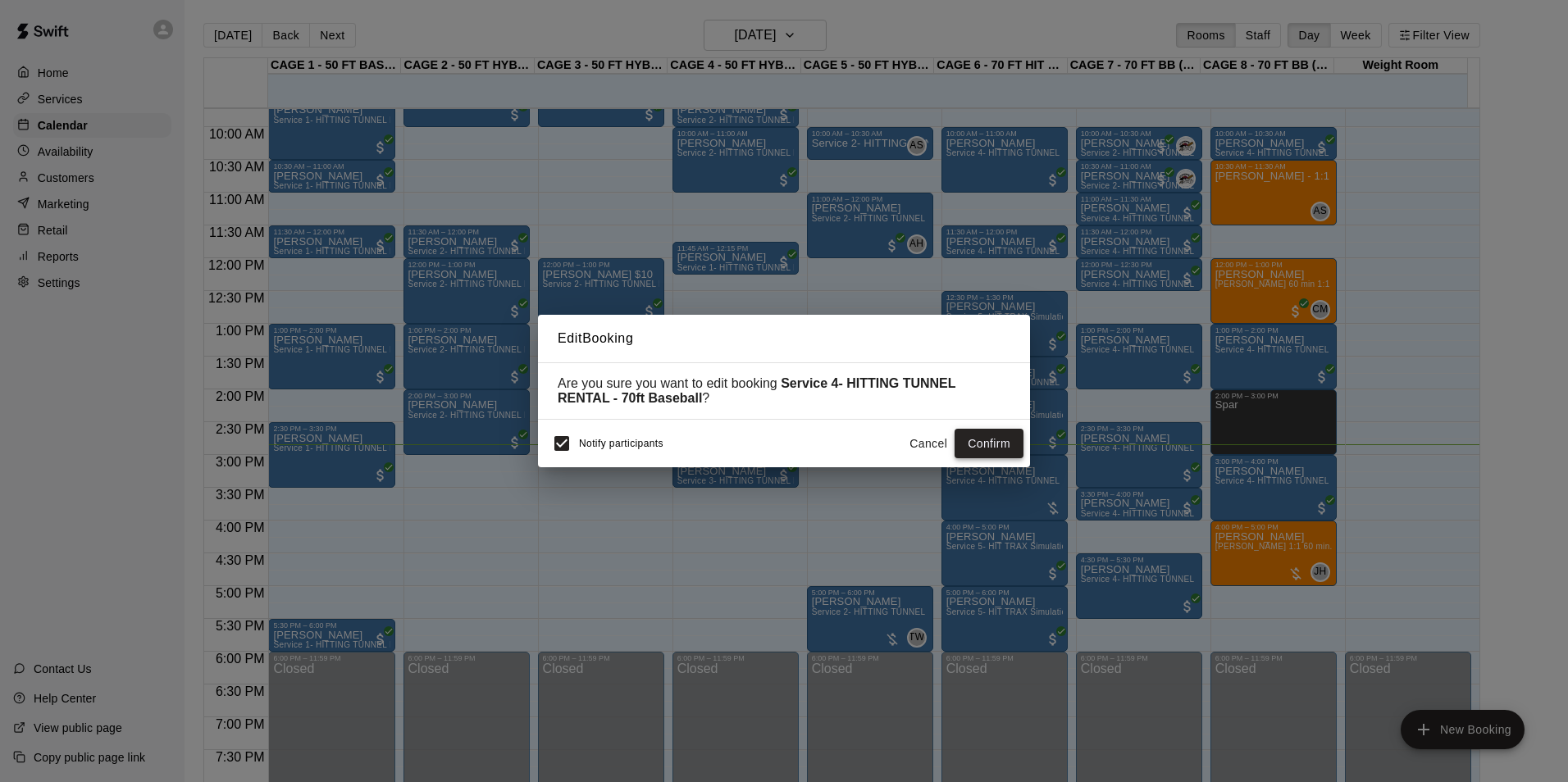
click at [973, 451] on button "Confirm" at bounding box center [988, 443] width 69 height 31
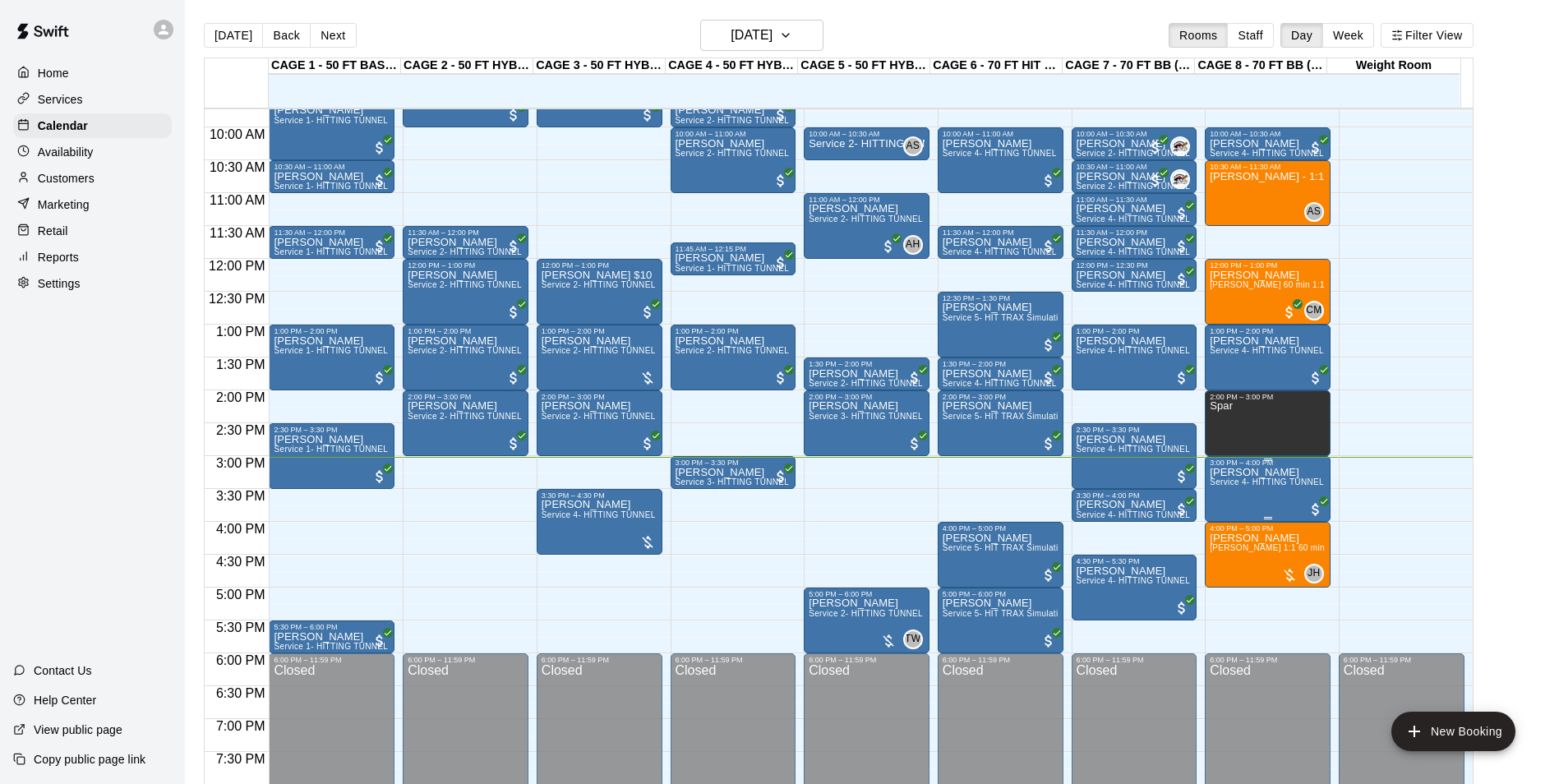
click at [1276, 484] on span "Service 4- HITTING TUNNEL RENTAL - 70ft Baseball" at bounding box center [1314, 482] width 209 height 9
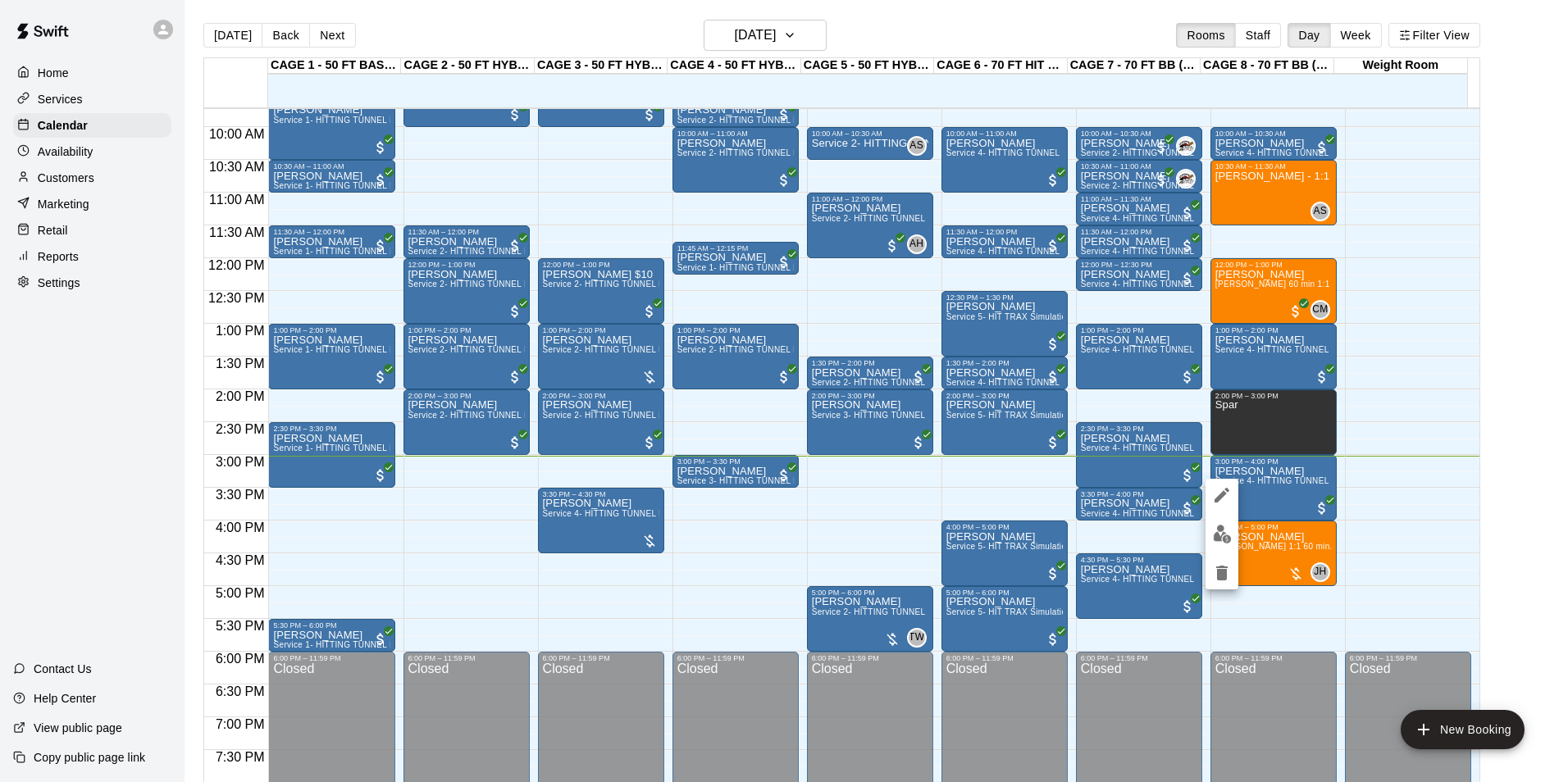
click at [1218, 529] on img "edit" at bounding box center [1222, 534] width 19 height 19
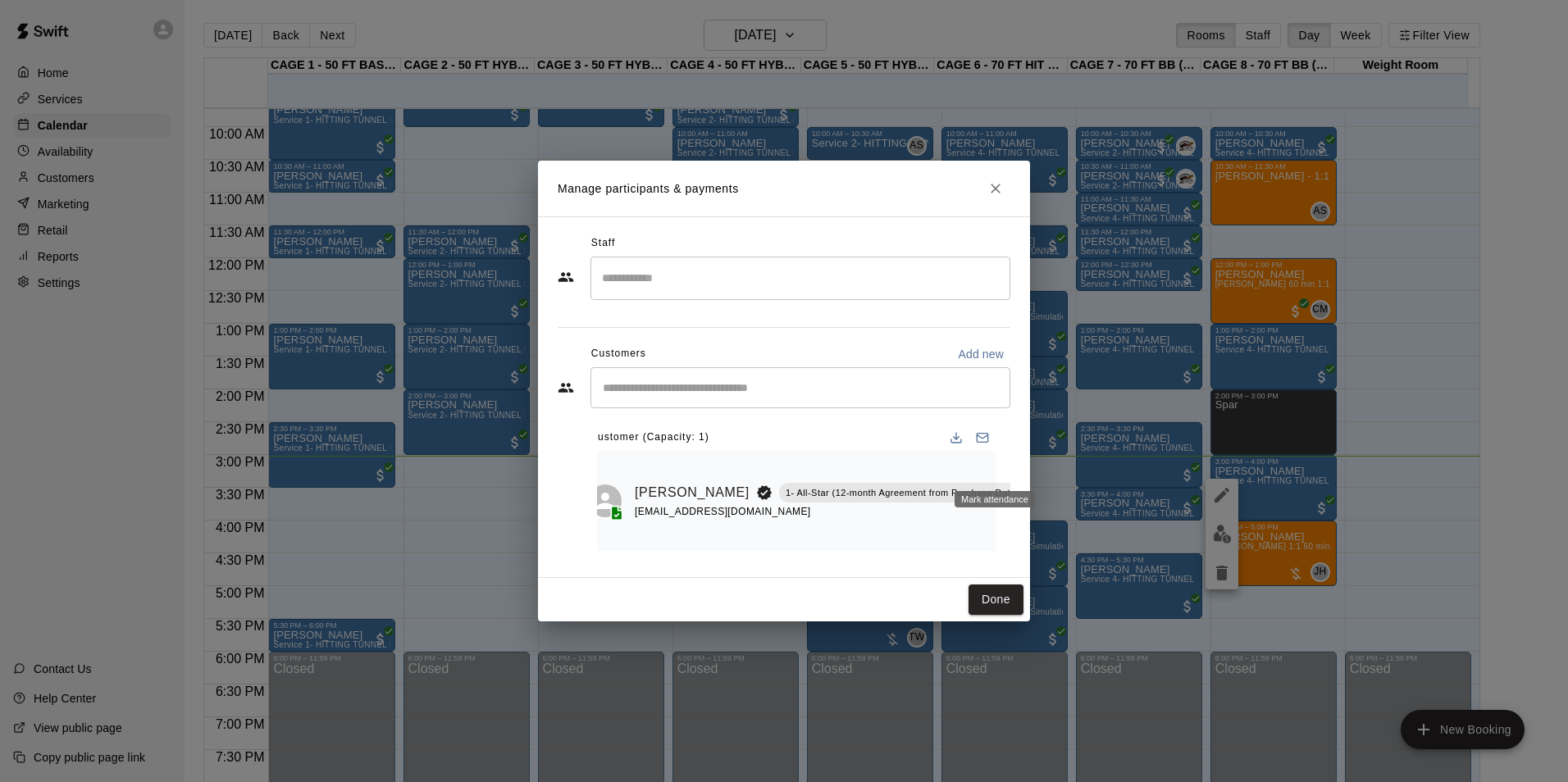
click at [1032, 470] on icon "Mark attendance" at bounding box center [1040, 472] width 15 height 15
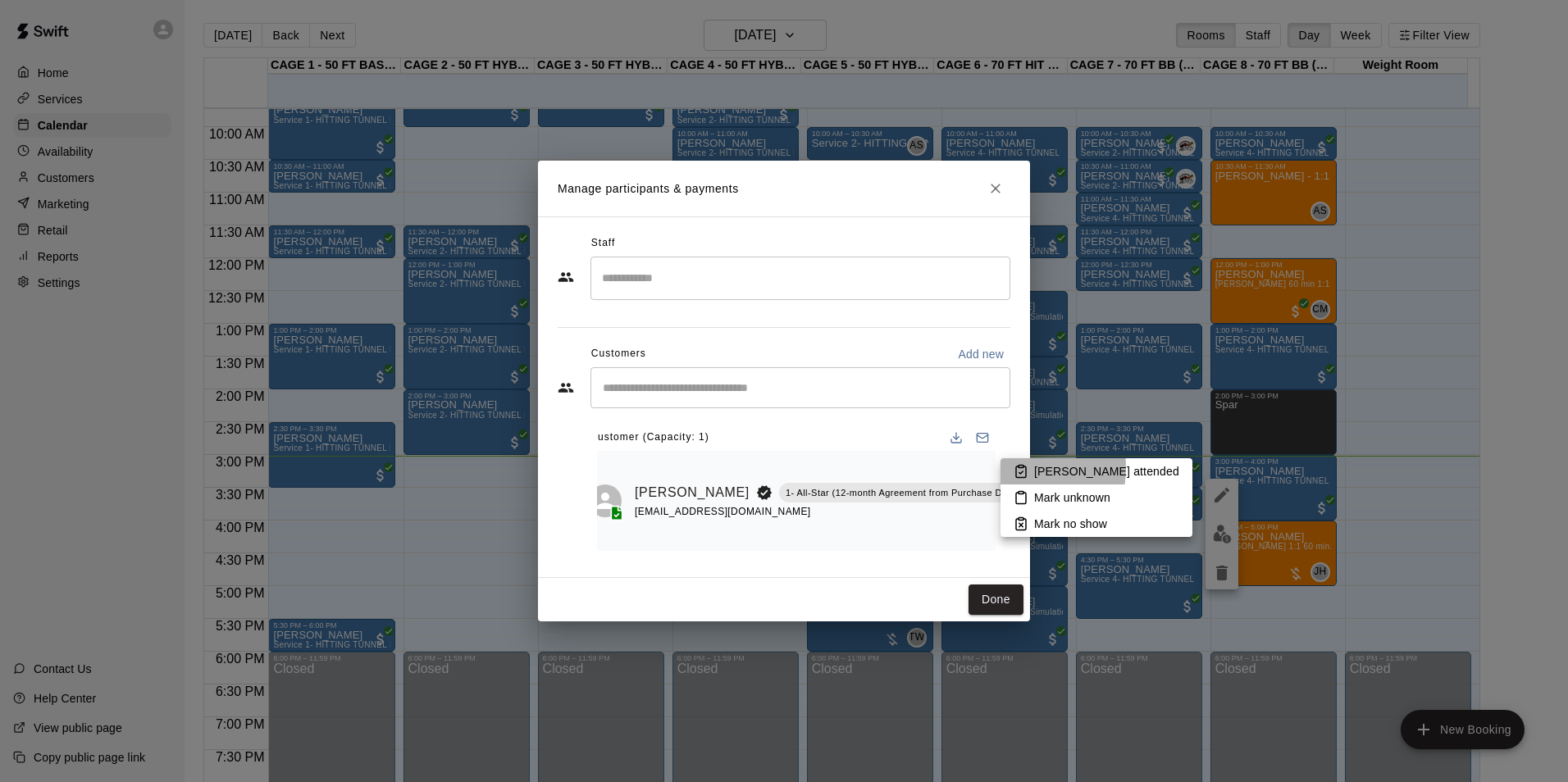
click at [1017, 468] on icon at bounding box center [1021, 472] width 15 height 15
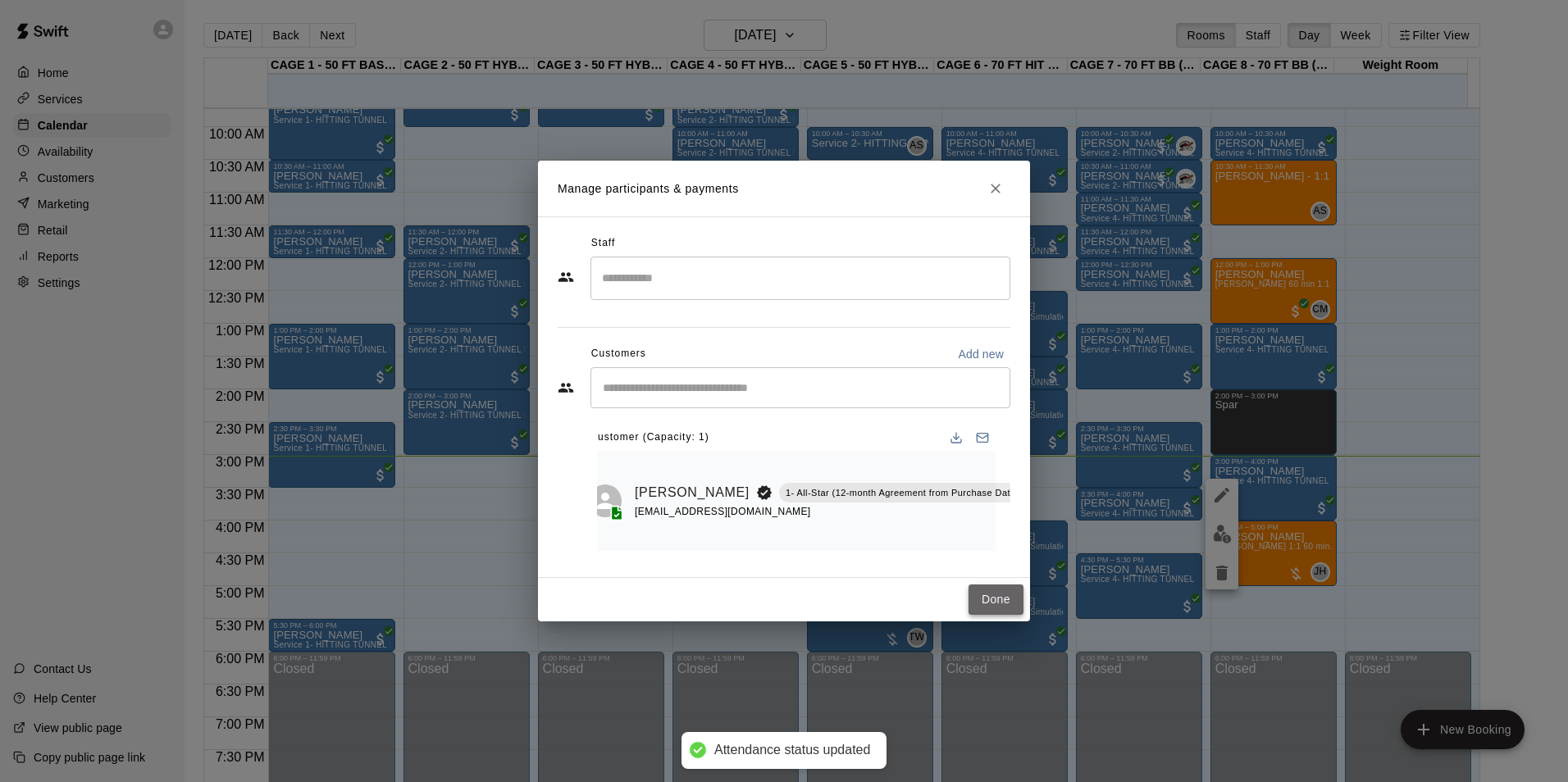
click at [992, 614] on button "Done" at bounding box center [996, 599] width 55 height 31
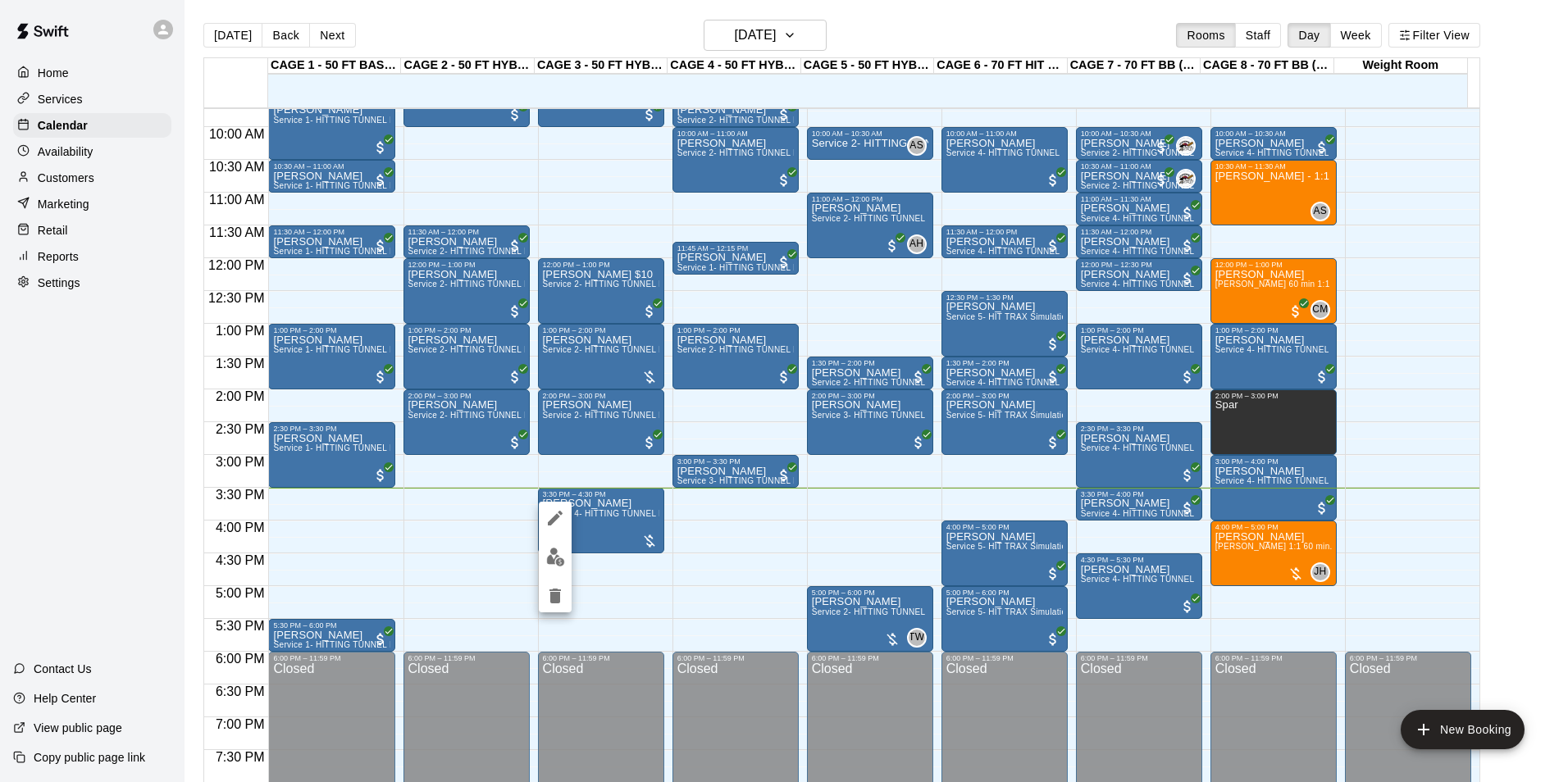
click at [551, 560] on img "edit" at bounding box center [556, 557] width 19 height 19
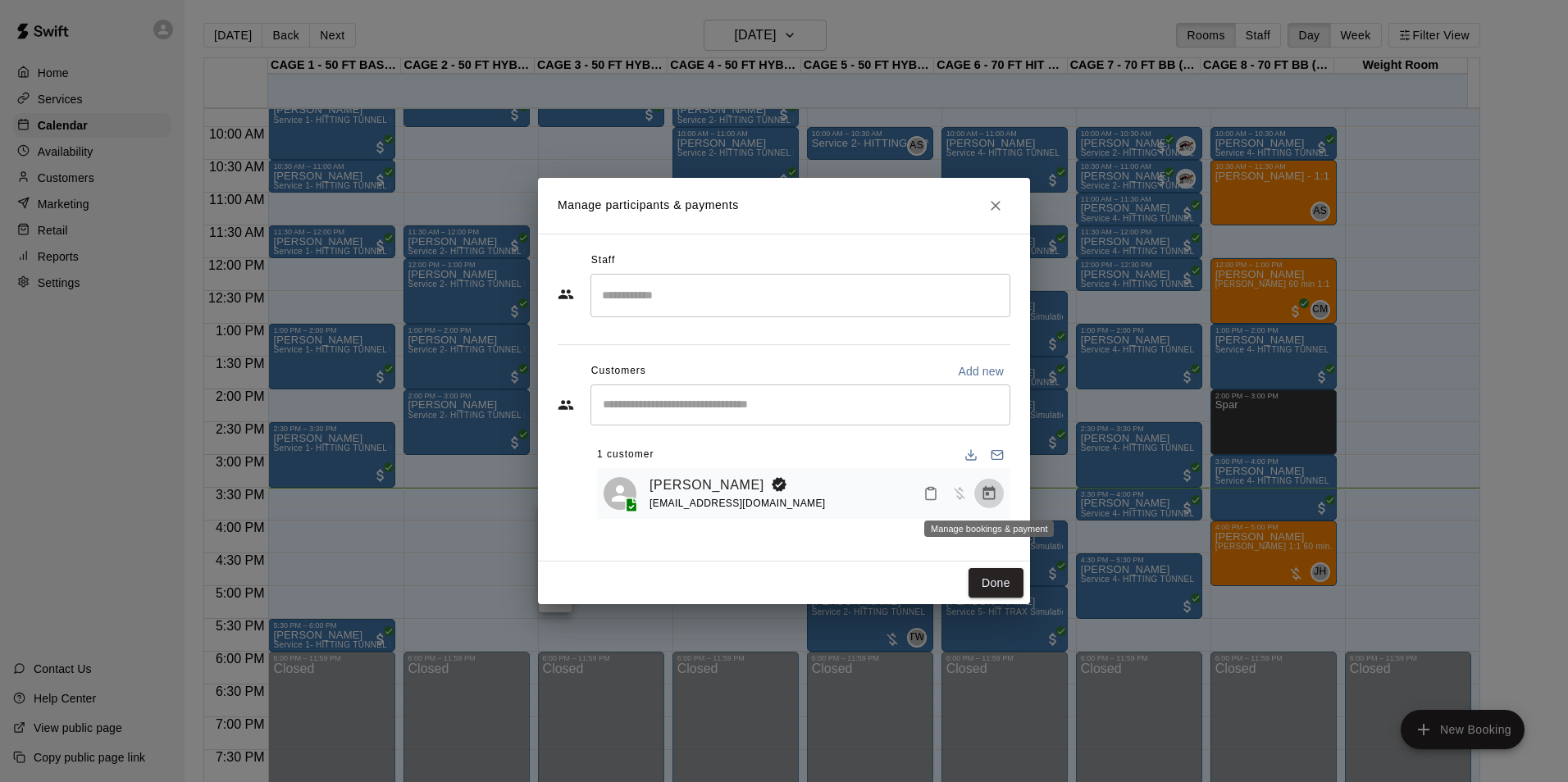
click at [978, 487] on button "Manage bookings & payment" at bounding box center [989, 494] width 30 height 30
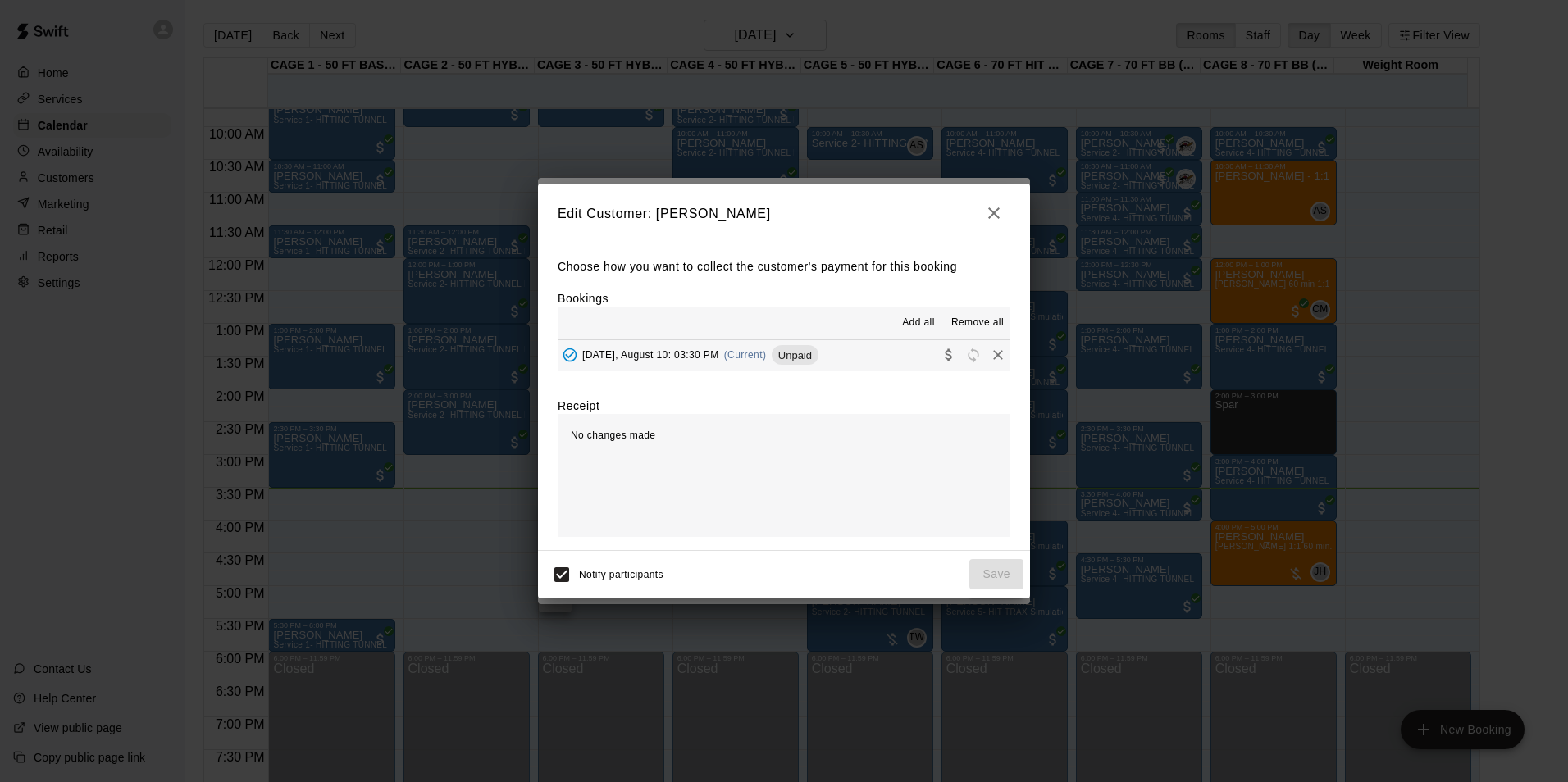
click at [829, 355] on button "Sunday, August 10: 03:30 PM (Current) Unpaid" at bounding box center [783, 355] width 453 height 31
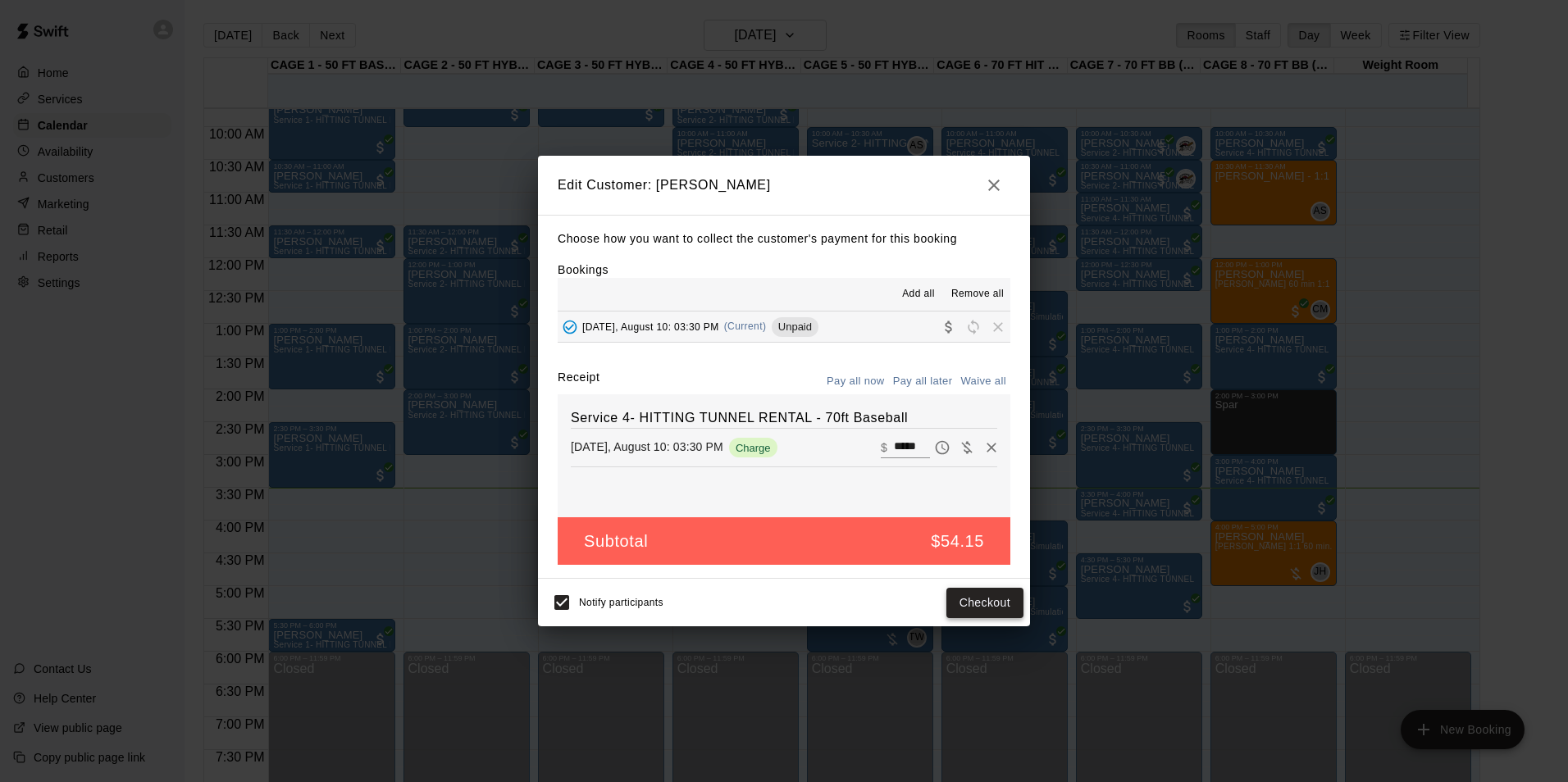
click at [982, 611] on button "Checkout" at bounding box center [985, 603] width 77 height 31
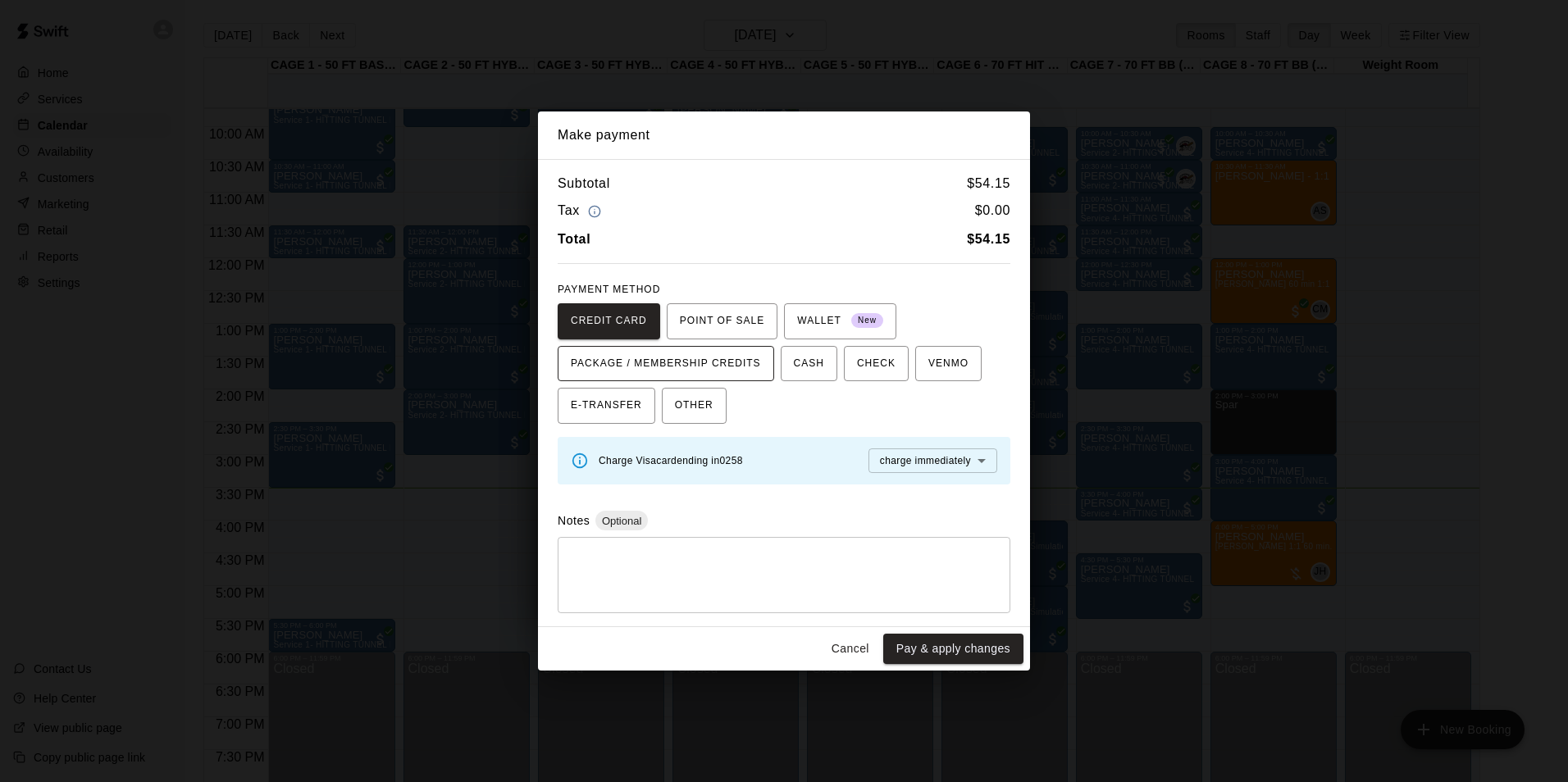
click at [721, 370] on span "PACKAGE / MEMBERSHIP CREDITS" at bounding box center [665, 364] width 190 height 27
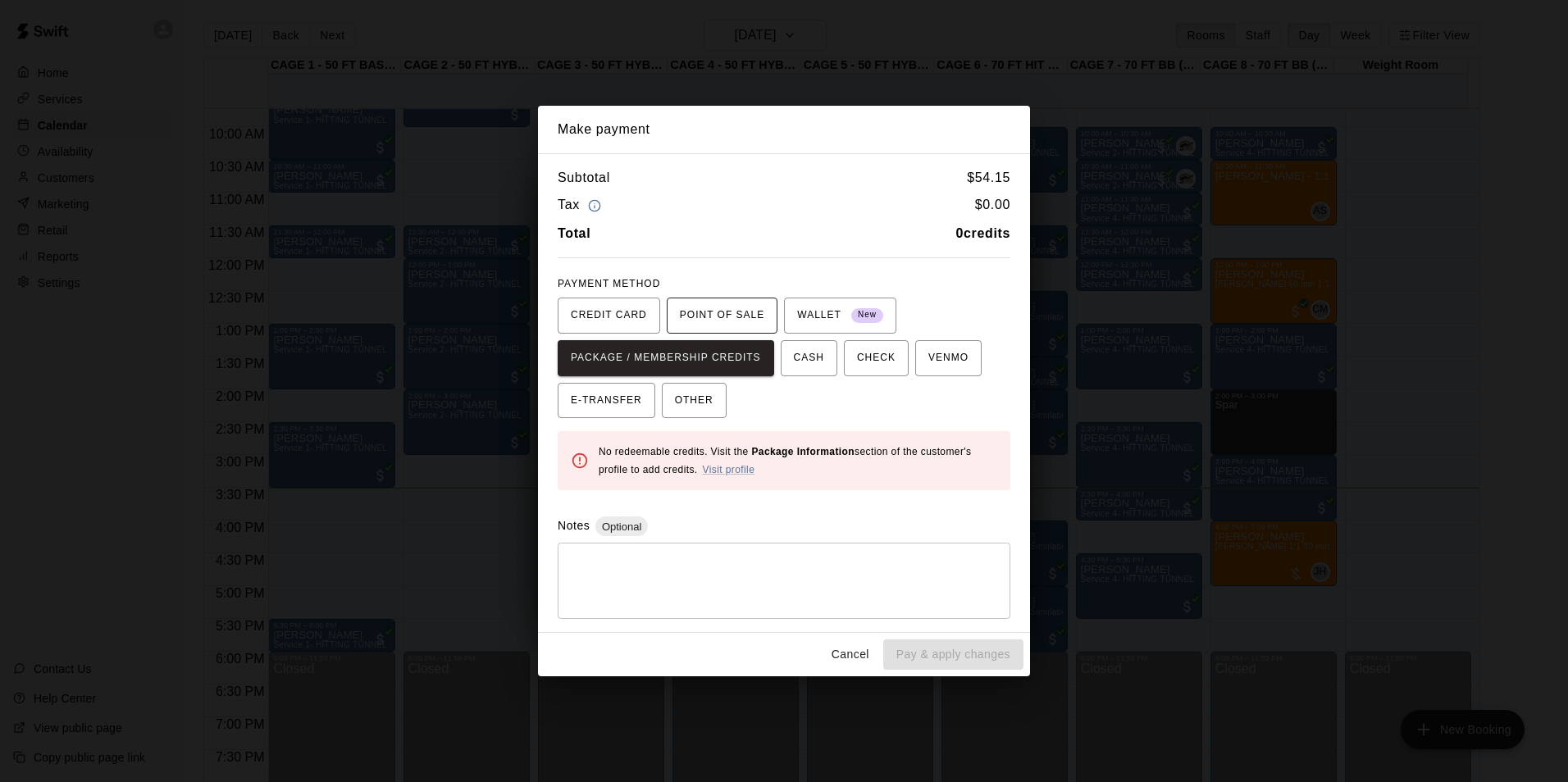
click at [737, 305] on span "POINT OF SALE" at bounding box center [723, 315] width 85 height 27
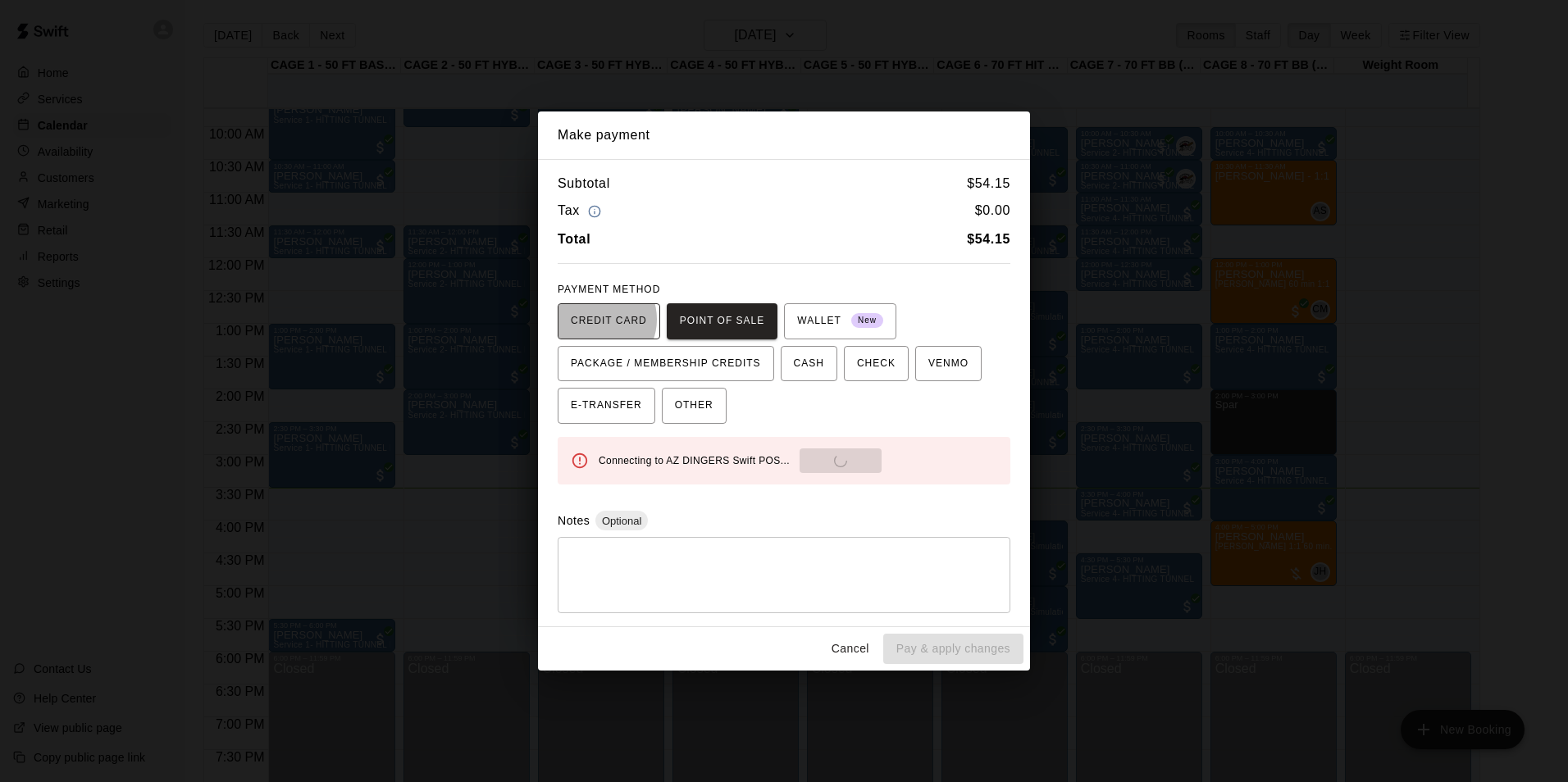
click at [600, 319] on span "CREDIT CARD" at bounding box center [609, 321] width 76 height 27
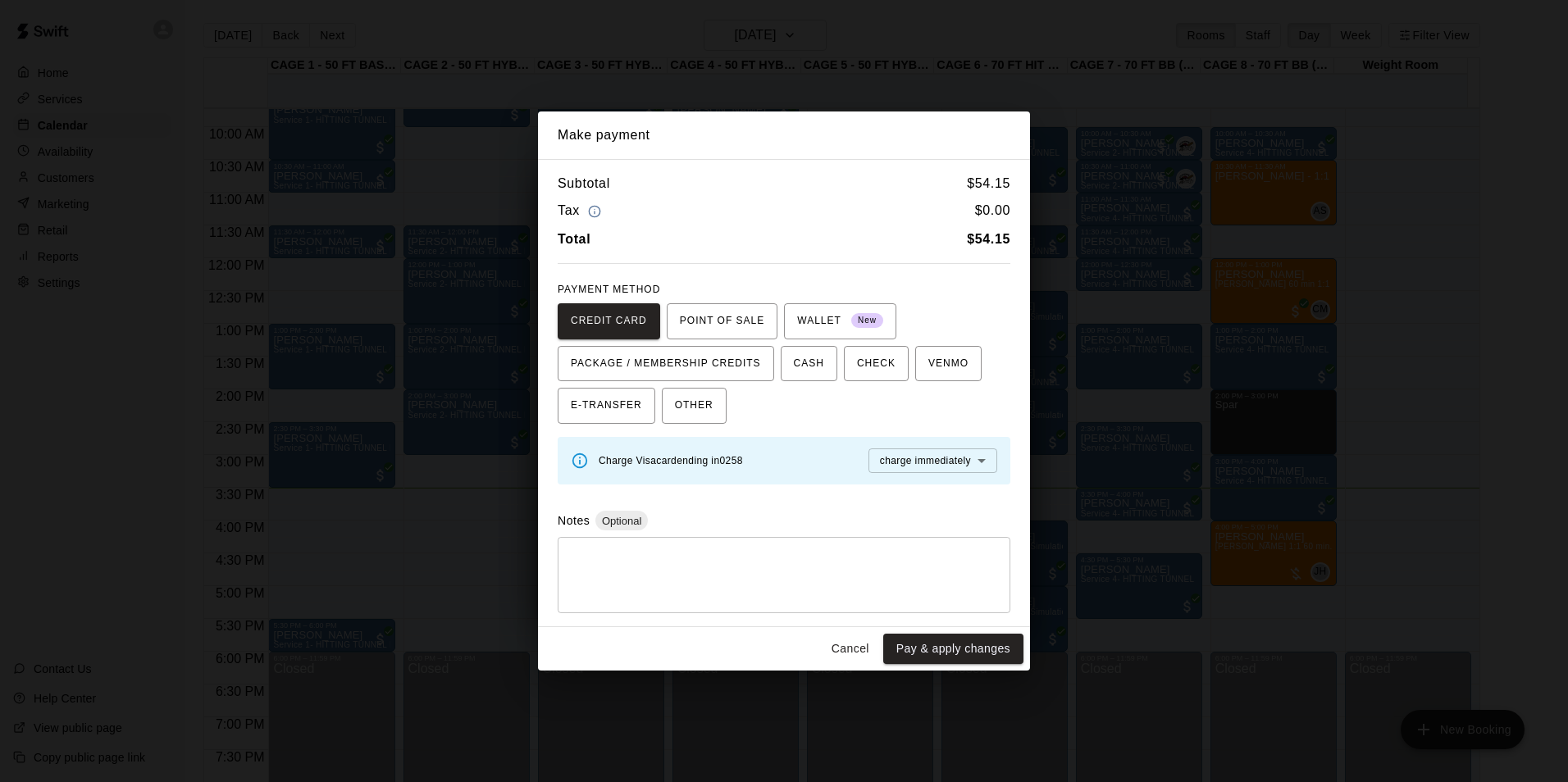
click at [846, 652] on button "Cancel" at bounding box center [850, 648] width 52 height 31
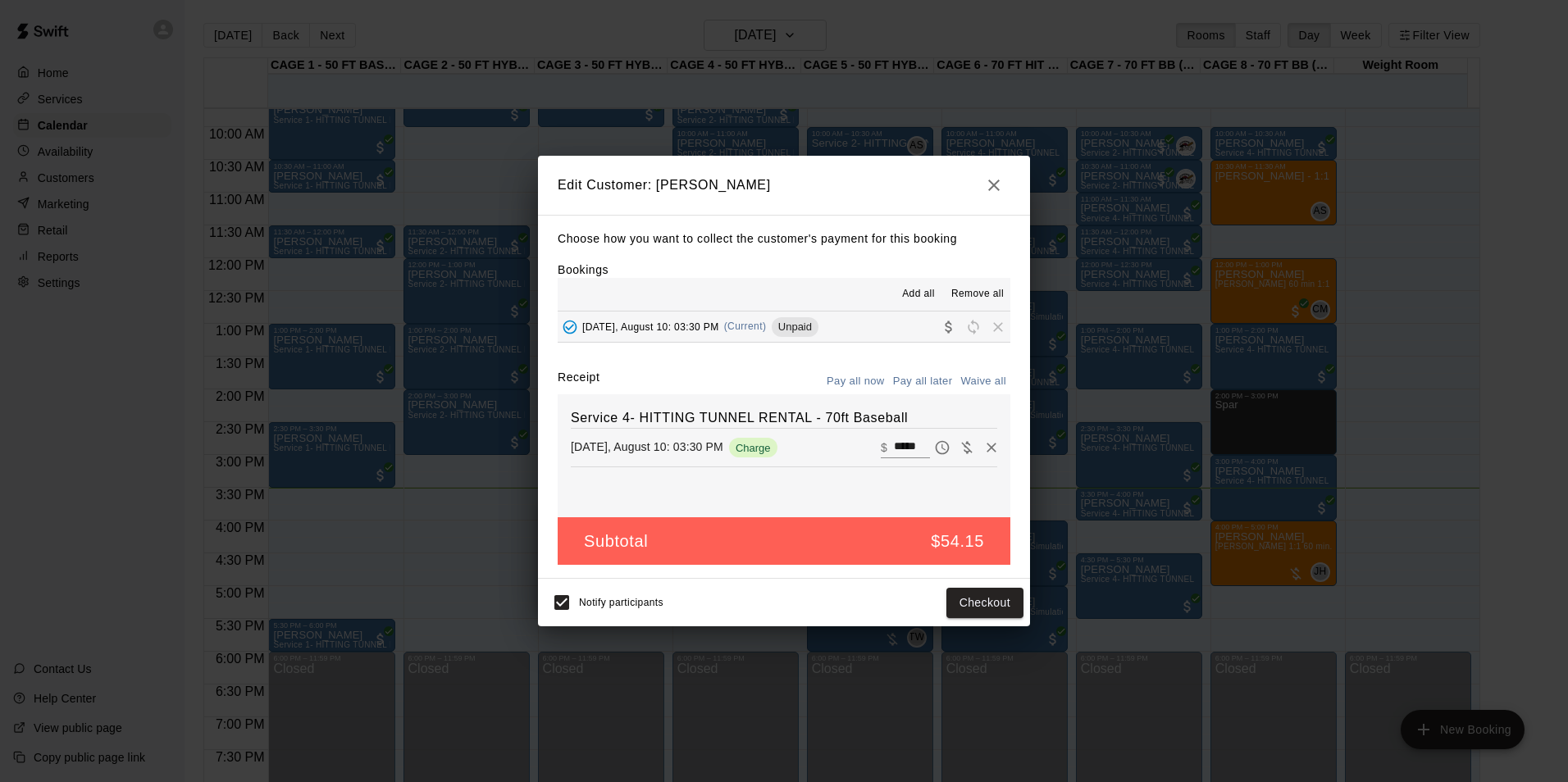
click at [984, 188] on icon "button" at bounding box center [994, 185] width 20 height 20
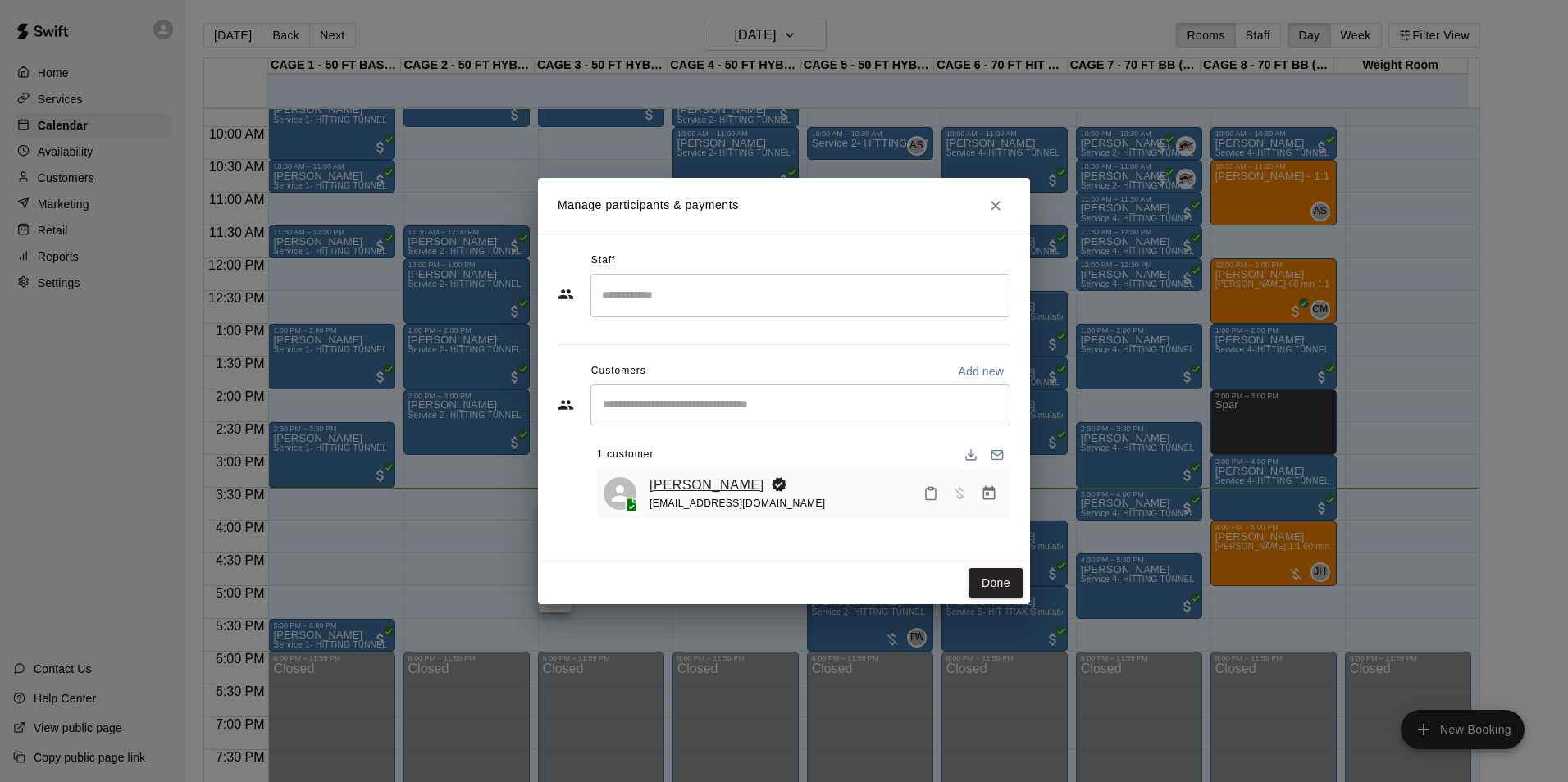
click at [703, 491] on link "Natasha Tarwater" at bounding box center [707, 486] width 115 height 22
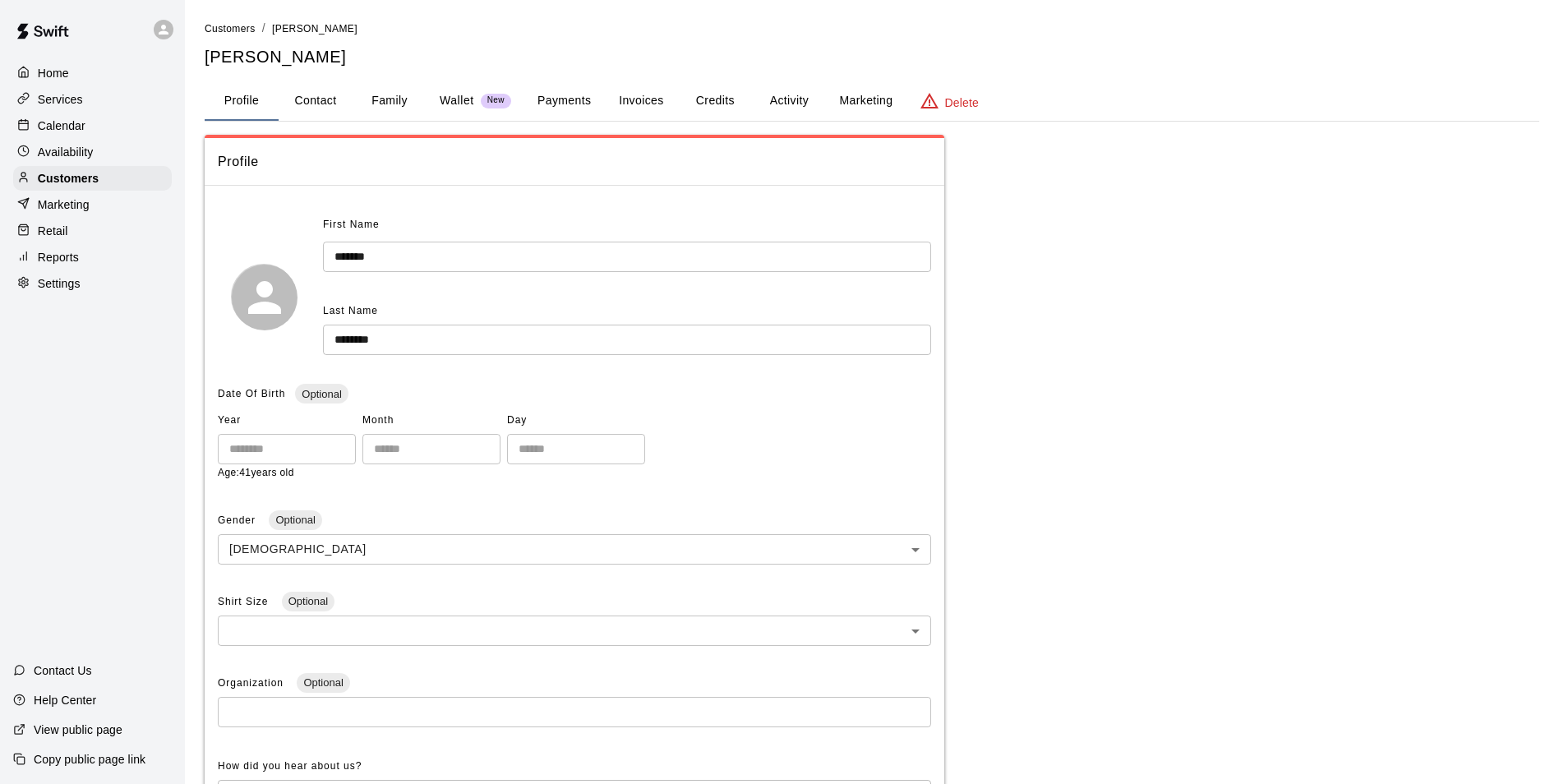
click at [564, 95] on button "Payments" at bounding box center [564, 101] width 80 height 39
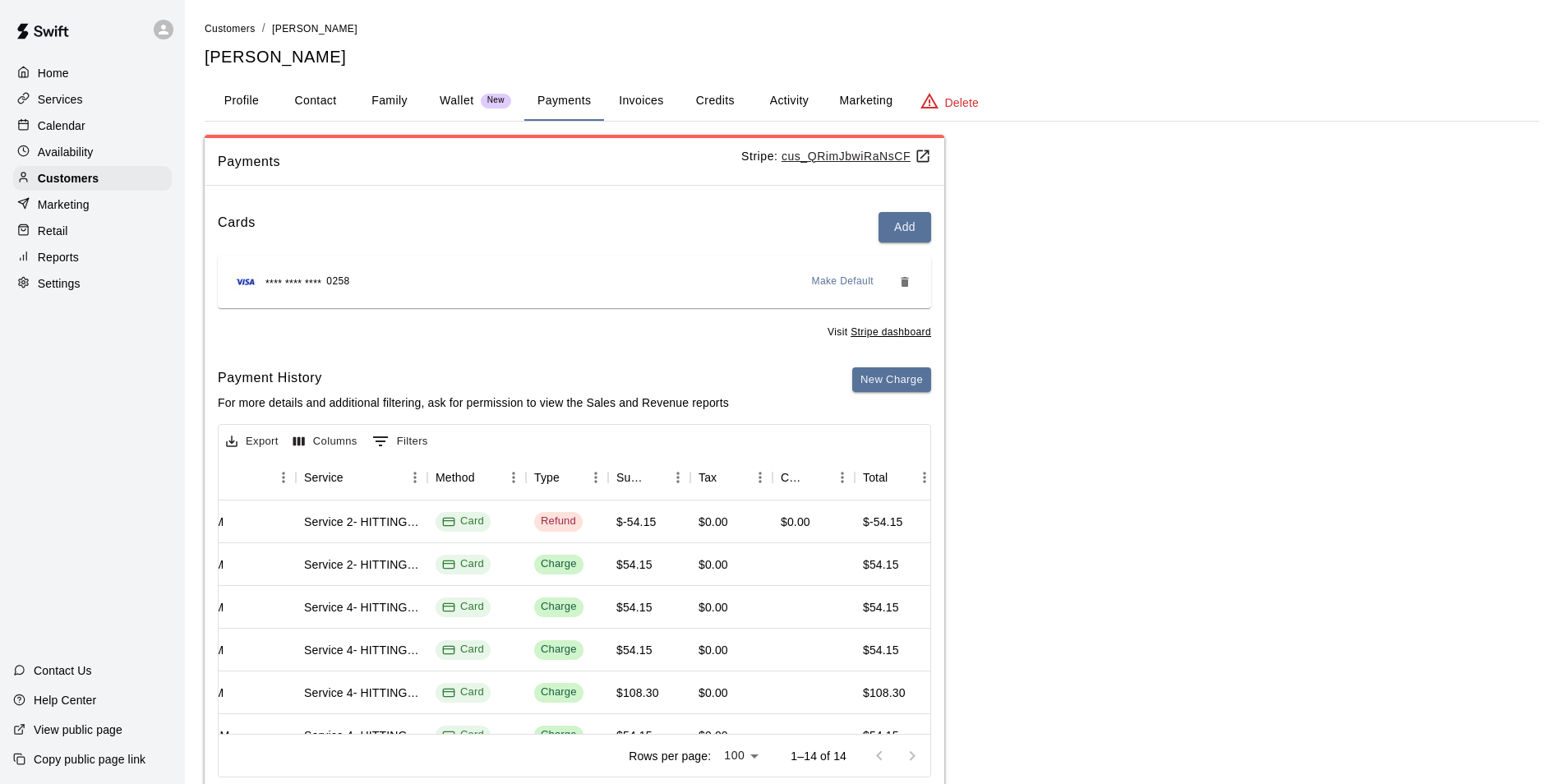
scroll to position [82, 296]
click at [82, 98] on p "Services" at bounding box center [60, 100] width 45 height 17
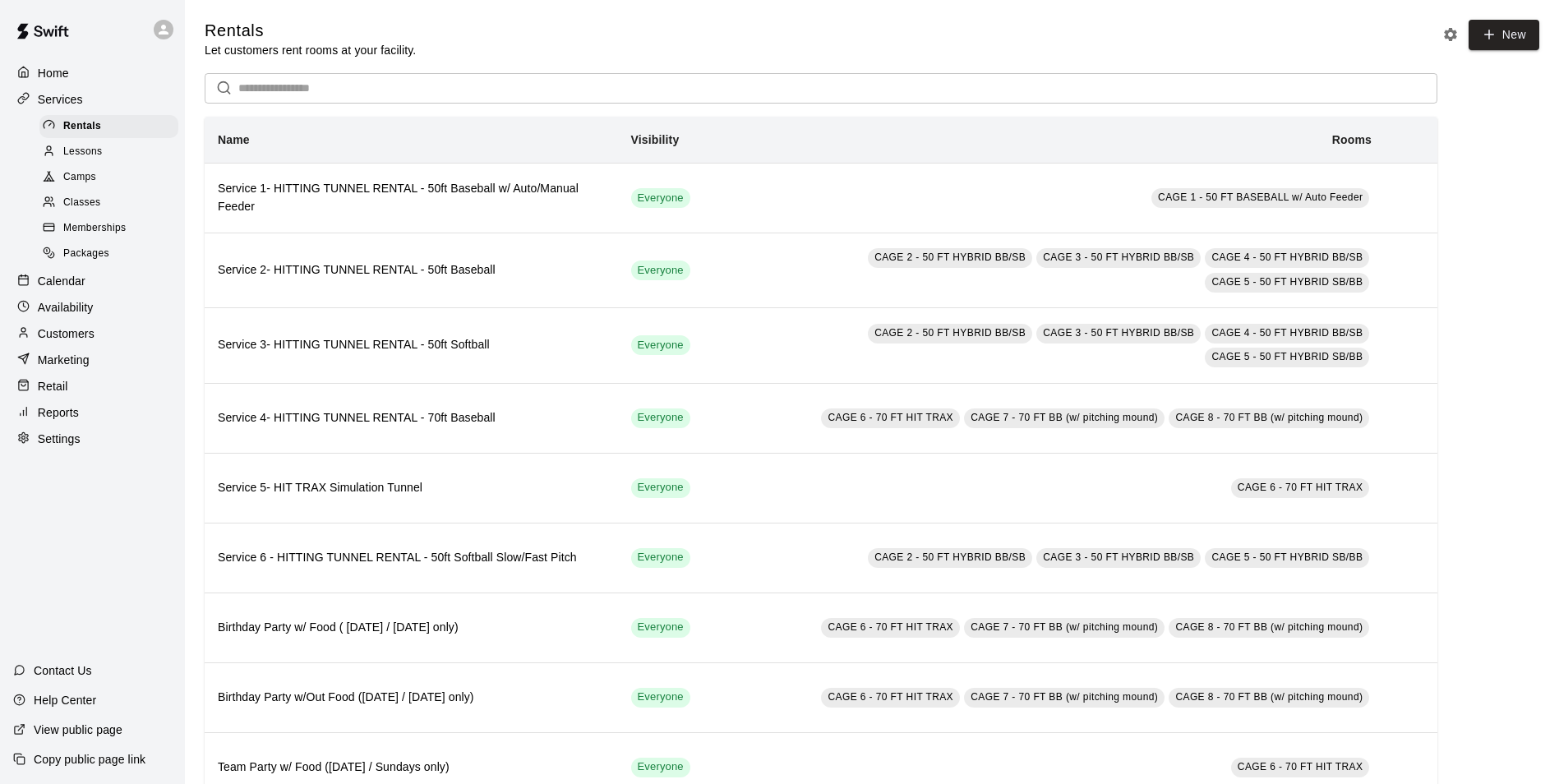
click at [84, 294] on div "Calendar" at bounding box center [92, 281] width 159 height 25
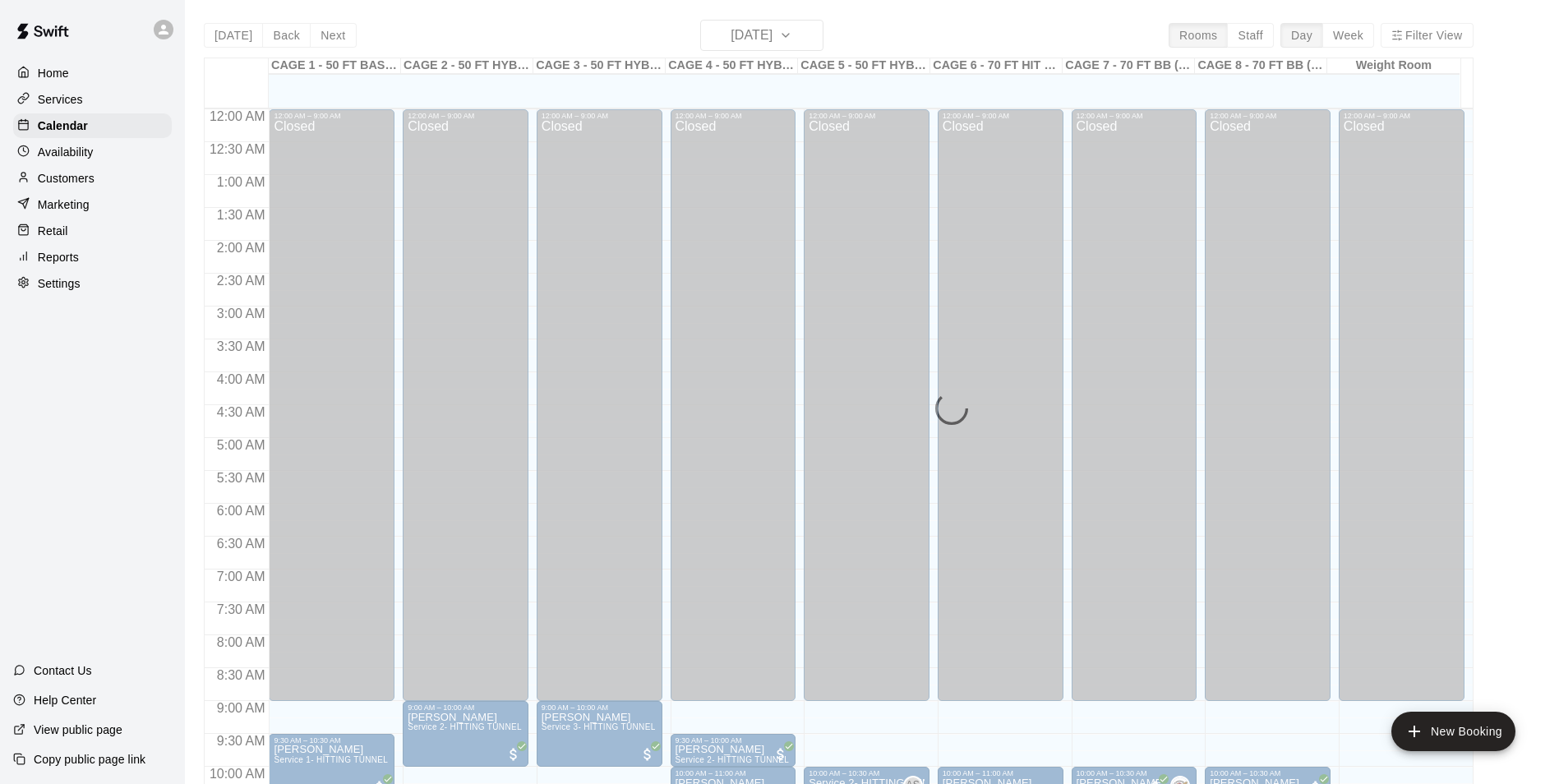
scroll to position [835, 0]
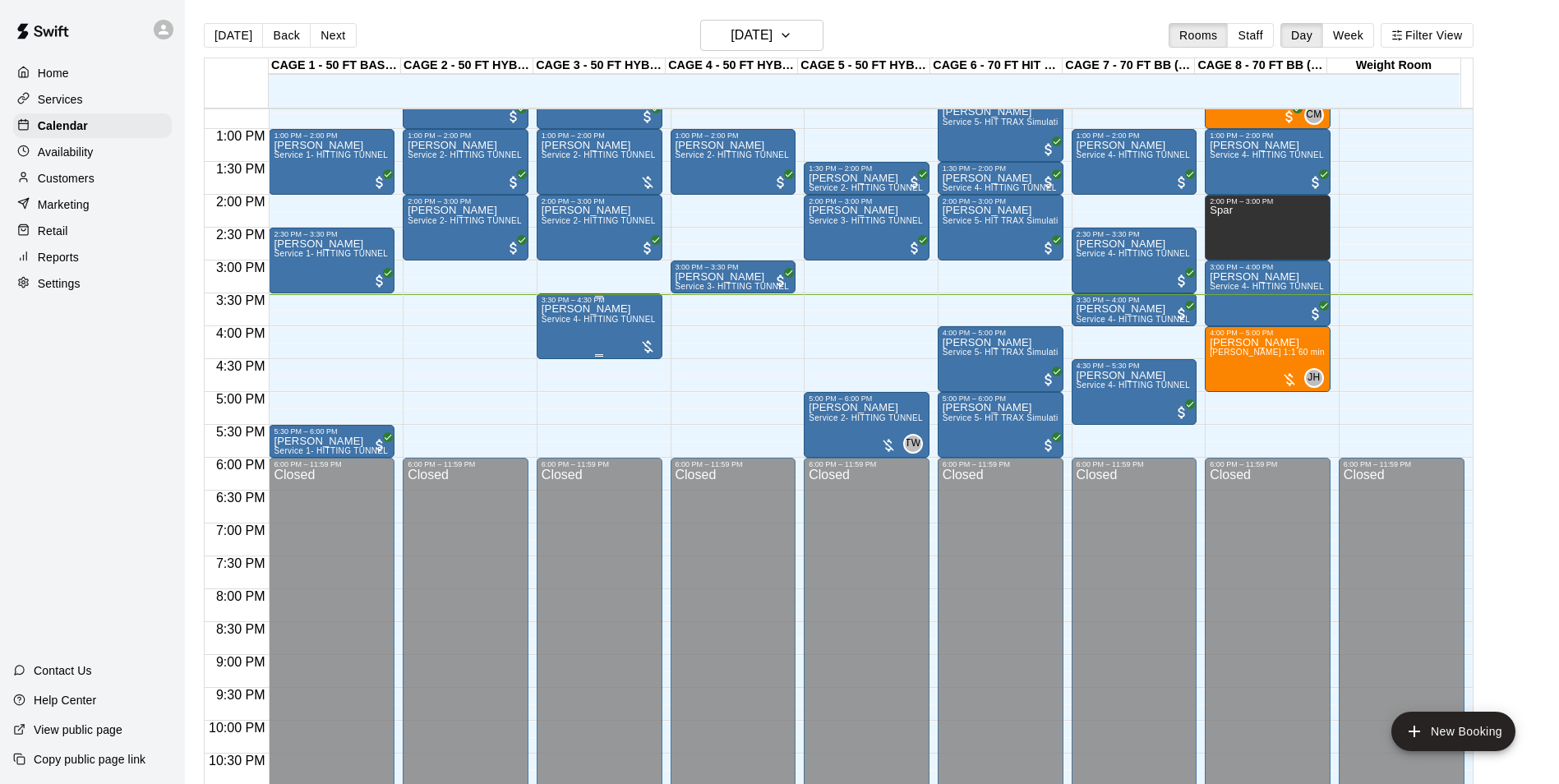
click at [593, 309] on p "Natasha Tarwater" at bounding box center [599, 309] width 116 height 0
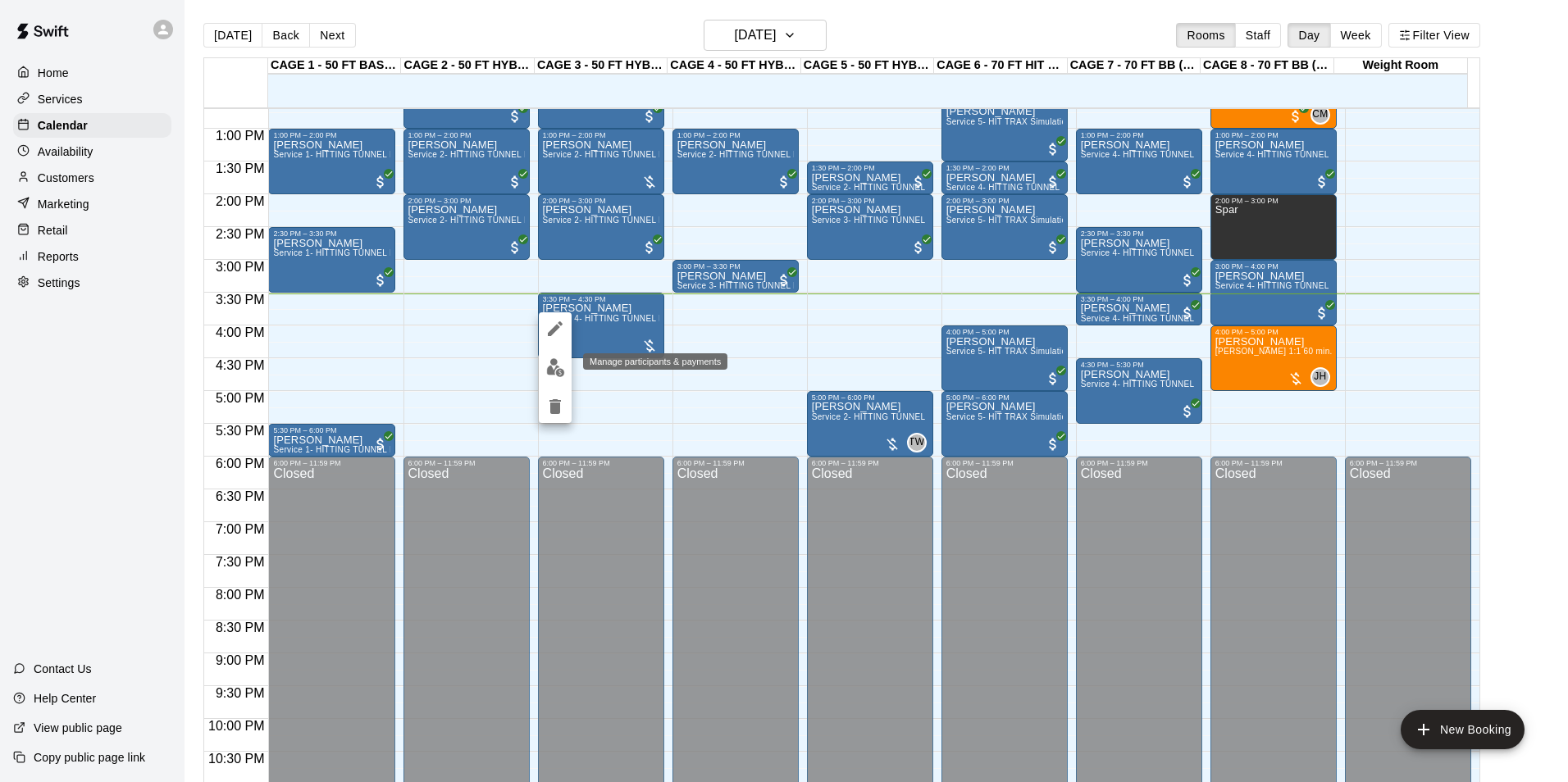
click at [557, 369] on img "edit" at bounding box center [556, 368] width 19 height 19
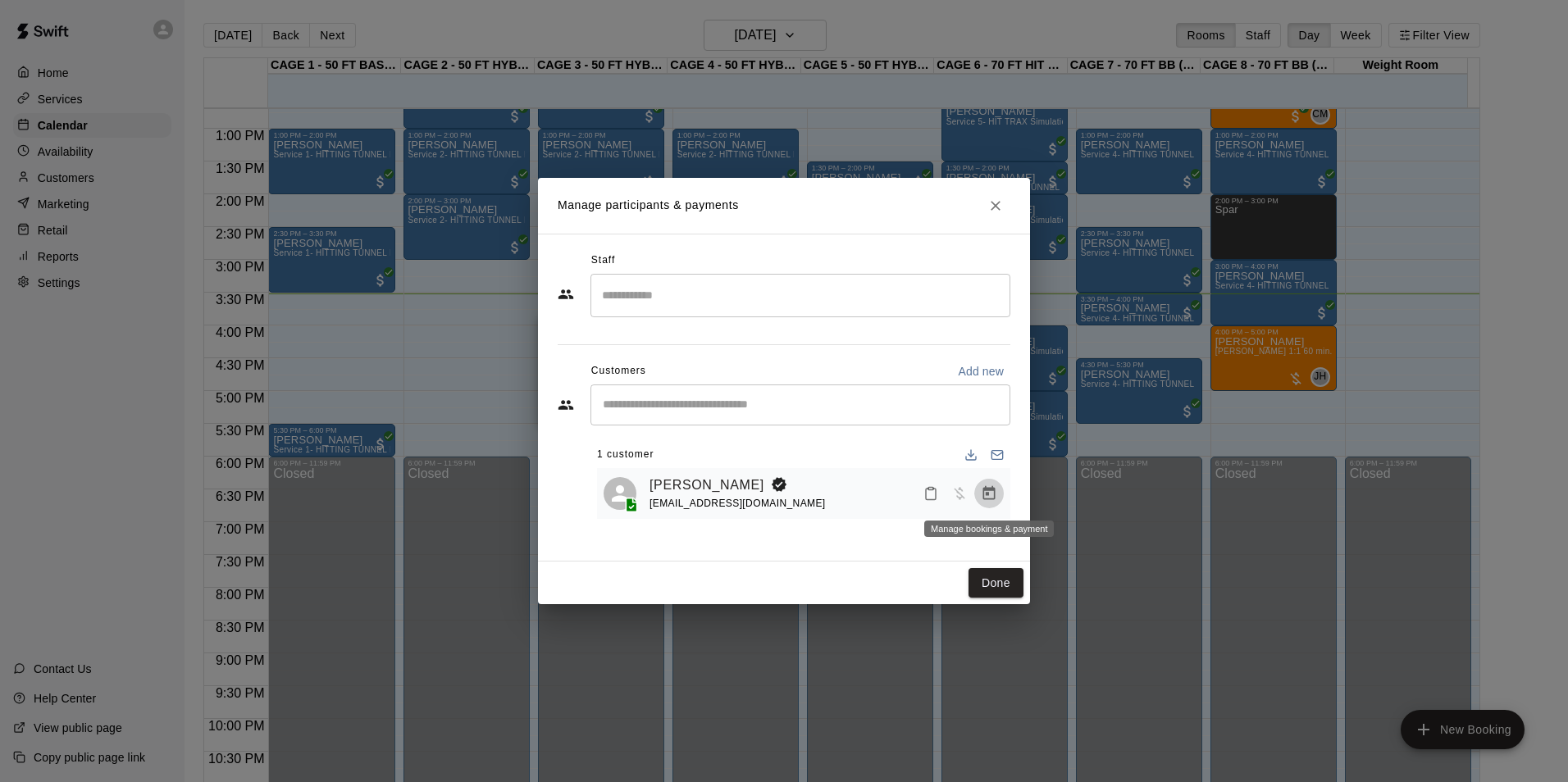
click at [988, 497] on icon "Manage bookings & payment" at bounding box center [989, 494] width 17 height 17
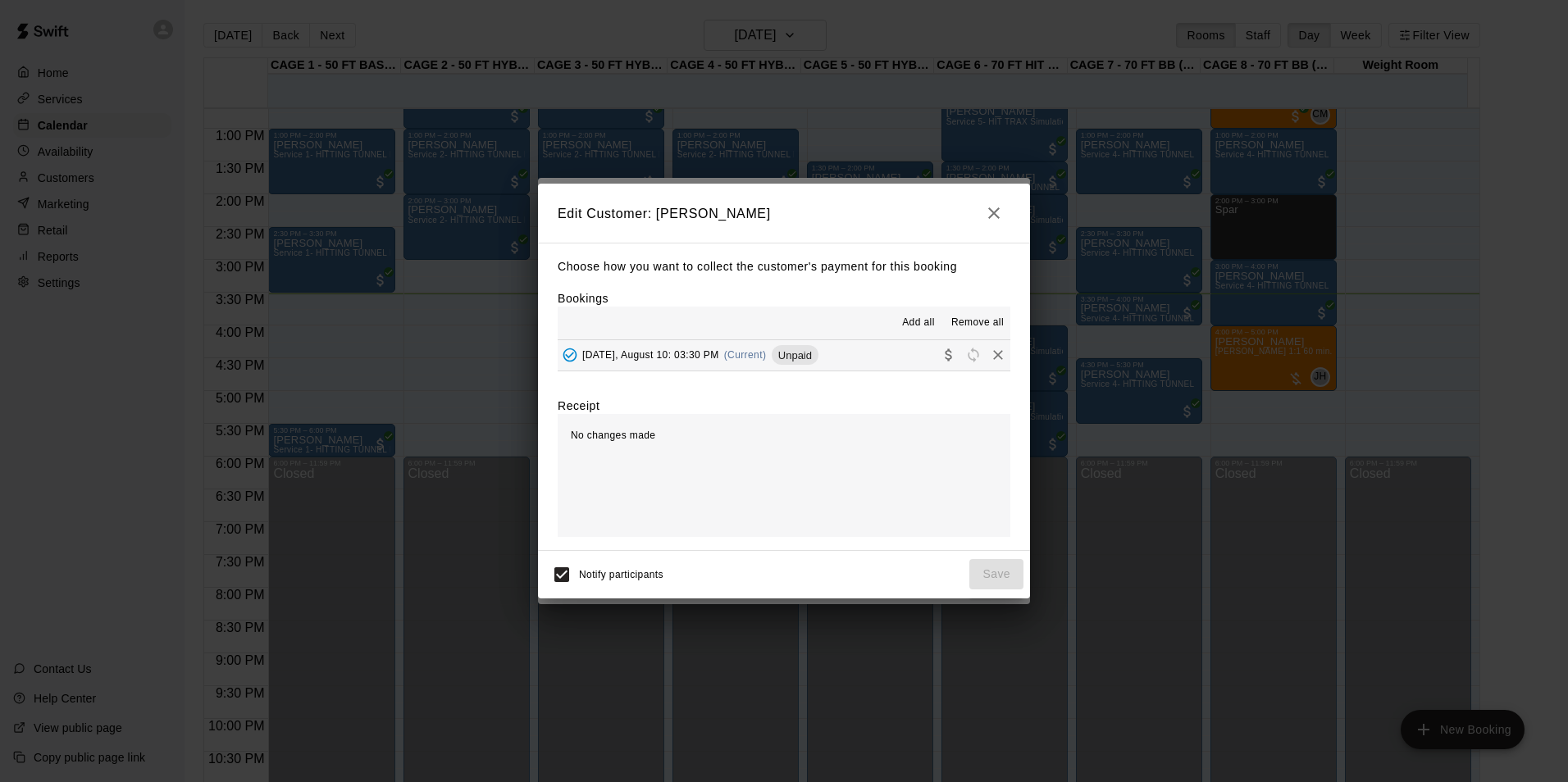
click at [848, 351] on button "Sunday, August 10: 03:30 PM (Current) Unpaid" at bounding box center [783, 355] width 453 height 31
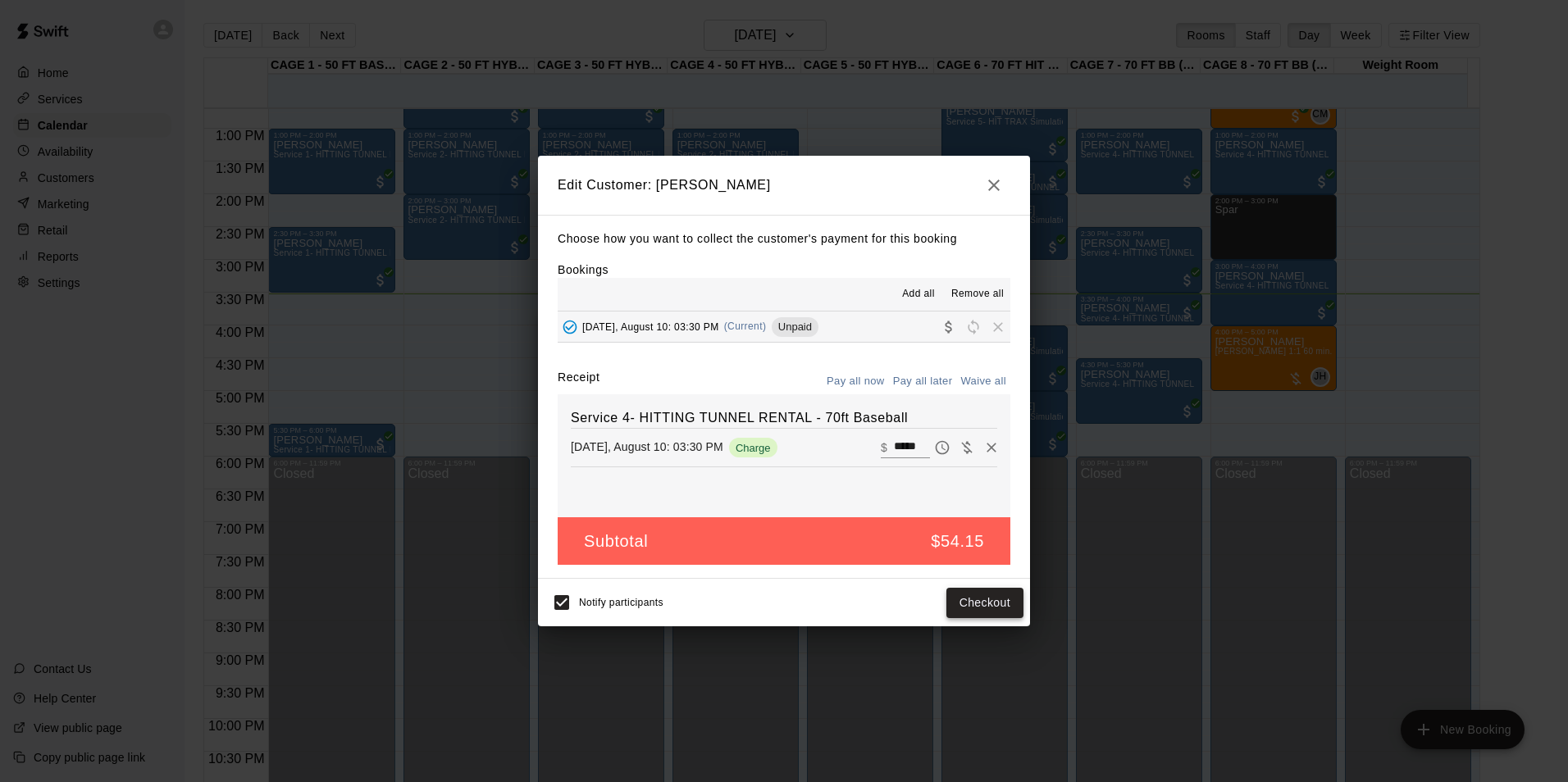
click at [968, 596] on button "Checkout" at bounding box center [985, 603] width 77 height 31
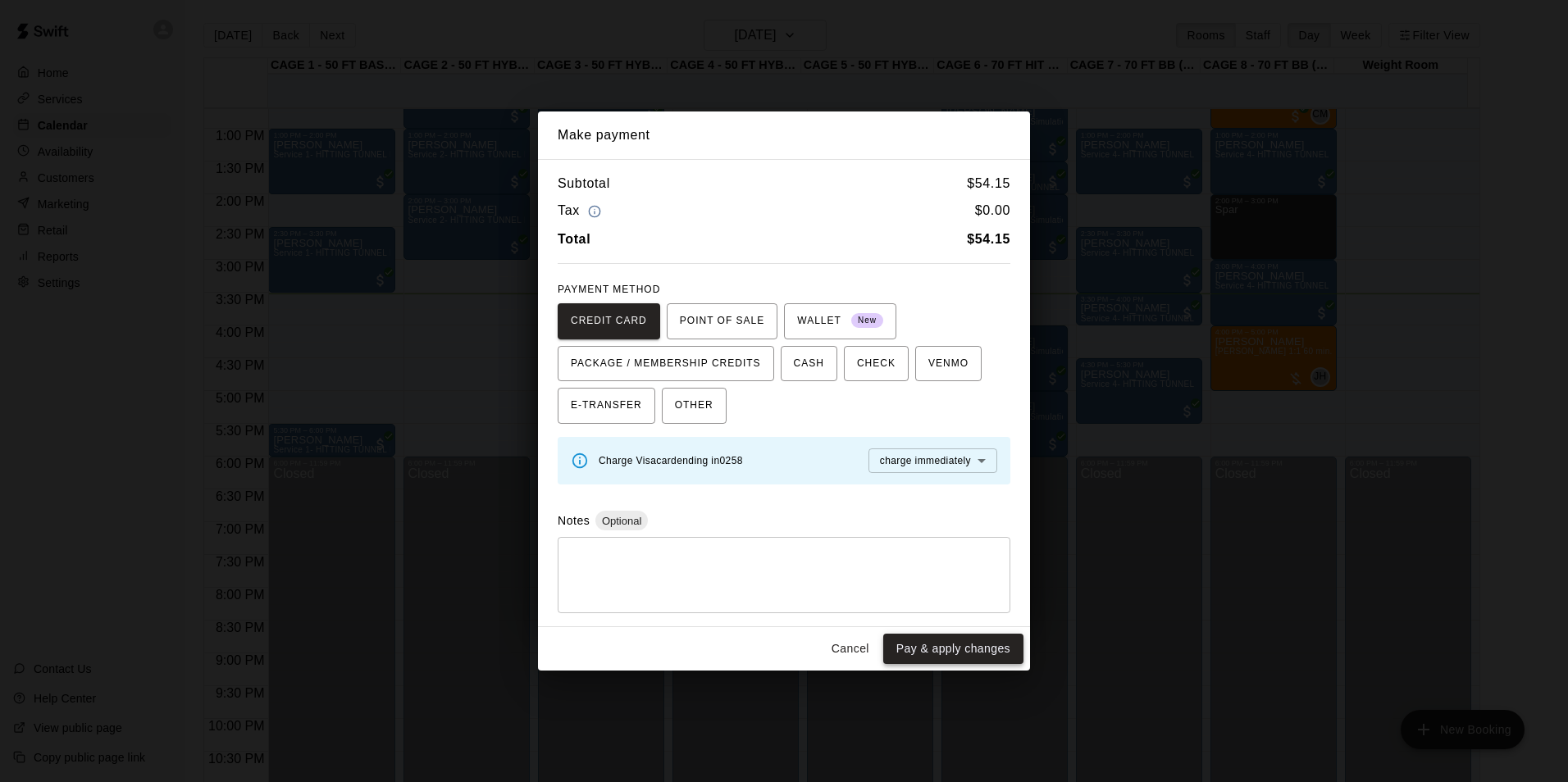
click at [970, 648] on button "Pay & apply changes" at bounding box center [953, 648] width 140 height 31
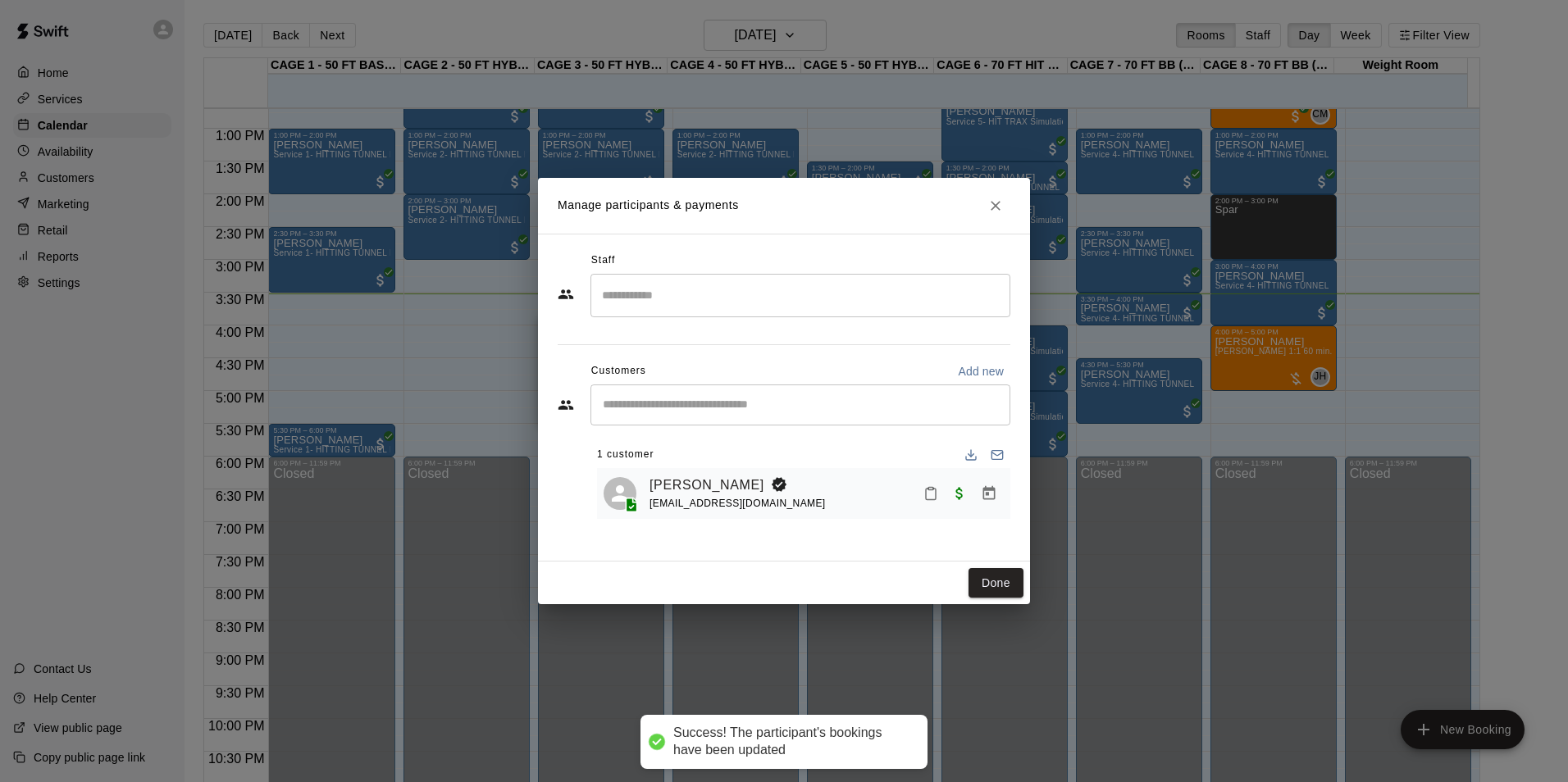
click at [922, 498] on button "Mark attendance" at bounding box center [931, 494] width 28 height 28
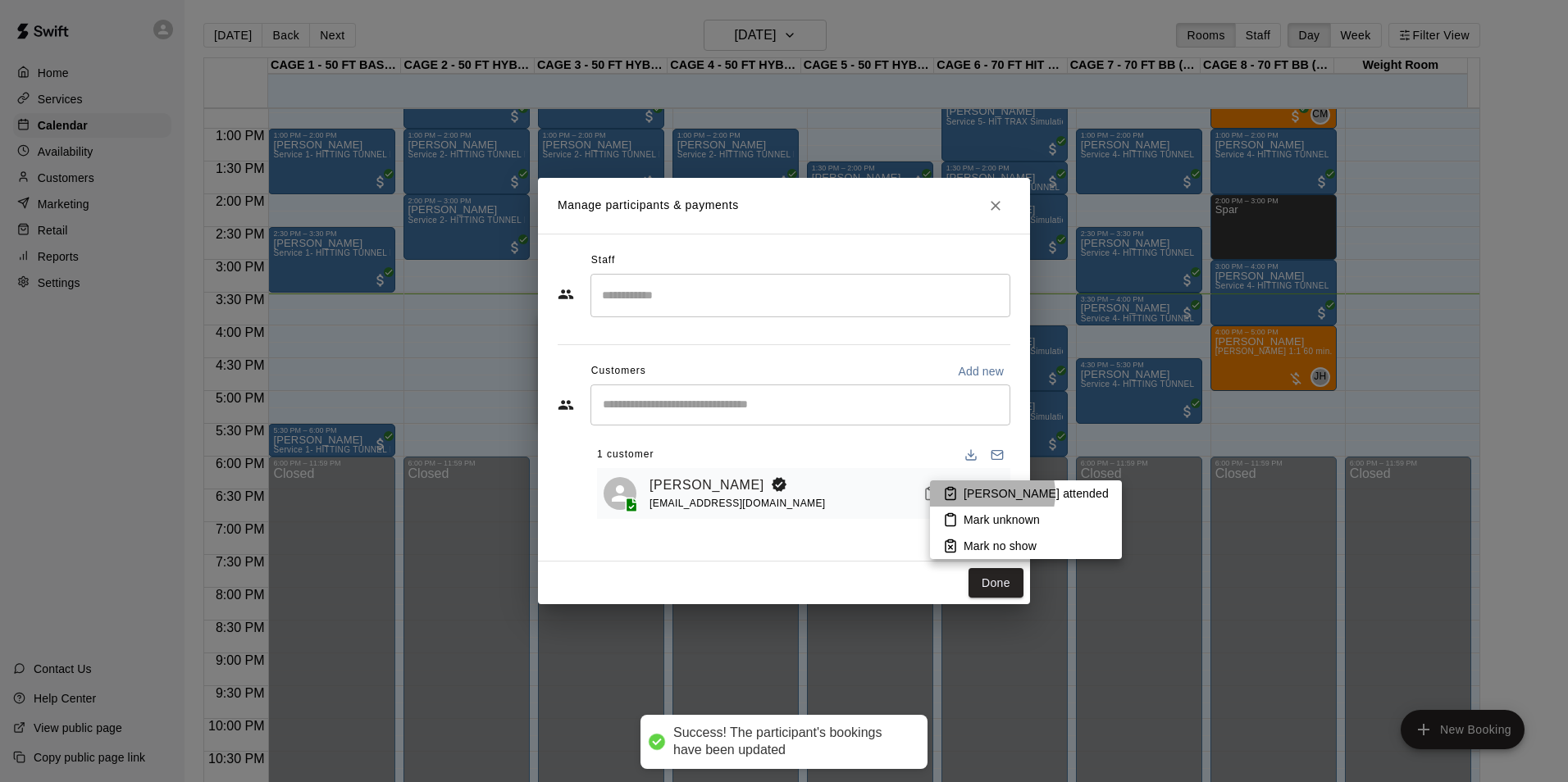
click at [992, 493] on p "Mark attended" at bounding box center [1036, 494] width 145 height 17
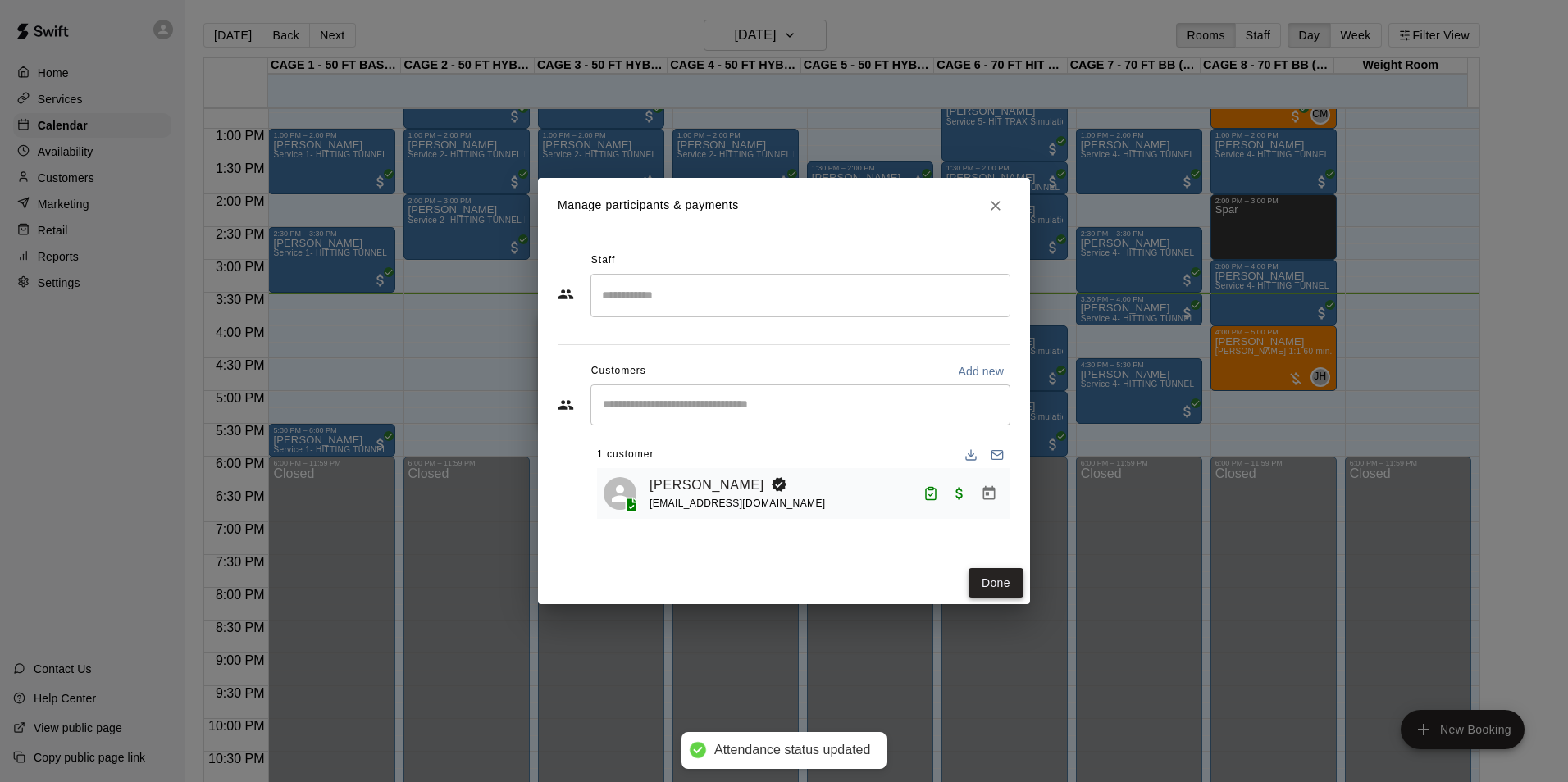
click at [983, 586] on button "Done" at bounding box center [996, 583] width 55 height 31
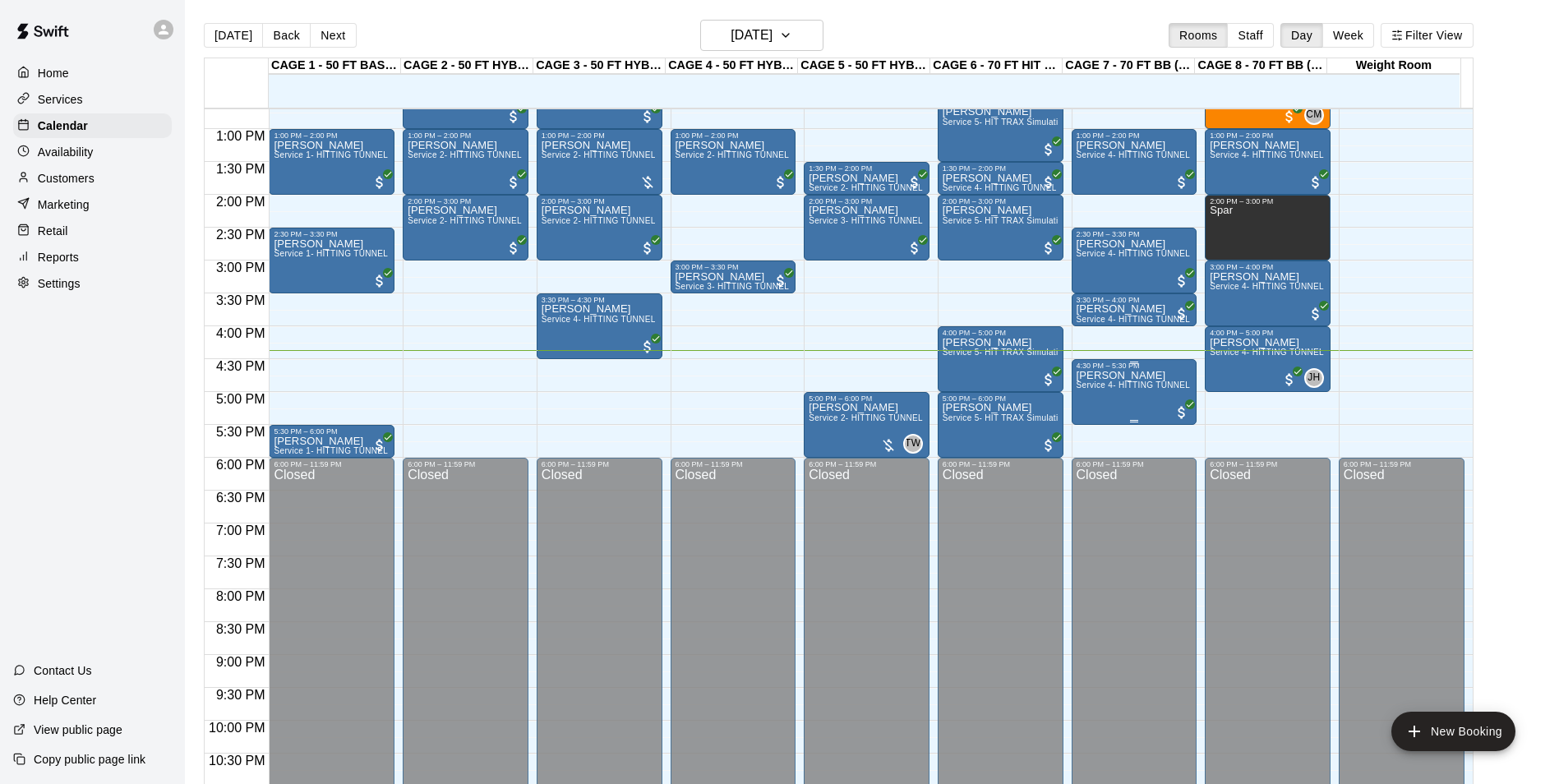
click at [1118, 389] on span "Service 4- HITTING TUNNEL RENTAL - 70ft Baseball" at bounding box center [1181, 385] width 209 height 9
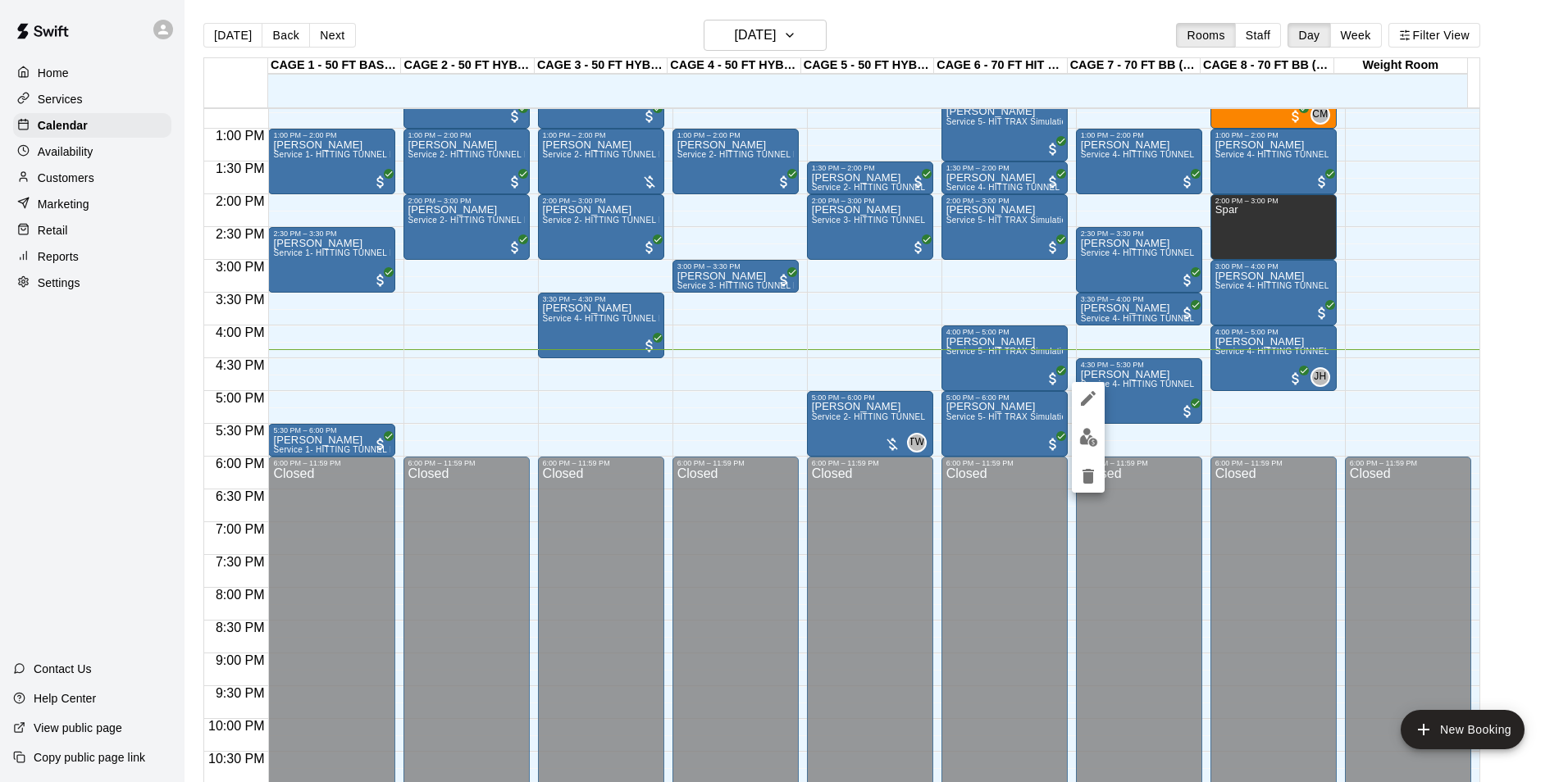
click at [1088, 433] on img "edit" at bounding box center [1088, 437] width 19 height 19
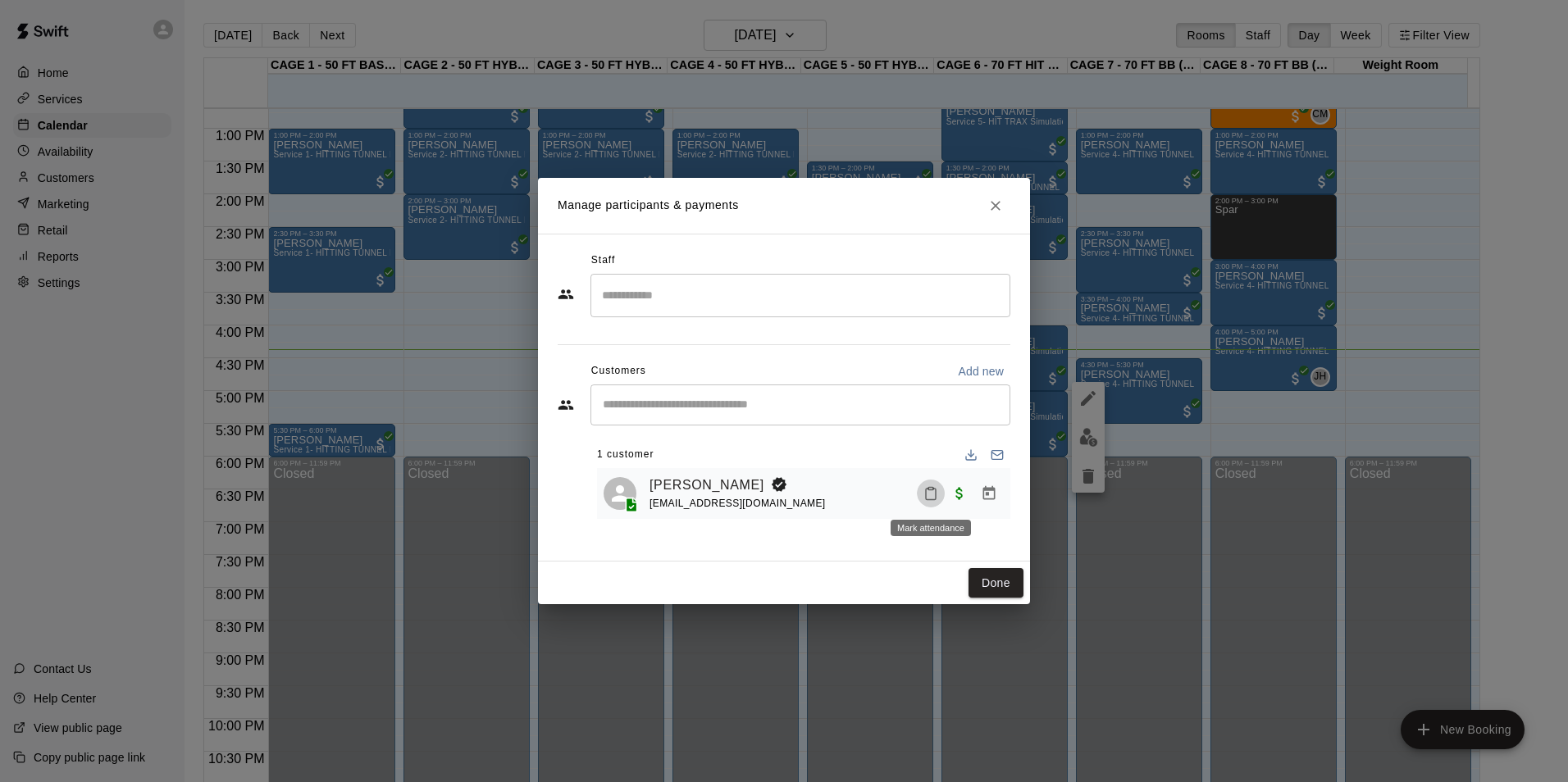
click at [934, 491] on icon "Mark attendance" at bounding box center [931, 494] width 15 height 15
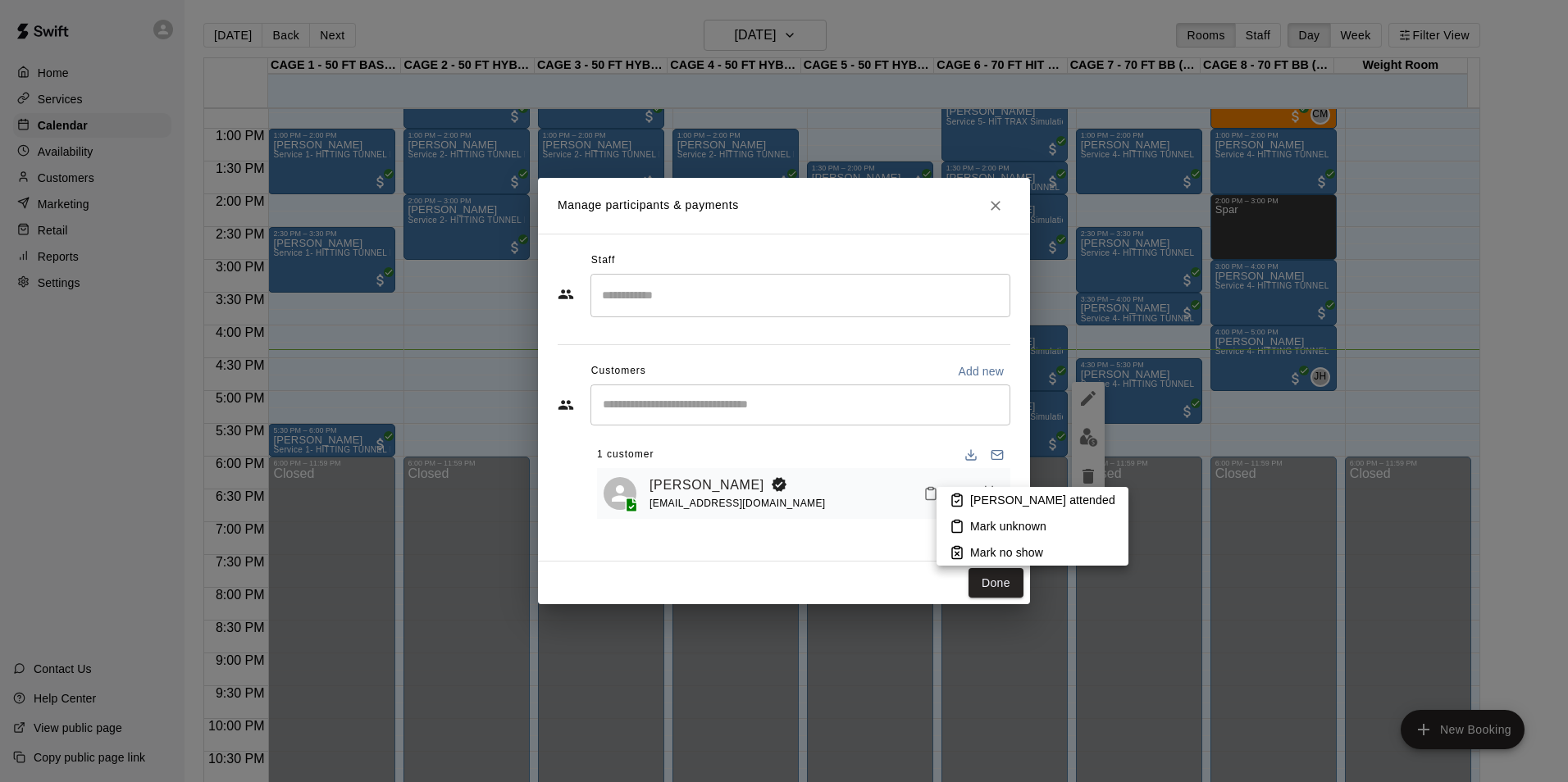
click at [975, 496] on p "Mark attended" at bounding box center [1042, 500] width 145 height 17
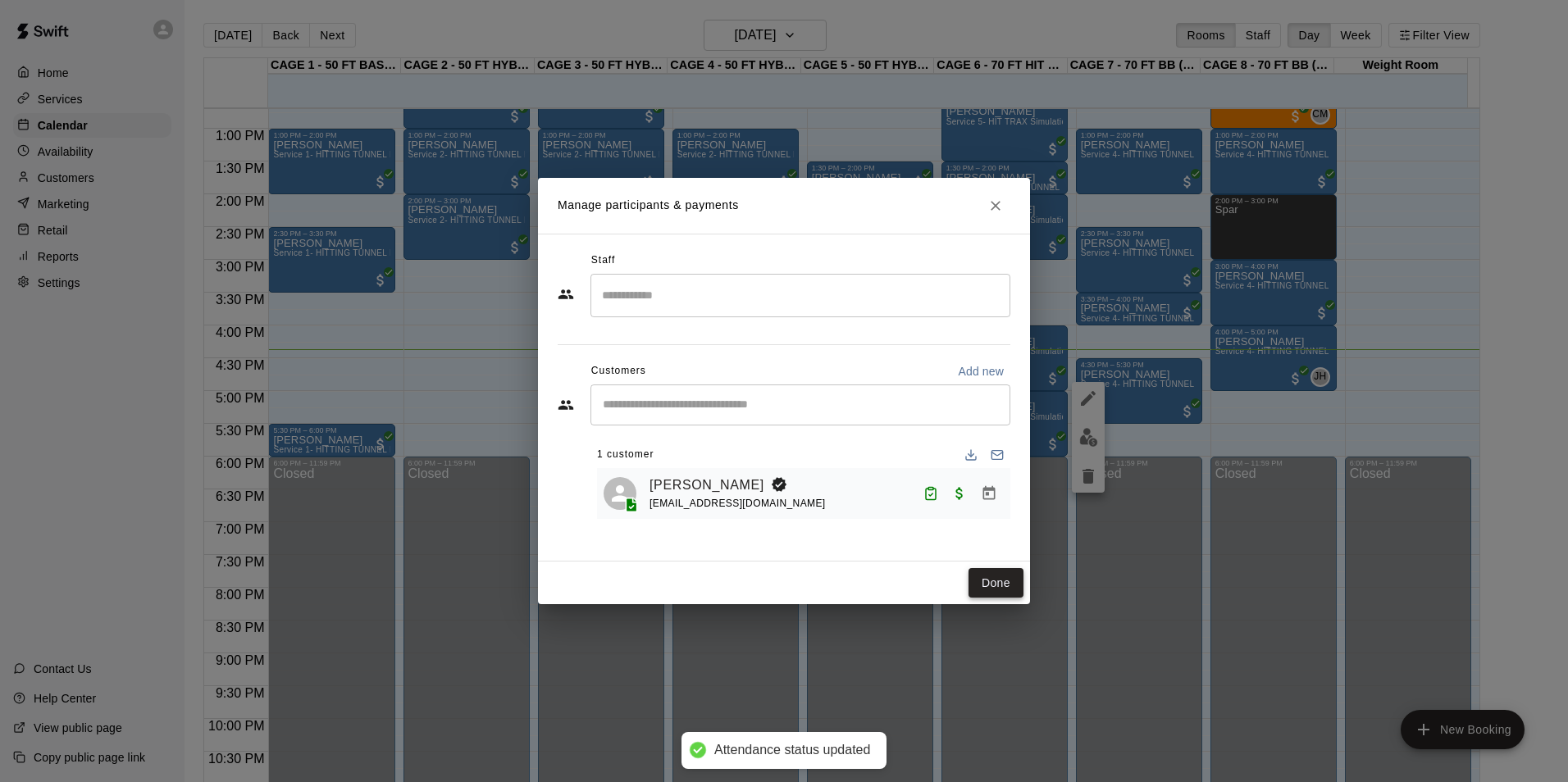
click at [998, 588] on button "Done" at bounding box center [996, 583] width 55 height 31
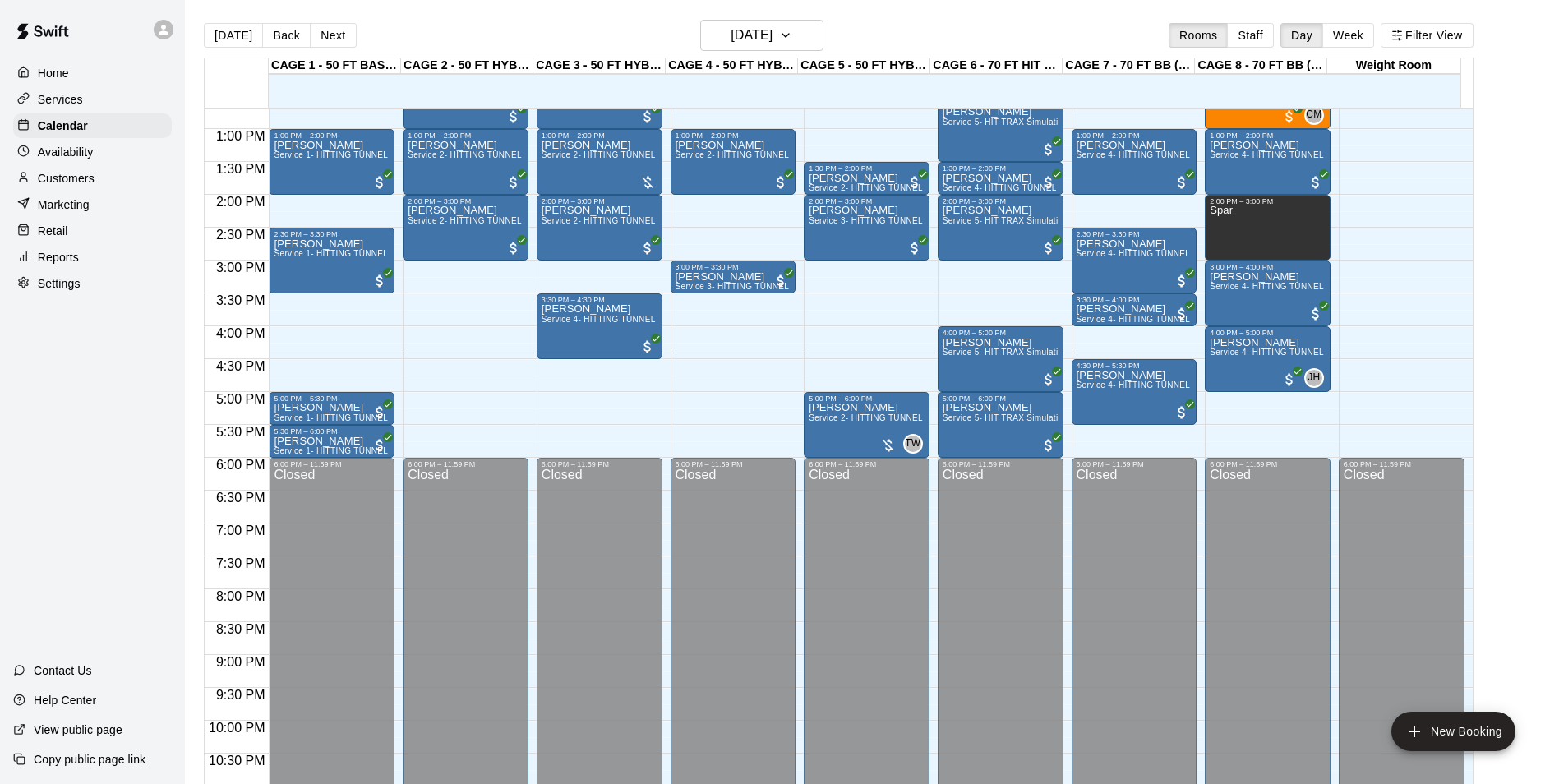
click at [319, 22] on div "Today Back Next Sunday Aug 10 Rooms Staff Day Week Filter View" at bounding box center [839, 38] width 1270 height 37
click at [331, 37] on button "Next" at bounding box center [332, 36] width 46 height 25
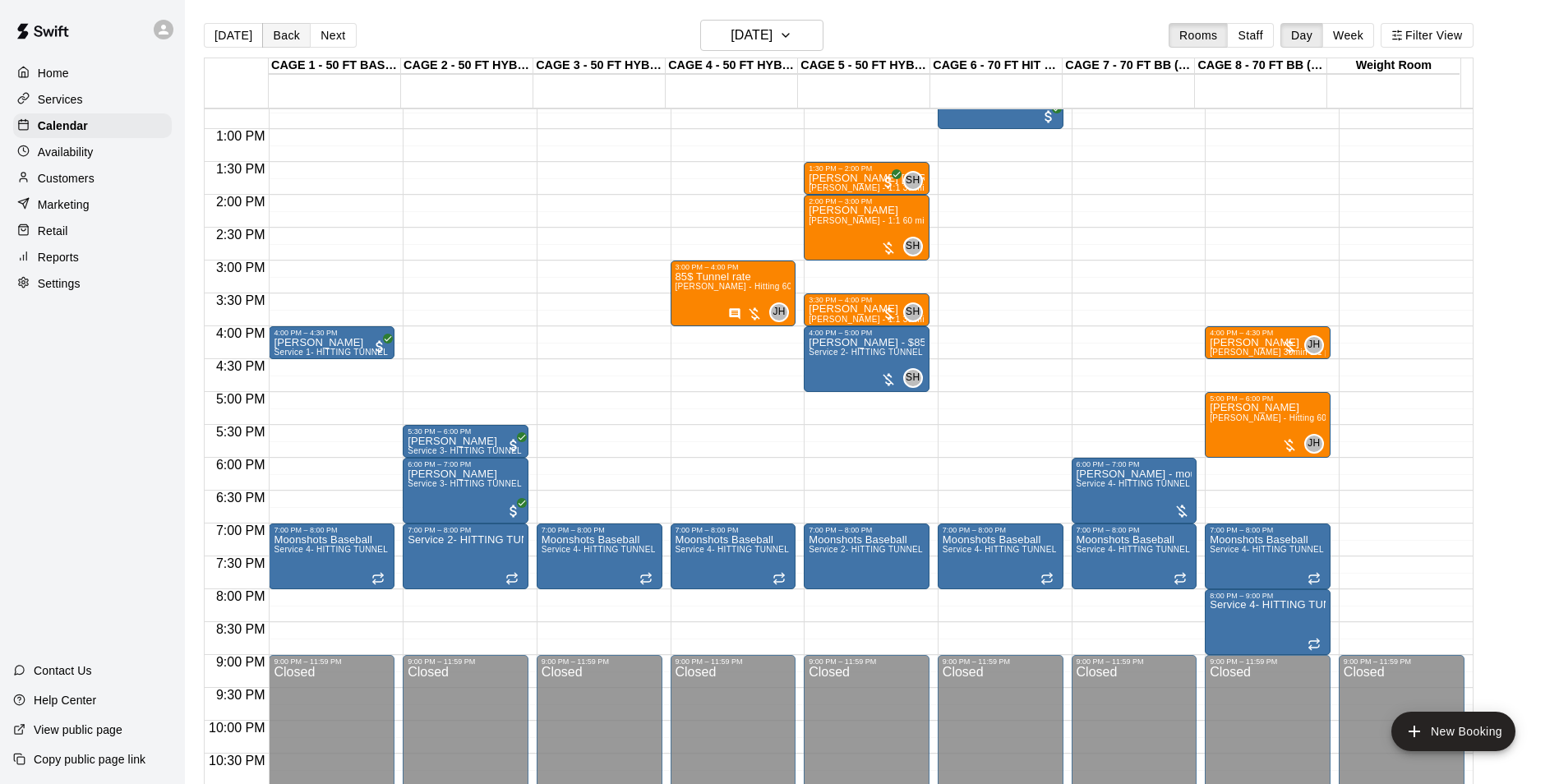
click at [290, 41] on button "Back" at bounding box center [286, 36] width 48 height 25
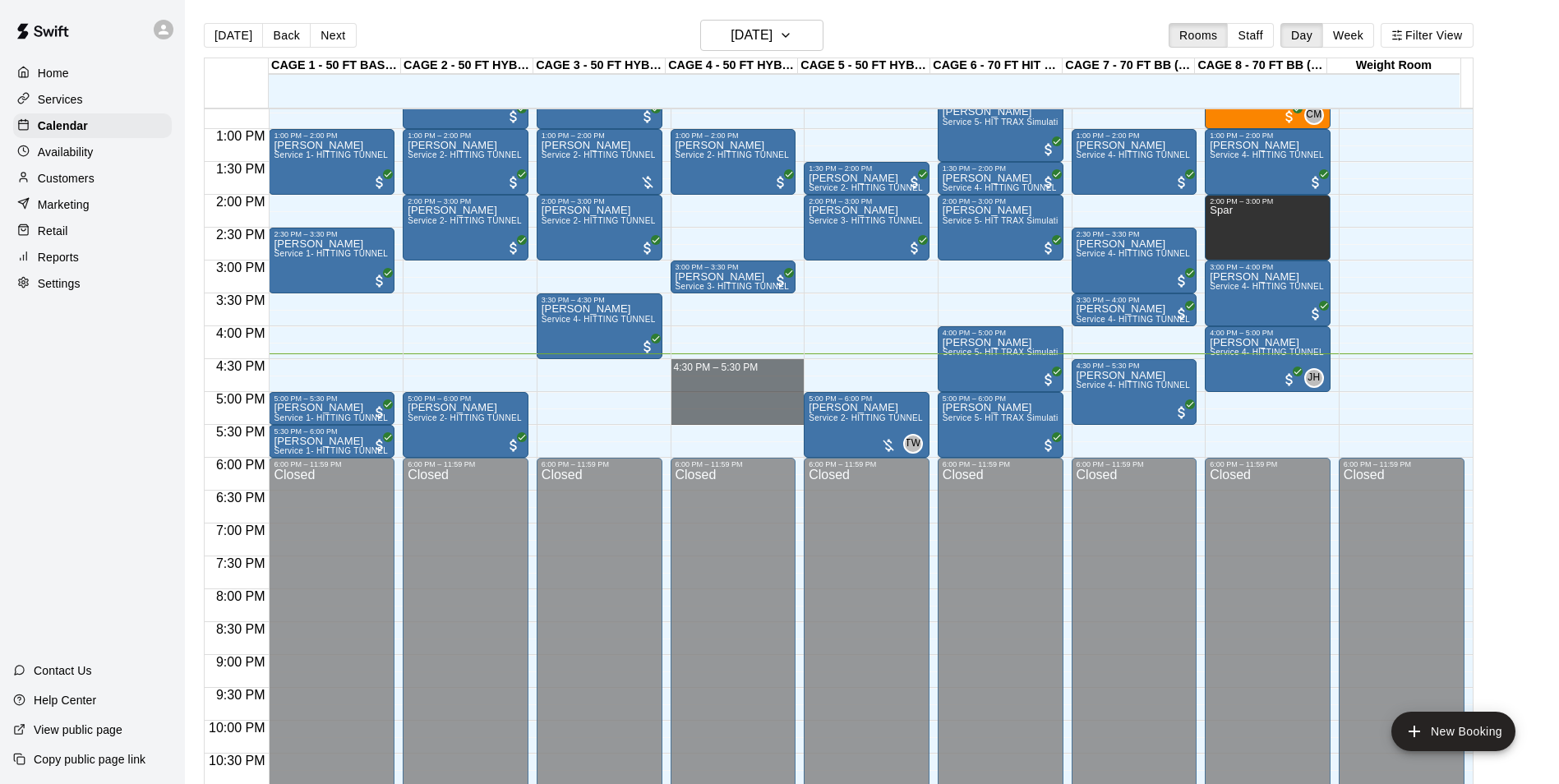
drag, startPoint x: 691, startPoint y: 366, endPoint x: 704, endPoint y: 421, distance: 56.5
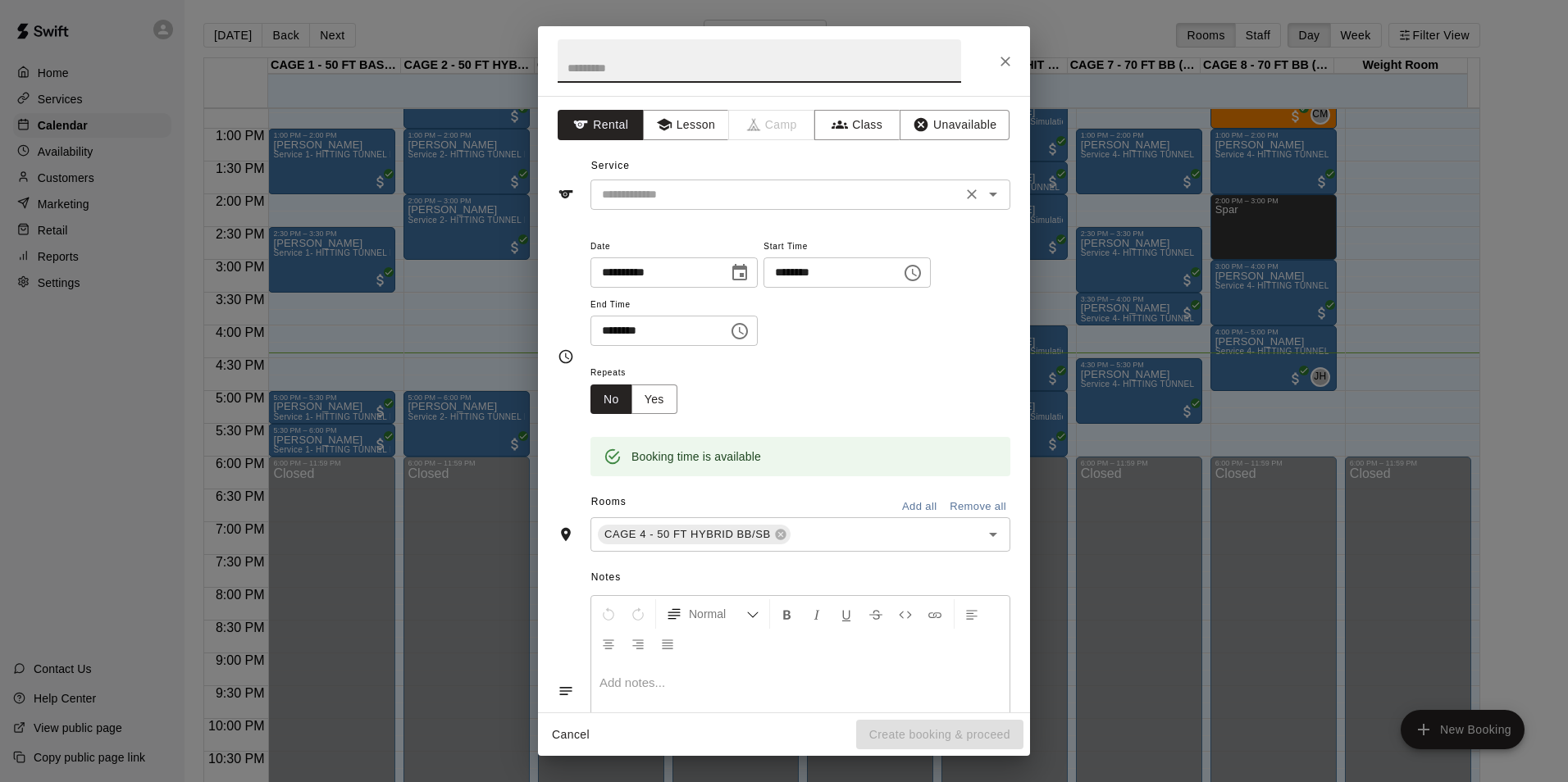
click at [700, 199] on input "text" at bounding box center [776, 194] width 361 height 21
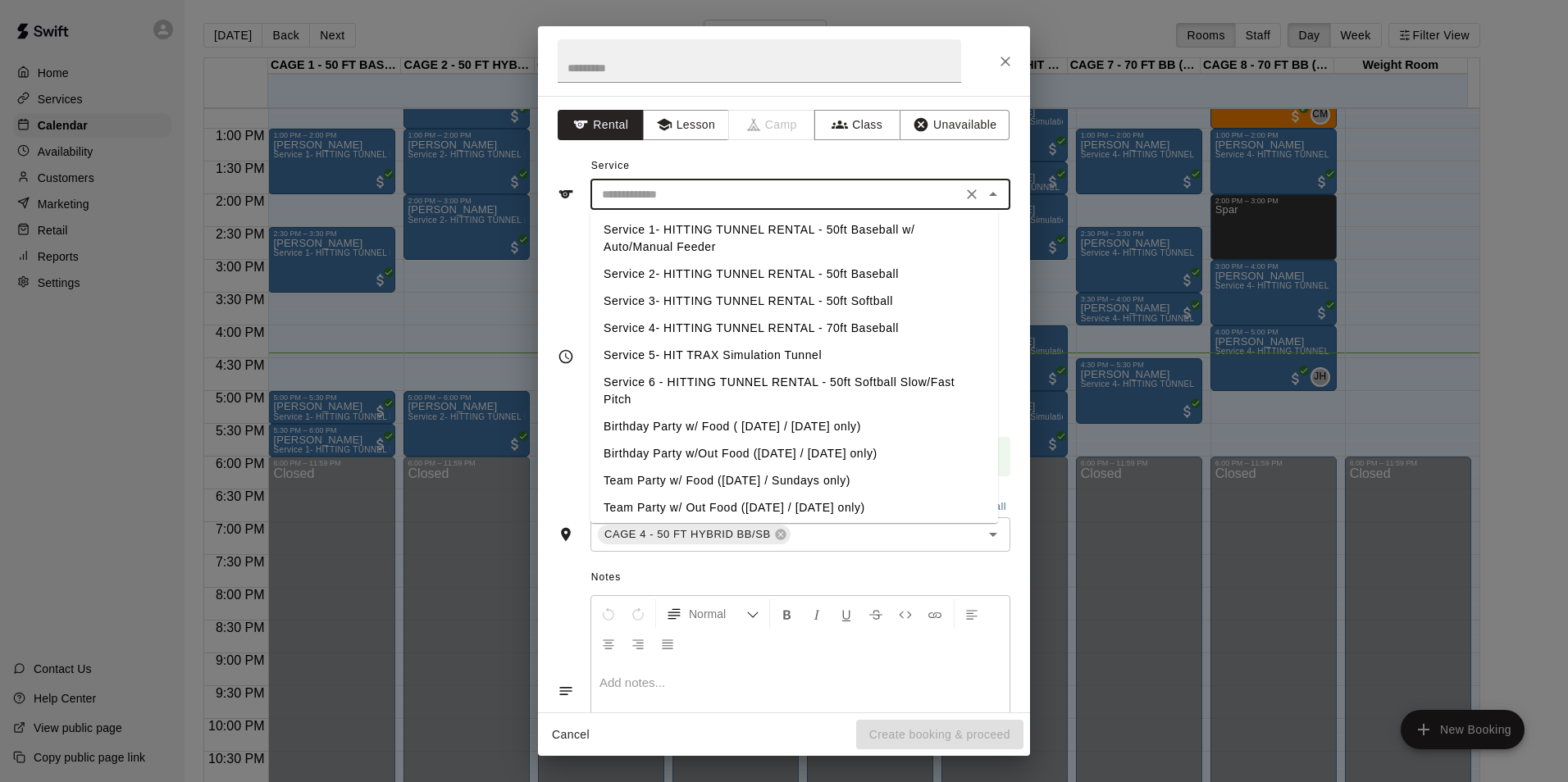
click at [865, 276] on li "Service 2- HITTING TUNNEL RENTAL - 50ft Baseball" at bounding box center [794, 274] width 408 height 27
type input "**********"
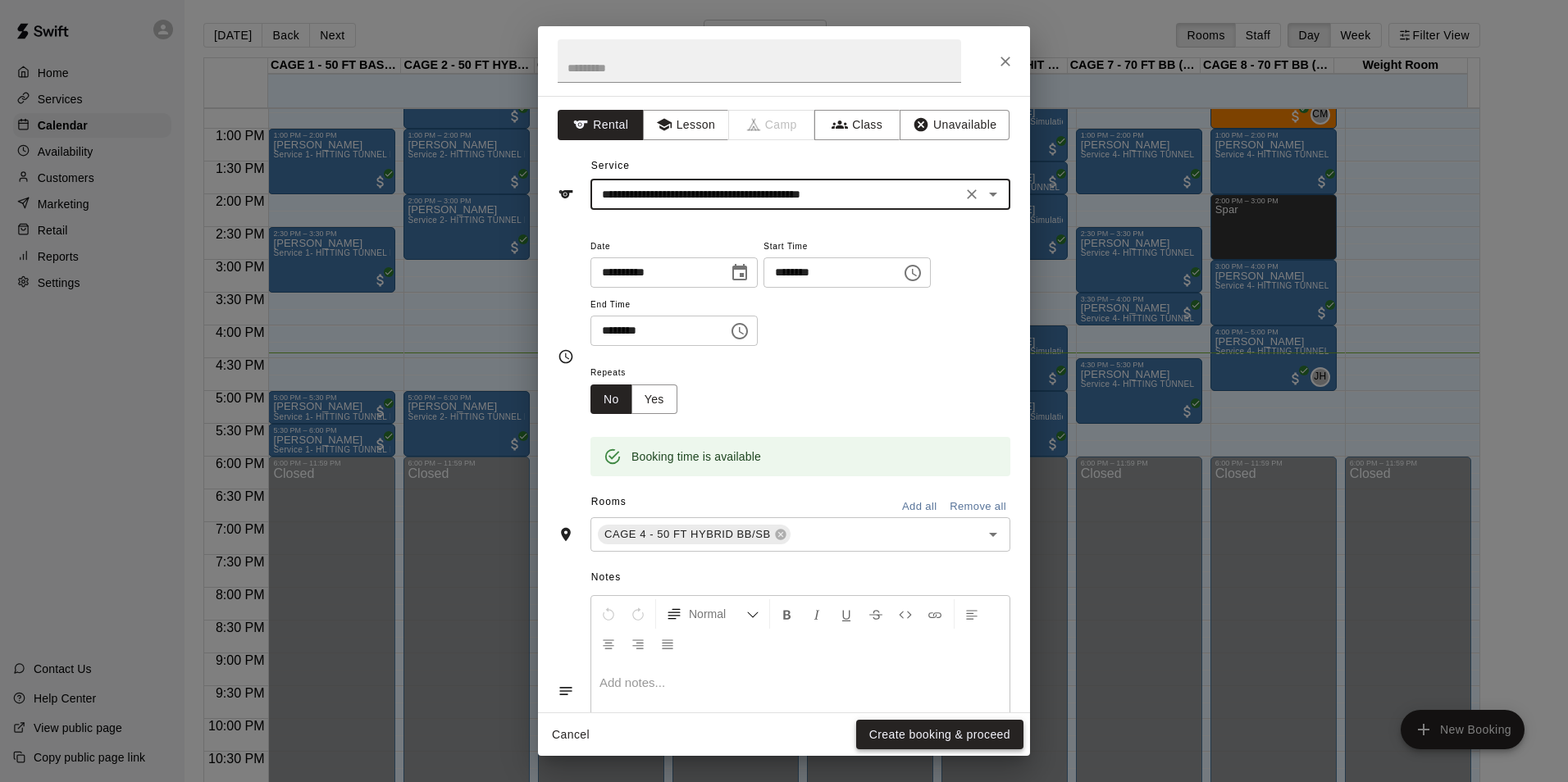
click at [895, 736] on button "Create booking & proceed" at bounding box center [939, 735] width 167 height 31
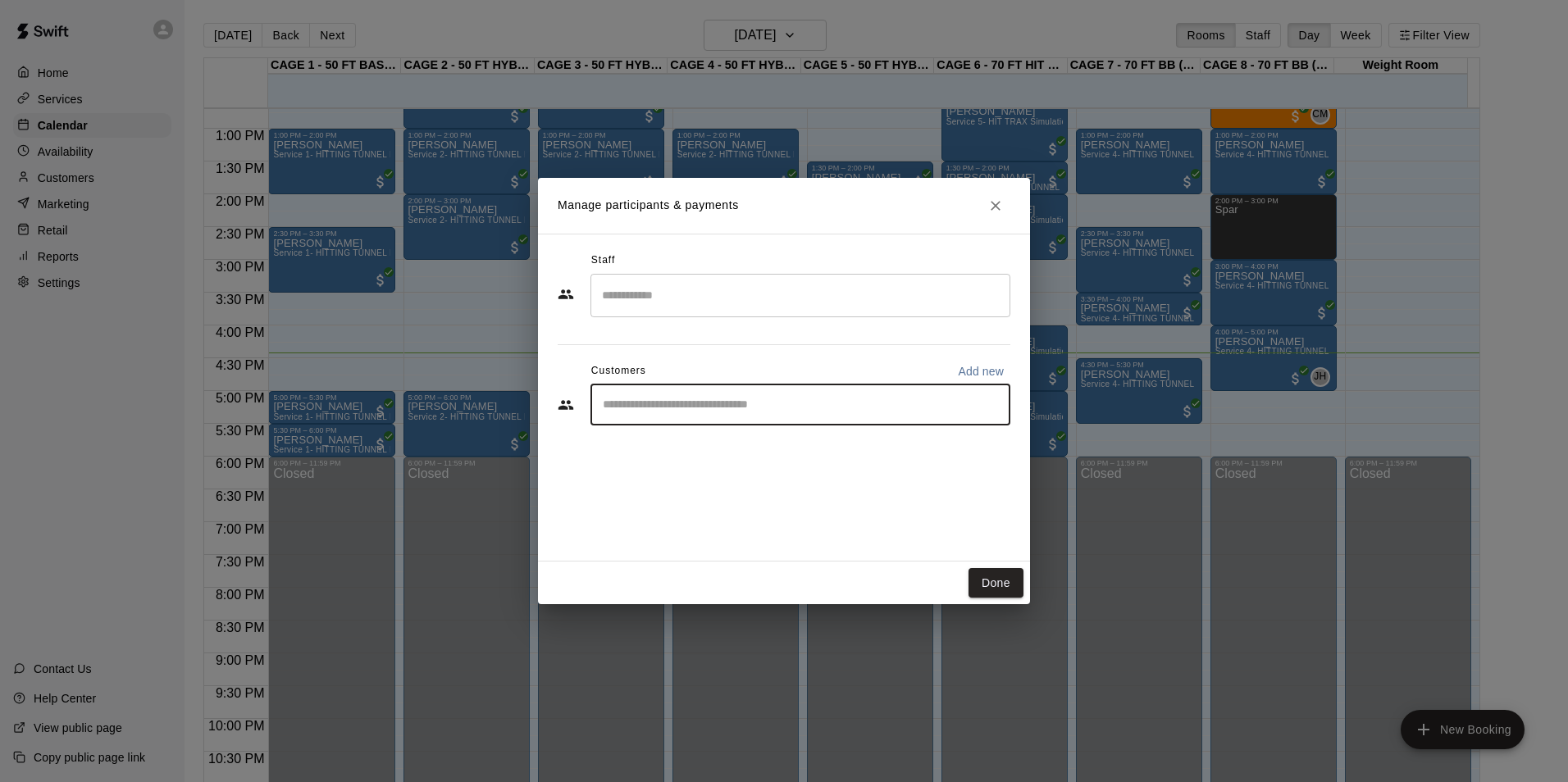
click at [689, 400] on input "Start typing to search customers..." at bounding box center [801, 405] width 405 height 17
type input "******"
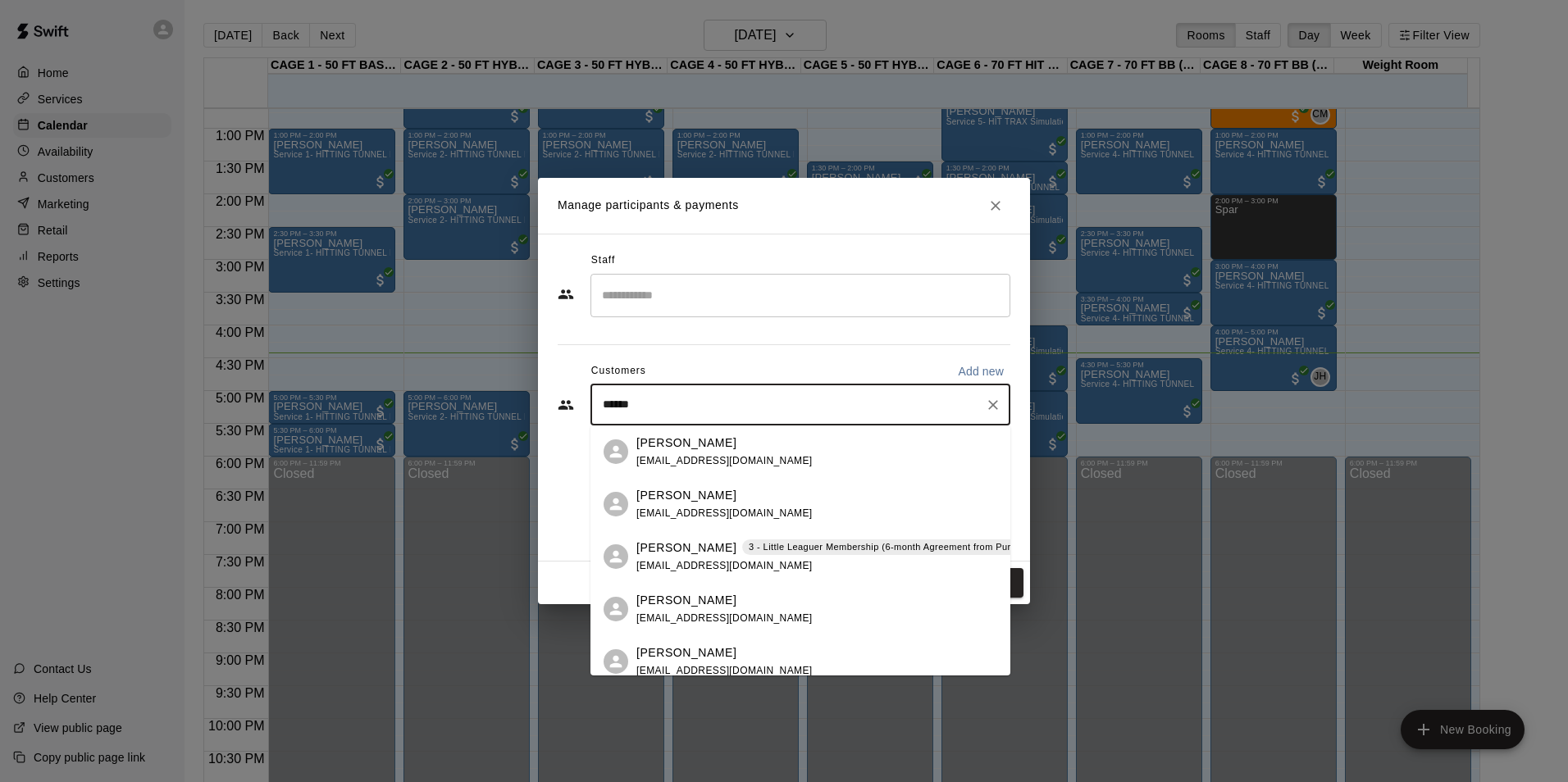
click at [751, 463] on span "camposrocky85@yahoo.com" at bounding box center [724, 461] width 176 height 12
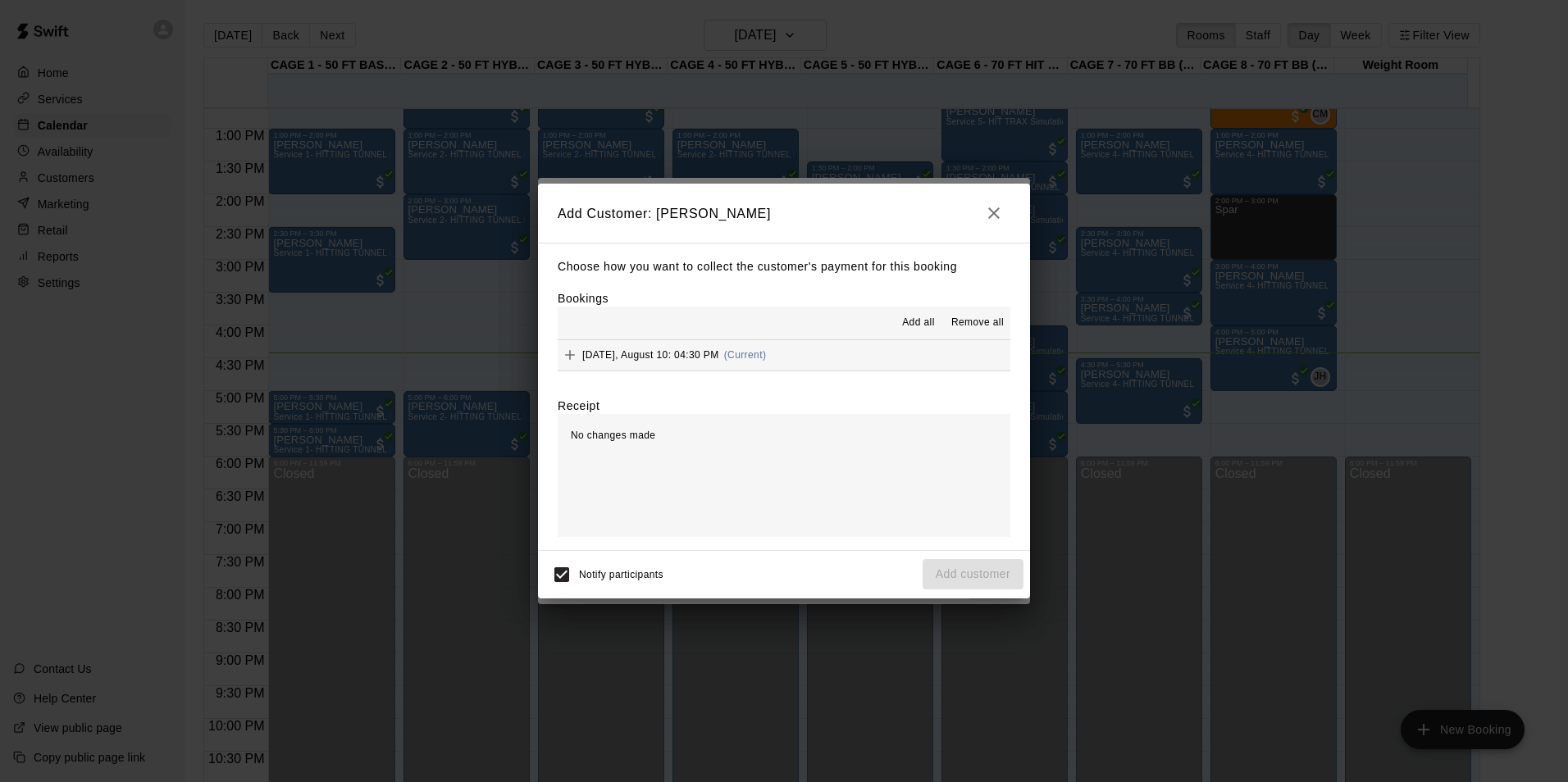
click at [803, 359] on button "Sunday, August 10: 04:30 PM (Current)" at bounding box center [783, 355] width 453 height 31
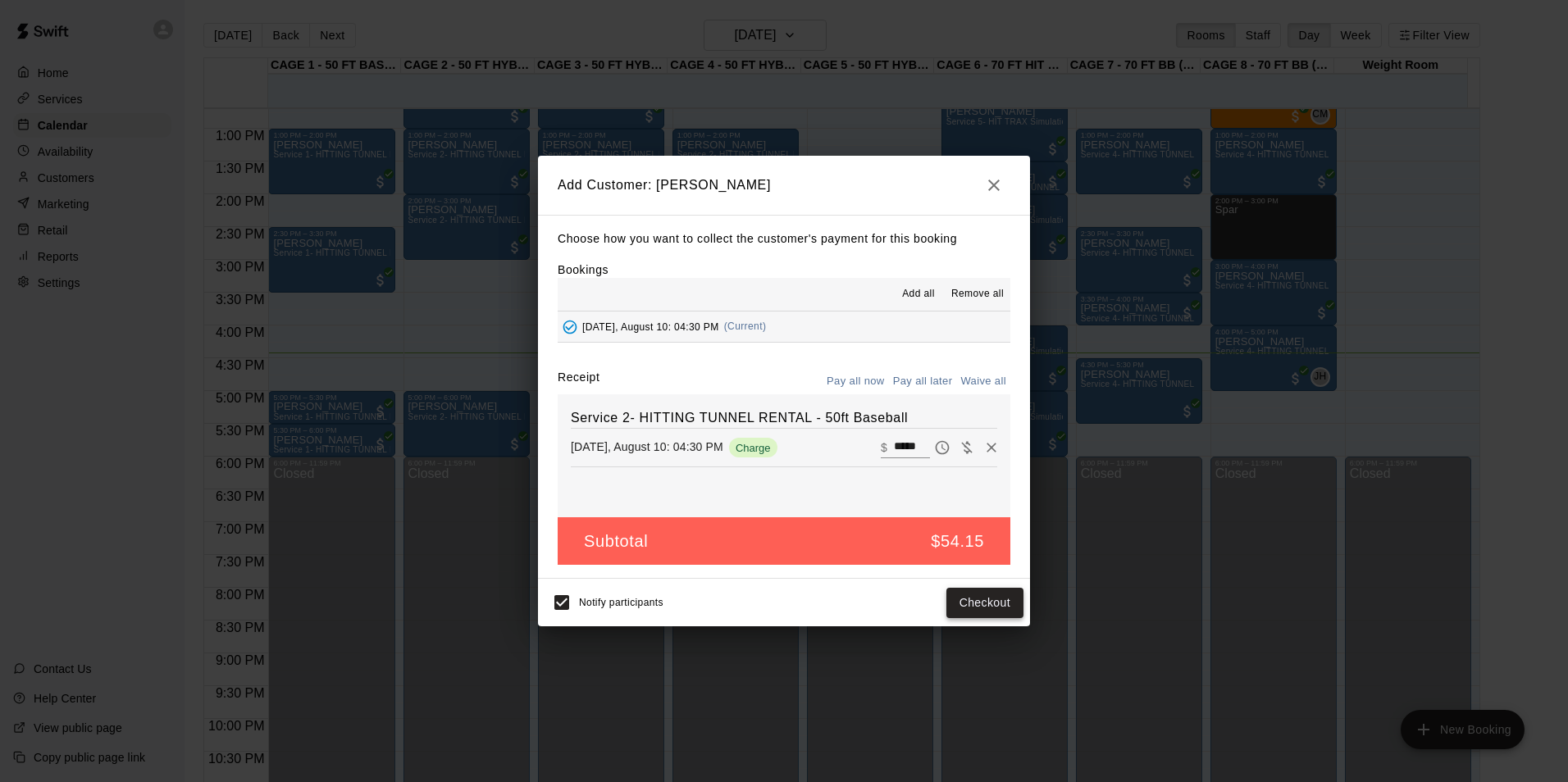
click at [993, 604] on button "Checkout" at bounding box center [985, 603] width 77 height 31
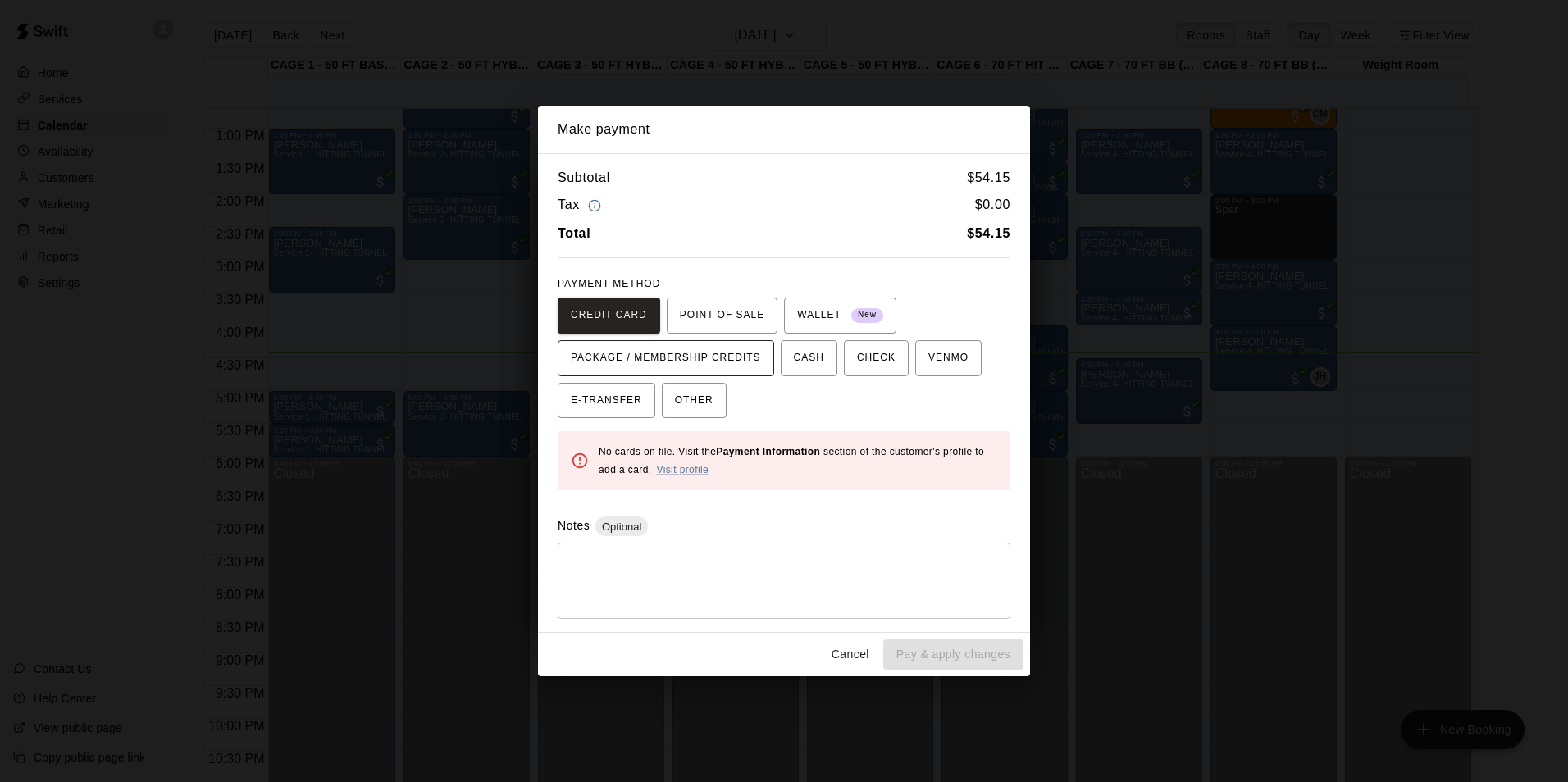
click at [712, 341] on button "PACKAGE / MEMBERSHIP CREDITS" at bounding box center [665, 358] width 217 height 36
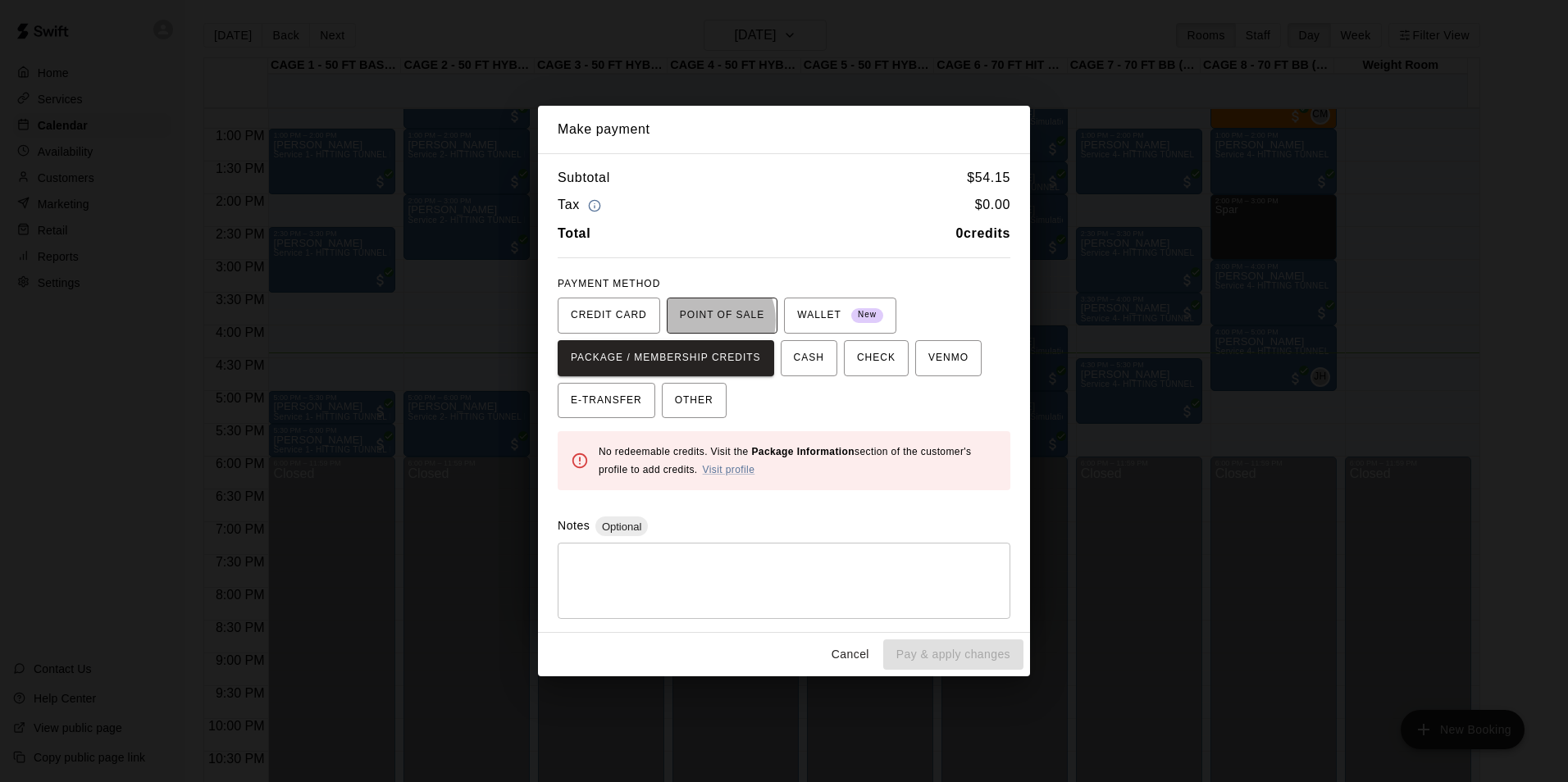
click at [706, 320] on span "POINT OF SALE" at bounding box center [723, 315] width 85 height 27
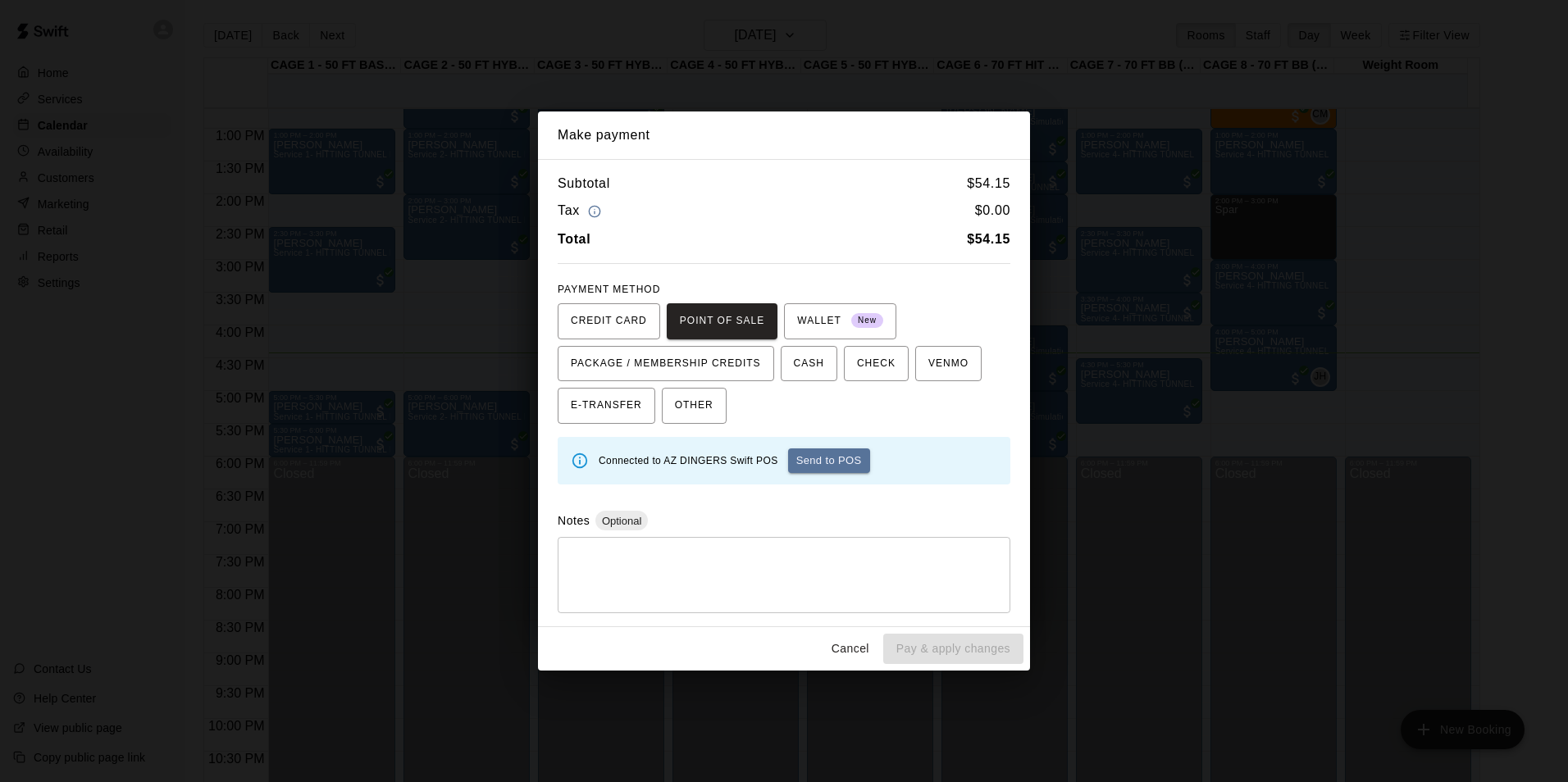
click at [802, 468] on button "Send to POS" at bounding box center [829, 461] width 82 height 25
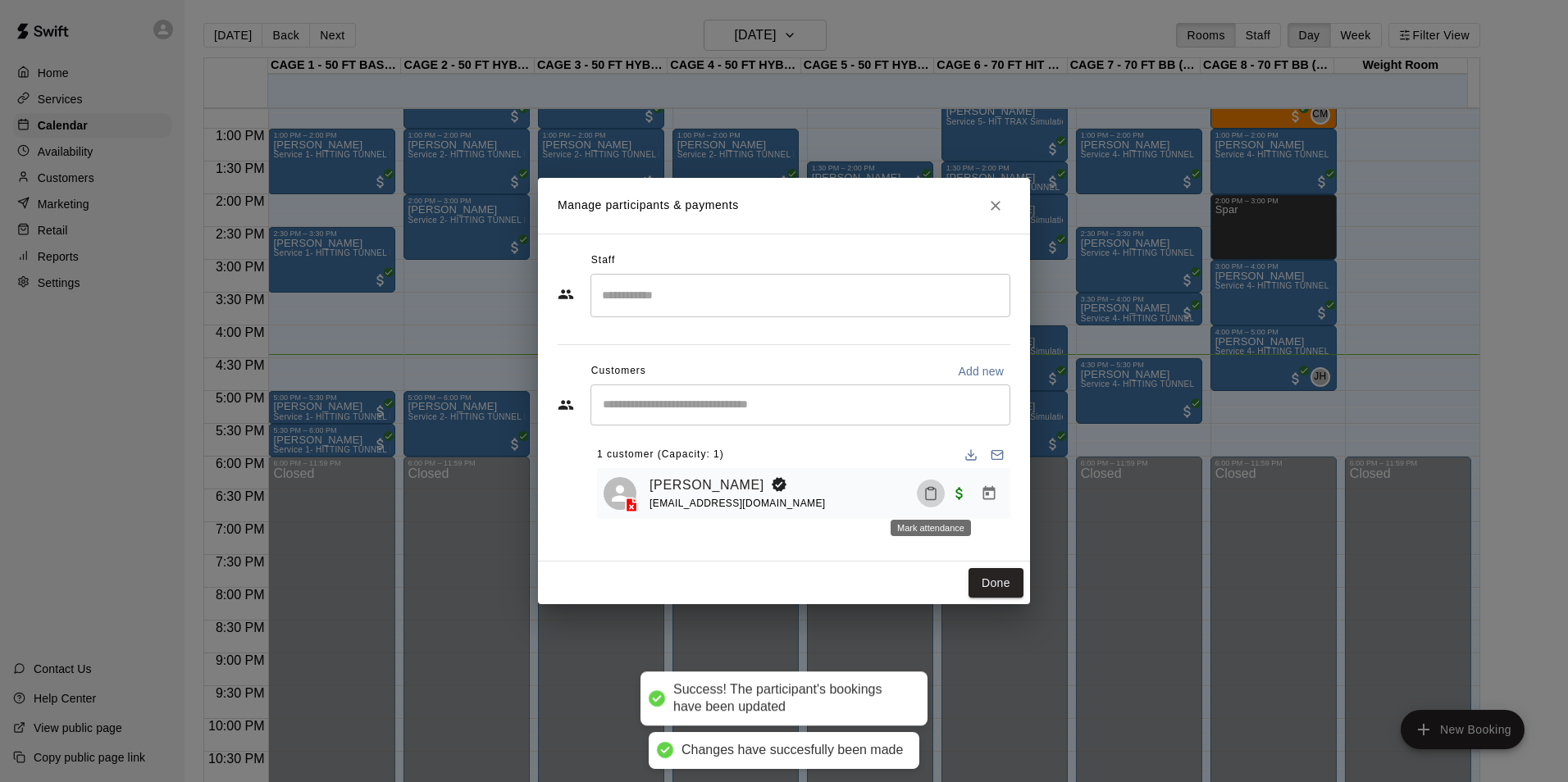
click at [936, 497] on icon "Mark attendance" at bounding box center [931, 495] width 10 height 12
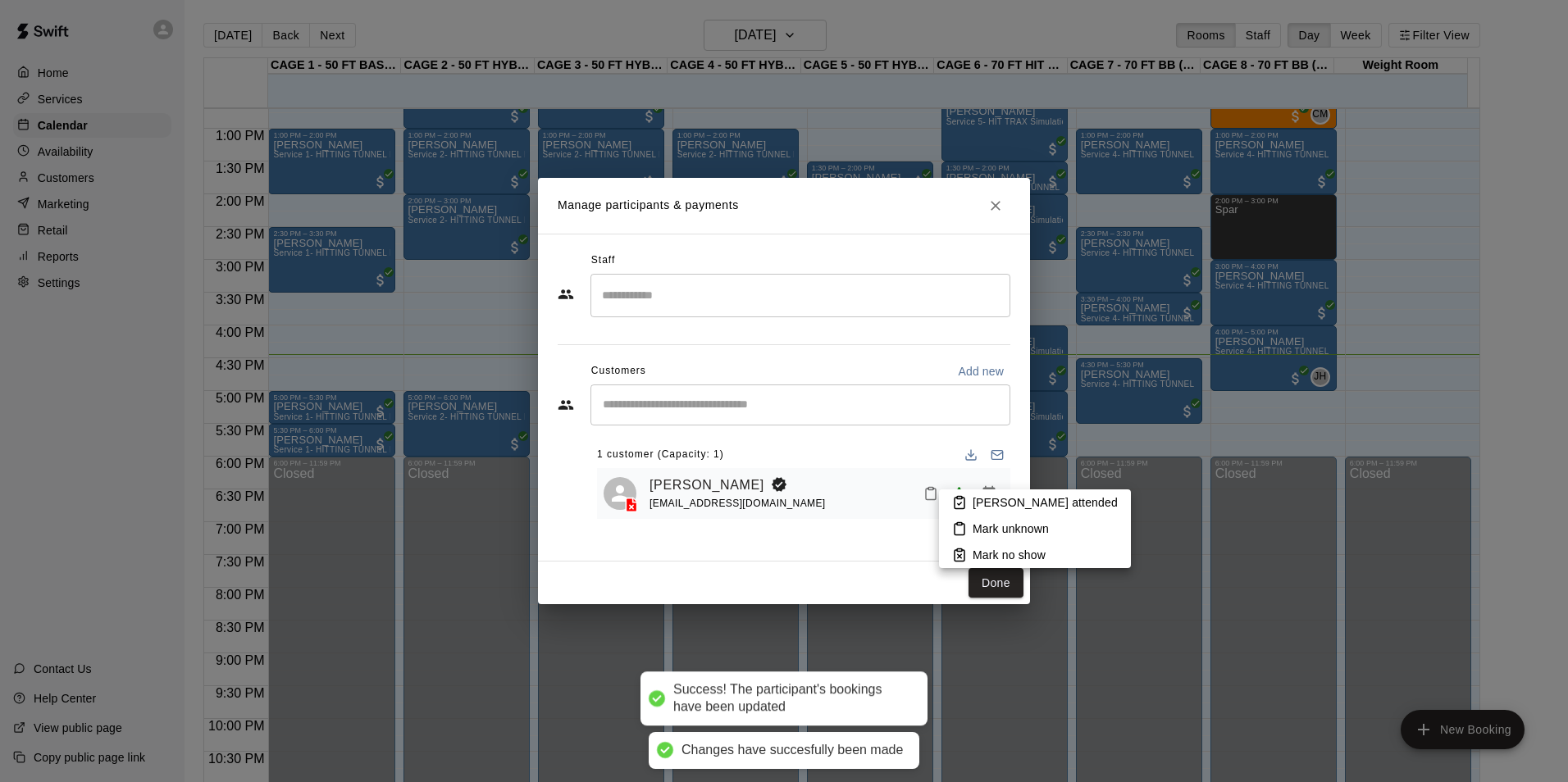
click at [946, 497] on li "Mark attended" at bounding box center [1035, 503] width 192 height 27
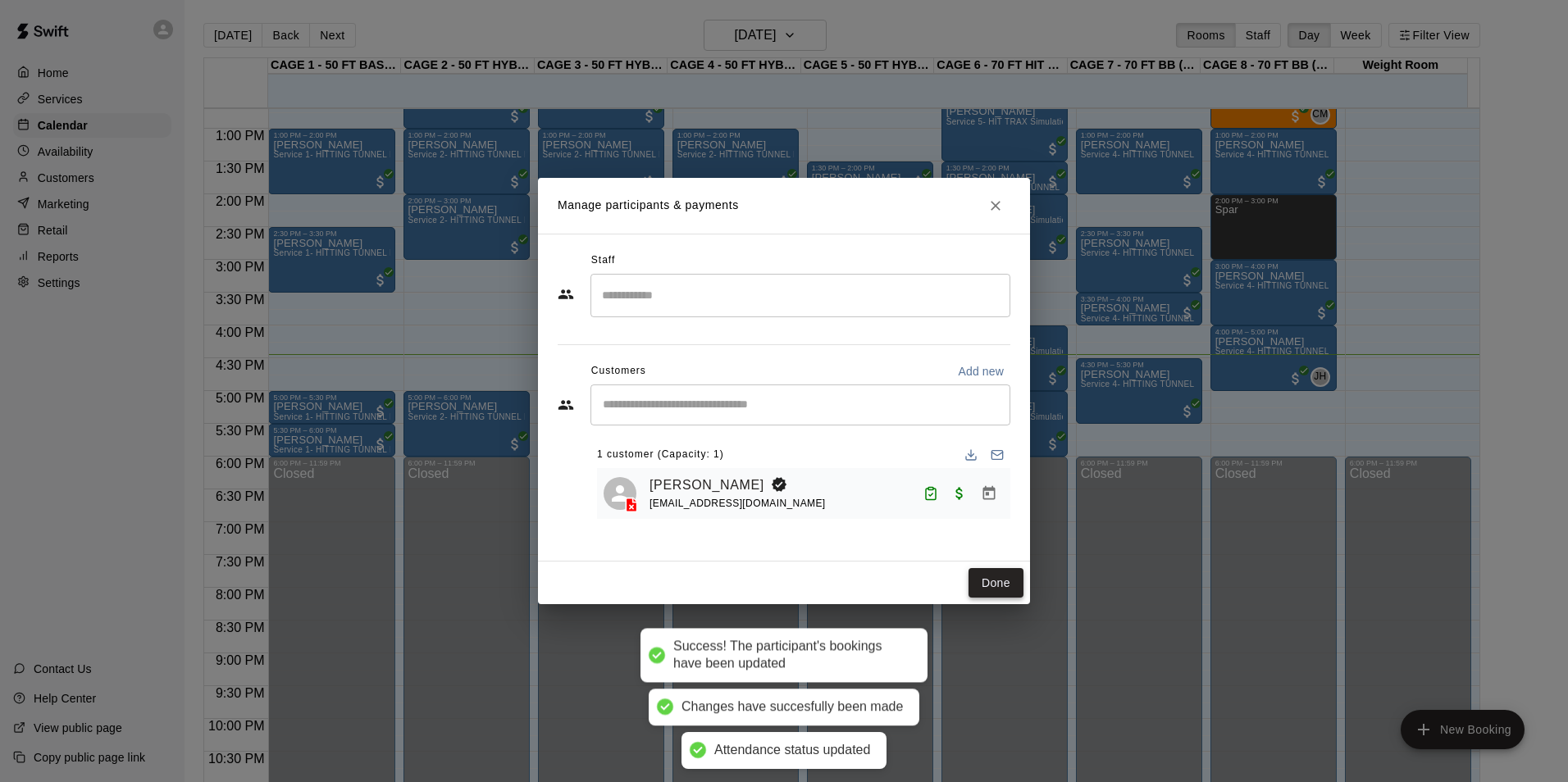
drag, startPoint x: 1008, startPoint y: 584, endPoint x: 1019, endPoint y: 572, distance: 16.3
click at [1009, 584] on button "Done" at bounding box center [996, 583] width 55 height 31
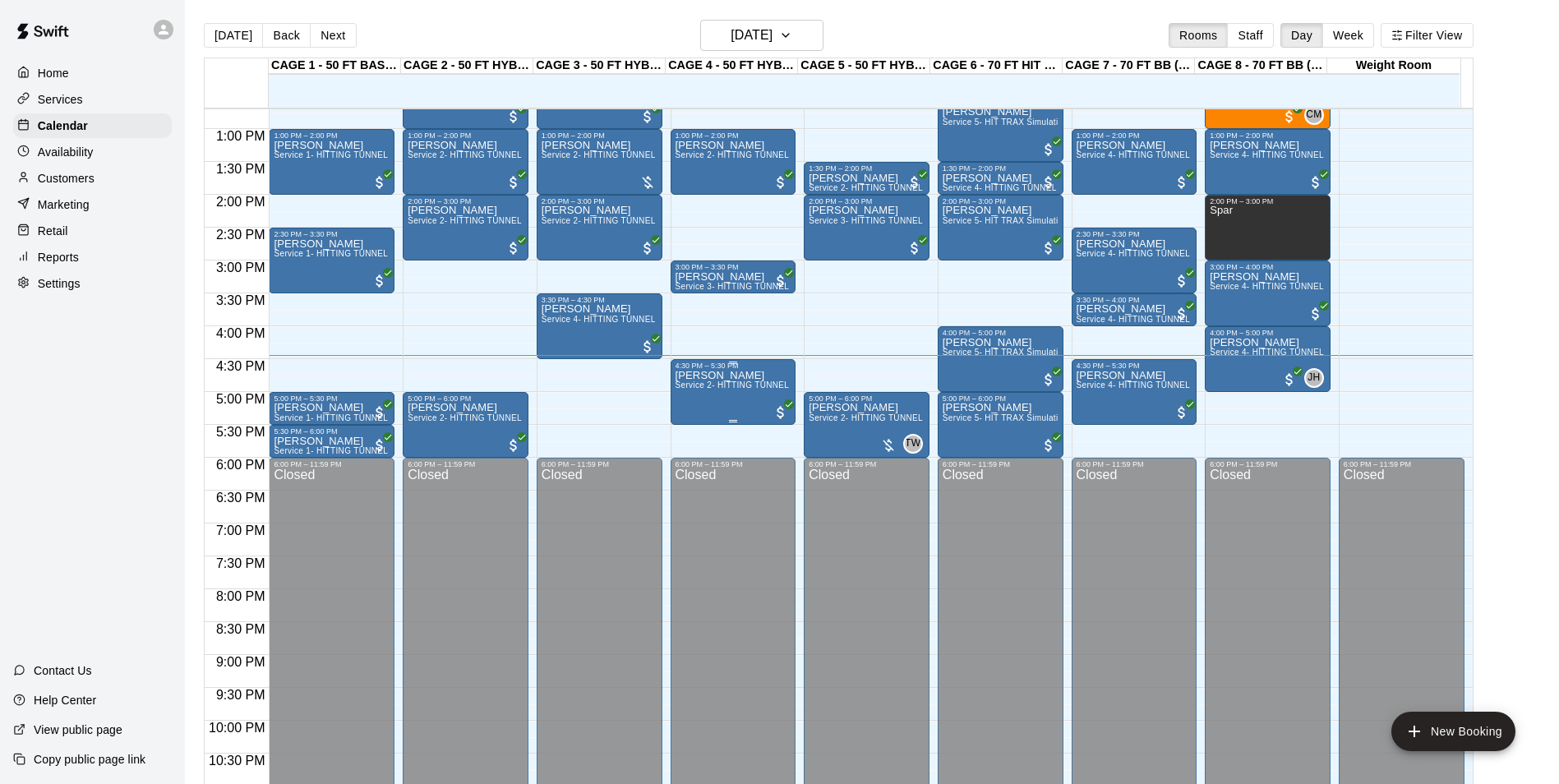
click at [732, 390] on span "Service 2- HITTING TUNNEL RENTAL - 50ft Baseball" at bounding box center [780, 385] width 209 height 9
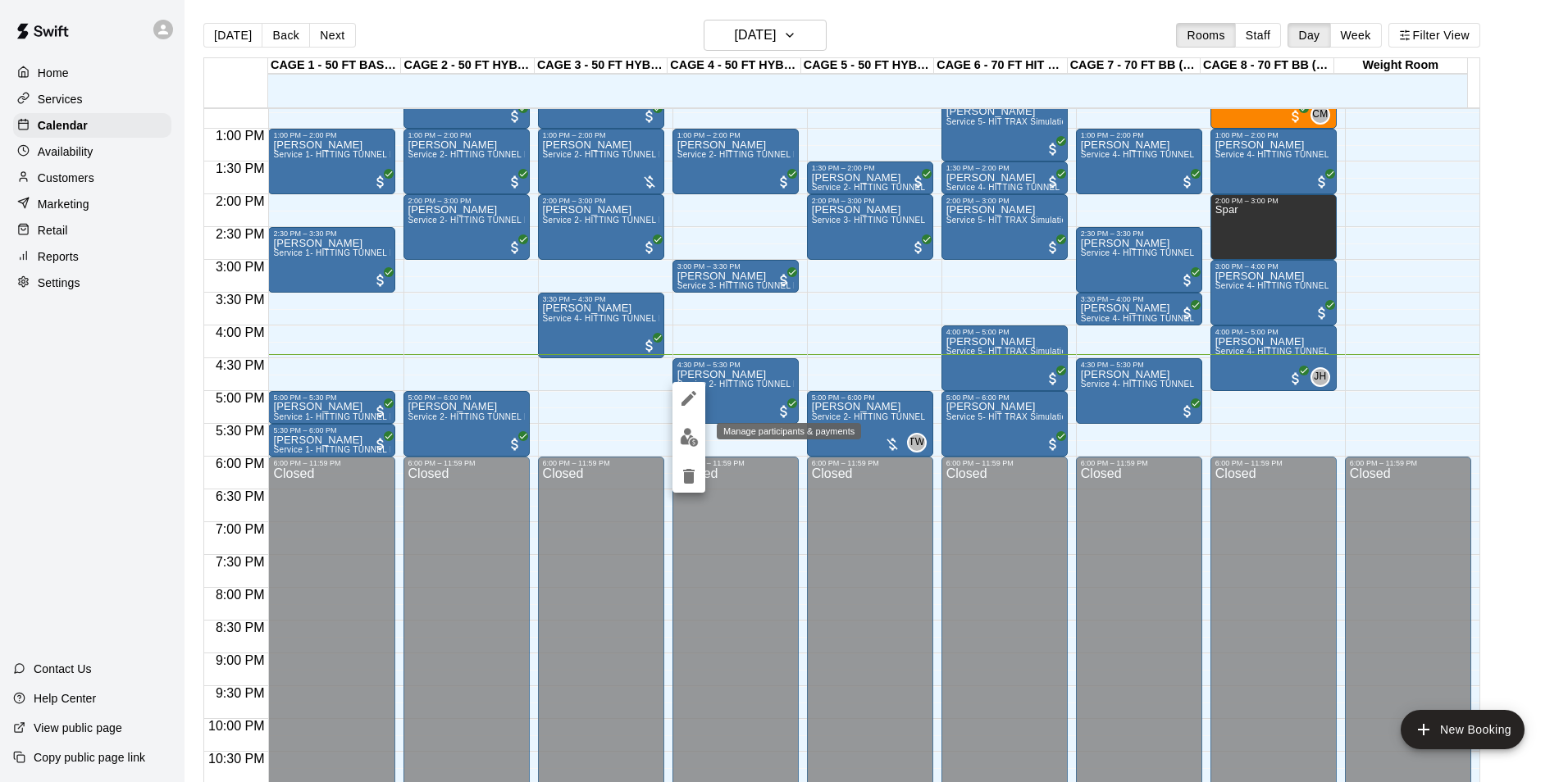
click at [684, 445] on img "edit" at bounding box center [689, 437] width 19 height 19
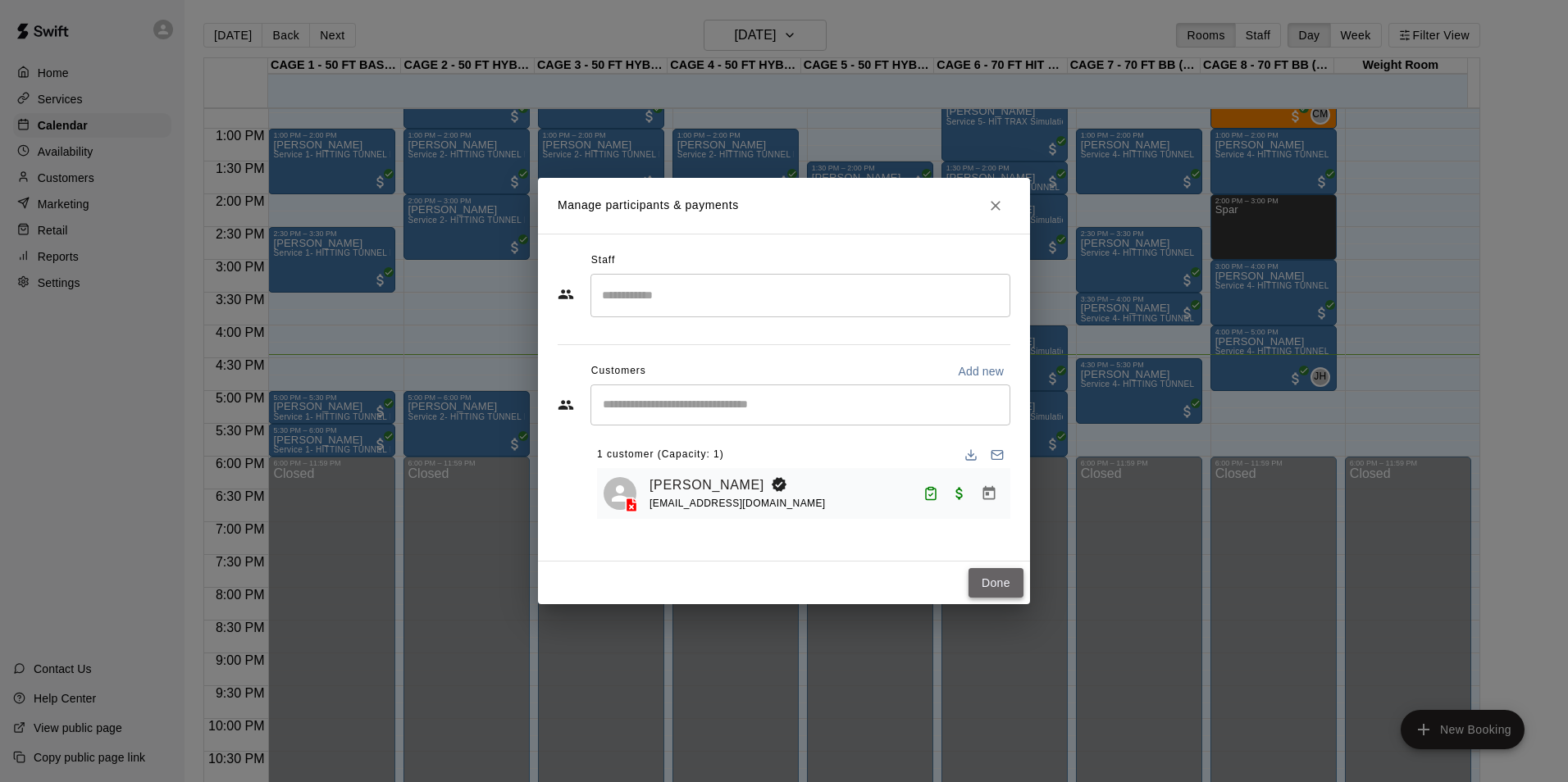
click at [974, 578] on button "Done" at bounding box center [996, 583] width 55 height 31
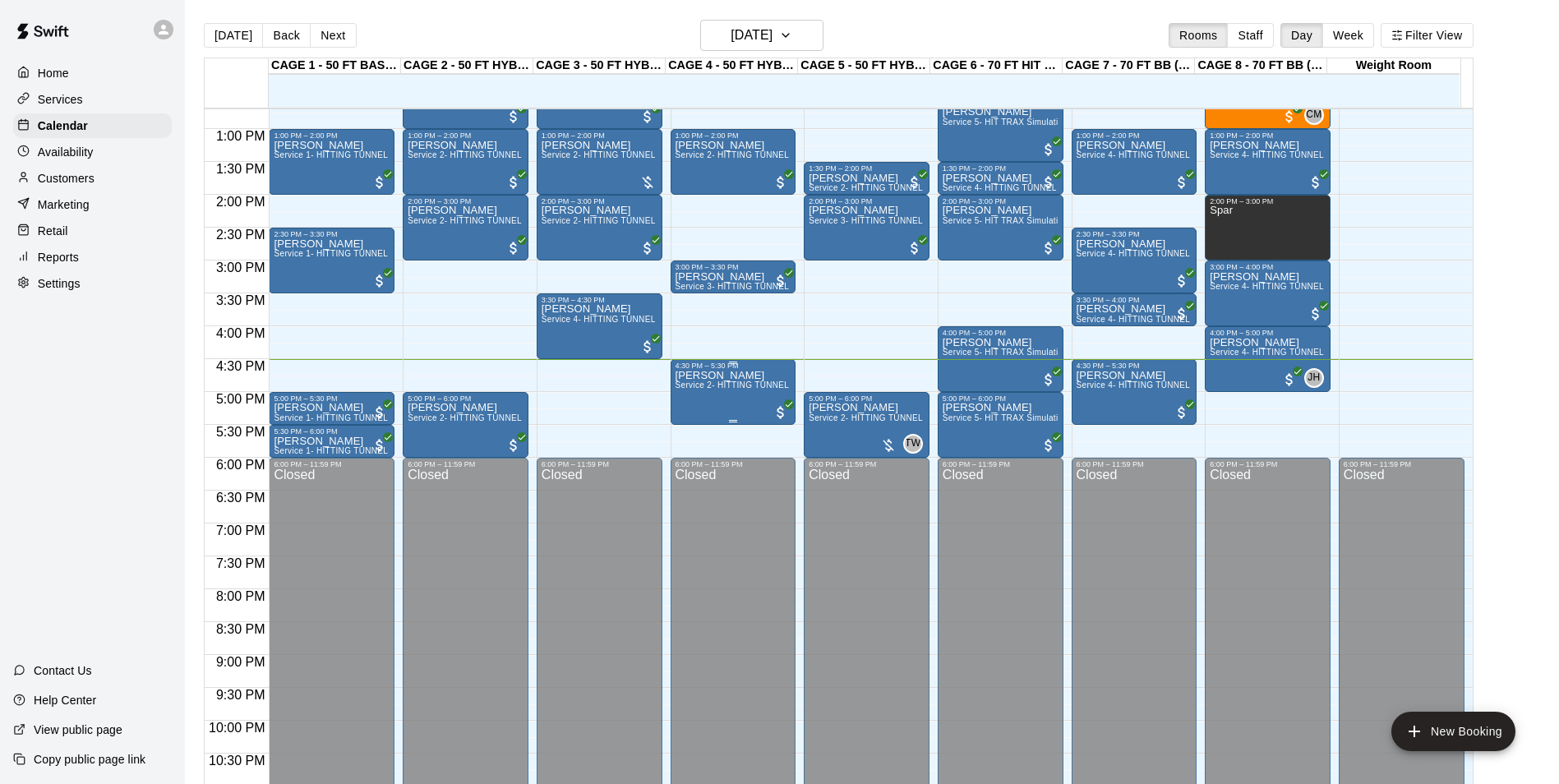
click at [744, 408] on div "Rocky Campos Service 2- HITTING TUNNEL RENTAL - 50ft Baseball" at bounding box center [733, 762] width 116 height 784
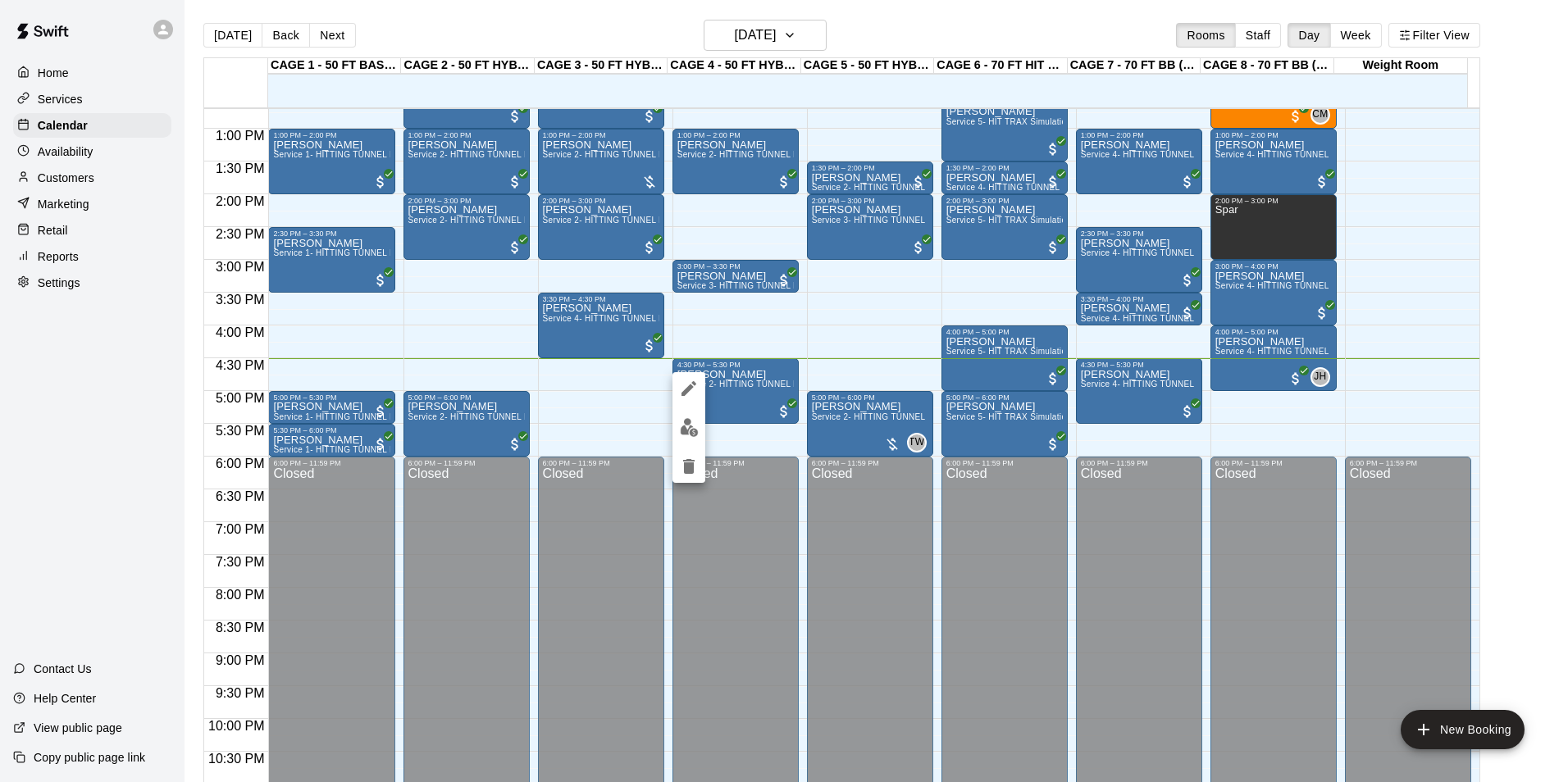
click at [680, 430] on img "edit" at bounding box center [689, 428] width 19 height 19
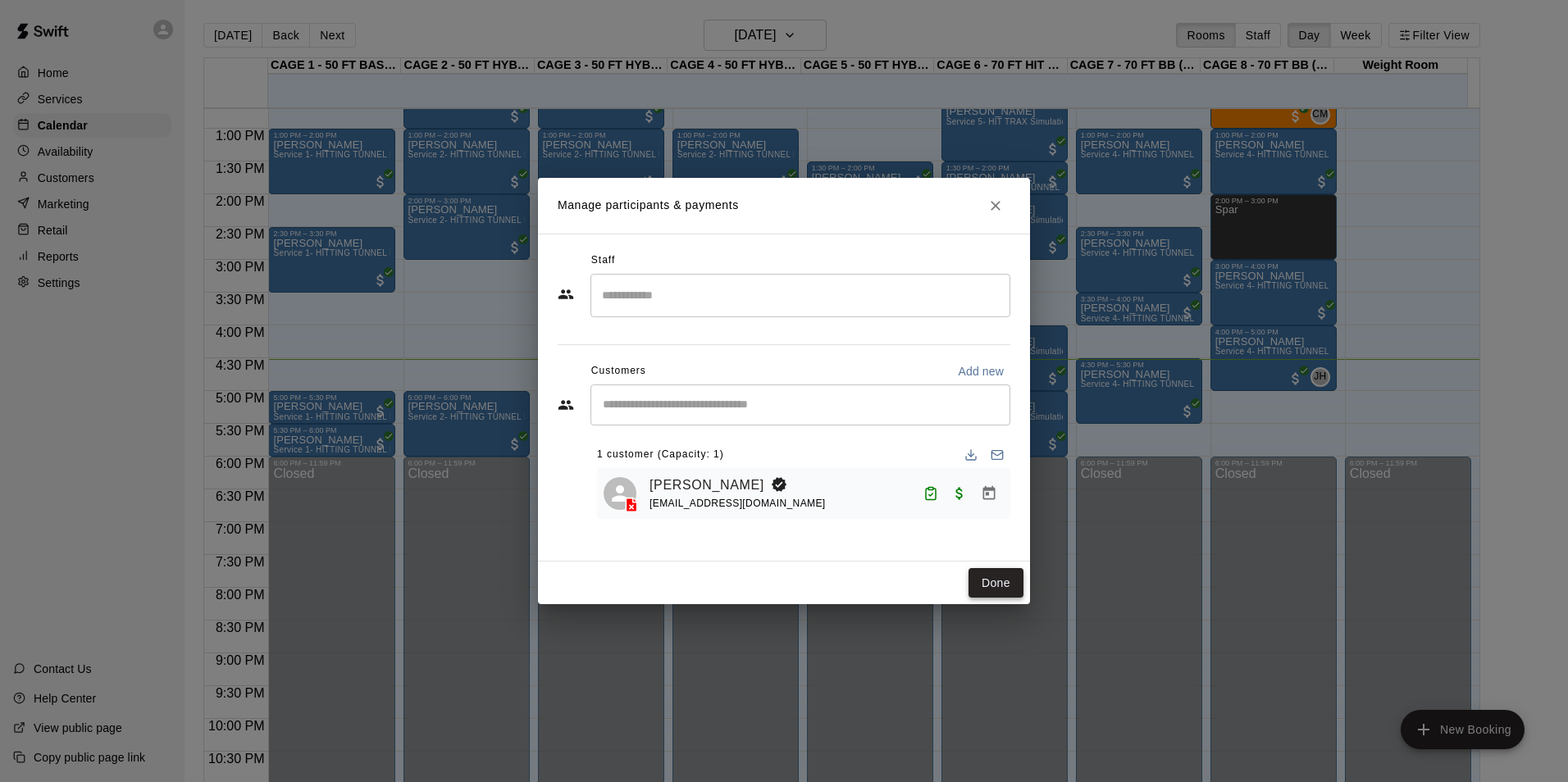
click at [992, 578] on button "Done" at bounding box center [996, 583] width 55 height 31
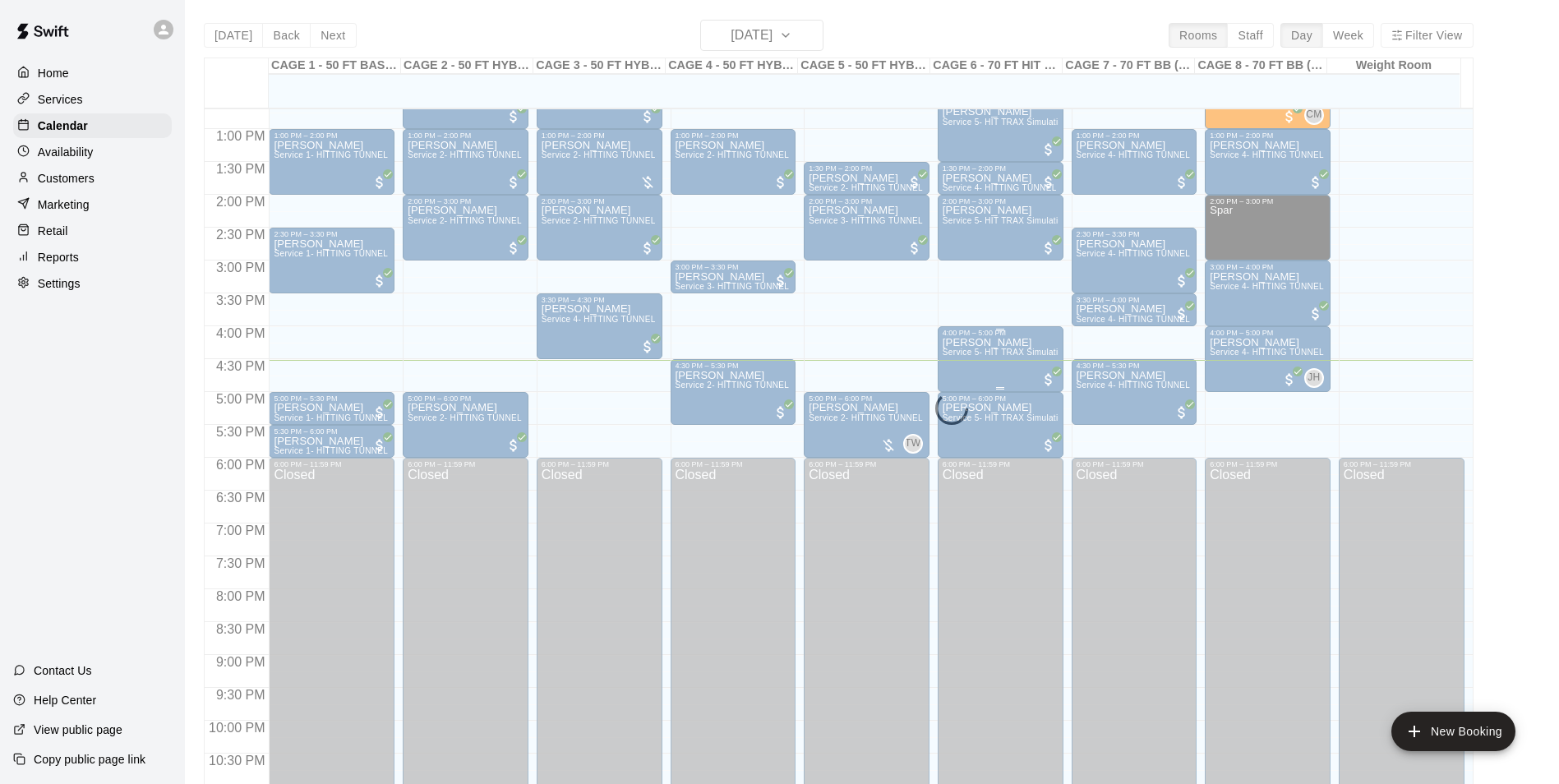
click at [949, 357] on span "Service 5- HIT TRAX Simulation Tunnel" at bounding box center [1020, 352] width 155 height 9
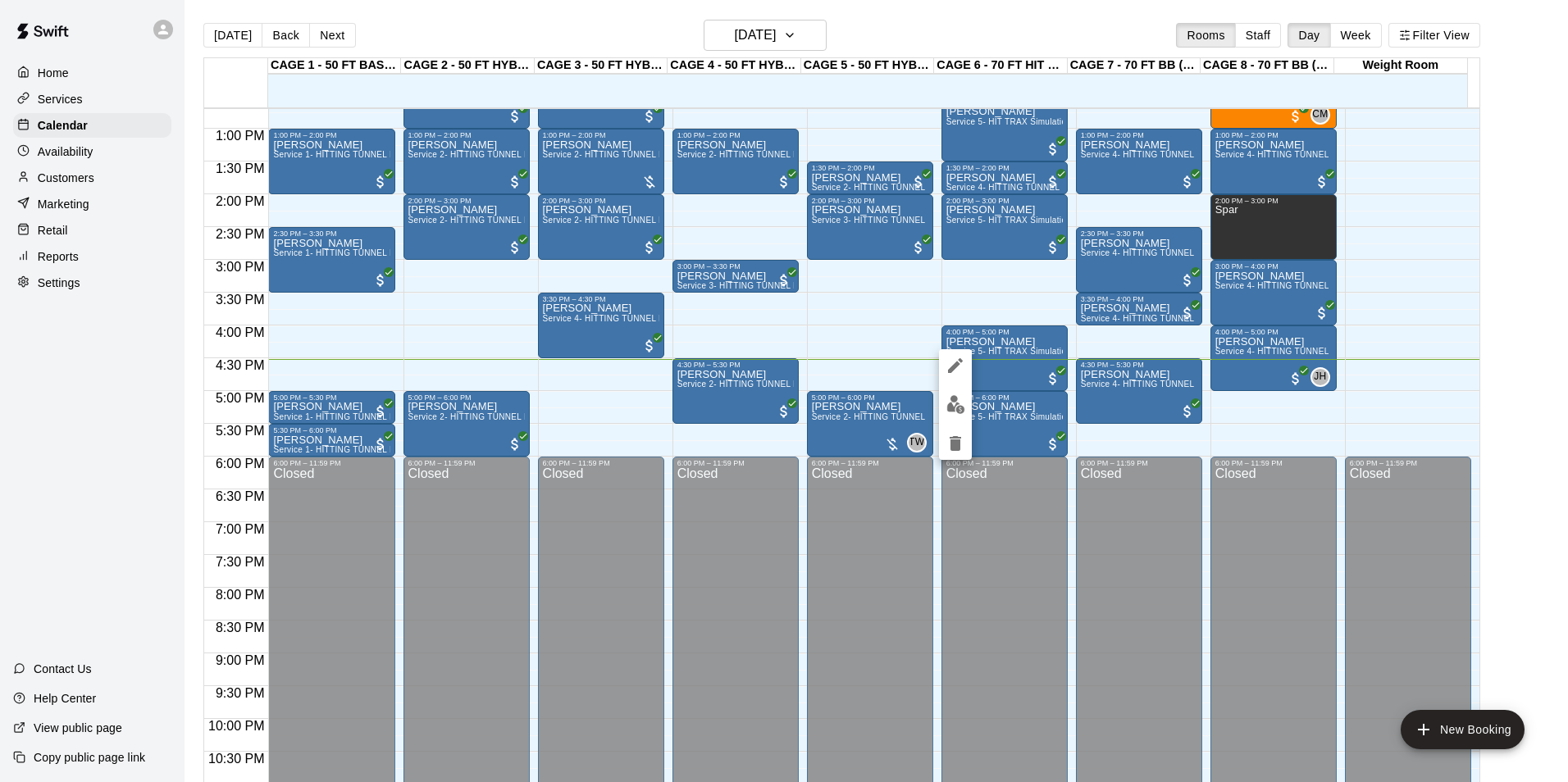
click at [953, 399] on img "edit" at bounding box center [956, 404] width 19 height 19
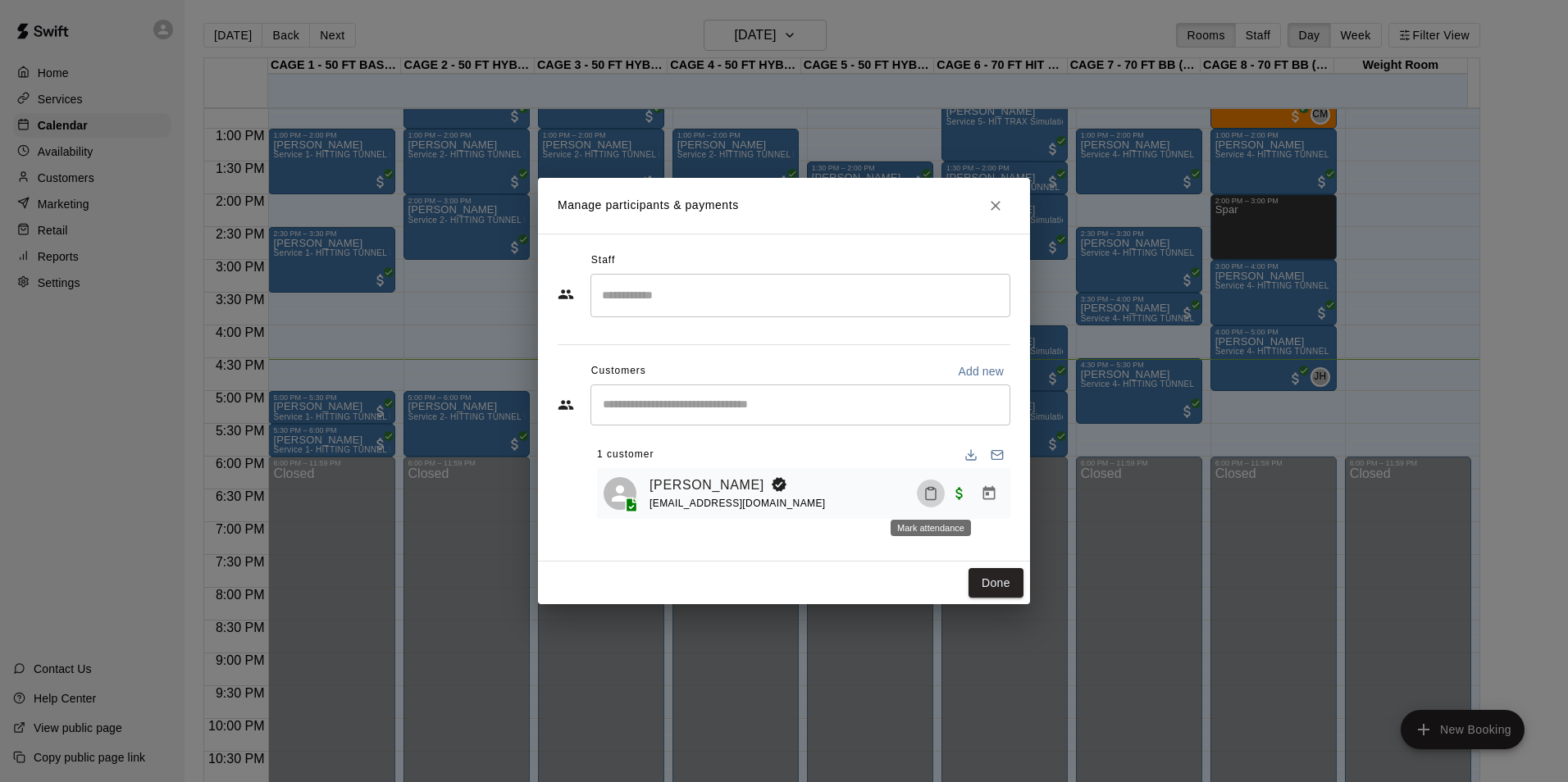
click at [932, 494] on icon "Mark attendance" at bounding box center [931, 494] width 15 height 15
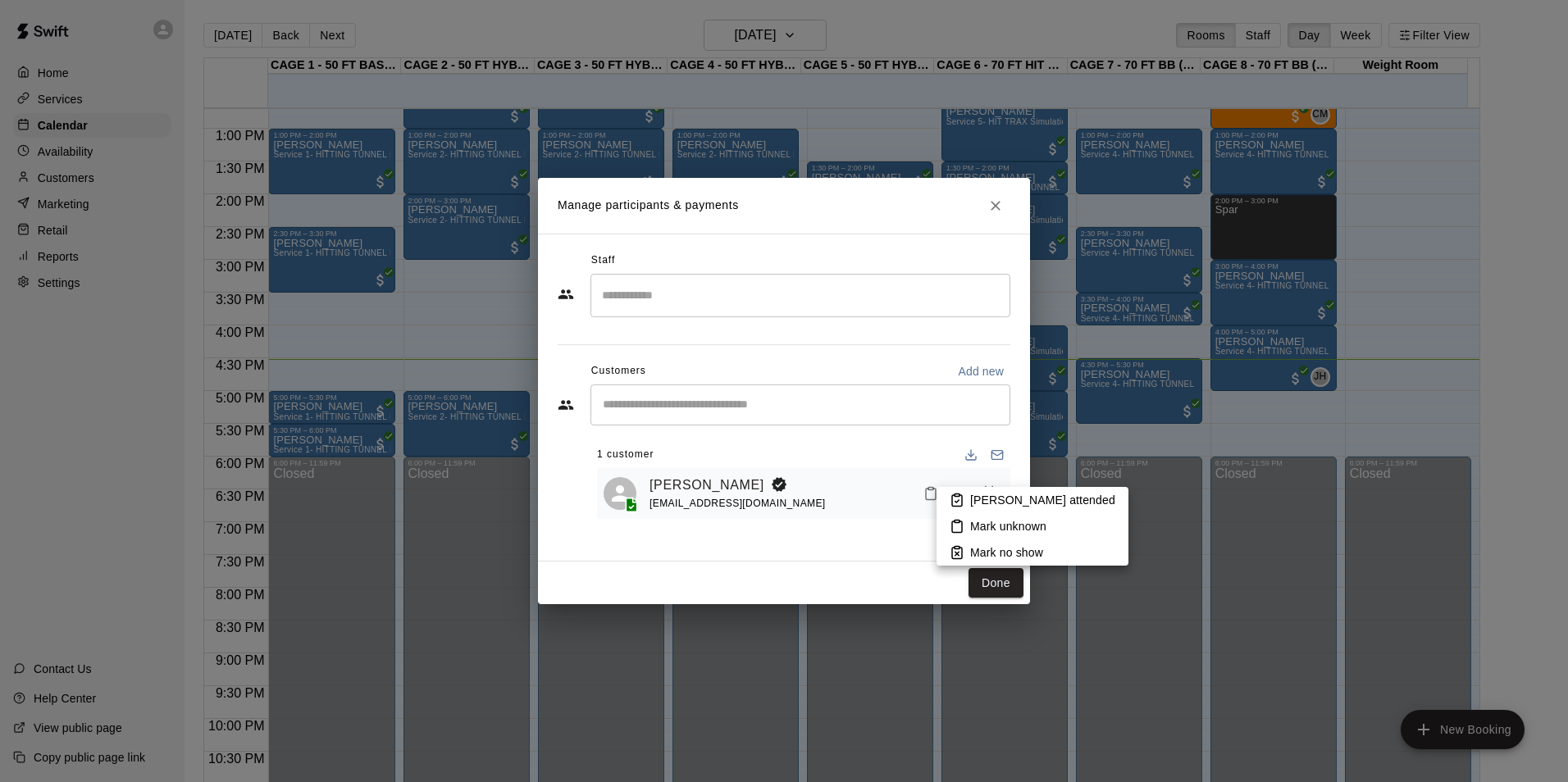
click at [962, 494] on icon at bounding box center [957, 500] width 15 height 15
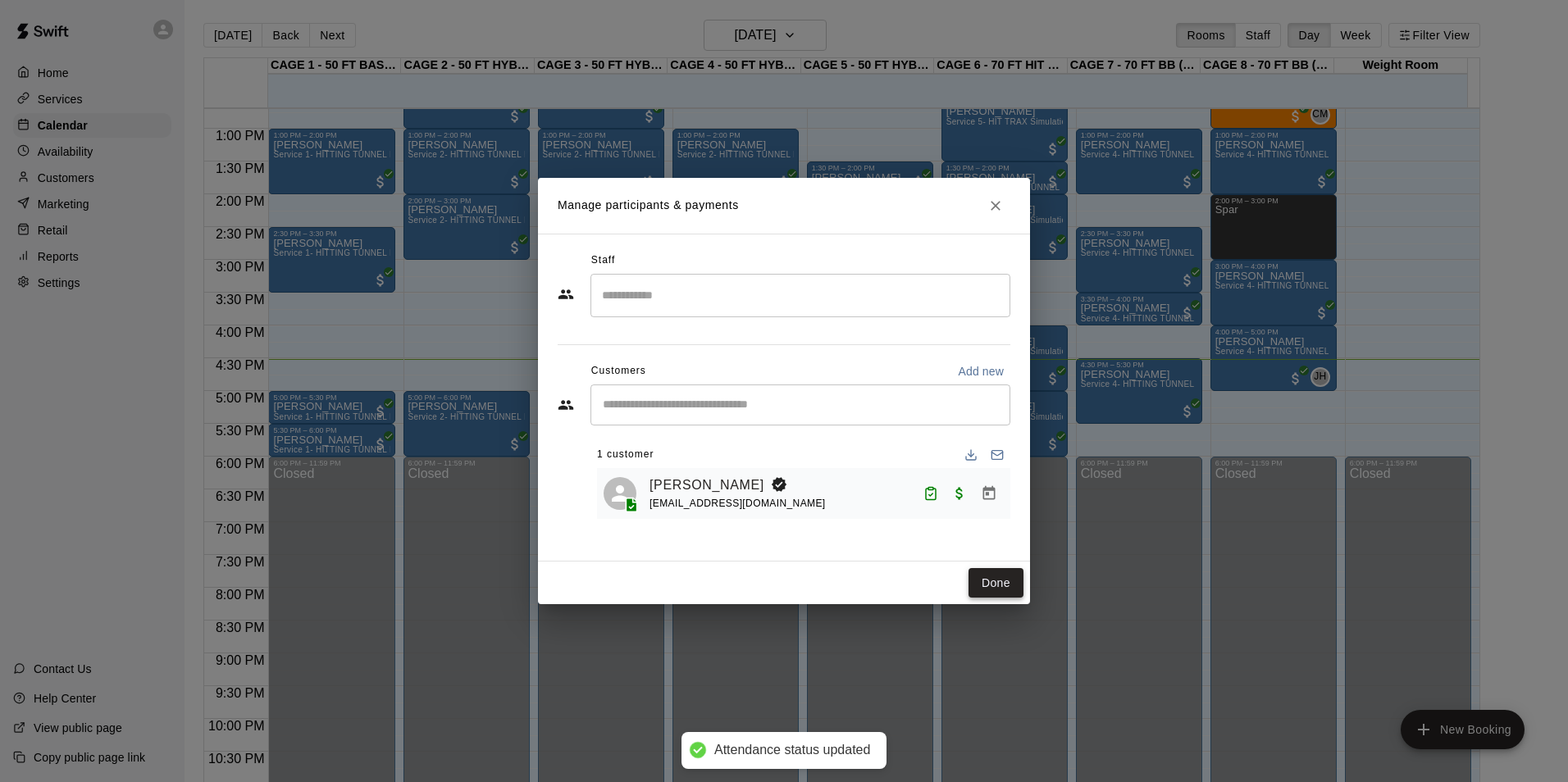
click at [992, 580] on button "Done" at bounding box center [996, 583] width 55 height 31
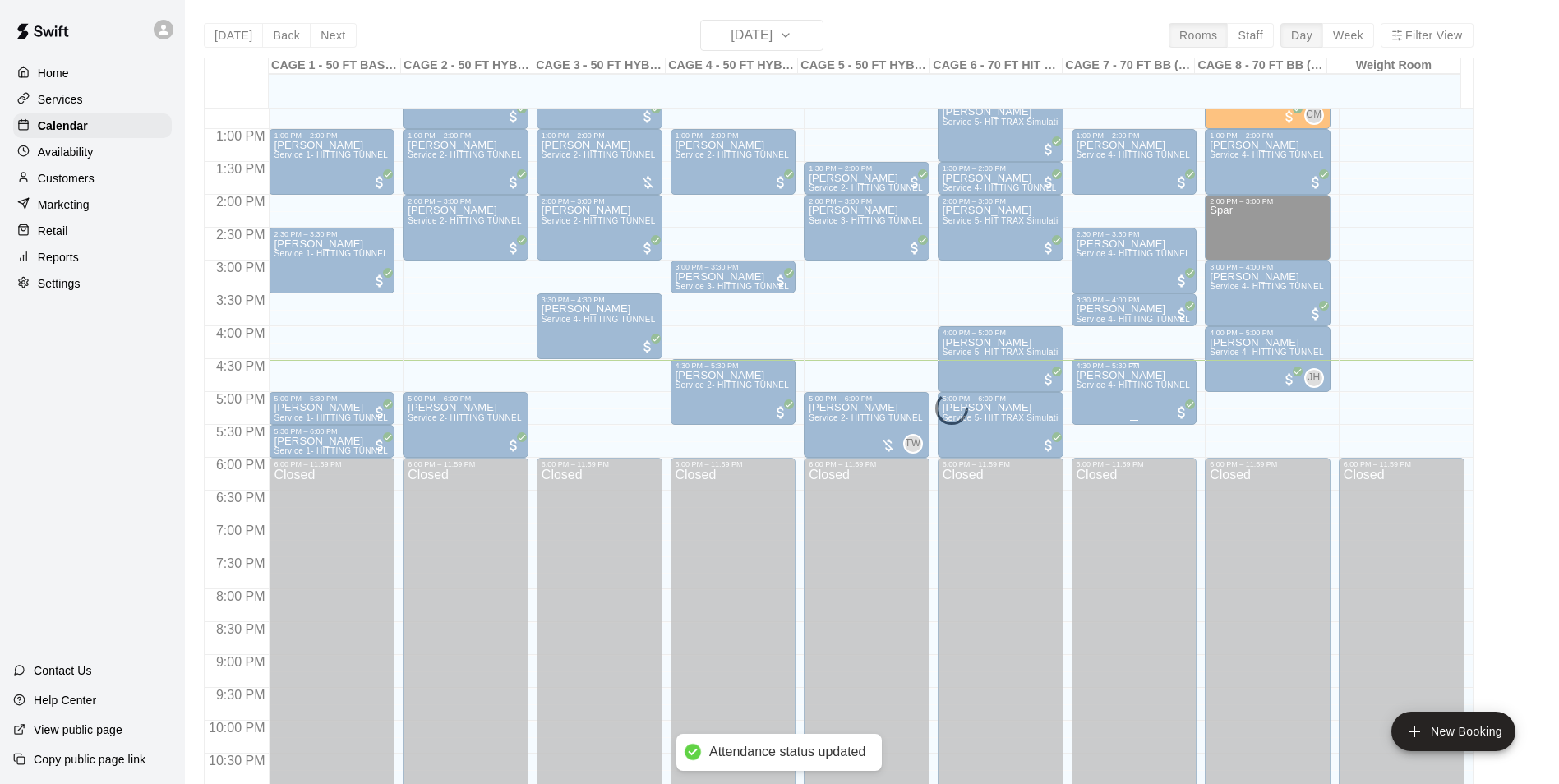
click at [1103, 389] on span "Service 4- HITTING TUNNEL RENTAL - 70ft Baseball" at bounding box center [1181, 385] width 209 height 9
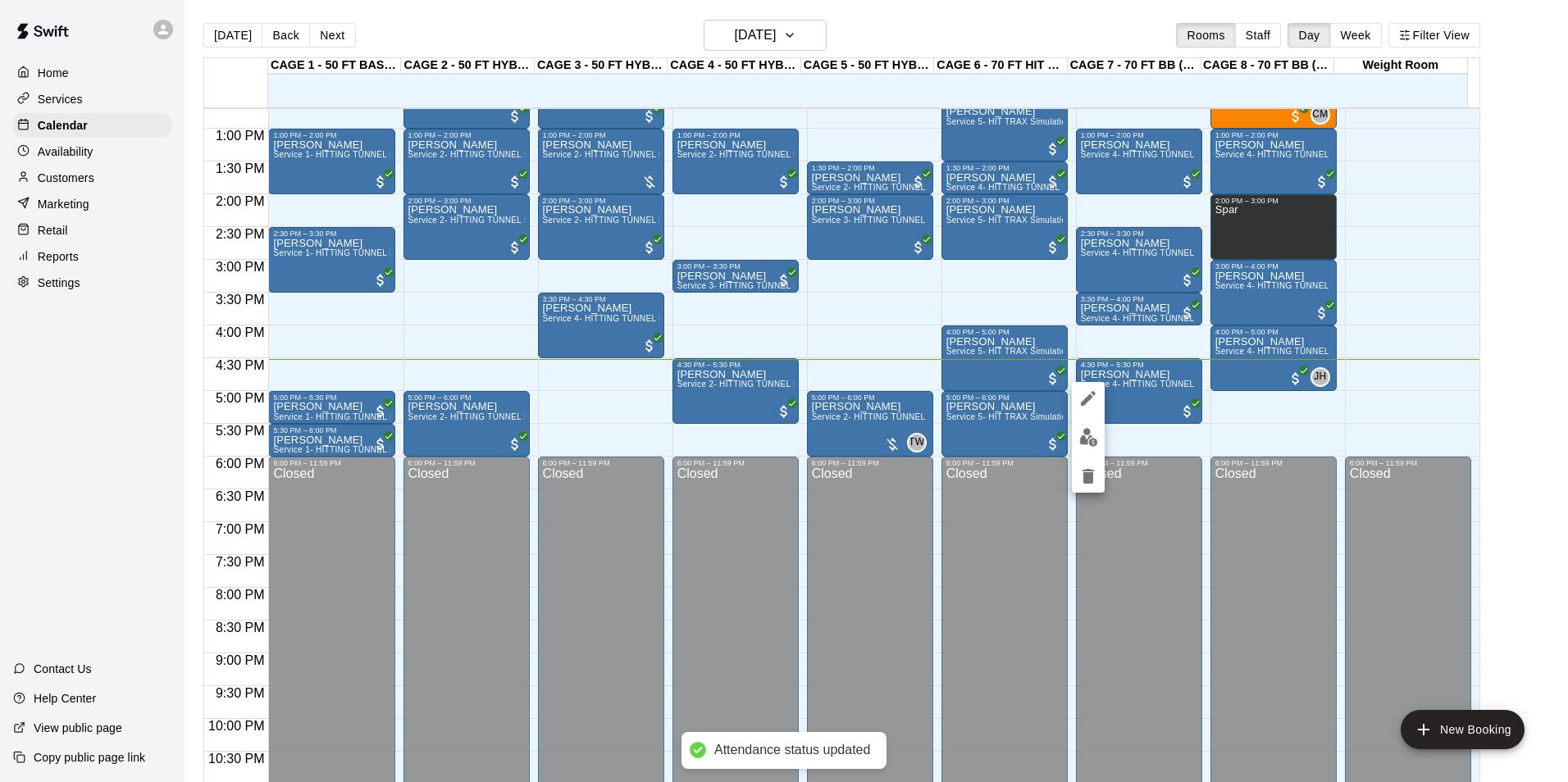
click at [1089, 434] on img "edit" at bounding box center [1088, 437] width 19 height 19
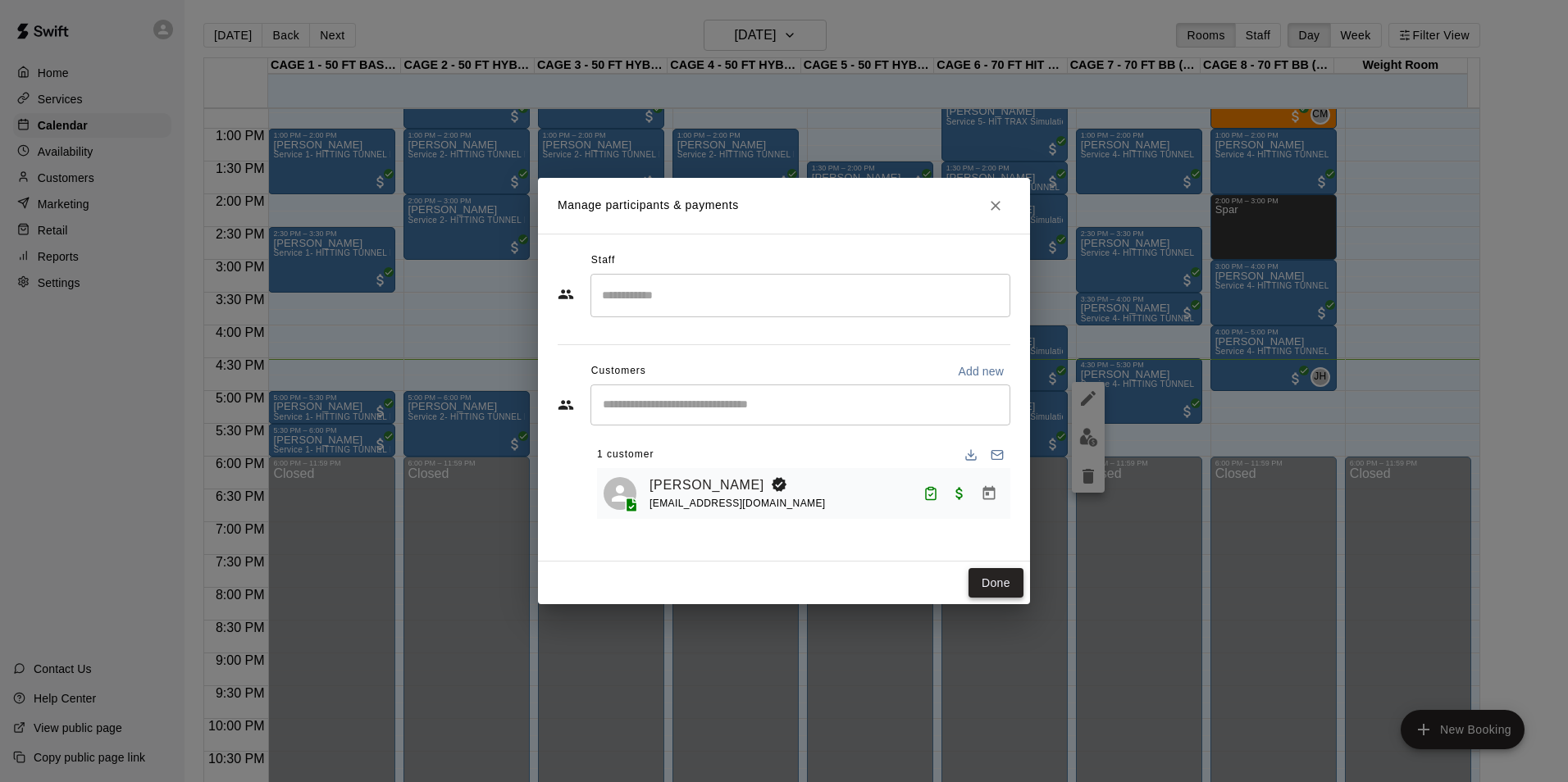
click at [986, 577] on button "Done" at bounding box center [996, 583] width 55 height 31
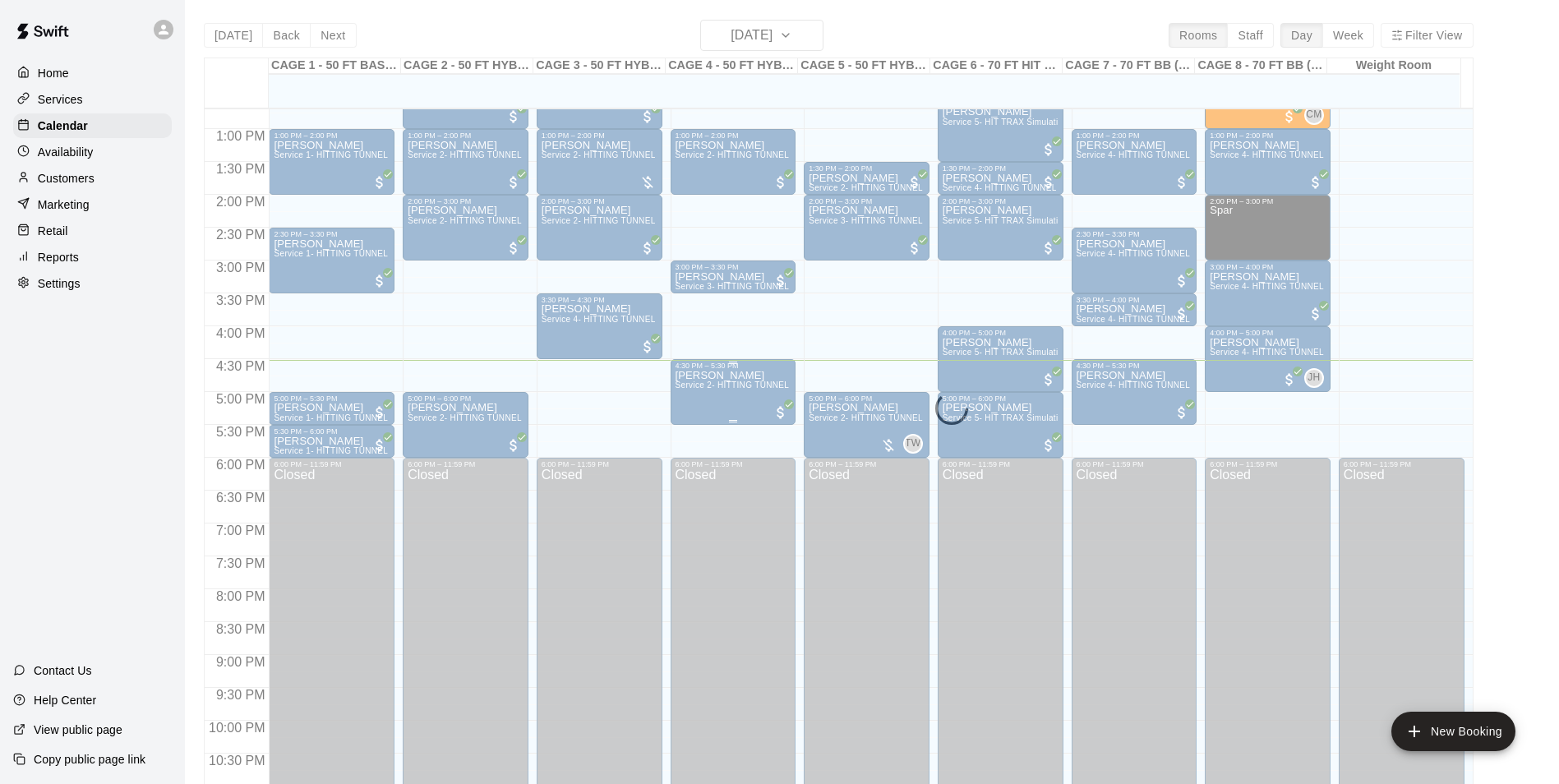
click at [689, 404] on div "Rocky Campos Service 2- HITTING TUNNEL RENTAL - 50ft Baseball" at bounding box center [733, 762] width 116 height 784
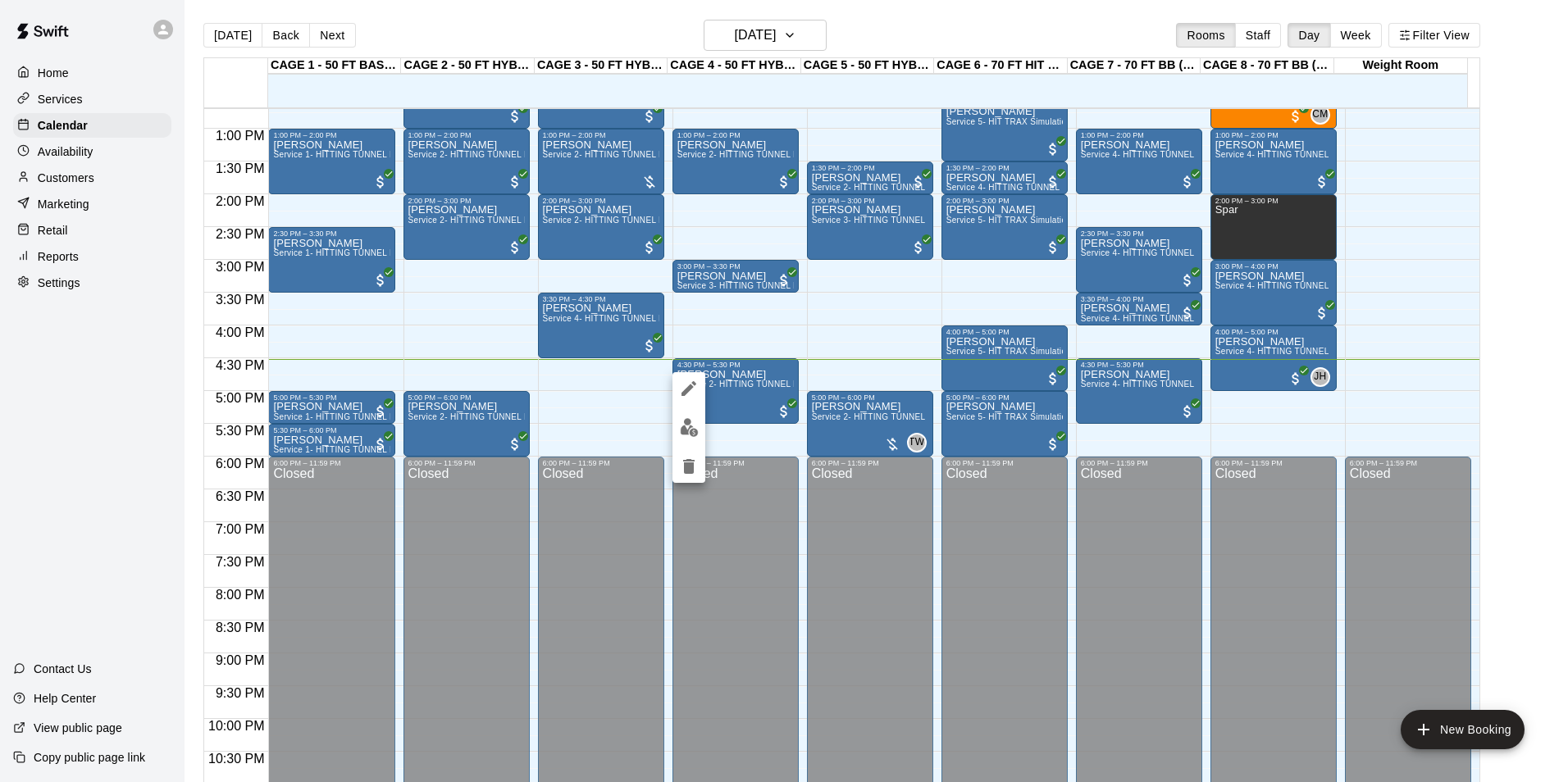
click at [688, 442] on button "edit" at bounding box center [688, 428] width 32 height 32
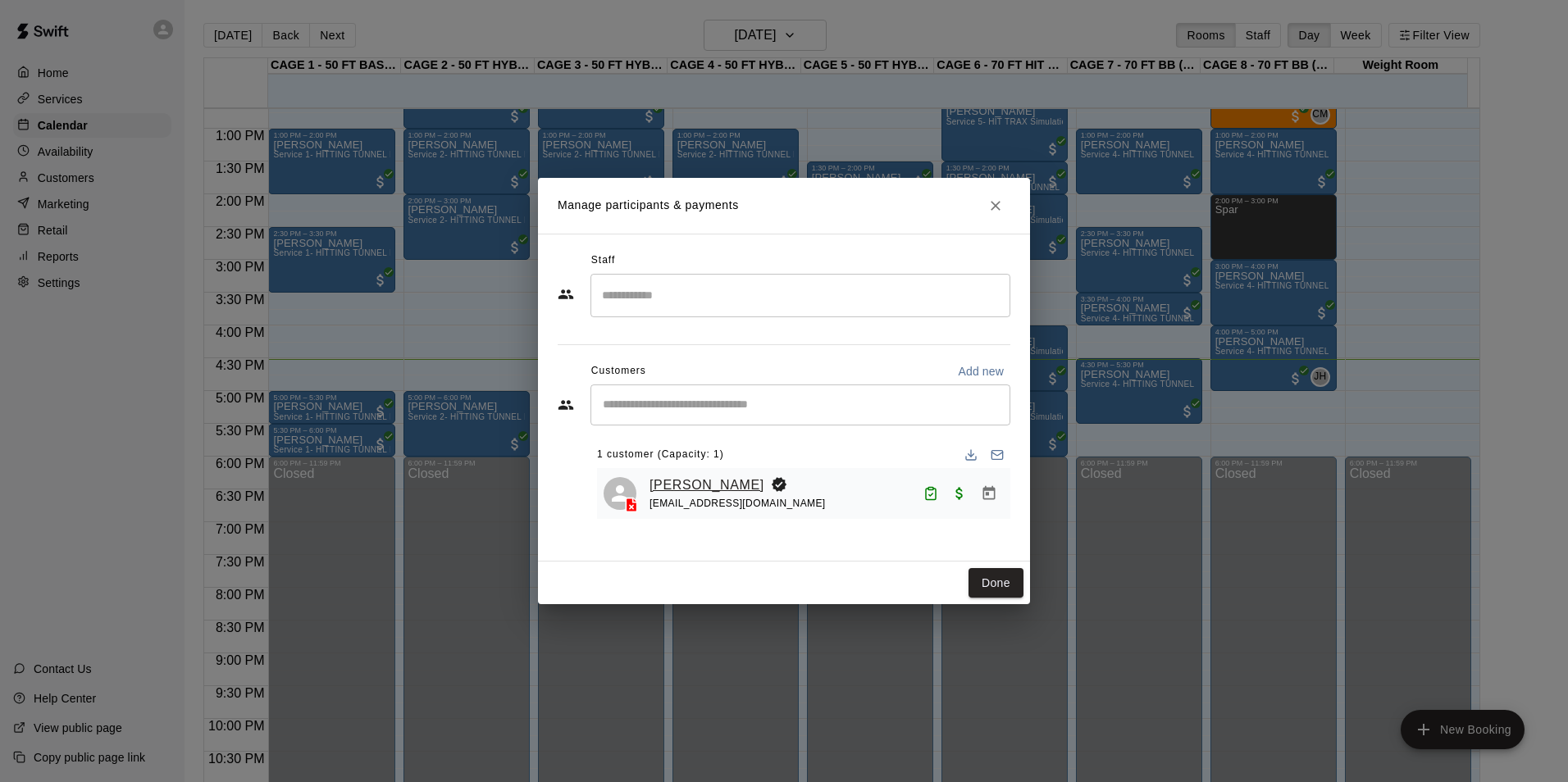
click at [700, 491] on link "Rocky Campos" at bounding box center [707, 486] width 115 height 22
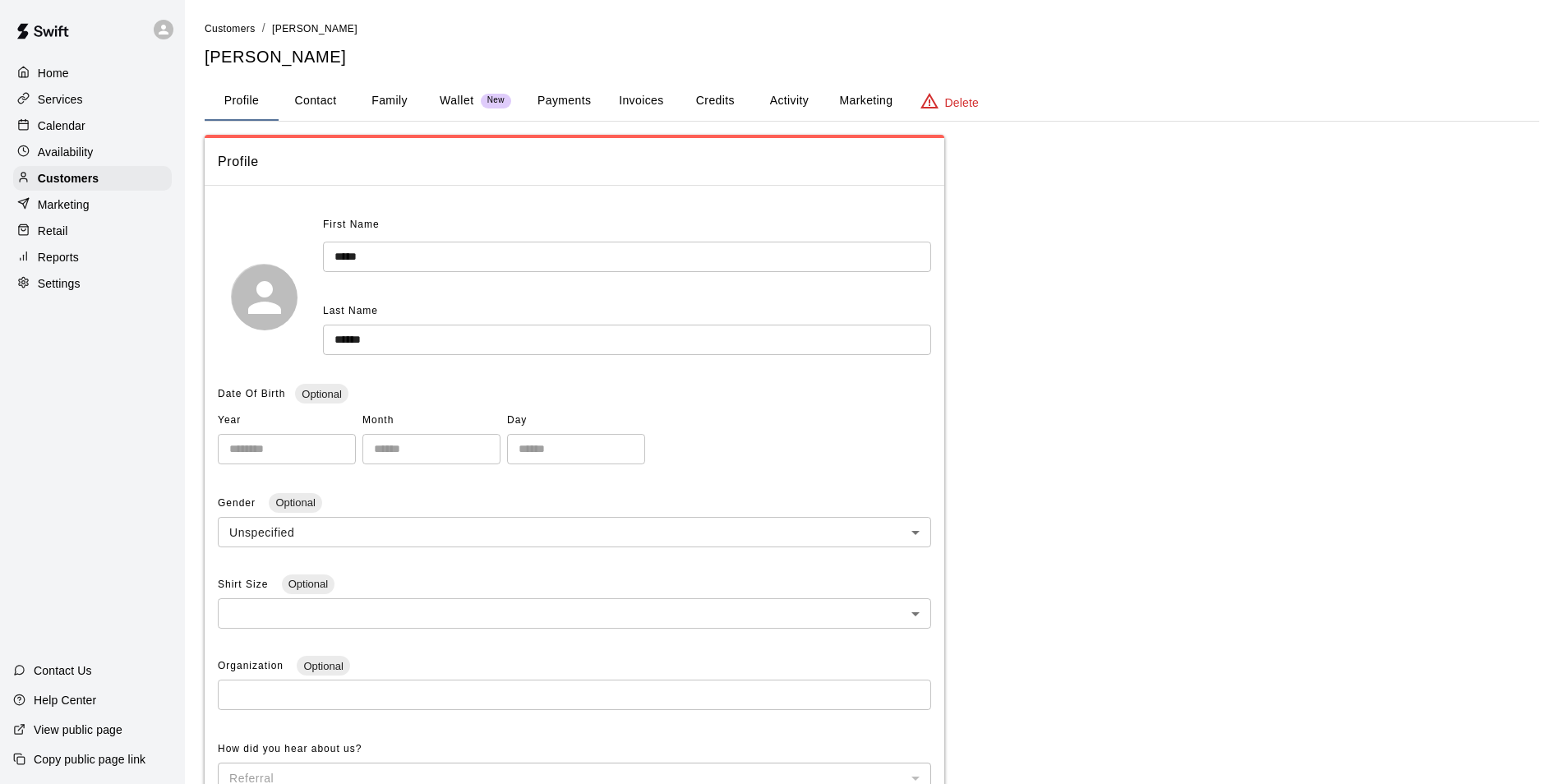
click at [375, 98] on button "Family" at bounding box center [390, 101] width 74 height 39
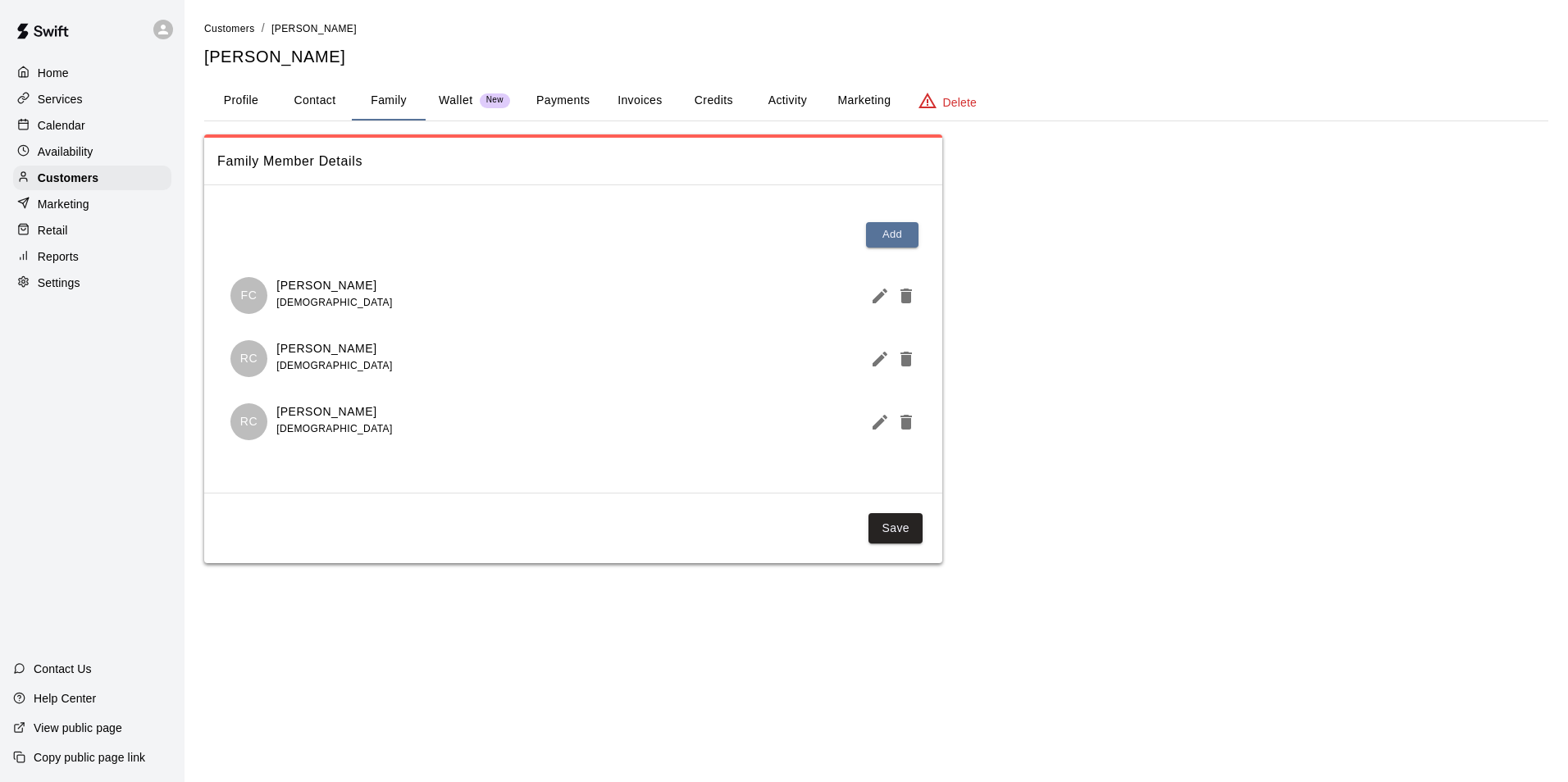
click at [68, 120] on p "Calendar" at bounding box center [61, 125] width 47 height 17
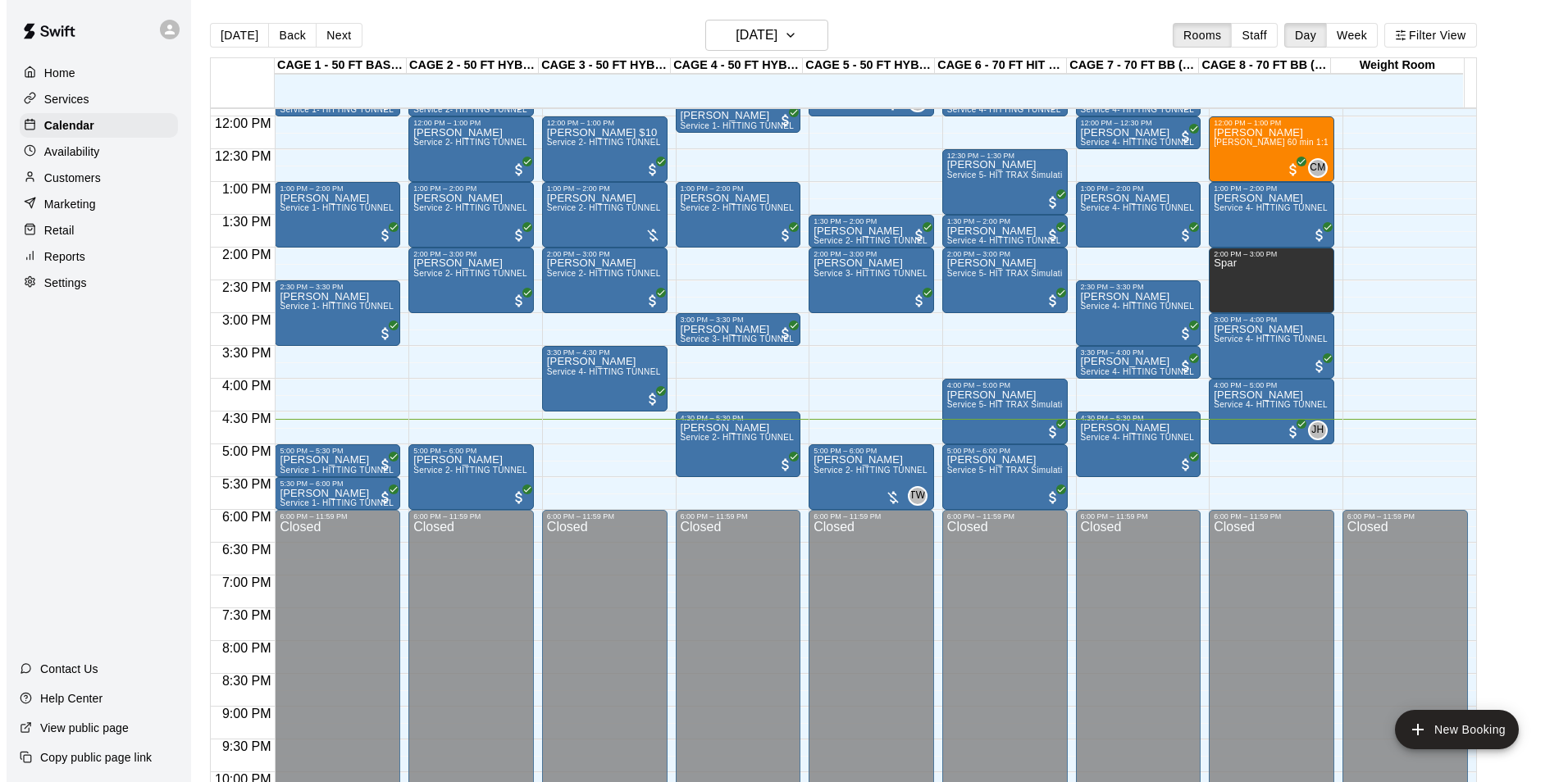
scroll to position [751, 0]
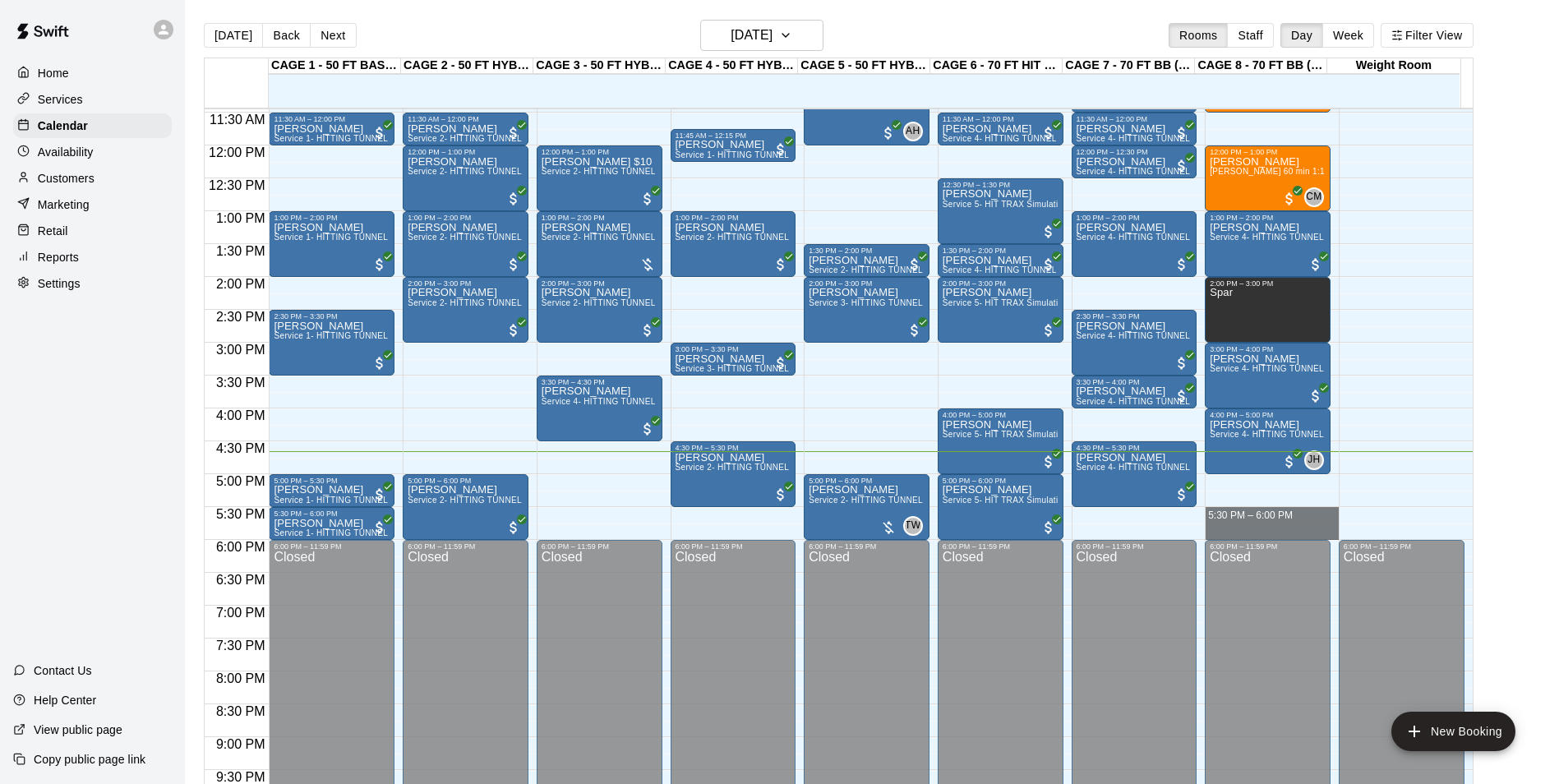
drag, startPoint x: 1239, startPoint y: 513, endPoint x: 1242, endPoint y: 527, distance: 14.3
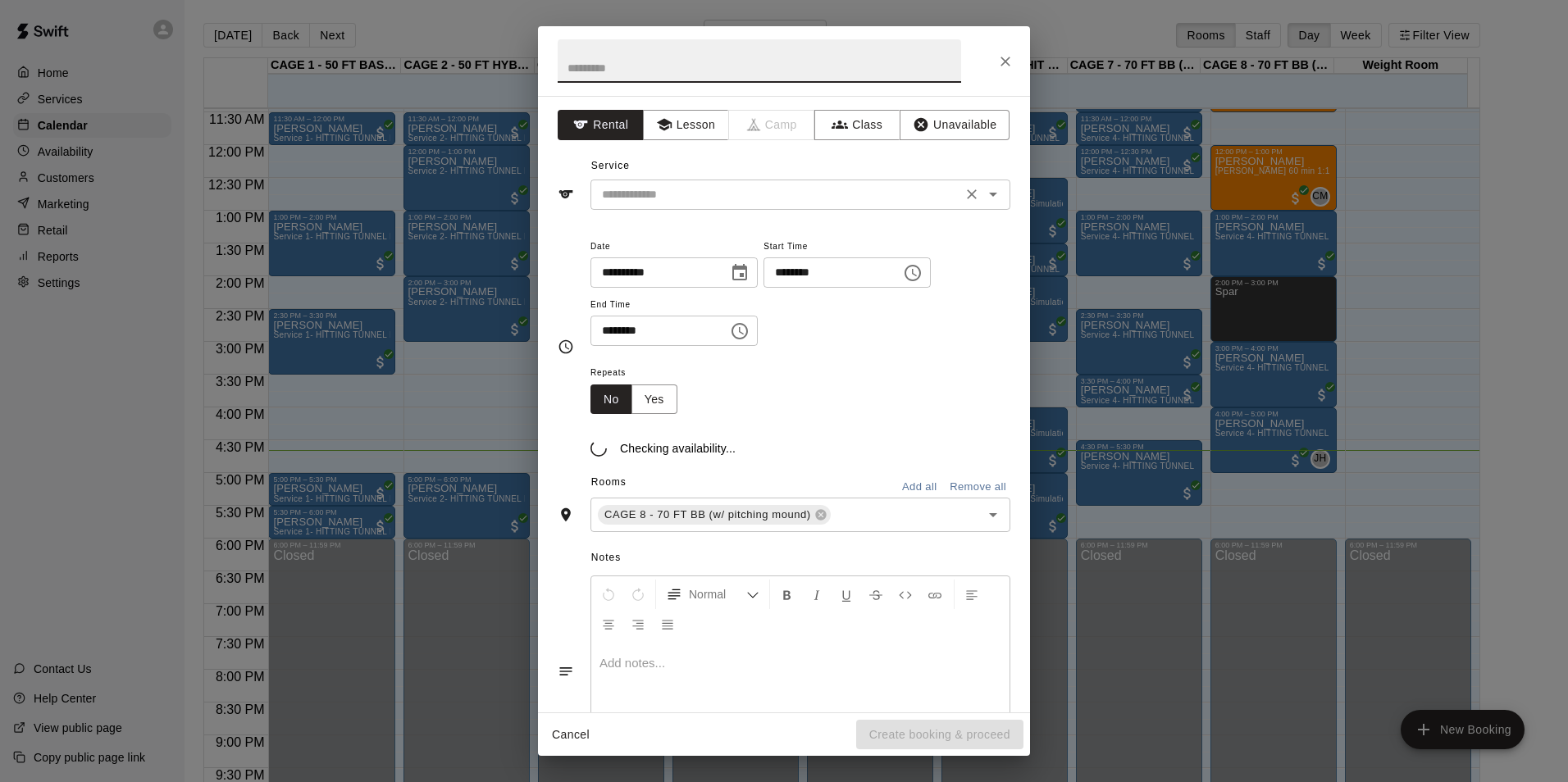
click at [754, 197] on input "text" at bounding box center [776, 194] width 361 height 21
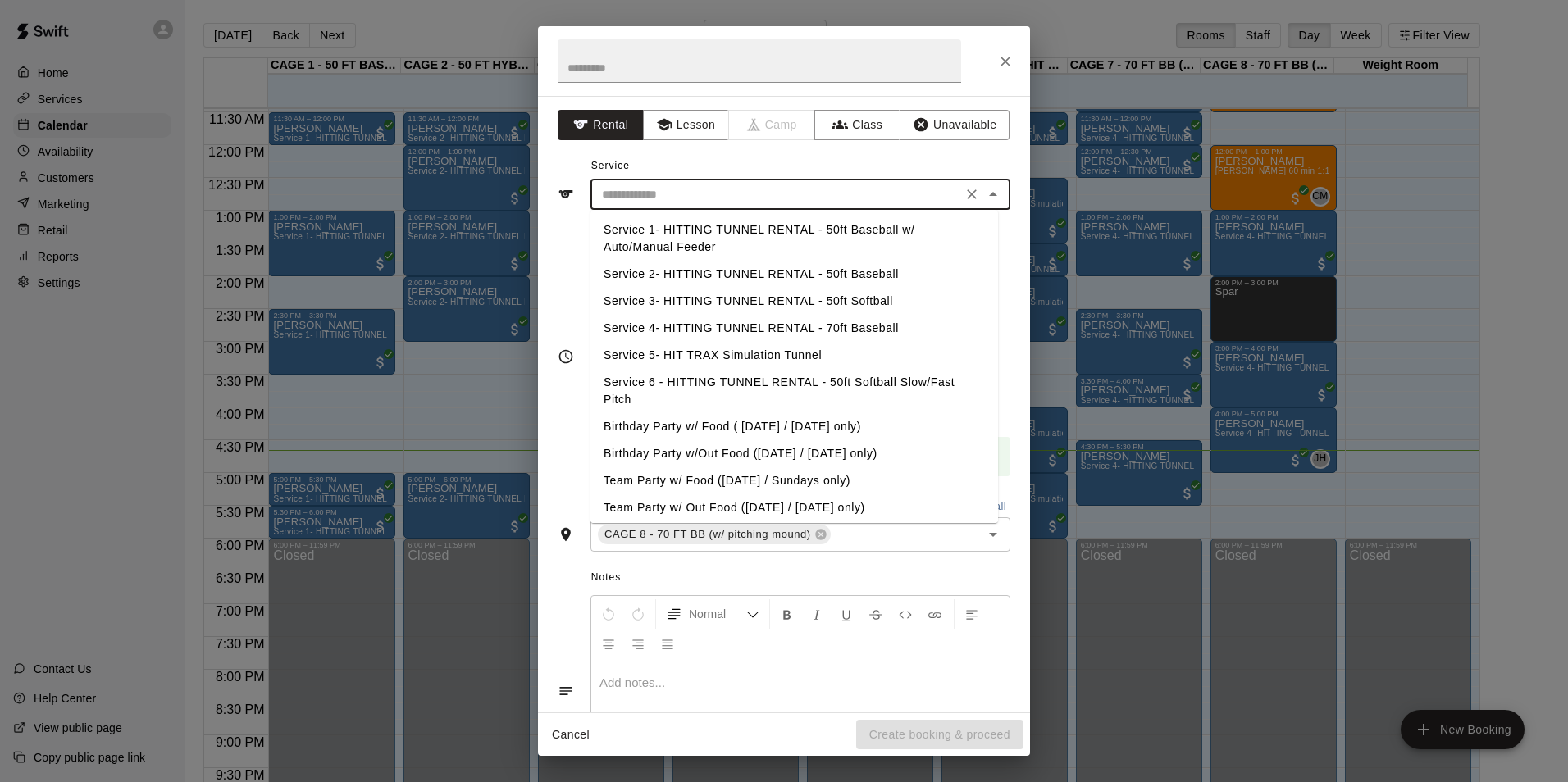
click at [855, 329] on li "Service 4- HITTING TUNNEL RENTAL - 70ft Baseball" at bounding box center [794, 328] width 408 height 27
type input "**********"
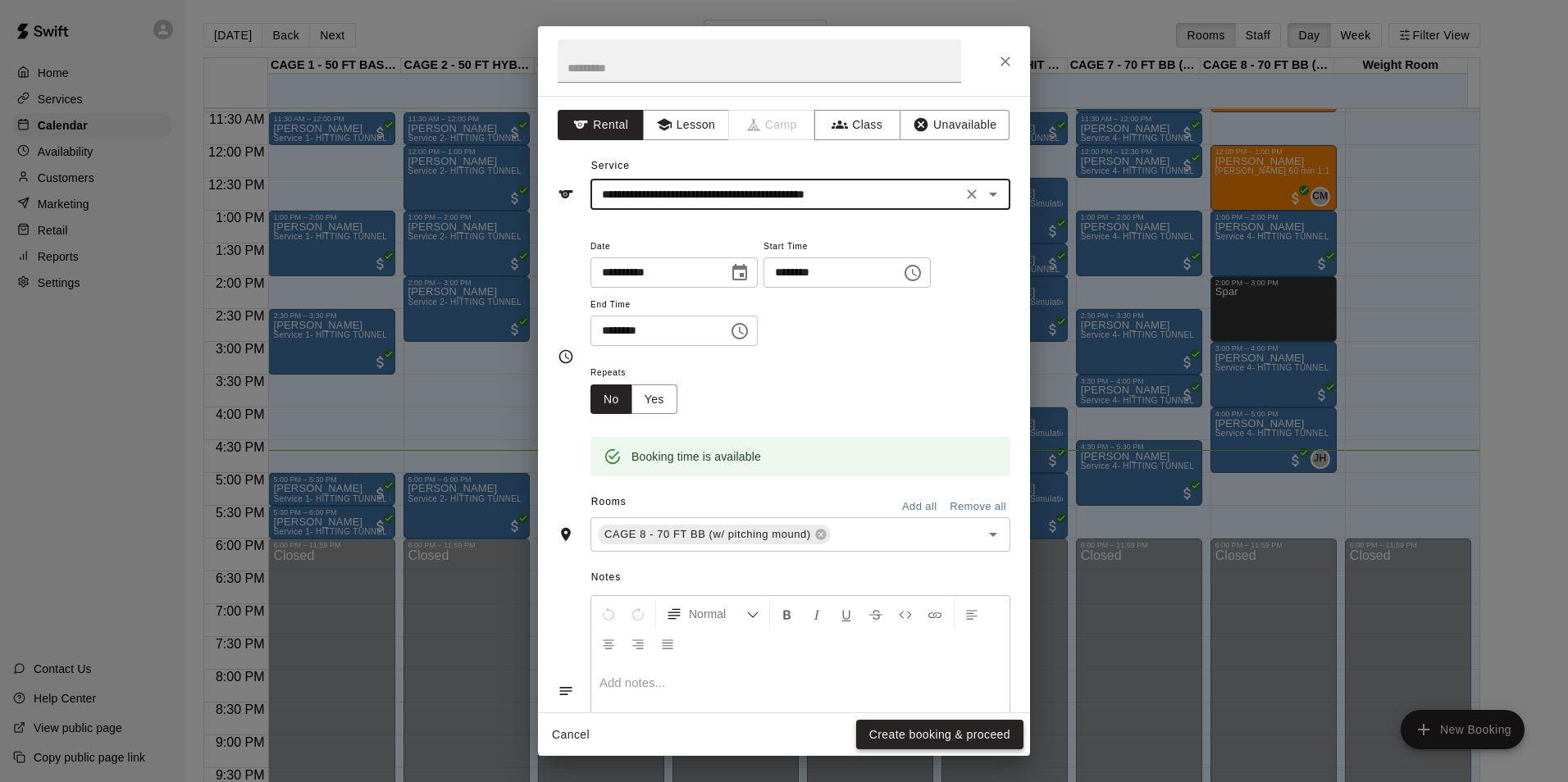
click at [920, 729] on button "Create booking & proceed" at bounding box center [939, 735] width 167 height 31
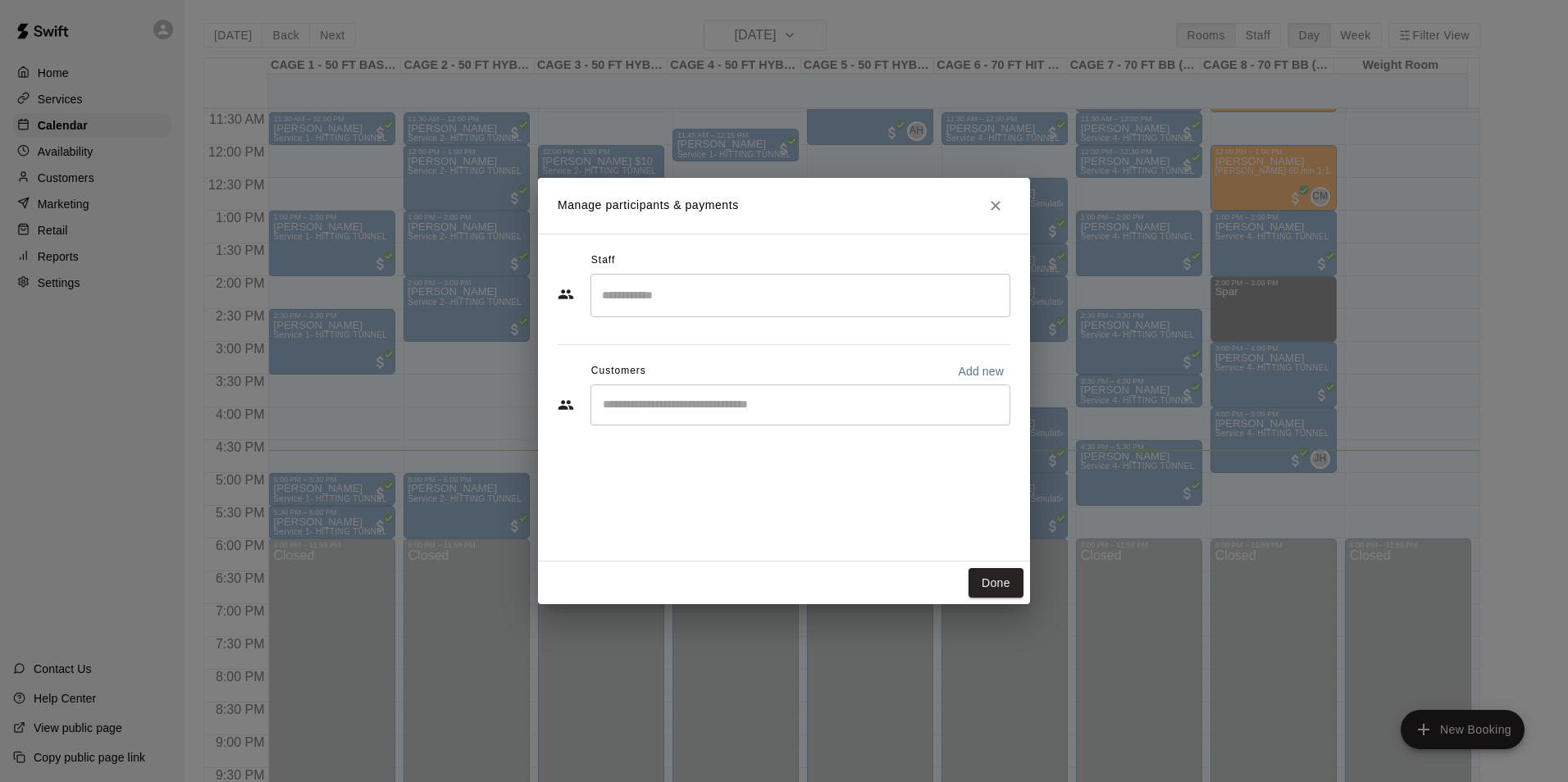
click at [654, 424] on div "​" at bounding box center [801, 404] width 420 height 41
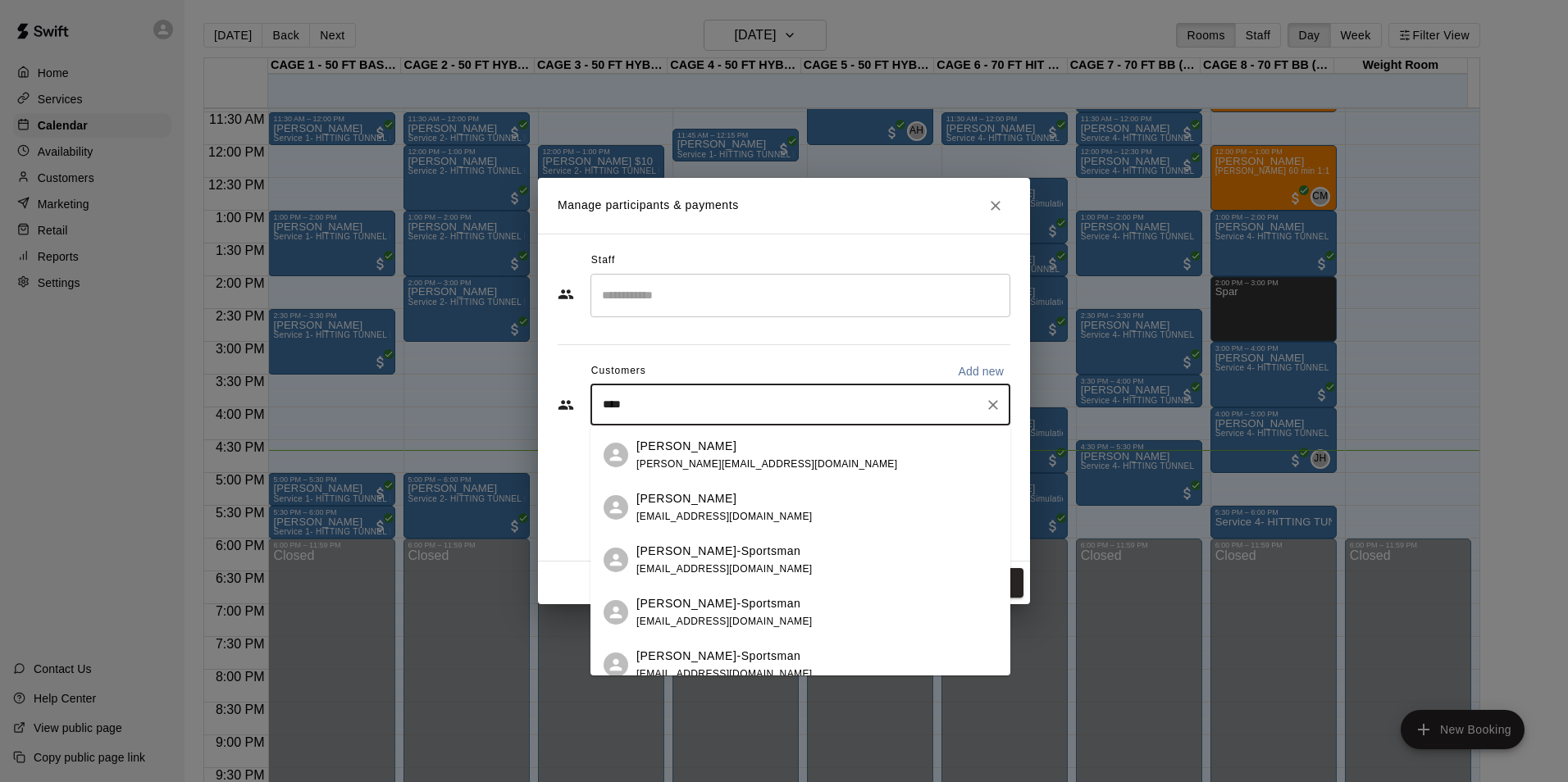
scroll to position [694, 0]
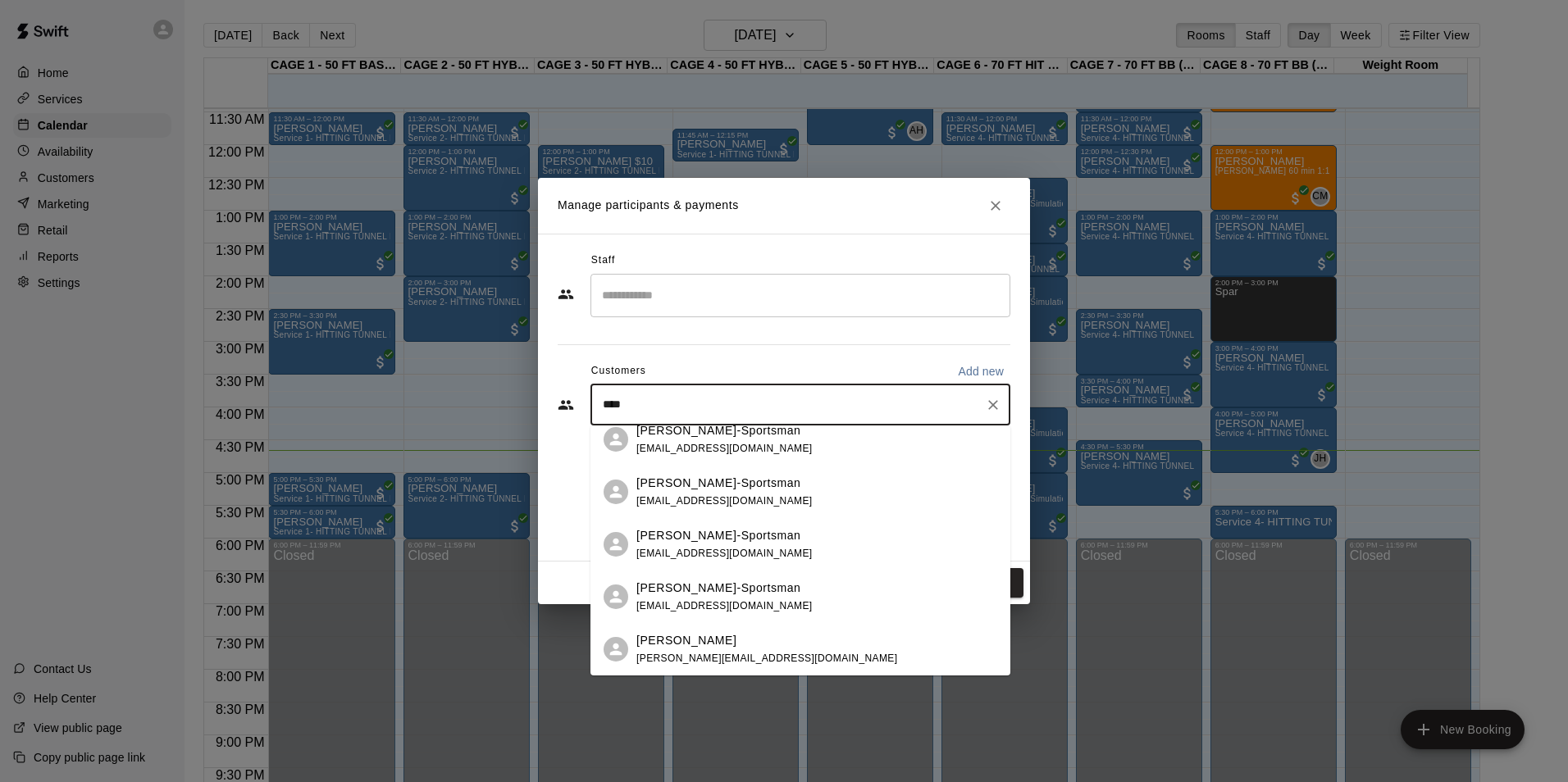
click at [636, 403] on input "****" at bounding box center [788, 405] width 380 height 17
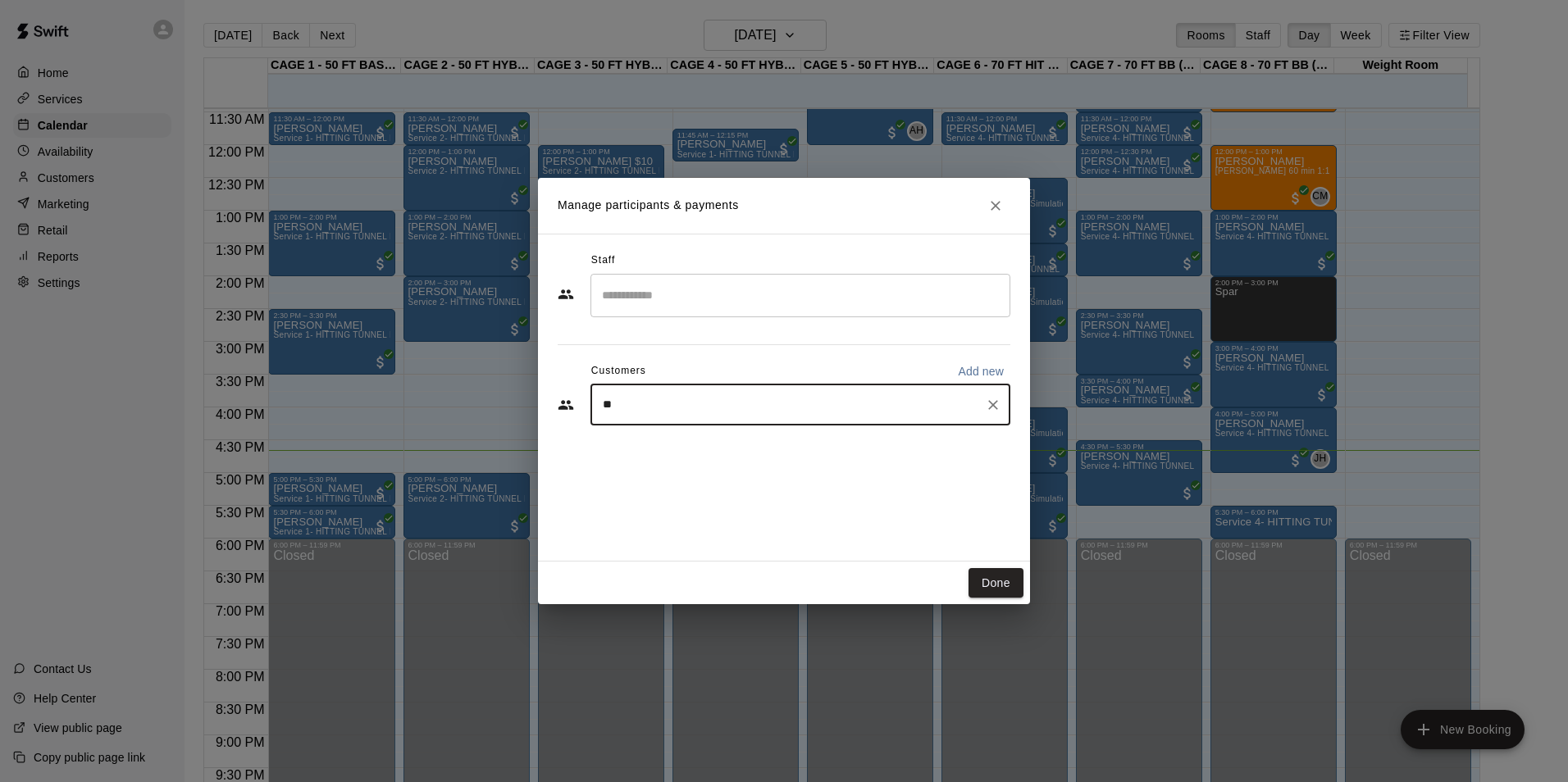
type input "*"
type input "***"
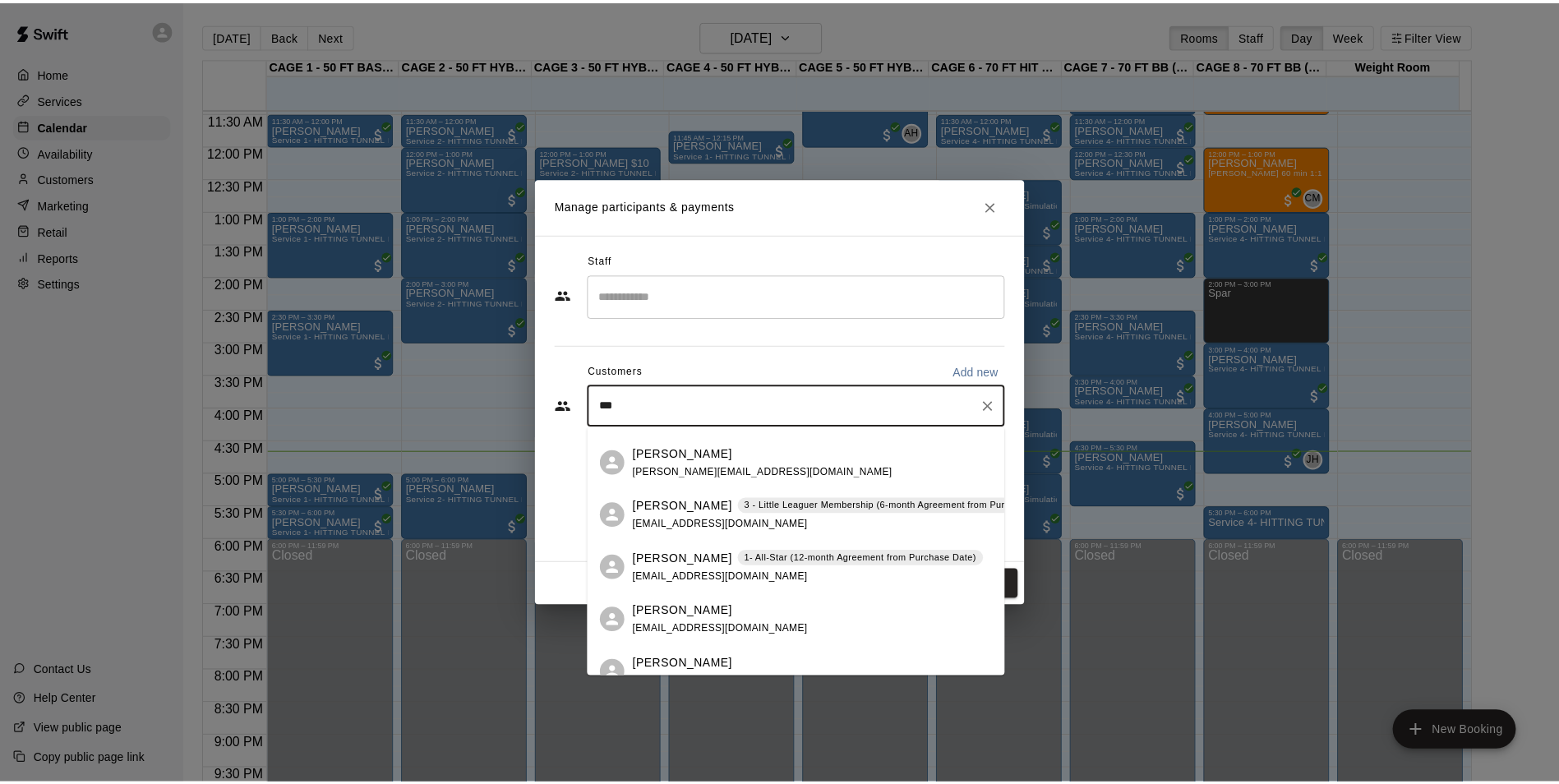
scroll to position [493, 0]
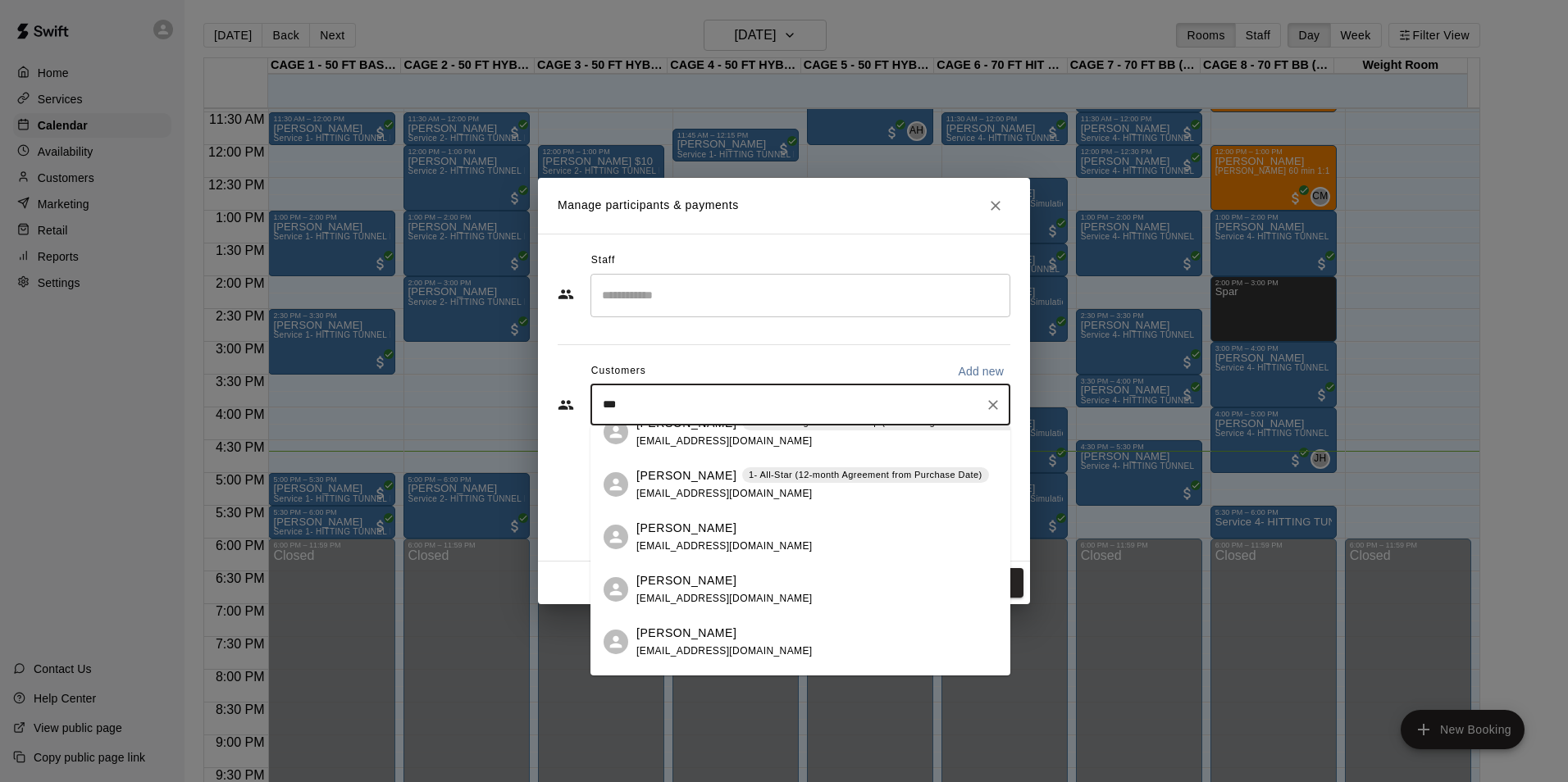
click at [725, 484] on div "Devin Spoerer 1- All-Star (12-month Agreement from Purchase Date) disconnectedd…" at bounding box center [812, 485] width 353 height 35
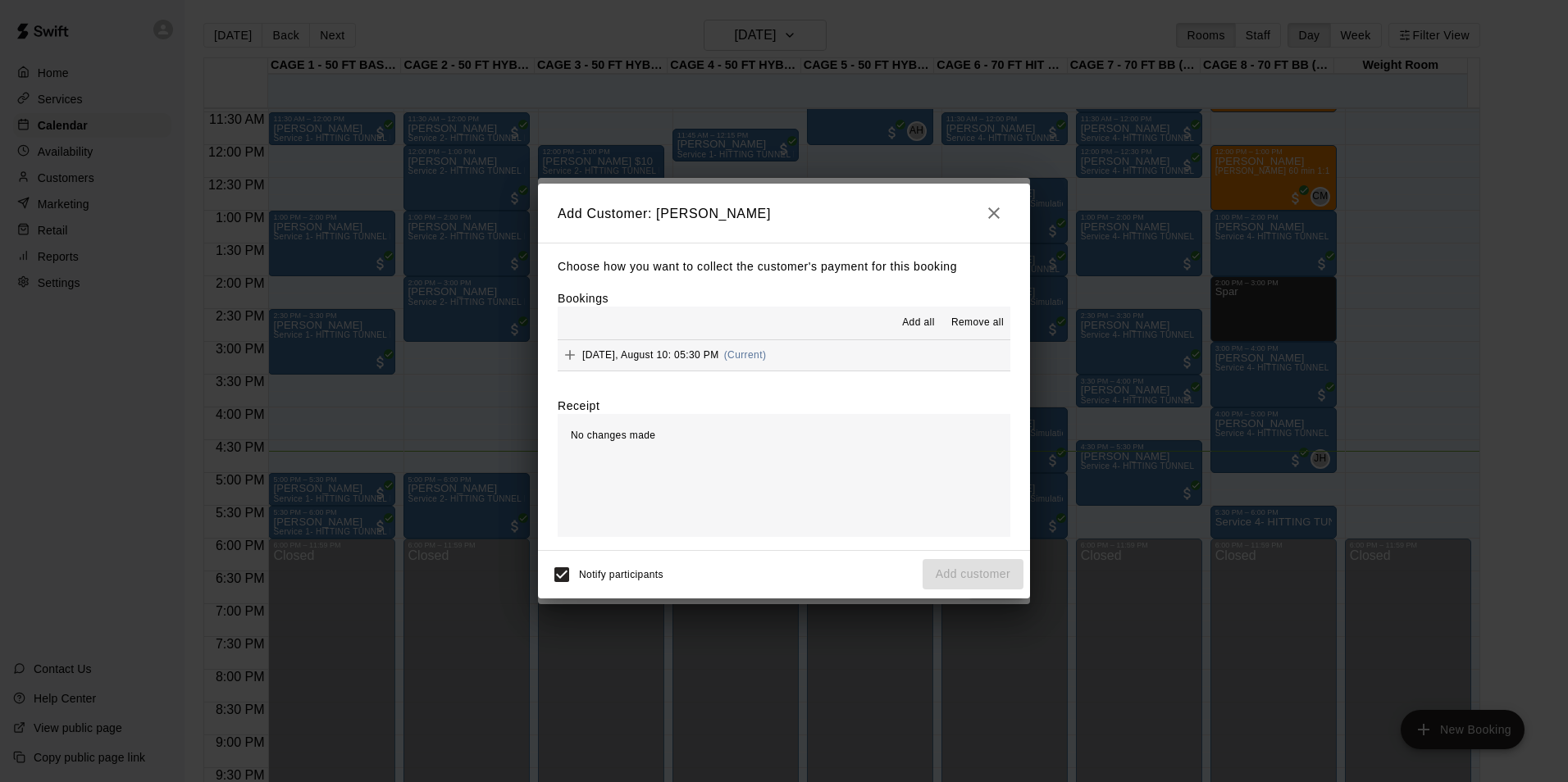
click at [799, 354] on button "Sunday, August 10: 05:30 PM (Current)" at bounding box center [783, 355] width 453 height 31
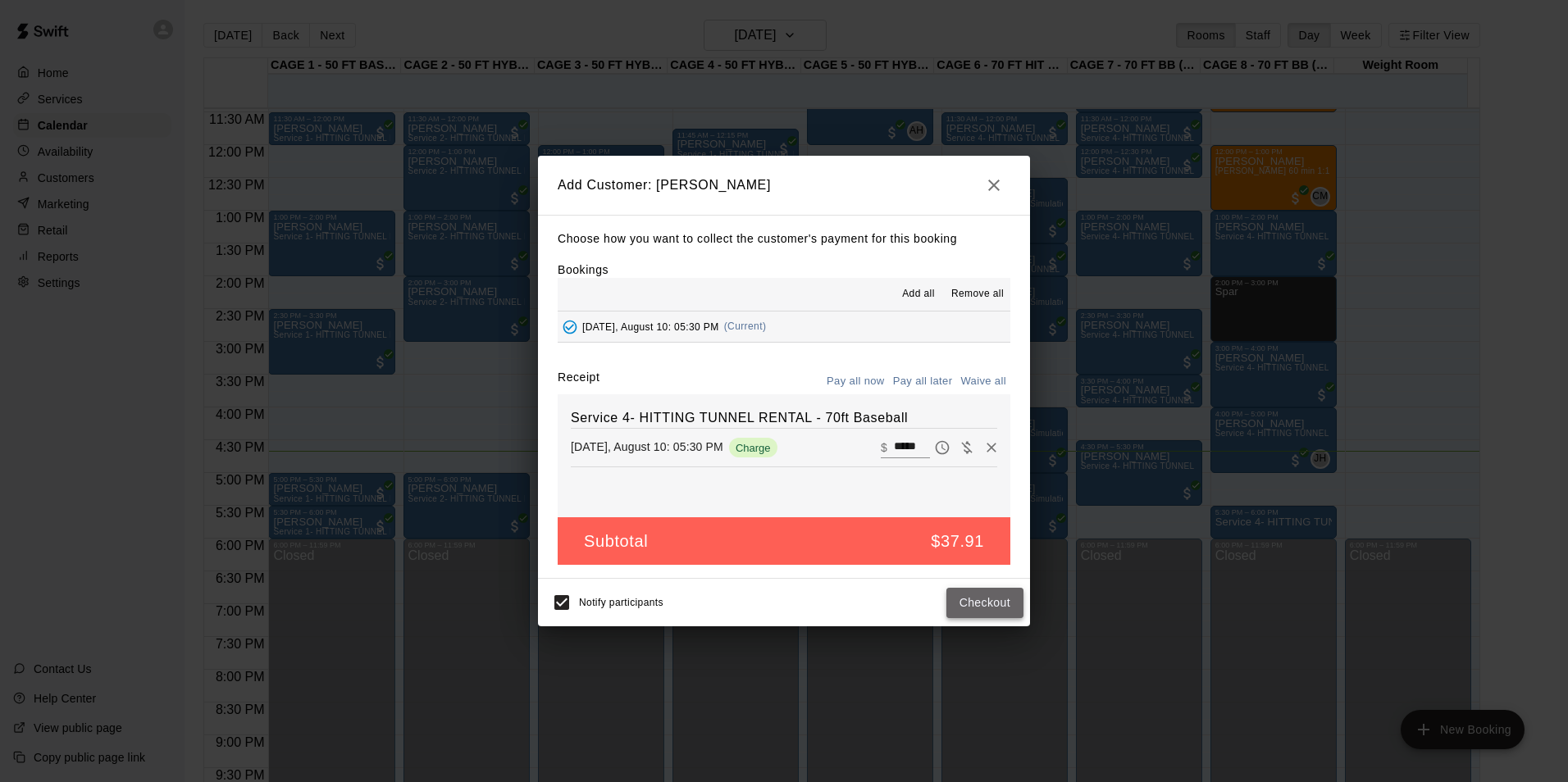
click at [979, 612] on button "Checkout" at bounding box center [985, 603] width 77 height 31
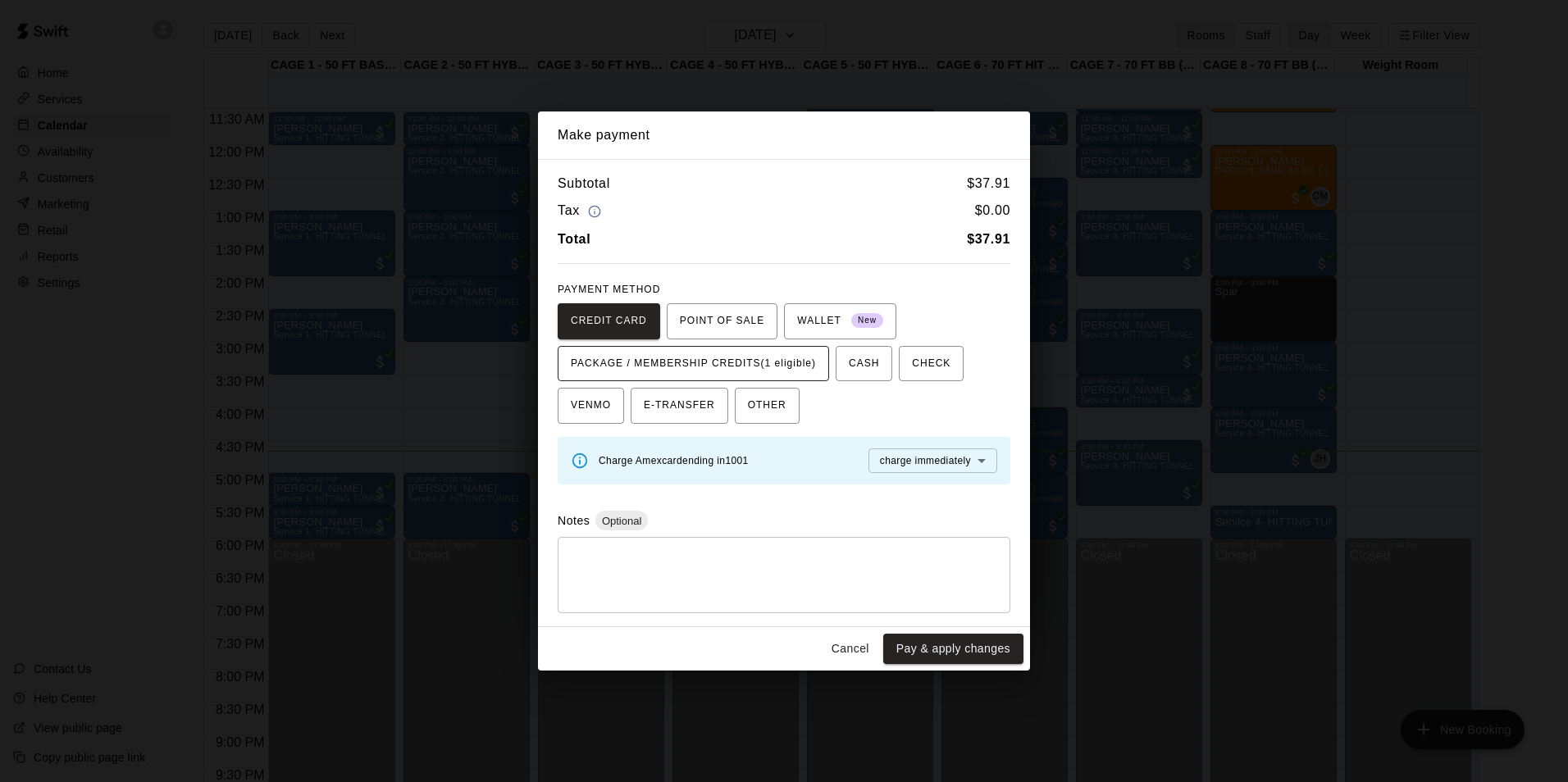
click at [762, 359] on span "PACKAGE / MEMBERSHIP CREDITS (1 eligible)" at bounding box center [693, 364] width 245 height 27
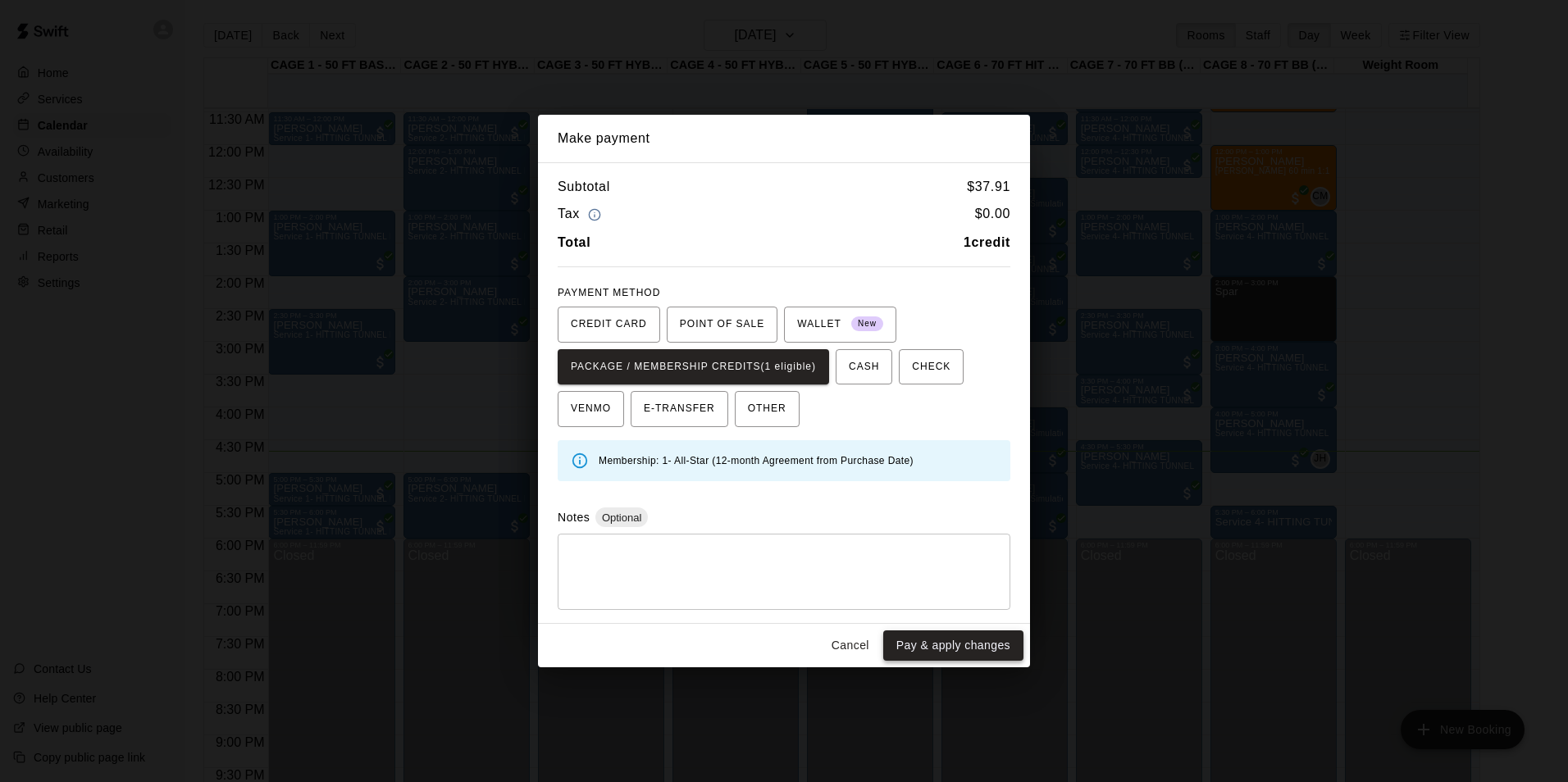
click at [933, 649] on button "Pay & apply changes" at bounding box center [953, 645] width 140 height 31
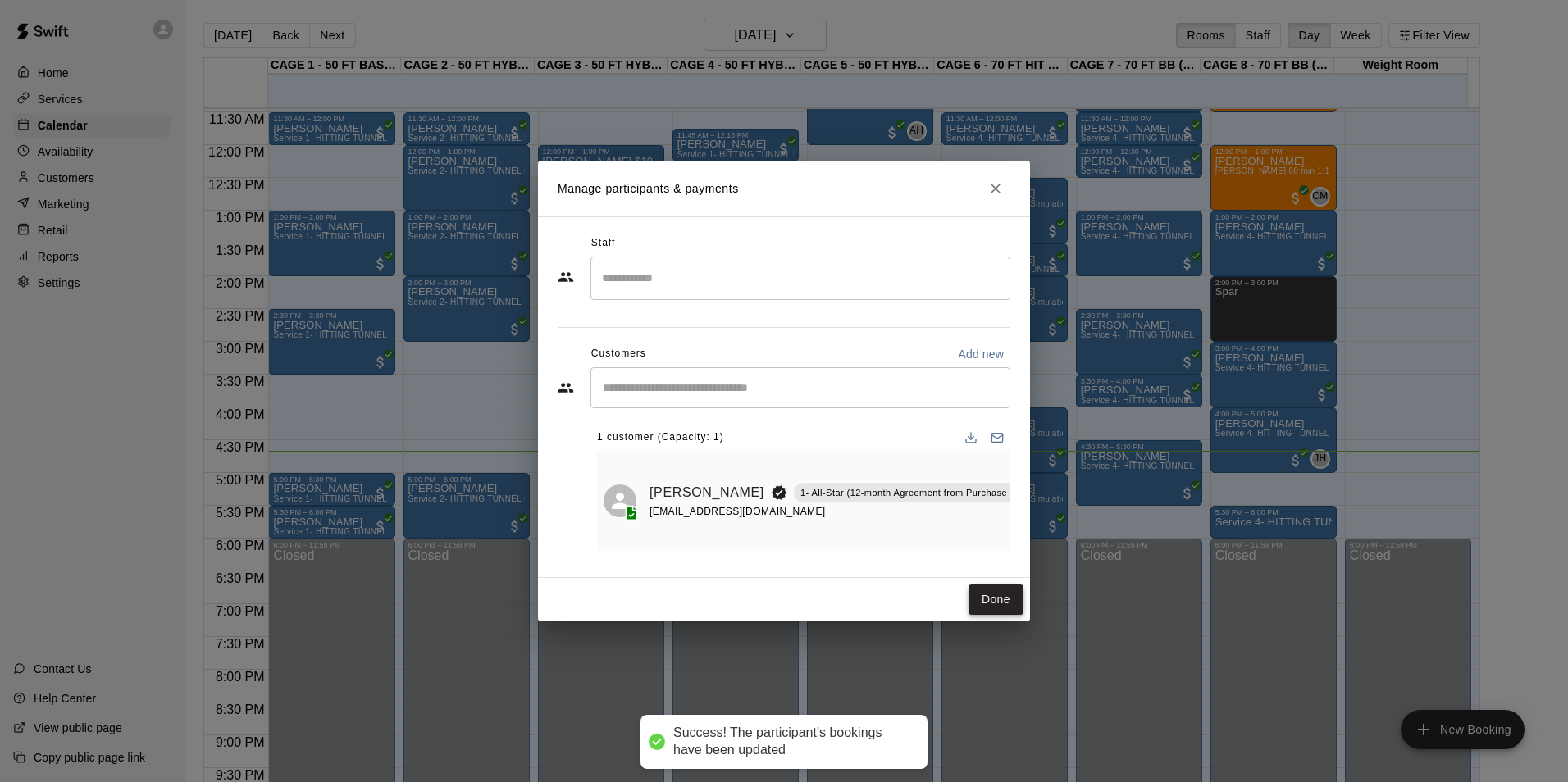
click at [982, 604] on button "Done" at bounding box center [996, 599] width 55 height 31
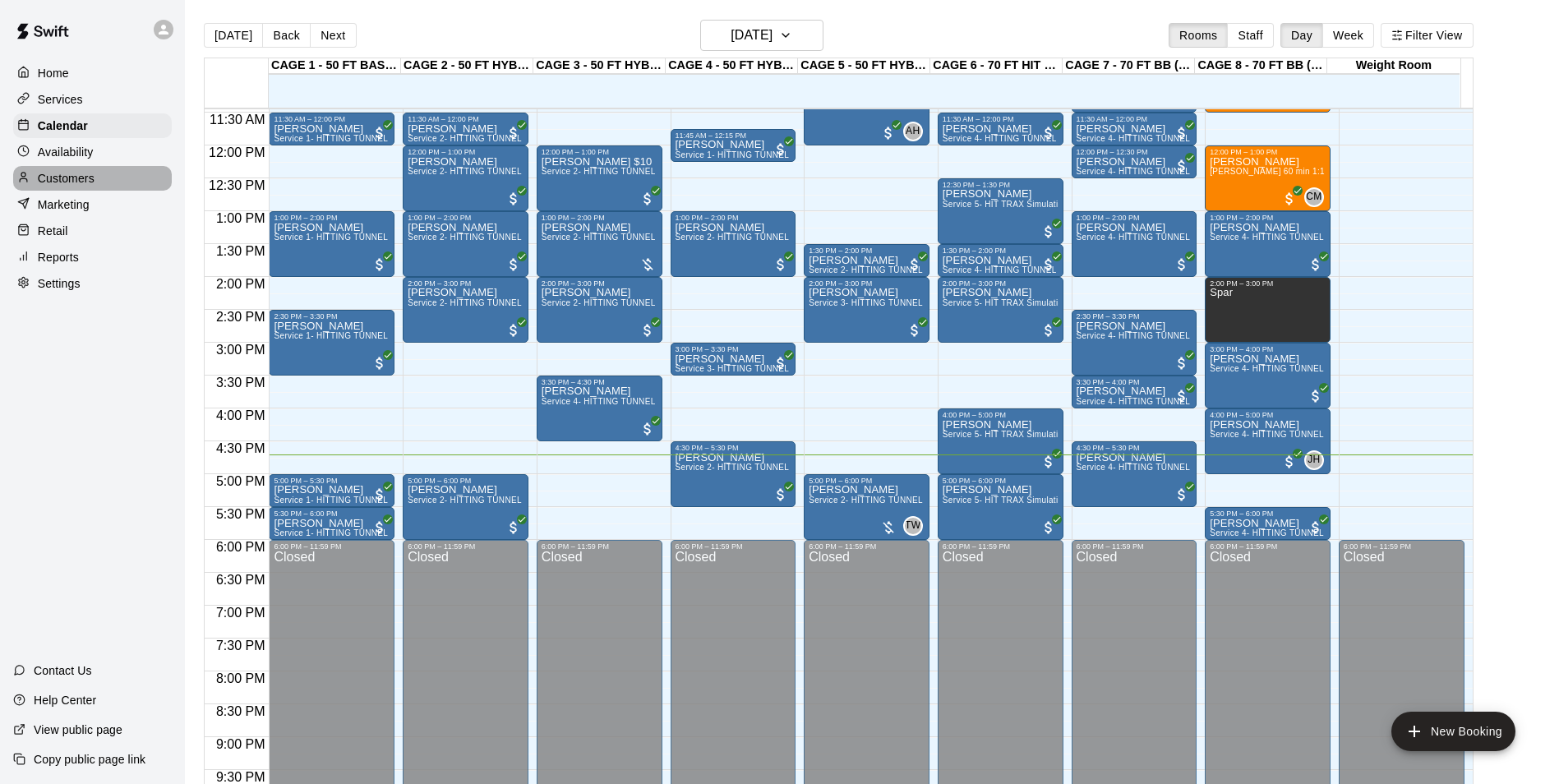
click at [67, 184] on p "Customers" at bounding box center [66, 178] width 57 height 17
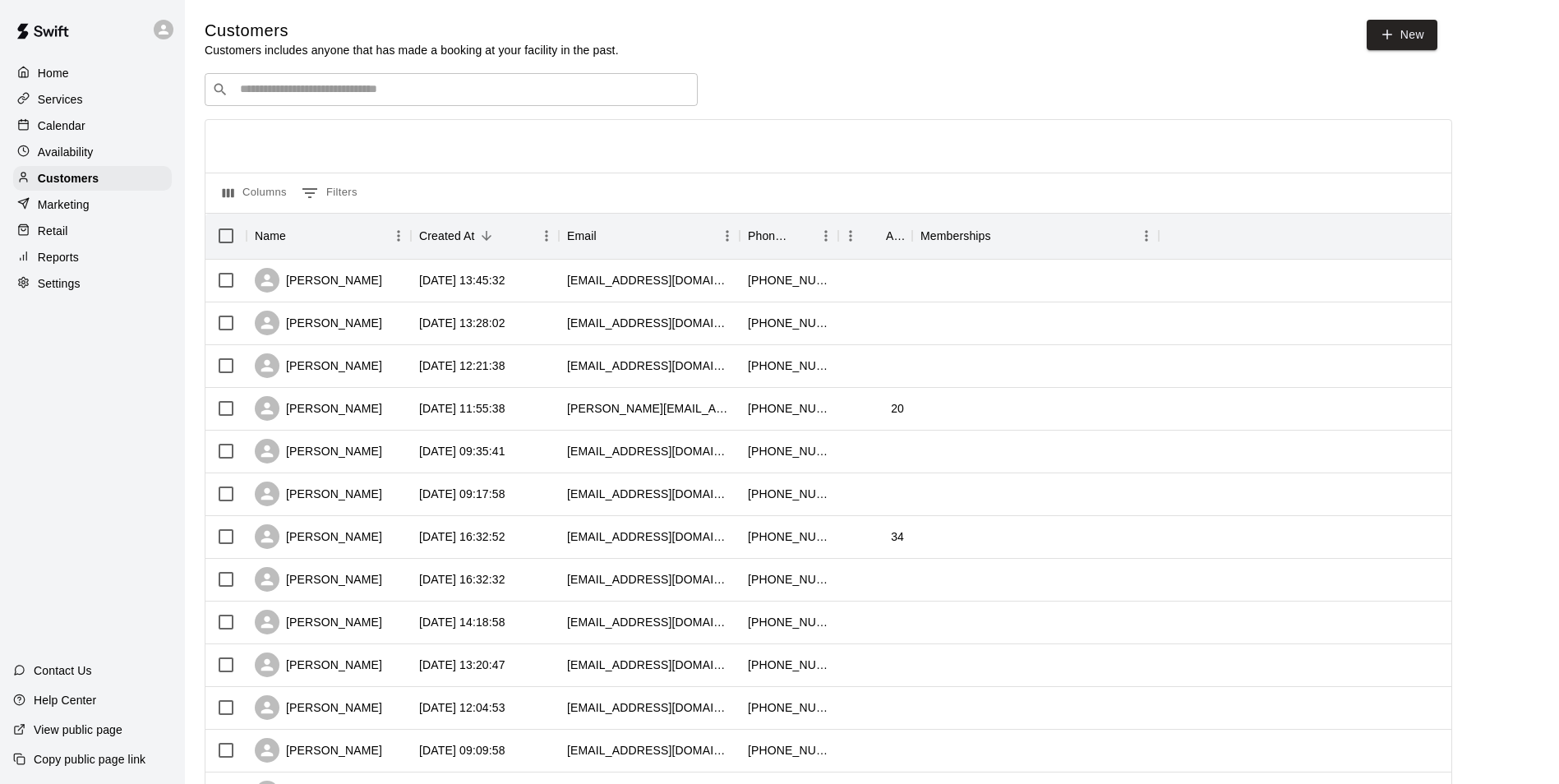
click at [268, 86] on input "Search customers by name or email" at bounding box center [462, 90] width 455 height 17
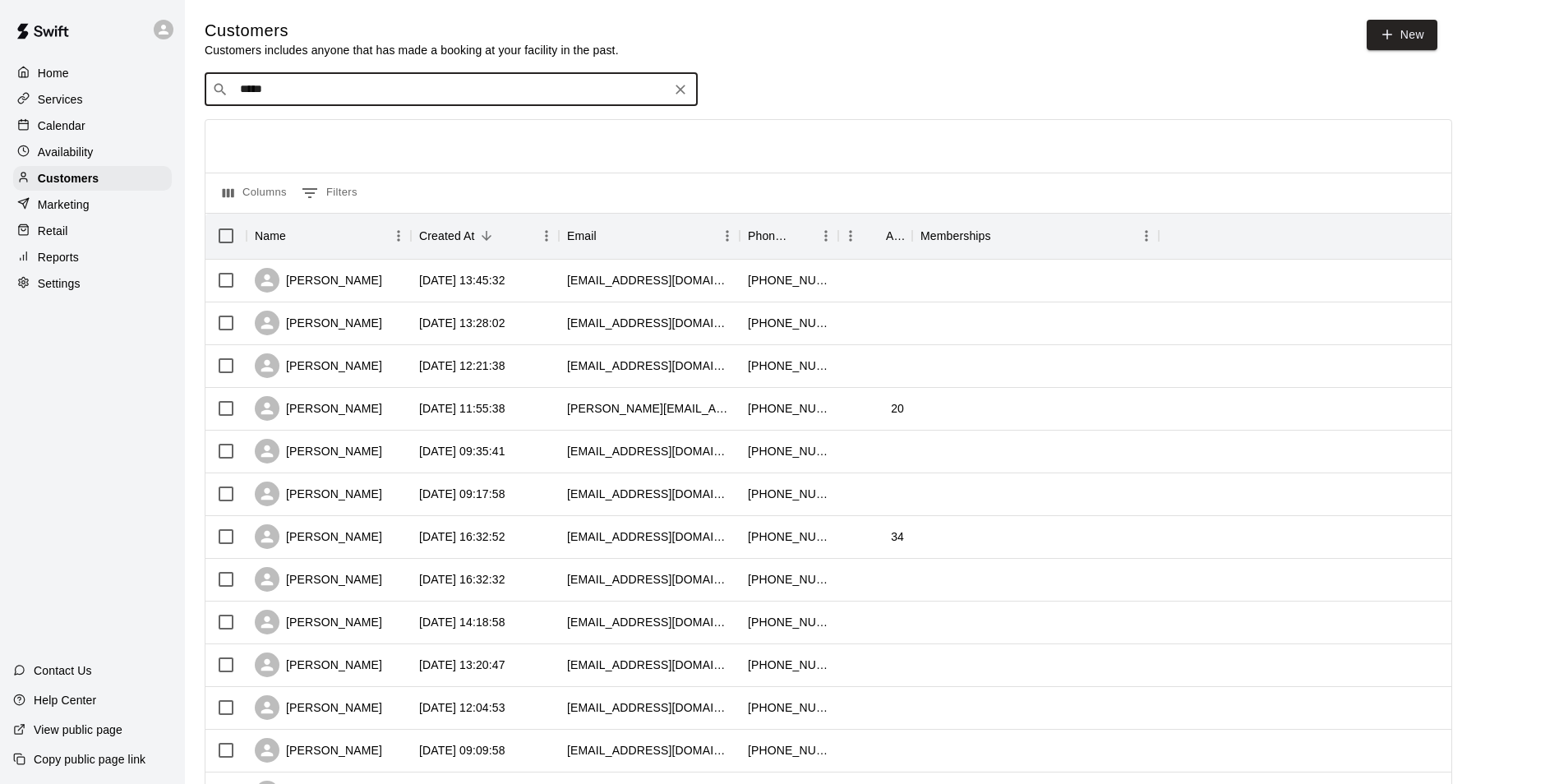
type input "******"
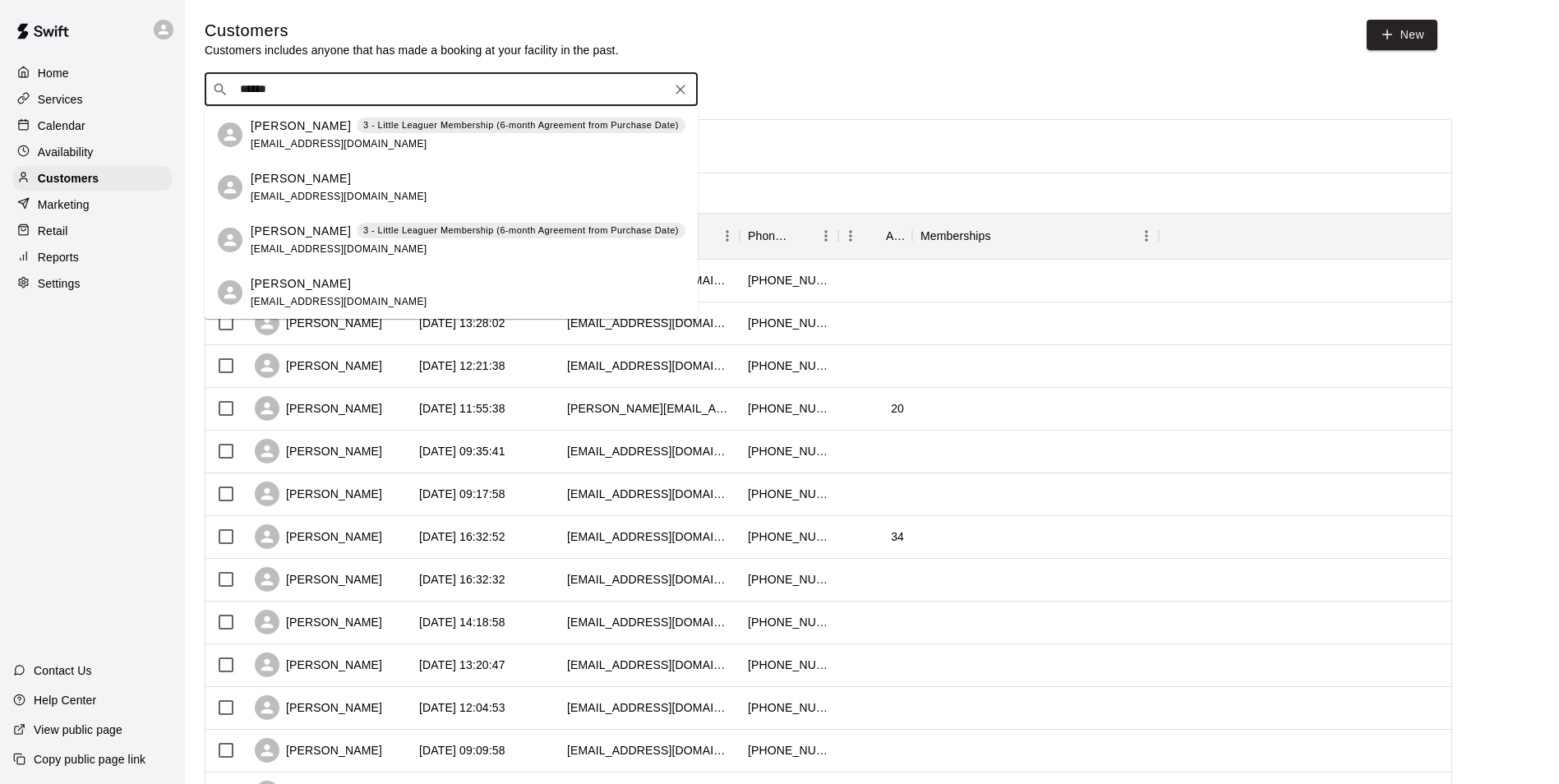
click at [318, 141] on span "danielarmstrong83@gmail.com" at bounding box center [339, 144] width 176 height 12
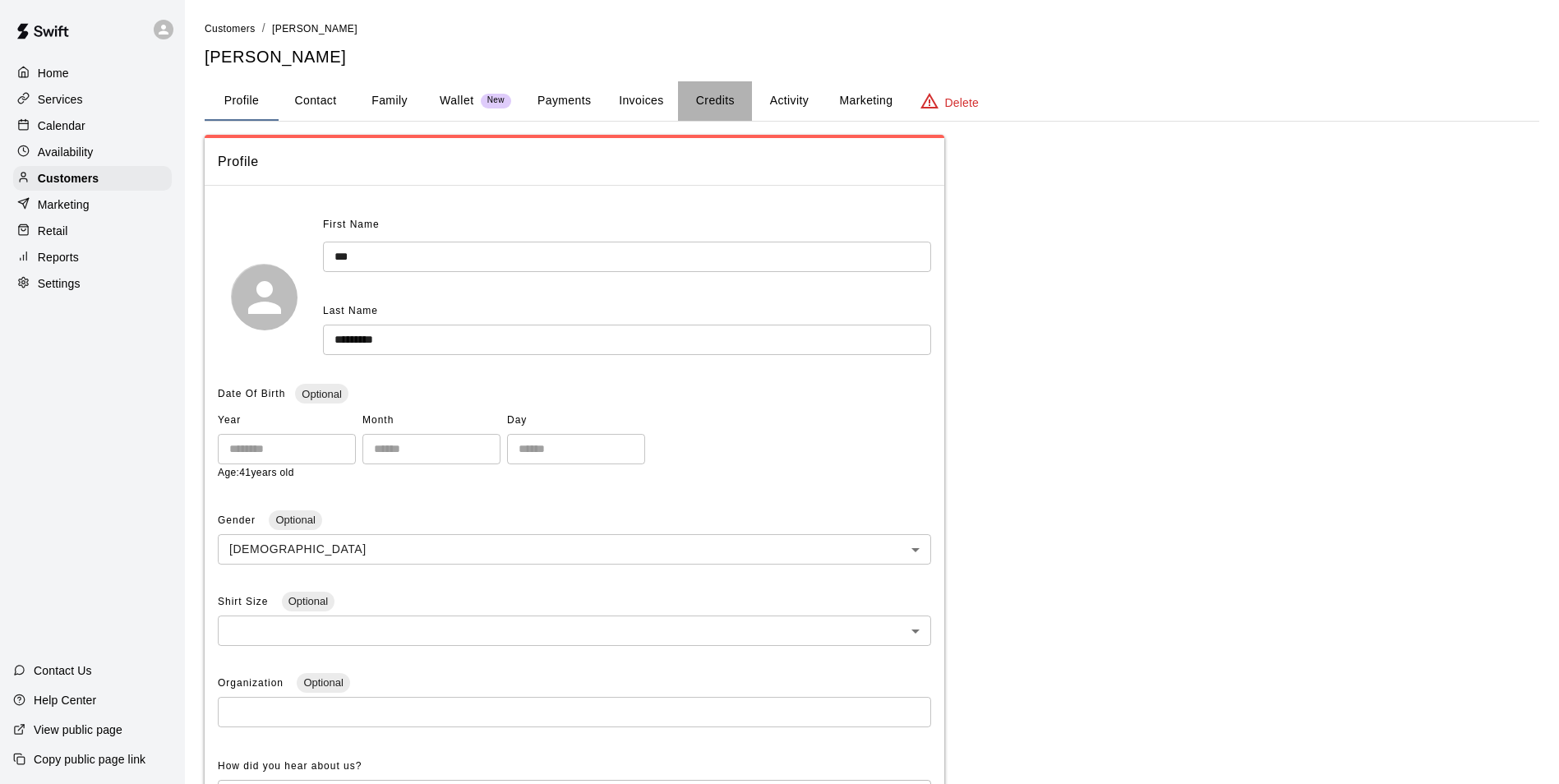
click at [720, 107] on button "Credits" at bounding box center [715, 101] width 74 height 39
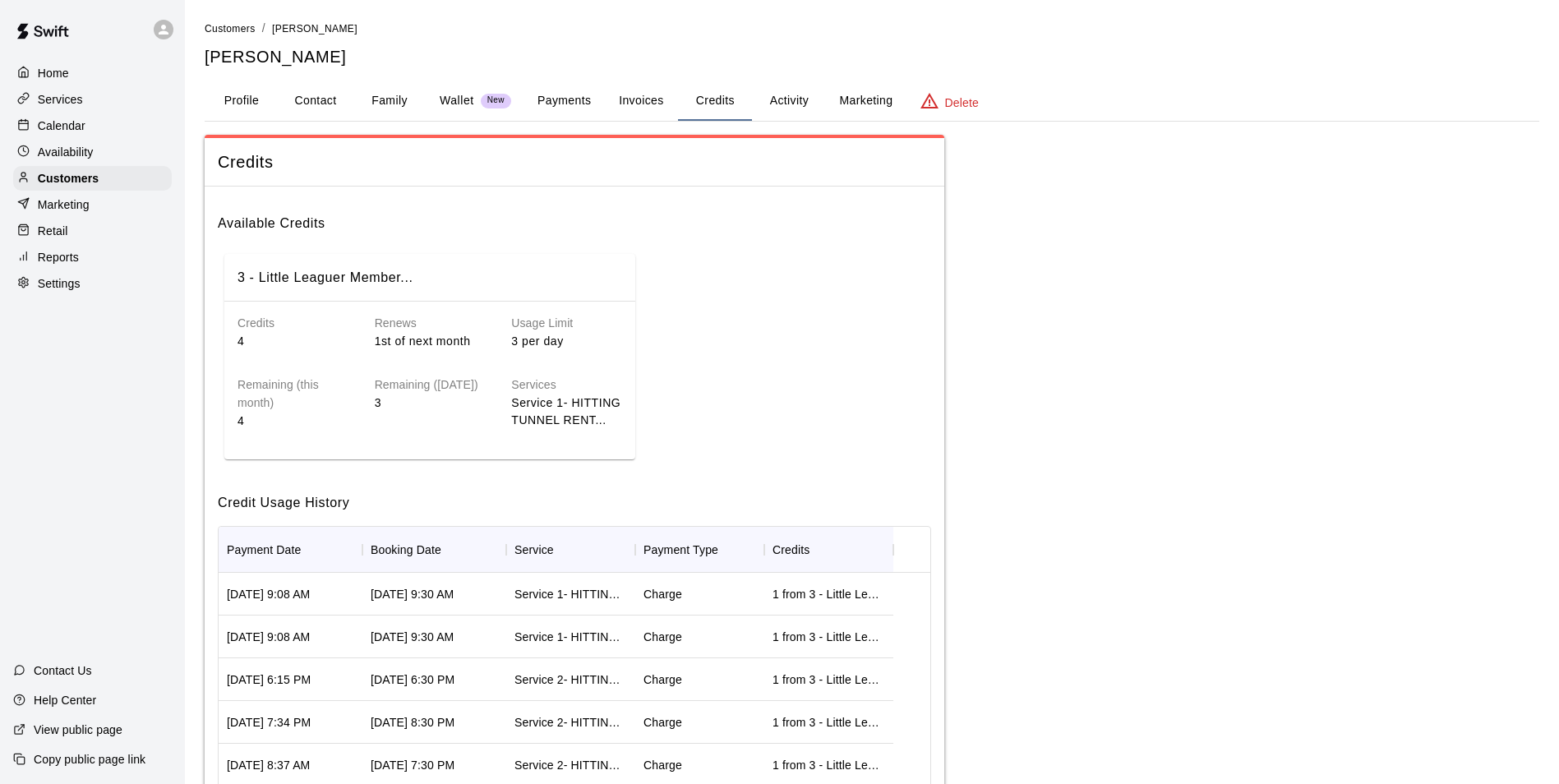
click at [784, 110] on button "Activity" at bounding box center [789, 101] width 74 height 39
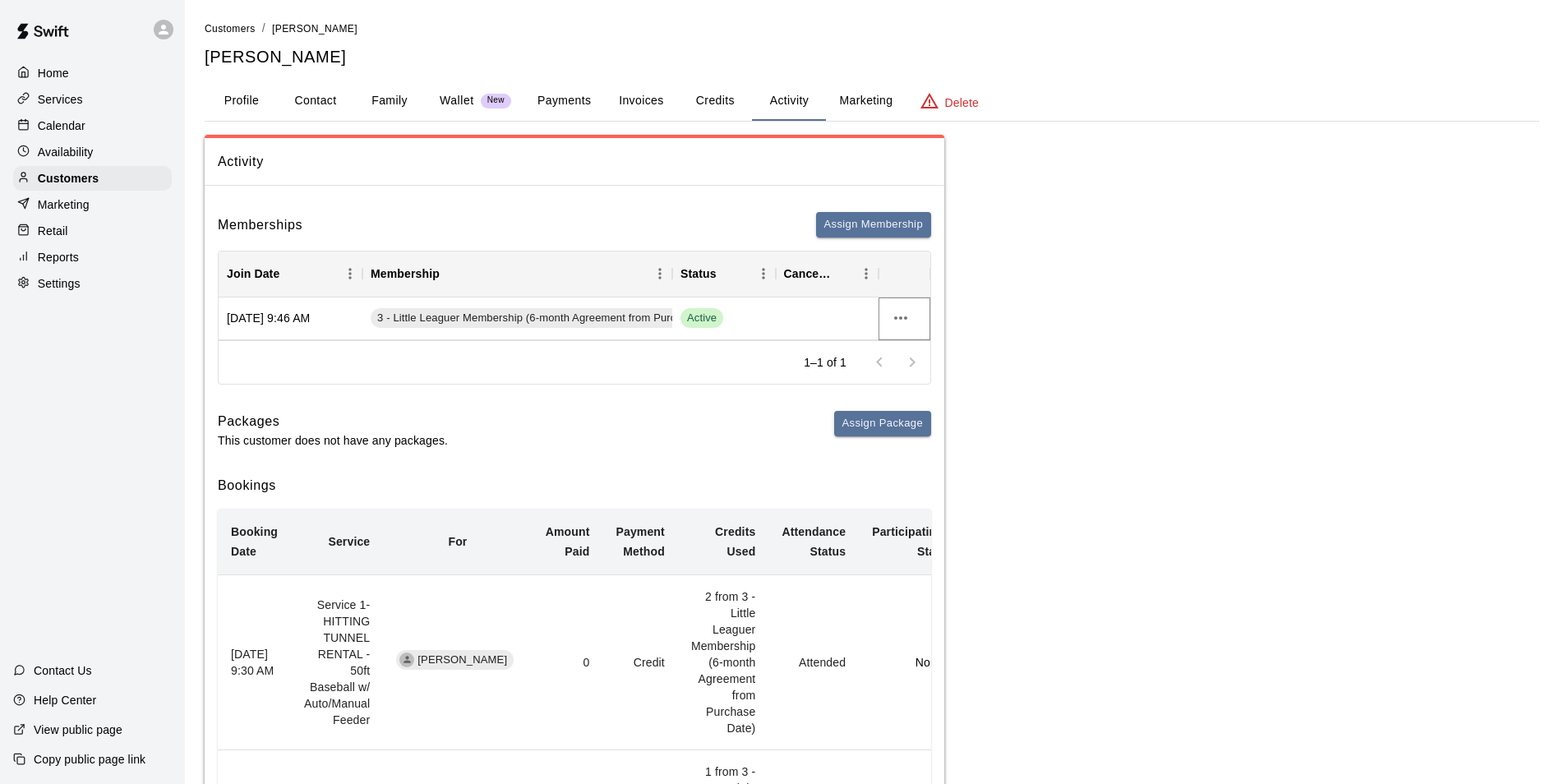
click at [891, 314] on icon "more actions" at bounding box center [901, 318] width 20 height 20
click at [1030, 335] on div at bounding box center [786, 392] width 1571 height 784
click at [717, 103] on button "Credits" at bounding box center [715, 101] width 74 height 39
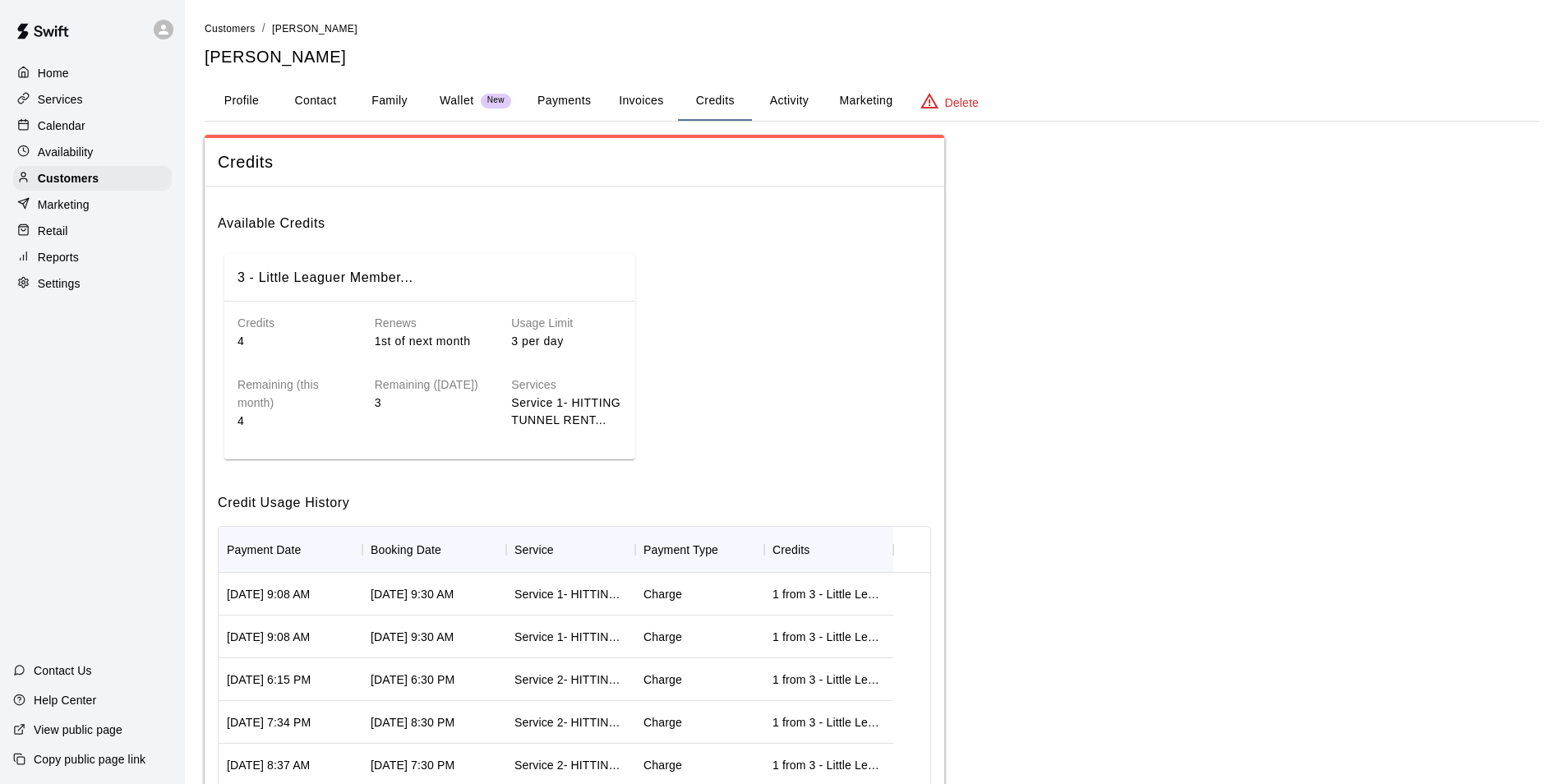
click at [807, 103] on button "Activity" at bounding box center [789, 101] width 74 height 39
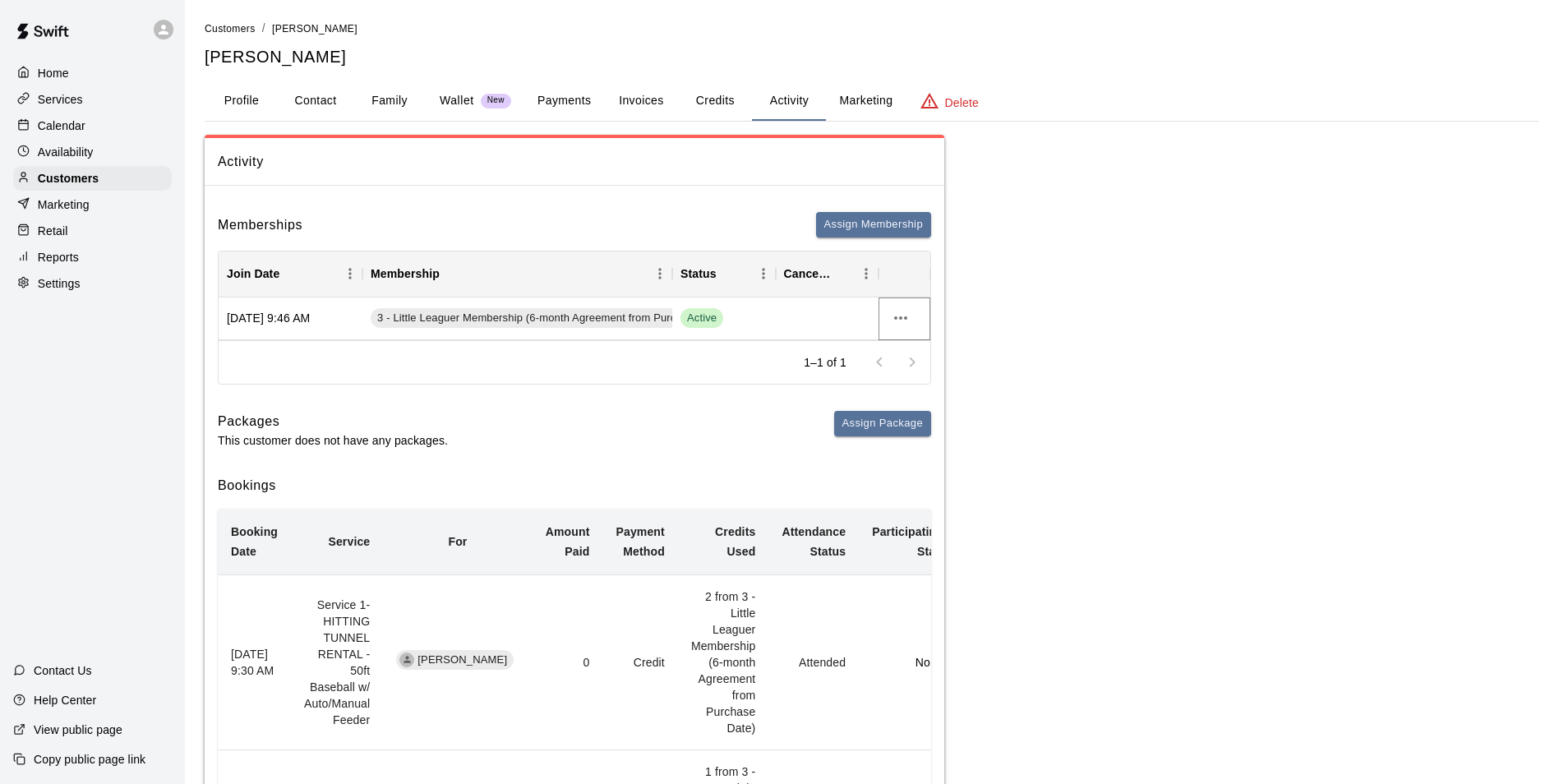
click at [900, 309] on icon "more actions" at bounding box center [901, 318] width 20 height 20
click at [930, 385] on li "Cancel" at bounding box center [933, 379] width 93 height 27
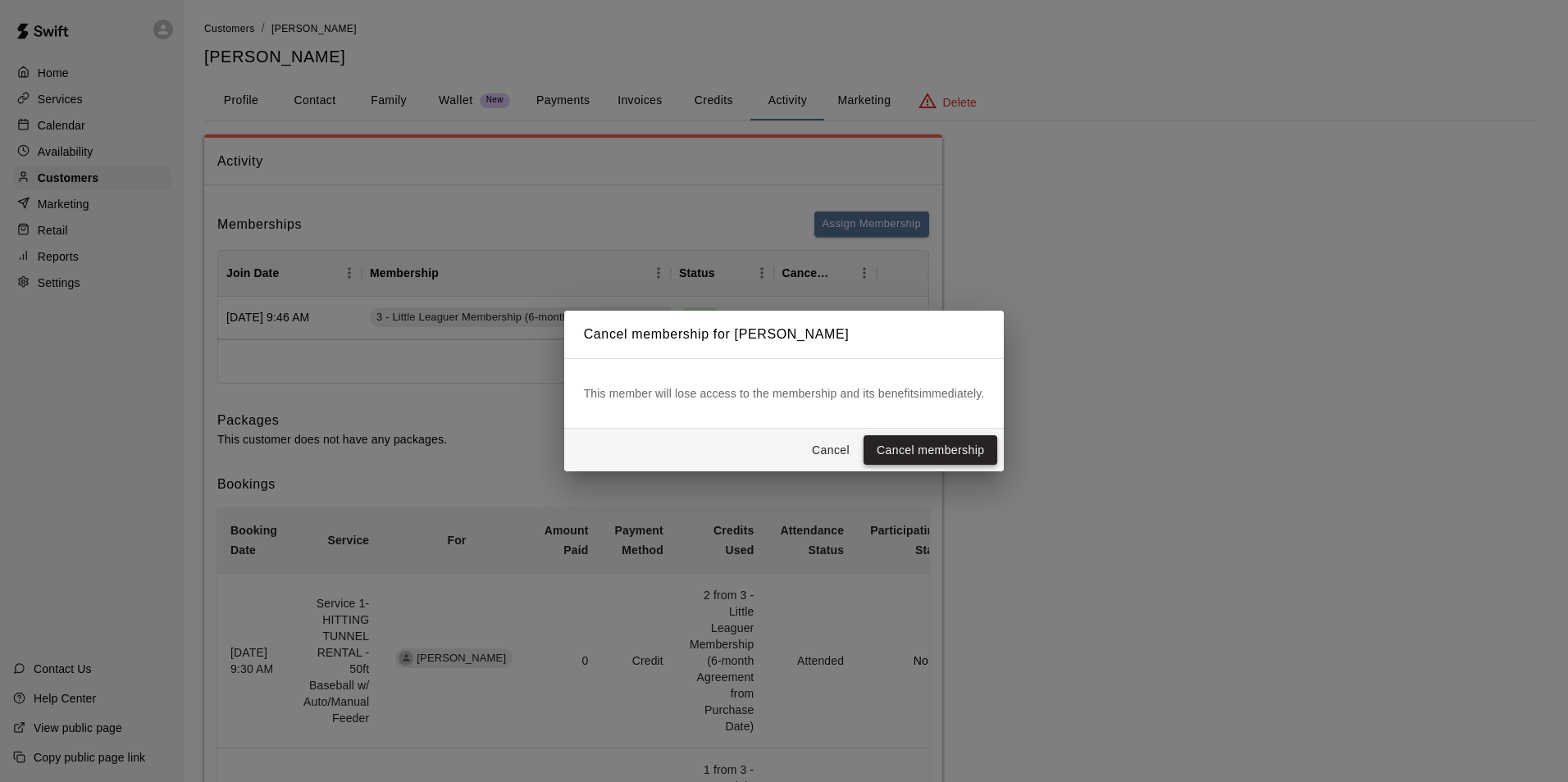
click at [975, 448] on button "Cancel membership" at bounding box center [930, 450] width 134 height 31
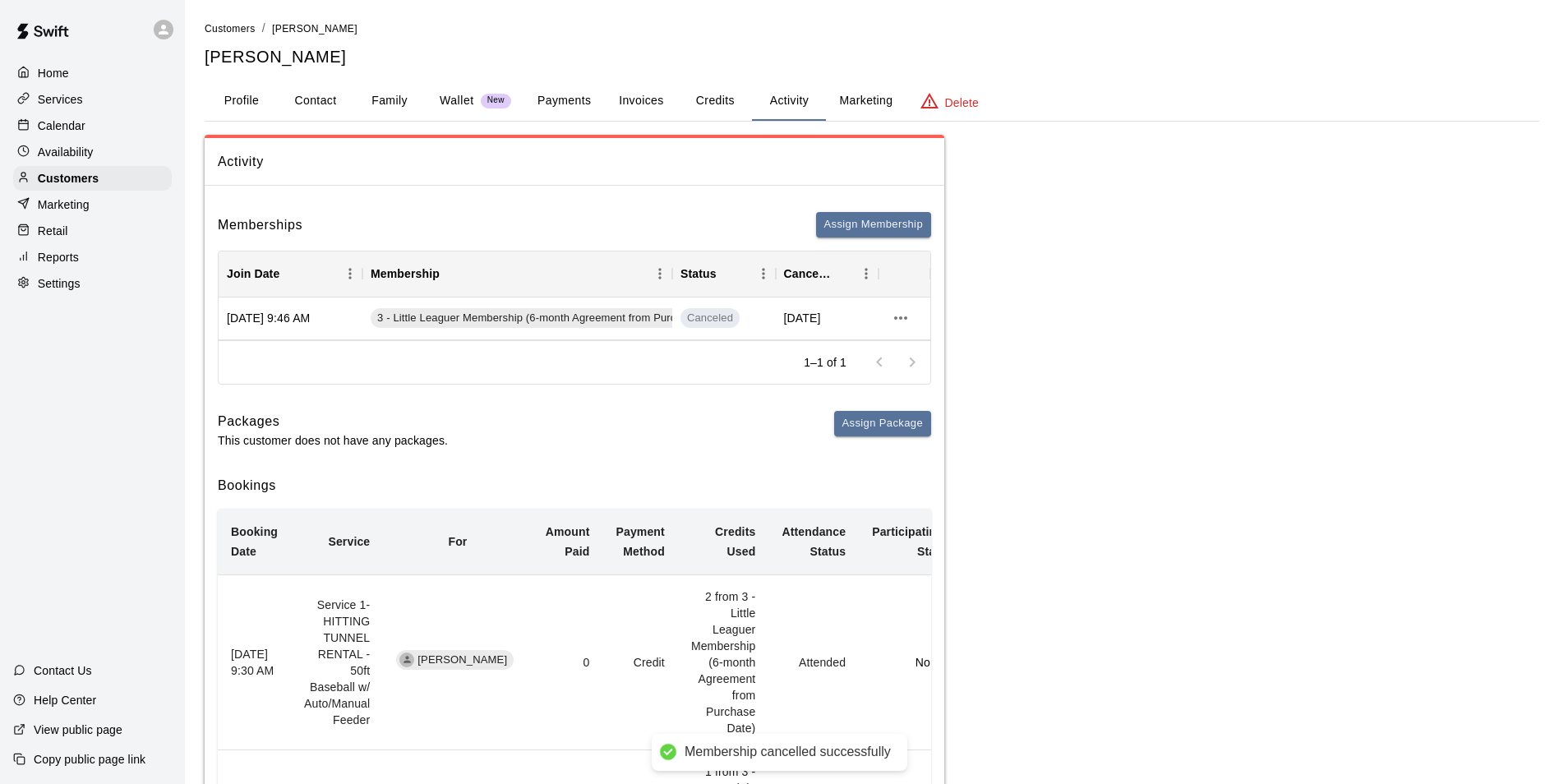
click at [649, 109] on button "Invoices" at bounding box center [641, 101] width 74 height 39
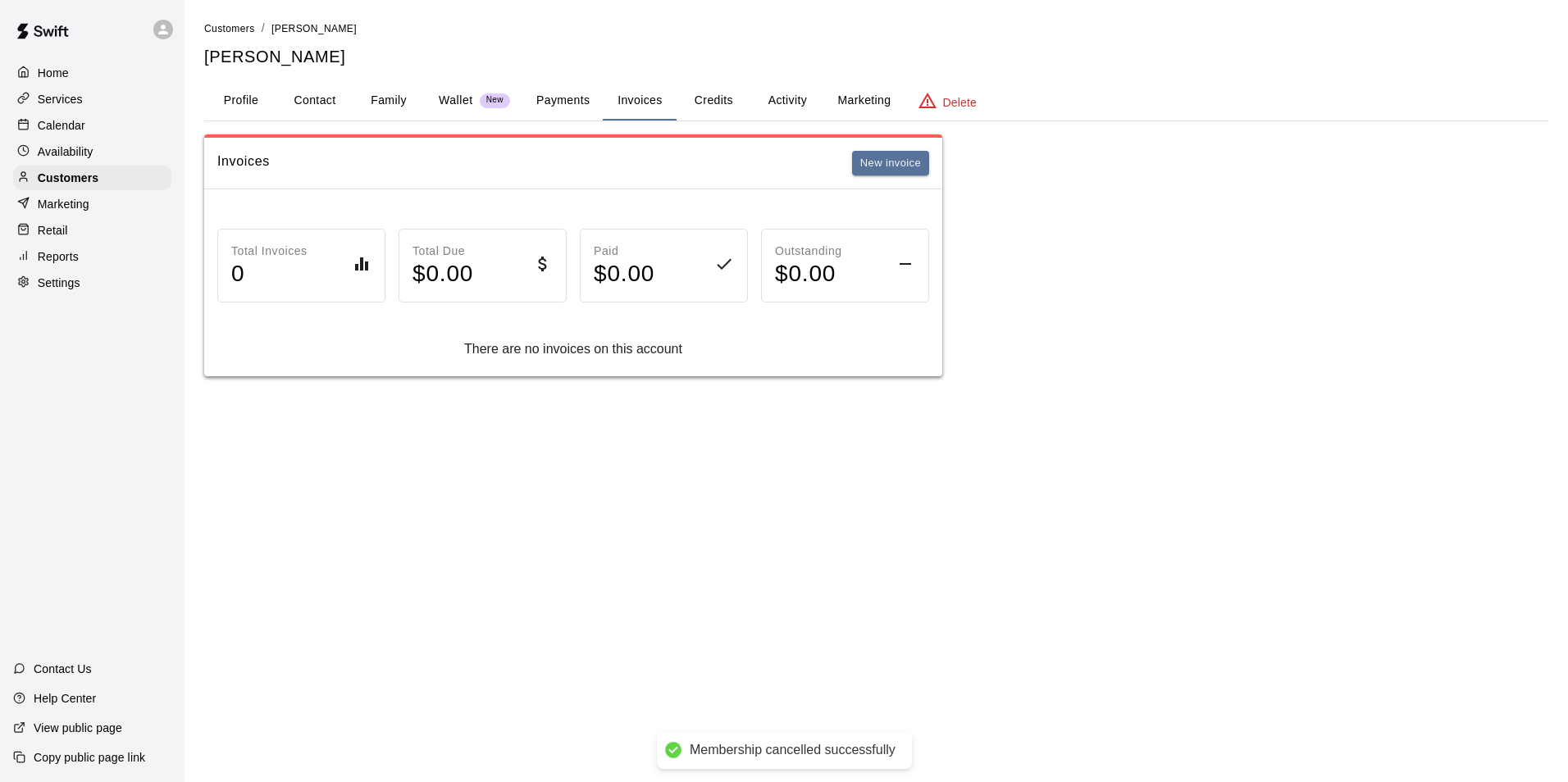
click at [767, 105] on button "Activity" at bounding box center [787, 100] width 74 height 39
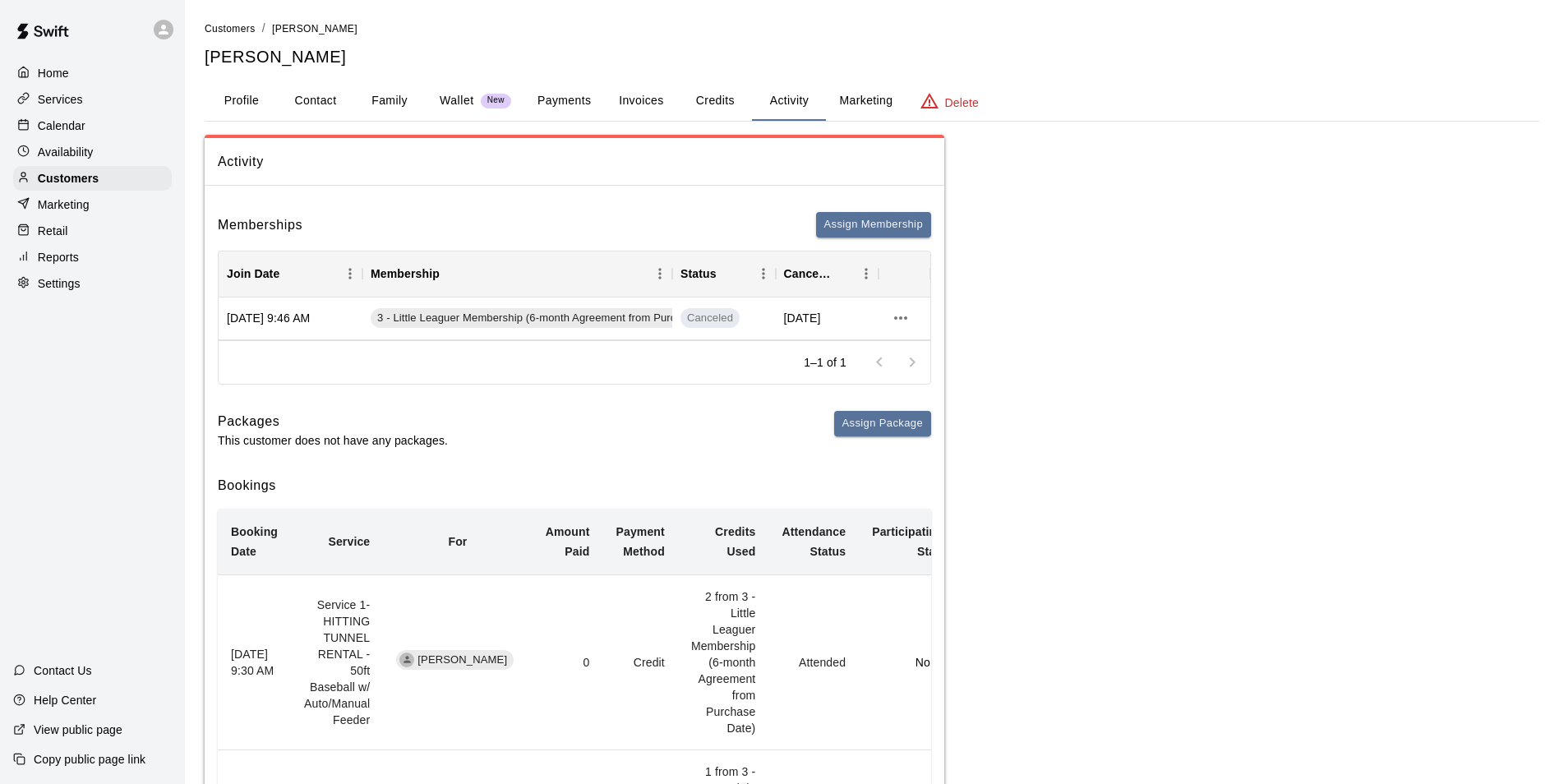
click at [649, 95] on button "Invoices" at bounding box center [641, 101] width 74 height 39
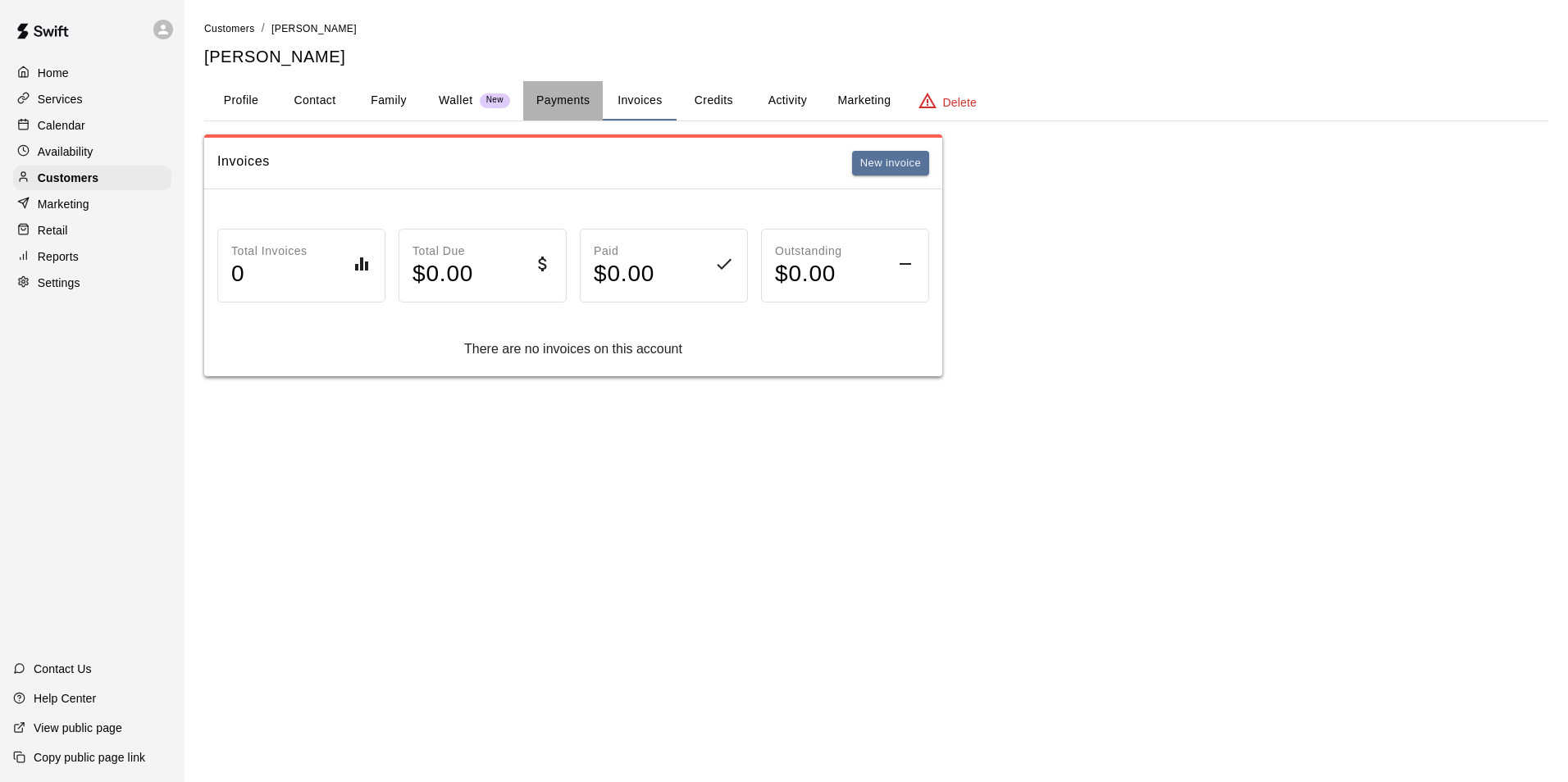
click at [558, 105] on button "Payments" at bounding box center [563, 100] width 80 height 39
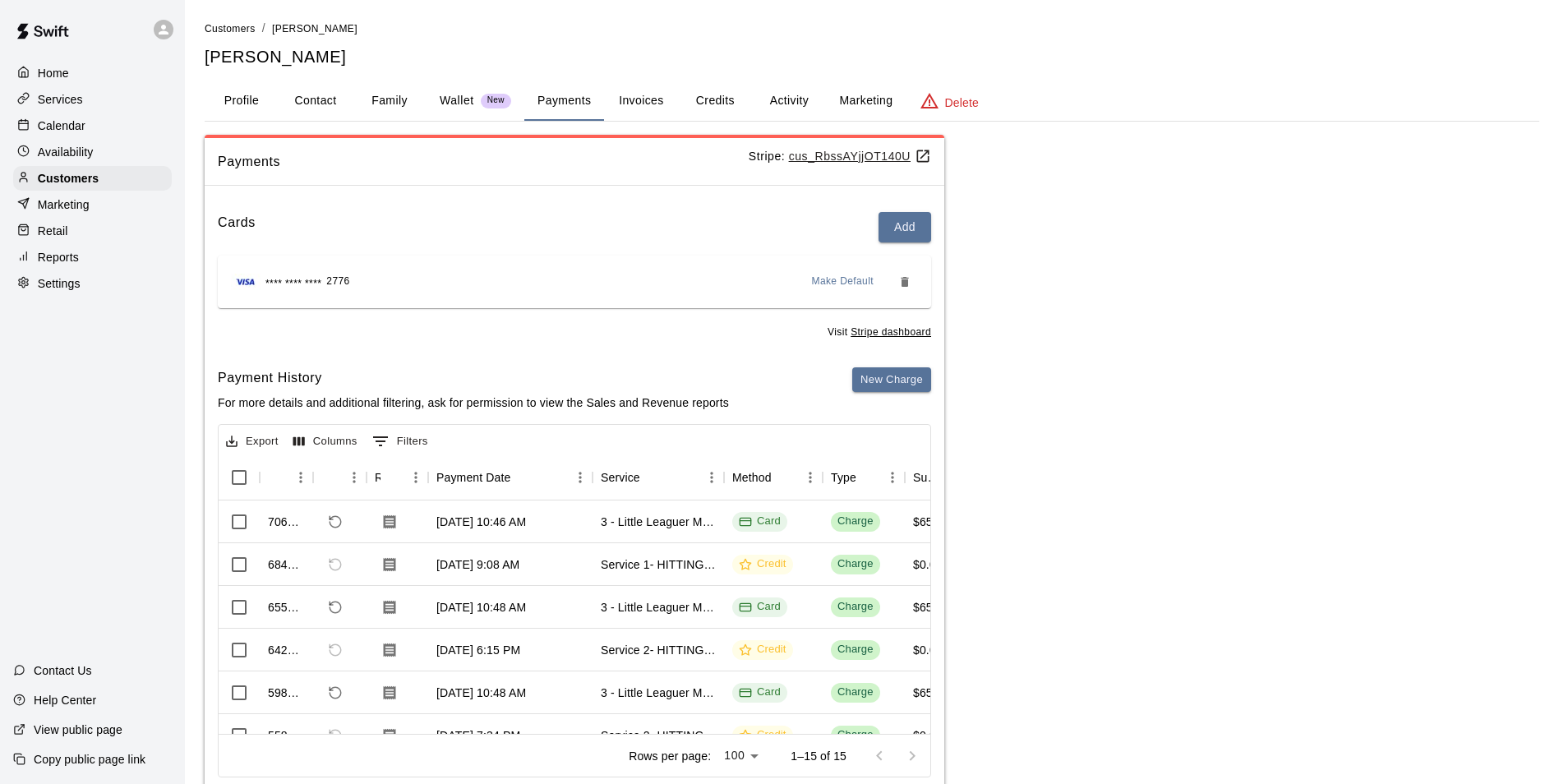
click at [1046, 491] on div "Payments Stripe: cus_RbssAYjjOT140U Cards Add **** **** **** 2776 Make Default …" at bounding box center [872, 466] width 1335 height 663
click at [725, 95] on button "Credits" at bounding box center [715, 101] width 74 height 39
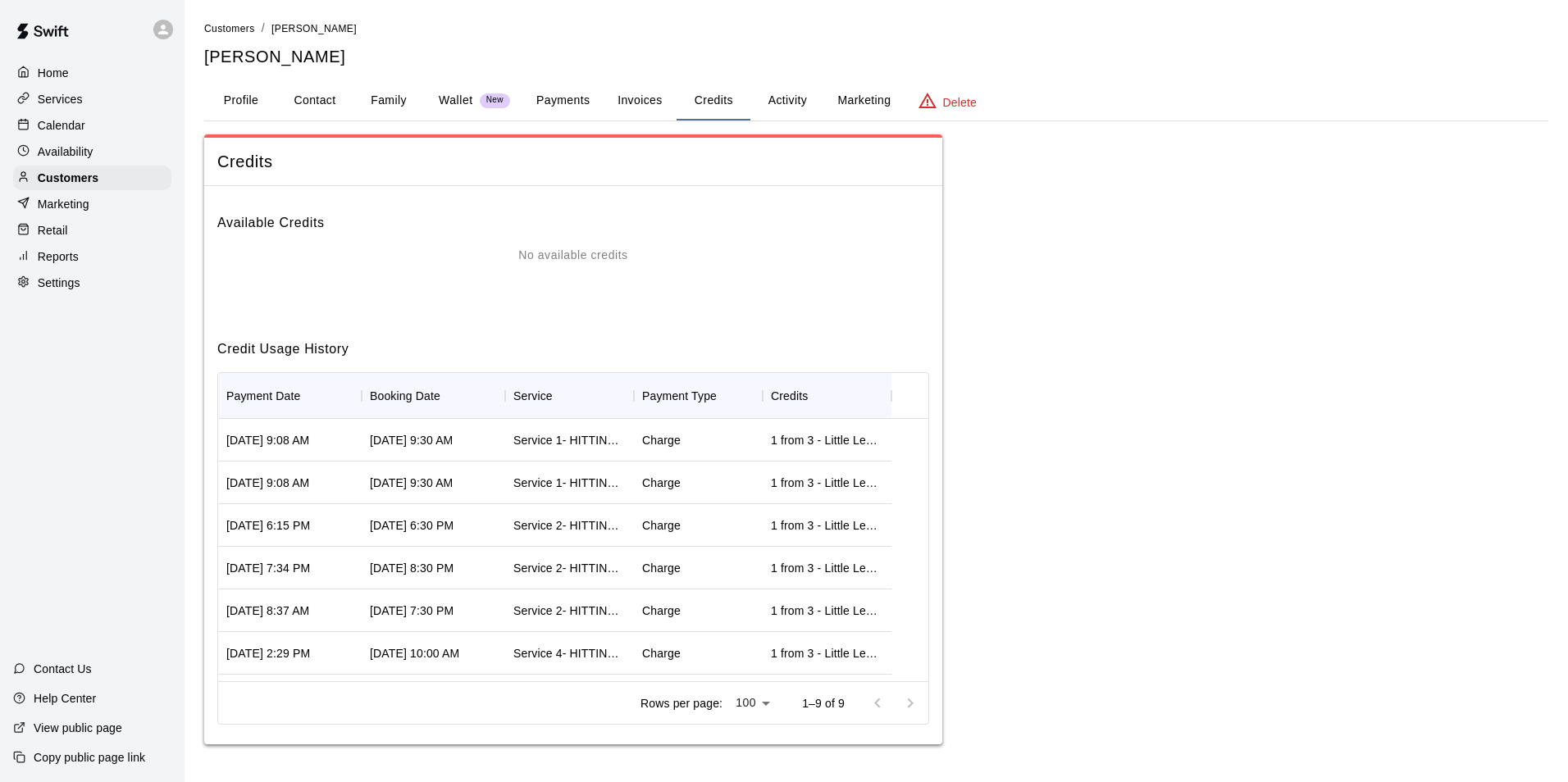
click at [790, 110] on button "Activity" at bounding box center [787, 100] width 74 height 39
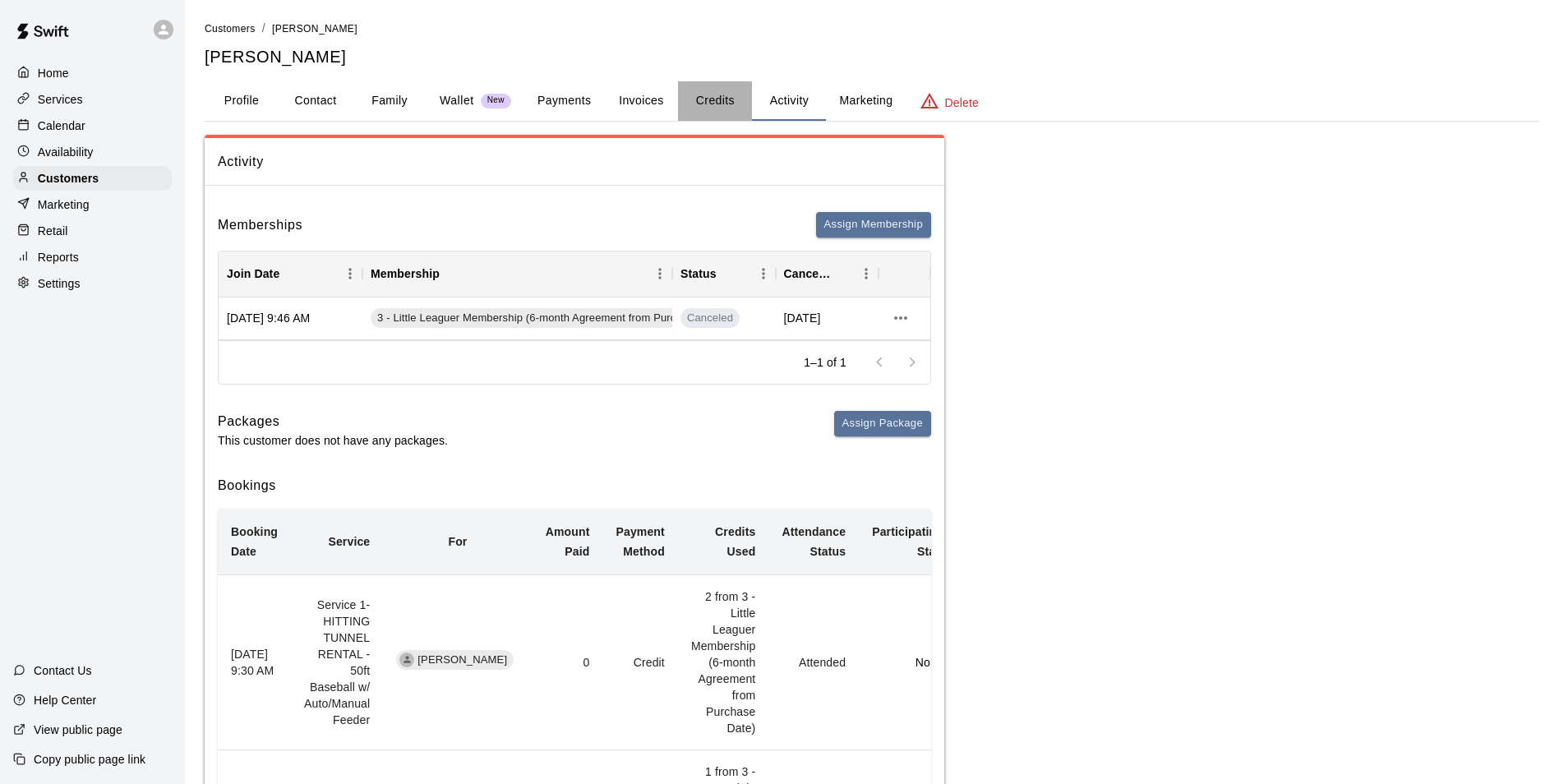
click at [711, 105] on button "Credits" at bounding box center [715, 101] width 74 height 39
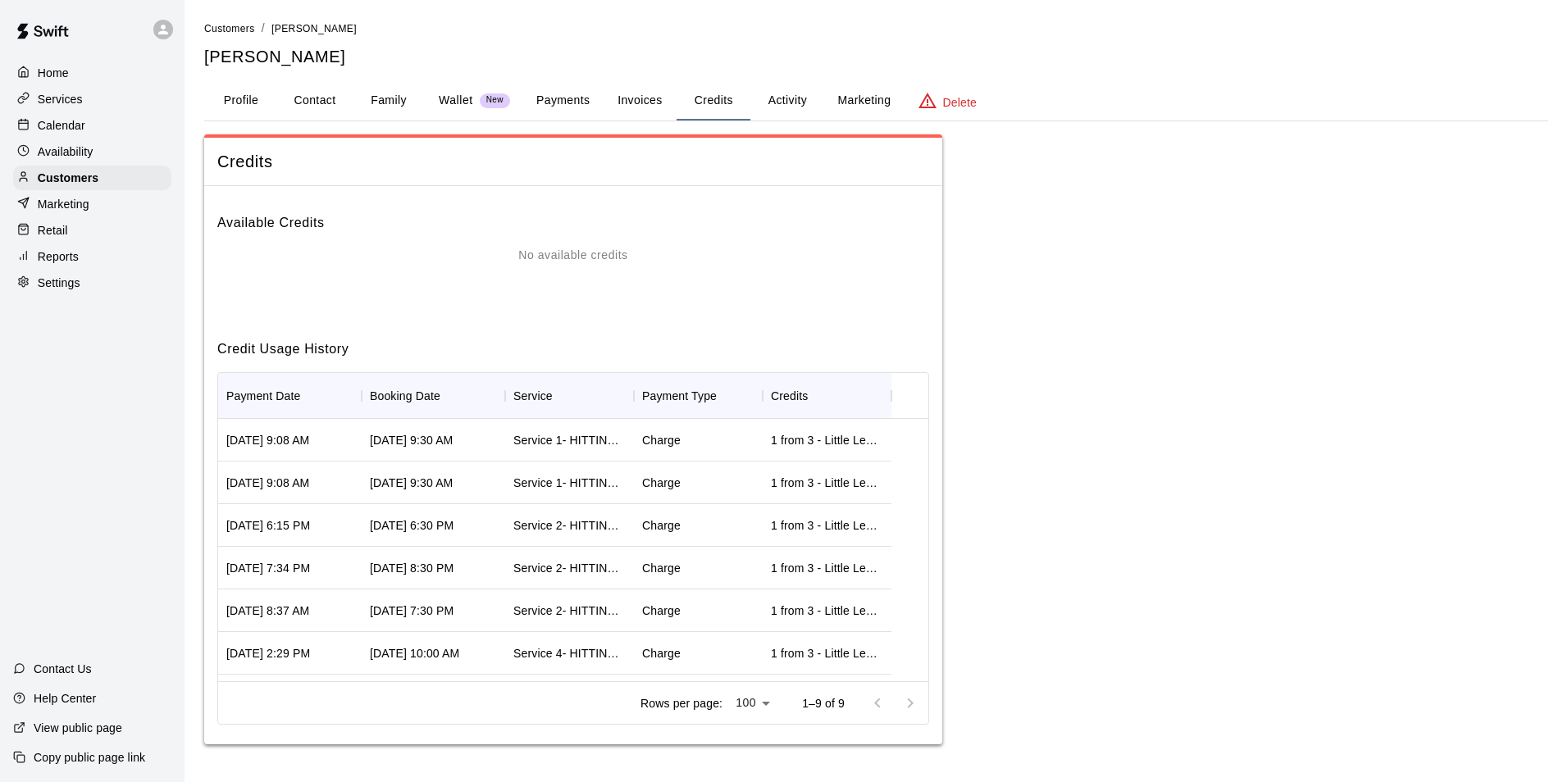
click at [672, 90] on button "Invoices" at bounding box center [639, 100] width 74 height 39
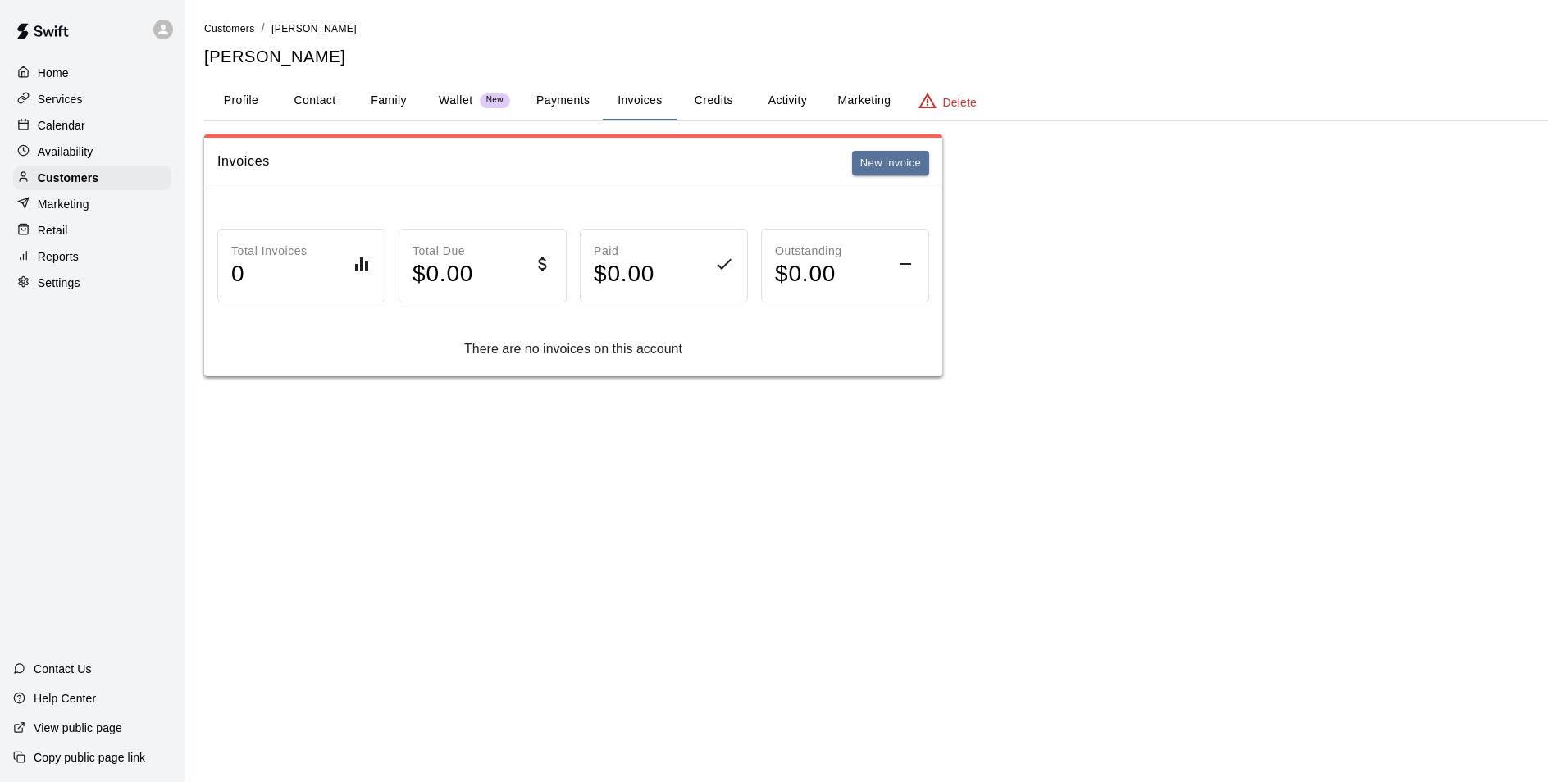
click at [705, 105] on button "Credits" at bounding box center [713, 100] width 74 height 39
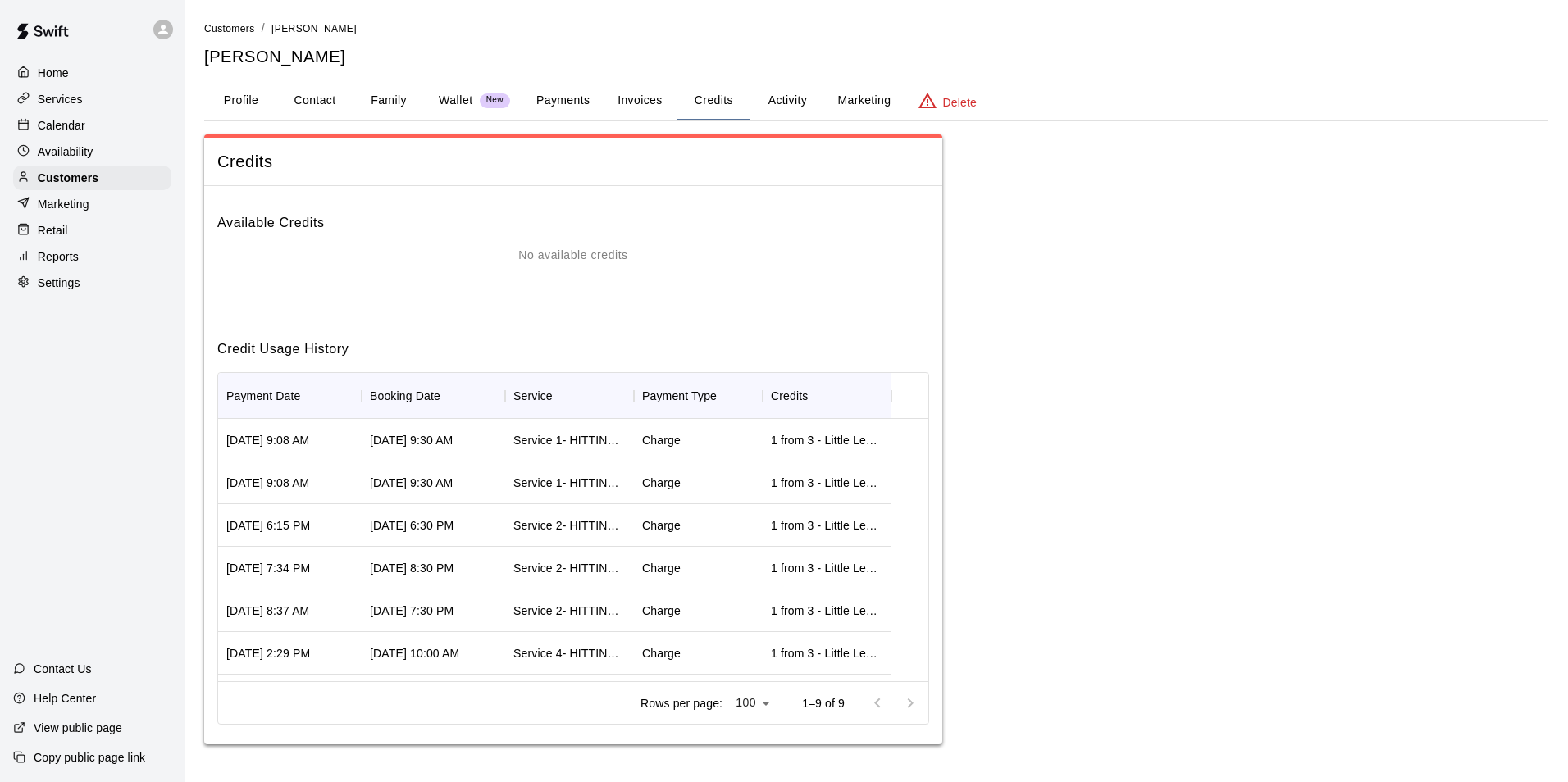
click at [565, 105] on button "Payments" at bounding box center [563, 100] width 80 height 39
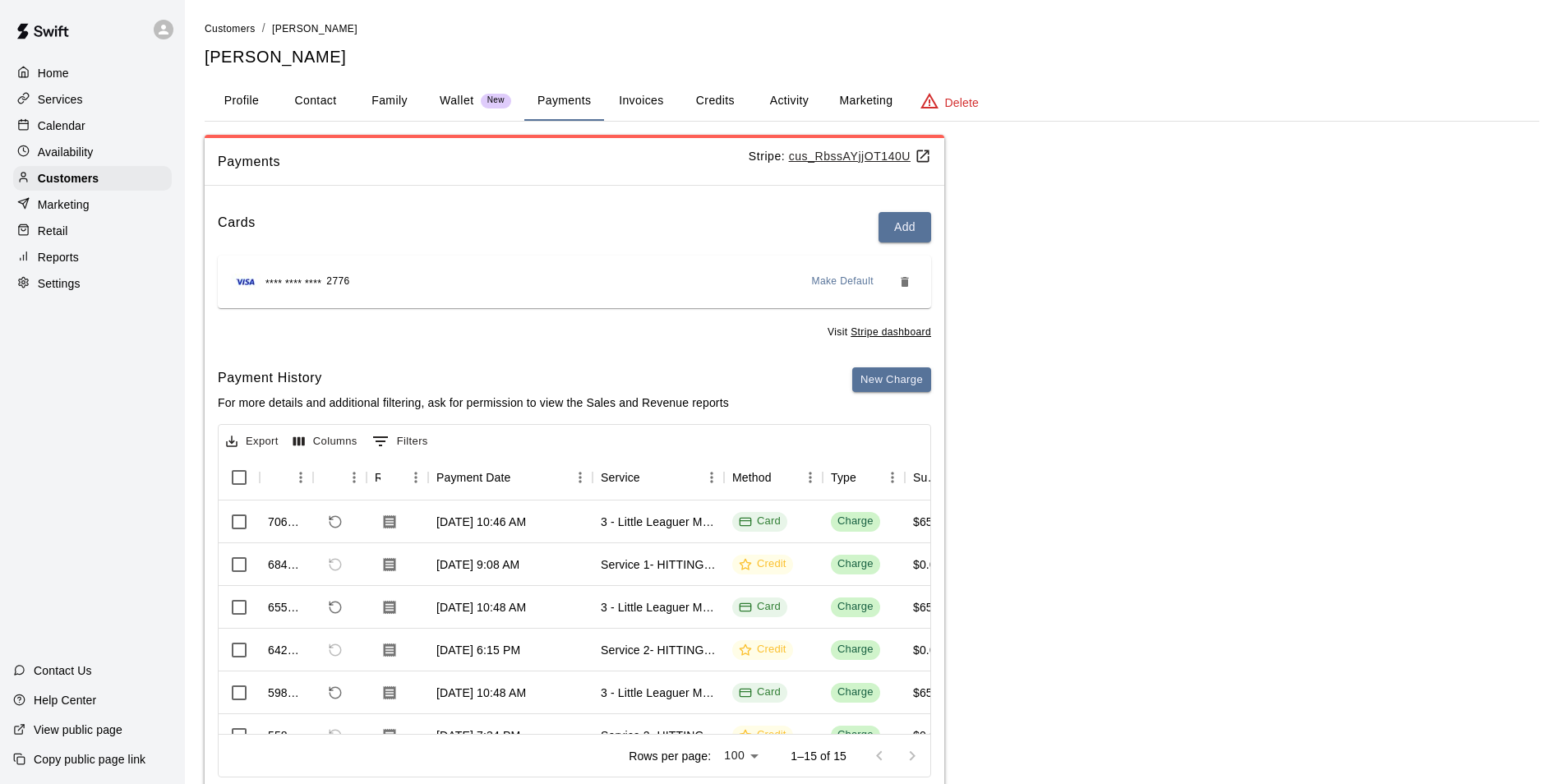
click at [783, 102] on button "Activity" at bounding box center [789, 101] width 74 height 39
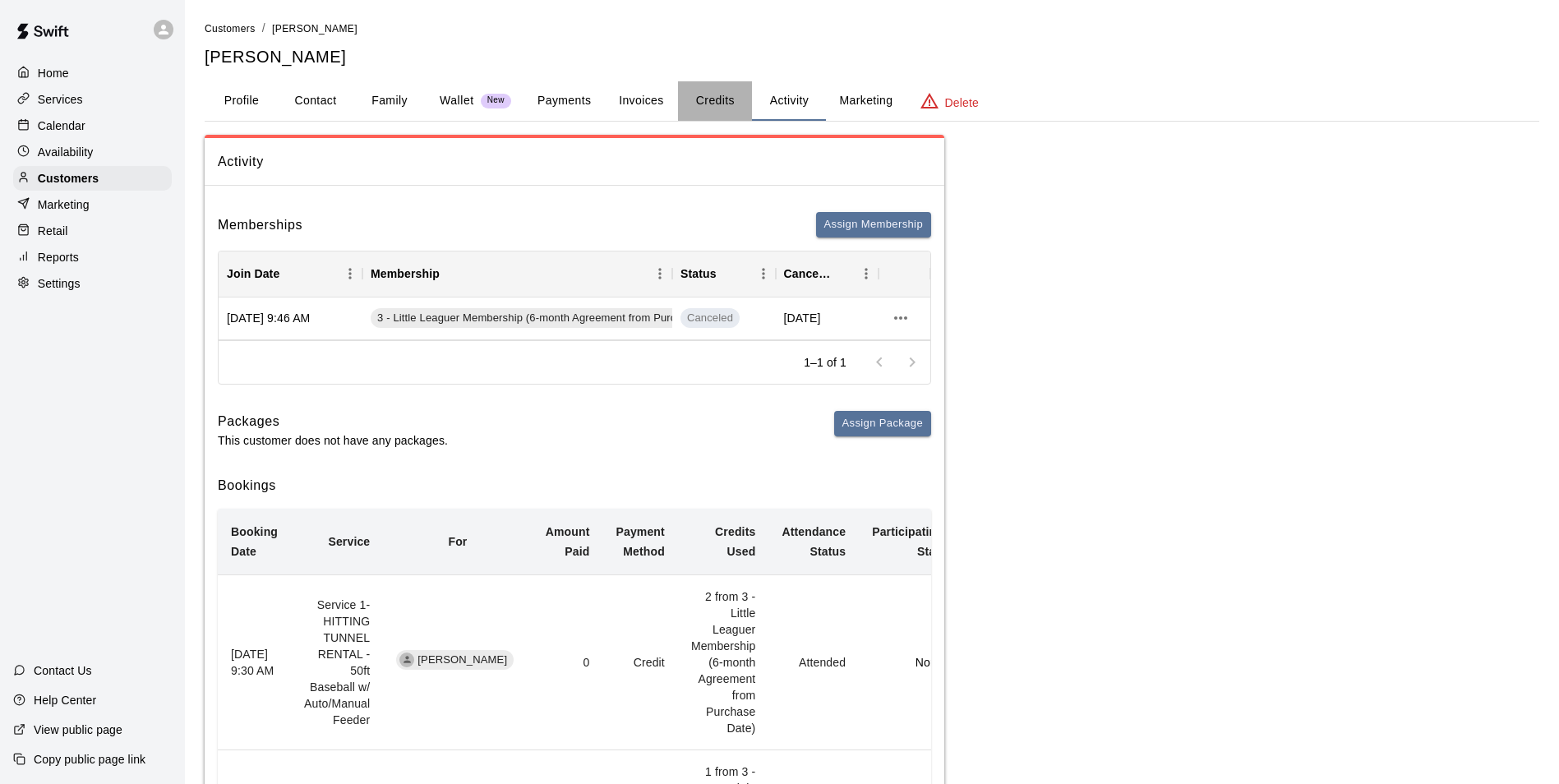
click at [712, 93] on button "Credits" at bounding box center [715, 101] width 74 height 39
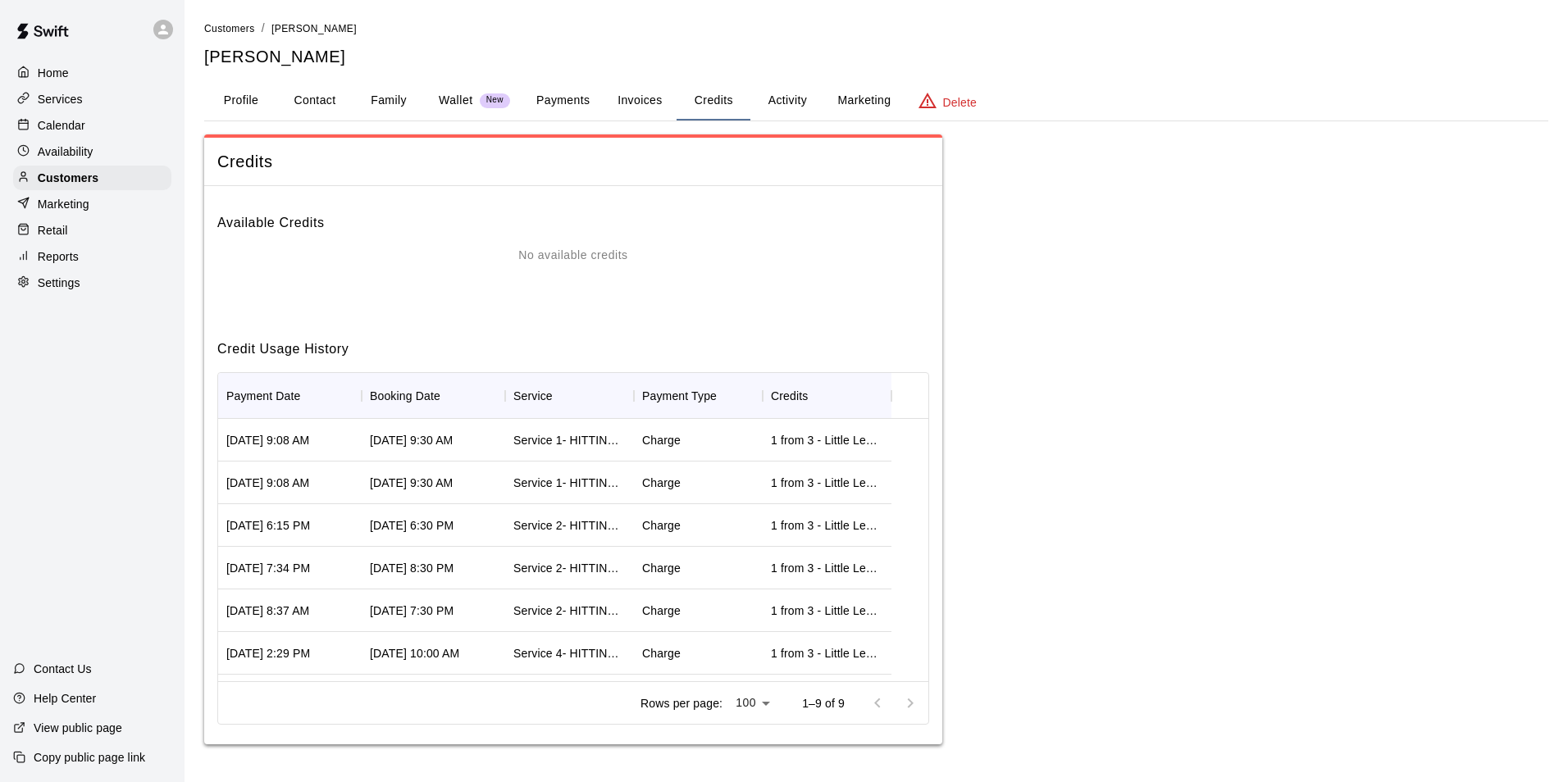
click at [659, 91] on button "Invoices" at bounding box center [639, 100] width 74 height 39
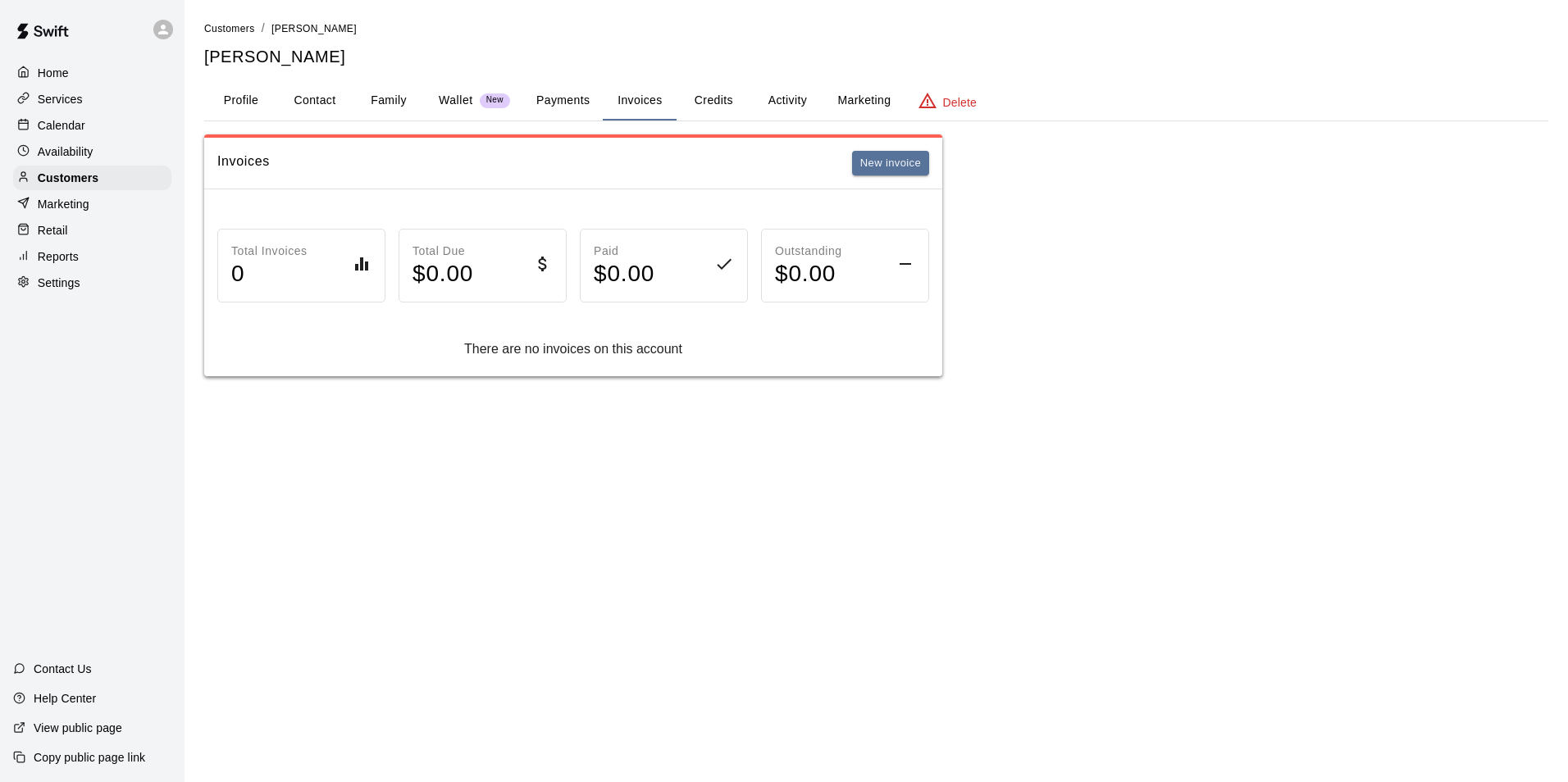
click at [717, 104] on button "Credits" at bounding box center [713, 100] width 74 height 39
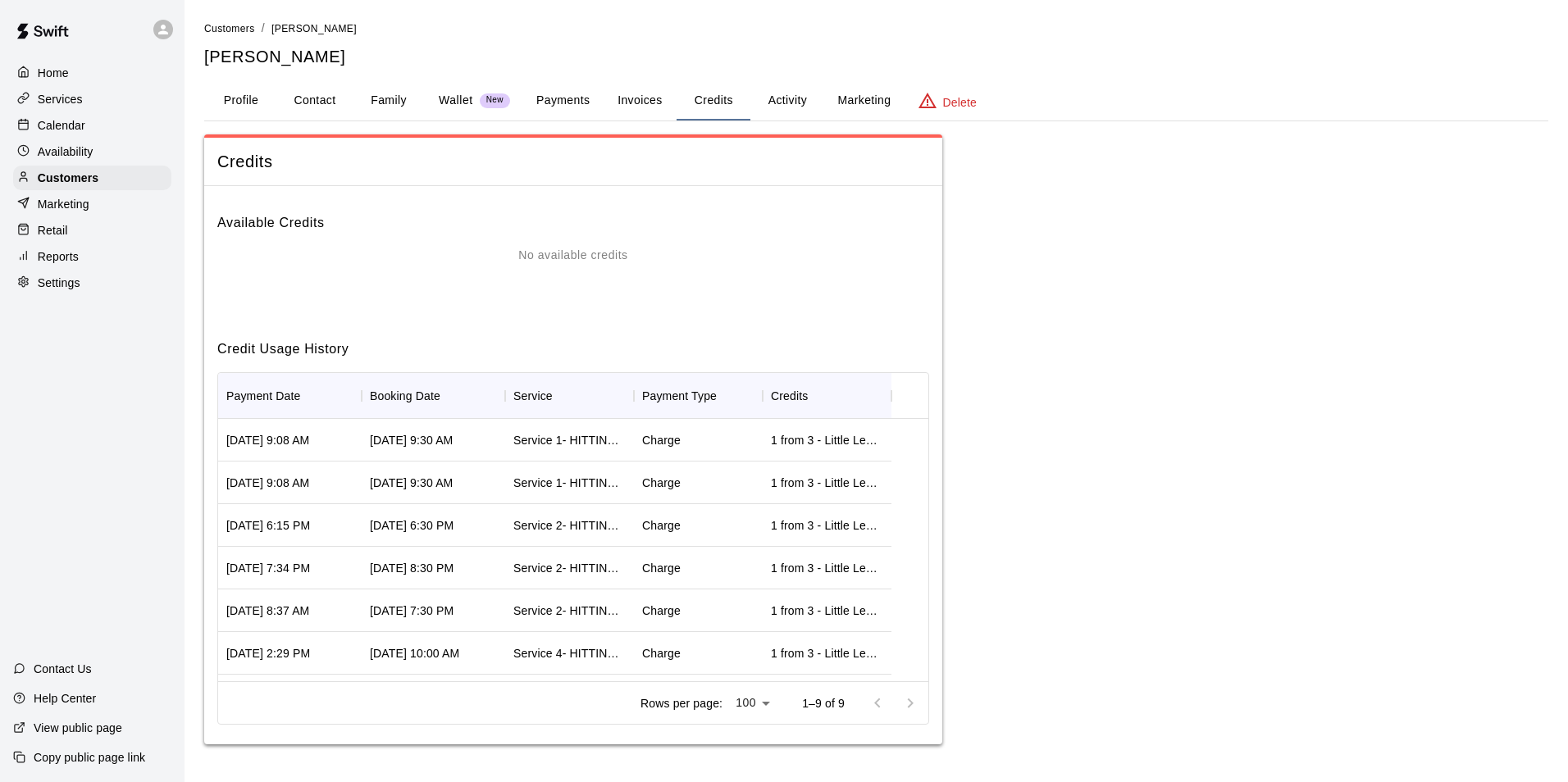
click at [796, 100] on button "Activity" at bounding box center [787, 100] width 74 height 39
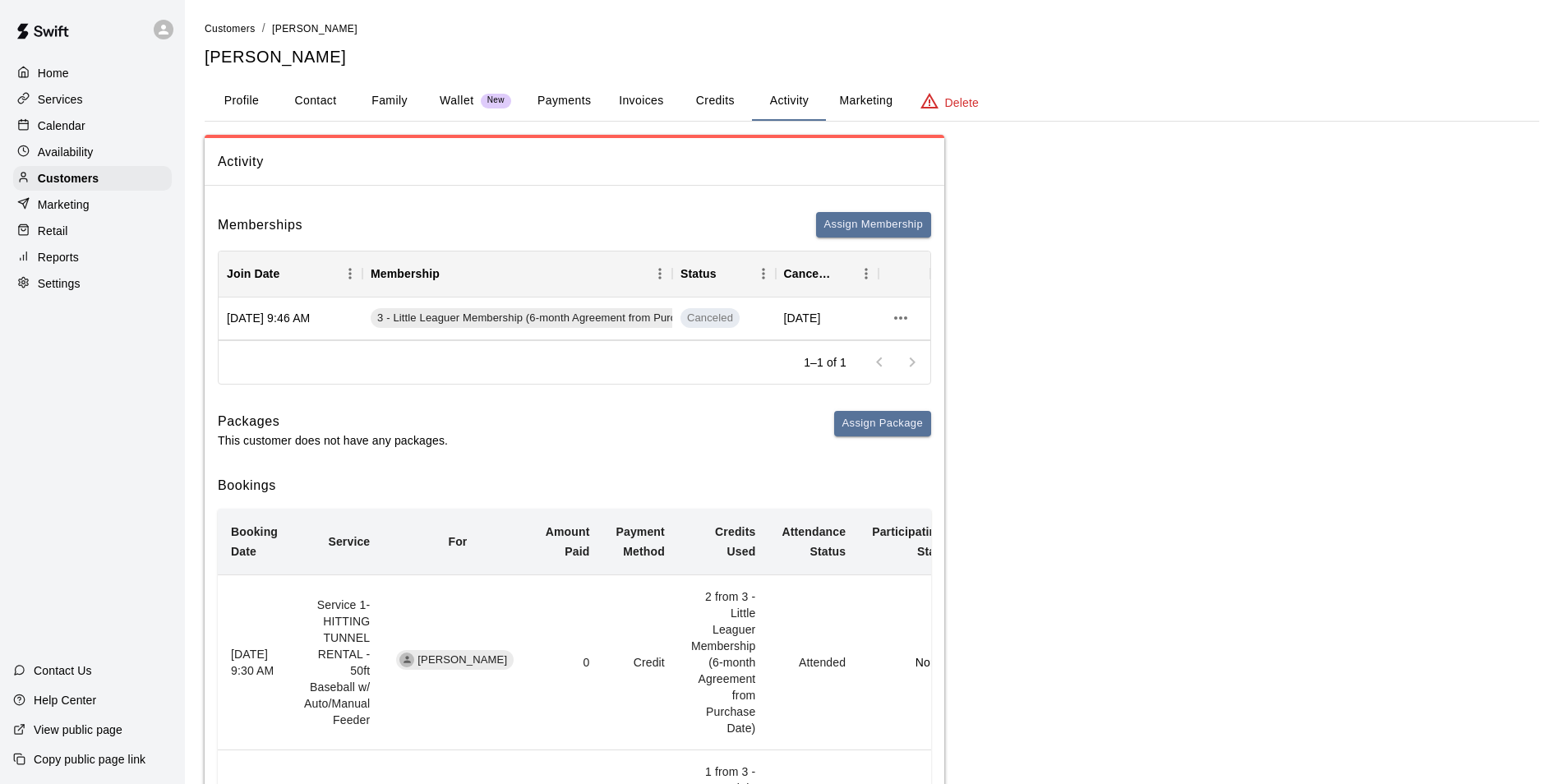
click at [639, 107] on button "Invoices" at bounding box center [641, 101] width 74 height 39
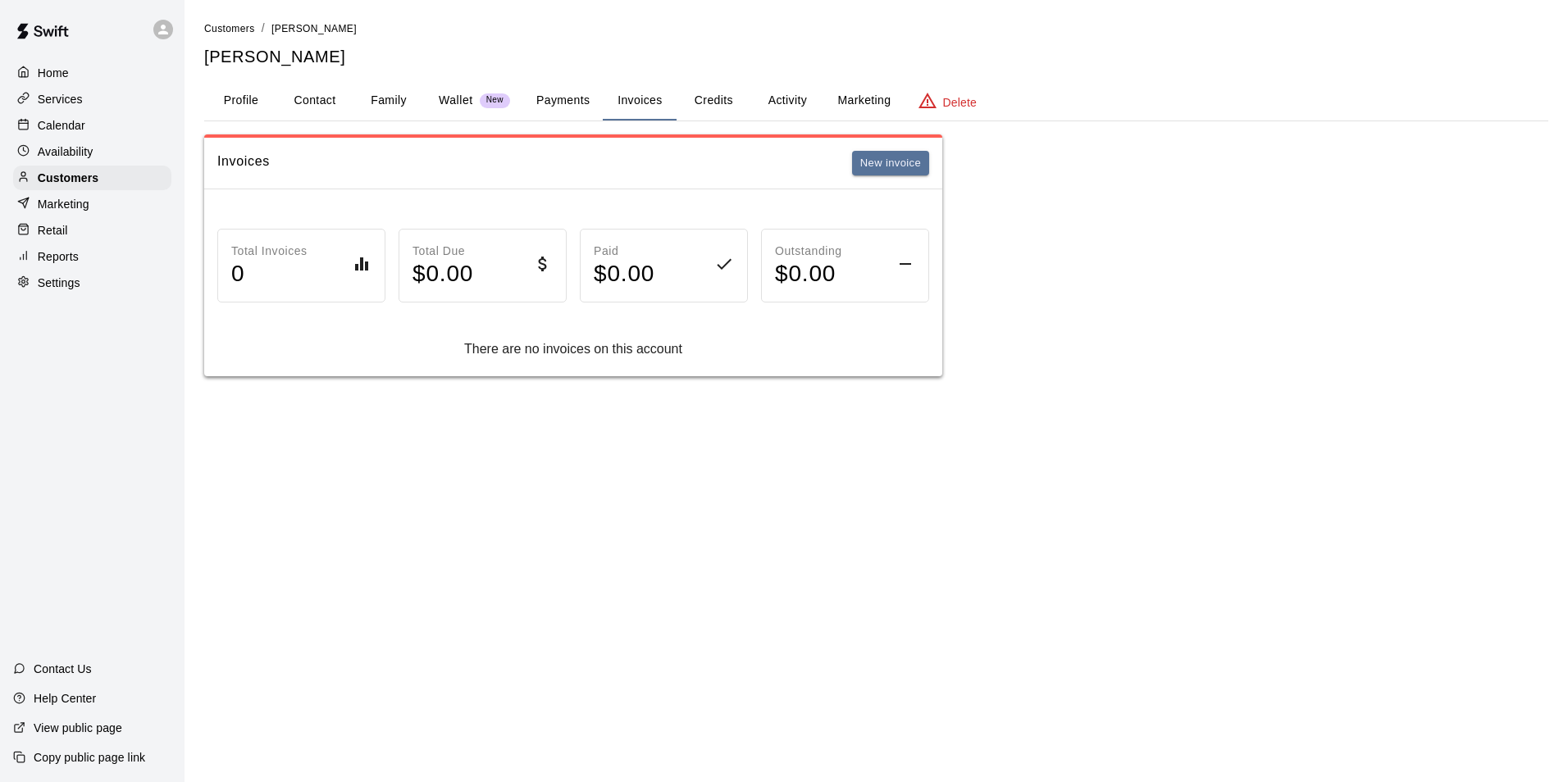
click at [713, 100] on button "Credits" at bounding box center [713, 100] width 74 height 39
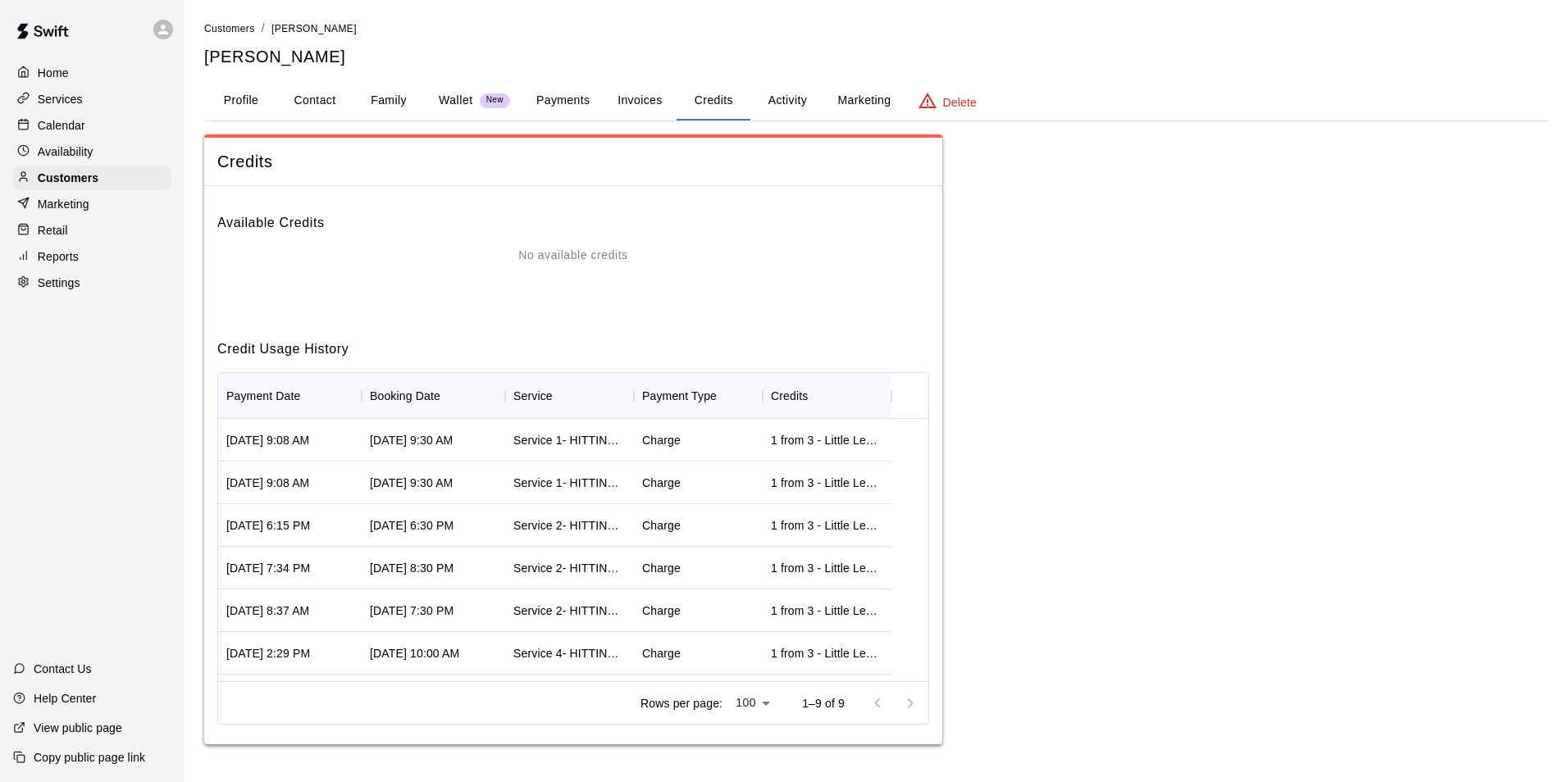
click at [773, 95] on button "Activity" at bounding box center [787, 100] width 74 height 39
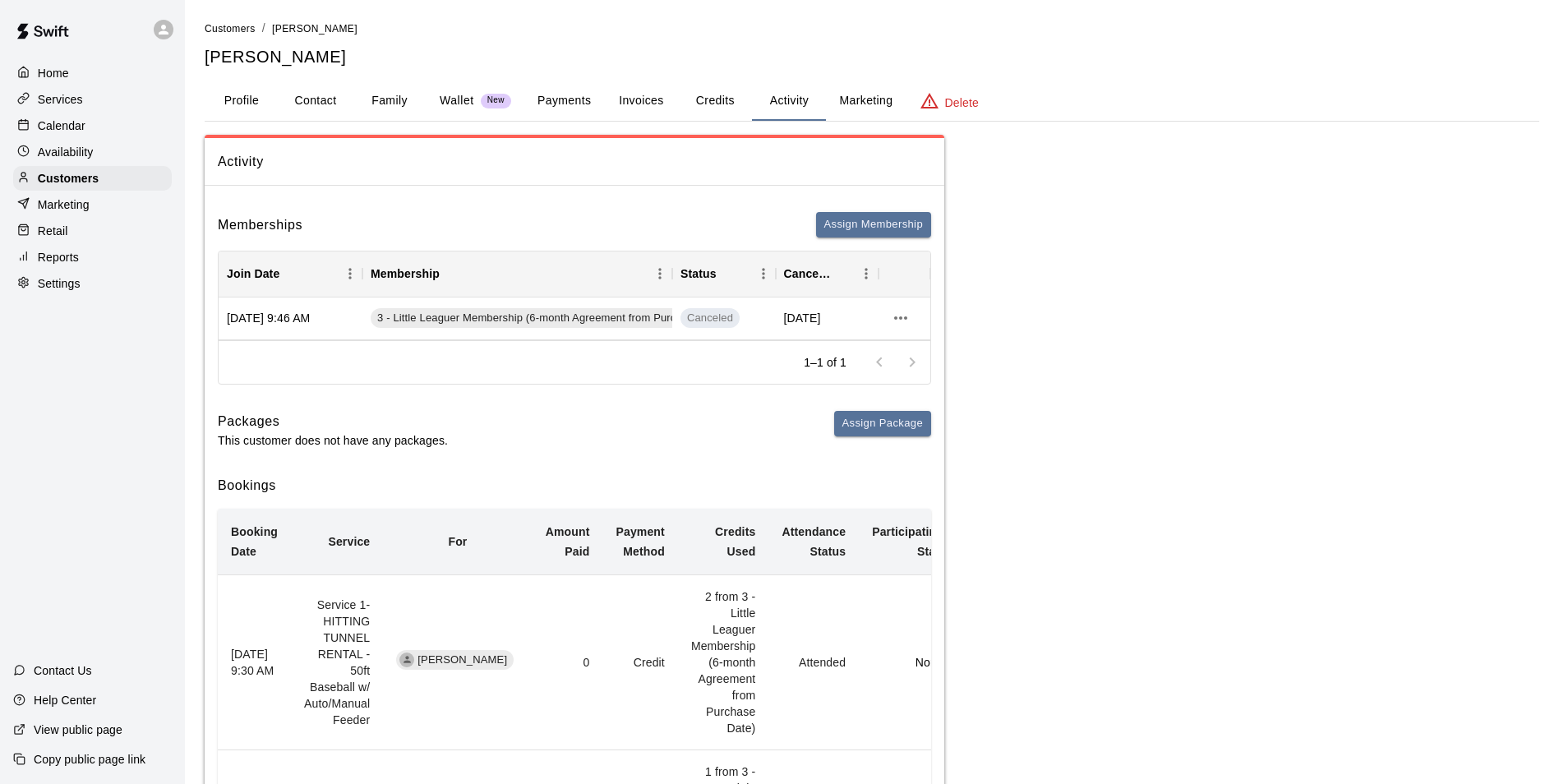
click at [573, 99] on button "Payments" at bounding box center [564, 101] width 80 height 39
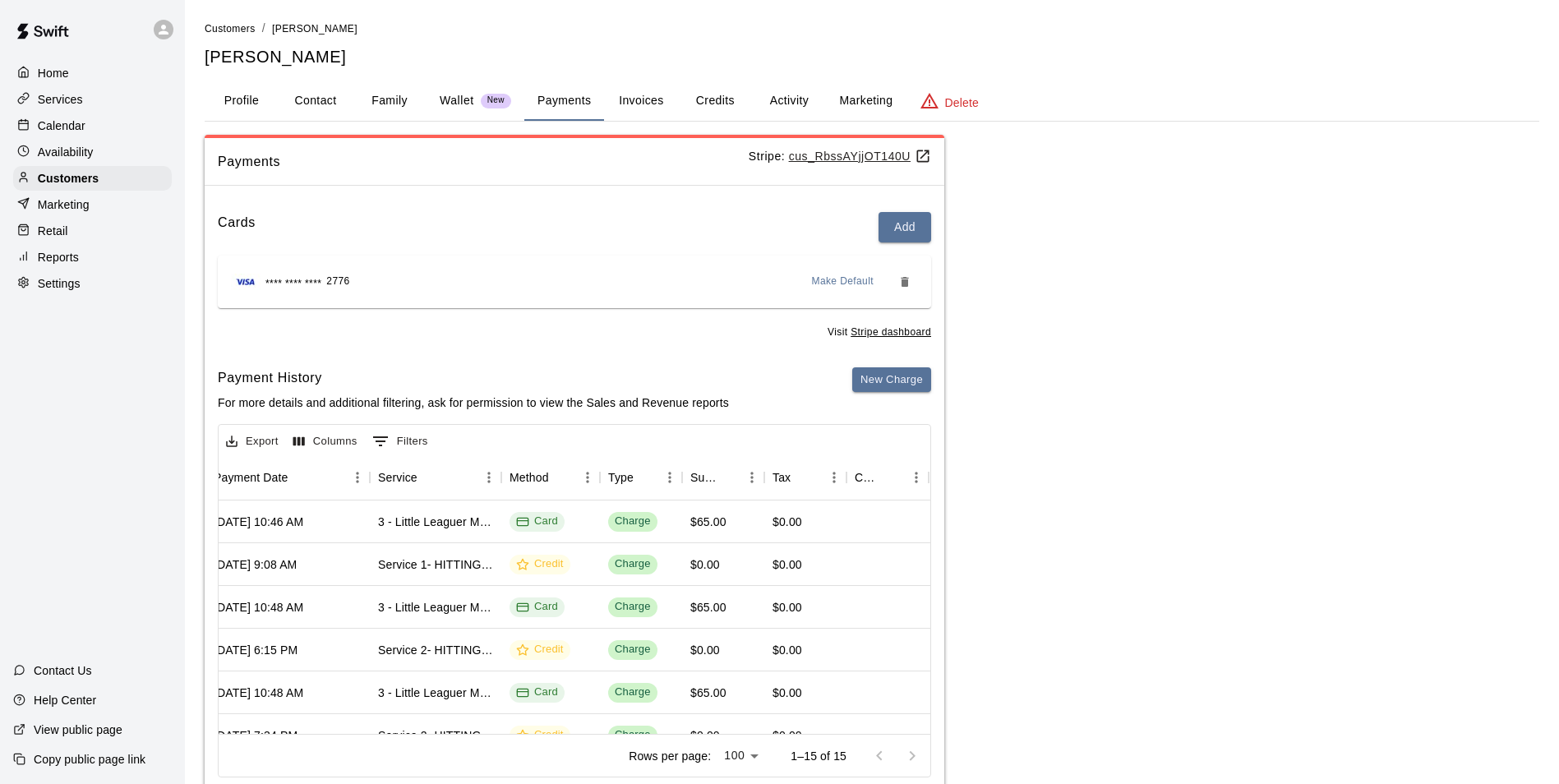
scroll to position [0, 226]
drag, startPoint x: 697, startPoint y: 98, endPoint x: 705, endPoint y: 102, distance: 8.9
click at [701, 100] on button "Credits" at bounding box center [715, 101] width 74 height 39
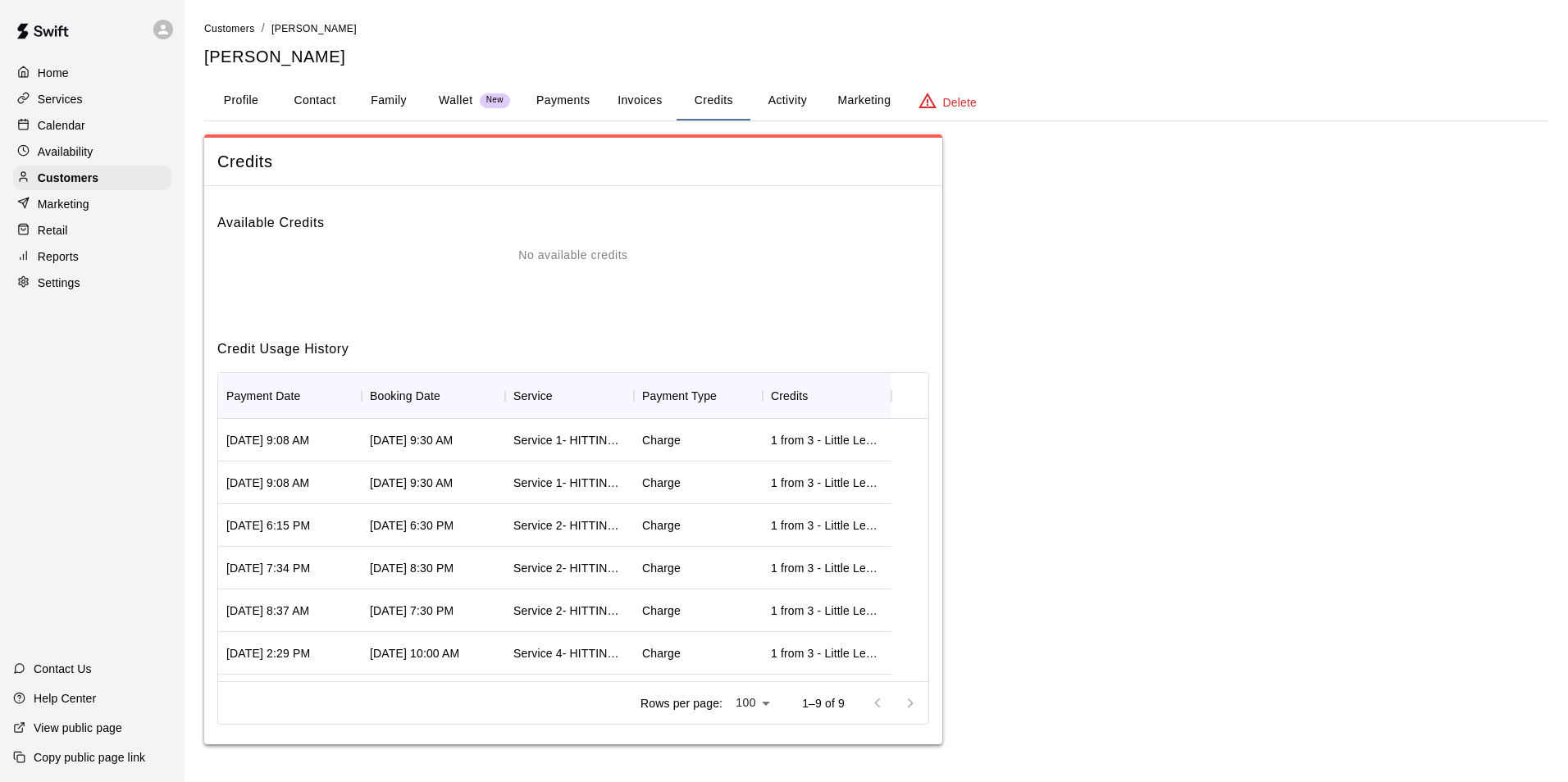
click at [790, 109] on button "Activity" at bounding box center [787, 100] width 74 height 39
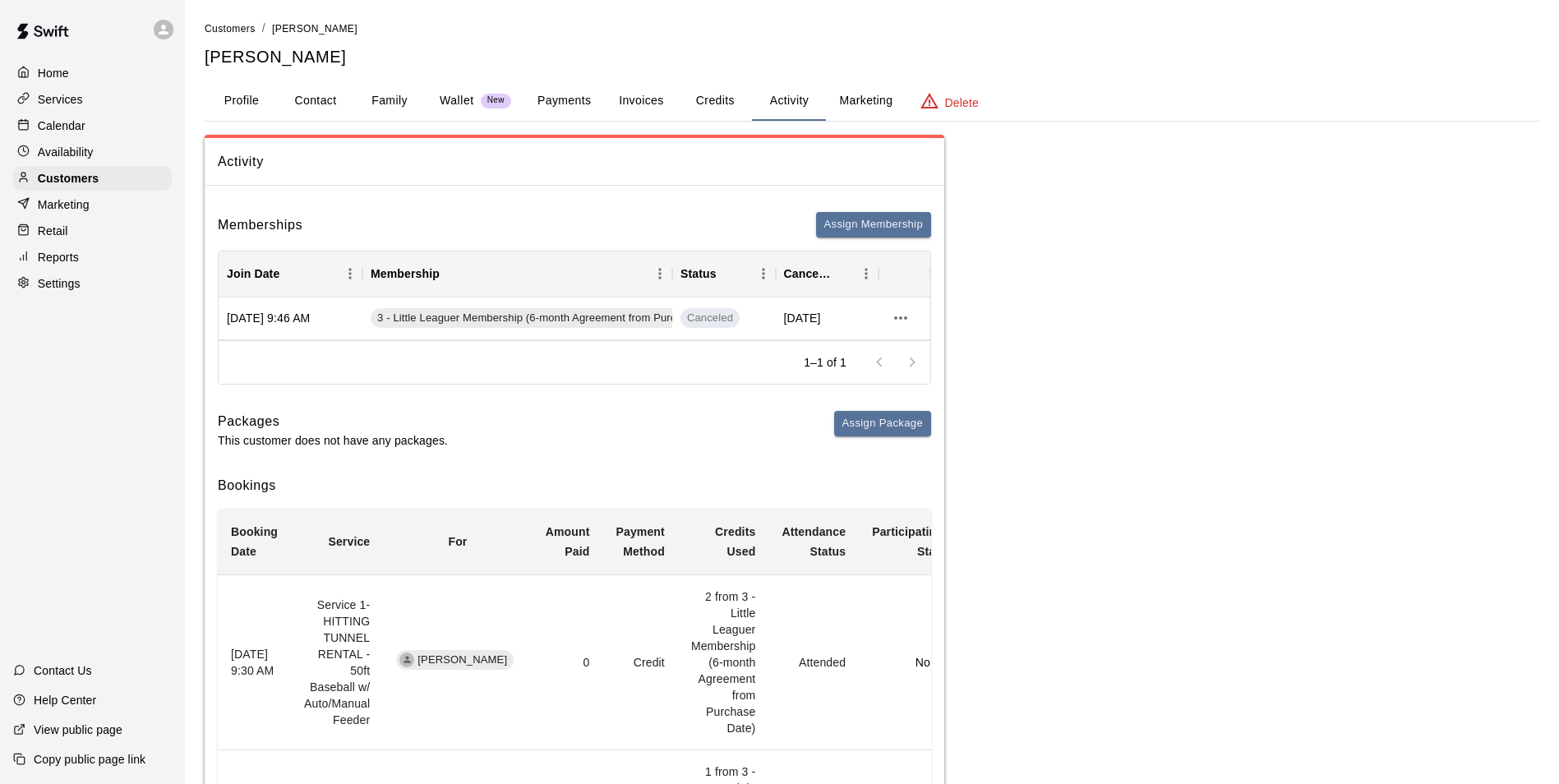
drag, startPoint x: 1254, startPoint y: 332, endPoint x: 1199, endPoint y: 321, distance: 56.1
click at [236, 95] on button "Profile" at bounding box center [241, 101] width 74 height 39
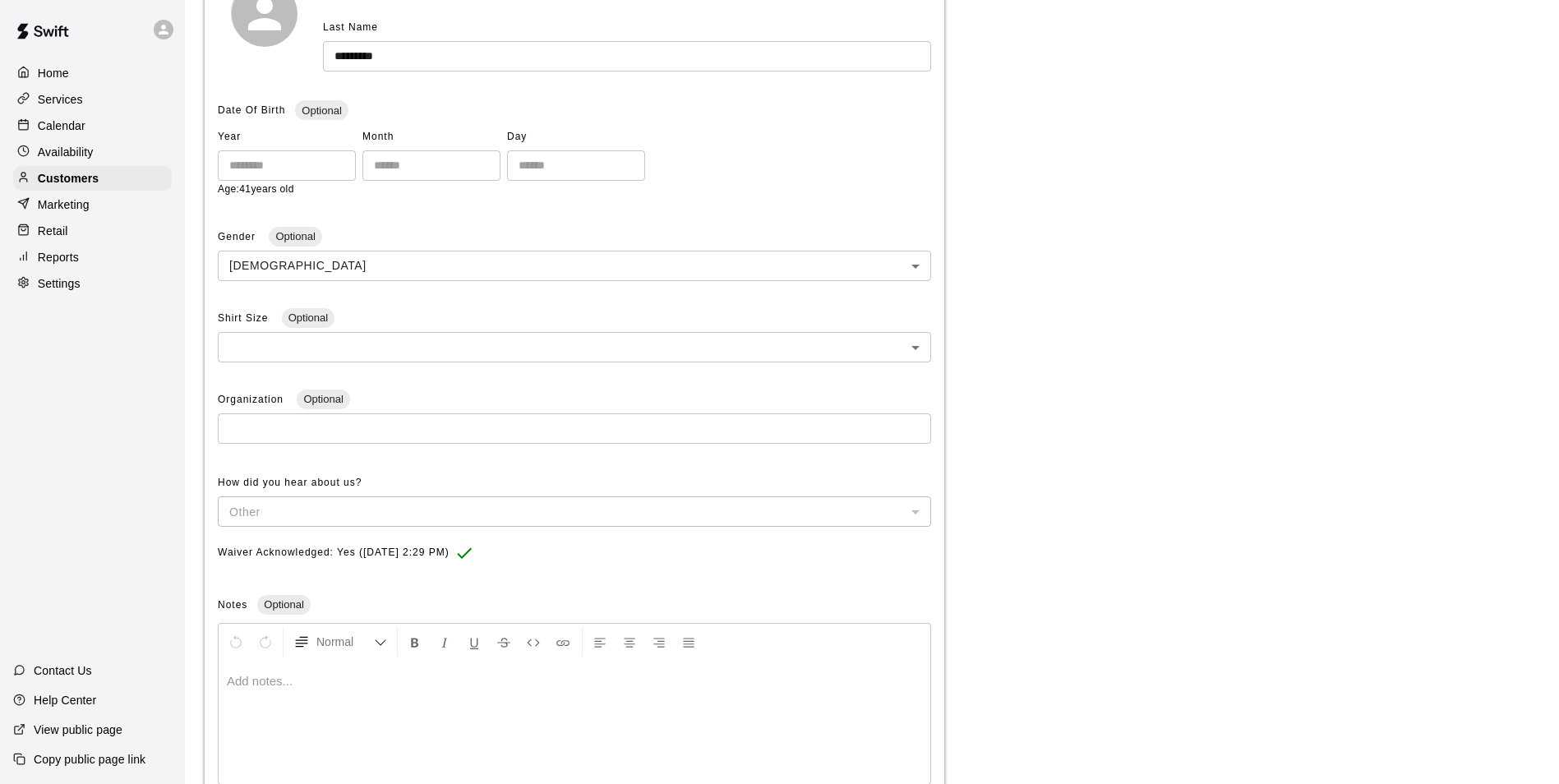
scroll to position [400, 0]
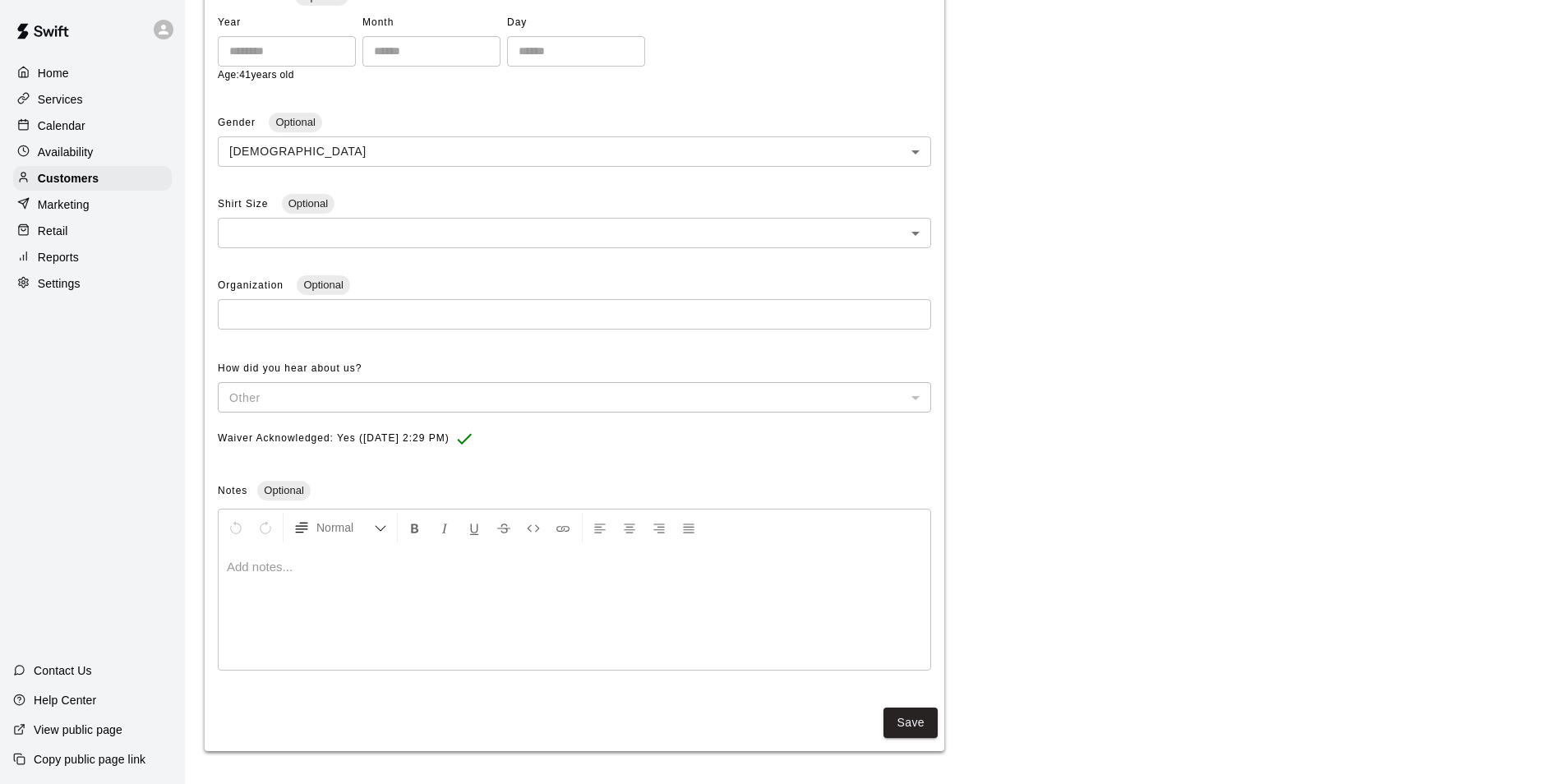
click at [335, 591] on div at bounding box center [574, 608] width 712 height 123
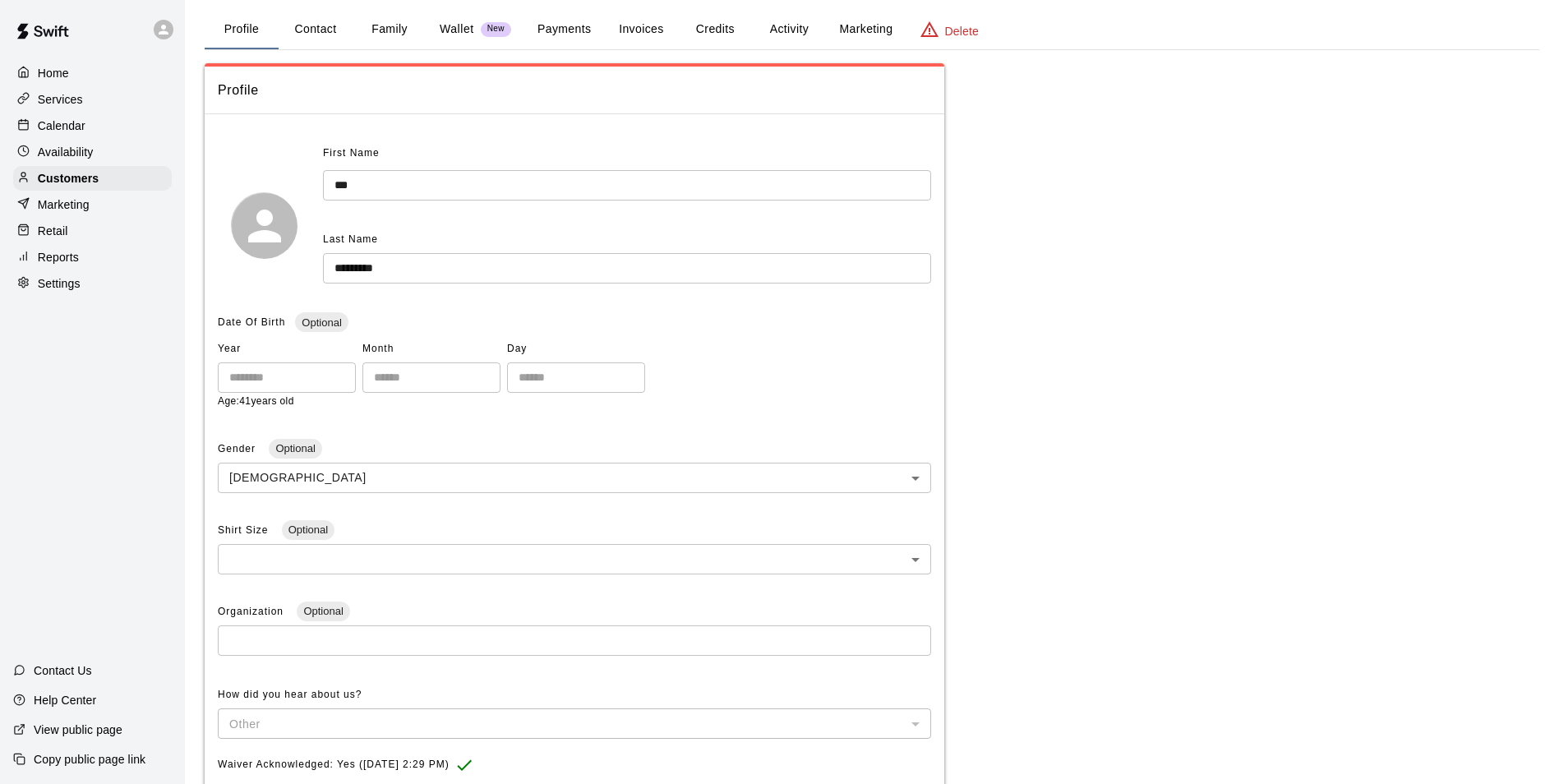
scroll to position [0, 0]
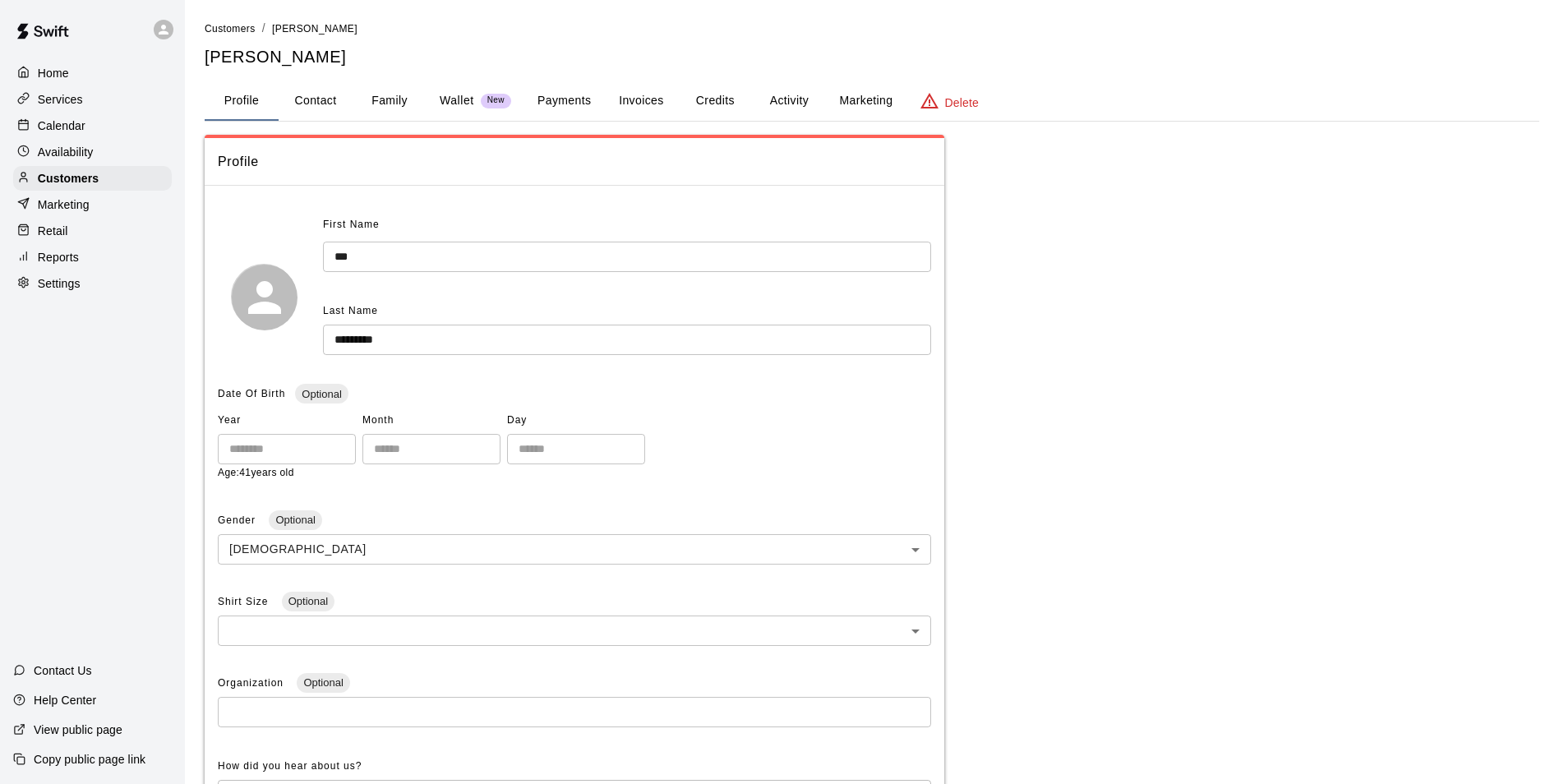
click at [712, 112] on button "Credits" at bounding box center [715, 101] width 74 height 39
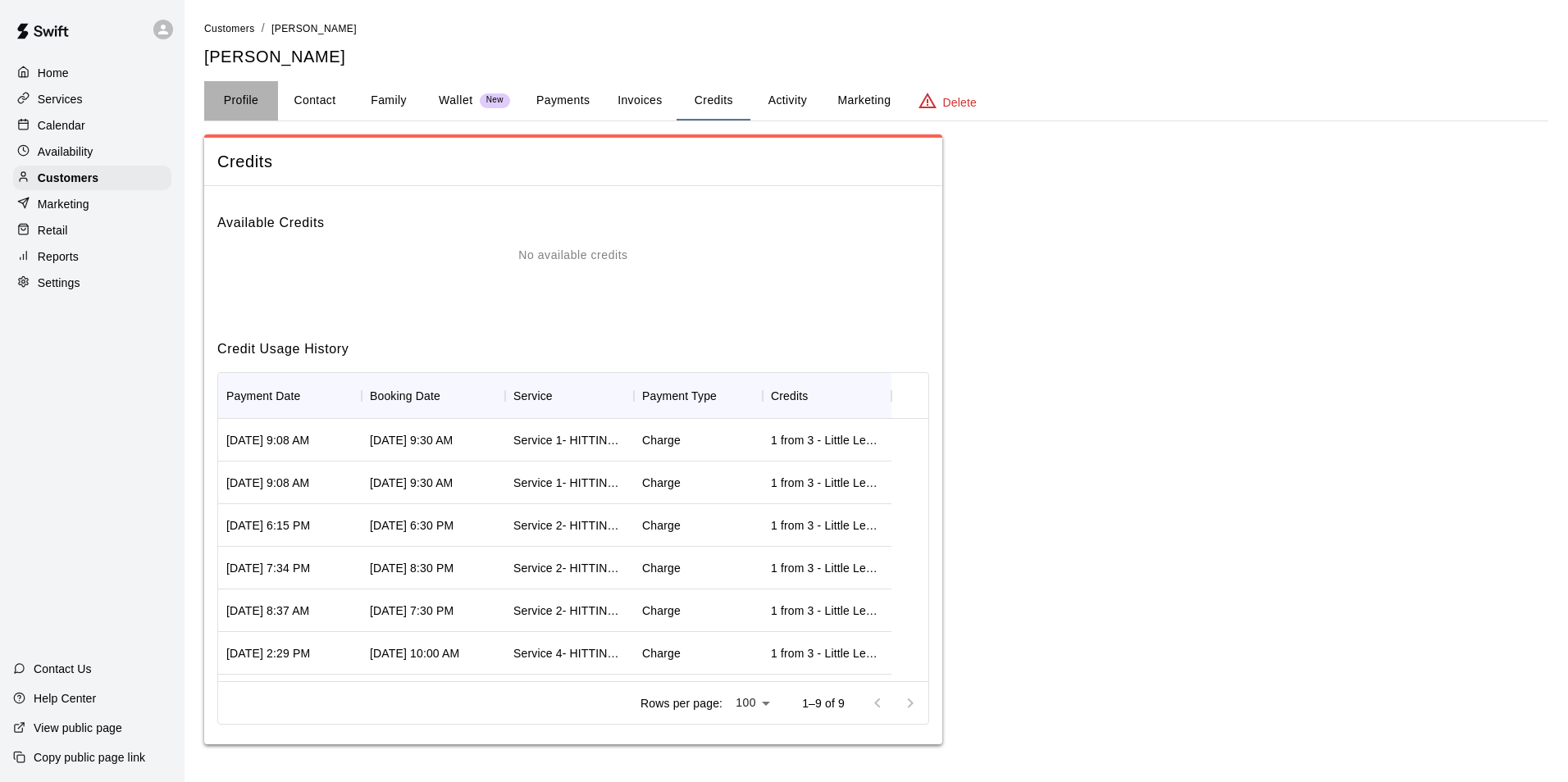
click at [241, 88] on button "Profile" at bounding box center [241, 100] width 74 height 39
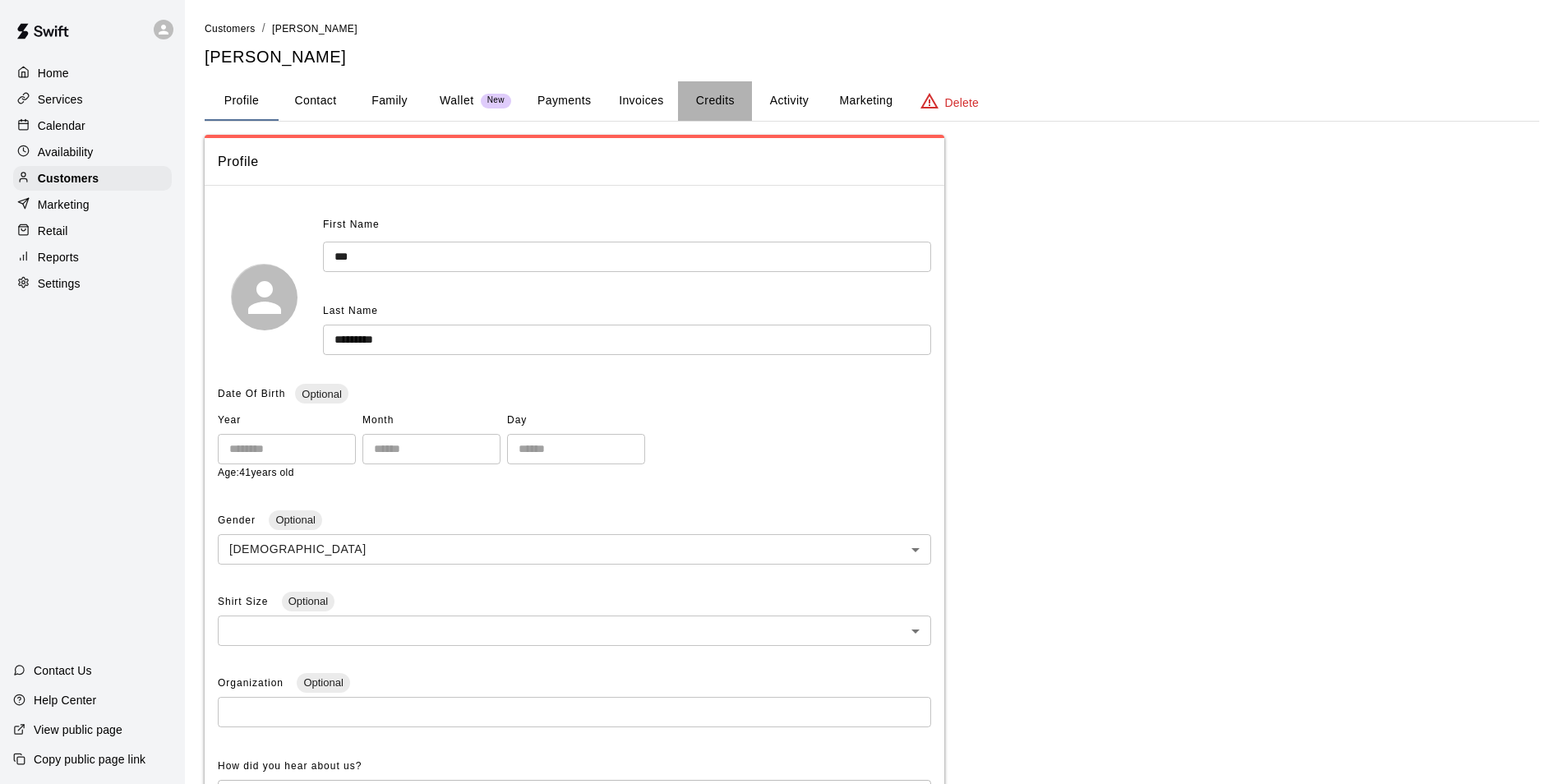
click at [708, 92] on button "Credits" at bounding box center [715, 101] width 74 height 39
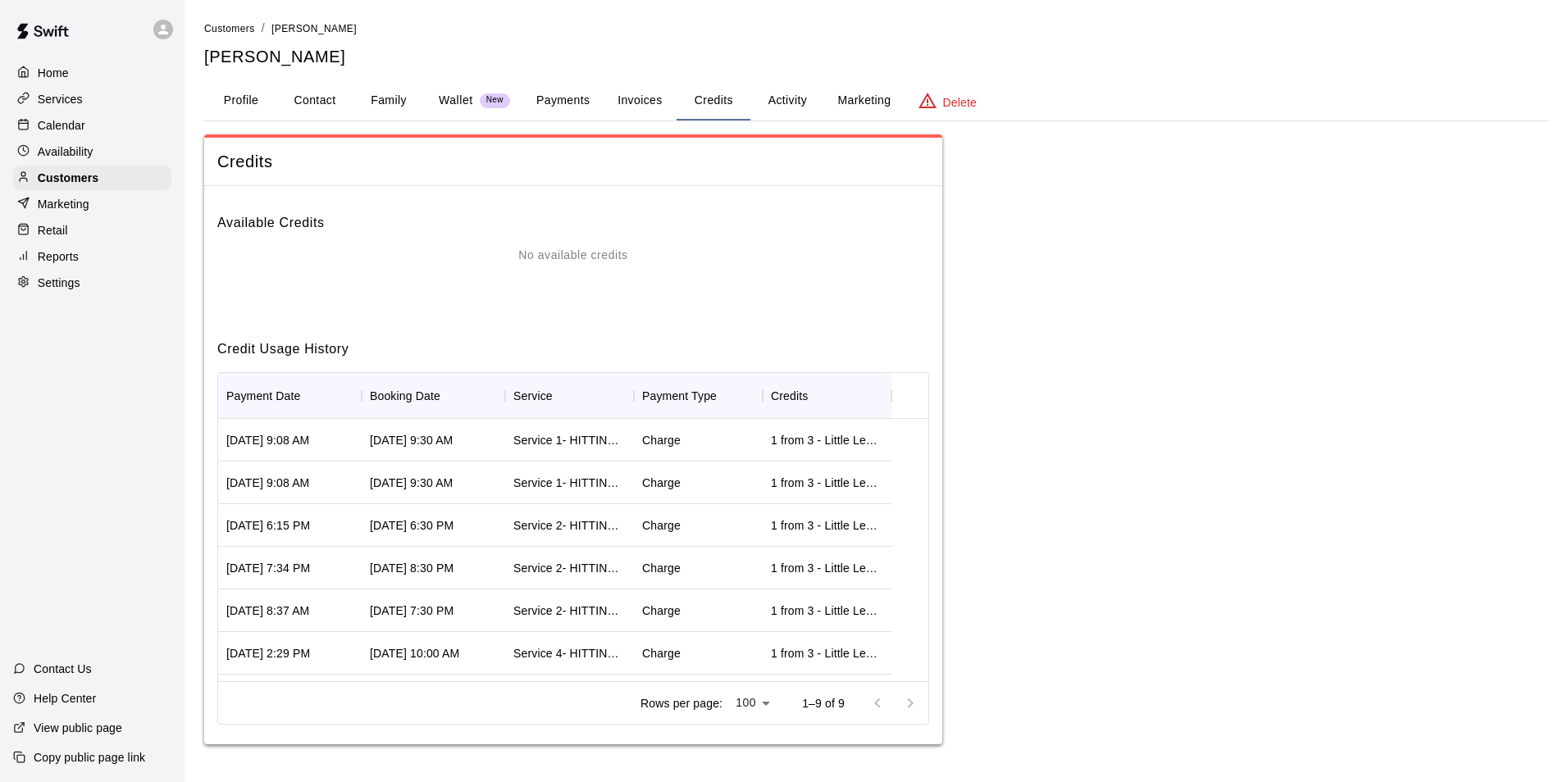
click at [239, 101] on button "Profile" at bounding box center [241, 100] width 74 height 39
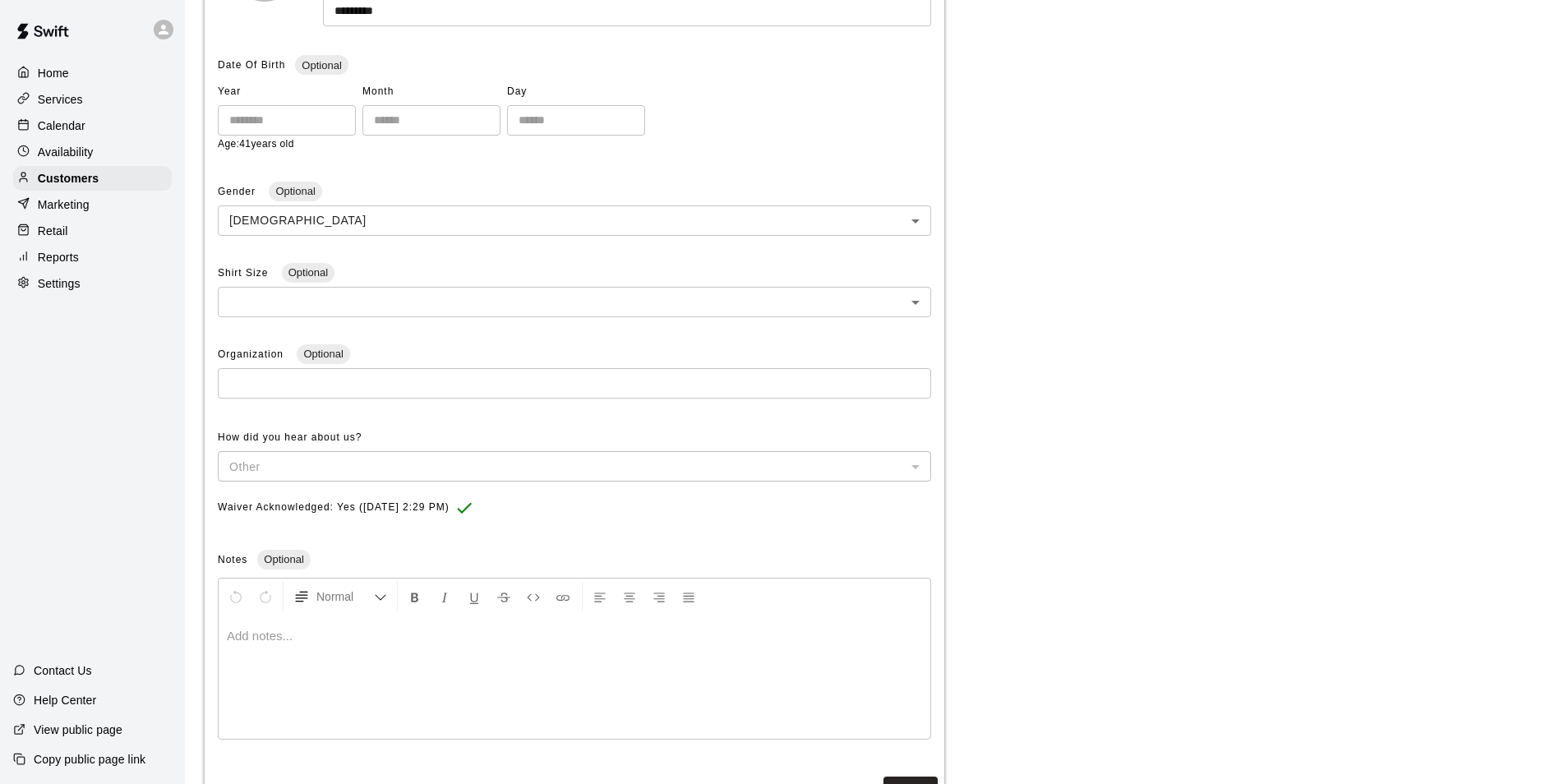
scroll to position [400, 0]
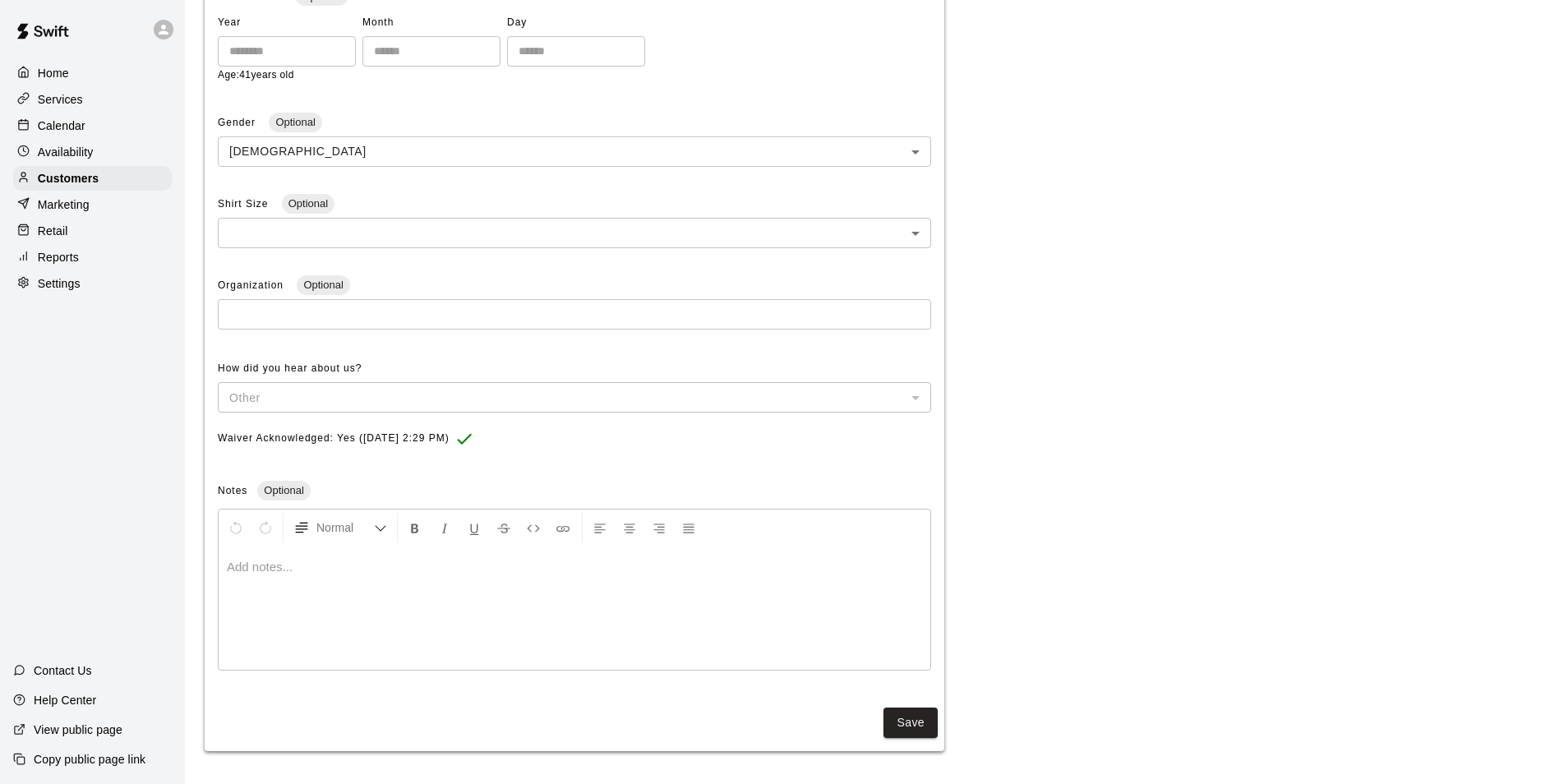
click at [295, 591] on div at bounding box center [574, 608] width 712 height 123
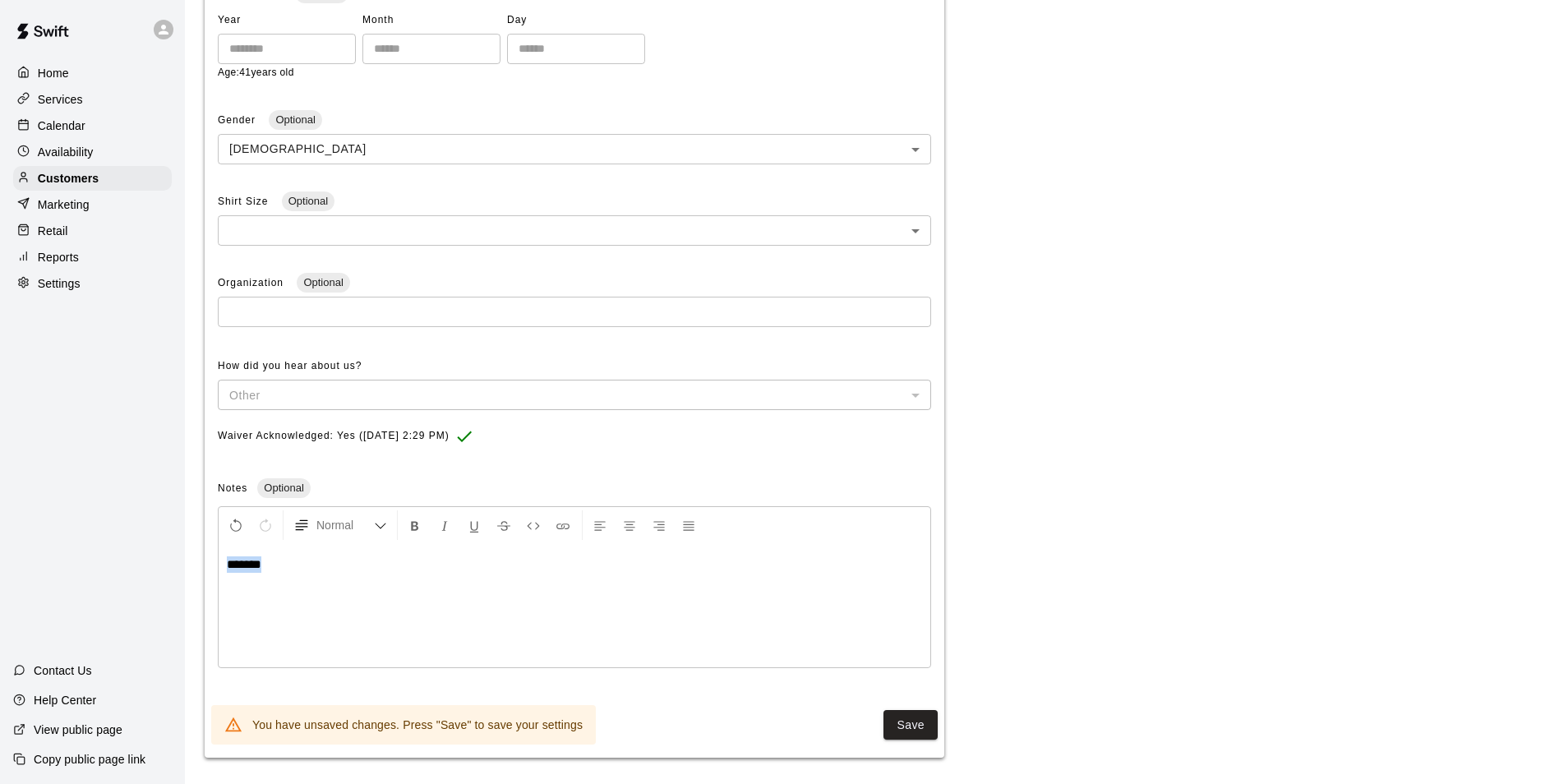
drag, startPoint x: 278, startPoint y: 569, endPoint x: 195, endPoint y: 573, distance: 83.1
click at [196, 572] on div "Customers / Dan Armstrong Dan Armstrong Profile Contact Family Wallet New Payme…" at bounding box center [871, 189] width 1361 height 1139
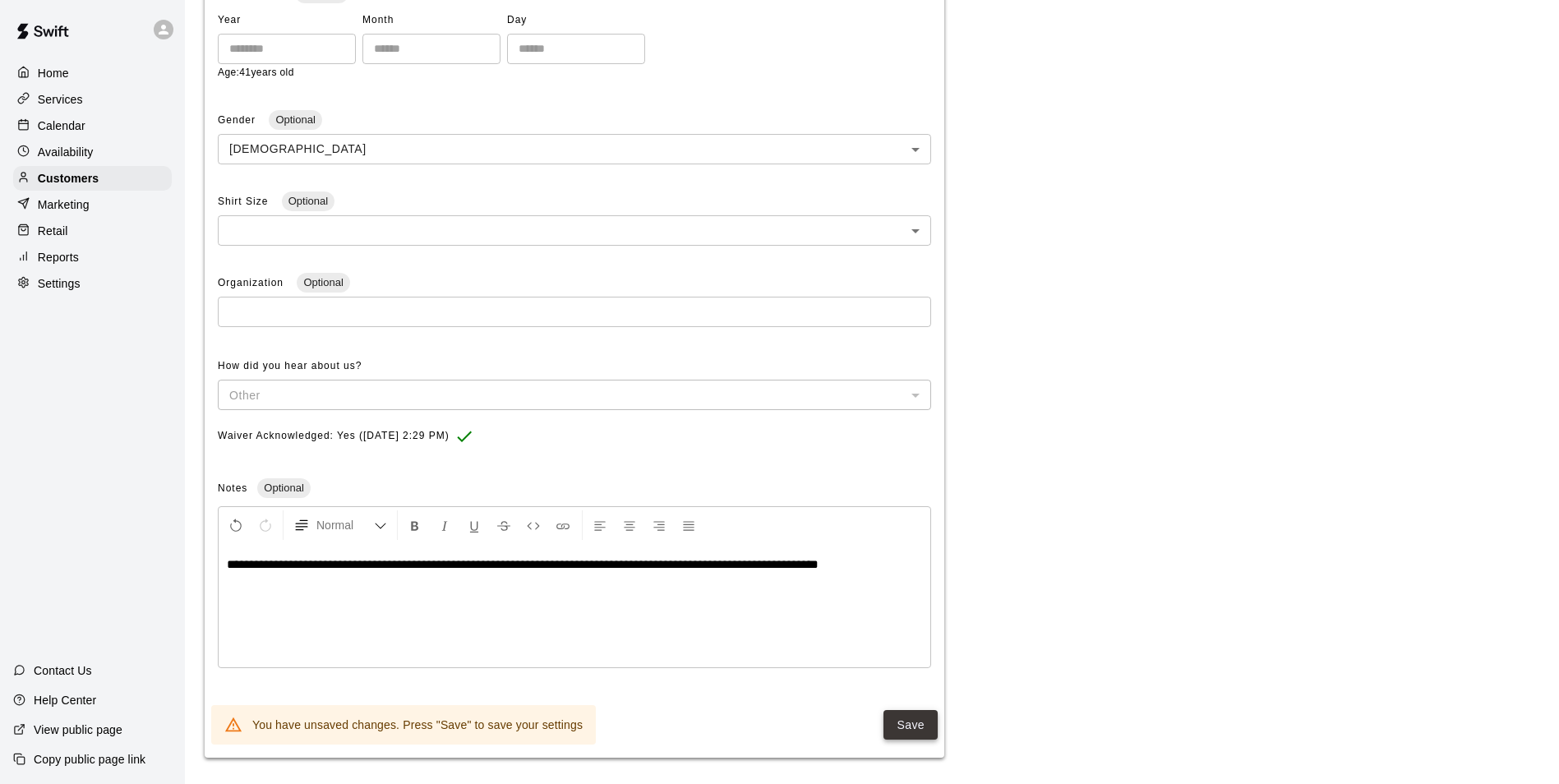
click at [911, 734] on button "Save" at bounding box center [911, 725] width 54 height 31
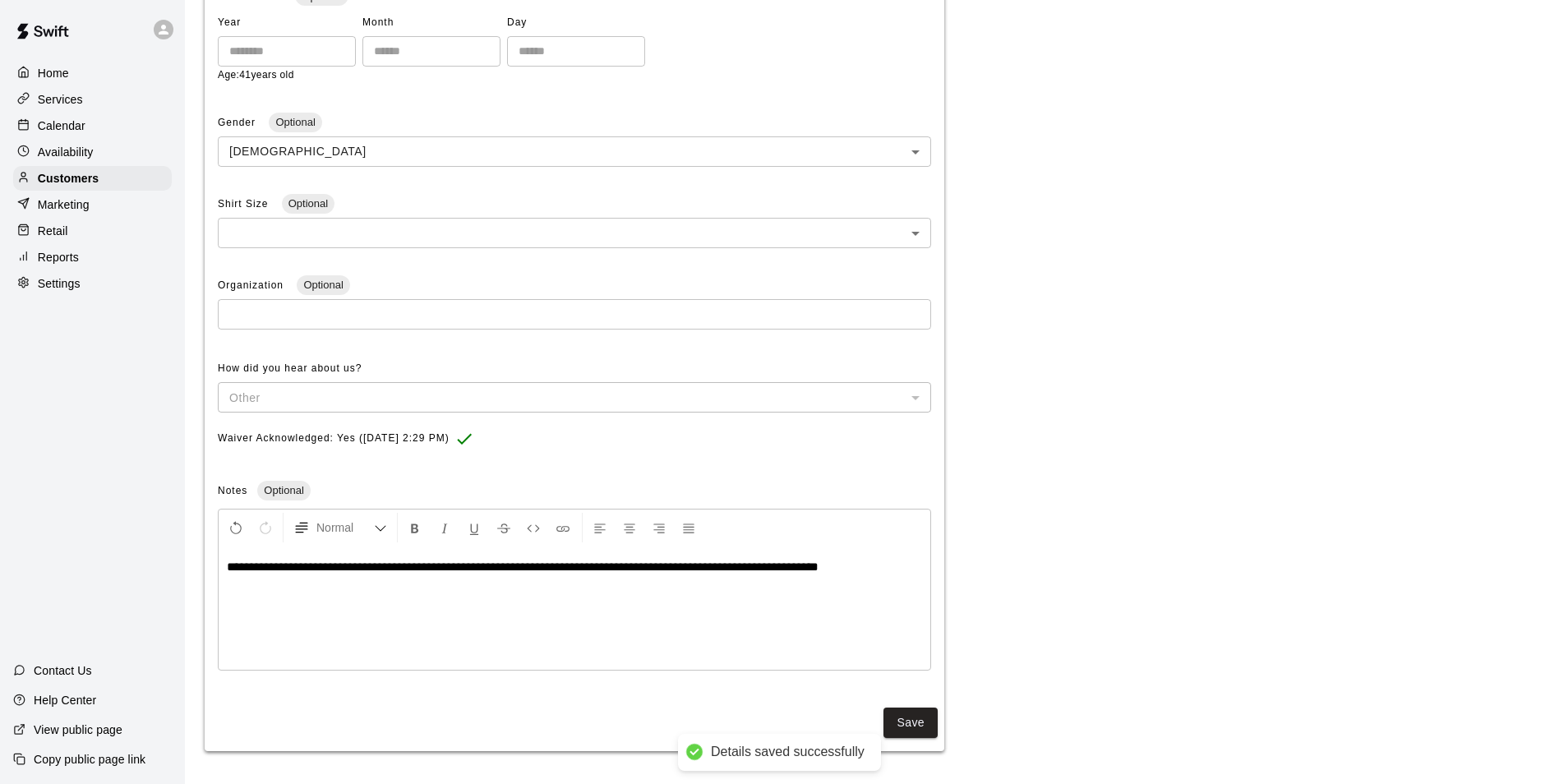
click at [86, 132] on div "Calendar" at bounding box center [92, 126] width 159 height 25
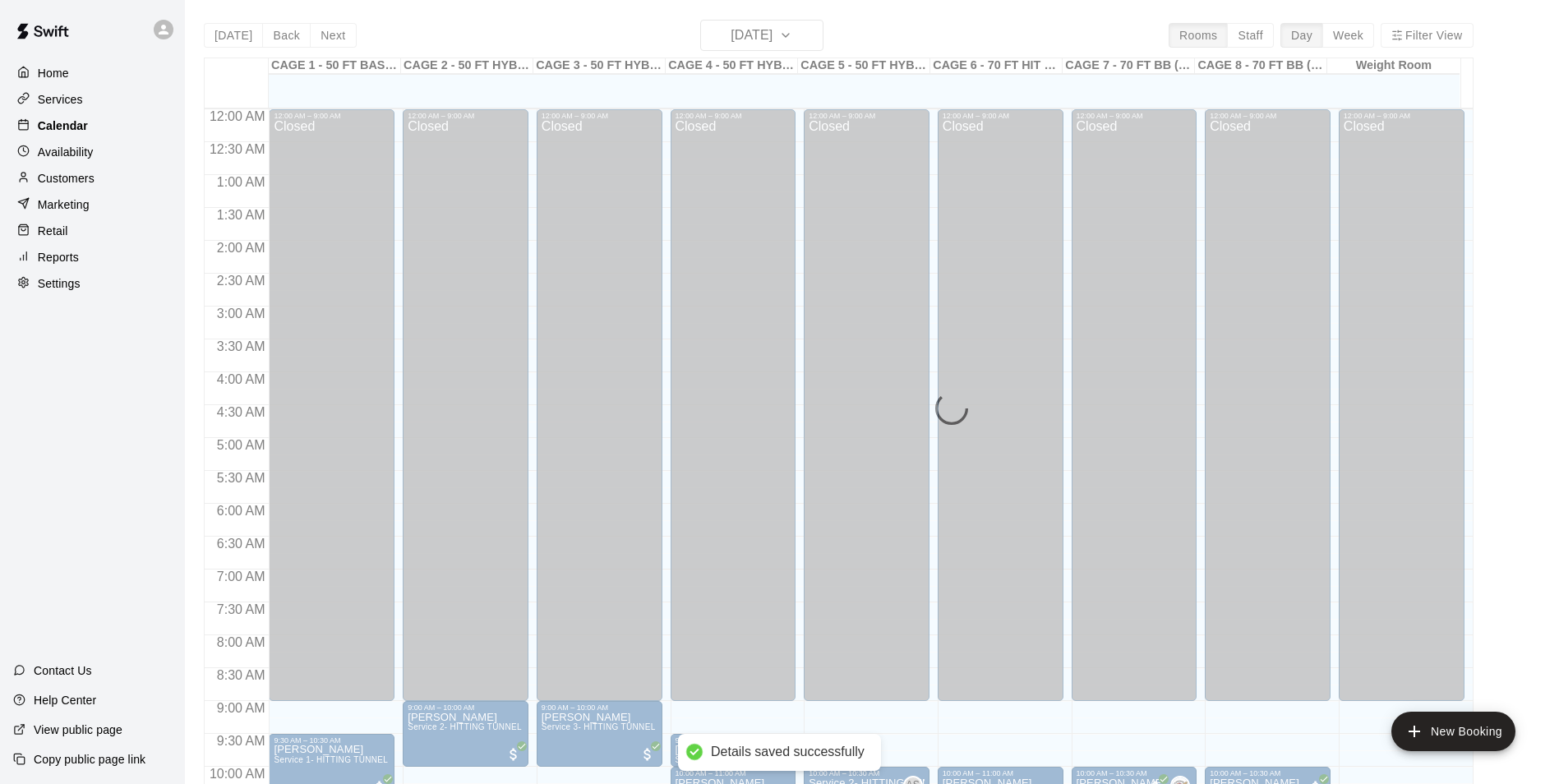
scroll to position [835, 0]
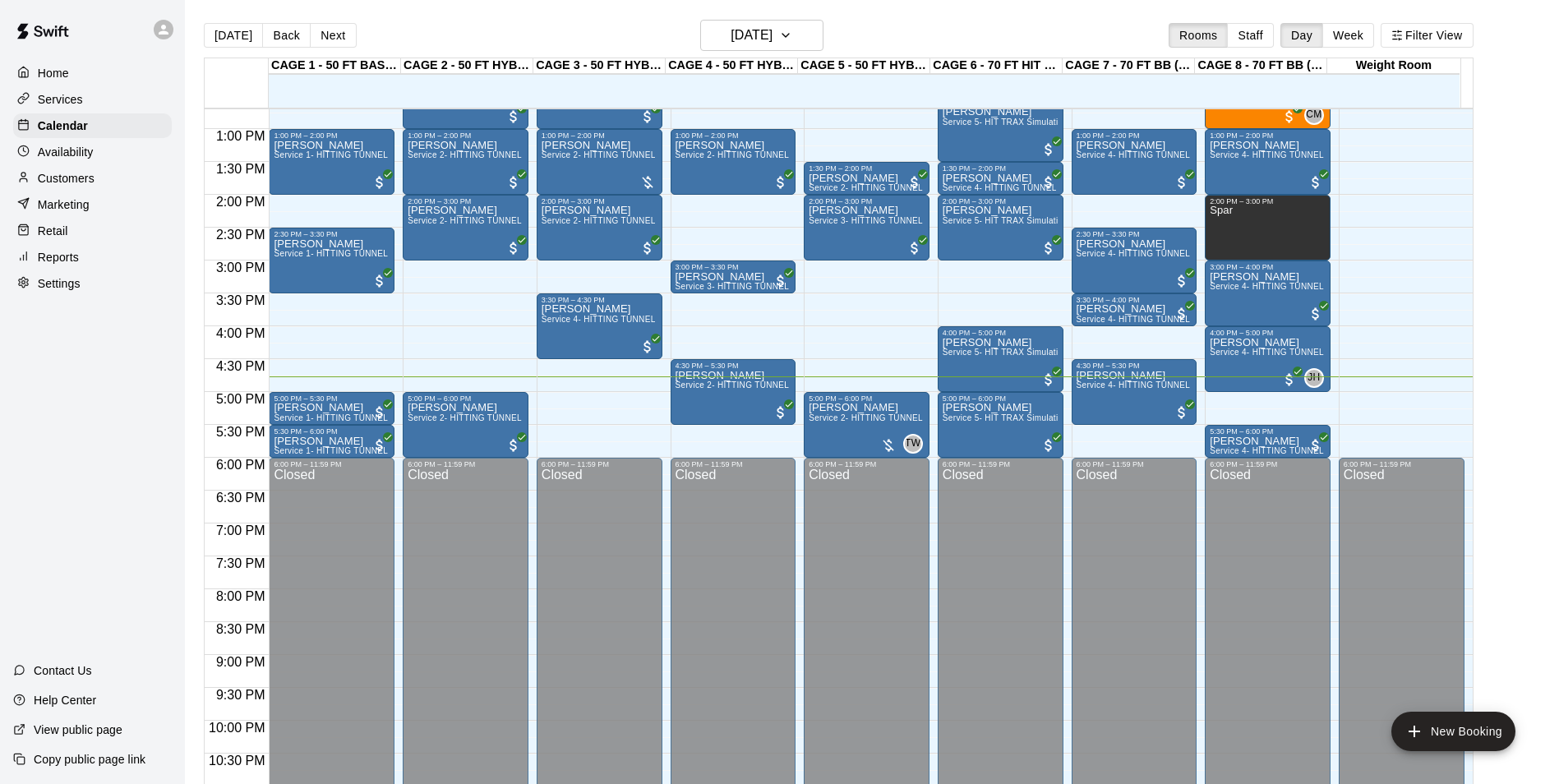
click at [1499, 342] on main "Today Back Next Sunday Aug 10 Rooms Staff Day Week Filter View CAGE 1 - 50 FT B…" at bounding box center [871, 412] width 1361 height 784
click at [97, 184] on div "Customers" at bounding box center [92, 178] width 159 height 25
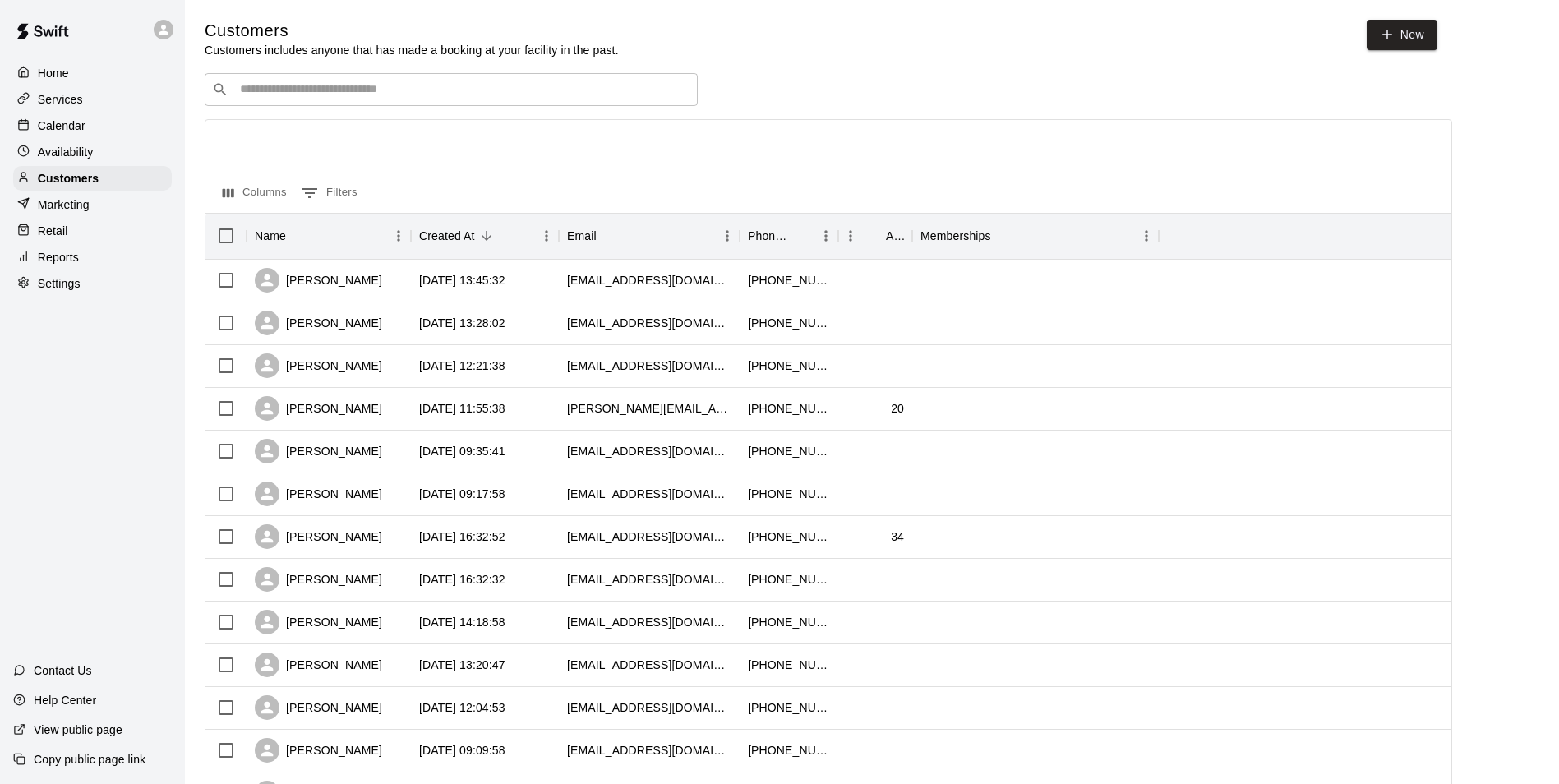
click at [229, 91] on div "​ ​" at bounding box center [451, 89] width 493 height 32
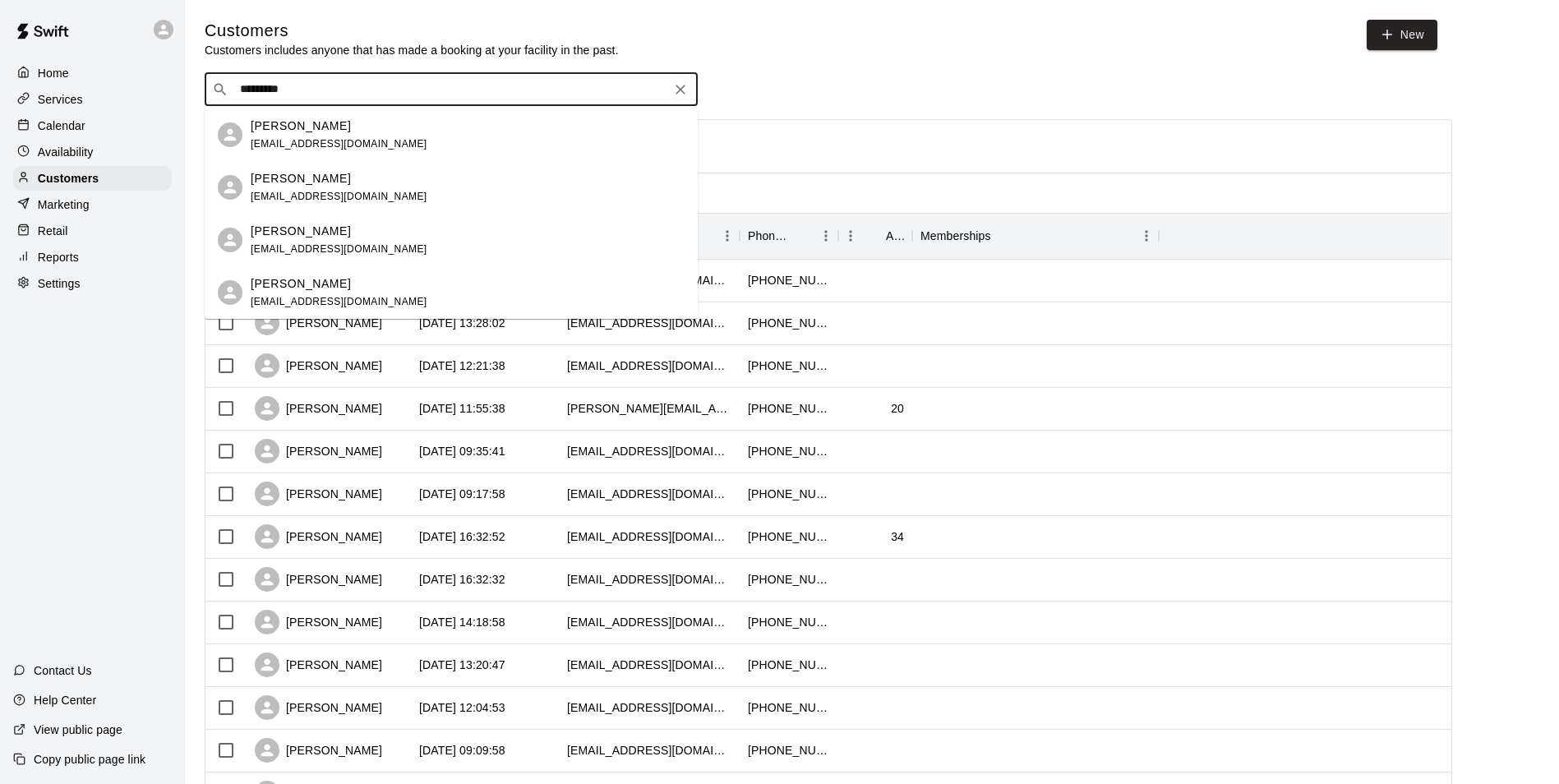
type input "*********"
click at [308, 95] on input "*********" at bounding box center [449, 90] width 430 height 17
click at [326, 147] on span "danielarmstrong83@gmail.com" at bounding box center [339, 144] width 176 height 12
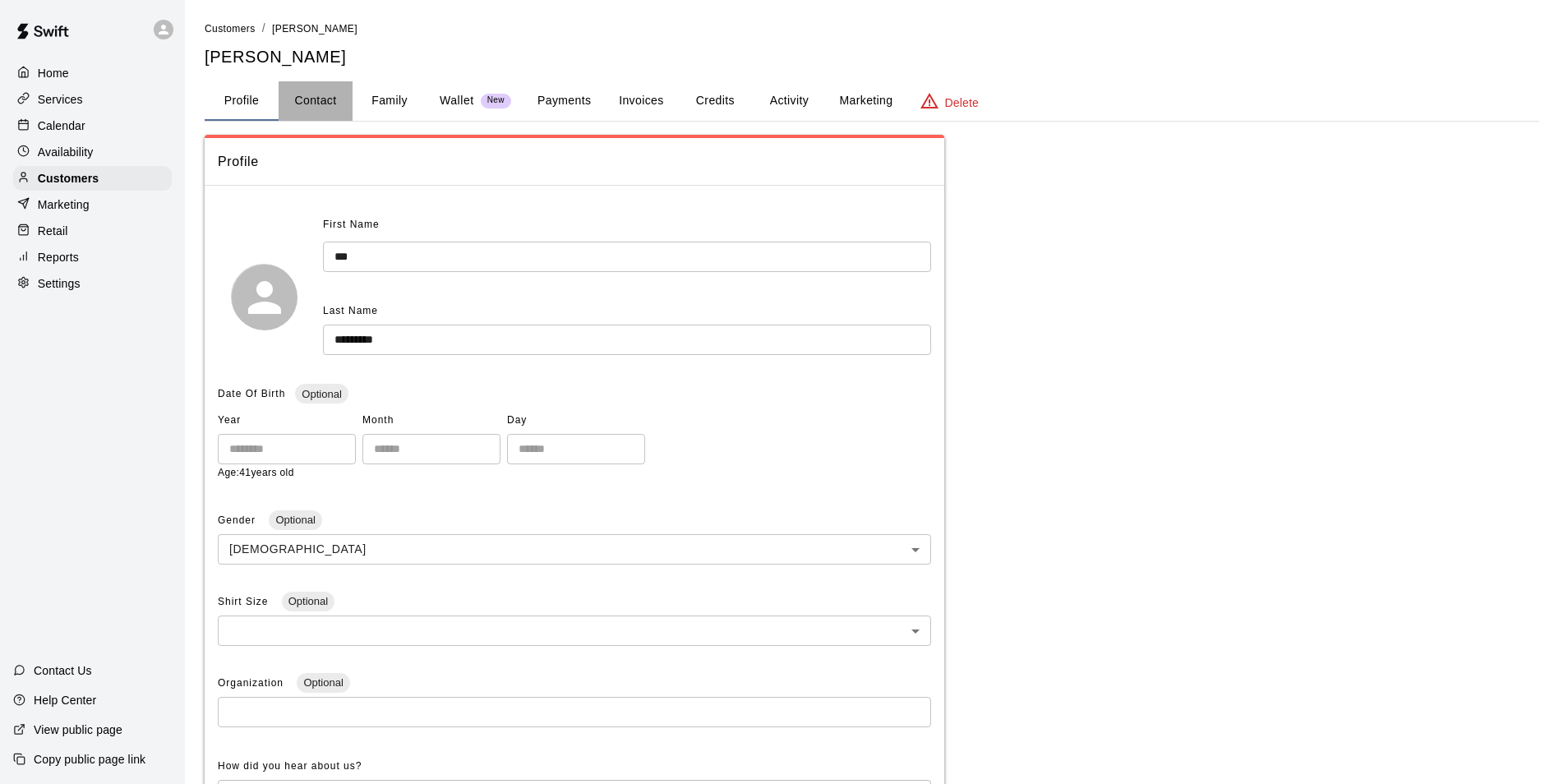
click at [316, 109] on button "Contact" at bounding box center [315, 101] width 74 height 39
select select "**"
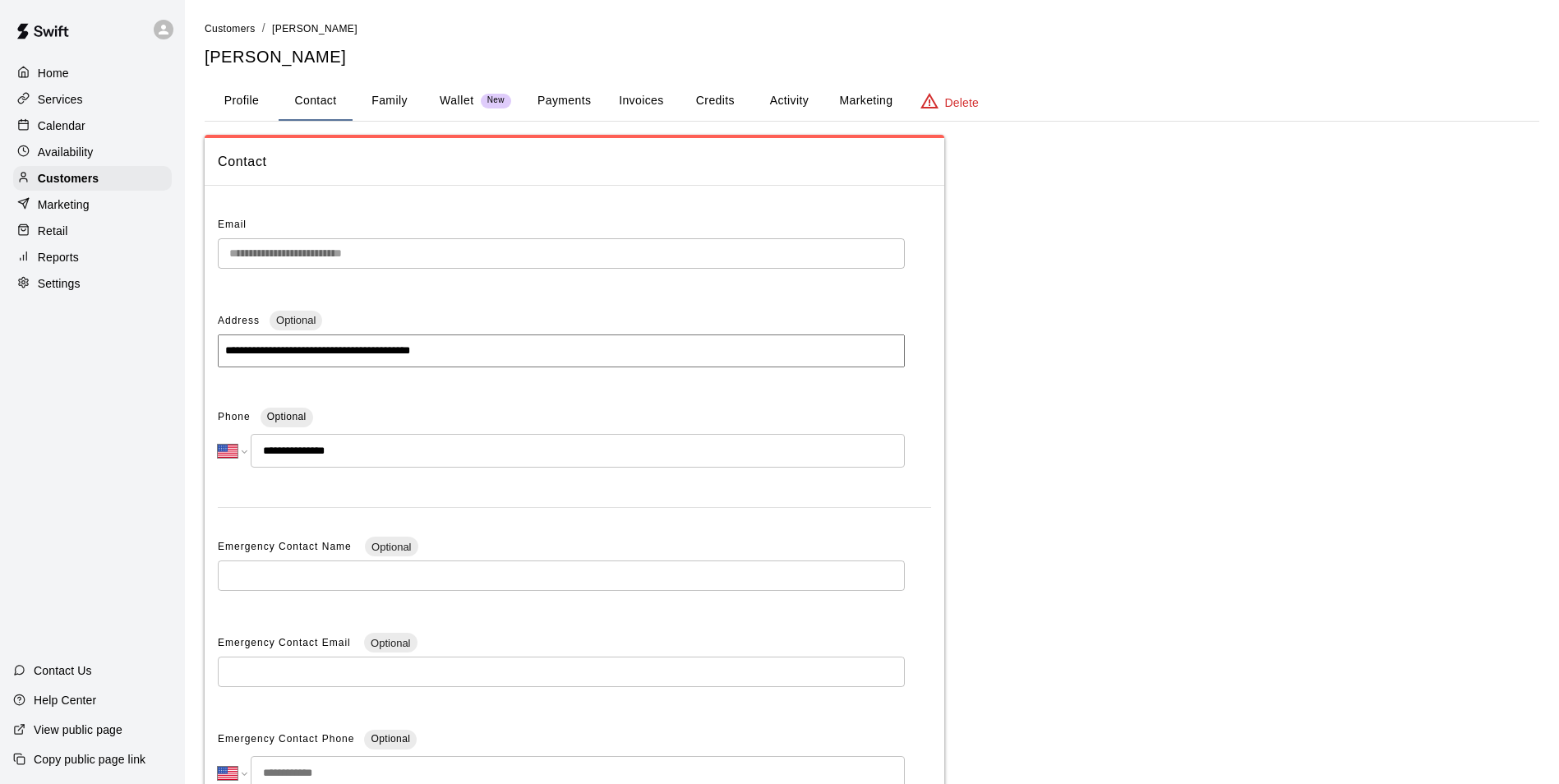
click at [392, 104] on button "Family" at bounding box center [390, 101] width 74 height 39
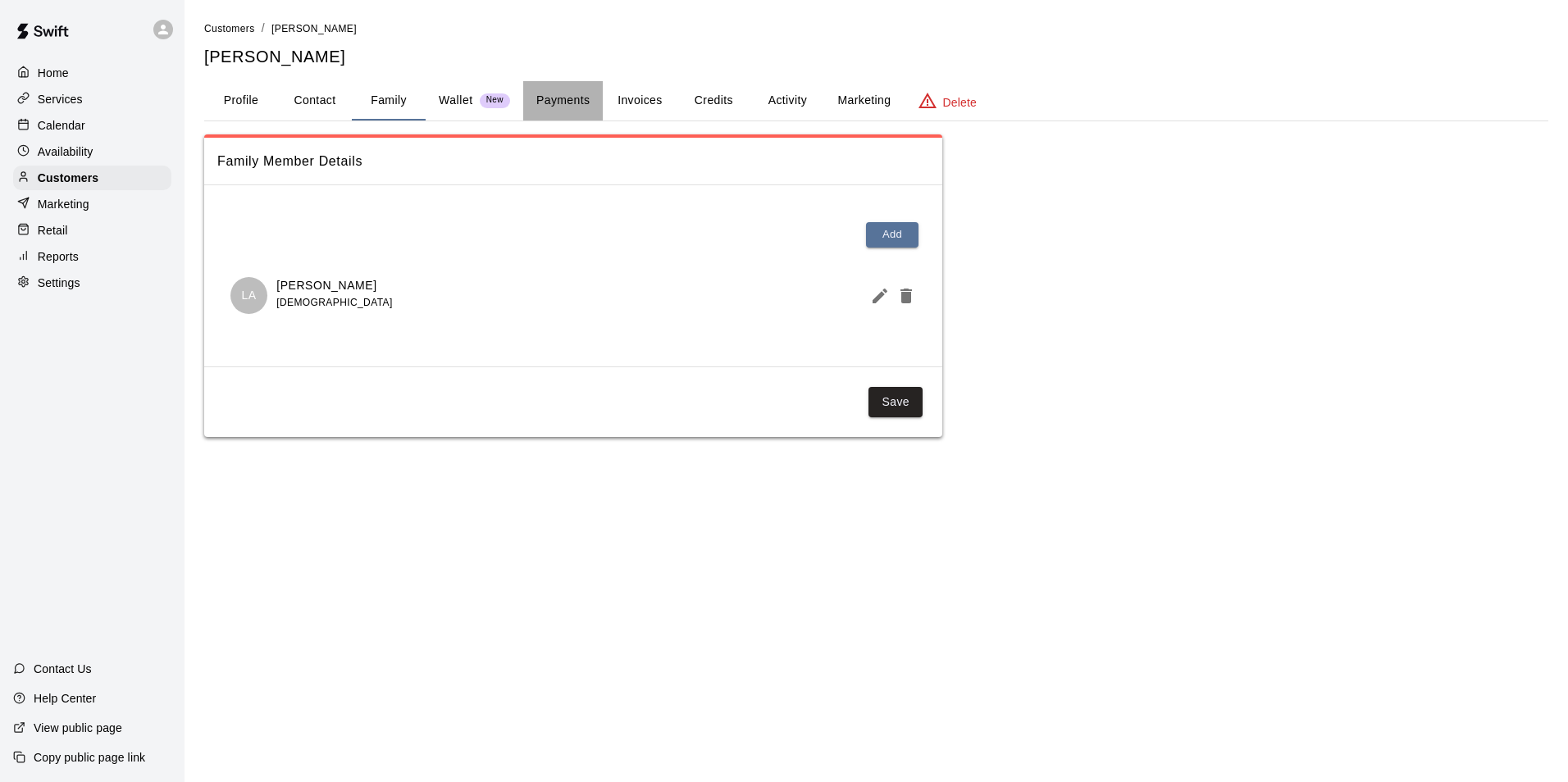
click at [590, 97] on button "Payments" at bounding box center [563, 100] width 80 height 39
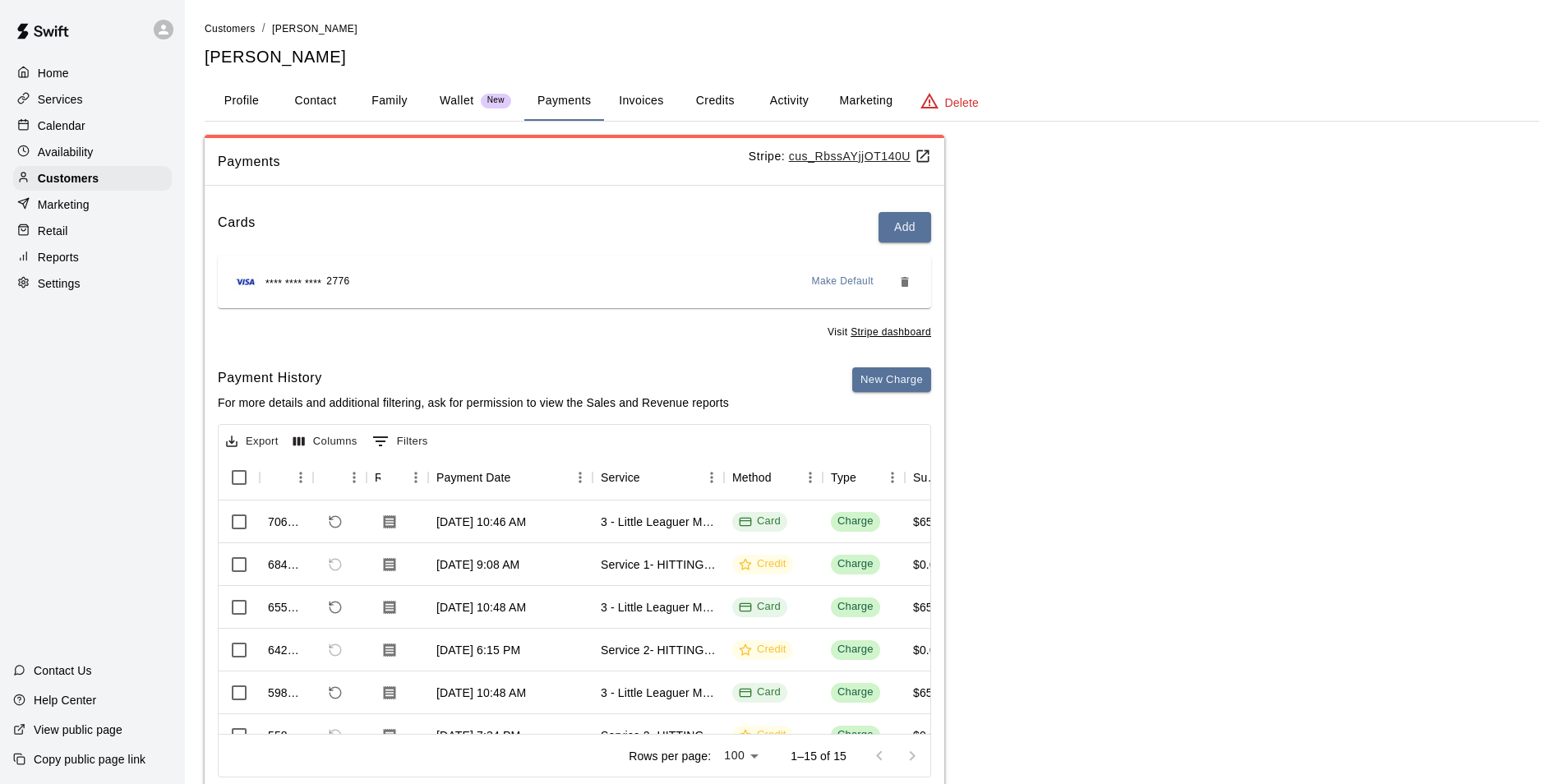
click at [712, 90] on button "Credits" at bounding box center [715, 101] width 74 height 39
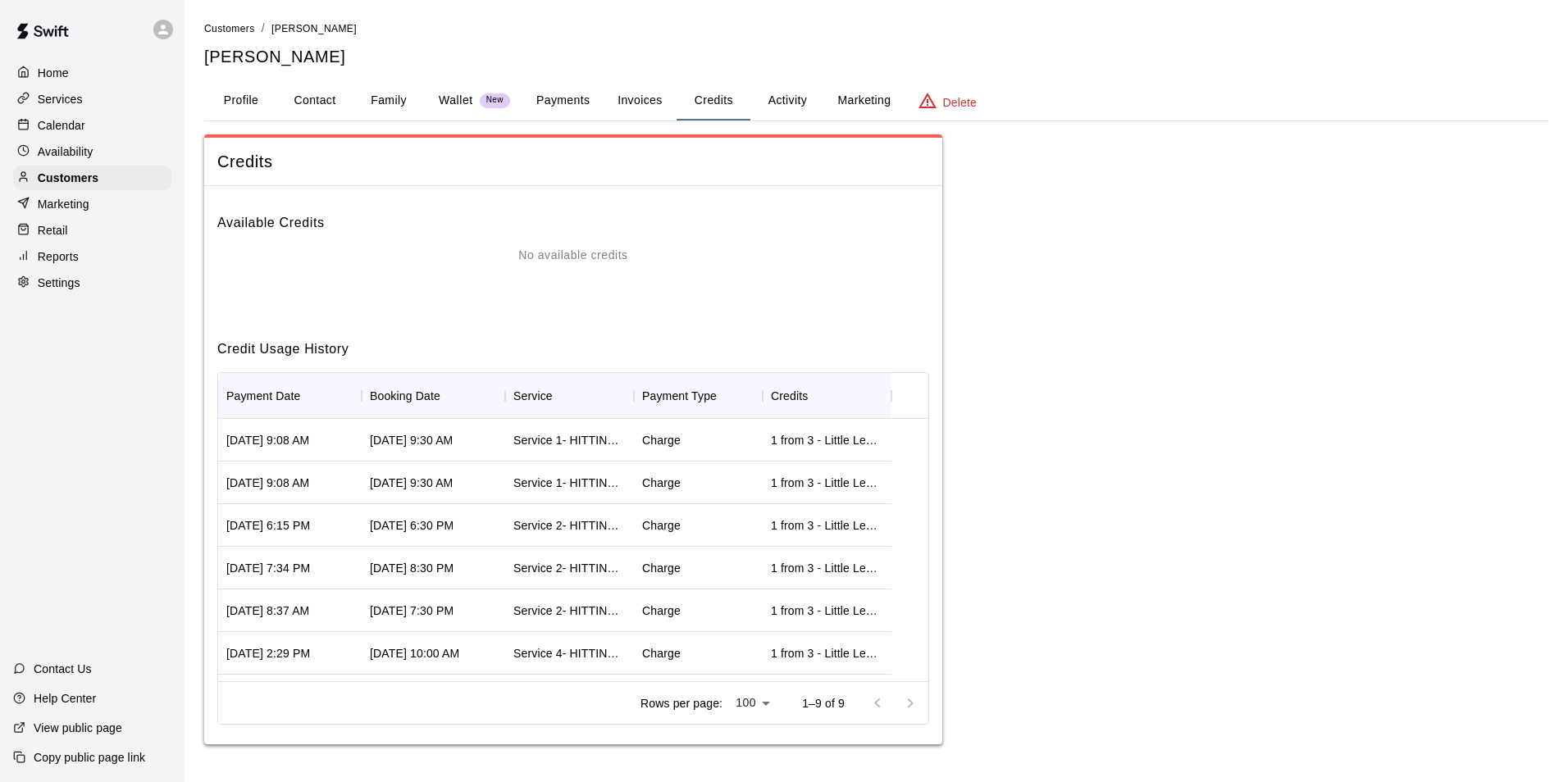
click at [86, 122] on div "Calendar" at bounding box center [92, 125] width 159 height 25
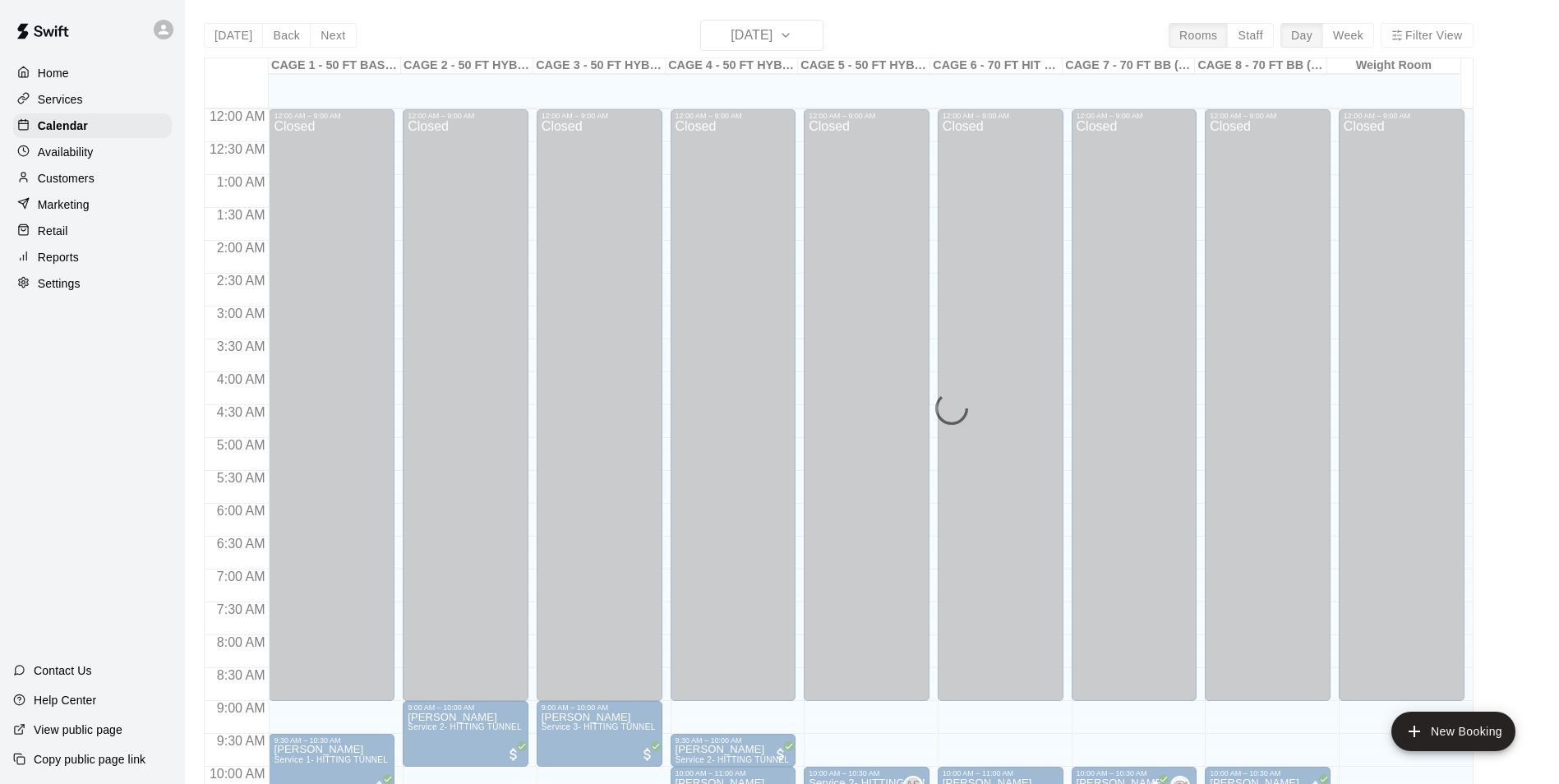
scroll to position [835, 0]
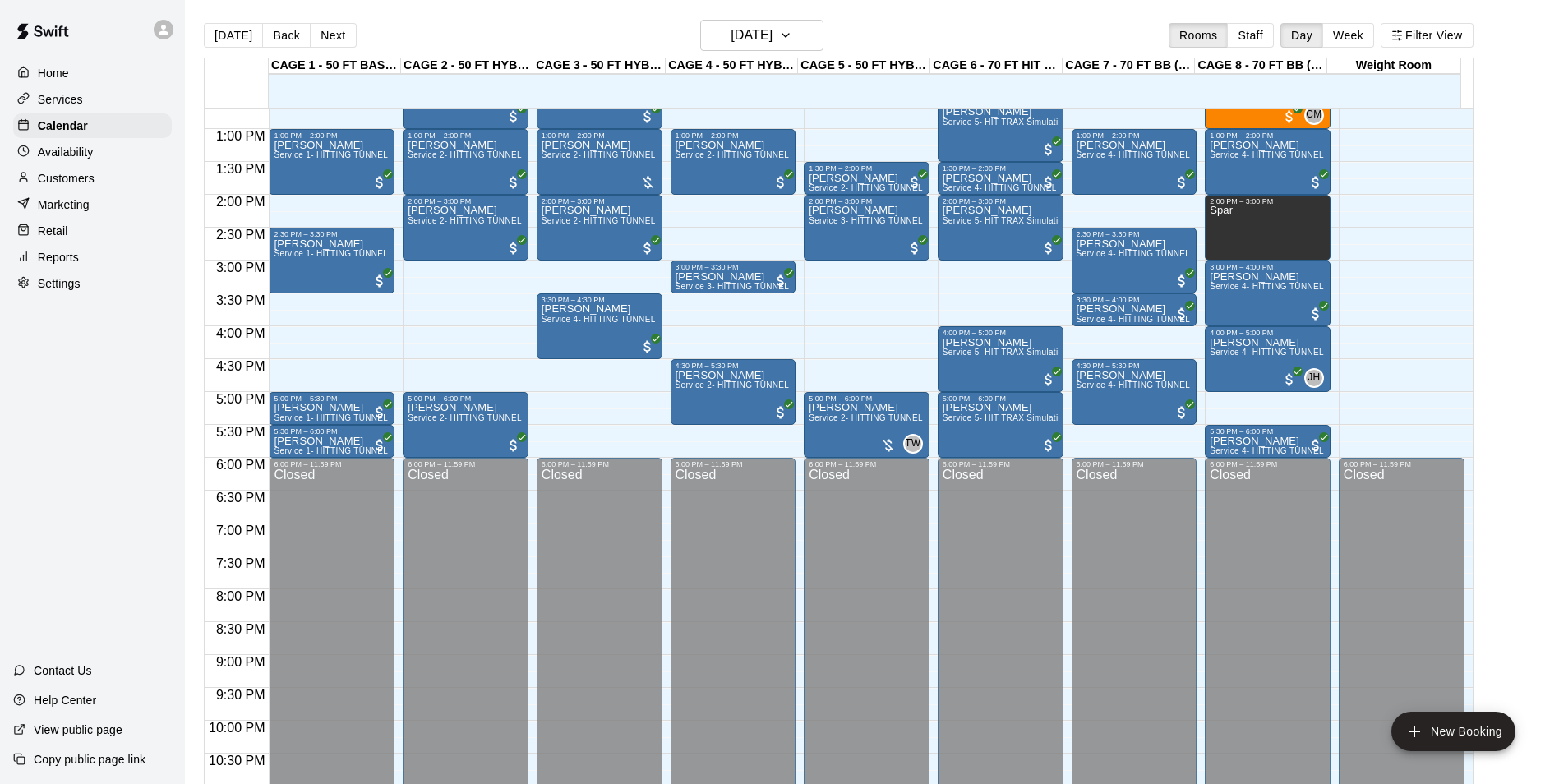
drag, startPoint x: 97, startPoint y: 173, endPoint x: 187, endPoint y: 132, distance: 98.9
click at [97, 173] on div "Customers" at bounding box center [92, 178] width 159 height 25
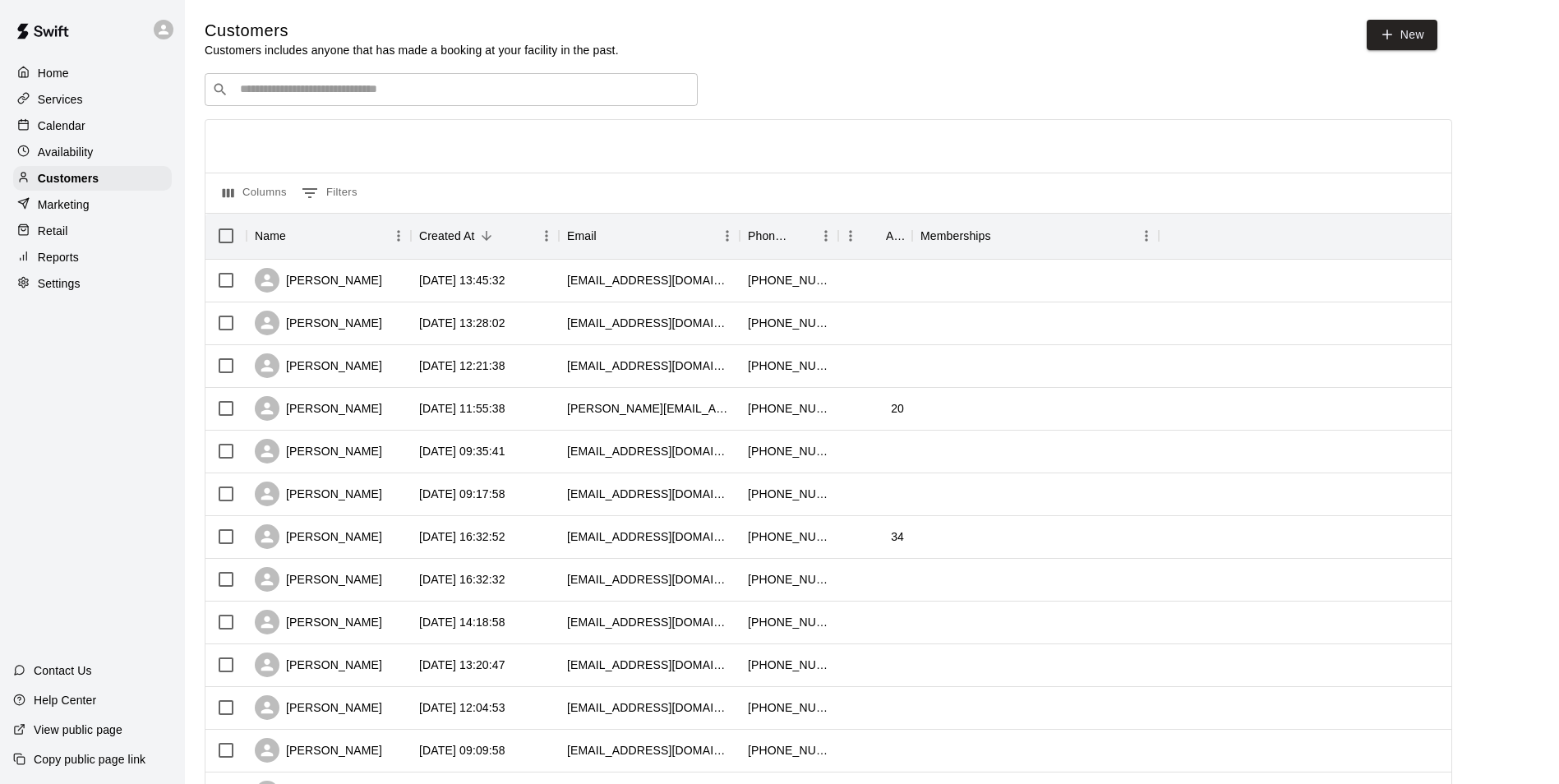
click at [271, 72] on div "Customers Customers includes anyone that has made a booking at your facility in…" at bounding box center [872, 696] width 1335 height 1352
click at [297, 92] on input "Search customers by name or email" at bounding box center [462, 90] width 455 height 17
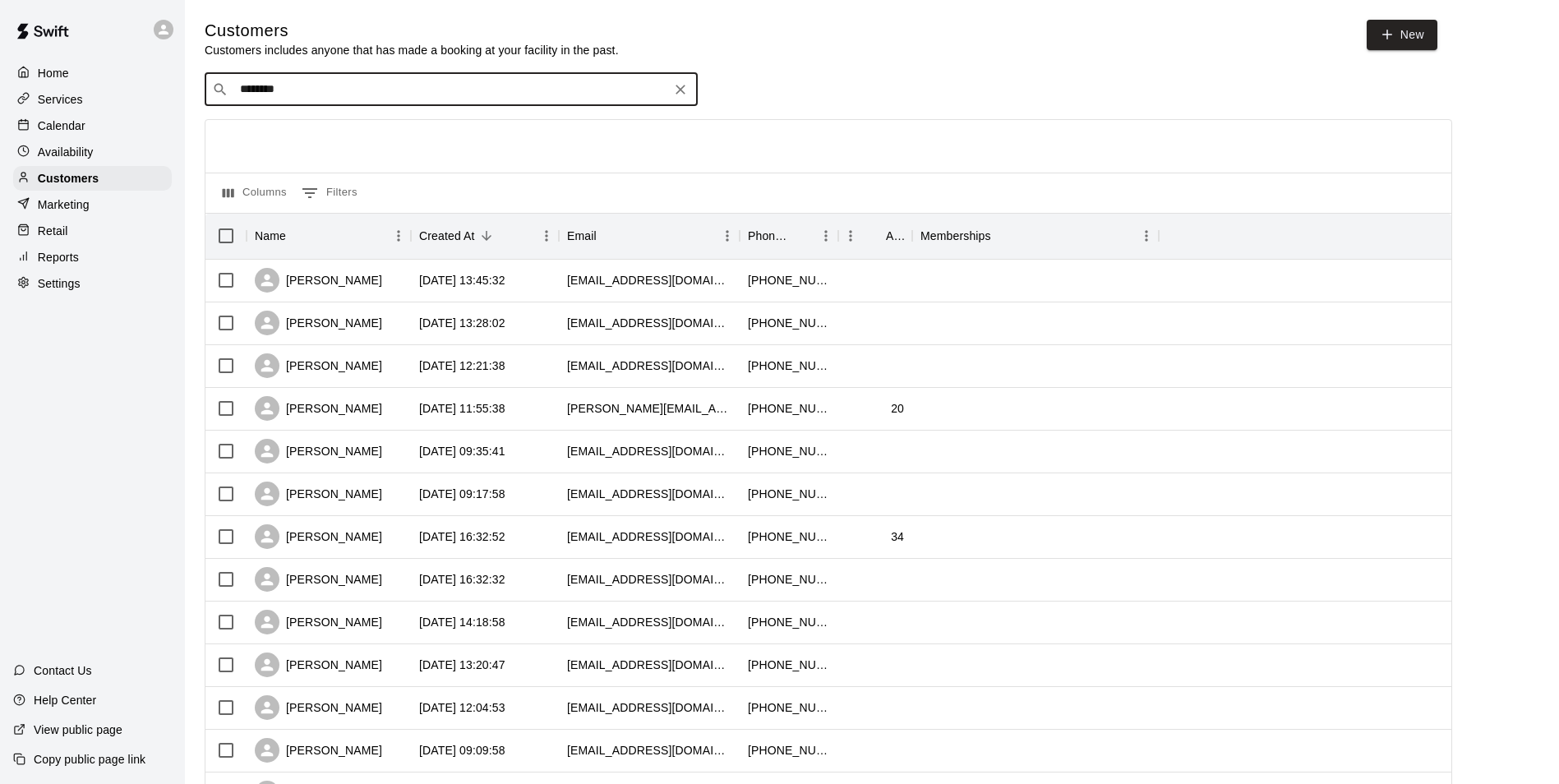
type input "*********"
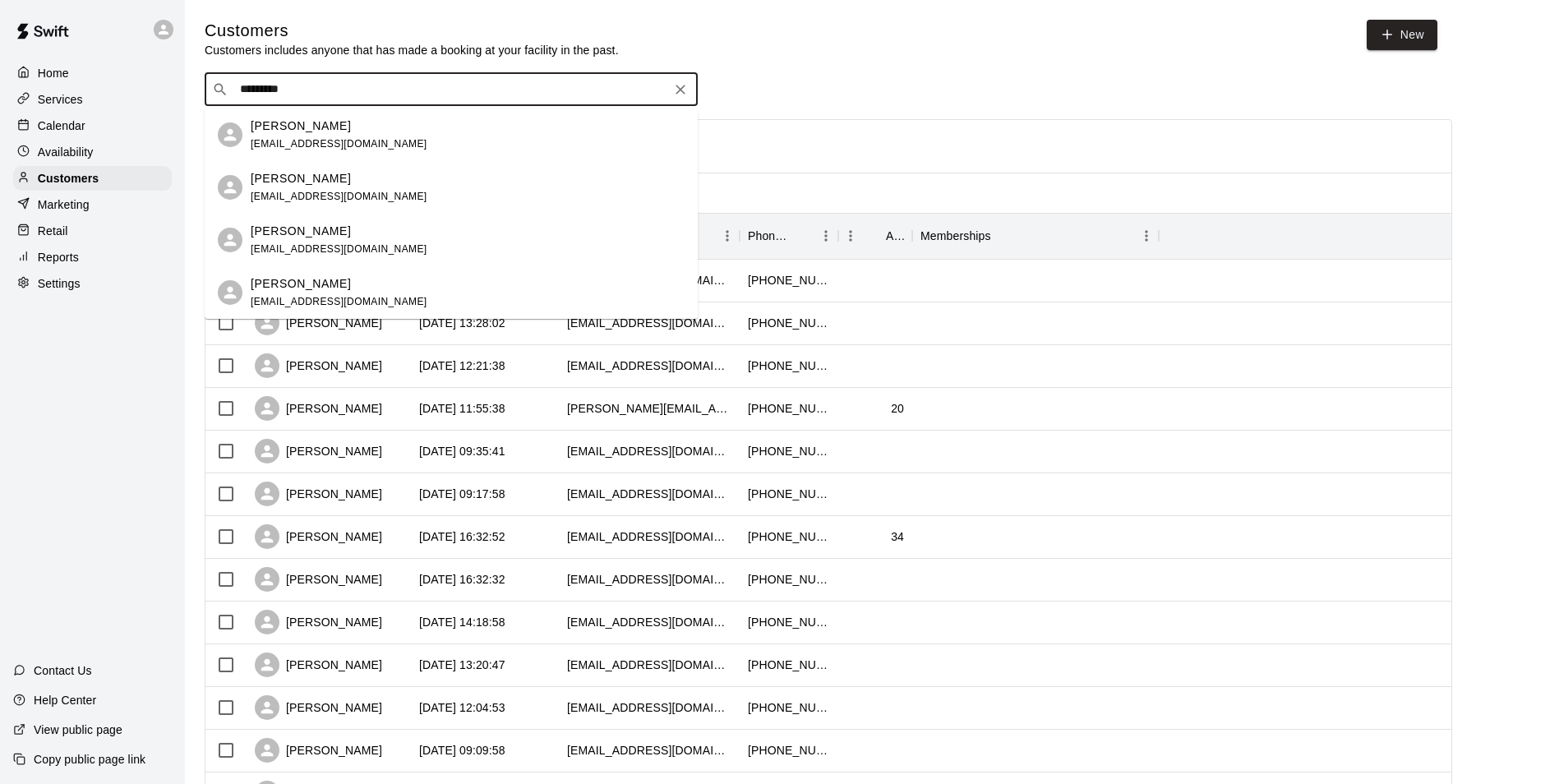
click at [328, 135] on div "Dan Armstrong danielarmstrong83@gmail.com" at bounding box center [339, 135] width 176 height 35
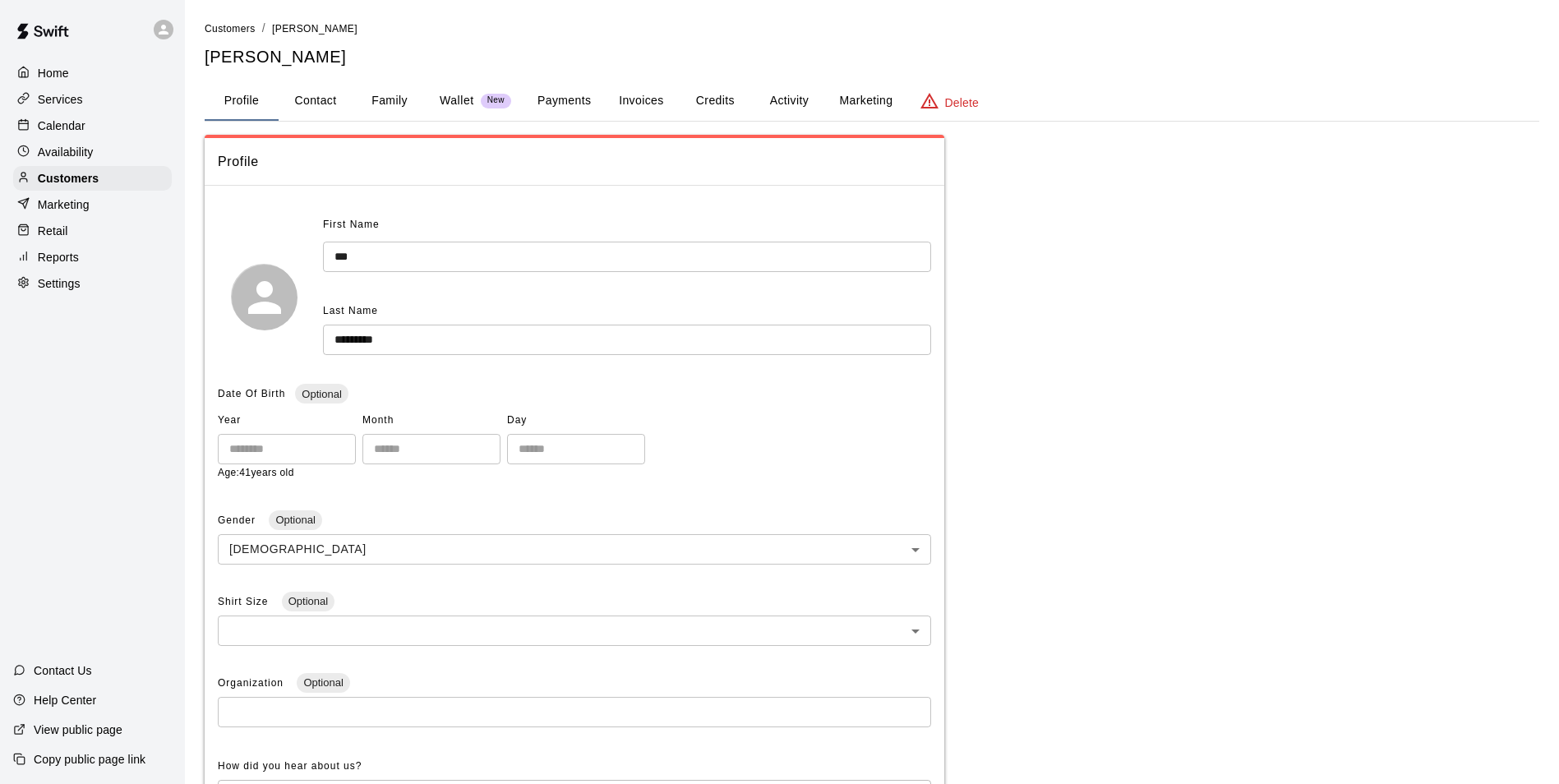
click at [715, 97] on button "Credits" at bounding box center [715, 101] width 74 height 39
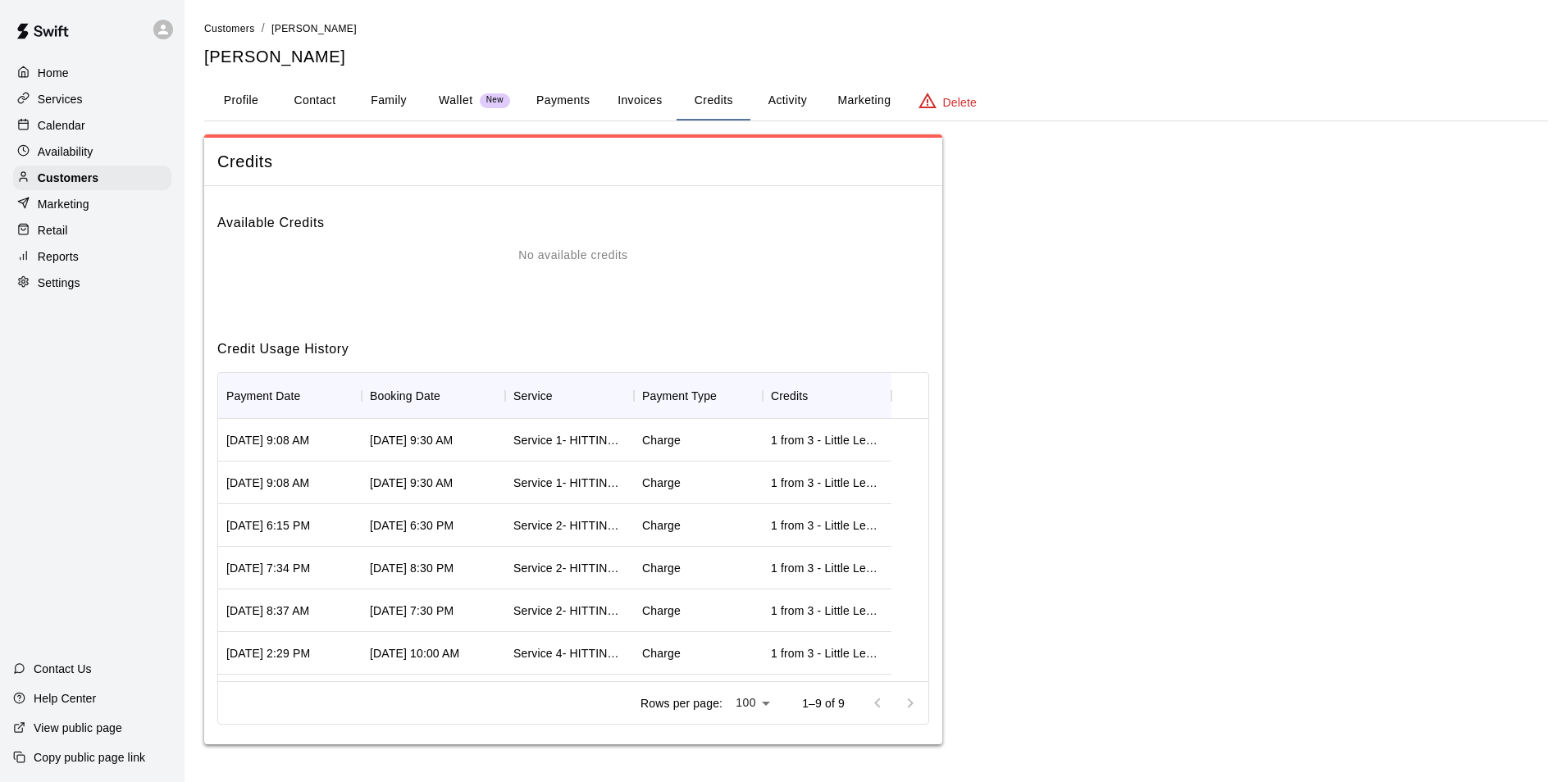
click at [776, 110] on button "Activity" at bounding box center [787, 100] width 74 height 39
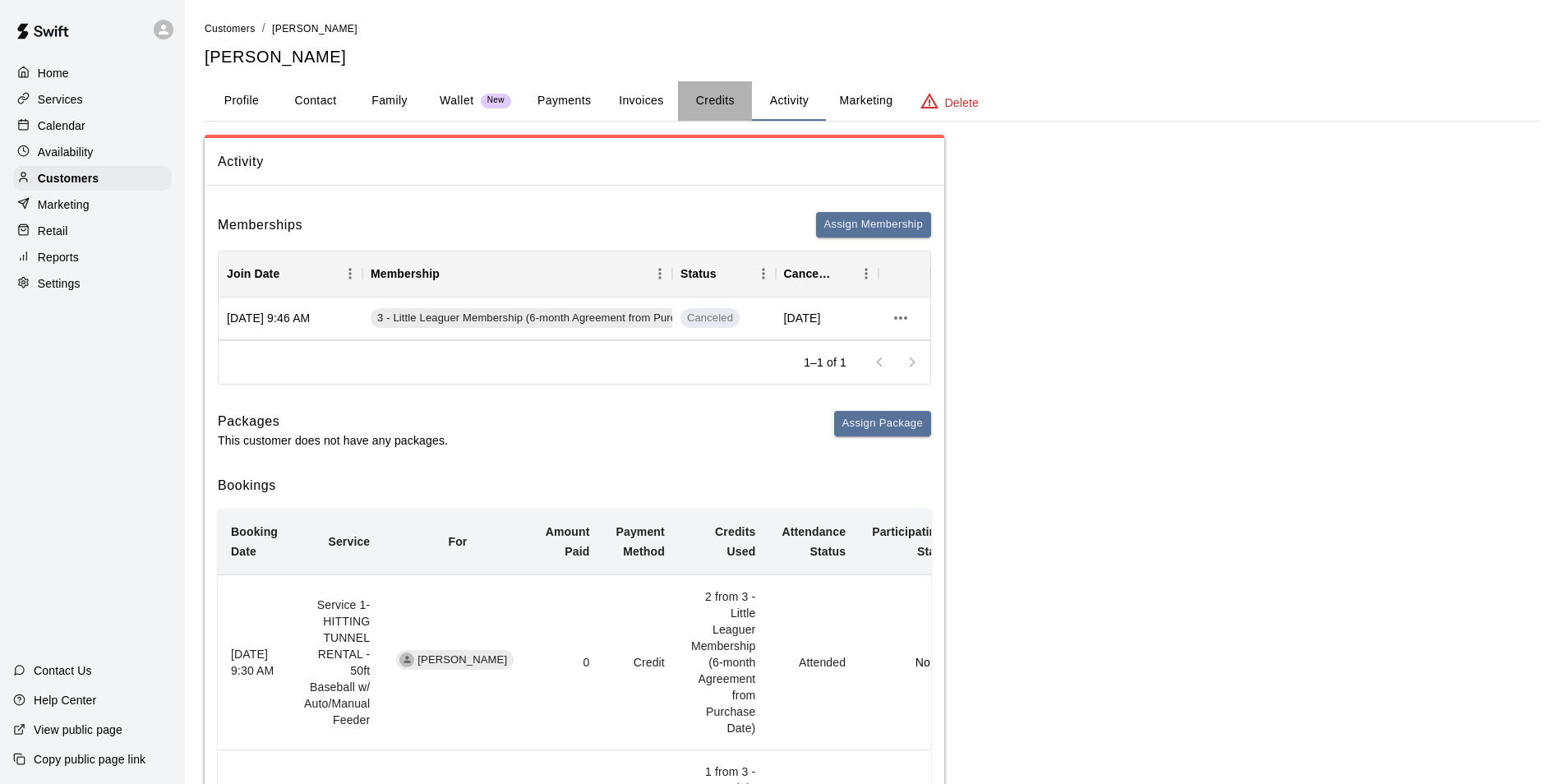
click at [717, 92] on button "Credits" at bounding box center [715, 101] width 74 height 39
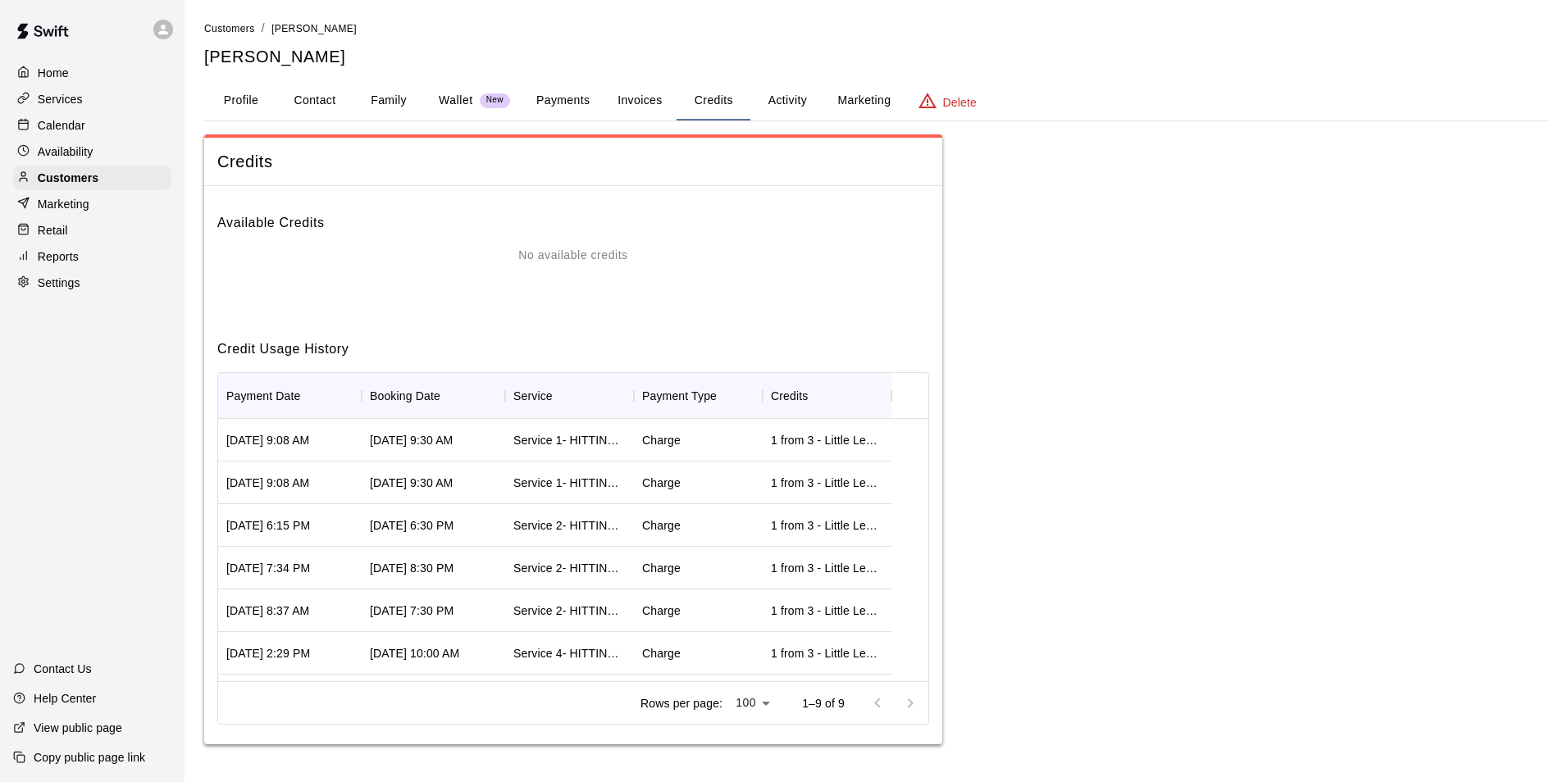
click at [768, 95] on button "Activity" at bounding box center [787, 100] width 74 height 39
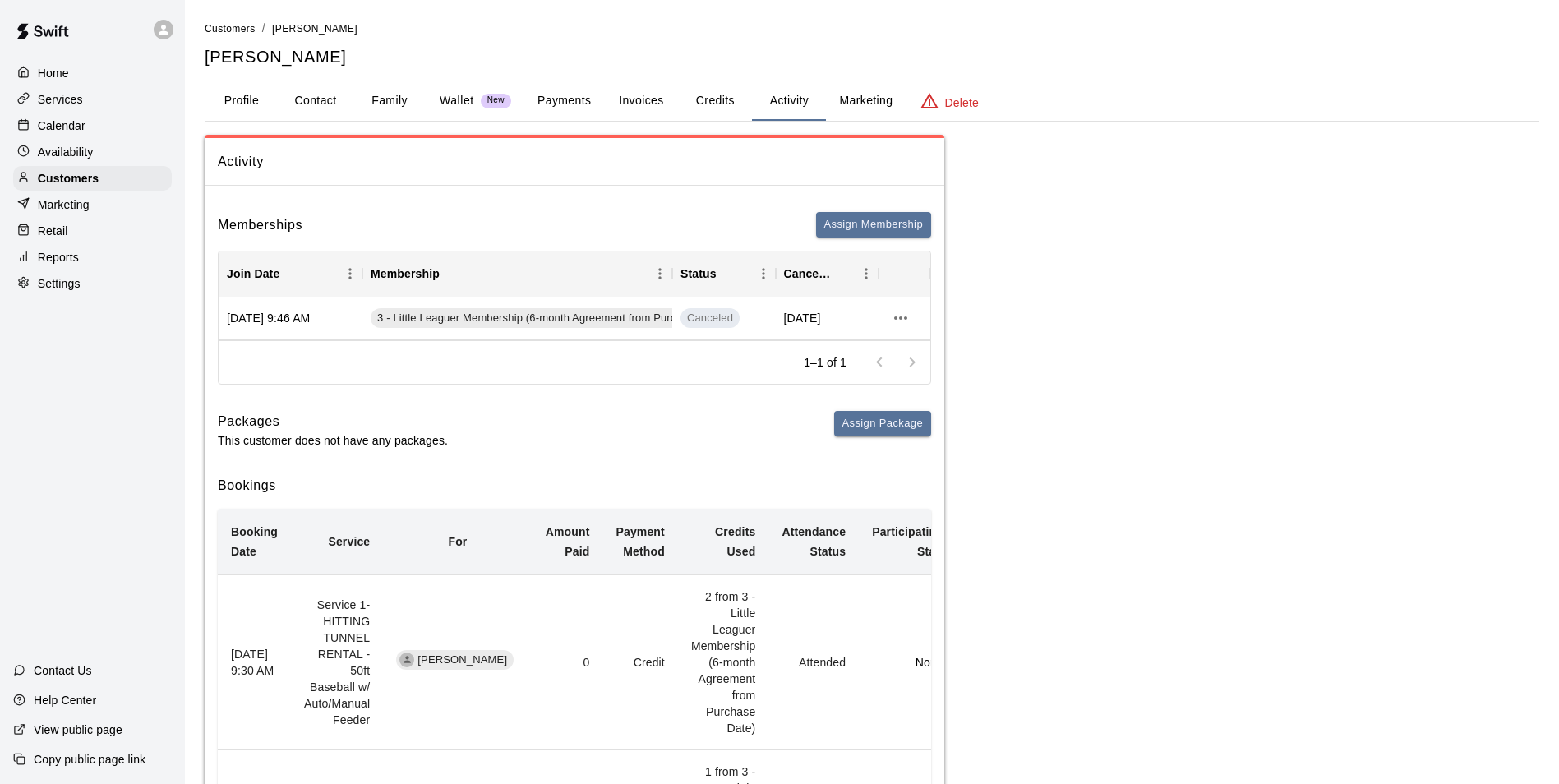
click at [581, 107] on button "Payments" at bounding box center [564, 101] width 80 height 39
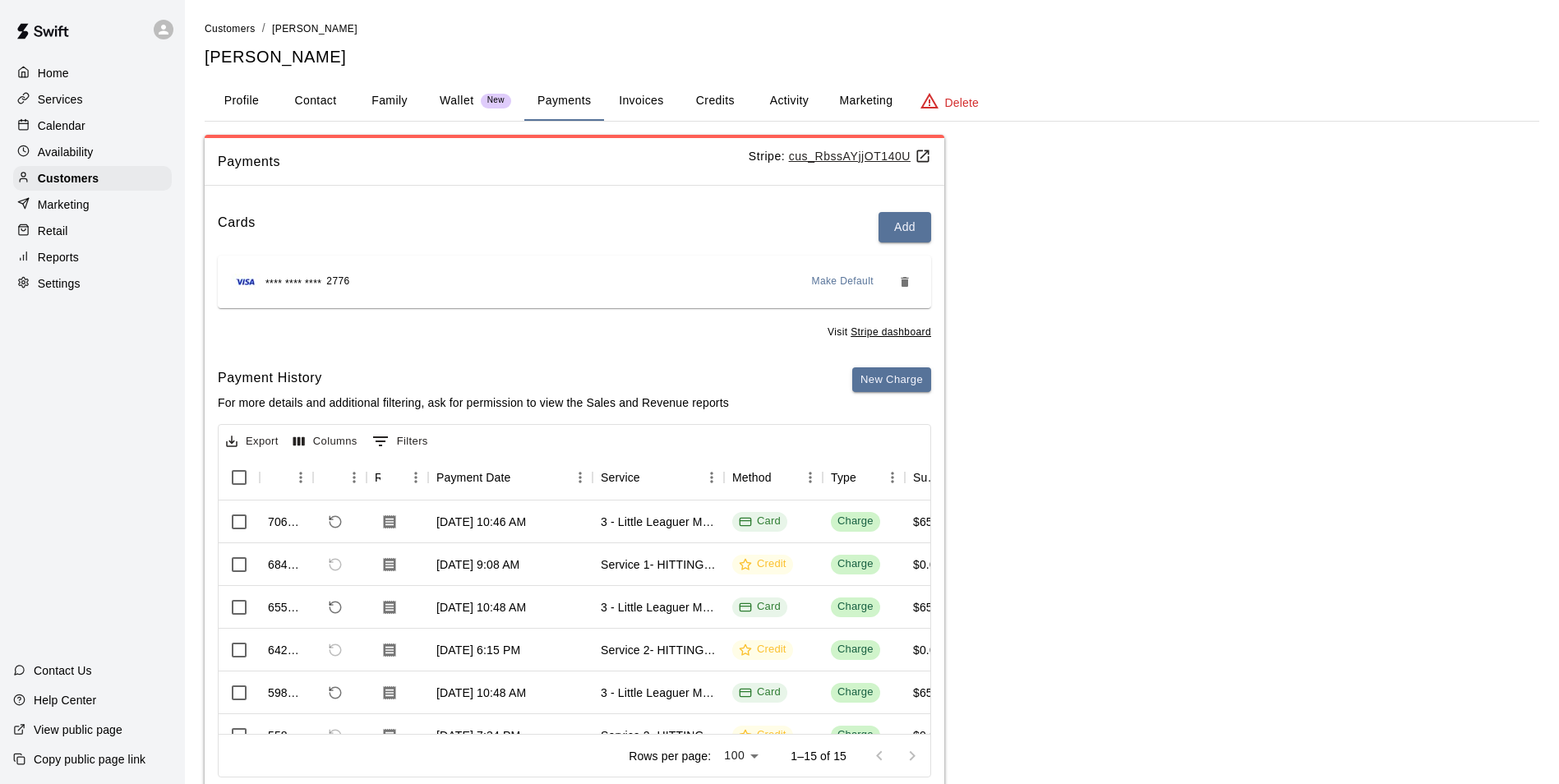
click at [653, 106] on button "Invoices" at bounding box center [641, 101] width 74 height 39
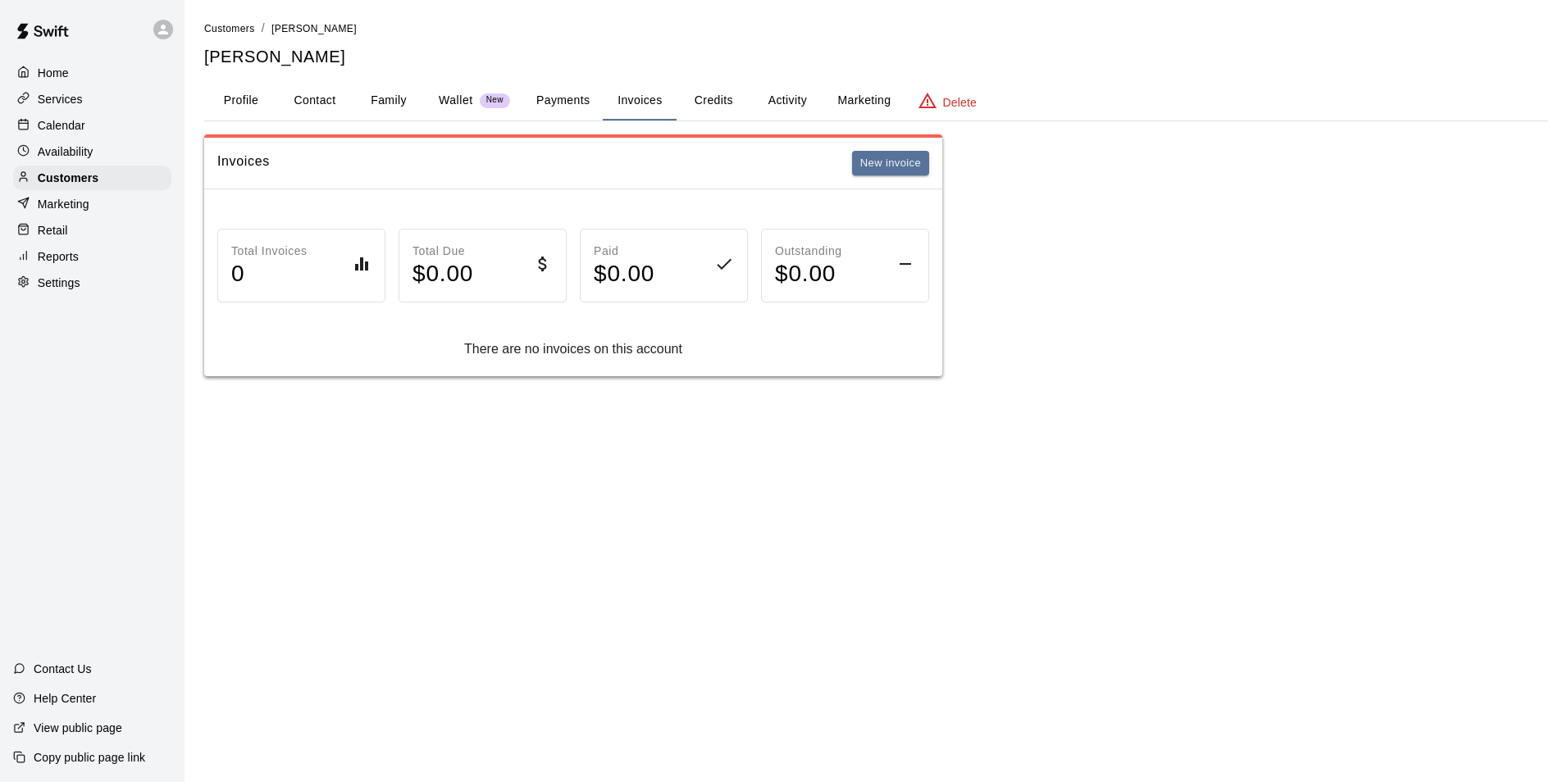
click at [234, 101] on button "Profile" at bounding box center [241, 100] width 74 height 39
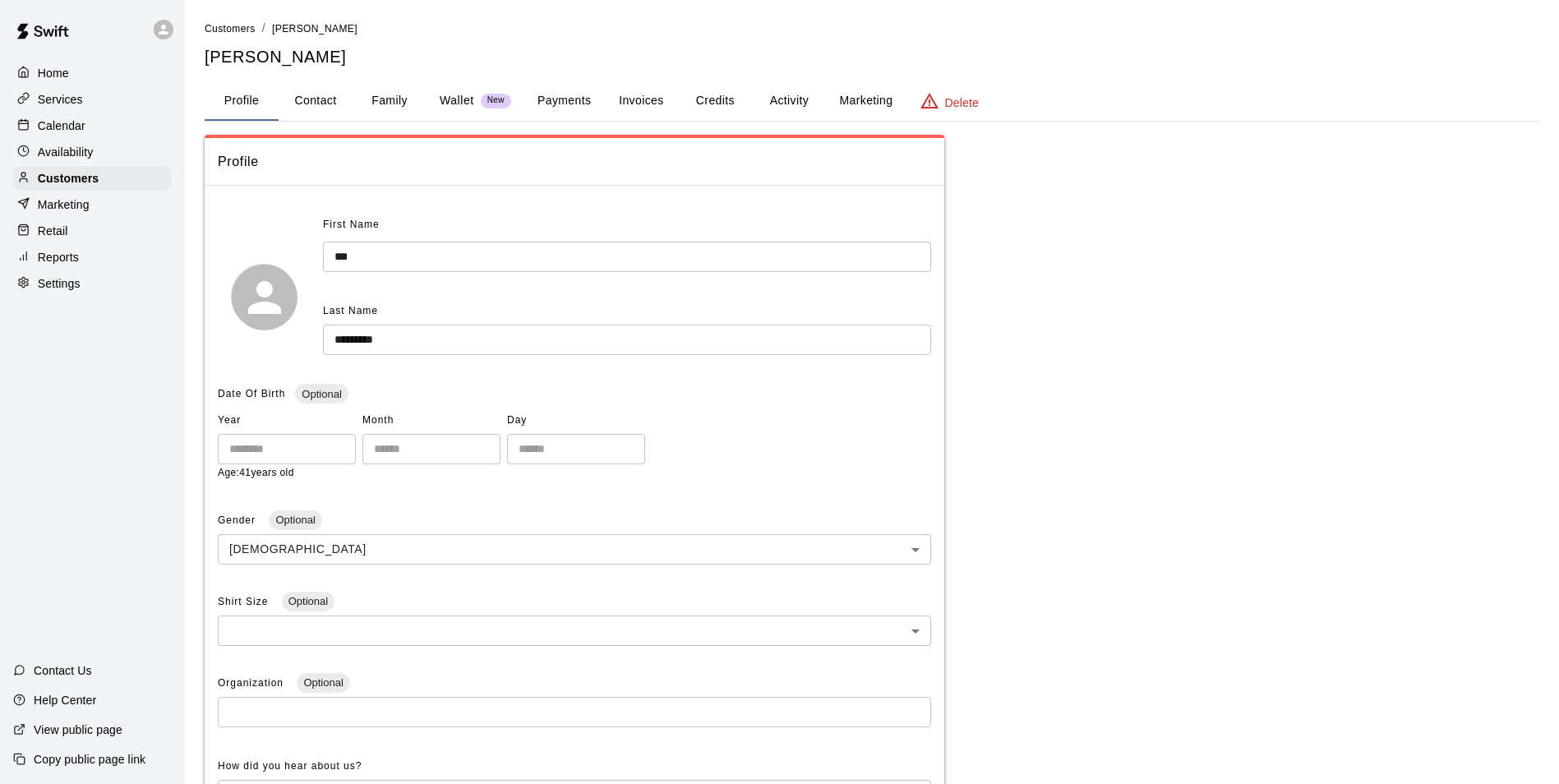
scroll to position [400, 0]
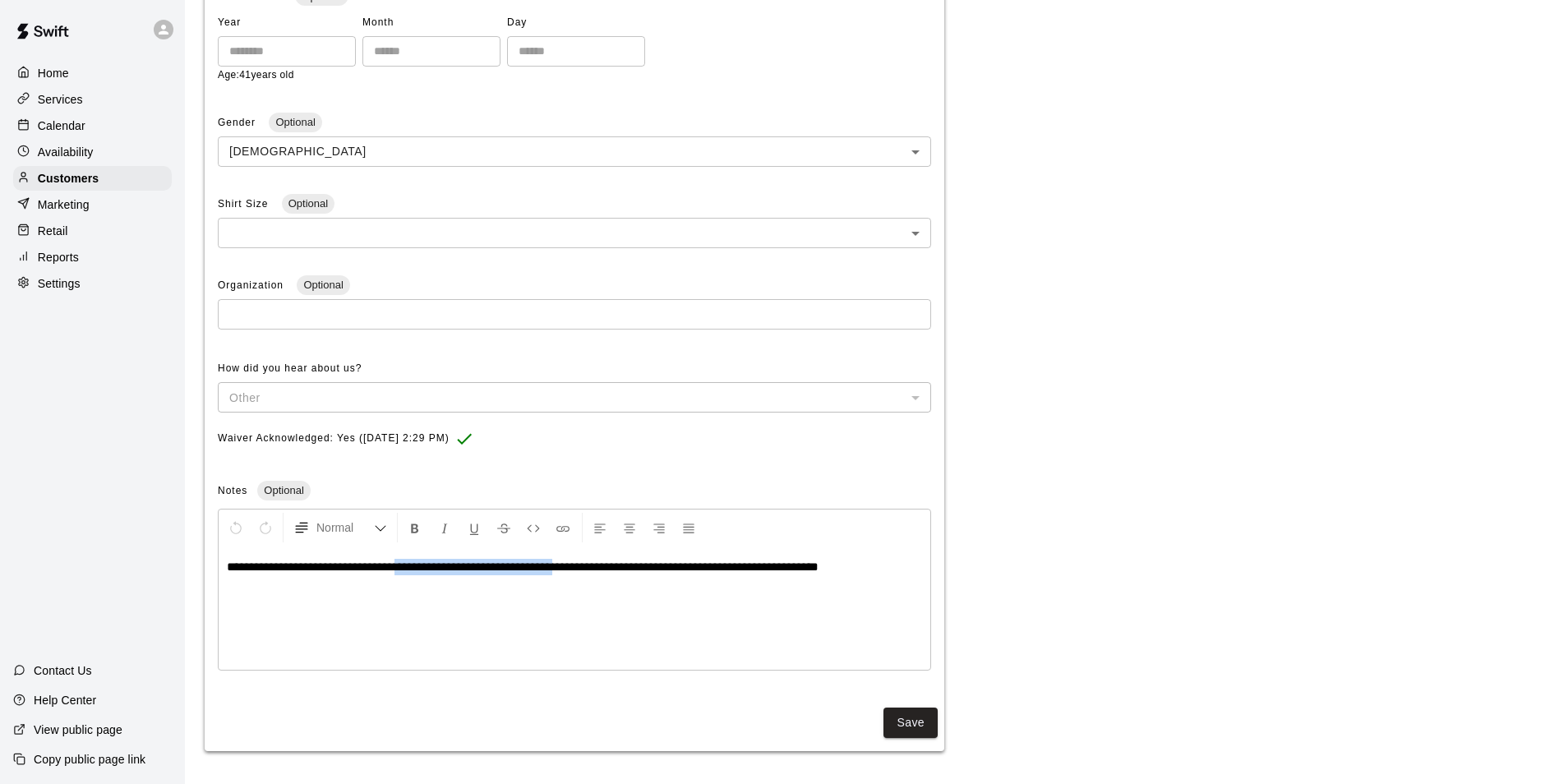
drag, startPoint x: 415, startPoint y: 570, endPoint x: 578, endPoint y: 578, distance: 163.2
click at [578, 578] on div "**********" at bounding box center [574, 608] width 712 height 123
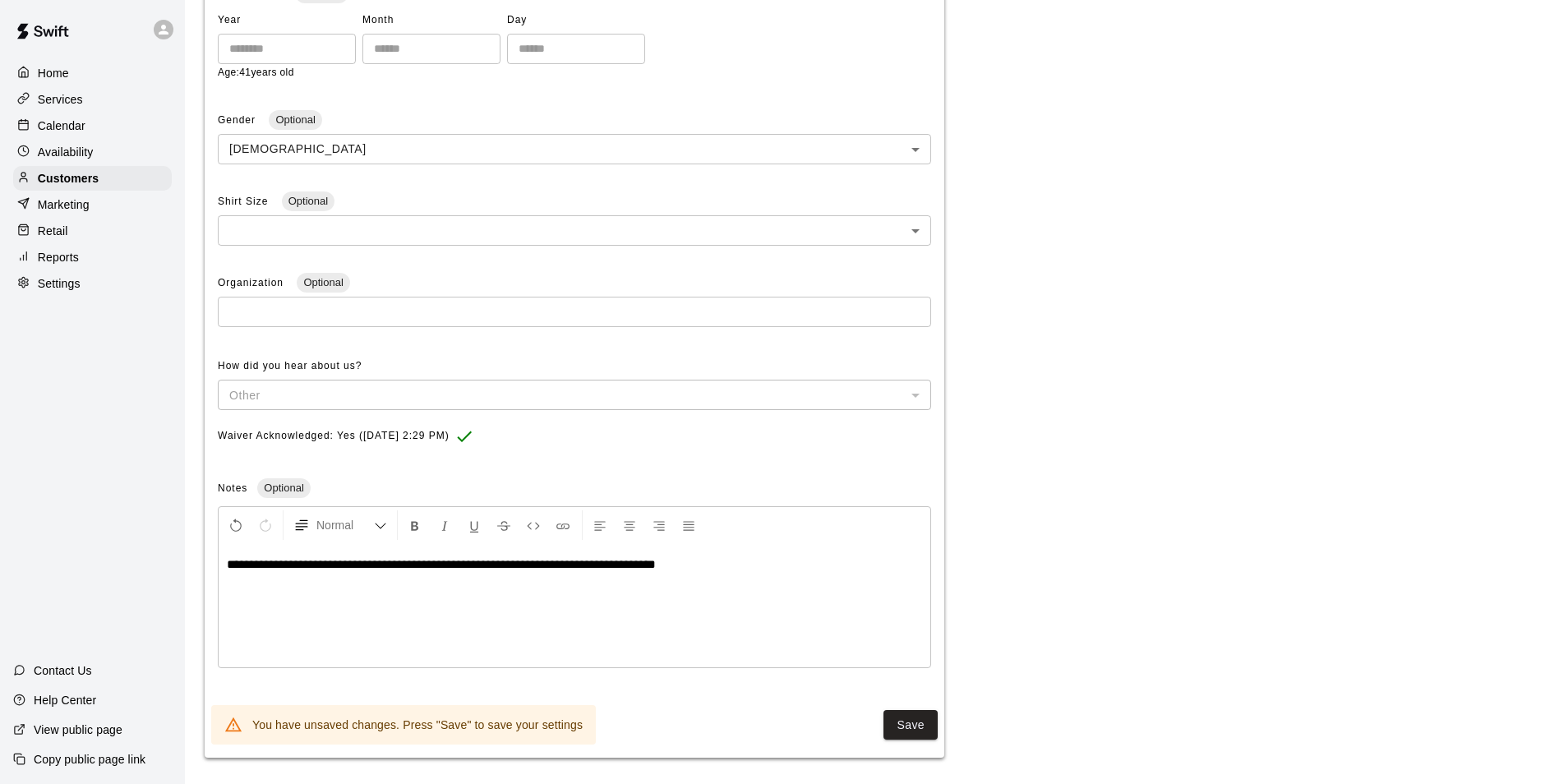
click at [75, 138] on div "Calendar" at bounding box center [92, 126] width 159 height 25
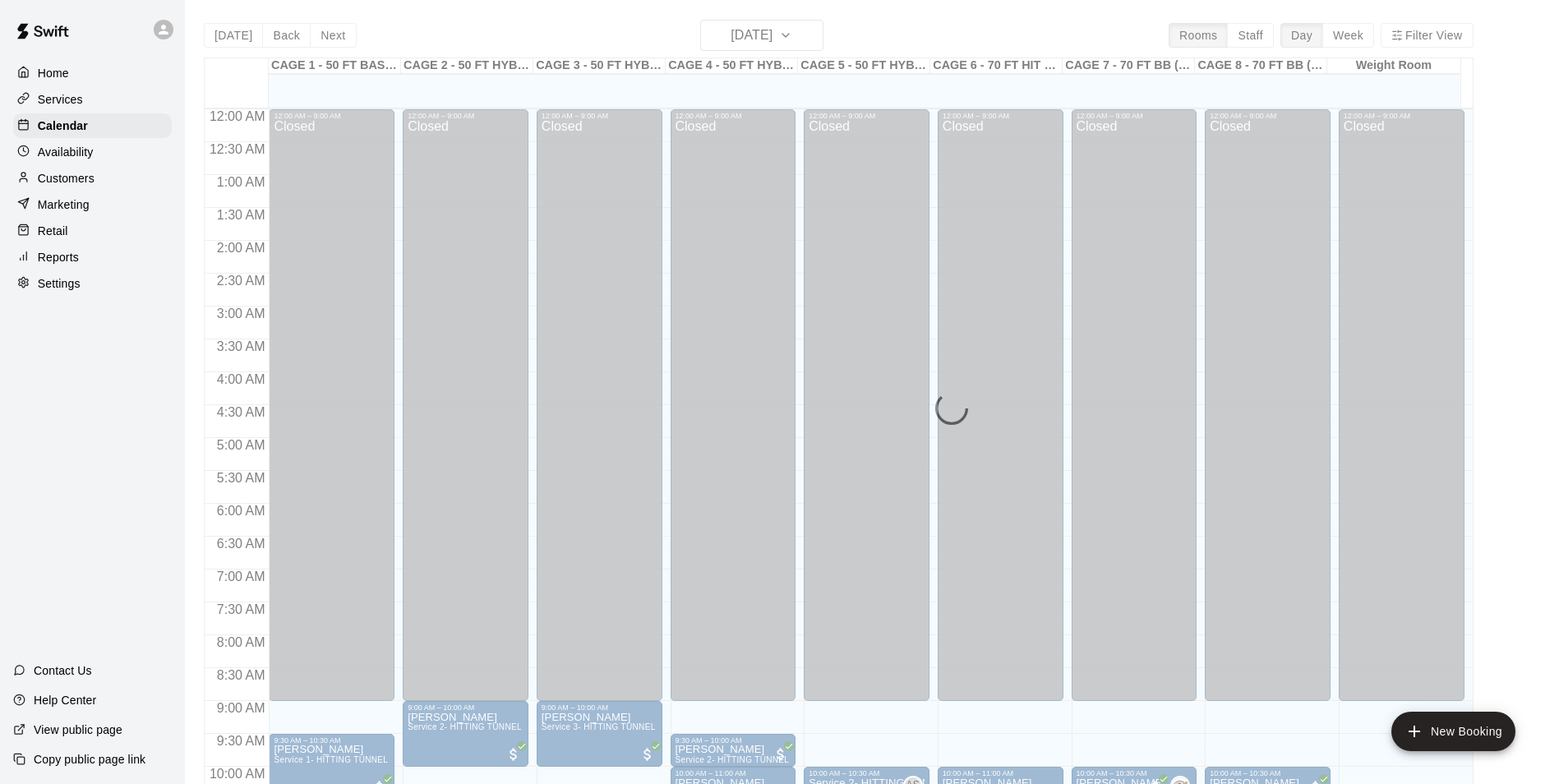
scroll to position [835, 0]
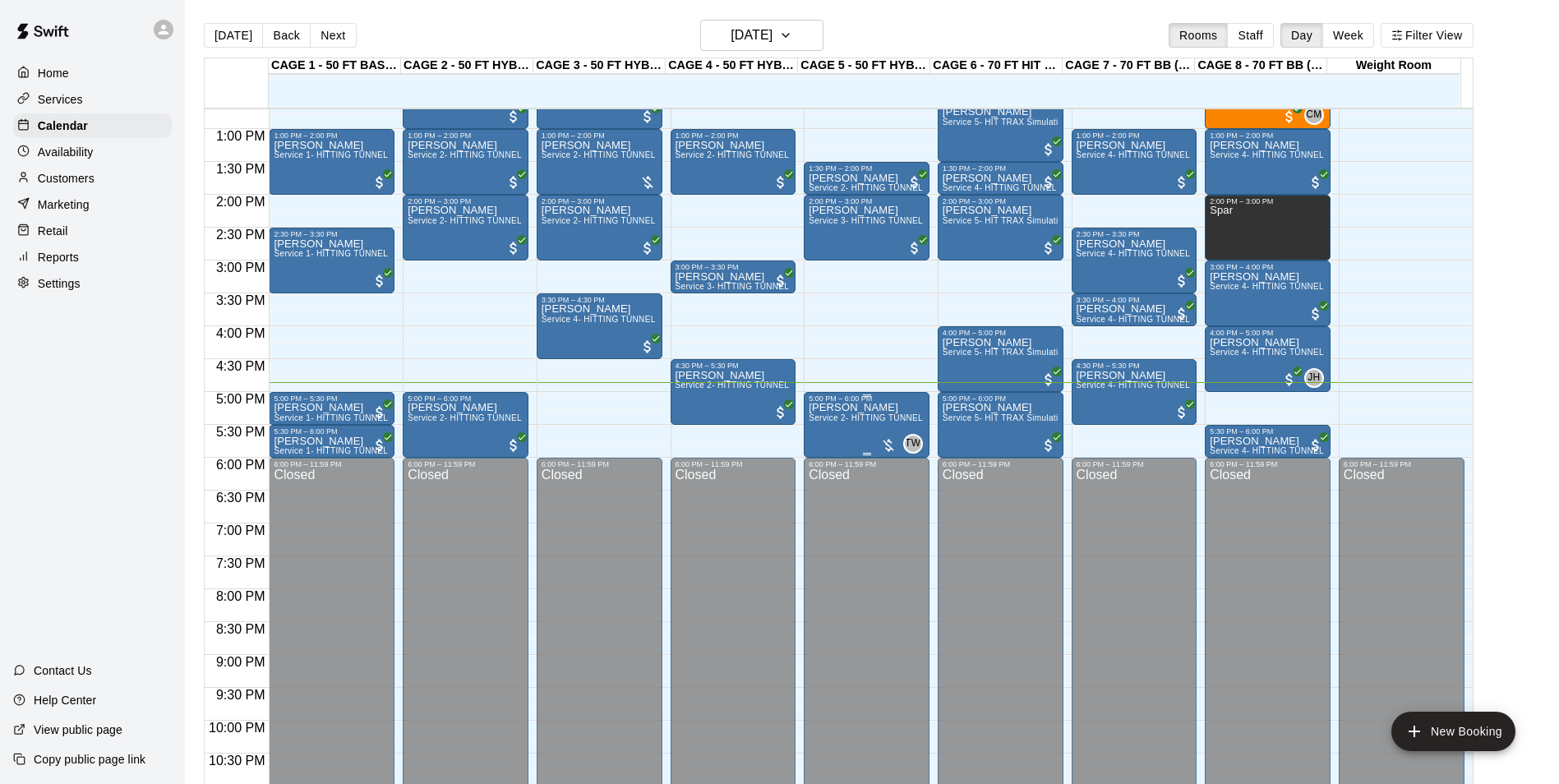
click at [876, 420] on span "Service 2- HITTING TUNNEL RENTAL - 50ft Baseball" at bounding box center [913, 418] width 209 height 9
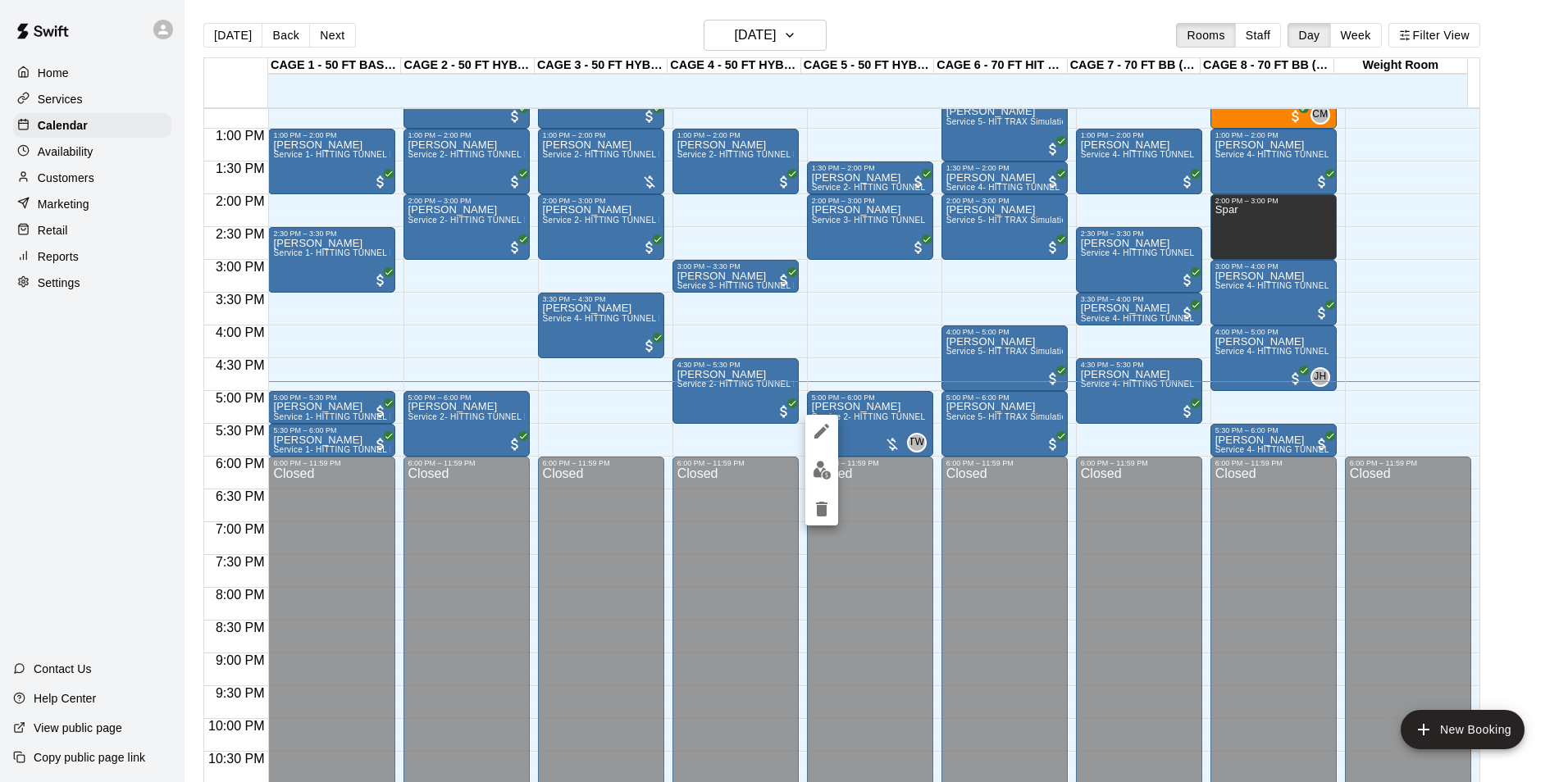
click at [837, 477] on div at bounding box center [821, 470] width 32 height 110
click at [816, 480] on button "edit" at bounding box center [821, 470] width 32 height 32
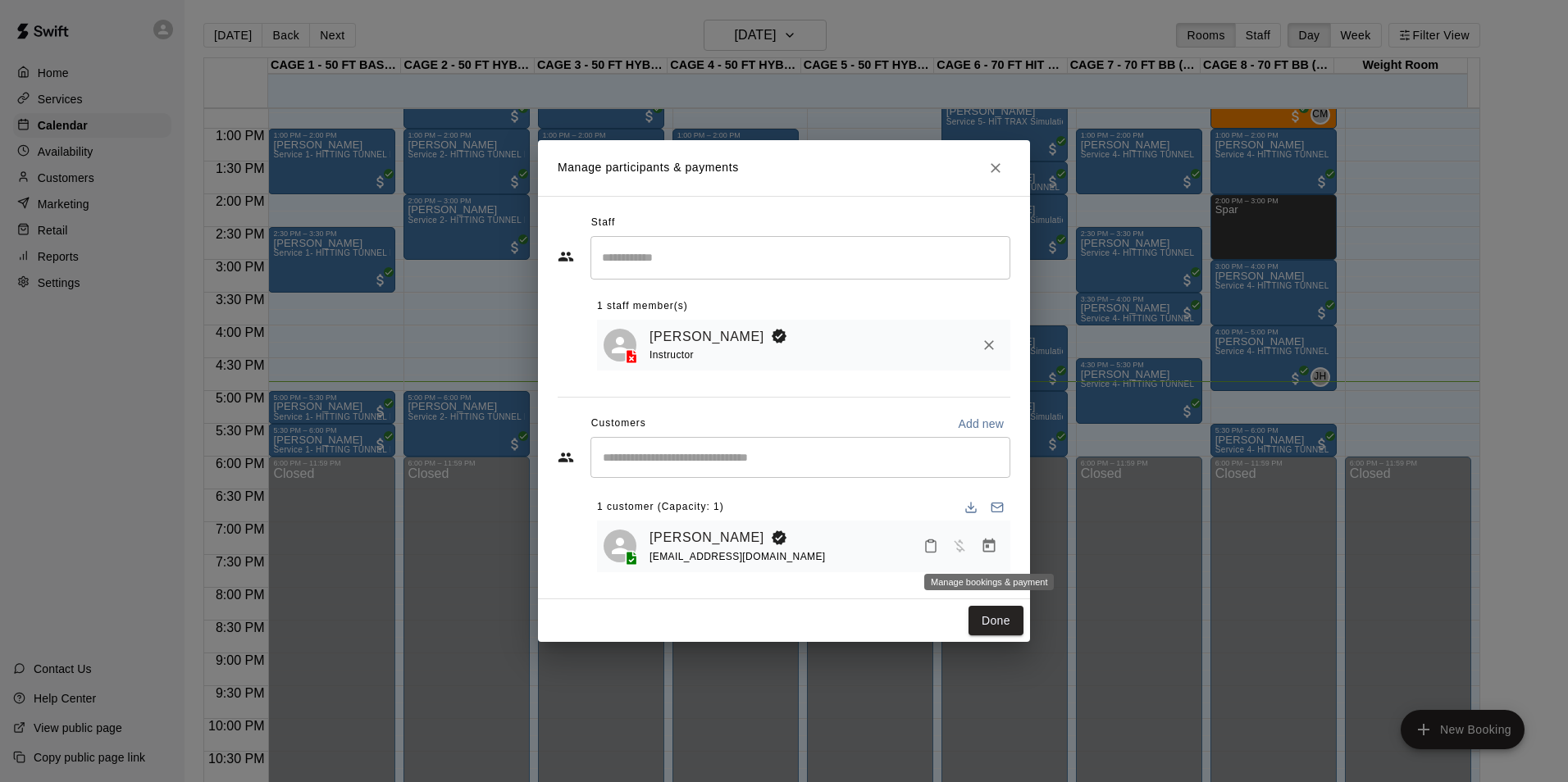
click at [995, 551] on icon "Manage bookings & payment" at bounding box center [989, 545] width 12 height 14
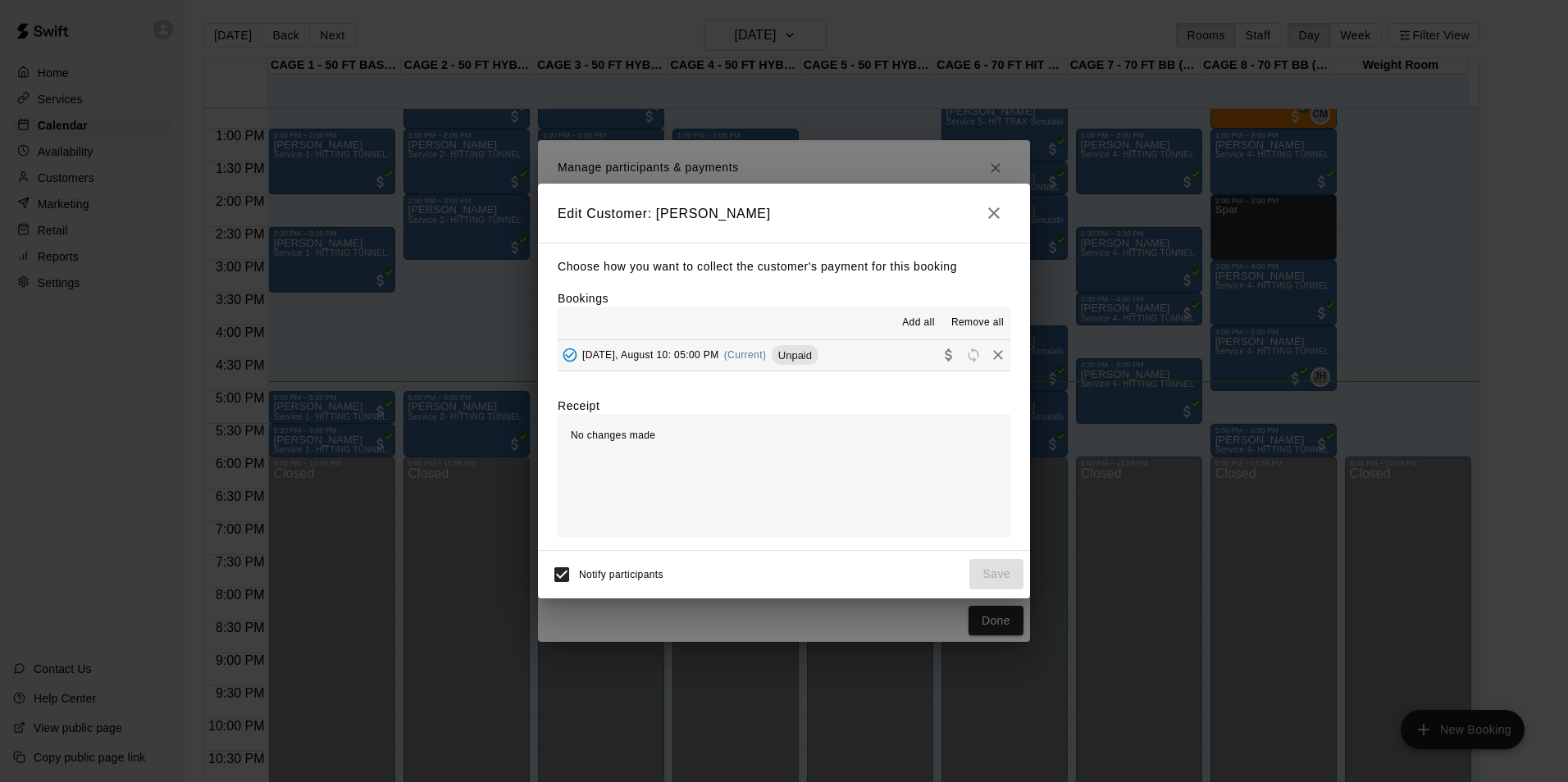
click at [835, 345] on button "Sunday, August 10: 05:00 PM (Current) Unpaid" at bounding box center [783, 355] width 453 height 31
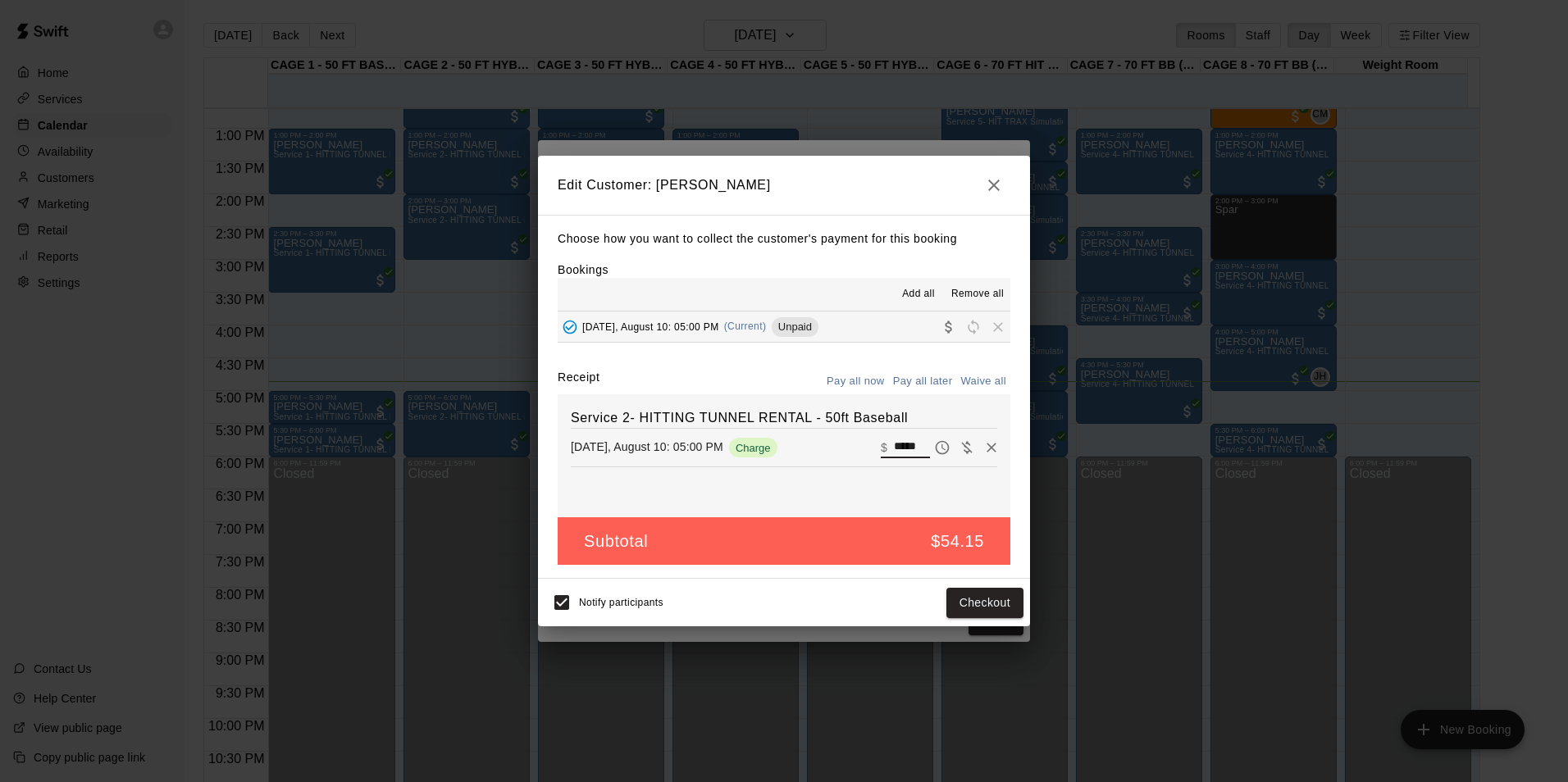
click at [898, 440] on input "*****" at bounding box center [911, 447] width 36 height 22
type input "**"
click at [974, 612] on button "Checkout" at bounding box center [985, 603] width 77 height 31
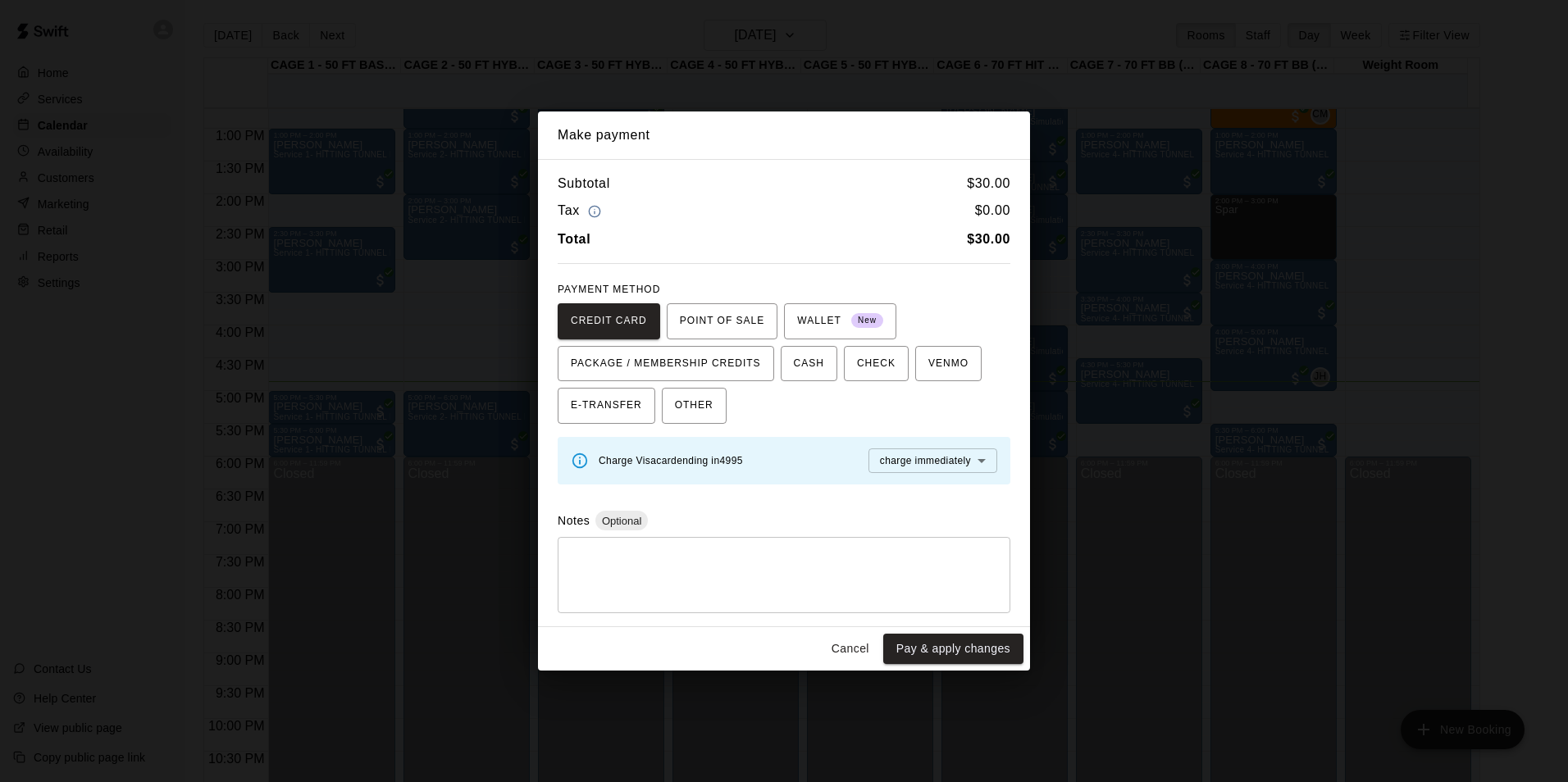
click at [853, 639] on button "Cancel" at bounding box center [850, 648] width 52 height 31
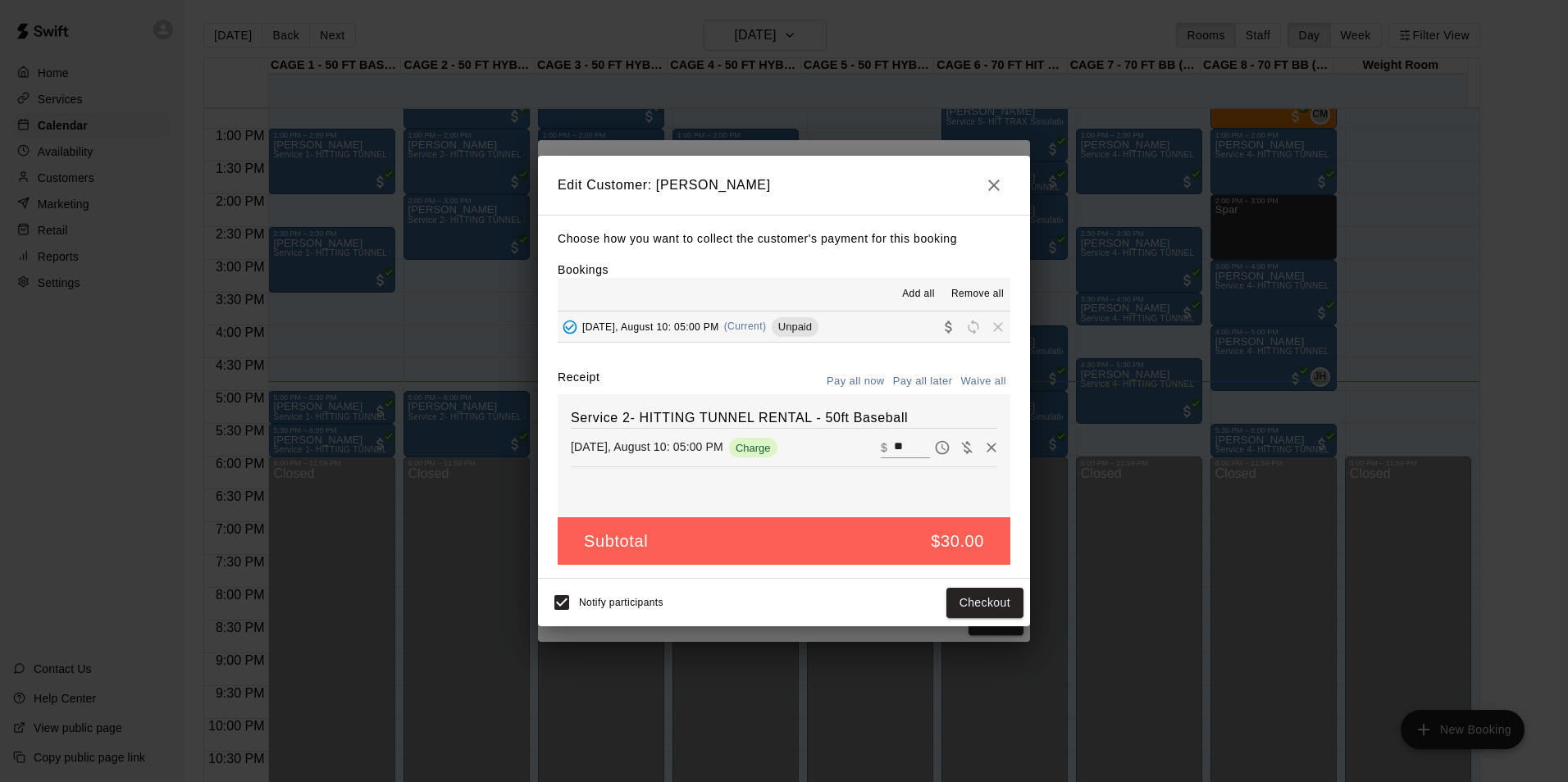
click at [978, 175] on h2 "Edit Customer: Joshuah Gomez" at bounding box center [784, 185] width 492 height 59
click at [1003, 176] on icon "button" at bounding box center [994, 185] width 20 height 20
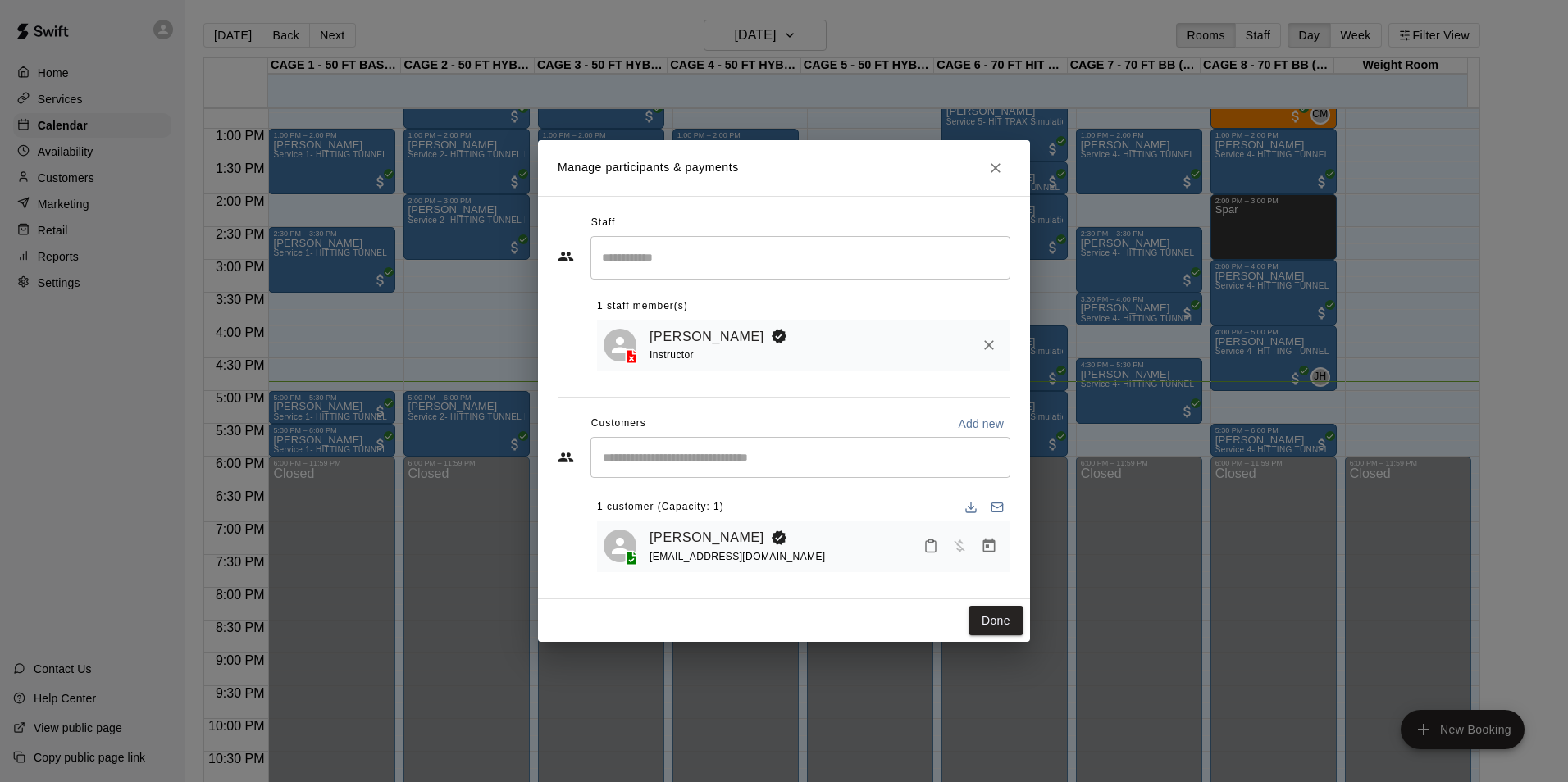
click at [698, 535] on link "Joshuah Gomez" at bounding box center [707, 538] width 115 height 22
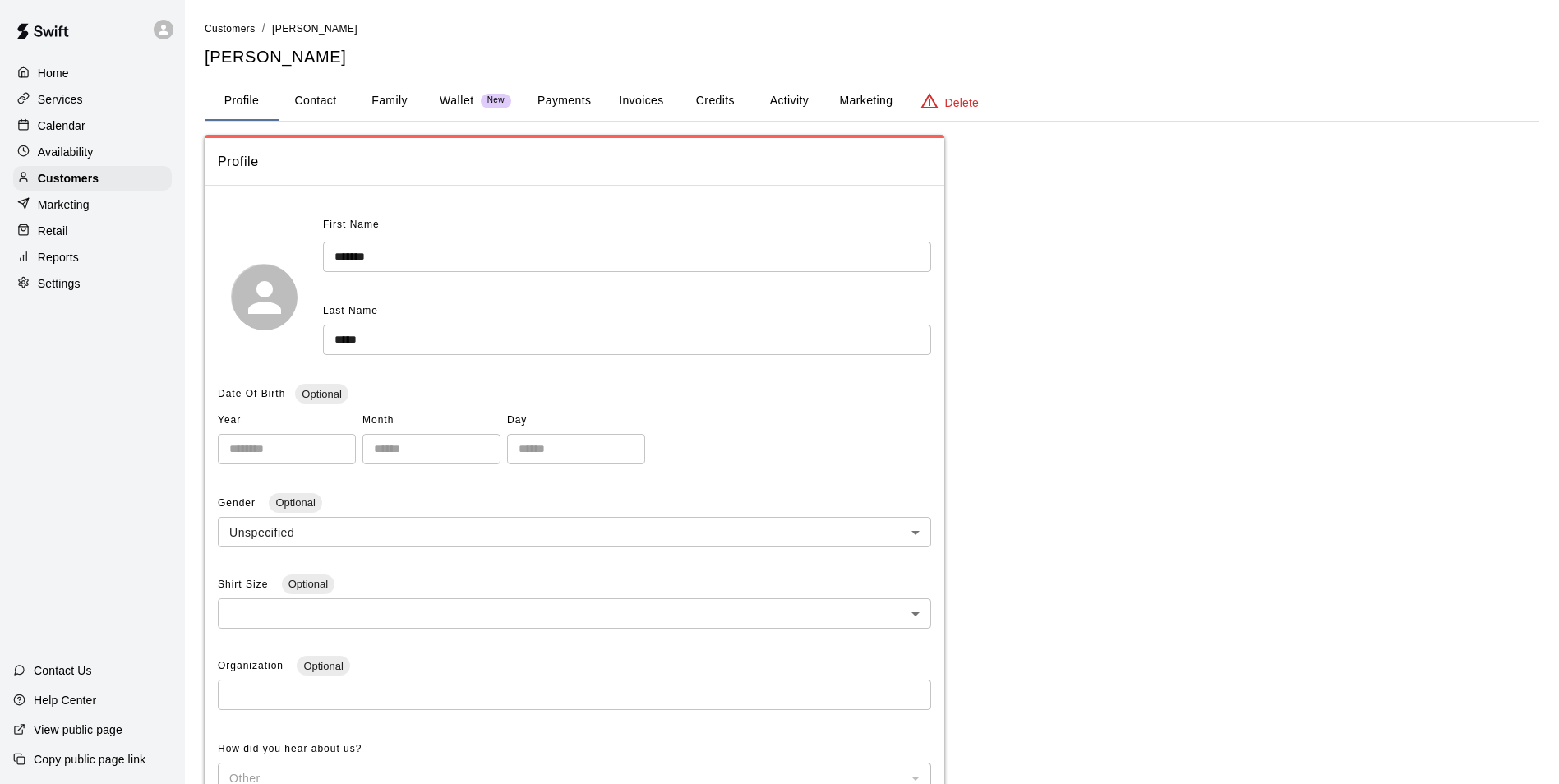
click at [711, 100] on button "Credits" at bounding box center [715, 101] width 74 height 39
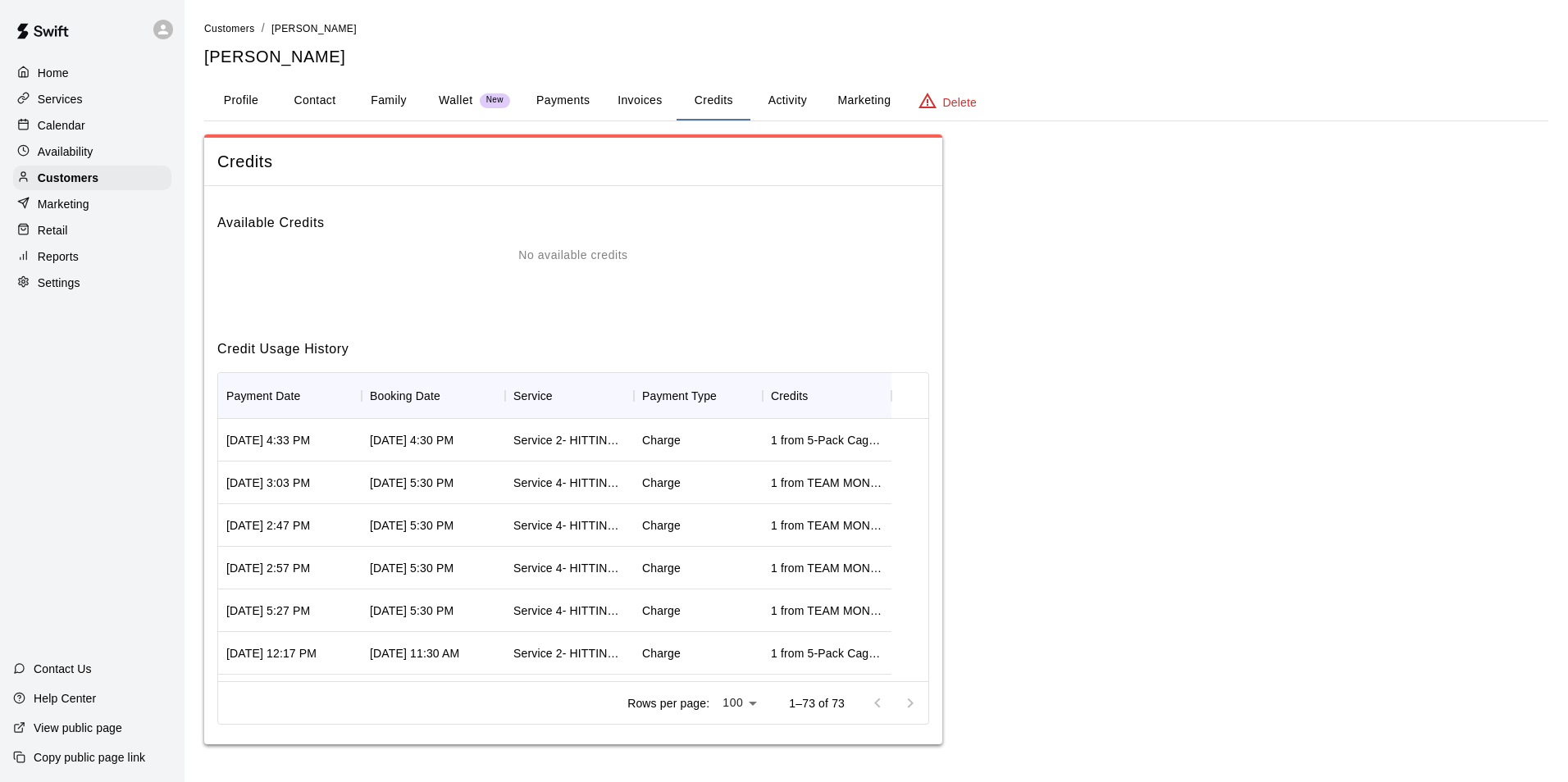
click at [580, 99] on button "Payments" at bounding box center [563, 100] width 80 height 39
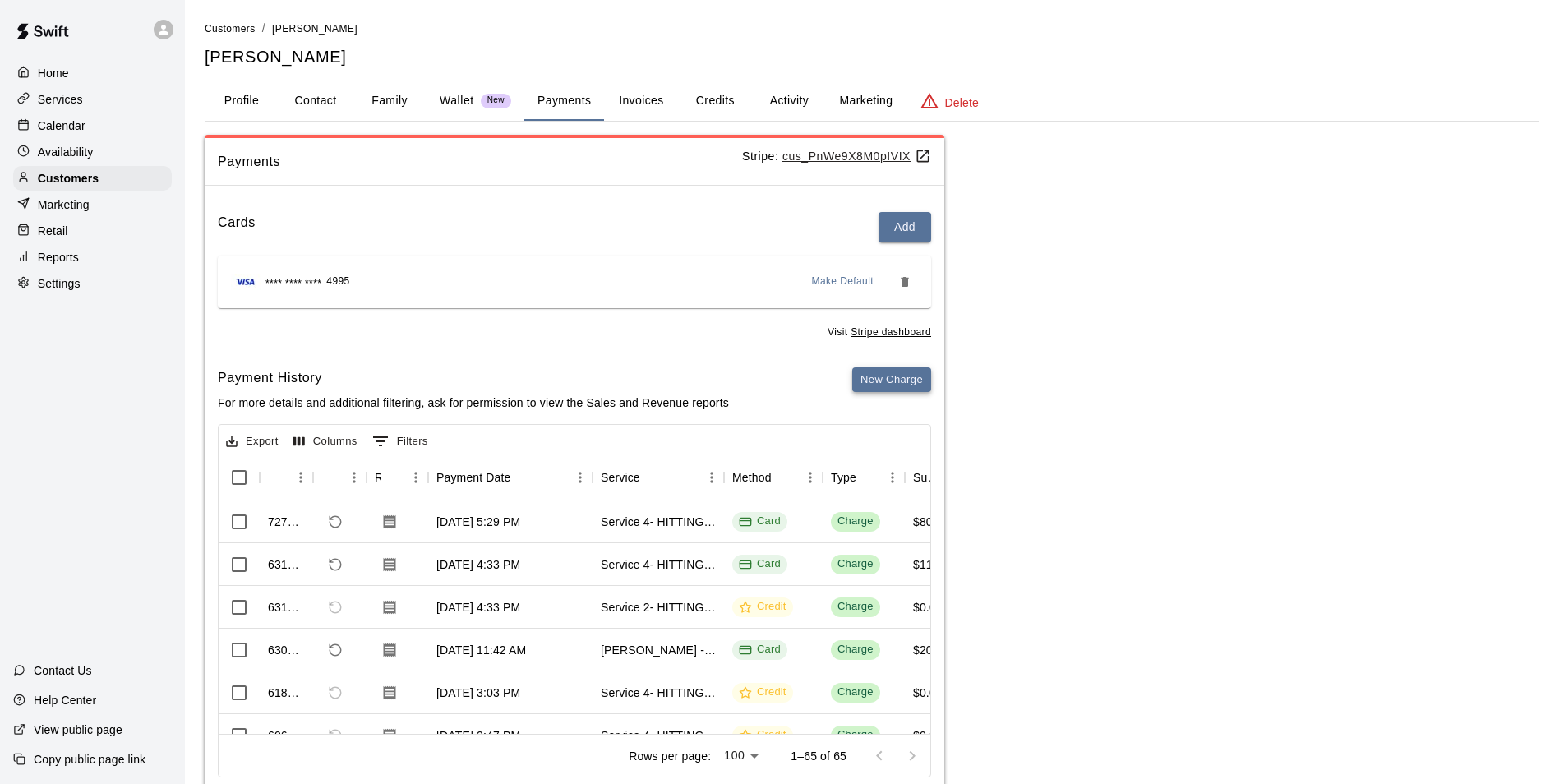
click at [861, 392] on button "New Charge" at bounding box center [891, 380] width 79 height 26
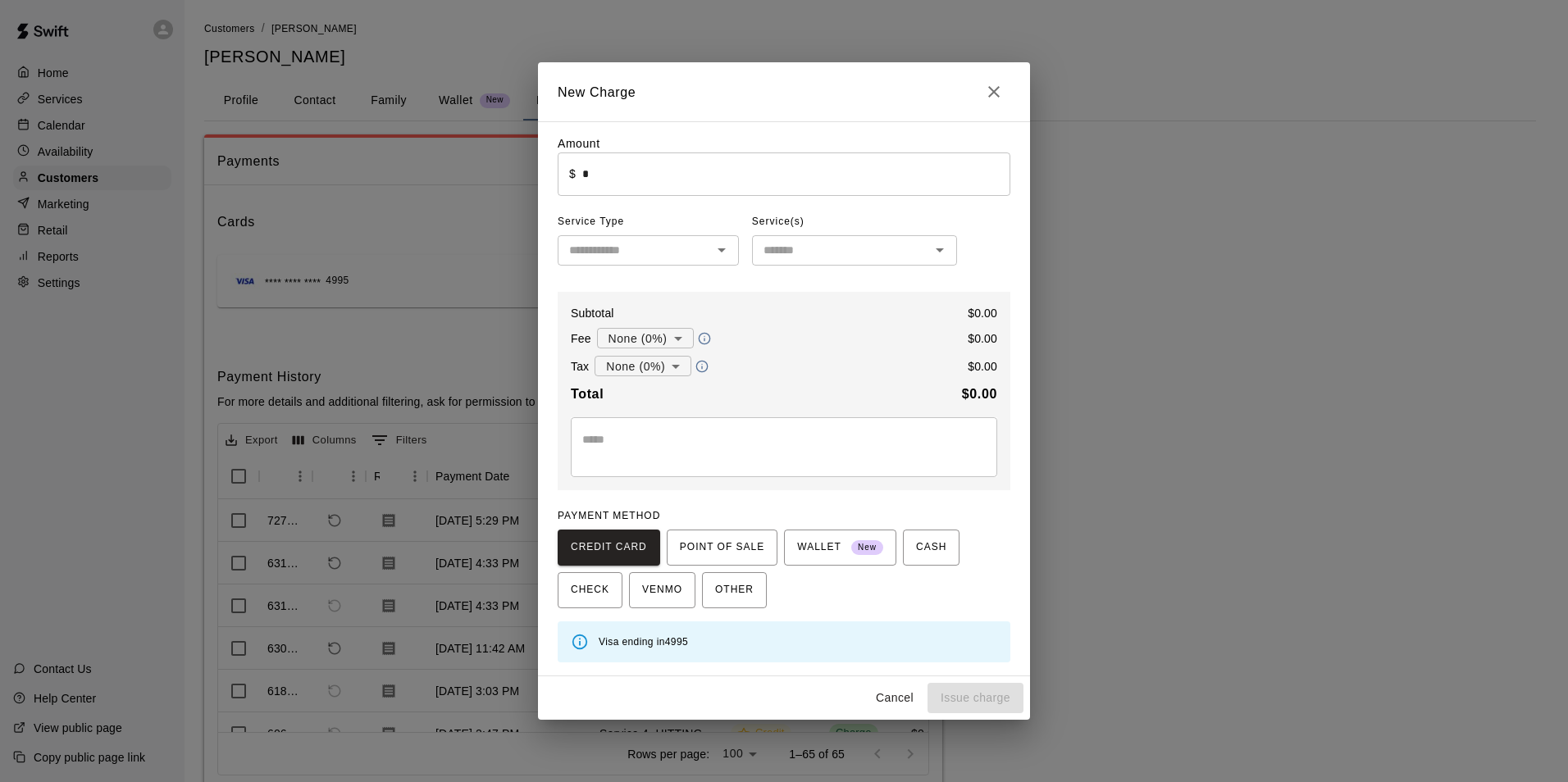
click at [605, 166] on input "*" at bounding box center [796, 174] width 428 height 43
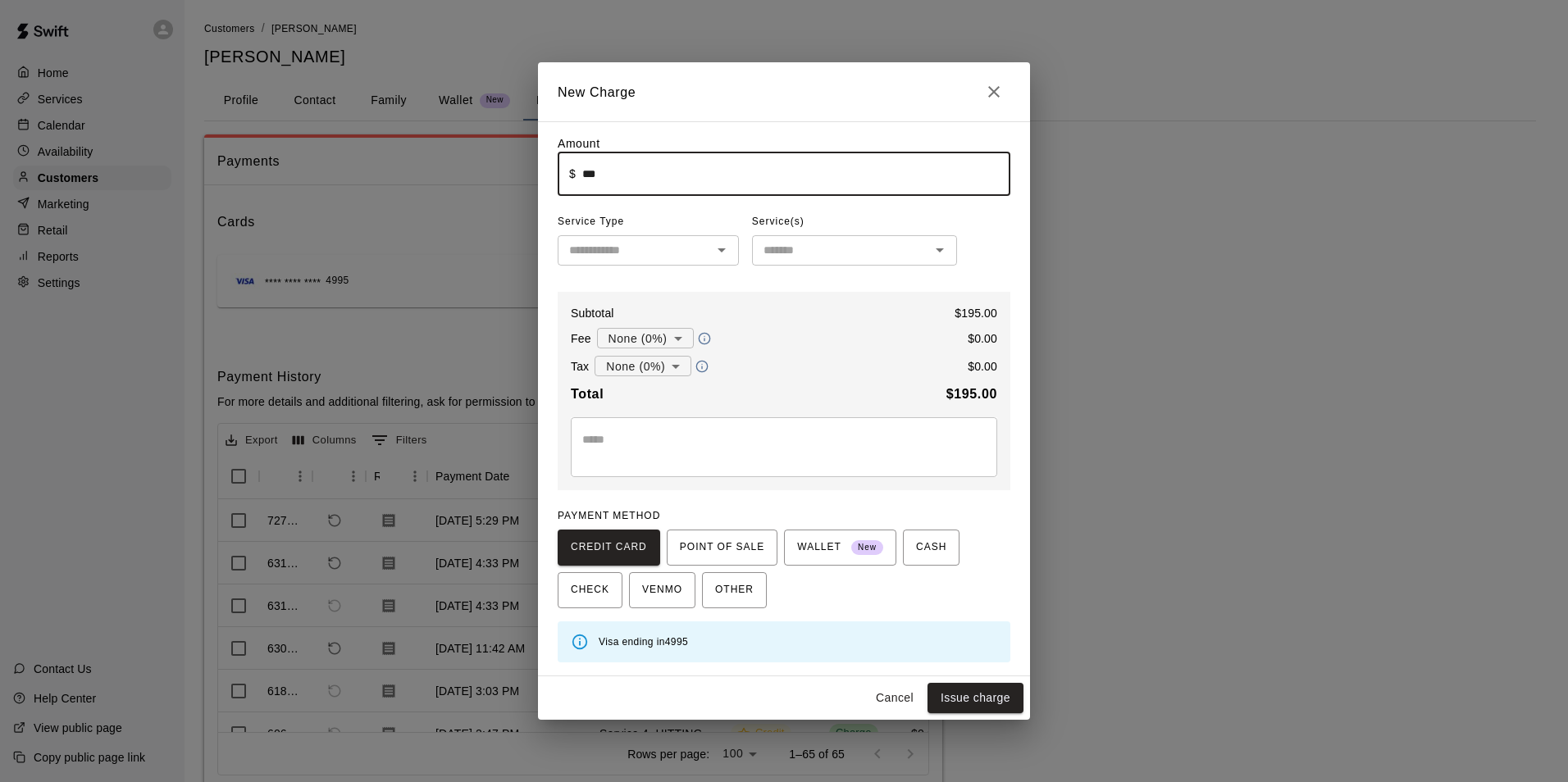
type input "******"
click at [649, 258] on input "text" at bounding box center [635, 250] width 145 height 21
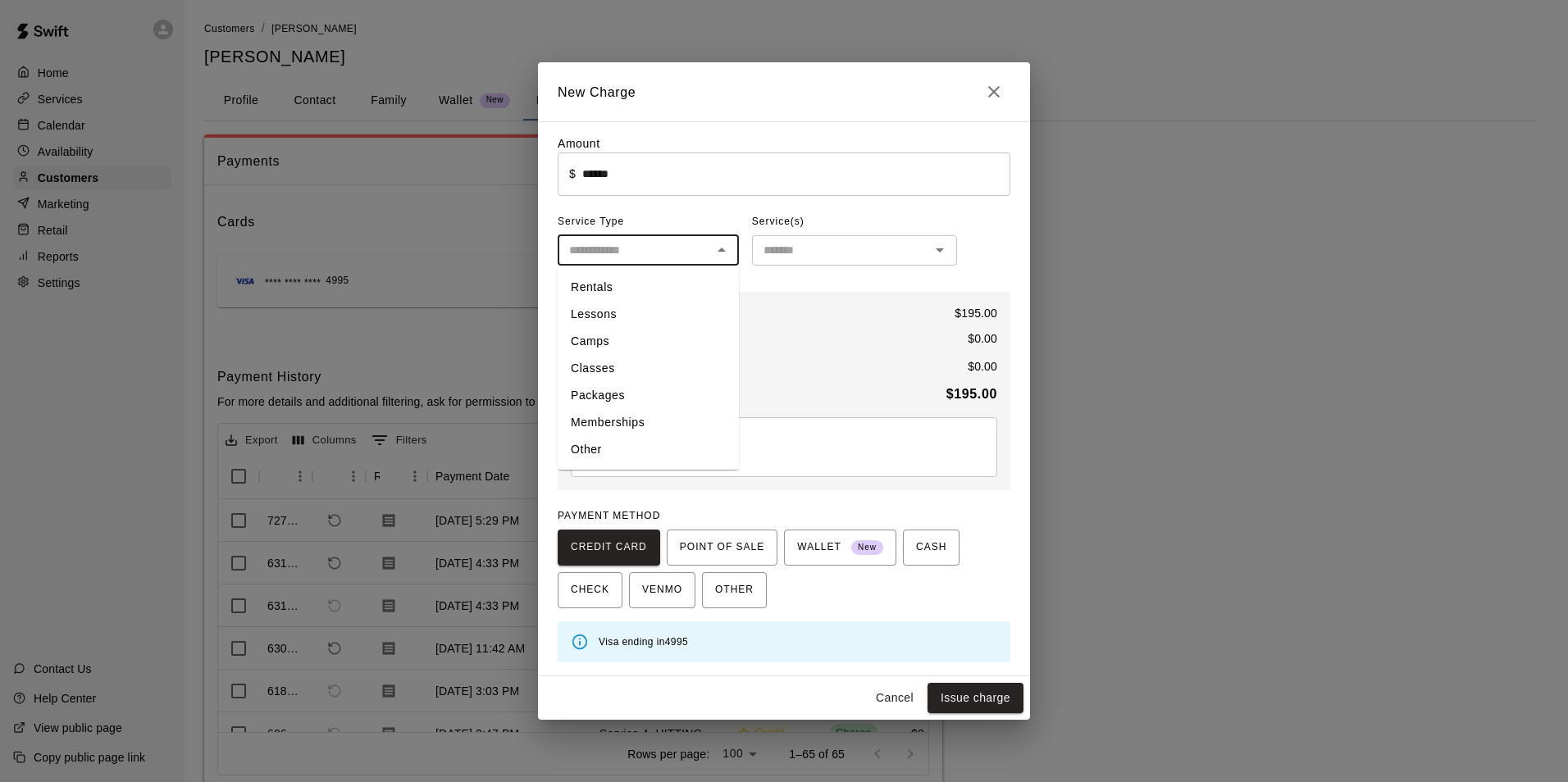
click at [612, 396] on li "Packages" at bounding box center [648, 395] width 181 height 27
type input "********"
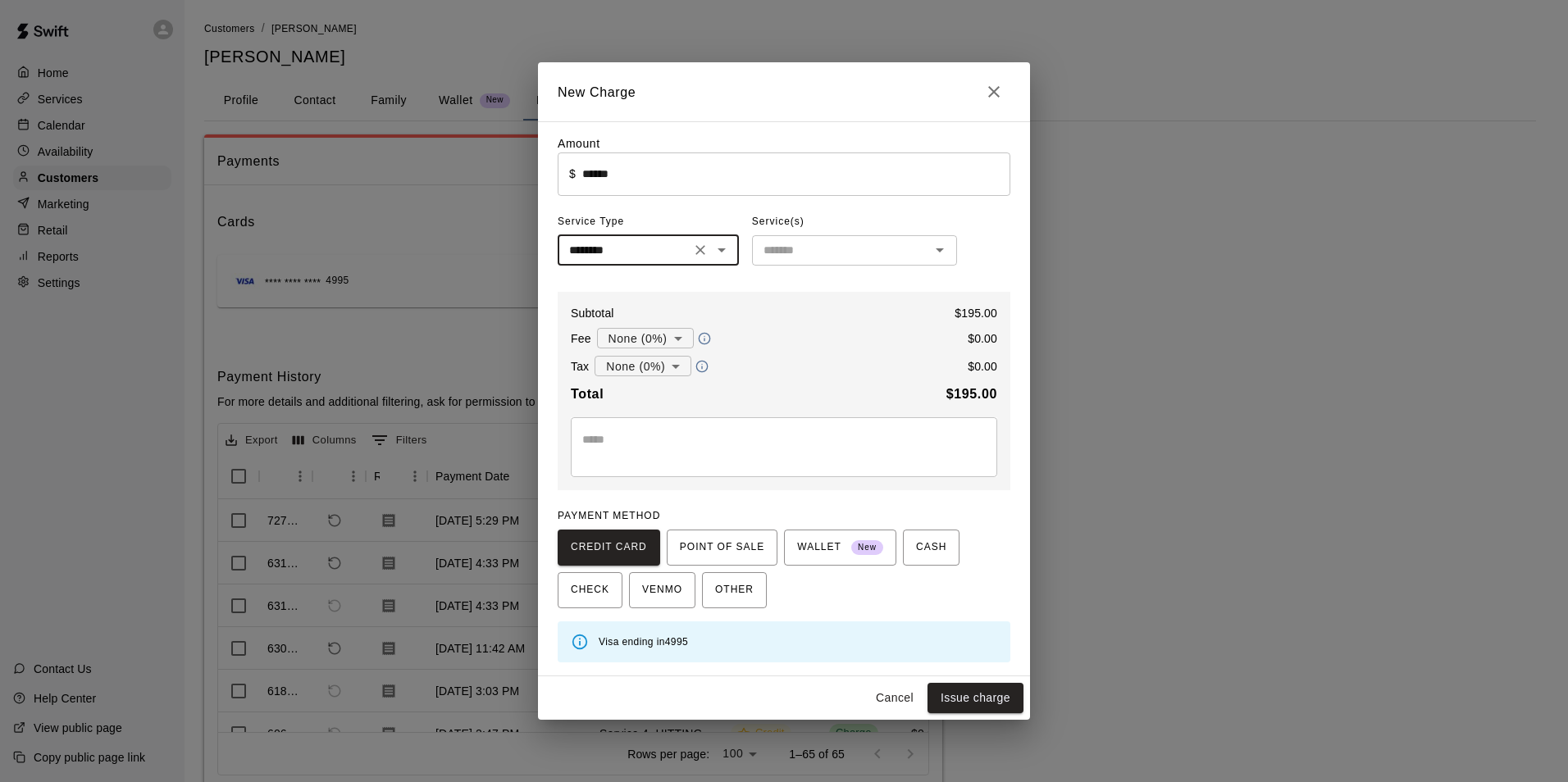
click at [831, 252] on input "text" at bounding box center [840, 250] width 168 height 21
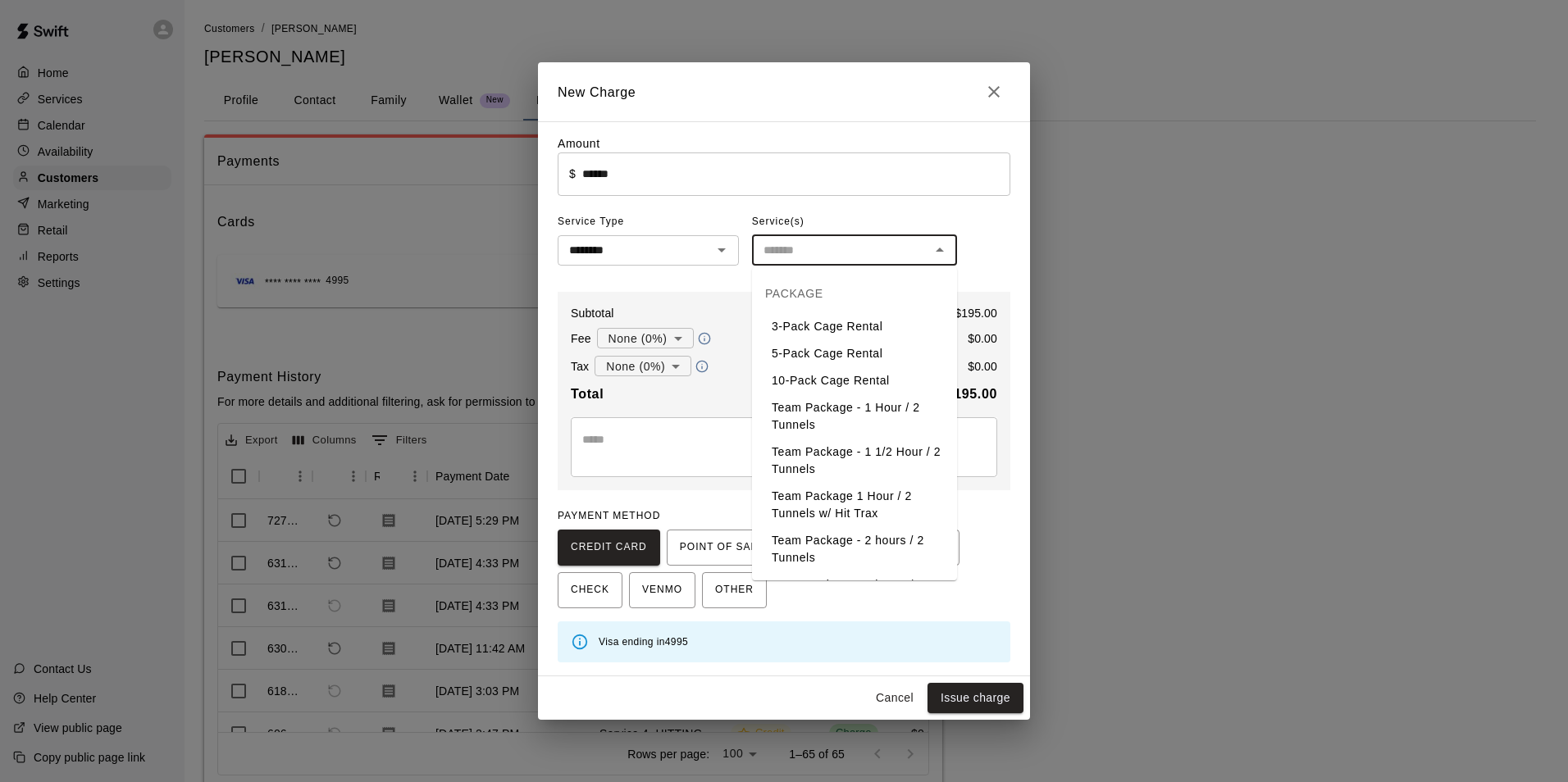
click at [807, 344] on li "5-Pack Cage Rental" at bounding box center [854, 354] width 205 height 27
type input "**********"
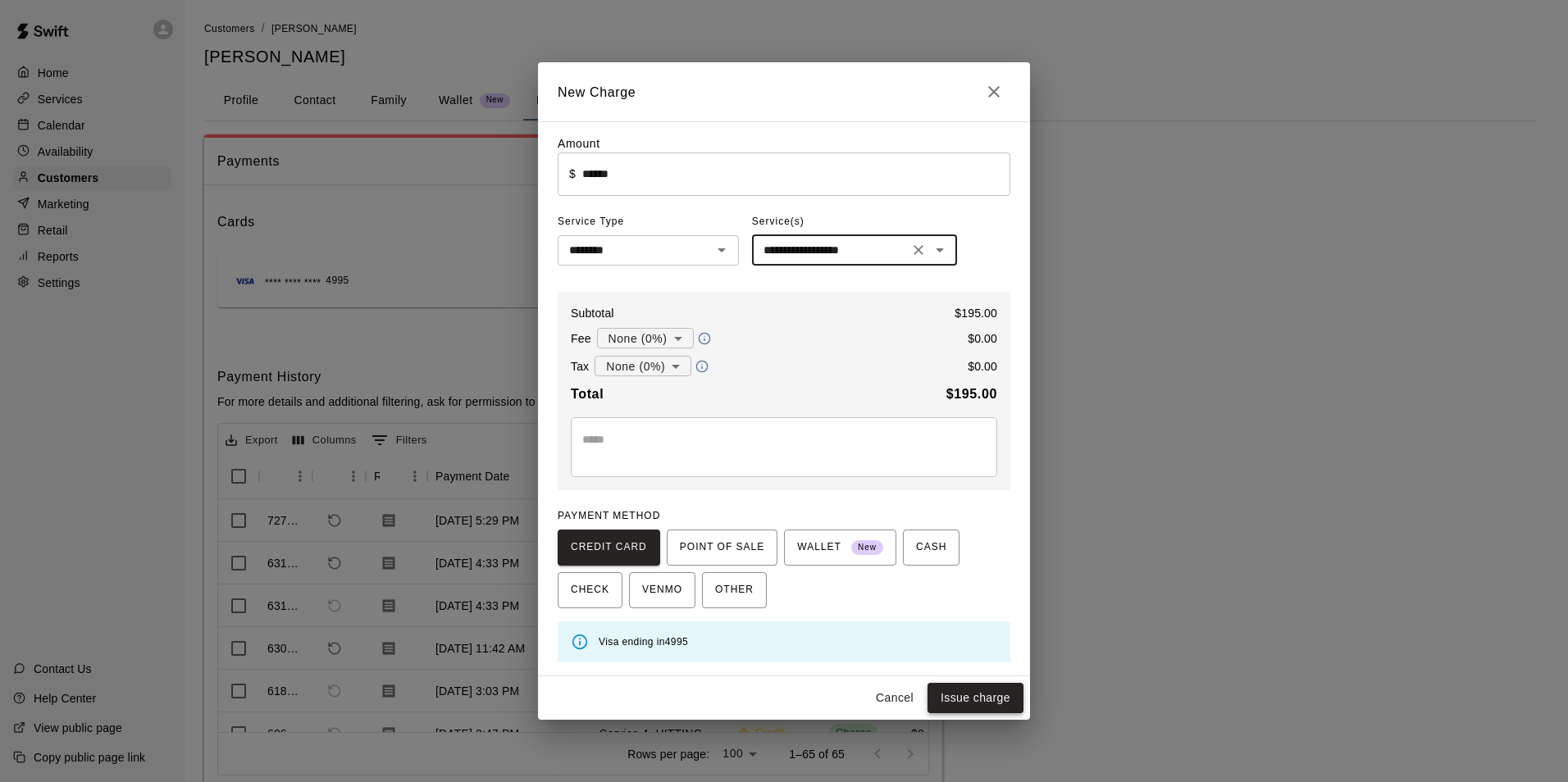
click at [1006, 701] on button "Issue charge" at bounding box center [976, 698] width 96 height 31
type input "*"
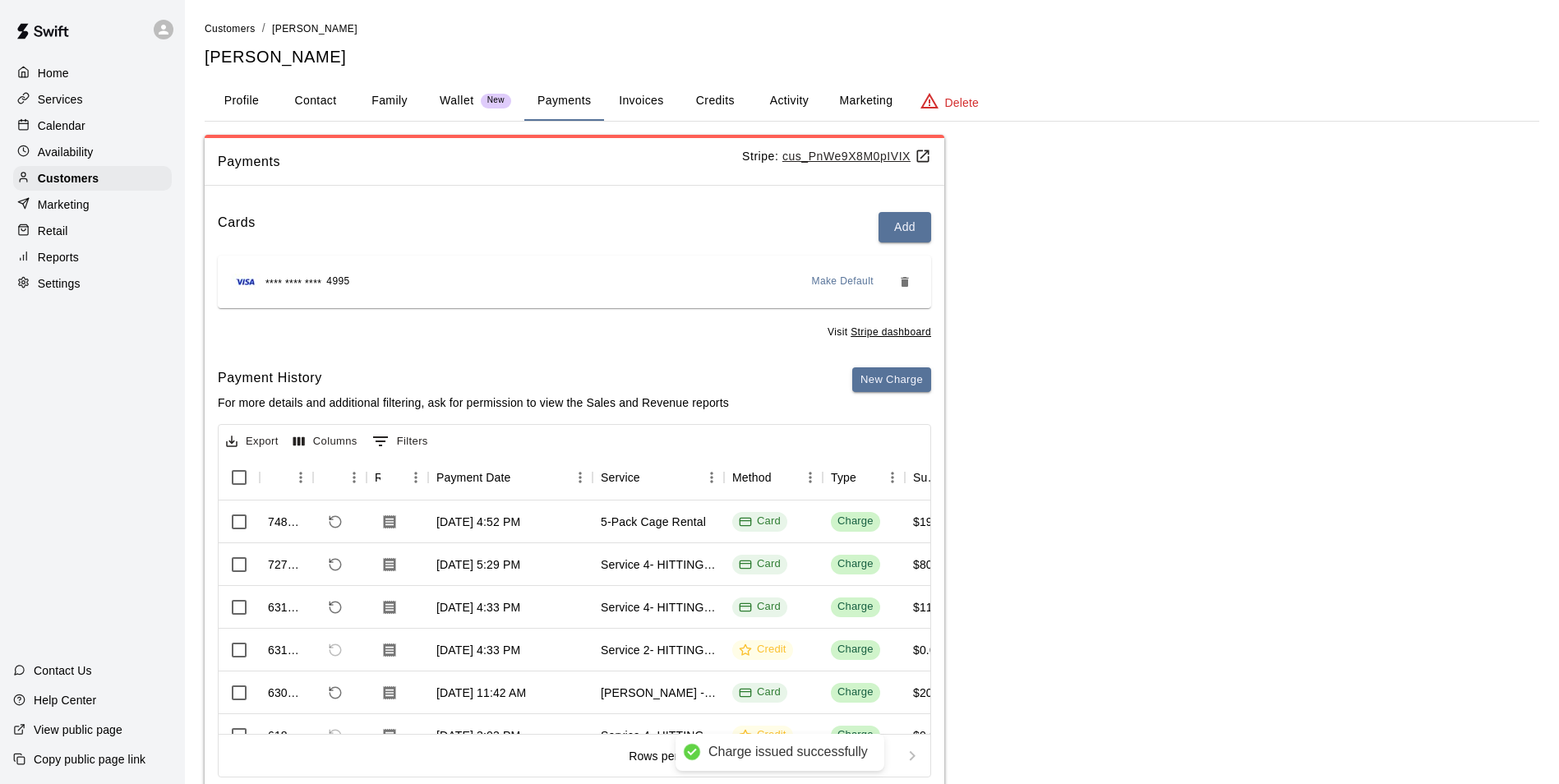
drag, startPoint x: 83, startPoint y: 119, endPoint x: 121, endPoint y: 130, distance: 39.6
click at [83, 119] on p "Calendar" at bounding box center [61, 126] width 47 height 17
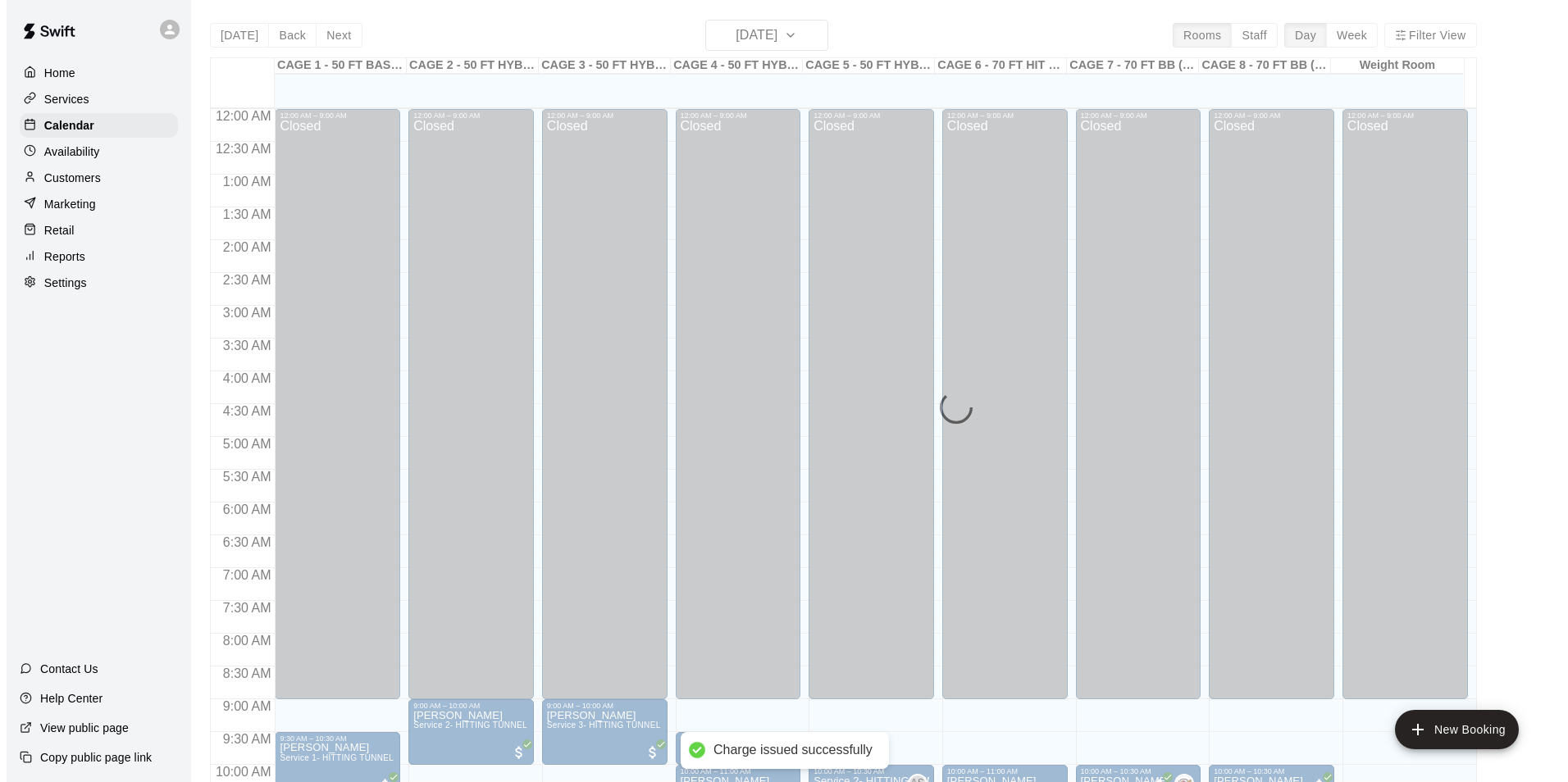
scroll to position [833, 0]
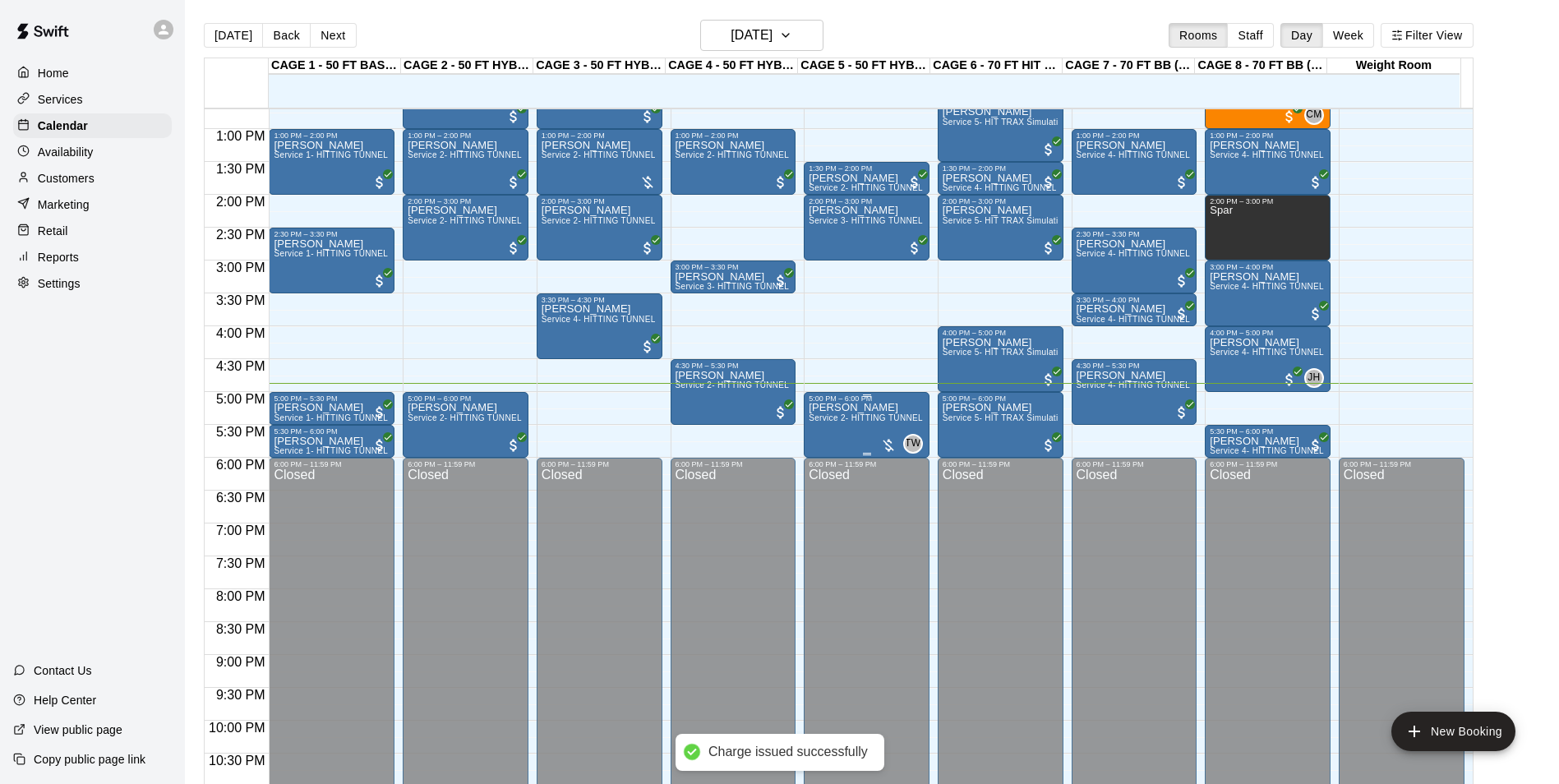
click at [854, 408] on p "Josh Gomez" at bounding box center [866, 408] width 116 height 0
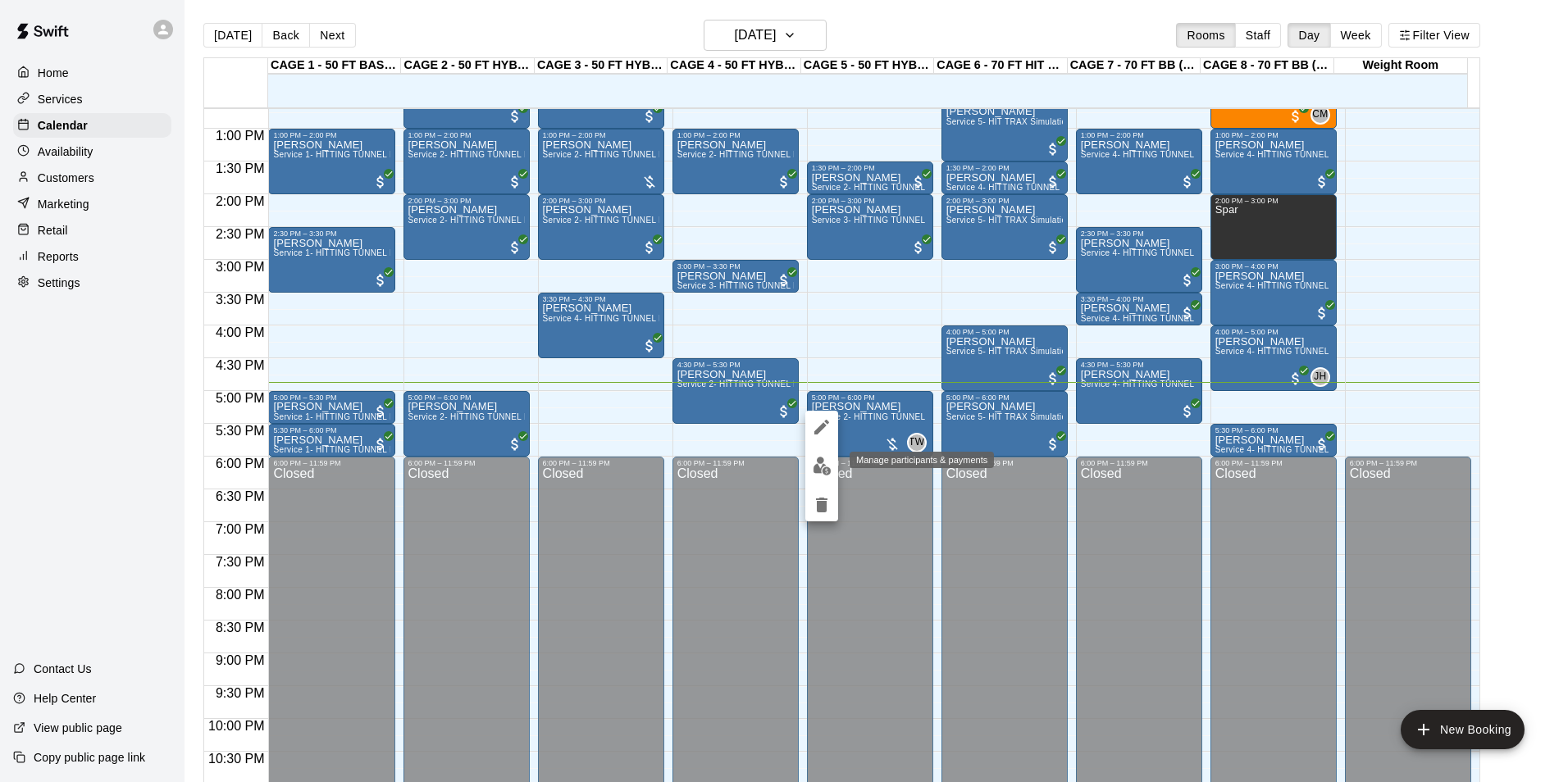
click at [816, 467] on img "edit" at bounding box center [822, 466] width 19 height 19
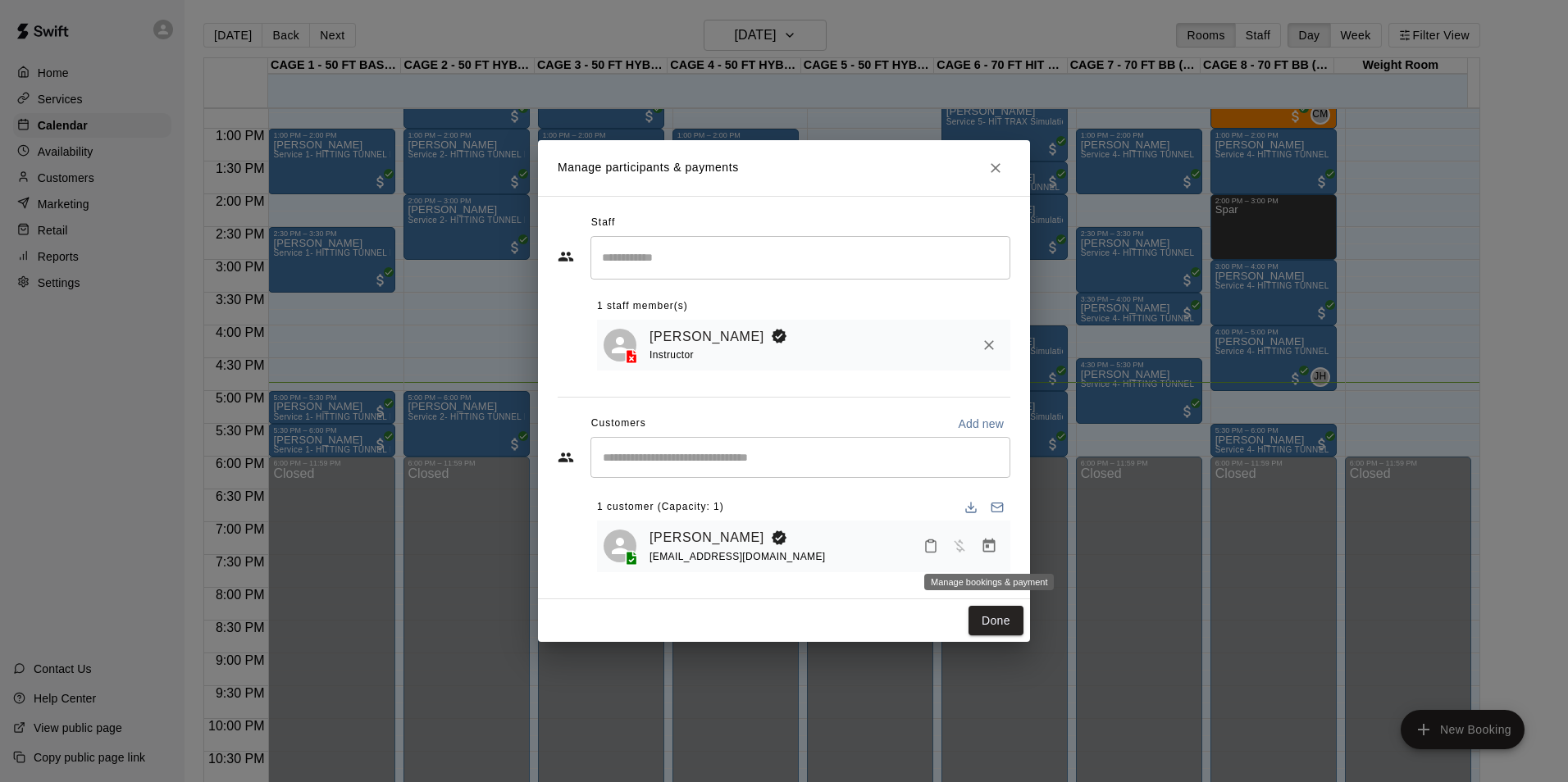
click at [979, 546] on button "Manage bookings & payment" at bounding box center [989, 546] width 30 height 30
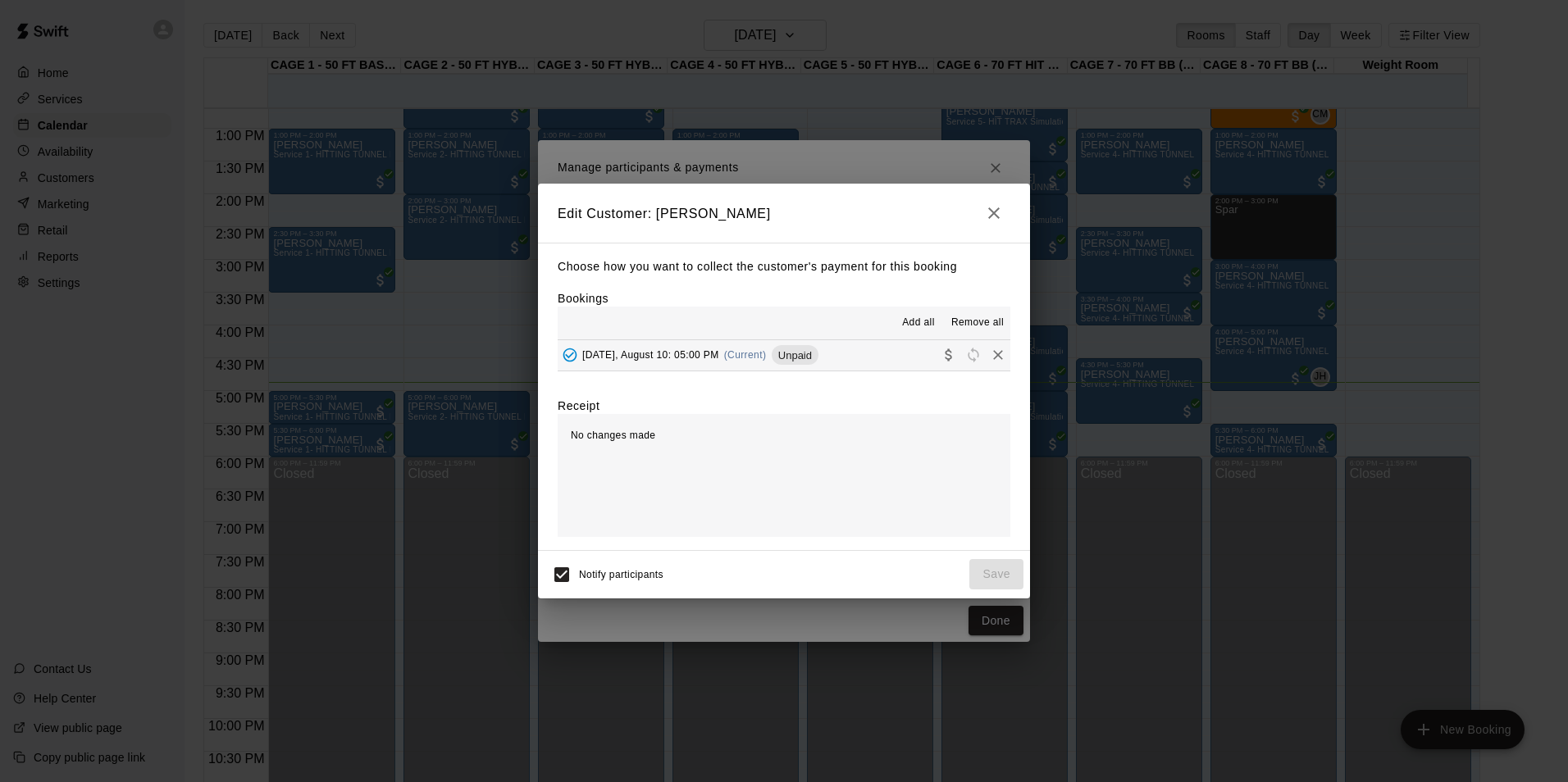
click at [822, 357] on button "Sunday, August 10: 05:00 PM (Current) Unpaid" at bounding box center [783, 355] width 453 height 31
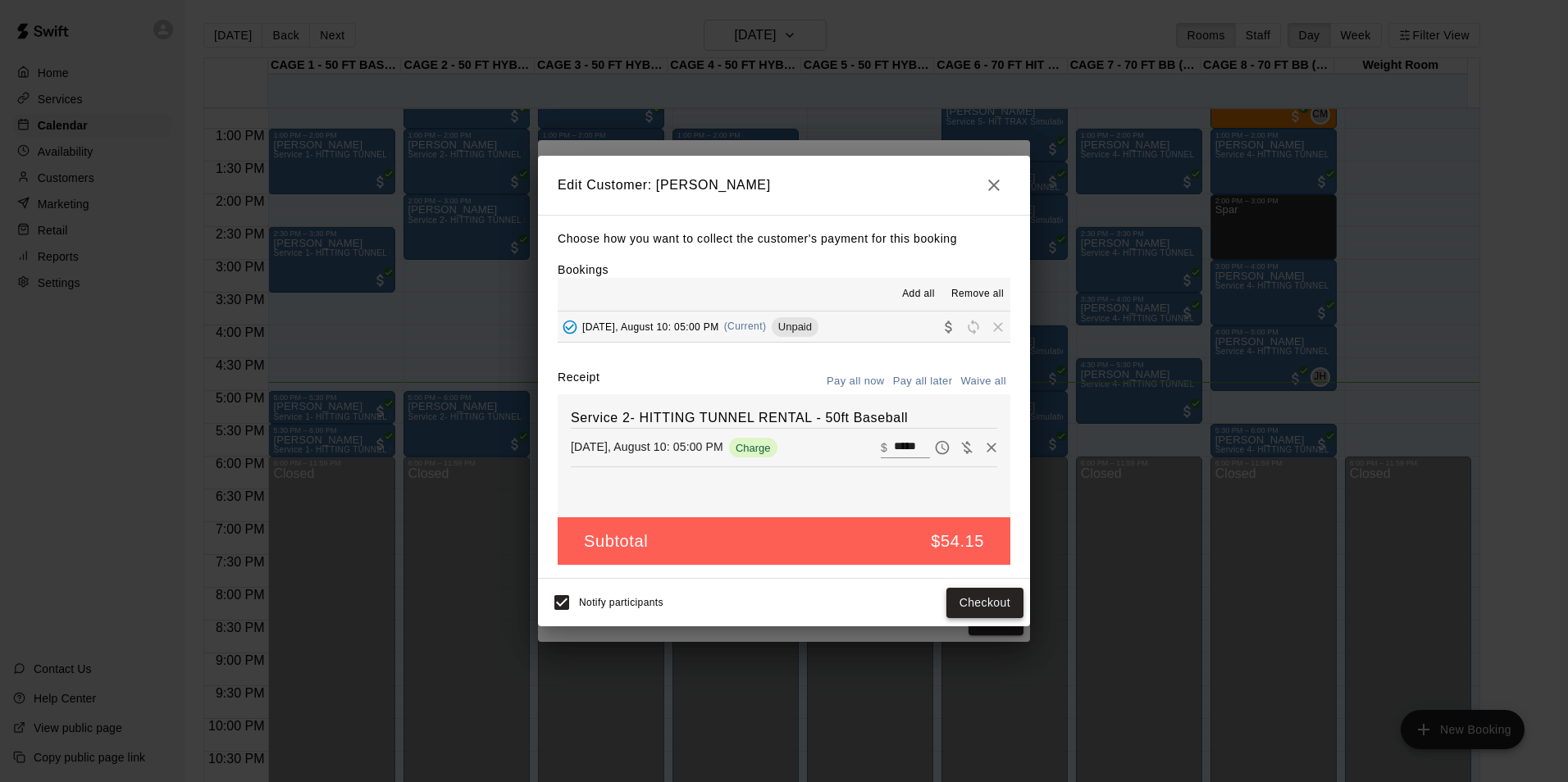
click at [967, 612] on button "Checkout" at bounding box center [985, 603] width 77 height 31
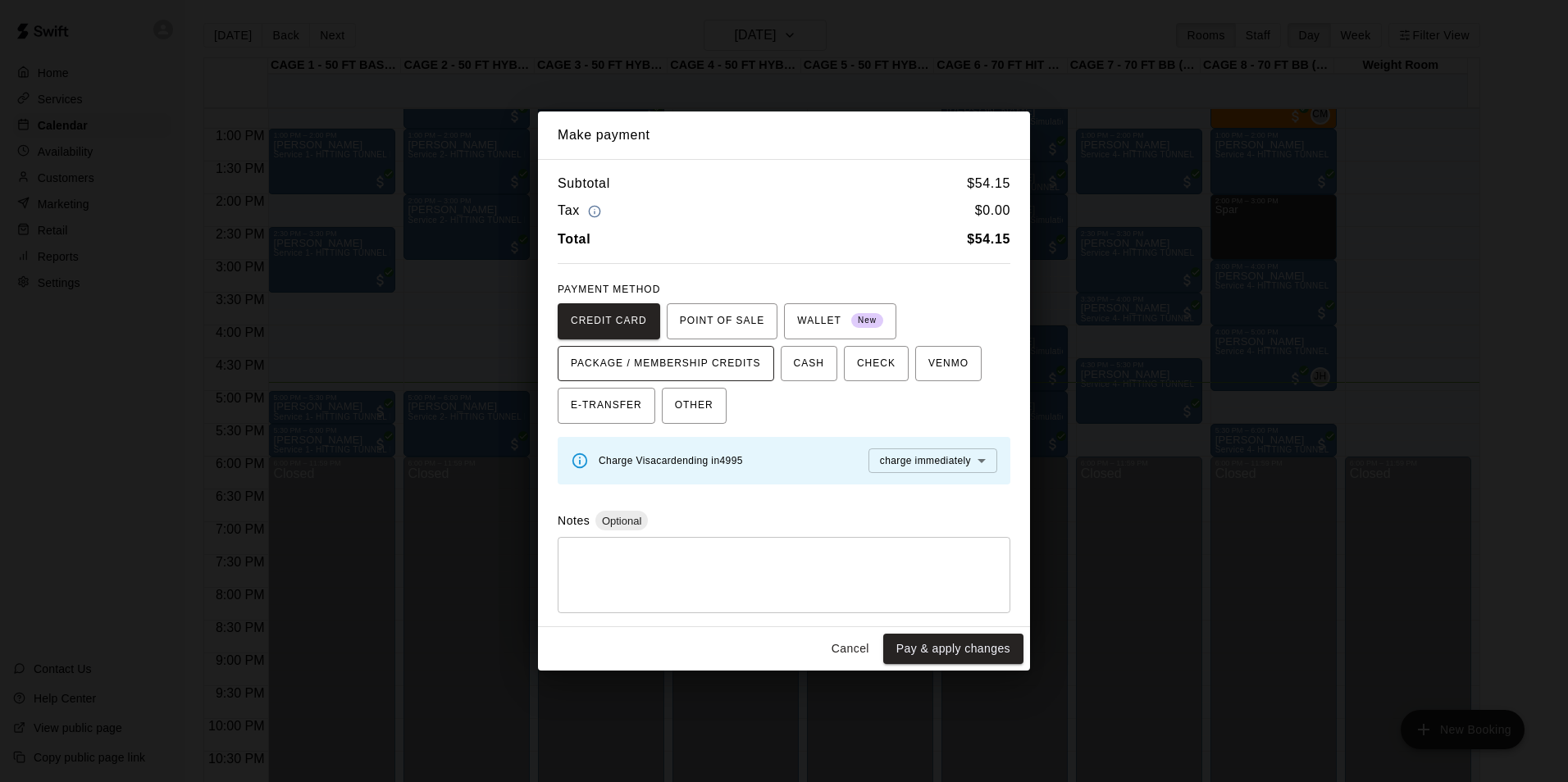
click at [724, 364] on span "PACKAGE / MEMBERSHIP CREDITS" at bounding box center [665, 364] width 190 height 27
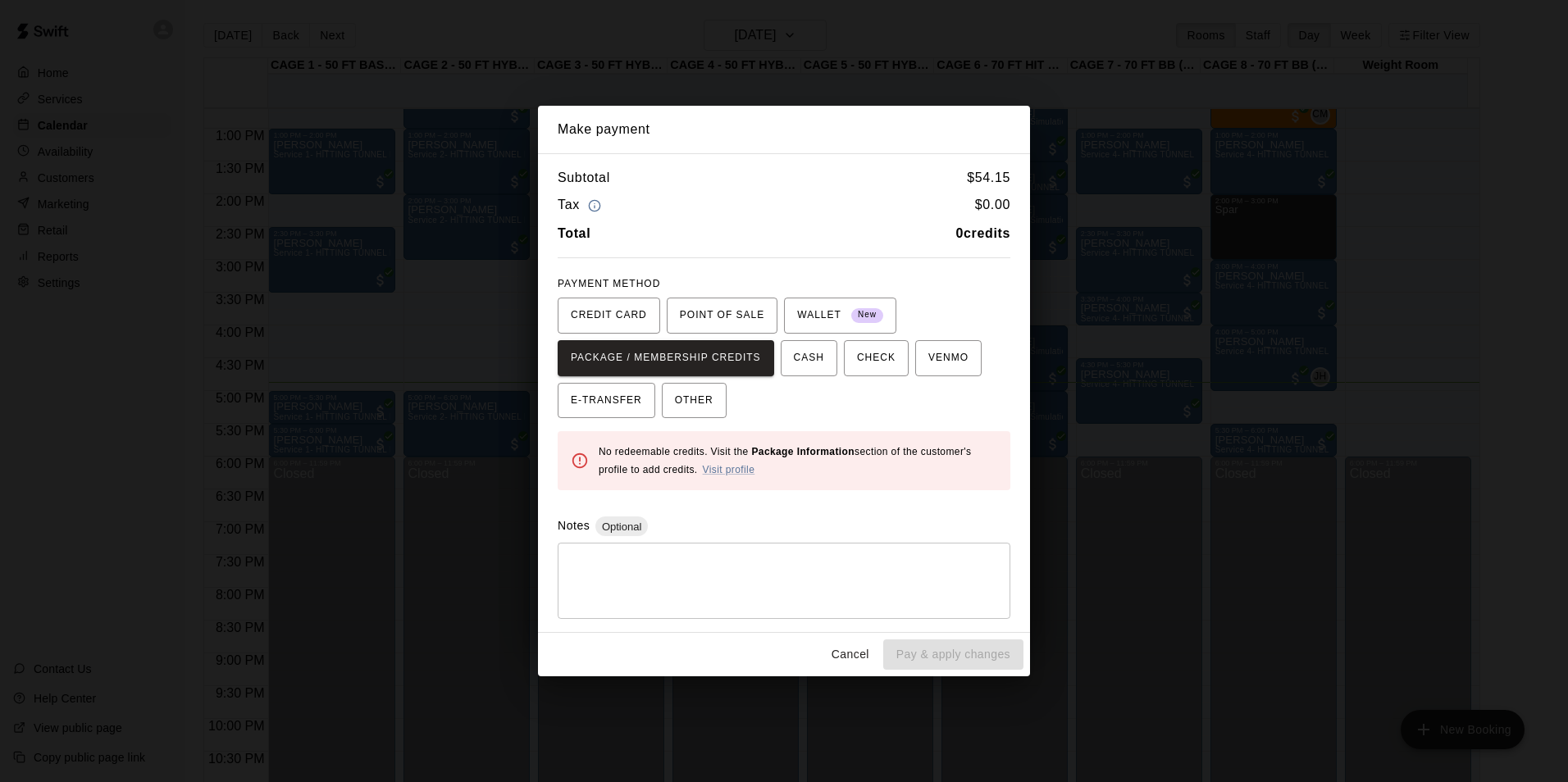
click at [852, 661] on button "Cancel" at bounding box center [850, 654] width 52 height 31
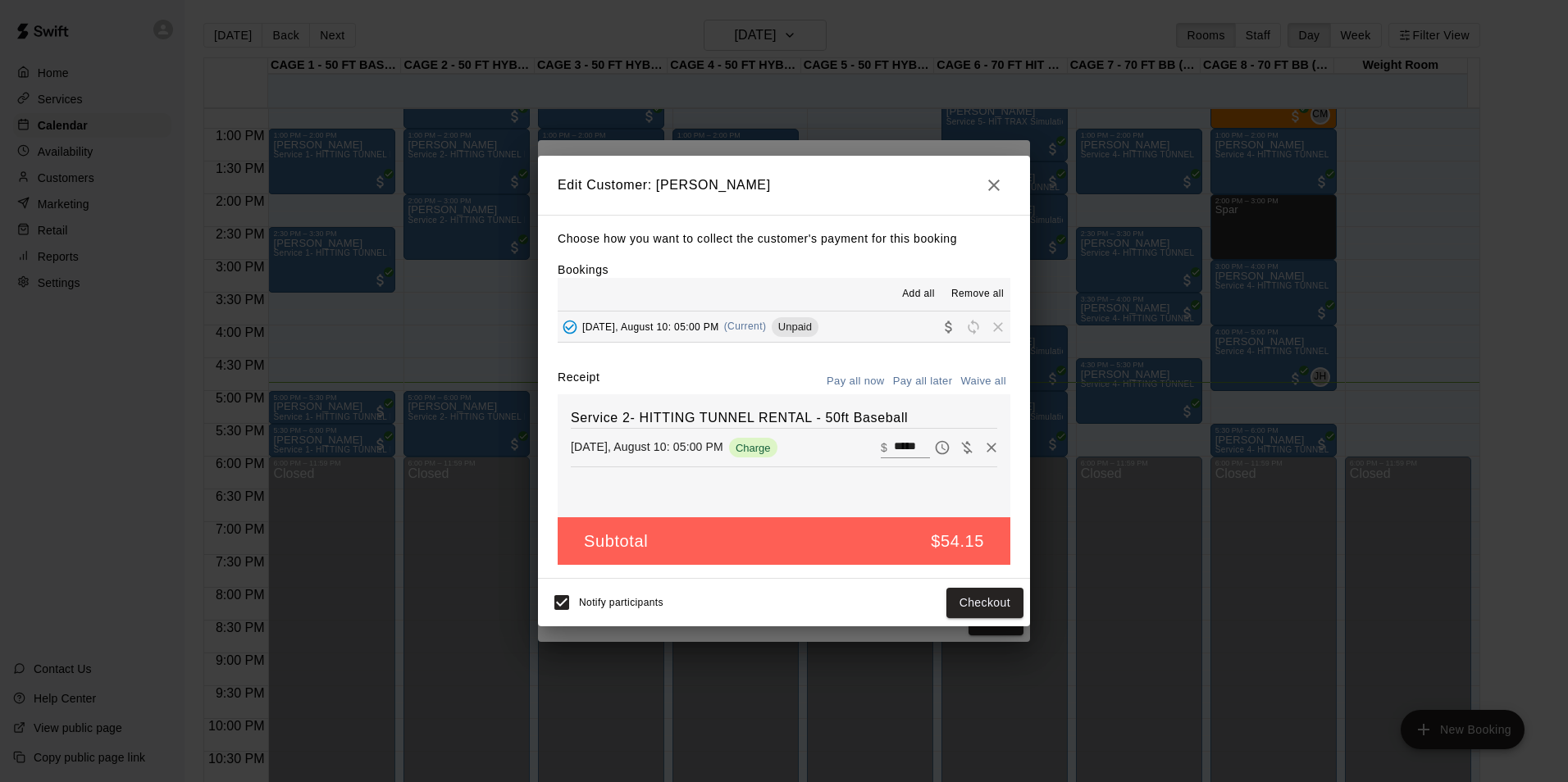
click at [992, 176] on icon "button" at bounding box center [994, 185] width 20 height 20
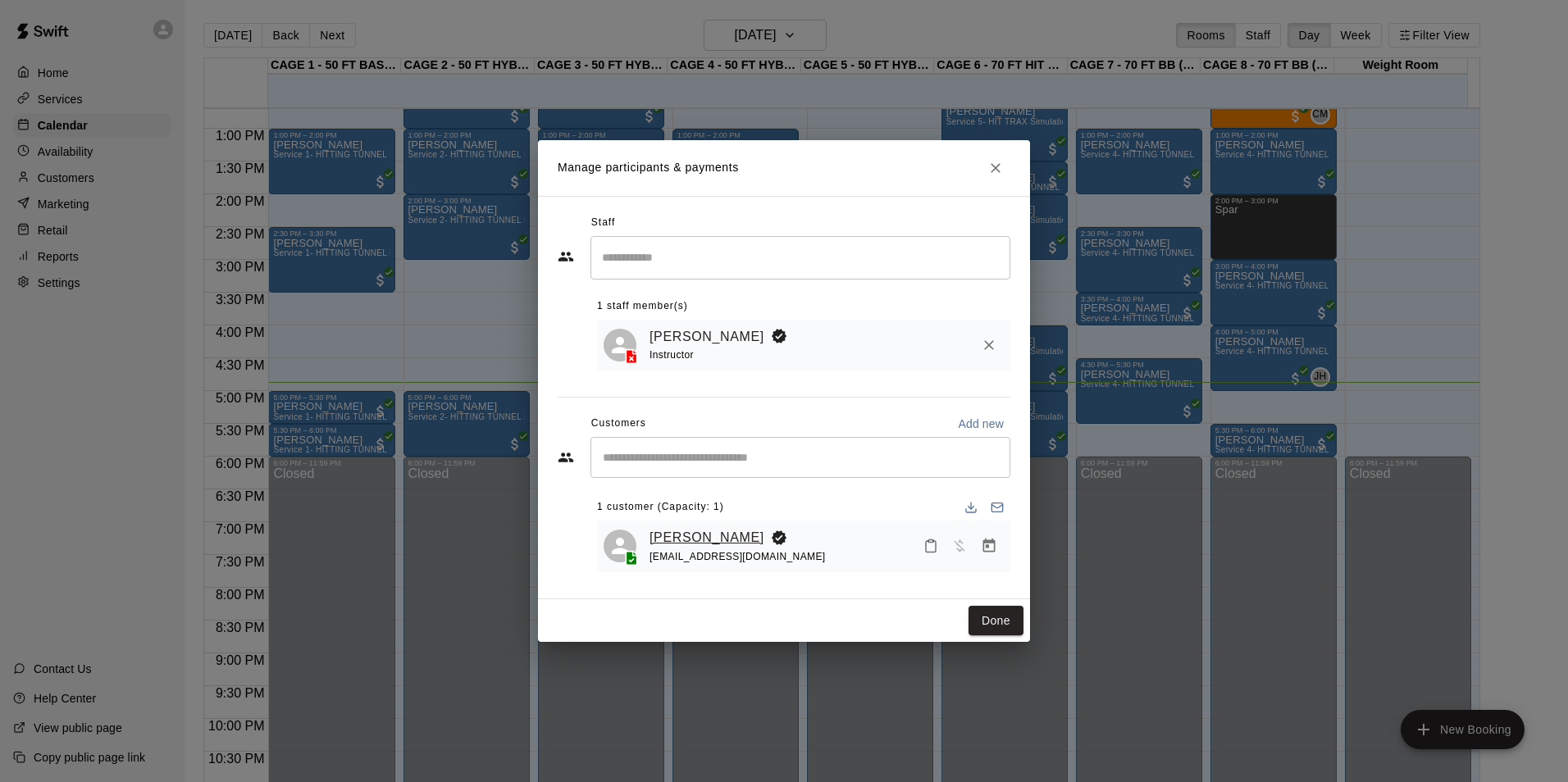
click at [699, 527] on link "Joshuah Gomez" at bounding box center [707, 538] width 115 height 22
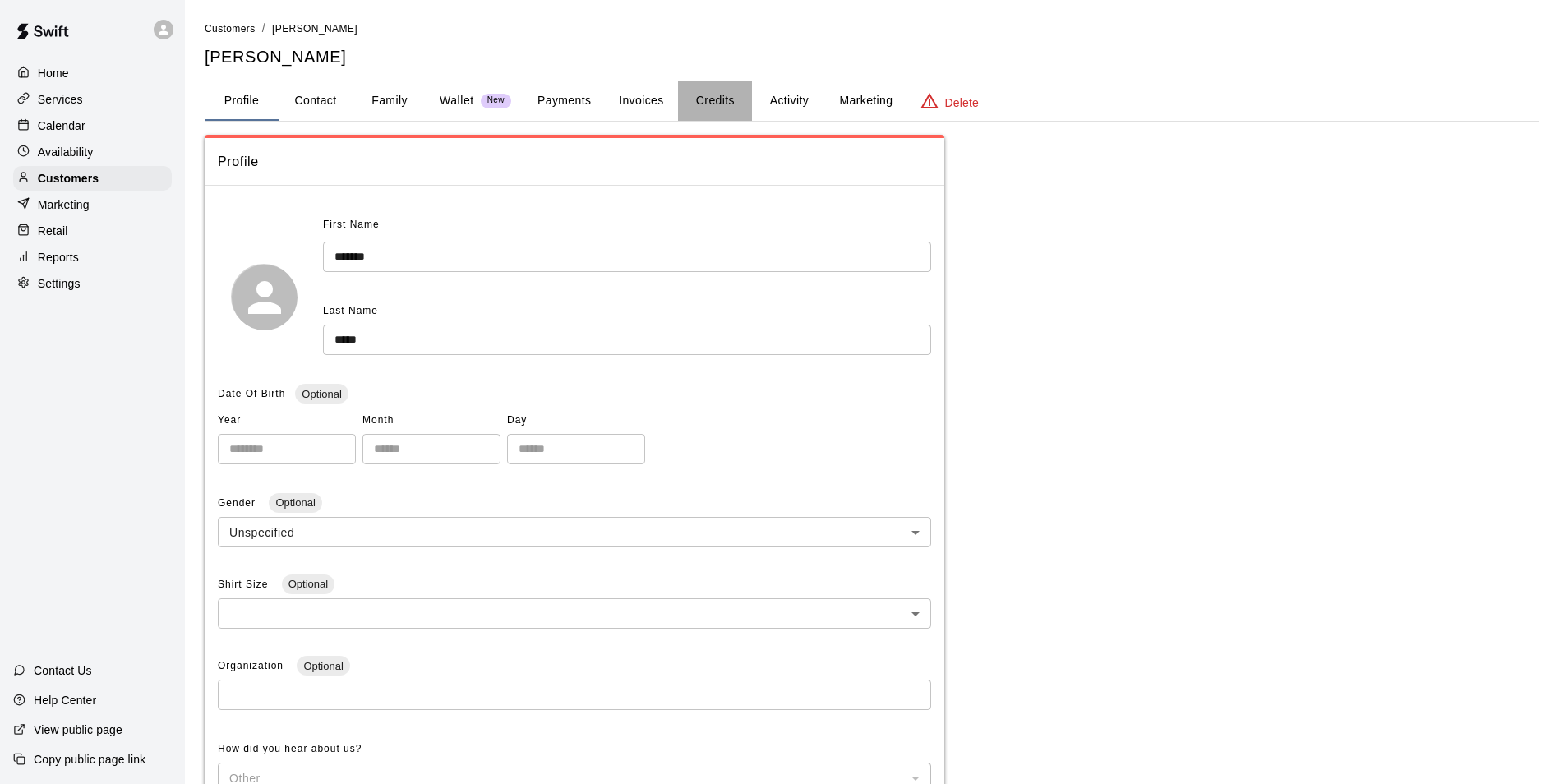
click at [742, 97] on button "Credits" at bounding box center [715, 101] width 74 height 39
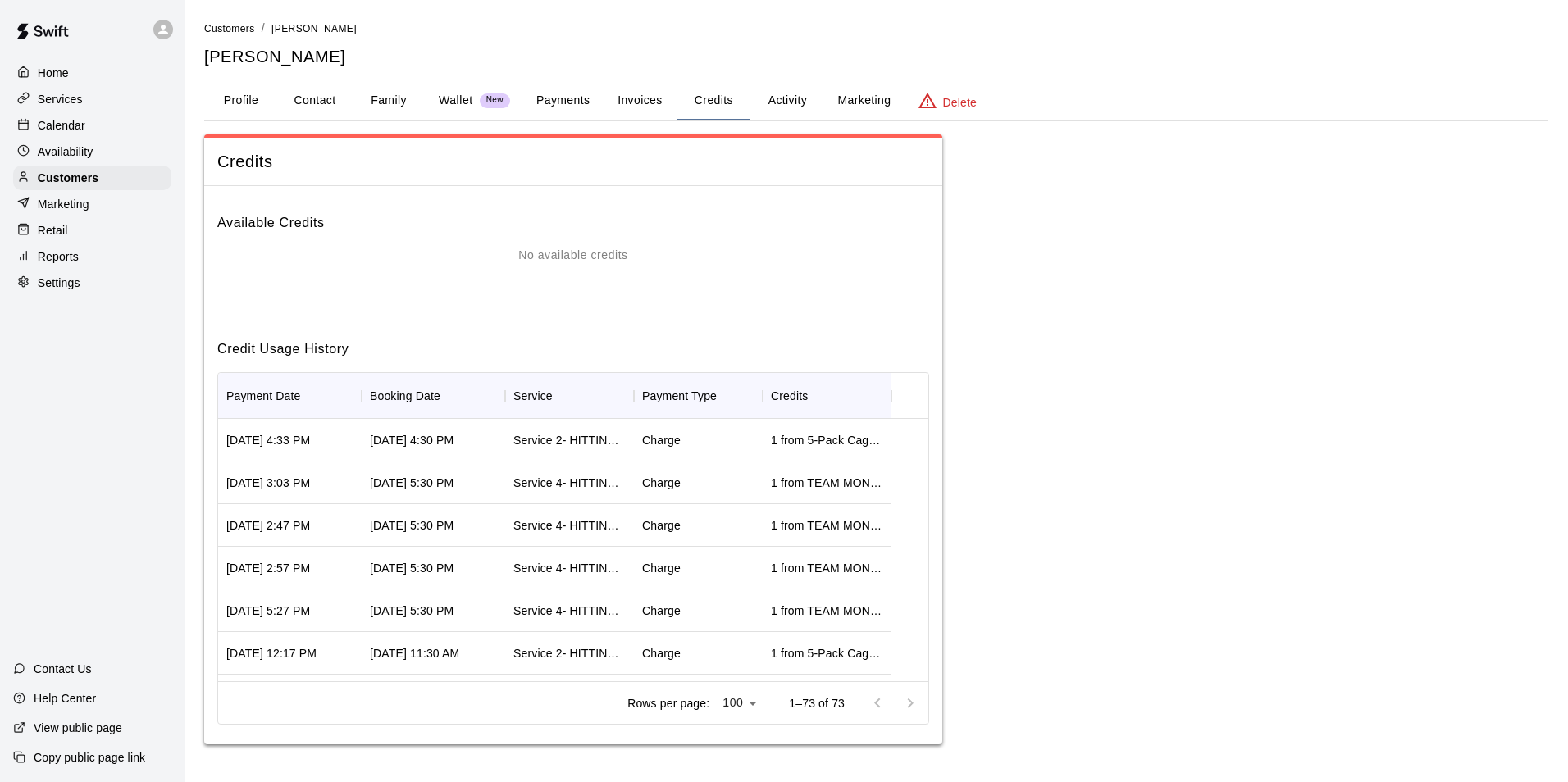
click at [571, 95] on button "Payments" at bounding box center [563, 100] width 80 height 39
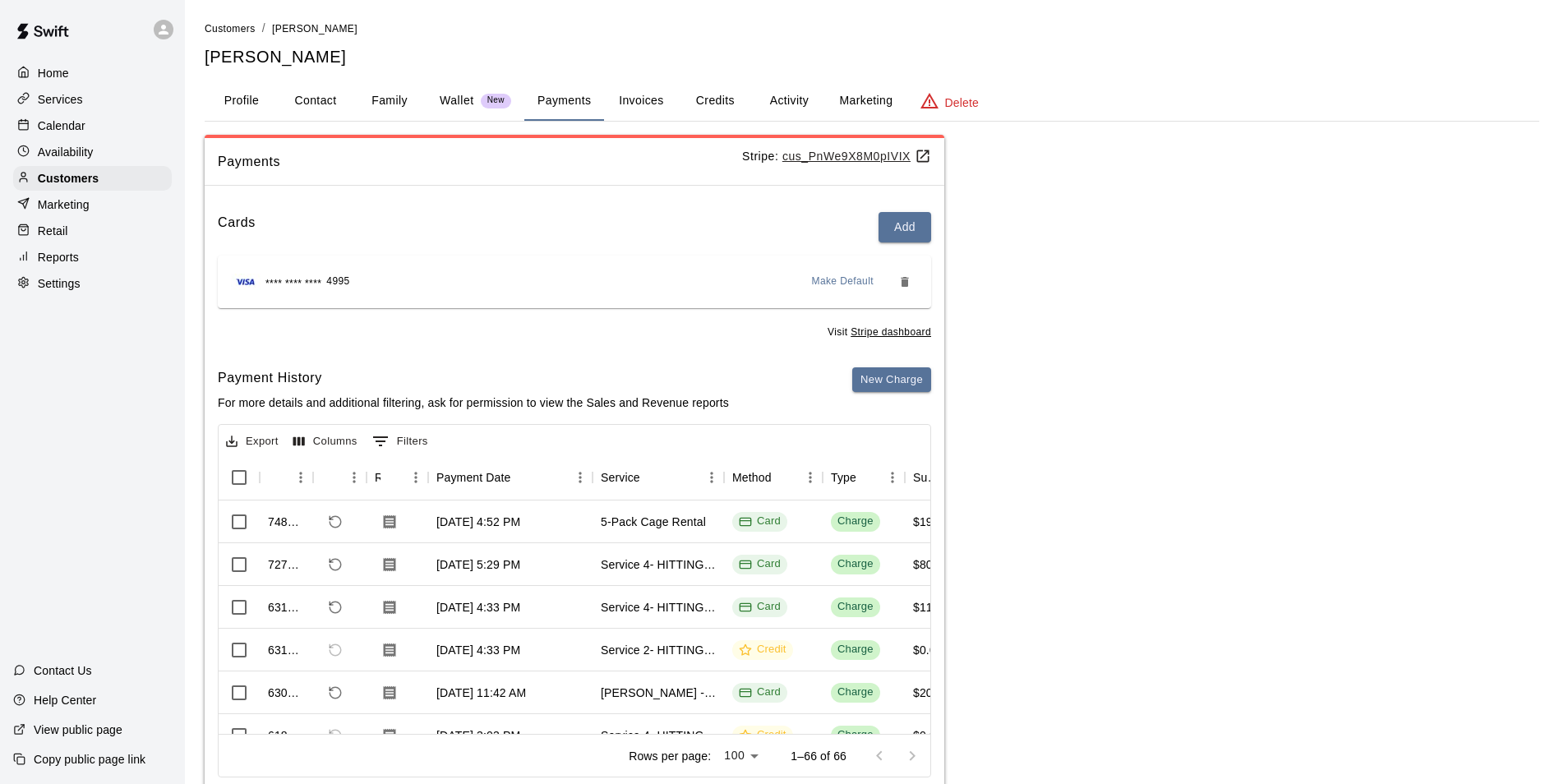
click at [634, 101] on button "Invoices" at bounding box center [641, 101] width 74 height 39
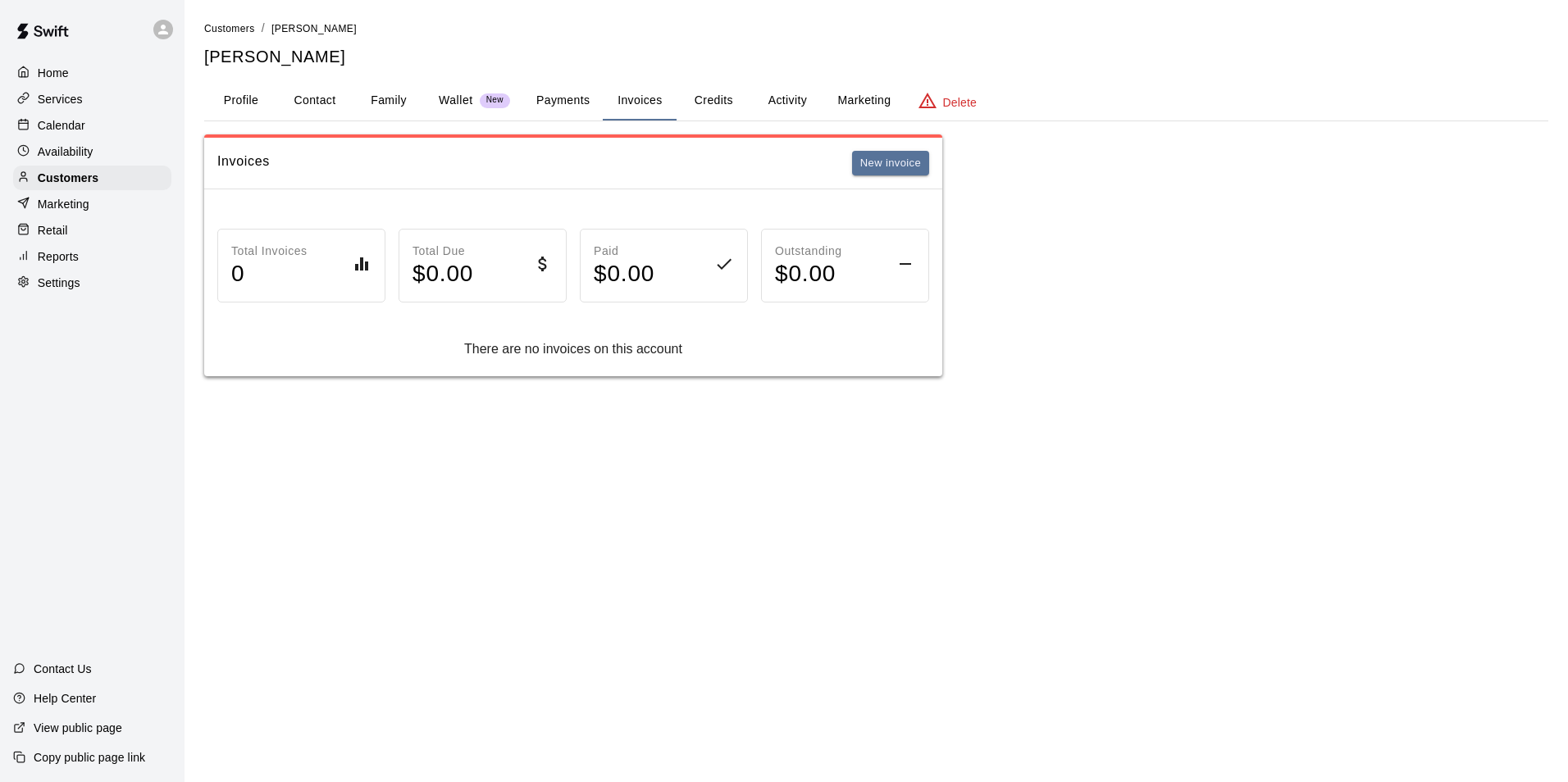
click at [699, 98] on button "Credits" at bounding box center [713, 100] width 74 height 39
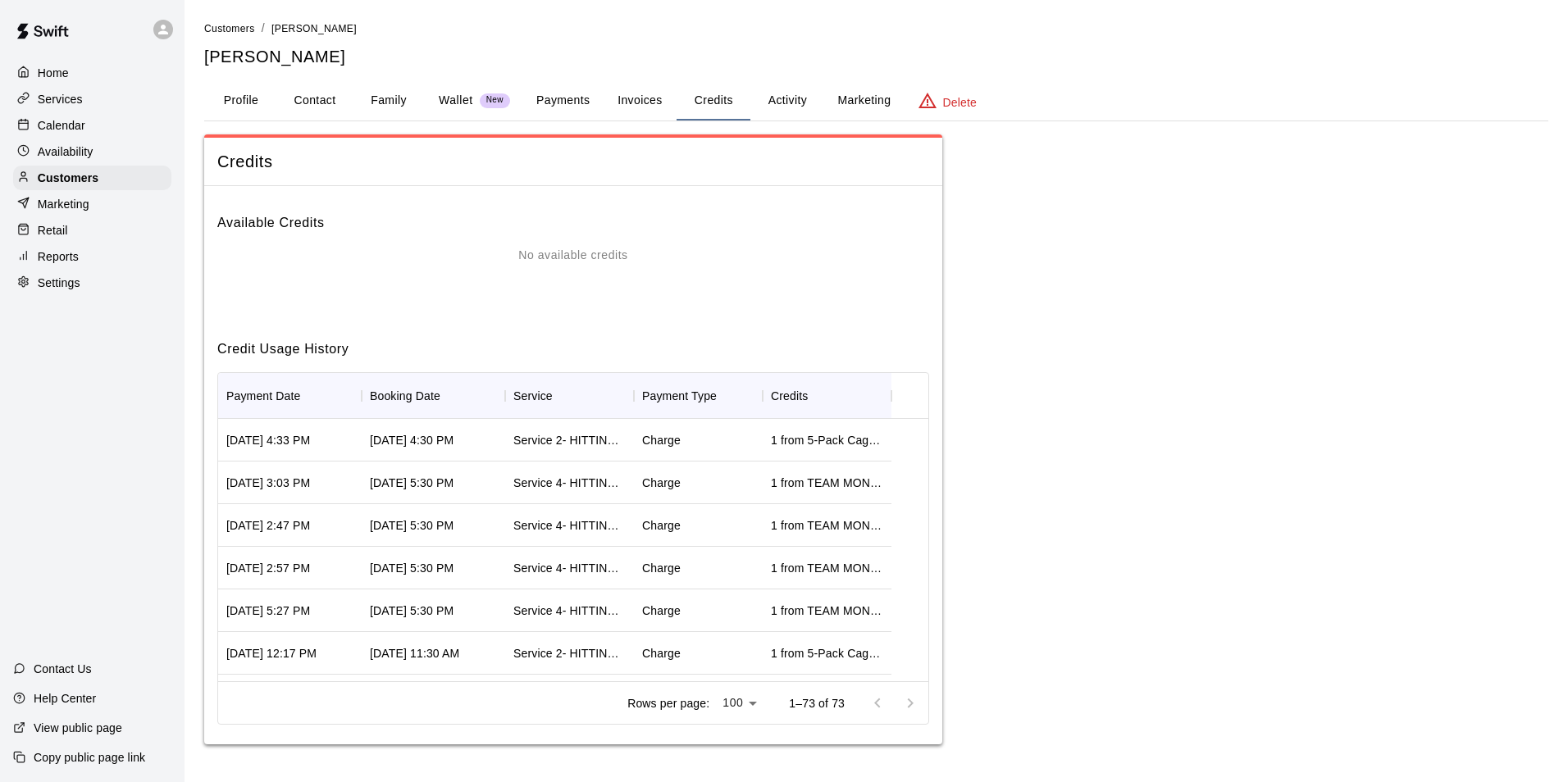
click at [761, 97] on button "Activity" at bounding box center [787, 100] width 74 height 39
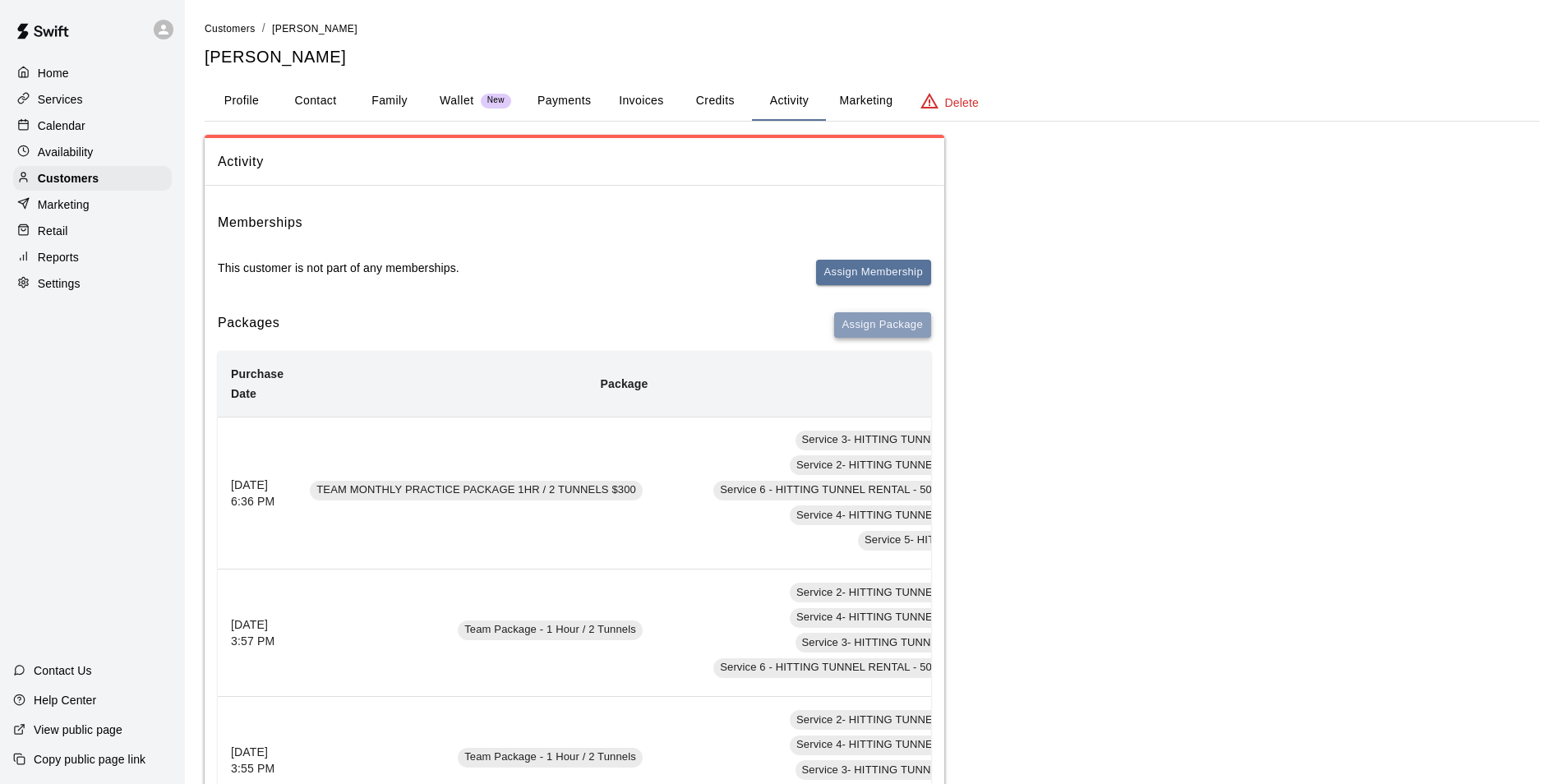
click at [863, 319] on button "Assign Package" at bounding box center [882, 325] width 97 height 26
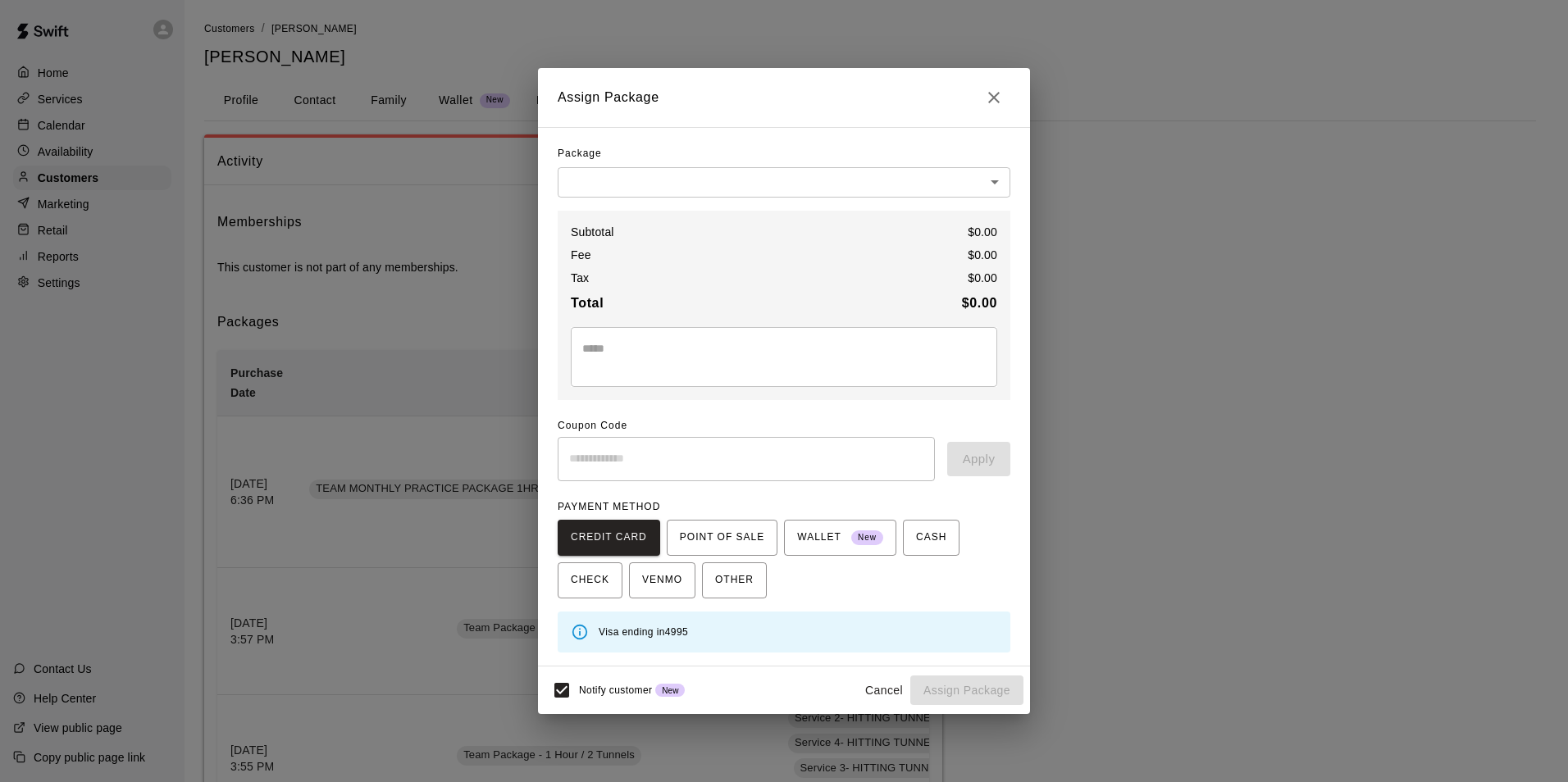
click at [988, 100] on icon "Close" at bounding box center [994, 98] width 20 height 20
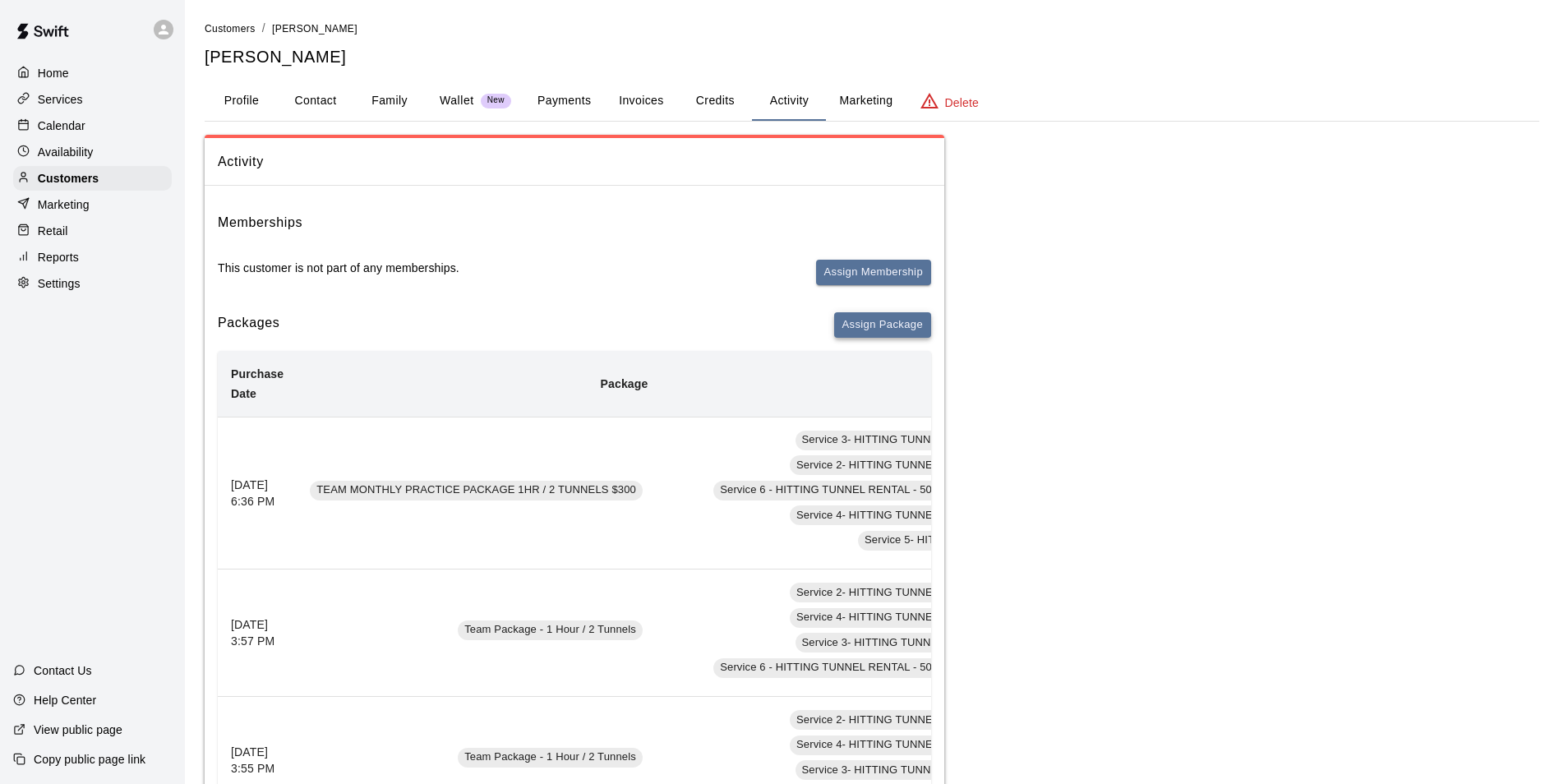
click at [866, 330] on button "Assign Package" at bounding box center [882, 325] width 97 height 26
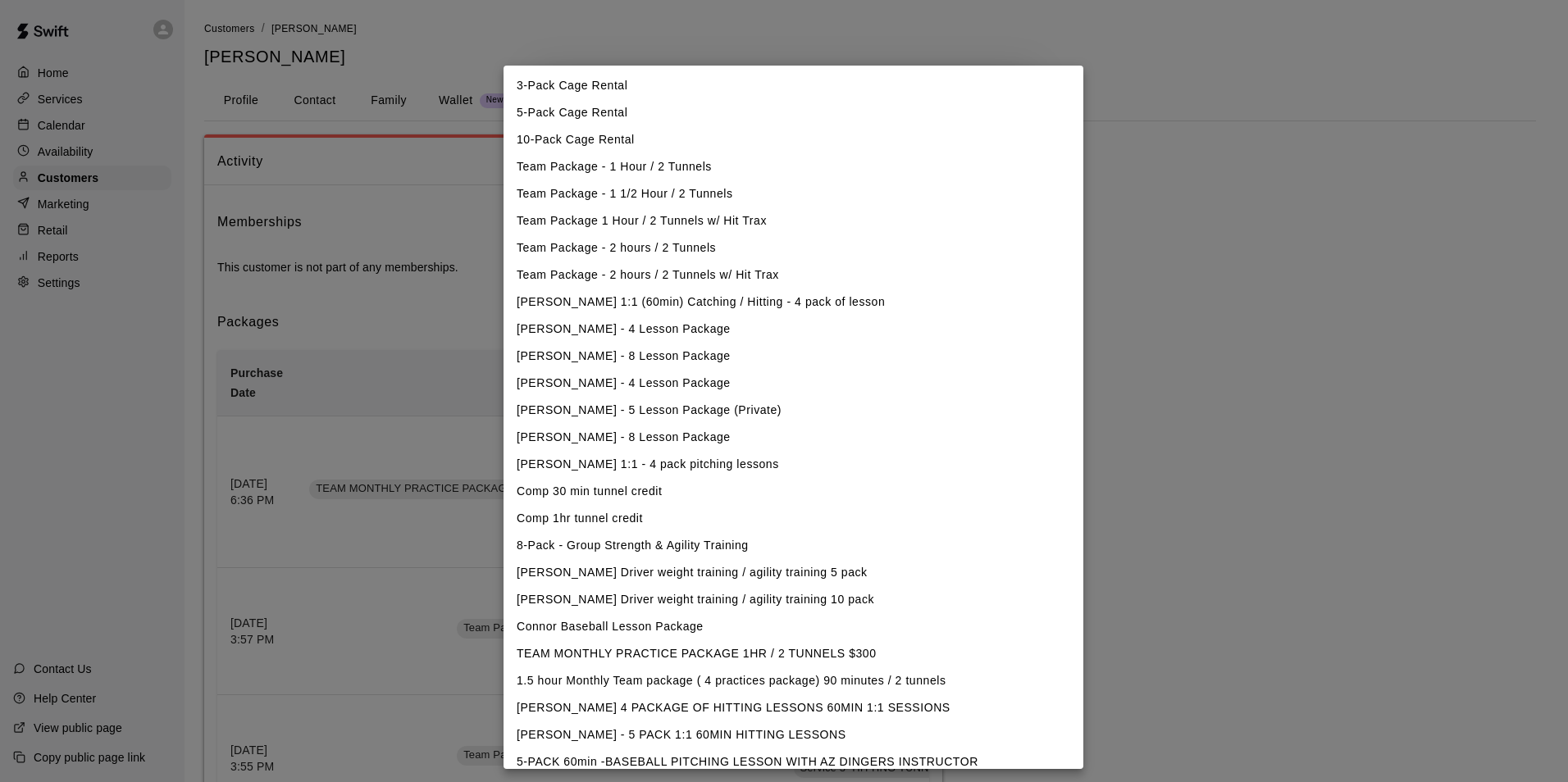
click at [565, 102] on li "5-Pack Cage Rental" at bounding box center [793, 112] width 580 height 27
type input "**********"
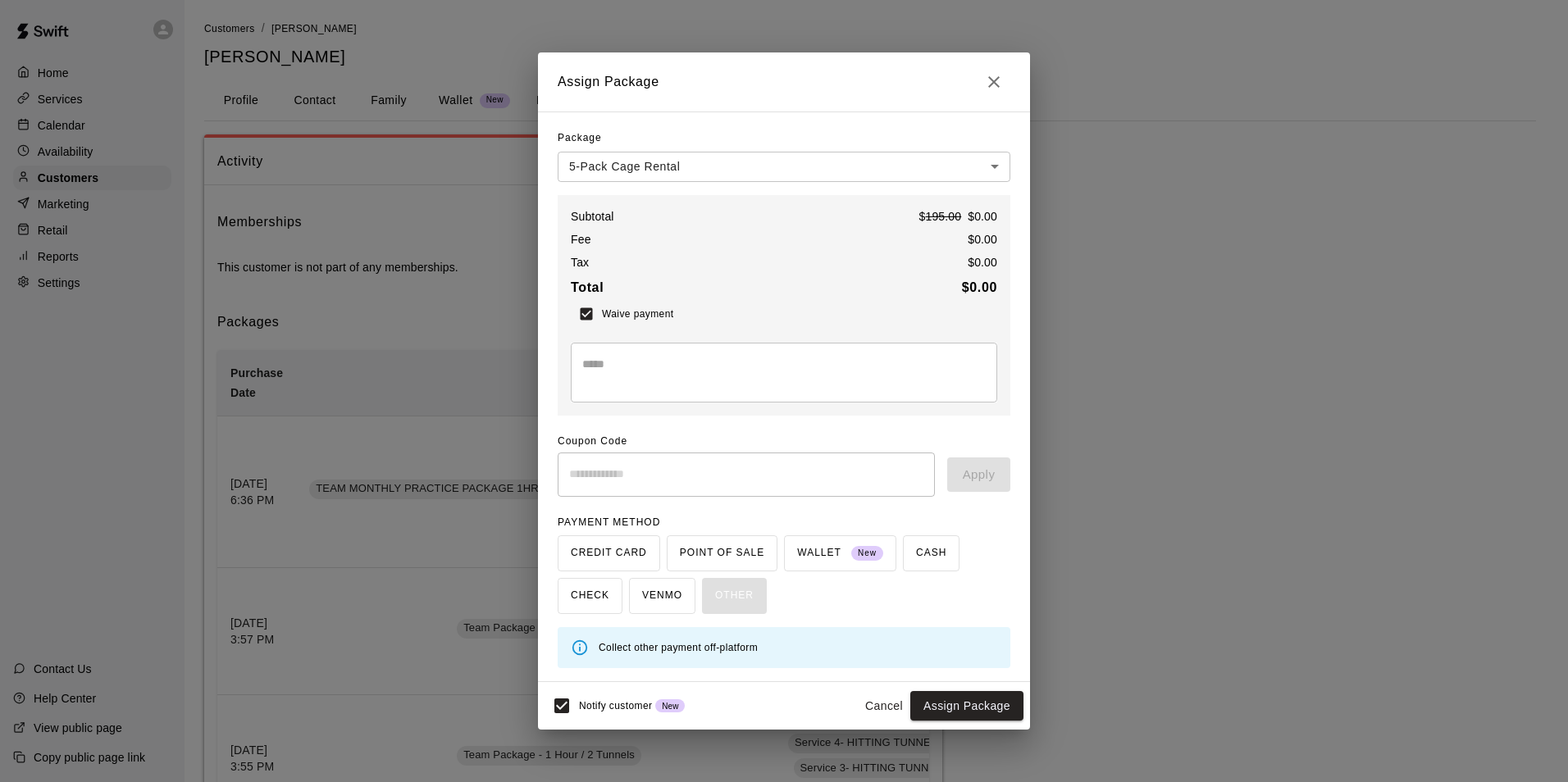
click at [713, 369] on textarea at bounding box center [784, 372] width 404 height 32
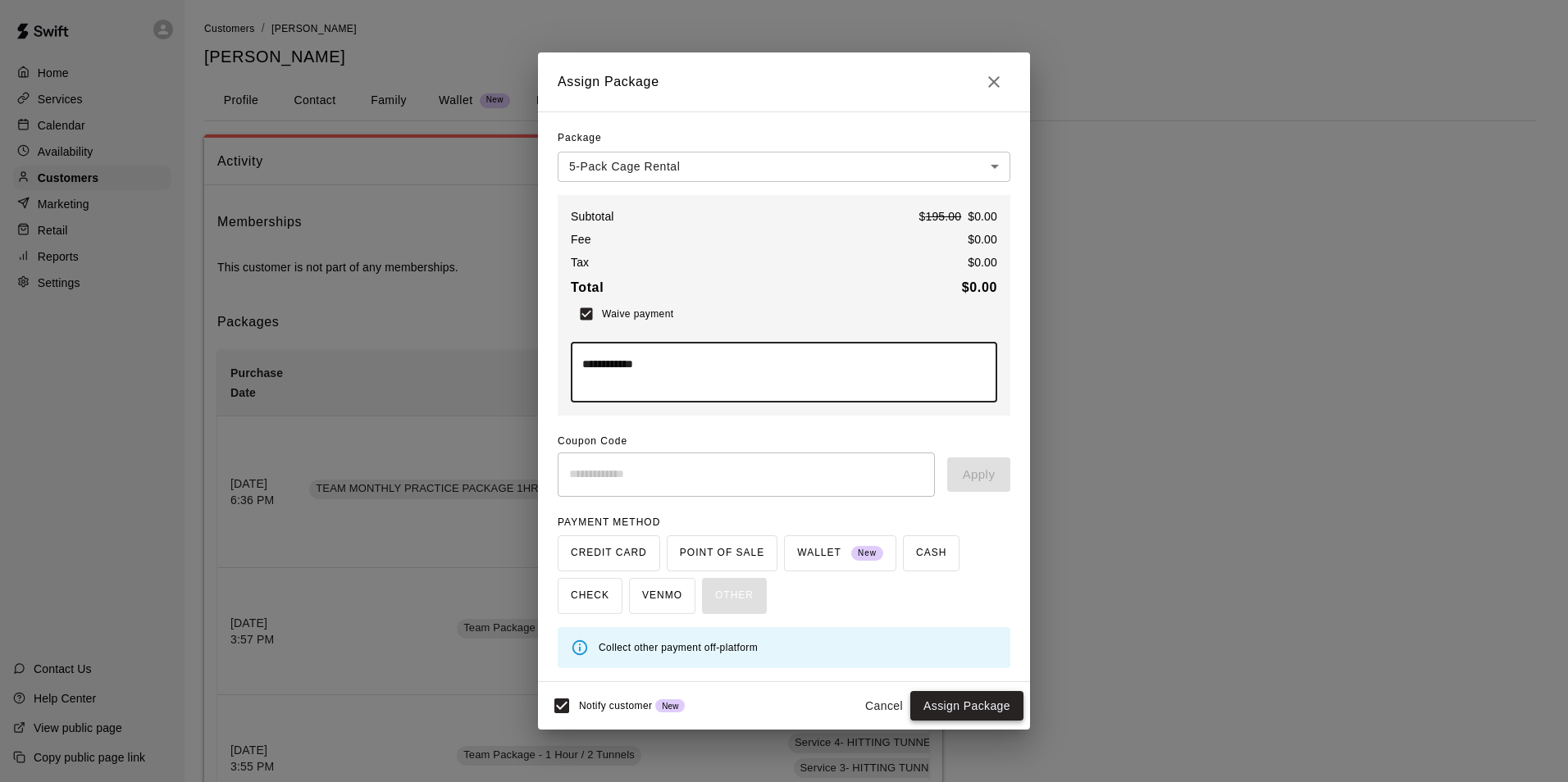
type textarea "**********"
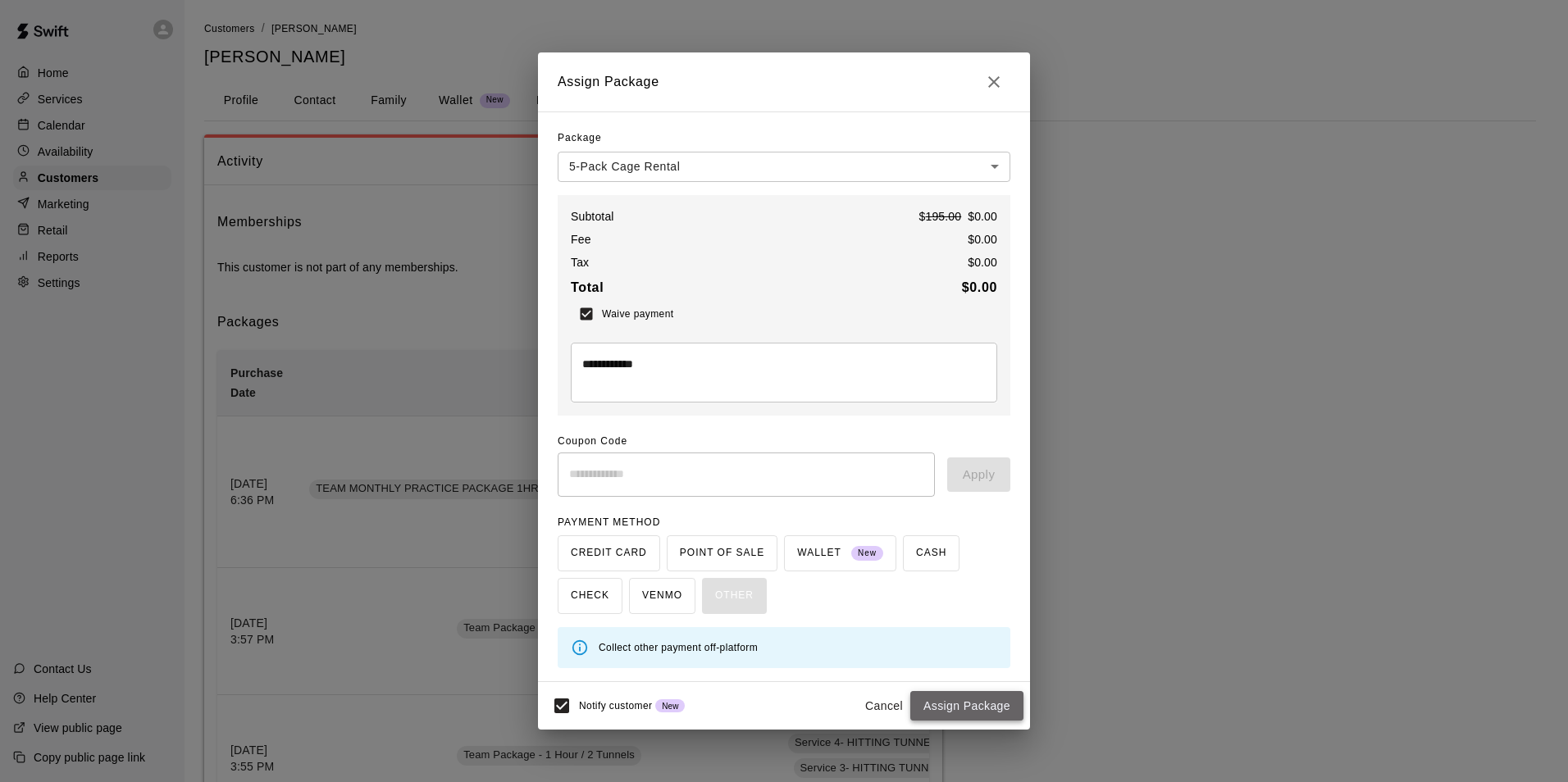
click at [970, 704] on button "Assign Package" at bounding box center [967, 706] width 113 height 31
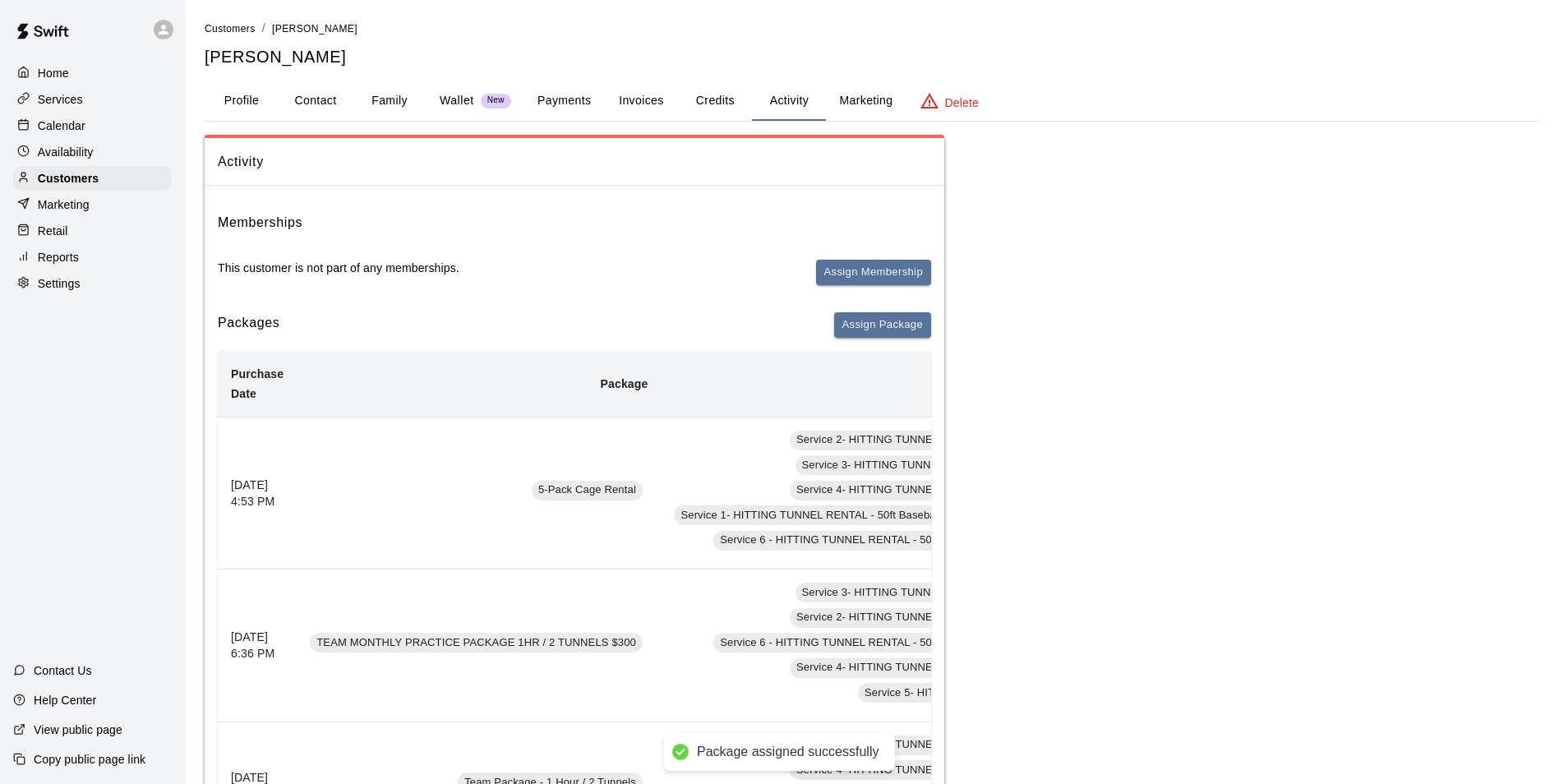
drag, startPoint x: 57, startPoint y: 117, endPoint x: 72, endPoint y: 117, distance: 15.0
click at [57, 117] on div "Calendar" at bounding box center [92, 126] width 159 height 25
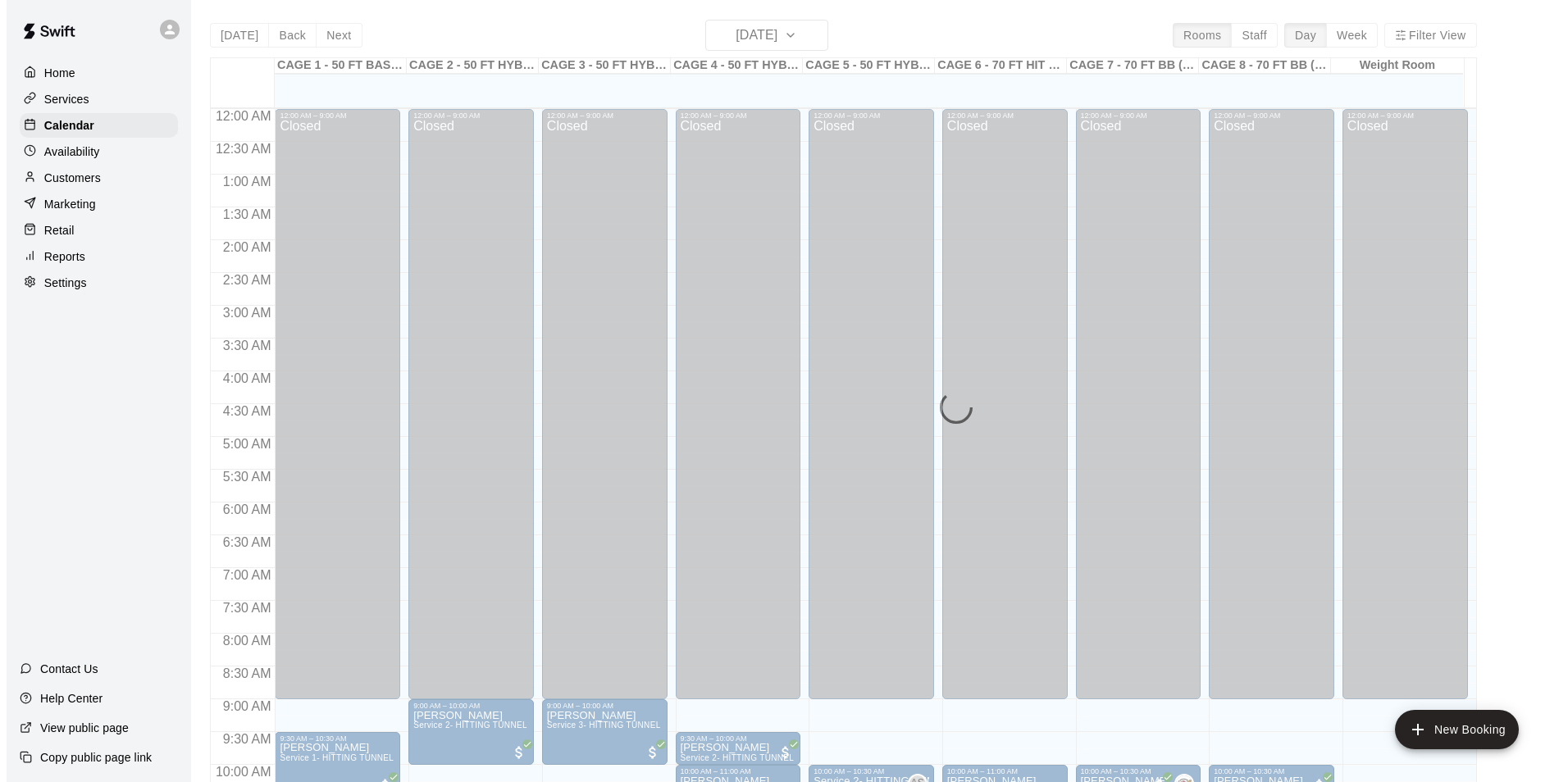
scroll to position [833, 0]
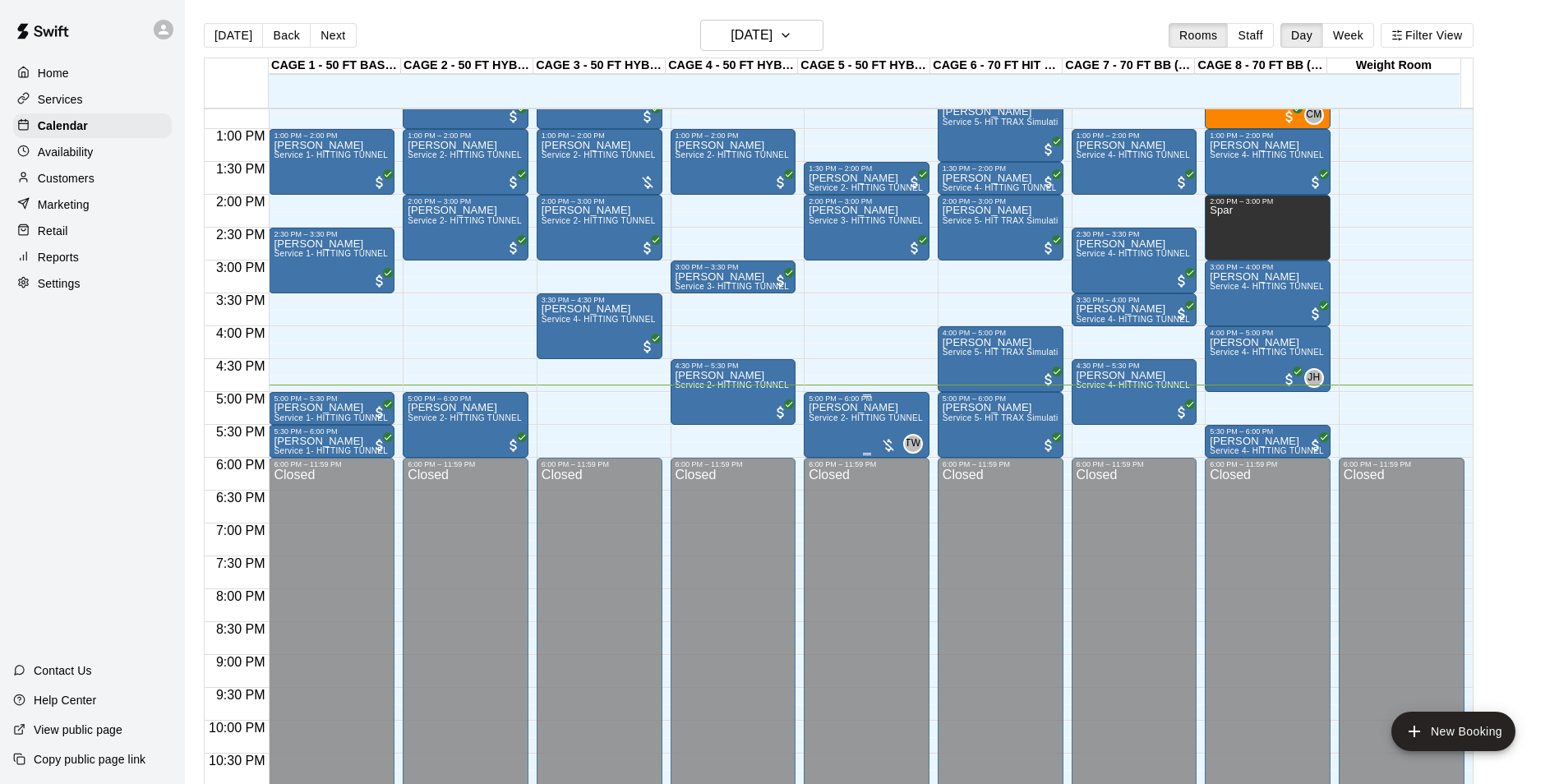
click at [822, 415] on div "Josh Gomez Service 2- HITTING TUNNEL RENTAL - 50ft Baseball" at bounding box center [866, 795] width 116 height 784
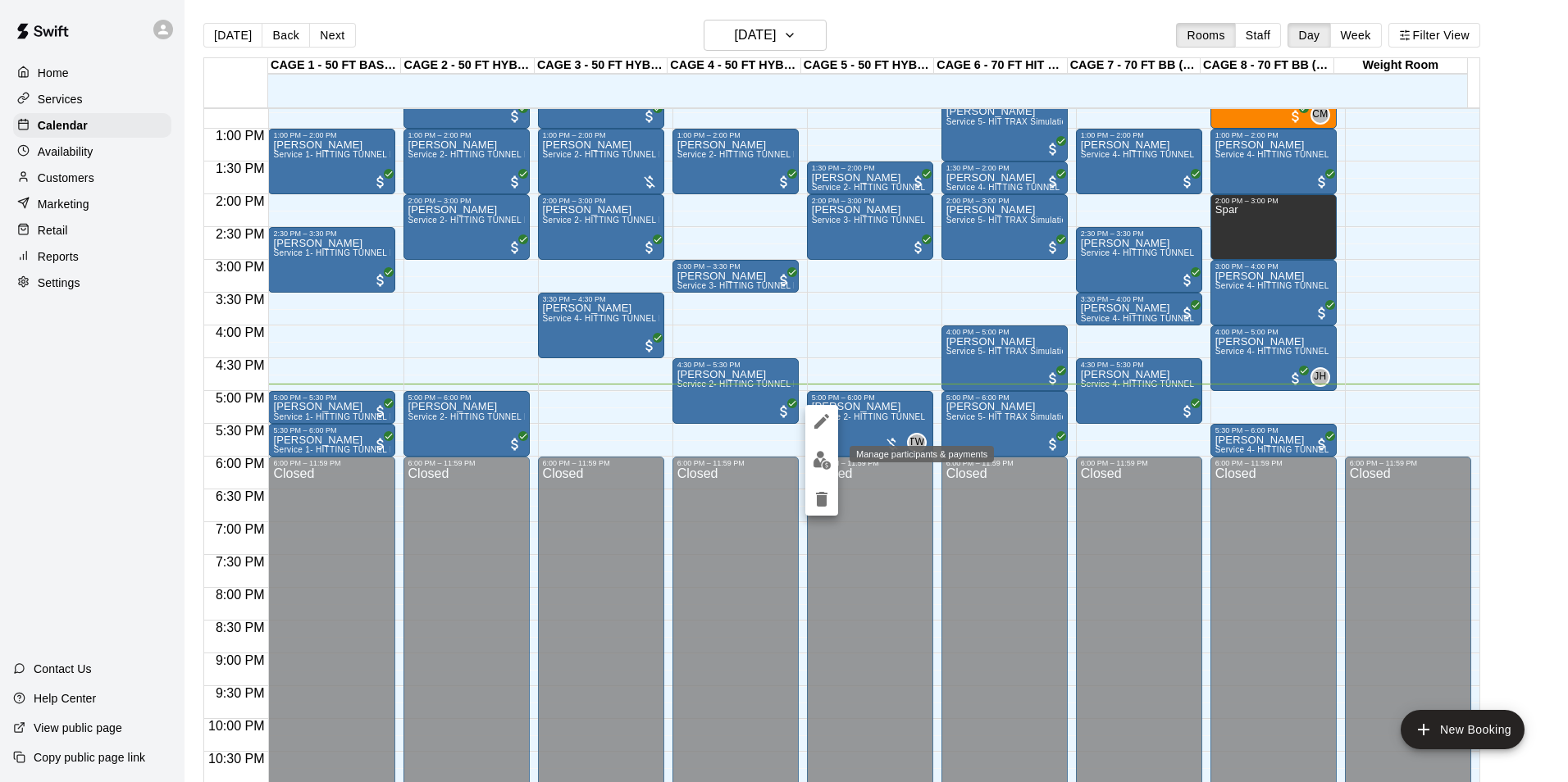
click at [818, 457] on img "edit" at bounding box center [822, 460] width 19 height 19
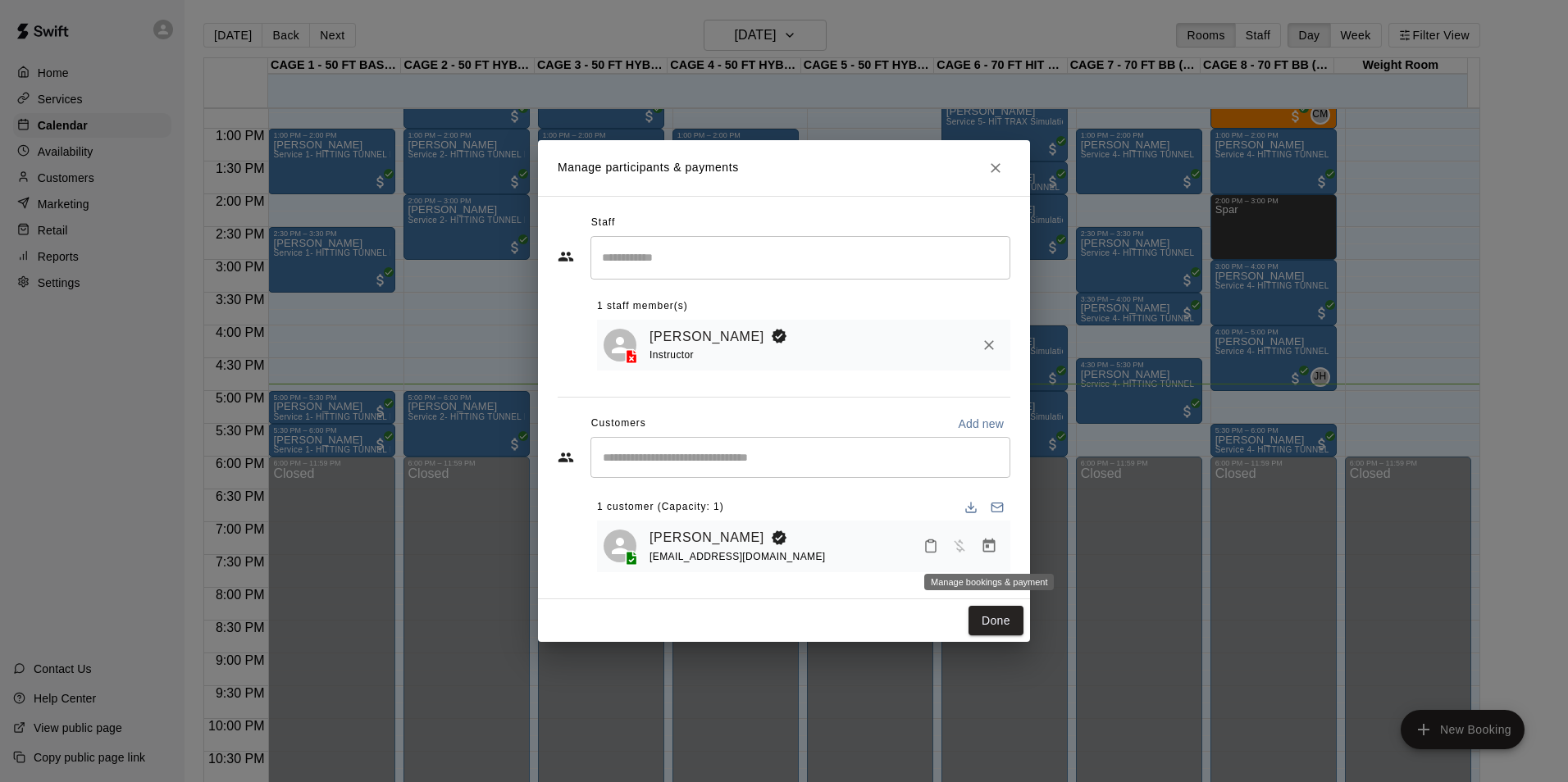
click at [994, 548] on icon "Manage bookings & payment" at bounding box center [989, 545] width 12 height 14
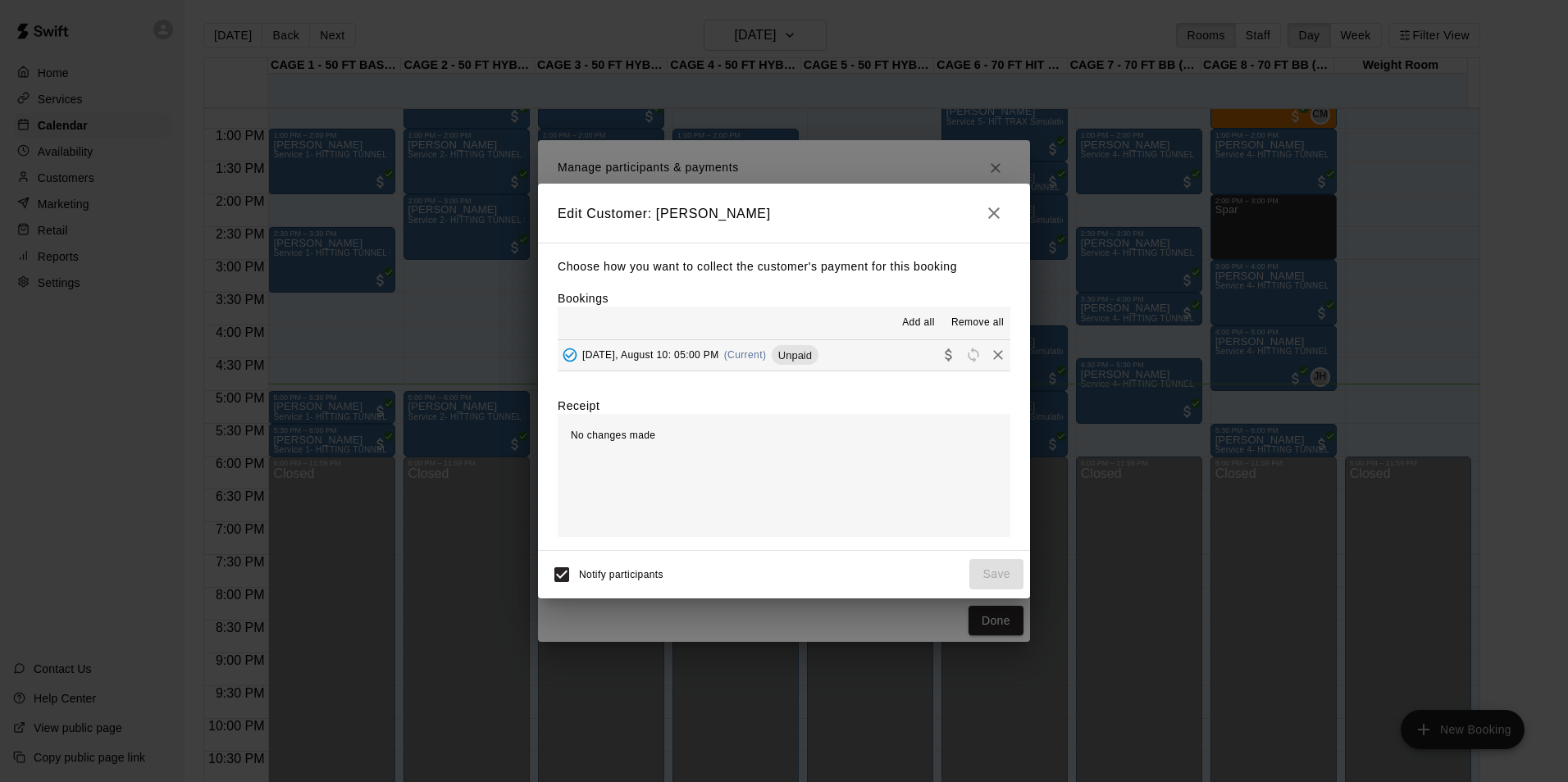
click at [855, 367] on button "Sunday, August 10: 05:00 PM (Current) Unpaid" at bounding box center [783, 355] width 453 height 31
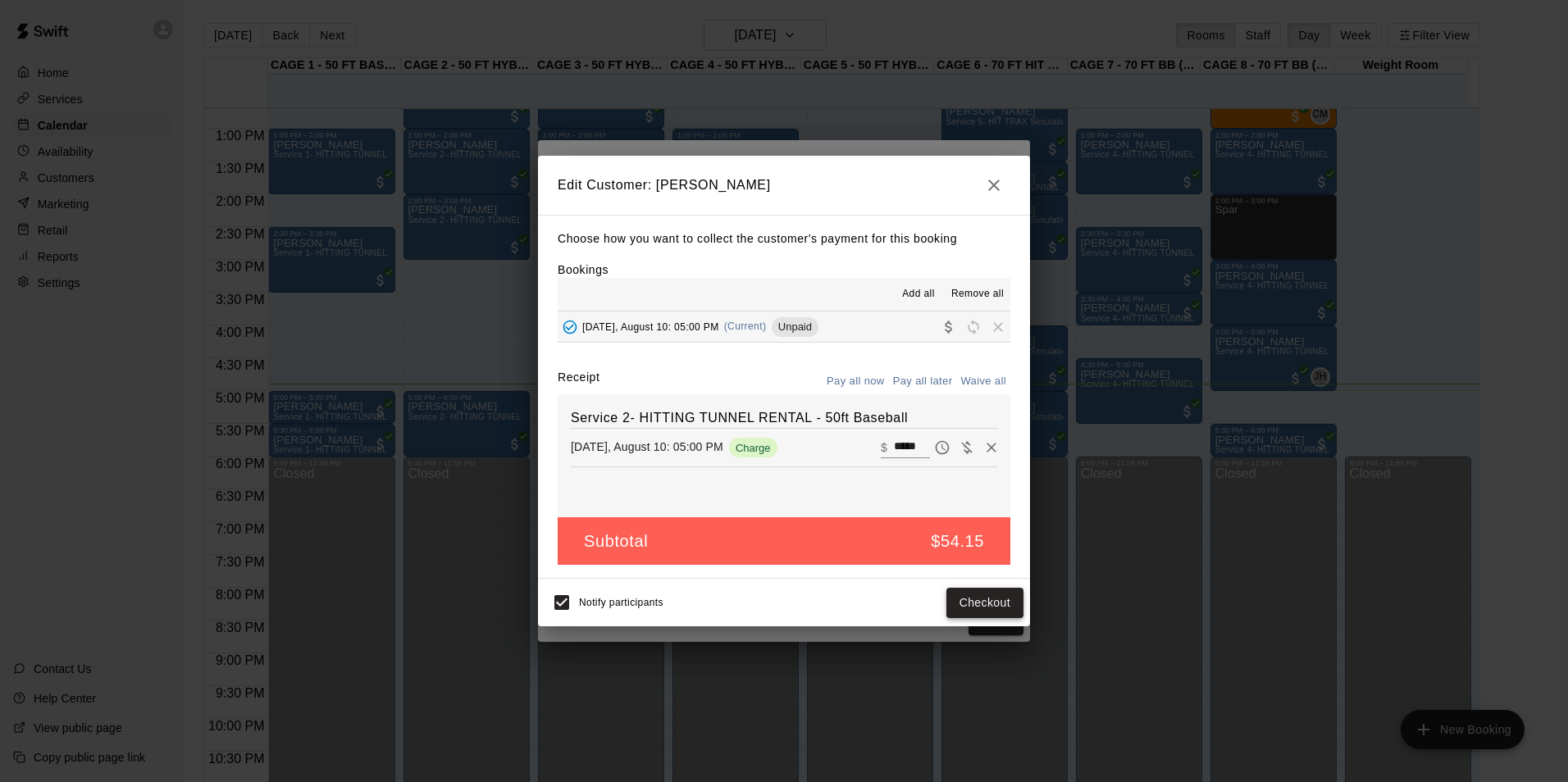
click at [978, 601] on button "Checkout" at bounding box center [985, 603] width 77 height 31
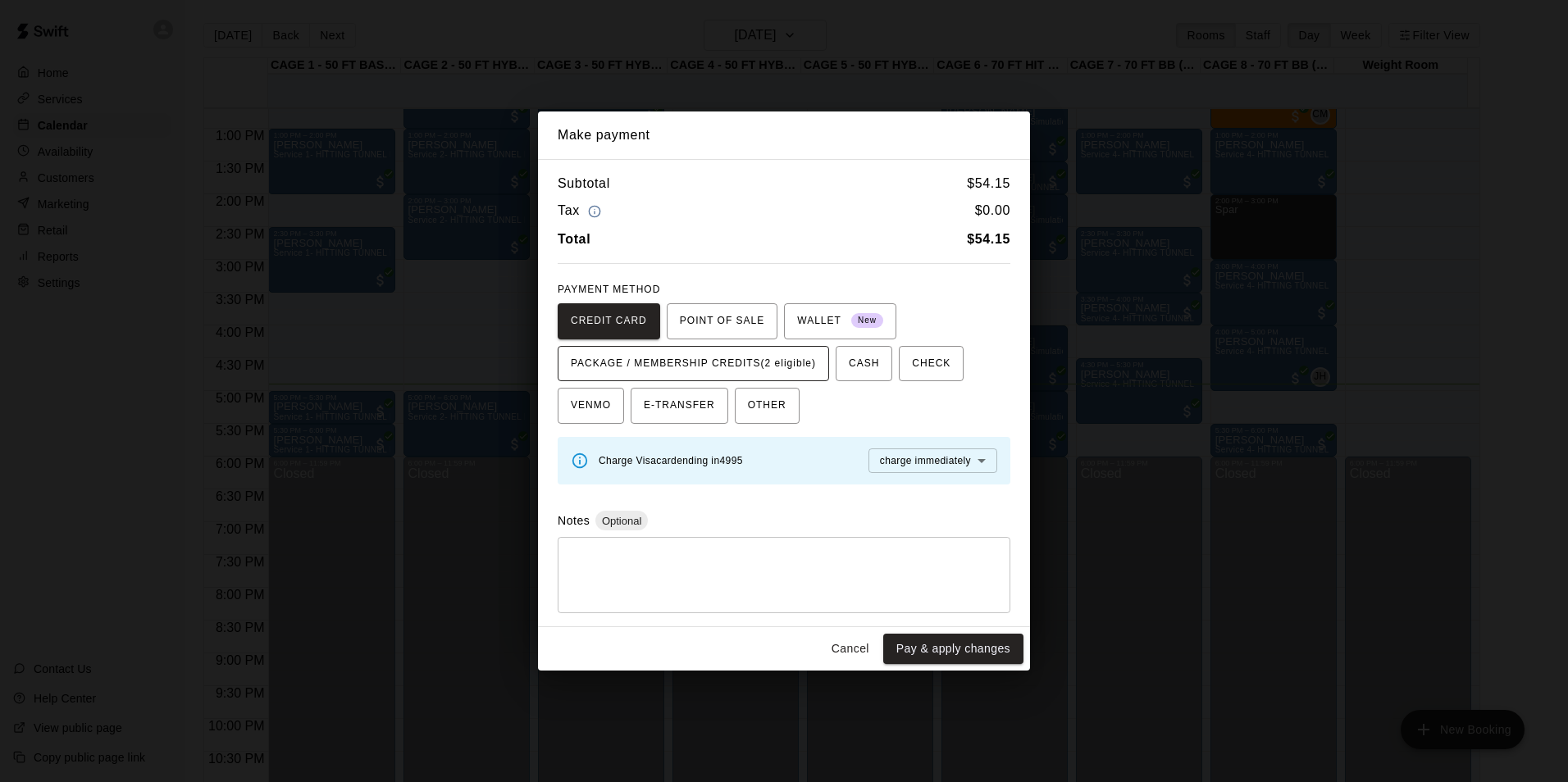
click at [782, 354] on span "PACKAGE / MEMBERSHIP CREDITS (2 eligible)" at bounding box center [693, 364] width 245 height 27
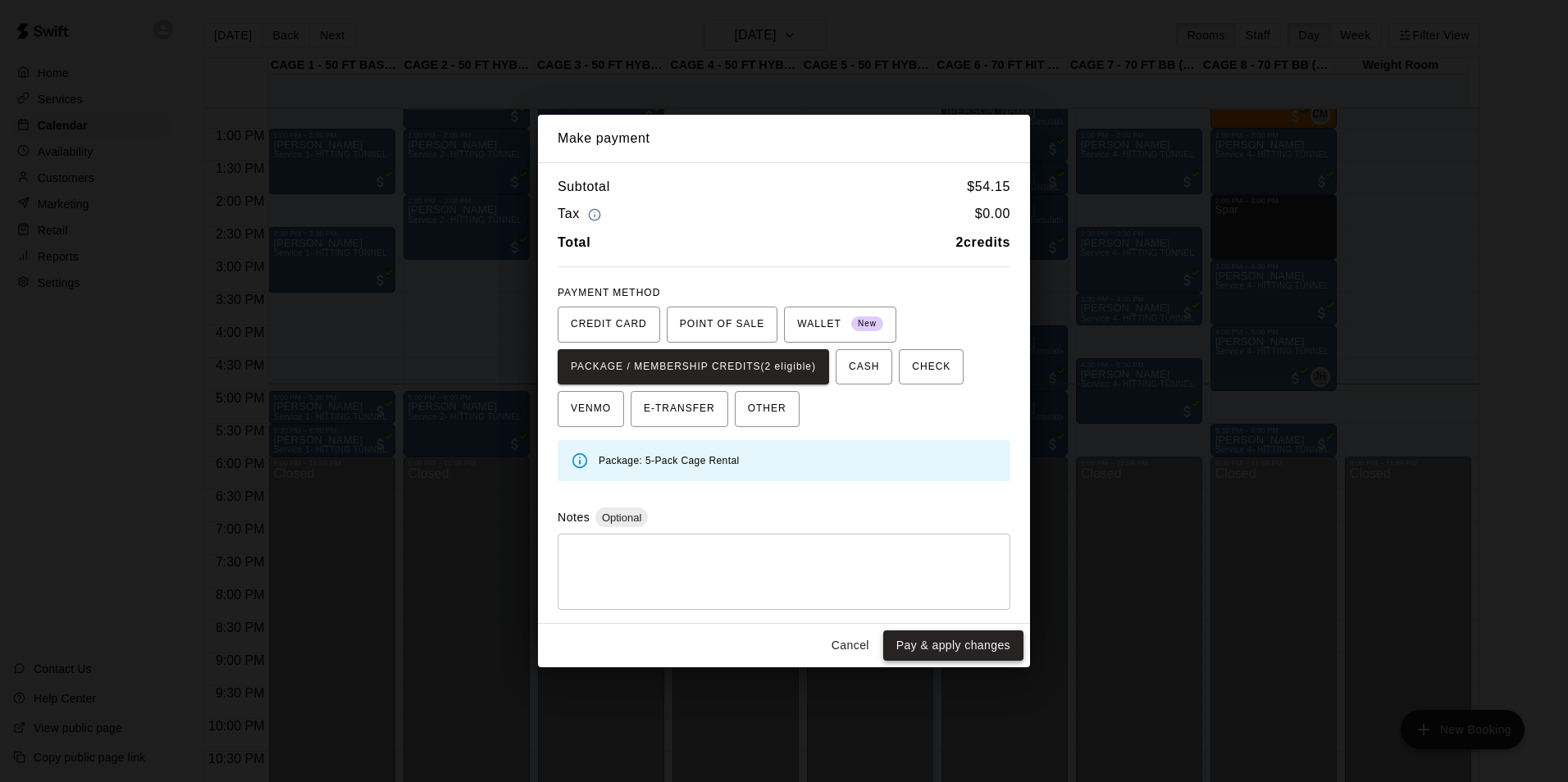
click at [927, 653] on button "Pay & apply changes" at bounding box center [953, 645] width 140 height 31
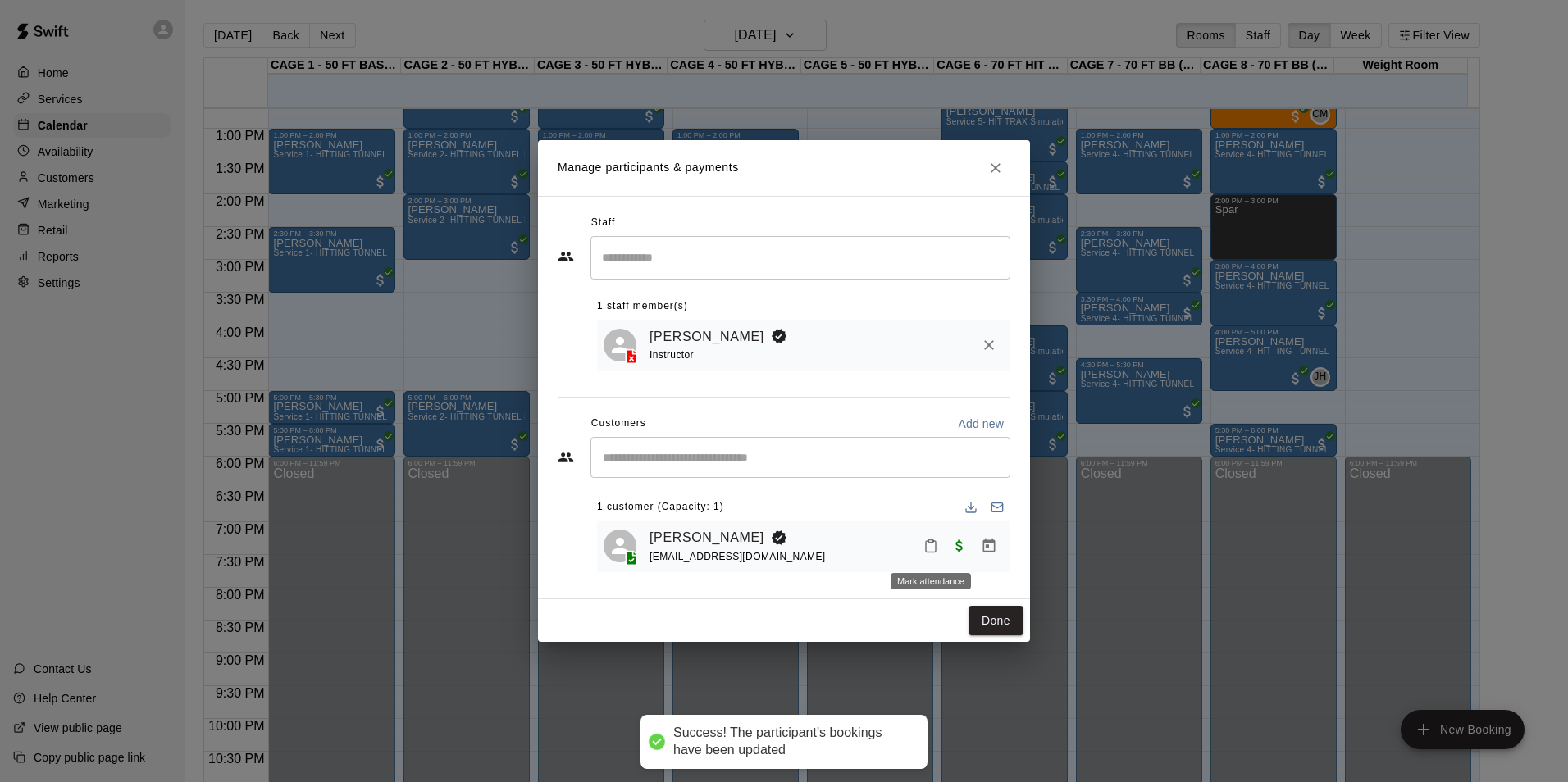
click at [933, 550] on icon "Mark attendance" at bounding box center [931, 546] width 15 height 15
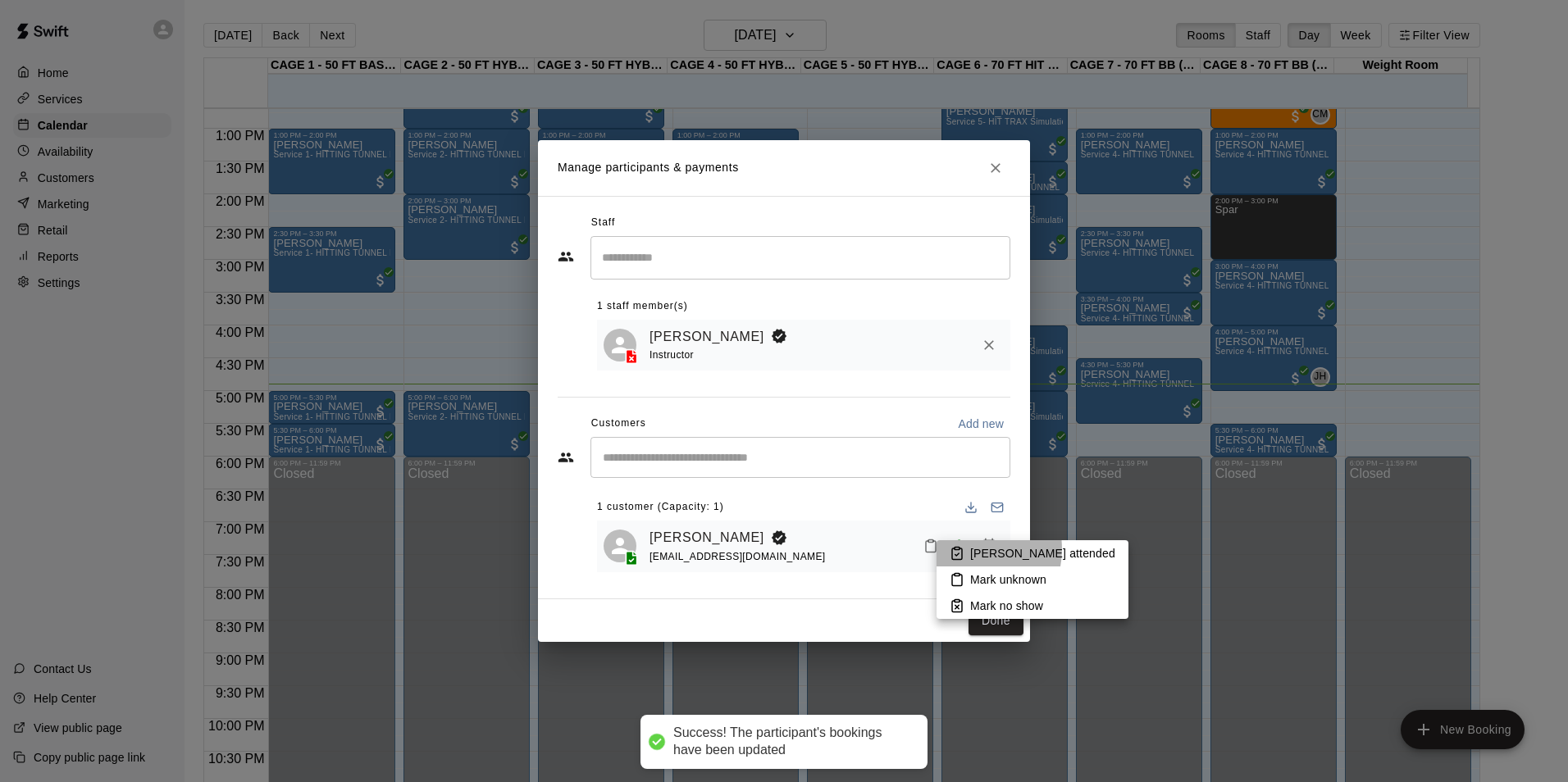
click at [968, 550] on li "Mark attended" at bounding box center [1032, 554] width 192 height 27
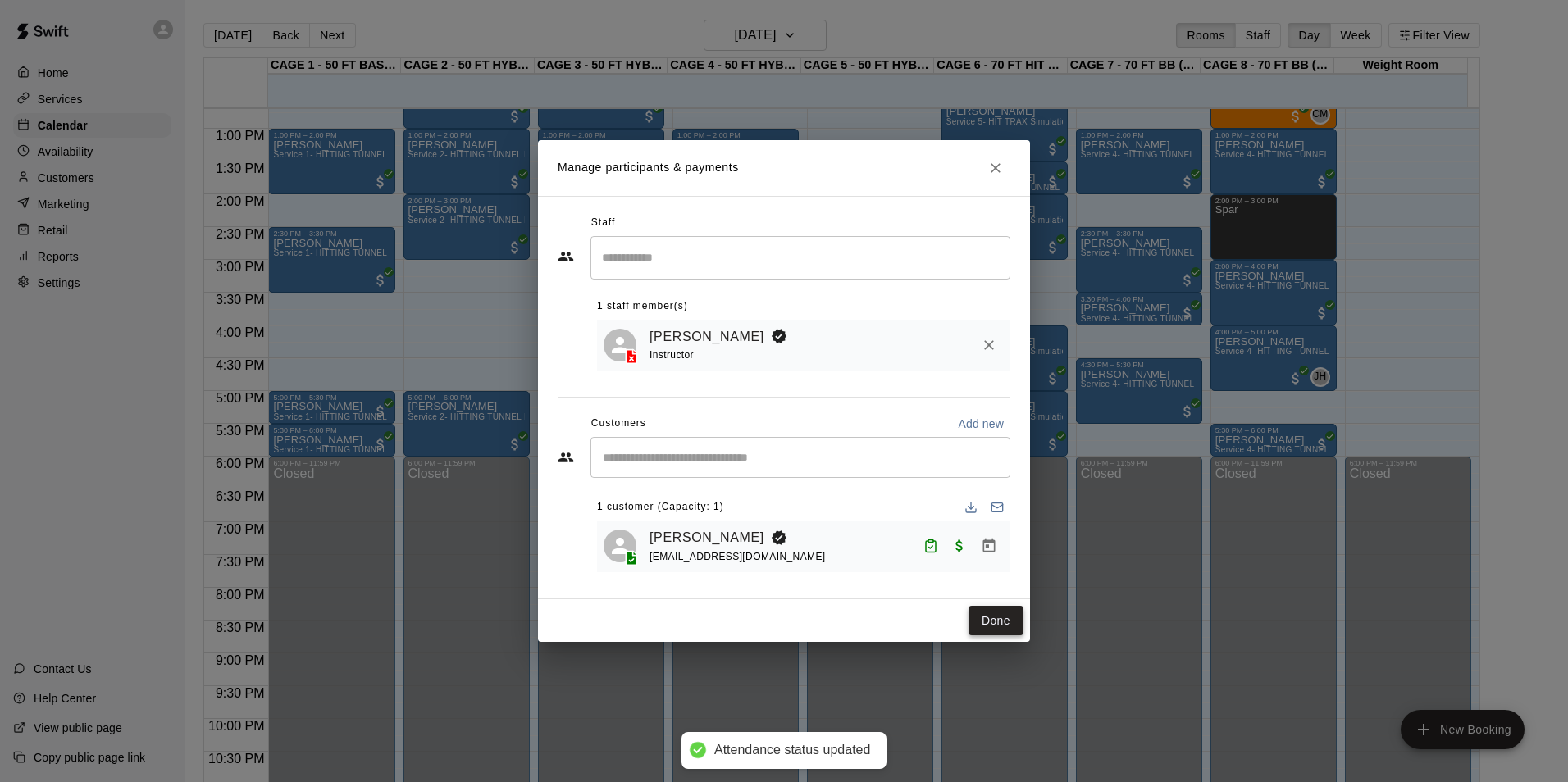
click at [986, 631] on button "Done" at bounding box center [996, 621] width 55 height 31
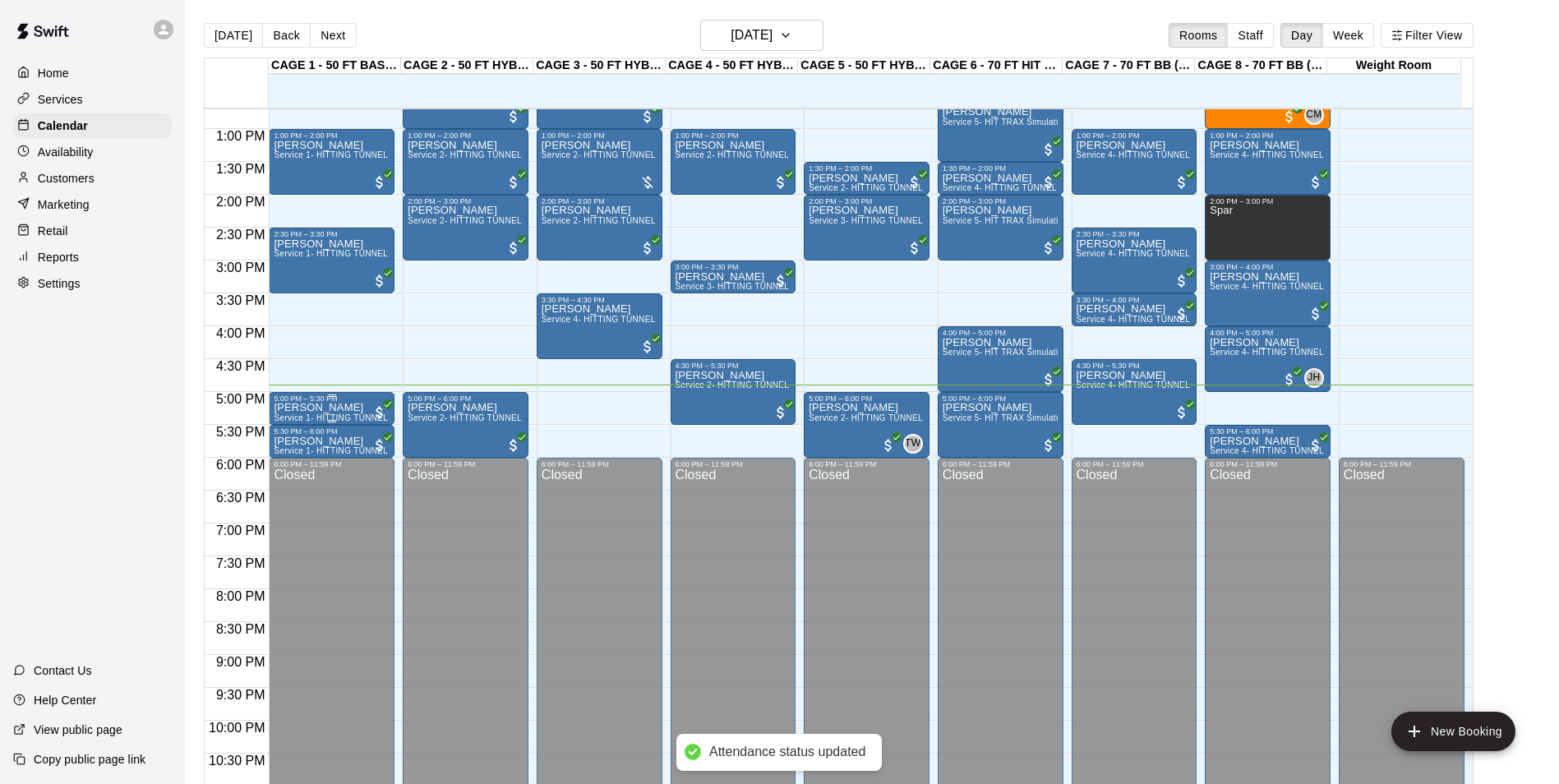
click at [355, 407] on div "Brian Williams Service 1- HITTING TUNNEL RENTAL - 50ft Baseball w/ Auto/Manual …" at bounding box center [331, 795] width 116 height 784
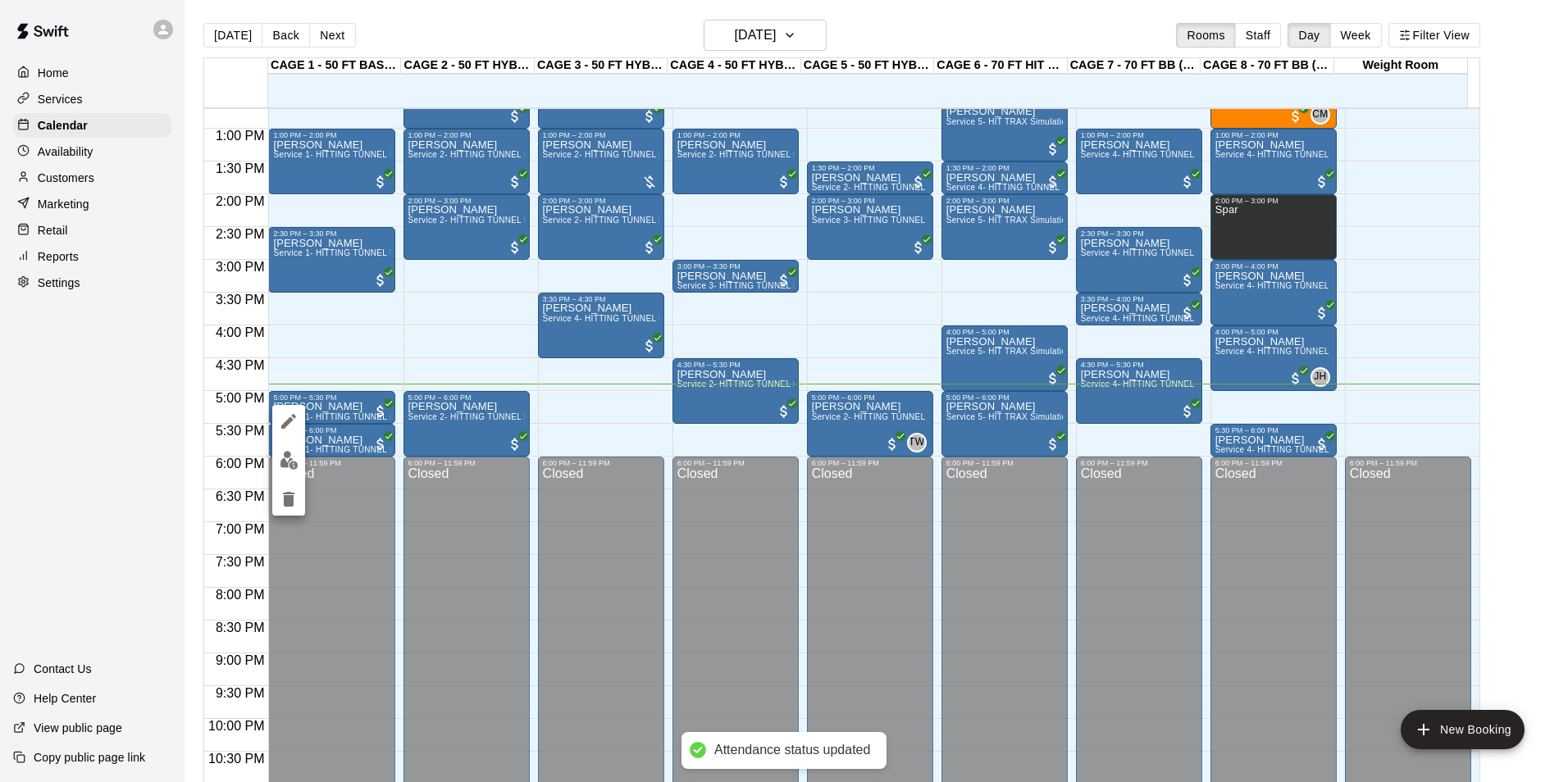
click at [292, 460] on img "edit" at bounding box center [289, 460] width 19 height 19
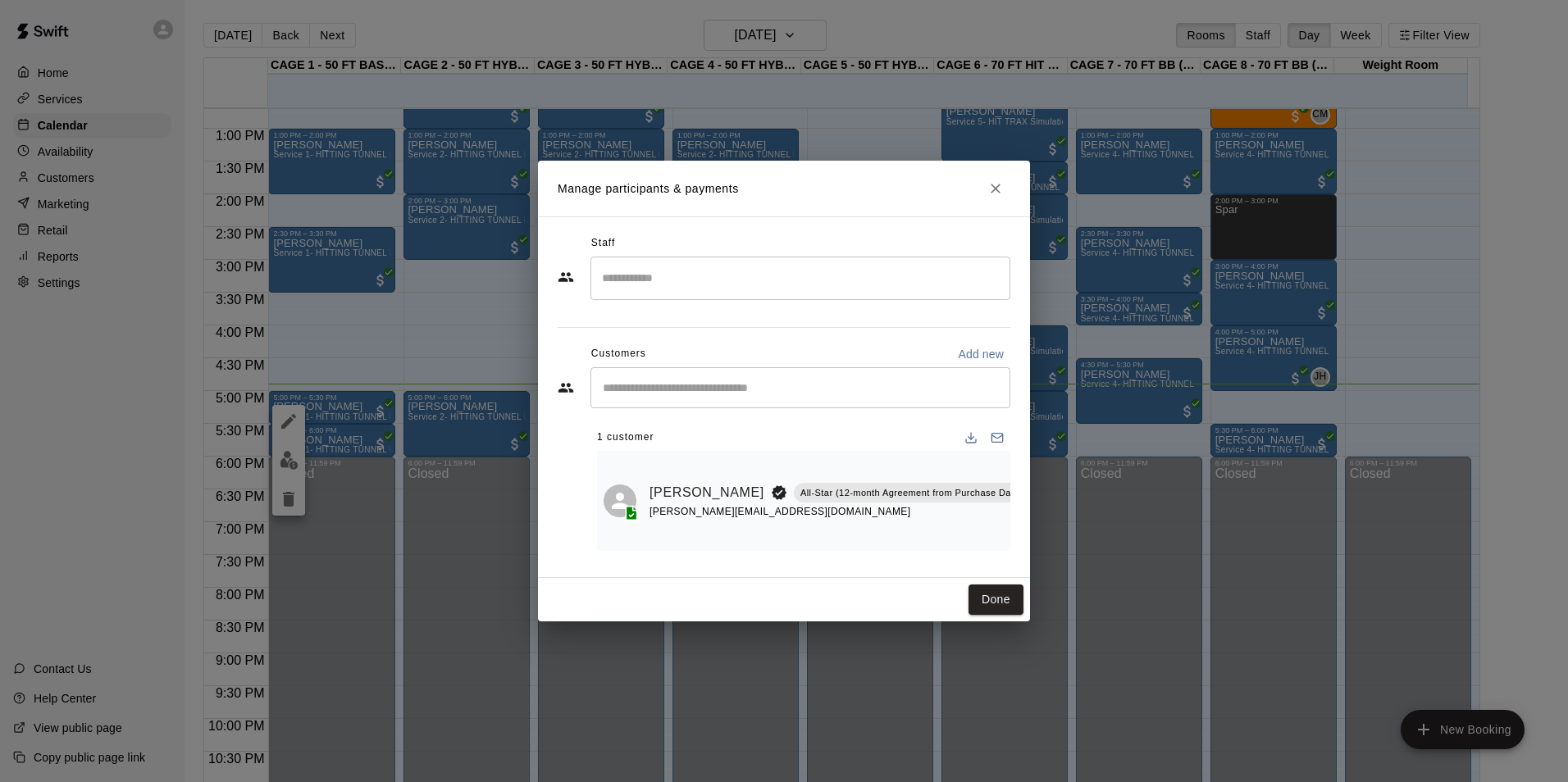
click at [1062, 464] on icon "Mark attendance" at bounding box center [1070, 472] width 15 height 15
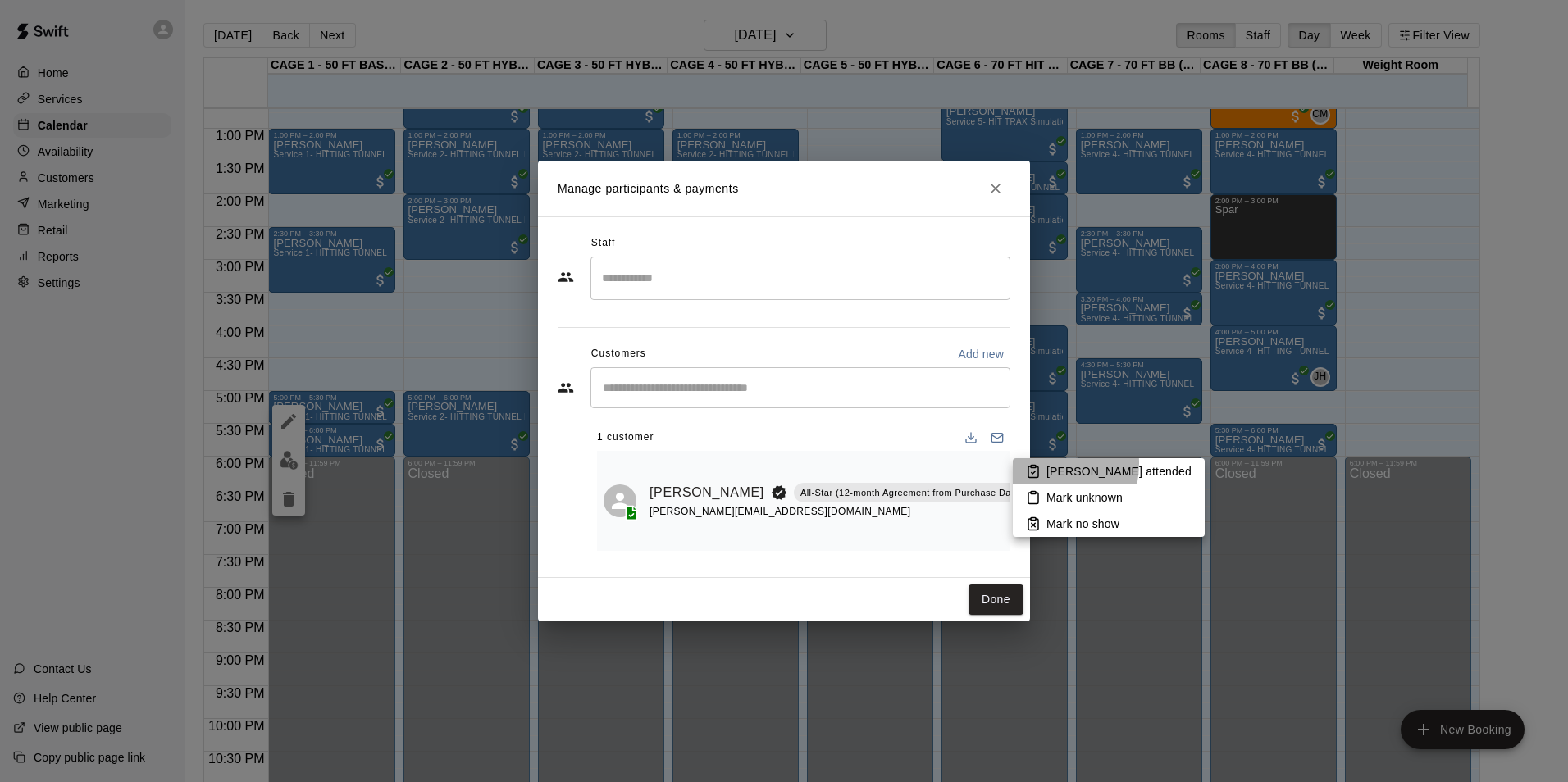
click at [1031, 463] on li "Mark attended" at bounding box center [1109, 472] width 192 height 27
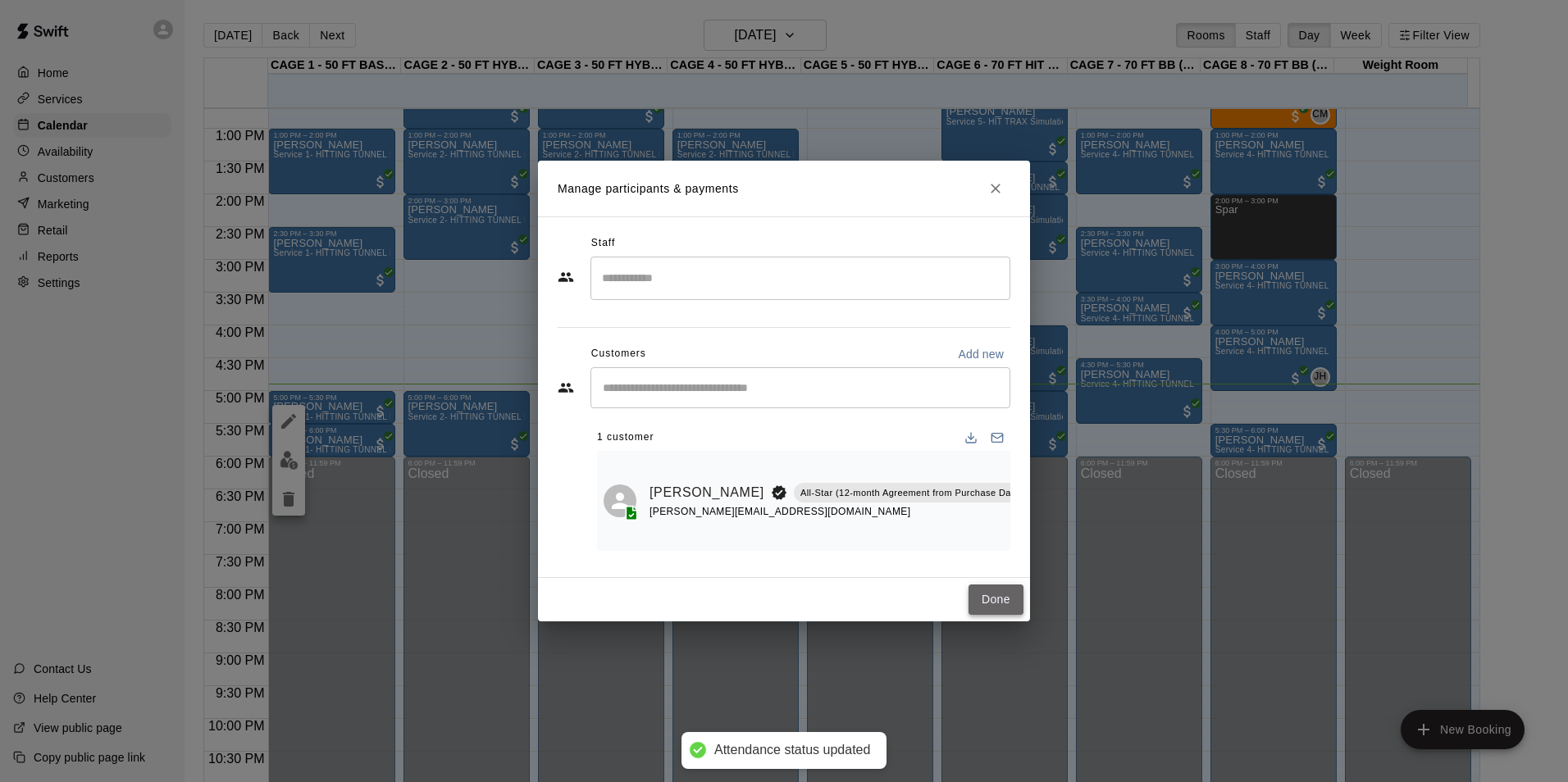
click at [986, 594] on button "Done" at bounding box center [996, 599] width 55 height 31
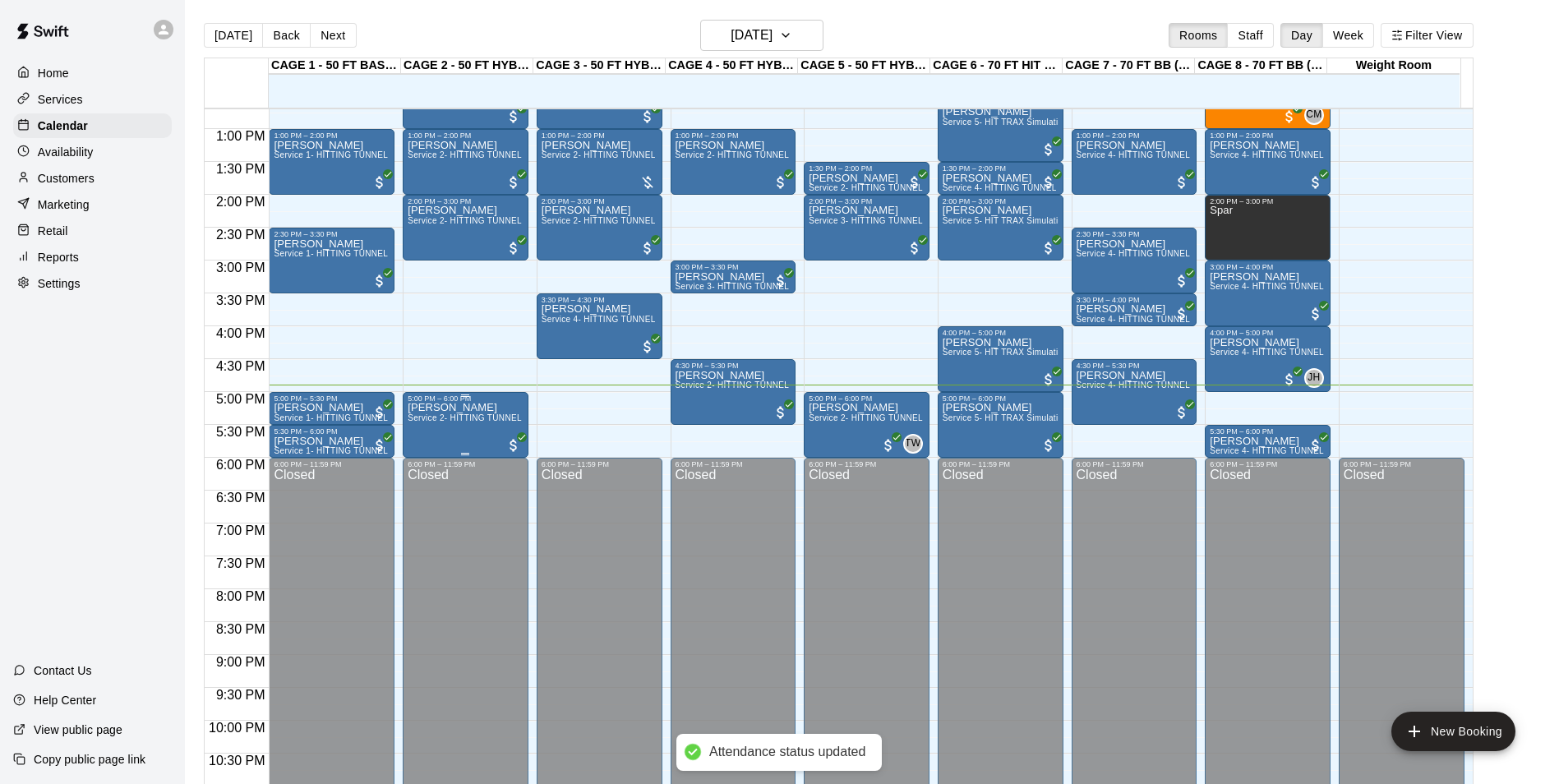
click at [450, 445] on div "Alonzo Atencio Service 2- HITTING TUNNEL RENTAL - 50ft Baseball" at bounding box center [465, 795] width 116 height 784
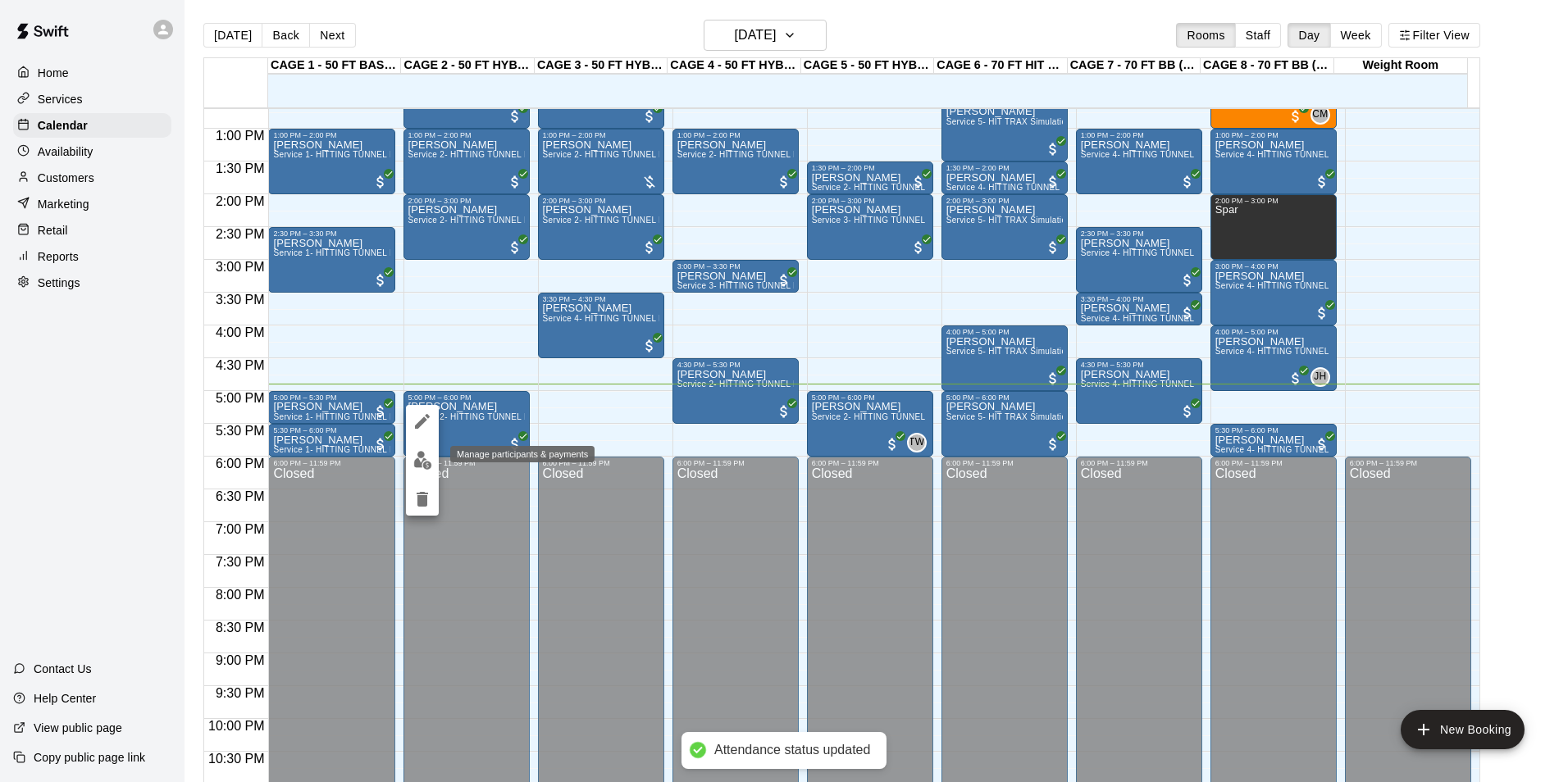
click at [425, 452] on img "edit" at bounding box center [423, 460] width 19 height 19
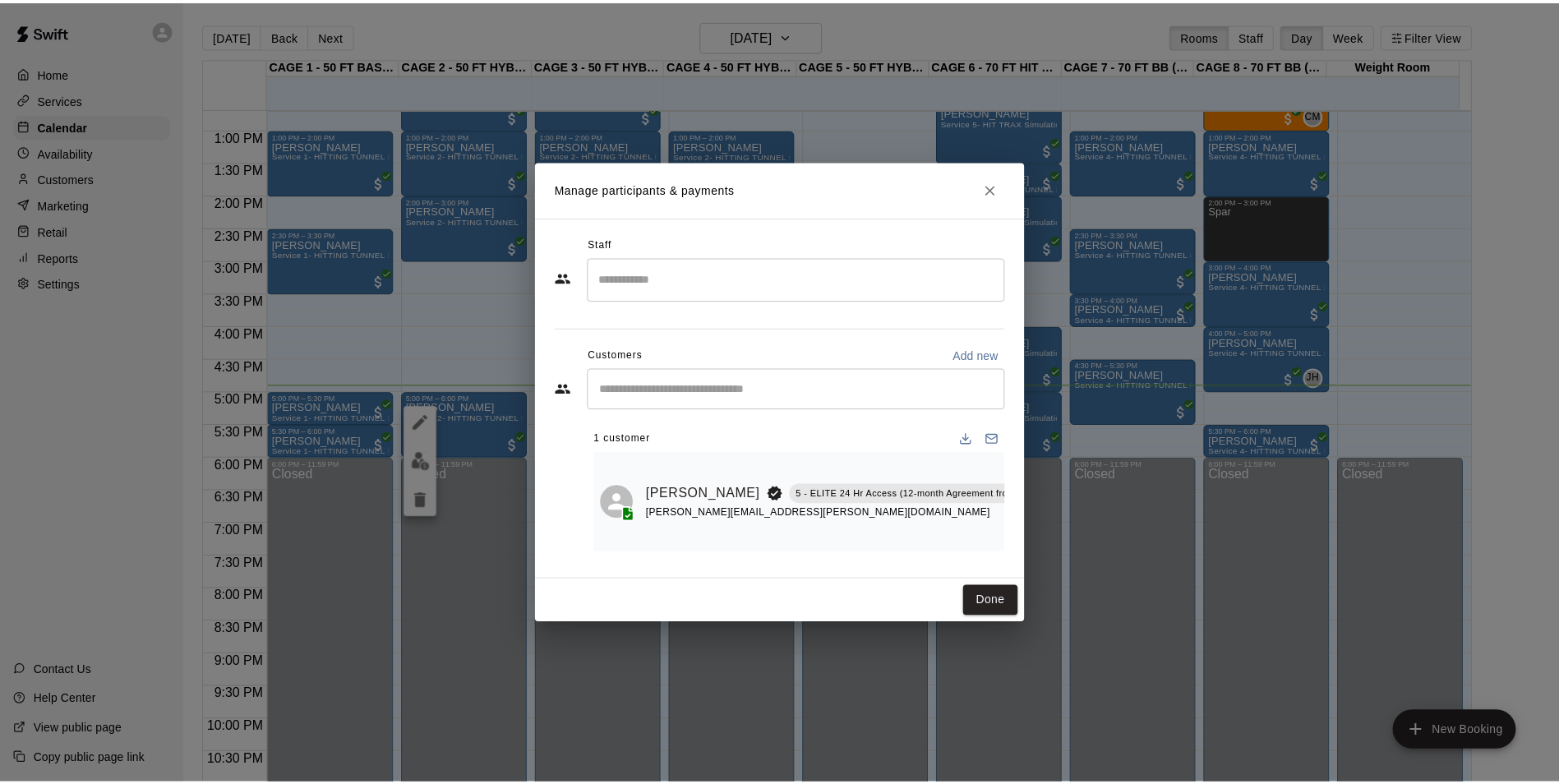
scroll to position [0, 52]
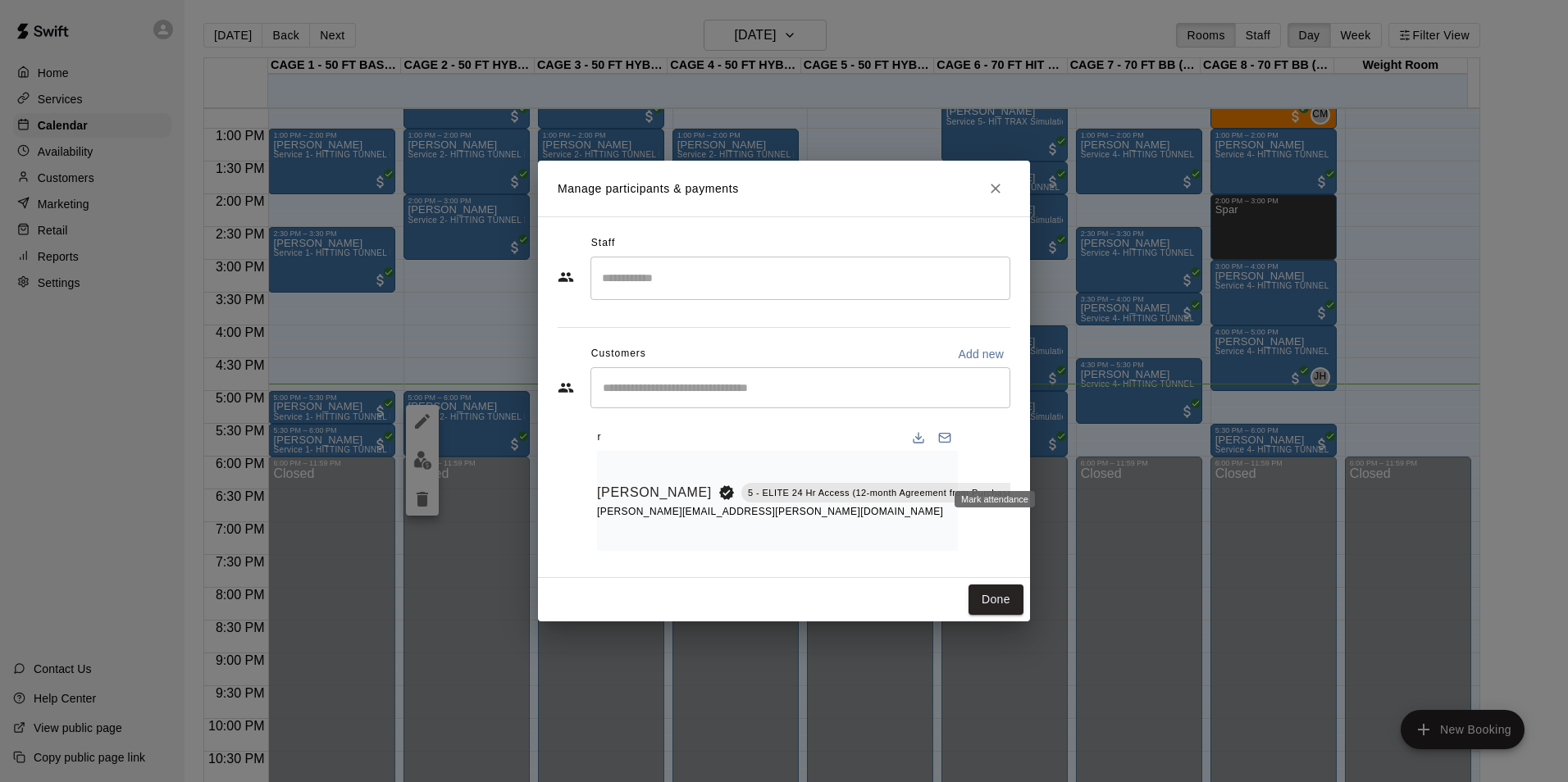
click at [1053, 464] on icon "Mark attendance" at bounding box center [1061, 472] width 15 height 15
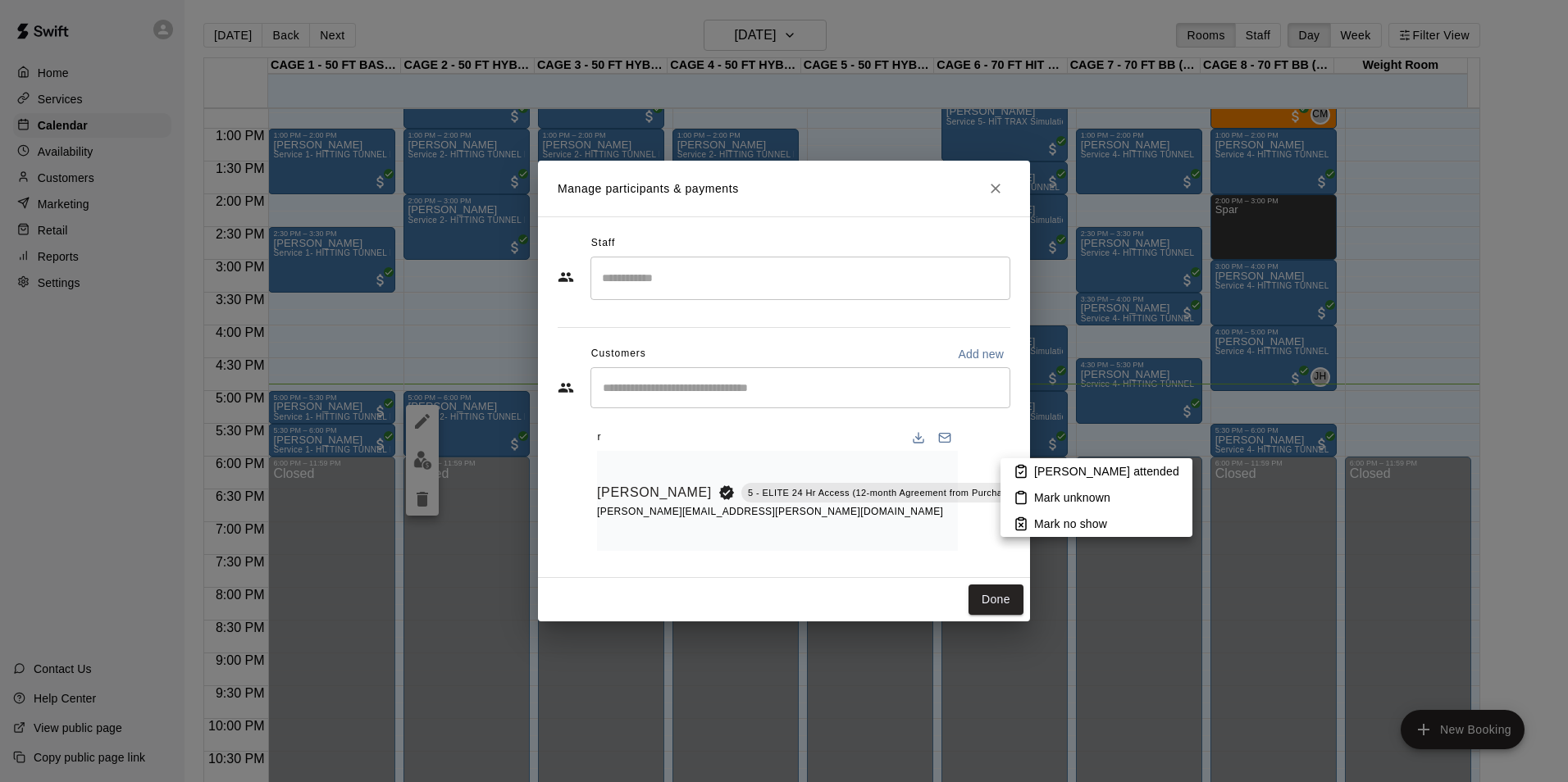
click at [1058, 476] on p "Mark attended" at bounding box center [1106, 472] width 145 height 17
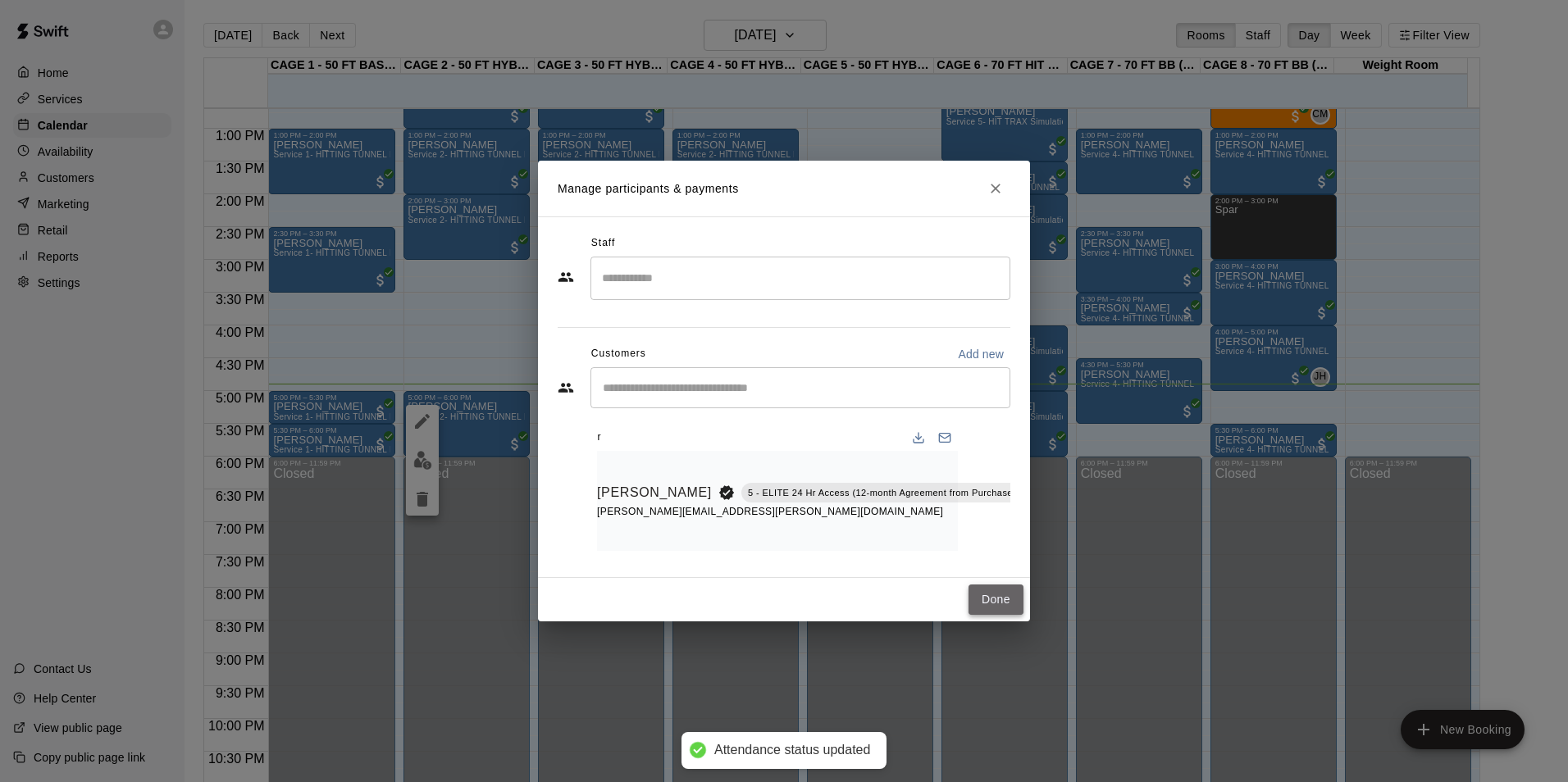
click at [977, 603] on button "Done" at bounding box center [996, 599] width 55 height 31
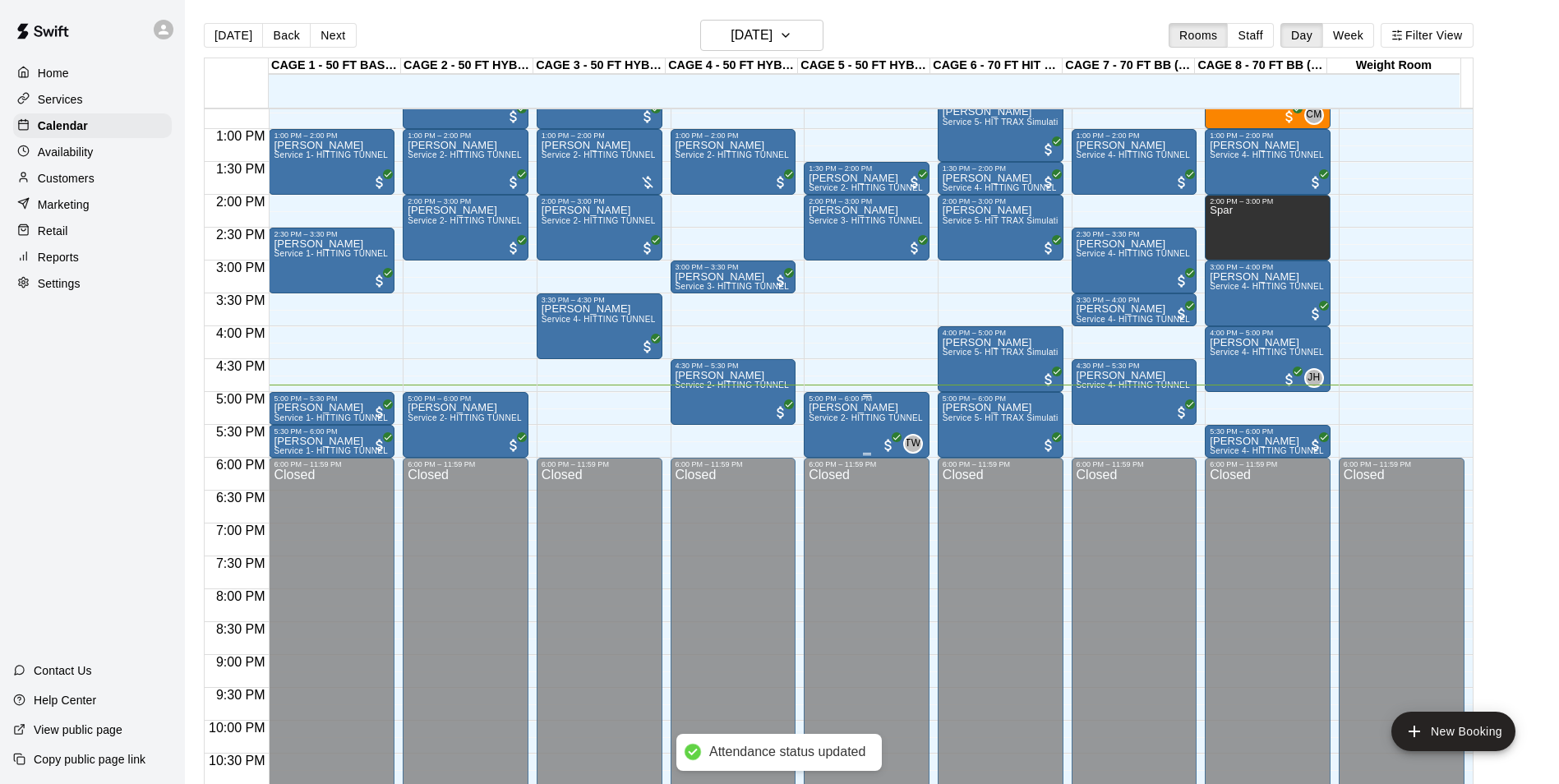
click at [865, 442] on div "Josh Gomez Service 2- HITTING TUNNEL RENTAL - 50ft Baseball" at bounding box center [866, 795] width 116 height 784
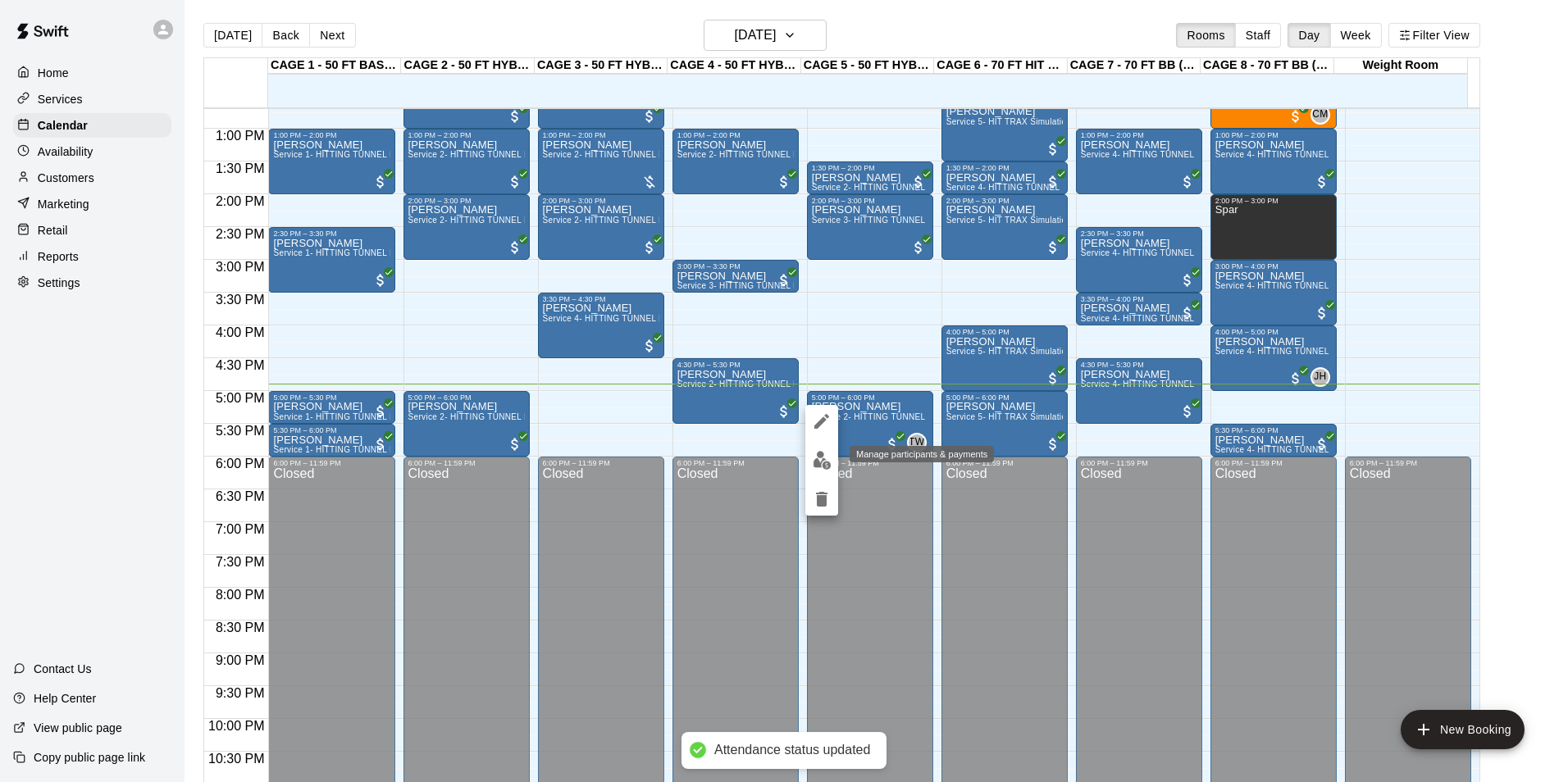
click at [826, 457] on img "edit" at bounding box center [822, 460] width 19 height 19
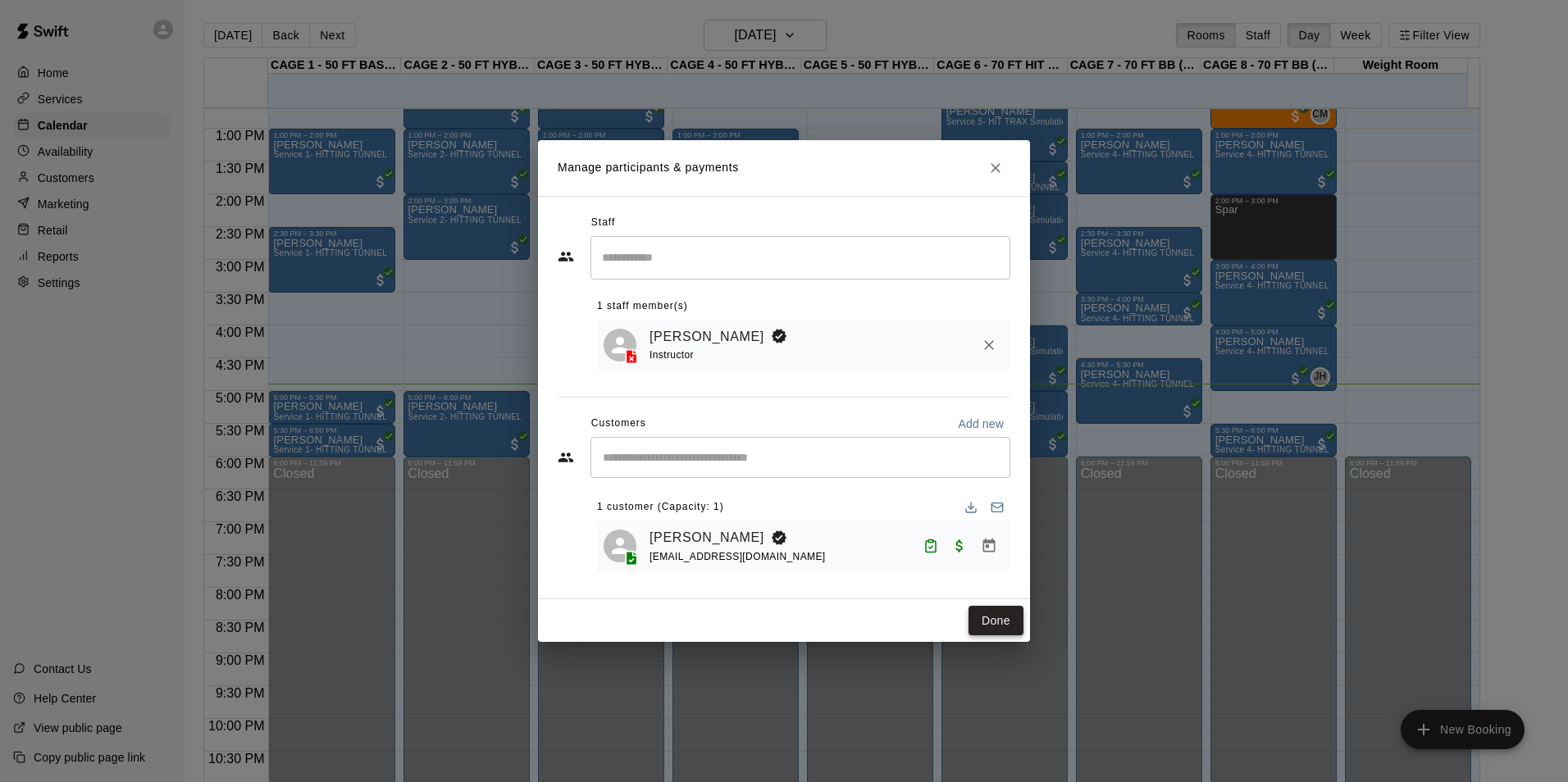
click at [983, 621] on button "Done" at bounding box center [996, 621] width 55 height 31
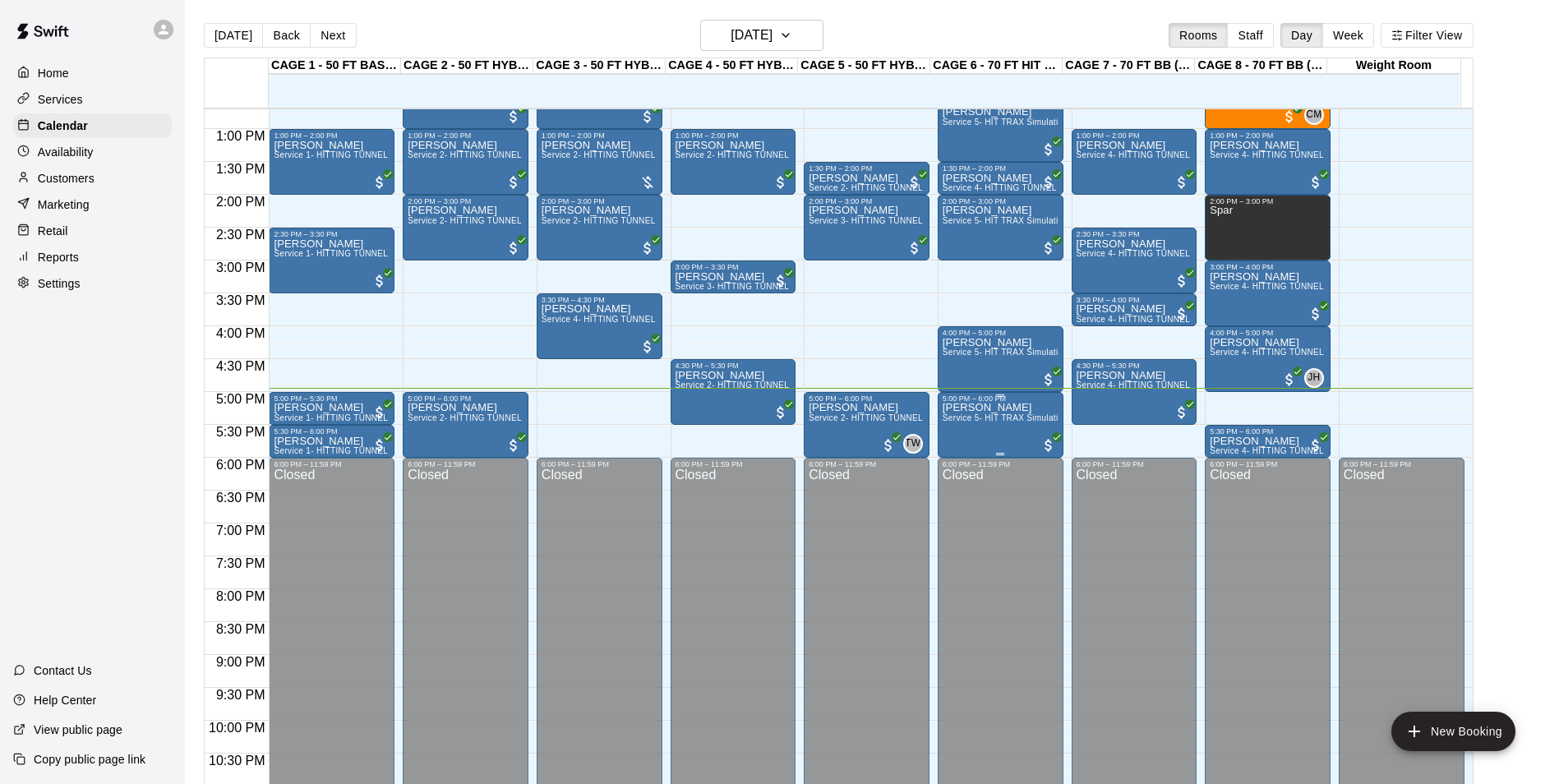
click at [981, 423] on span "Service 5- HIT TRAX Simulation Tunnel" at bounding box center [1020, 418] width 155 height 9
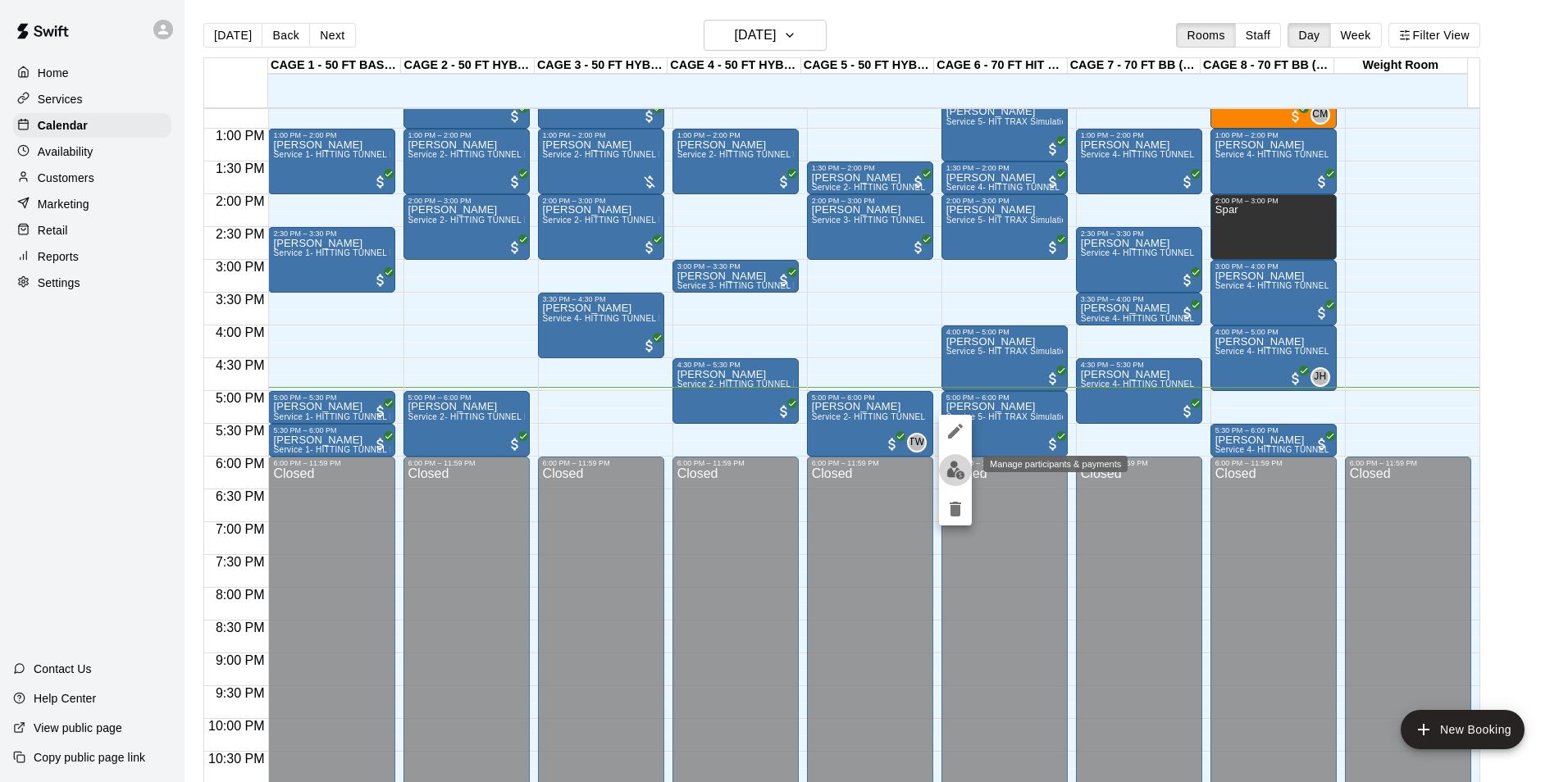
click at [958, 477] on img "edit" at bounding box center [956, 470] width 19 height 19
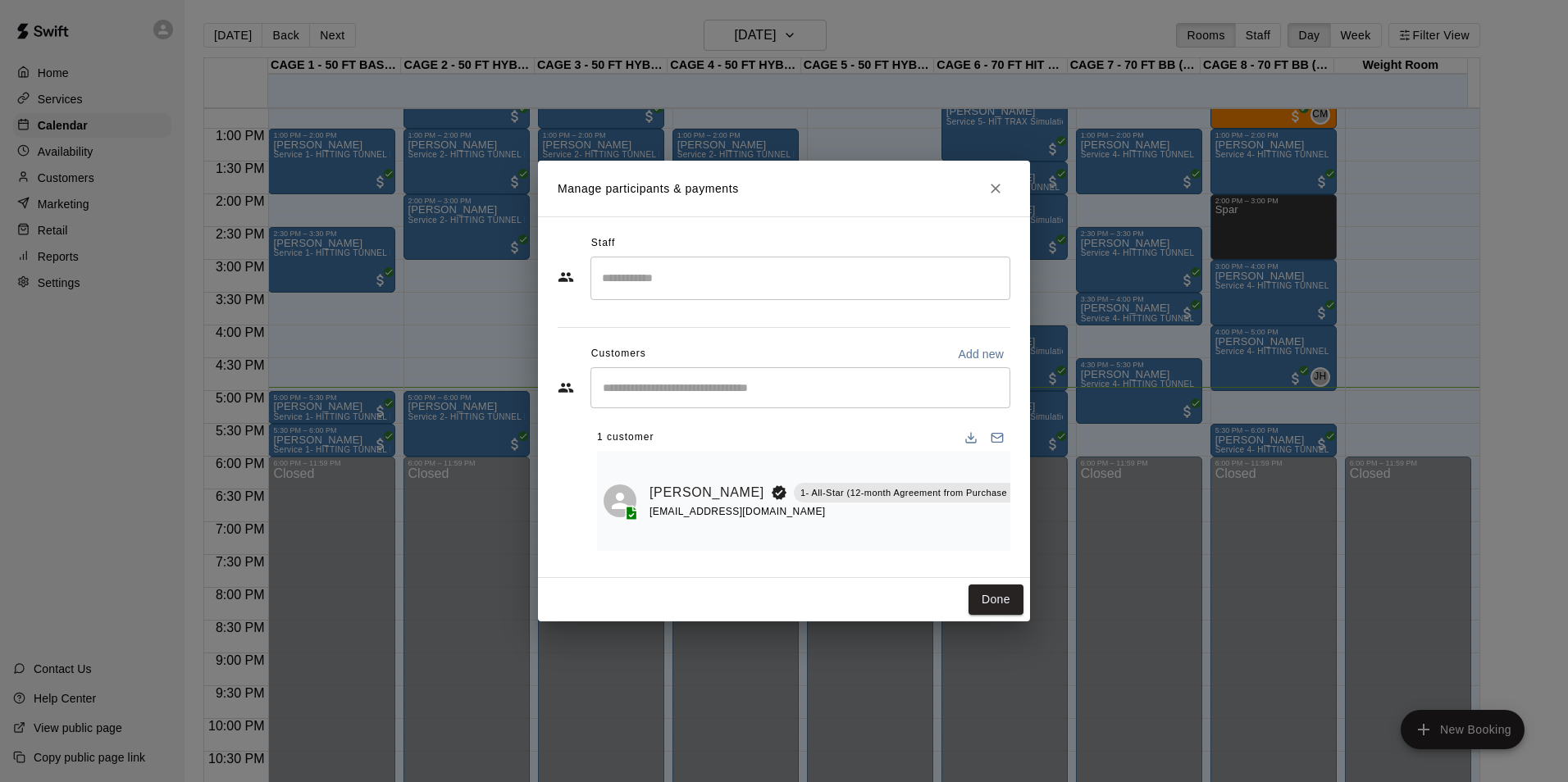
click at [1047, 475] on icon "Mark attendance" at bounding box center [1055, 472] width 15 height 15
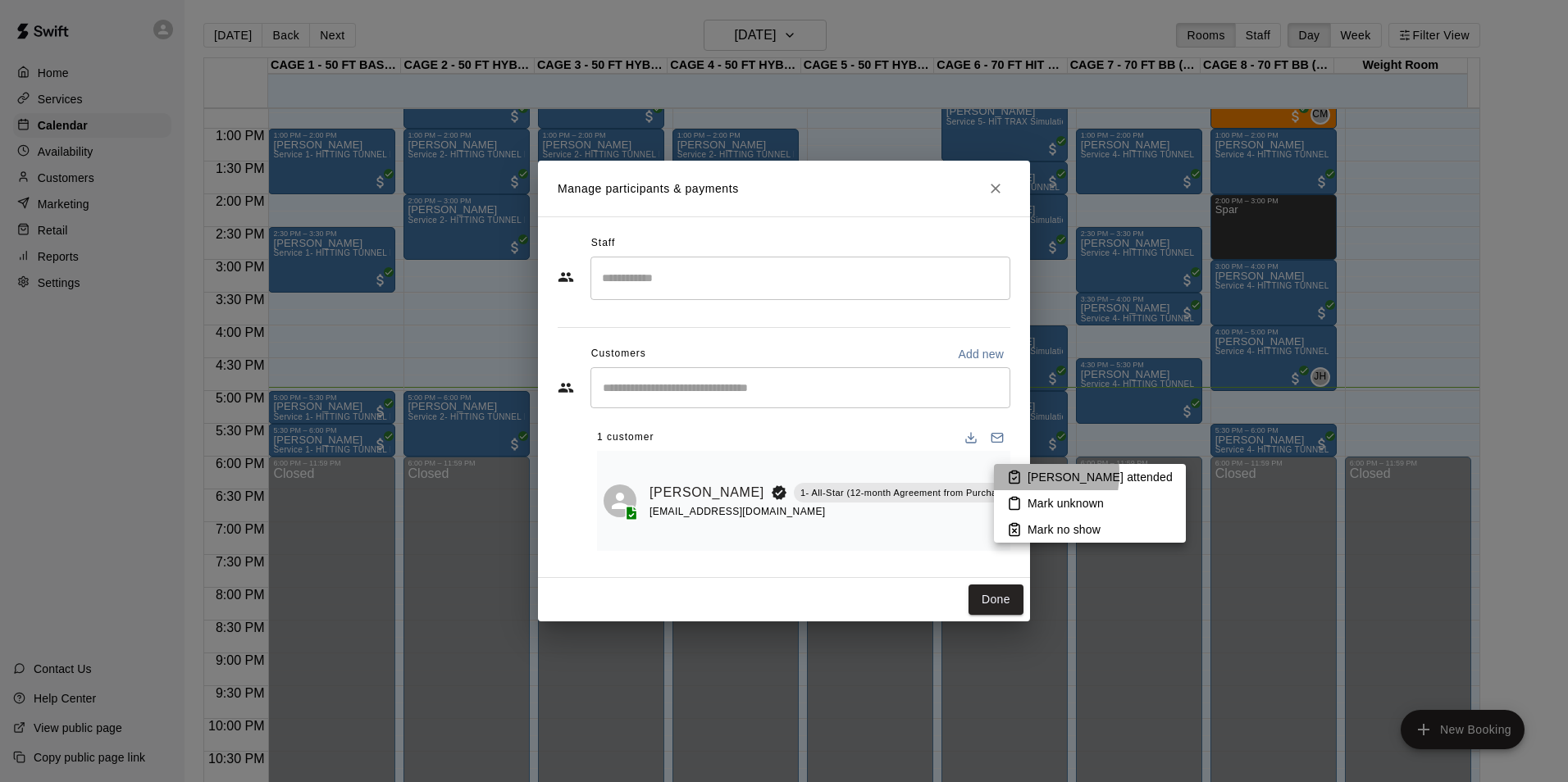
click at [1012, 473] on rect at bounding box center [1015, 472] width 5 height 2
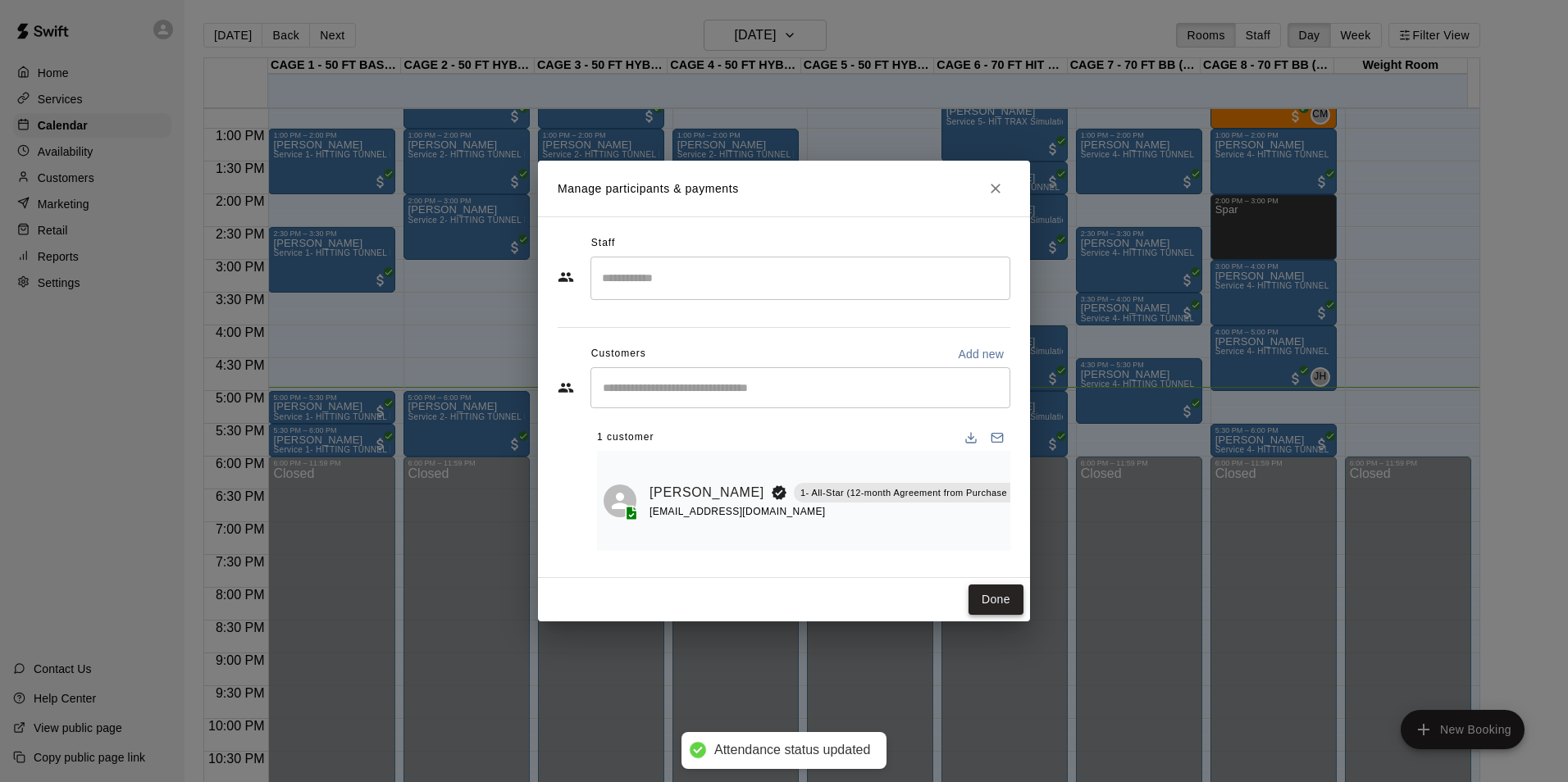
click at [988, 608] on button "Done" at bounding box center [996, 599] width 55 height 31
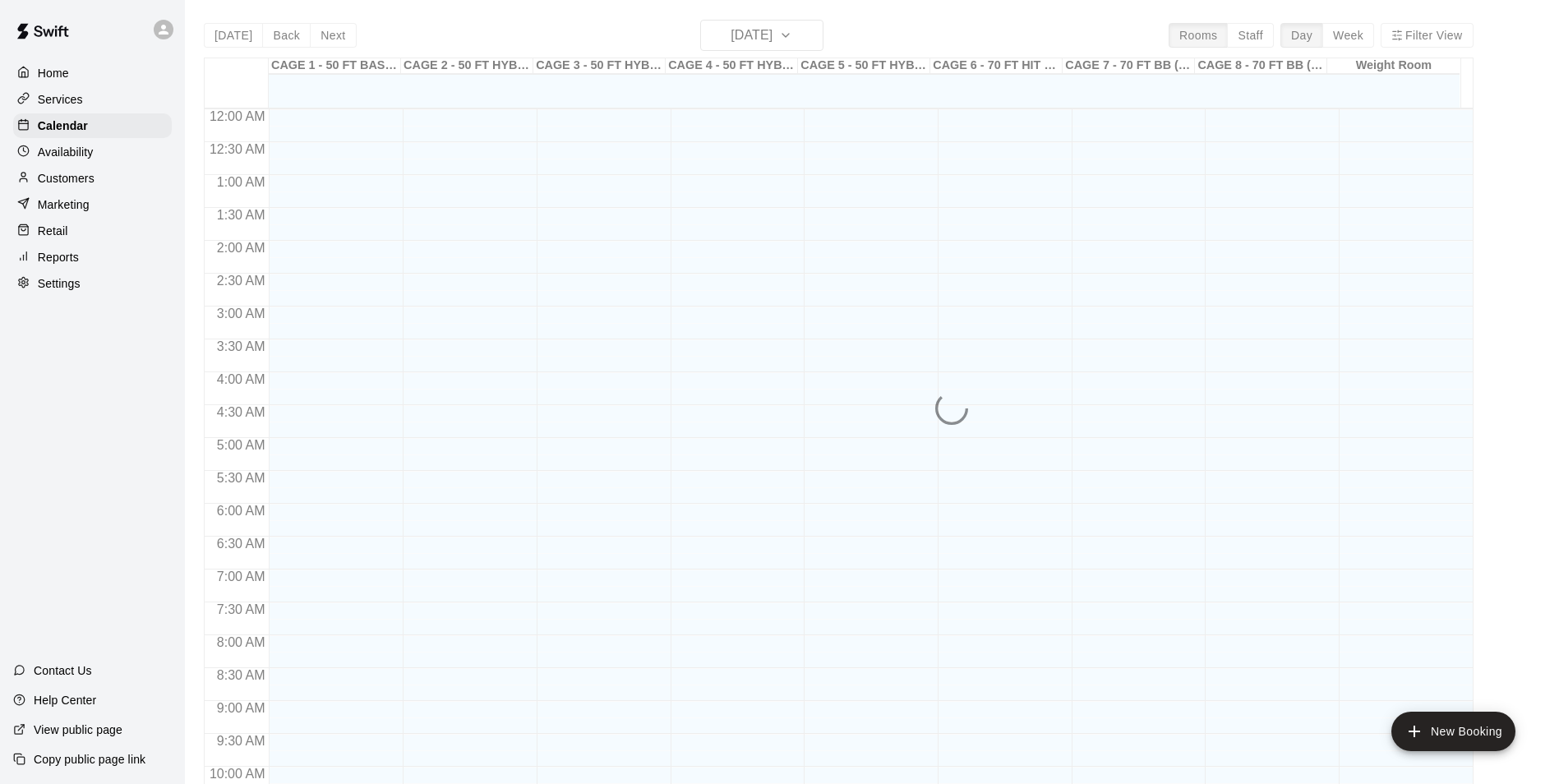
scroll to position [835, 0]
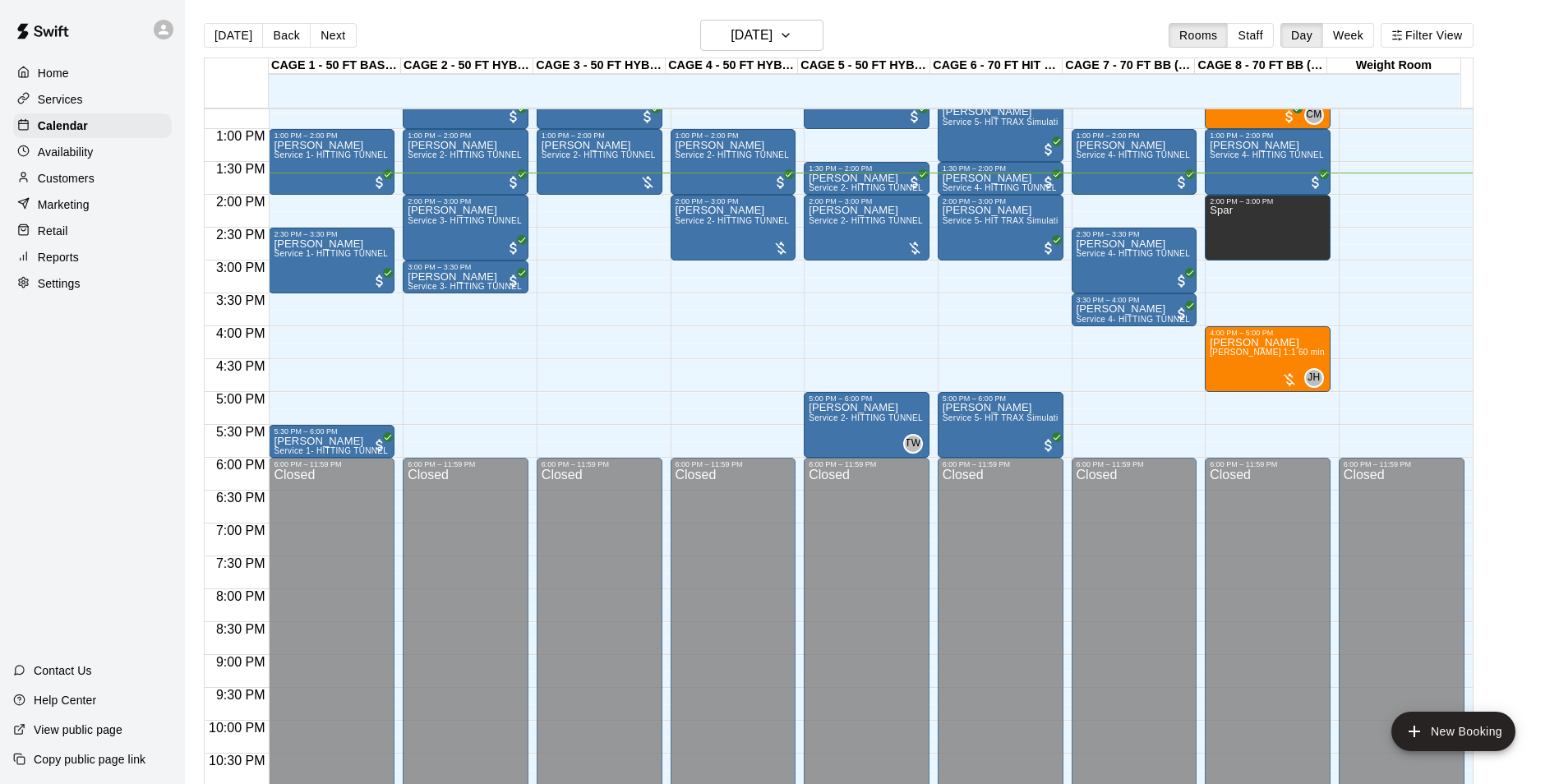
click at [73, 112] on div "Home Services Calendar Availability Customers Marketing Retail Reports Settings" at bounding box center [92, 178] width 185 height 238
click at [72, 102] on p "Services" at bounding box center [60, 100] width 45 height 17
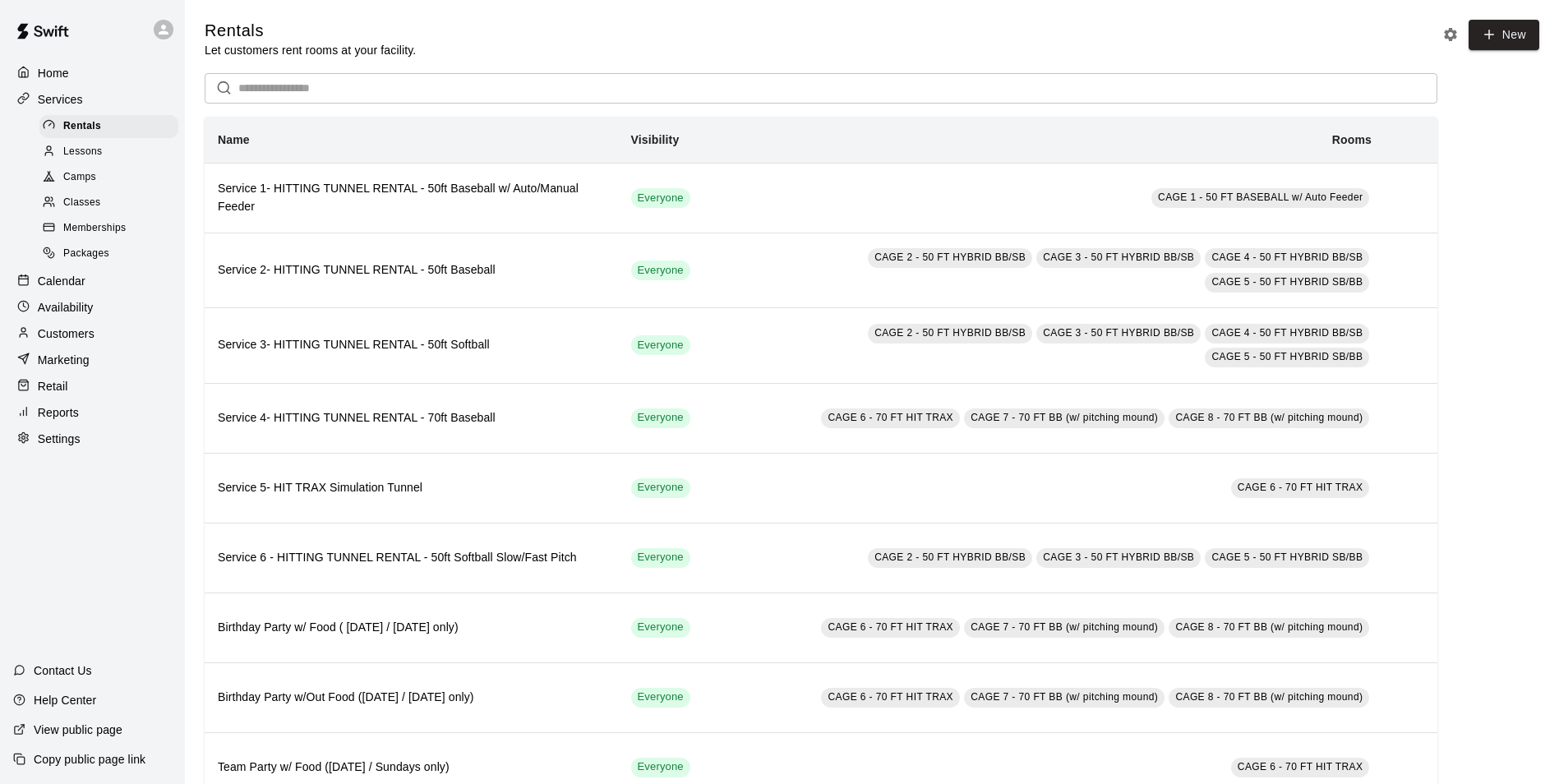
click at [118, 228] on span "Memberships" at bounding box center [94, 229] width 62 height 17
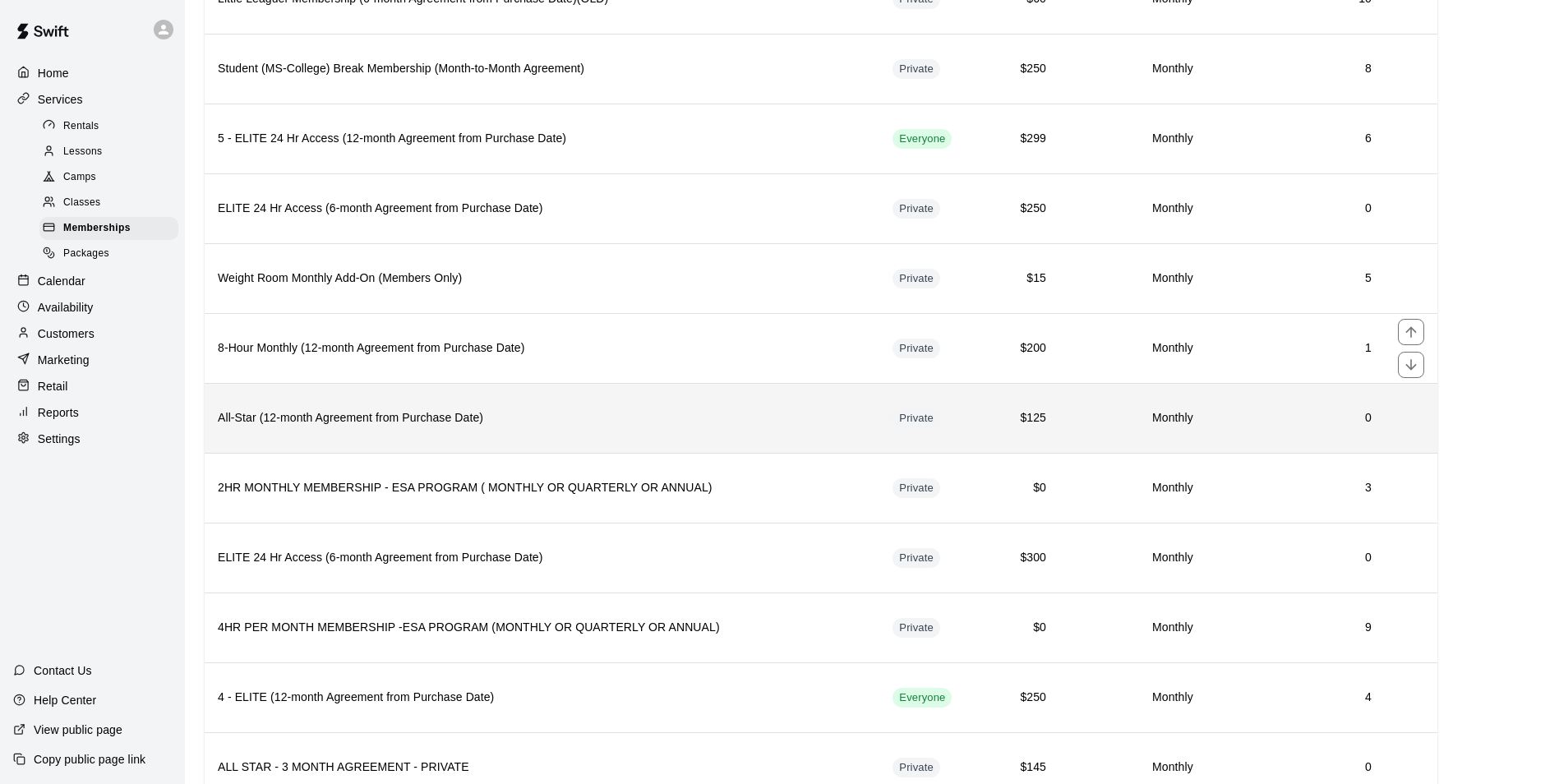
scroll to position [657, 0]
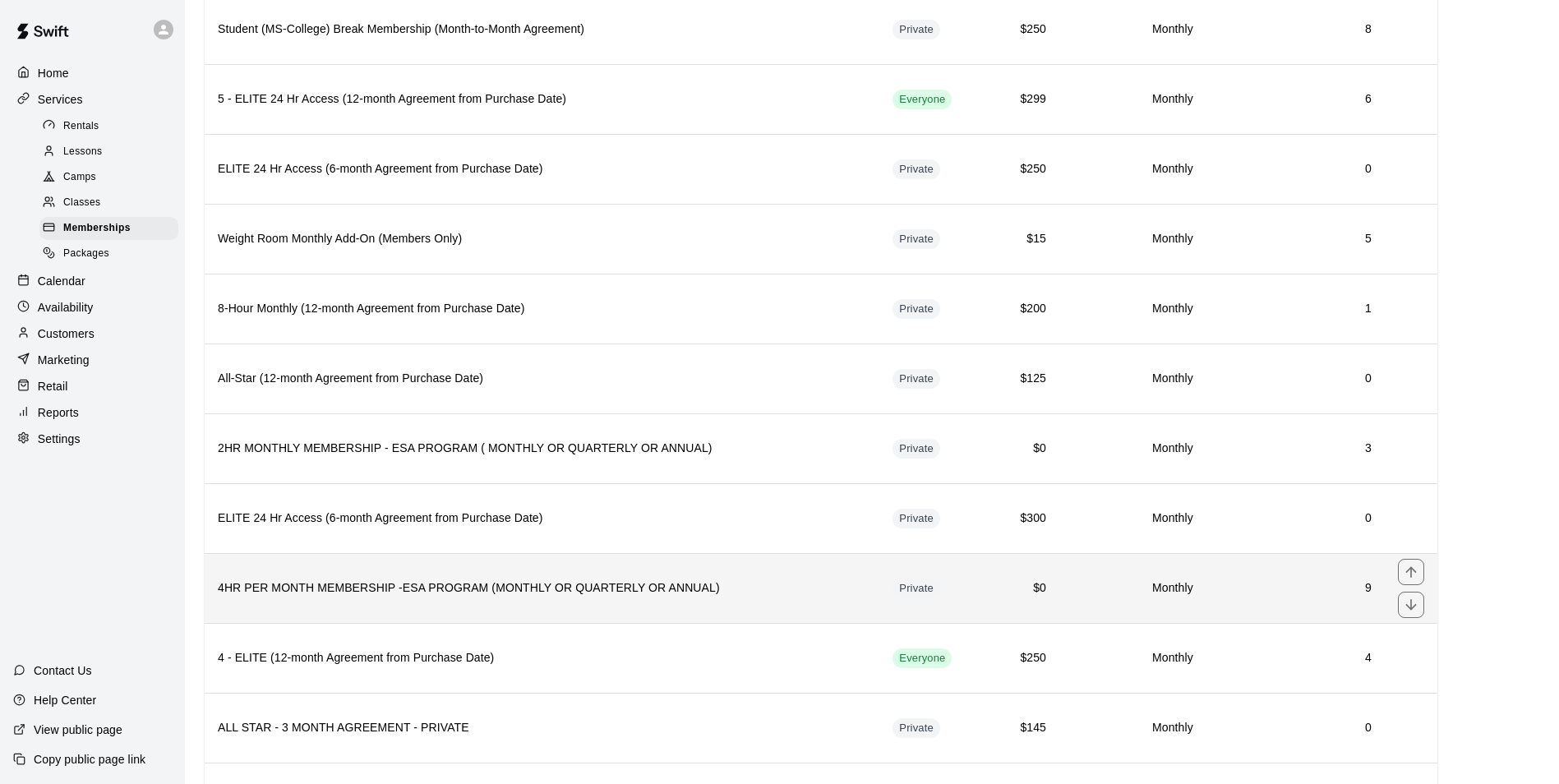
click at [392, 611] on th "4HR PER MONTH MEMBERSHIP -ESA PROGRAM (MONTHLY OR QUARTERLY OR ANNUAL)" at bounding box center [542, 588] width 675 height 70
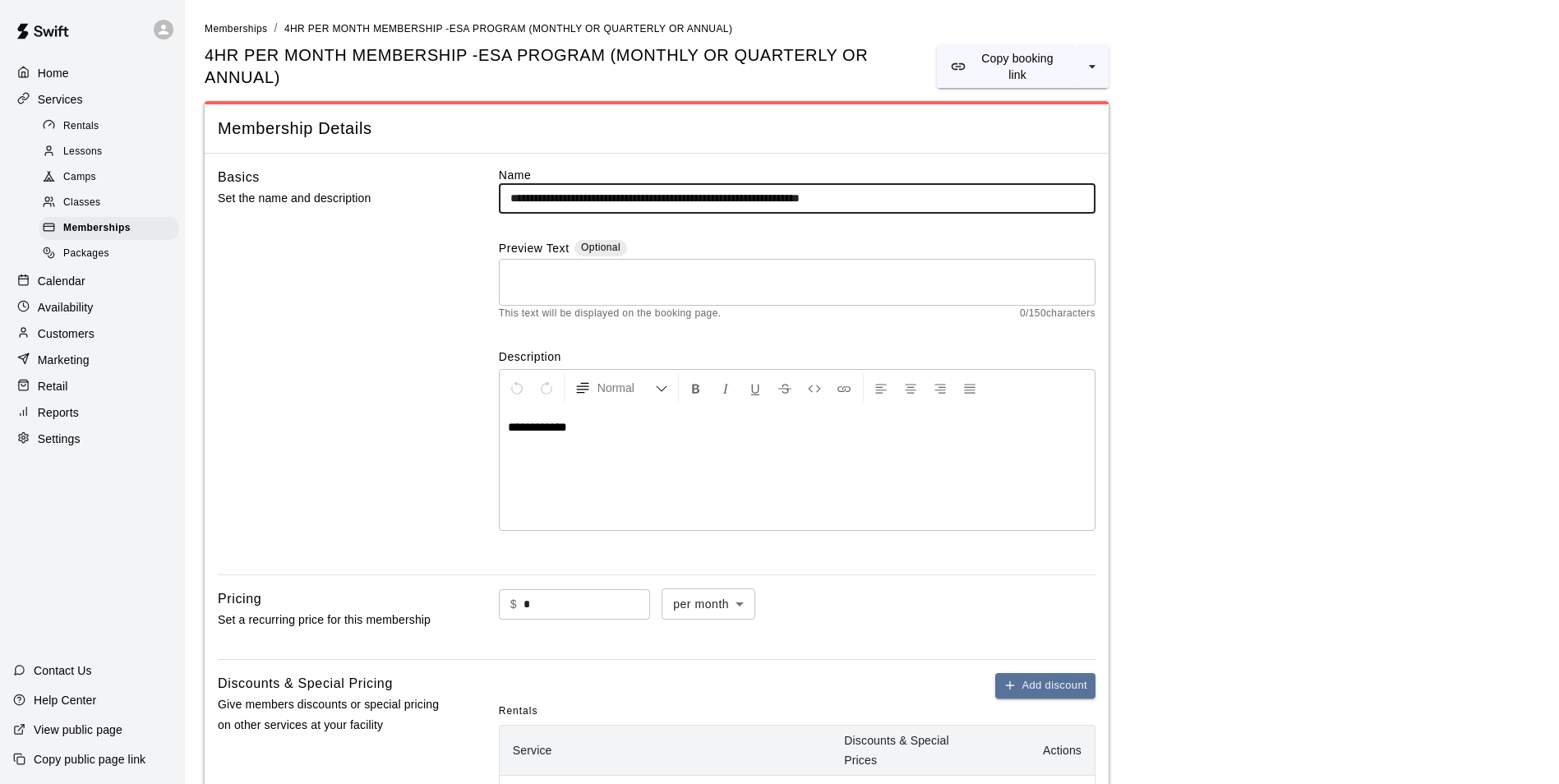
drag, startPoint x: 1010, startPoint y: 176, endPoint x: 449, endPoint y: 223, distance: 563.0
click at [449, 223] on div "**********" at bounding box center [657, 364] width 878 height 395
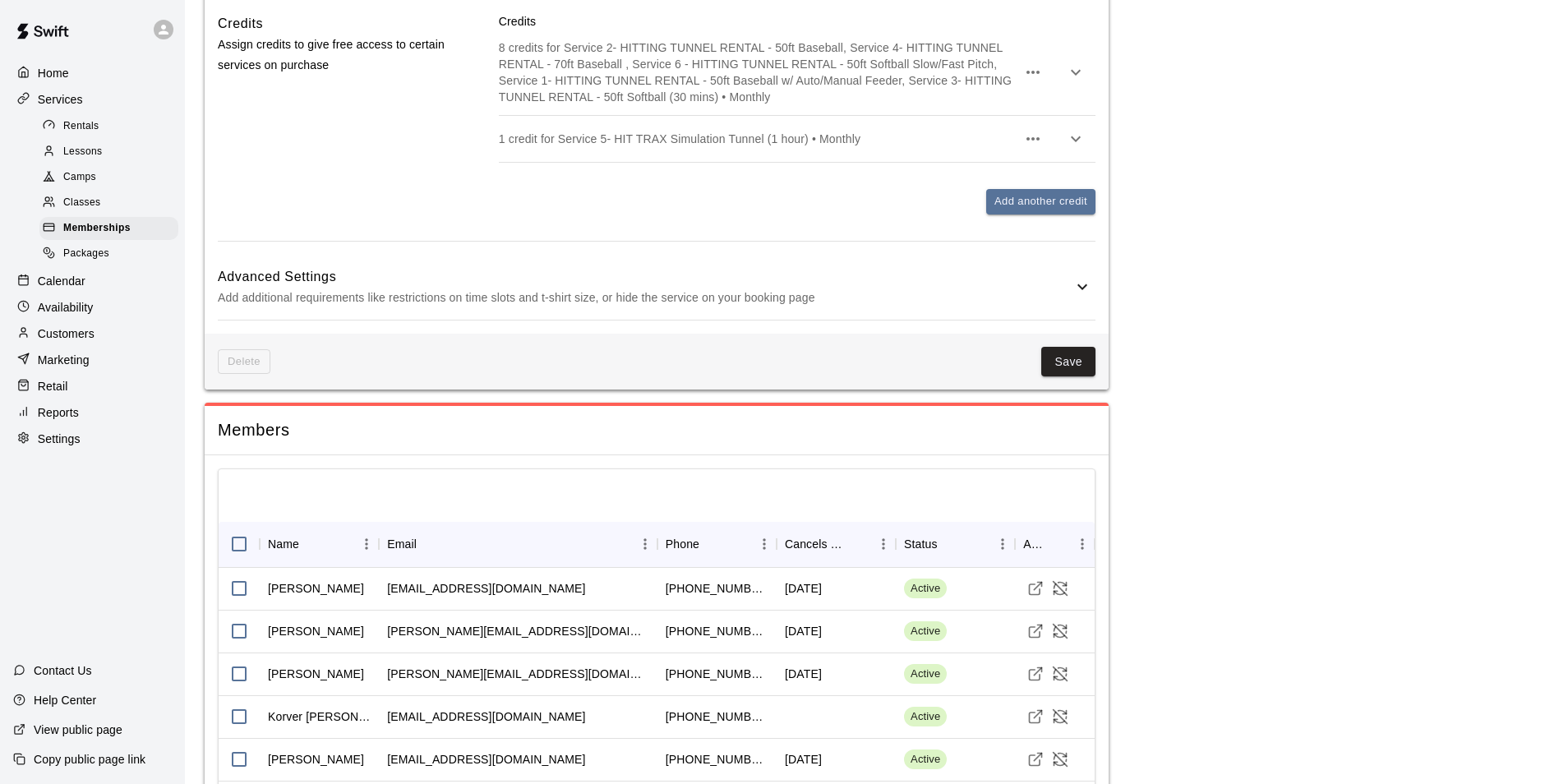
scroll to position [2136, 0]
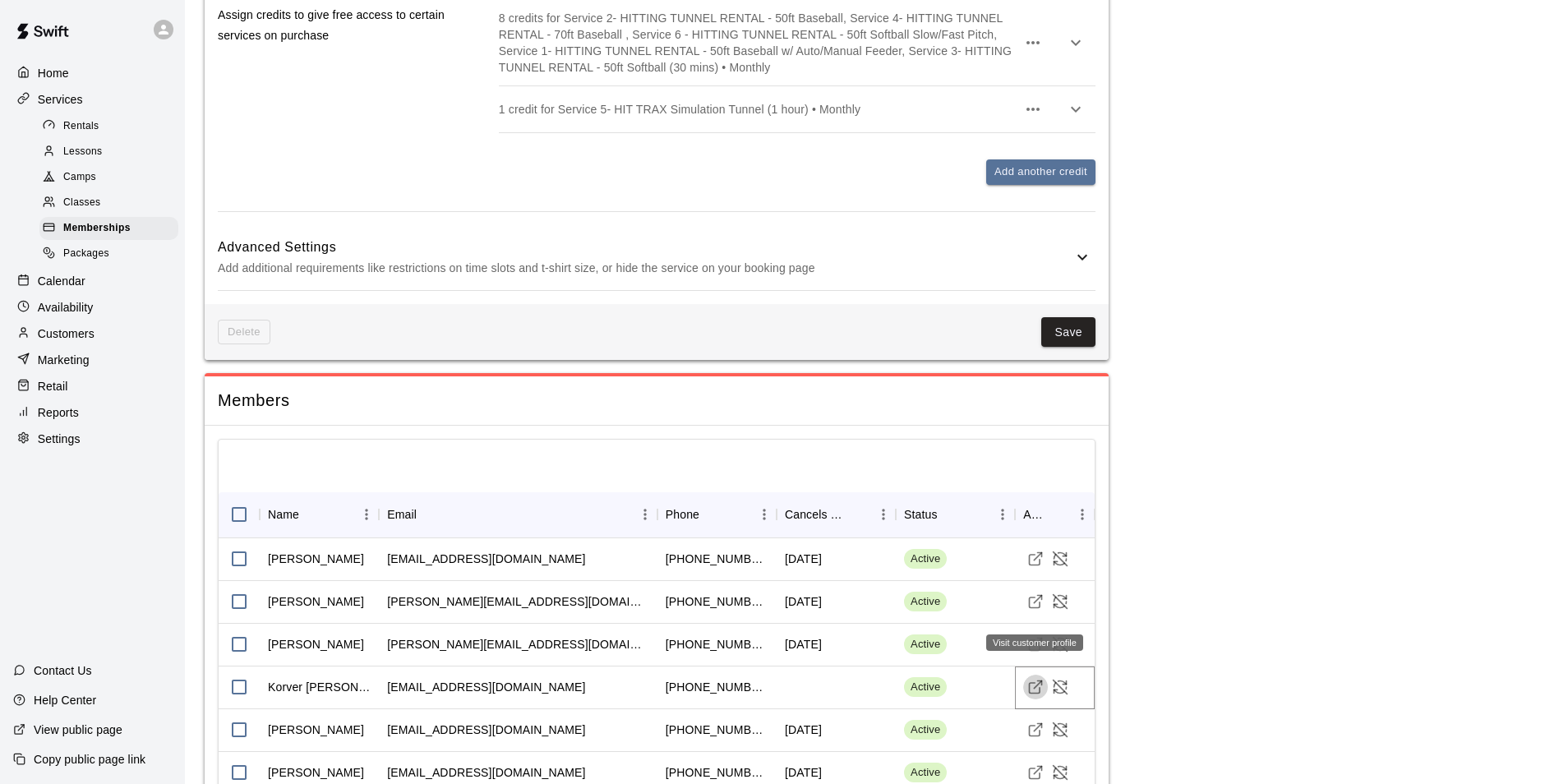
click at [1034, 679] on icon "Visit customer profile" at bounding box center [1035, 687] width 17 height 17
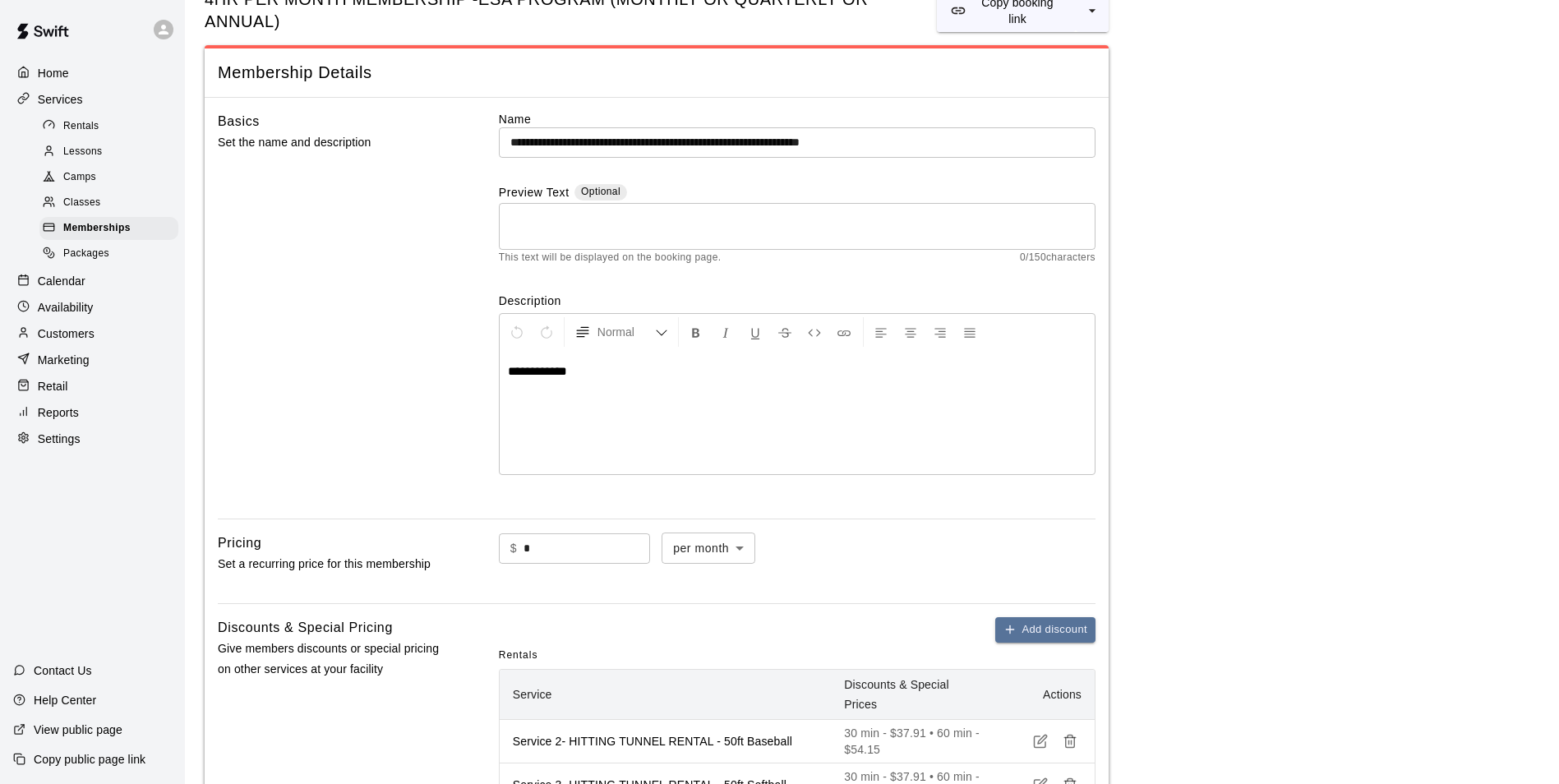
scroll to position [0, 0]
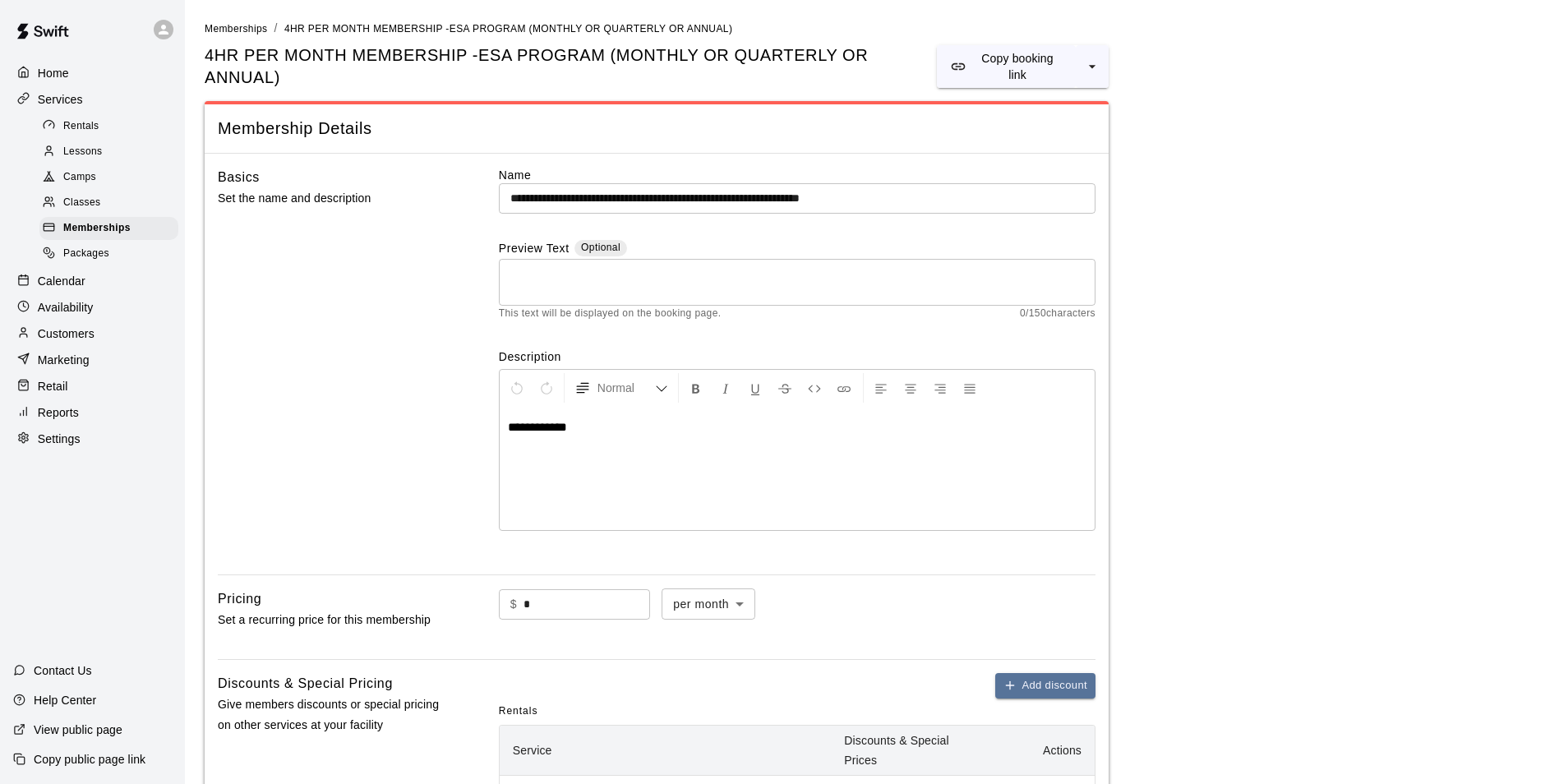
click at [1015, 183] on input "**********" at bounding box center [797, 198] width 597 height 31
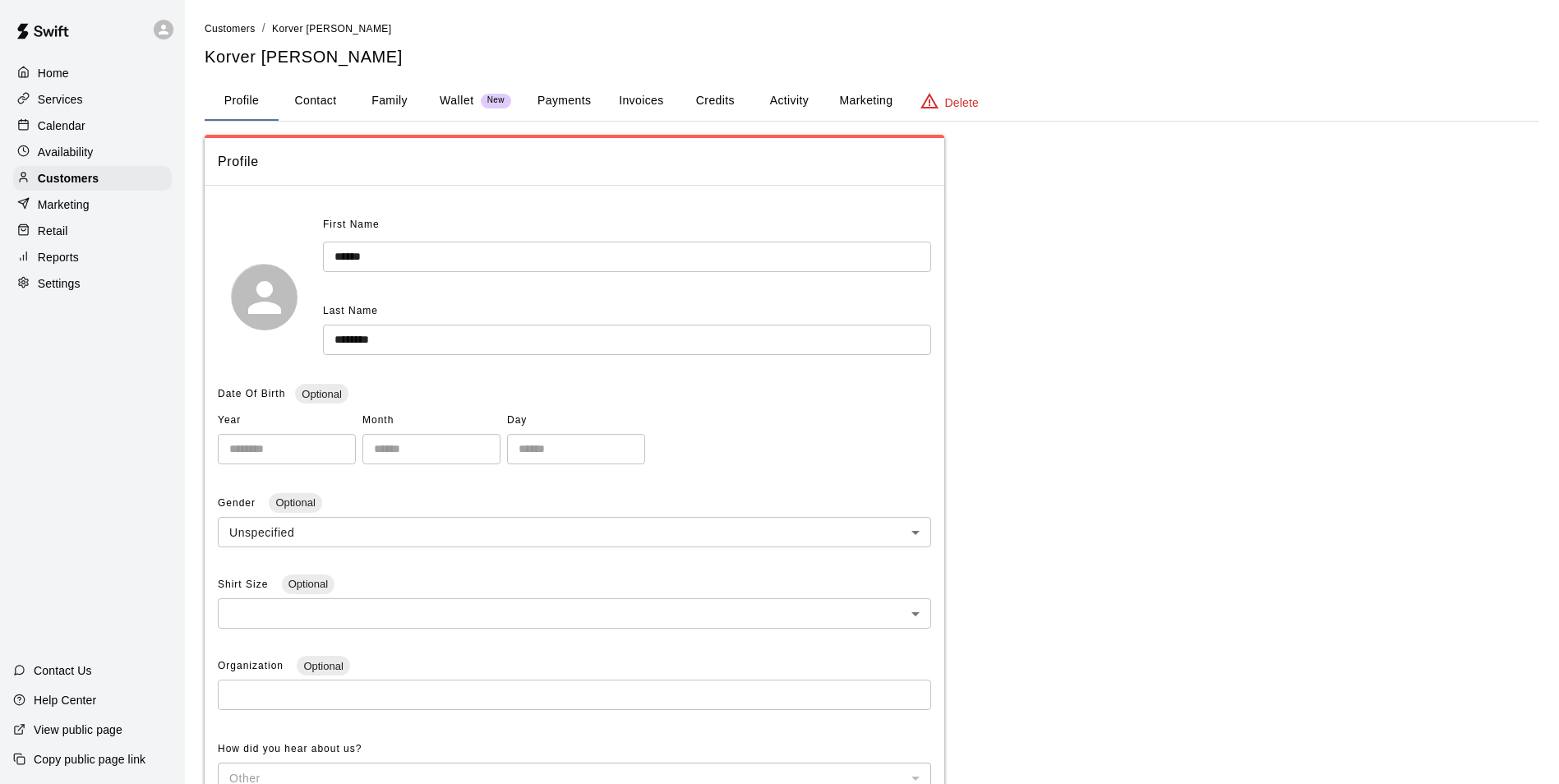
click at [581, 102] on button "Payments" at bounding box center [564, 101] width 80 height 39
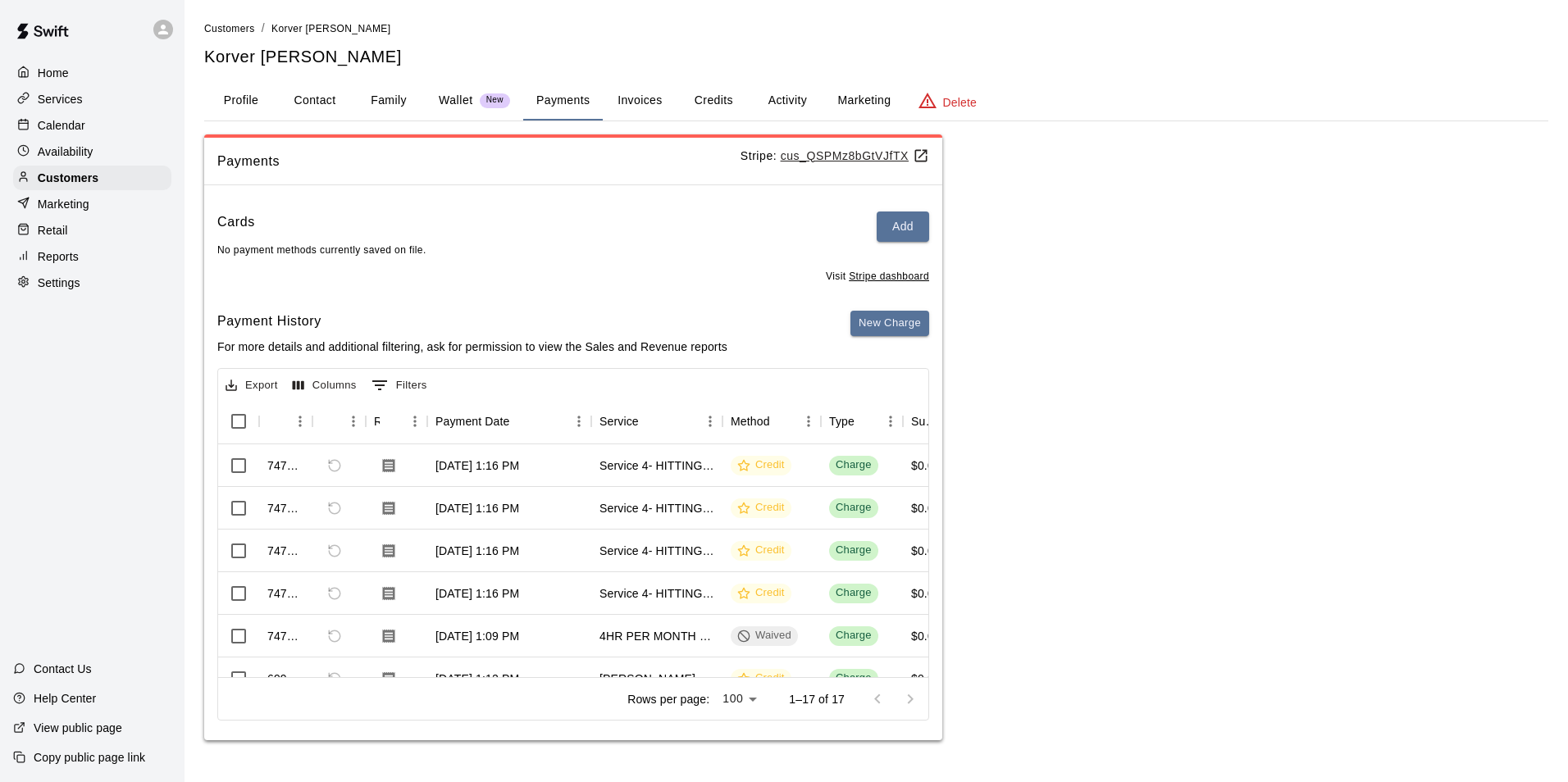
click at [715, 104] on button "Credits" at bounding box center [713, 100] width 74 height 39
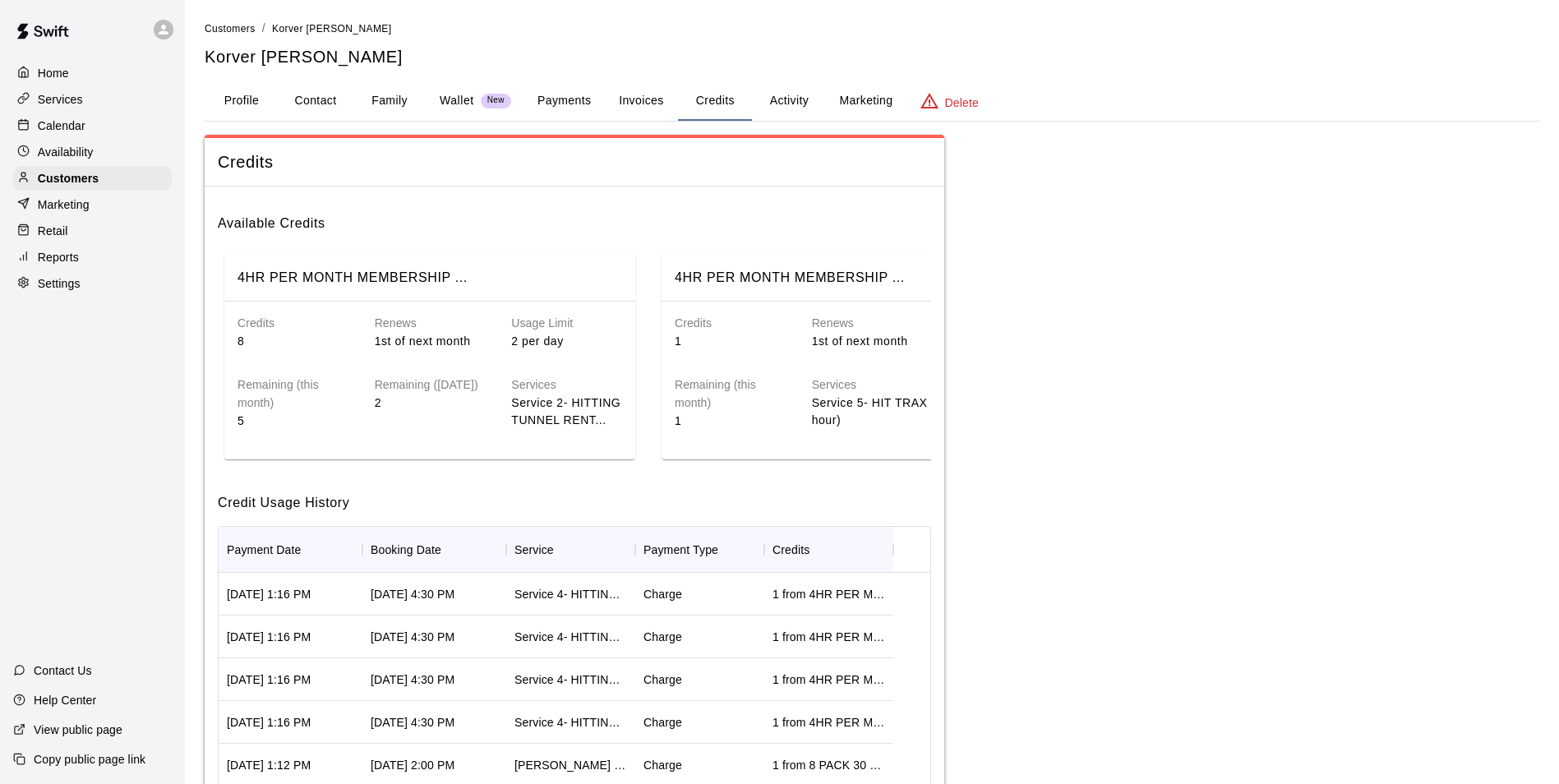
click at [797, 97] on button "Activity" at bounding box center [789, 101] width 74 height 39
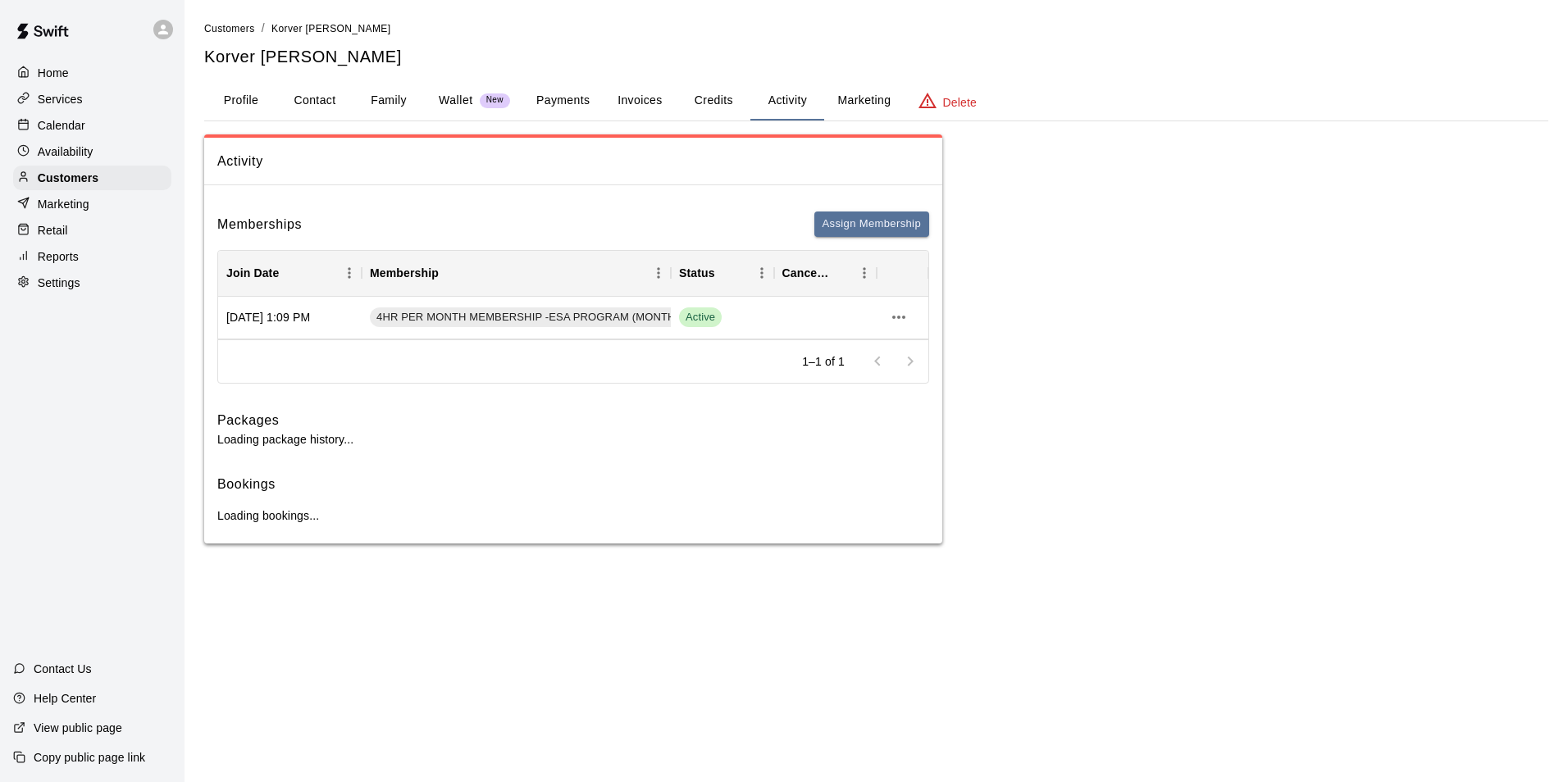
click at [644, 94] on button "Invoices" at bounding box center [639, 100] width 74 height 39
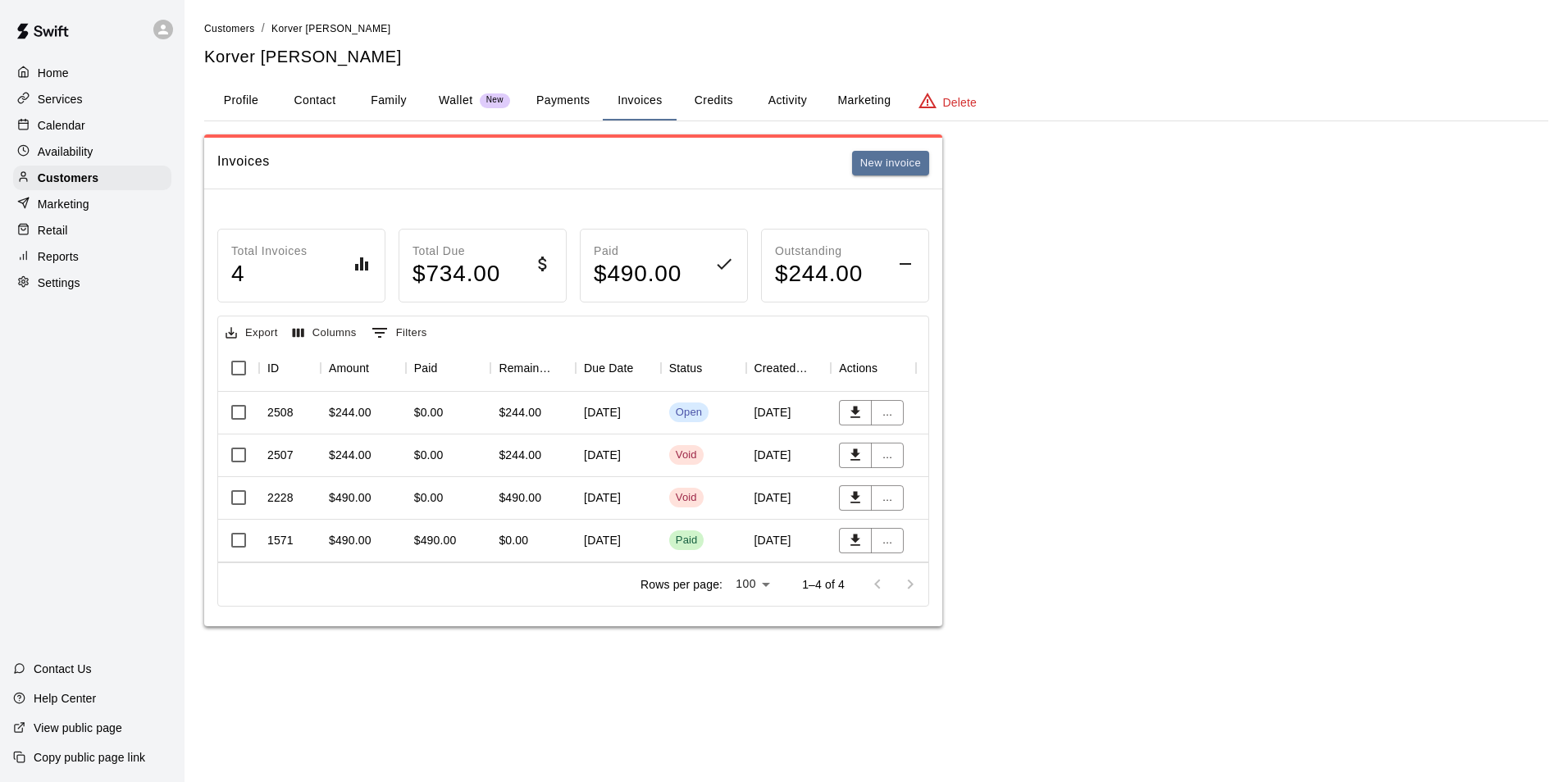
click at [539, 413] on div "$244.00" at bounding box center [519, 413] width 42 height 17
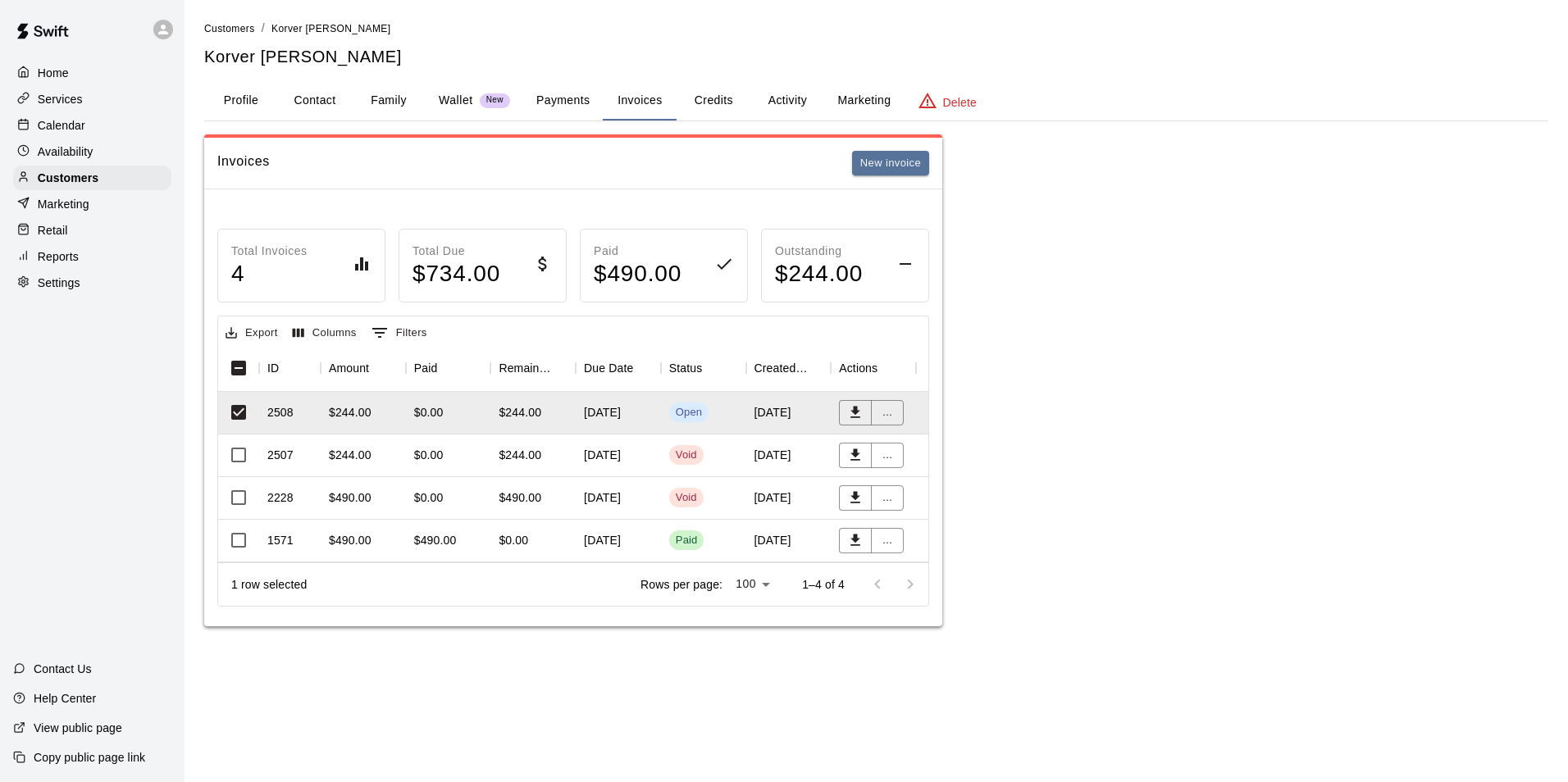
click at [581, 105] on button "Payments" at bounding box center [563, 100] width 80 height 39
